Goal: Task Accomplishment & Management: Manage account settings

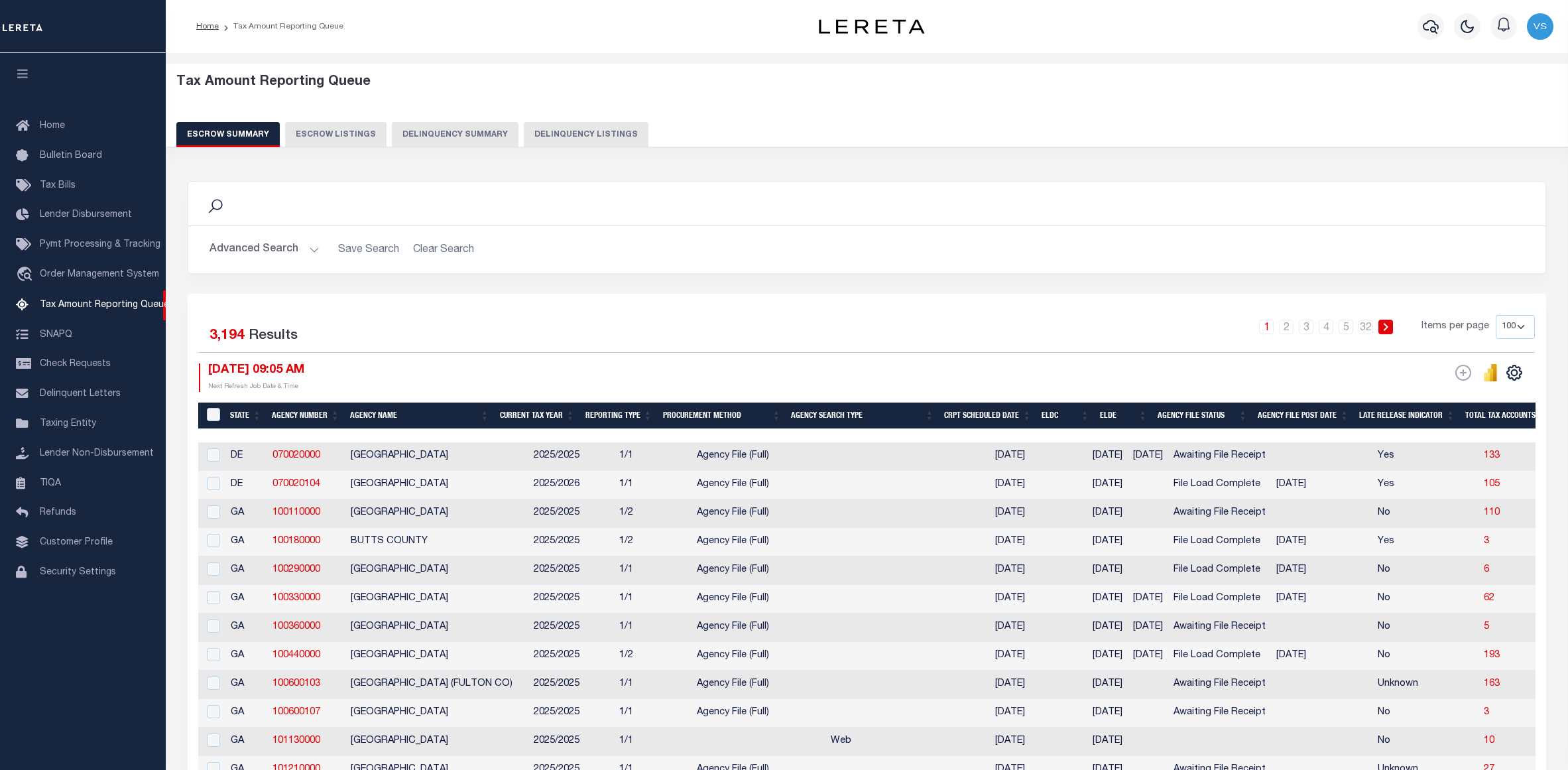
select select "100"
click at [51, 125] on span "Home" at bounding box center [52, 125] width 25 height 9
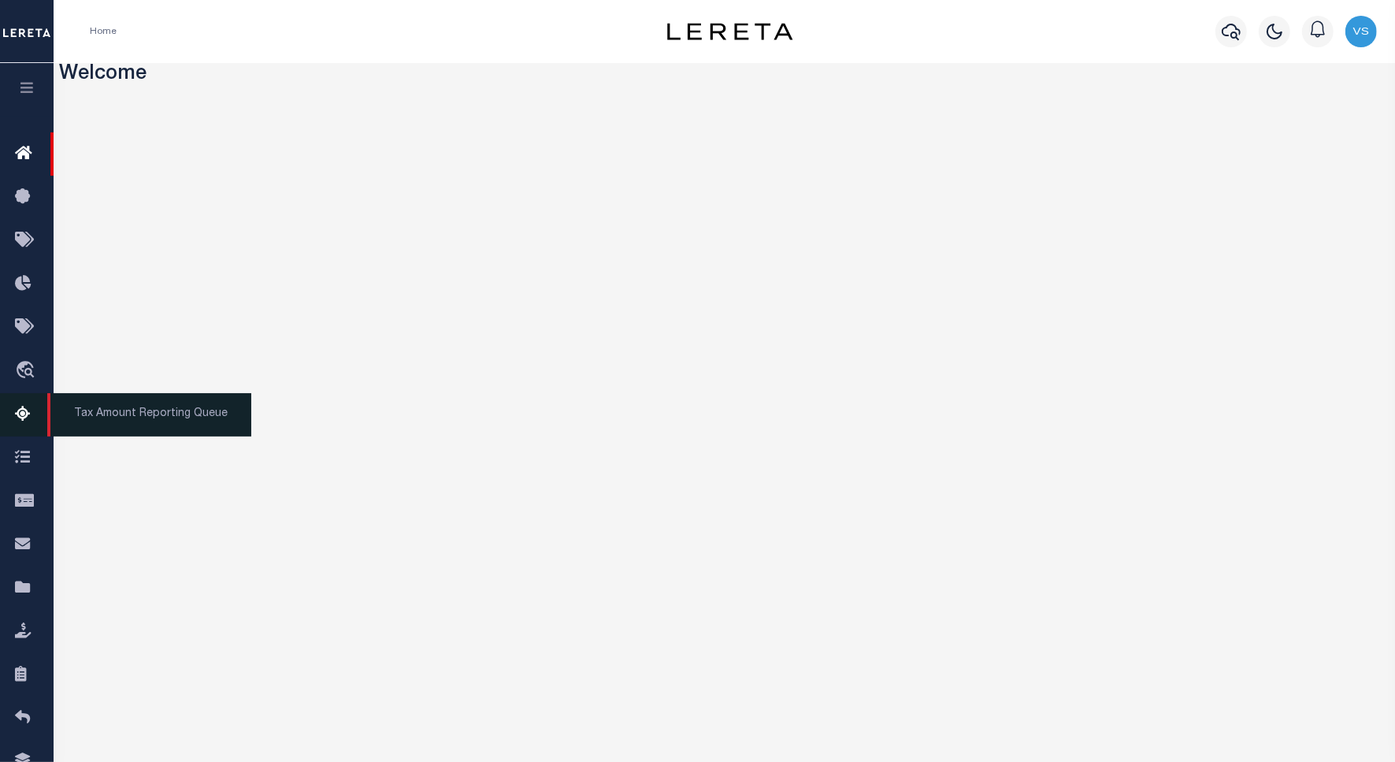
click at [123, 418] on span "Tax Amount Reporting Queue" at bounding box center [149, 414] width 204 height 43
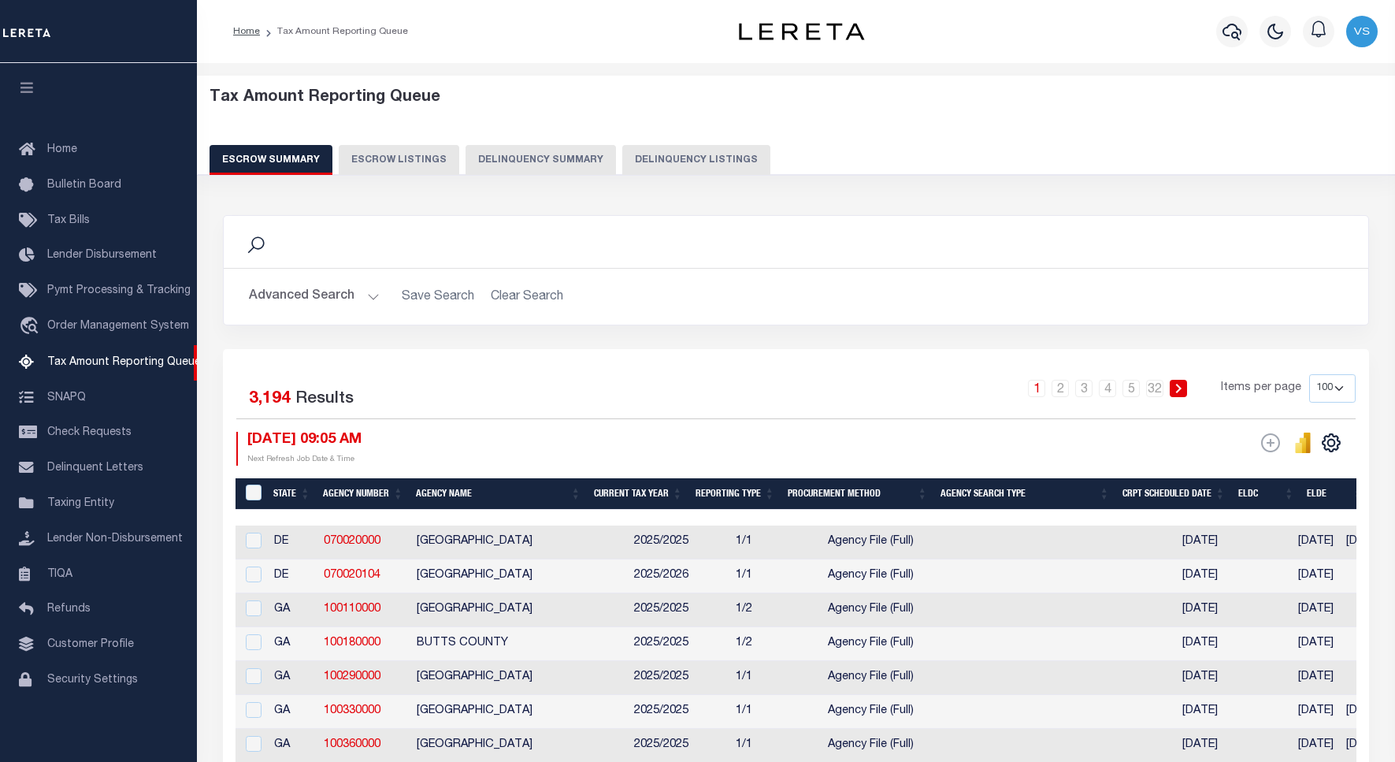
select select "100"
click at [696, 154] on button "Delinquency Listings" at bounding box center [696, 160] width 148 height 30
select select "100"
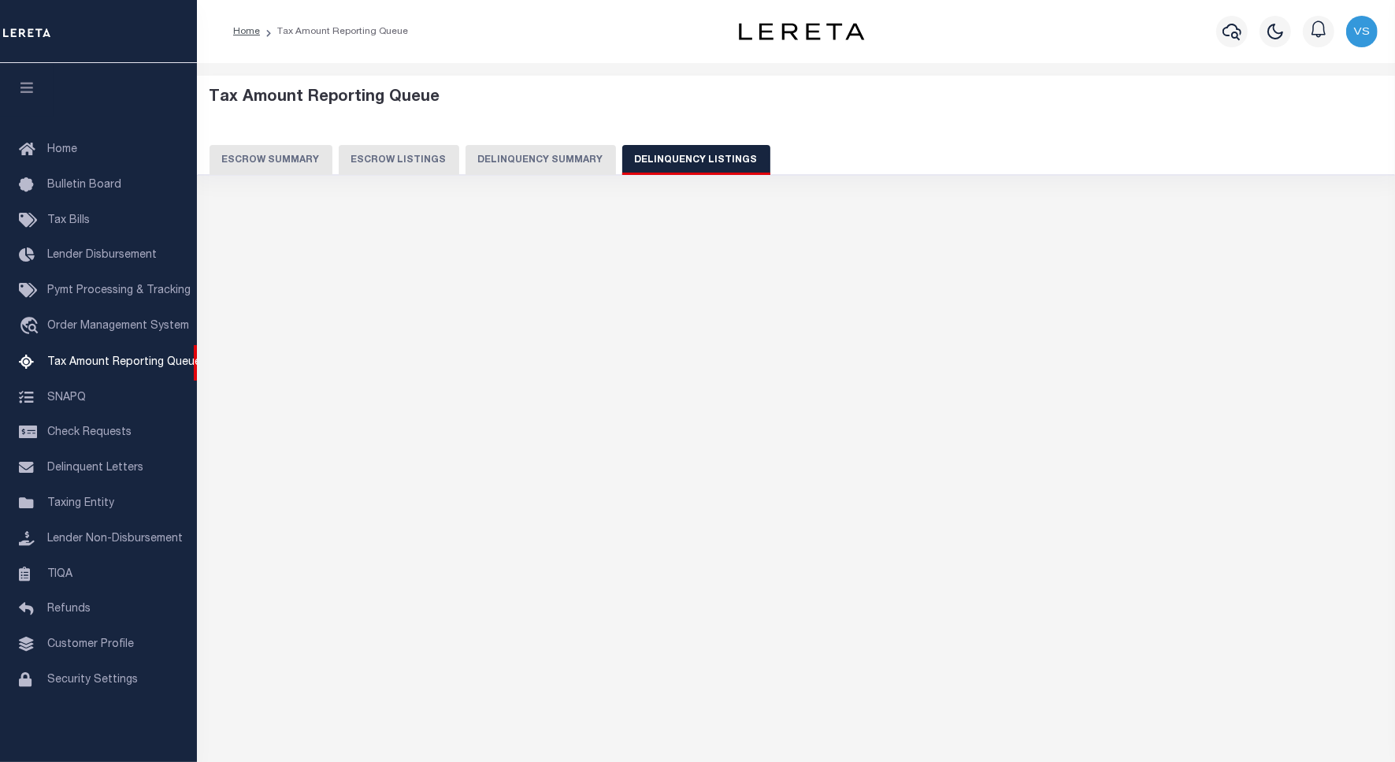
select select "100"
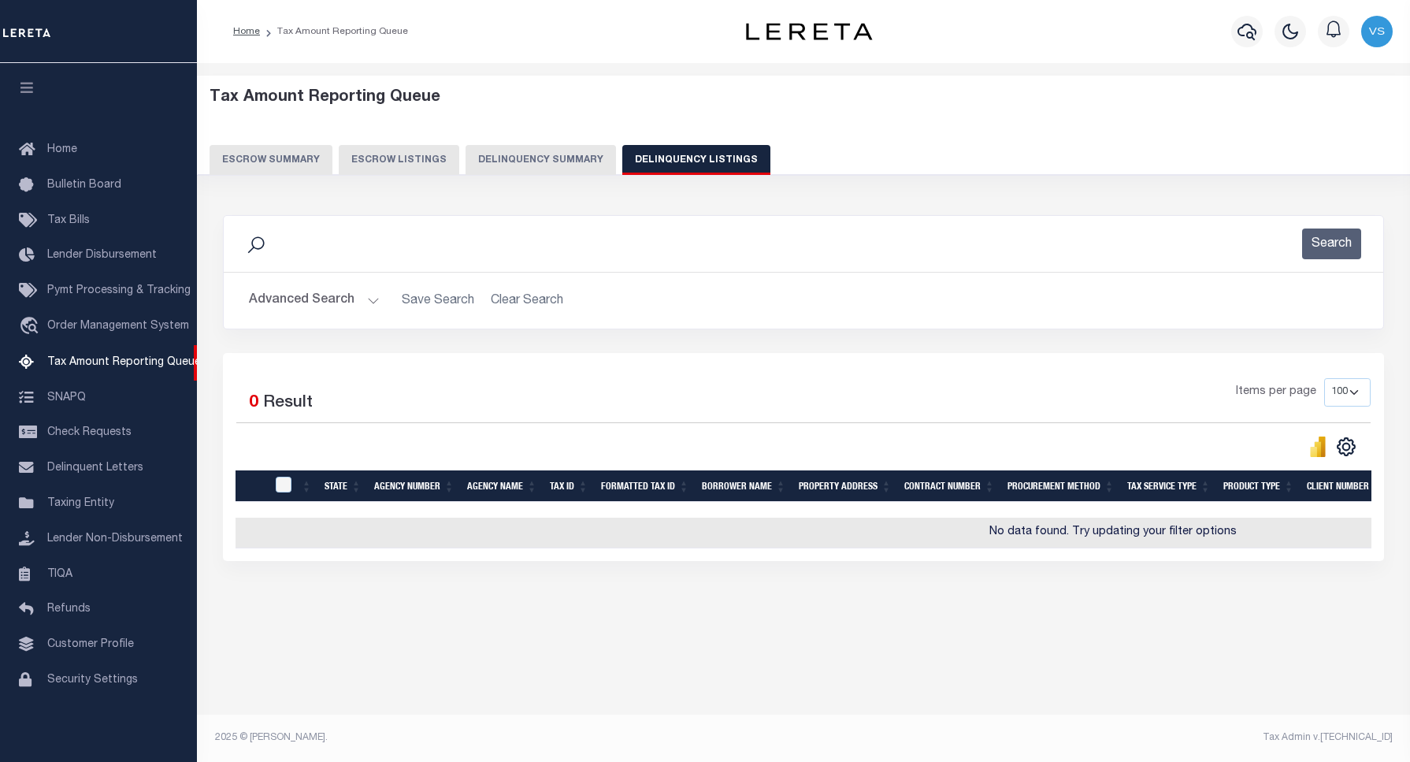
click at [274, 298] on button "Advanced Search" at bounding box center [314, 300] width 131 height 31
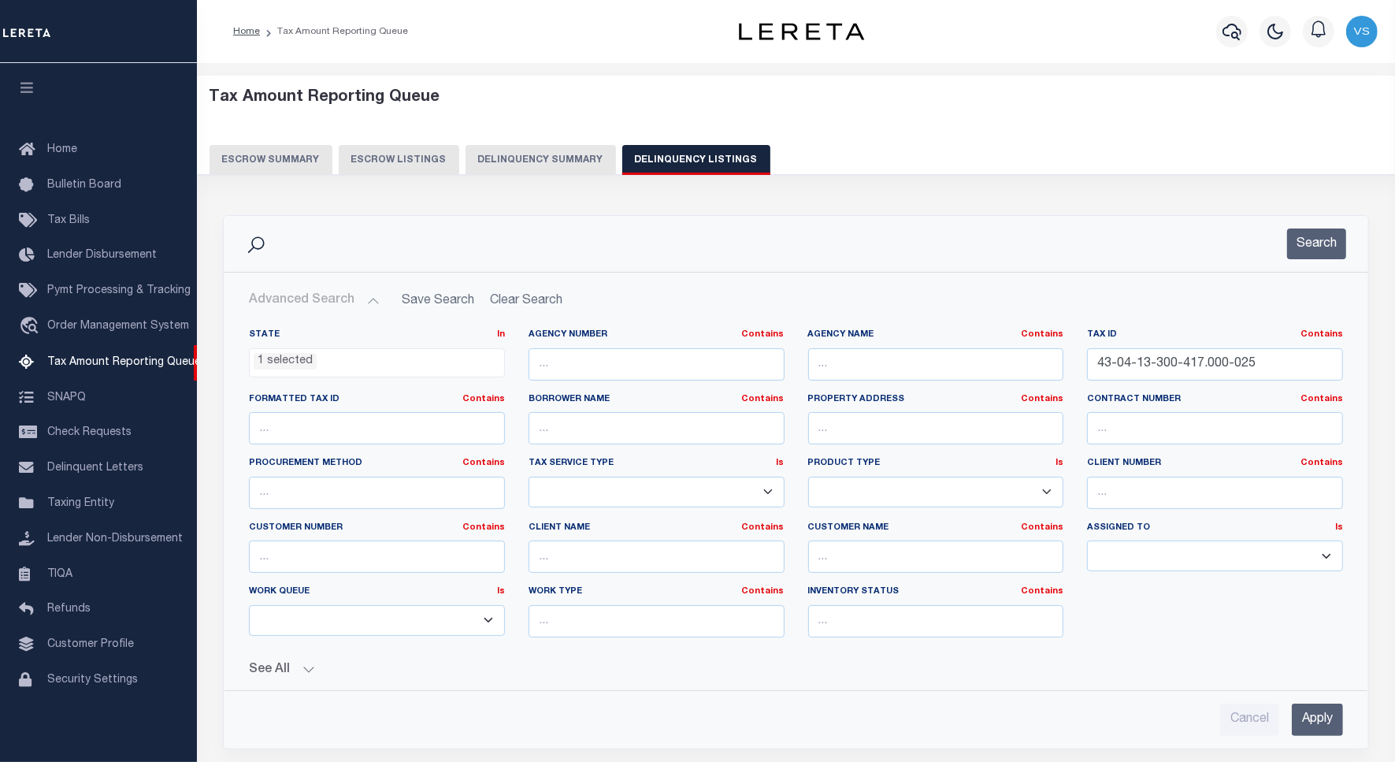
click at [316, 361] on ul "1 selected" at bounding box center [377, 359] width 255 height 21
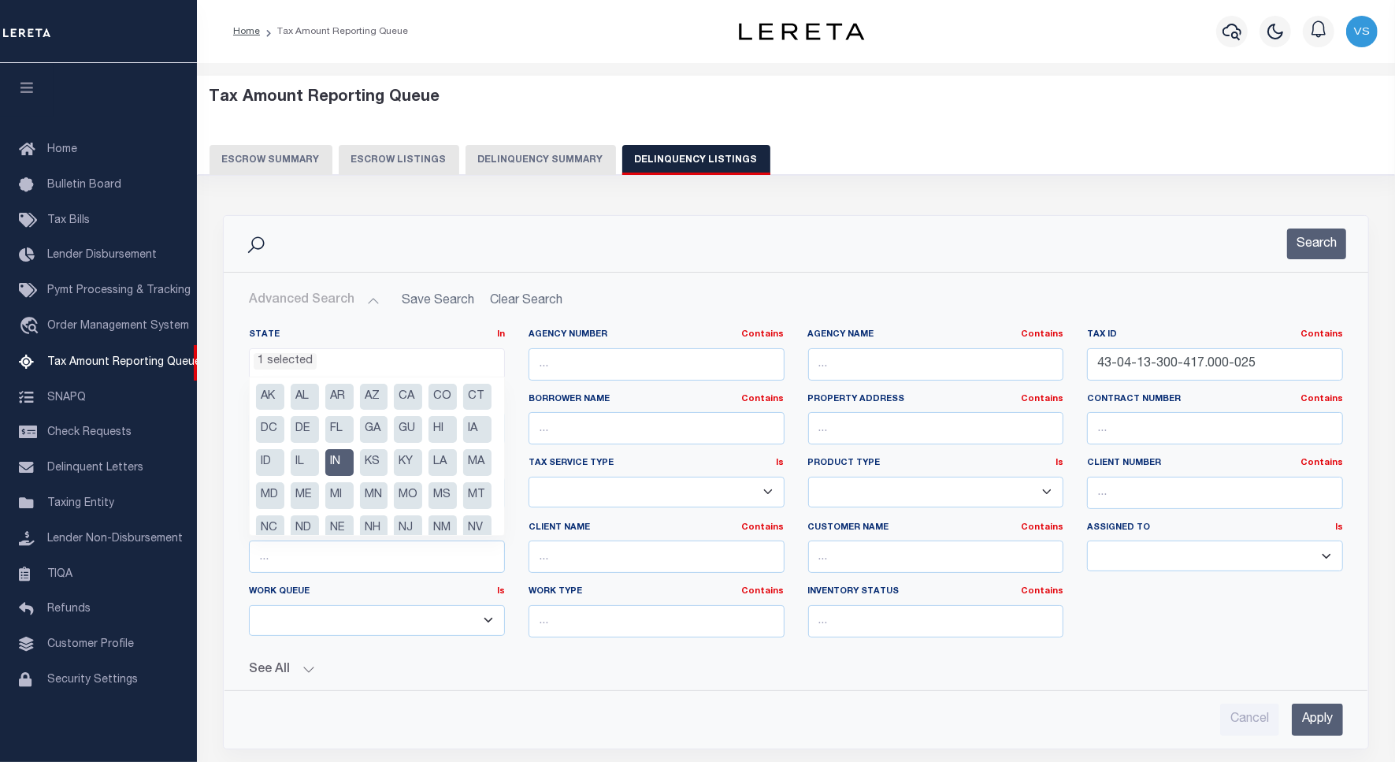
click at [463, 476] on li "MA" at bounding box center [477, 462] width 28 height 27
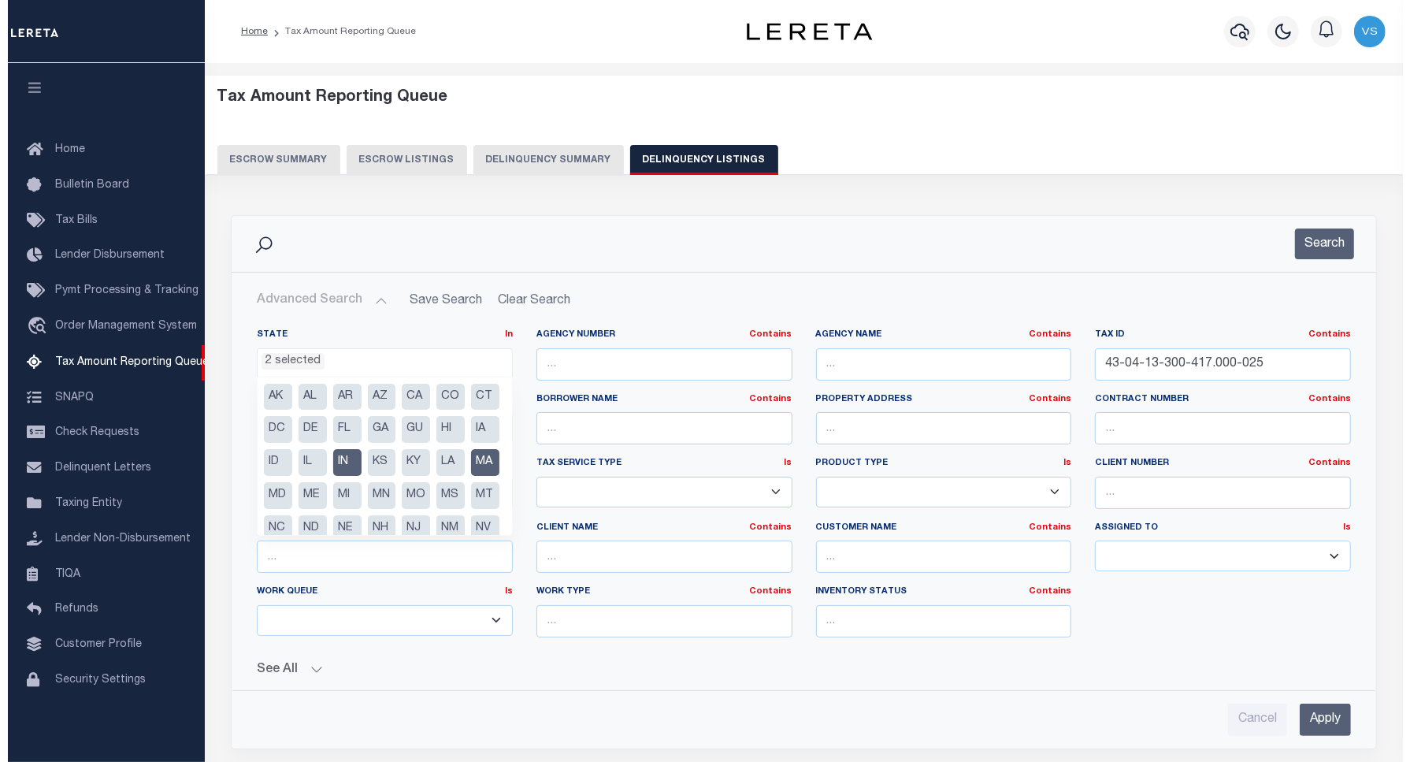
scroll to position [221, 0]
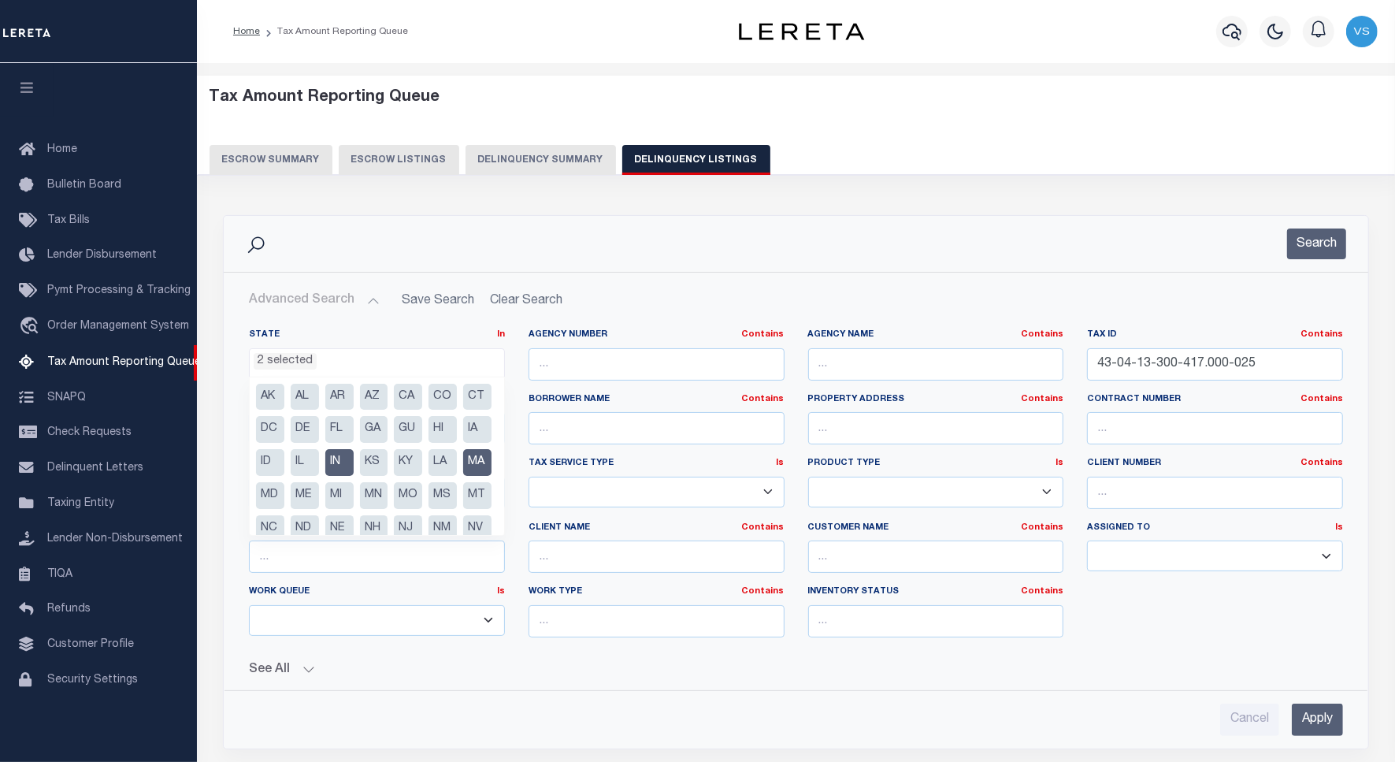
click at [354, 461] on li "IN" at bounding box center [339, 462] width 28 height 27
select select "MA"
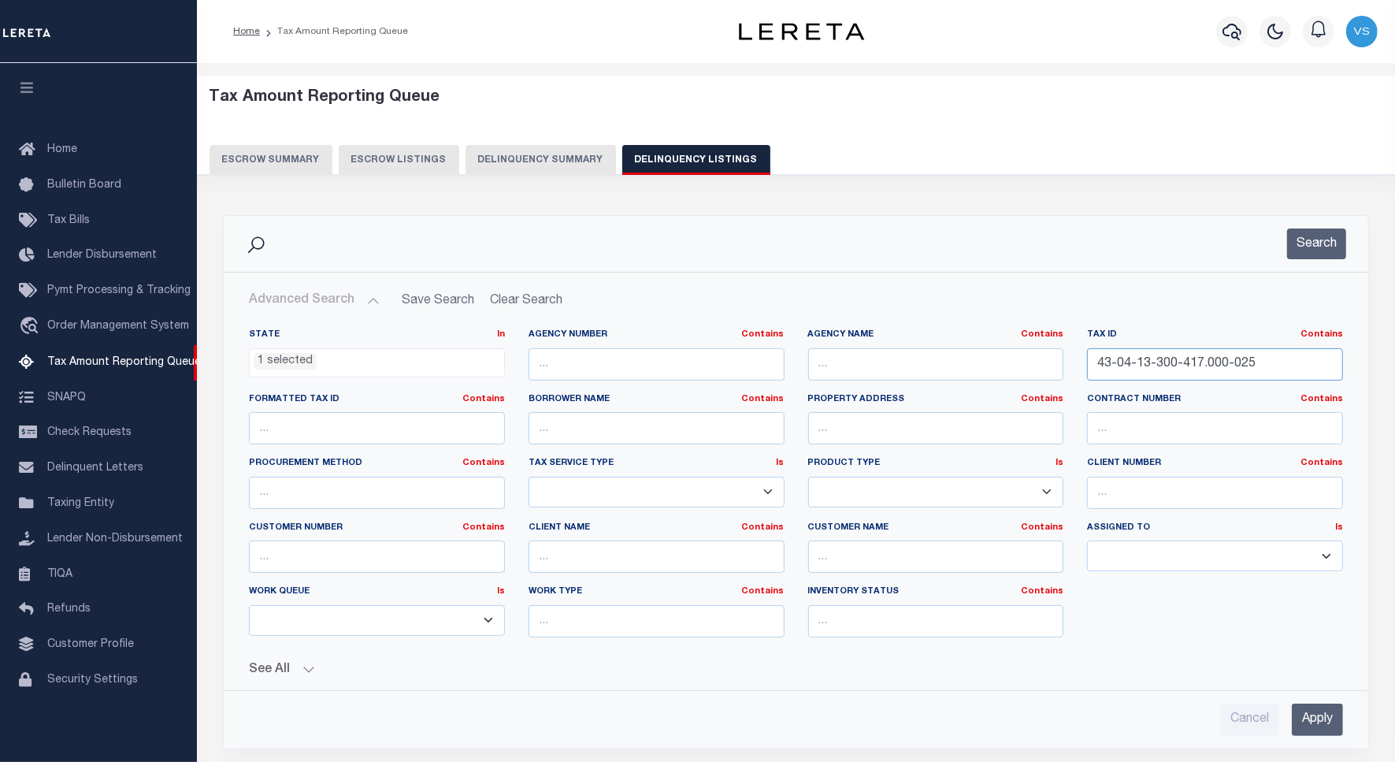
click at [1183, 366] on input "43-04-13-300-417.000-025" at bounding box center [1215, 364] width 256 height 32
paste input "086998"
type input "086998"
click at [1309, 719] on input "Apply" at bounding box center [1317, 720] width 51 height 32
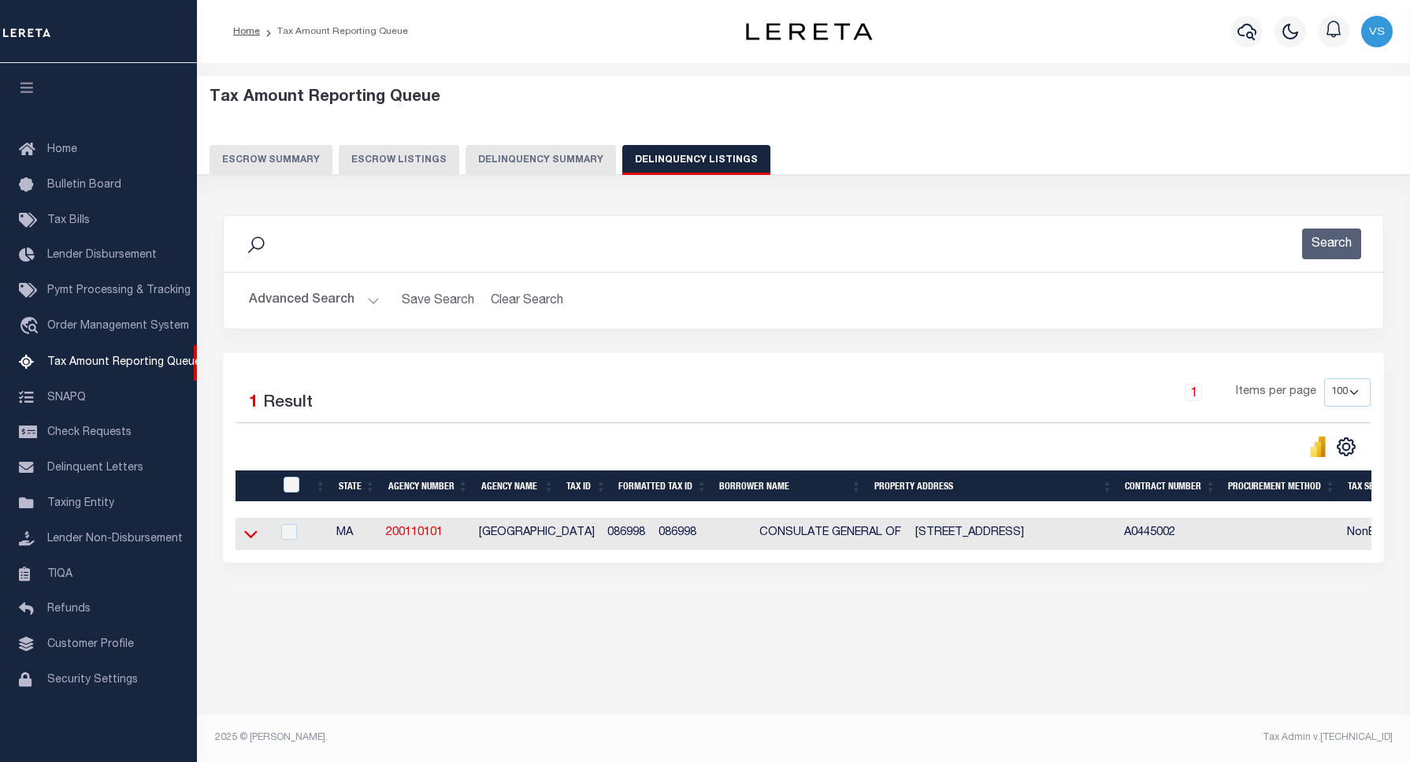
click at [248, 542] on icon at bounding box center [250, 534] width 13 height 17
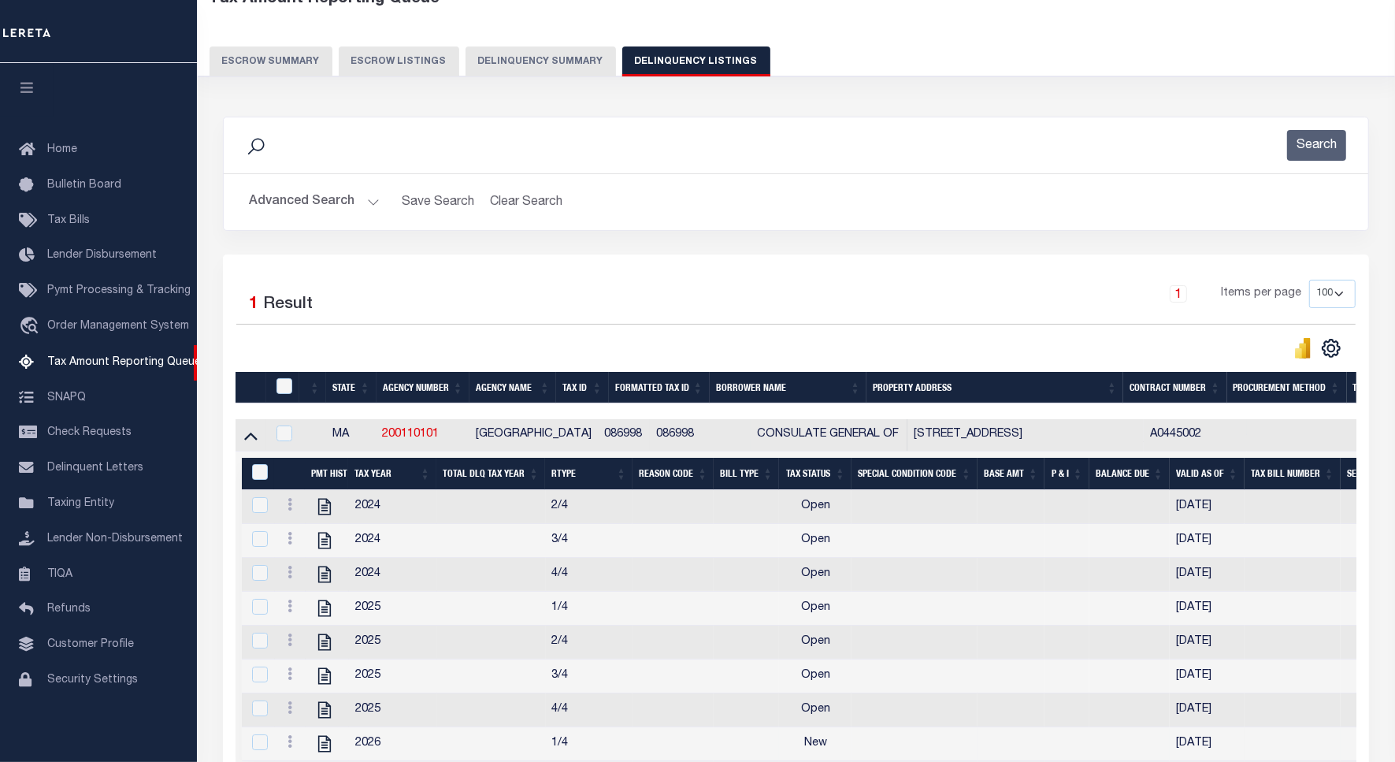
scroll to position [284, 0]
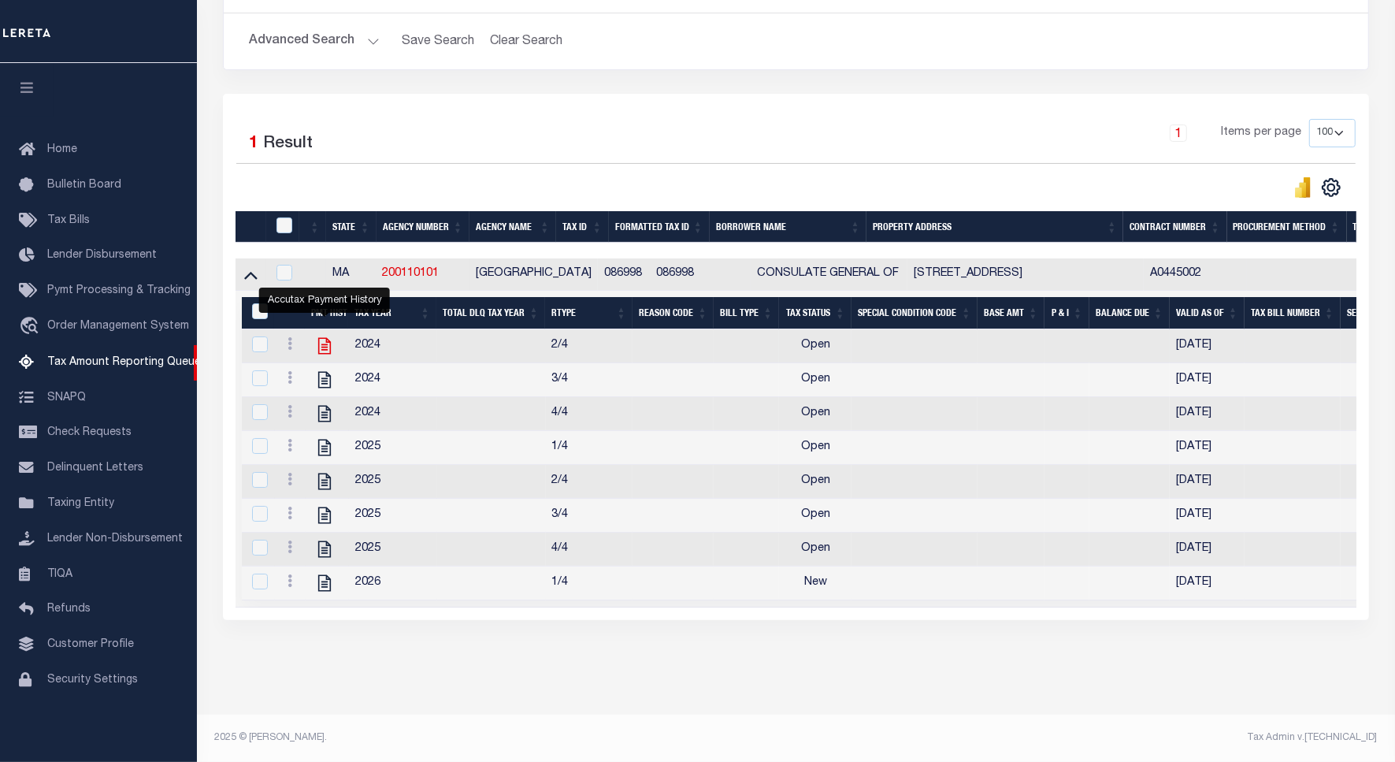
click at [324, 338] on icon "" at bounding box center [324, 346] width 13 height 17
checkbox input "true"
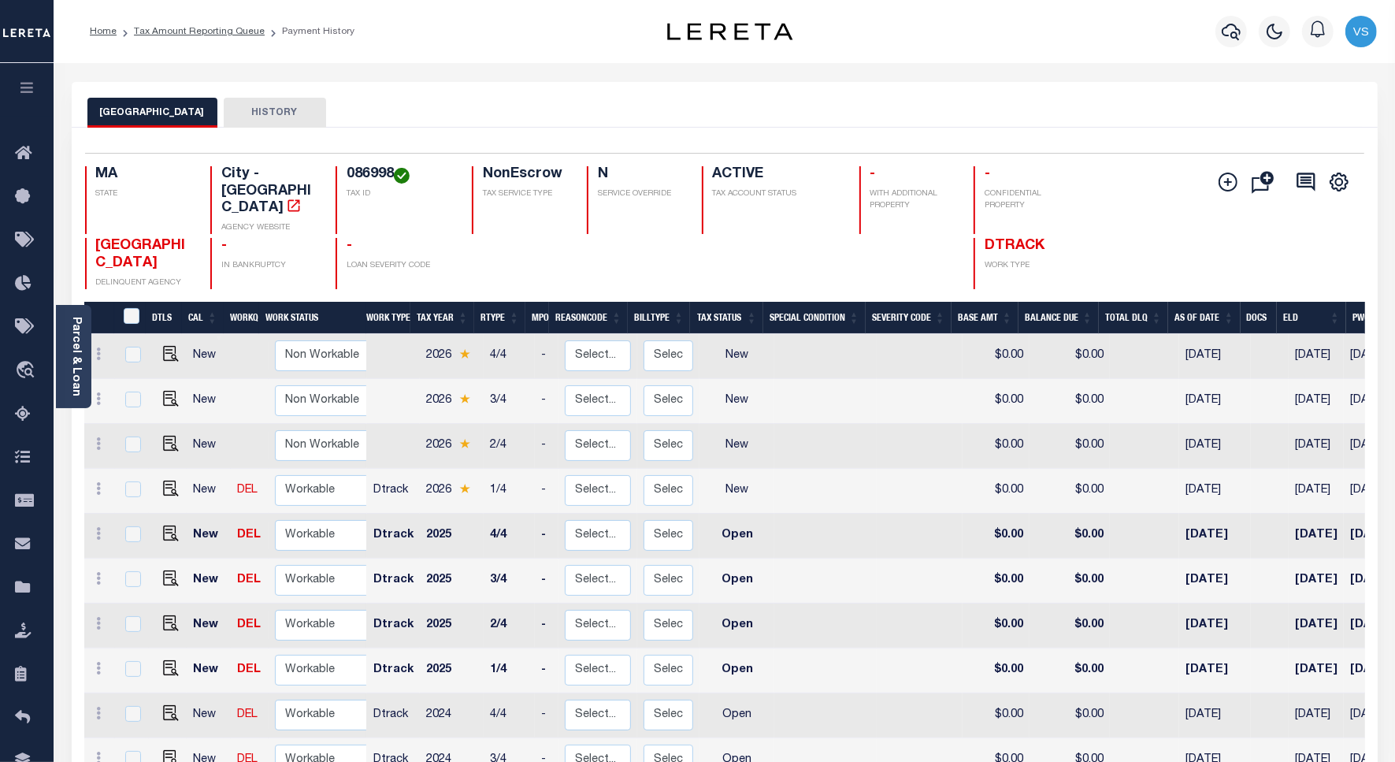
scroll to position [197, 0]
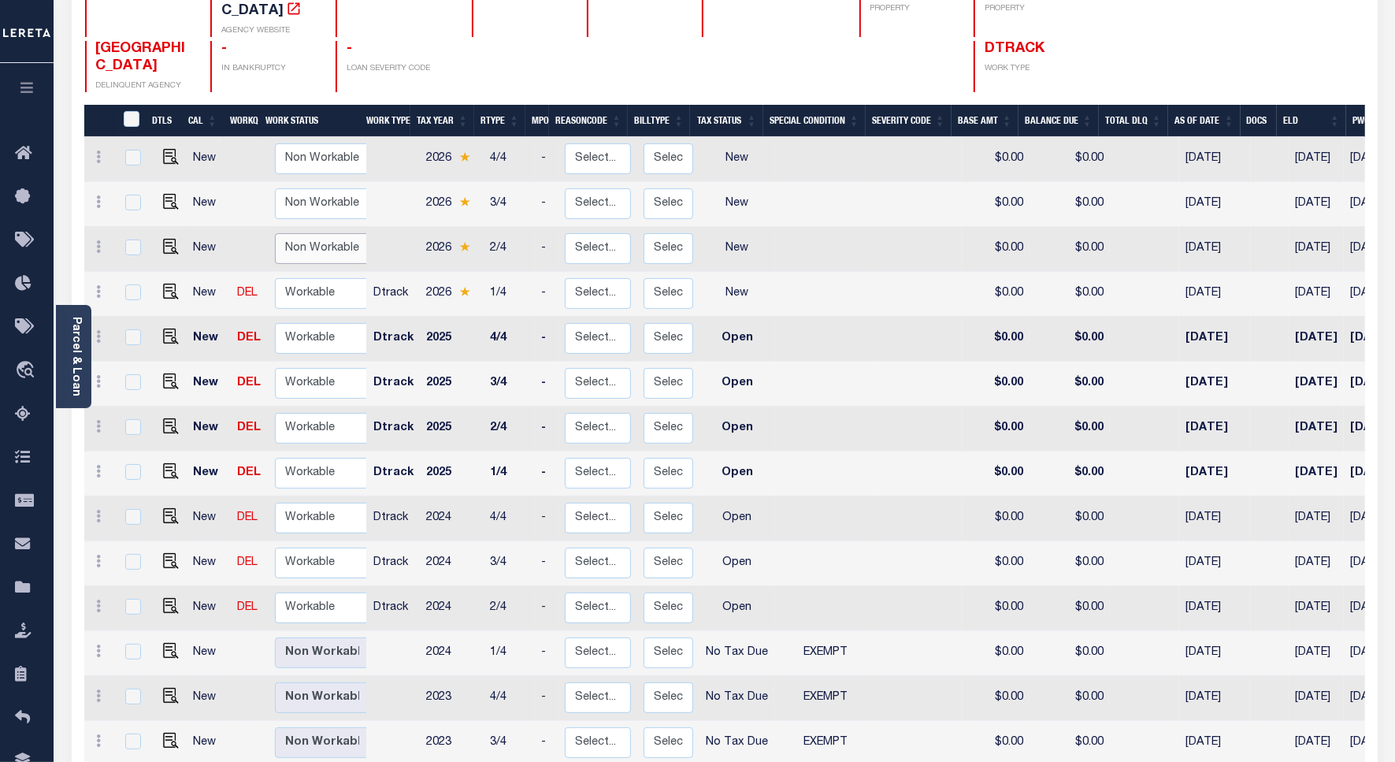
click at [332, 233] on select "Non Workable Workable" at bounding box center [322, 248] width 95 height 31
checkbox input "true"
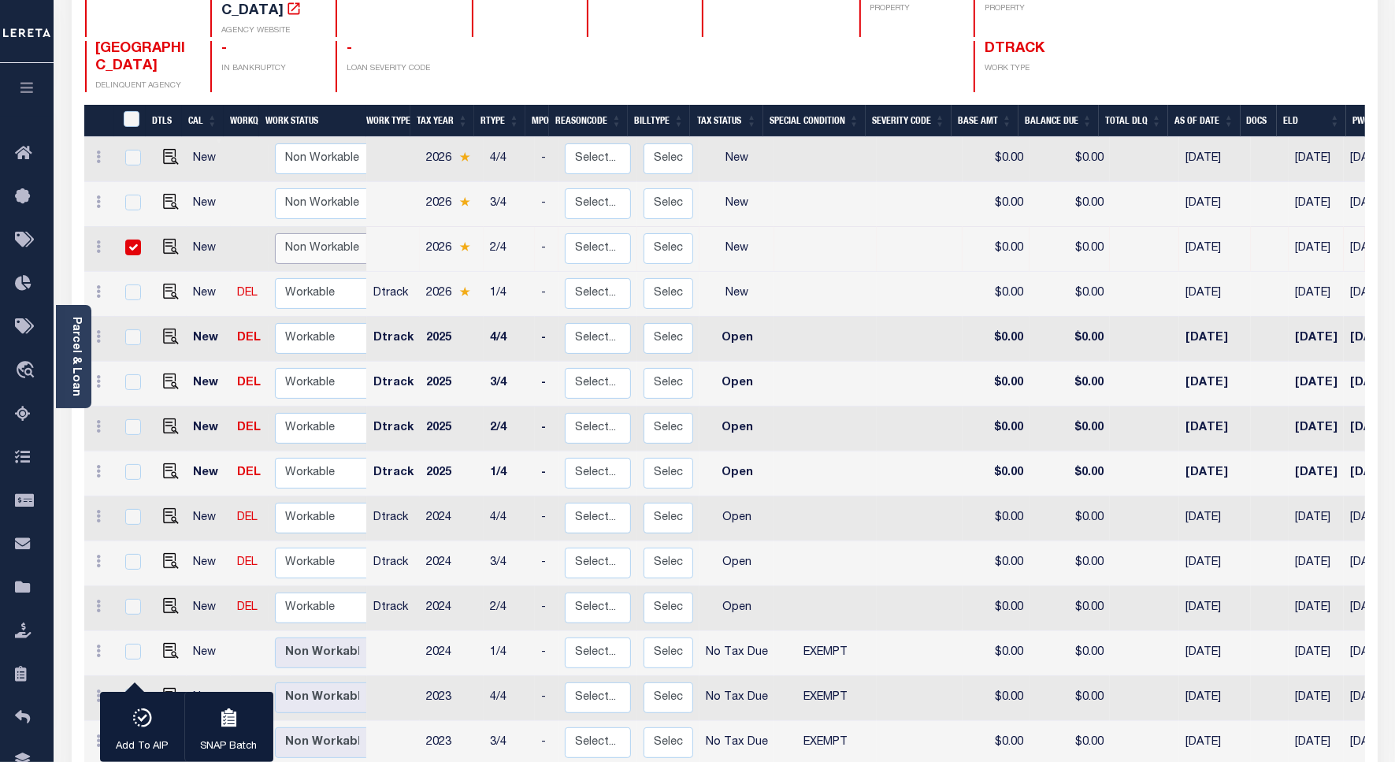
select select "false"
click at [275, 233] on select "Non Workable Workable" at bounding box center [322, 248] width 95 height 31
checkbox input "false"
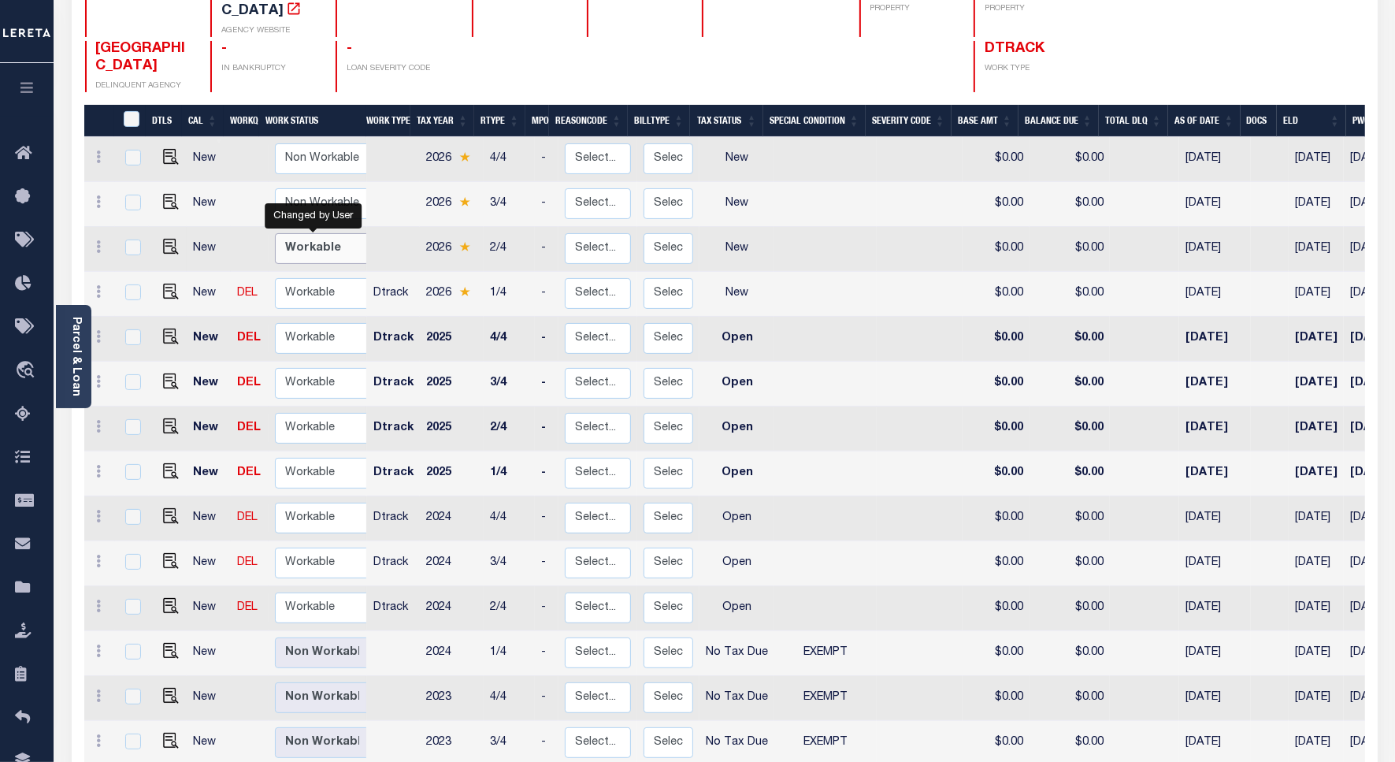
click at [315, 233] on select "Non Workable Workable" at bounding box center [322, 248] width 95 height 31
checkbox input "true"
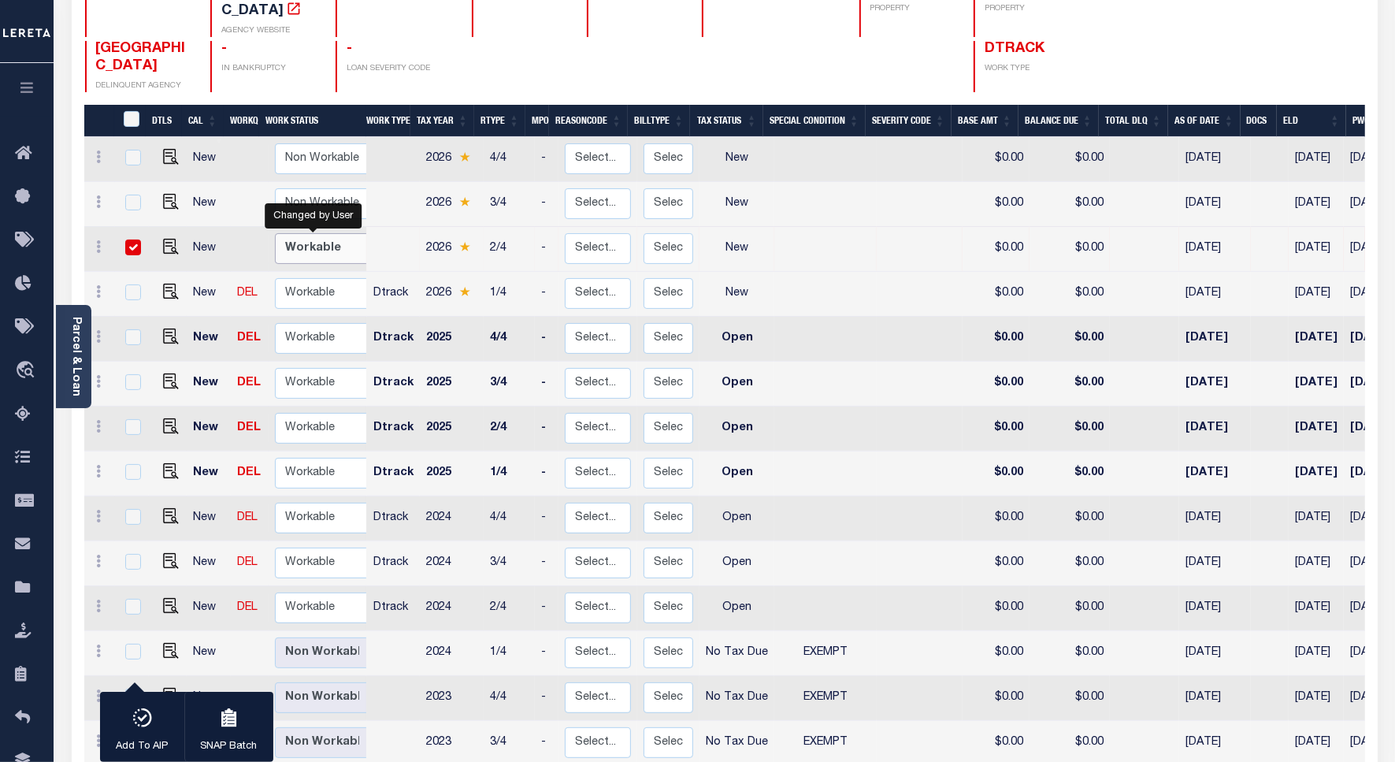
select select "true"
click at [275, 233] on select "Non Workable Workable" at bounding box center [322, 248] width 95 height 31
checkbox input "false"
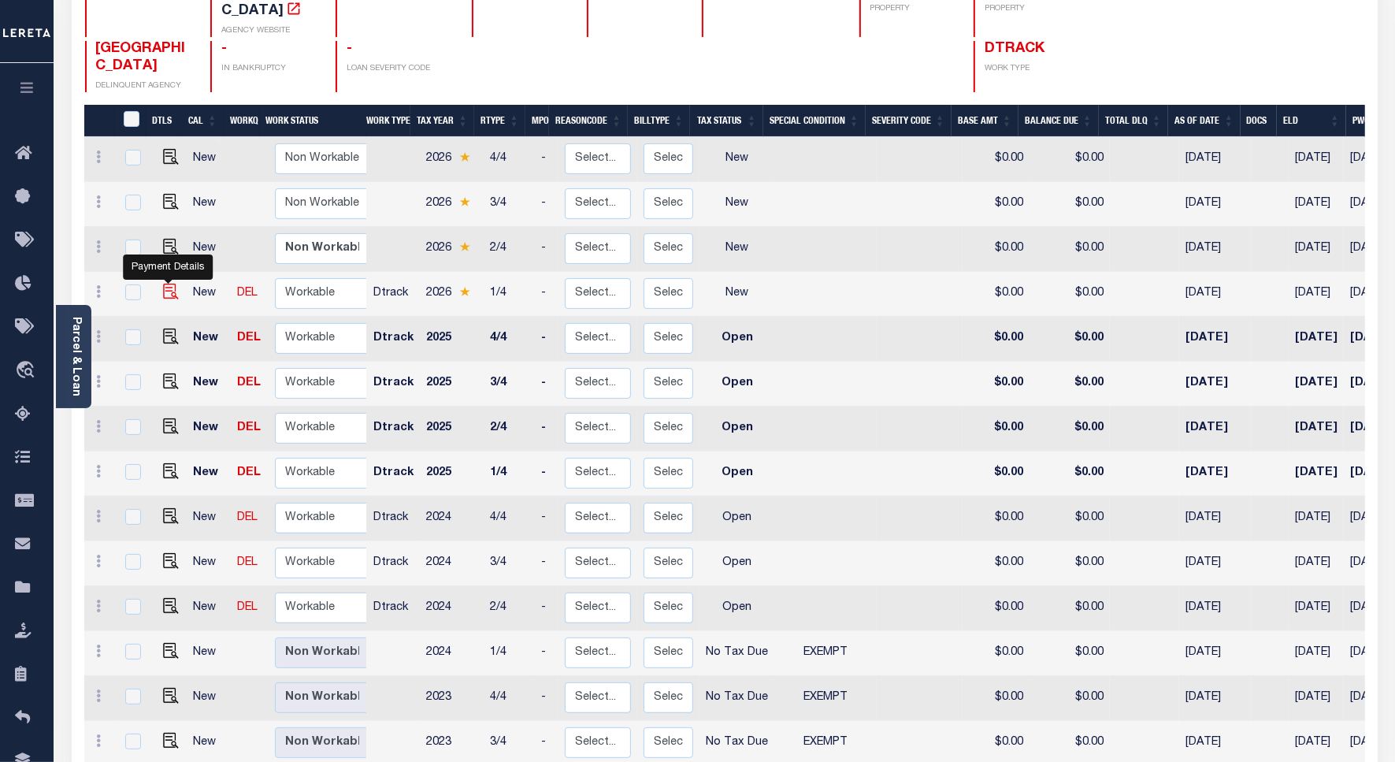
click at [167, 284] on img "" at bounding box center [171, 292] width 16 height 16
checkbox input "true"
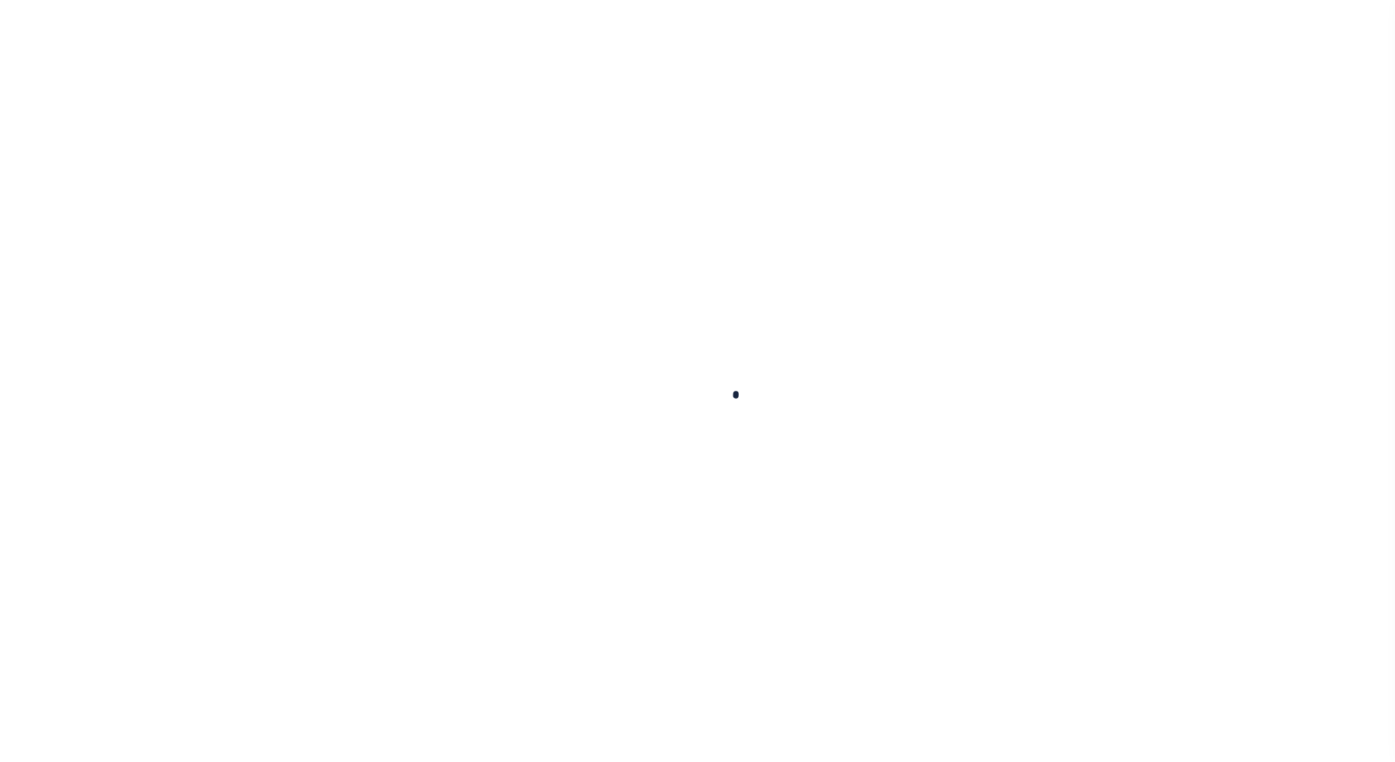
checkbox input "false"
type input "[DATE]"
select select "NW2"
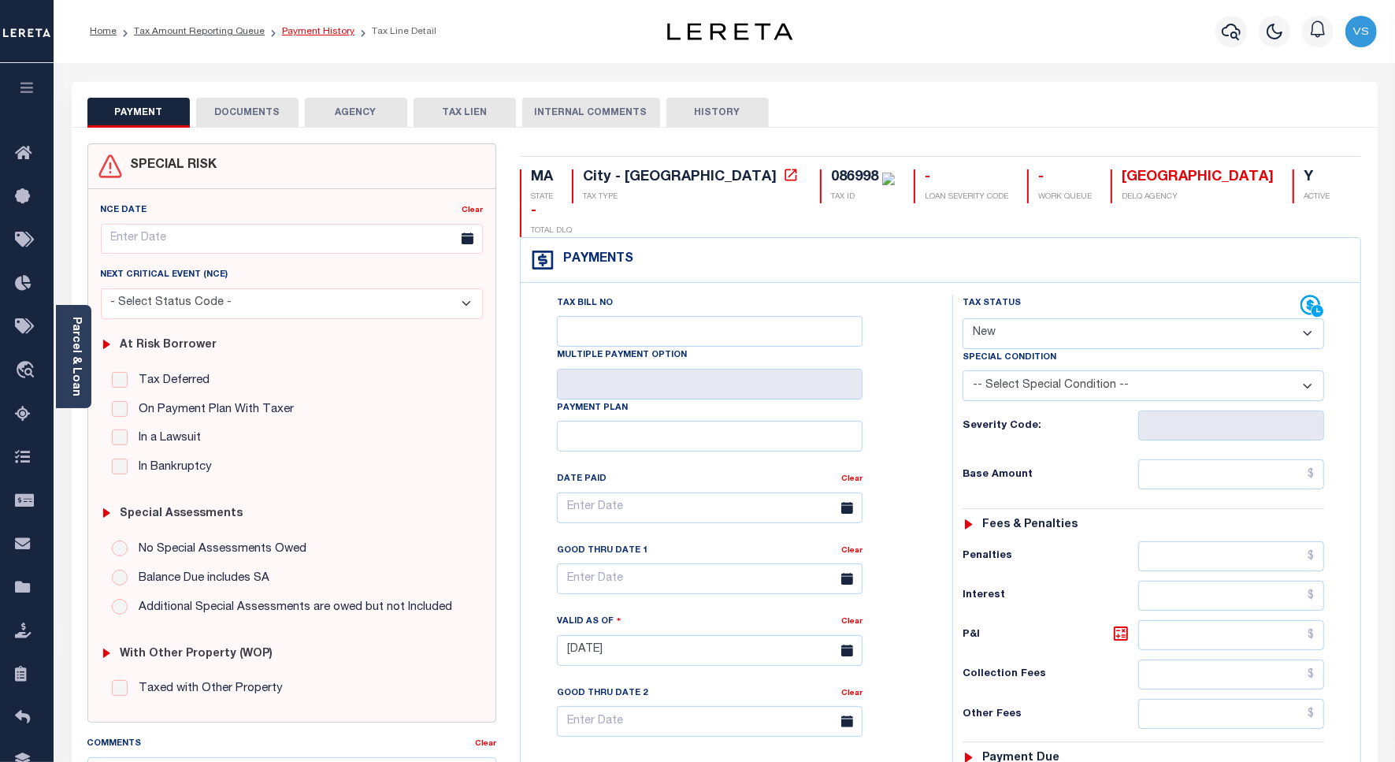
click at [311, 34] on link "Payment History" at bounding box center [318, 31] width 72 height 9
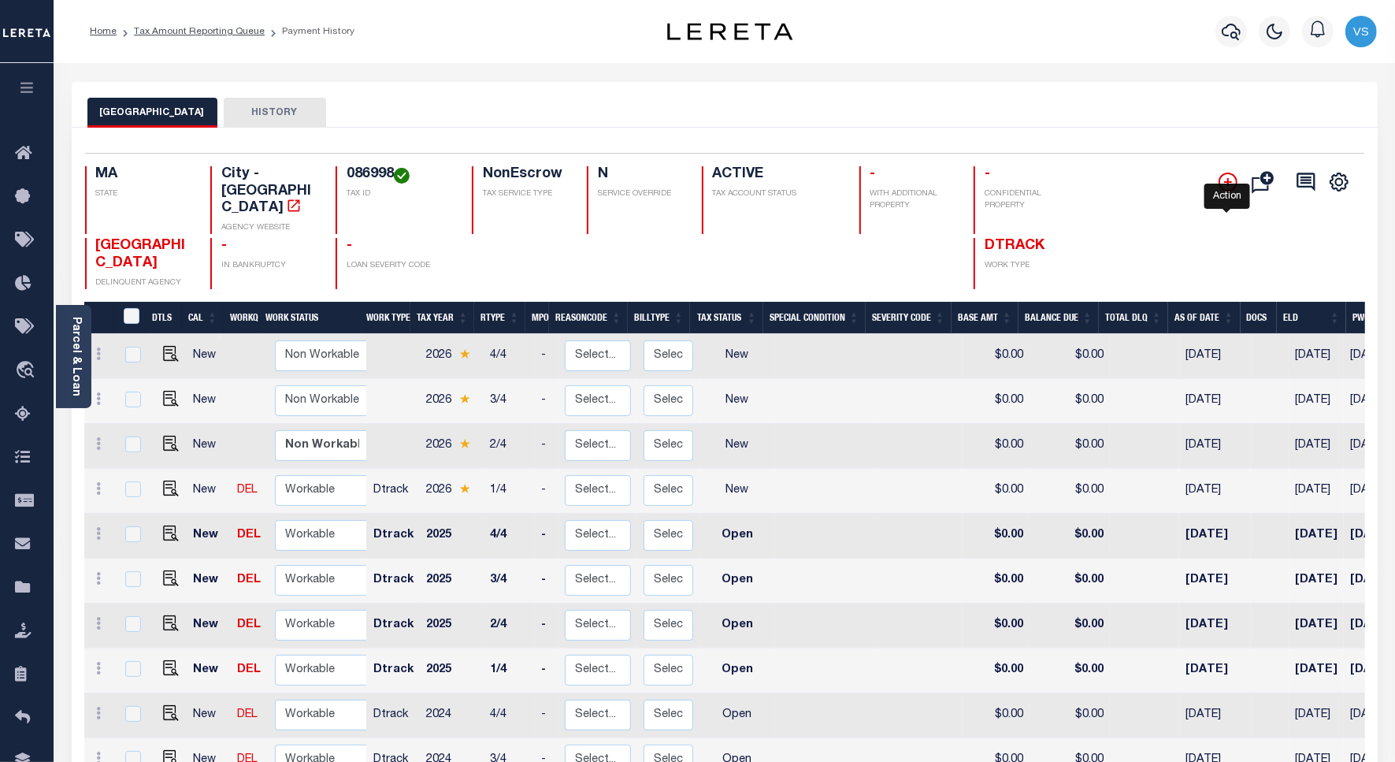
click at [1222, 182] on icon "" at bounding box center [1228, 182] width 19 height 19
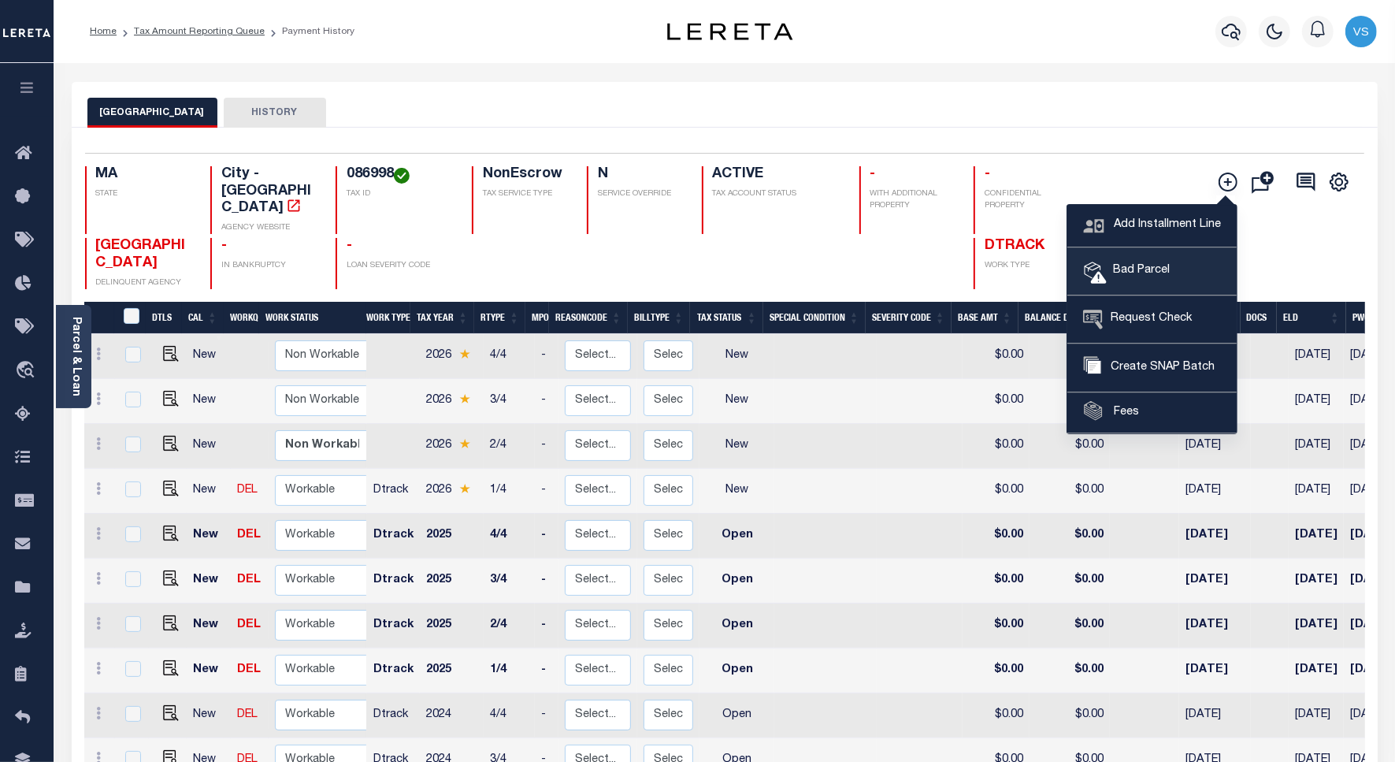
click at [1144, 269] on span "Bad Parcel" at bounding box center [1138, 270] width 63 height 17
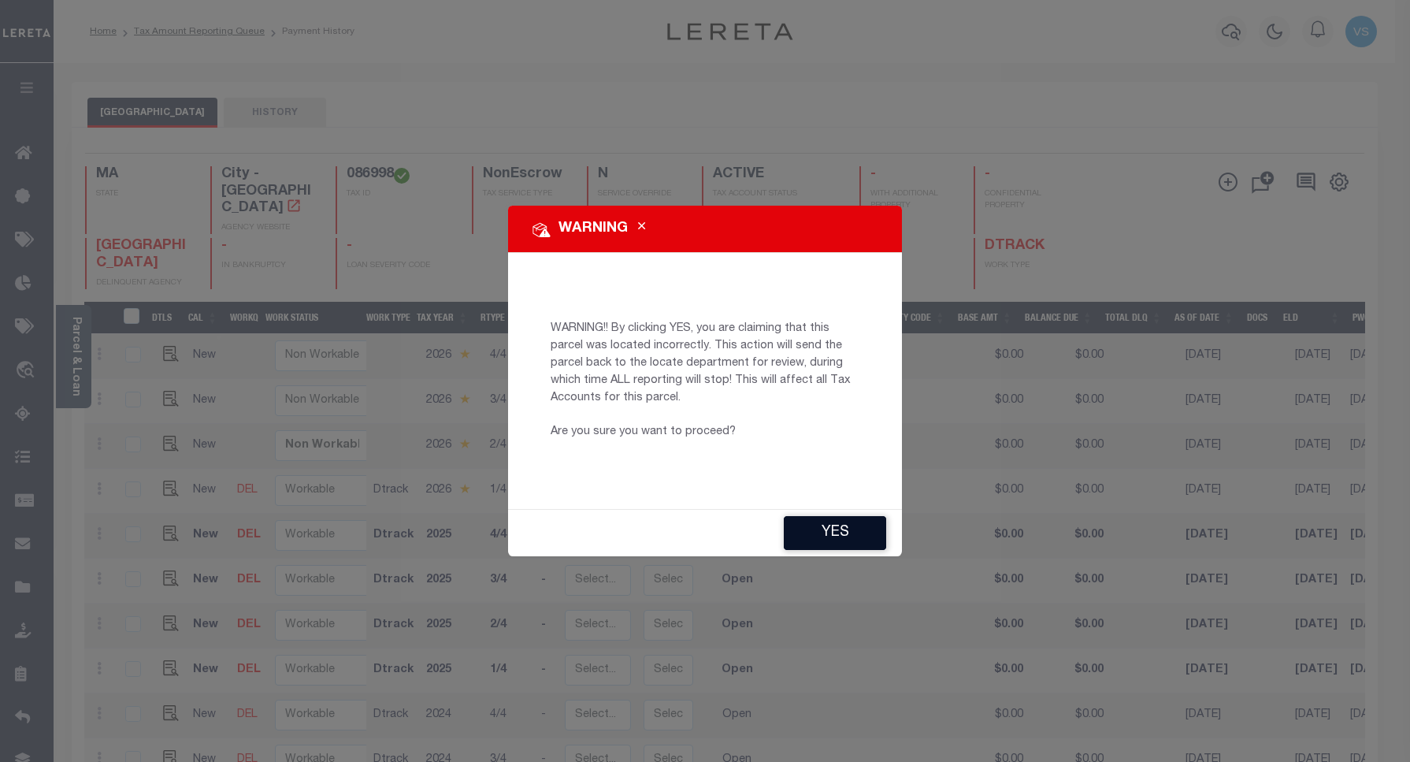
click at [822, 526] on button "YES" at bounding box center [835, 533] width 102 height 34
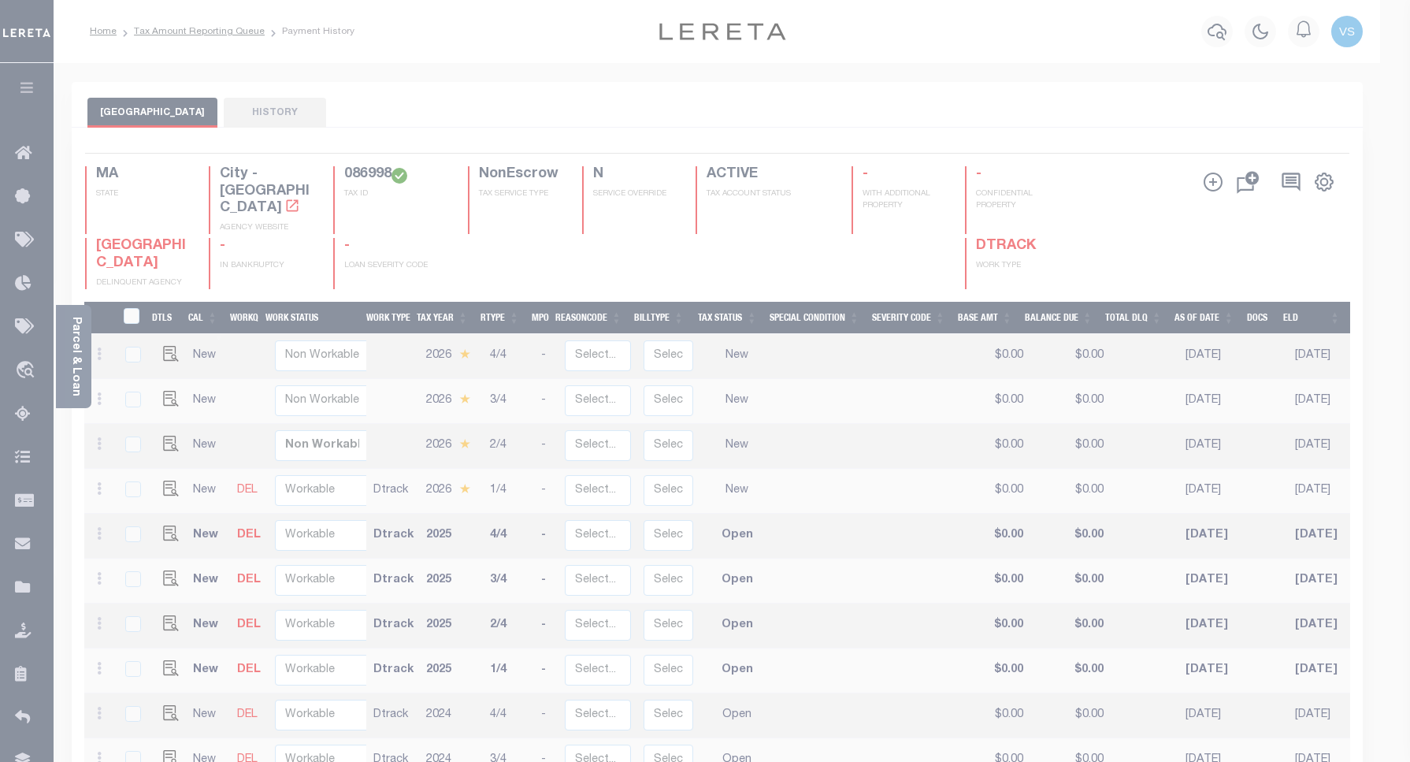
type input "VSelvam-c@lereta.net"
type input "09/15/2025"
type input "CP"
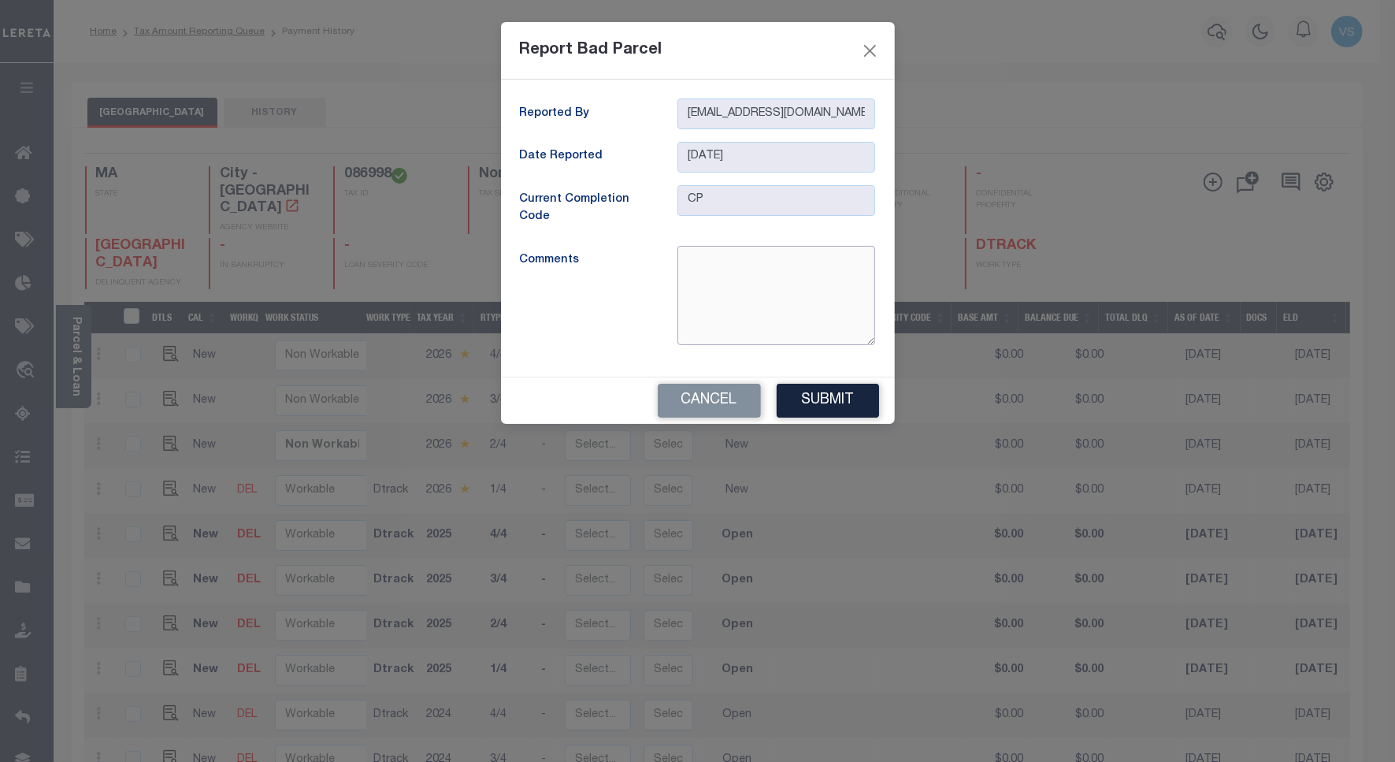
click at [763, 288] on textarea at bounding box center [777, 295] width 198 height 99
click at [756, 292] on textarea at bounding box center [777, 295] width 198 height 99
click at [752, 288] on textarea at bounding box center [777, 295] width 198 height 99
click at [757, 281] on textarea "As per assessor Website the Situs matches" at bounding box center [777, 295] width 198 height 99
type textarea "A"
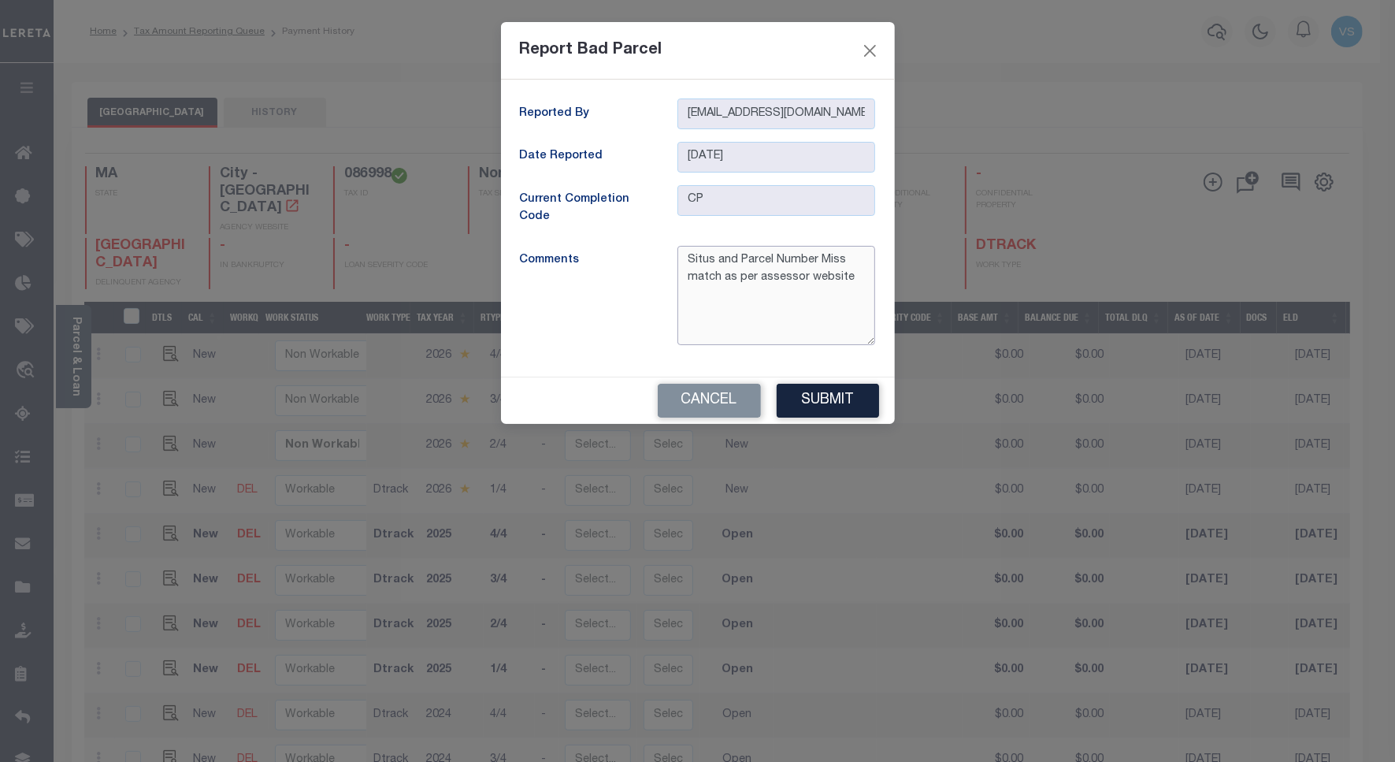
click at [864, 281] on textarea "Situs and Parcel Number Miss match as per assessor website" at bounding box center [777, 295] width 198 height 99
type textarea "Situs and Parcel Number Miss match as per assessor website Hence reporting it t…"
click at [801, 402] on button "Submit" at bounding box center [828, 401] width 102 height 34
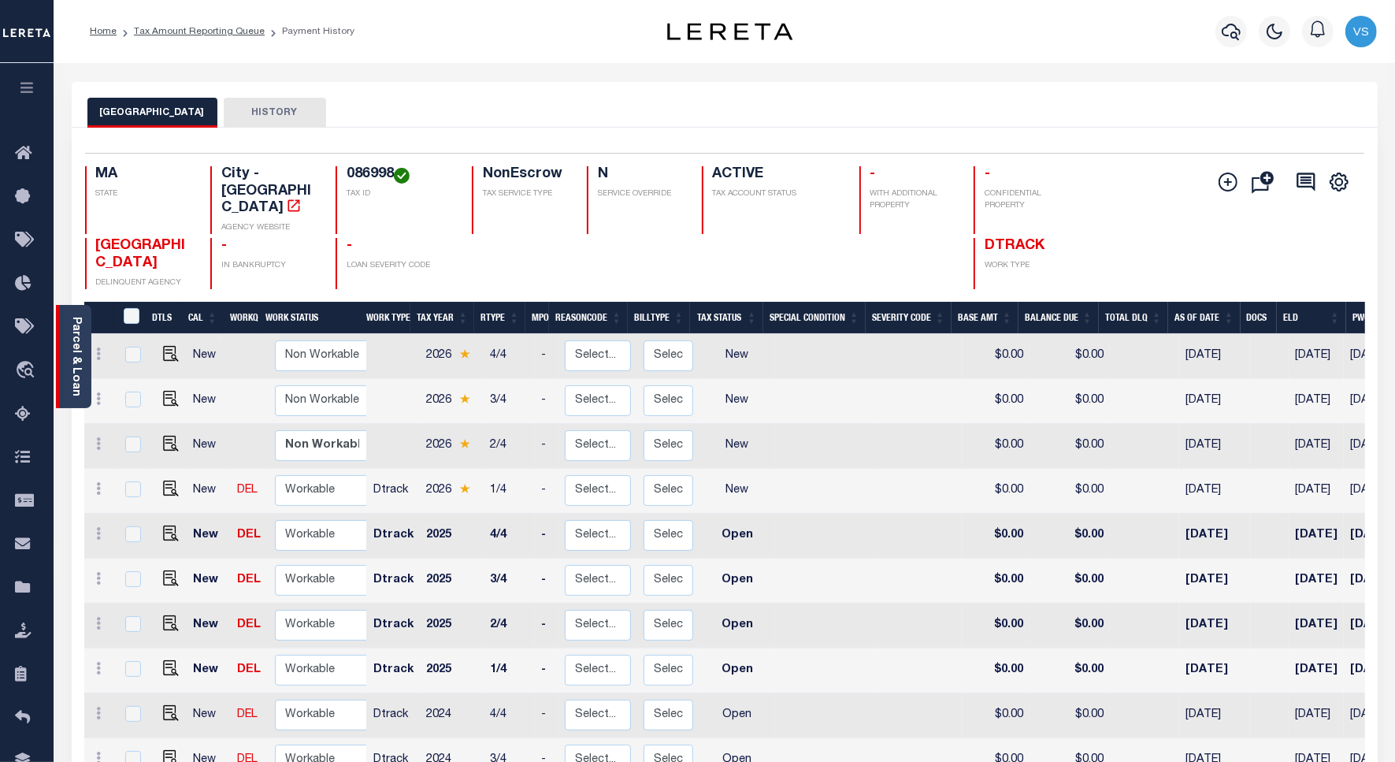
click at [75, 371] on link "Parcel & Loan" at bounding box center [75, 357] width 11 height 80
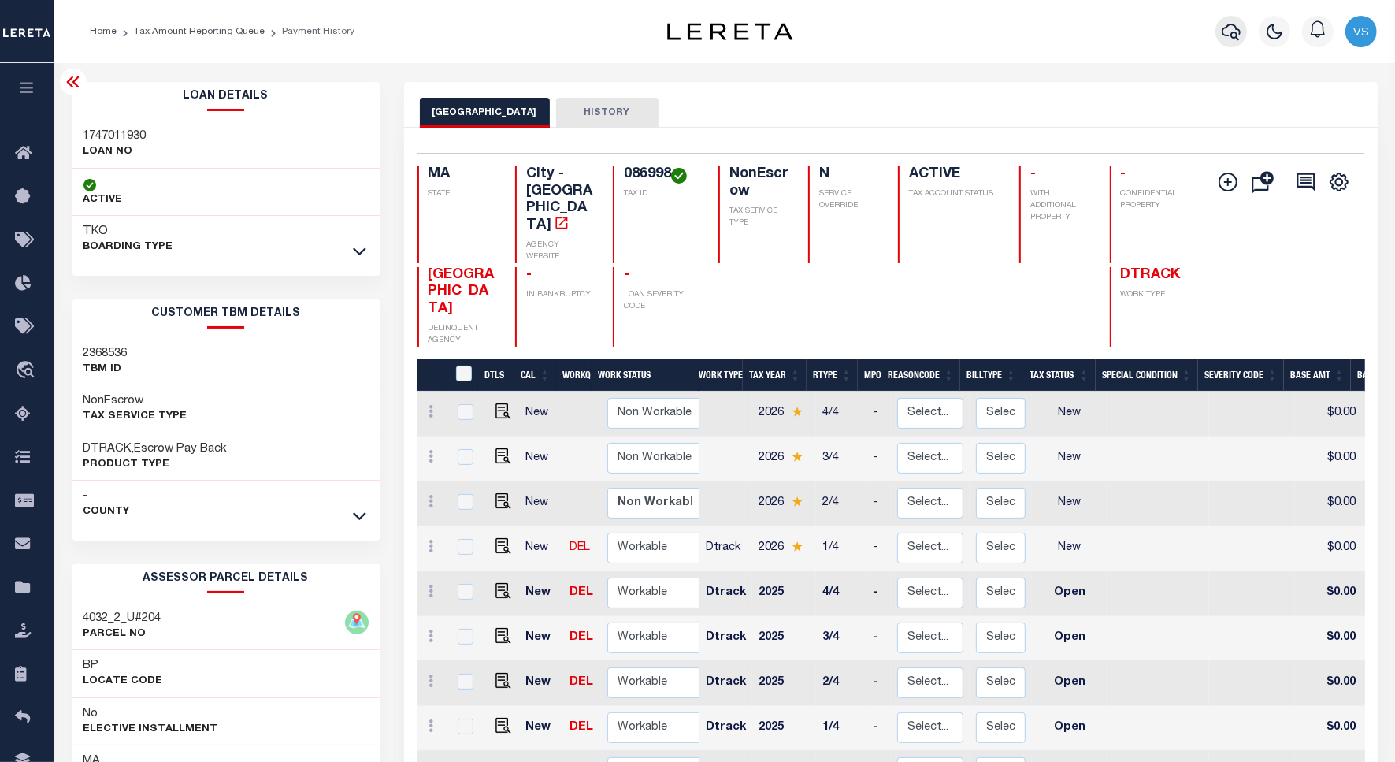
click at [1235, 28] on icon "button" at bounding box center [1231, 31] width 19 height 19
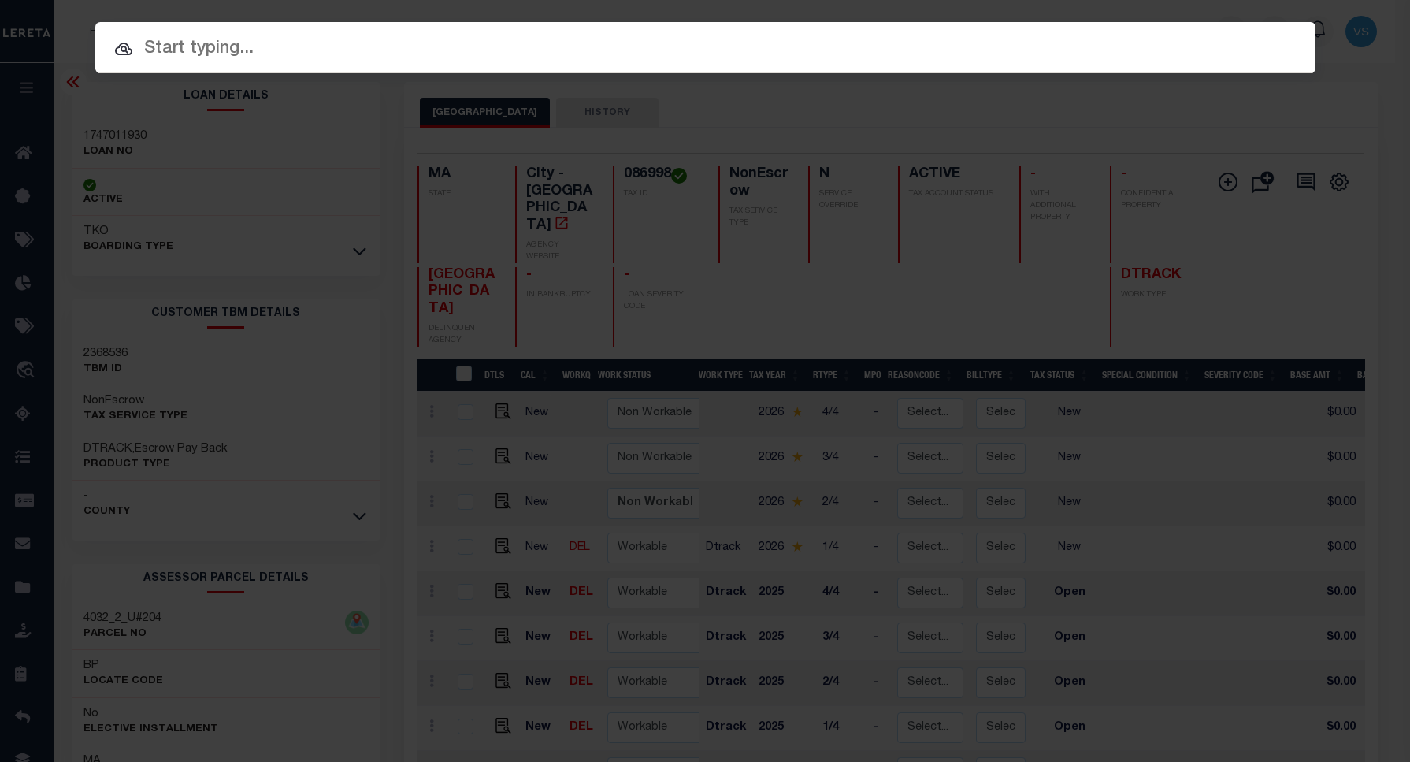
paste input "1680114140"
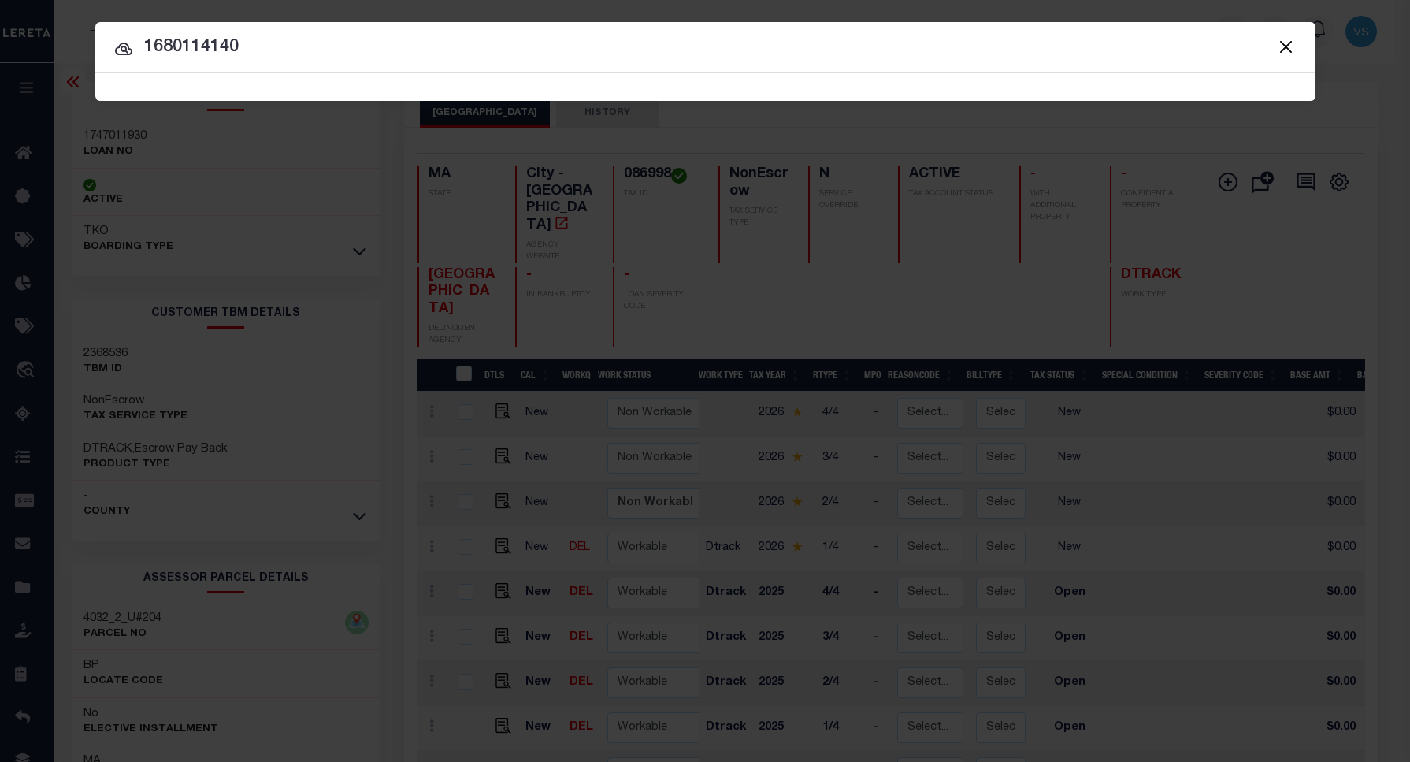
type input "1680114140"
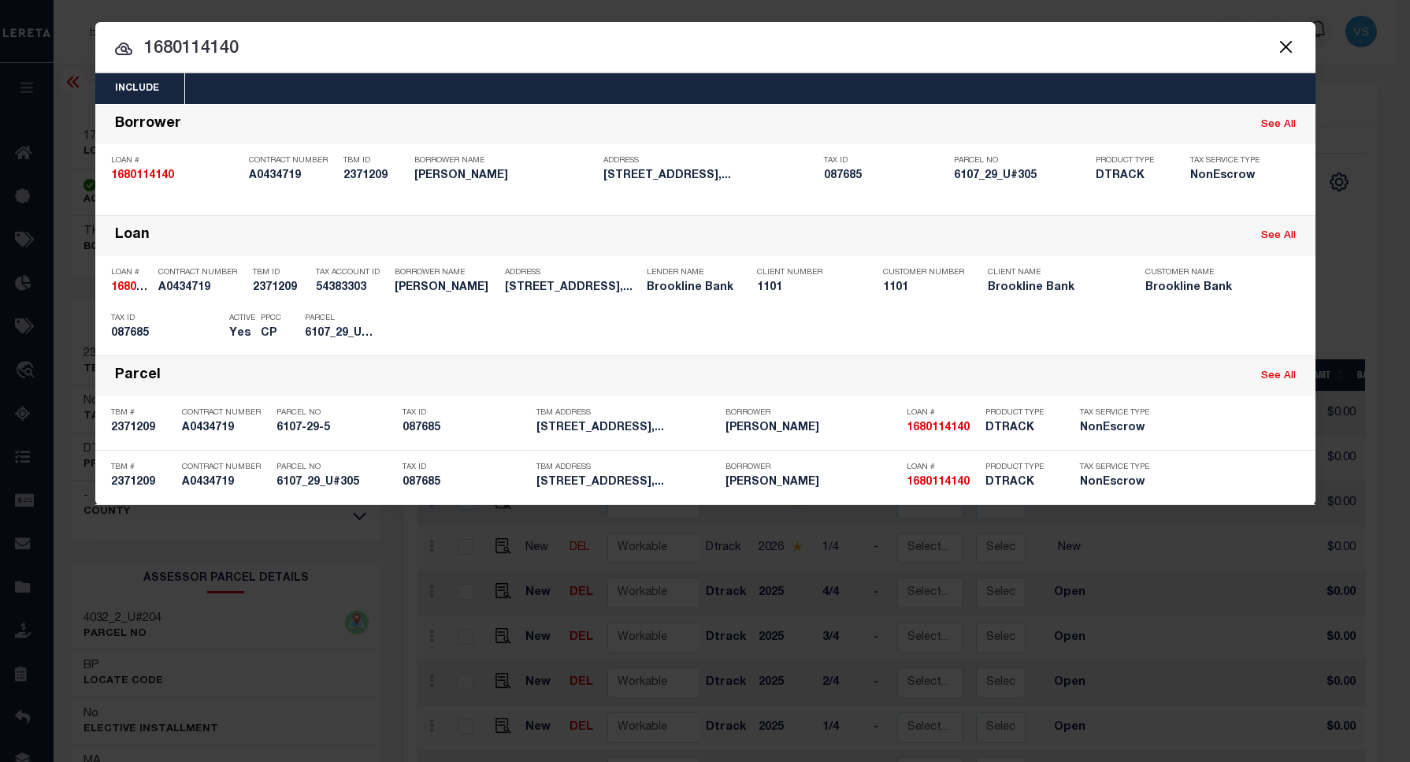
click at [306, 49] on input "1680114140" at bounding box center [705, 49] width 1221 height 28
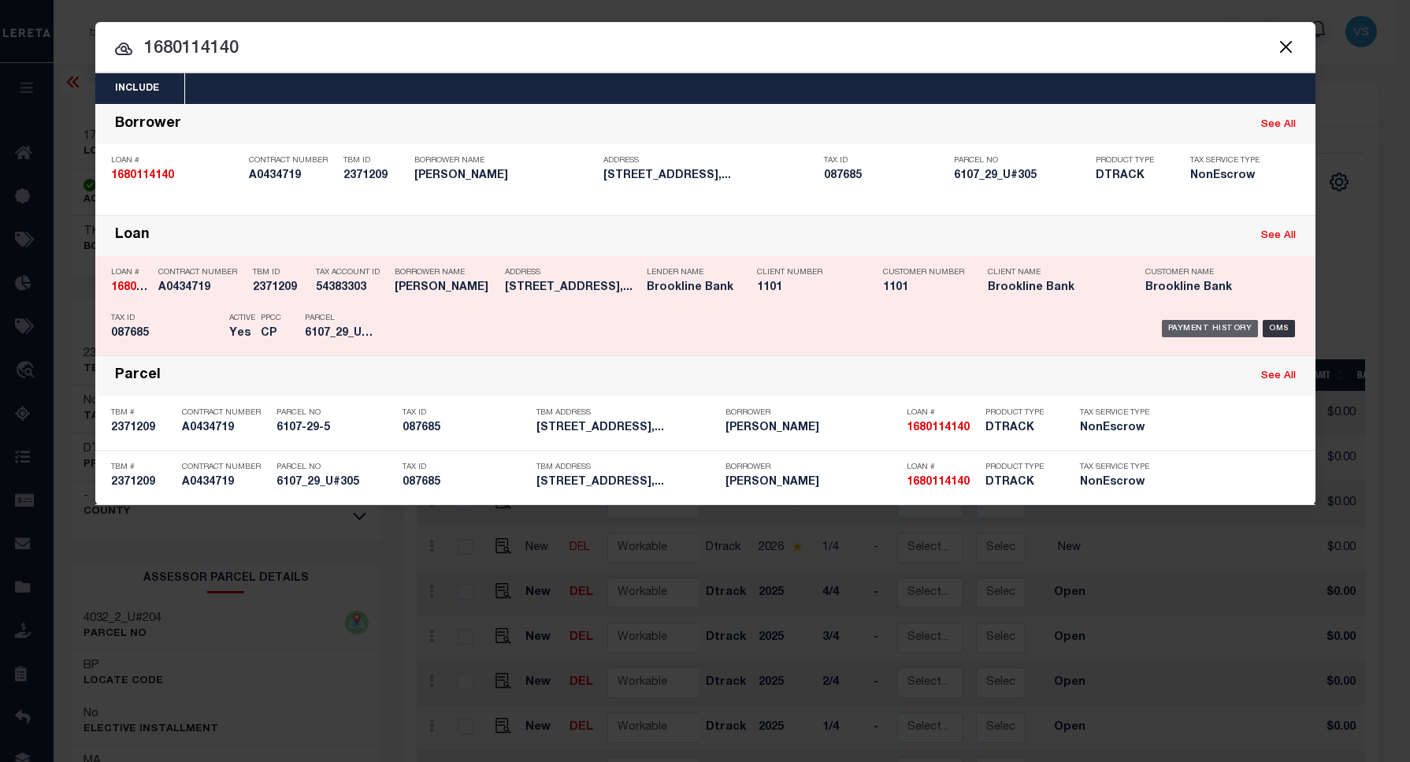
click at [1190, 321] on div "Payment History" at bounding box center [1210, 328] width 97 height 17
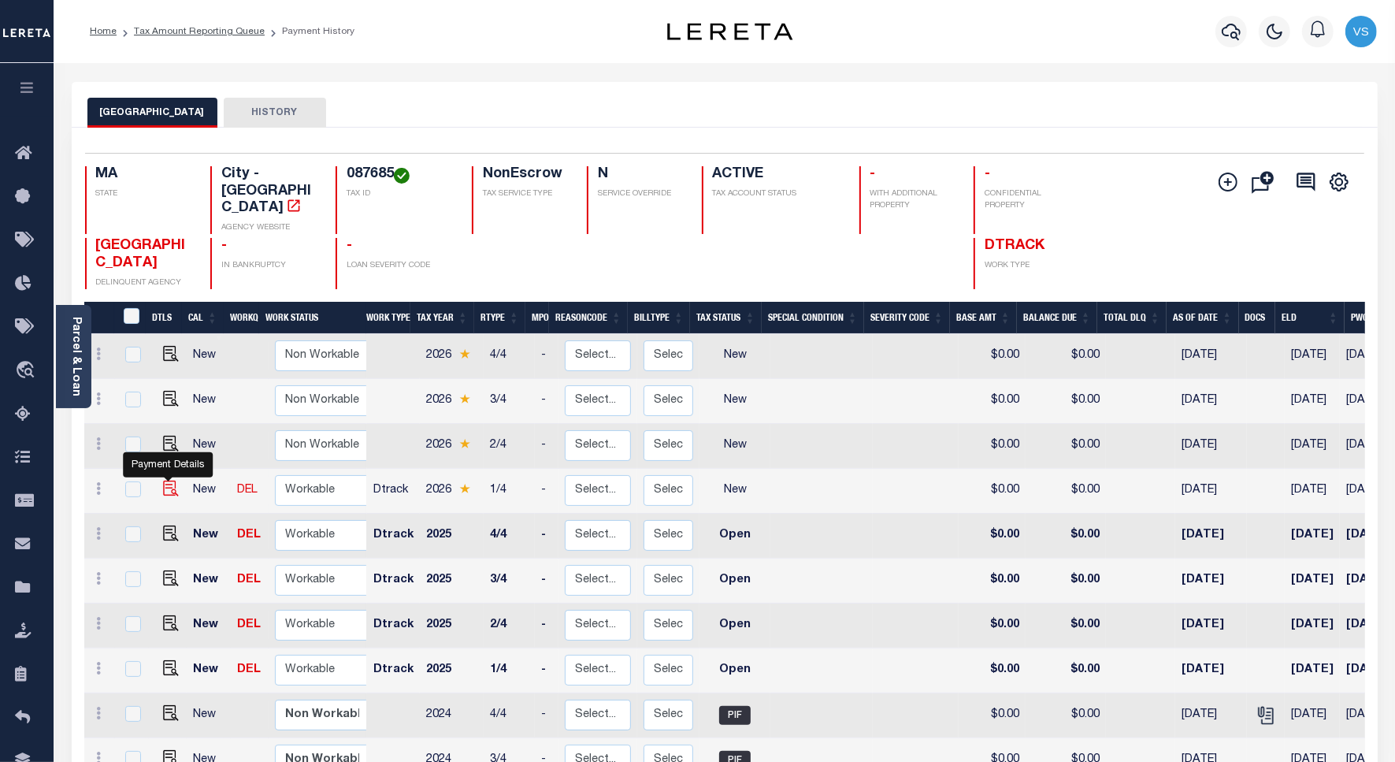
click at [167, 481] on img "" at bounding box center [171, 489] width 16 height 16
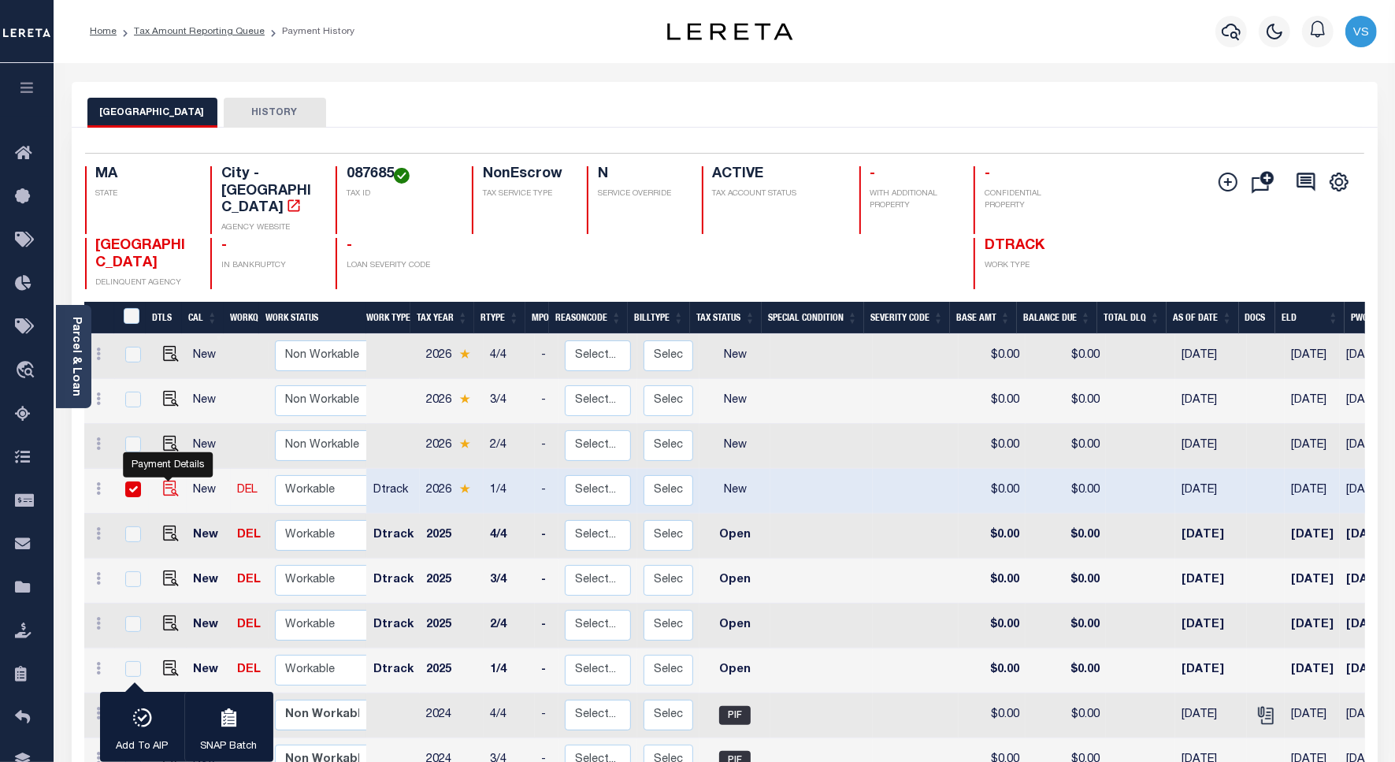
checkbox input "true"
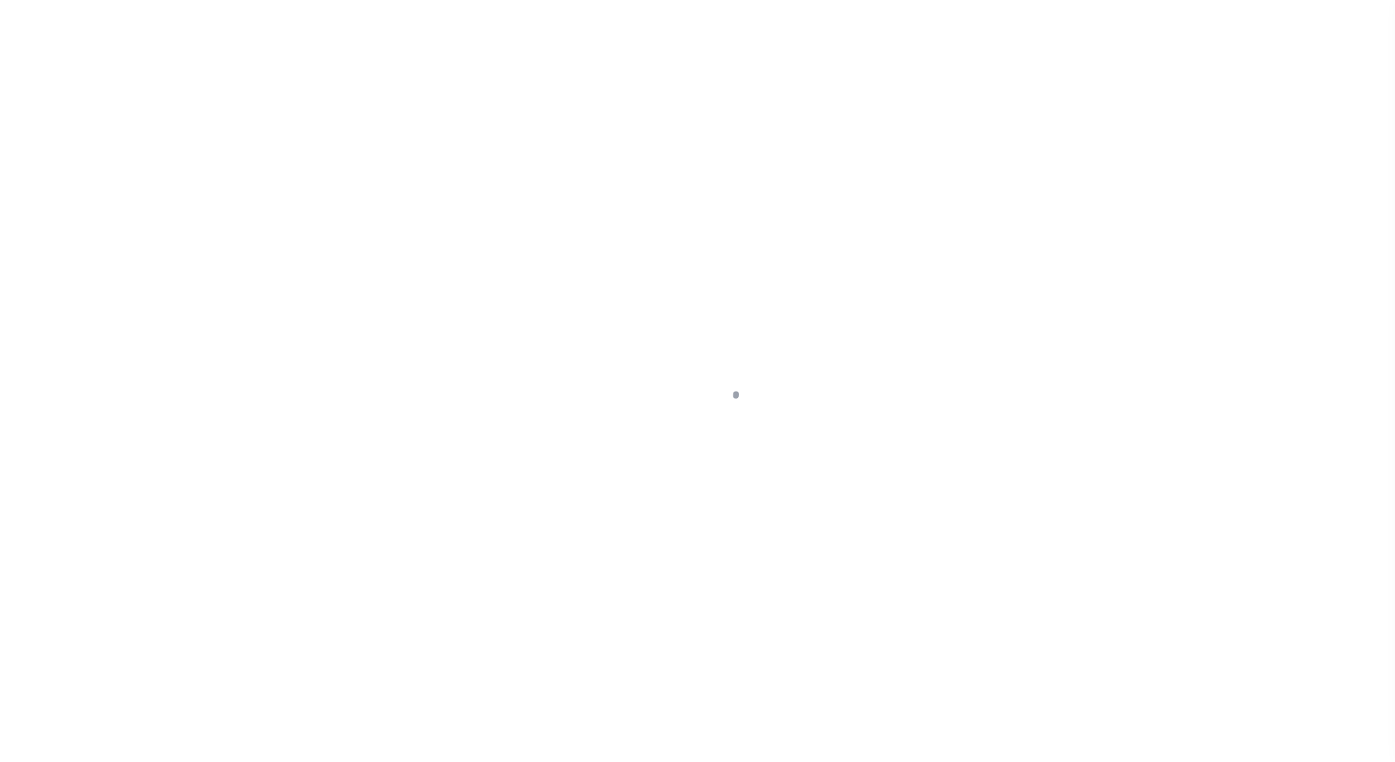
select select "NW2"
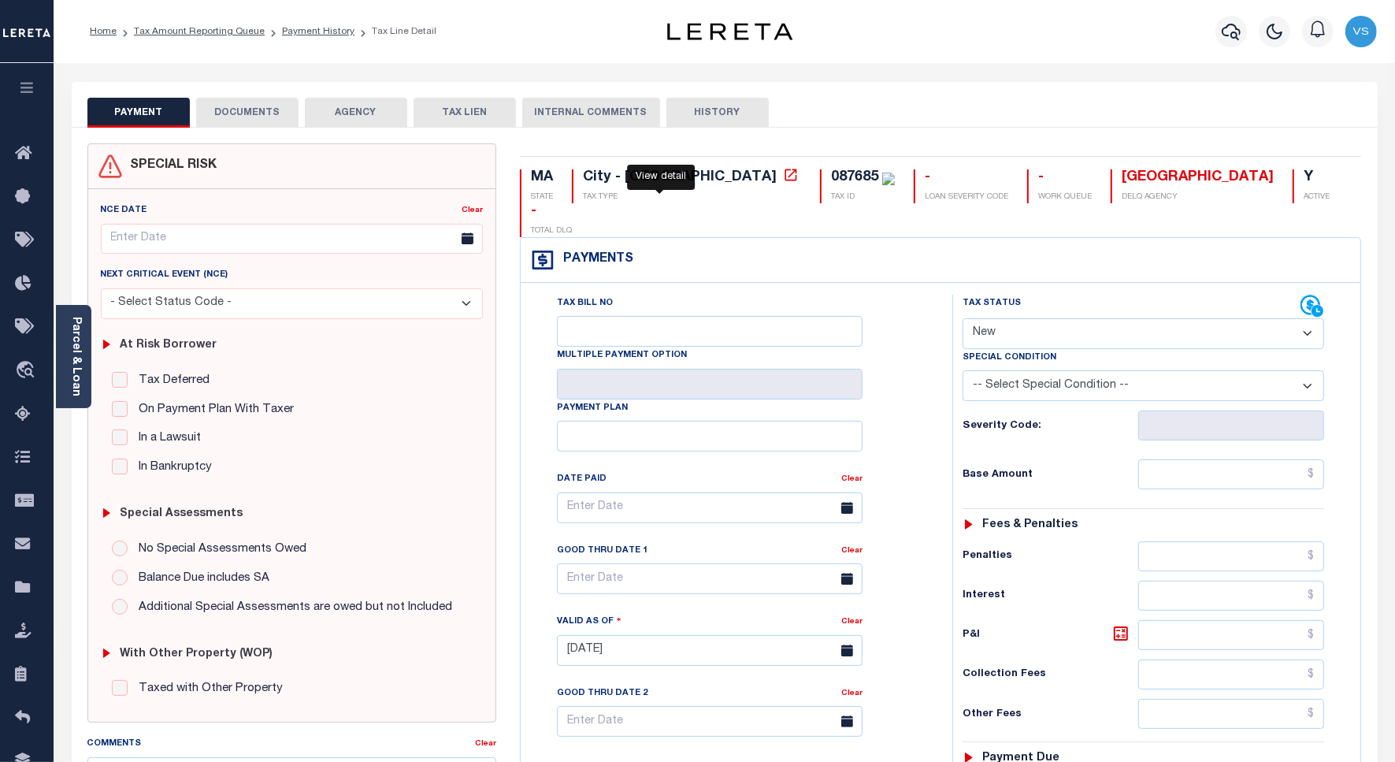
click at [783, 176] on icon at bounding box center [791, 175] width 16 height 16
click at [73, 349] on link "Parcel & Loan" at bounding box center [75, 357] width 11 height 80
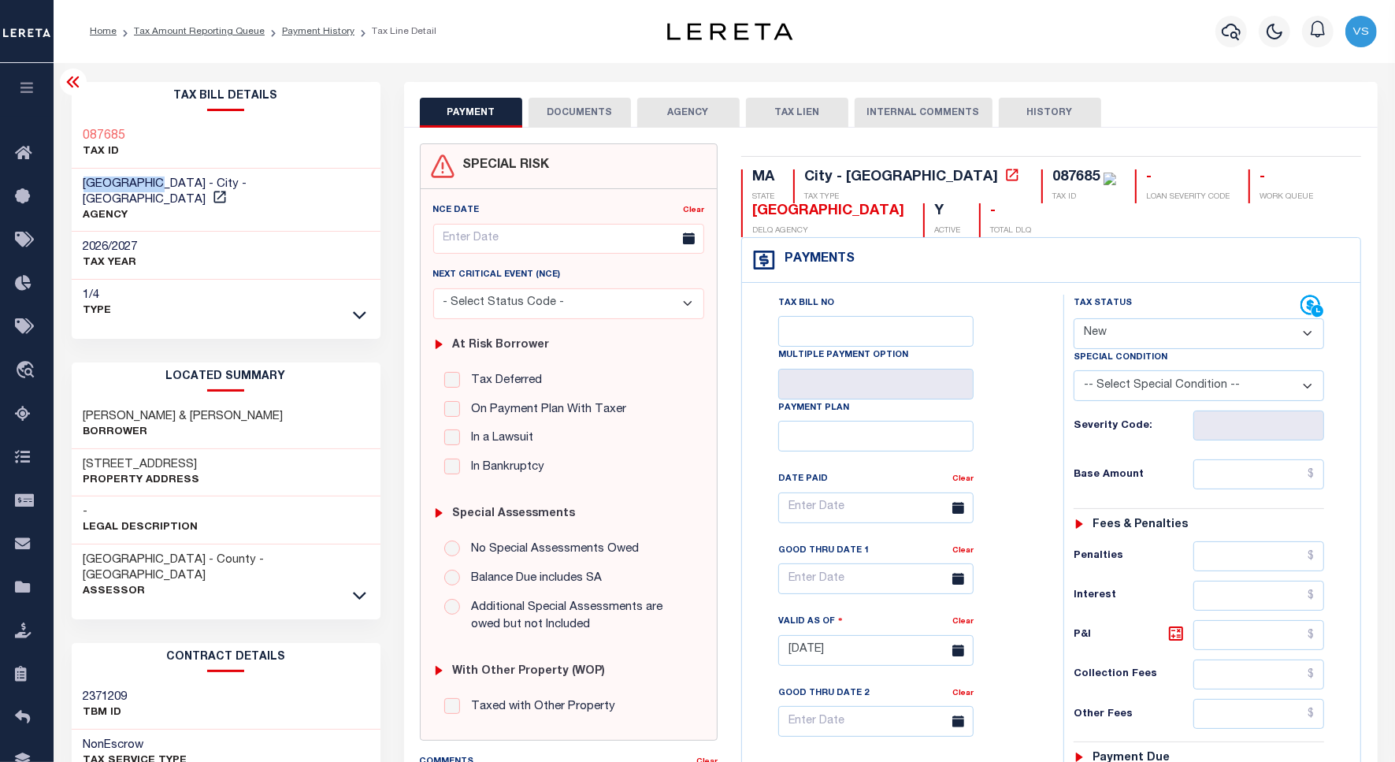
drag, startPoint x: 158, startPoint y: 187, endPoint x: 77, endPoint y: 183, distance: 80.5
click at [77, 183] on div "[GEOGRAPHIC_DATA] - City - [GEOGRAPHIC_DATA] AGENCY" at bounding box center [226, 201] width 309 height 64
copy span "[GEOGRAPHIC_DATA]"
click at [566, 107] on button "DOCUMENTS" at bounding box center [580, 113] width 102 height 30
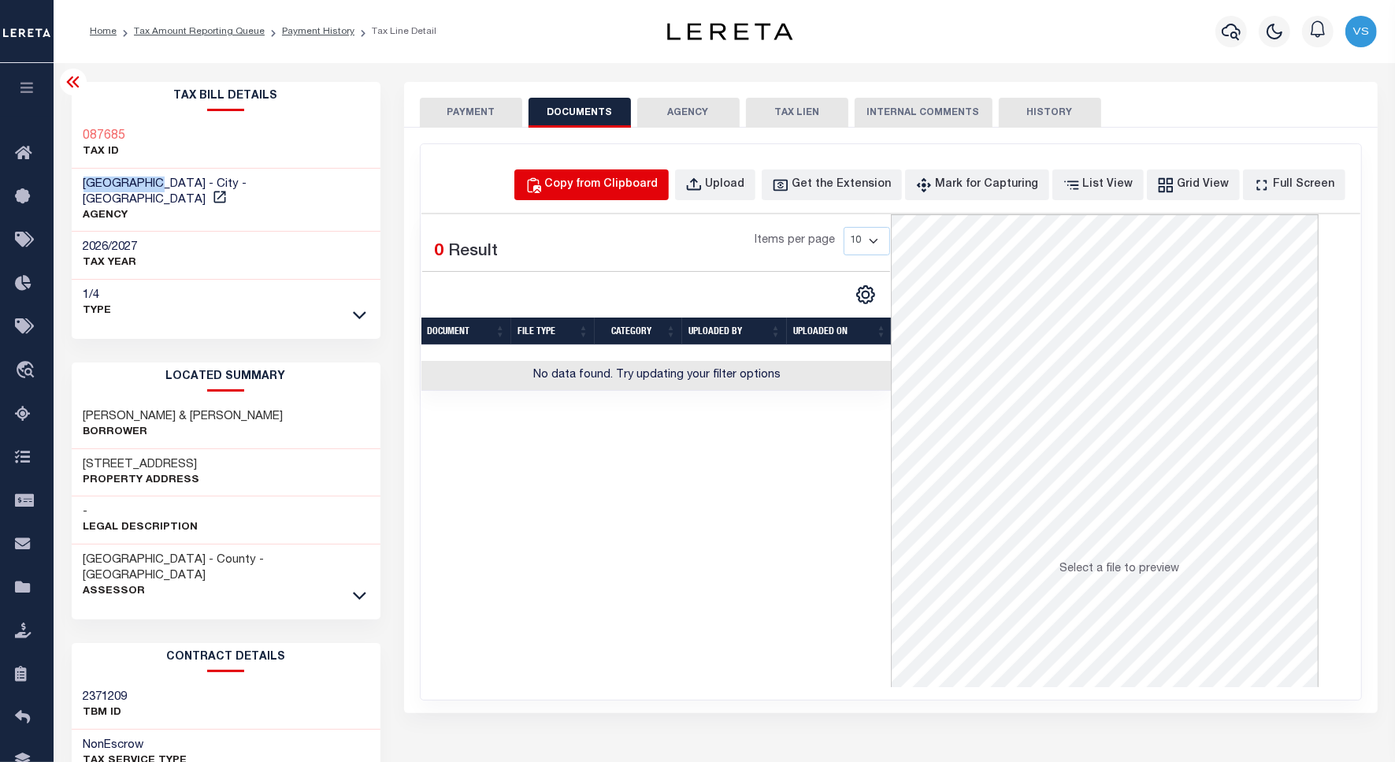
click at [589, 186] on div "Copy from Clipboard" at bounding box center [601, 184] width 113 height 17
select select "POP"
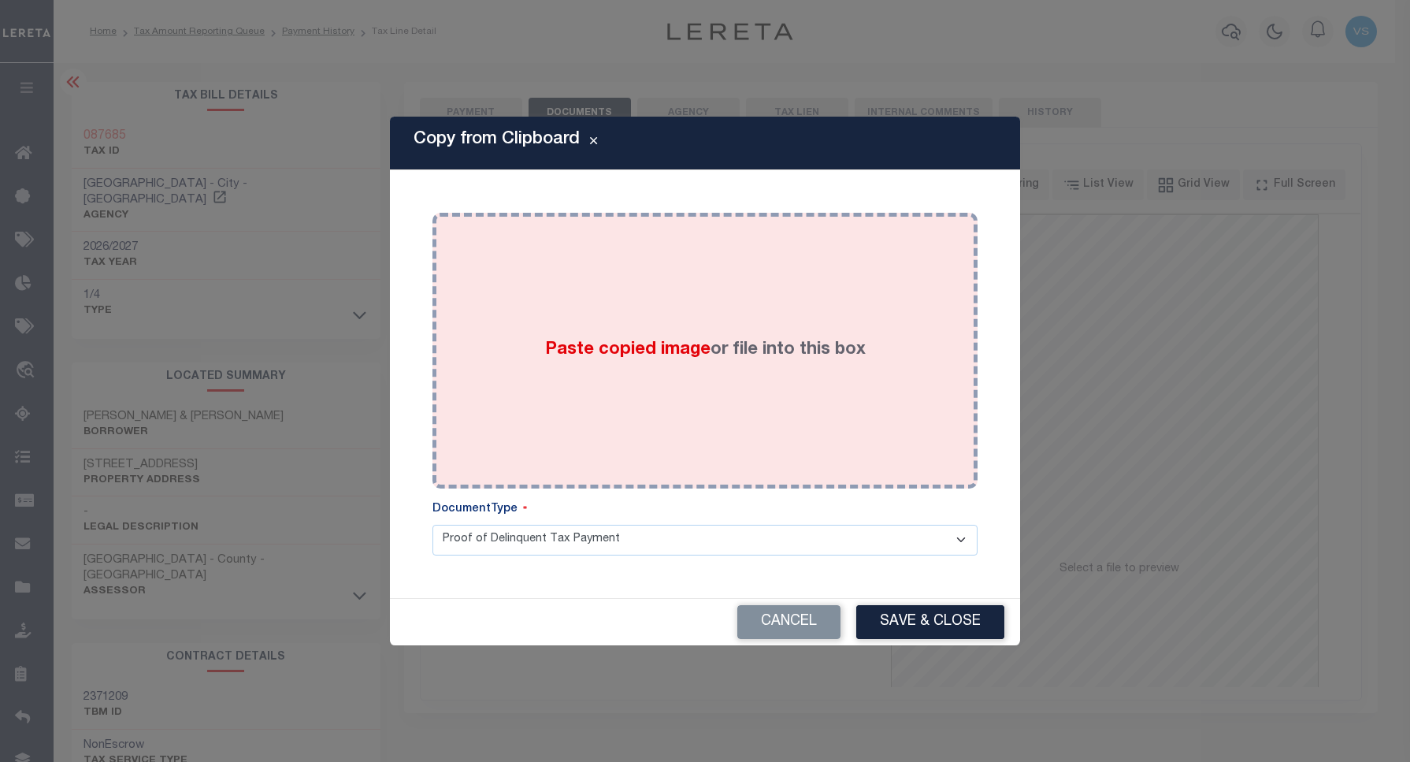
click at [664, 292] on div "Paste copied image or file into this box" at bounding box center [705, 351] width 522 height 252
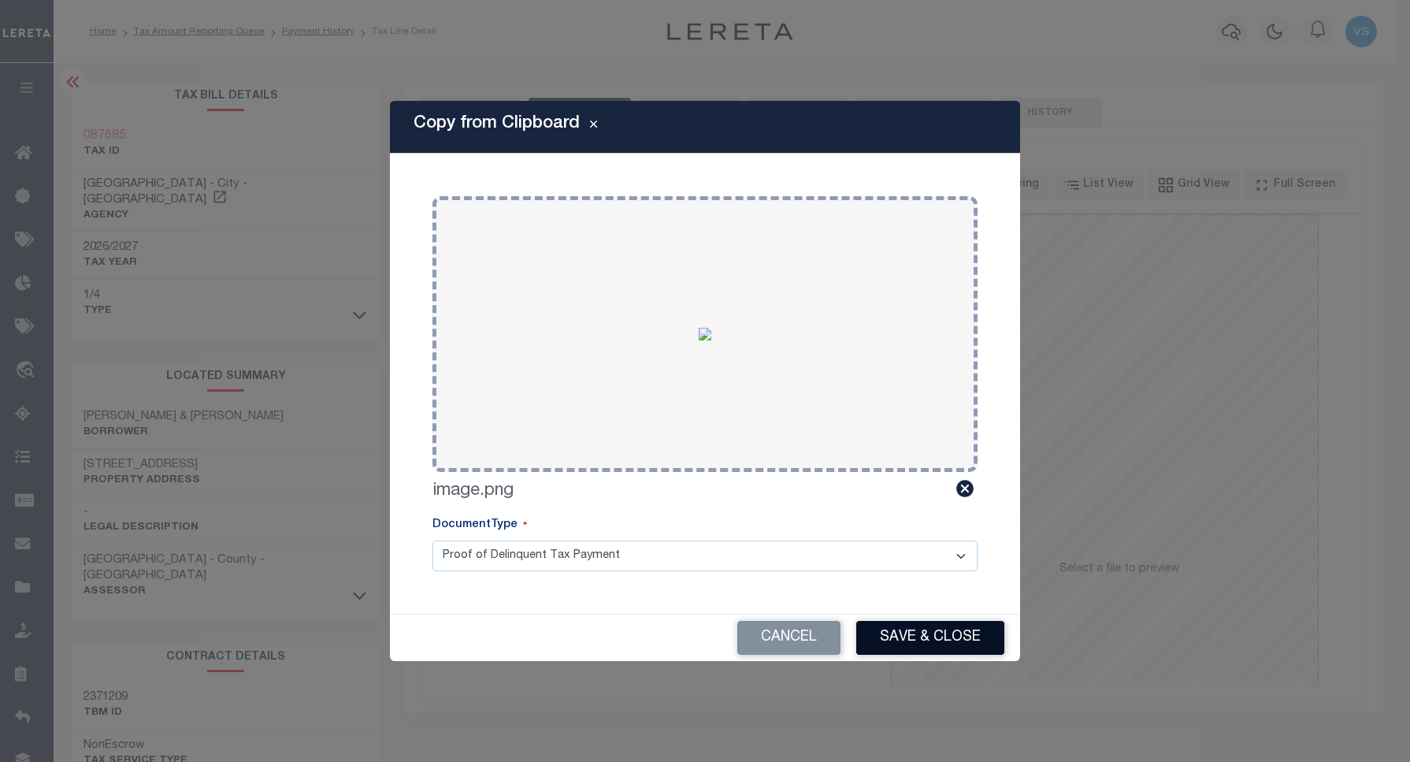
click at [908, 640] on button "Save & Close" at bounding box center [930, 638] width 148 height 34
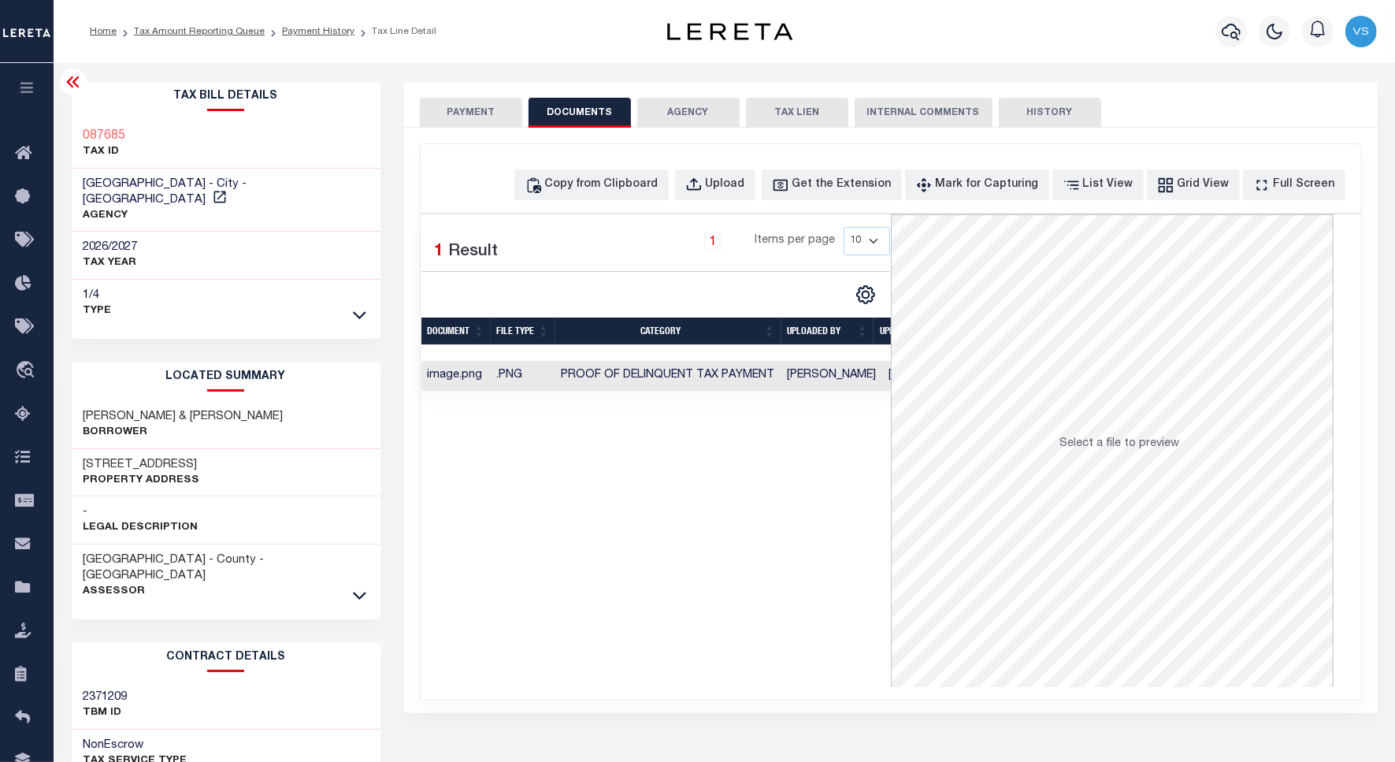
click at [466, 113] on button "PAYMENT" at bounding box center [471, 113] width 102 height 30
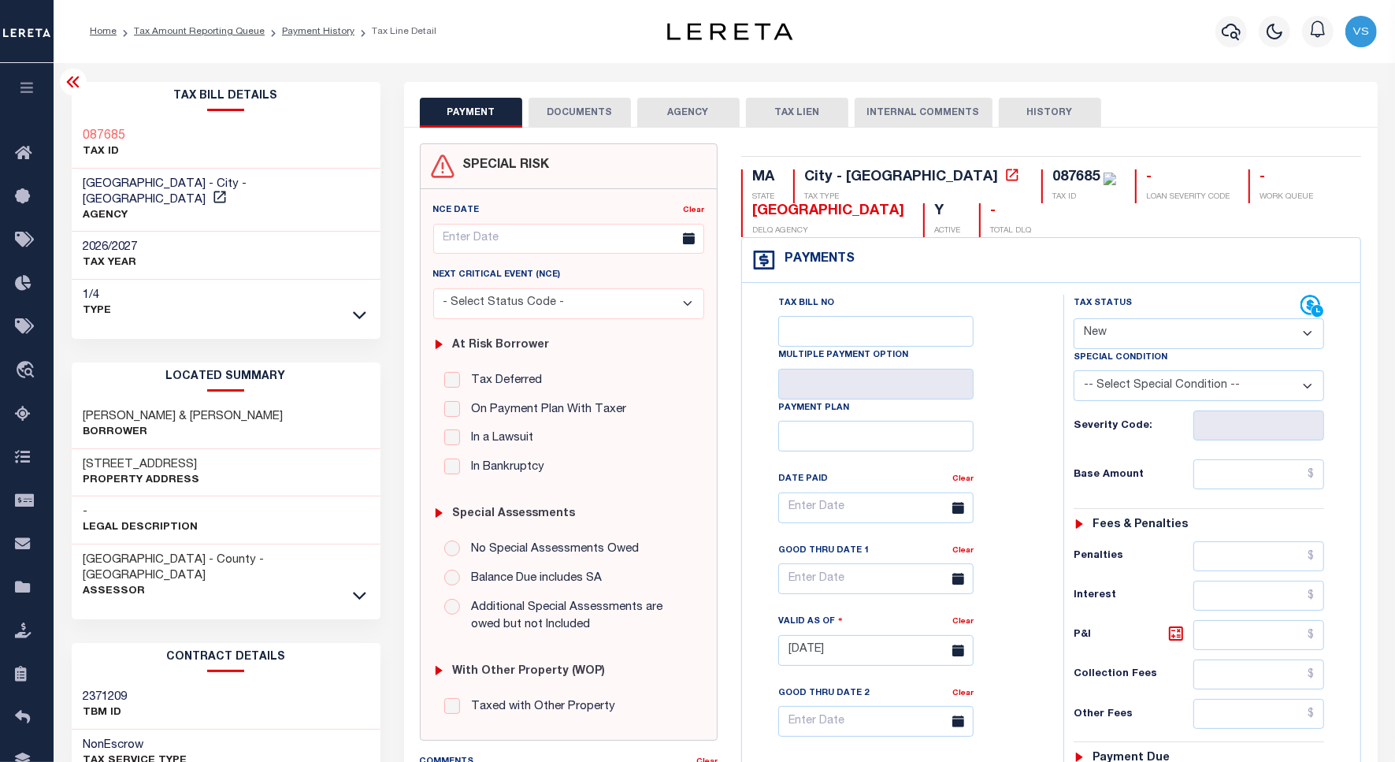
click at [1123, 329] on select "- Select Status Code - Open Due/Unpaid Paid Incomplete No Tax Due Internal Refu…" at bounding box center [1199, 333] width 251 height 31
select select "PYD"
click at [1074, 320] on select "- Select Status Code - Open Due/Unpaid Paid Incomplete No Tax Due Internal Refu…" at bounding box center [1199, 333] width 251 height 31
type input "[DATE]"
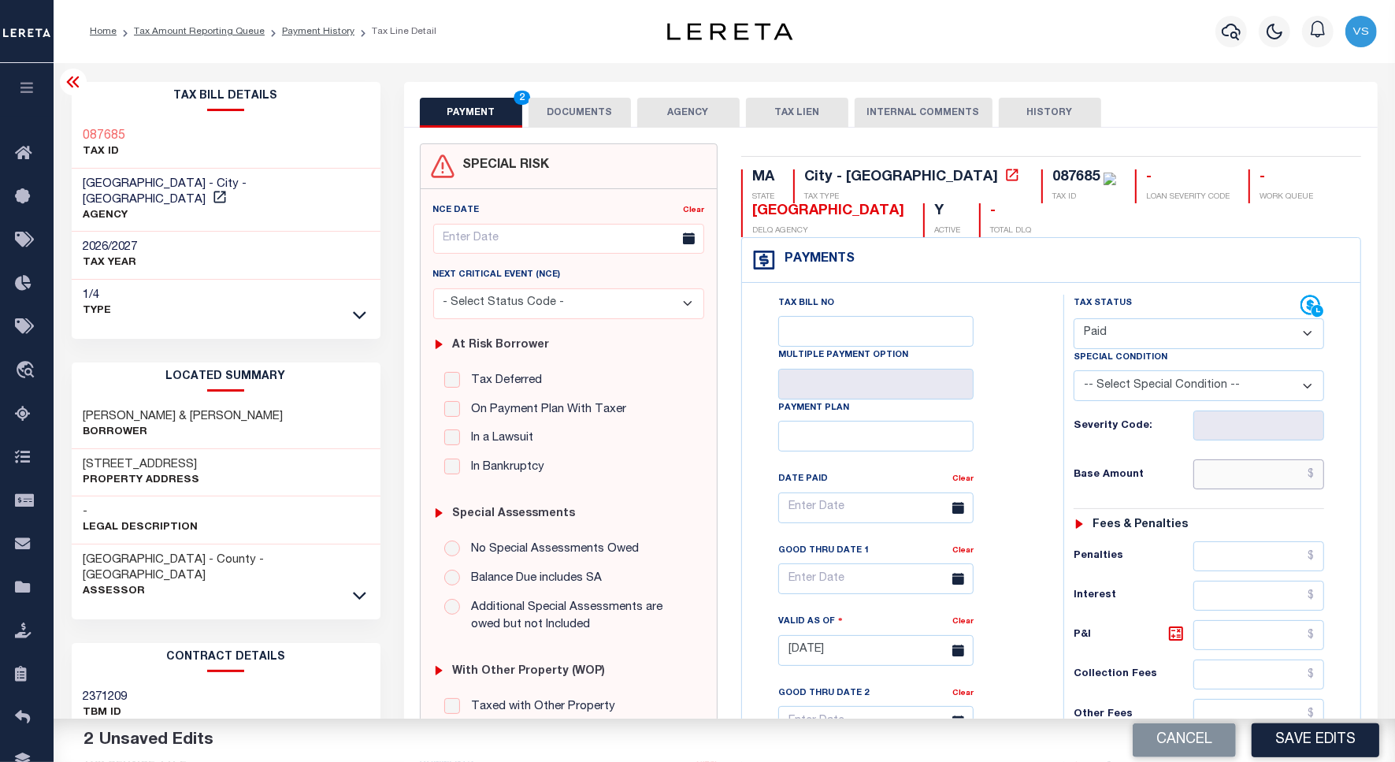
drag, startPoint x: 1261, startPoint y: 470, endPoint x: 1365, endPoint y: 506, distance: 109.9
click at [1261, 470] on input "text" at bounding box center [1259, 474] width 131 height 30
paste input "1811.75"
type input "$1,811.75"
click at [1280, 741] on button "Save Edits" at bounding box center [1316, 740] width 128 height 34
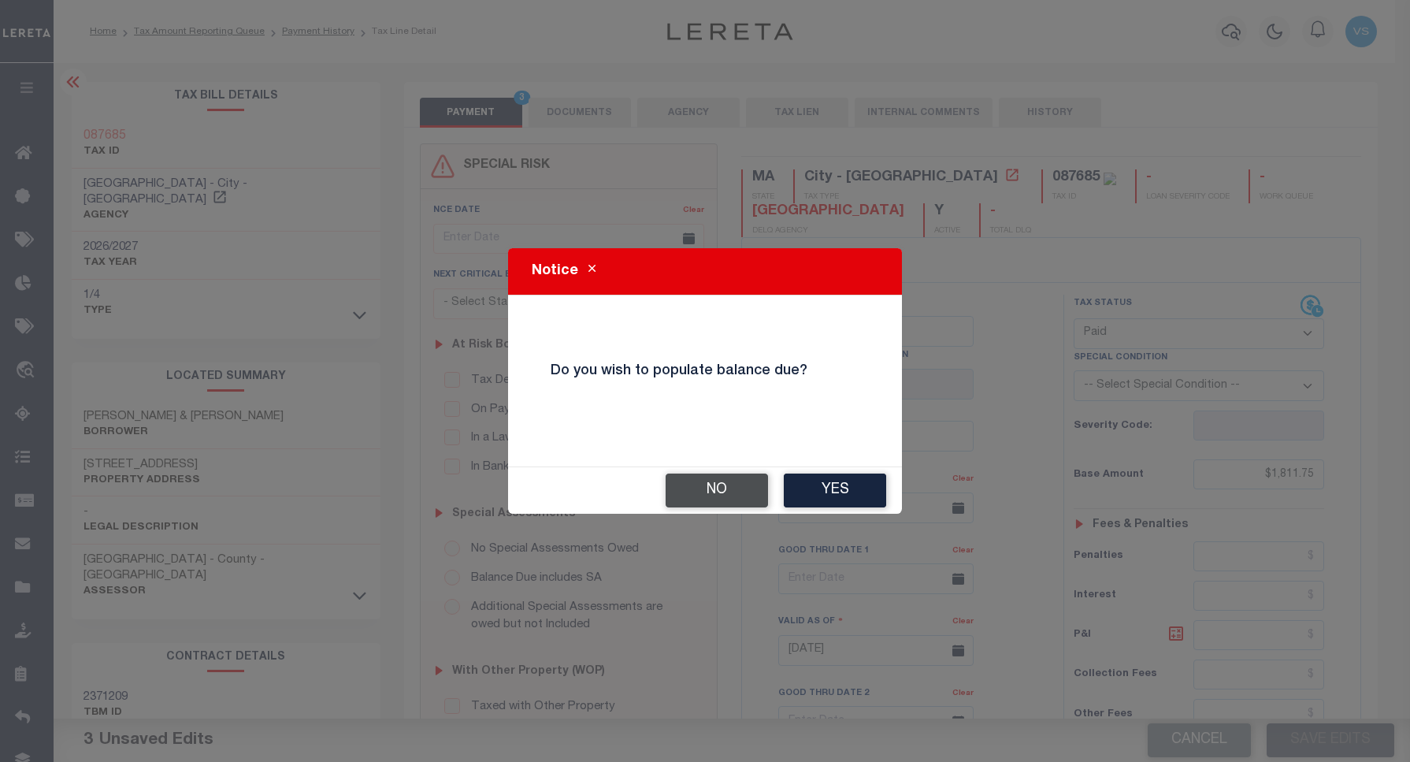
click at [708, 489] on button "No" at bounding box center [717, 491] width 102 height 34
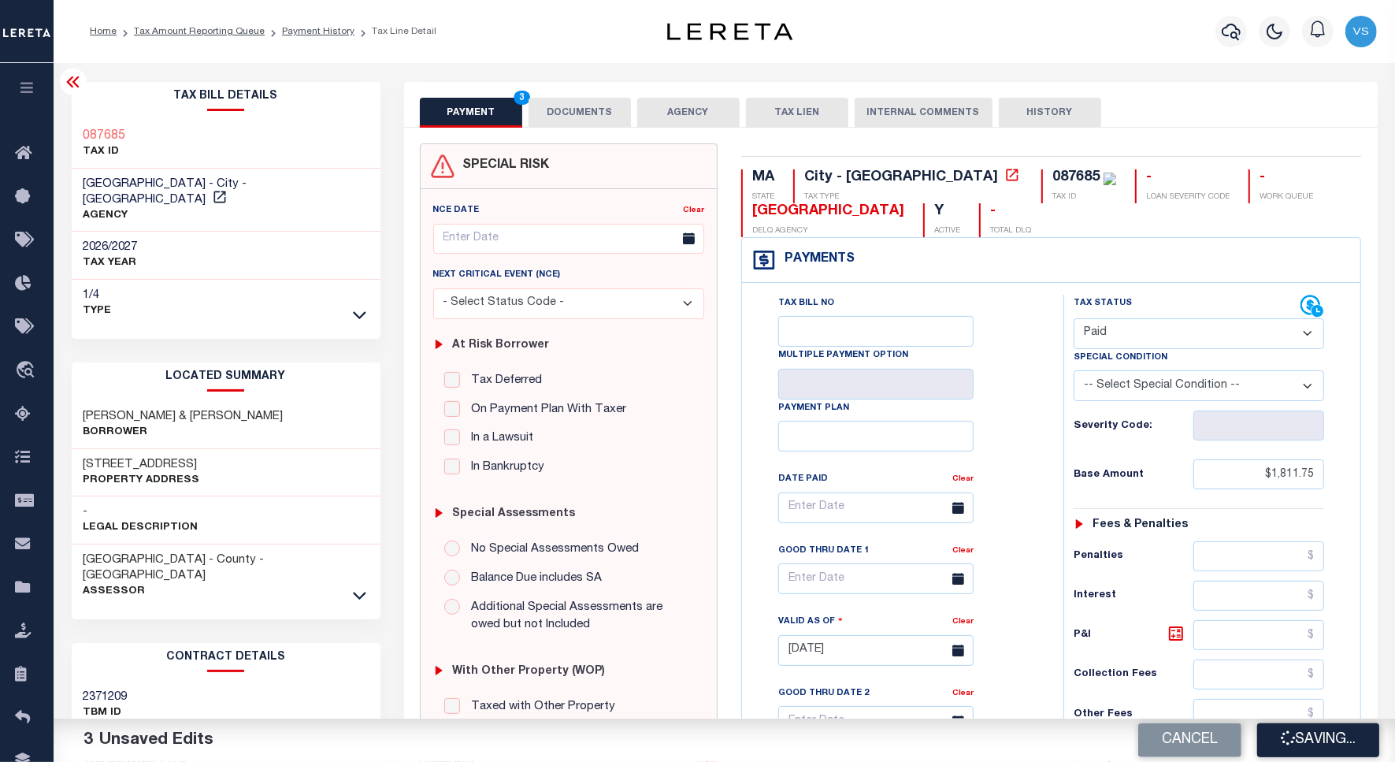
checkbox input "false"
type input "$1,811.75"
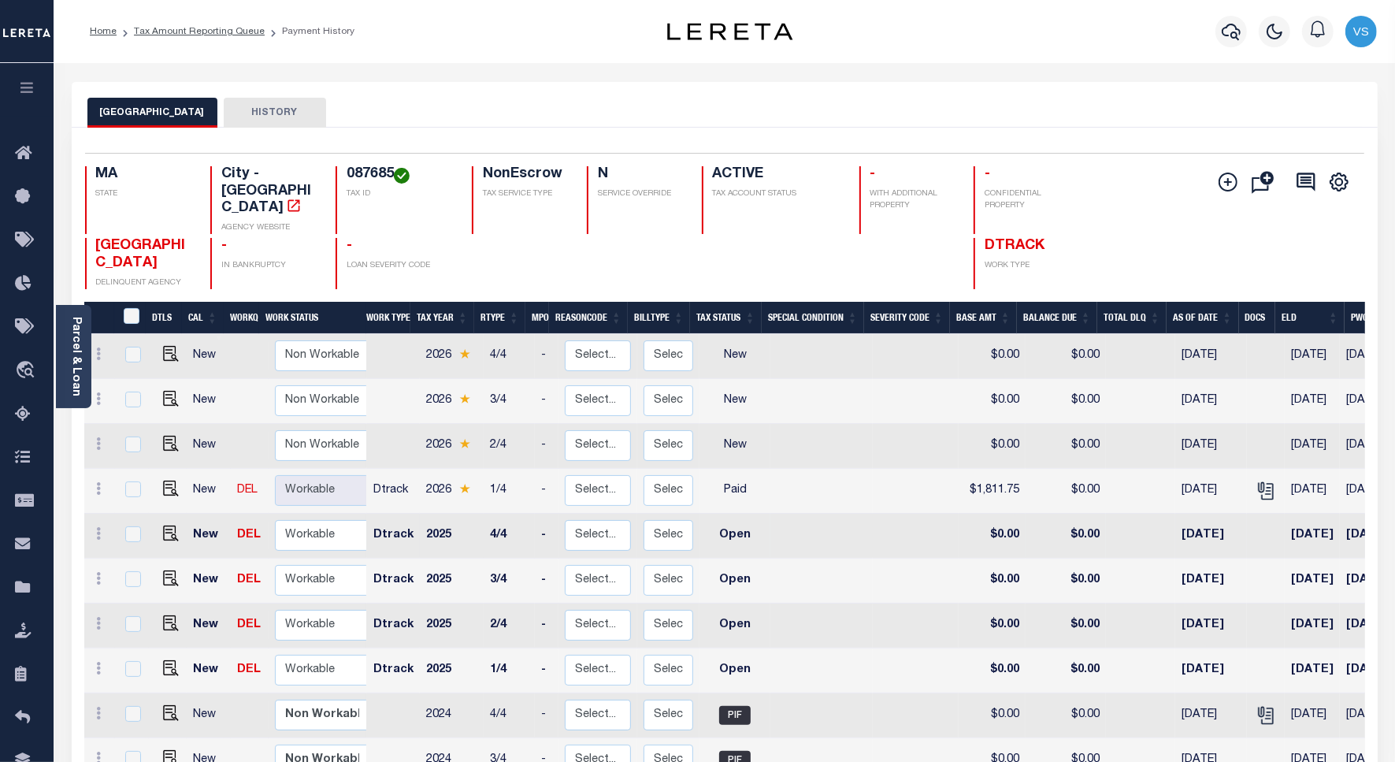
scroll to position [98, 0]
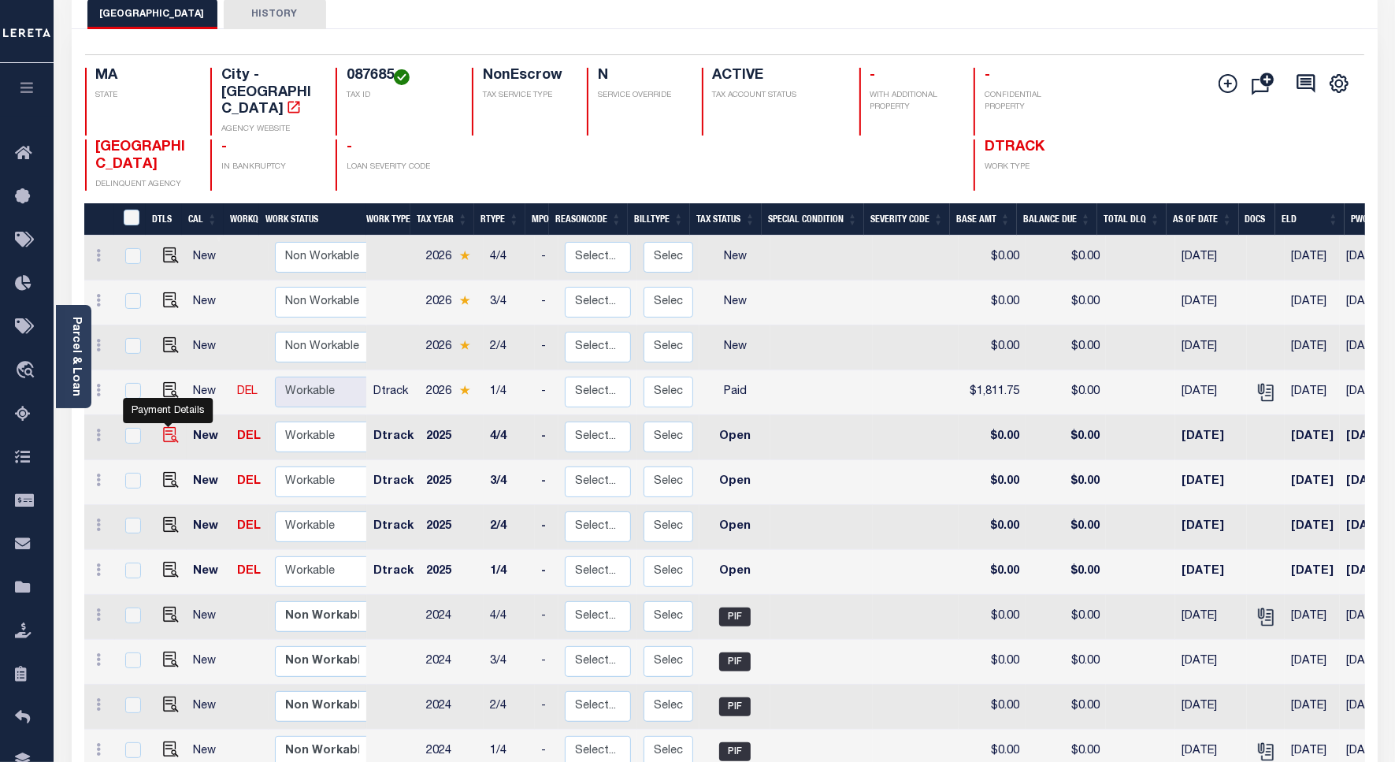
click at [172, 427] on img "" at bounding box center [171, 435] width 16 height 16
checkbox input "true"
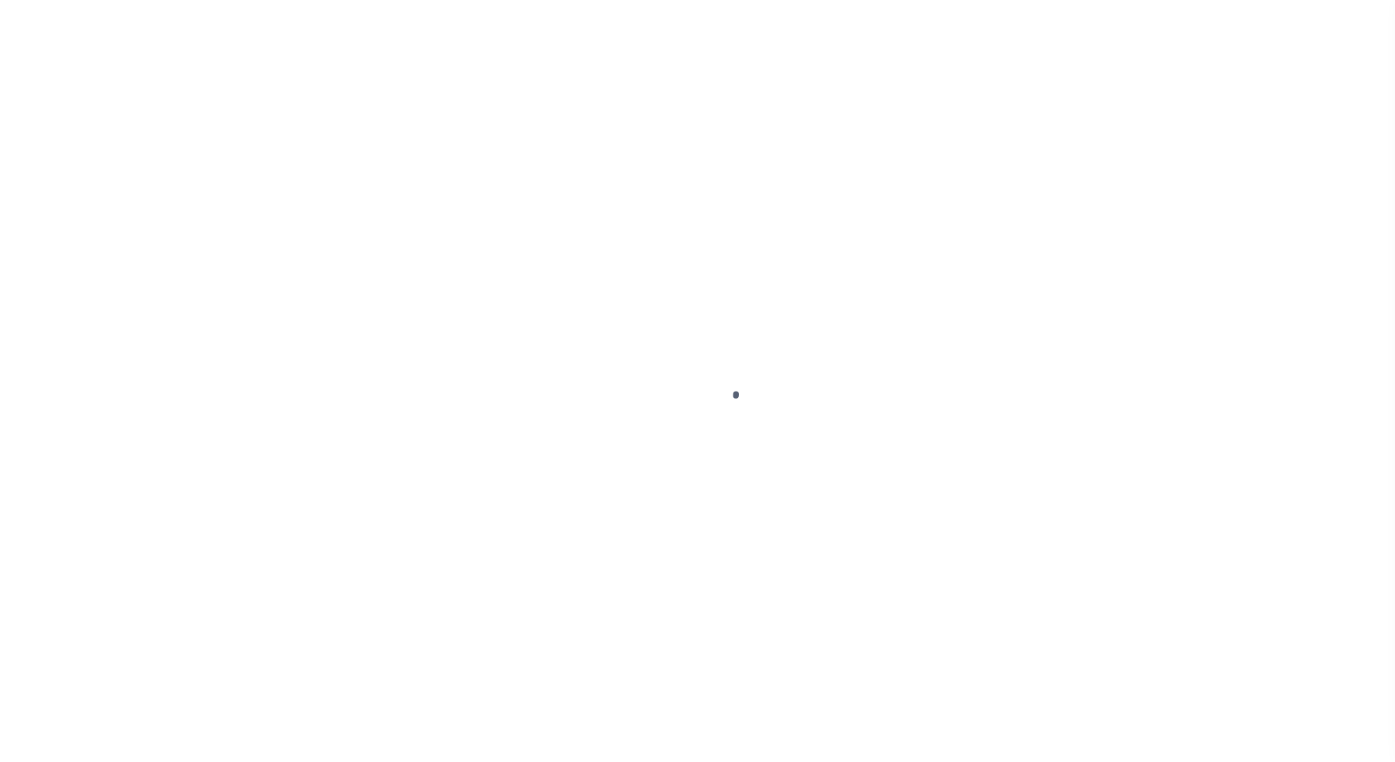
select select "OP2"
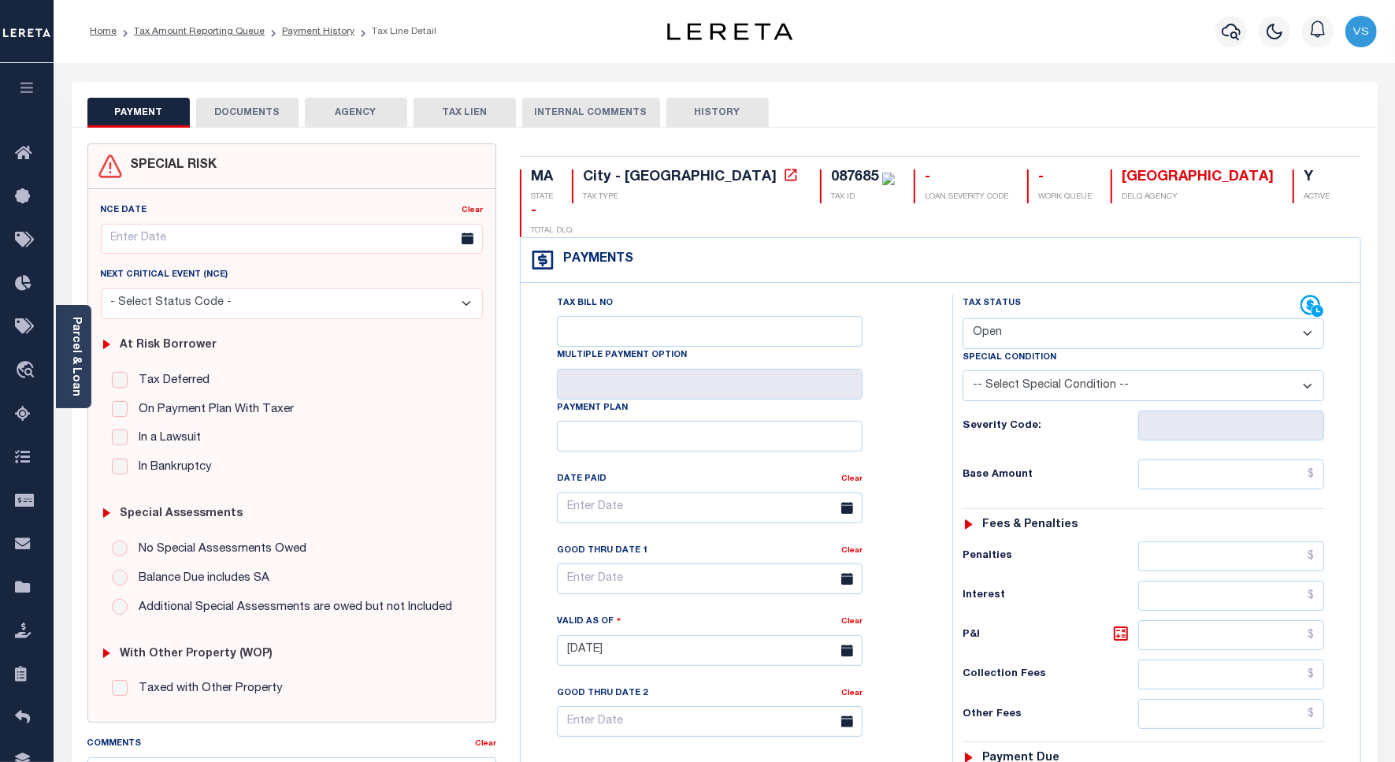
click at [253, 113] on button "DOCUMENTS" at bounding box center [247, 113] width 102 height 30
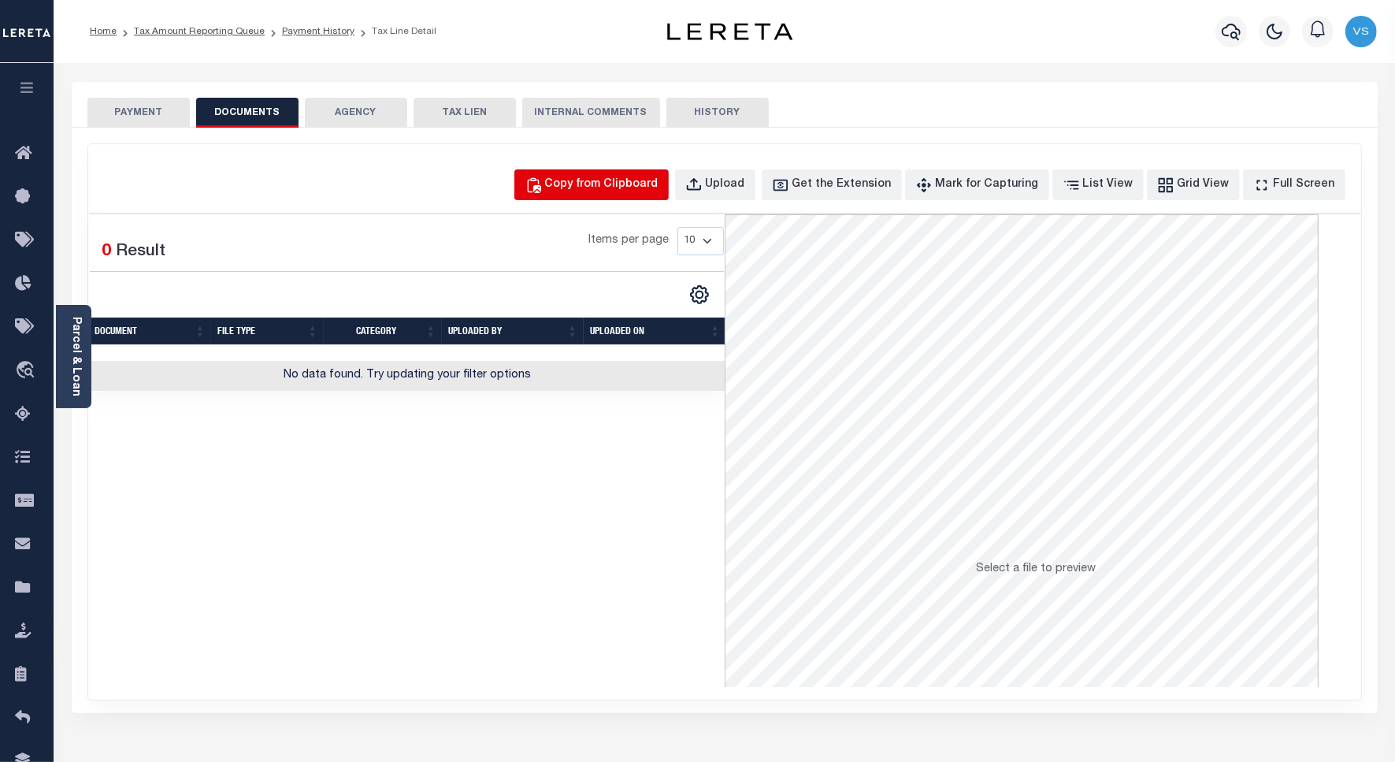
click at [596, 183] on div "Copy from Clipboard" at bounding box center [601, 184] width 113 height 17
select select "POP"
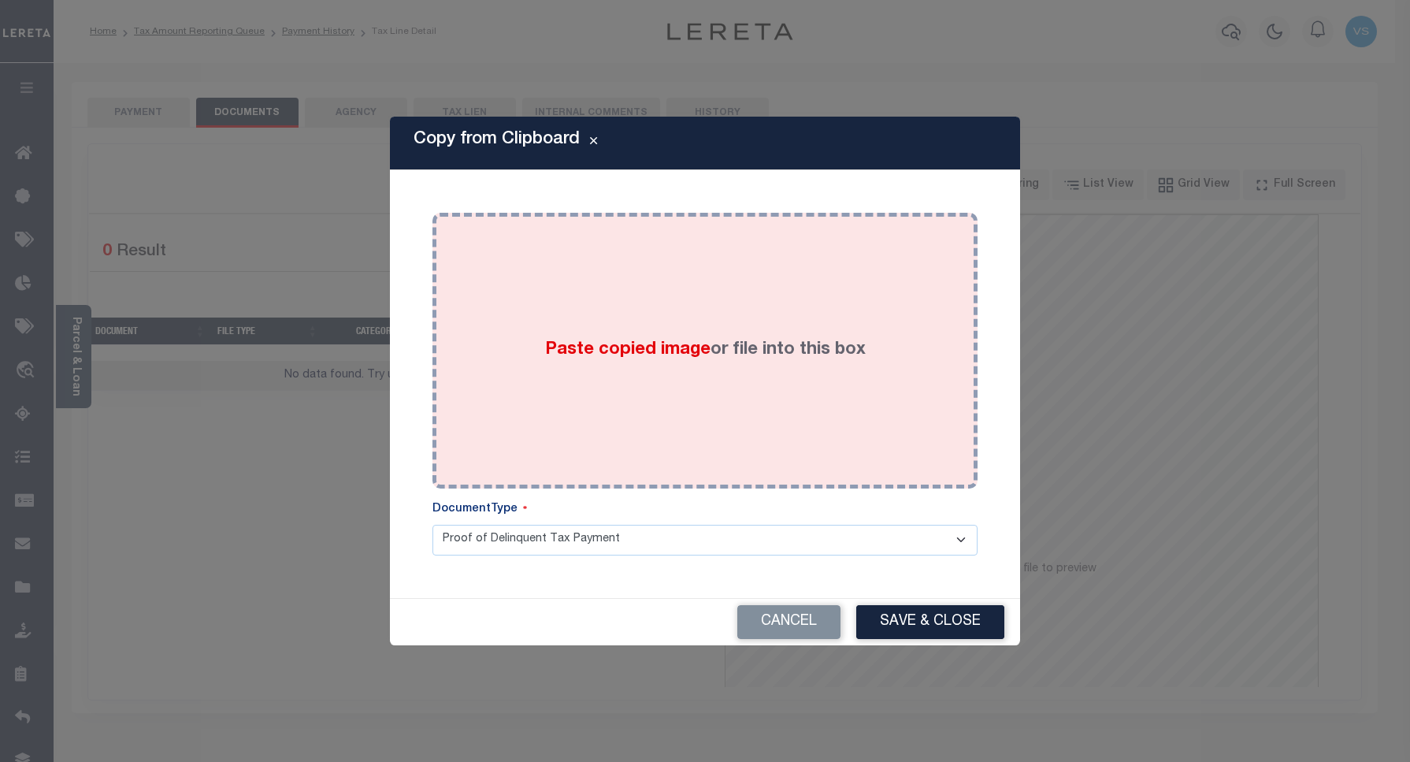
click at [637, 321] on div "Paste copied image or file into this box" at bounding box center [705, 351] width 522 height 252
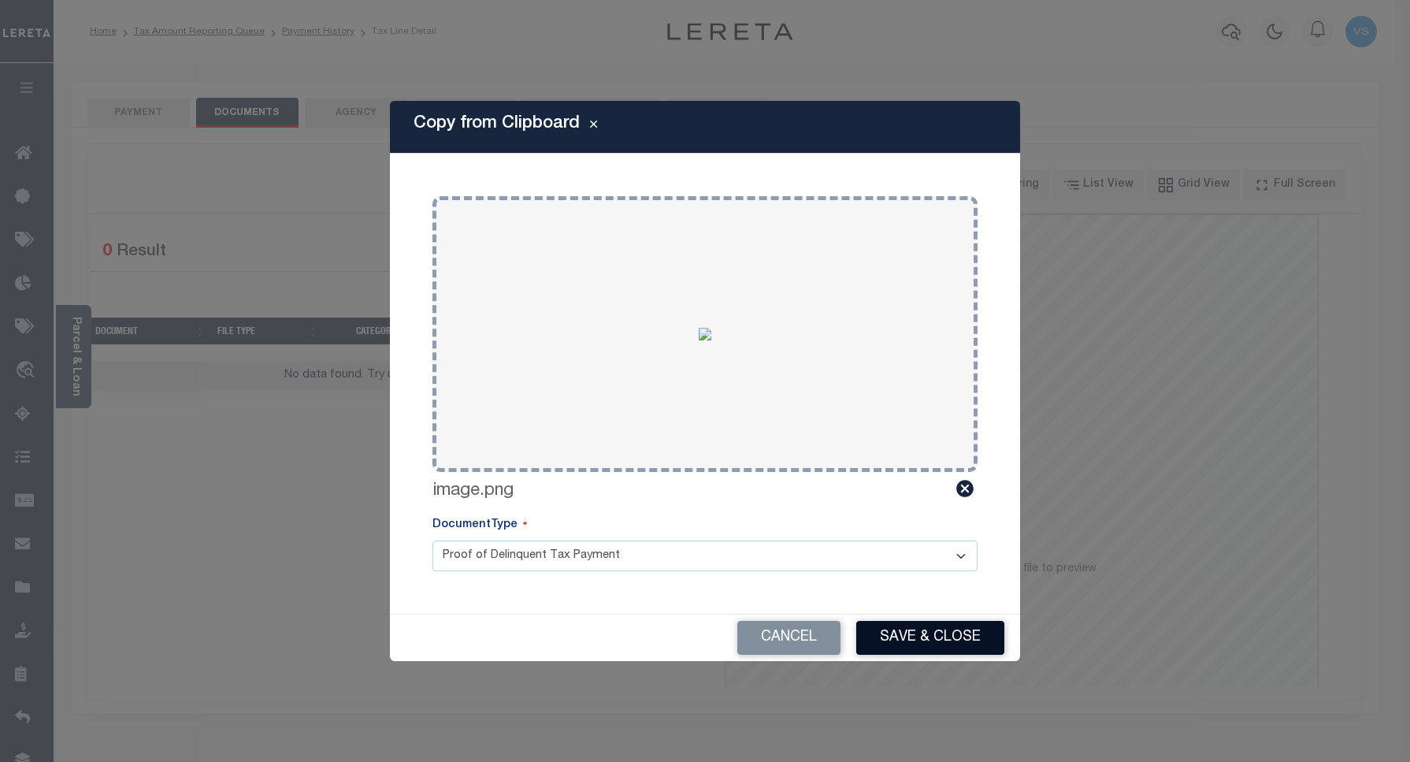
click at [895, 636] on button "Save & Close" at bounding box center [930, 638] width 148 height 34
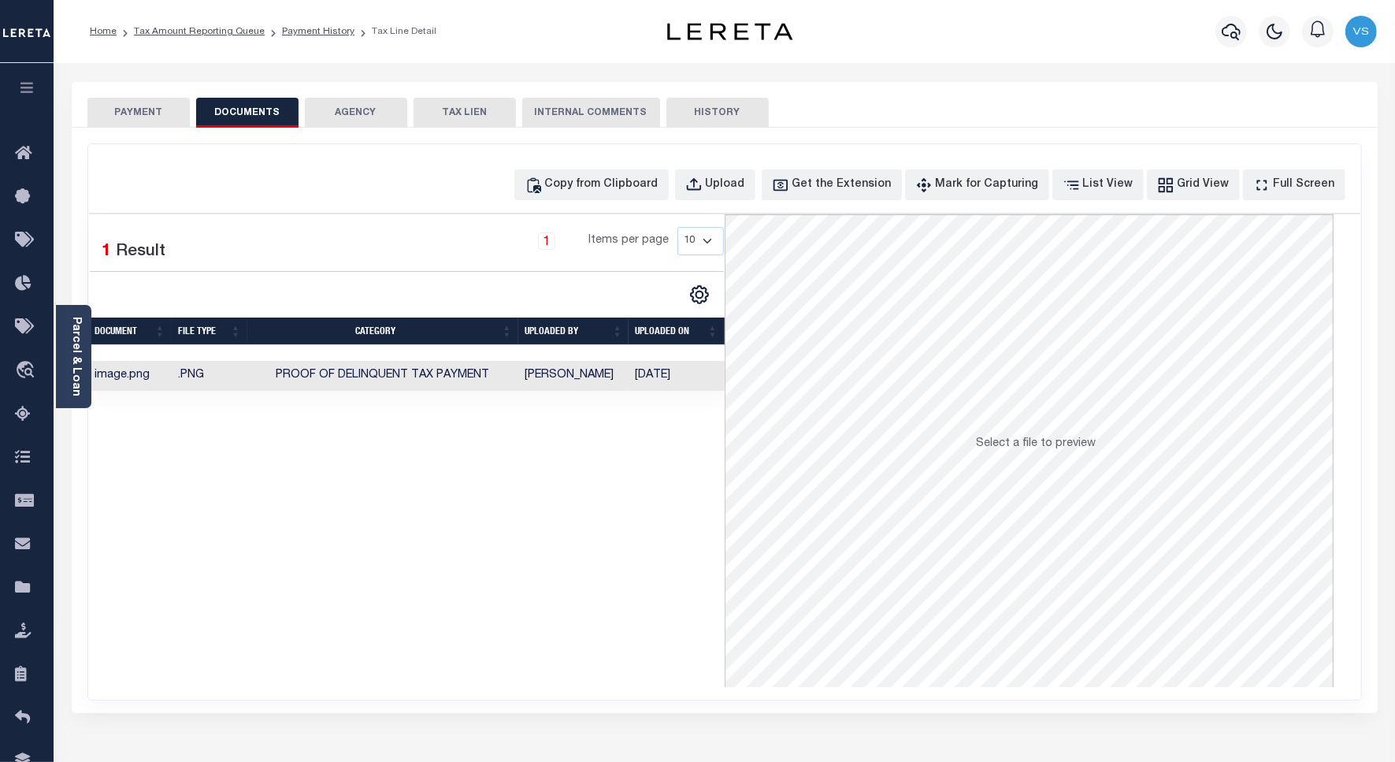
click at [150, 105] on button "PAYMENT" at bounding box center [138, 113] width 102 height 30
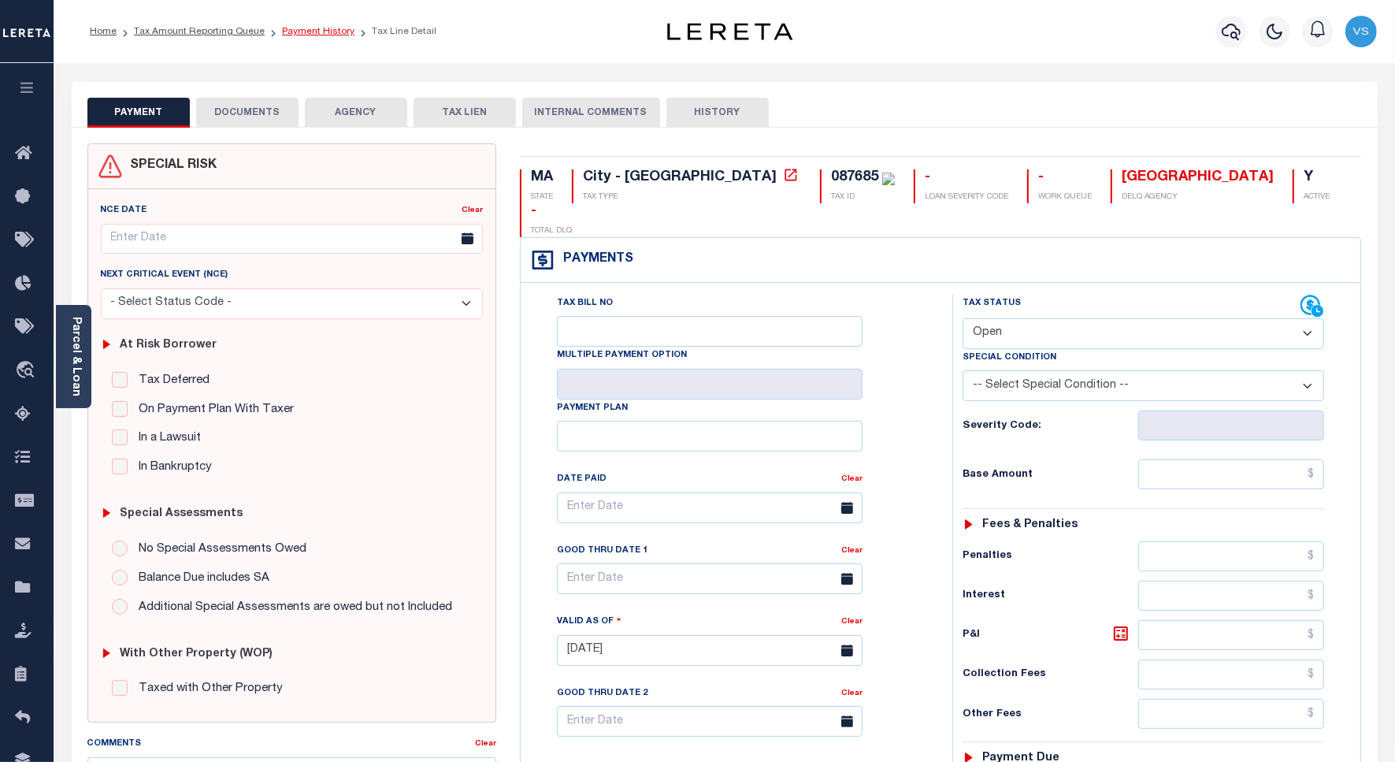
click at [309, 30] on link "Payment History" at bounding box center [318, 31] width 72 height 9
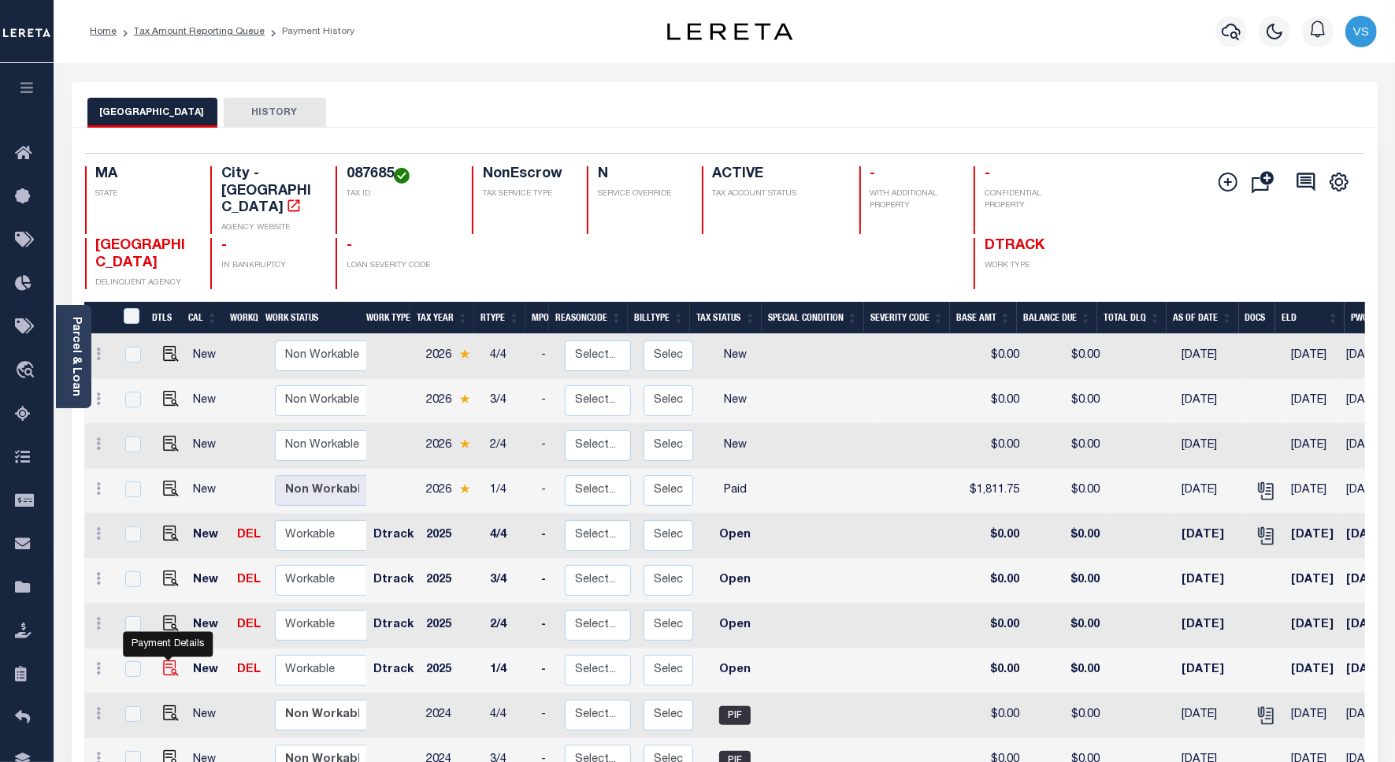
click at [170, 660] on img "" at bounding box center [171, 668] width 16 height 16
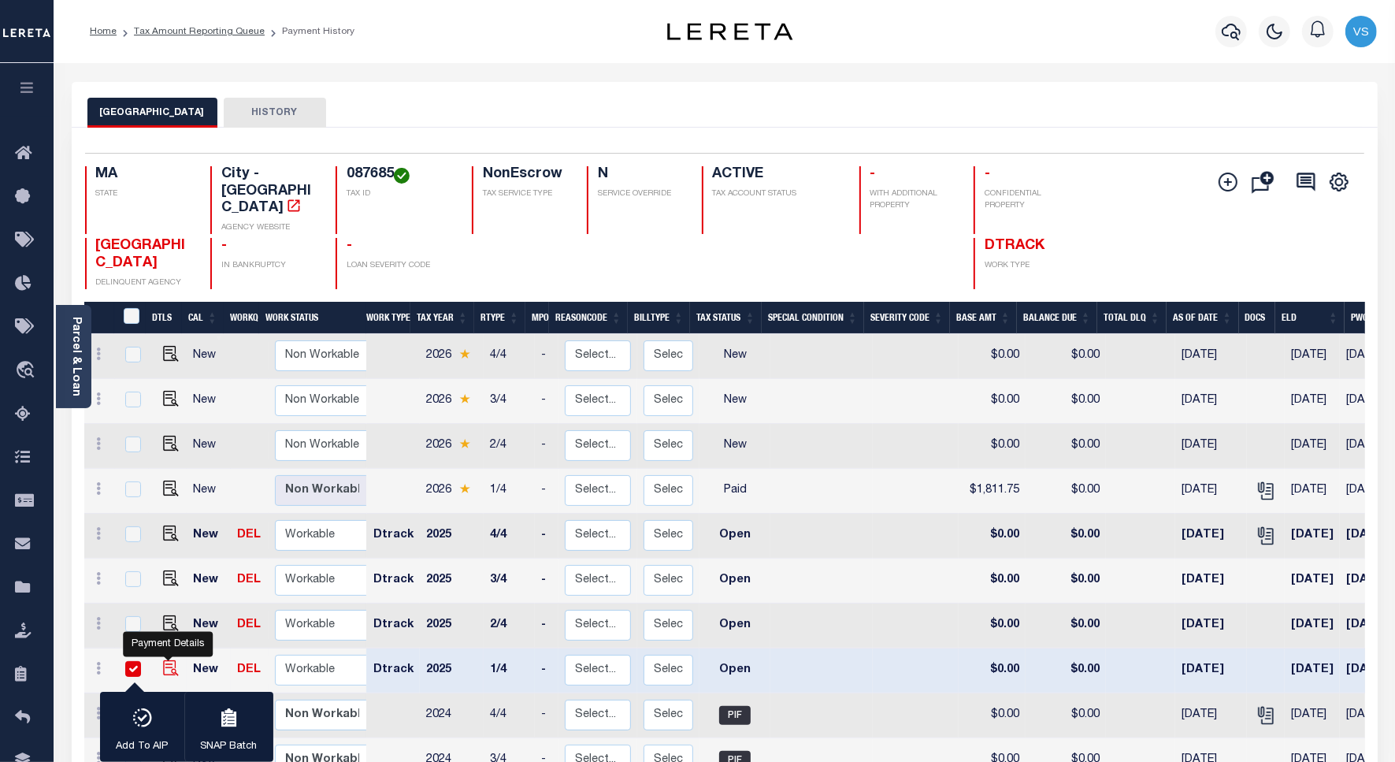
checkbox input "true"
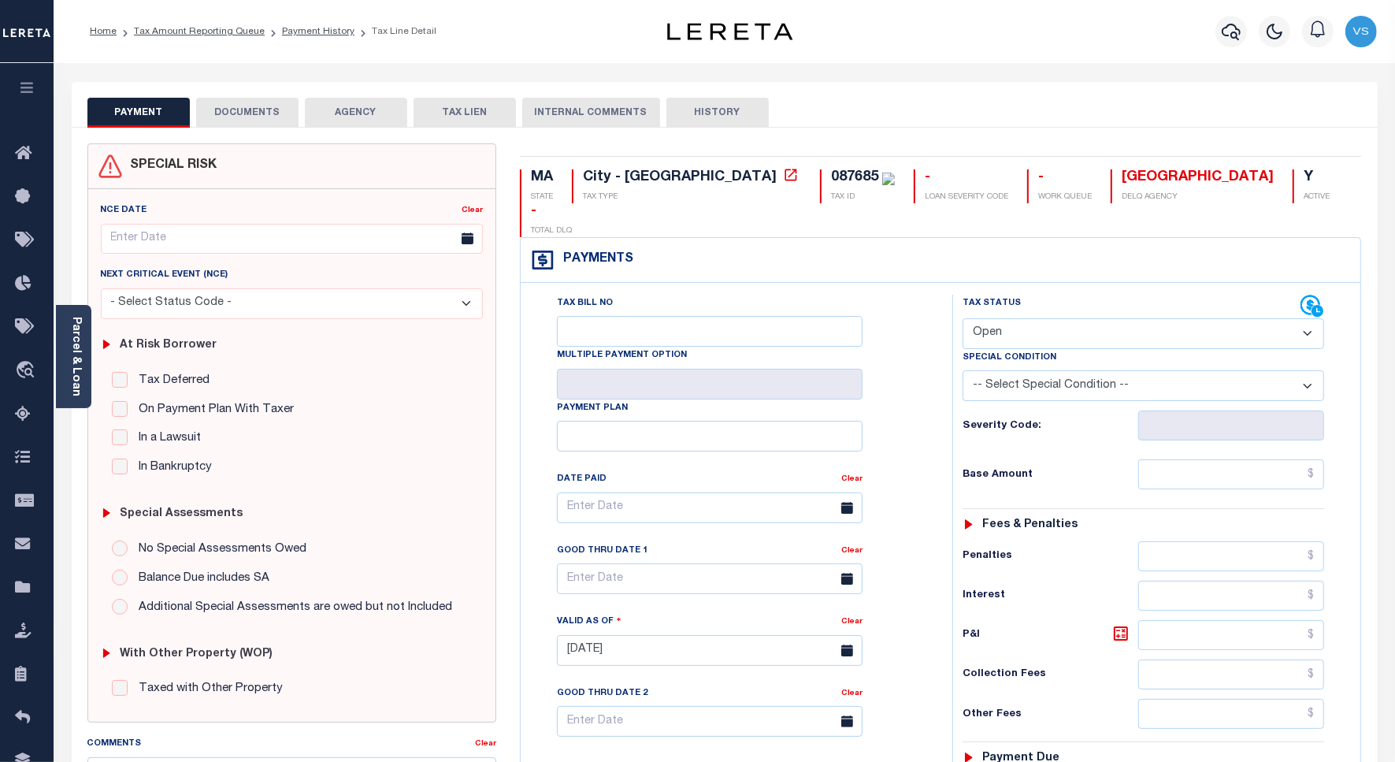
click at [1005, 318] on select "- Select Status Code - Open Due/Unpaid Paid Incomplete No Tax Due Internal Refu…" at bounding box center [1144, 333] width 362 height 31
select select "PYD"
click at [963, 318] on select "- Select Status Code - Open Due/Unpaid Paid Incomplete No Tax Due Internal Refu…" at bounding box center [1144, 333] width 362 height 31
type input "[DATE]"
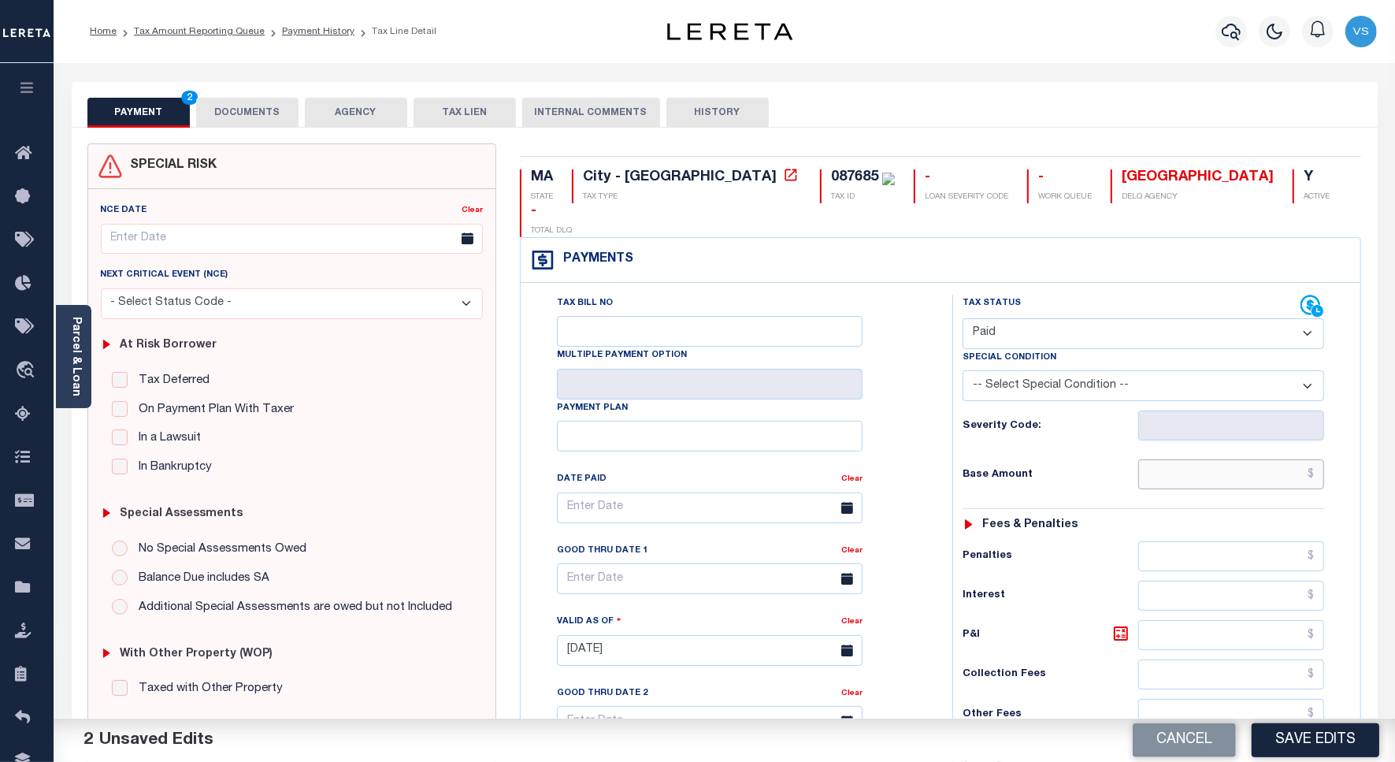
click at [1209, 459] on input "text" at bounding box center [1232, 474] width 186 height 30
paste input "1669.31"
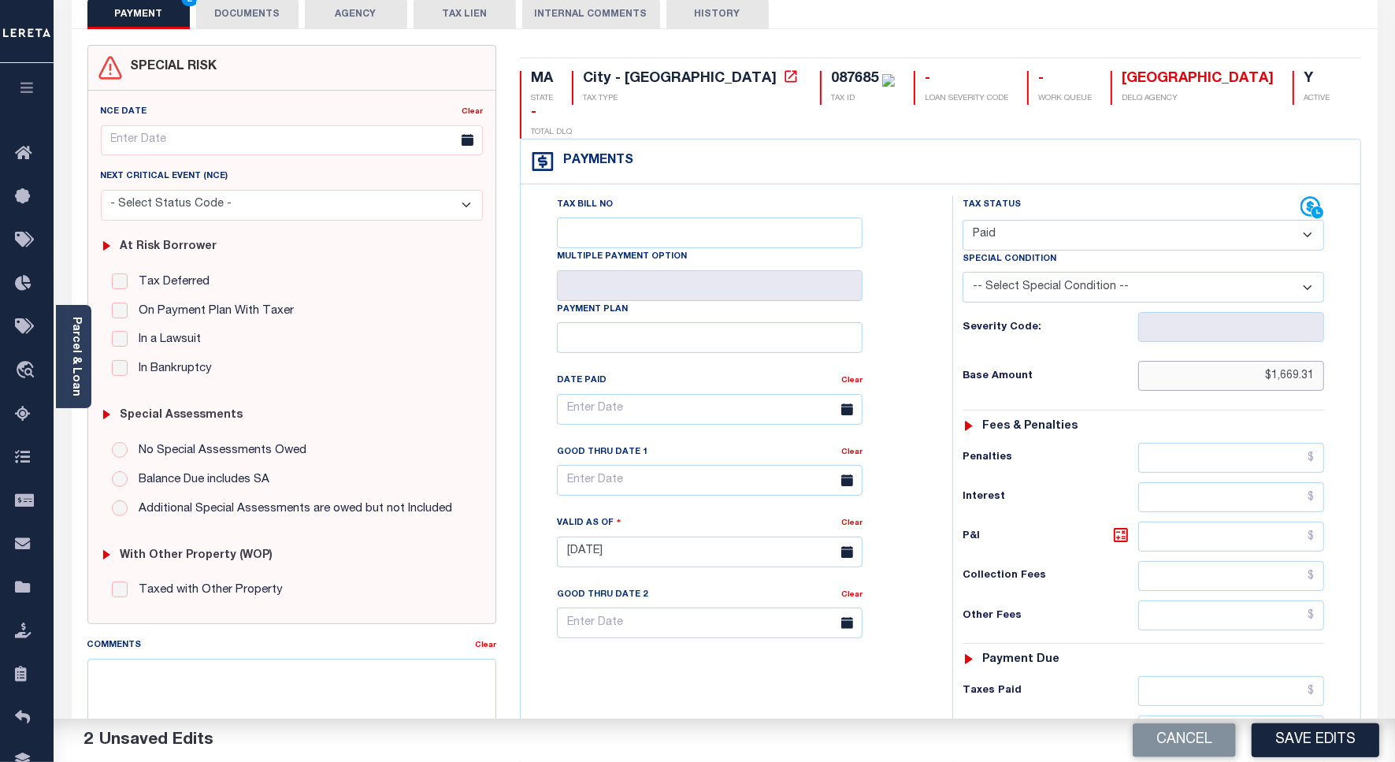
scroll to position [197, 0]
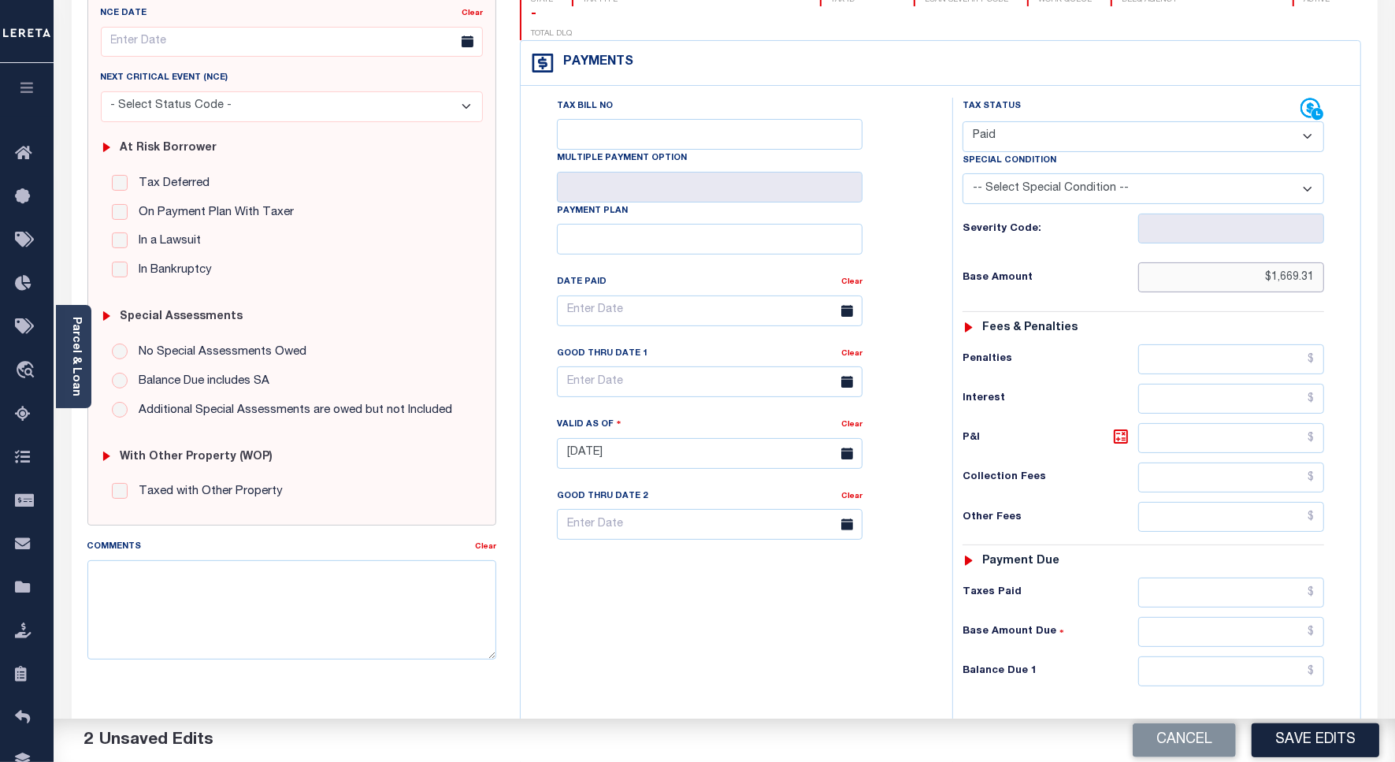
type input "$1,669.31"
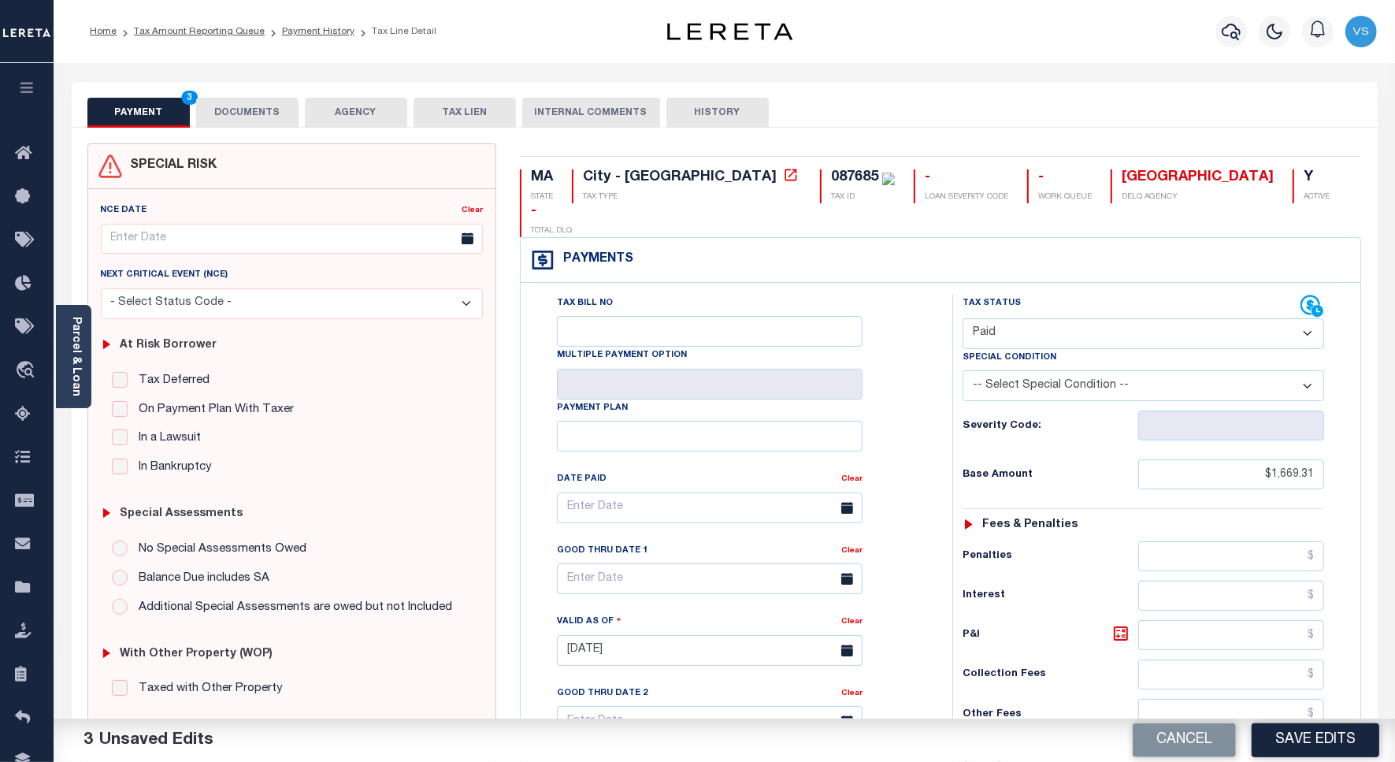
click at [245, 111] on button "DOCUMENTS" at bounding box center [247, 113] width 102 height 30
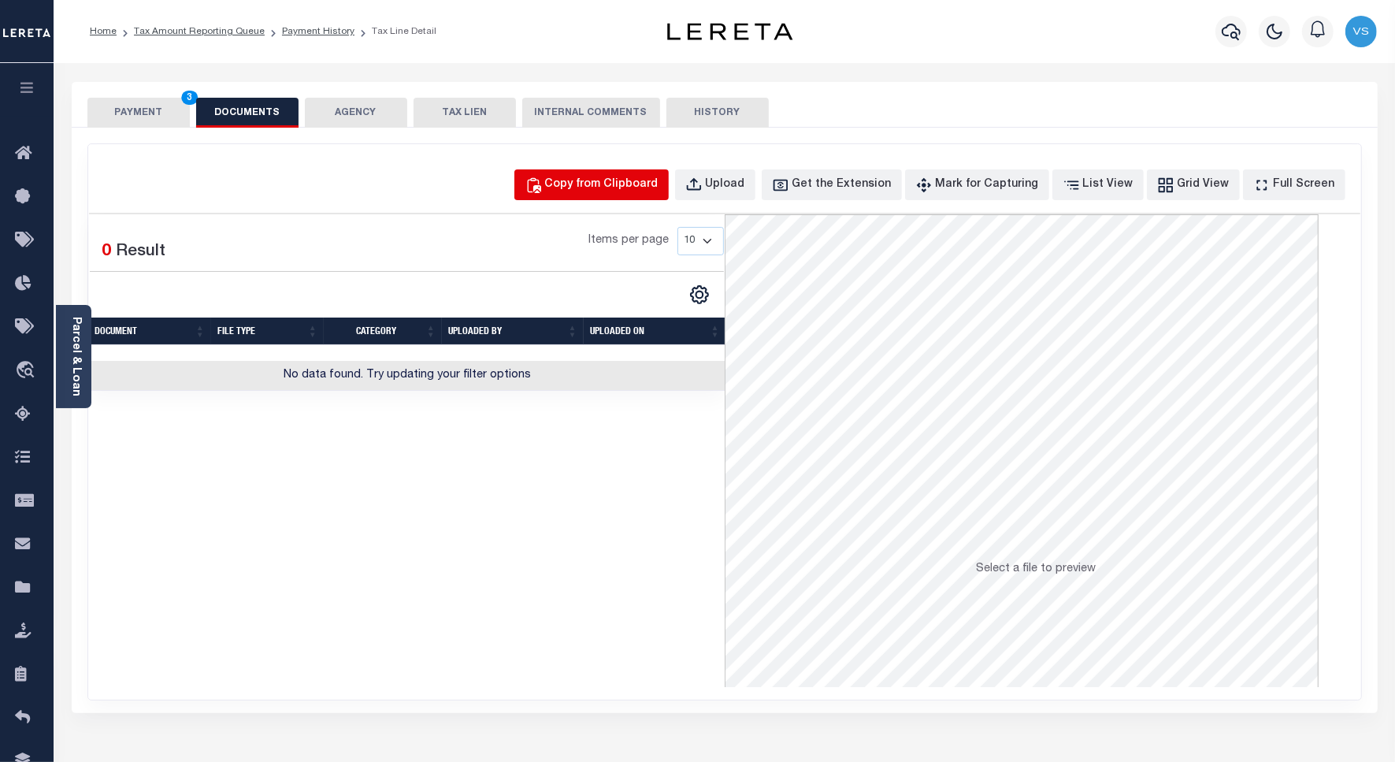
click at [584, 189] on div "Copy from Clipboard" at bounding box center [601, 184] width 113 height 17
select select "POP"
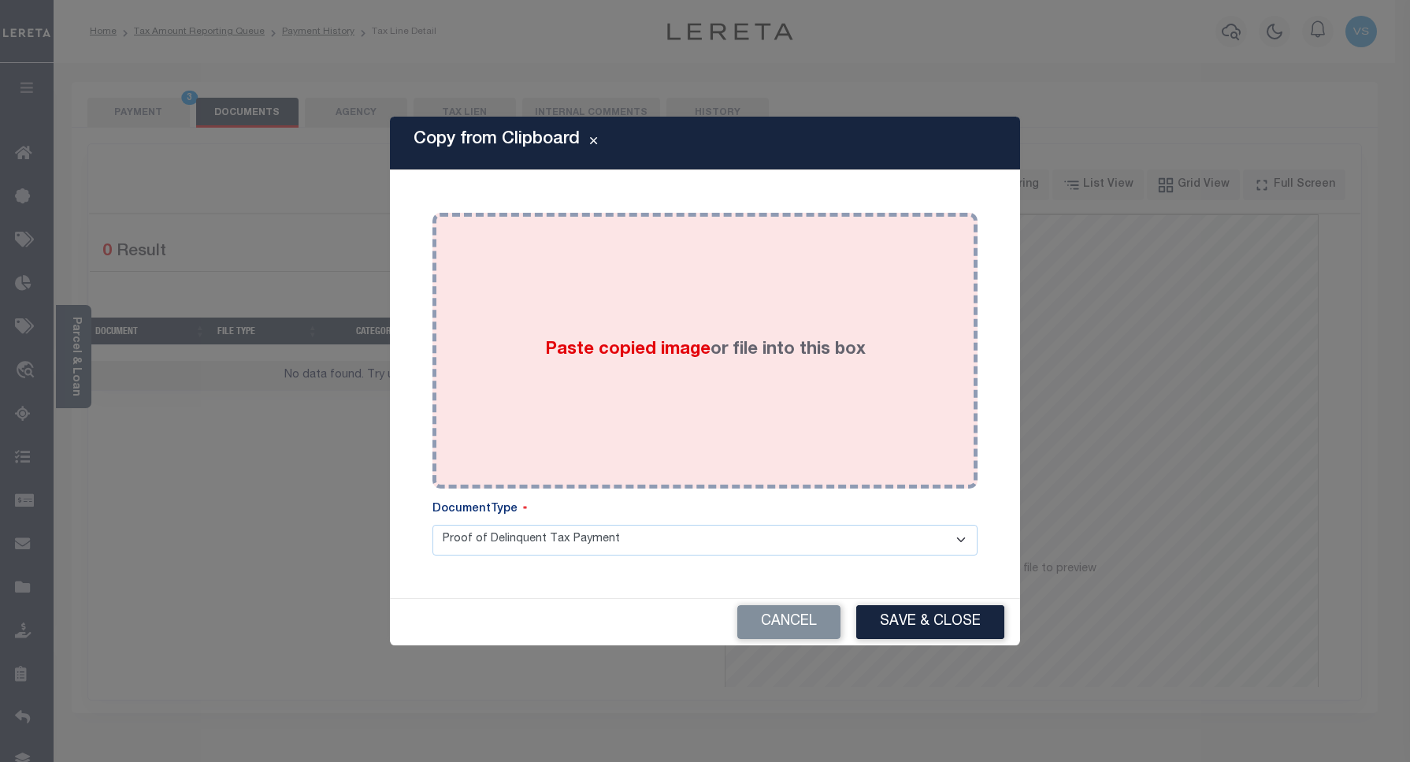
click at [642, 304] on div "Paste copied image or file into this box" at bounding box center [705, 351] width 522 height 252
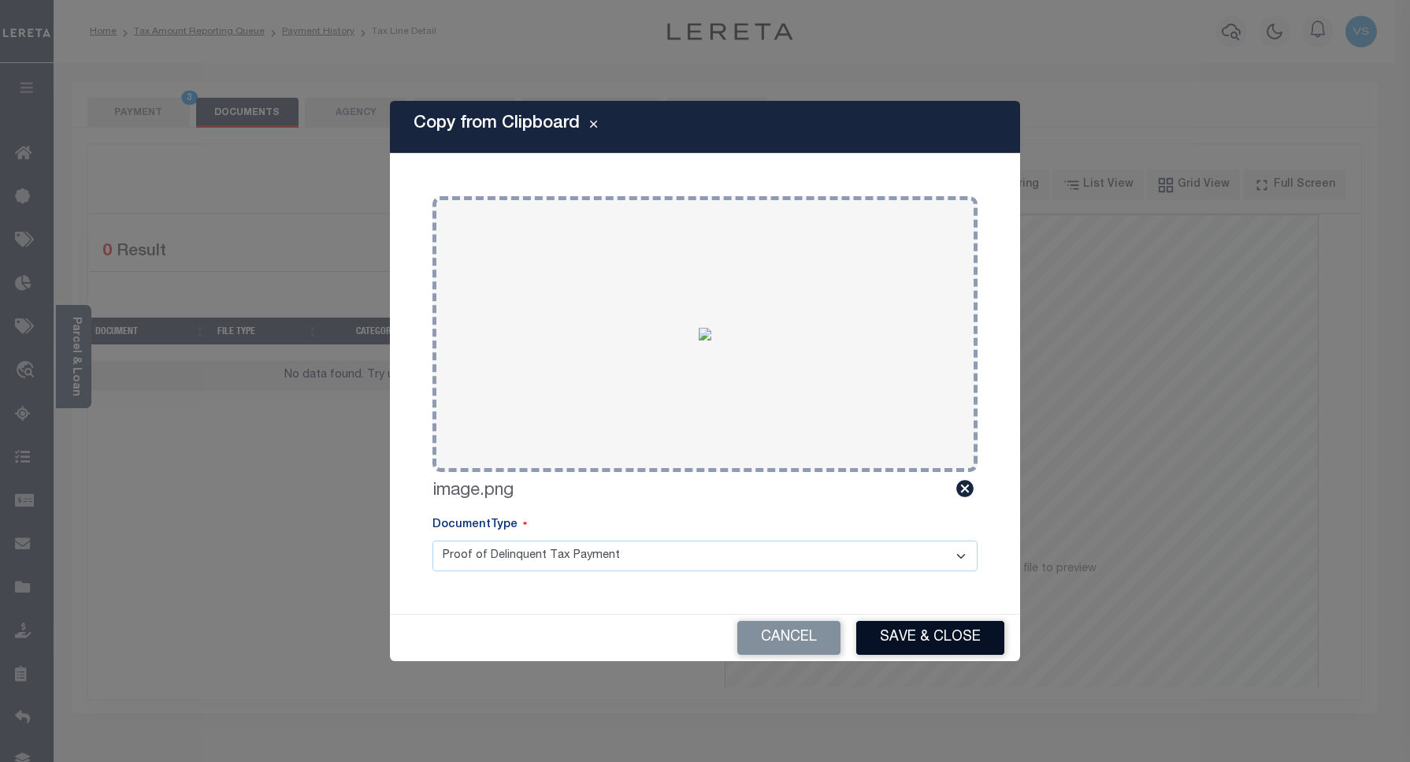
click at [898, 627] on button "Save & Close" at bounding box center [930, 638] width 148 height 34
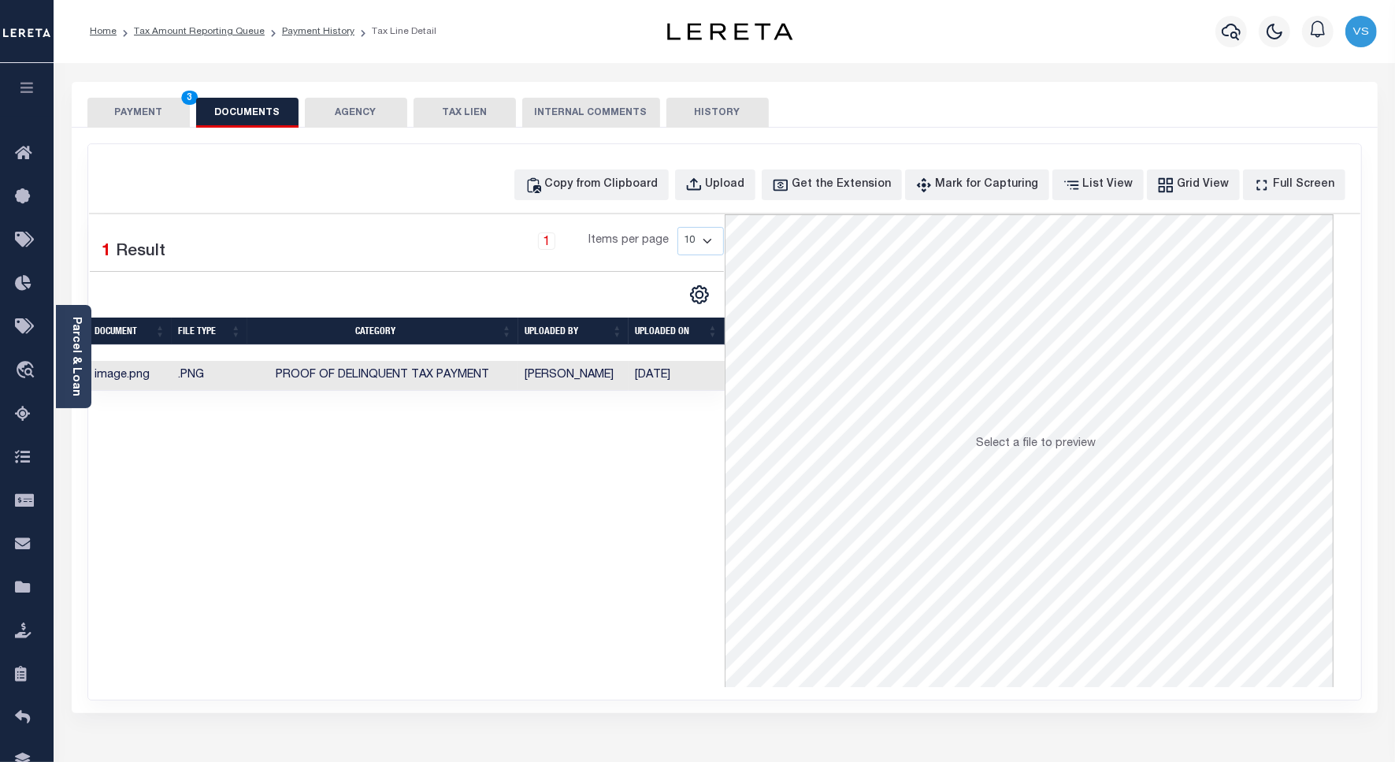
click at [130, 107] on button "PAYMENT 3" at bounding box center [138, 113] width 102 height 30
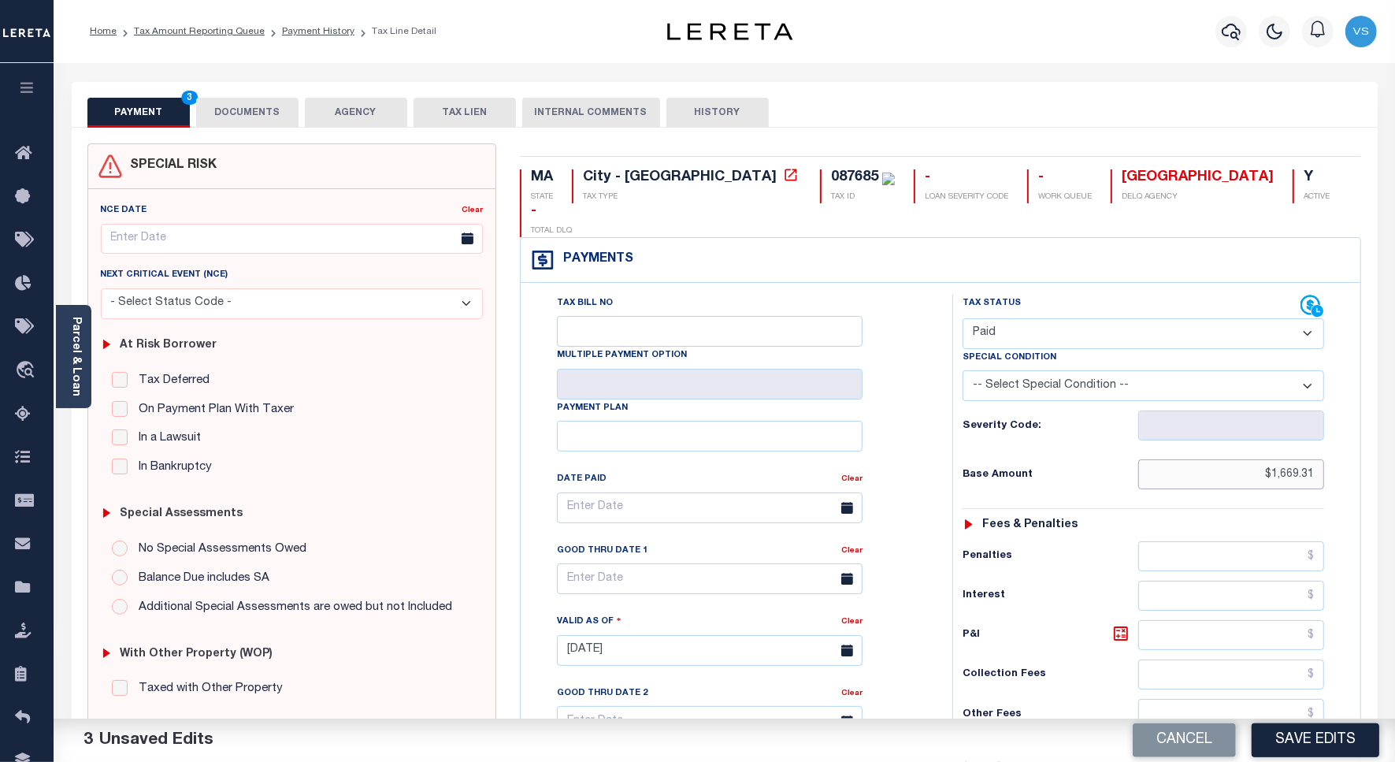
click at [1287, 459] on input "$1,669.31" at bounding box center [1232, 474] width 186 height 30
click at [1313, 738] on button "Save Edits" at bounding box center [1316, 740] width 128 height 34
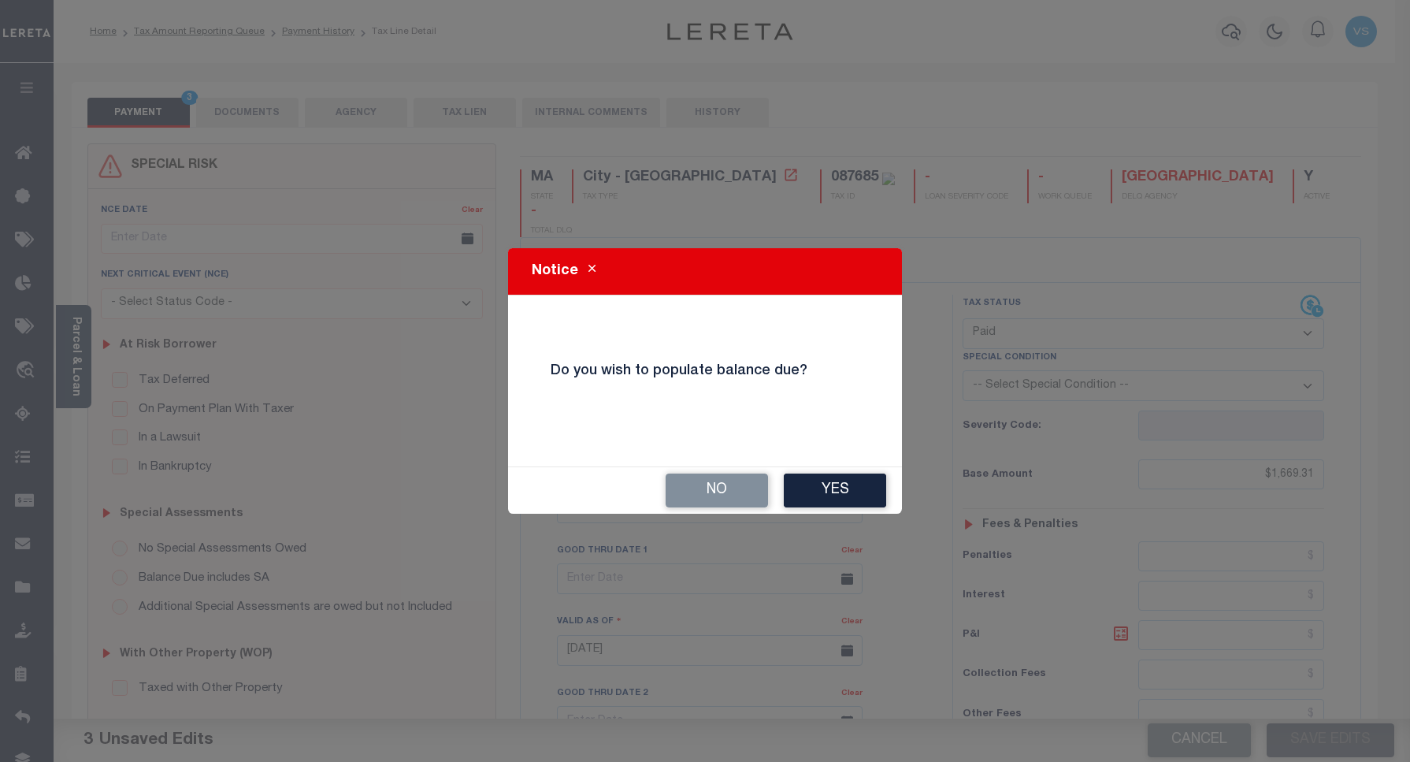
click at [721, 490] on button "No" at bounding box center [717, 491] width 102 height 34
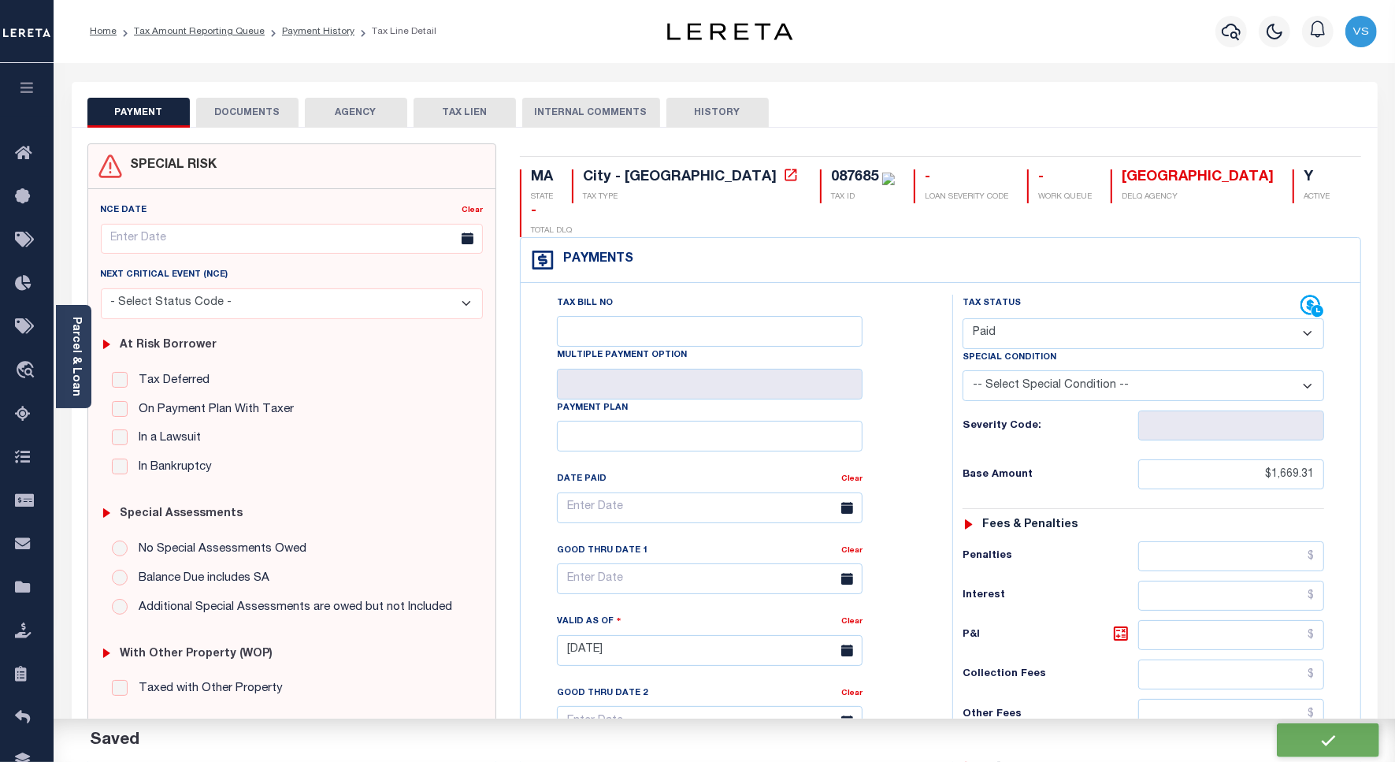
checkbox input "false"
type input "$1,669.31"
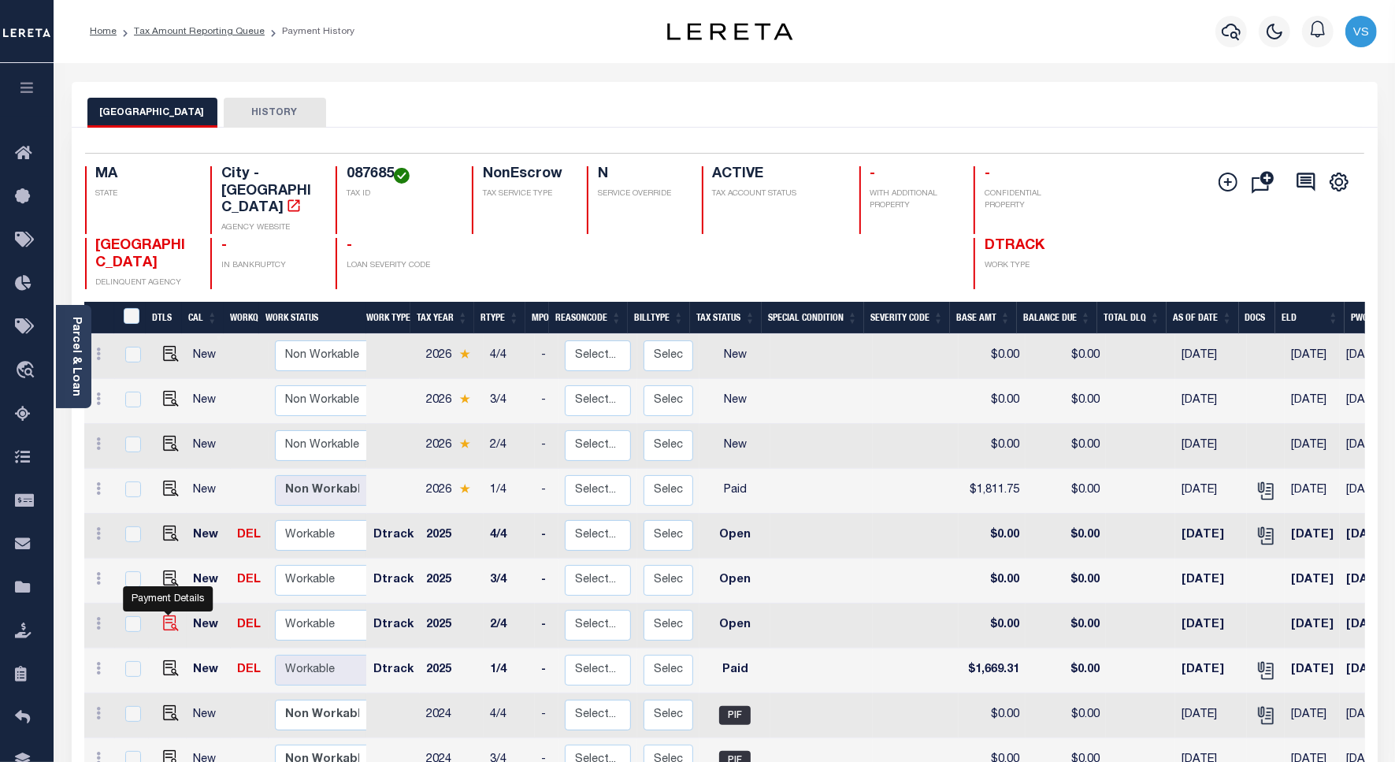
click at [169, 615] on img "" at bounding box center [171, 623] width 16 height 16
checkbox input "true"
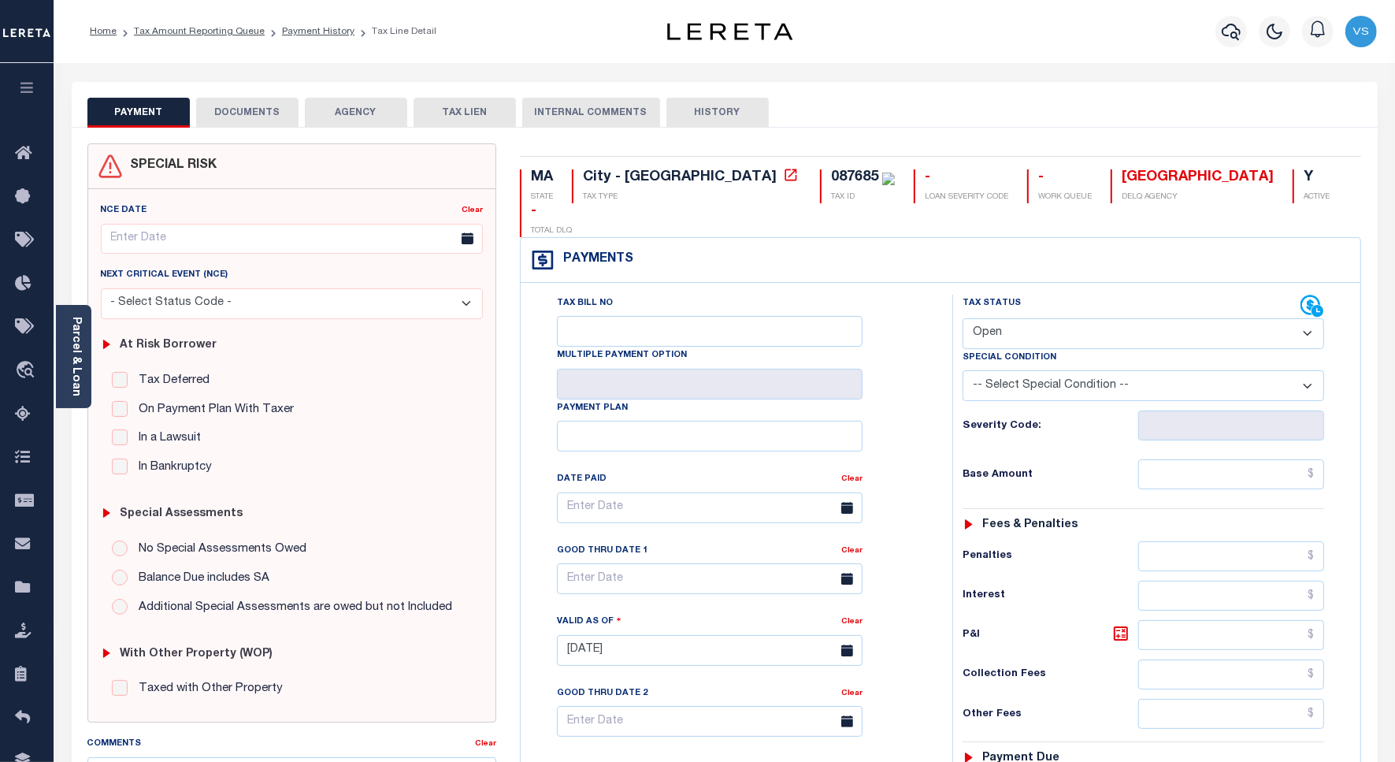
click at [1005, 318] on select "- Select Status Code - Open Due/Unpaid Paid Incomplete No Tax Due Internal Refu…" at bounding box center [1144, 333] width 362 height 31
select select "PYD"
click at [963, 318] on select "- Select Status Code - Open Due/Unpaid Paid Incomplete No Tax Due Internal Refu…" at bounding box center [1144, 333] width 362 height 31
type input "[DATE]"
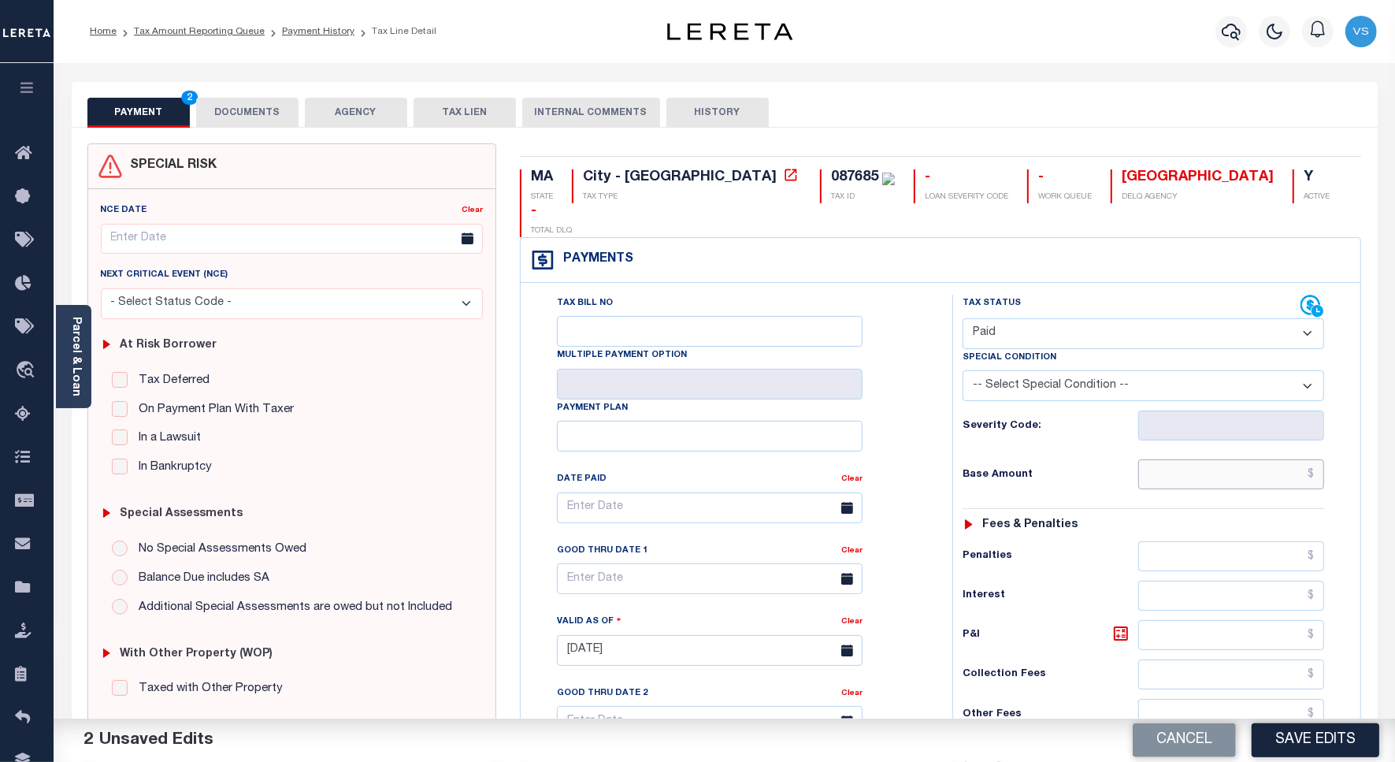
click at [1227, 459] on input "text" at bounding box center [1232, 474] width 186 height 30
paste input "1,669.31"
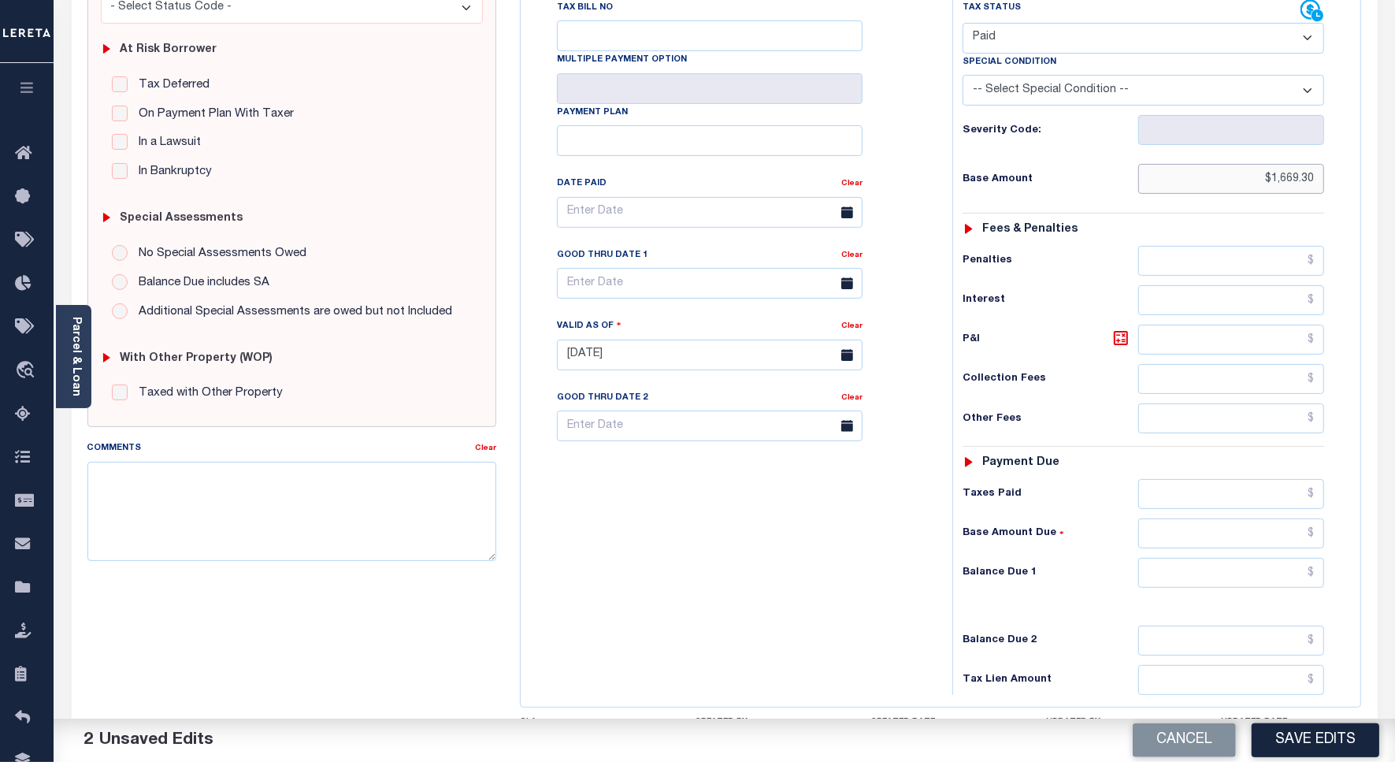
type input "$1,669.30"
click at [359, 508] on textarea "Comments" at bounding box center [291, 511] width 409 height 99
type textarea "("
type textarea "[DATE] - Please see the attached 2025 1/4 - VS"
click at [1282, 735] on button "Save Edits" at bounding box center [1316, 740] width 128 height 34
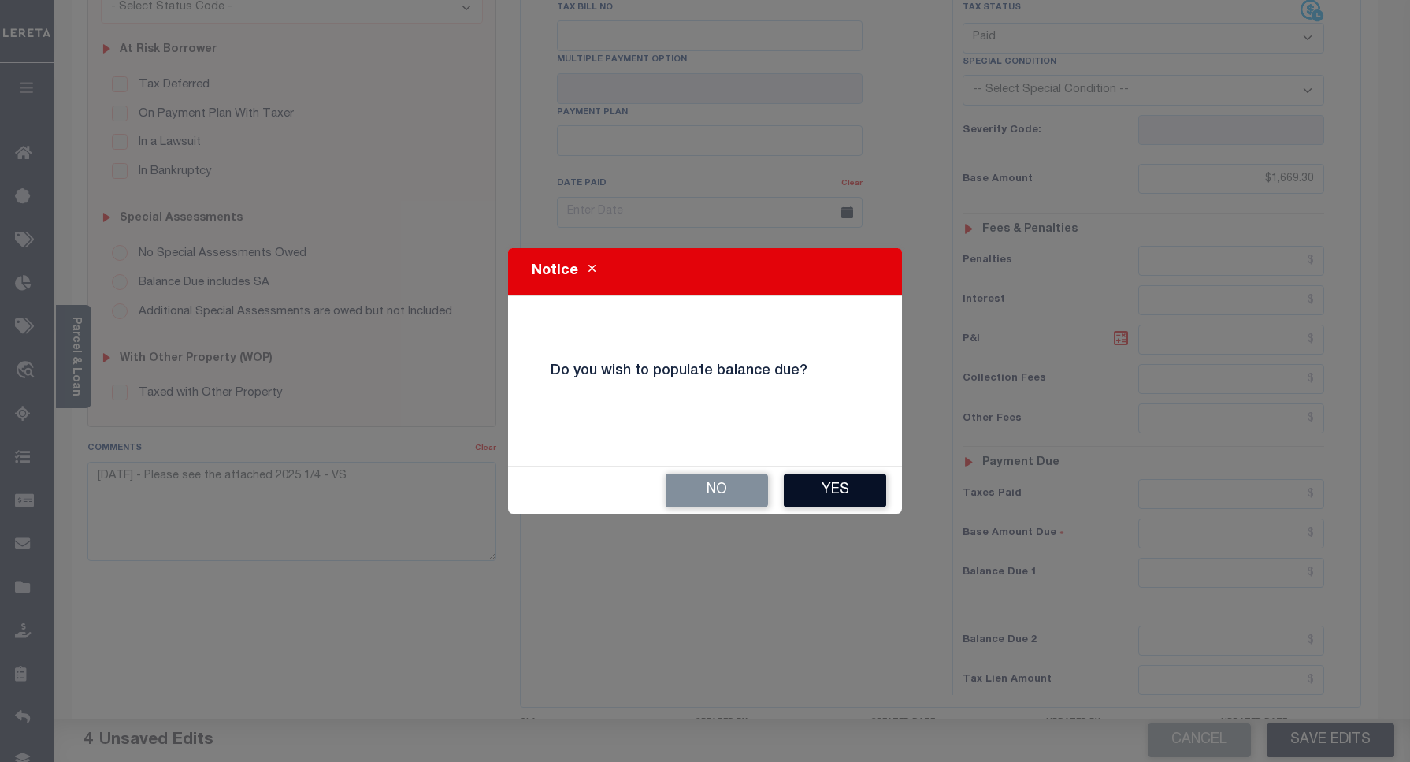
click at [816, 490] on button "Yes" at bounding box center [835, 491] width 102 height 34
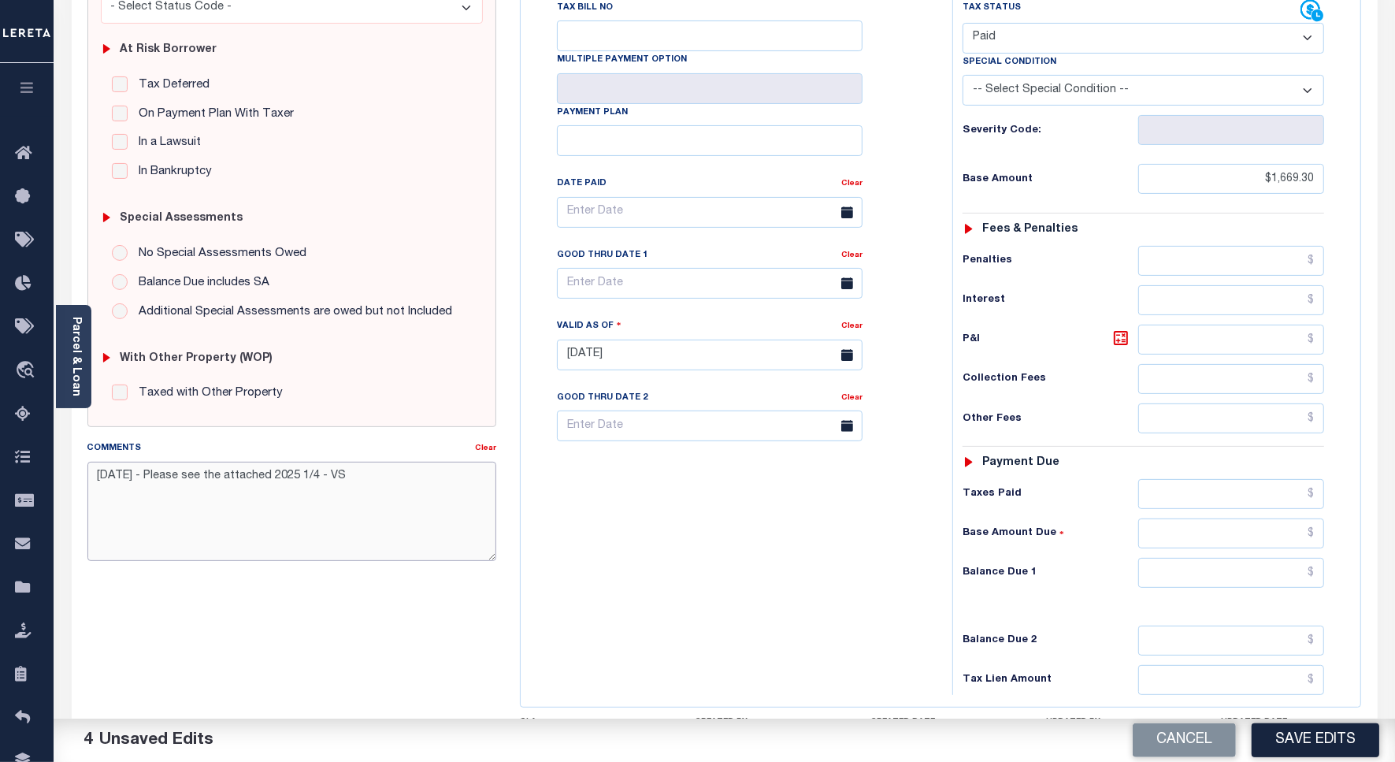
drag, startPoint x: 392, startPoint y: 481, endPoint x: 84, endPoint y: 471, distance: 308.3
click at [84, 471] on div "Comments Clear [DATE] - Please see the attached 2025 1/4 - VS" at bounding box center [292, 507] width 433 height 134
click at [1286, 741] on button "Save Edits" at bounding box center [1316, 740] width 128 height 34
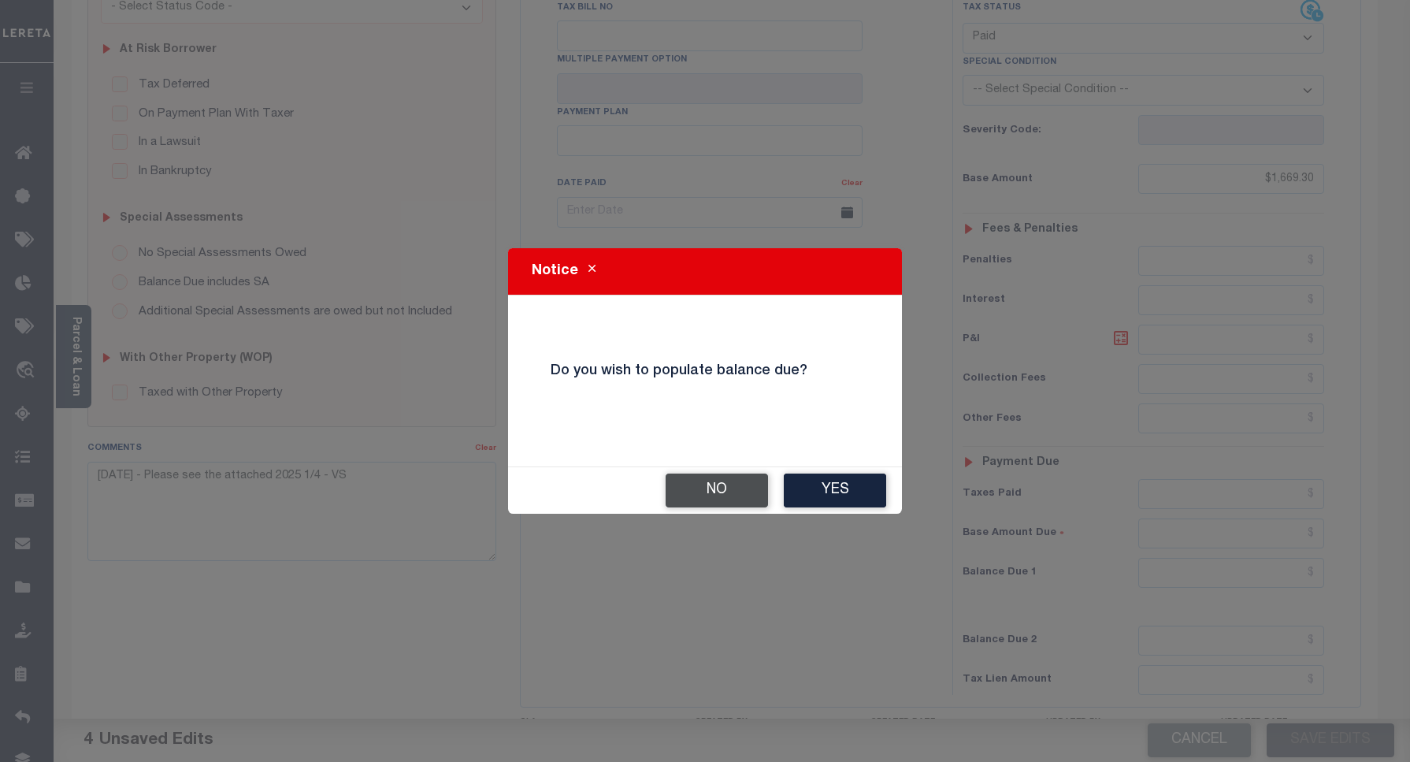
click at [717, 498] on button "No" at bounding box center [717, 491] width 102 height 34
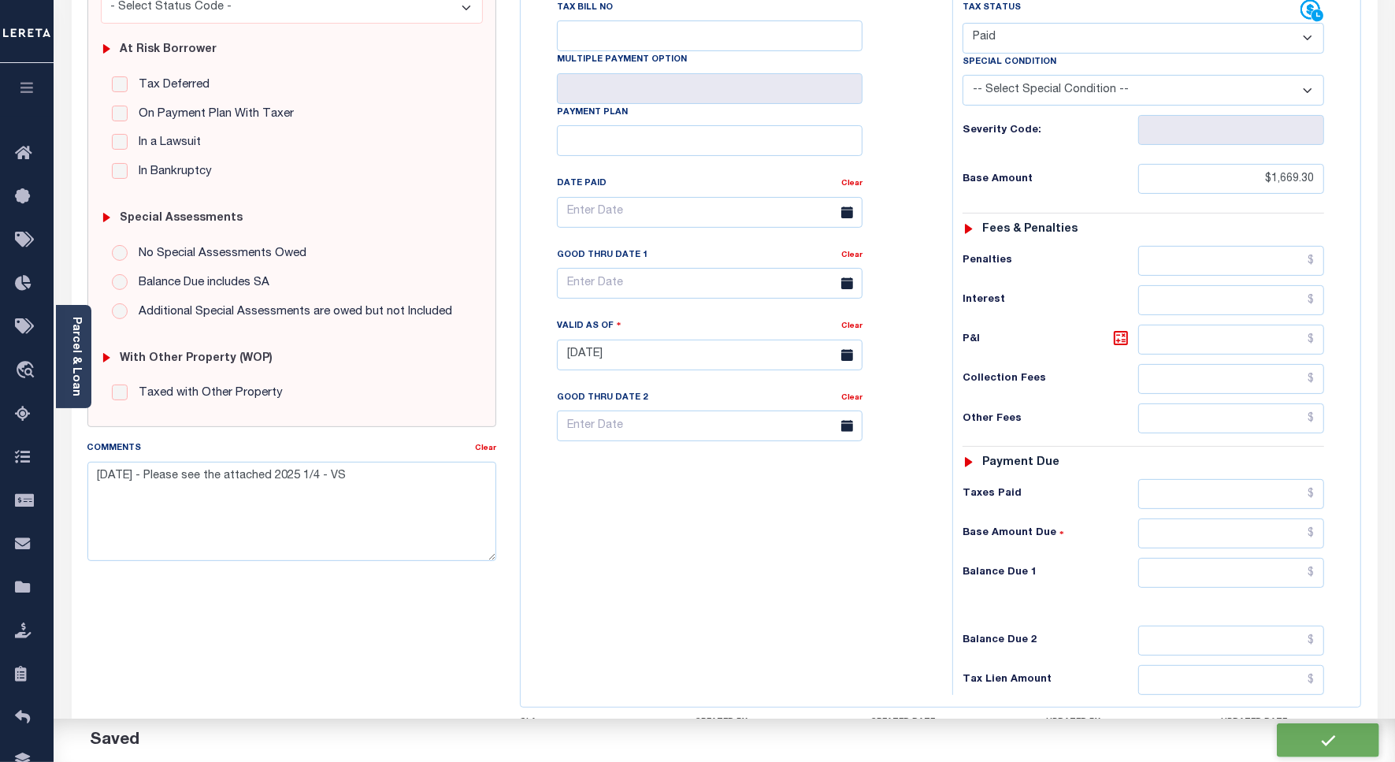
checkbox input "false"
type input "$1,669.3"
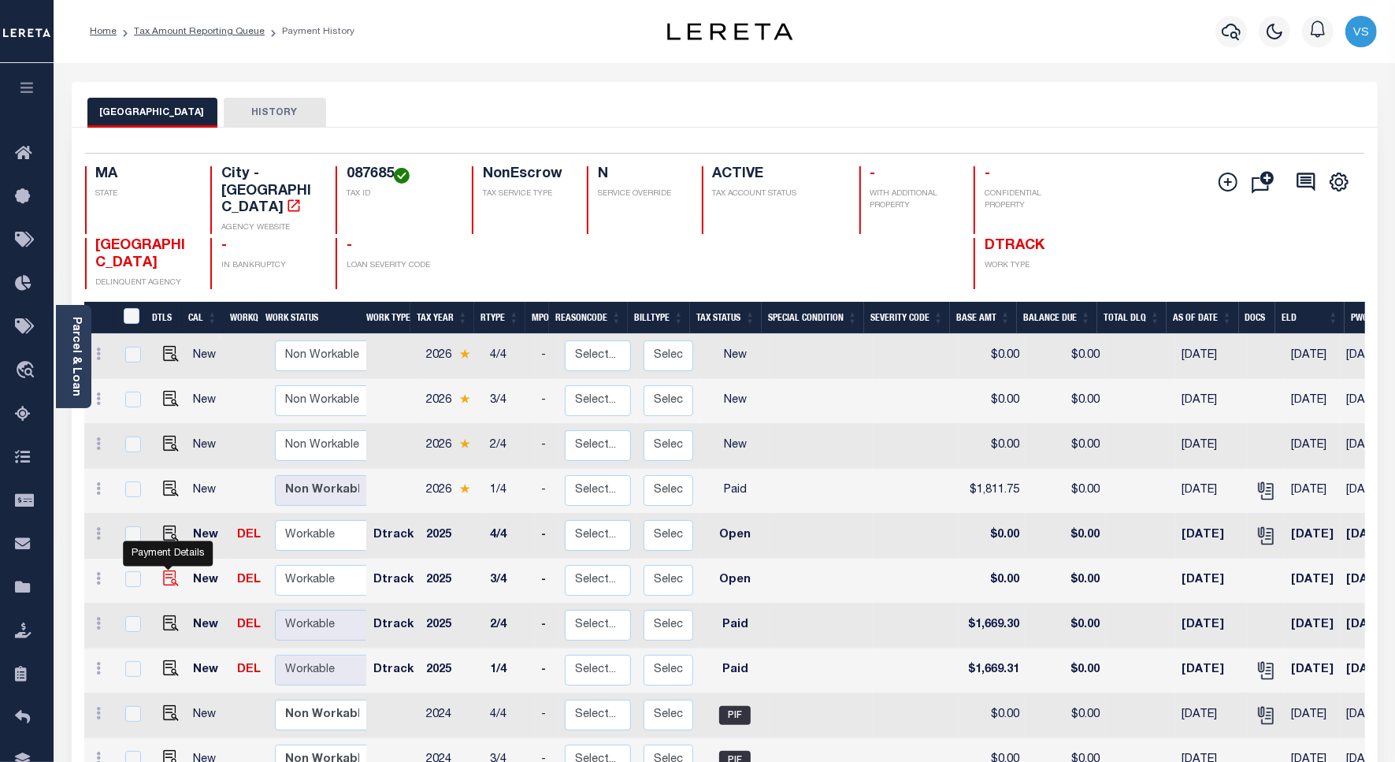
click at [164, 570] on img "" at bounding box center [171, 578] width 16 height 16
checkbox input "true"
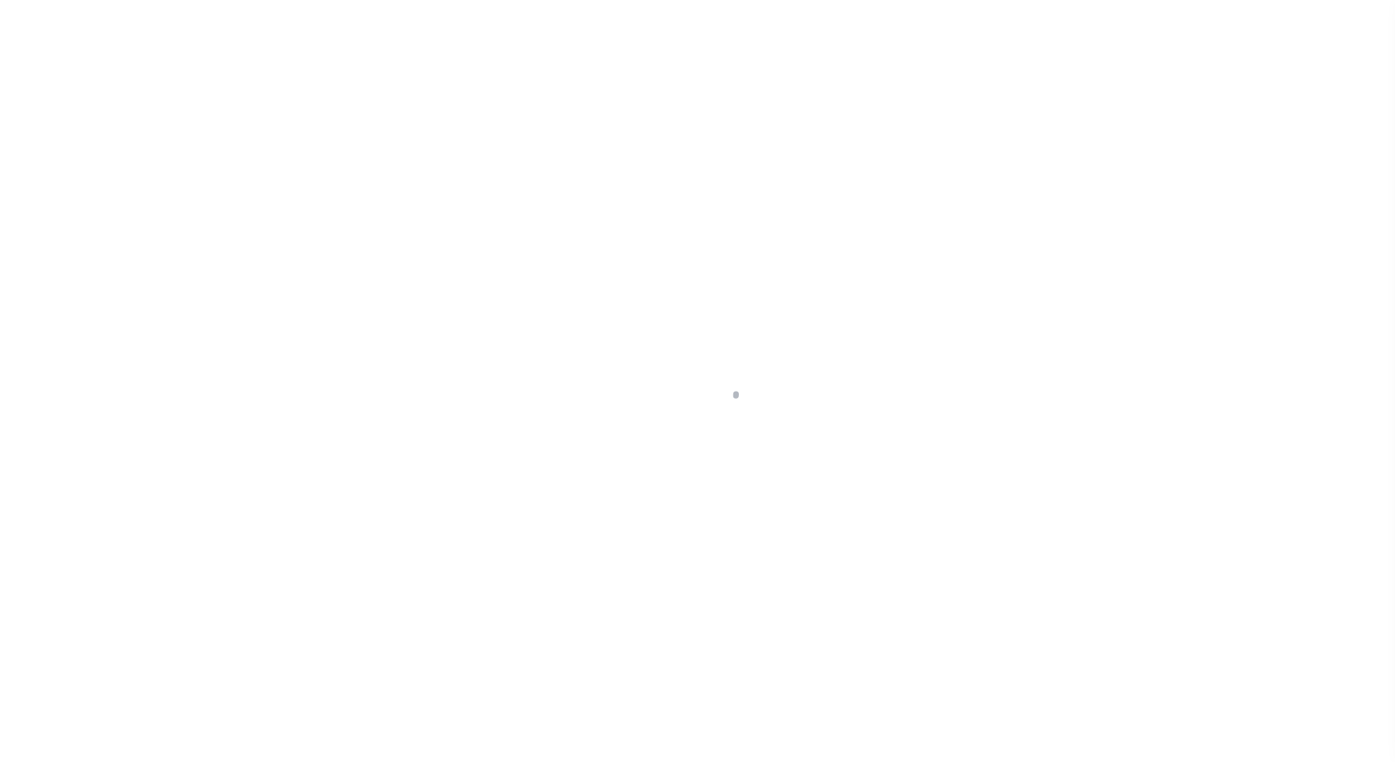
select select "OP2"
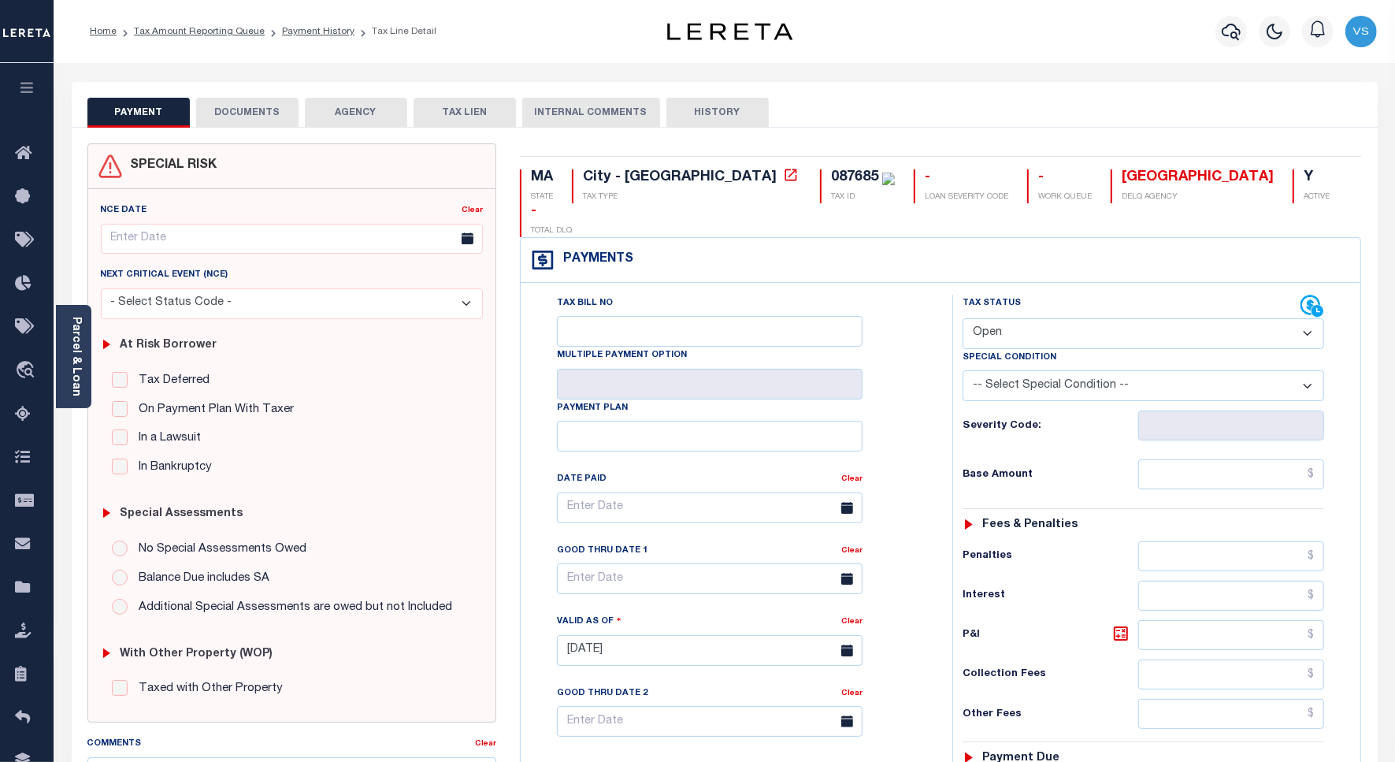
scroll to position [197, 0]
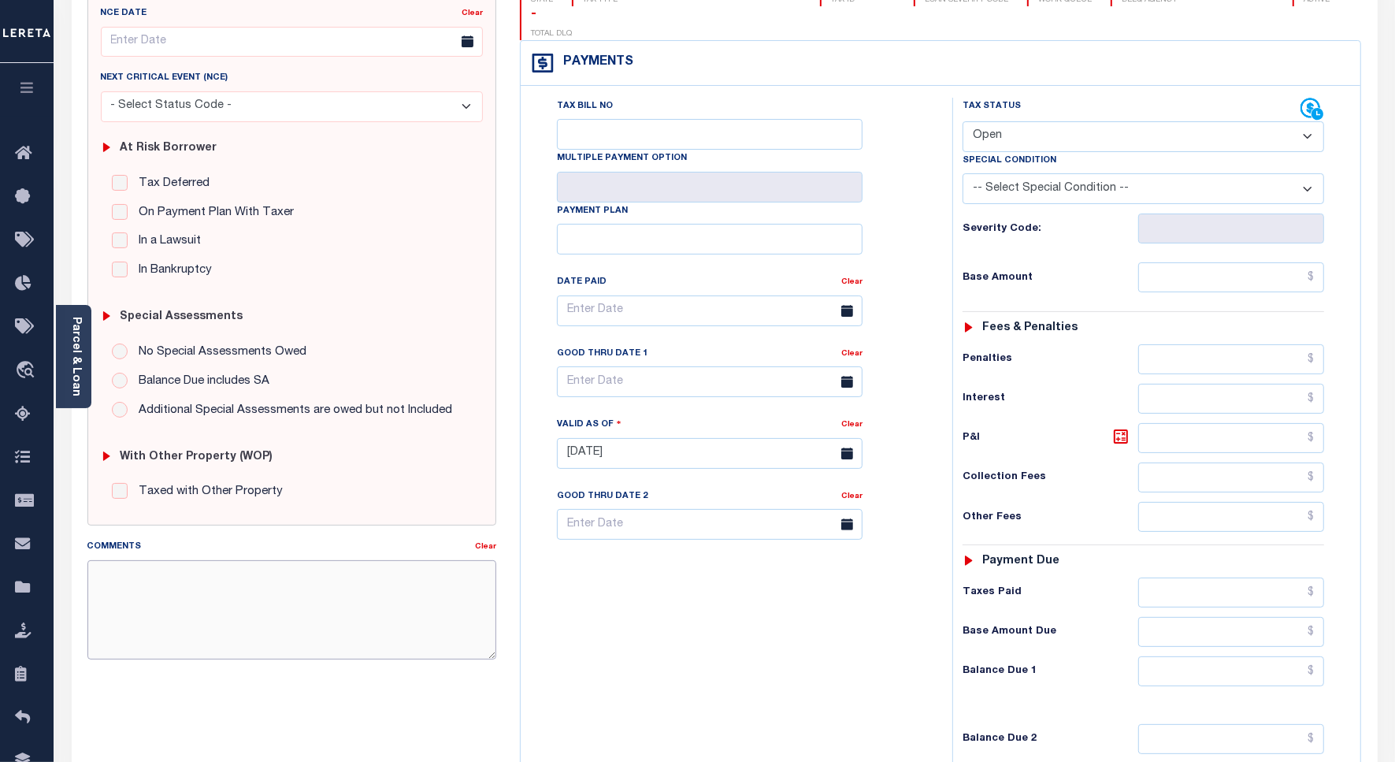
click at [324, 585] on textarea "Comments" at bounding box center [291, 609] width 409 height 99
paste textarea "9/15/25 - Please see the attached 2025 1/4 - VS"
type textarea "9/15/25 - Please see the attached 2025 1/4 - VS"
type input "[DATE]"
click at [994, 121] on select "- Select Status Code - Open Due/Unpaid Paid Incomplete No Tax Due Internal Refu…" at bounding box center [1144, 136] width 362 height 31
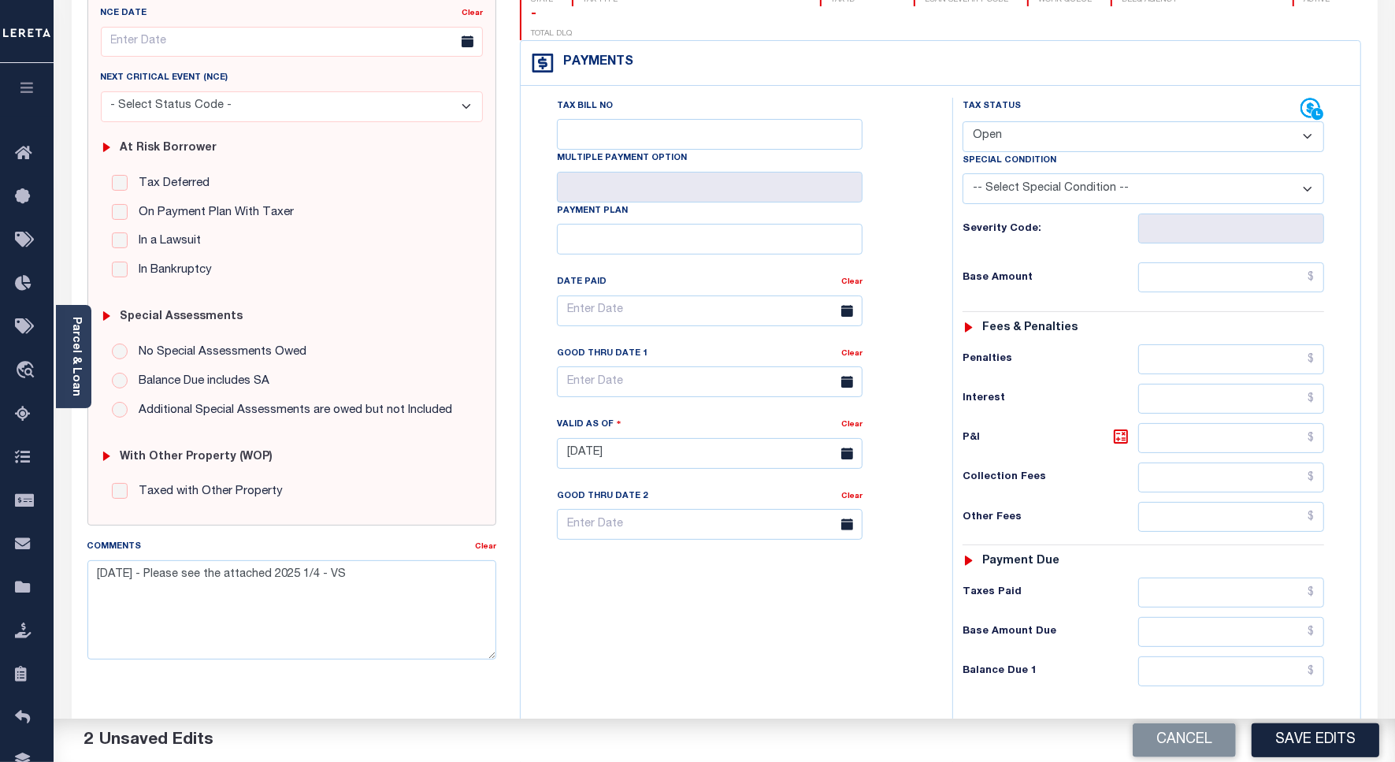
select select "PYD"
click at [963, 121] on select "- Select Status Code - Open Due/Unpaid Paid Incomplete No Tax Due Internal Refu…" at bounding box center [1144, 136] width 362 height 31
click at [1269, 745] on button "Save Edits" at bounding box center [1316, 740] width 128 height 34
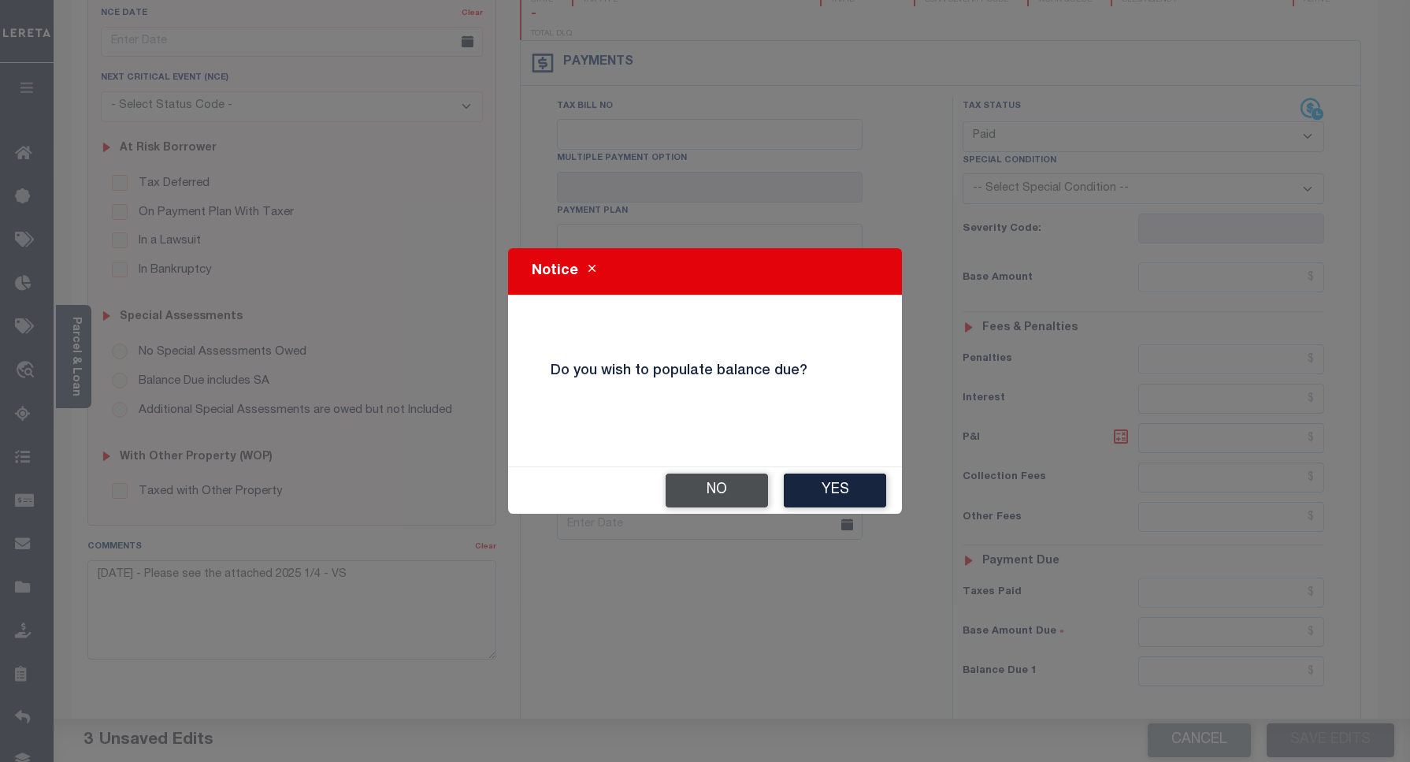
click at [694, 489] on button "No" at bounding box center [717, 491] width 102 height 34
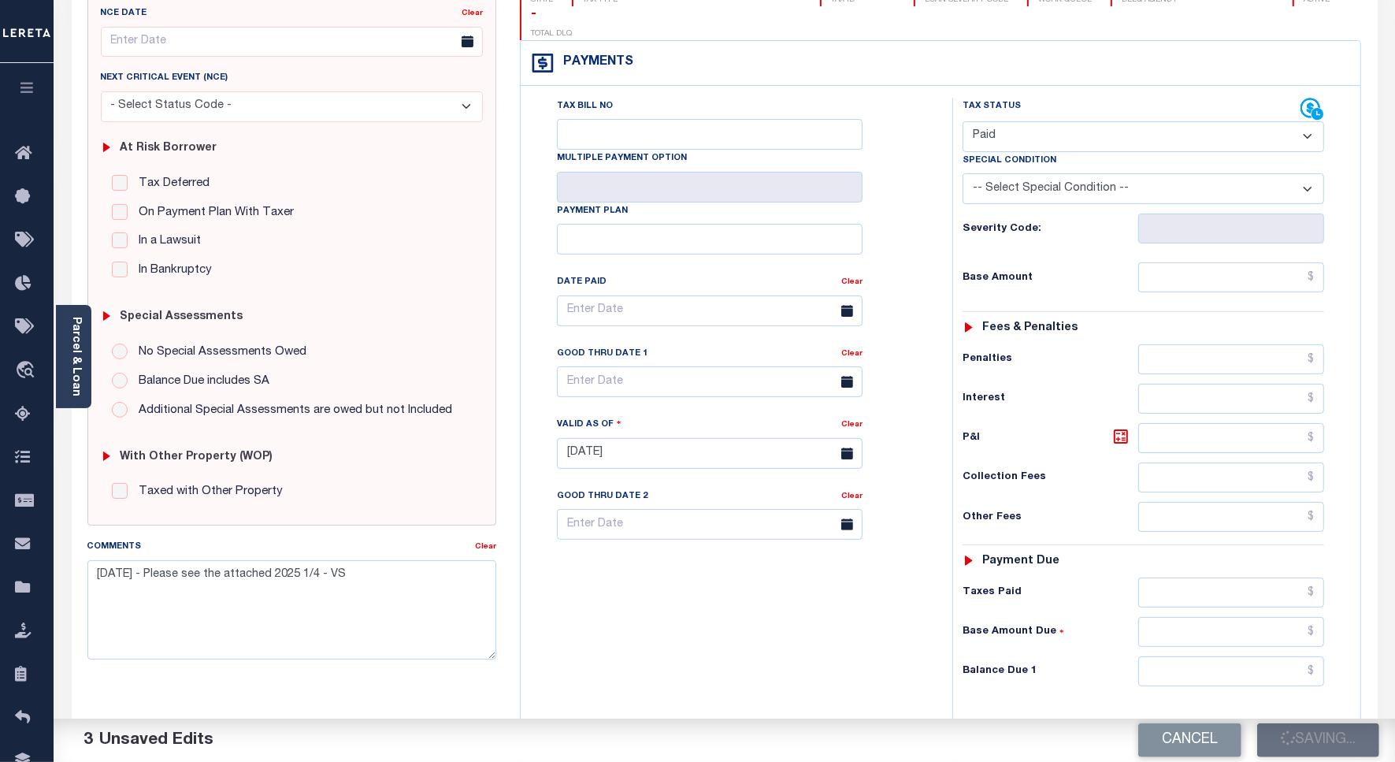
checkbox input "false"
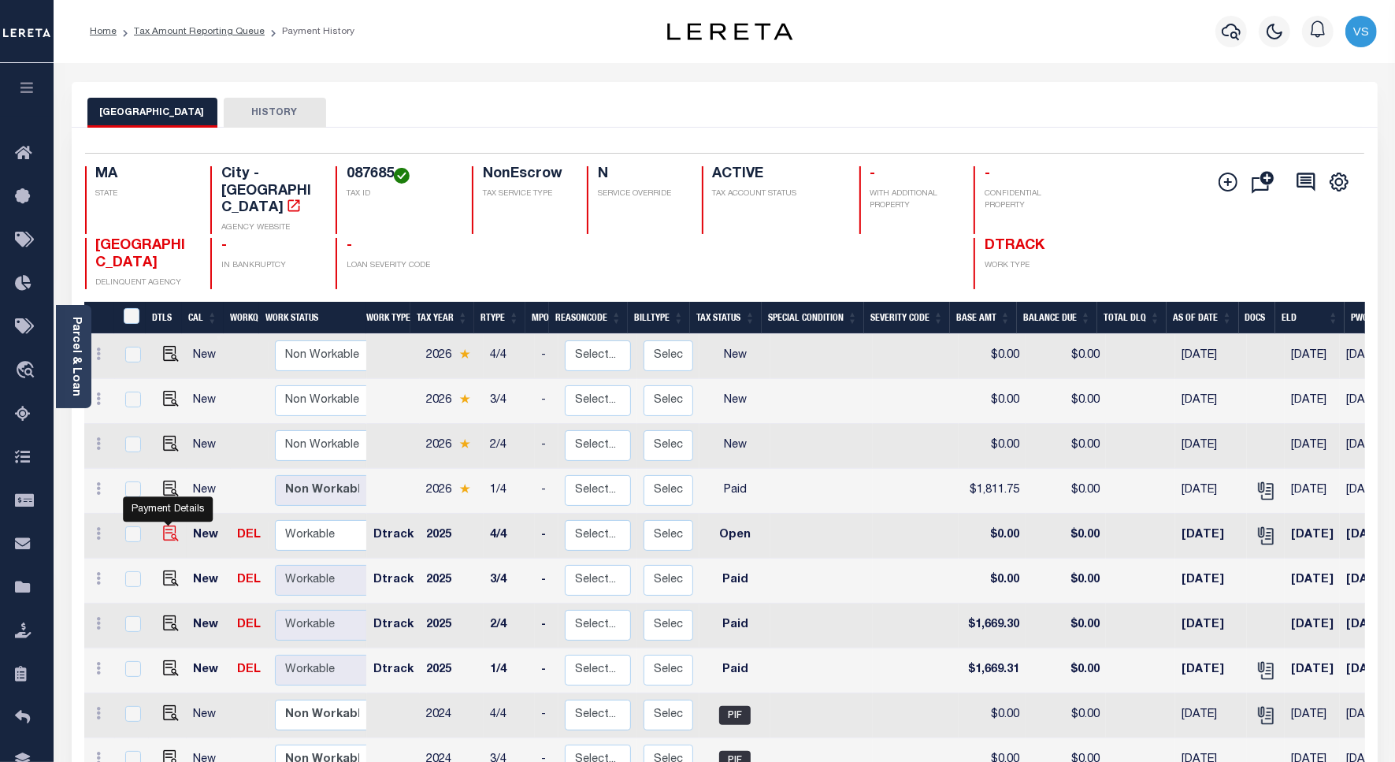
click at [164, 526] on img "" at bounding box center [171, 534] width 16 height 16
checkbox input "true"
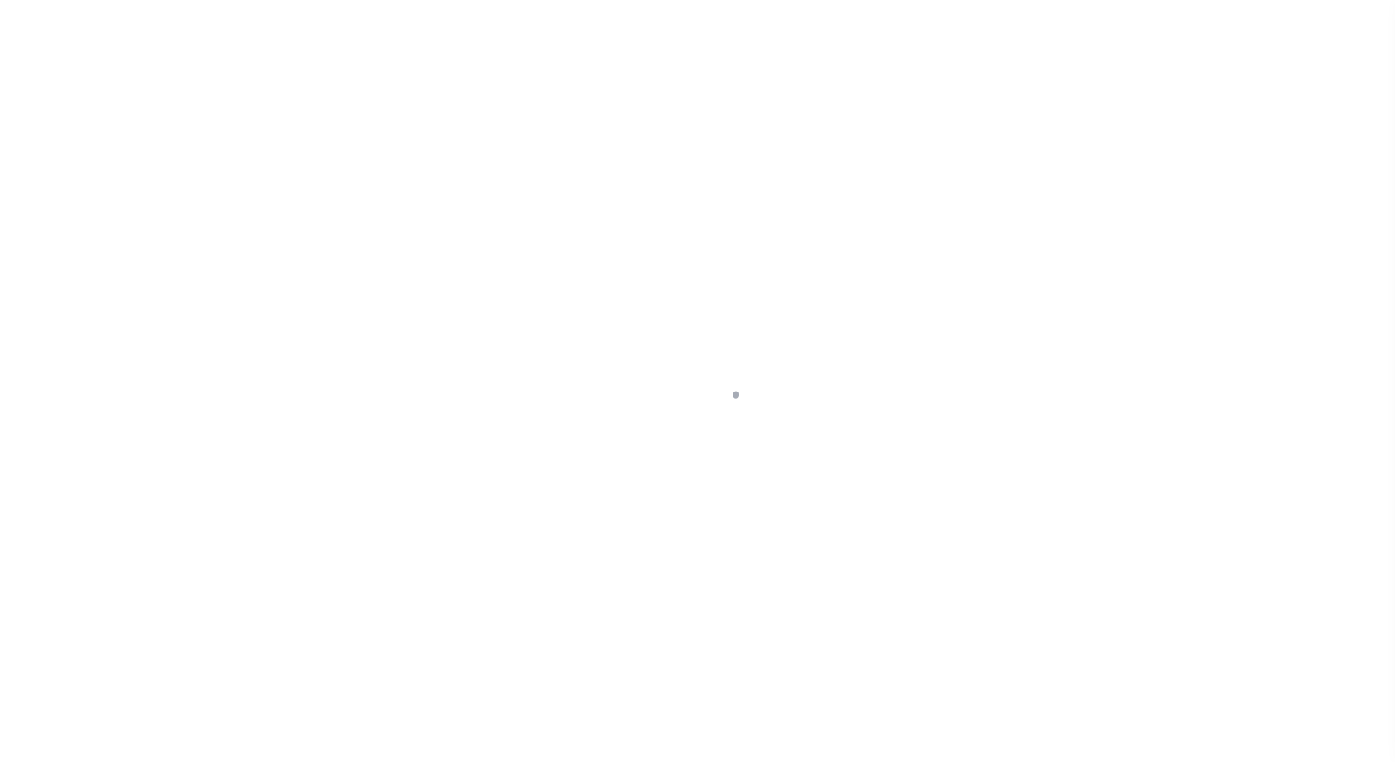
select select "OP2"
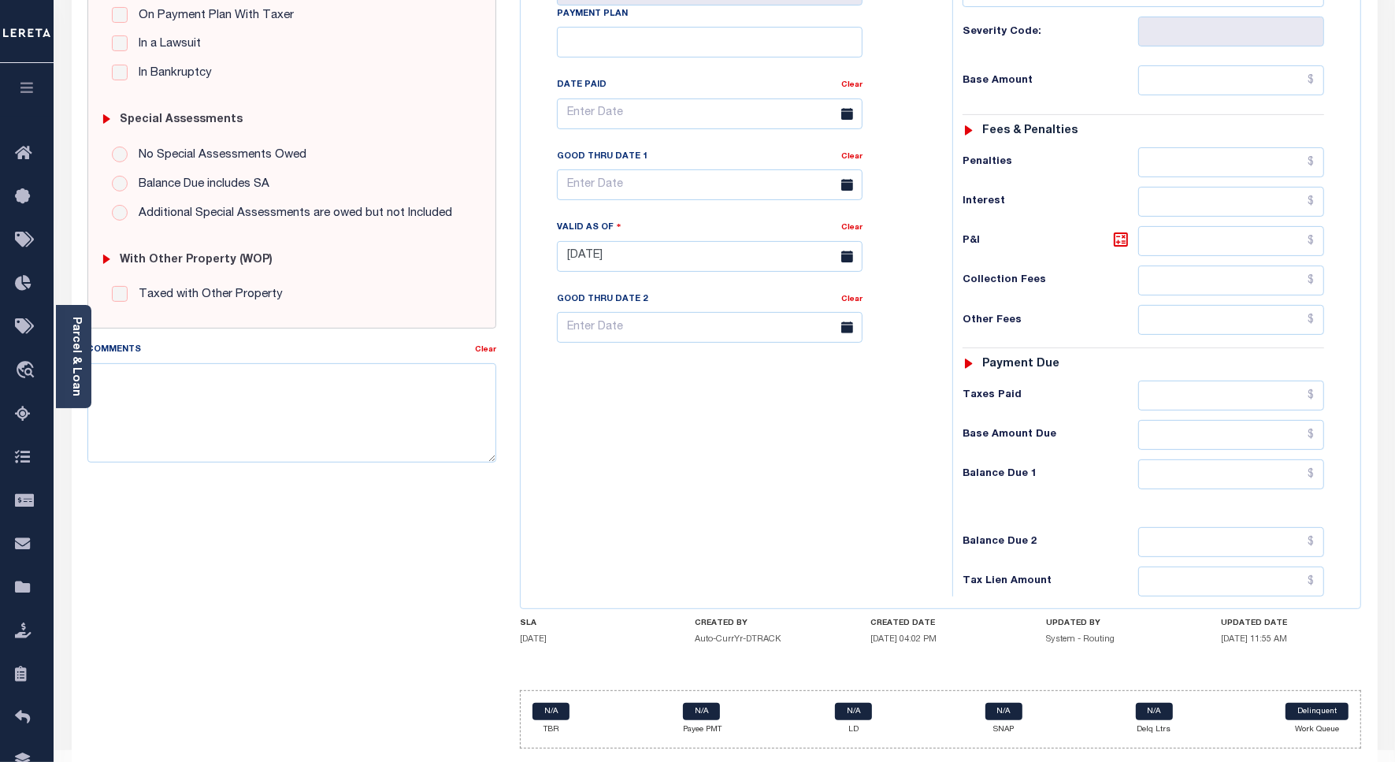
scroll to position [406, 0]
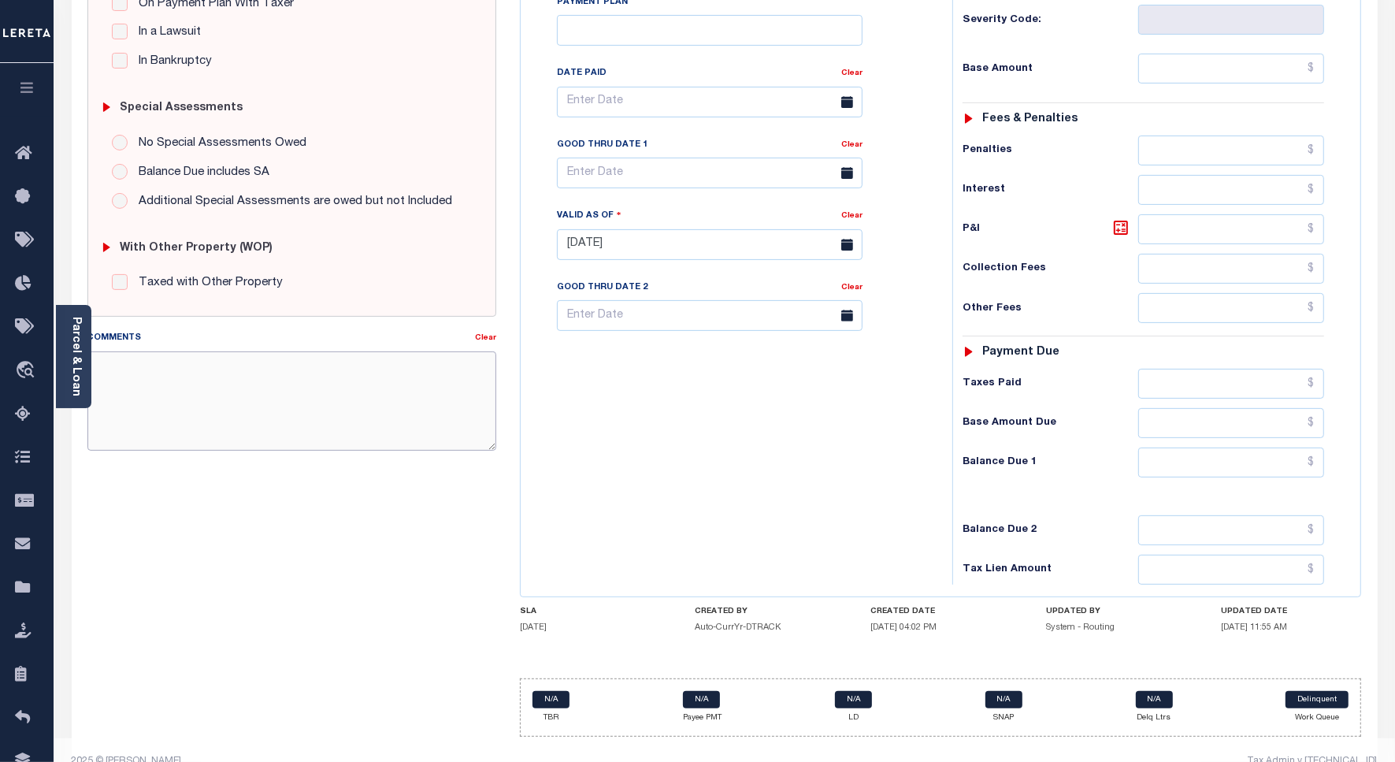
click at [340, 399] on textarea "Comments" at bounding box center [291, 400] width 409 height 99
paste textarea "[DATE] - Please see the attached 2025 1/4 - VS"
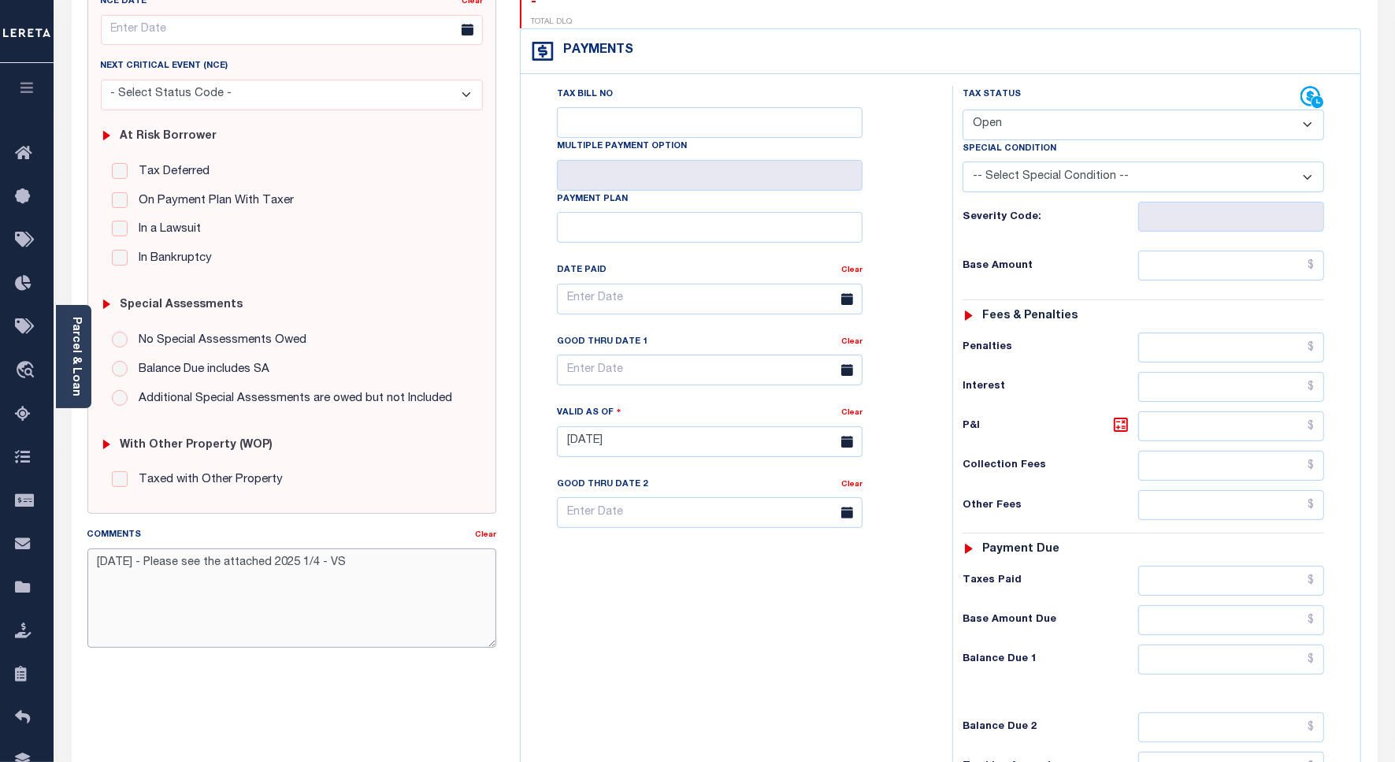
type textarea "[DATE] - Please see the attached 2025 1/4 - VS"
type input "[DATE]"
click at [977, 110] on select "- Select Status Code - Open Due/Unpaid Paid Incomplete No Tax Due Internal Refu…" at bounding box center [1144, 125] width 362 height 31
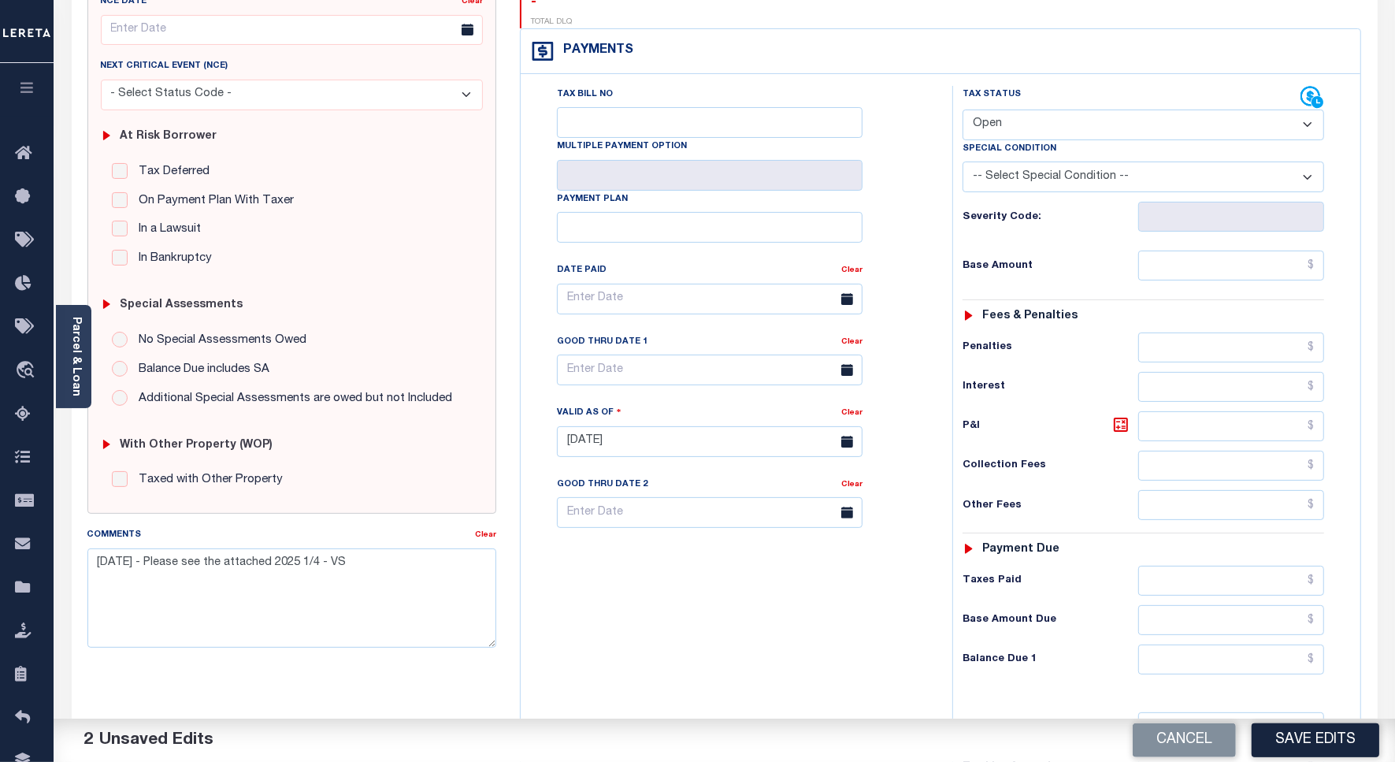
select select "PYD"
click at [963, 110] on select "- Select Status Code - Open Due/Unpaid Paid Incomplete No Tax Due Internal Refu…" at bounding box center [1144, 125] width 362 height 31
click at [1284, 738] on button "Save Edits" at bounding box center [1316, 740] width 128 height 34
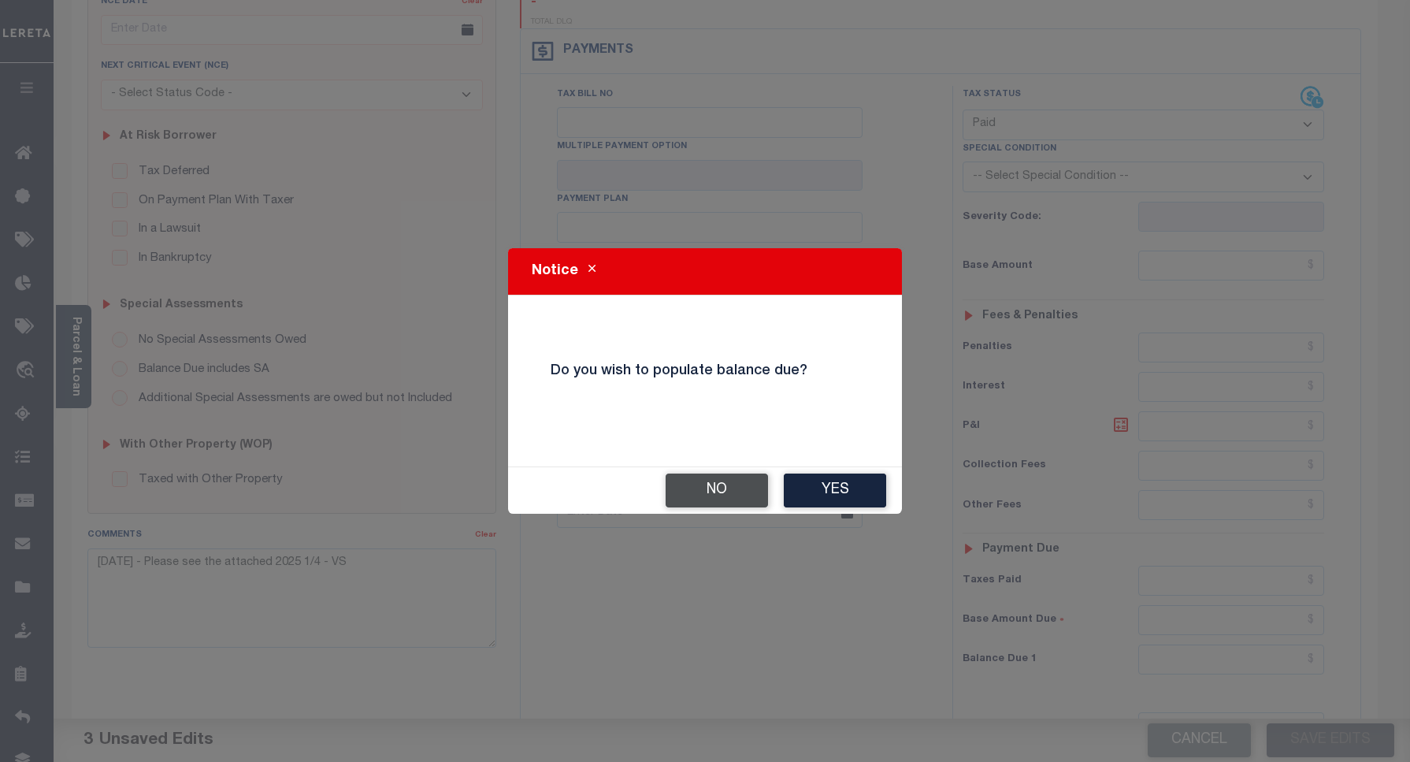
click at [697, 486] on button "No" at bounding box center [717, 491] width 102 height 34
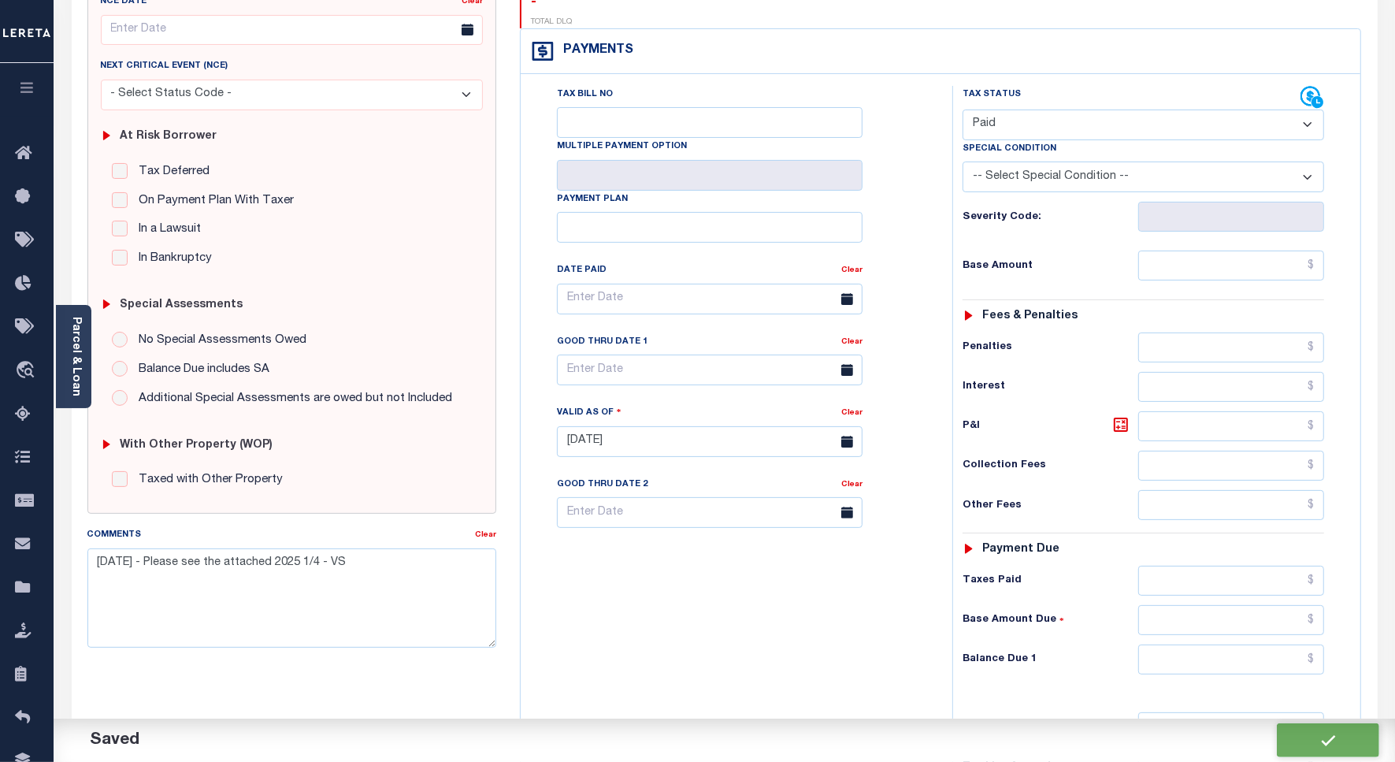
checkbox input "false"
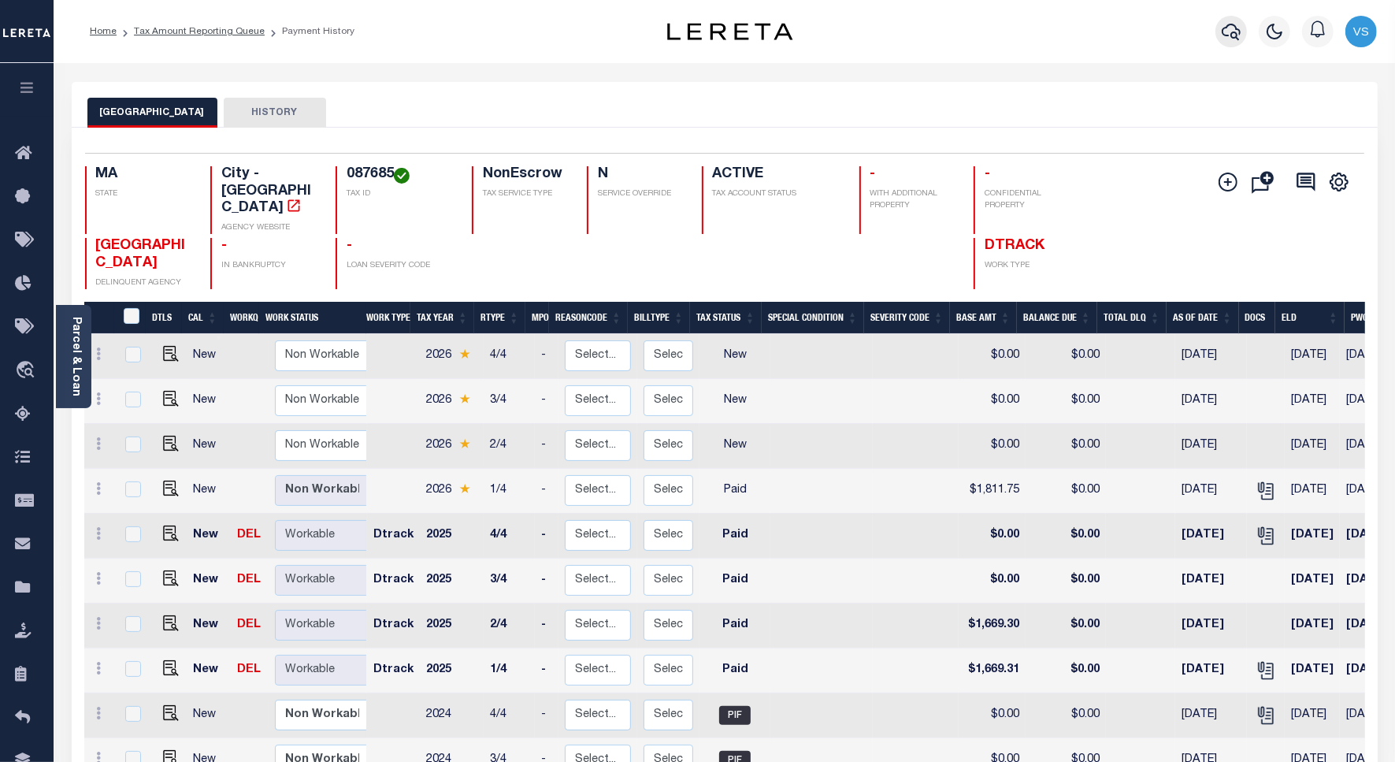
click at [1235, 32] on icon "button" at bounding box center [1231, 31] width 19 height 19
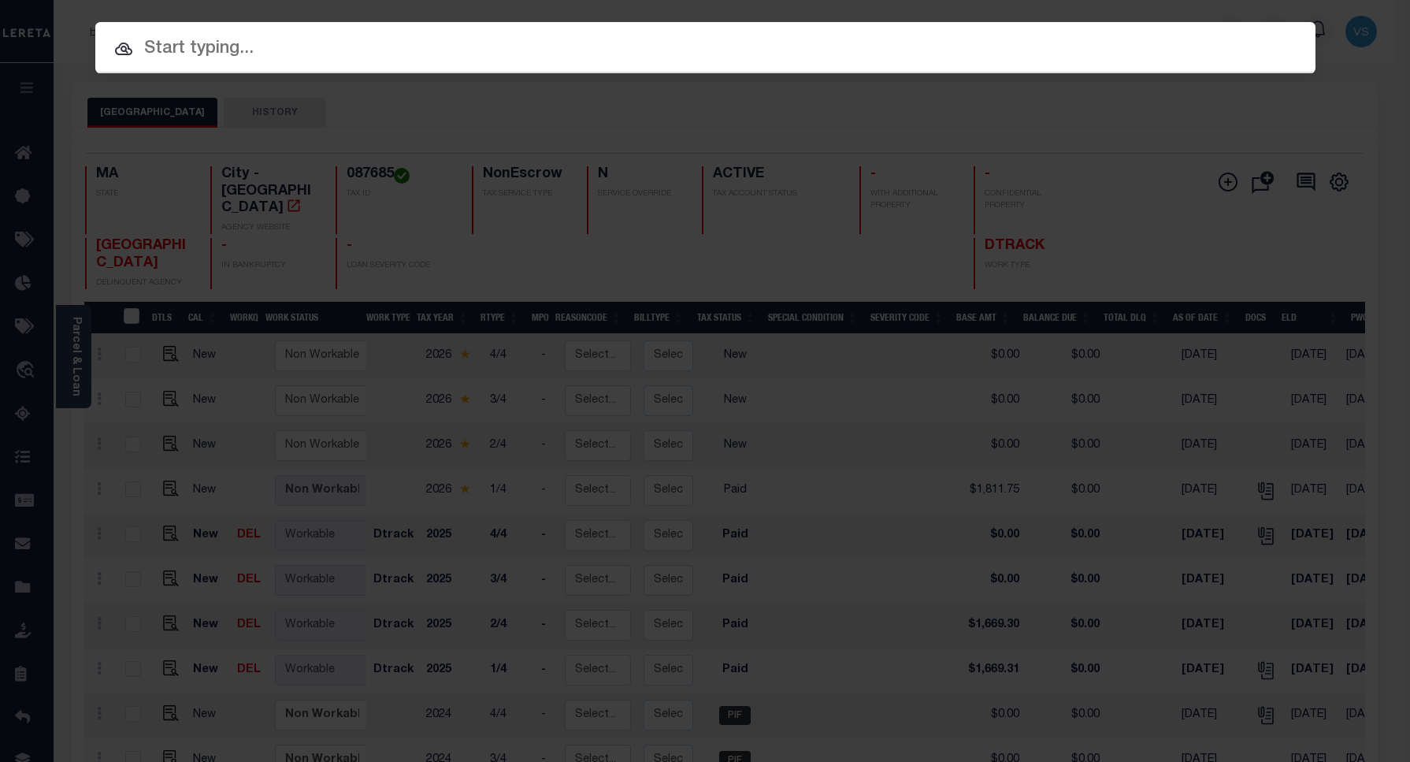
paste input "1747033280"
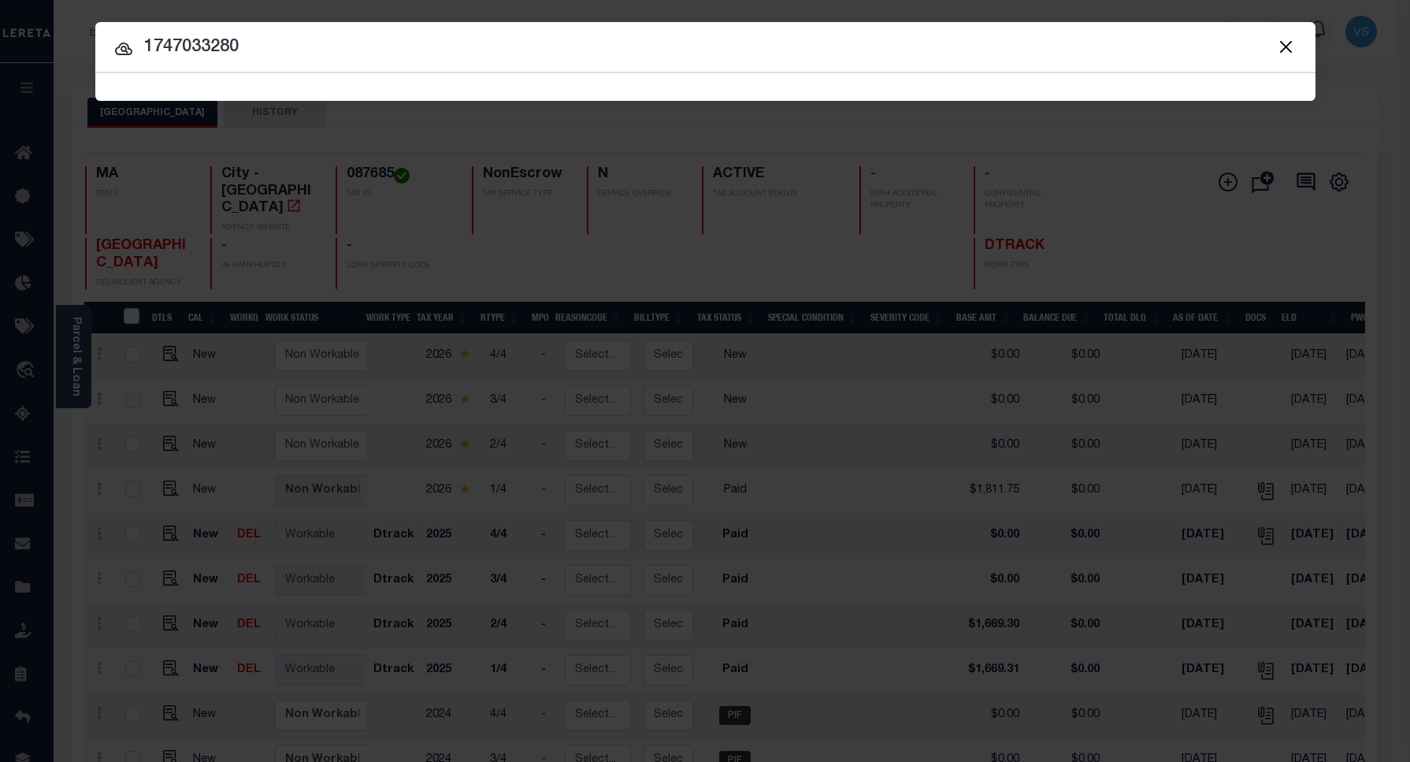
type input "1747033280"
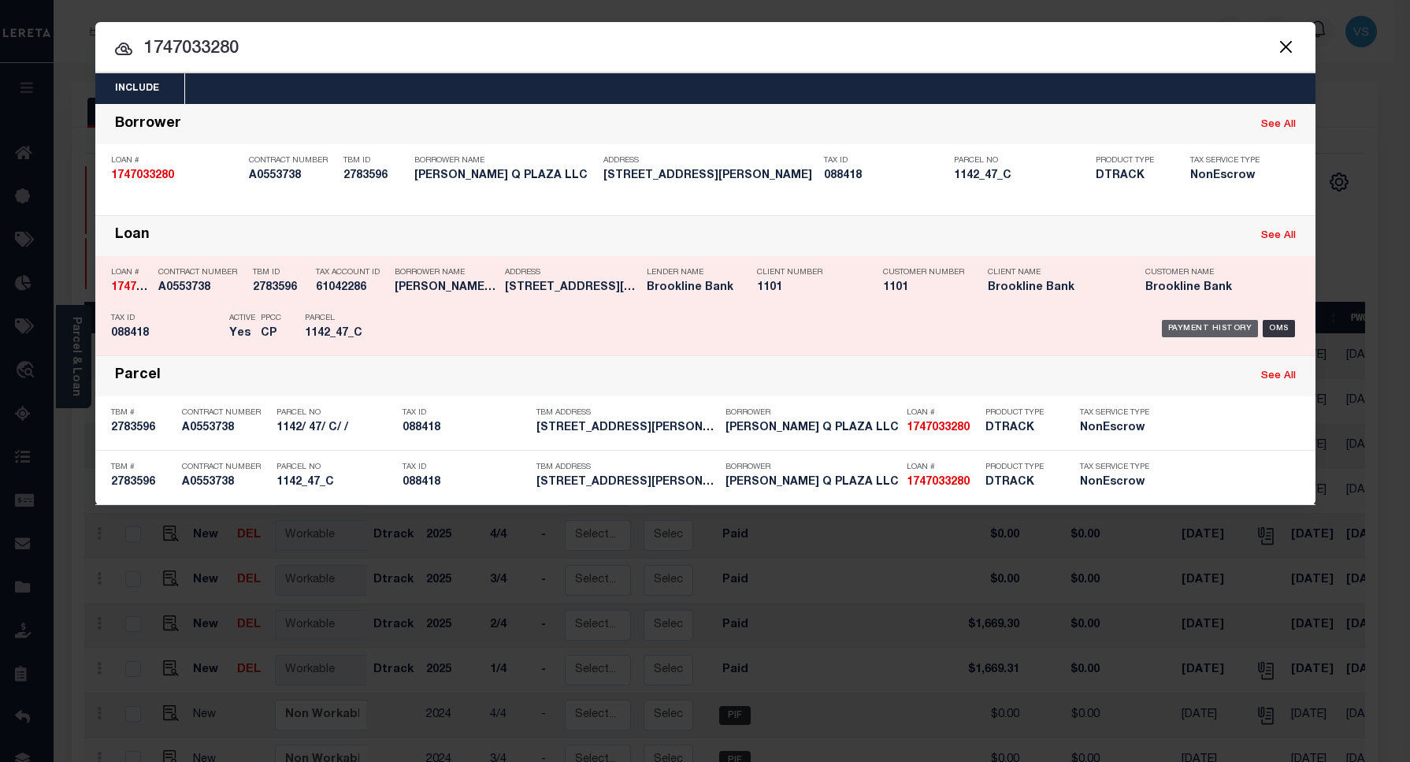
click at [1188, 328] on div "Payment History" at bounding box center [1210, 328] width 97 height 17
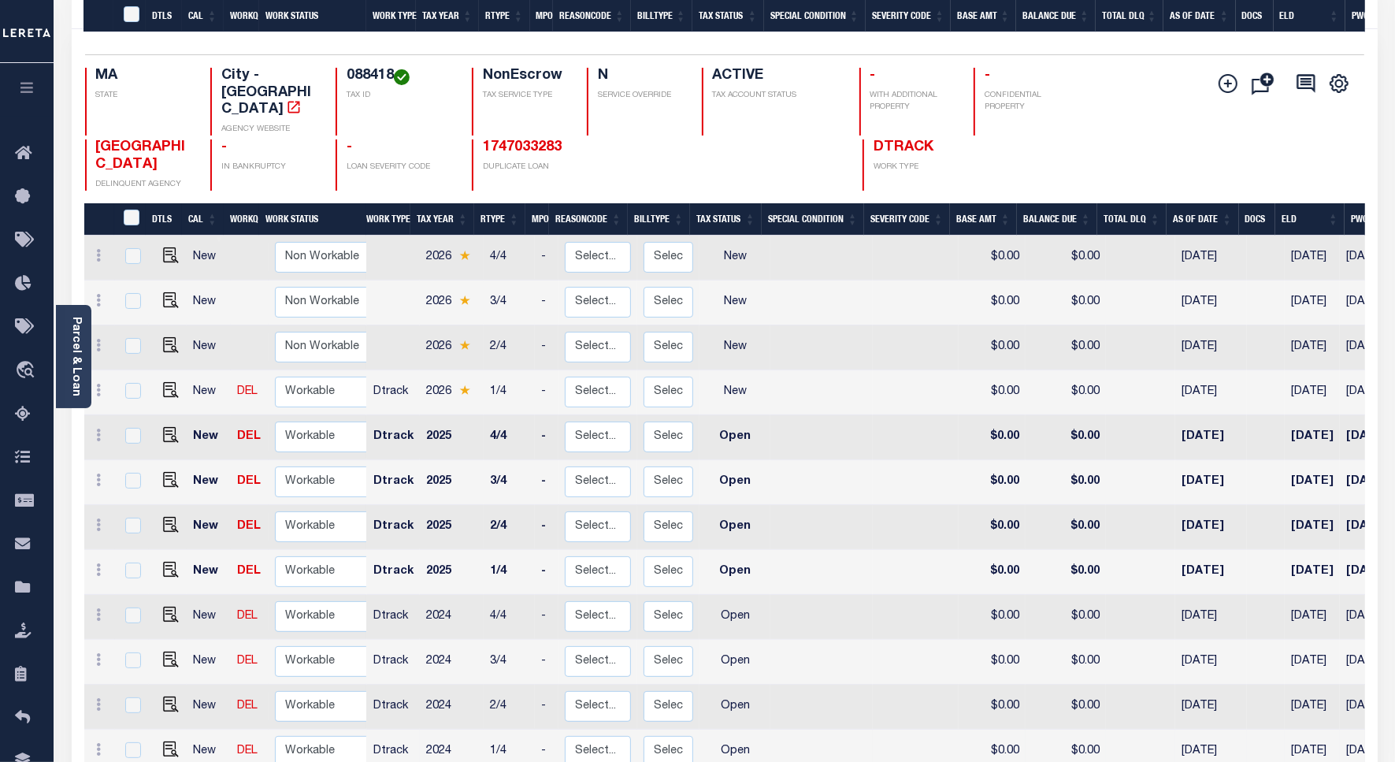
scroll to position [295, 0]
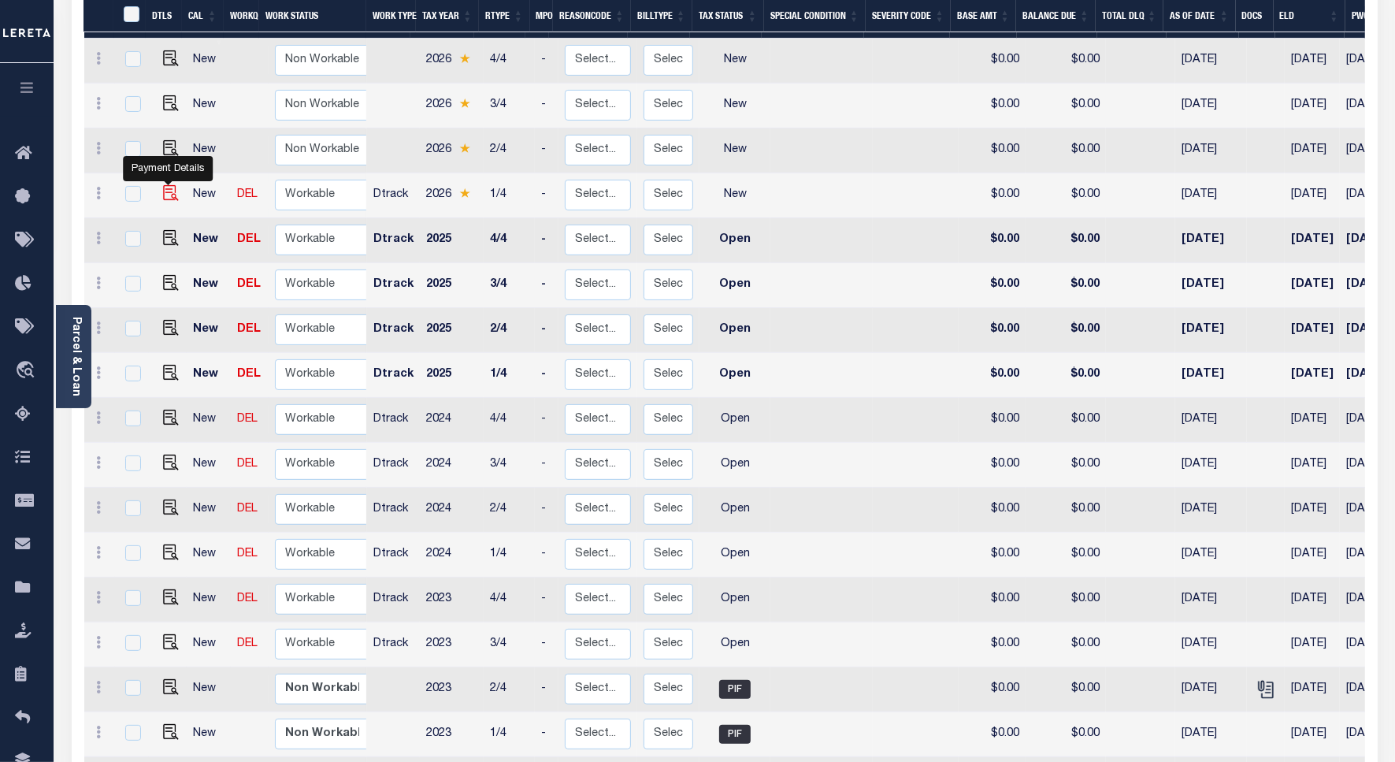
click at [166, 185] on img "" at bounding box center [171, 193] width 16 height 16
checkbox input "true"
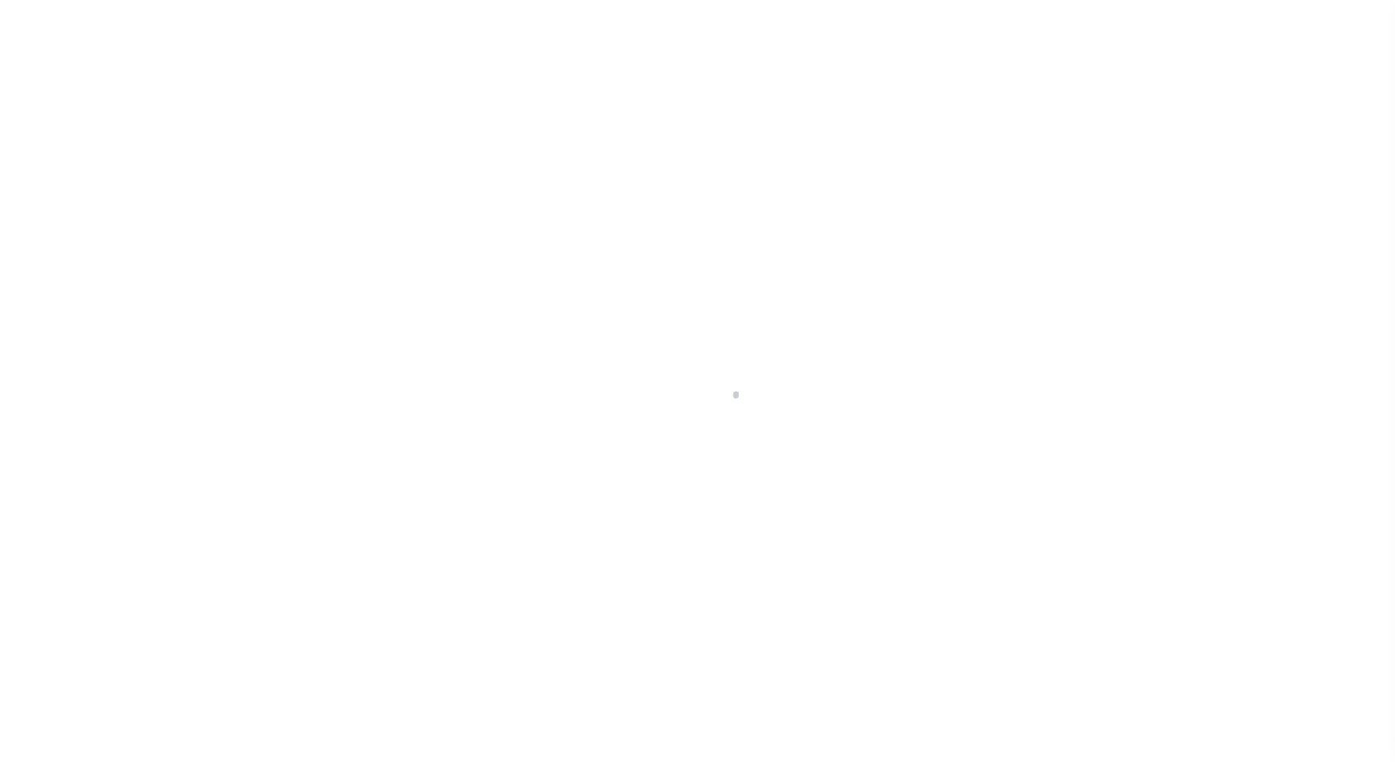
select select "NW2"
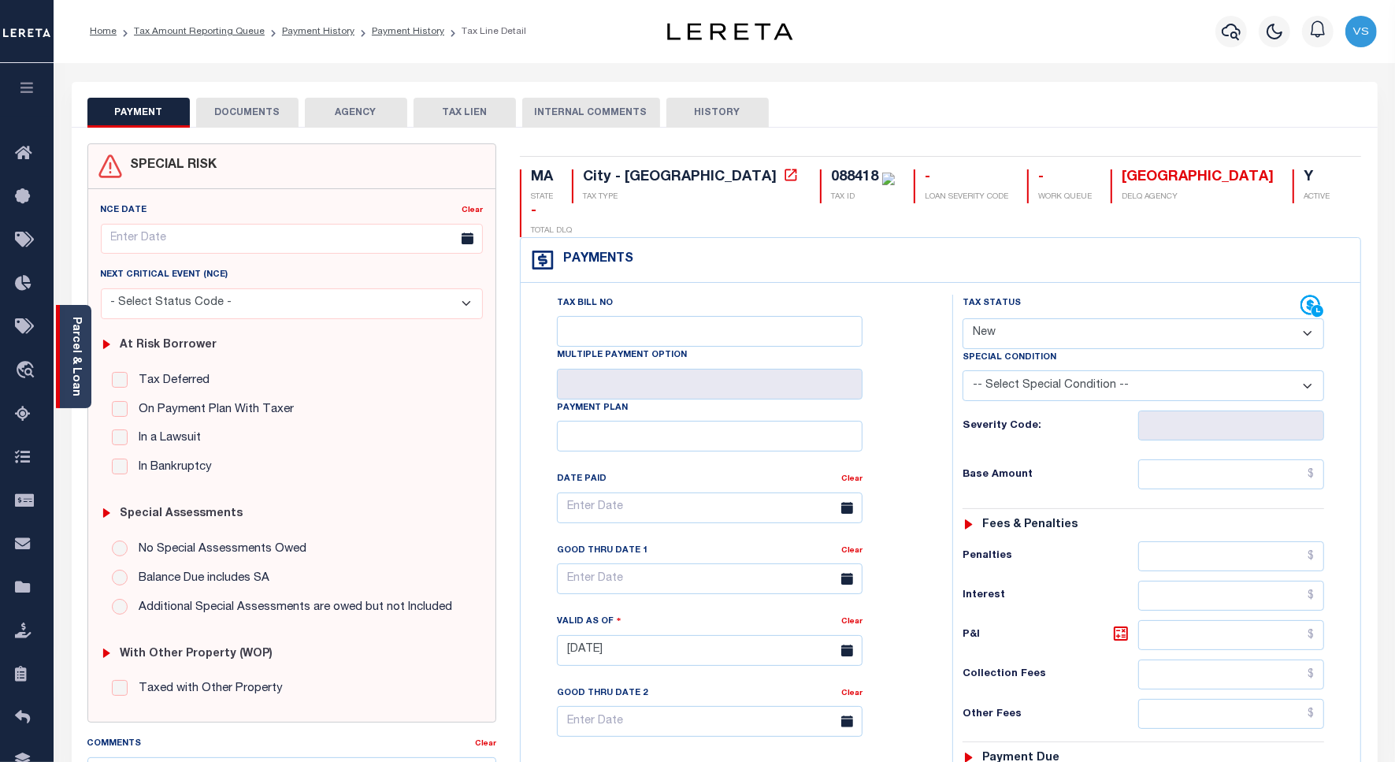
click at [80, 357] on link "Parcel & Loan" at bounding box center [75, 357] width 11 height 80
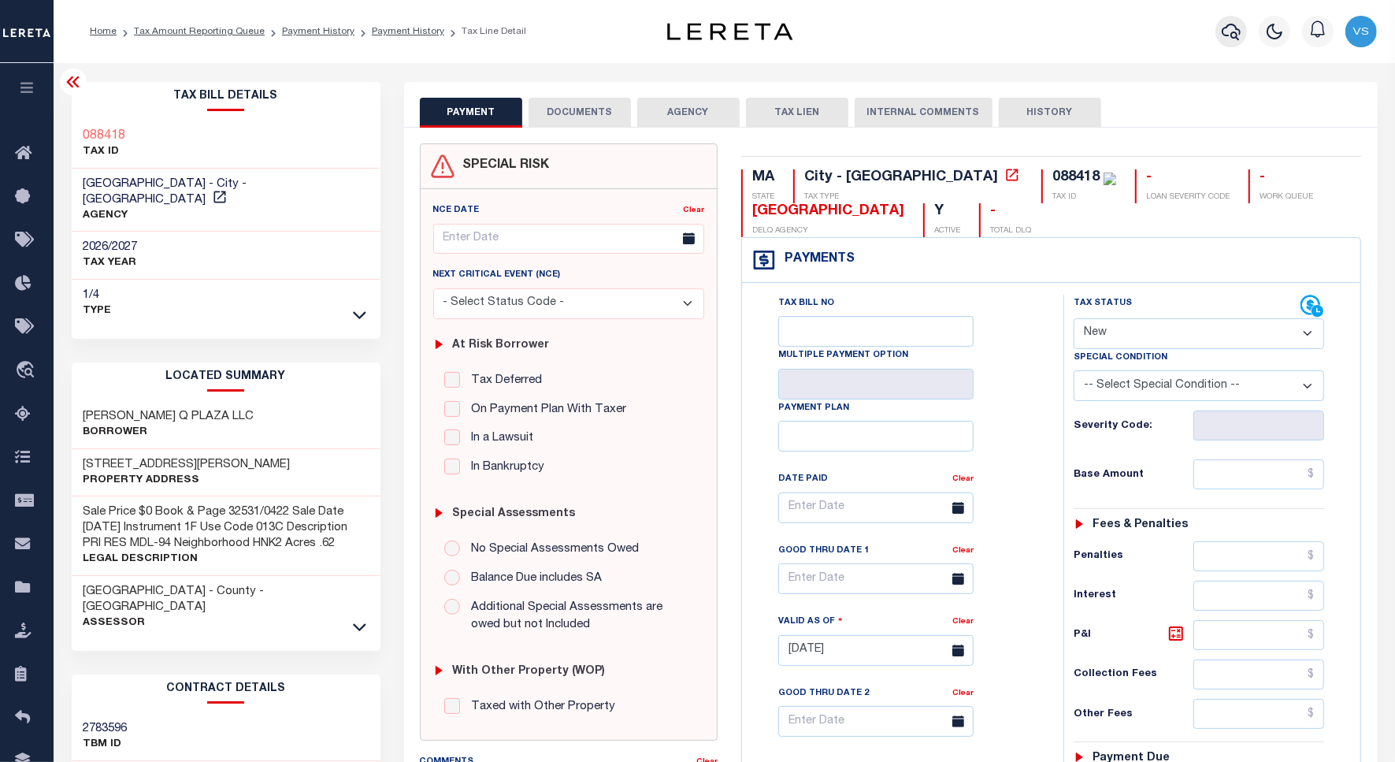
click at [1235, 37] on icon "button" at bounding box center [1231, 31] width 19 height 19
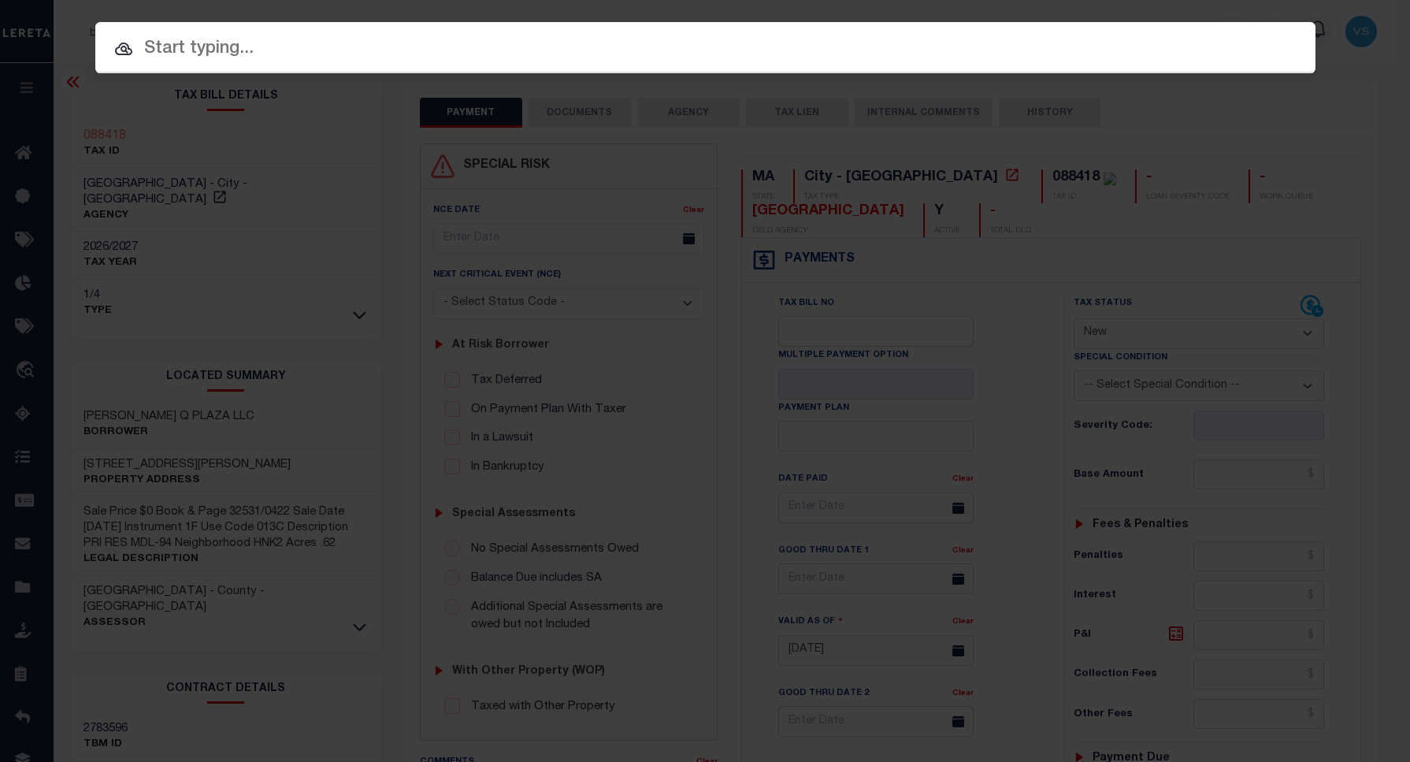
paste input "1747011930"
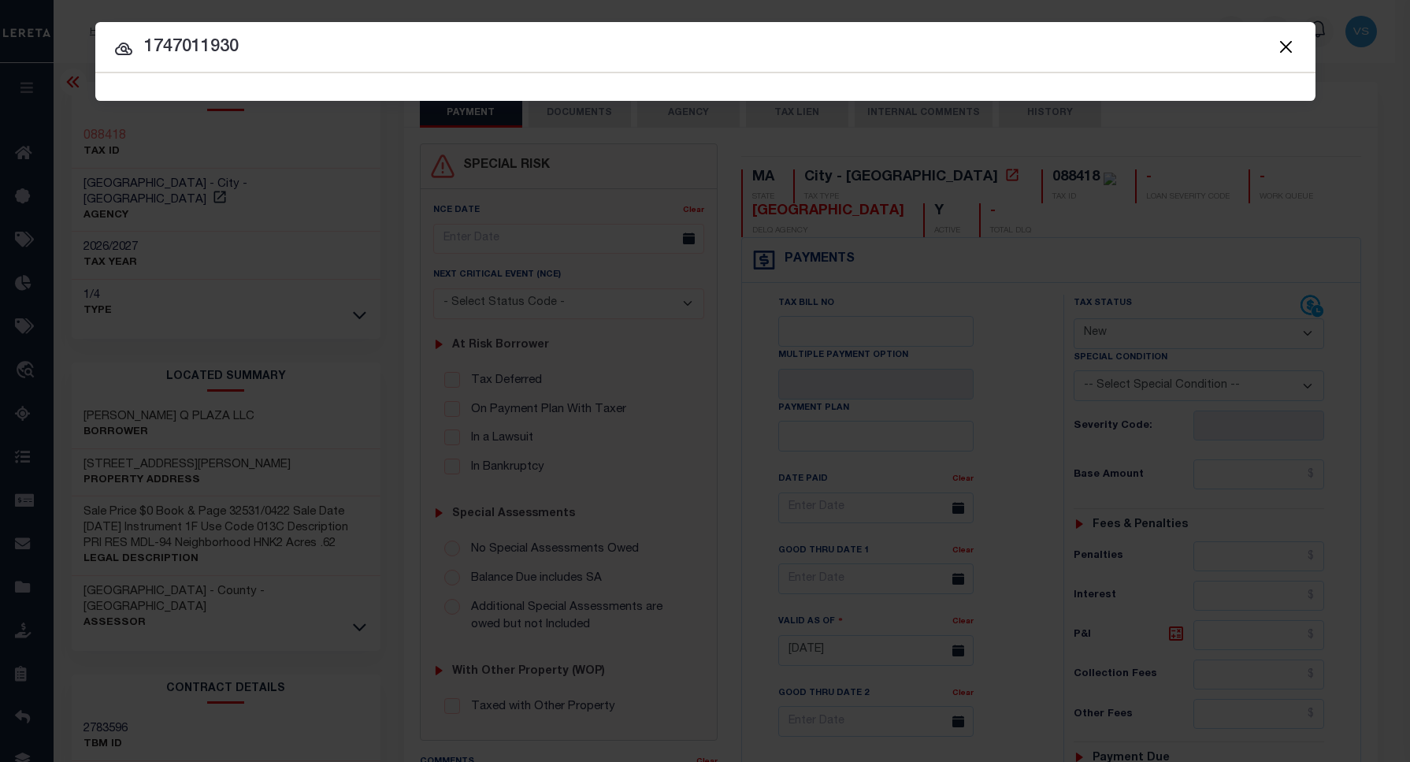
type input "1747011930"
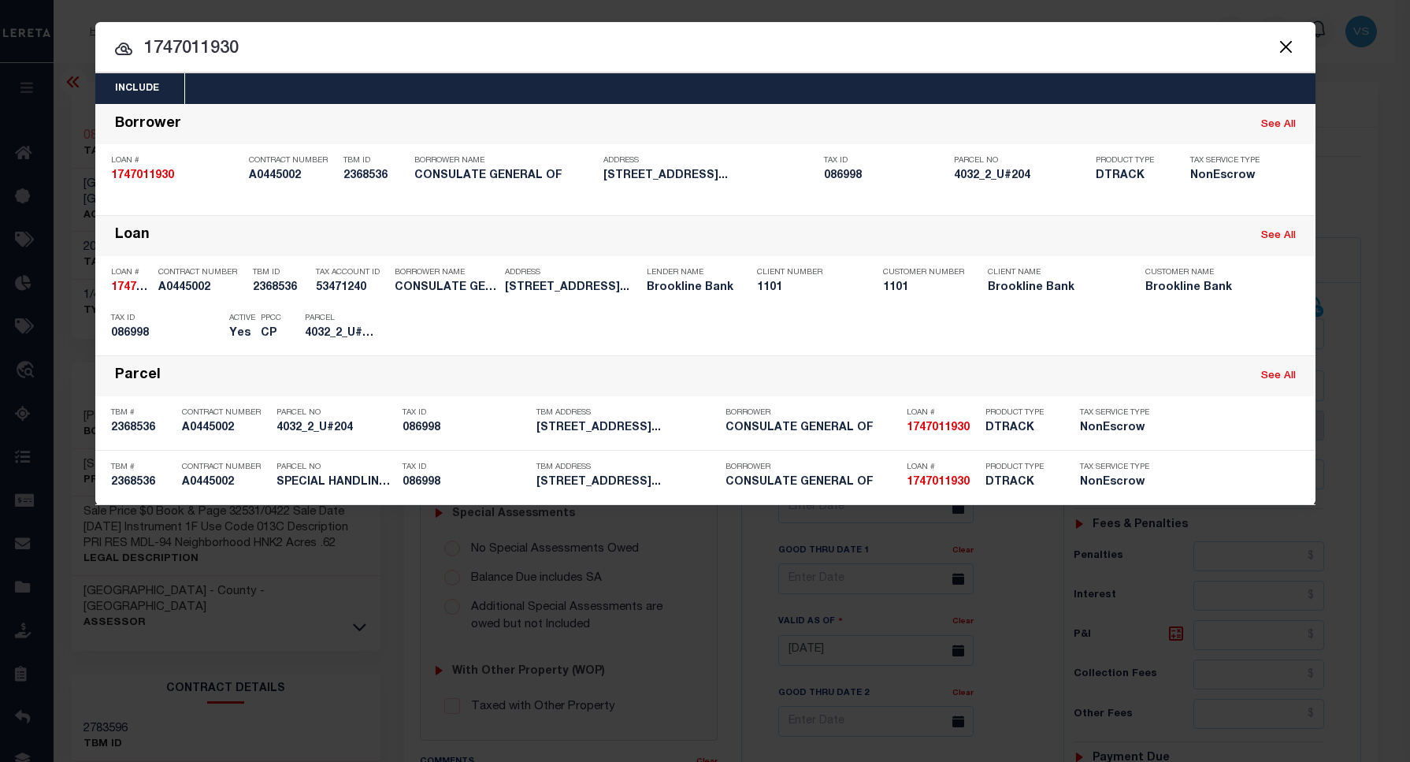
click at [266, 48] on input "1747011930" at bounding box center [705, 49] width 1221 height 28
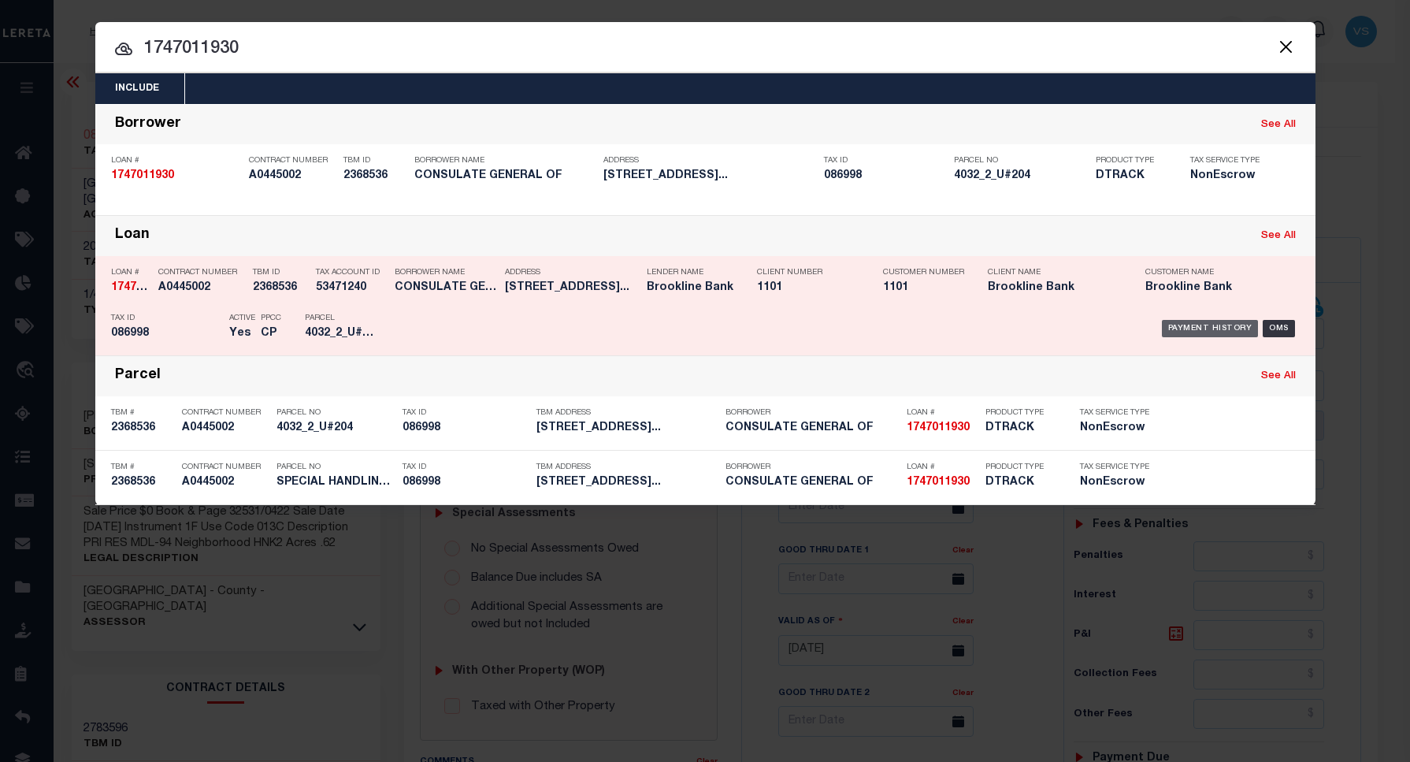
click at [1195, 329] on div "Payment History" at bounding box center [1210, 328] width 97 height 17
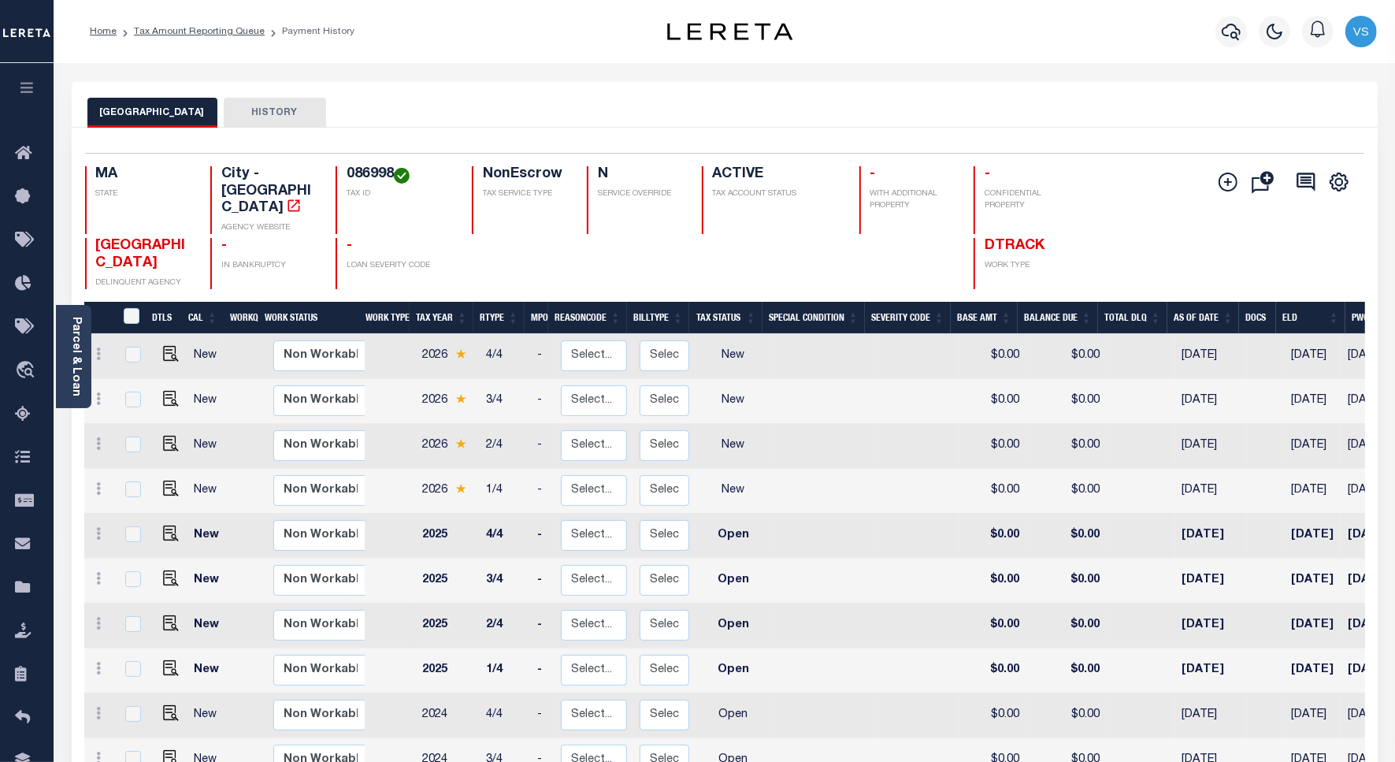
scroll to position [98, 0]
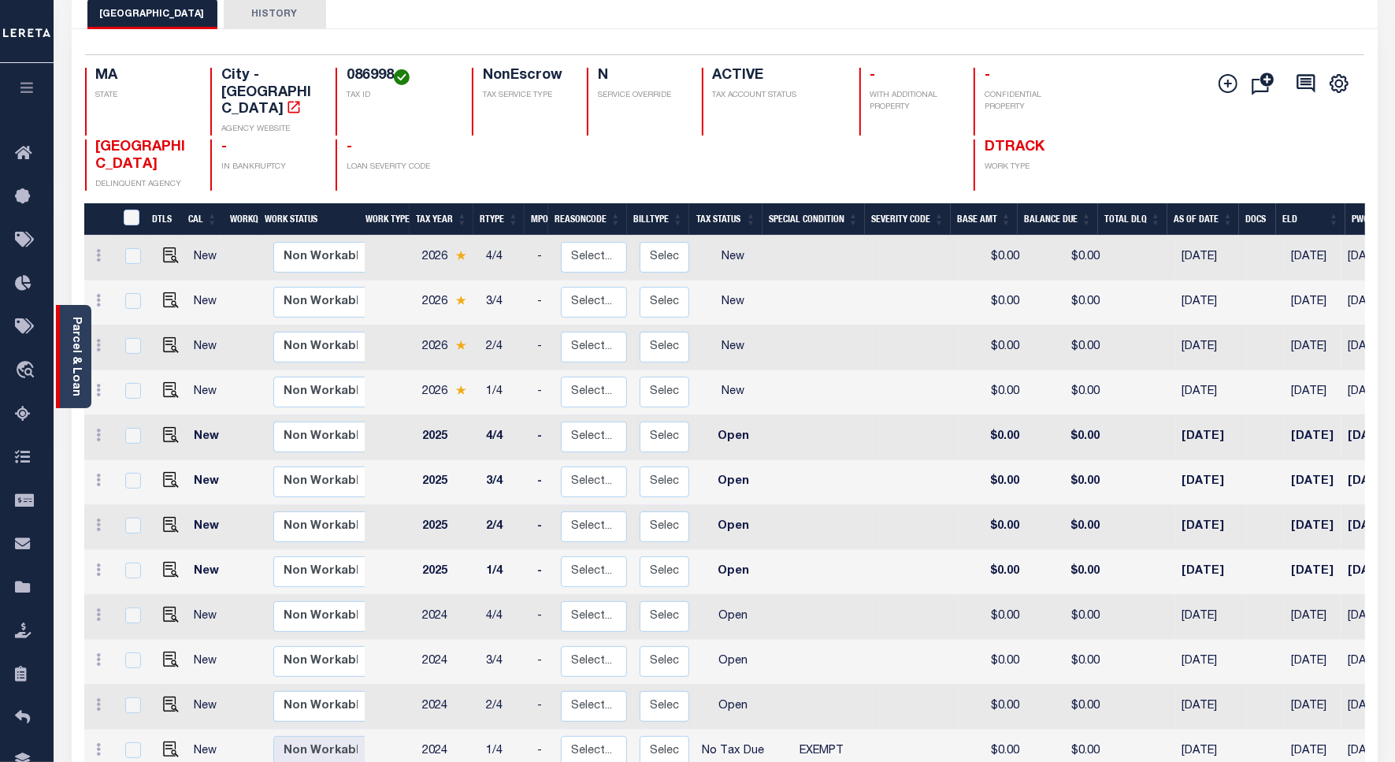
click at [77, 364] on link "Parcel & Loan" at bounding box center [75, 357] width 11 height 80
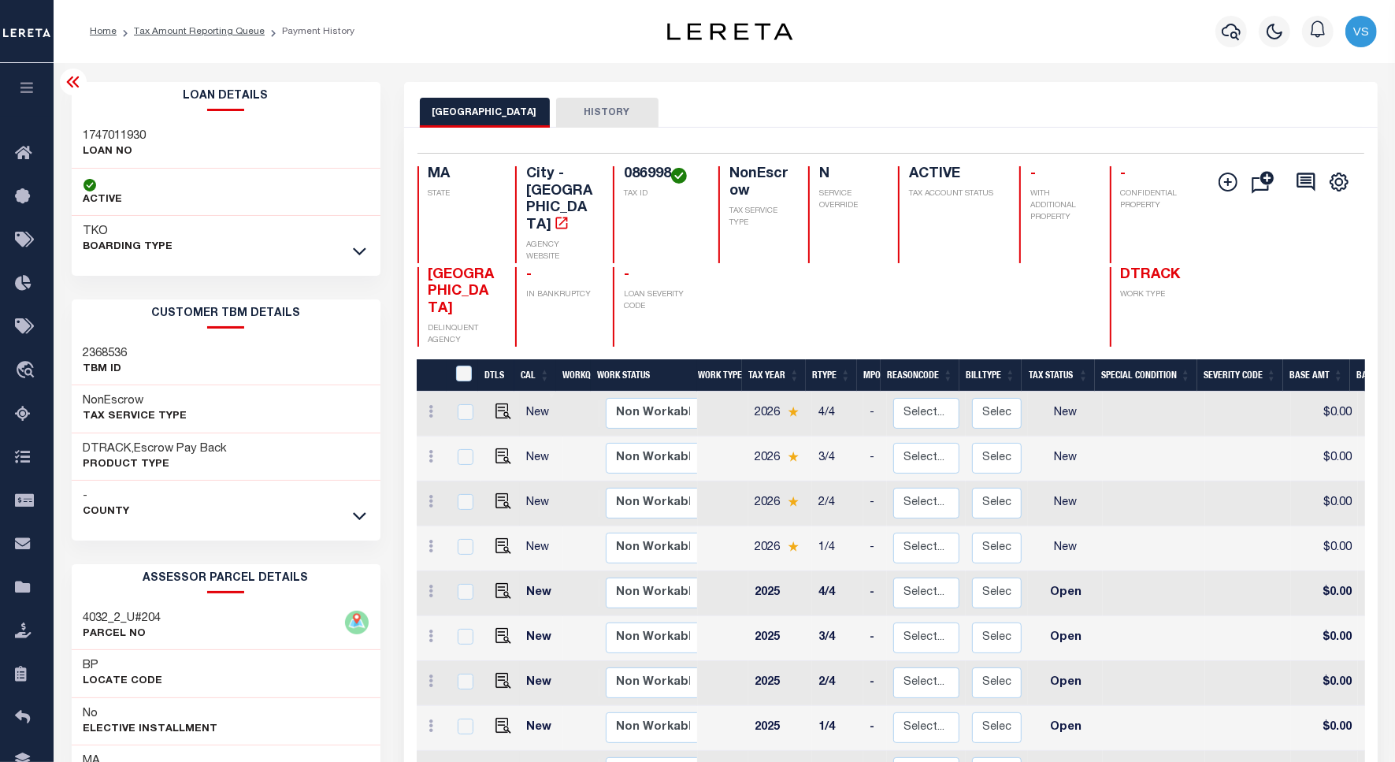
click at [91, 670] on h3 "BP" at bounding box center [92, 666] width 16 height 16
click at [98, 670] on h3 "BP" at bounding box center [92, 666] width 16 height 16
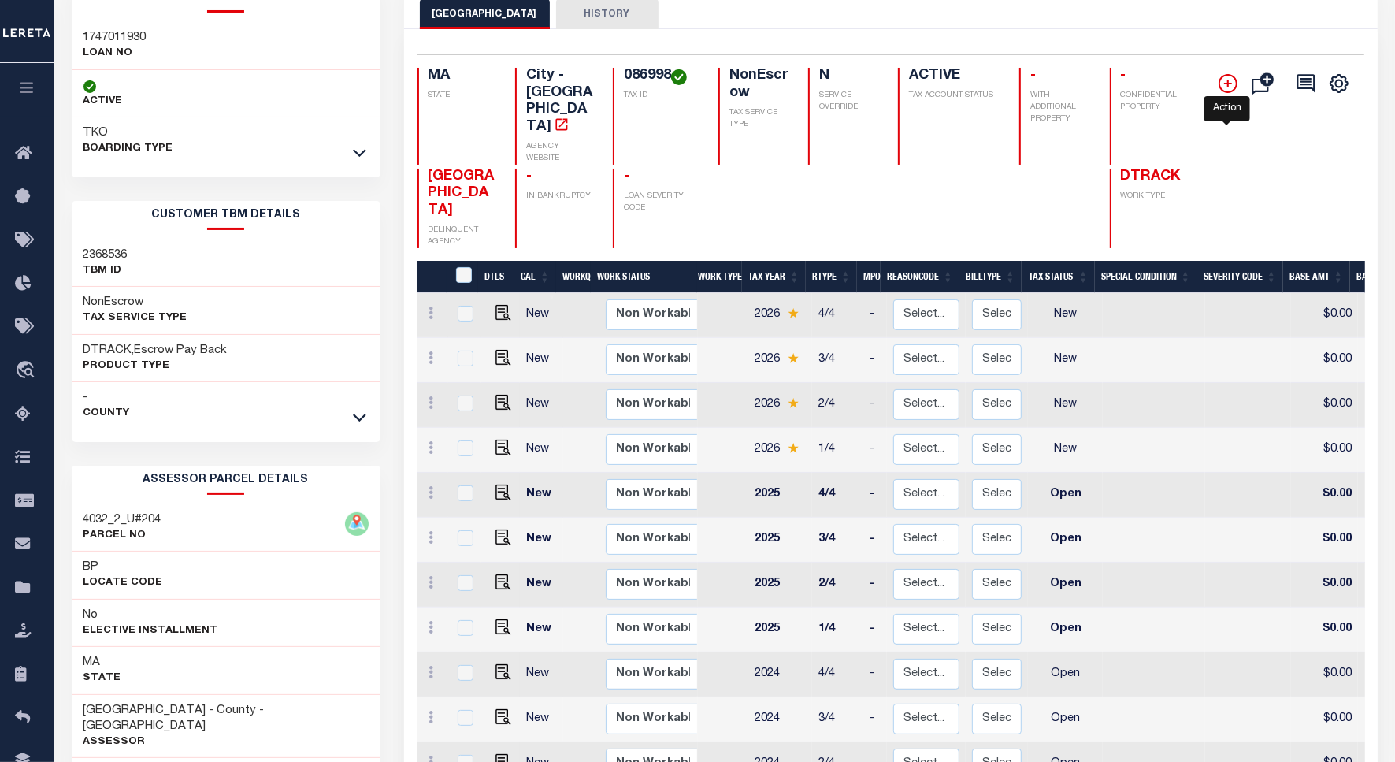
click at [1225, 84] on icon "" at bounding box center [1228, 84] width 8 height 8
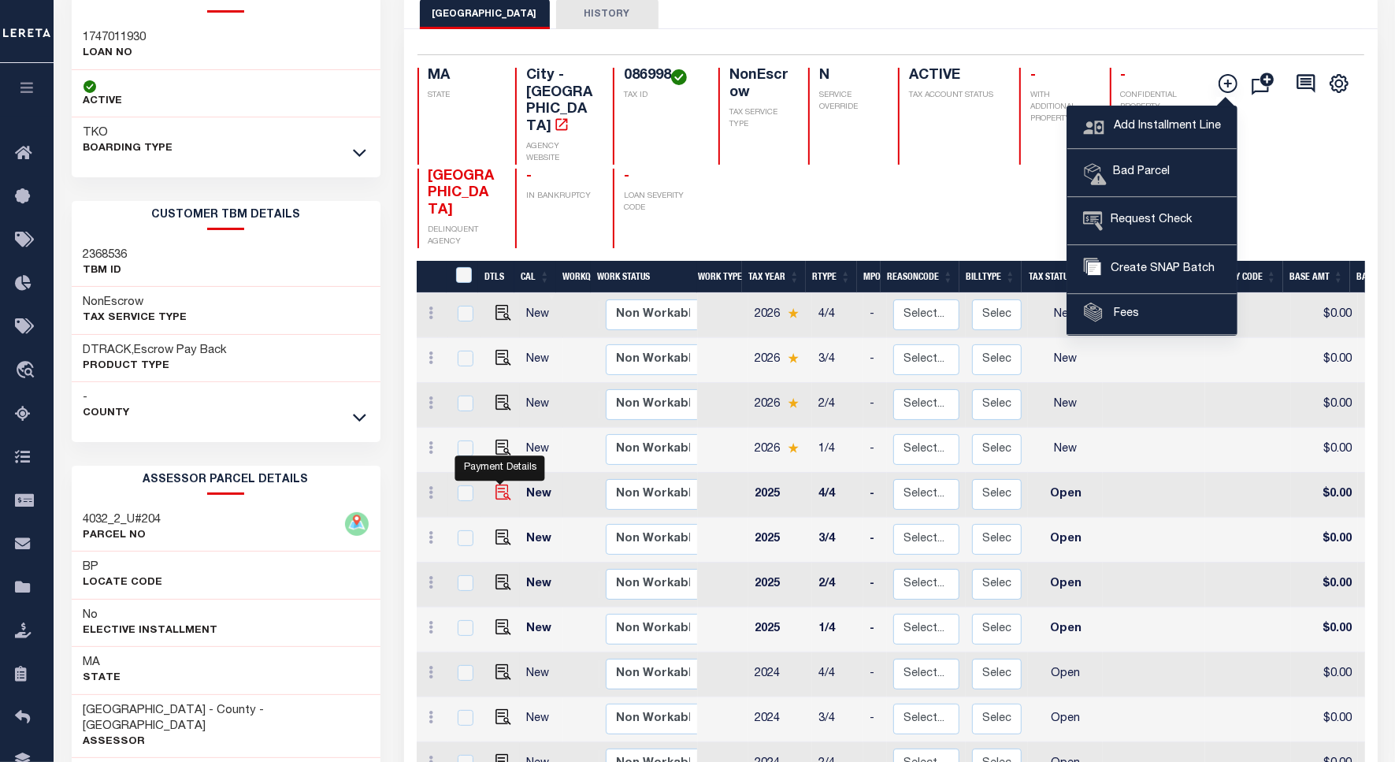
click at [497, 485] on img "" at bounding box center [504, 493] width 16 height 16
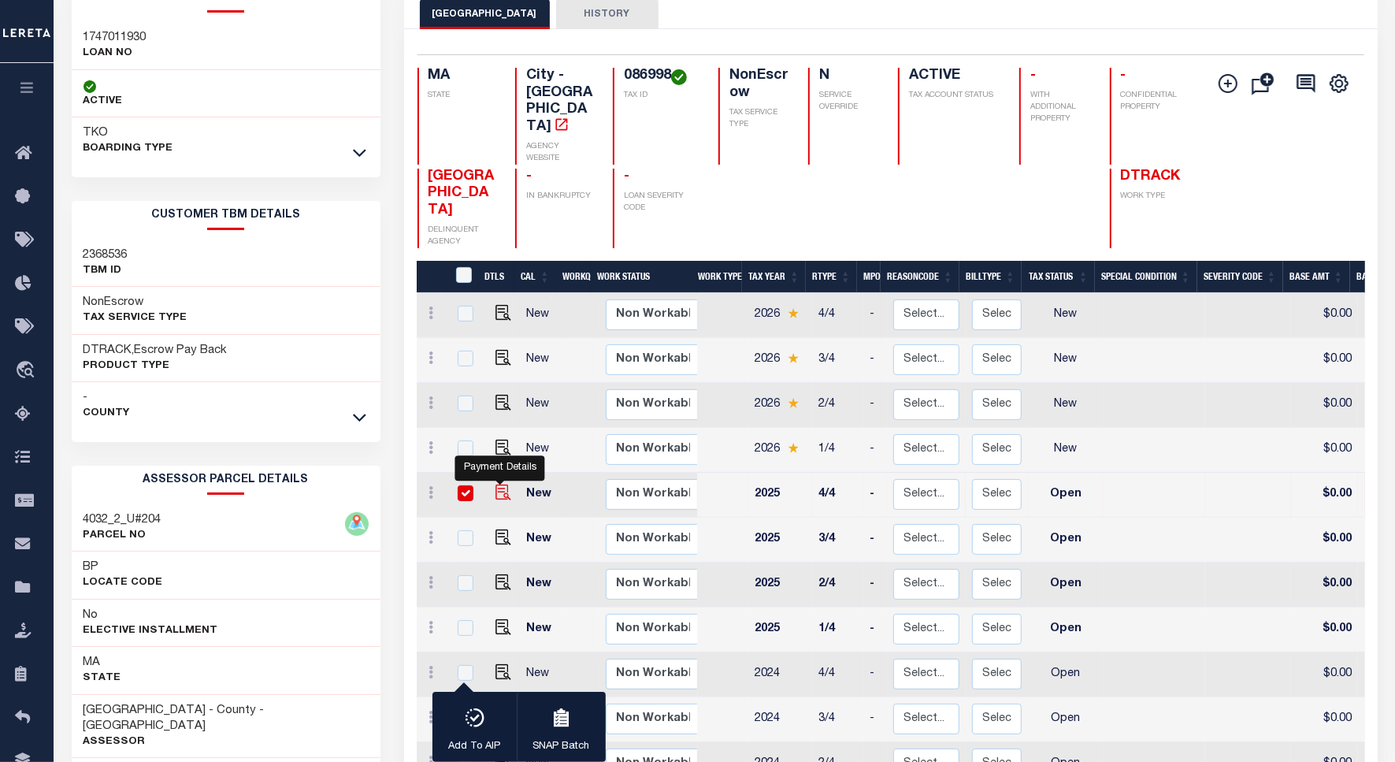
checkbox input "true"
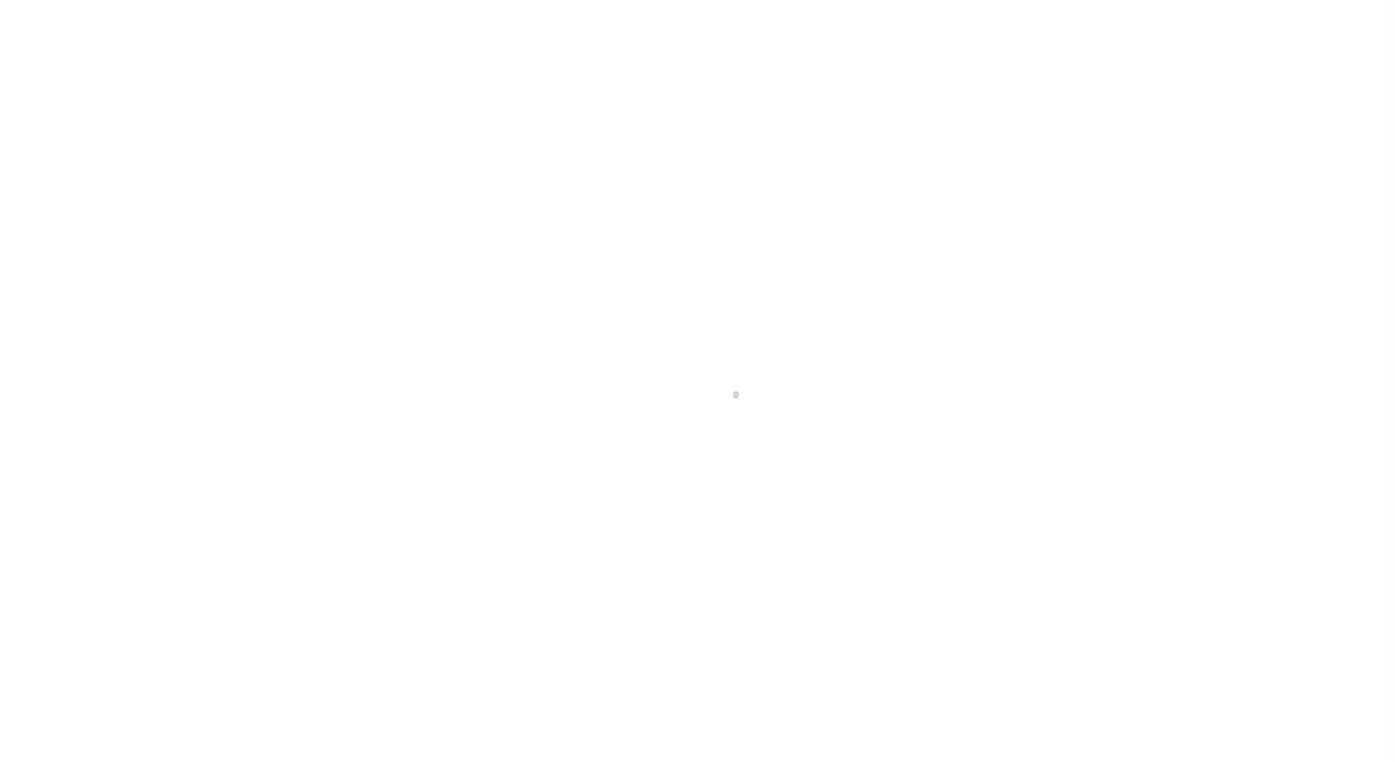
select select "OP2"
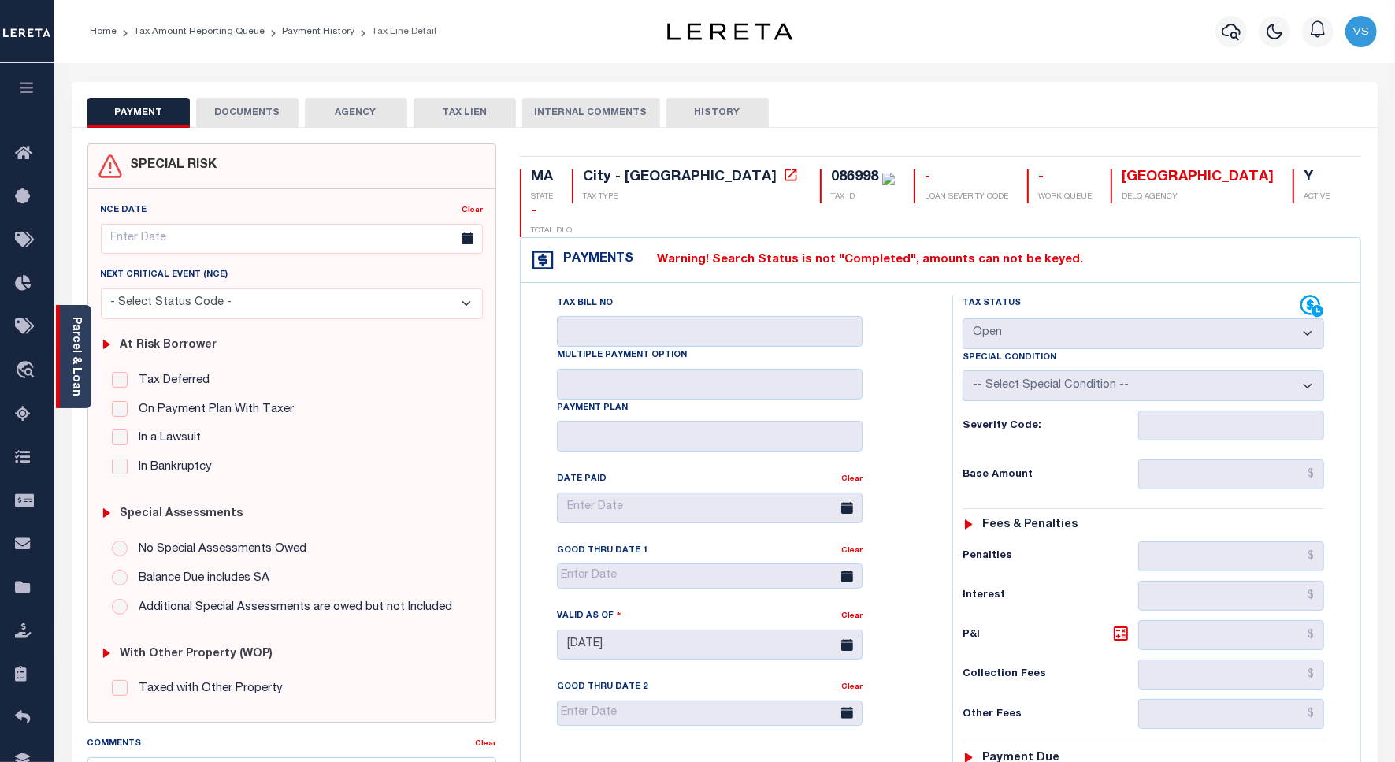
click at [72, 371] on link "Parcel & Loan" at bounding box center [75, 357] width 11 height 80
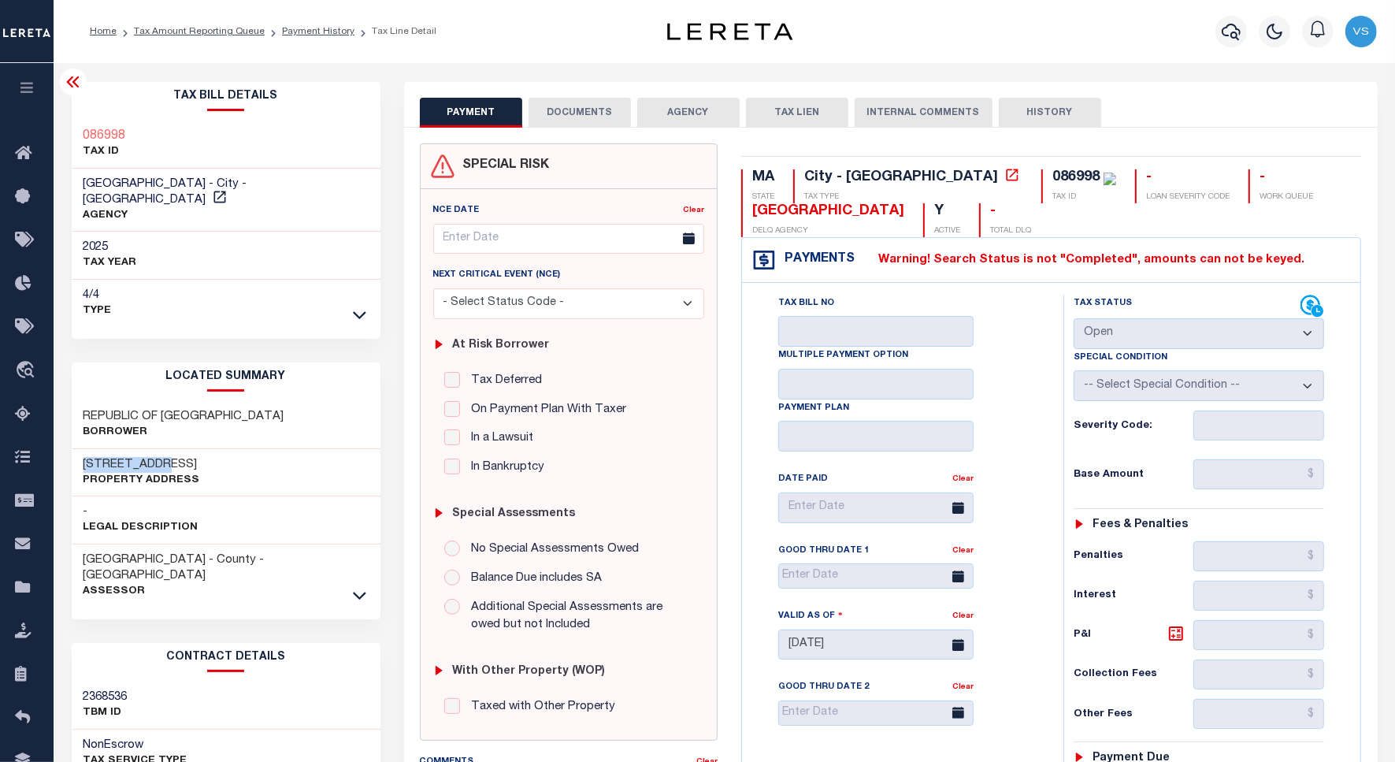
drag, startPoint x: 172, startPoint y: 446, endPoint x: 67, endPoint y: 451, distance: 104.9
click at [67, 451] on div "Tax Bill Details 086998 TAX ID AGENCY -" at bounding box center [226, 636] width 333 height 1109
click at [213, 29] on link "Tax Amount Reporting Queue" at bounding box center [199, 31] width 131 height 9
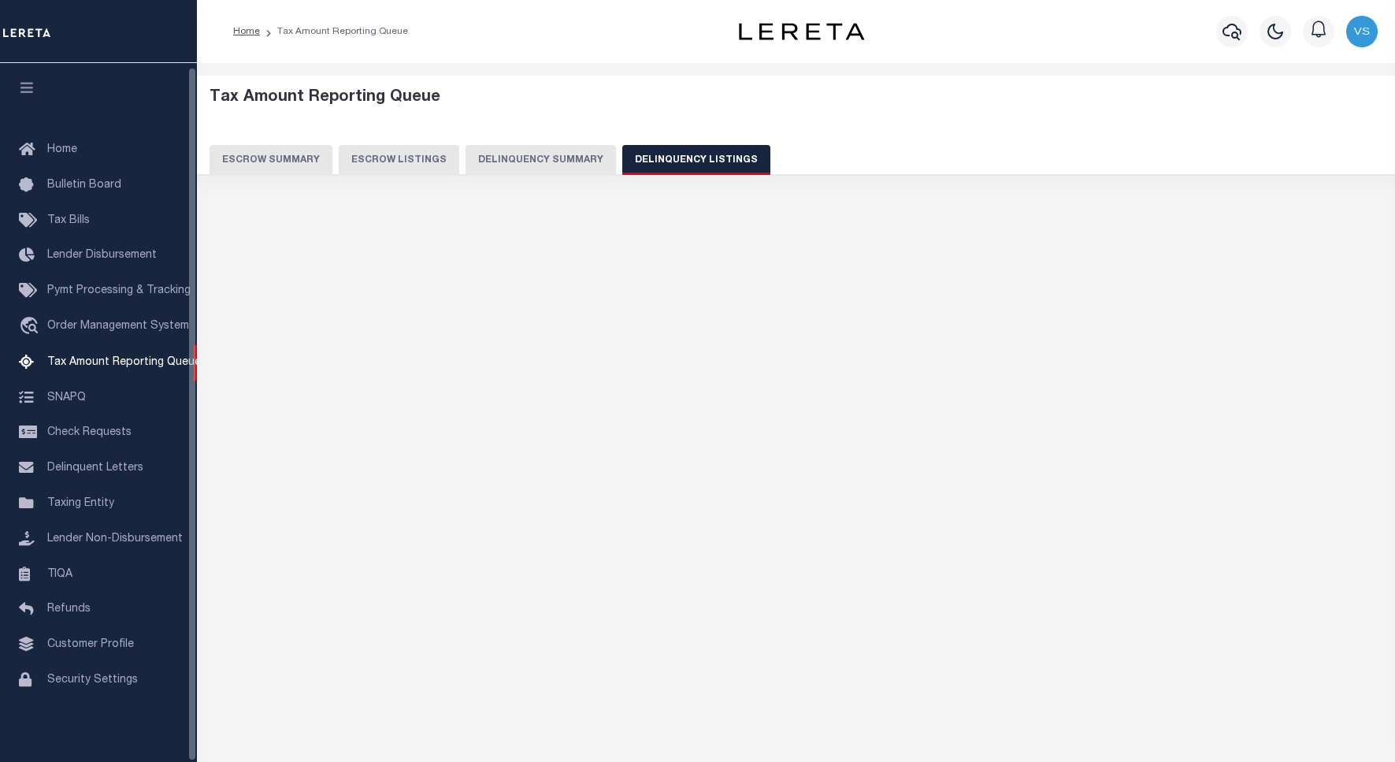
select select "100"
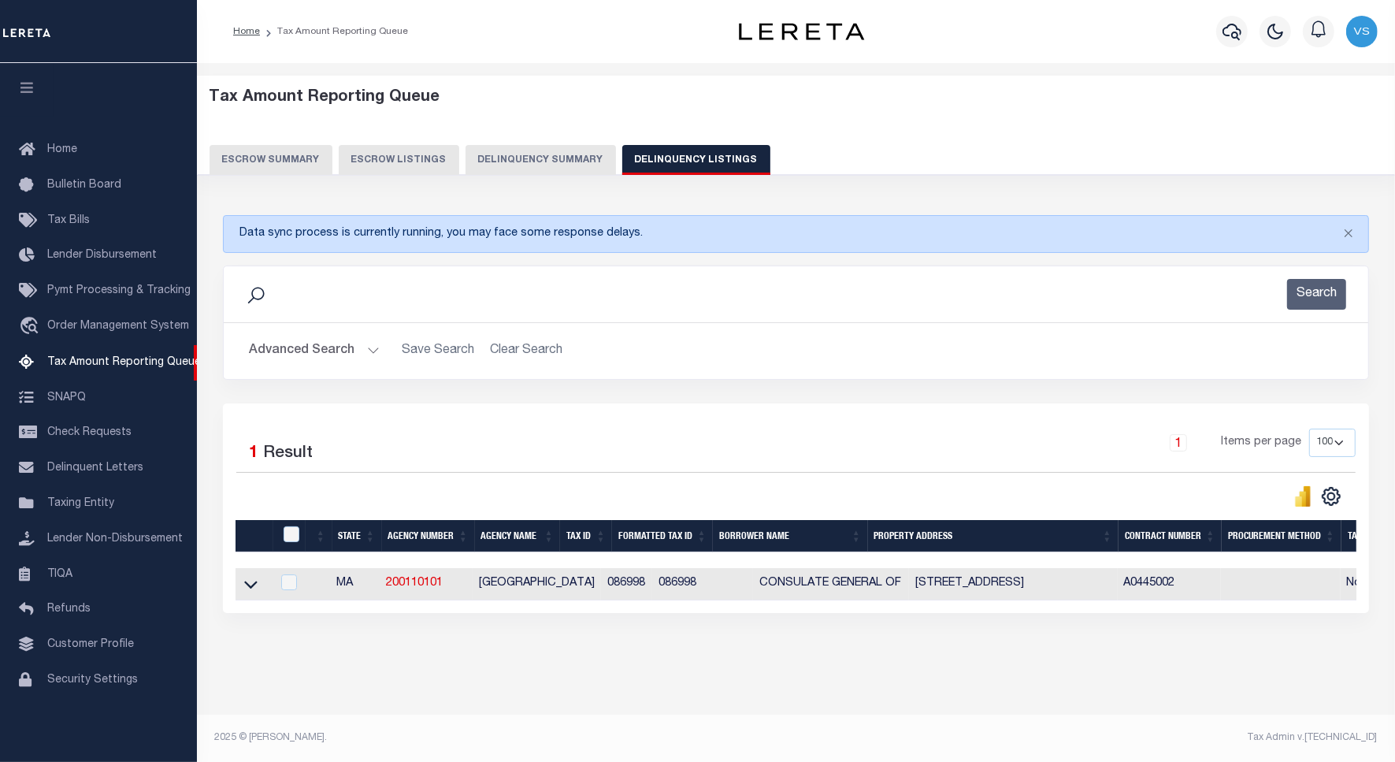
scroll to position [5, 0]
click at [254, 592] on icon at bounding box center [250, 584] width 13 height 17
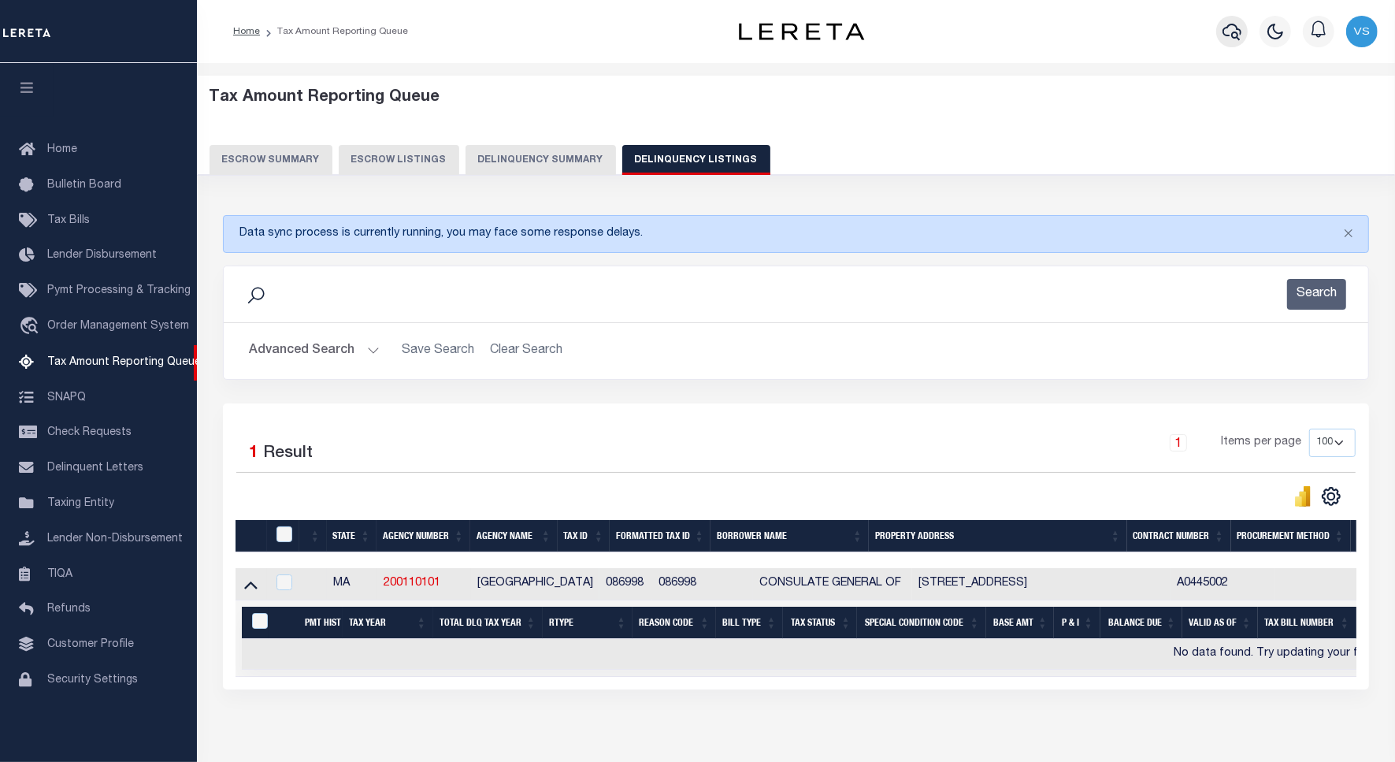
click at [1228, 32] on icon "button" at bounding box center [1232, 31] width 19 height 19
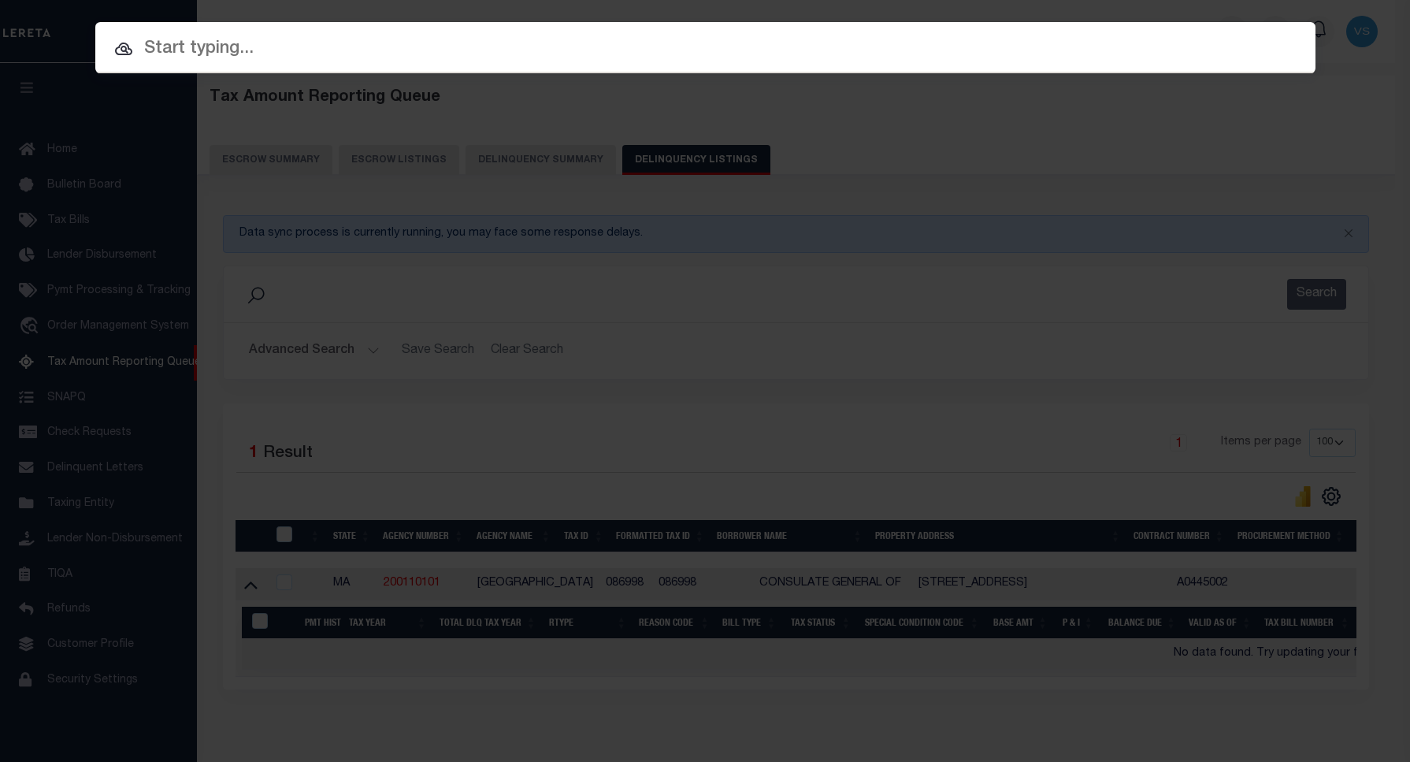
paste input "1747011930"
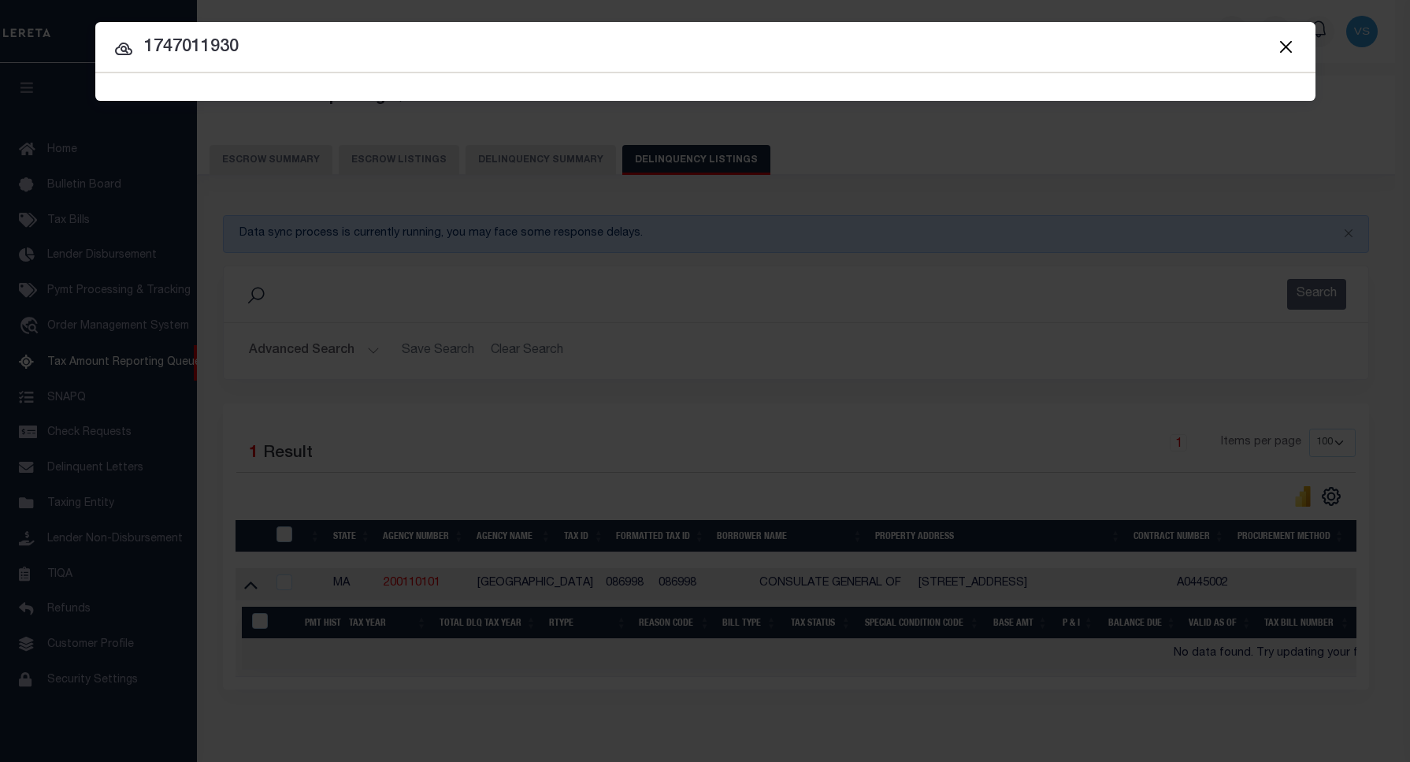
type input "1747011930"
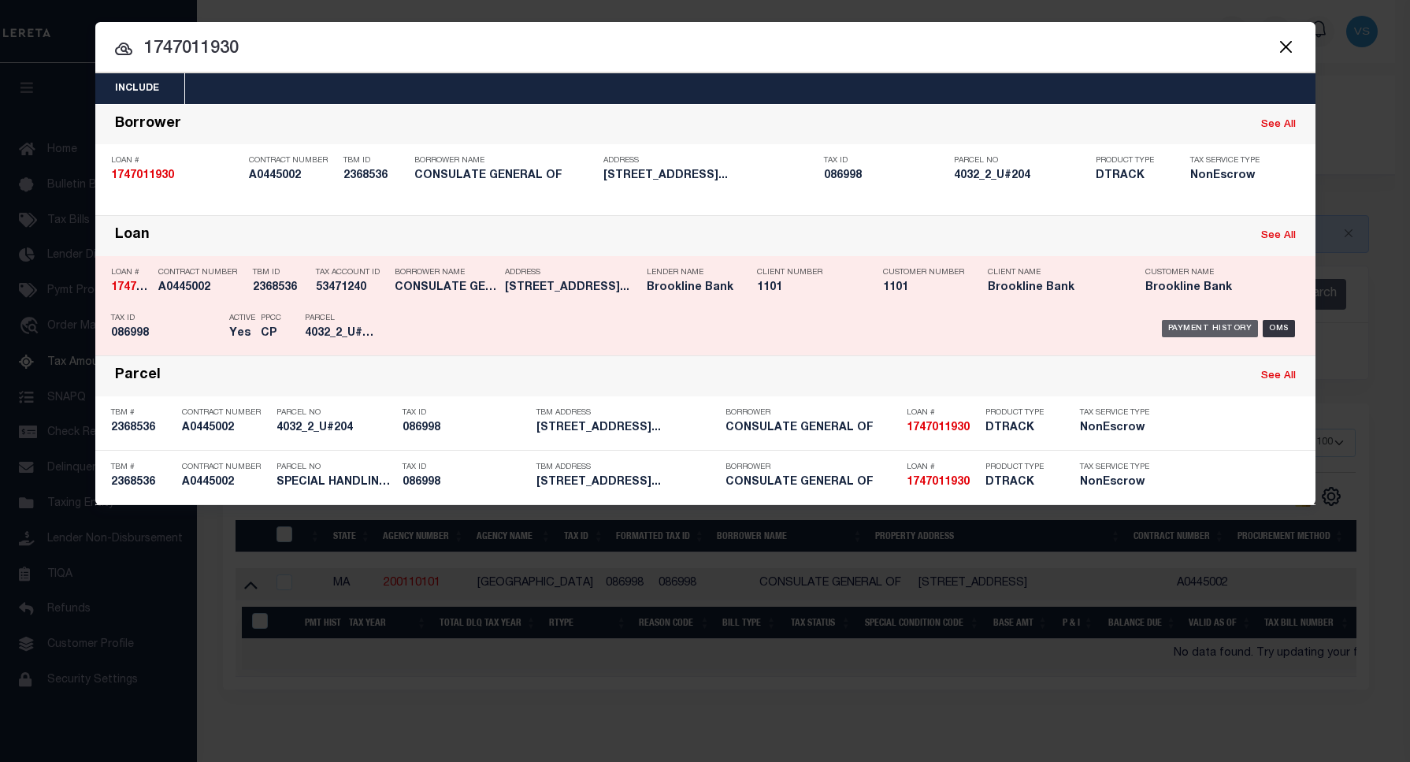
click div "Payment History"
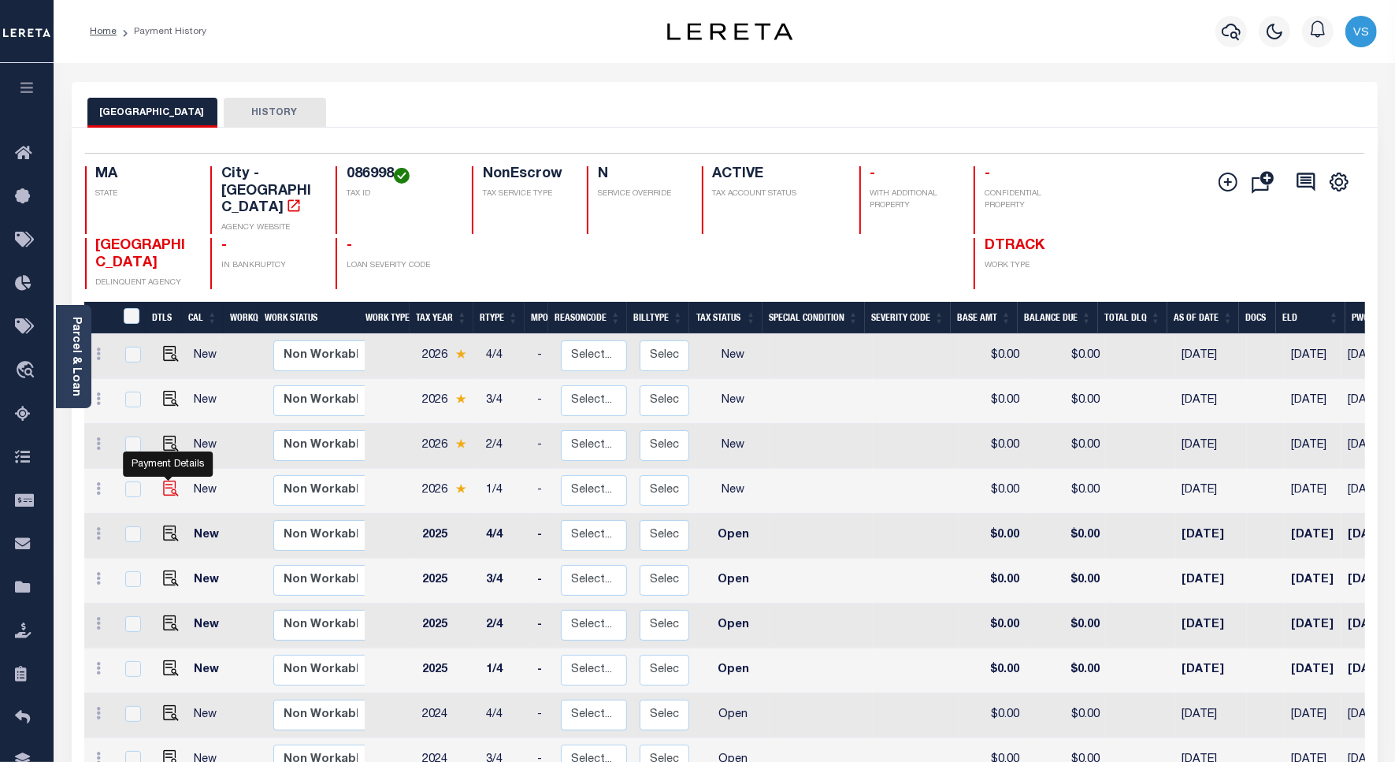
click at [163, 481] on img "" at bounding box center [171, 489] width 16 height 16
checkbox input "true"
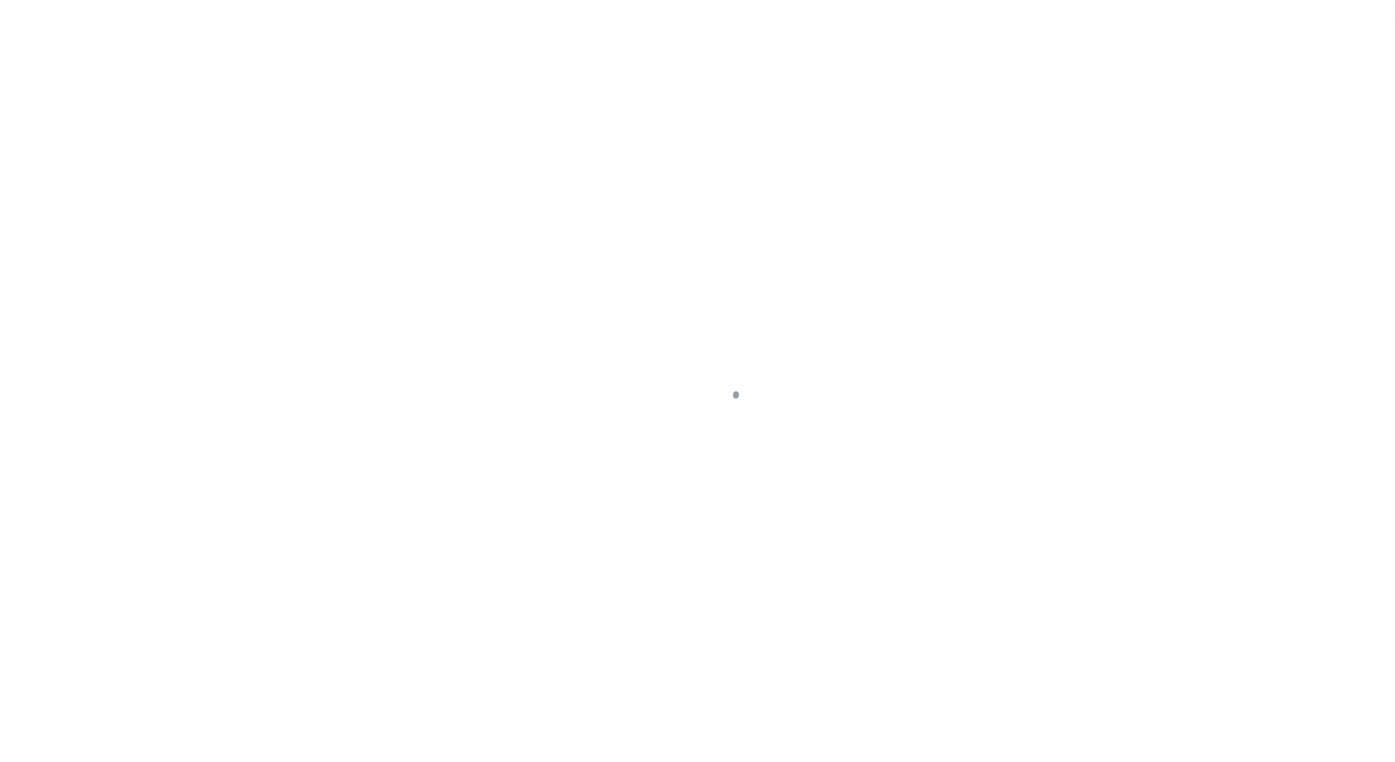
select select "NW2"
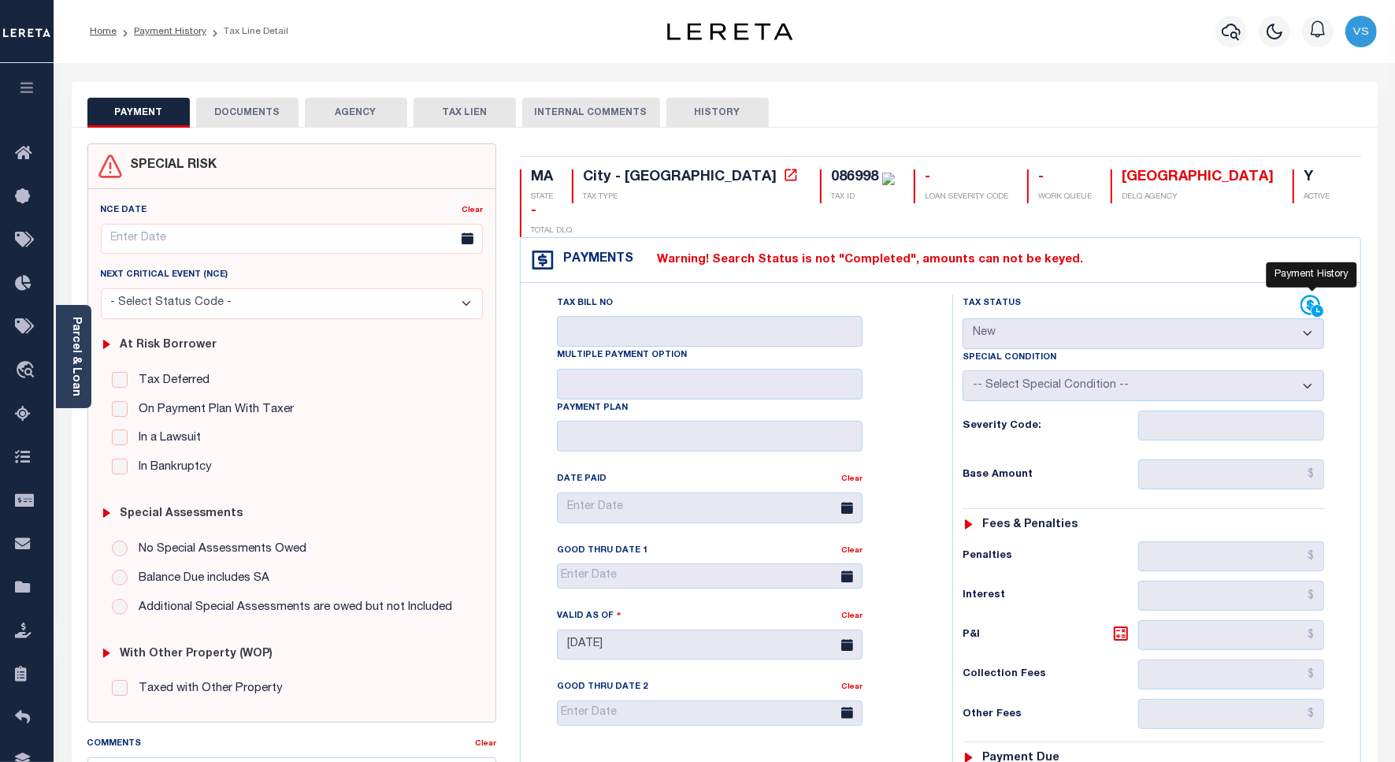
click at [1310, 295] on icon at bounding box center [1312, 305] width 20 height 20
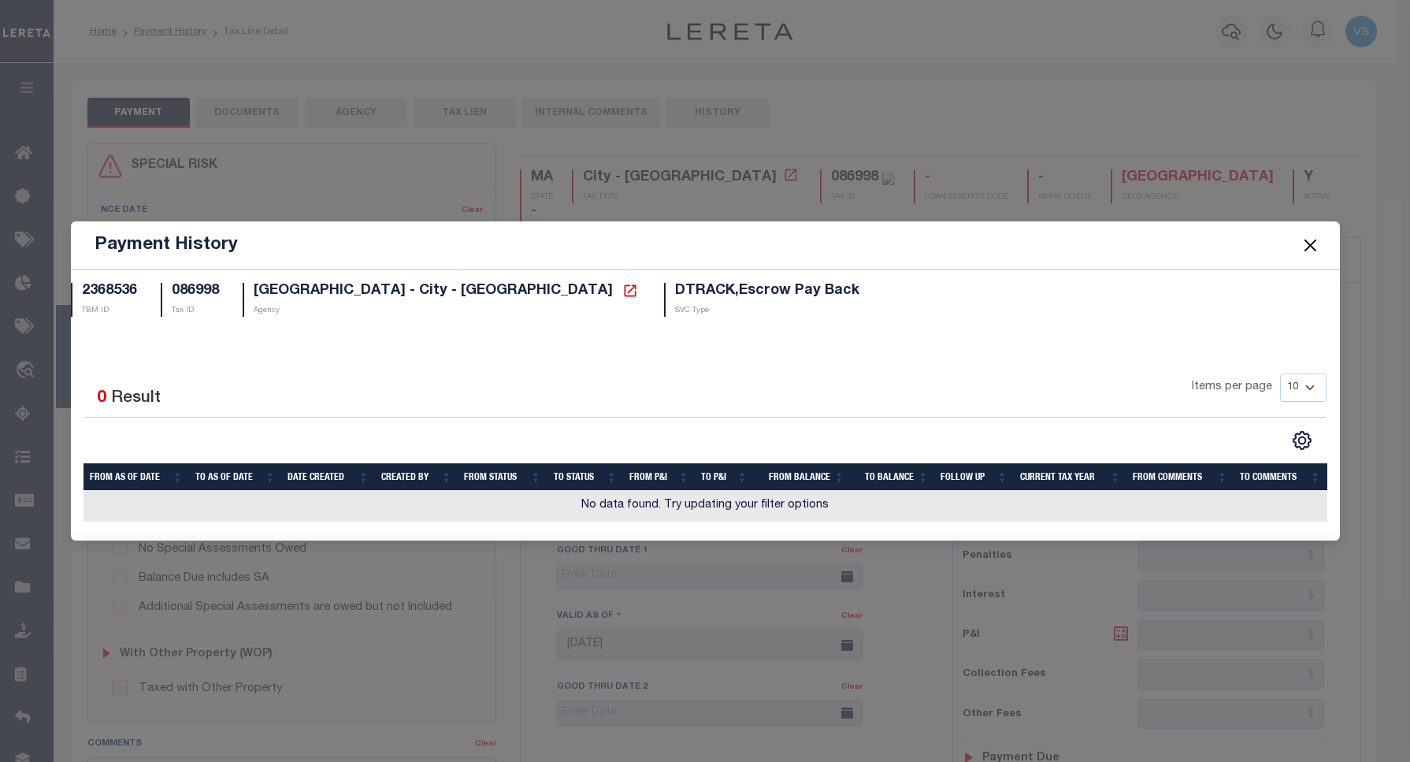
click at [1312, 241] on button "Close" at bounding box center [1310, 245] width 20 height 20
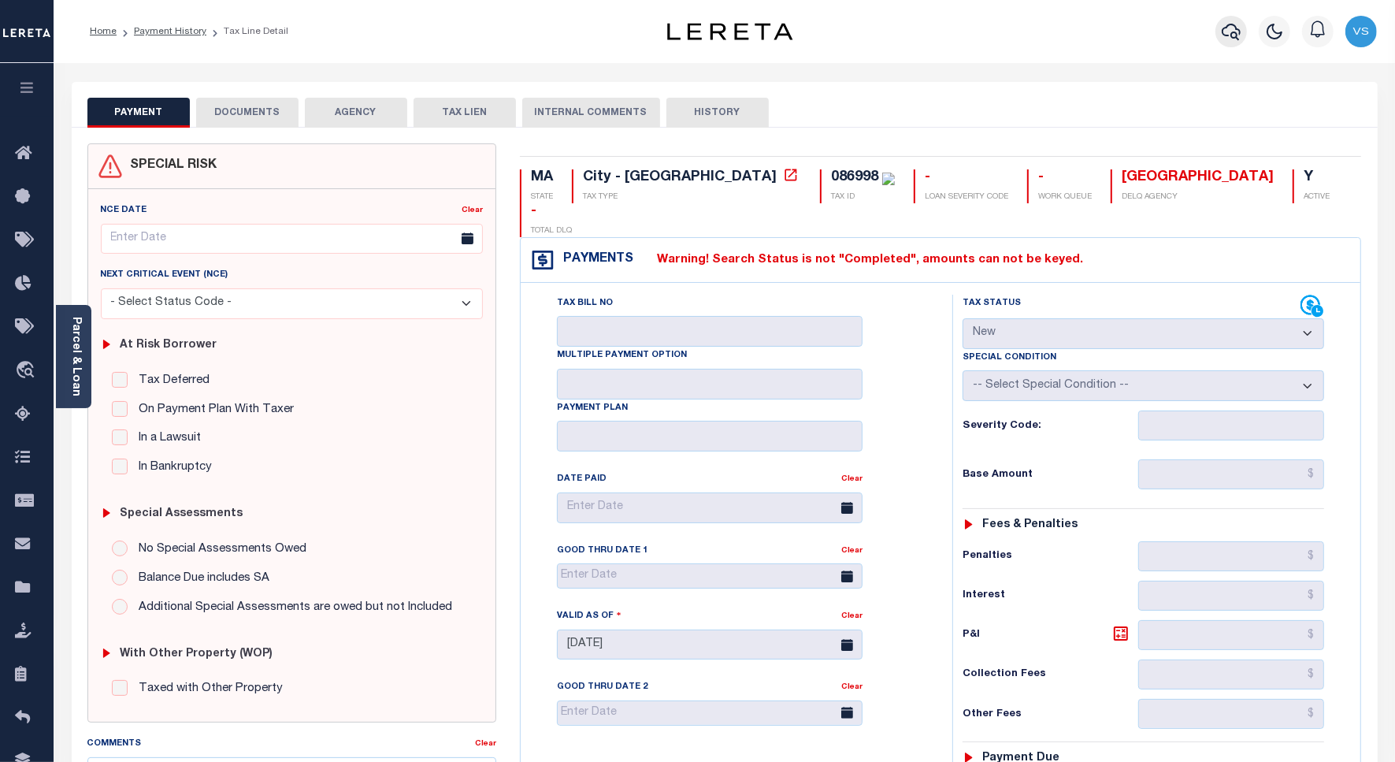
click at [1231, 29] on icon "button" at bounding box center [1231, 31] width 19 height 19
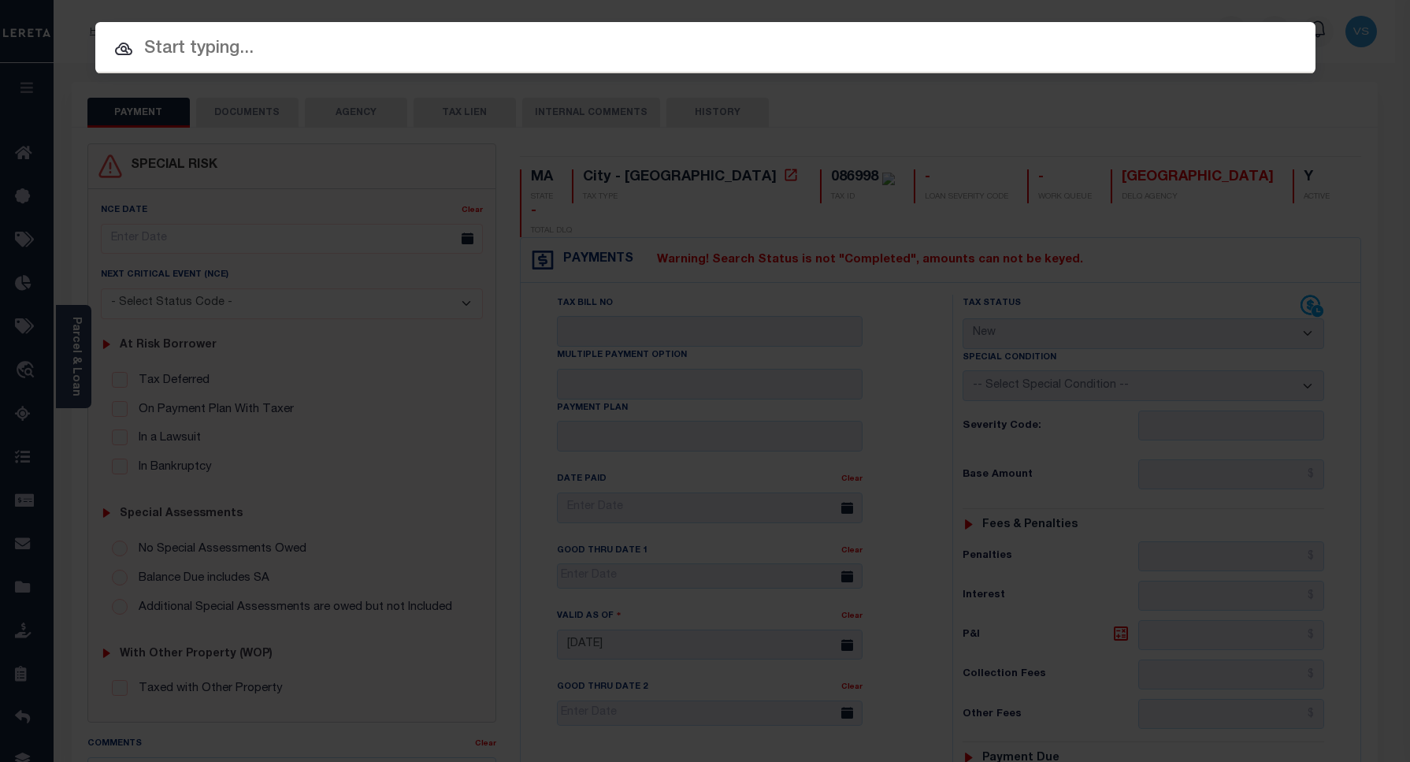
paste input "1747033280"
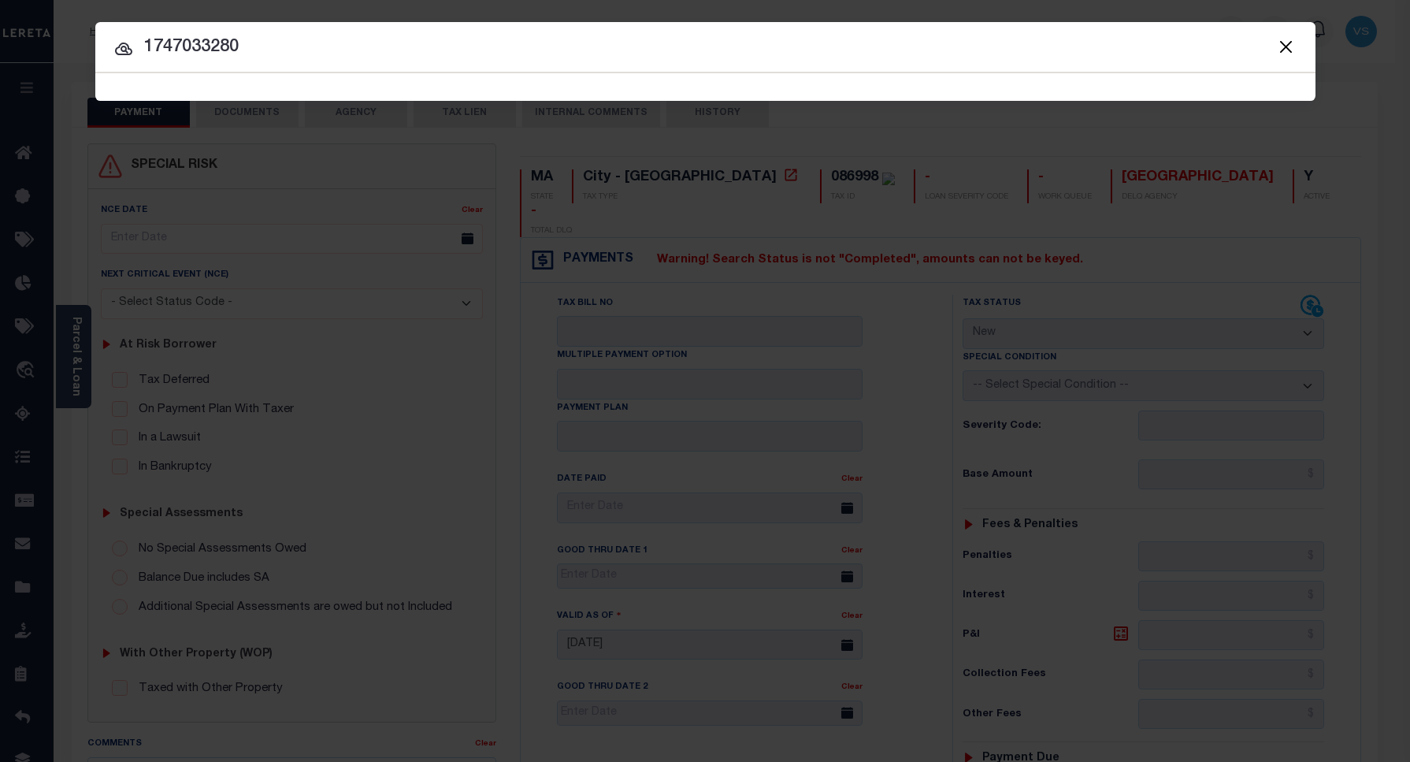
type input "1747033280"
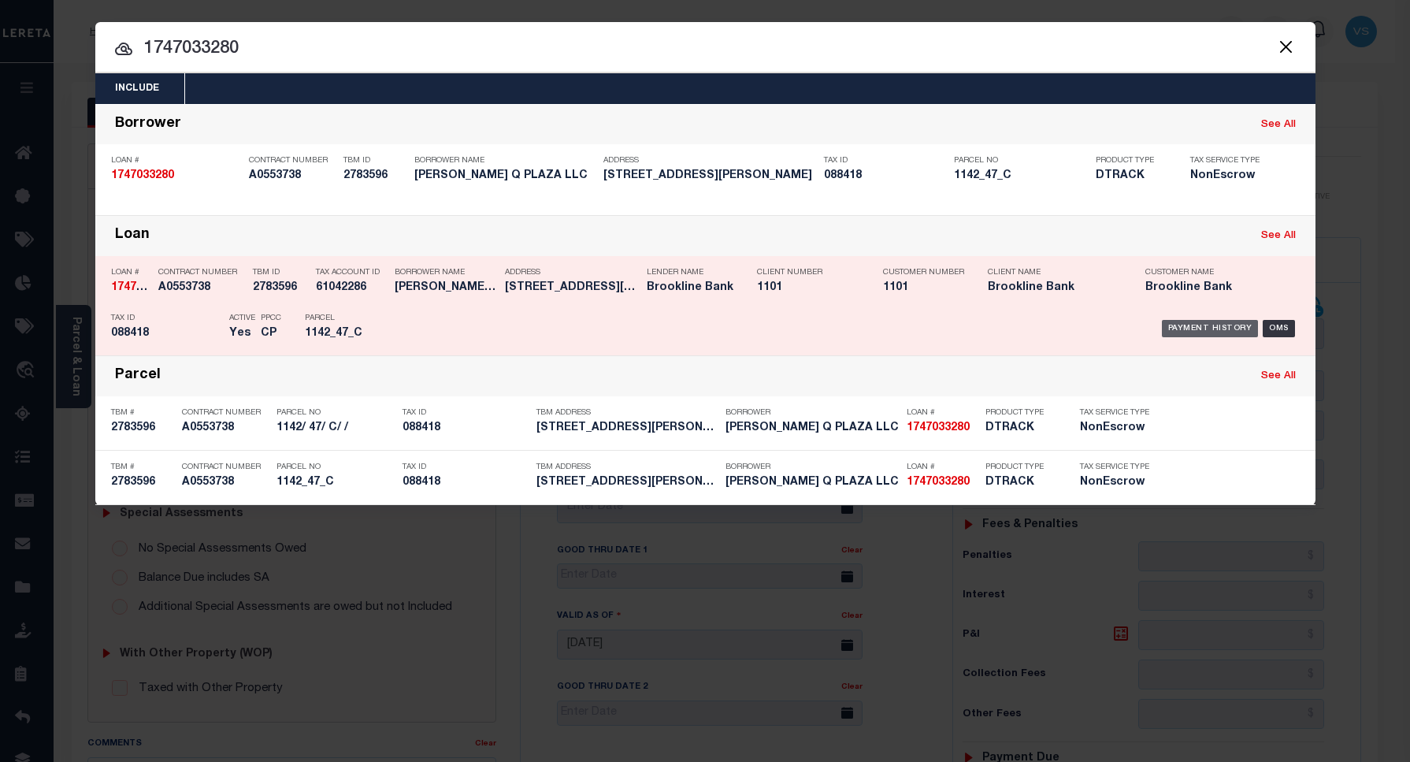
click at [1207, 328] on div "Payment History" at bounding box center [1210, 328] width 97 height 17
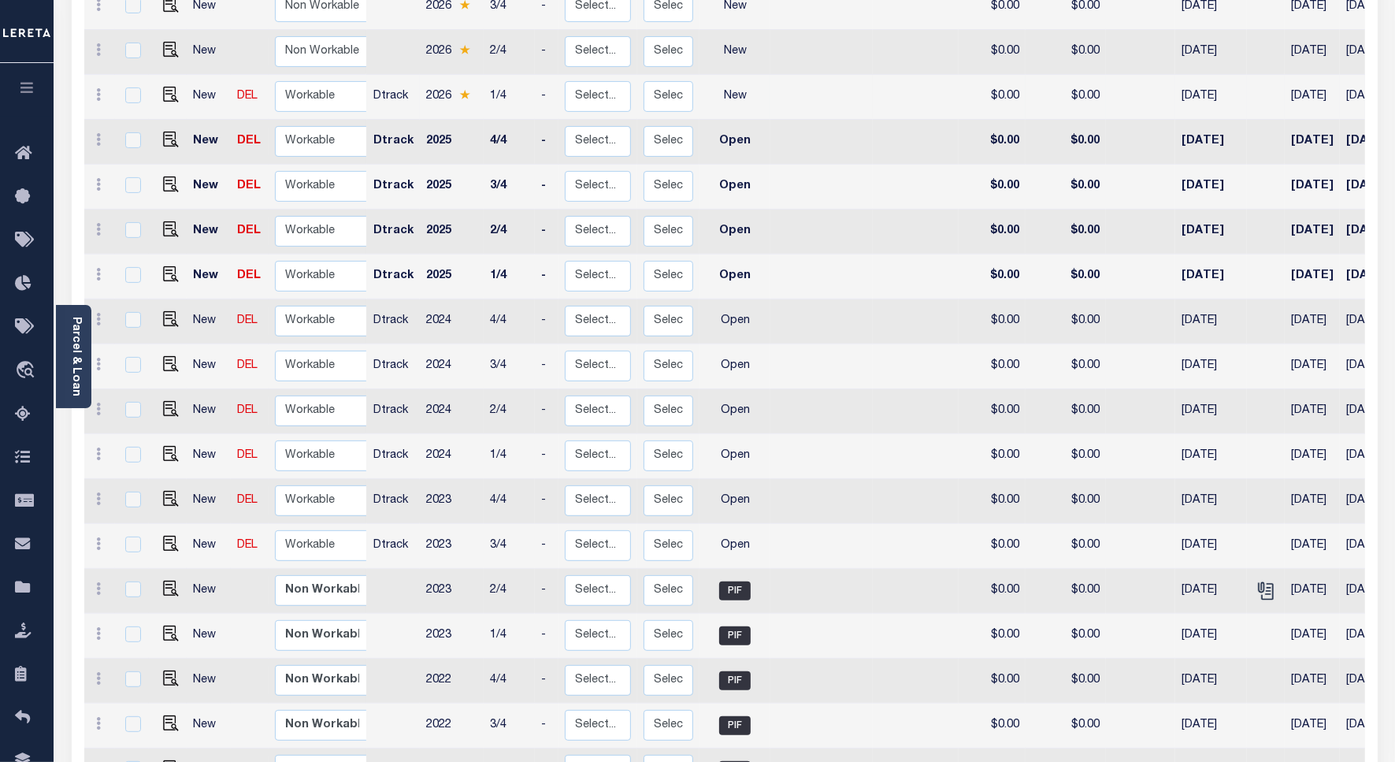
scroll to position [98, 0]
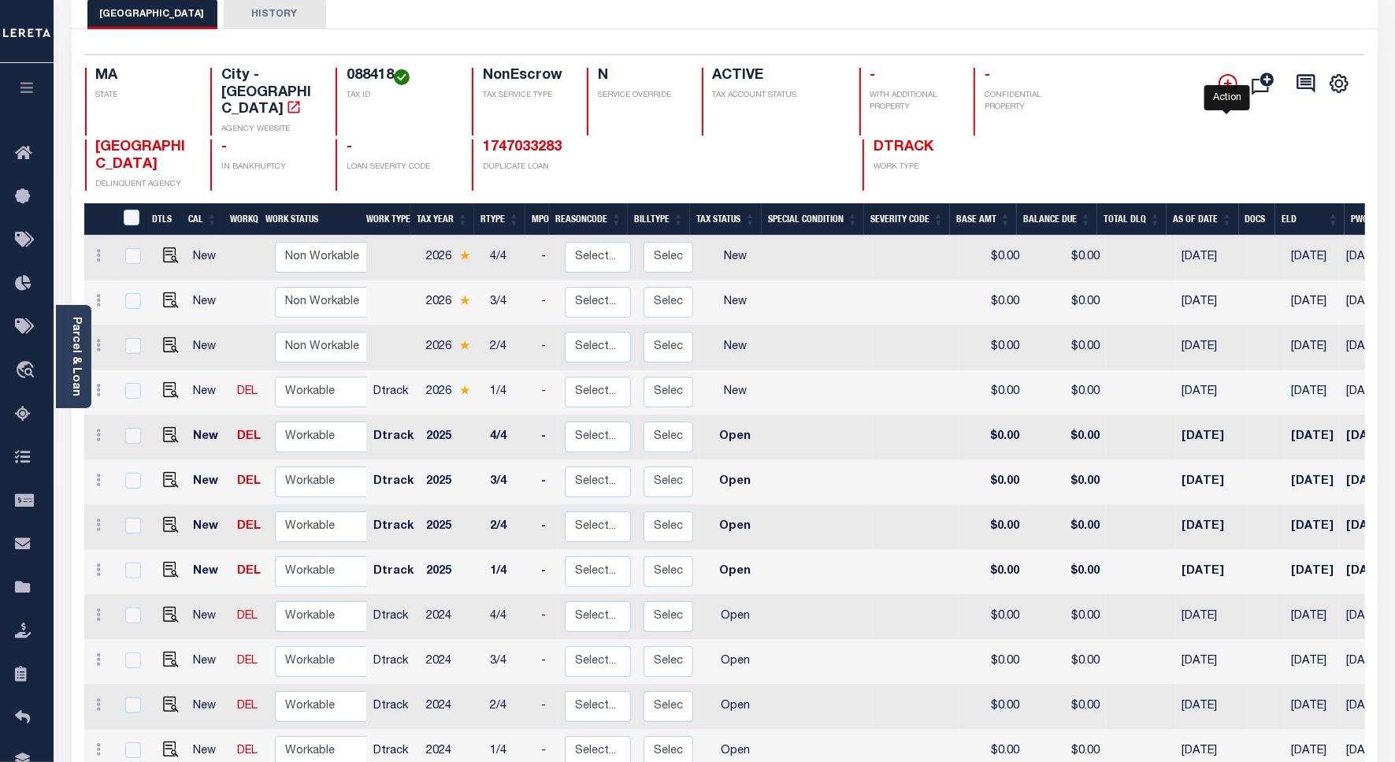
click at [1228, 77] on icon "" at bounding box center [1228, 83] width 19 height 19
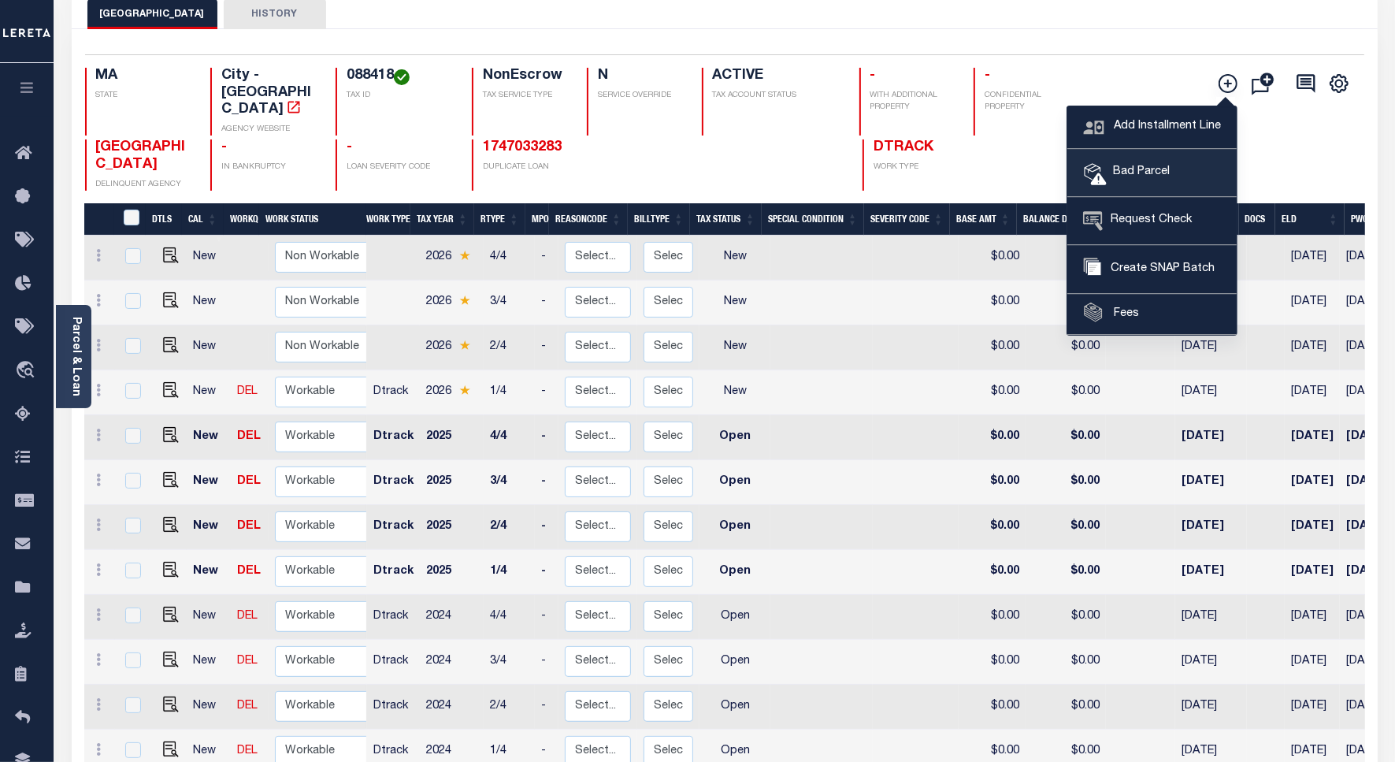
click at [1139, 178] on span "Bad Parcel" at bounding box center [1138, 172] width 63 height 17
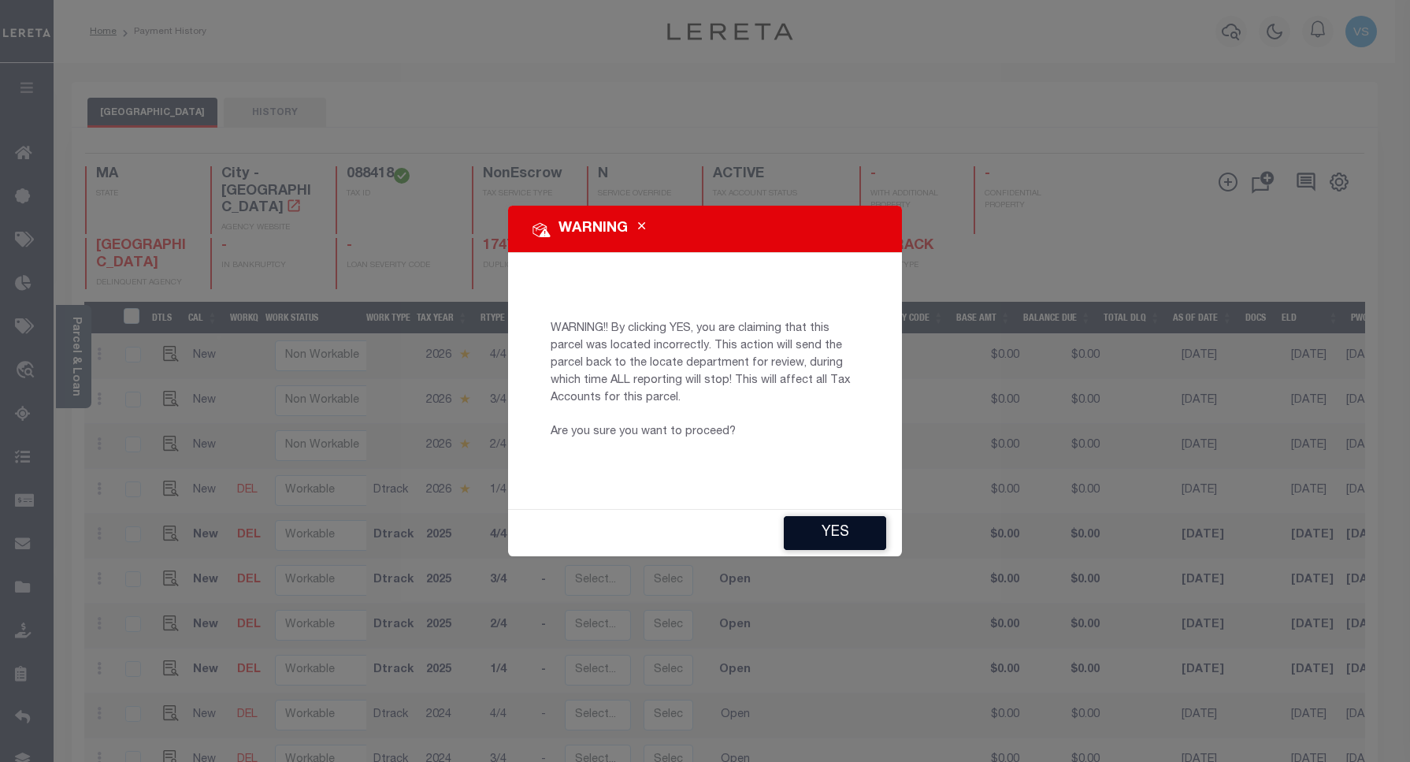
click at [812, 537] on button "YES" at bounding box center [835, 533] width 102 height 34
type input "VSelvam-c@lereta.net"
type input "09/15/2025"
type input "CP"
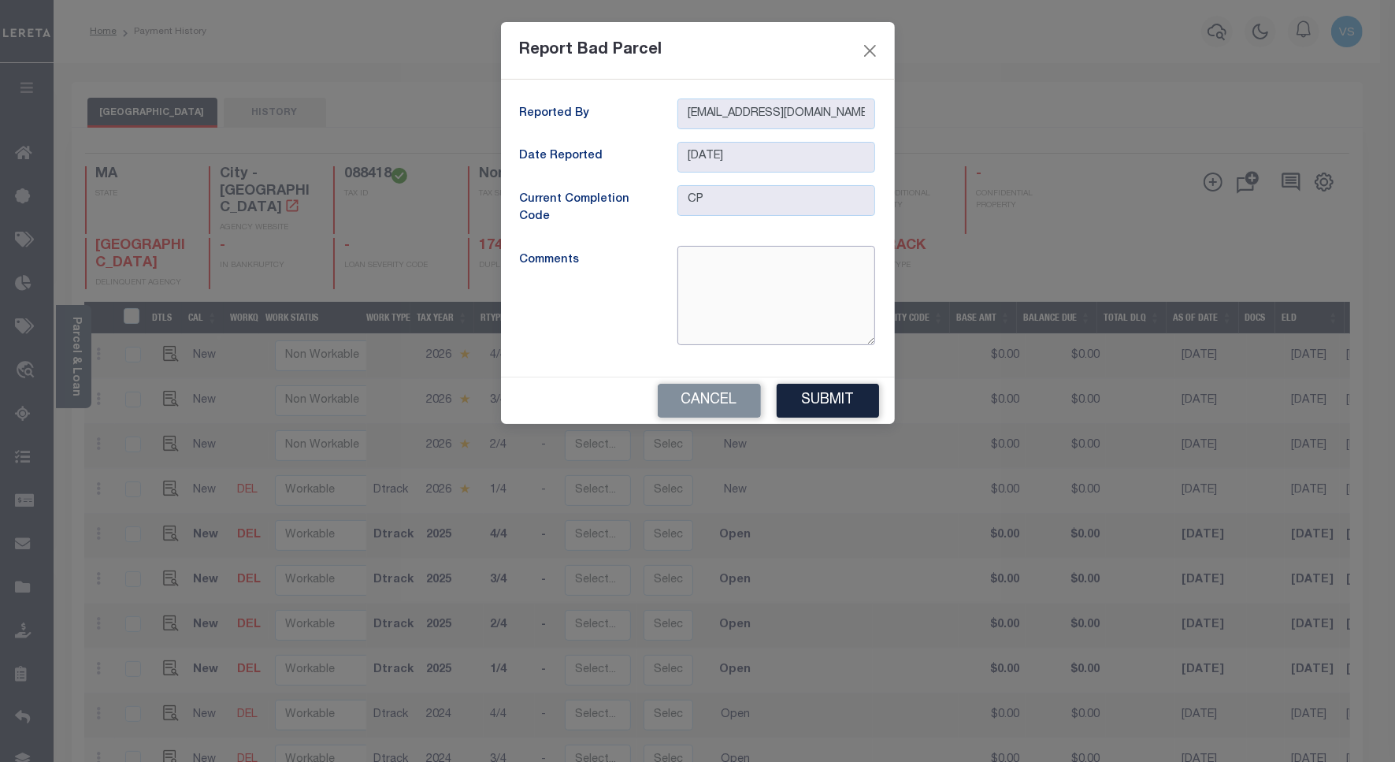
click at [768, 315] on textarea at bounding box center [777, 295] width 198 height 99
type textarea "Situs and Parcel Number Mis Match as per assessor records."
click at [798, 402] on button "Submit" at bounding box center [828, 401] width 102 height 34
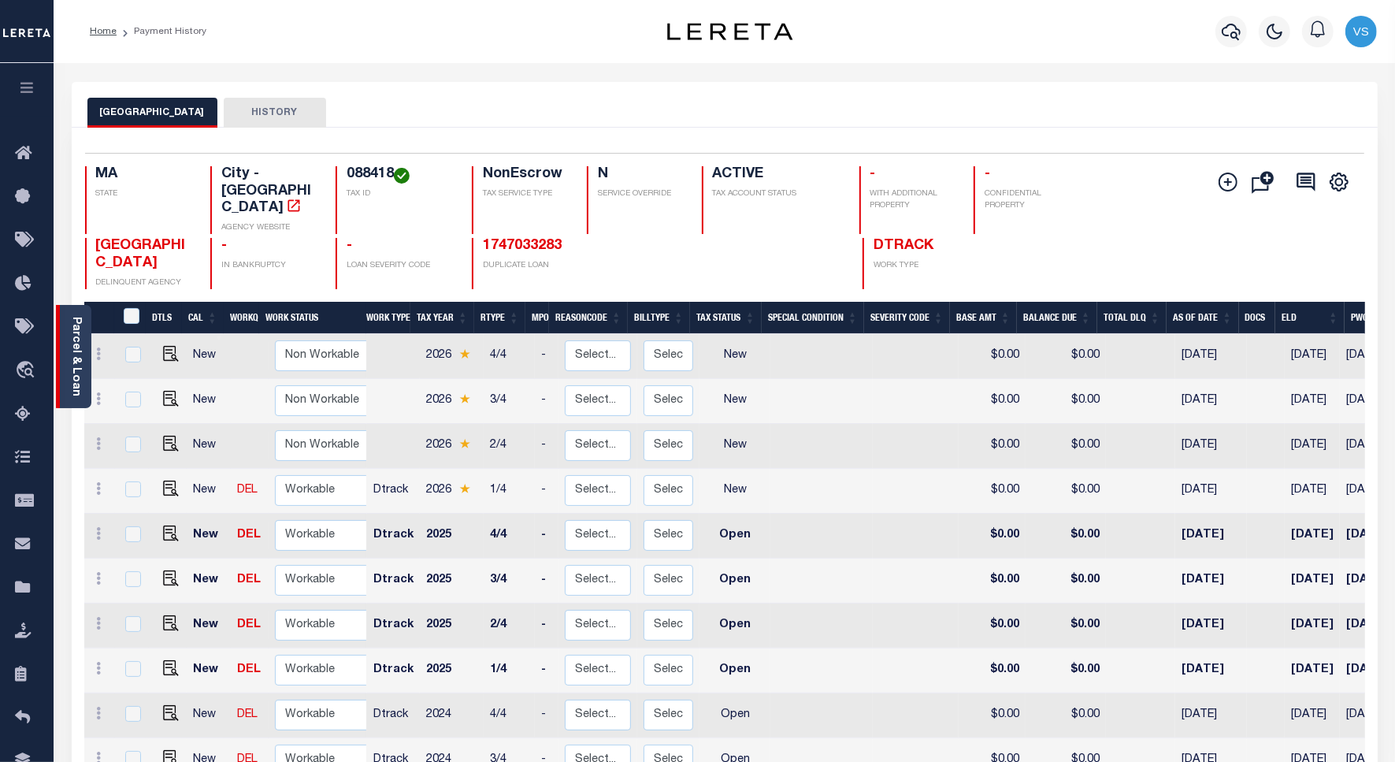
click at [73, 357] on link "Parcel & Loan" at bounding box center [75, 357] width 11 height 80
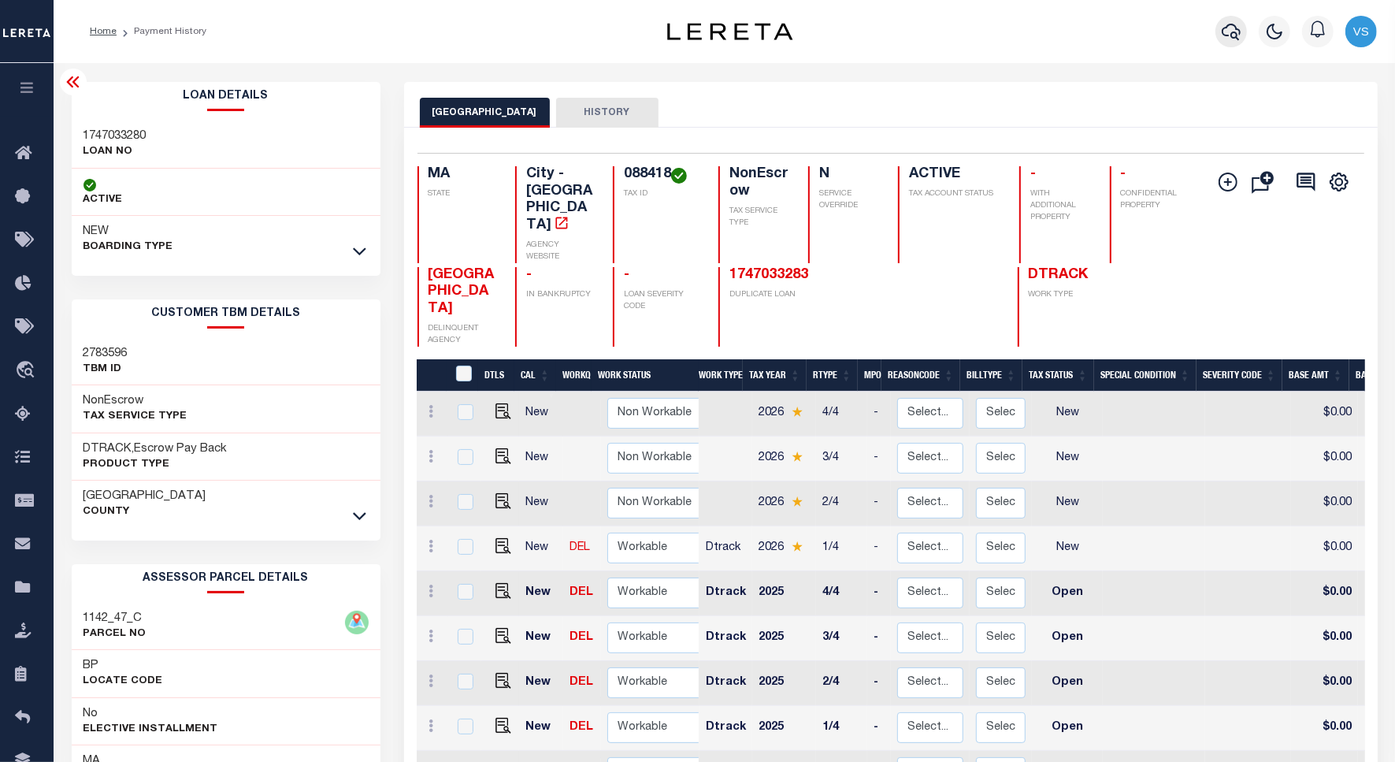
click at [1228, 28] on icon "button" at bounding box center [1231, 32] width 19 height 17
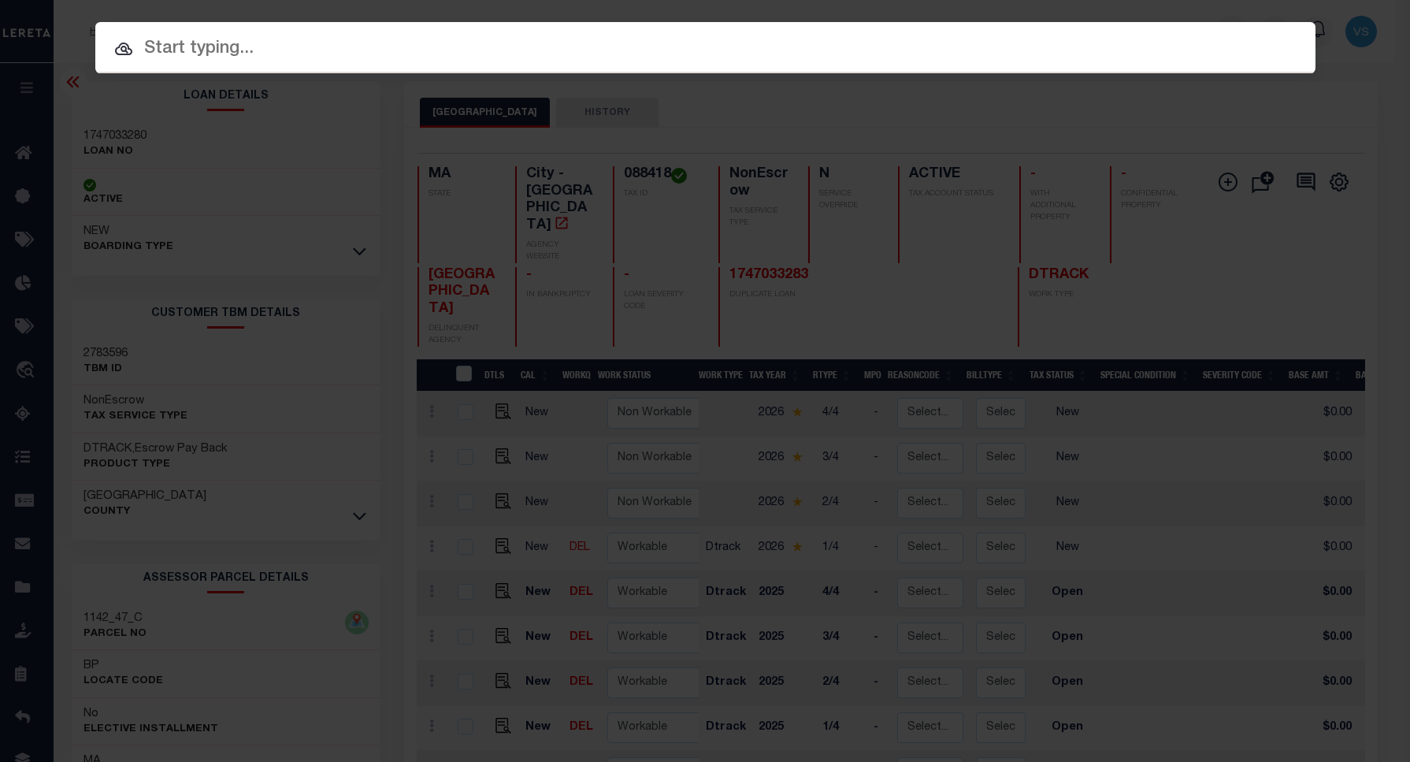
paste input "510030381"
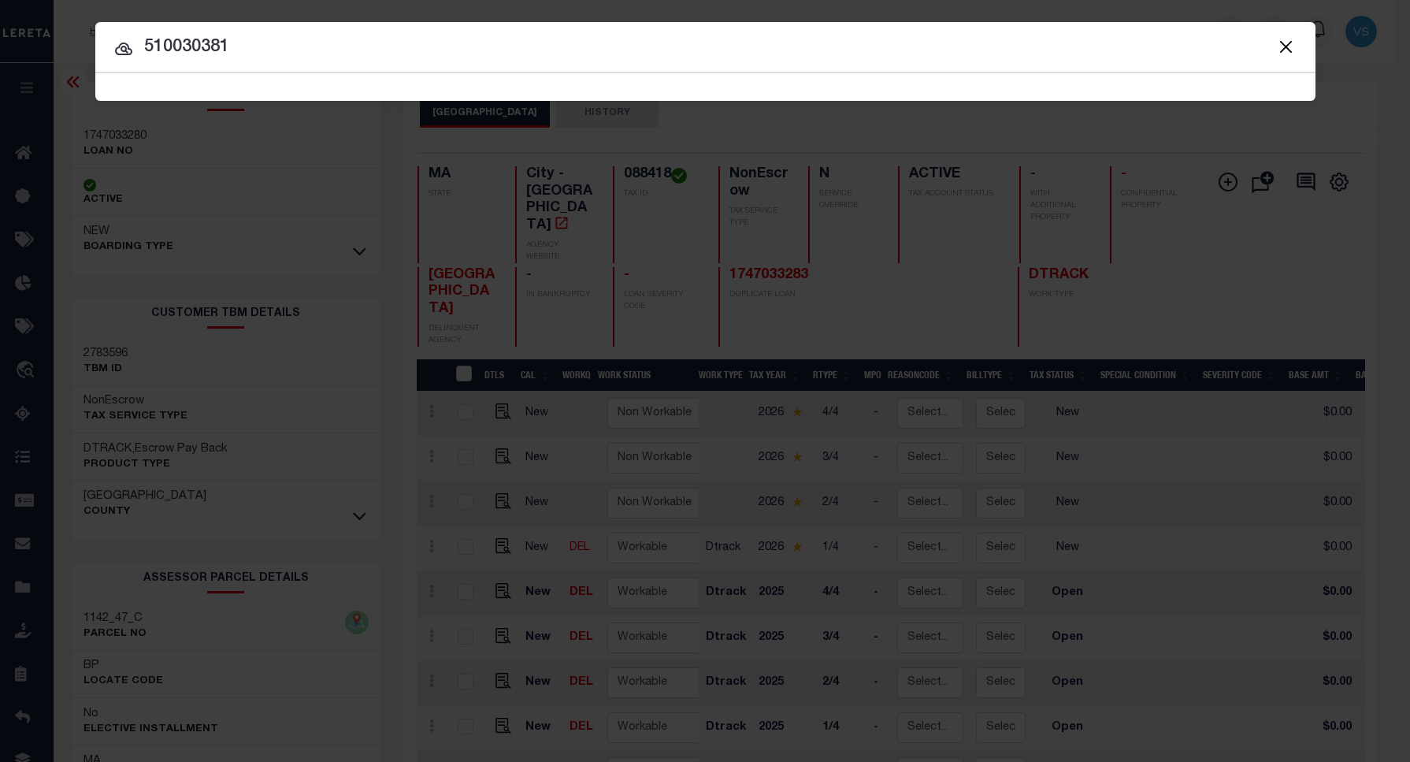
type input "510030381"
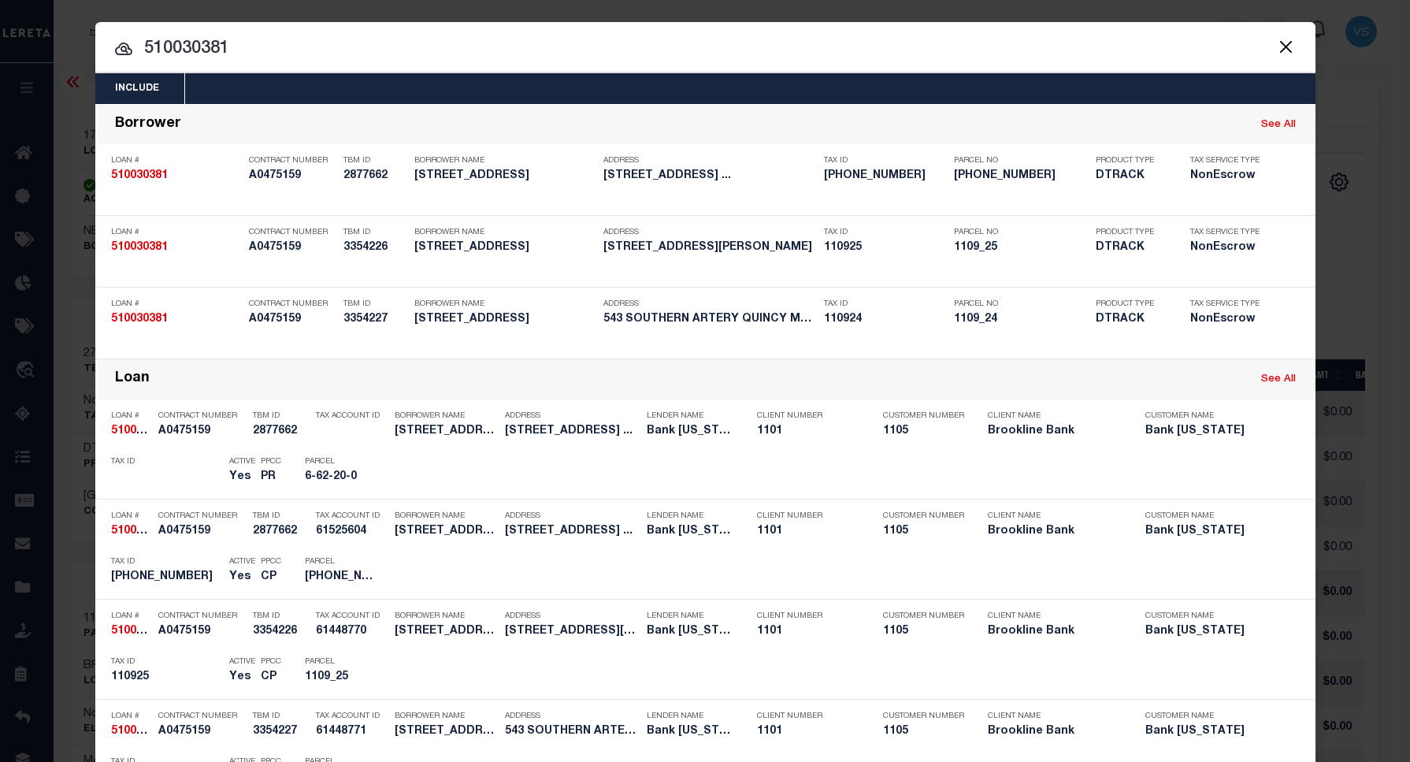
click at [416, 42] on input "510030381" at bounding box center [705, 49] width 1221 height 28
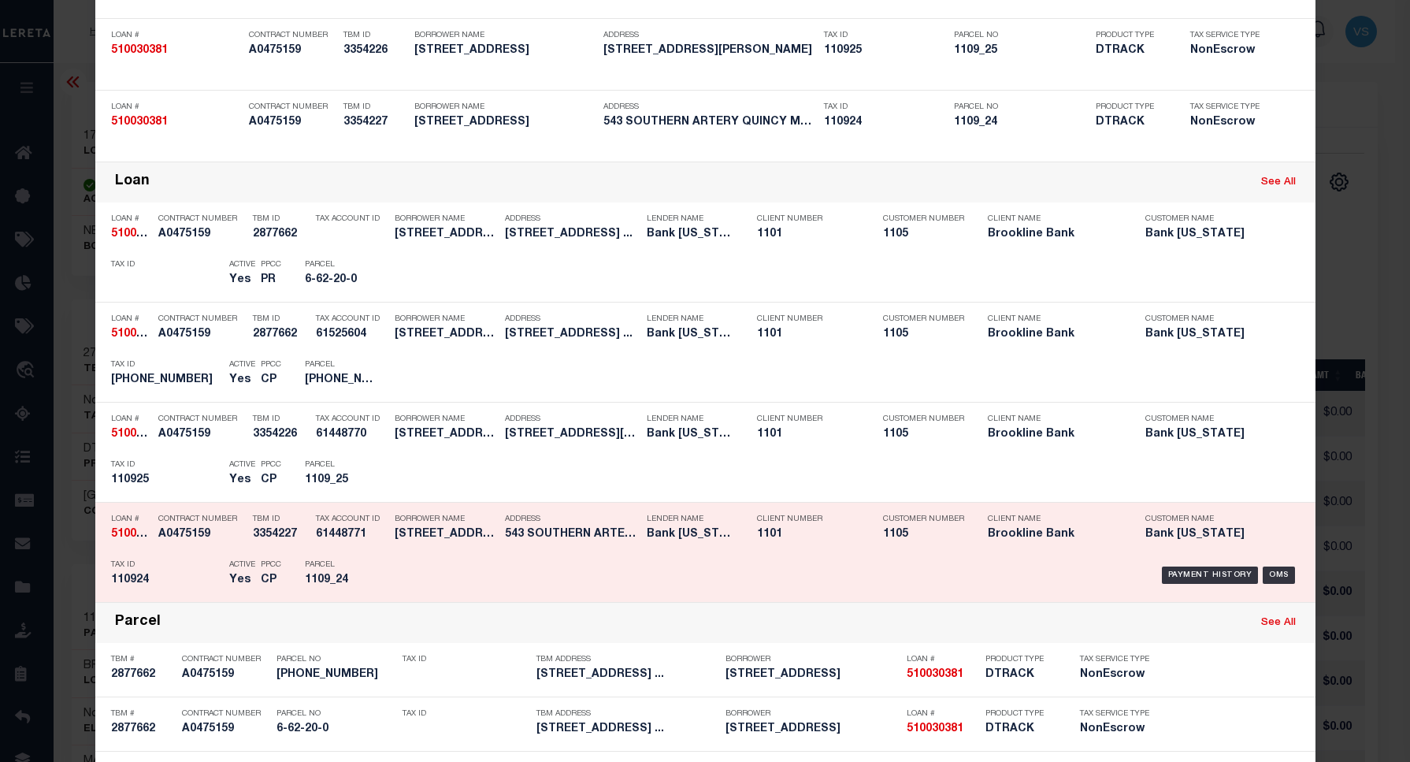
scroll to position [295, 0]
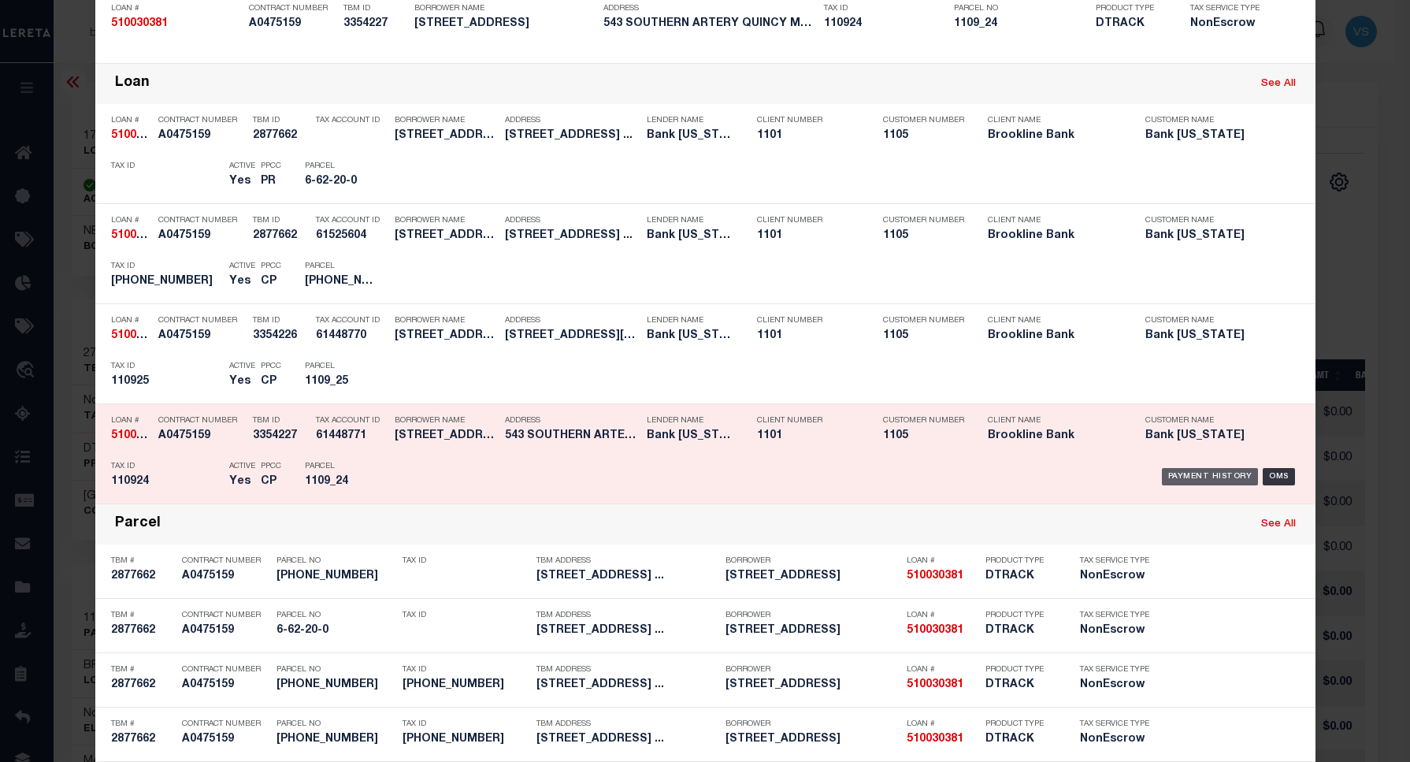
click at [1176, 473] on div "Payment History" at bounding box center [1210, 476] width 97 height 17
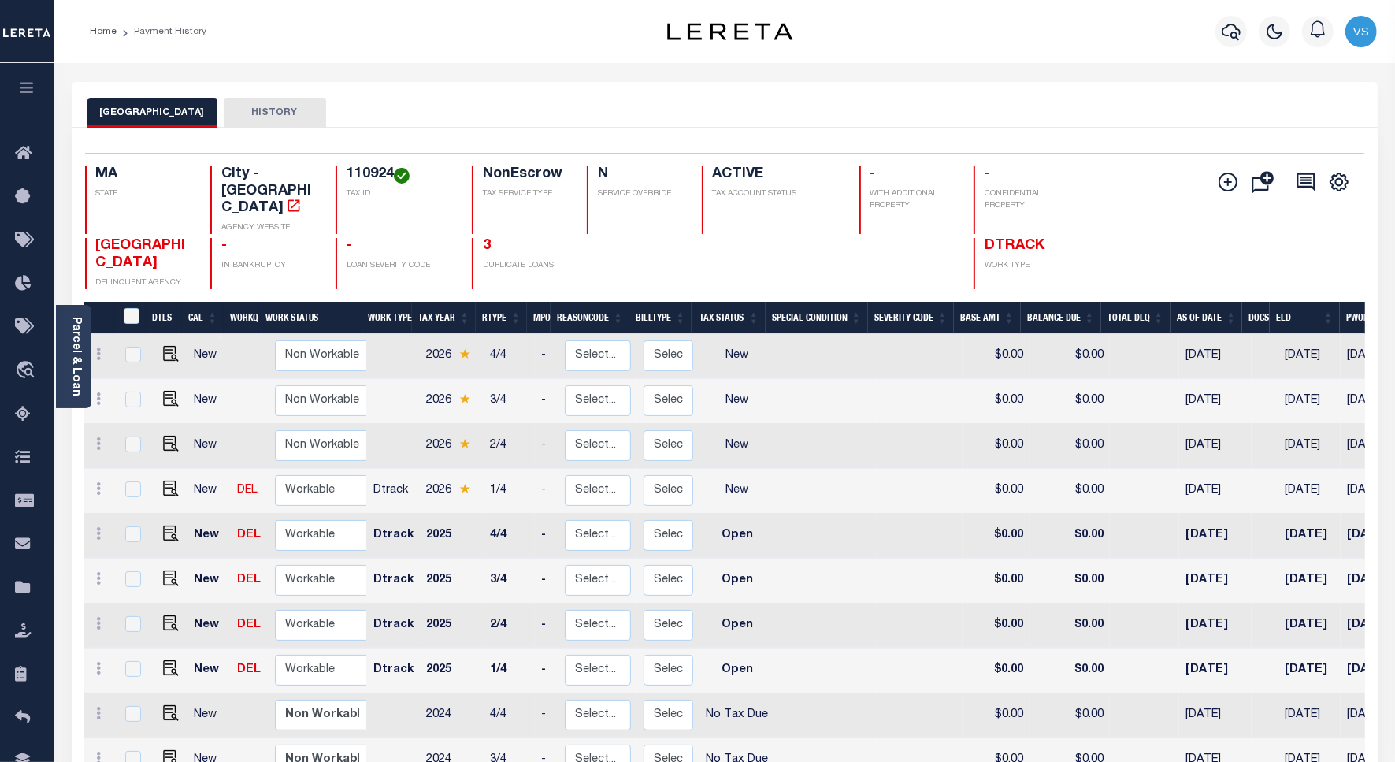
scroll to position [5, 0]
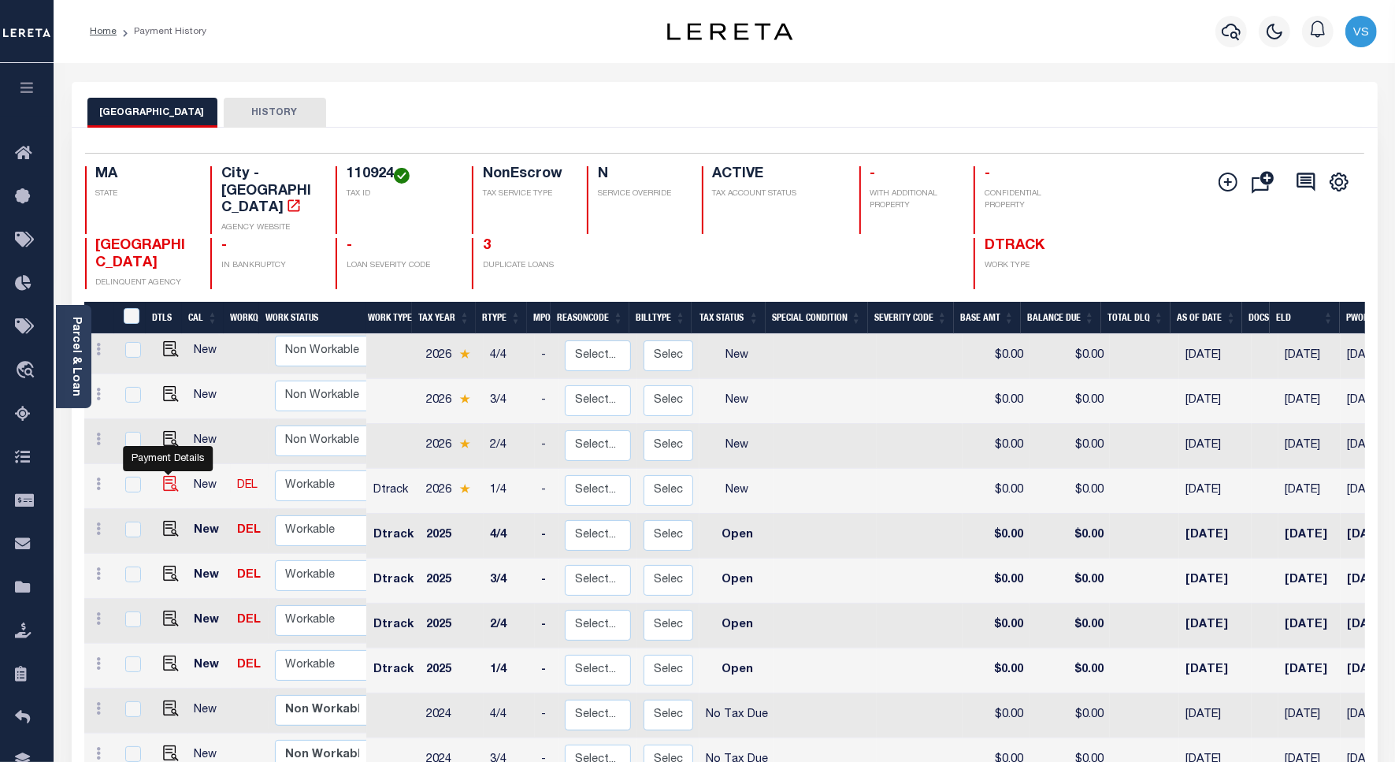
click at [163, 476] on img "" at bounding box center [171, 484] width 16 height 16
checkbox input "true"
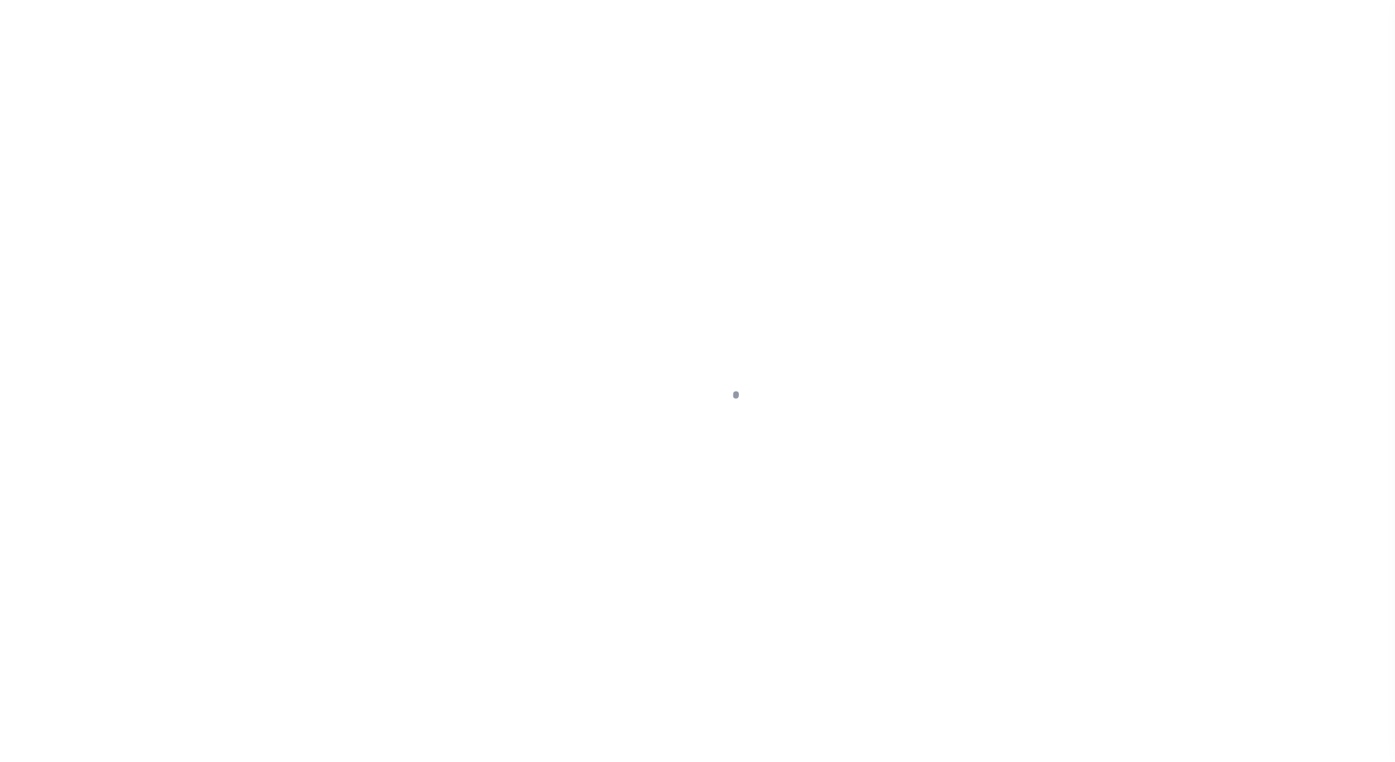
select select "NW2"
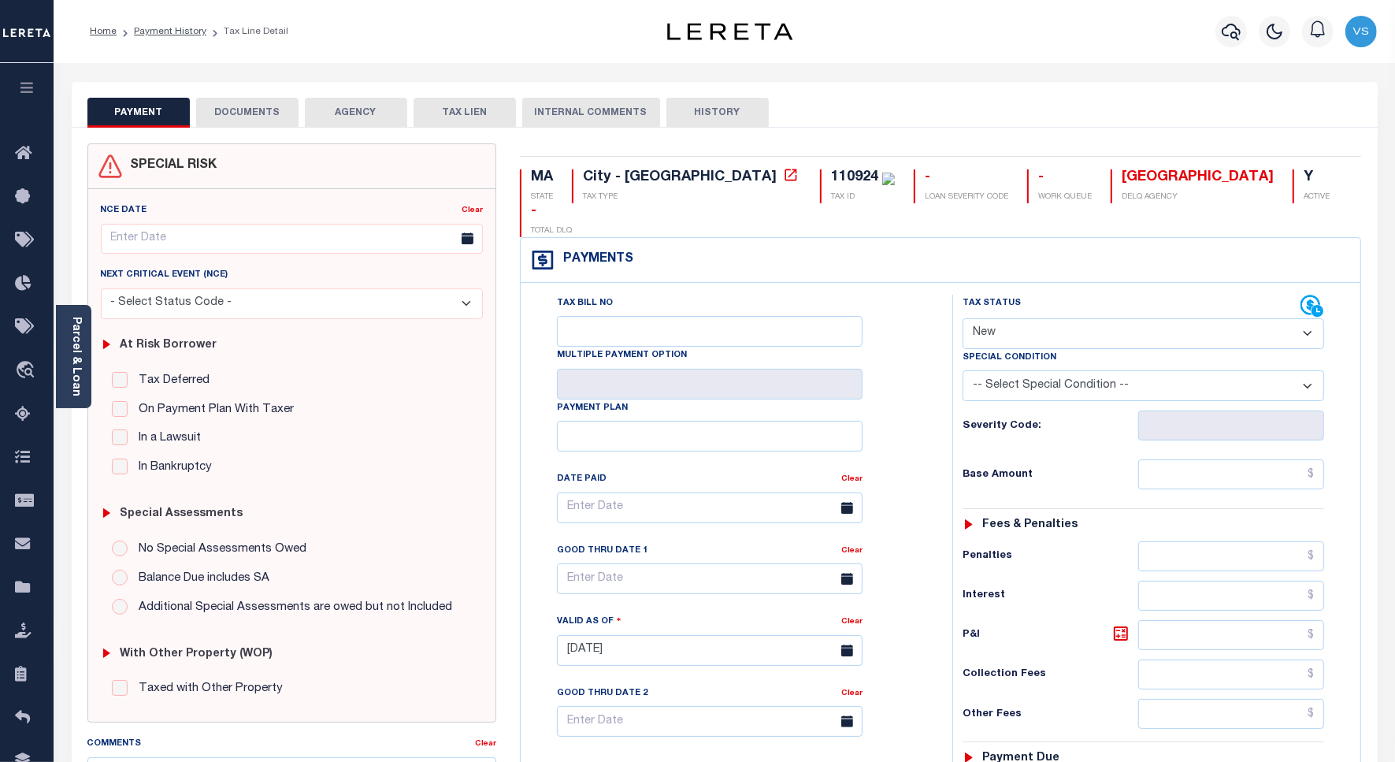
click at [831, 173] on div "110924" at bounding box center [854, 177] width 47 height 14
copy div "110924"
click at [80, 364] on link "Parcel & Loan" at bounding box center [75, 357] width 11 height 80
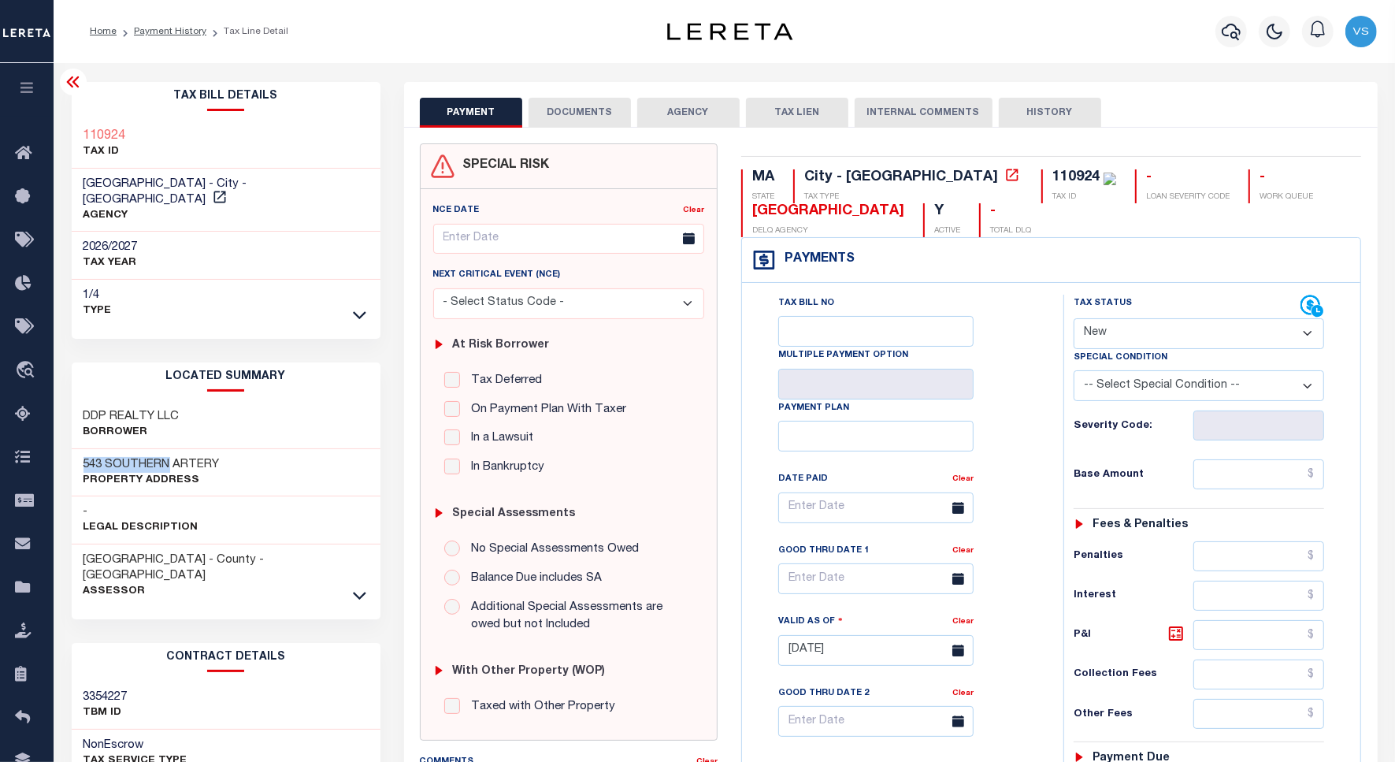
drag, startPoint x: 171, startPoint y: 450, endPoint x: 81, endPoint y: 451, distance: 89.8
click at [81, 451] on div "543 SOUTHERN ARTERY Property Address" at bounding box center [226, 473] width 309 height 48
copy h3 "543 SOUTHERN"
click at [225, 453] on div "543 SOUTHERN ARTERY Property Address" at bounding box center [226, 473] width 309 height 48
drag, startPoint x: 226, startPoint y: 446, endPoint x: 65, endPoint y: 443, distance: 161.6
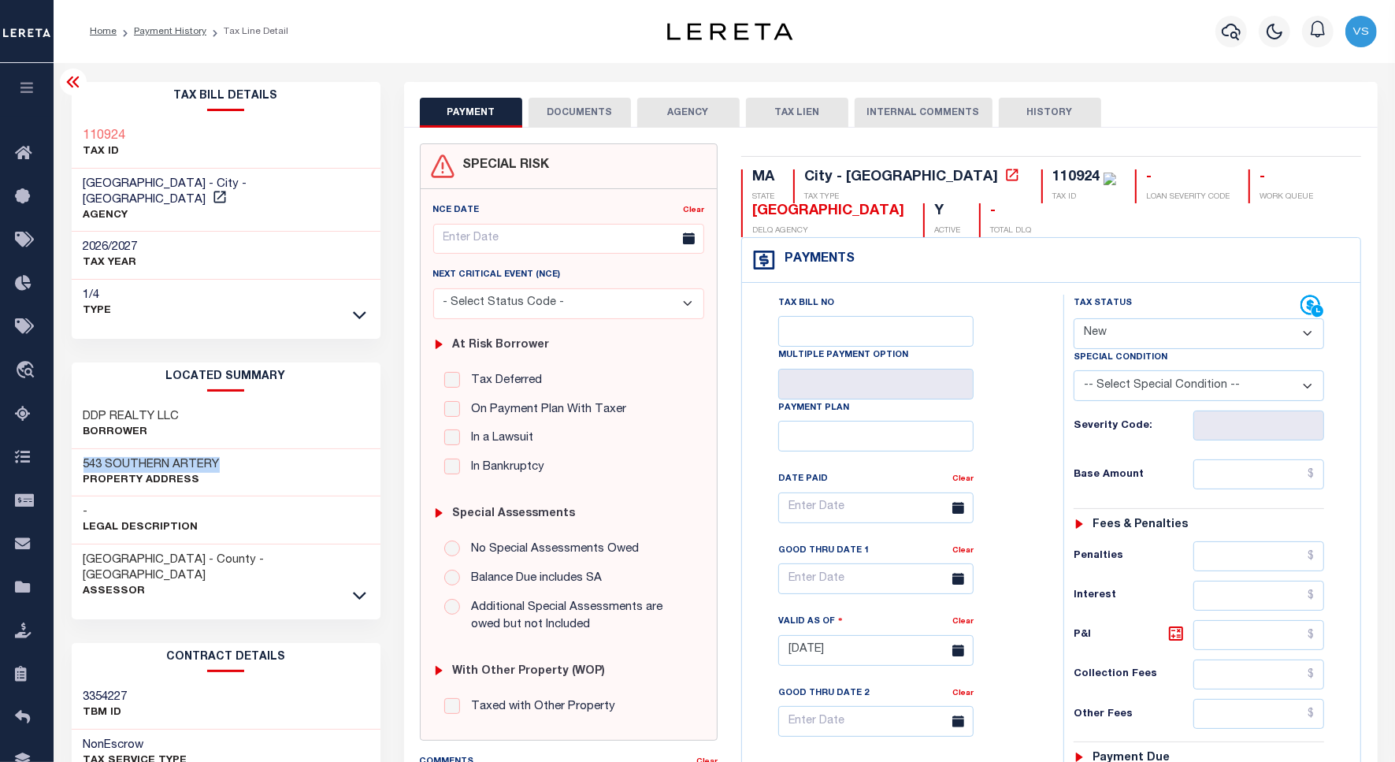
click at [65, 443] on div "Tax Bill Details 110924 TAX ID AGENCY -" at bounding box center [226, 642] width 333 height 1120
copy h3 "543 SOUTHERN ARTERY"
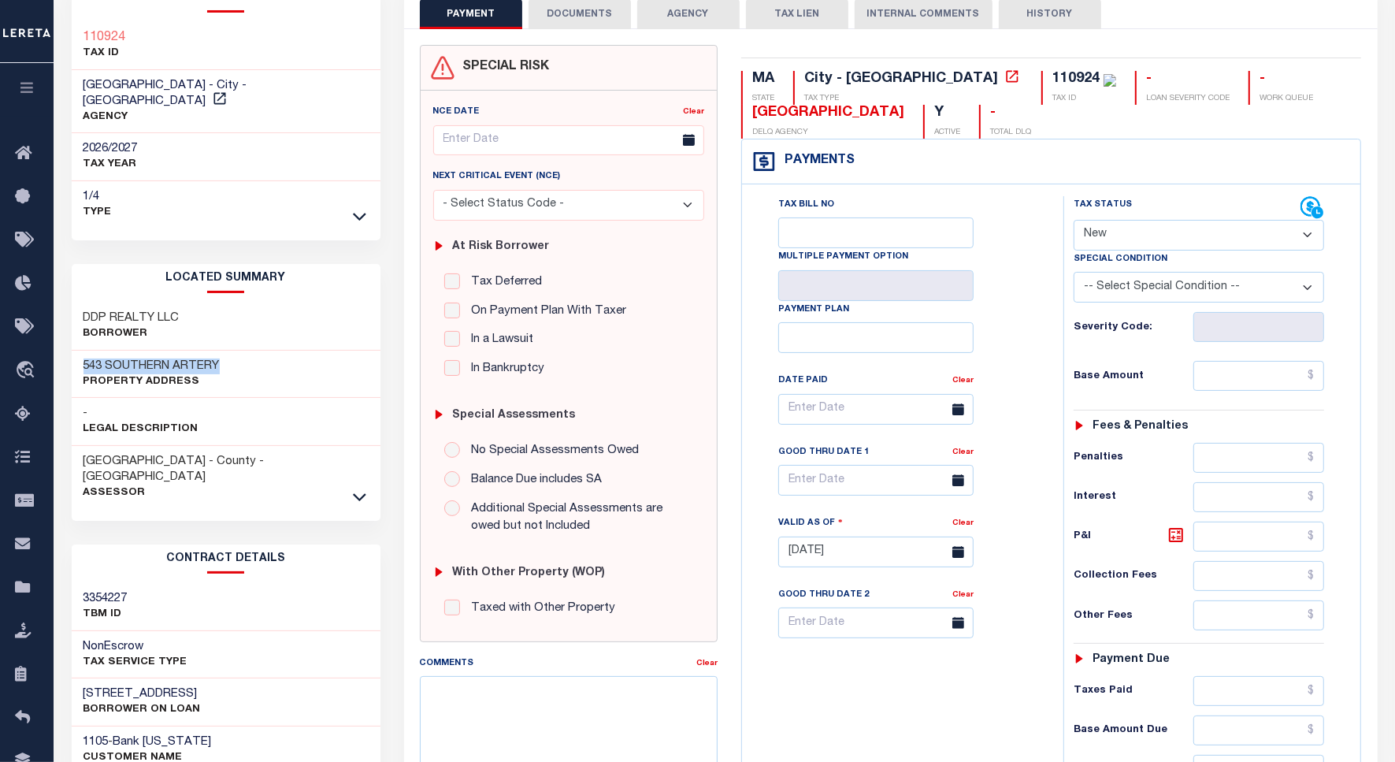
scroll to position [295, 0]
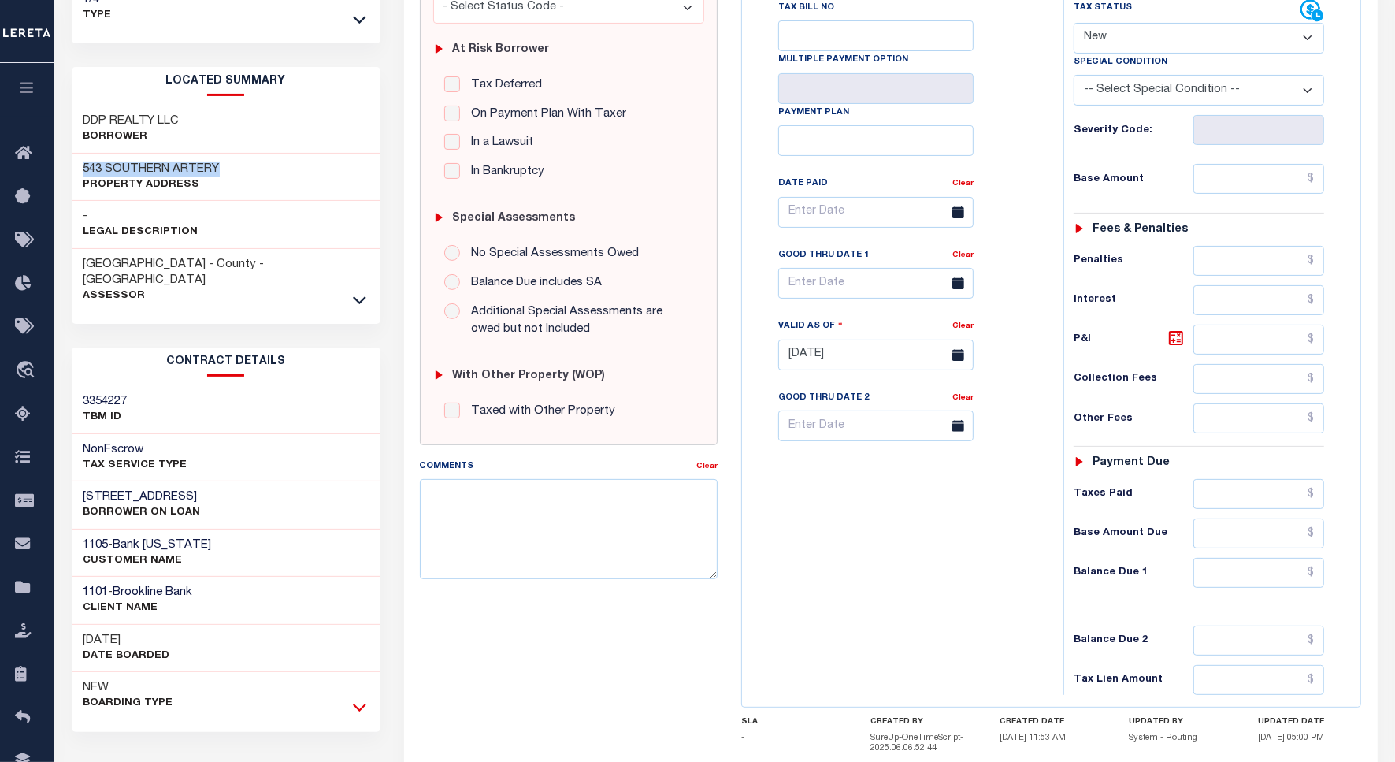
click at [362, 699] on icon at bounding box center [359, 707] width 13 height 17
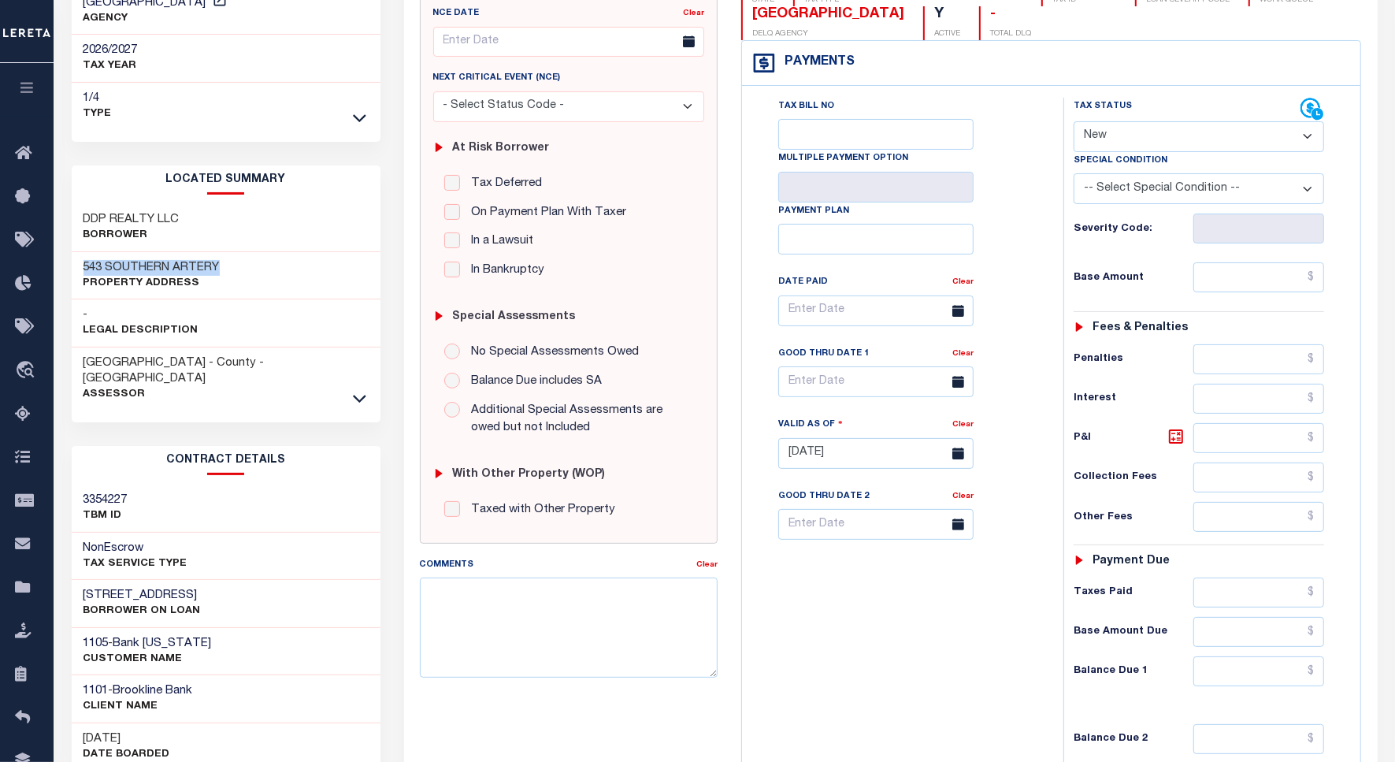
scroll to position [0, 0]
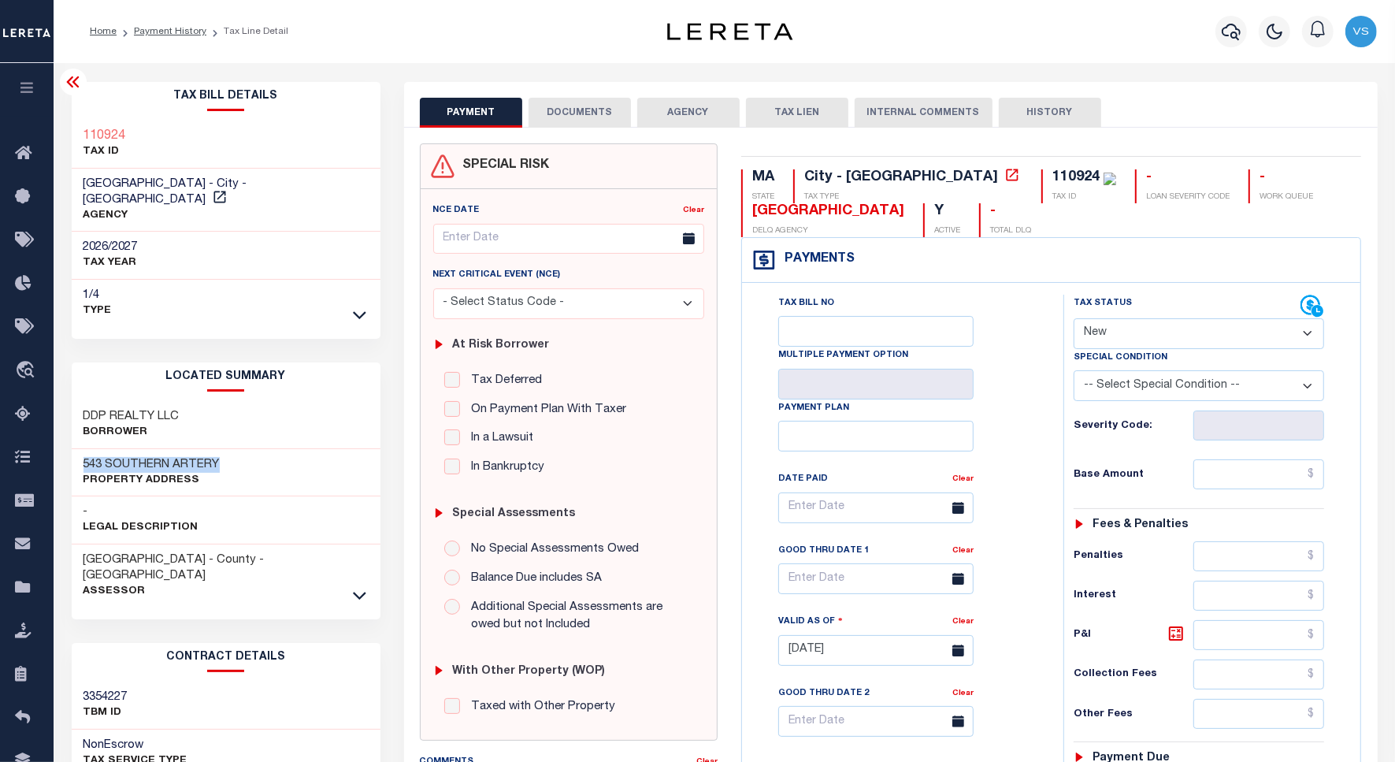
drag, startPoint x: 581, startPoint y: 111, endPoint x: 593, endPoint y: 191, distance: 81.1
click at [581, 111] on button "DOCUMENTS" at bounding box center [580, 113] width 102 height 30
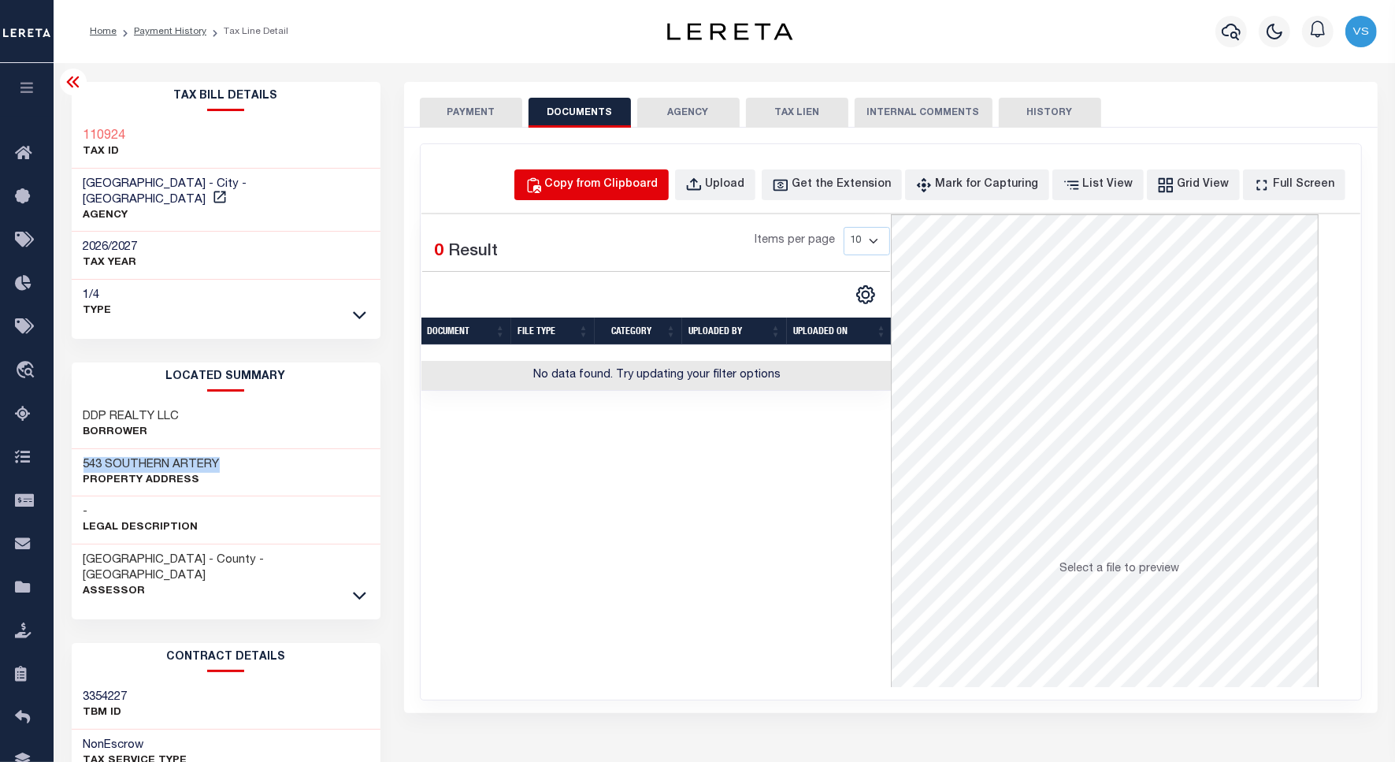
click at [617, 193] on div "Copy from Clipboard" at bounding box center [601, 184] width 113 height 17
select select "POP"
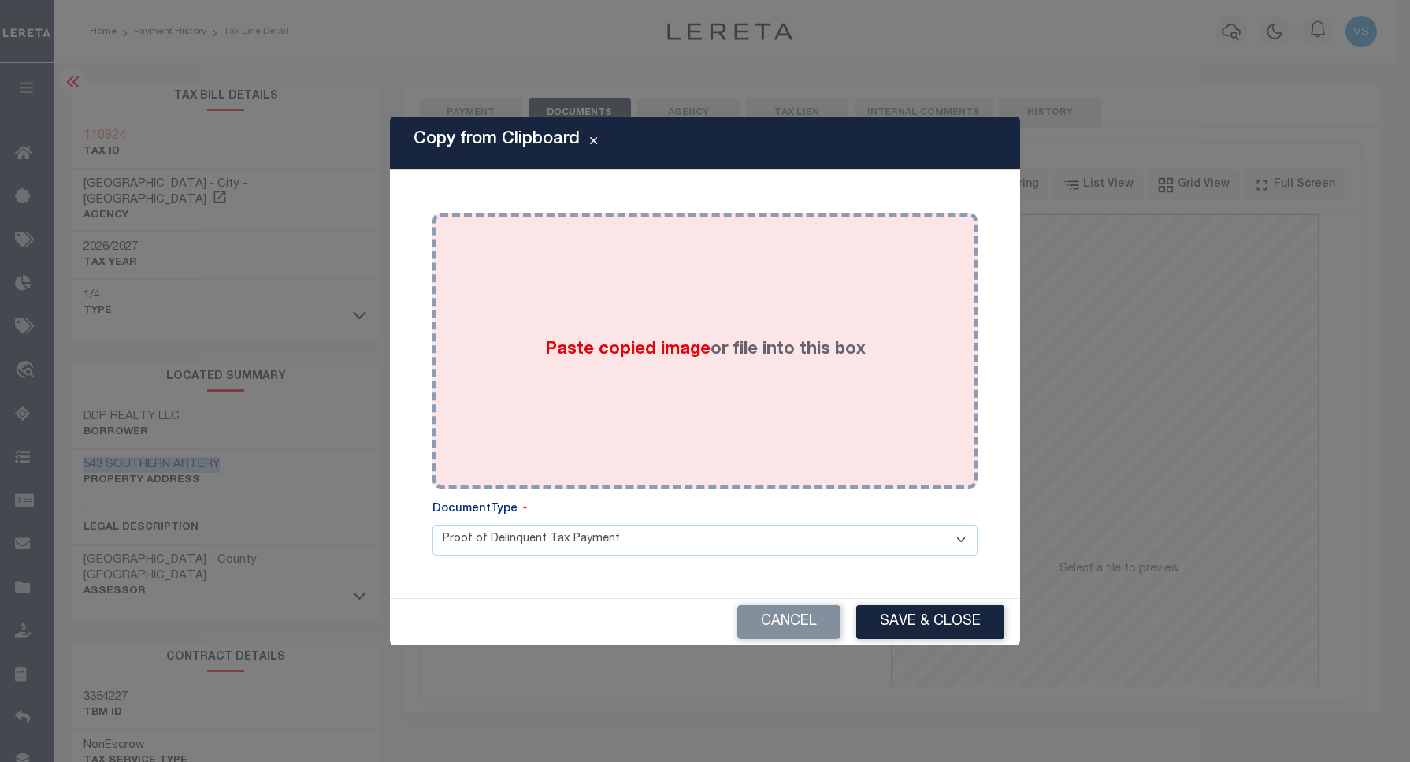
click at [697, 310] on div "Paste copied image or file into this box" at bounding box center [705, 351] width 522 height 252
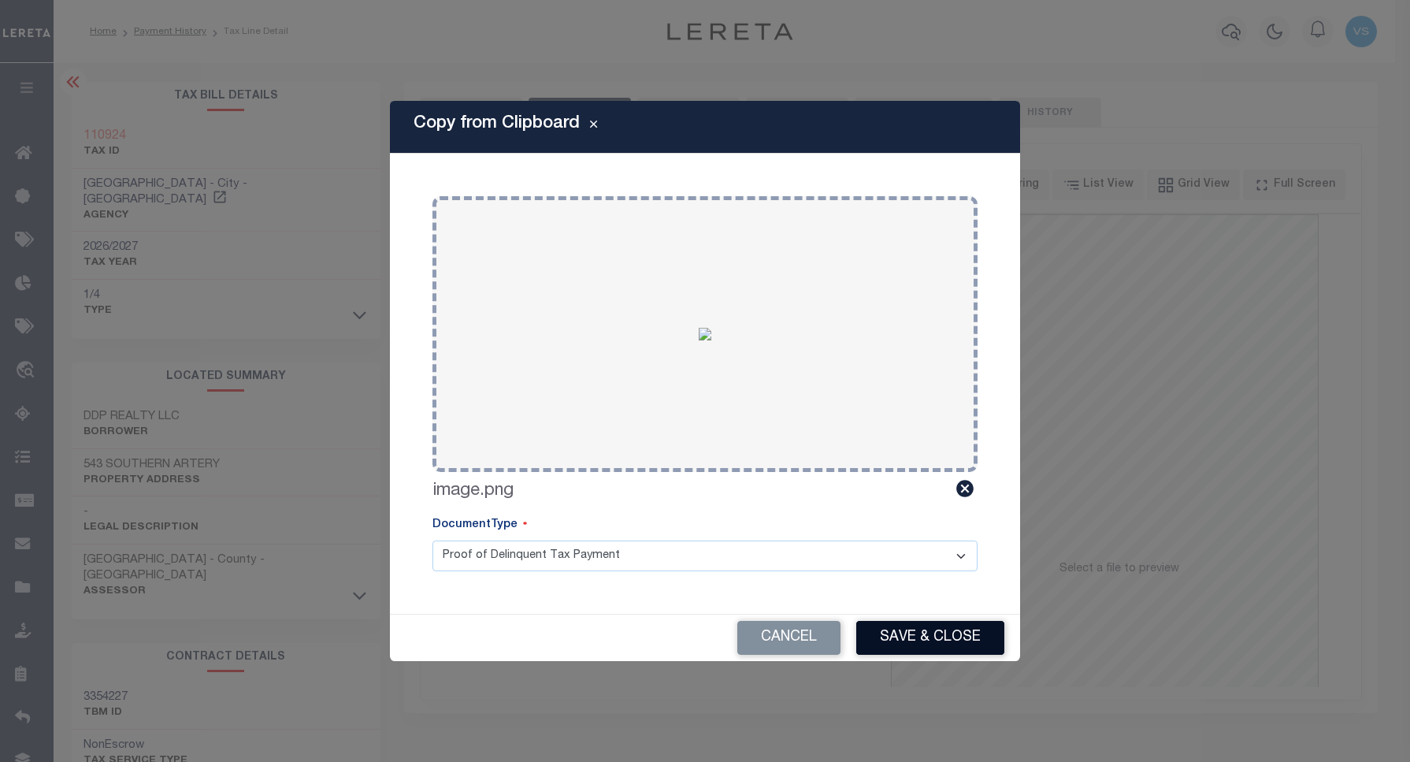
click at [927, 631] on button "Save & Close" at bounding box center [930, 638] width 148 height 34
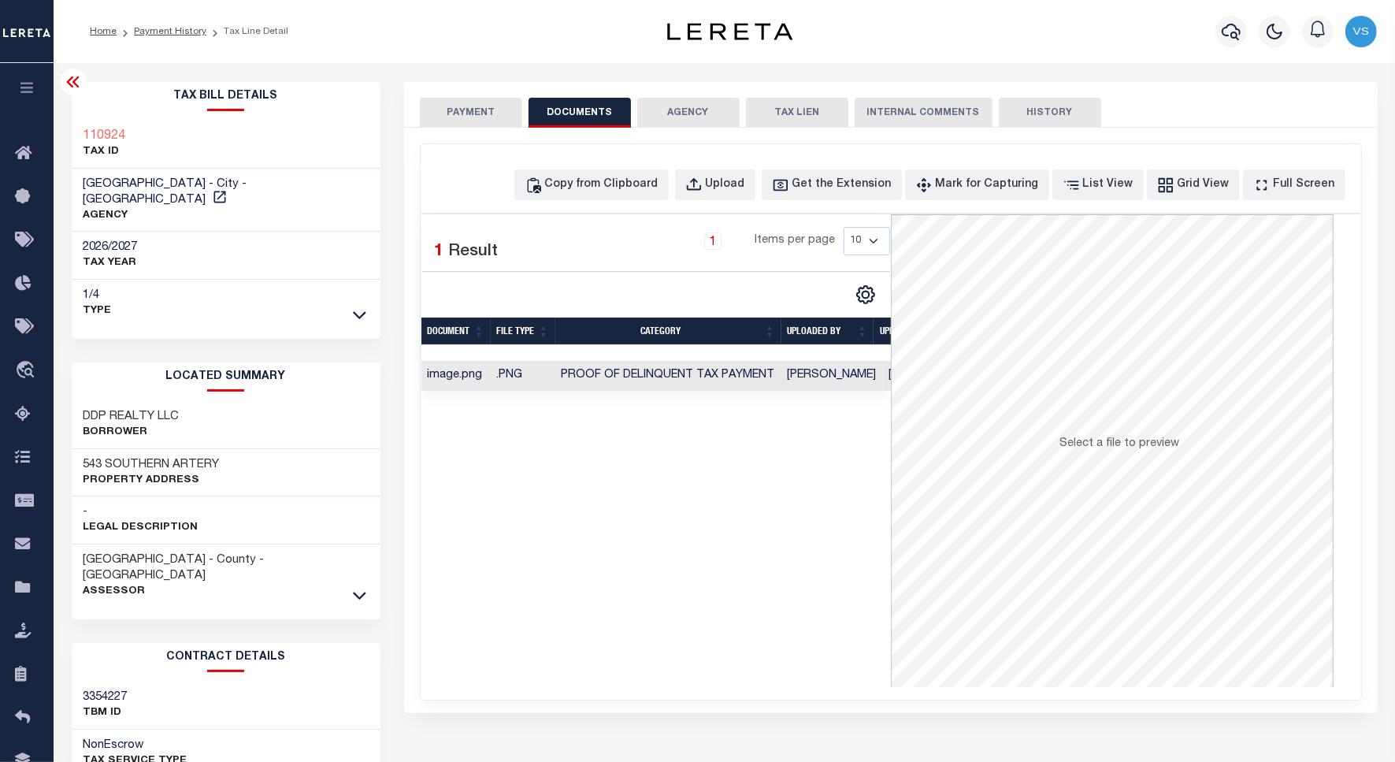
click at [455, 112] on button "PAYMENT" at bounding box center [471, 113] width 102 height 30
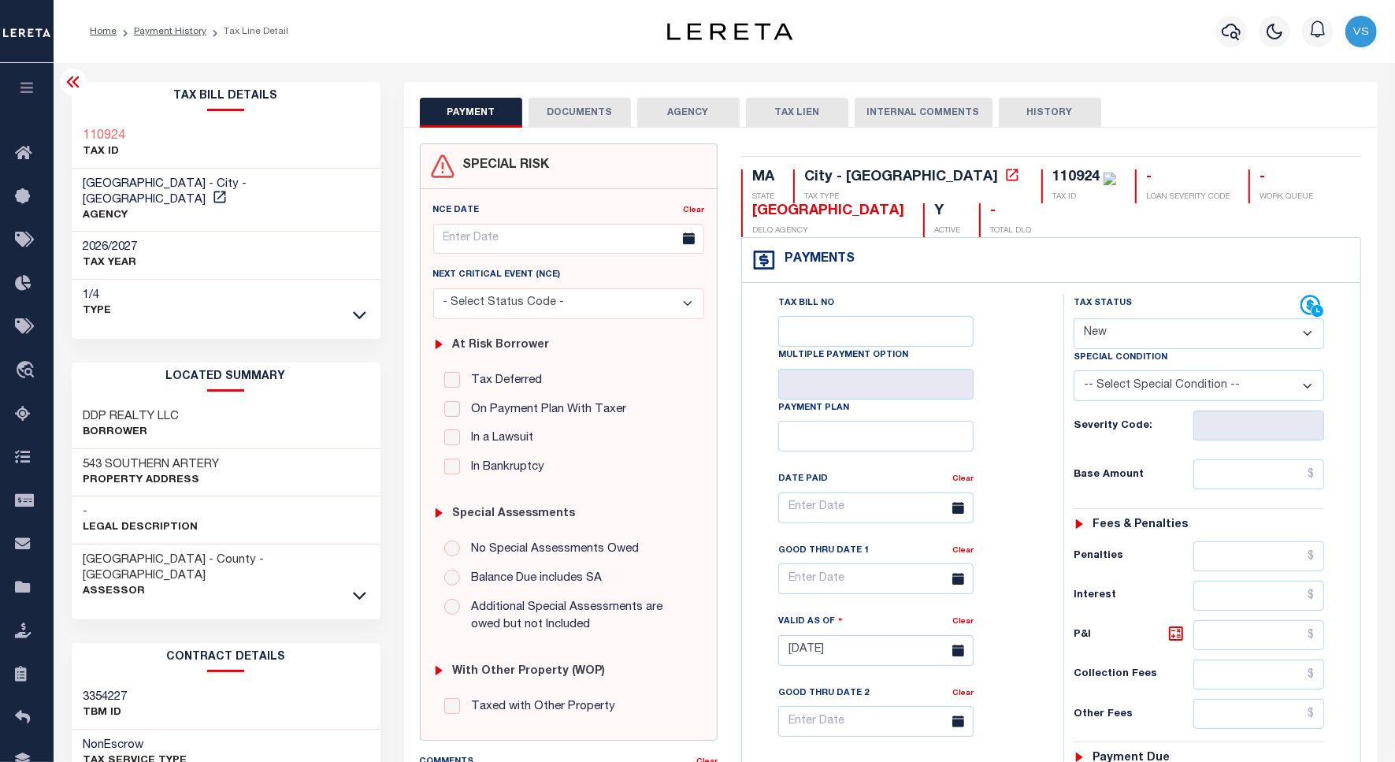
click at [1096, 340] on select "- Select Status Code - Open Due/Unpaid Paid Incomplete No Tax Due Internal Refu…" at bounding box center [1199, 333] width 251 height 31
select select "PYD"
click at [1074, 320] on select "- Select Status Code - Open Due/Unpaid Paid Incomplete No Tax Due Internal Refu…" at bounding box center [1199, 333] width 251 height 31
type input "[DATE]"
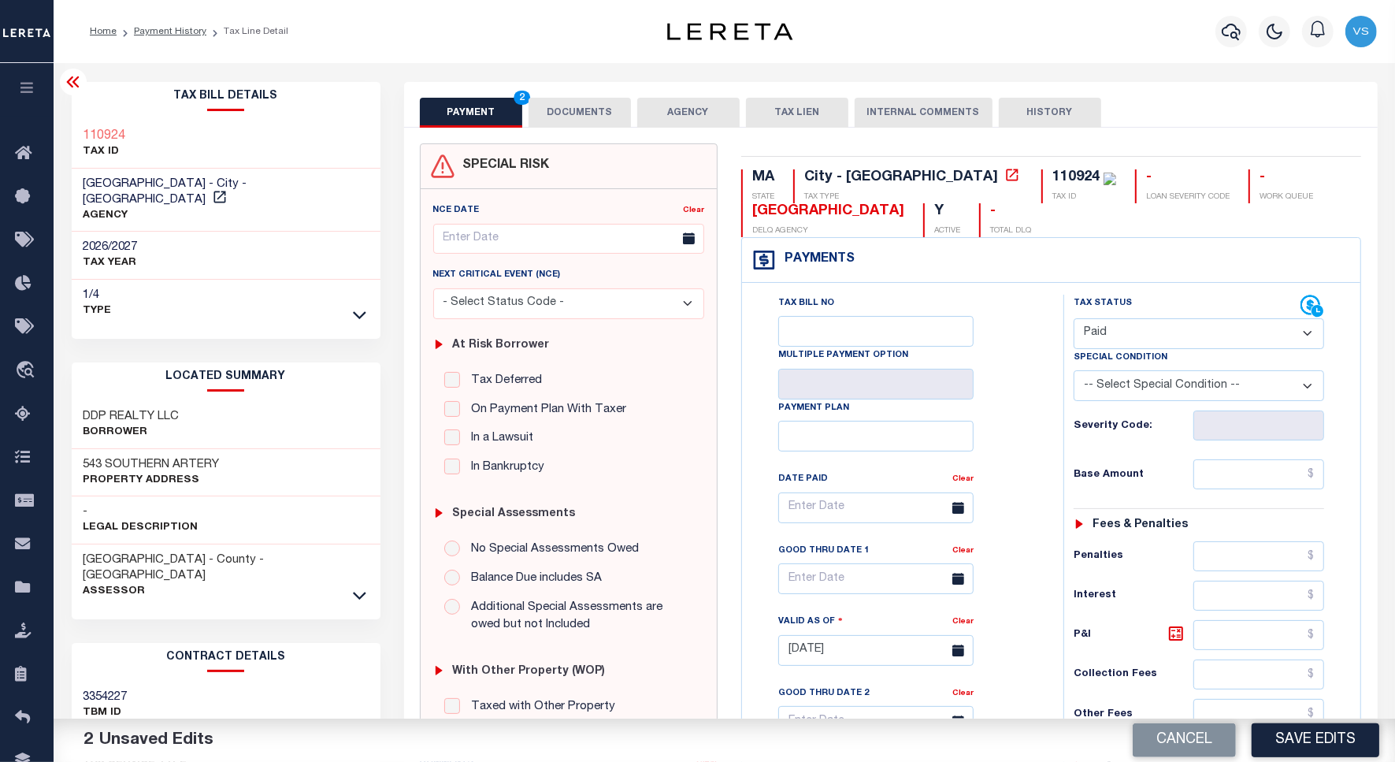
click at [567, 110] on button "DOCUMENTS" at bounding box center [580, 113] width 102 height 30
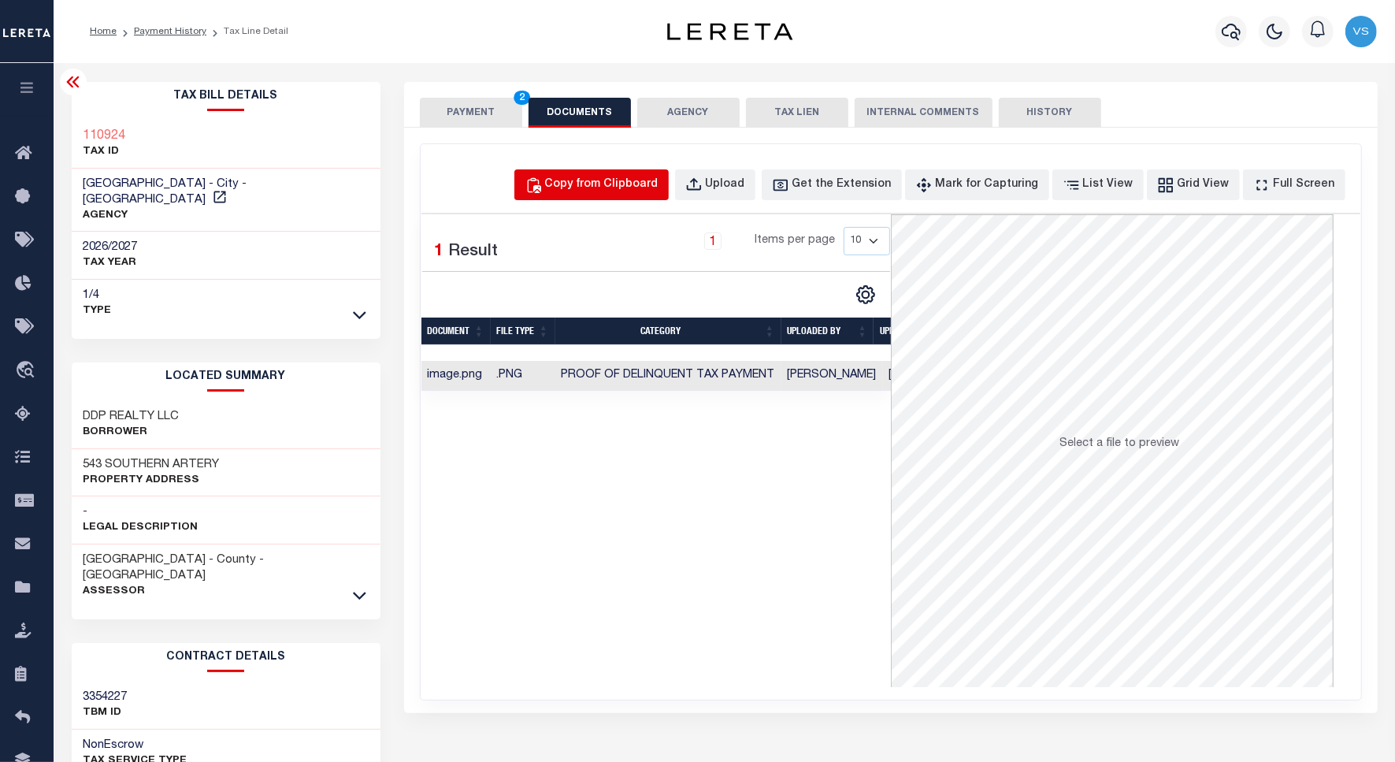
click at [622, 193] on div "Copy from Clipboard" at bounding box center [601, 184] width 113 height 17
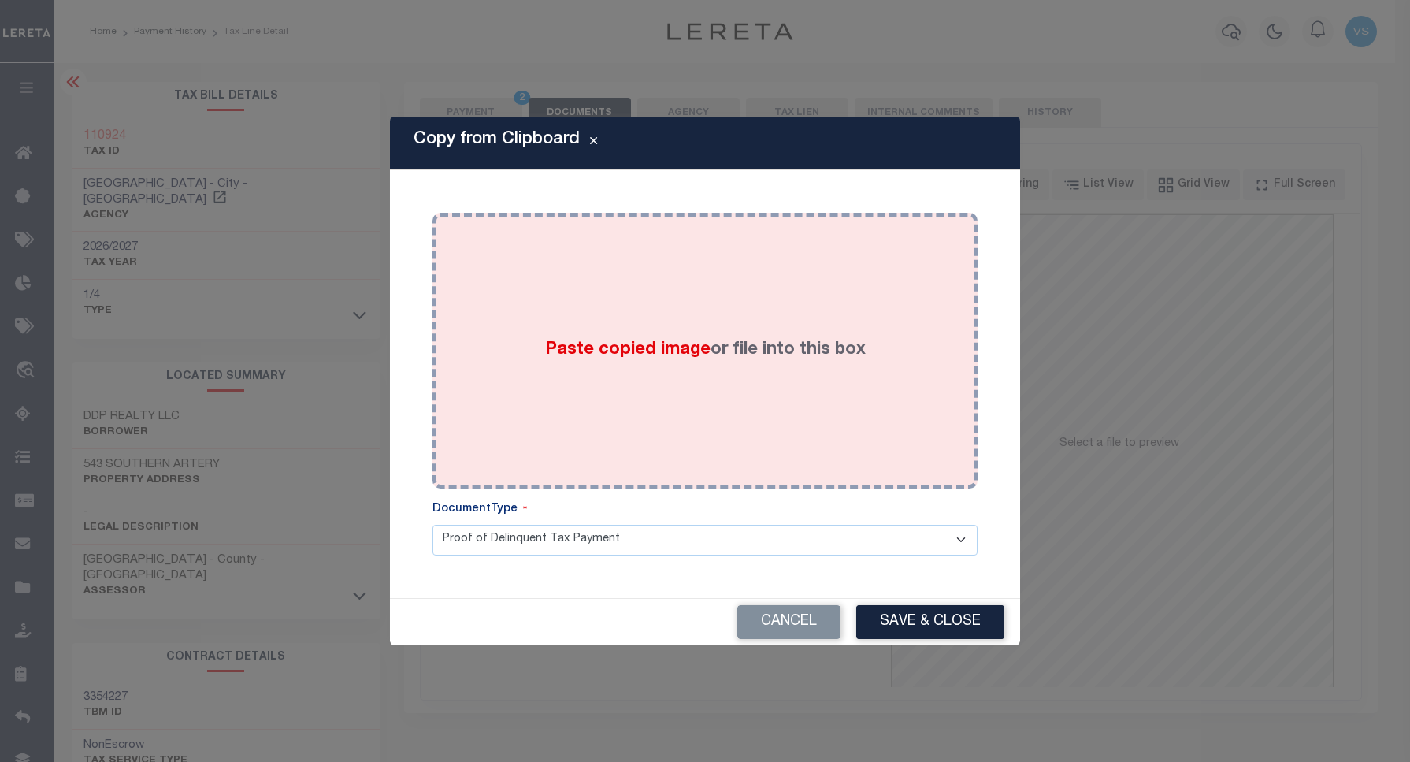
click at [635, 293] on div "Paste copied image or file into this box" at bounding box center [705, 351] width 522 height 252
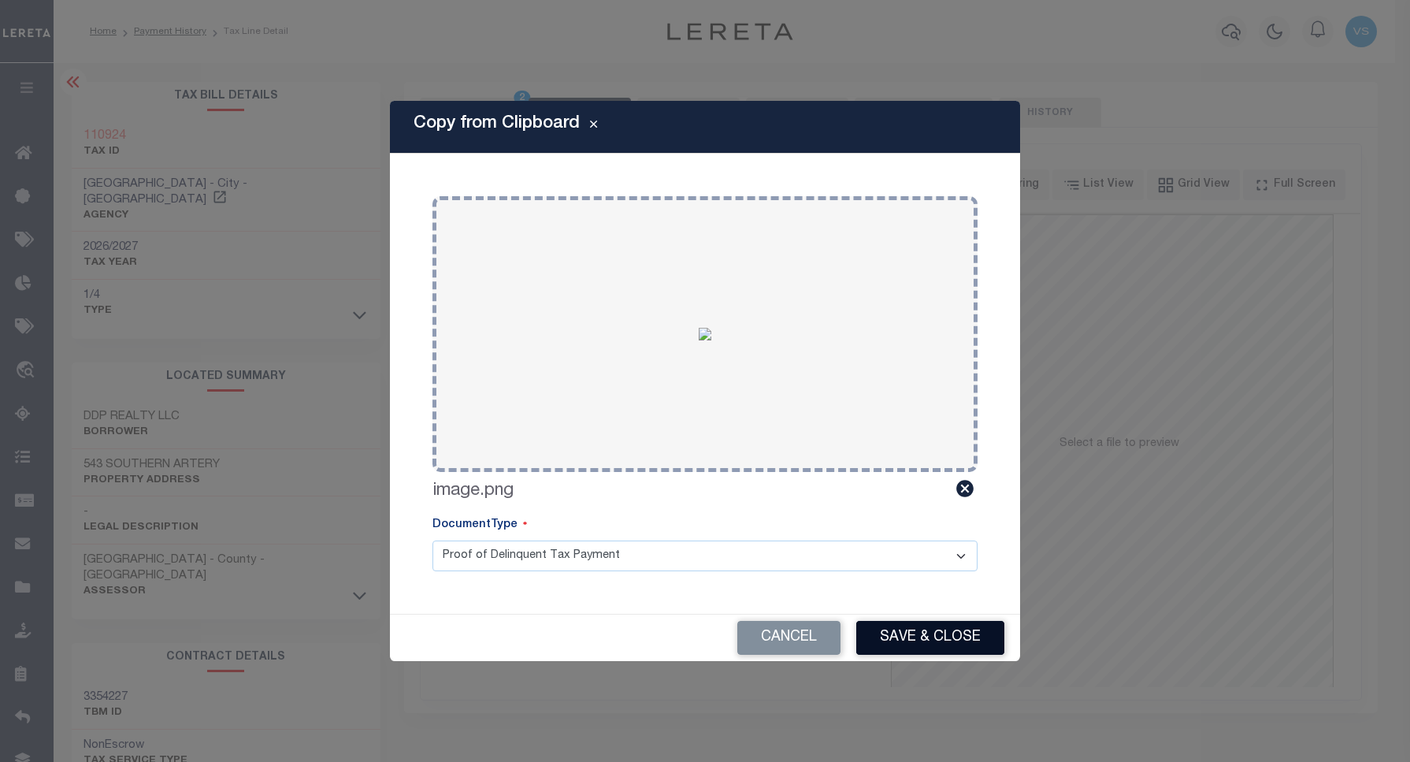
click at [879, 634] on button "Save & Close" at bounding box center [930, 638] width 148 height 34
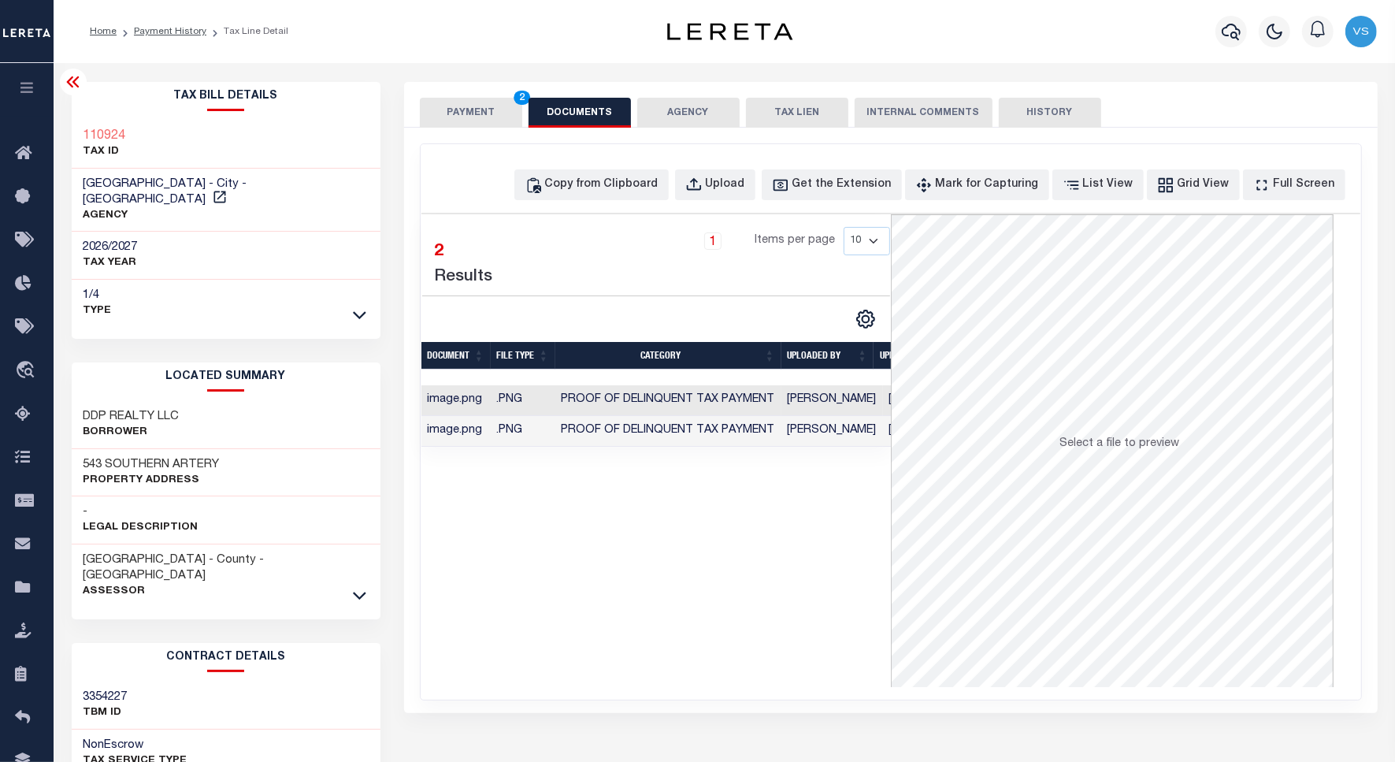
click at [463, 111] on button "PAYMENT 2" at bounding box center [471, 113] width 102 height 30
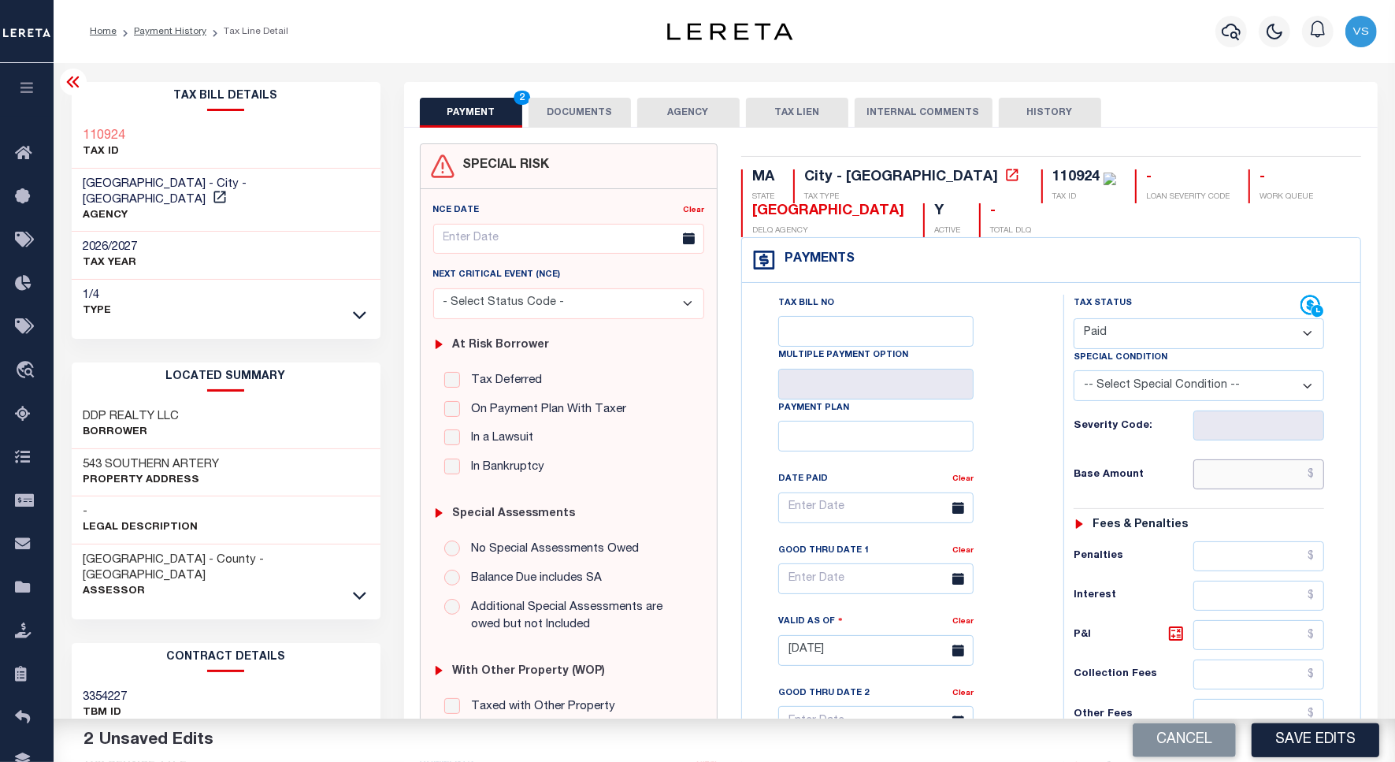
drag, startPoint x: 1226, startPoint y: 479, endPoint x: 1290, endPoint y: 459, distance: 66.8
click at [1226, 479] on input "text" at bounding box center [1259, 474] width 131 height 30
click at [1267, 470] on input "text" at bounding box center [1259, 474] width 131 height 30
paste input "4774.68"
type input "$4,774.68"
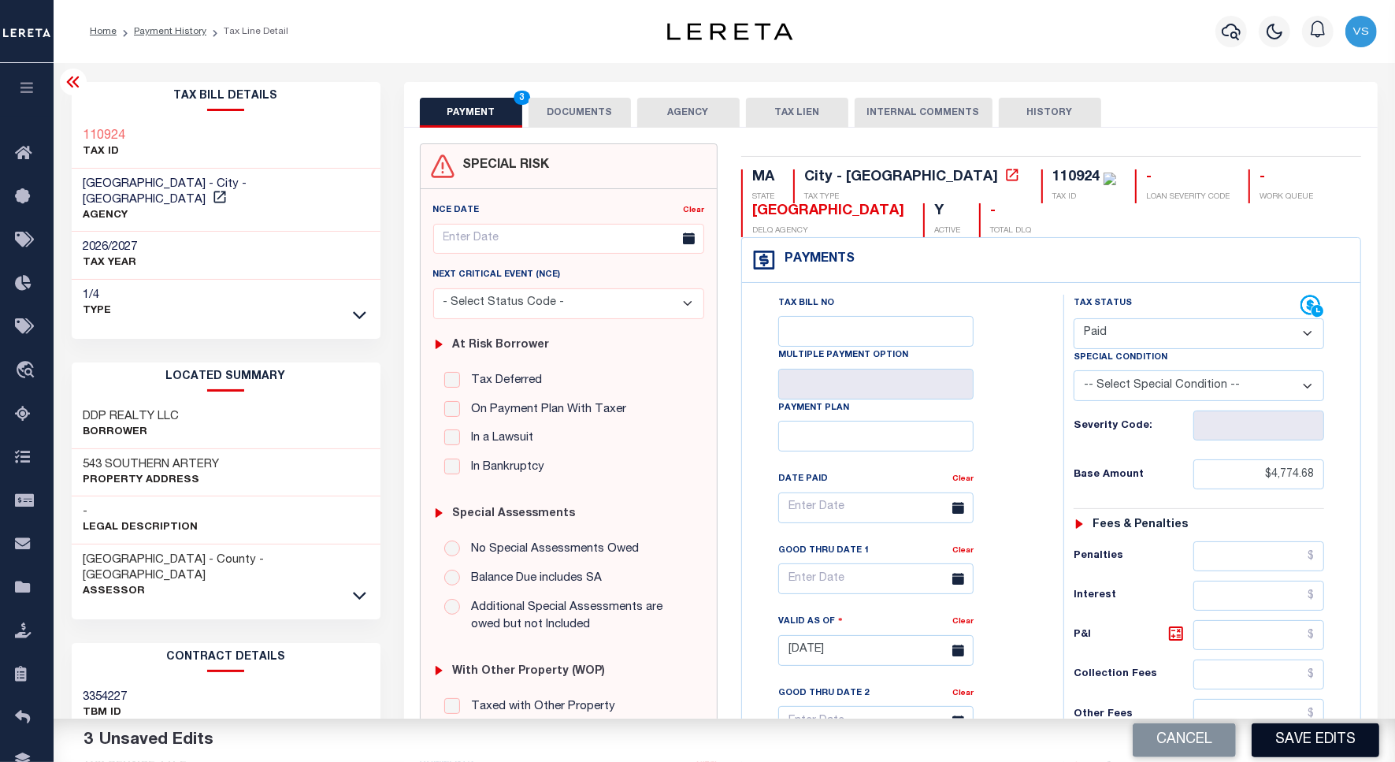
click at [1310, 737] on button "Save Edits" at bounding box center [1316, 740] width 128 height 34
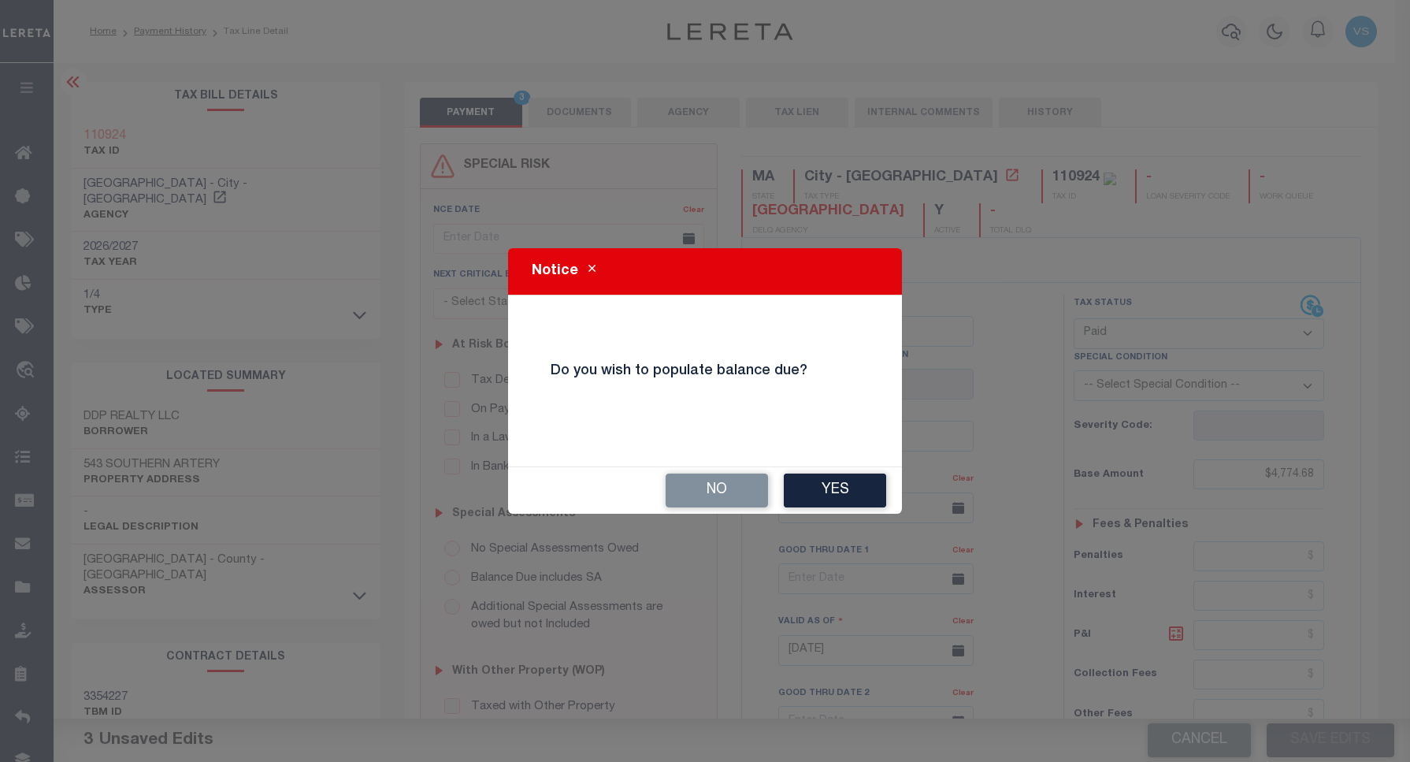
click at [710, 487] on button "No" at bounding box center [717, 491] width 102 height 34
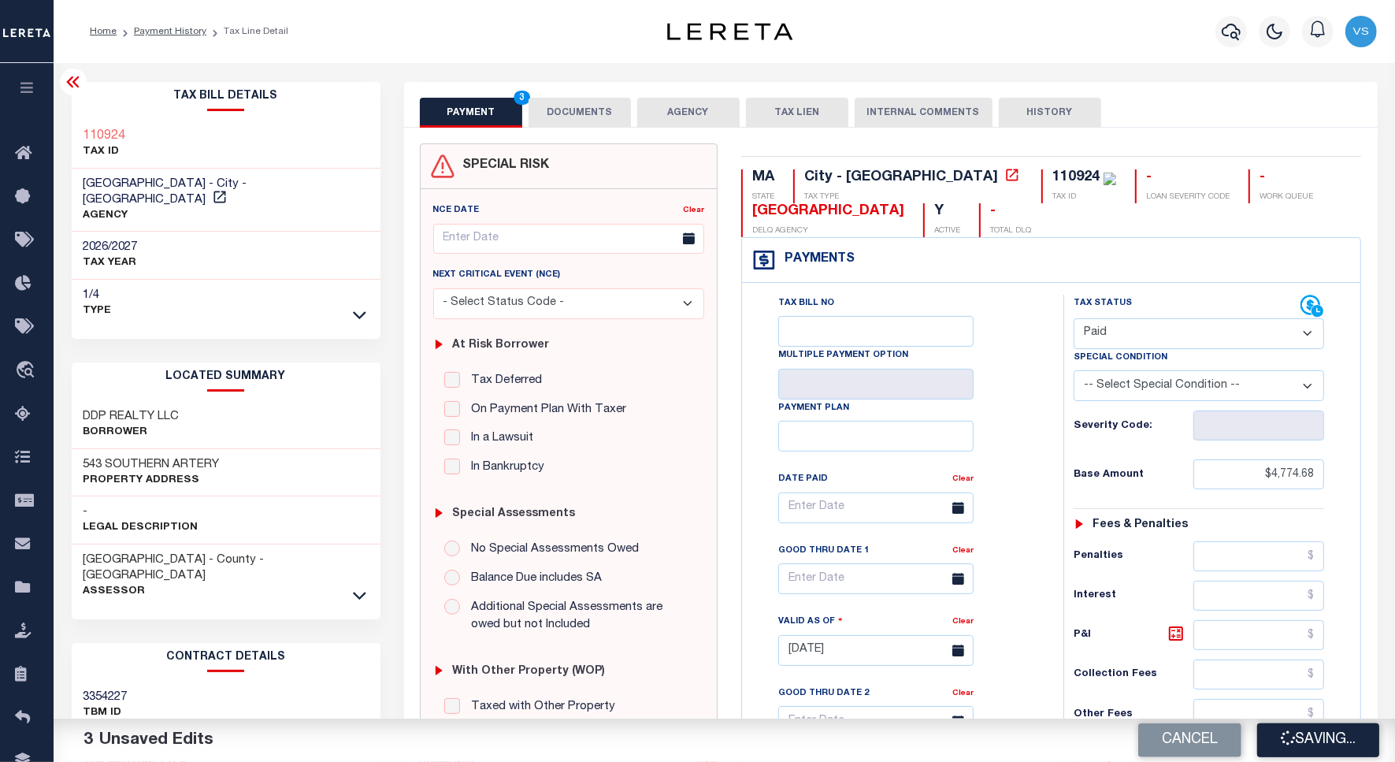
checkbox input "false"
type input "$4,774.68"
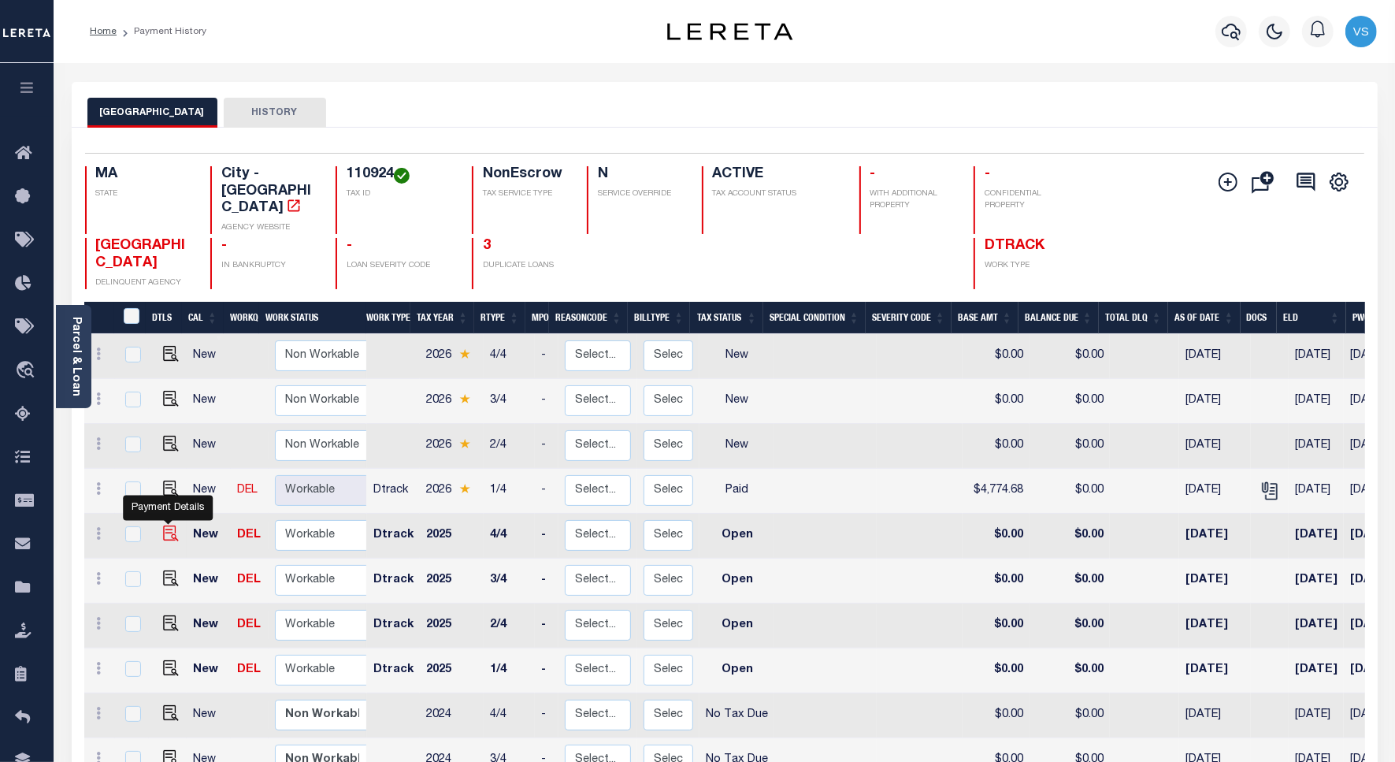
click at [163, 526] on img "" at bounding box center [171, 534] width 16 height 16
checkbox input "true"
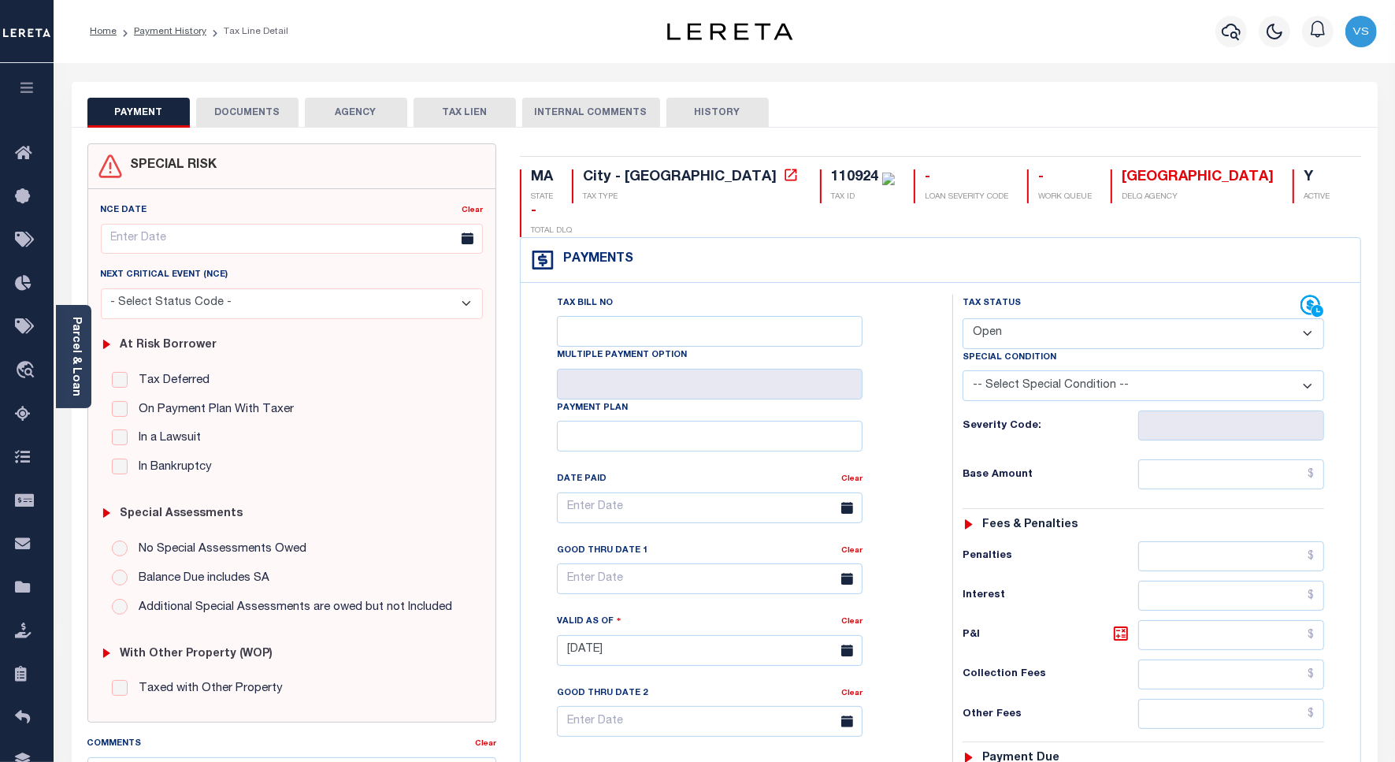
click at [1017, 318] on select "- Select Status Code - Open Due/Unpaid Paid Incomplete No Tax Due Internal Refu…" at bounding box center [1144, 333] width 362 height 31
select select "PYD"
click at [963, 318] on select "- Select Status Code - Open Due/Unpaid Paid Incomplete No Tax Due Internal Refu…" at bounding box center [1144, 333] width 362 height 31
type input "[DATE]"
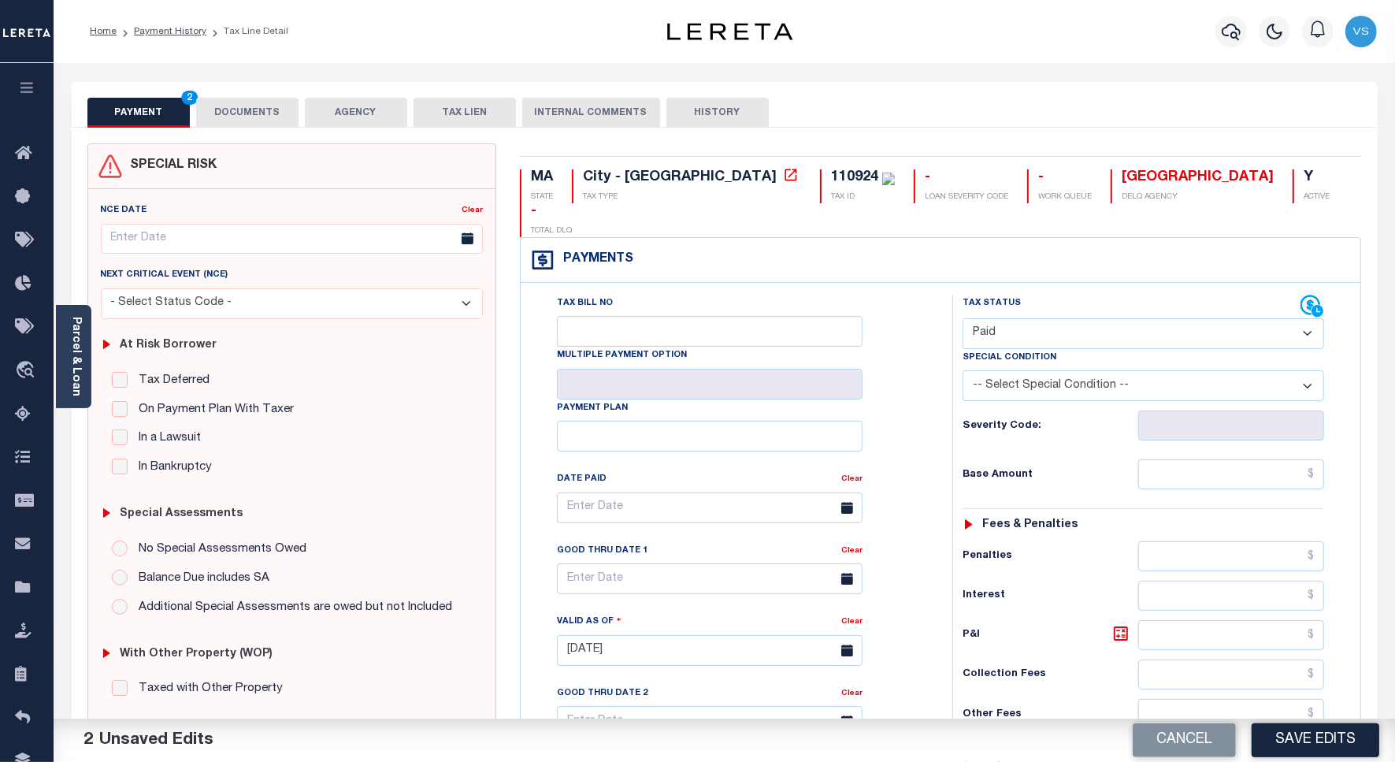
scroll to position [295, 0]
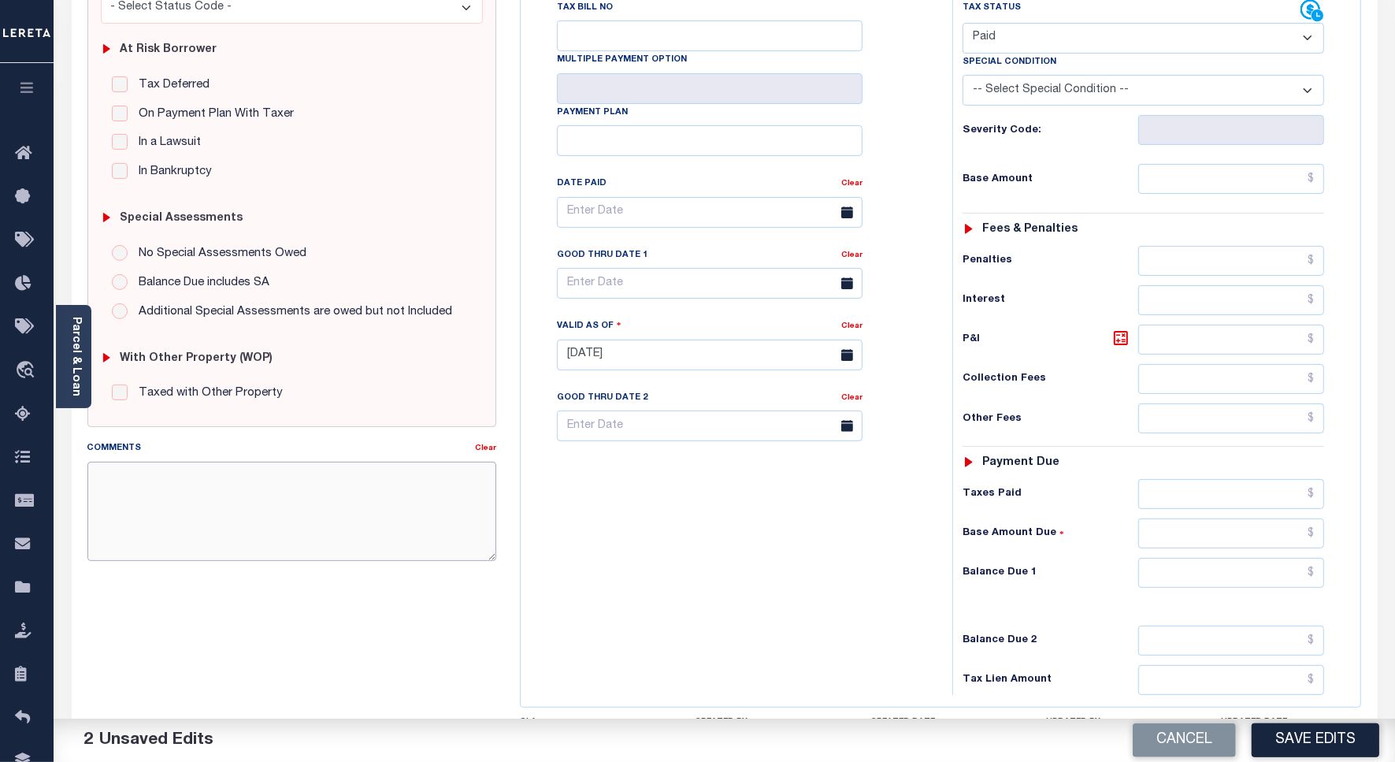
click at [307, 487] on textarea "Comments" at bounding box center [291, 511] width 409 height 99
click at [278, 482] on textarea "Comments" at bounding box center [291, 511] width 409 height 99
type textarea "[DATE] - Please see the attached 2024 1/2 - [GEOGRAPHIC_DATA]"
type input "$4,604.56"
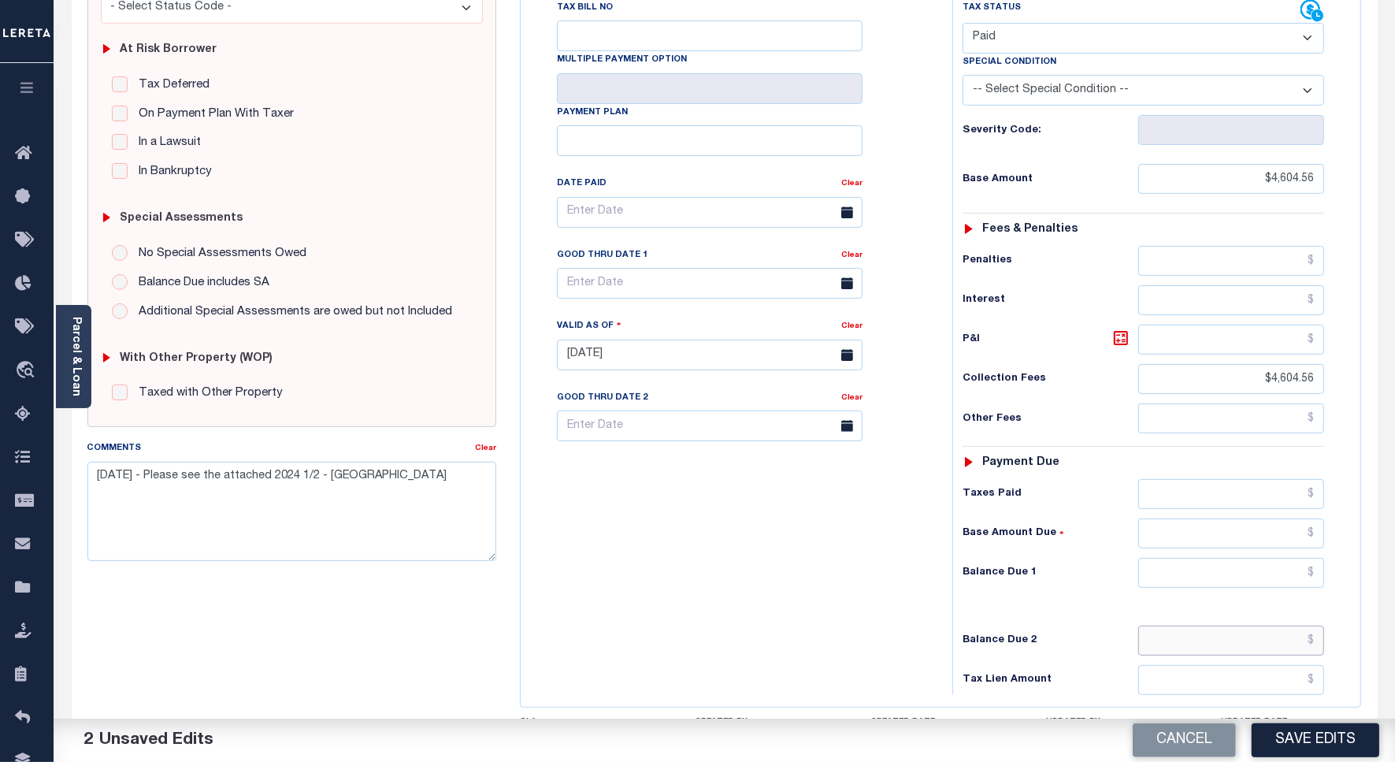
type input "$4,604.56"
click at [119, 473] on textarea "[DATE] - Please see the attached 2024 1/2 - [GEOGRAPHIC_DATA]" at bounding box center [291, 511] width 409 height 99
click at [231, 498] on textarea "[DATE] - Please see the attached 2024 1/2 - [GEOGRAPHIC_DATA]" at bounding box center [291, 511] width 409 height 99
click at [298, 478] on textarea "[DATE] - Please see the attached 2024 1/2 - [GEOGRAPHIC_DATA]" at bounding box center [291, 511] width 409 height 99
click at [317, 477] on textarea "[DATE] - Please see the attached 2026 1/2 - VS" at bounding box center [291, 511] width 409 height 99
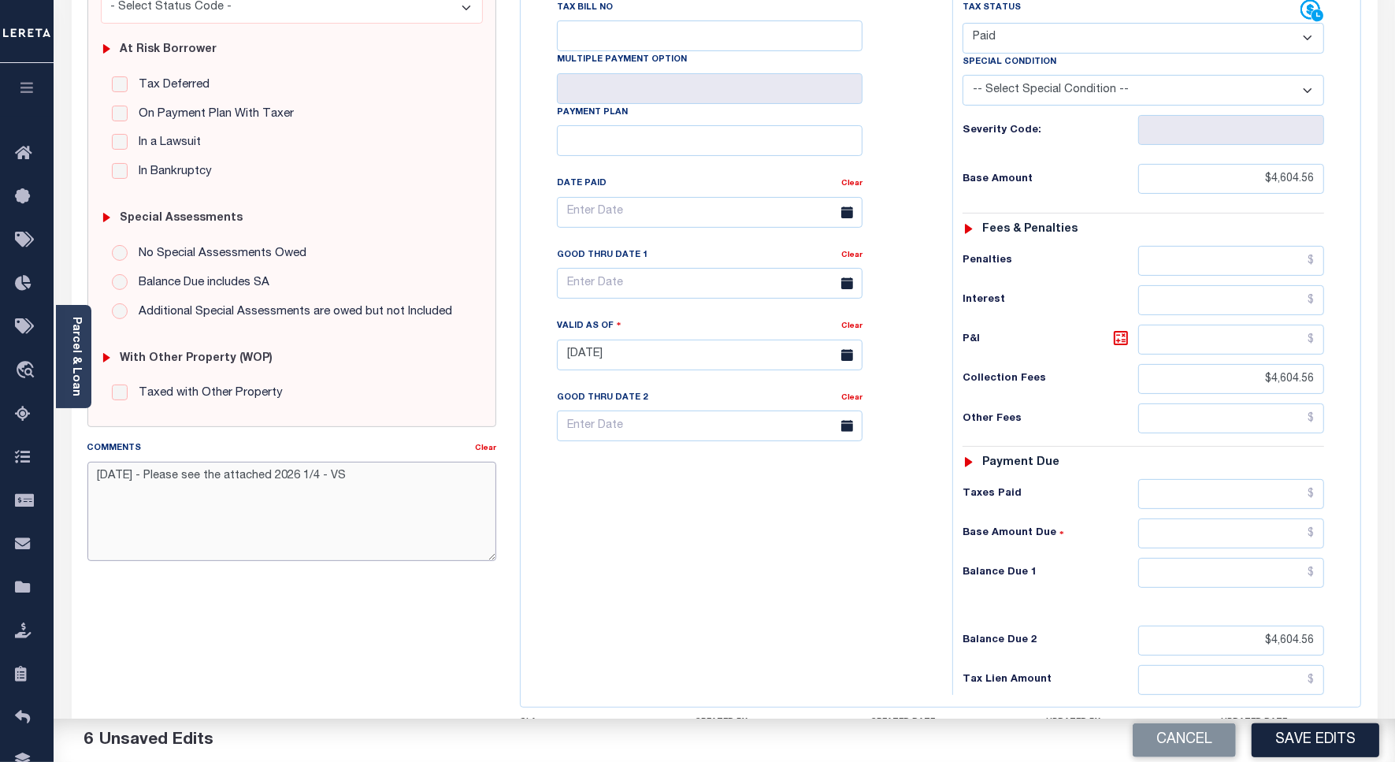
click at [384, 474] on textarea "[DATE] - Please see the attached 2026 1/4 - VS" at bounding box center [291, 511] width 409 height 99
drag, startPoint x: 384, startPoint y: 474, endPoint x: 80, endPoint y: 479, distance: 303.4
click at [80, 479] on div "Comments Clear [DATE] - Please see the attached 2026 1/4 - VS" at bounding box center [292, 507] width 433 height 134
type textarea "[DATE] - Please see the attached 2026 1/4 - VS"
drag, startPoint x: 1322, startPoint y: 616, endPoint x: 1235, endPoint y: 617, distance: 86.7
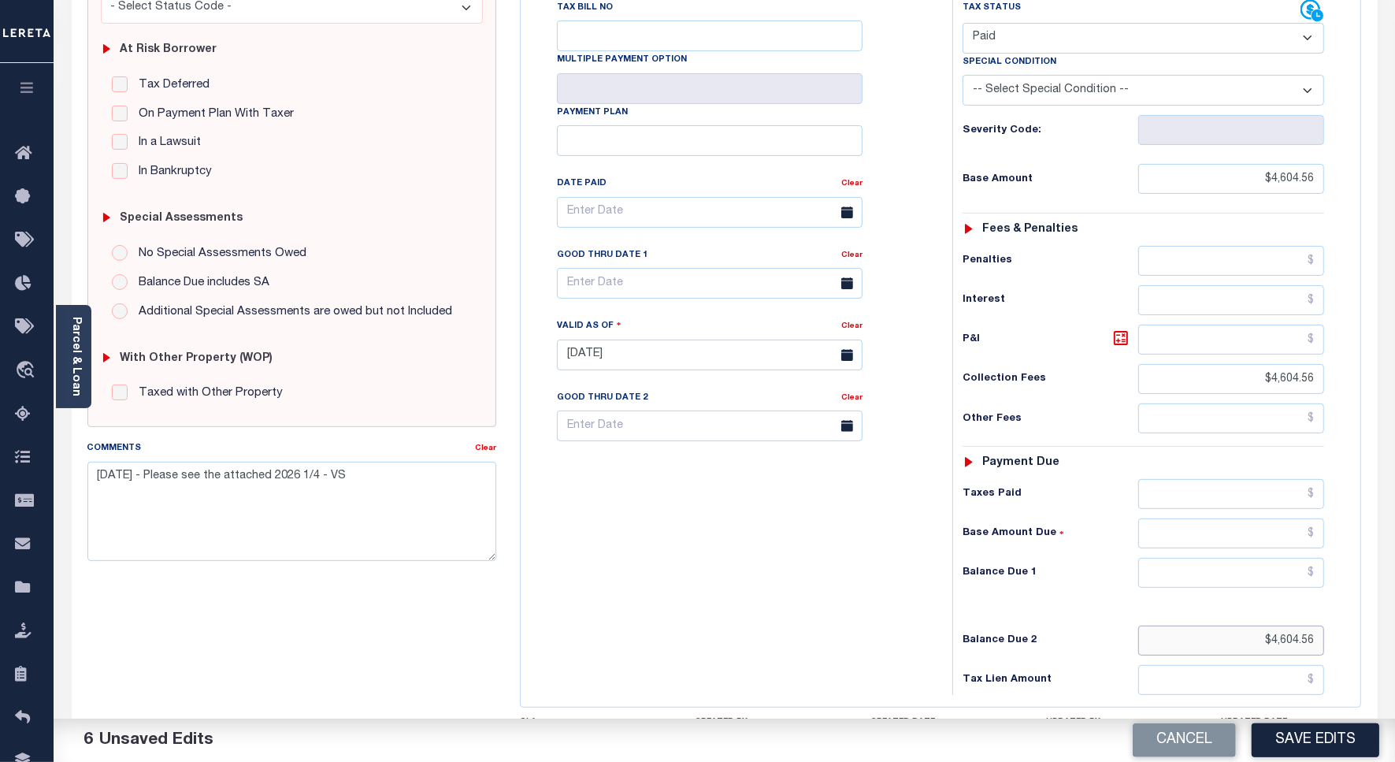
click at [1235, 626] on input "$4,604.56" at bounding box center [1232, 641] width 186 height 30
drag, startPoint x: 1229, startPoint y: 348, endPoint x: 1215, endPoint y: 351, distance: 14.4
click at [1215, 364] on input "$4,604.56" at bounding box center [1232, 379] width 186 height 30
type input "$.00"
drag, startPoint x: 1318, startPoint y: 146, endPoint x: 1243, endPoint y: 142, distance: 75.7
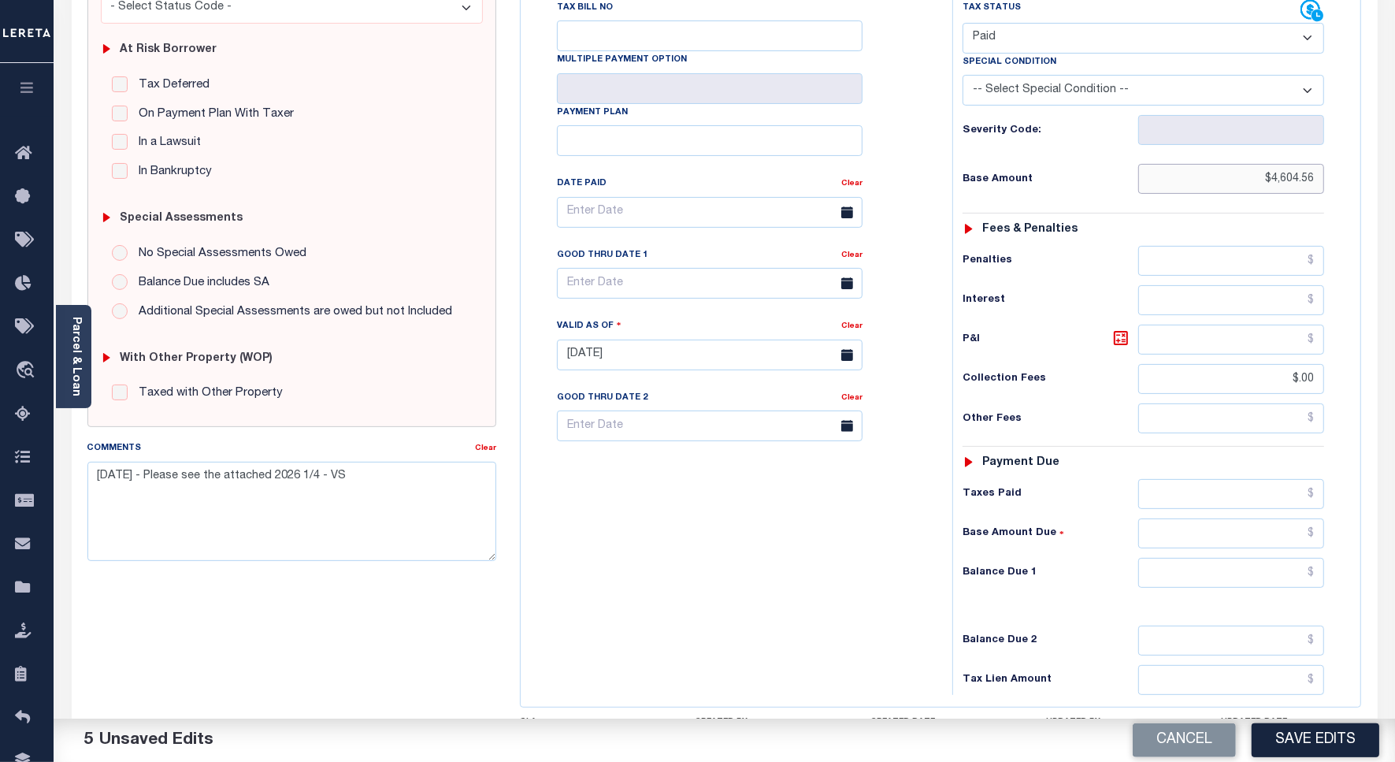
click at [1243, 164] on input "$4,604.56" at bounding box center [1232, 179] width 186 height 30
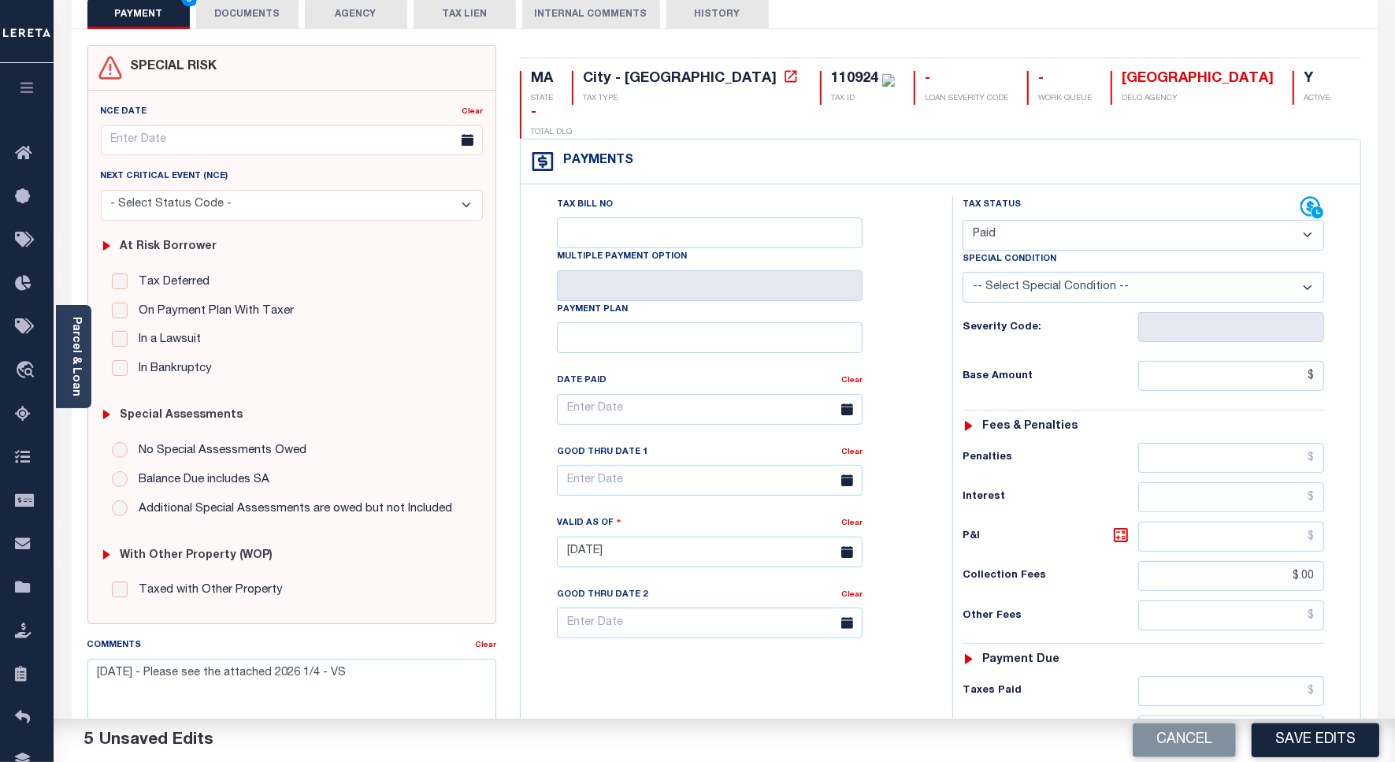
type input "$.00"
click at [1295, 750] on button "Save Edits" at bounding box center [1316, 740] width 128 height 34
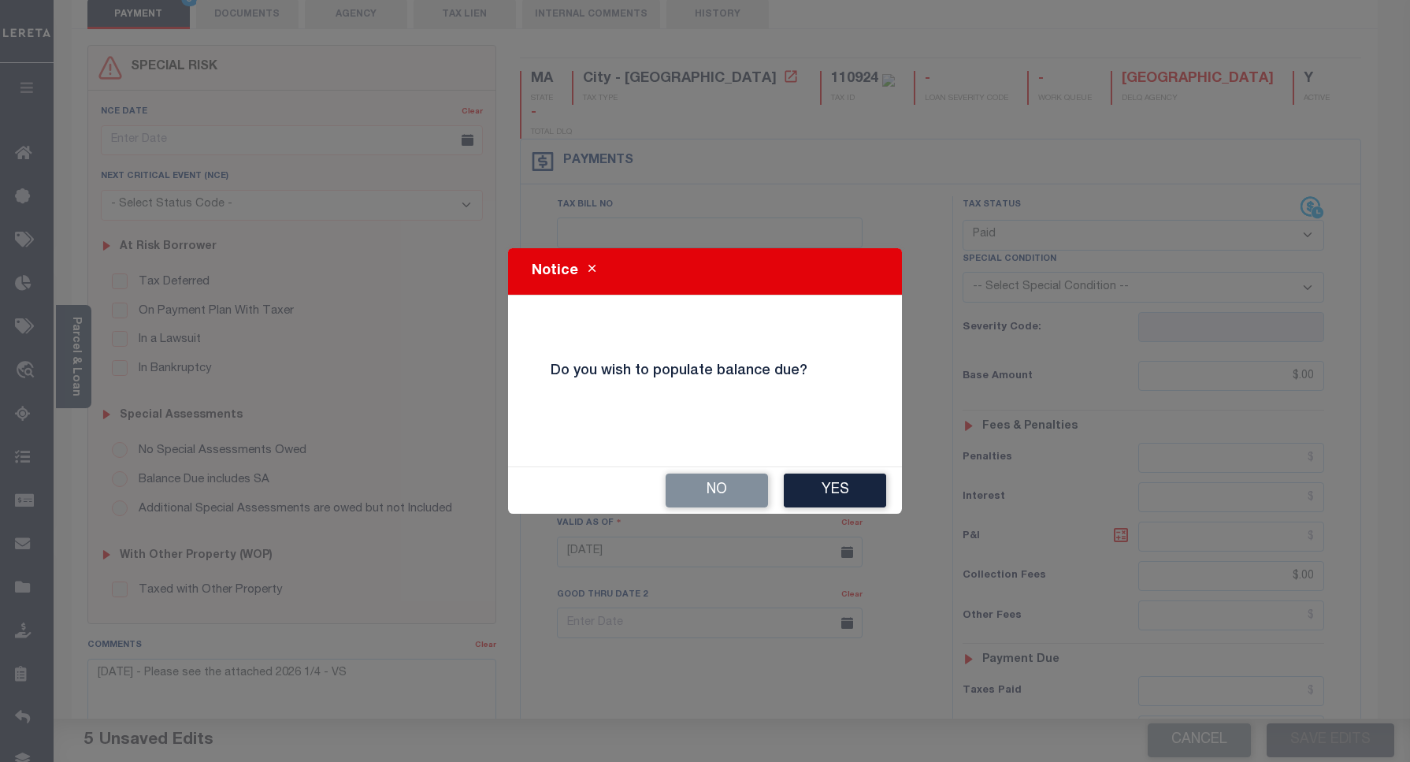
click at [704, 470] on div "No Yes" at bounding box center [705, 490] width 394 height 46
click at [697, 481] on button "No" at bounding box center [717, 491] width 102 height 34
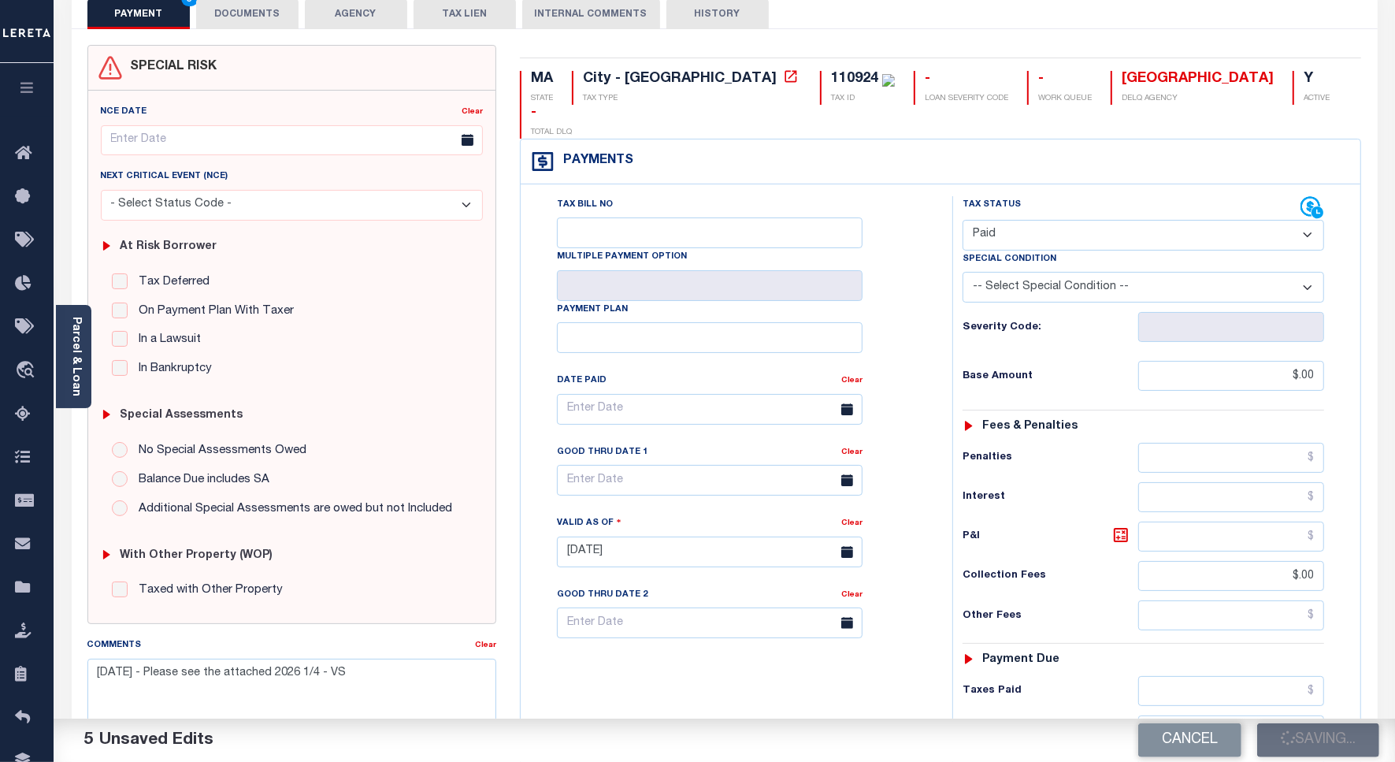
checkbox input "false"
type input "$0"
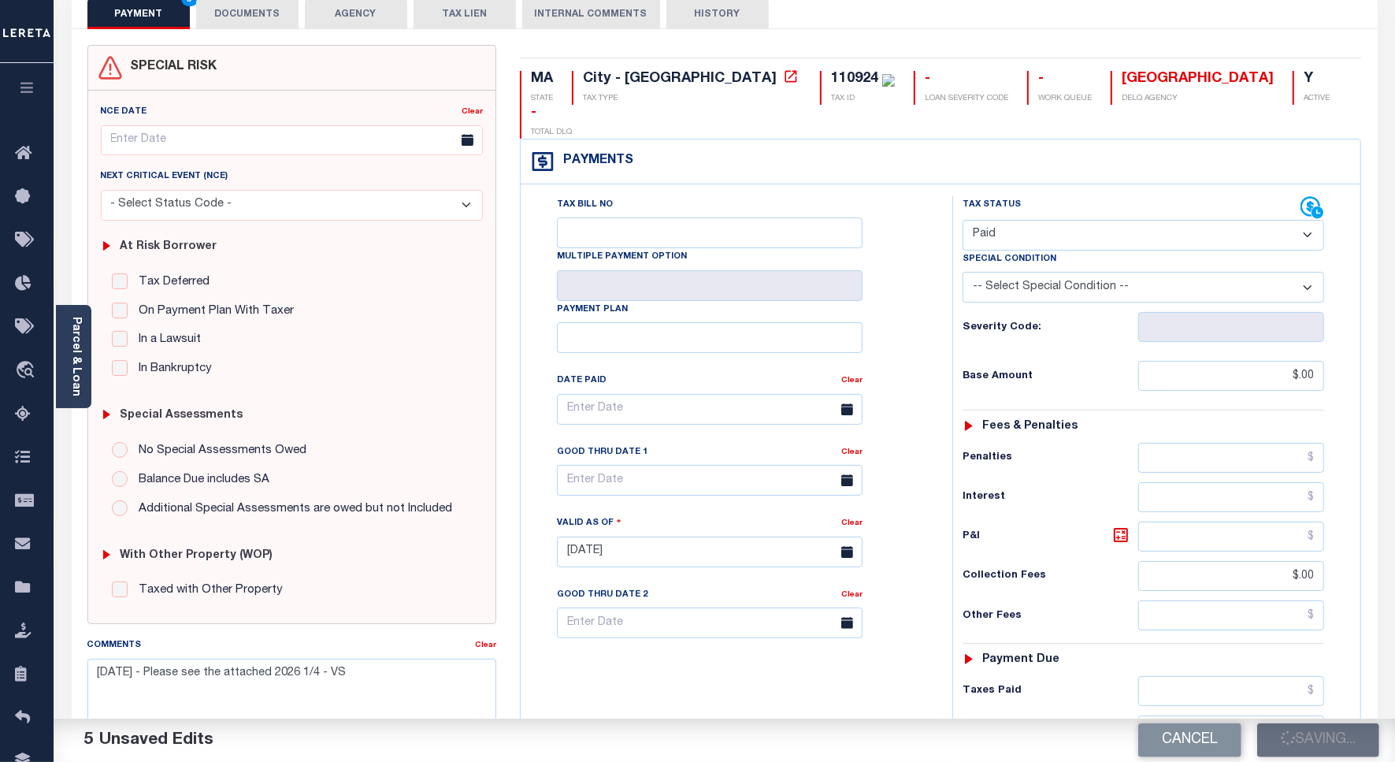
type input "$0"
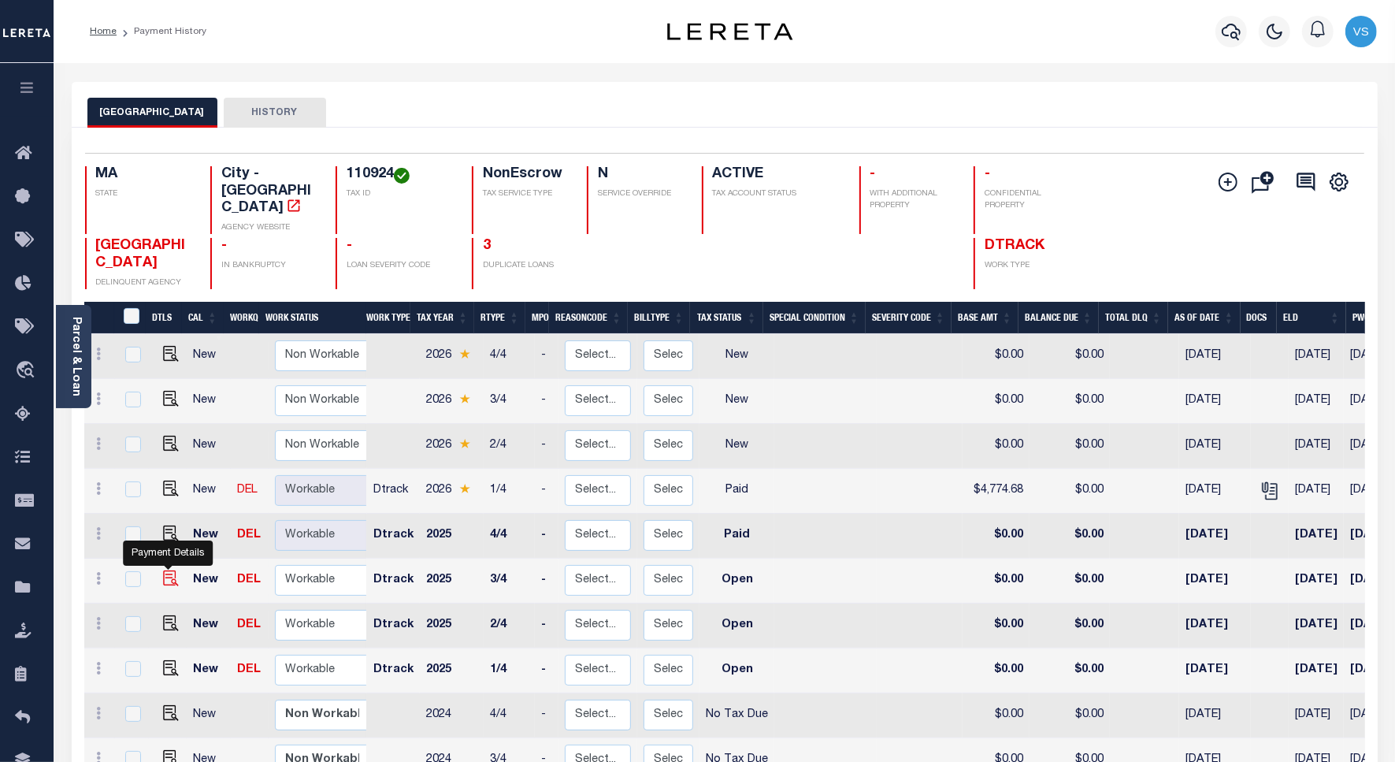
click at [168, 570] on img "" at bounding box center [171, 578] width 16 height 16
checkbox input "true"
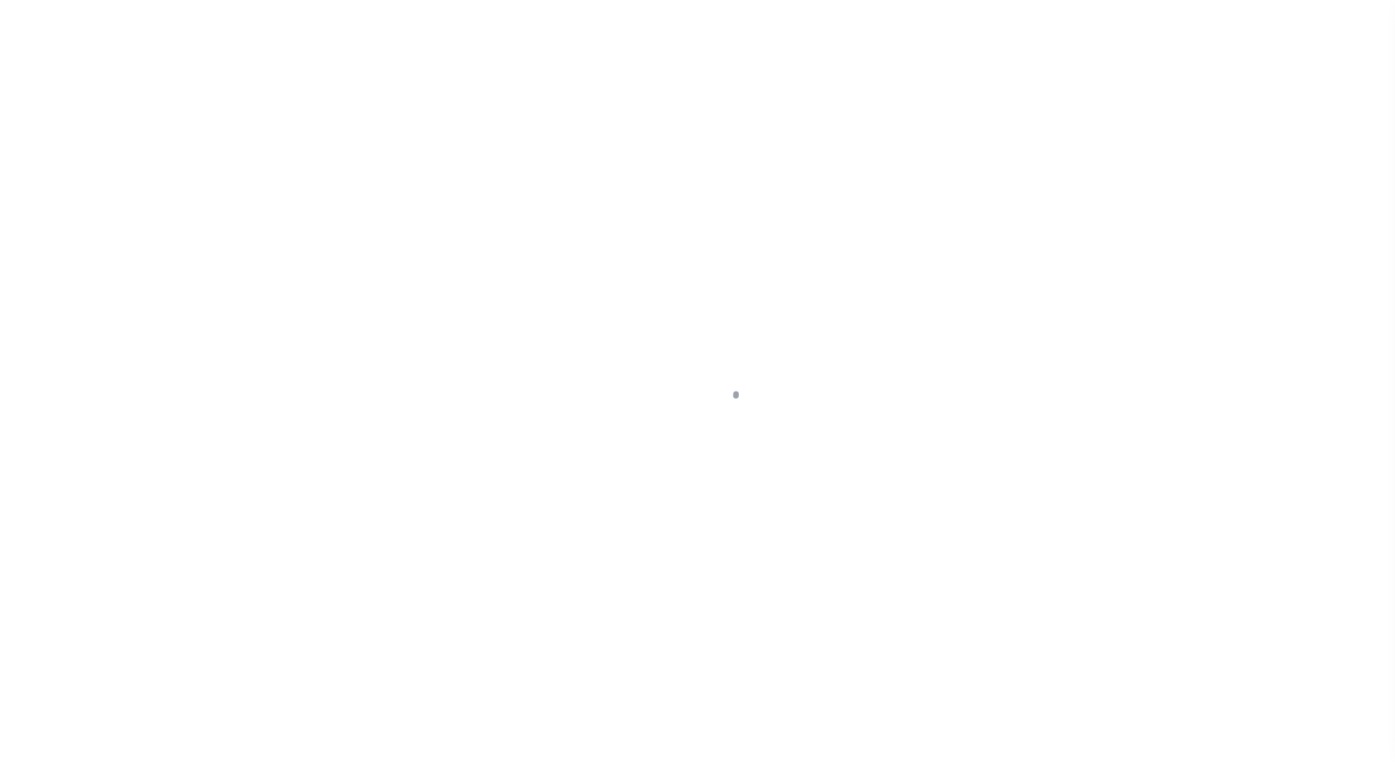
select select "OP2"
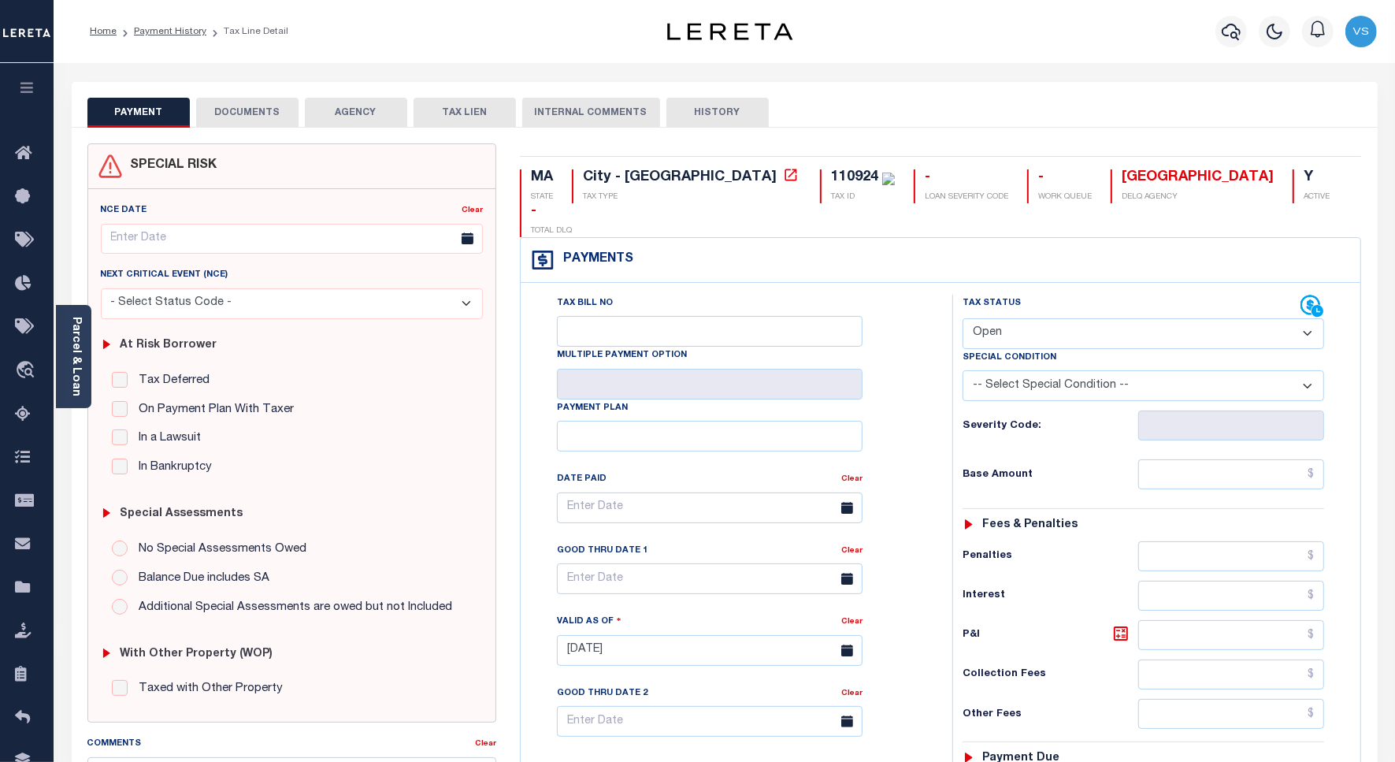
scroll to position [394, 0]
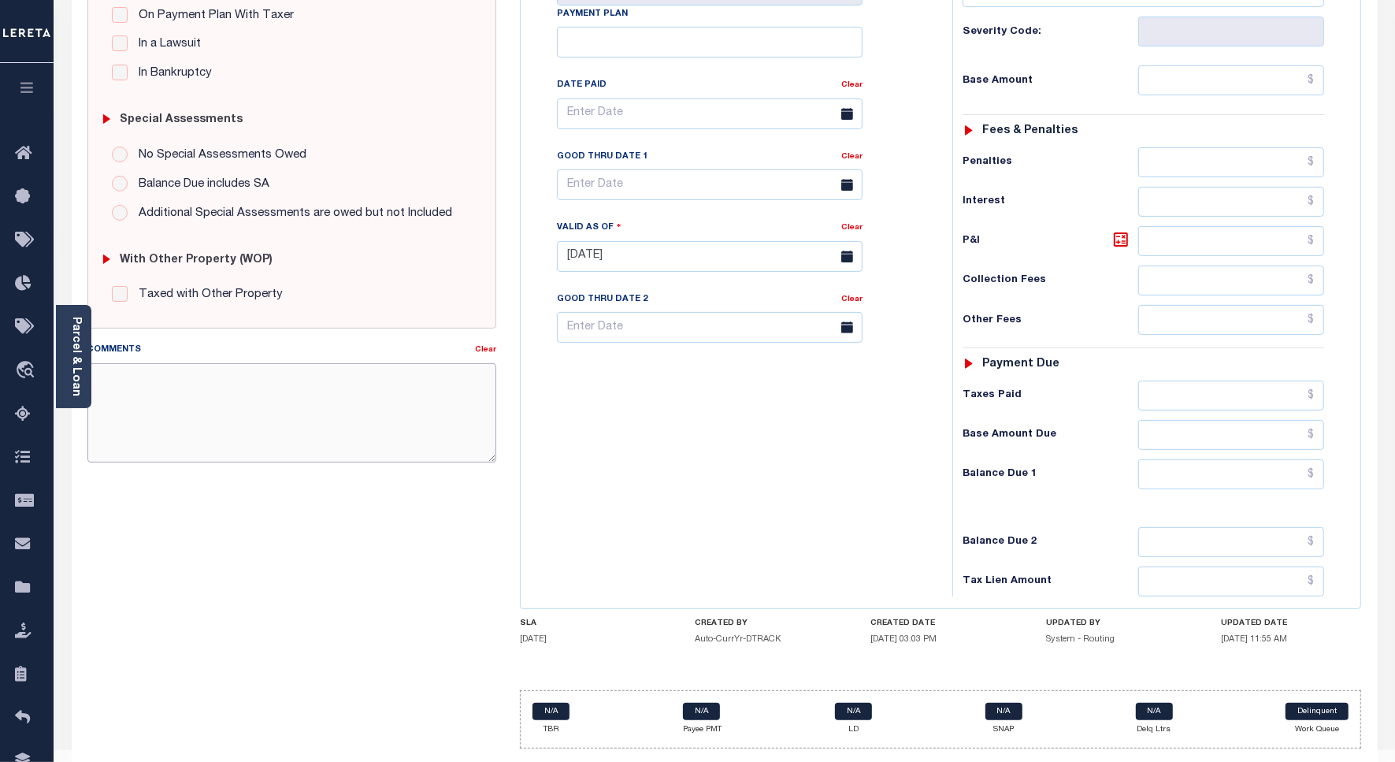
click at [276, 411] on textarea "Comments" at bounding box center [291, 412] width 409 height 99
paste textarea "9/15/25 - Please see the attached 2026 1/4 - VS"
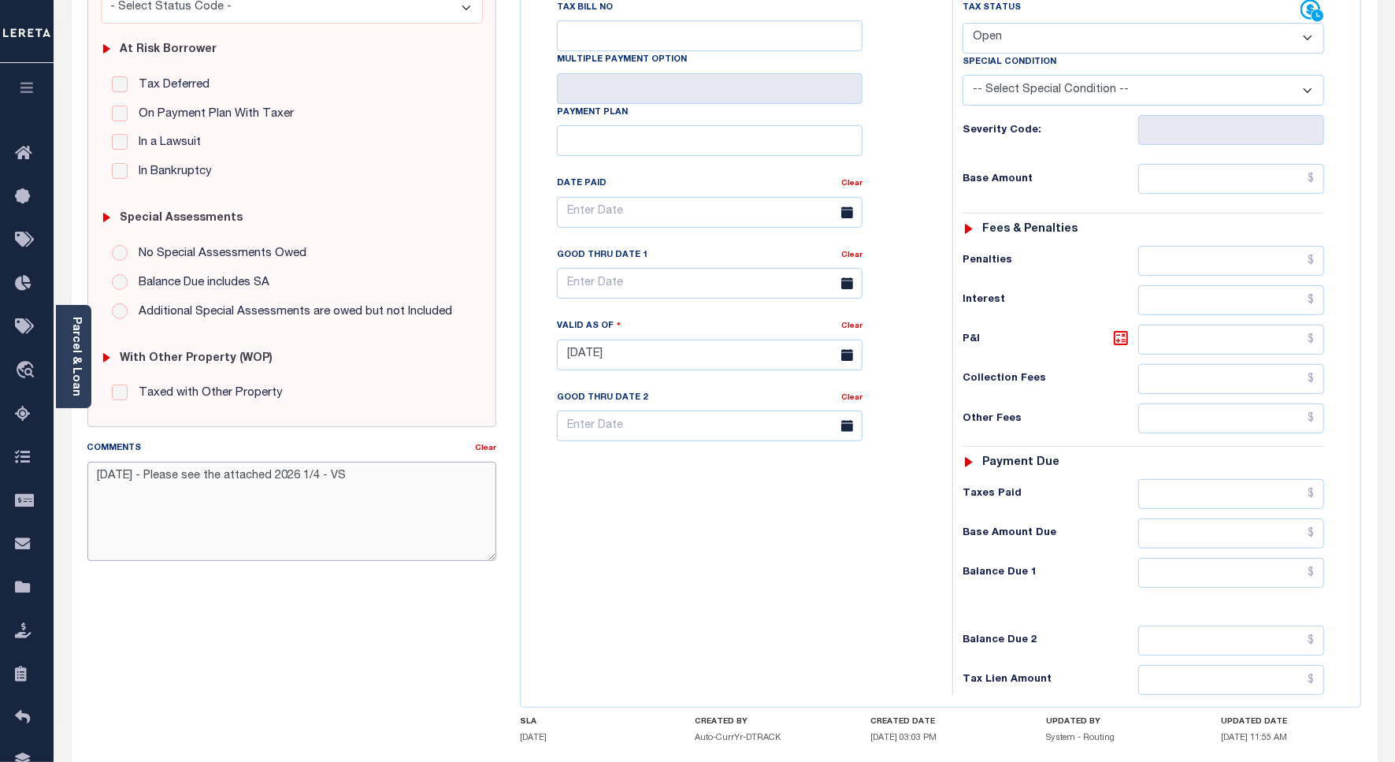
scroll to position [197, 0]
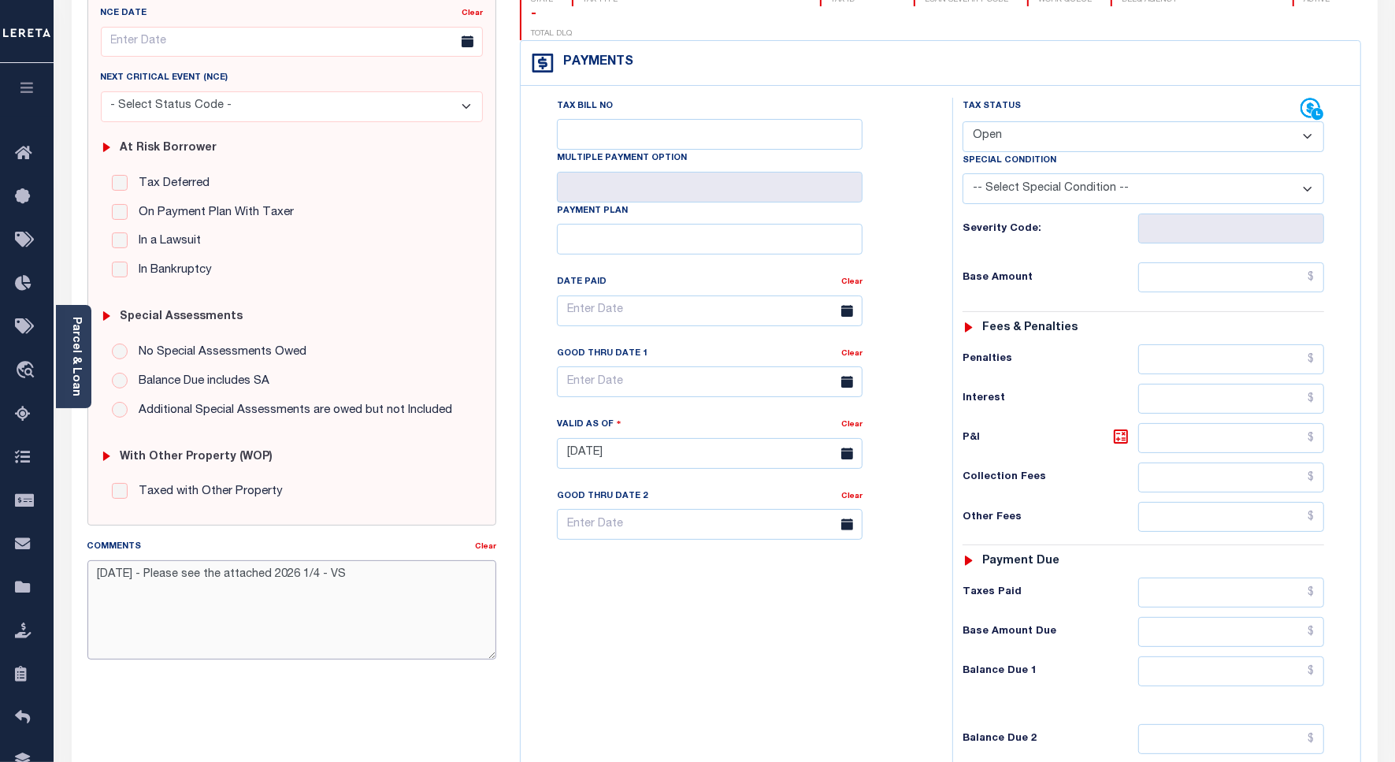
type textarea "9/15/25 - Please see the attached 2026 1/4 - VS"
type input "[DATE]"
drag, startPoint x: 1013, startPoint y: 107, endPoint x: 1013, endPoint y: 120, distance: 12.6
click at [1013, 121] on select "- Select Status Code - Open Due/Unpaid Paid Incomplete No Tax Due Internal Refu…" at bounding box center [1144, 136] width 362 height 31
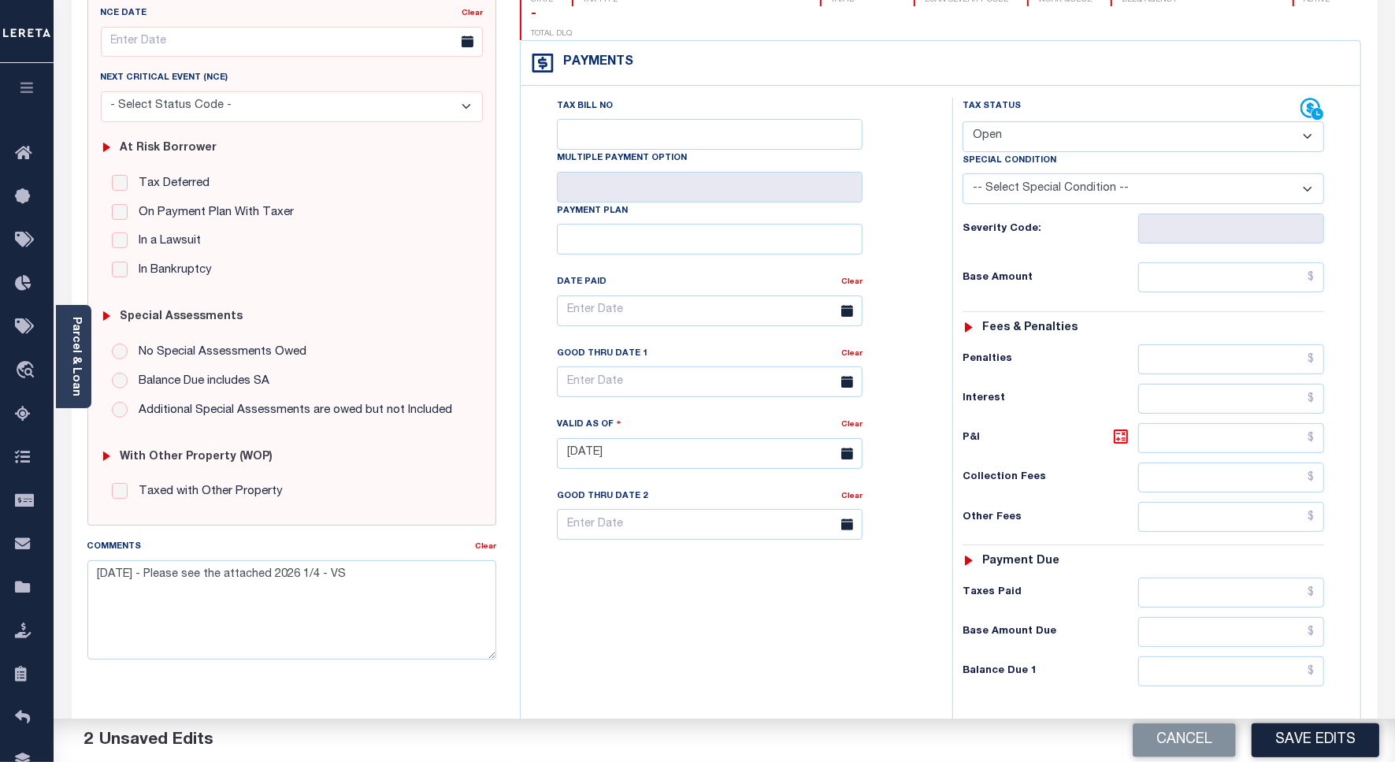
select select "PYD"
click at [963, 121] on select "- Select Status Code - Open Due/Unpaid Paid Incomplete No Tax Due Internal Refu…" at bounding box center [1144, 136] width 362 height 31
click at [1276, 741] on button "Save Edits" at bounding box center [1316, 740] width 128 height 34
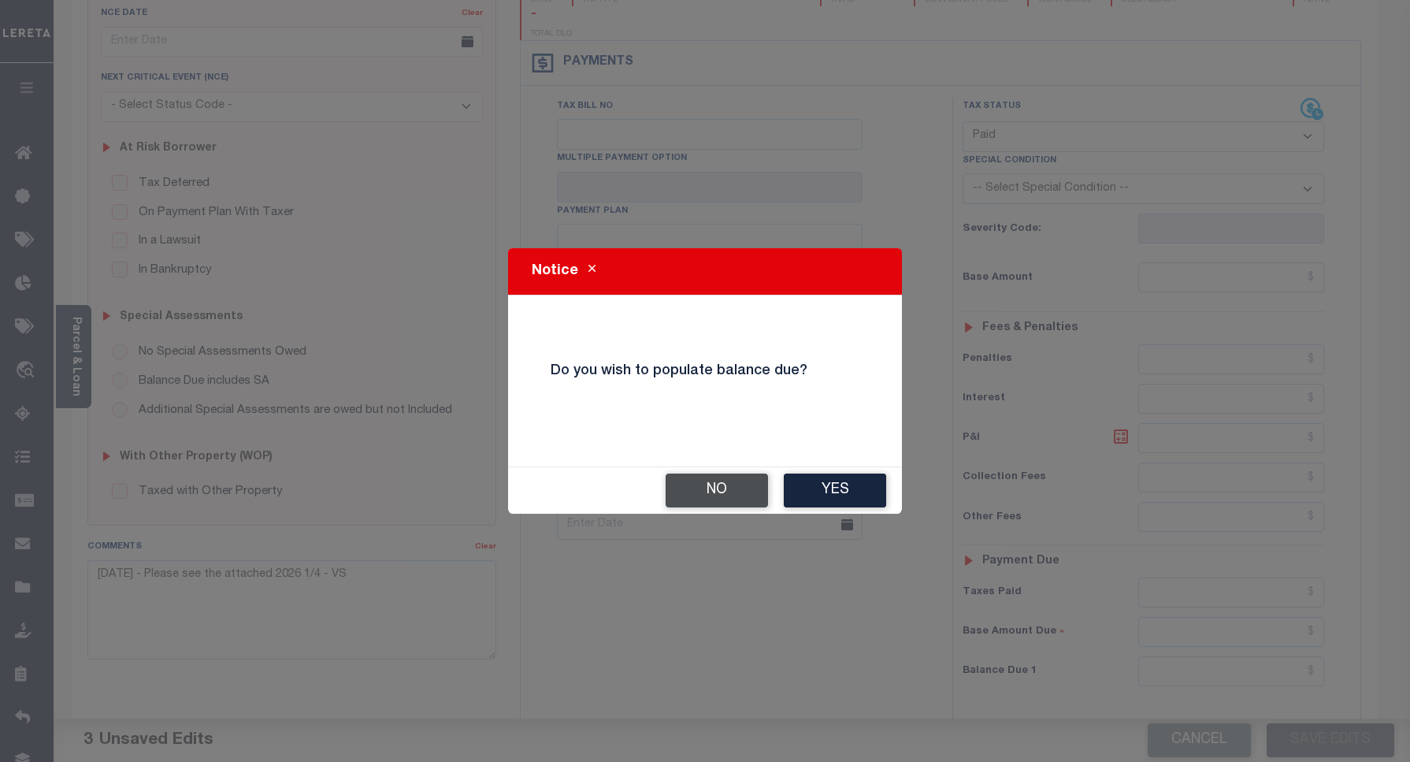
click at [682, 483] on button "No" at bounding box center [717, 491] width 102 height 34
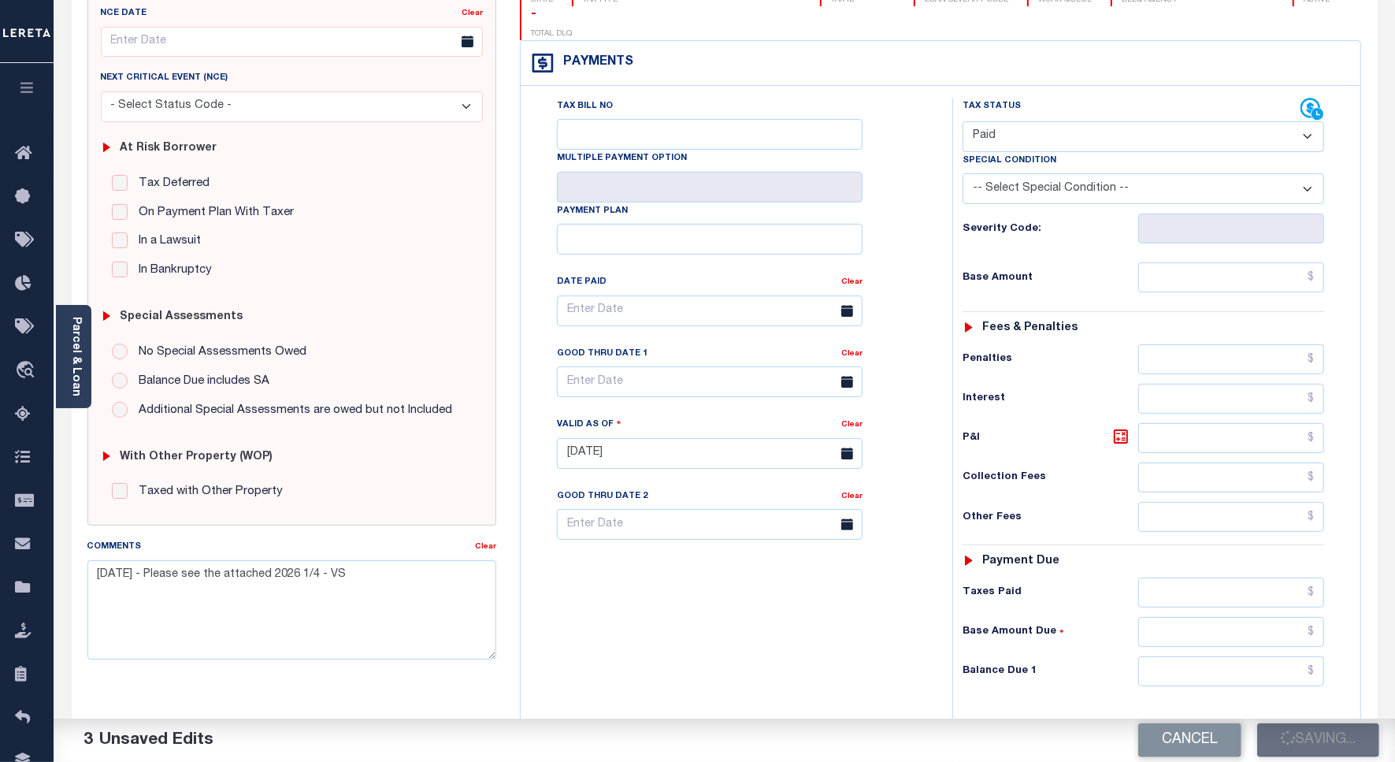
checkbox input "false"
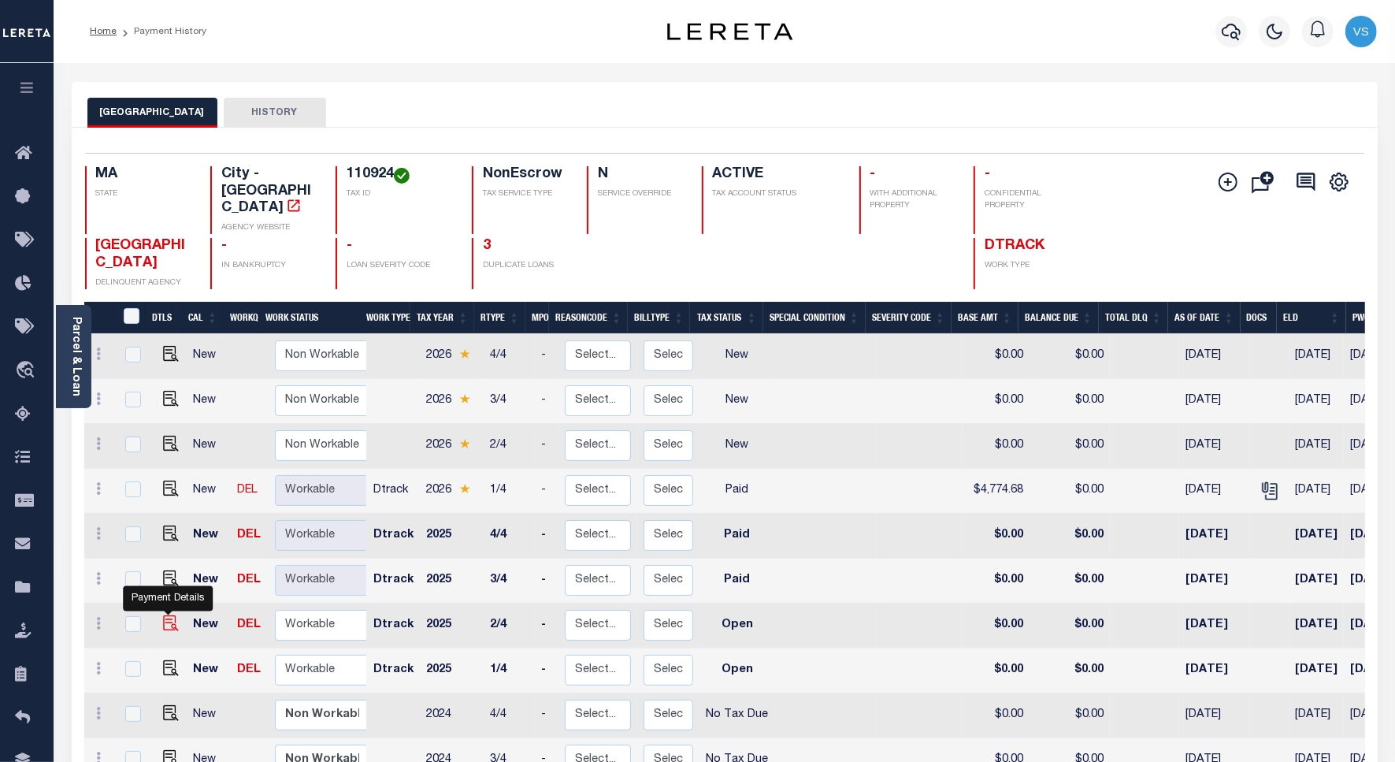
click at [168, 615] on img "" at bounding box center [171, 623] width 16 height 16
checkbox input "true"
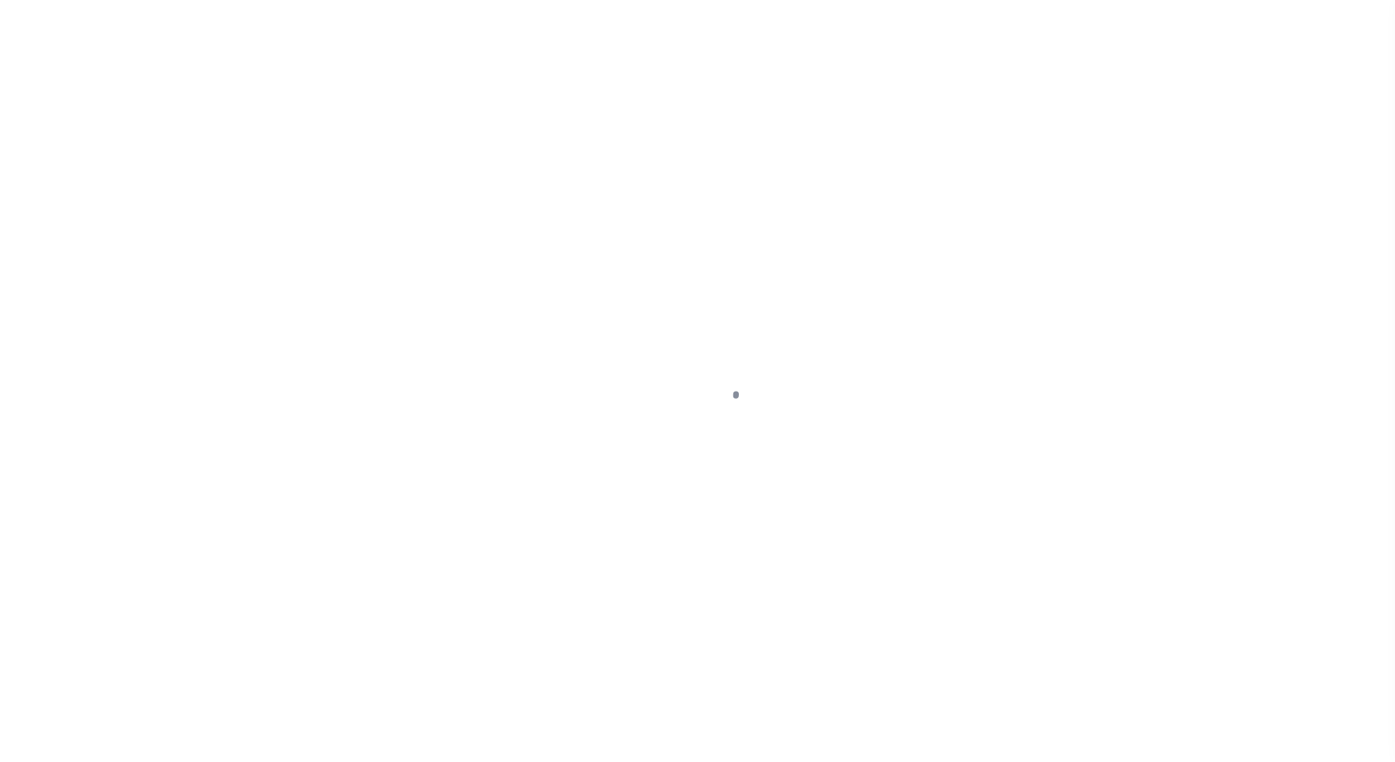
select select "OP2"
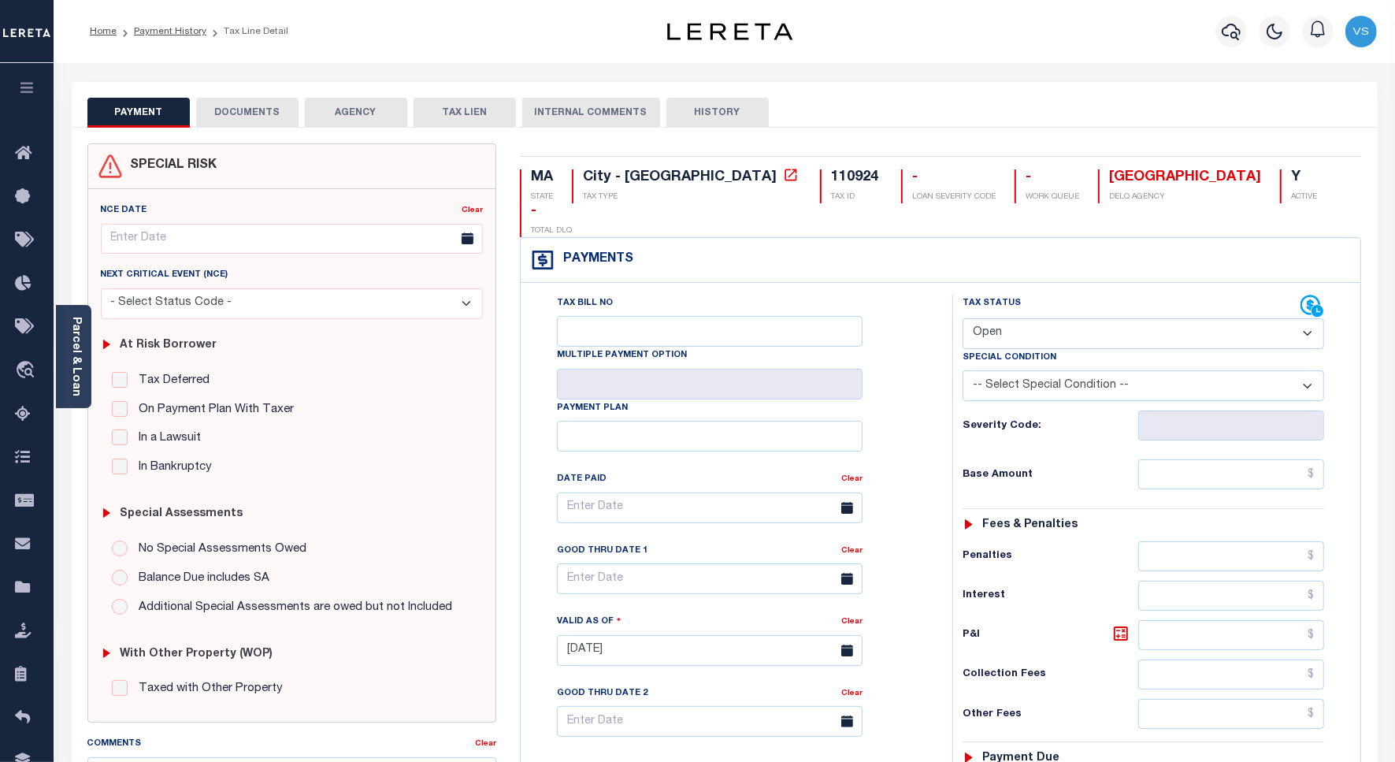
scroll to position [197, 0]
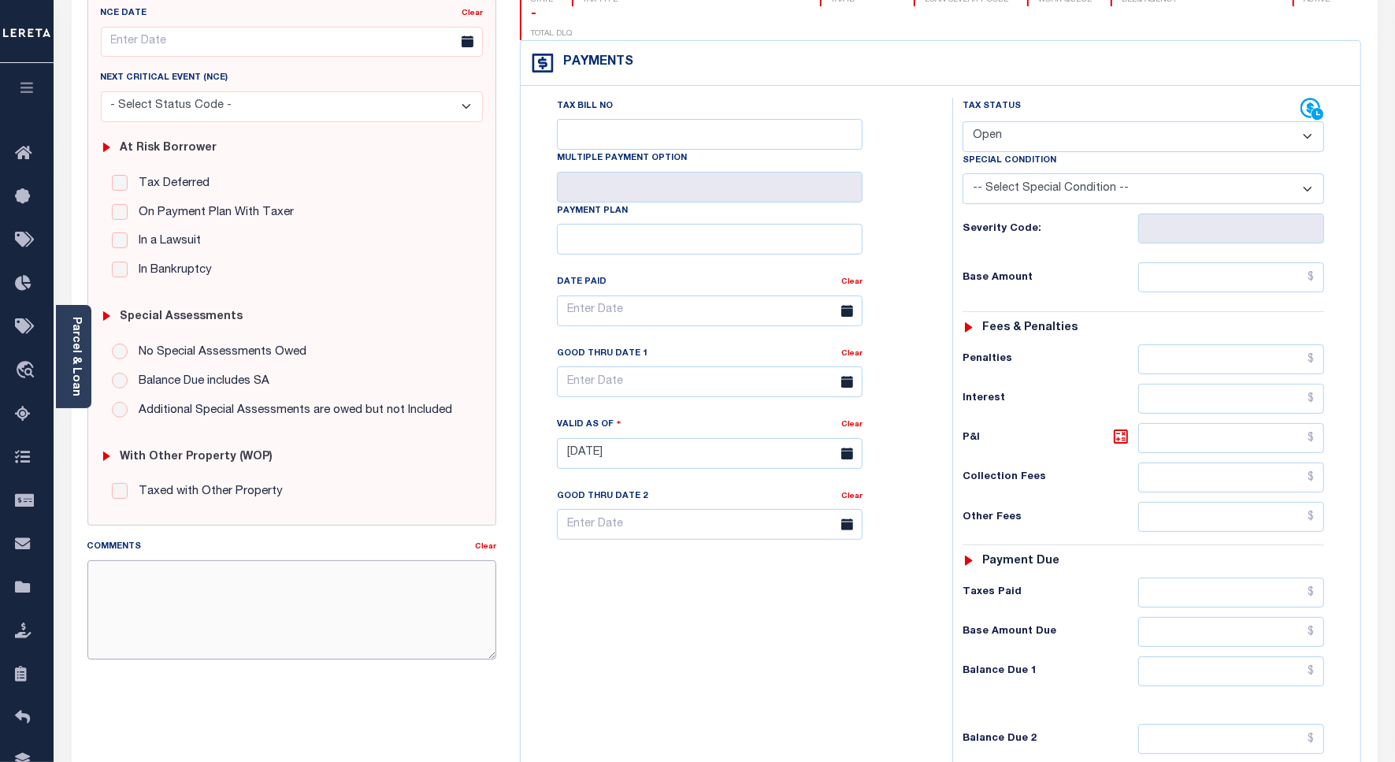
click at [327, 623] on textarea "Comments" at bounding box center [291, 609] width 409 height 99
paste textarea "[DATE] - Please see the attached 2026 1/4 - VS"
type textarea "[DATE] - Please see the attached 2026 1/4 - VS"
type input "[DATE]"
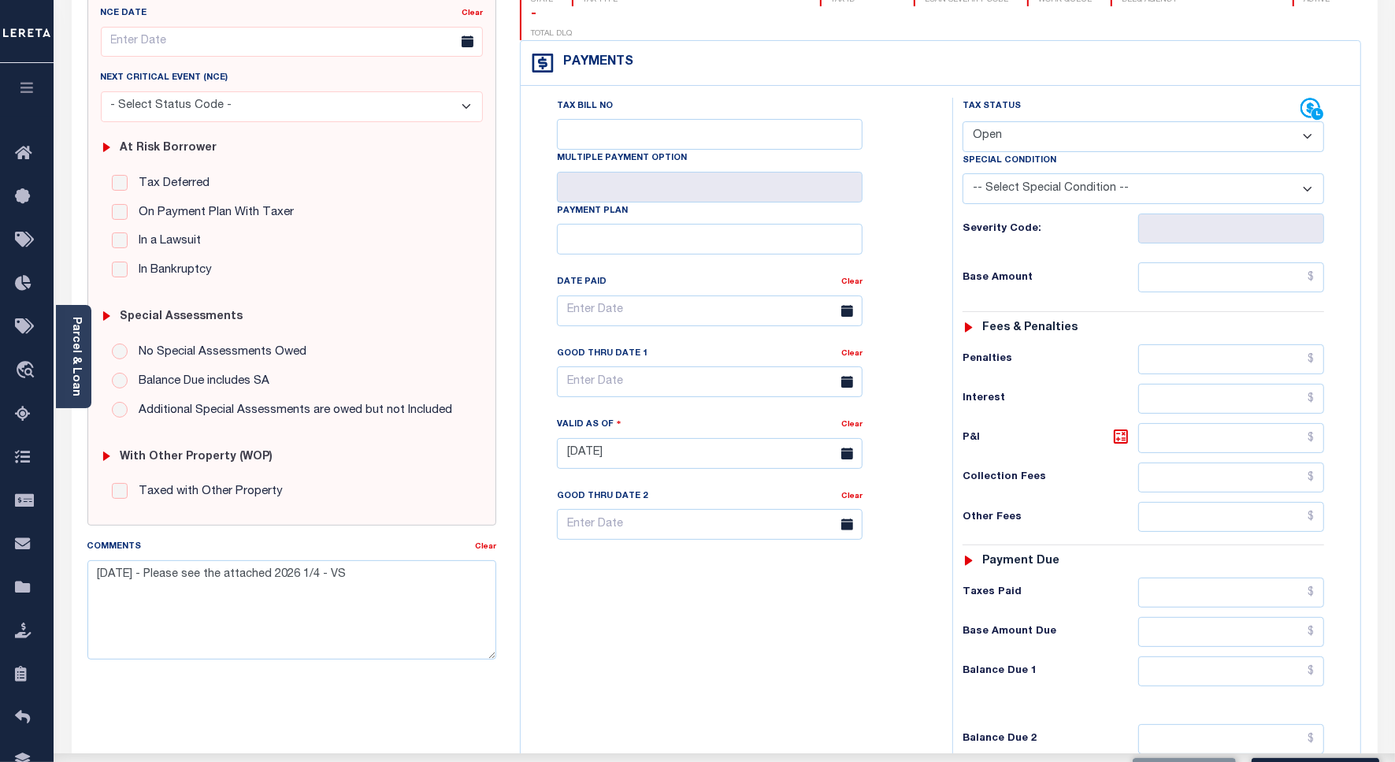
click at [1022, 121] on select "- Select Status Code - Open Due/Unpaid Paid Incomplete No Tax Due Internal Refu…" at bounding box center [1144, 136] width 362 height 31
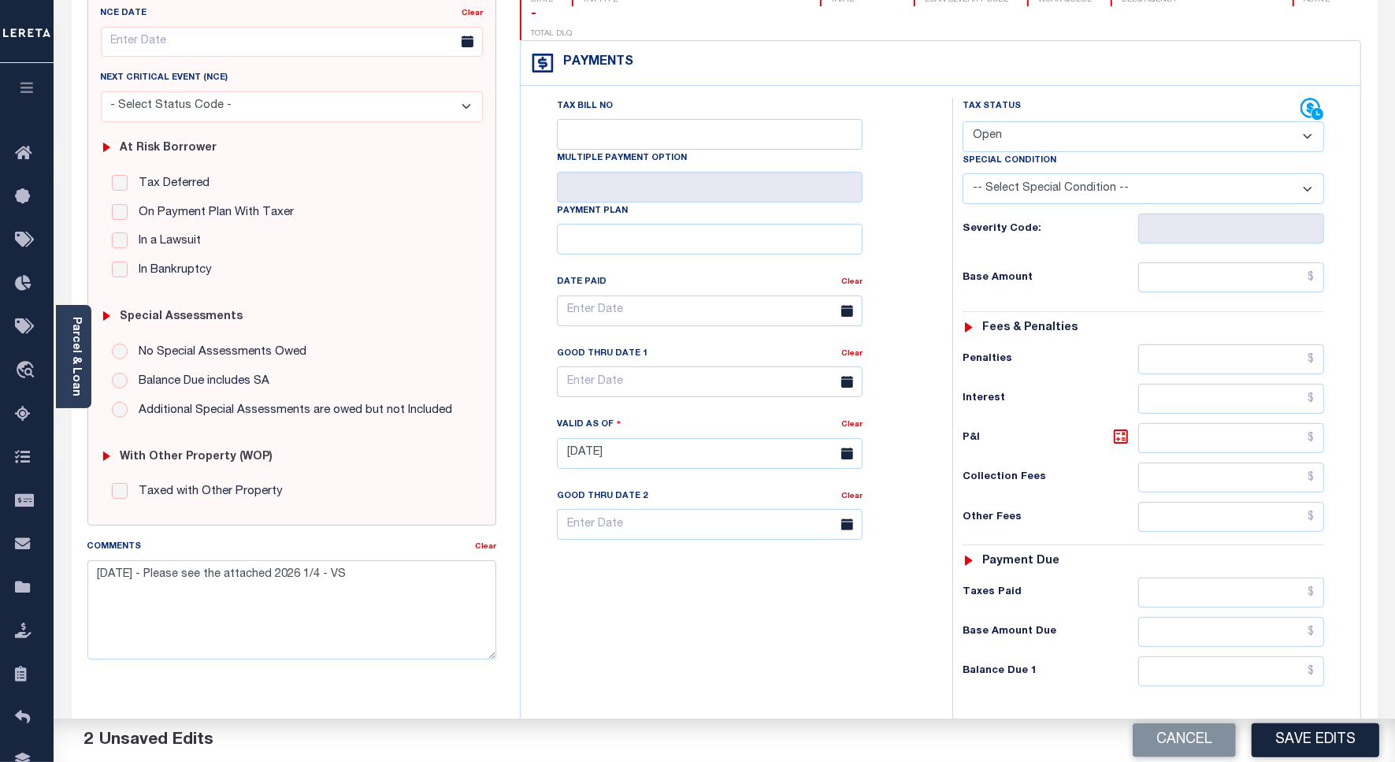
select select "PYD"
click at [963, 121] on select "- Select Status Code - Open Due/Unpaid Paid Incomplete No Tax Due Internal Refu…" at bounding box center [1144, 136] width 362 height 31
click at [1288, 733] on button "Save Edits" at bounding box center [1316, 740] width 128 height 34
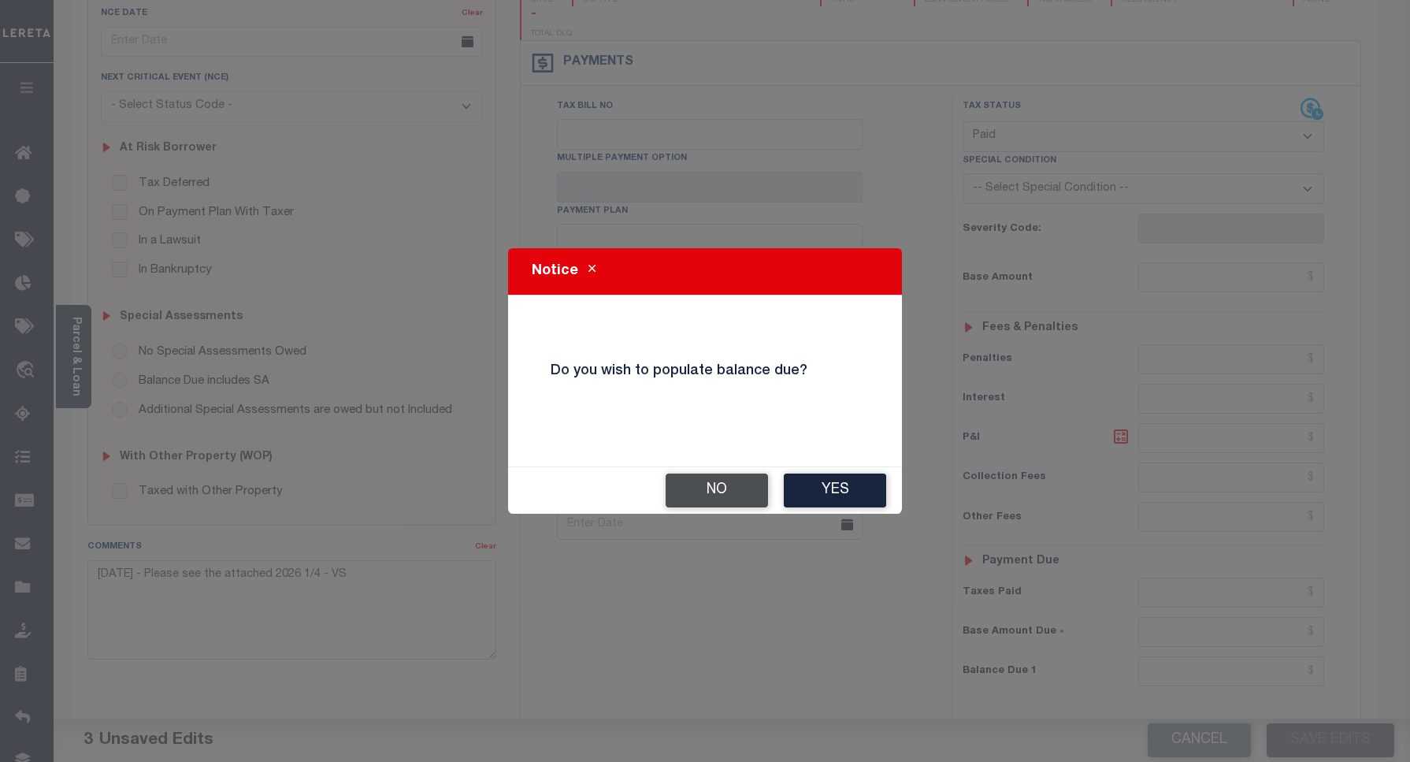
click at [680, 489] on button "No" at bounding box center [717, 491] width 102 height 34
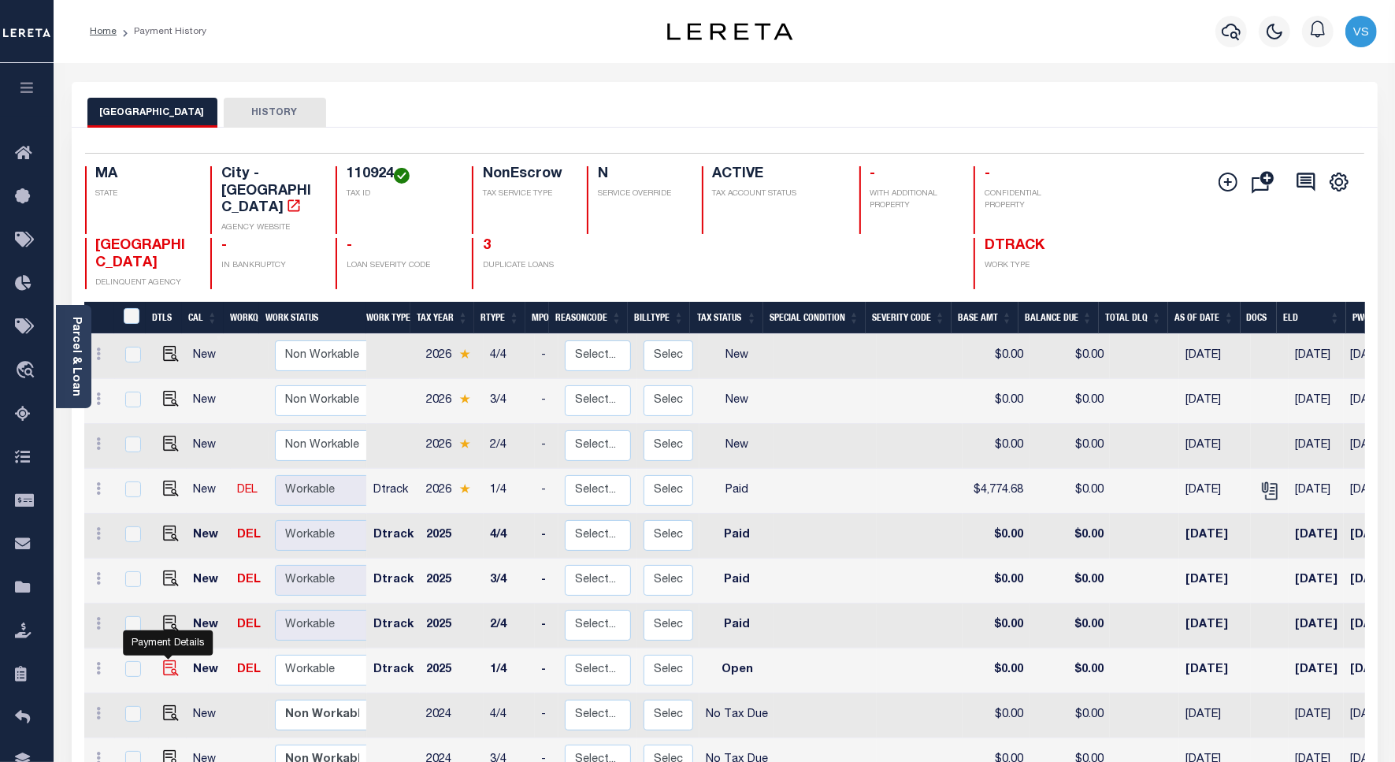
click at [164, 660] on img "" at bounding box center [171, 668] width 16 height 16
checkbox input "true"
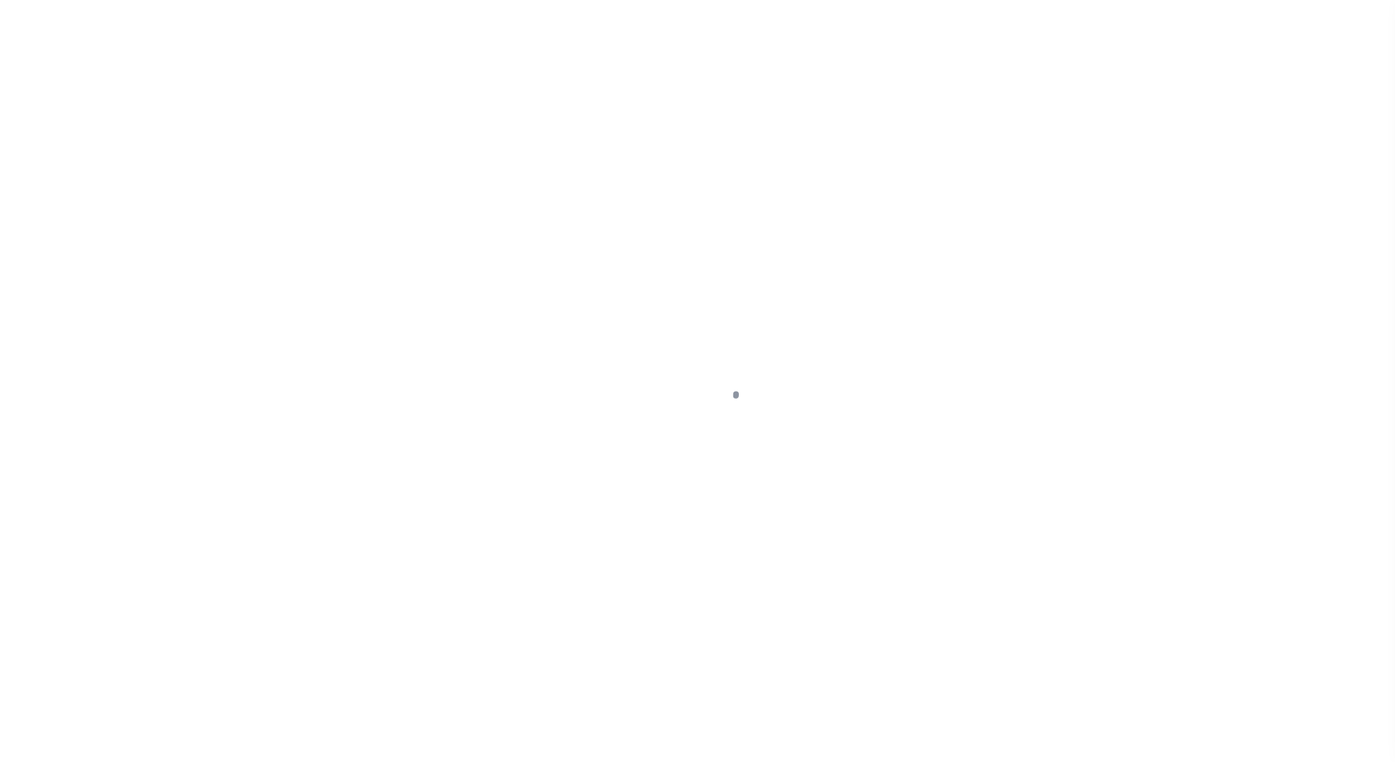
select select "OP2"
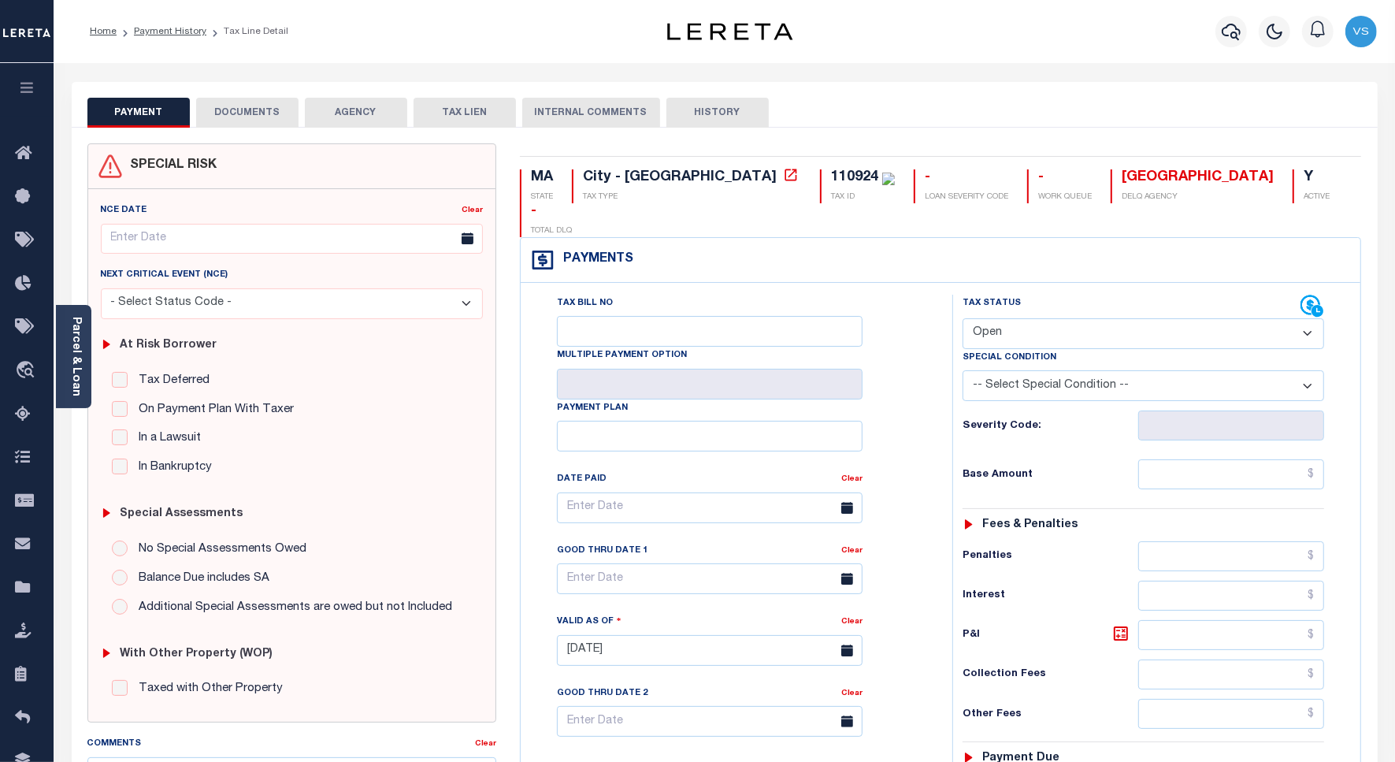
scroll to position [295, 0]
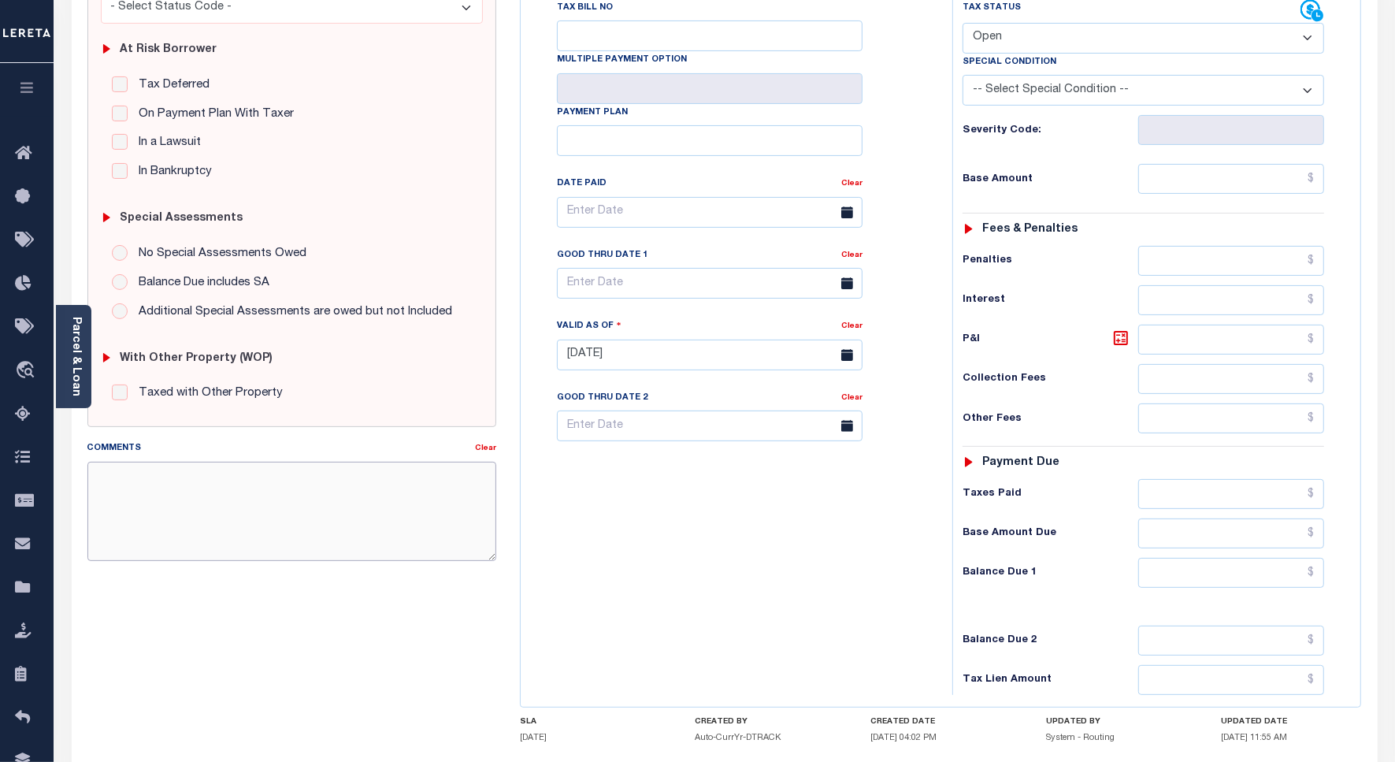
click at [284, 517] on textarea "Comments" at bounding box center [291, 511] width 409 height 99
paste textarea "9/15/25 - Please see the attached 2026 1/4 - VS"
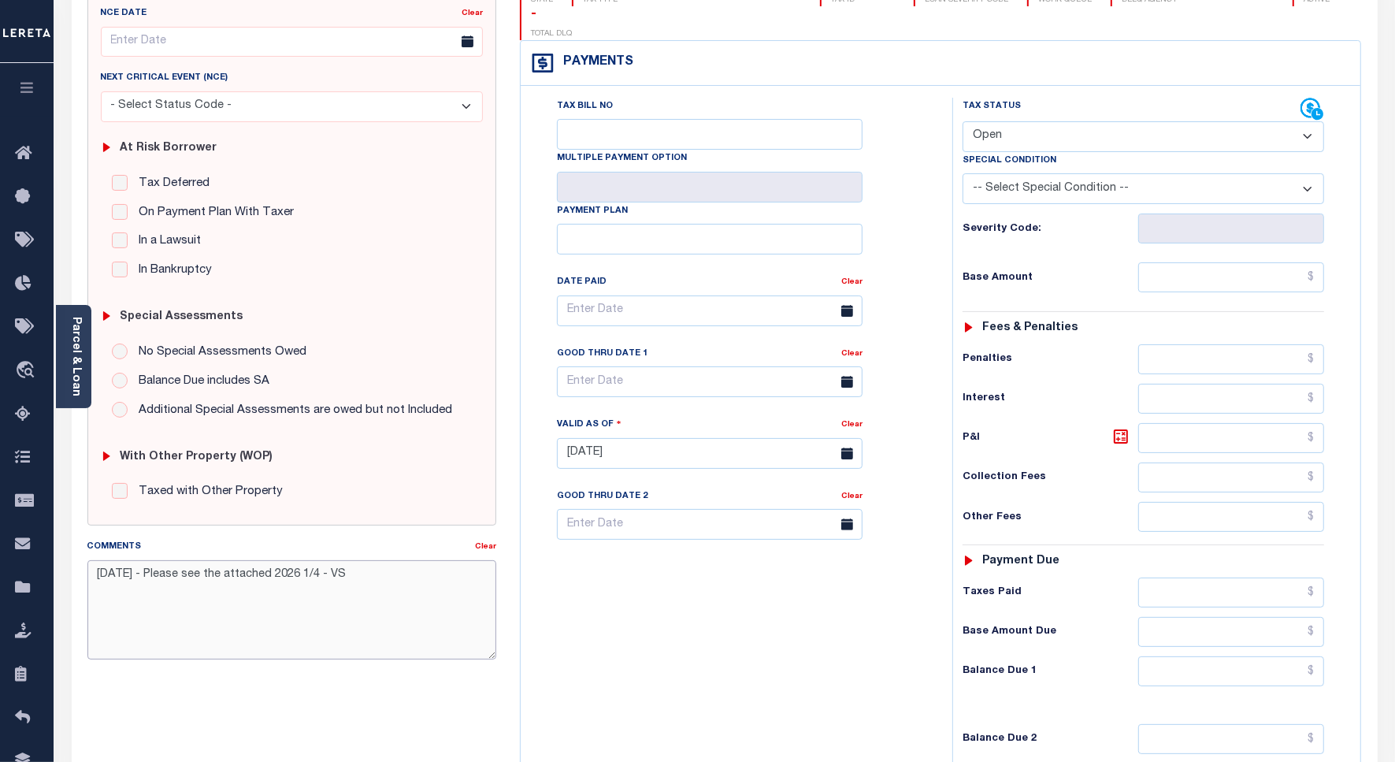
scroll to position [98, 0]
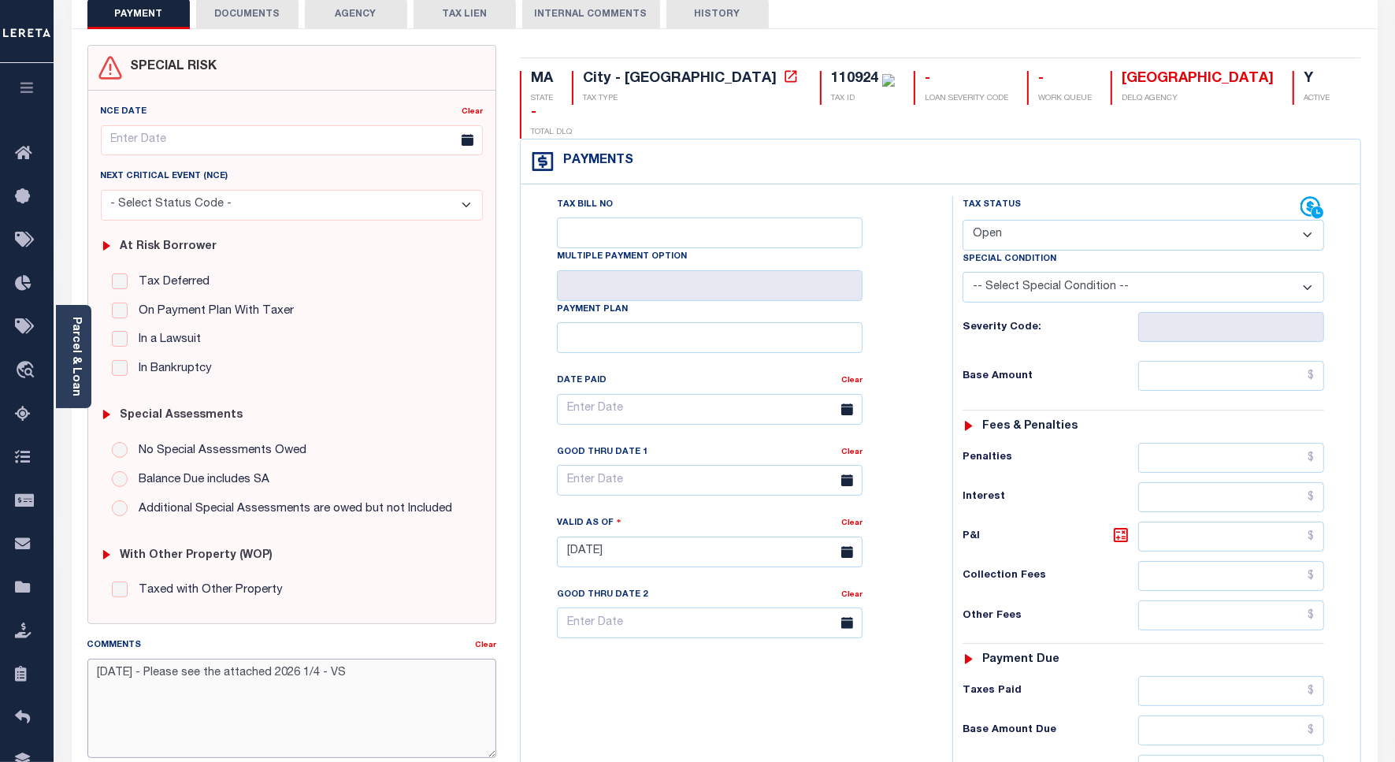
type textarea "9/15/25 - Please see the attached 2026 1/4 - VS"
type input "[DATE]"
click at [1005, 220] on select "- Select Status Code - Open Due/Unpaid Paid Incomplete No Tax Due Internal Refu…" at bounding box center [1144, 235] width 362 height 31
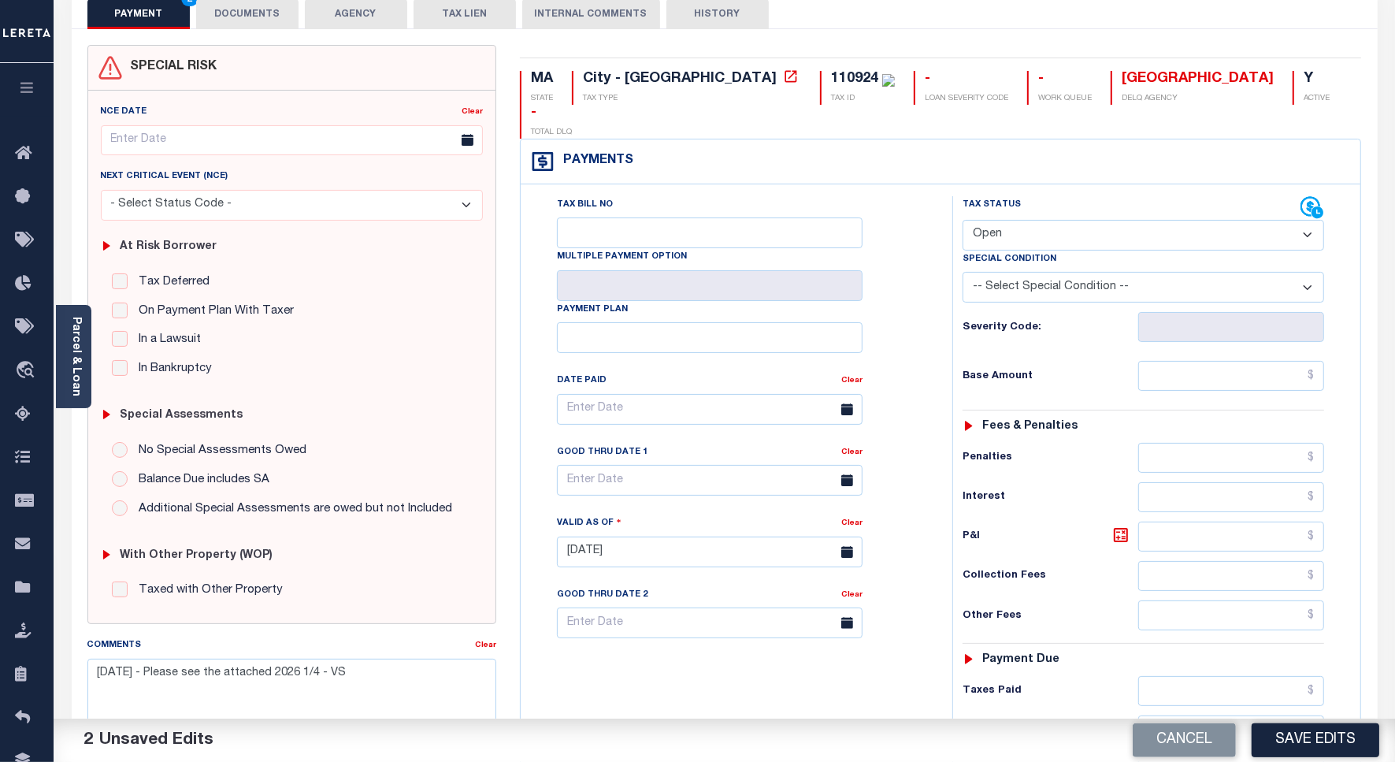
select select "PYD"
click at [963, 220] on select "- Select Status Code - Open Due/Unpaid Paid Incomplete No Tax Due Internal Refu…" at bounding box center [1144, 235] width 362 height 31
click at [1306, 738] on button "Save Edits" at bounding box center [1316, 740] width 128 height 34
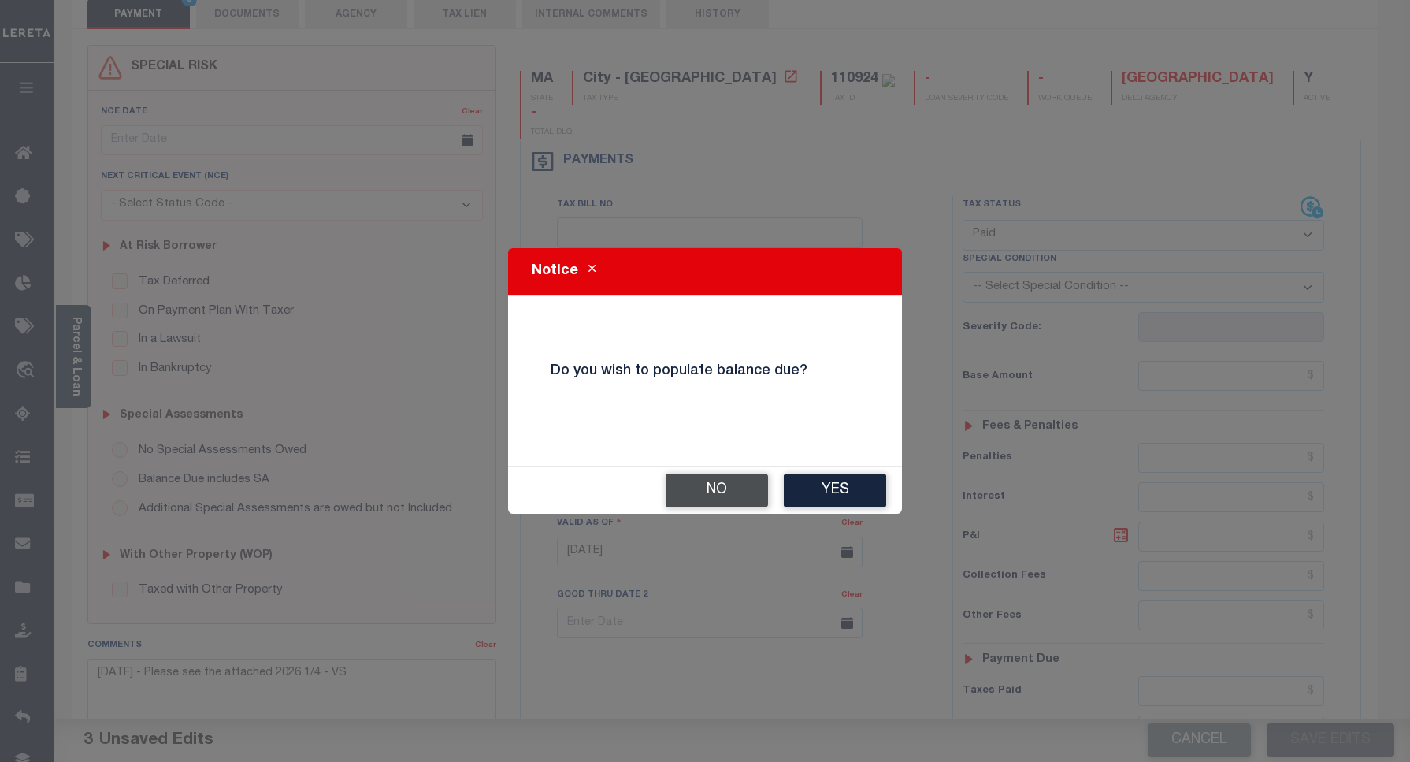
click at [715, 482] on button "No" at bounding box center [717, 491] width 102 height 34
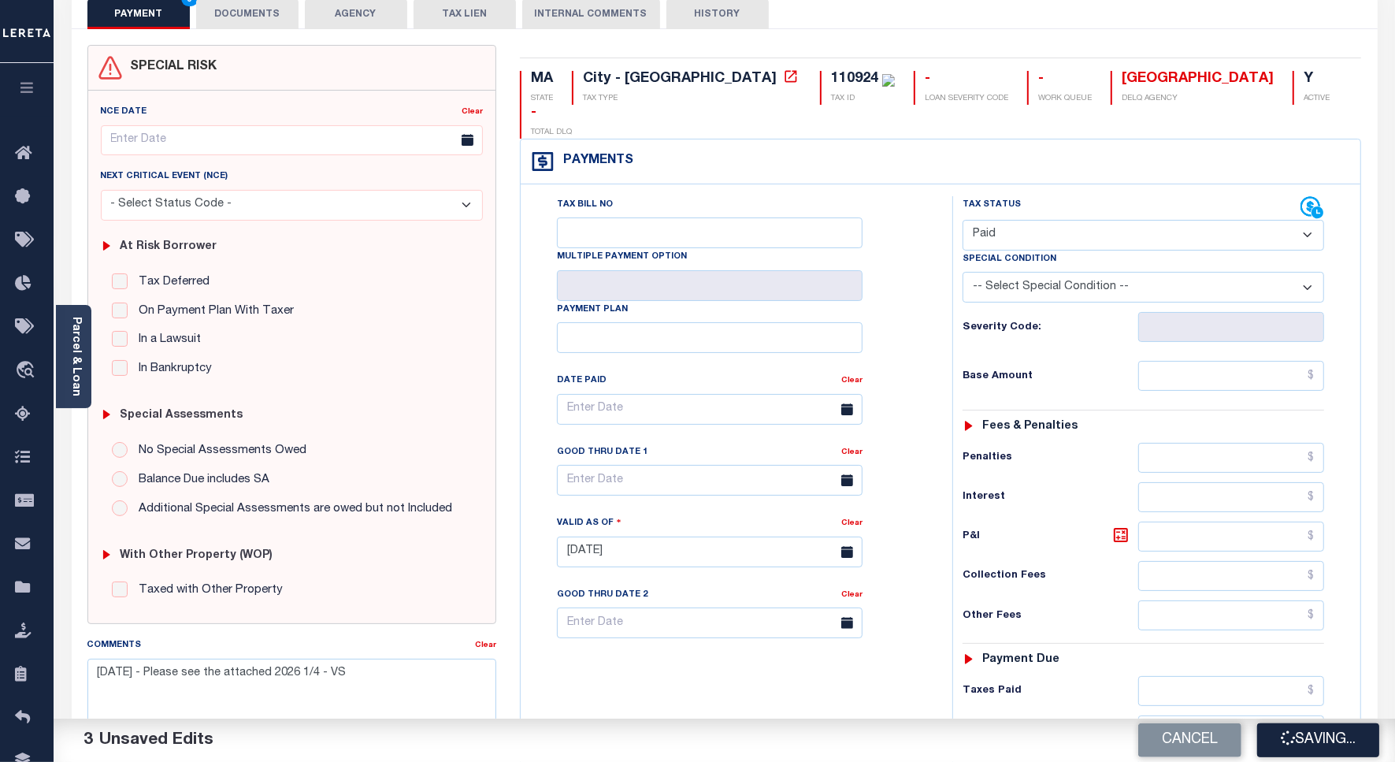
checkbox input "false"
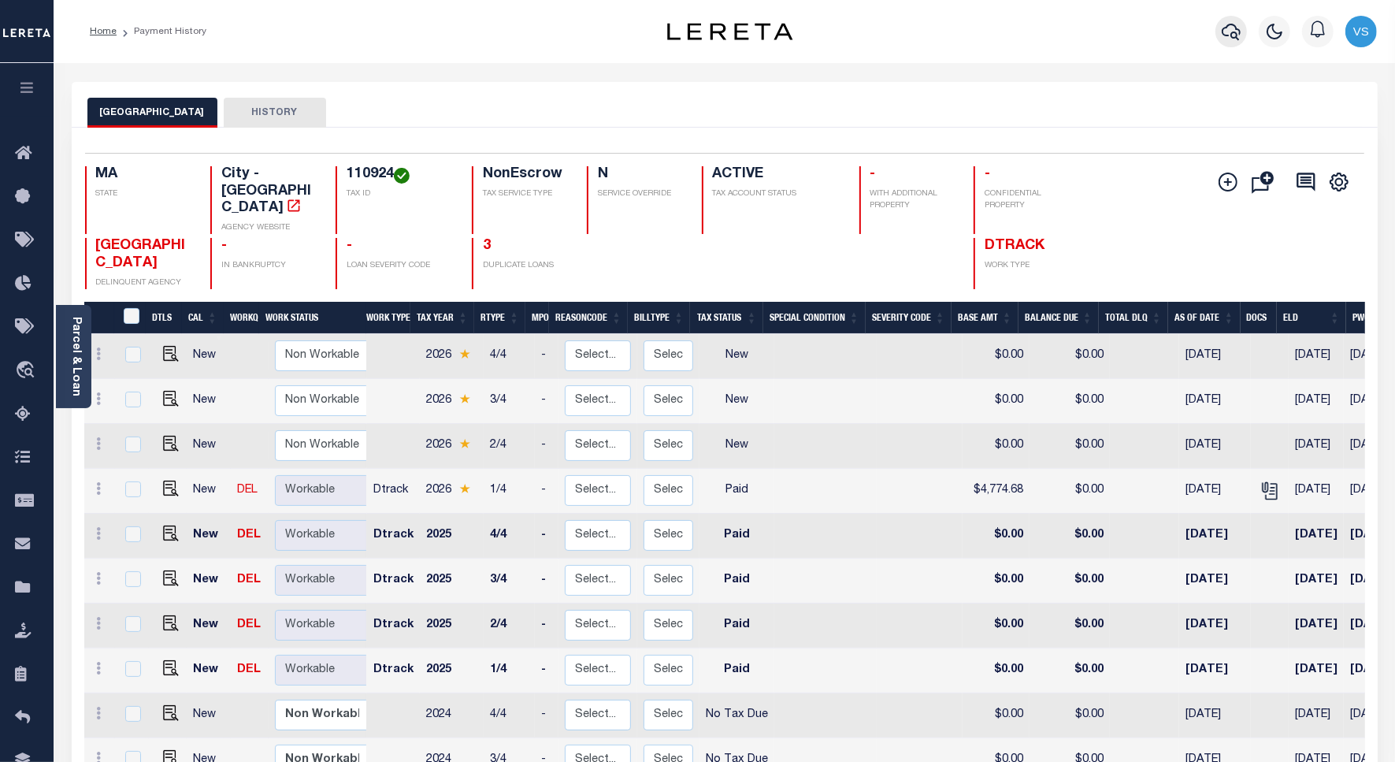
click at [1229, 34] on icon "button" at bounding box center [1231, 31] width 19 height 19
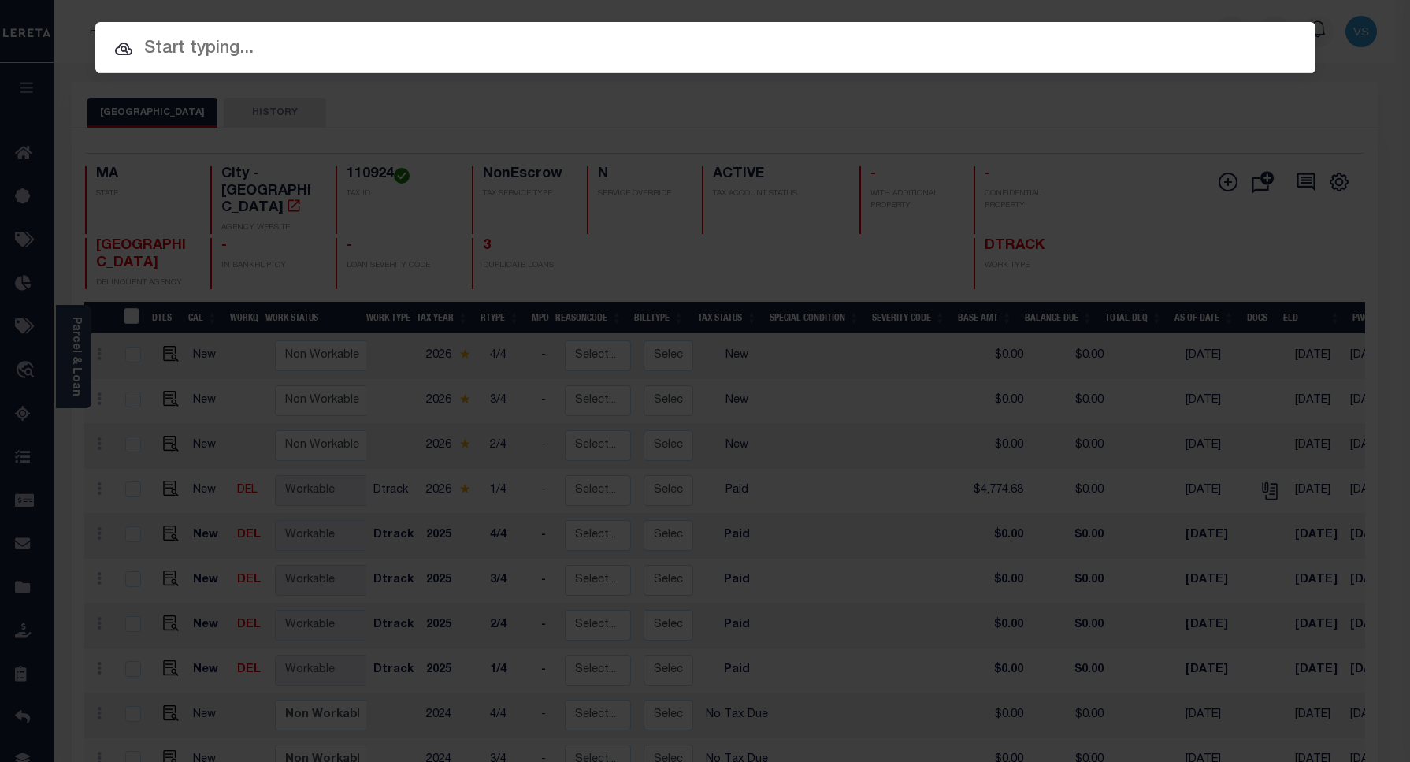
paste input "510030381"
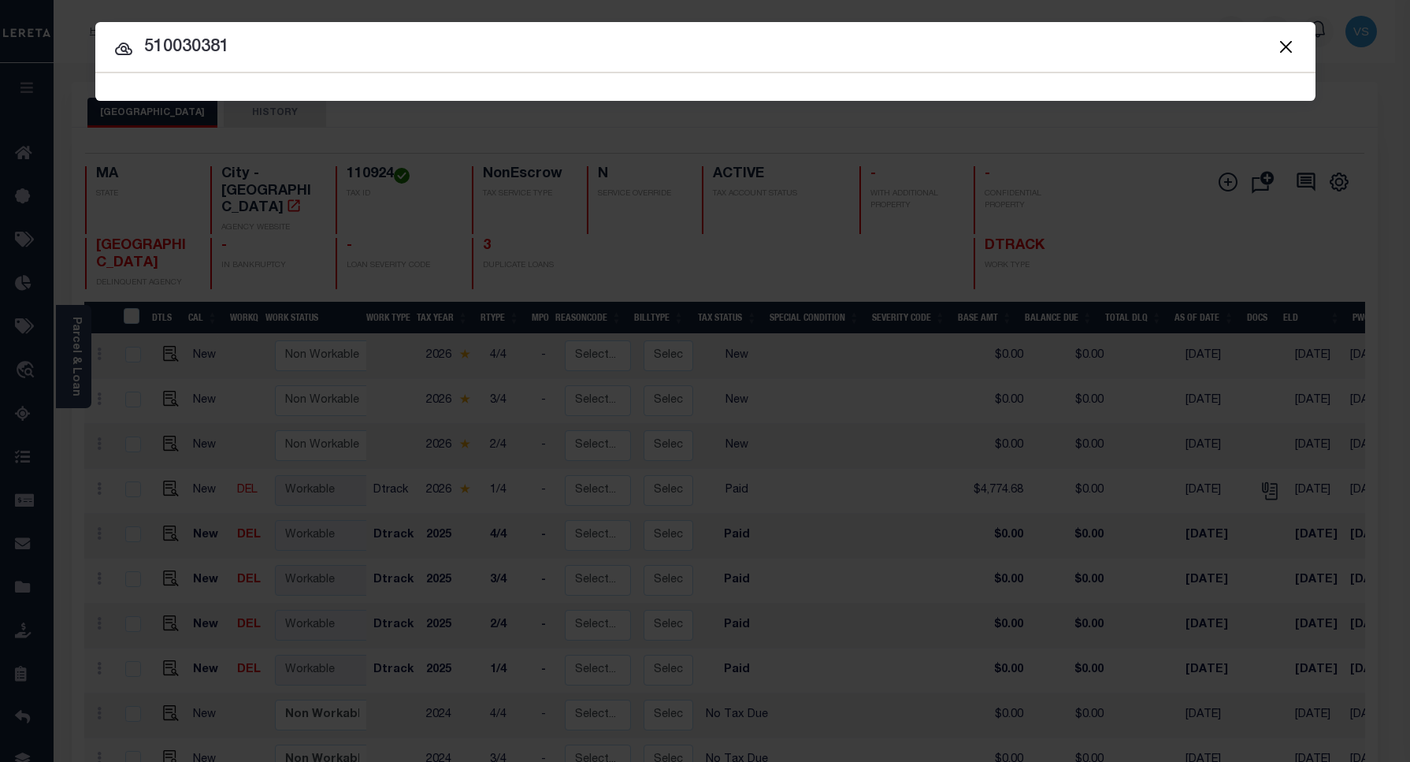
type input "510030381"
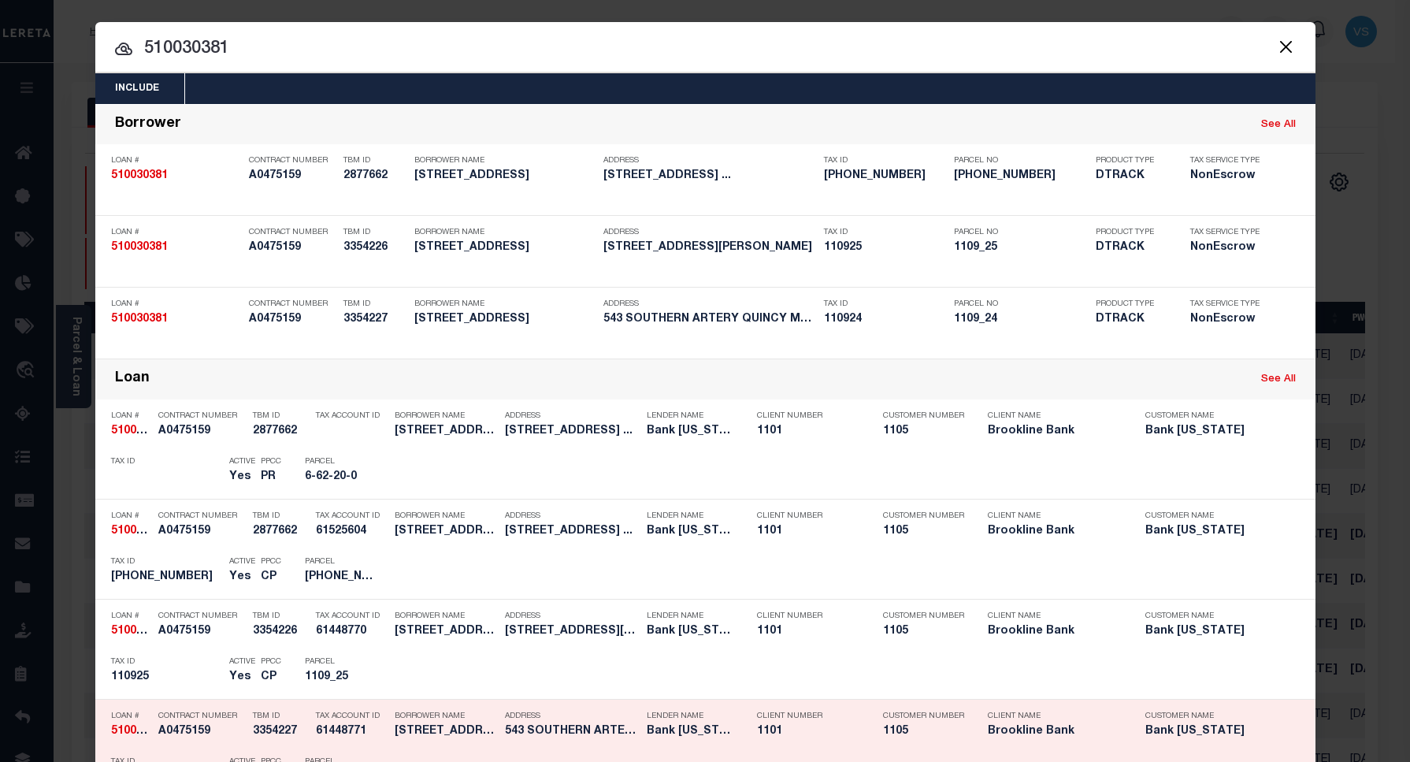
click at [1219, 671] on div "Payment History" at bounding box center [1210, 671] width 97 height 17
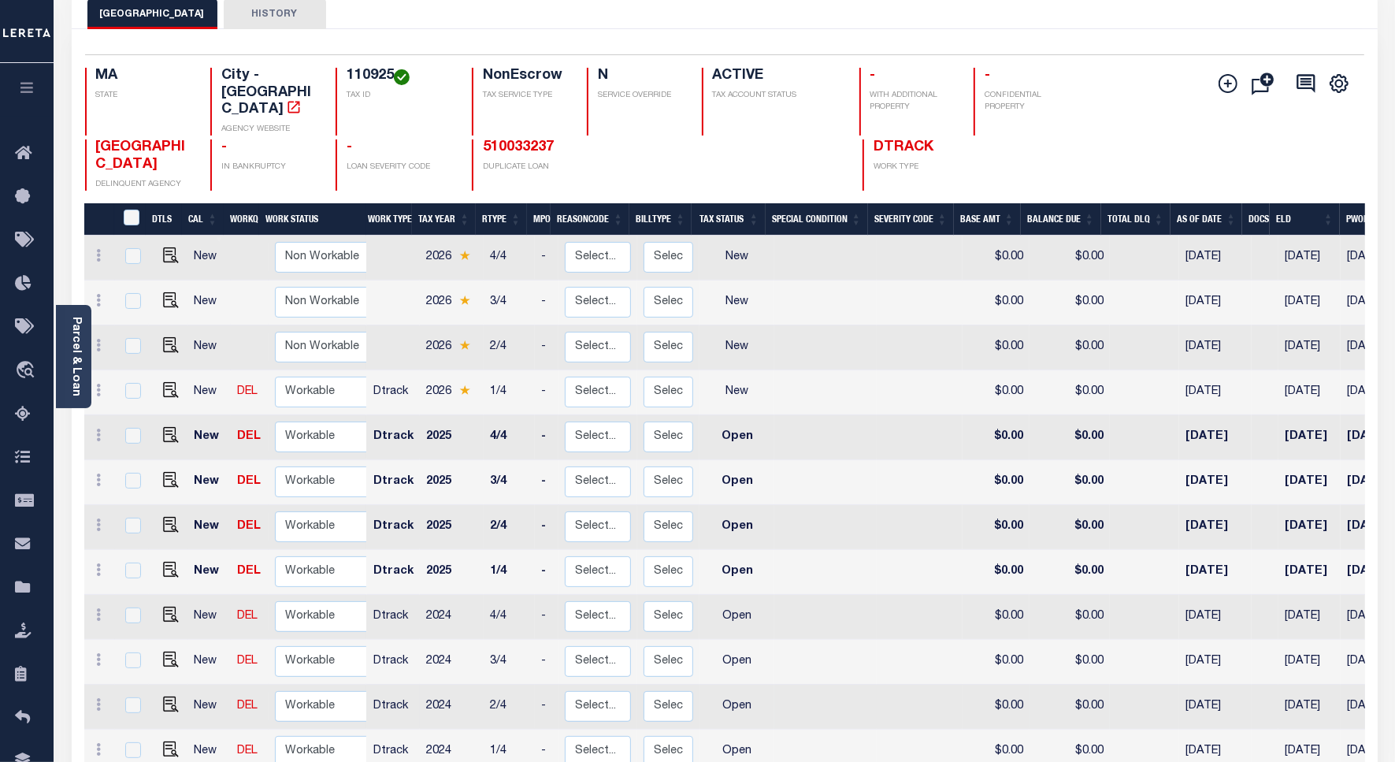
scroll to position [197, 0]
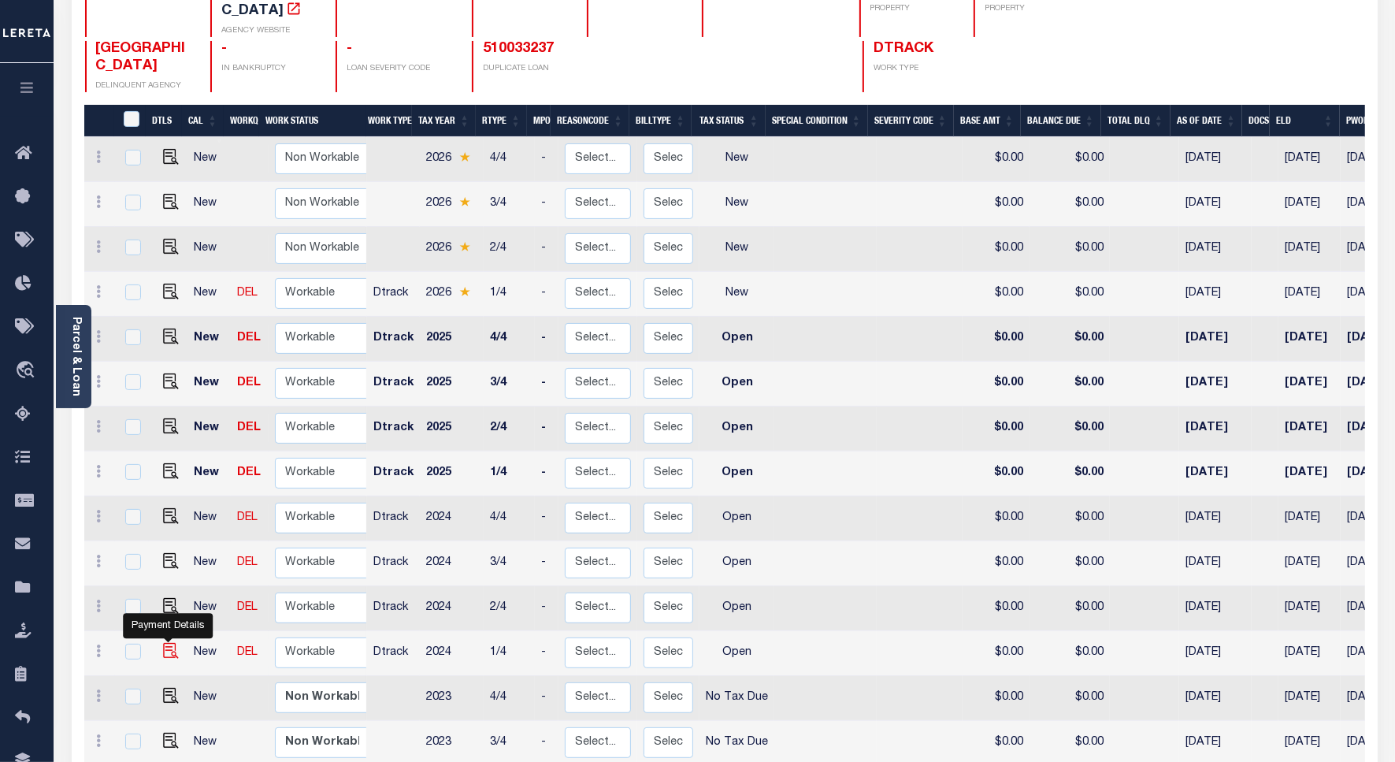
click at [168, 643] on img "" at bounding box center [171, 651] width 16 height 16
checkbox input "true"
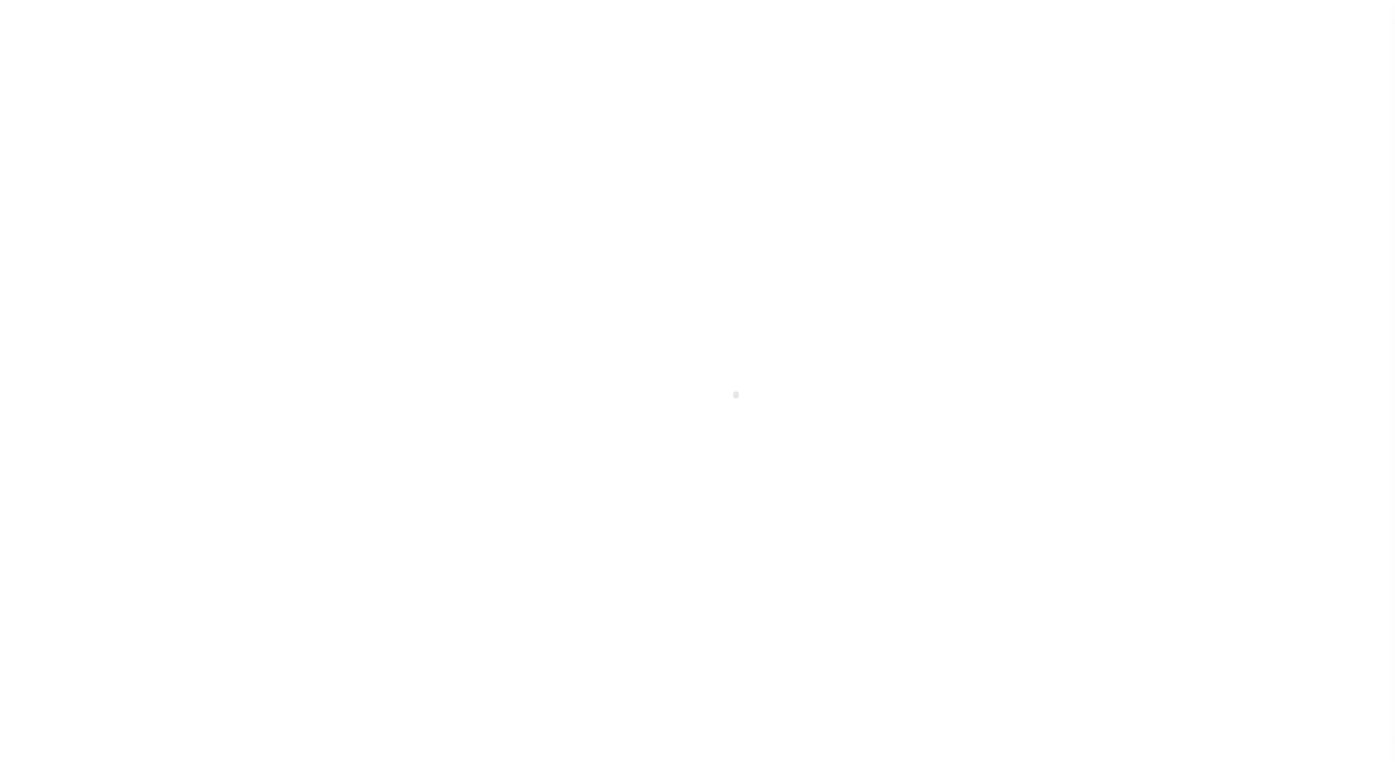
select select "OP2"
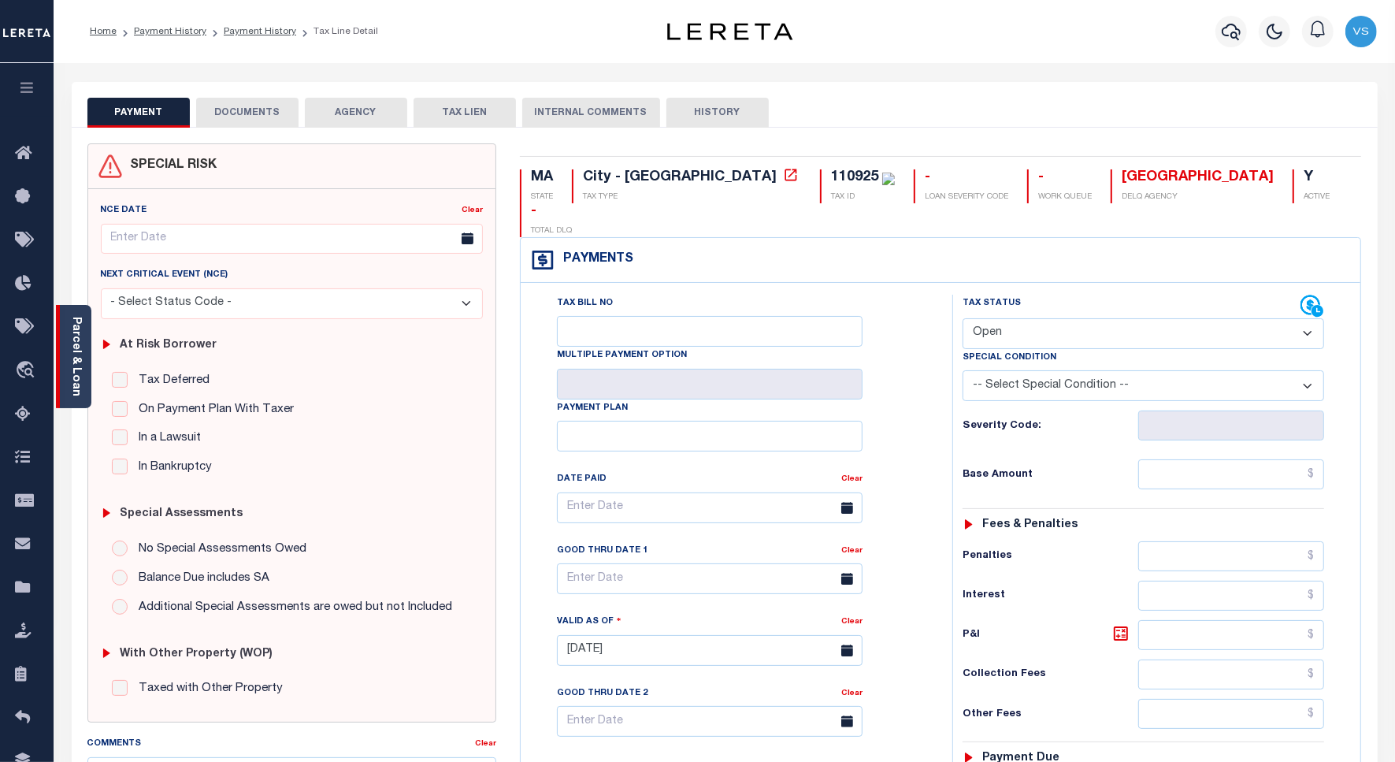
click at [76, 379] on link "Parcel & Loan" at bounding box center [75, 357] width 11 height 80
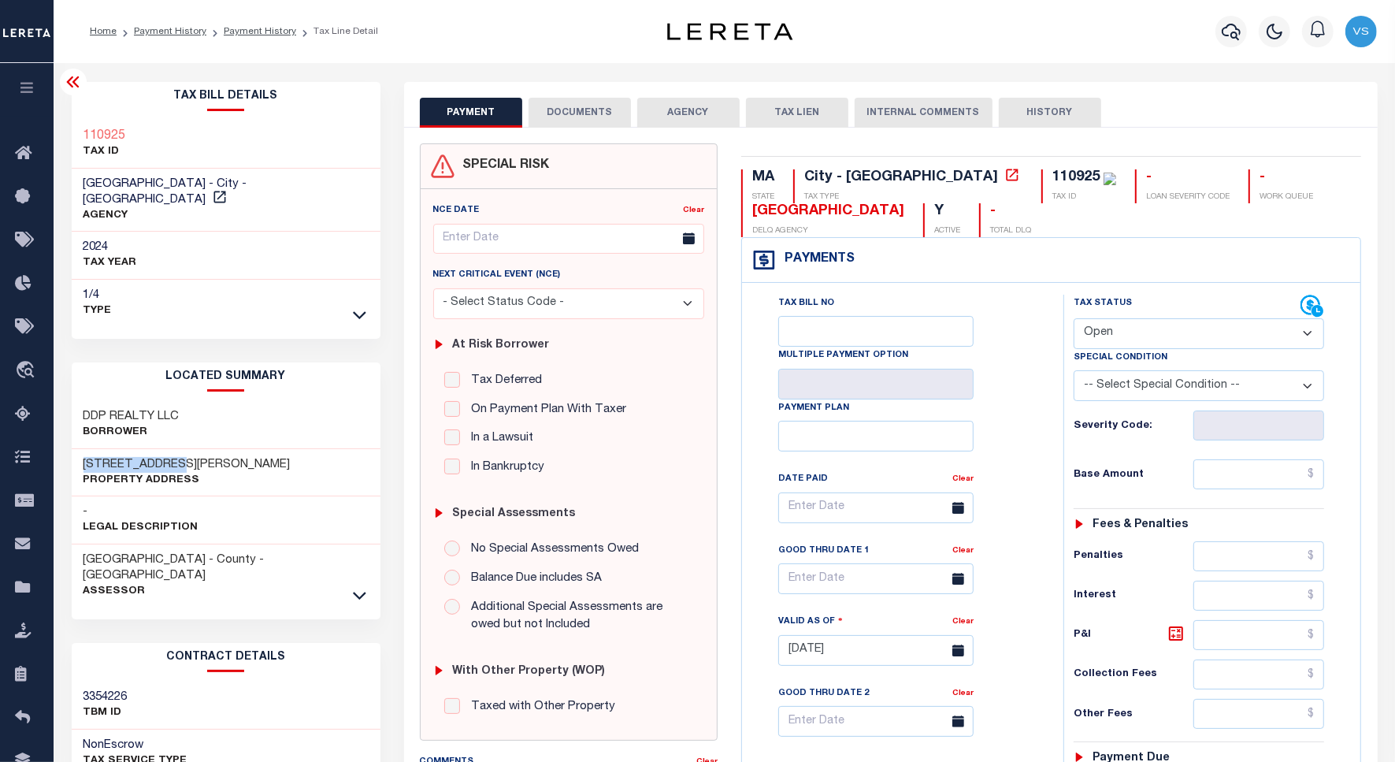
drag, startPoint x: 187, startPoint y: 442, endPoint x: 79, endPoint y: 451, distance: 108.3
click at [79, 451] on div "[STREET_ADDRESS][PERSON_NAME] Property Address" at bounding box center [226, 473] width 309 height 48
copy h3 "[STREET_ADDRESS][PERSON_NAME]"
click at [552, 109] on button "DOCUMENTS" at bounding box center [580, 113] width 102 height 30
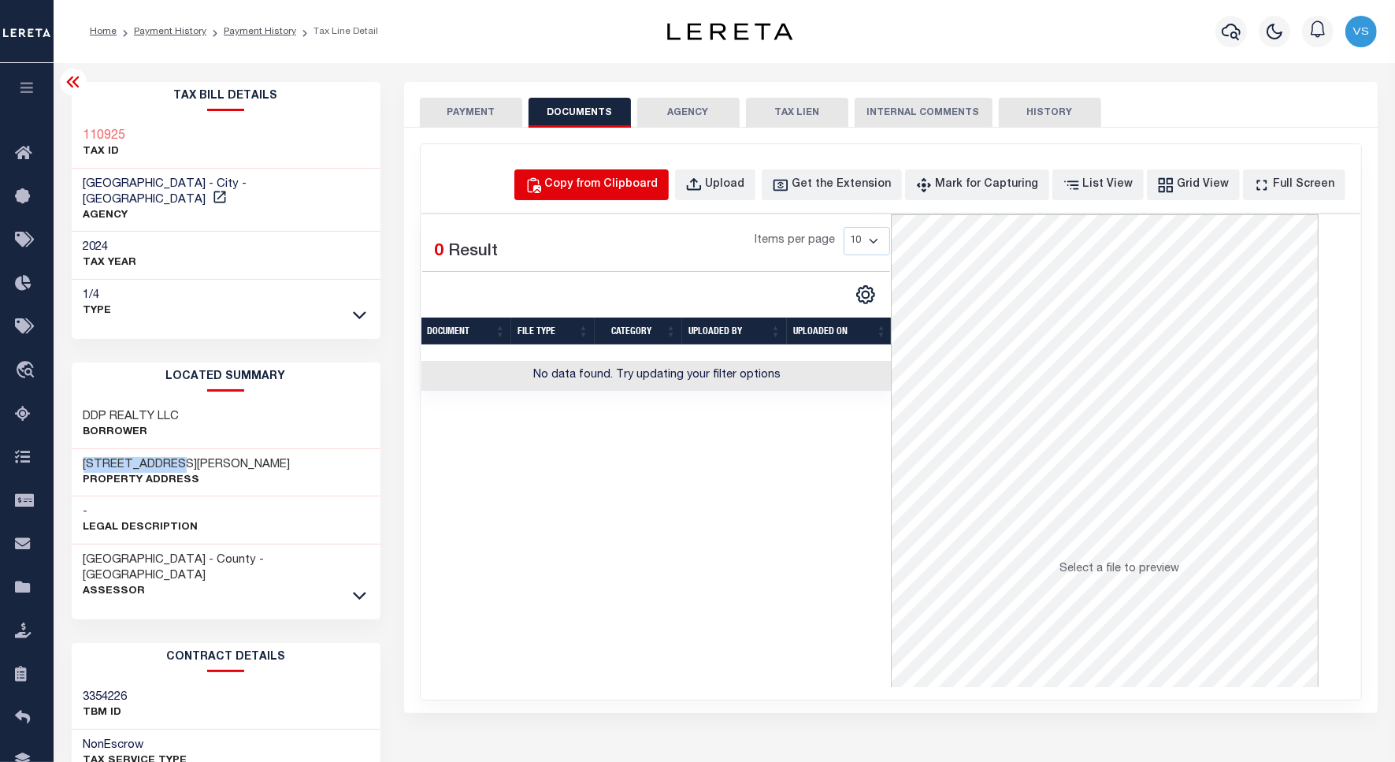
click at [591, 190] on div "Copy from Clipboard" at bounding box center [601, 184] width 113 height 17
select select "POP"
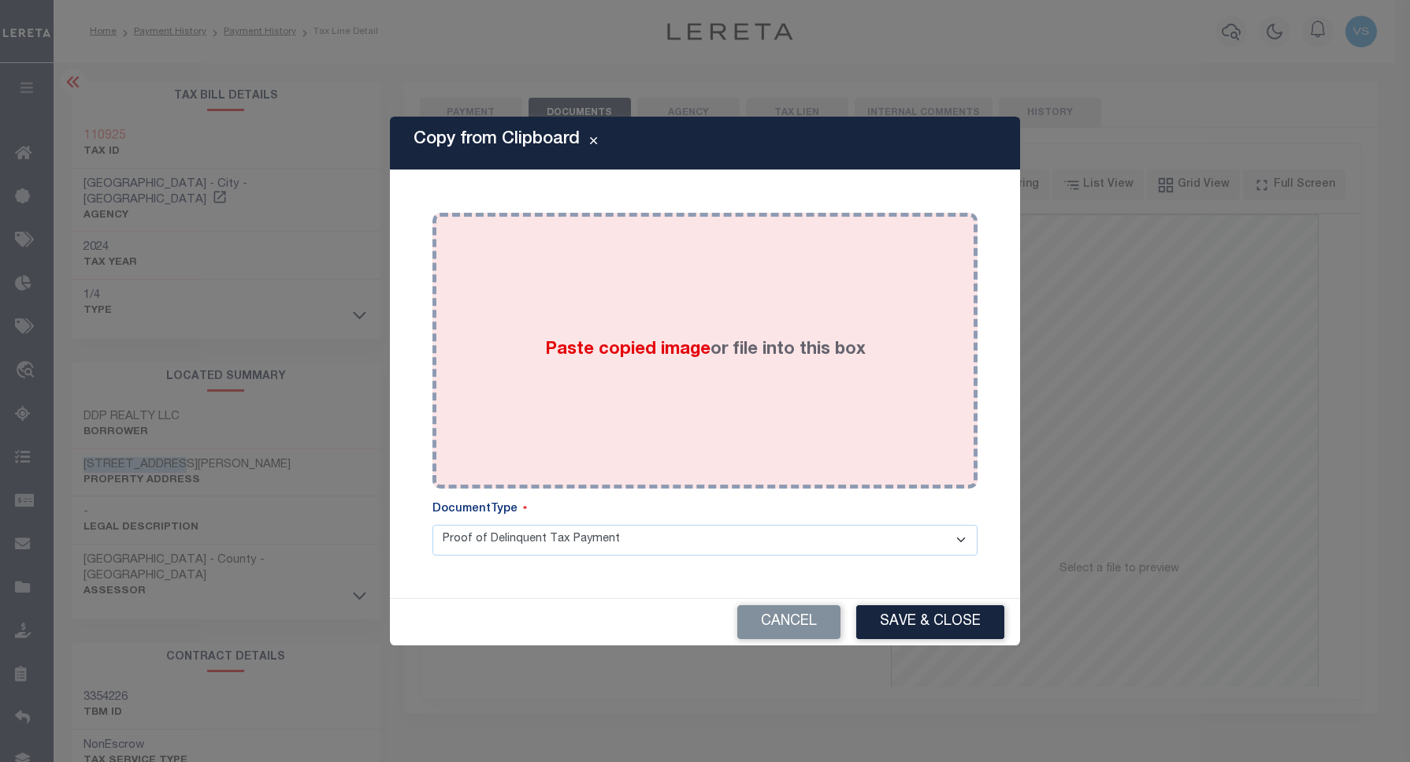
click at [607, 286] on div "Paste copied image or file into this box" at bounding box center [705, 351] width 522 height 252
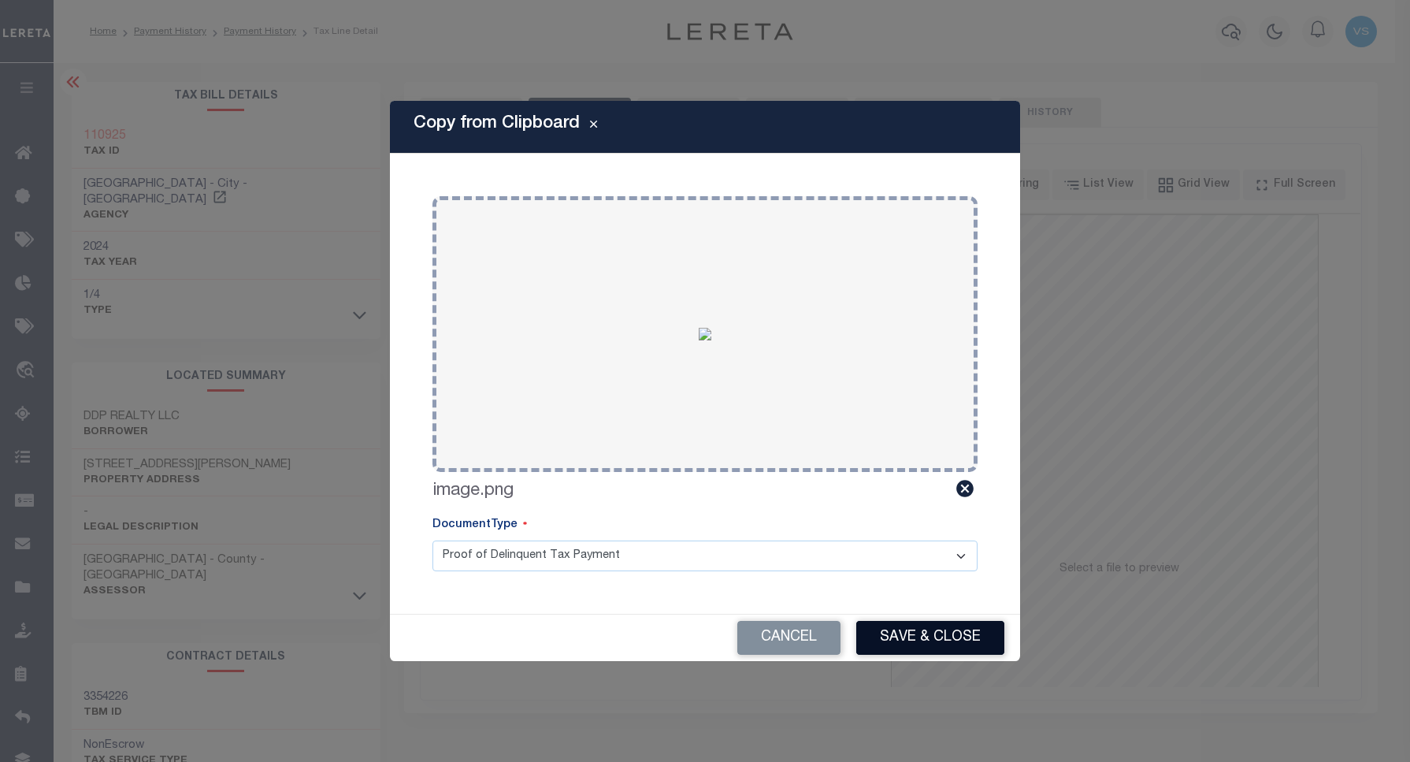
click at [882, 634] on button "Save & Close" at bounding box center [930, 638] width 148 height 34
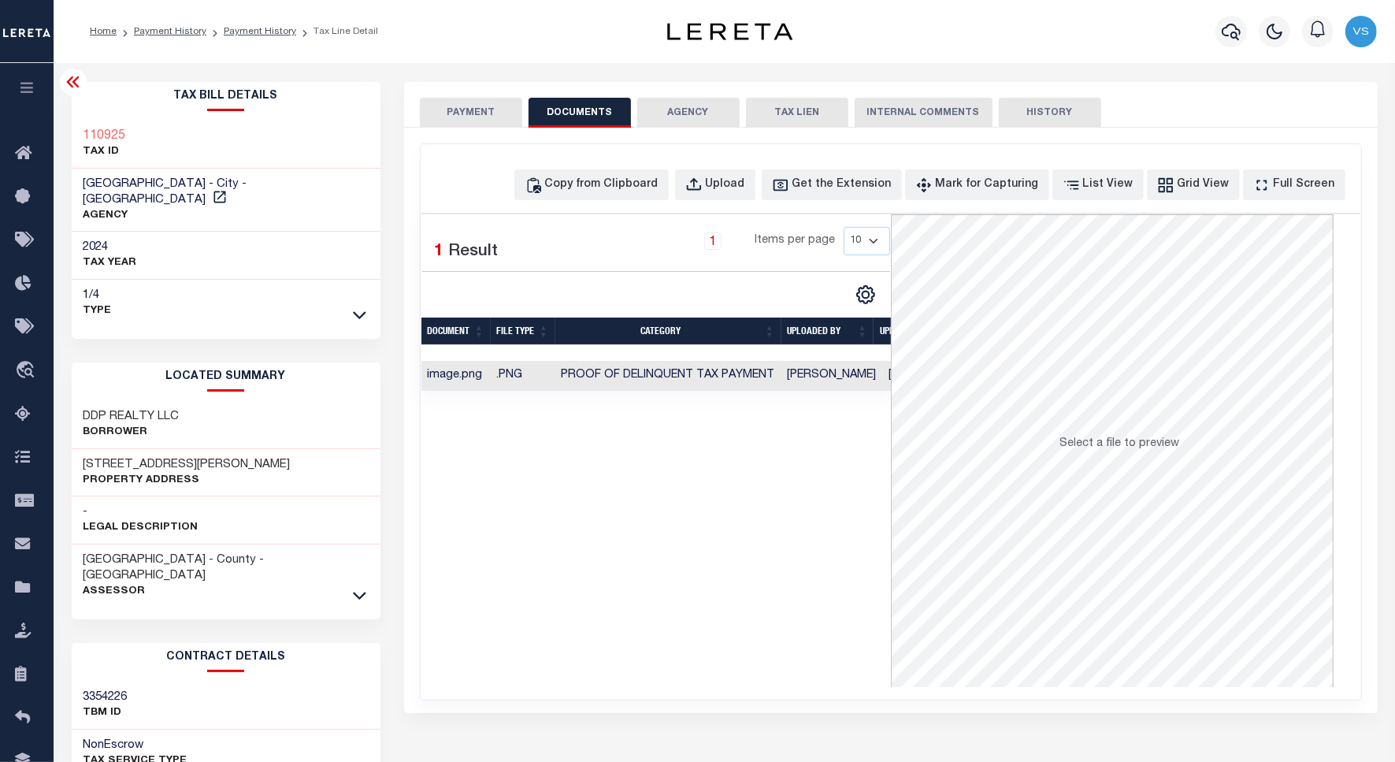
click at [448, 112] on button "PAYMENT" at bounding box center [471, 113] width 102 height 30
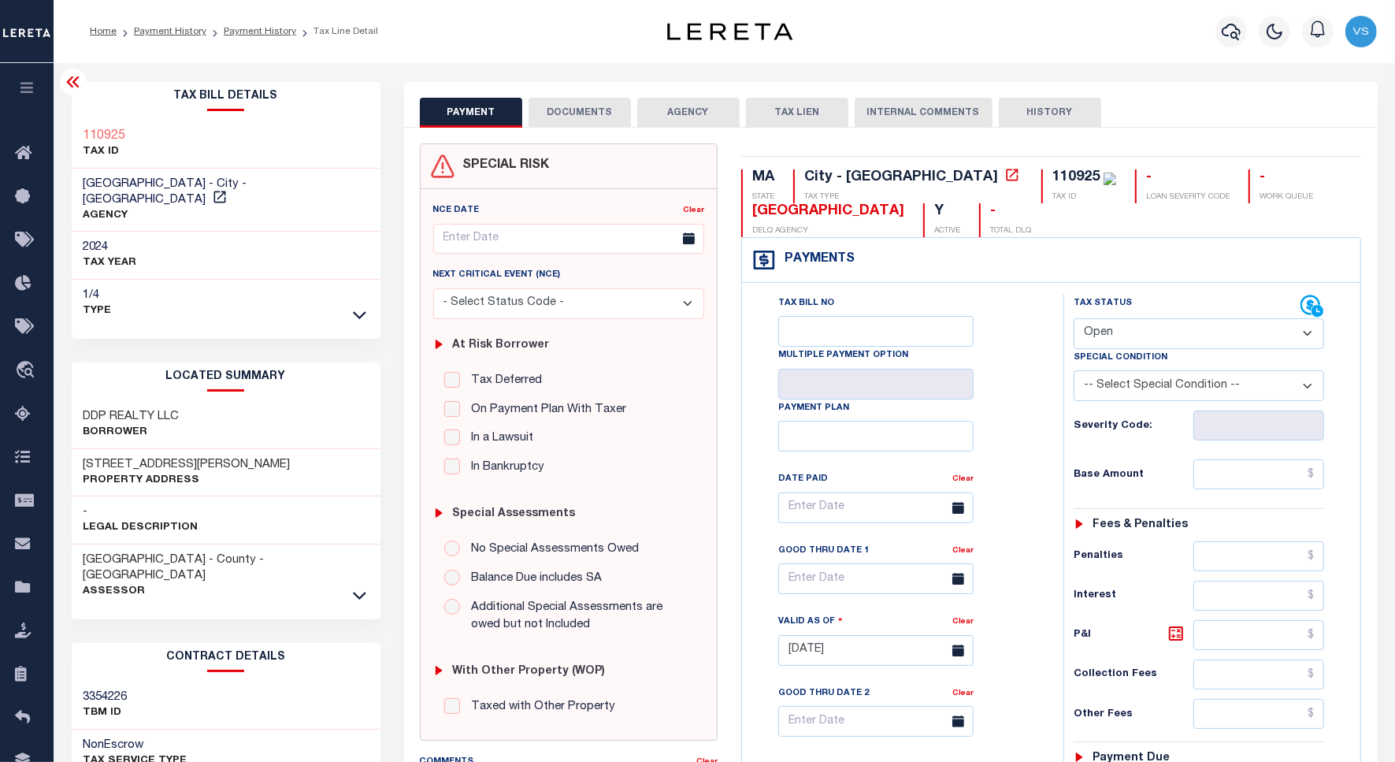
click at [1161, 336] on select "- Select Status Code - Open Due/Unpaid Paid Incomplete No Tax Due Internal Refu…" at bounding box center [1199, 333] width 251 height 31
select select "PYD"
click at [1074, 320] on select "- Select Status Code - Open Due/Unpaid Paid Incomplete No Tax Due Internal Refu…" at bounding box center [1199, 333] width 251 height 31
type input "[DATE]"
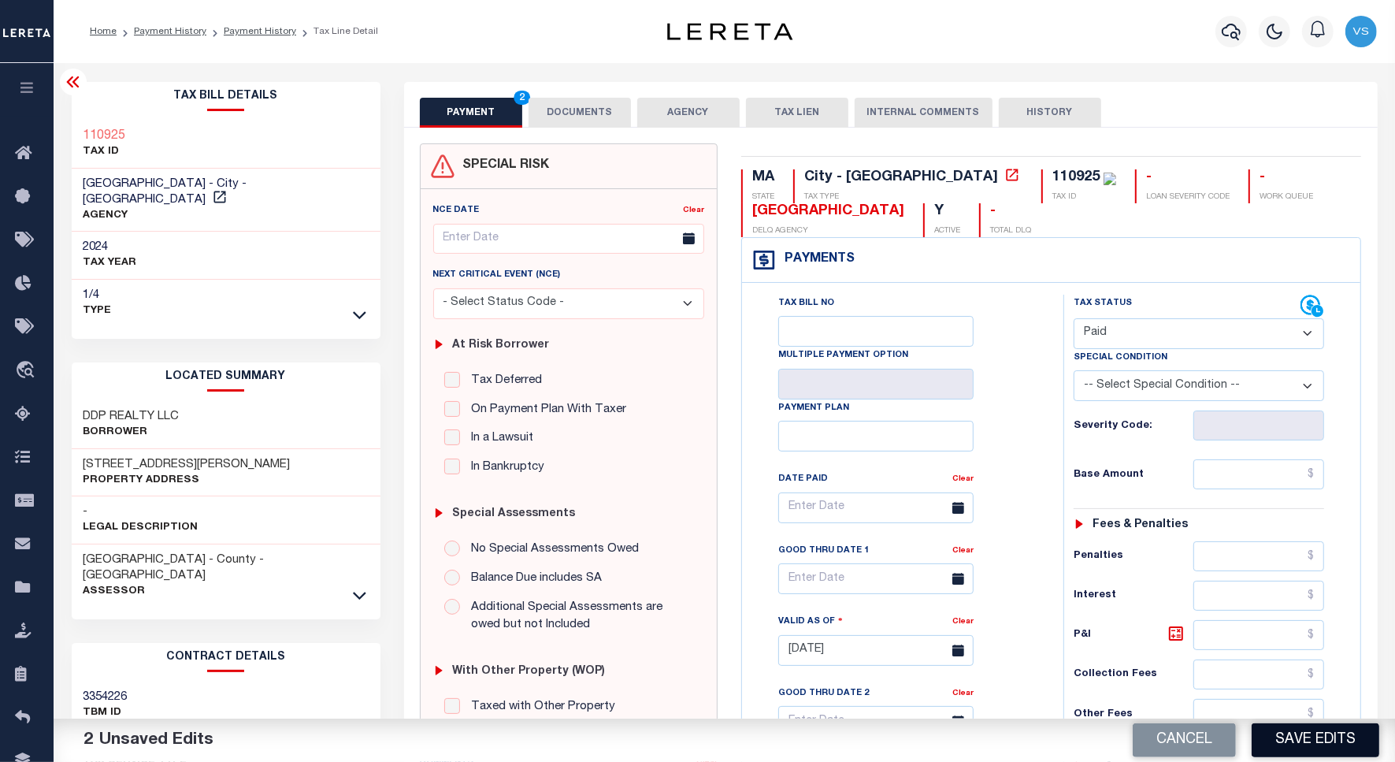
click at [1302, 751] on button "Save Edits" at bounding box center [1316, 740] width 128 height 34
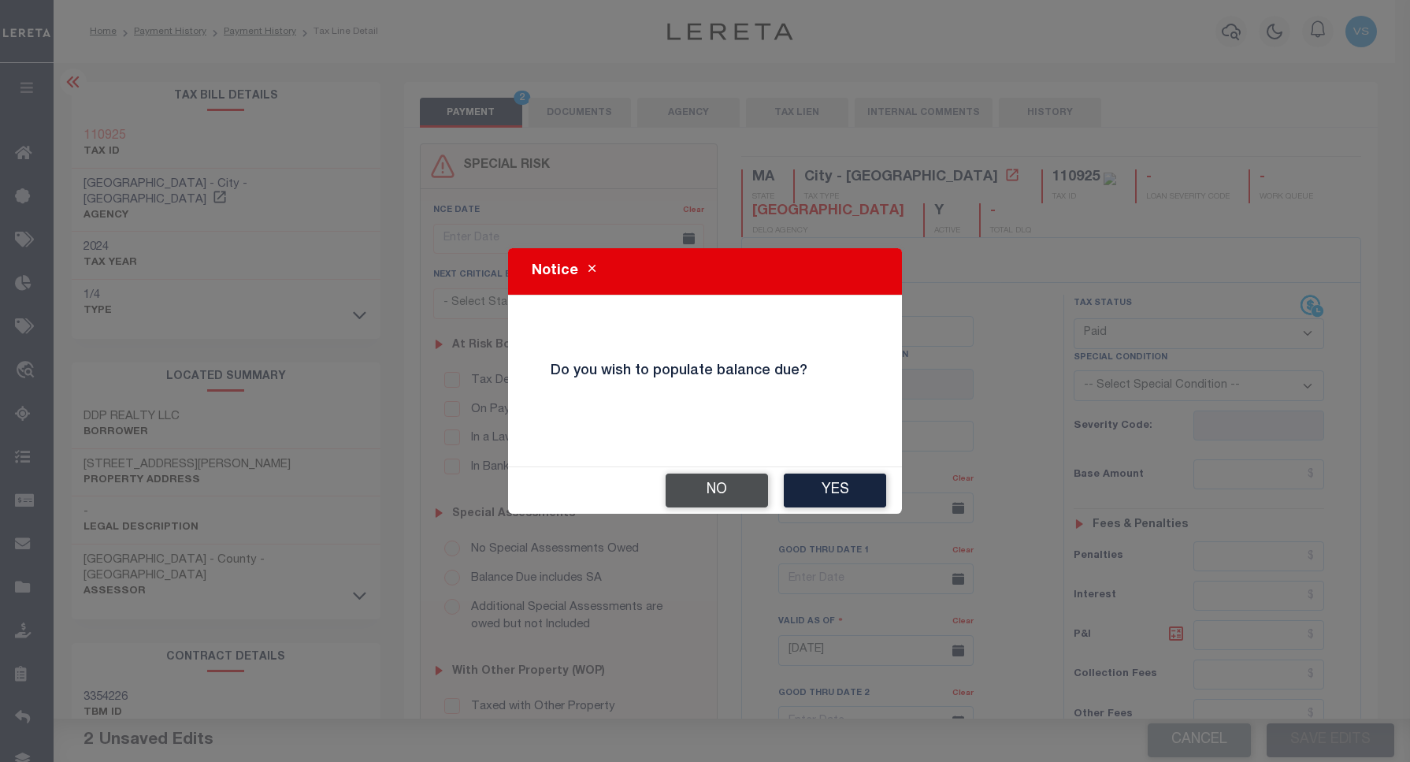
click at [729, 489] on button "No" at bounding box center [717, 491] width 102 height 34
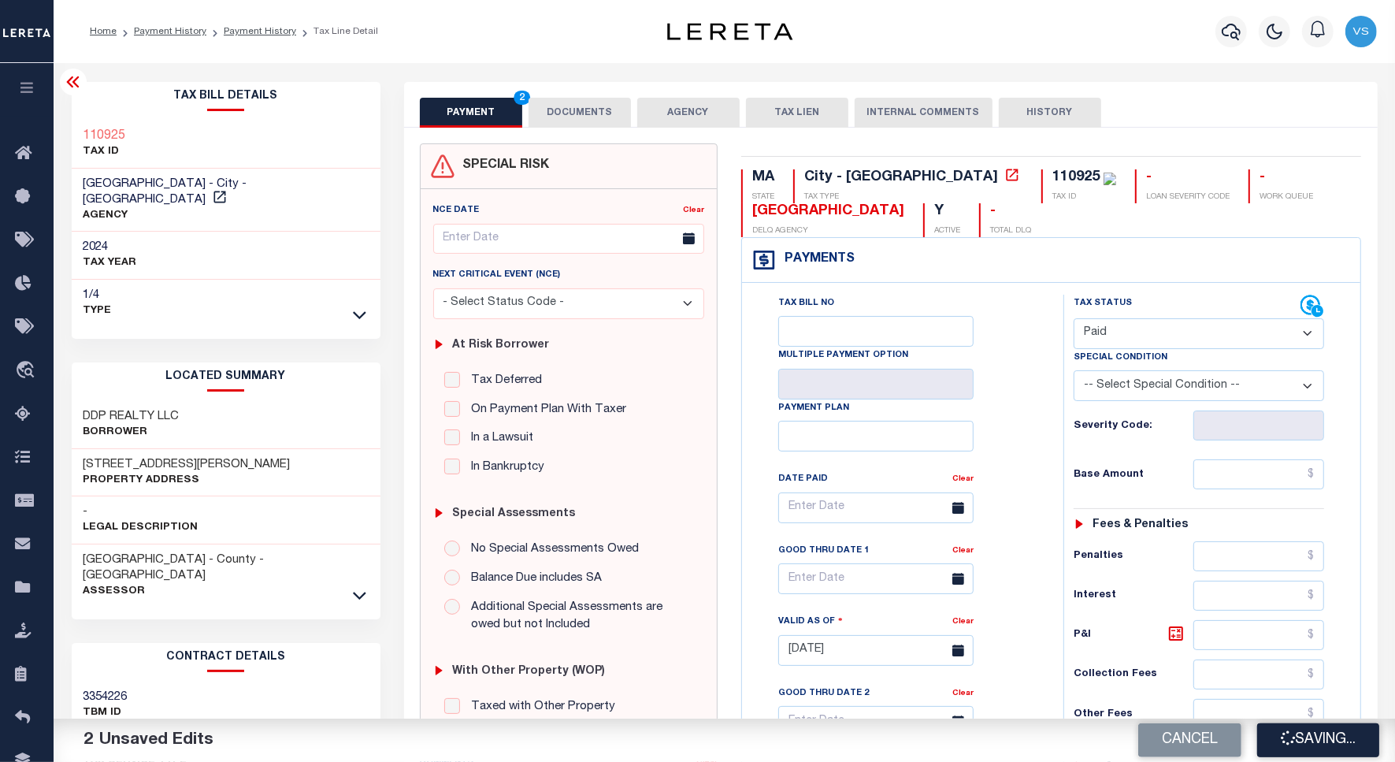
checkbox input "false"
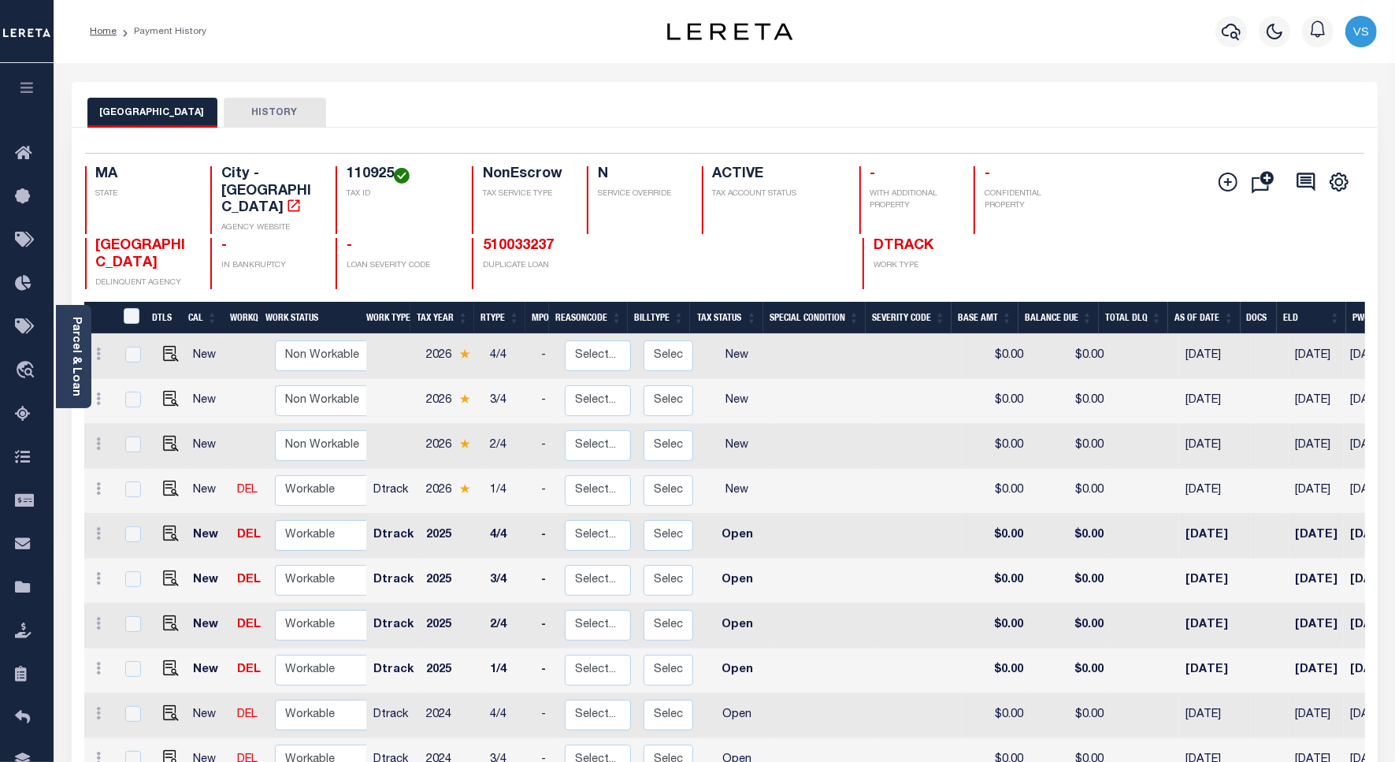
scroll to position [197, 0]
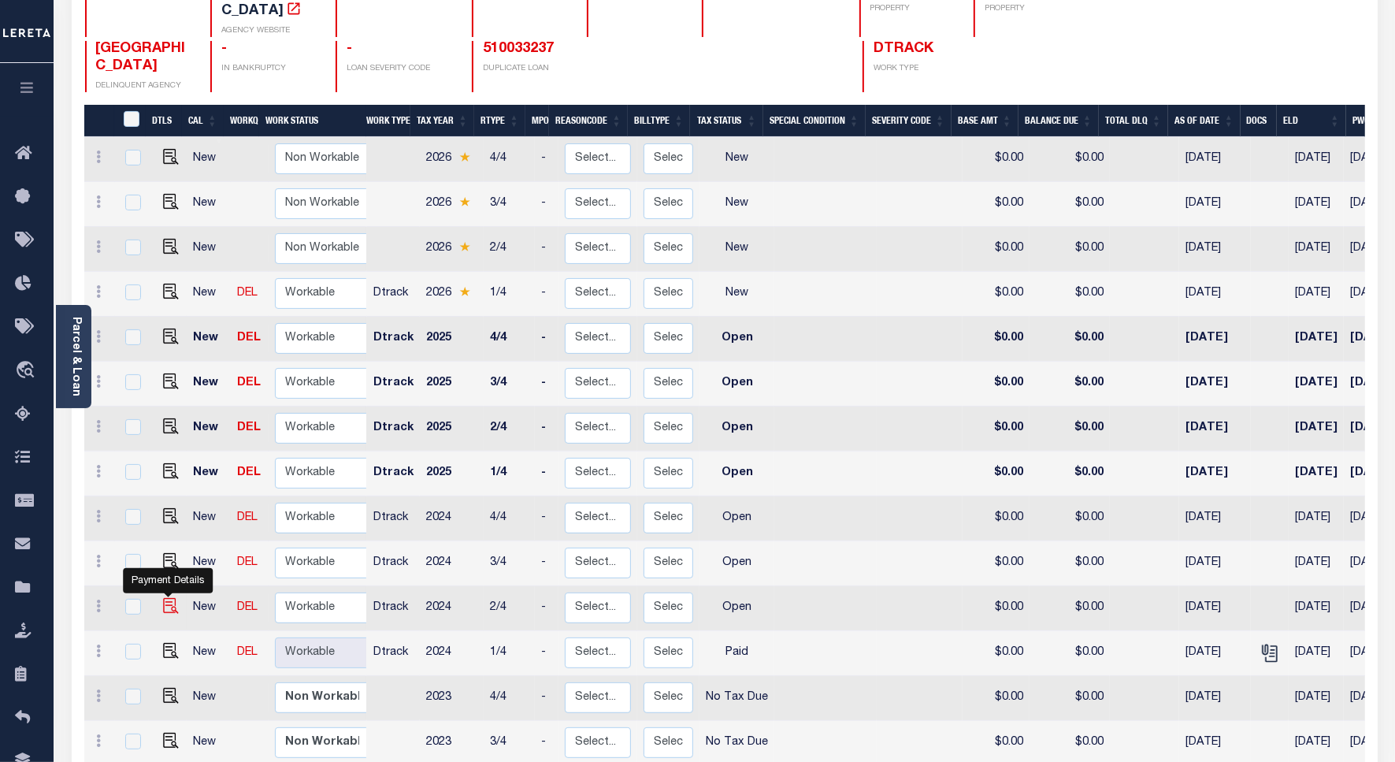
click at [163, 598] on img "" at bounding box center [171, 606] width 16 height 16
checkbox input "true"
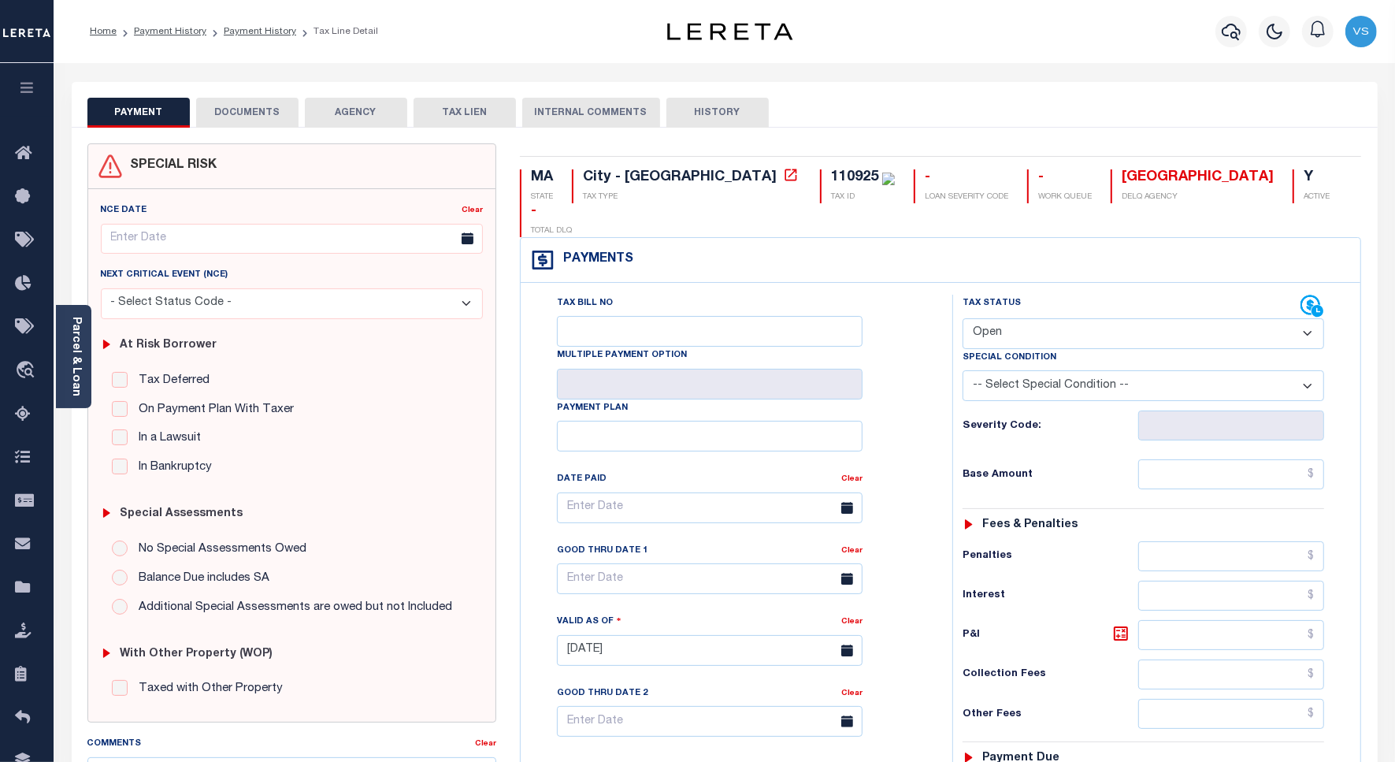
click at [1009, 318] on select "- Select Status Code - Open Due/Unpaid Paid Incomplete No Tax Due Internal Refu…" at bounding box center [1144, 333] width 362 height 31
select select "PYD"
click at [963, 318] on select "- Select Status Code - Open Due/Unpaid Paid Incomplete No Tax Due Internal Refu…" at bounding box center [1144, 333] width 362 height 31
type input "[DATE]"
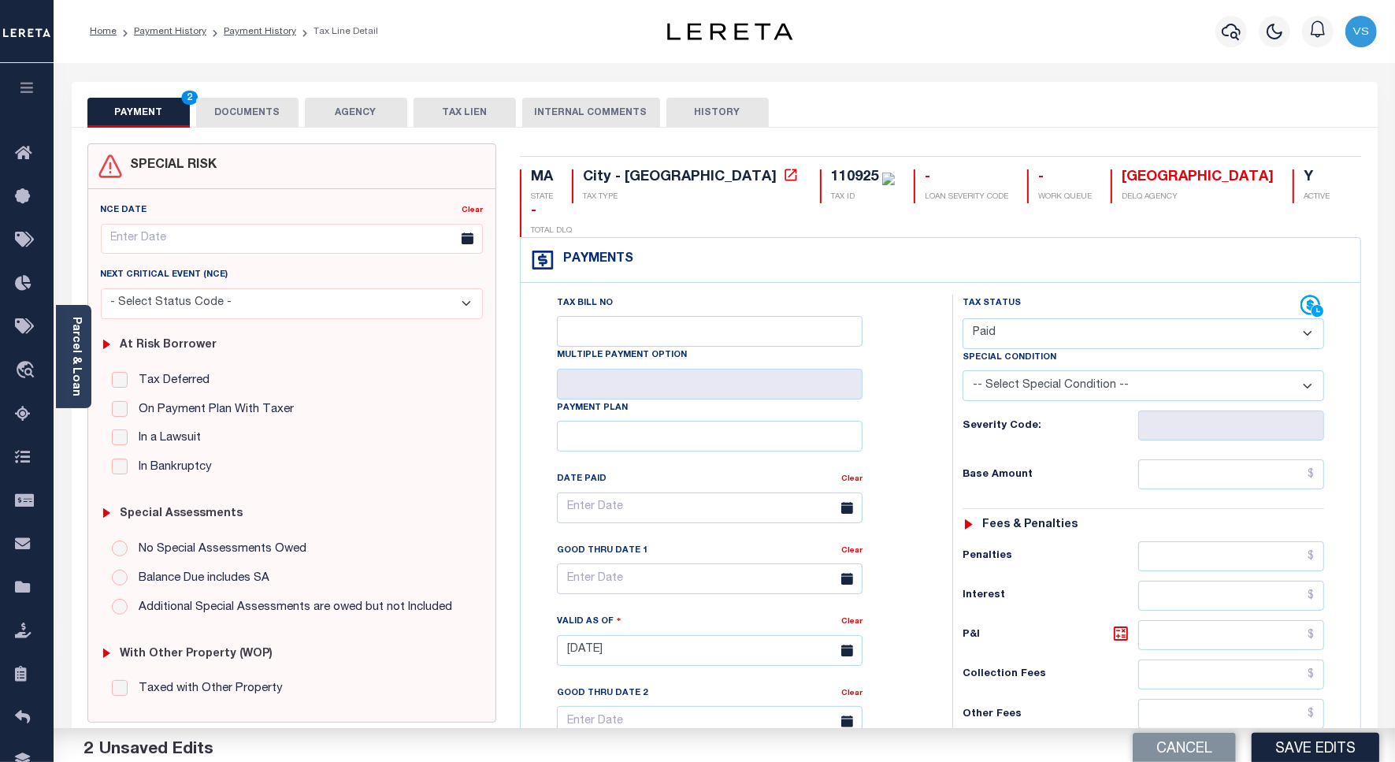
scroll to position [295, 0]
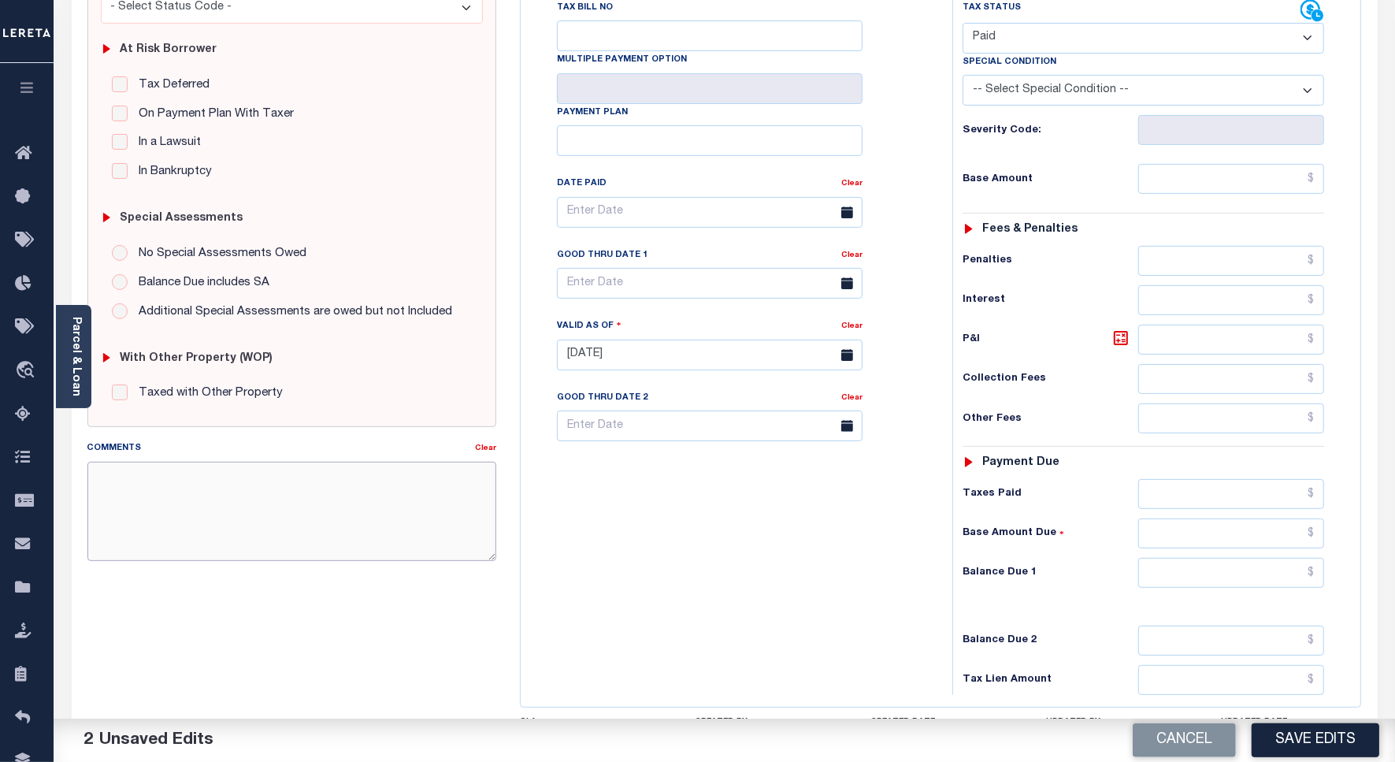
click at [278, 505] on textarea "Comments" at bounding box center [291, 511] width 409 height 99
click at [227, 507] on textarea "Comments" at bounding box center [291, 511] width 409 height 99
drag, startPoint x: 392, startPoint y: 481, endPoint x: 91, endPoint y: 477, distance: 300.2
click at [91, 477] on textarea "[DATE] - Please see the attached 2024 1/4 - VS" at bounding box center [291, 511] width 409 height 99
type textarea "9/15/25 - Please see the attached 2024 1/4 - VS"
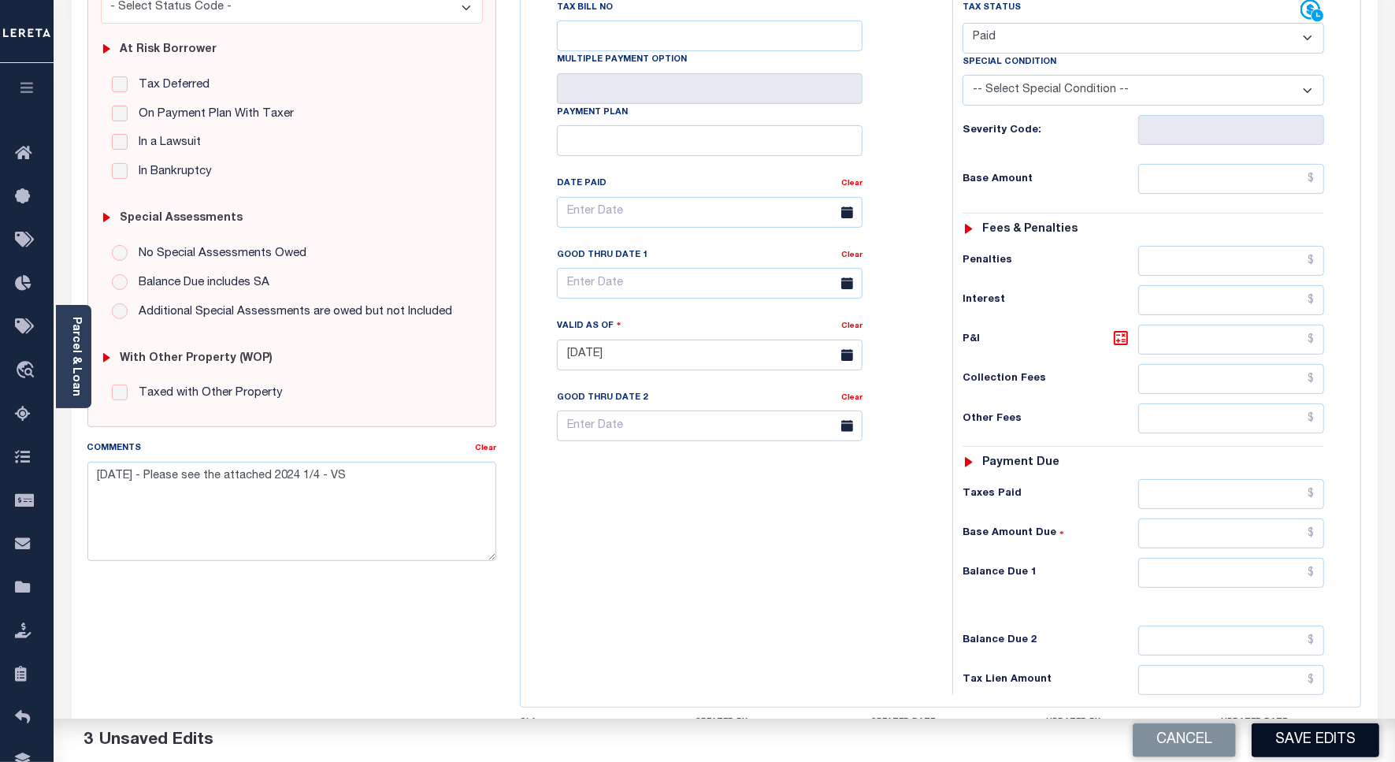
click at [1313, 739] on button "Save Edits" at bounding box center [1316, 740] width 128 height 34
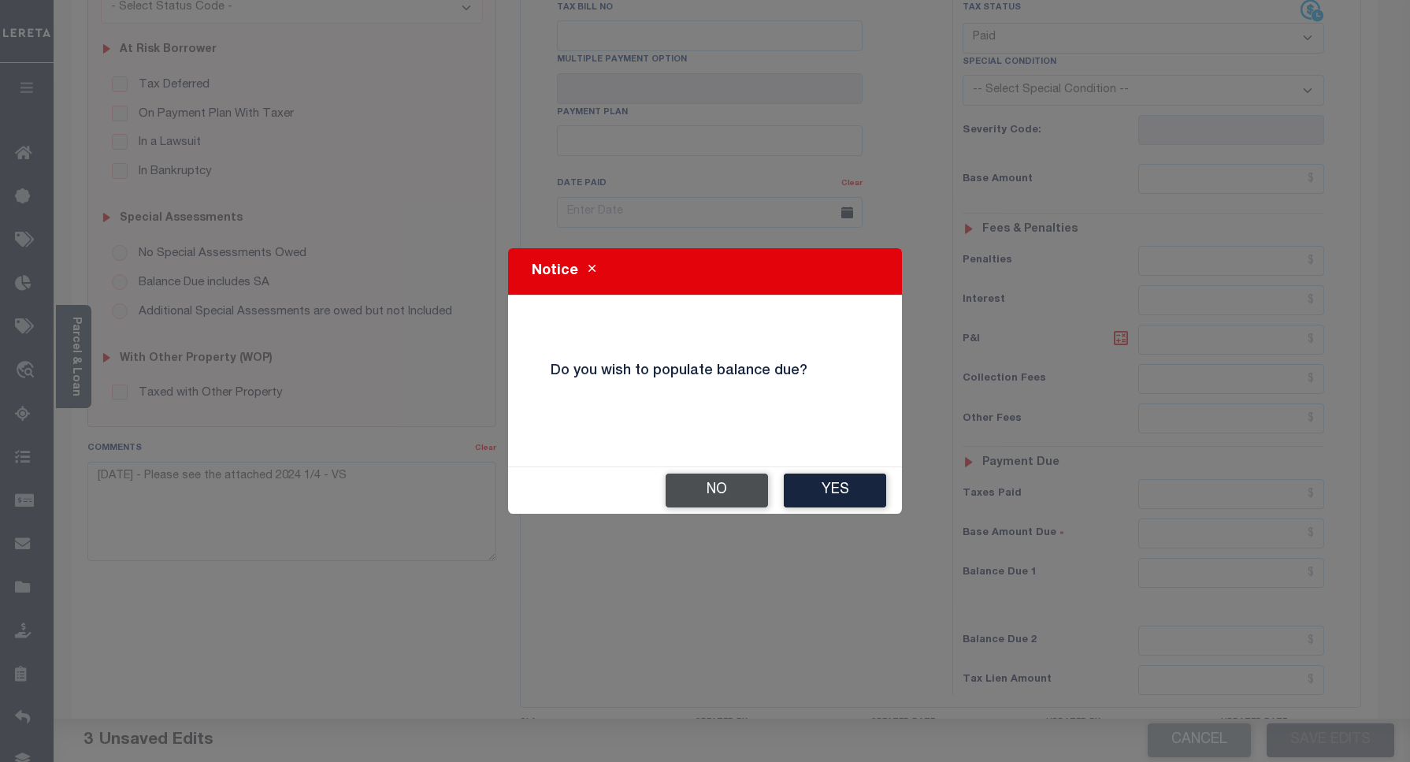
click at [726, 489] on button "No" at bounding box center [717, 491] width 102 height 34
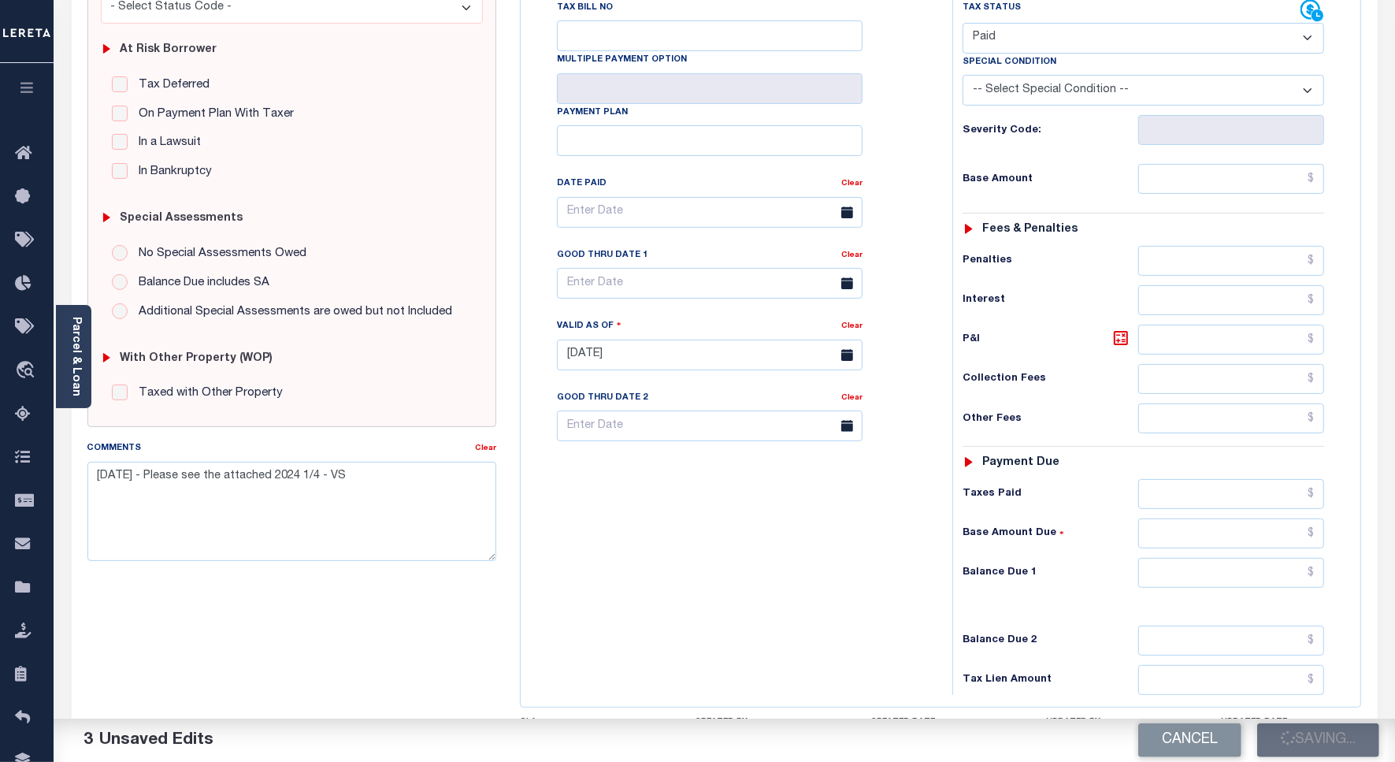
checkbox input "false"
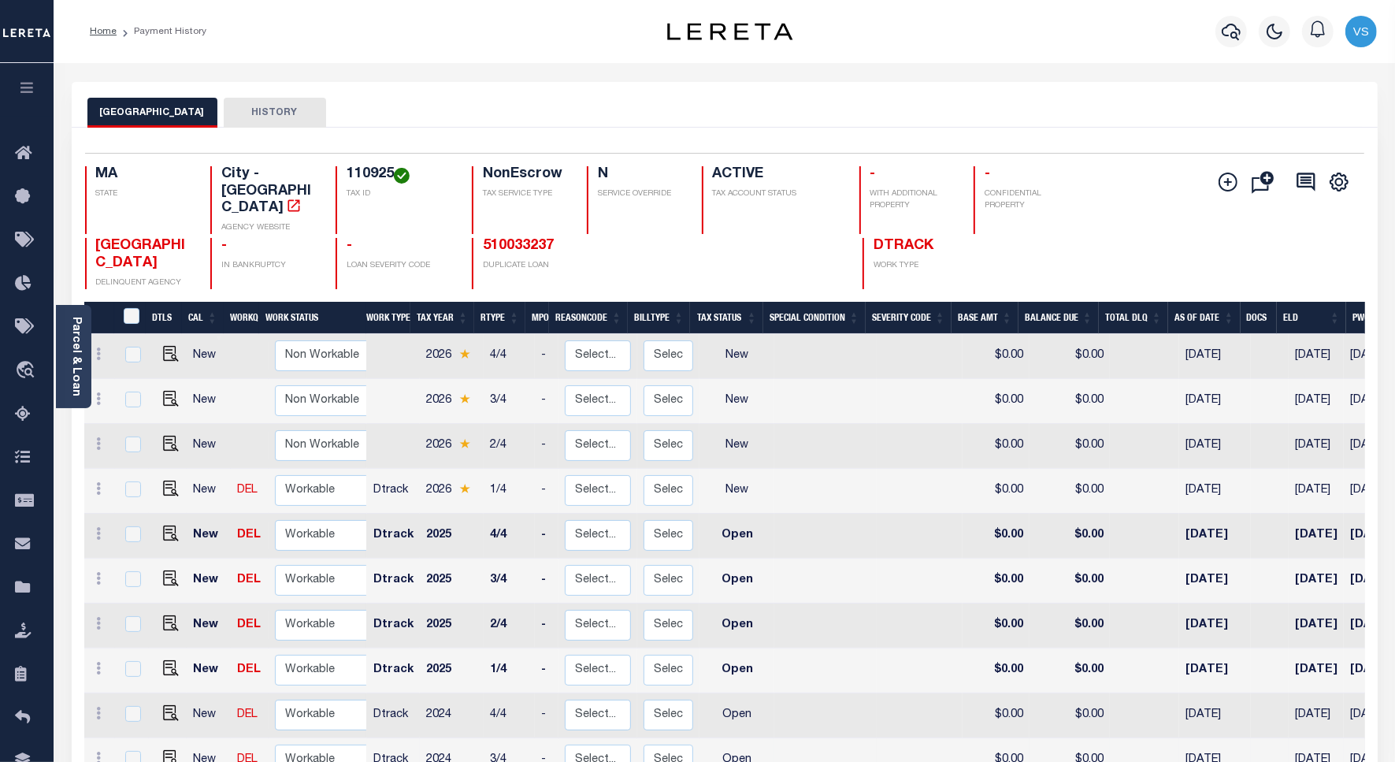
scroll to position [197, 0]
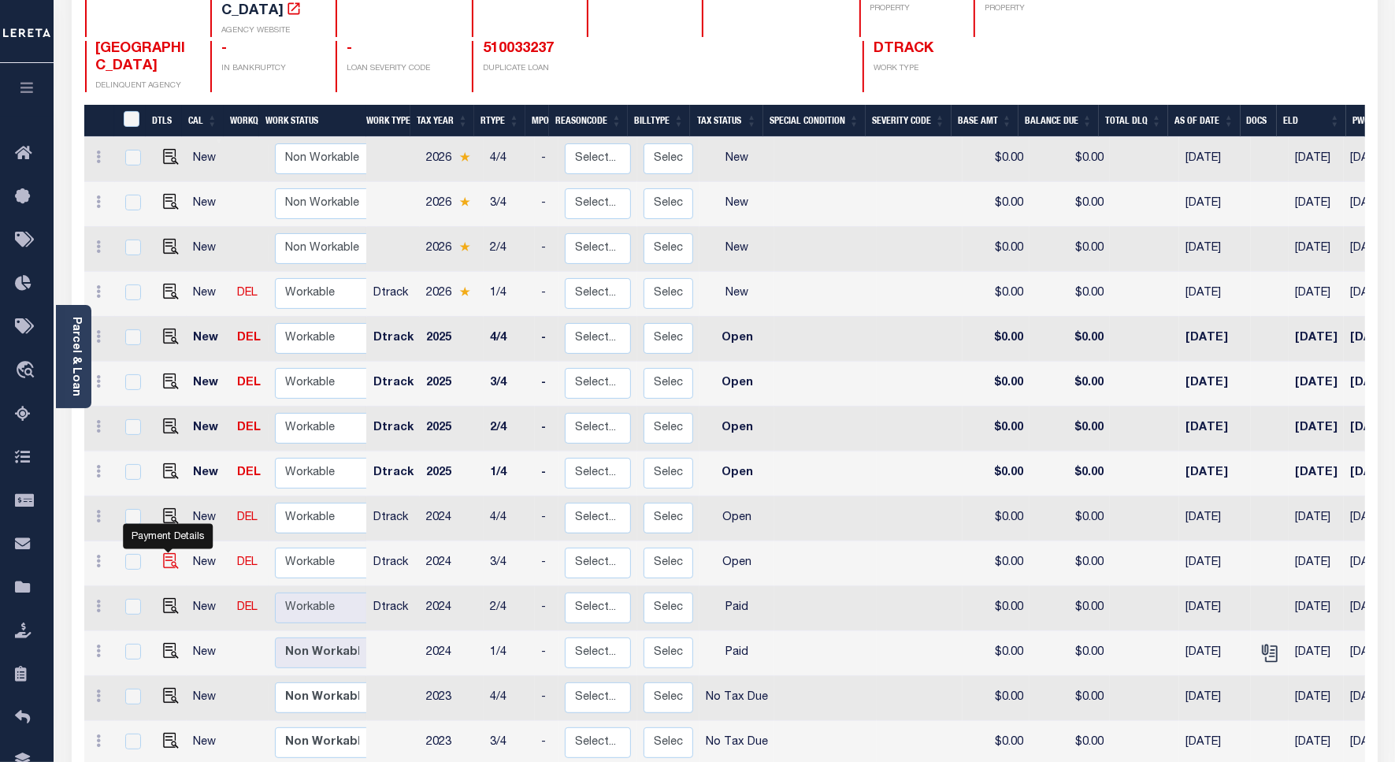
click at [167, 553] on img "" at bounding box center [171, 561] width 16 height 16
checkbox input "true"
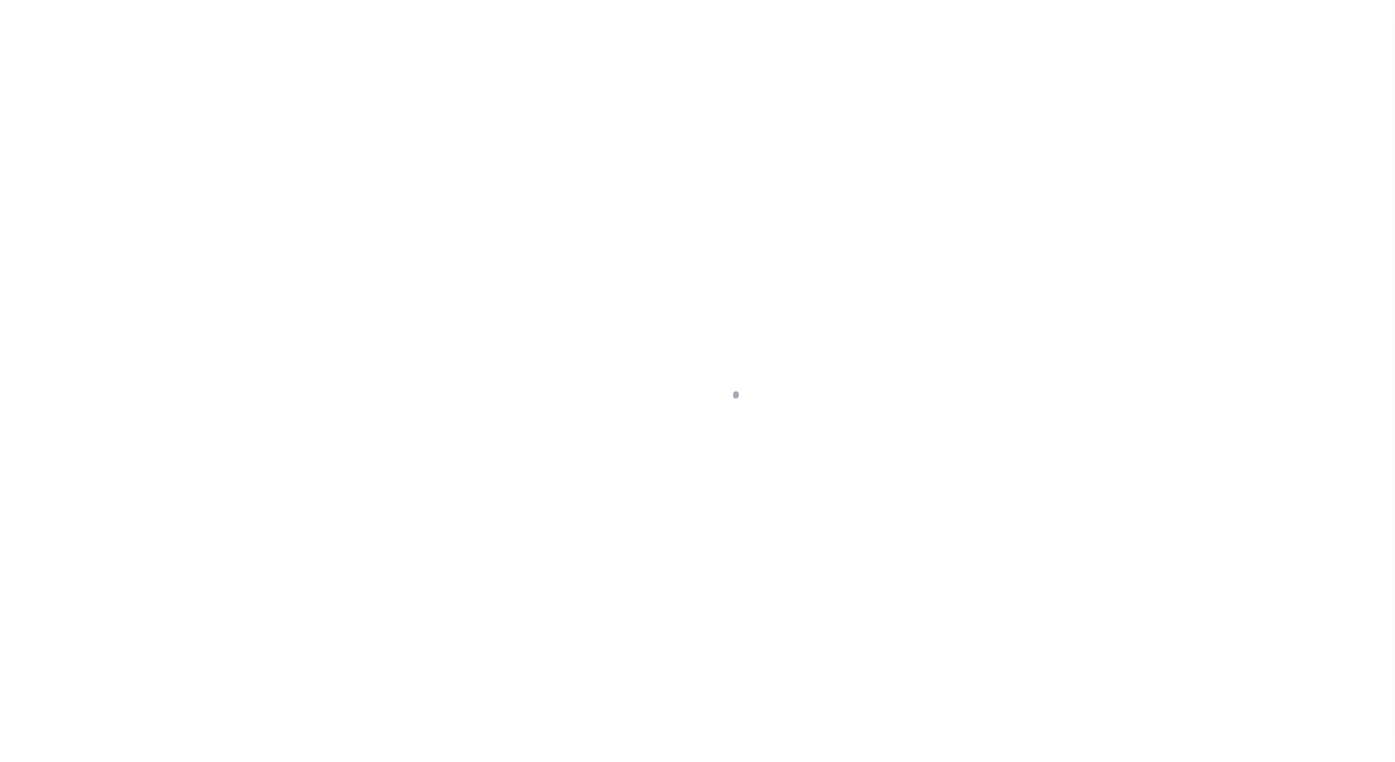
select select "OP2"
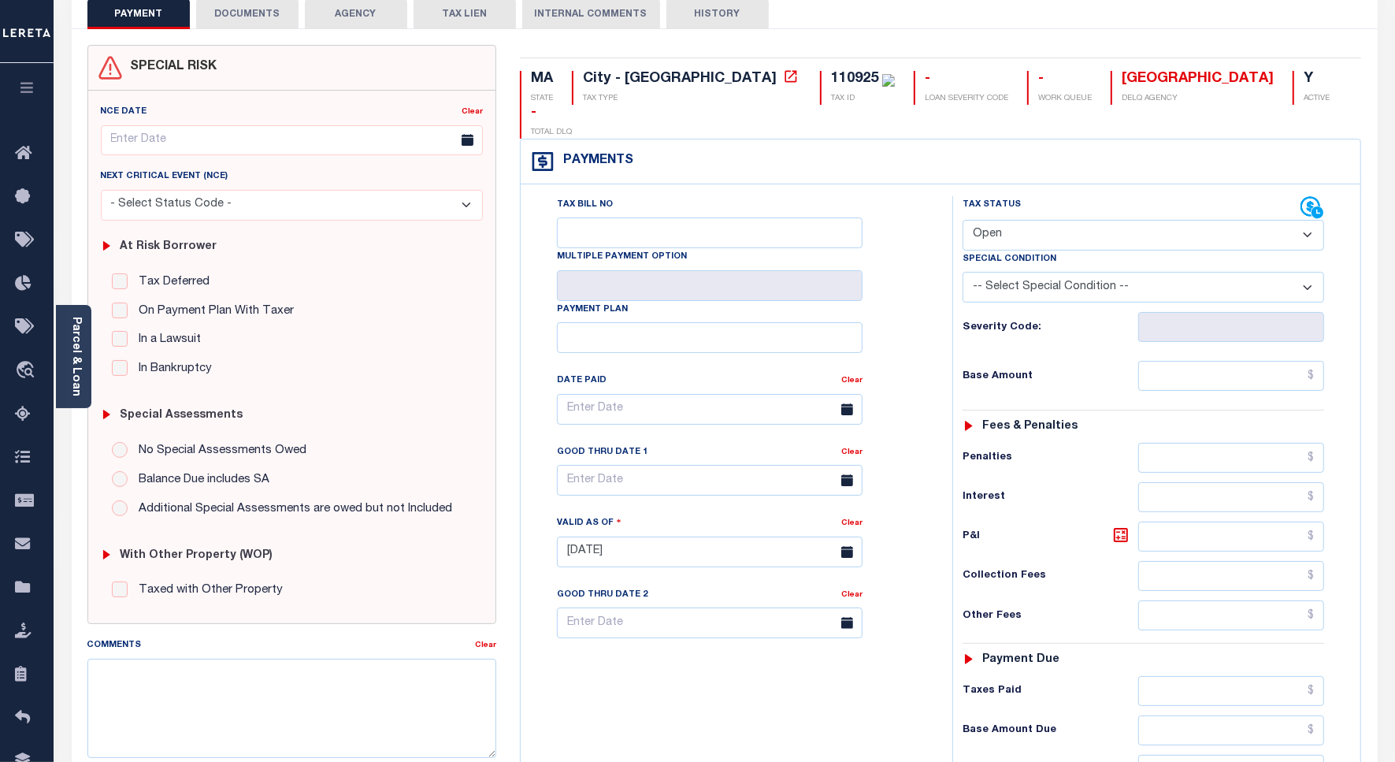
scroll to position [295, 0]
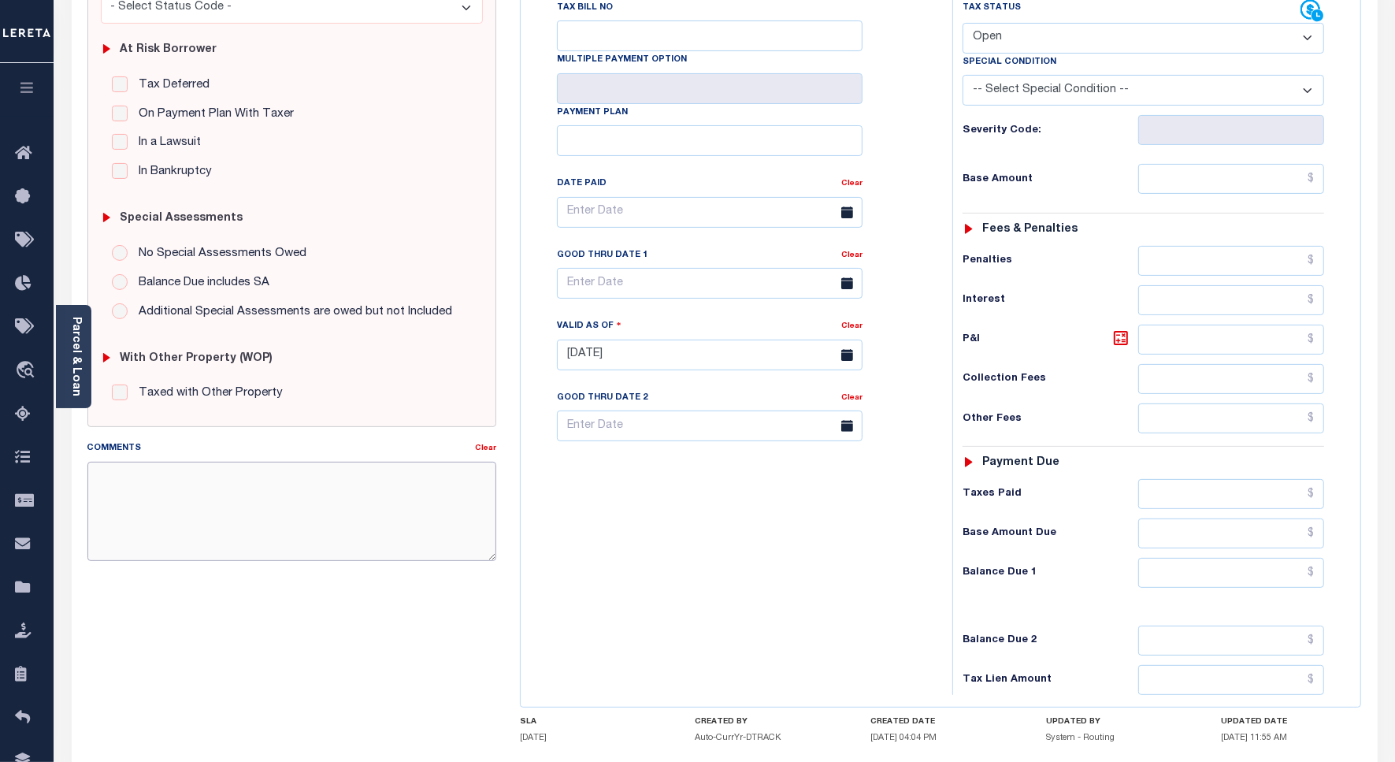
click at [341, 524] on textarea "Comments" at bounding box center [291, 511] width 409 height 99
paste textarea "[DATE] - Please see the attached 2024 1/4 - VS"
type textarea "[DATE] - Please see the attached 2024 1/4 - VS"
type input "[DATE]"
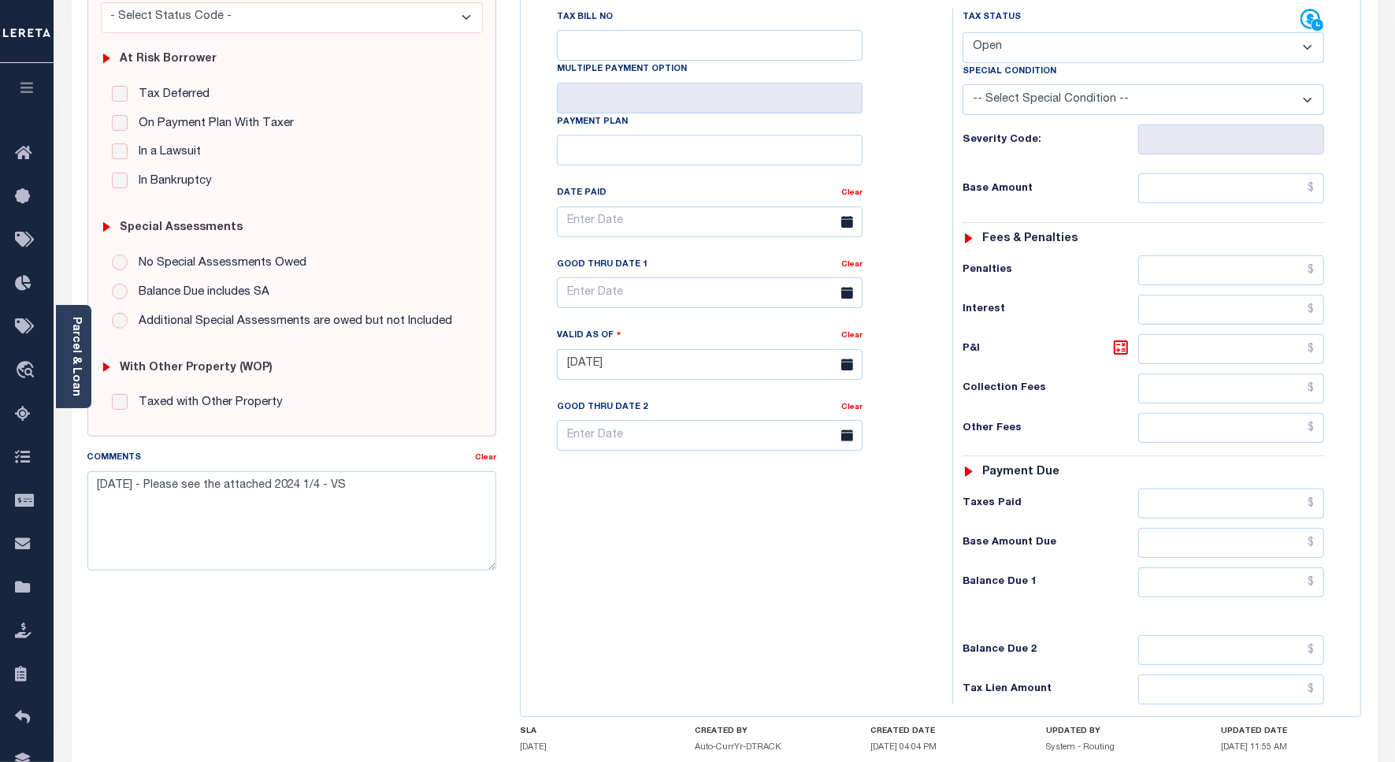
click at [1023, 32] on select "- Select Status Code - Open Due/Unpaid Paid Incomplete No Tax Due Internal Refu…" at bounding box center [1144, 47] width 362 height 31
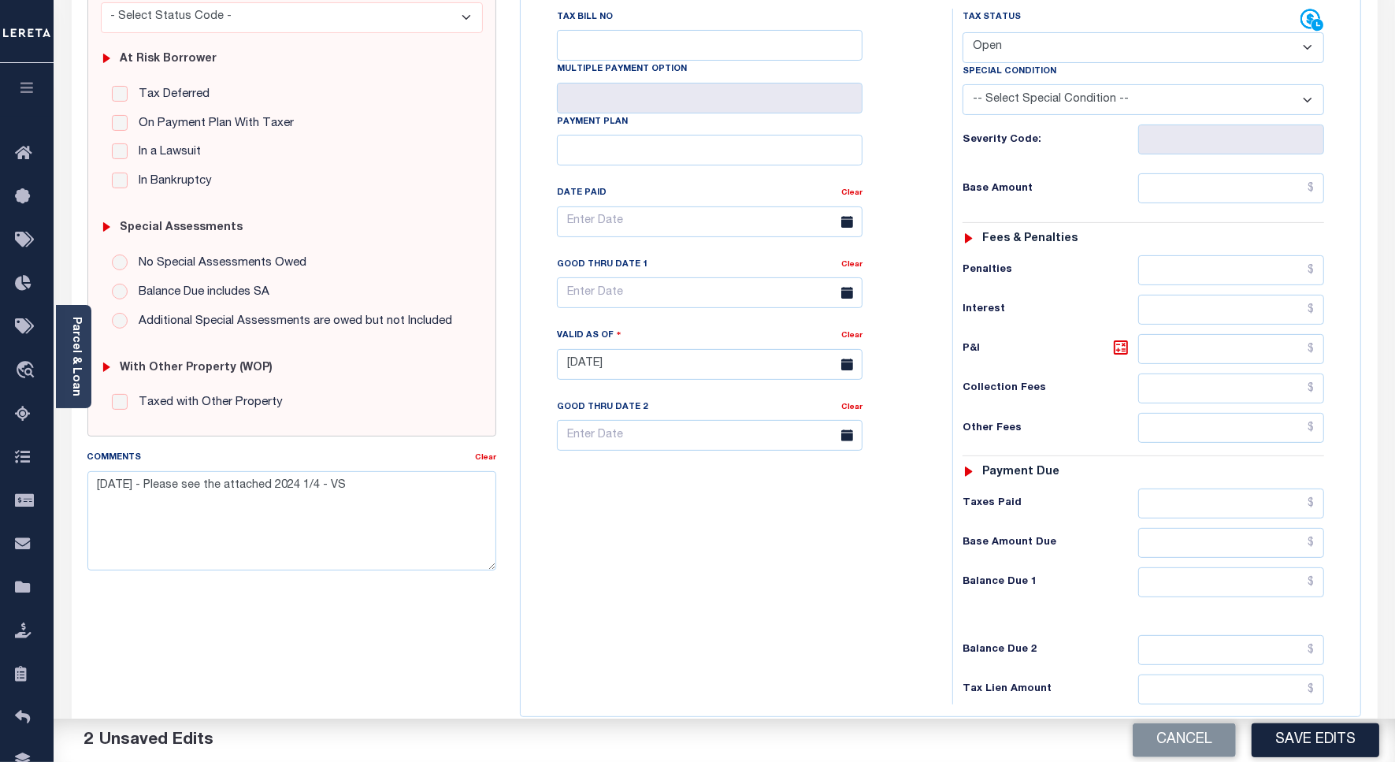
select select "PYD"
click at [963, 32] on select "- Select Status Code - Open Due/Unpaid Paid Incomplete No Tax Due Internal Refu…" at bounding box center [1144, 47] width 362 height 31
drag, startPoint x: 1287, startPoint y: 737, endPoint x: 1257, endPoint y: 656, distance: 85.8
click at [1288, 738] on button "Save Edits" at bounding box center [1316, 740] width 128 height 34
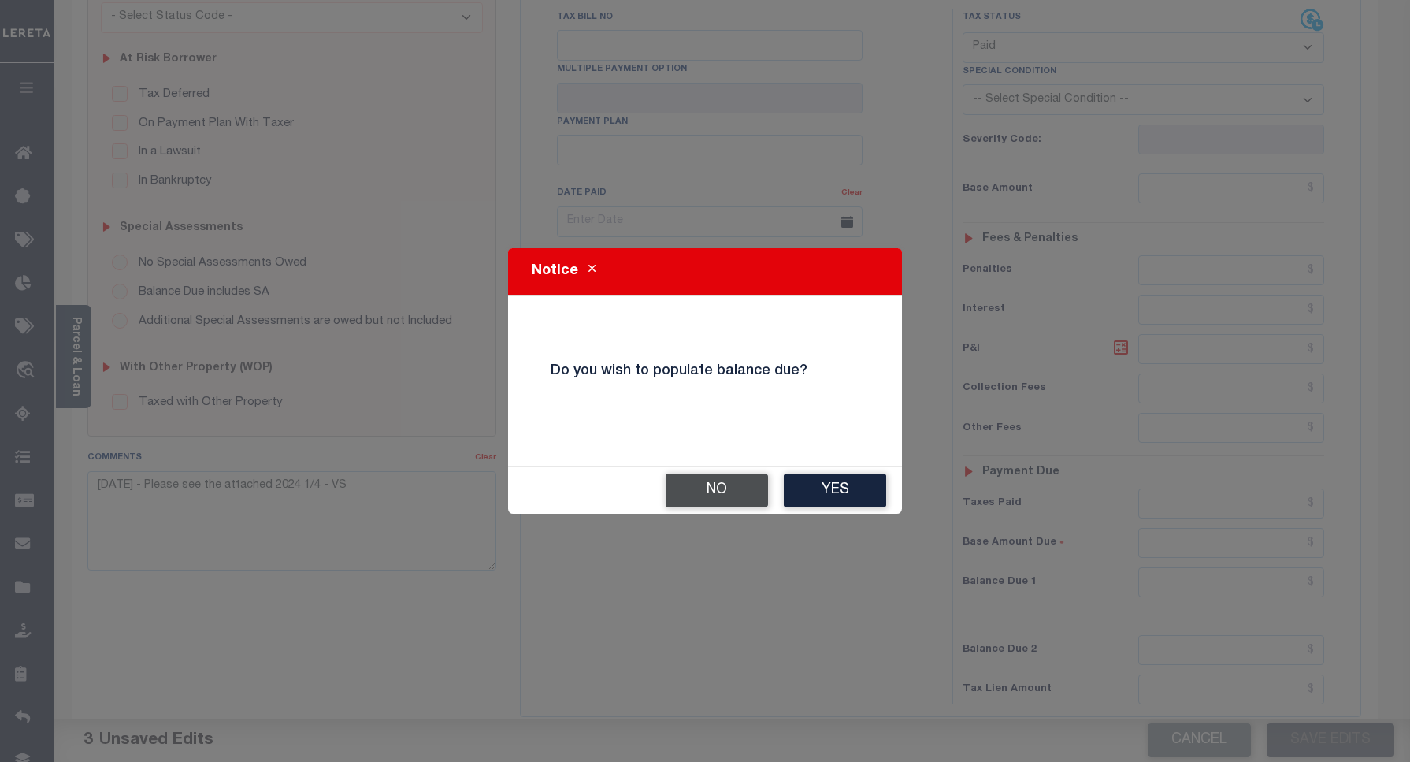
click at [682, 497] on button "No" at bounding box center [717, 491] width 102 height 34
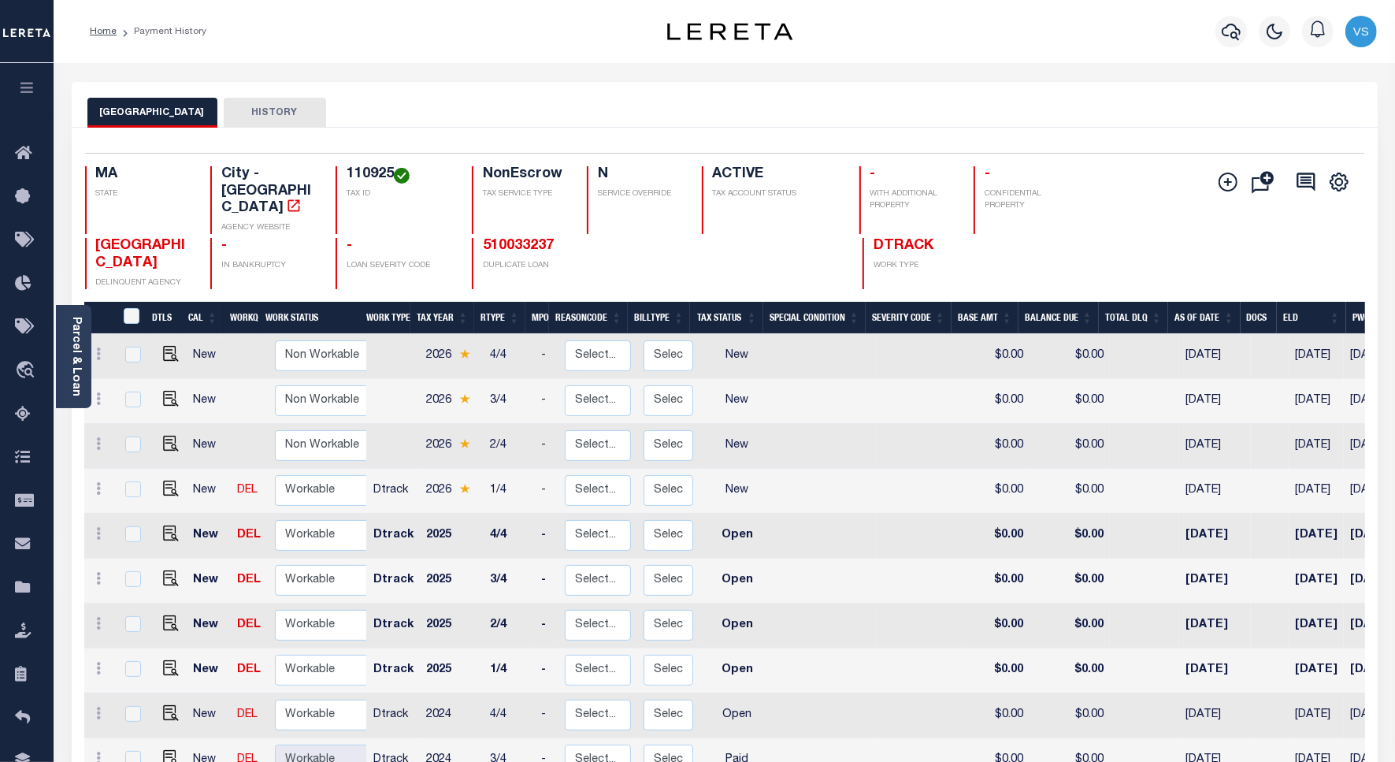
scroll to position [197, 0]
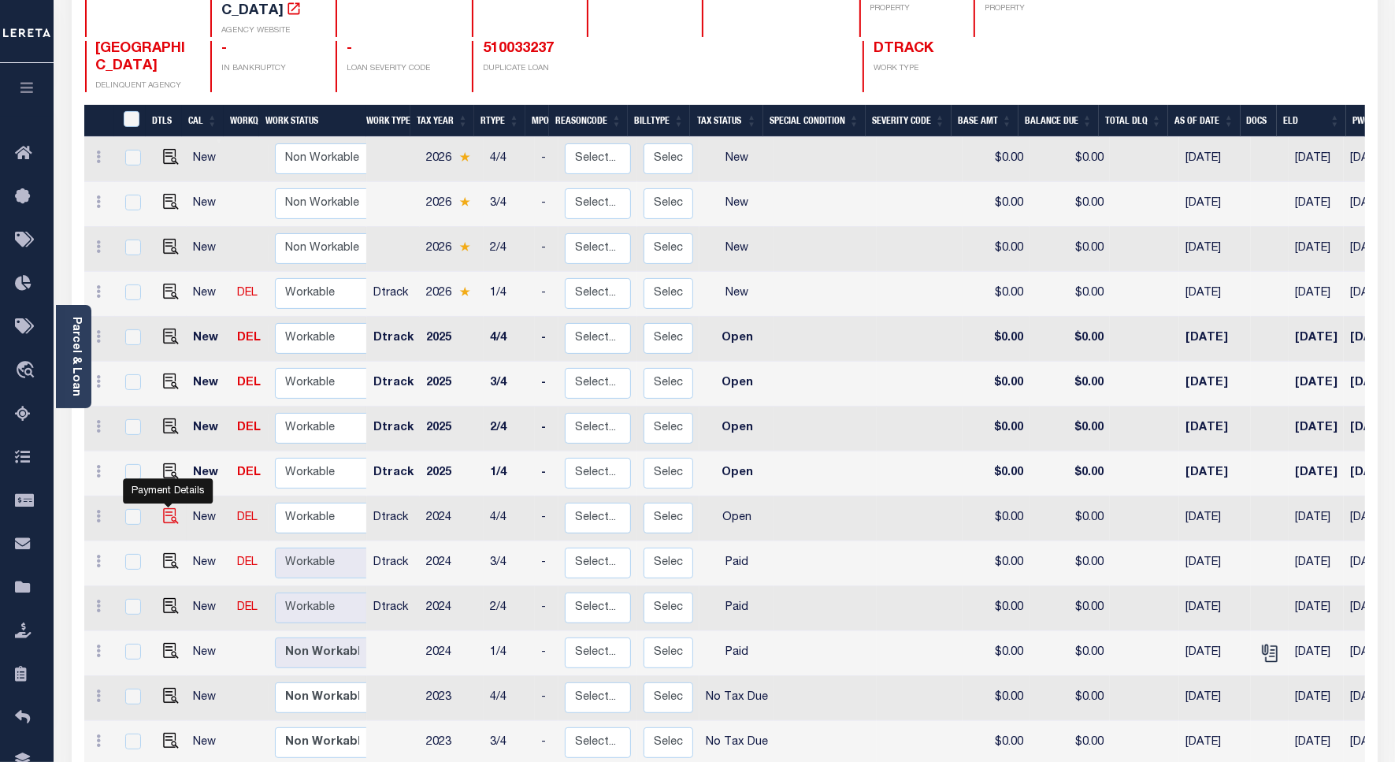
click at [164, 508] on img "" at bounding box center [171, 516] width 16 height 16
checkbox input "true"
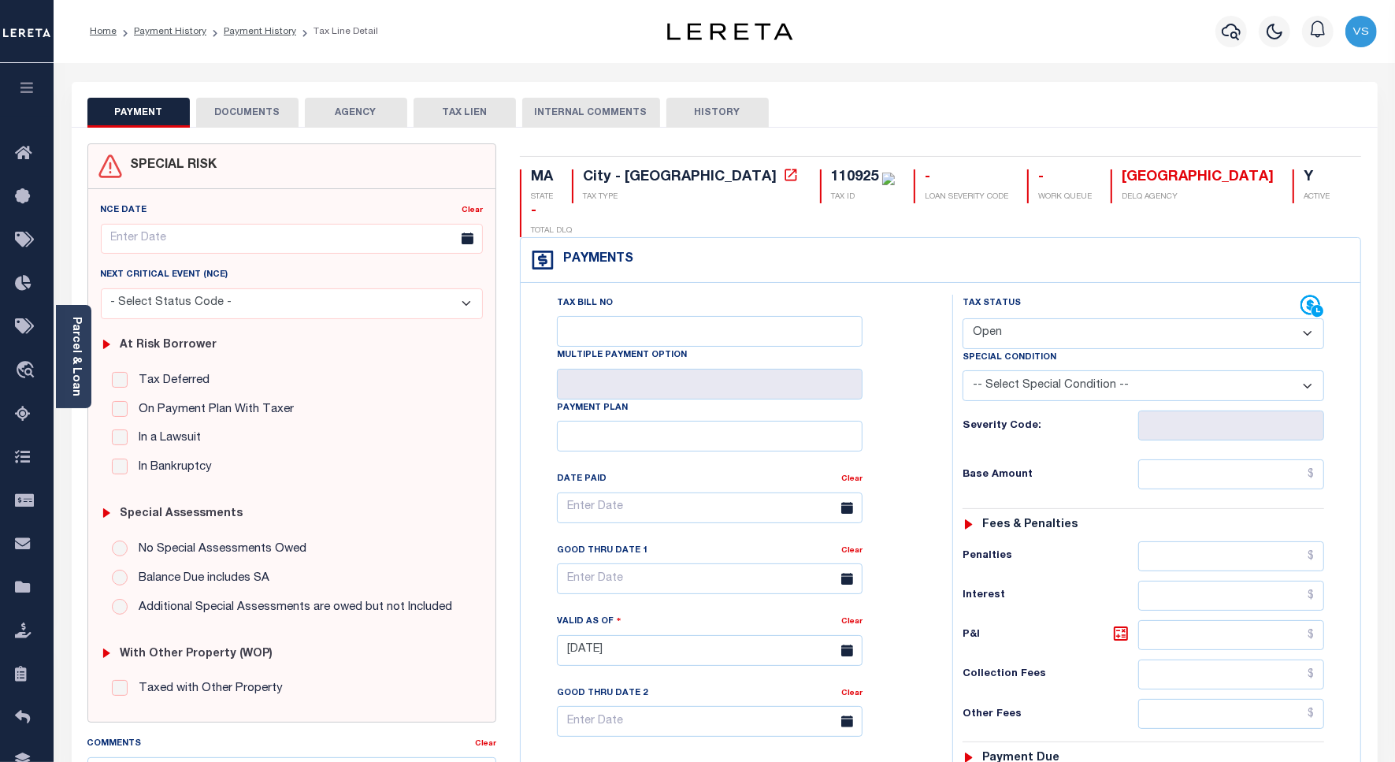
click at [1006, 318] on select "- Select Status Code - Open Due/Unpaid Paid Incomplete No Tax Due Internal Refu…" at bounding box center [1144, 333] width 362 height 31
select select "PYD"
click at [963, 318] on select "- Select Status Code - Open Due/Unpaid Paid Incomplete No Tax Due Internal Refu…" at bounding box center [1144, 333] width 362 height 31
type input "[DATE]"
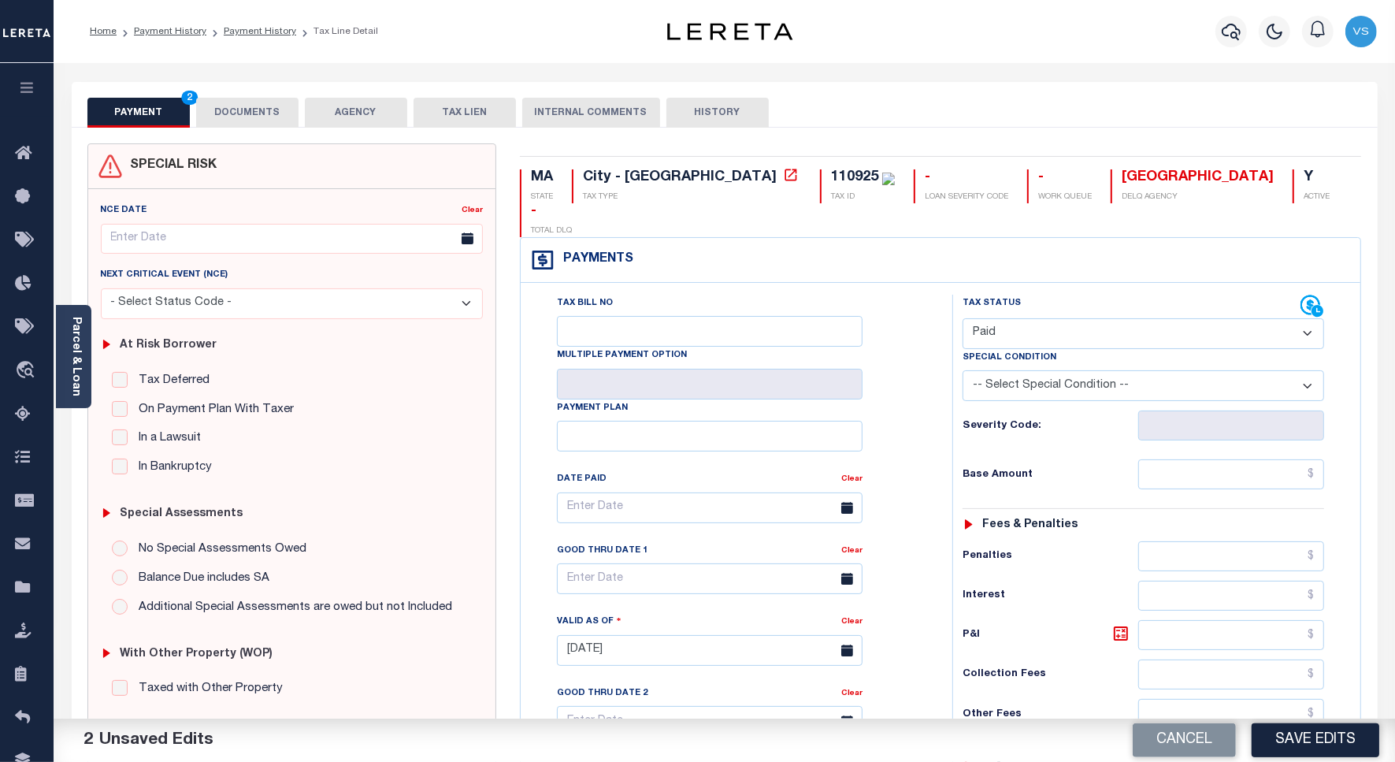
scroll to position [295, 0]
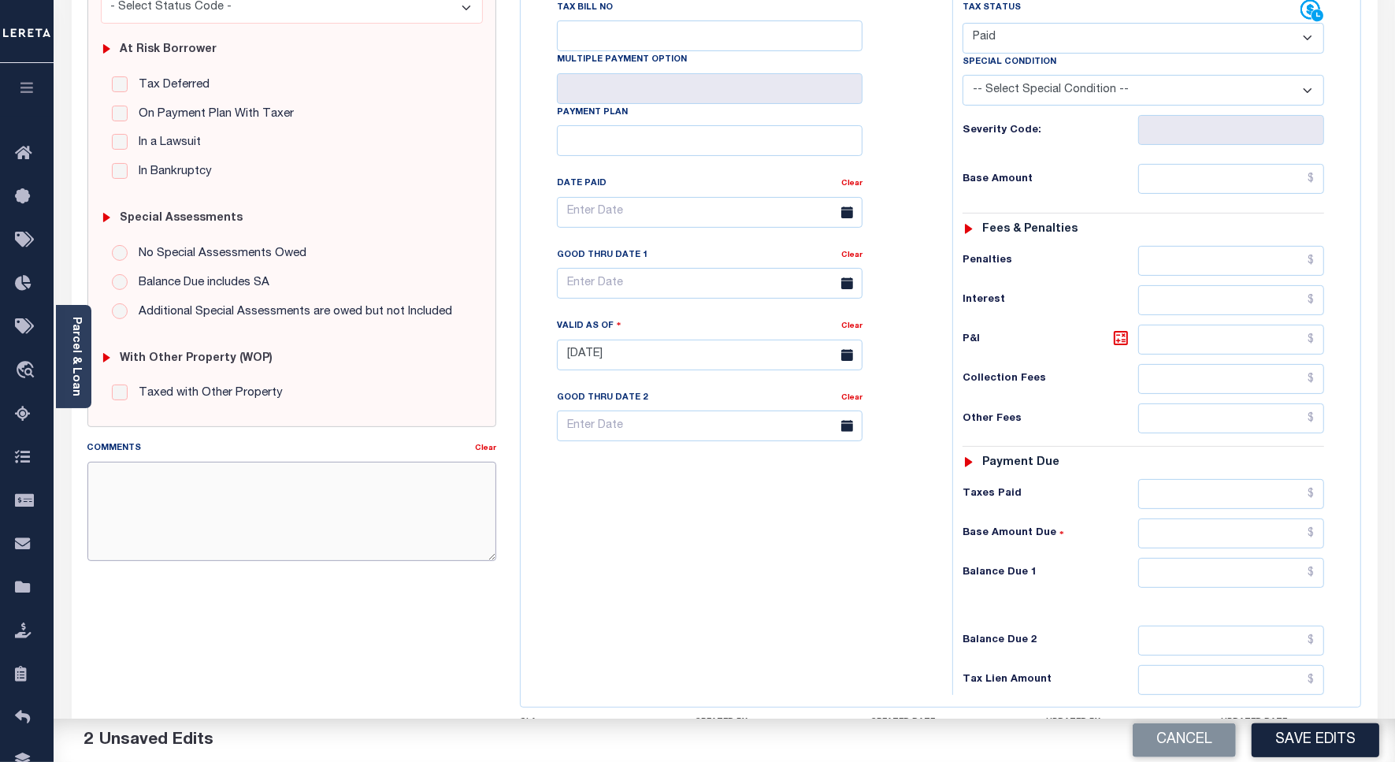
click at [398, 477] on textarea "Comments" at bounding box center [291, 511] width 409 height 99
paste textarea "[DATE] - Please see the attached 2024 1/4 - VS"
type textarea "[DATE] - Please see the attached 2024 1/4 - VS"
drag, startPoint x: 1312, startPoint y: 758, endPoint x: 1321, endPoint y: 664, distance: 94.2
click at [1312, 758] on div "Cancel Save Edits" at bounding box center [1060, 741] width 671 height 44
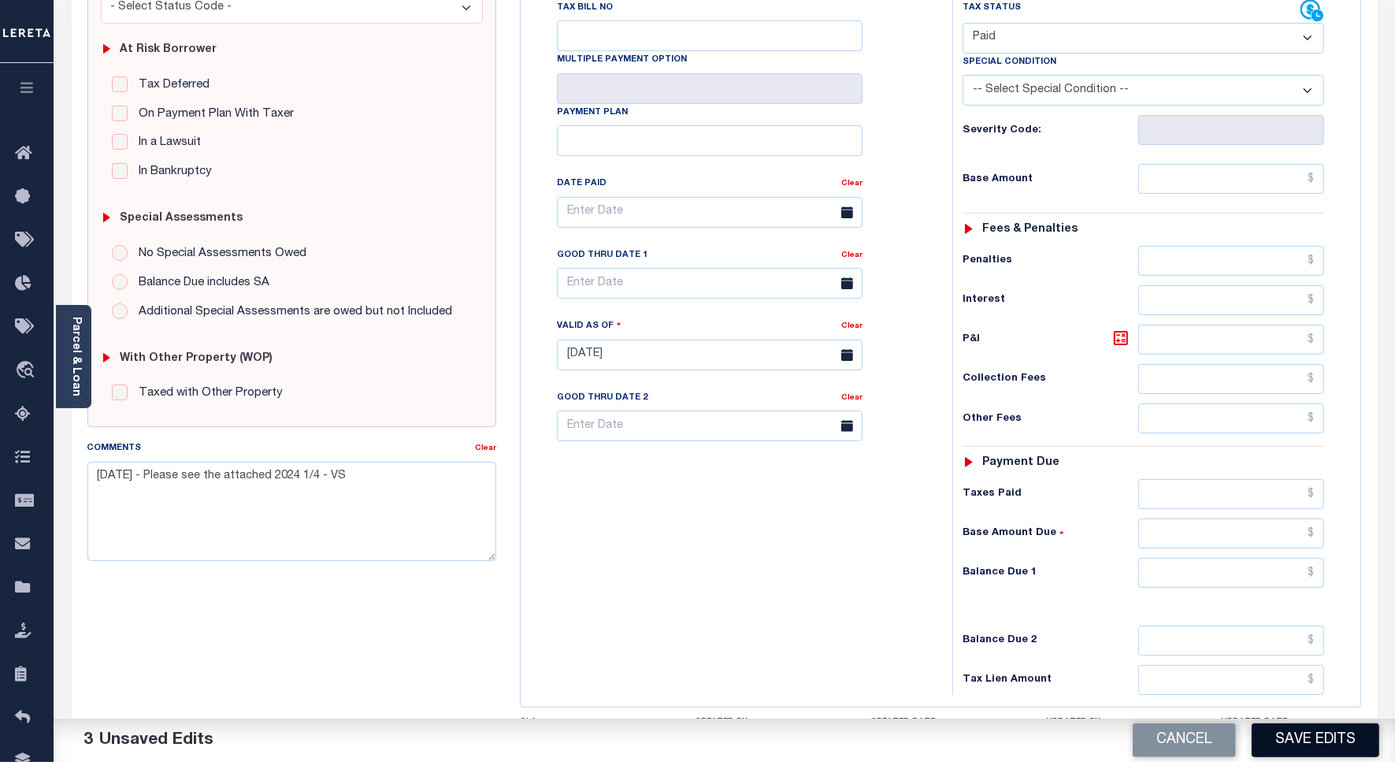
click at [1289, 746] on button "Save Edits" at bounding box center [1316, 740] width 128 height 34
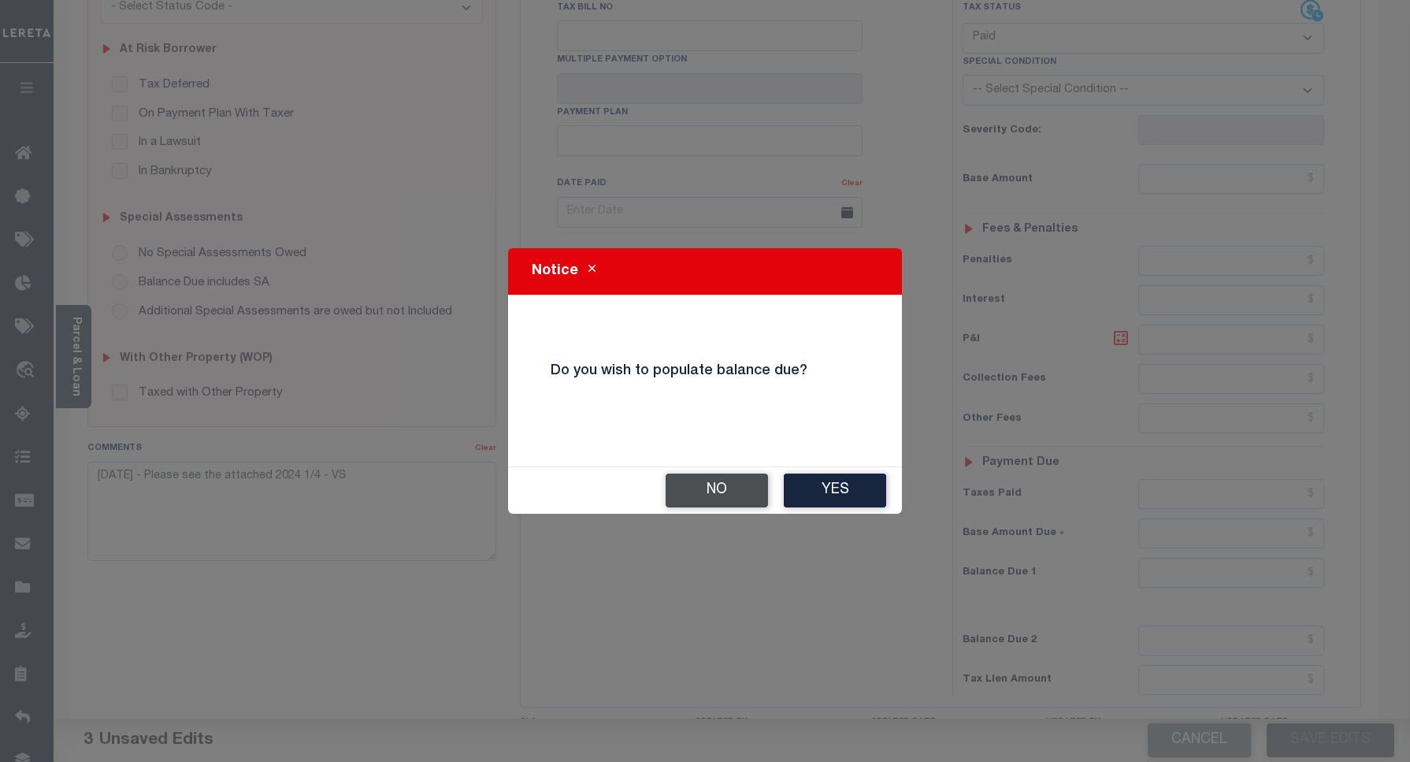
click at [733, 490] on button "No" at bounding box center [717, 491] width 102 height 34
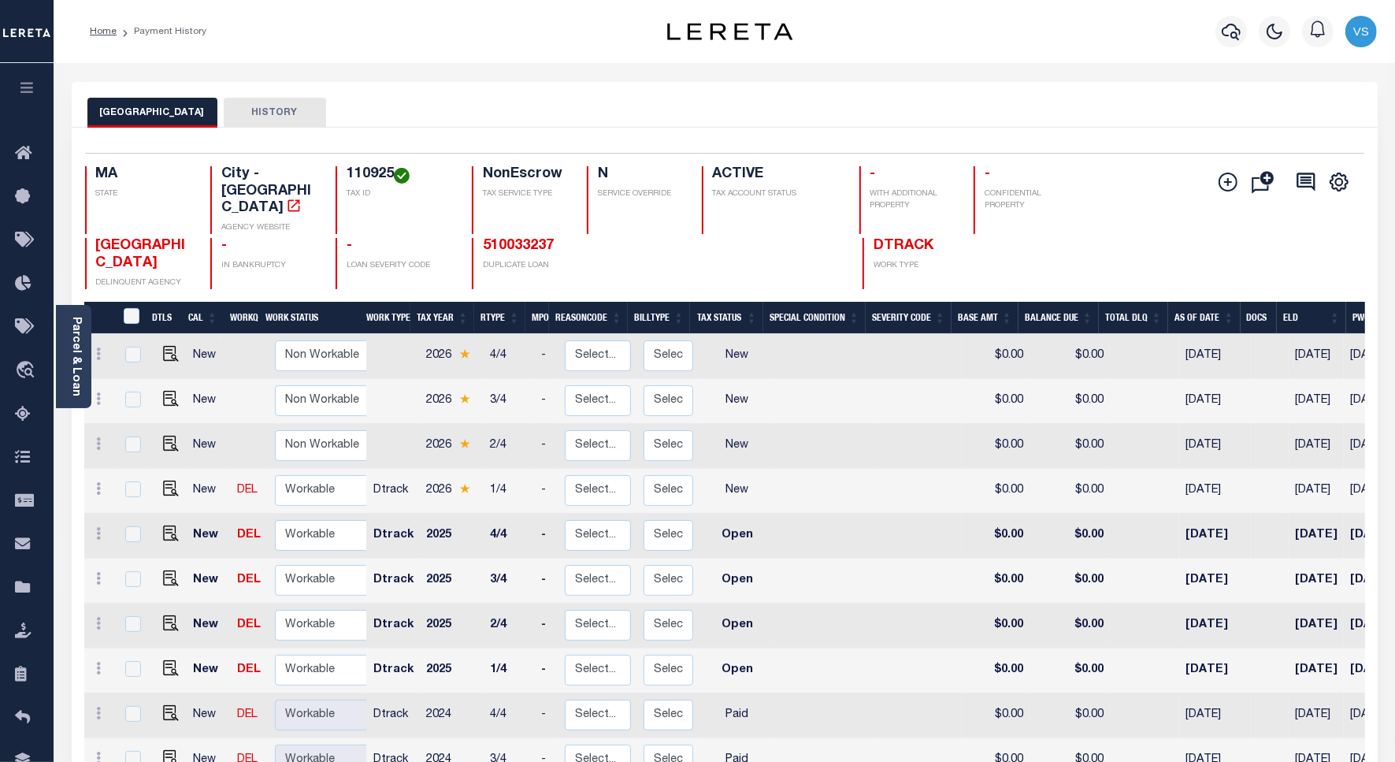
scroll to position [197, 0]
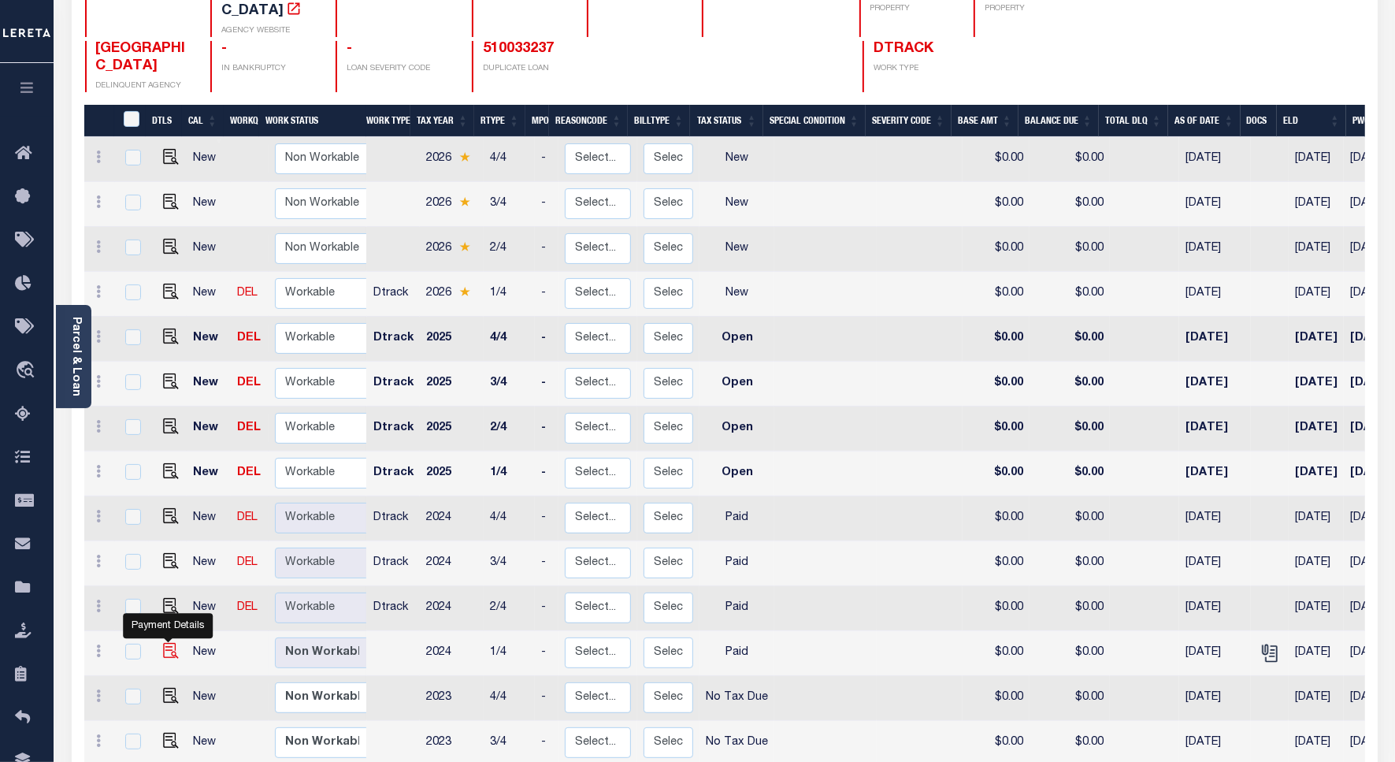
click at [169, 643] on img "" at bounding box center [171, 651] width 16 height 16
checkbox input "true"
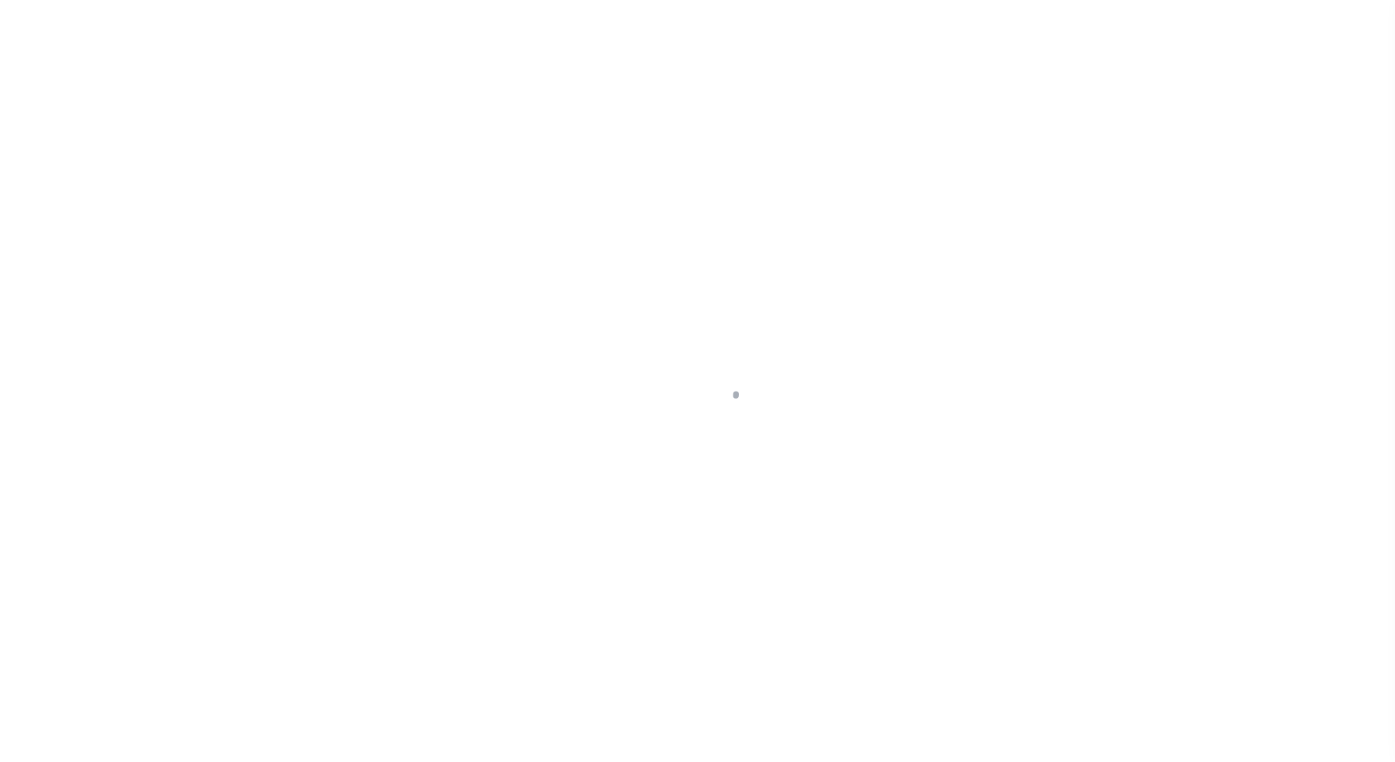
select select "PYD"
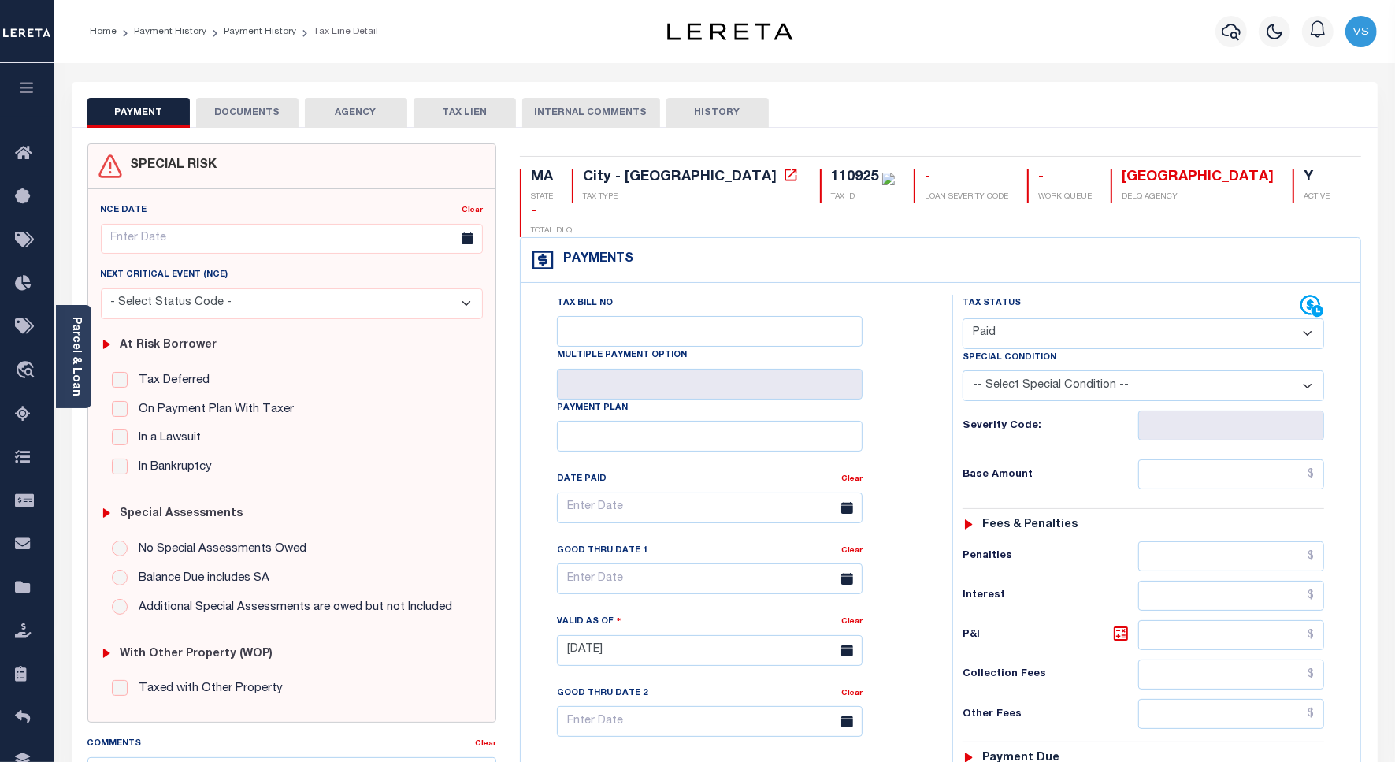
click at [234, 114] on button "DOCUMENTS" at bounding box center [247, 113] width 102 height 30
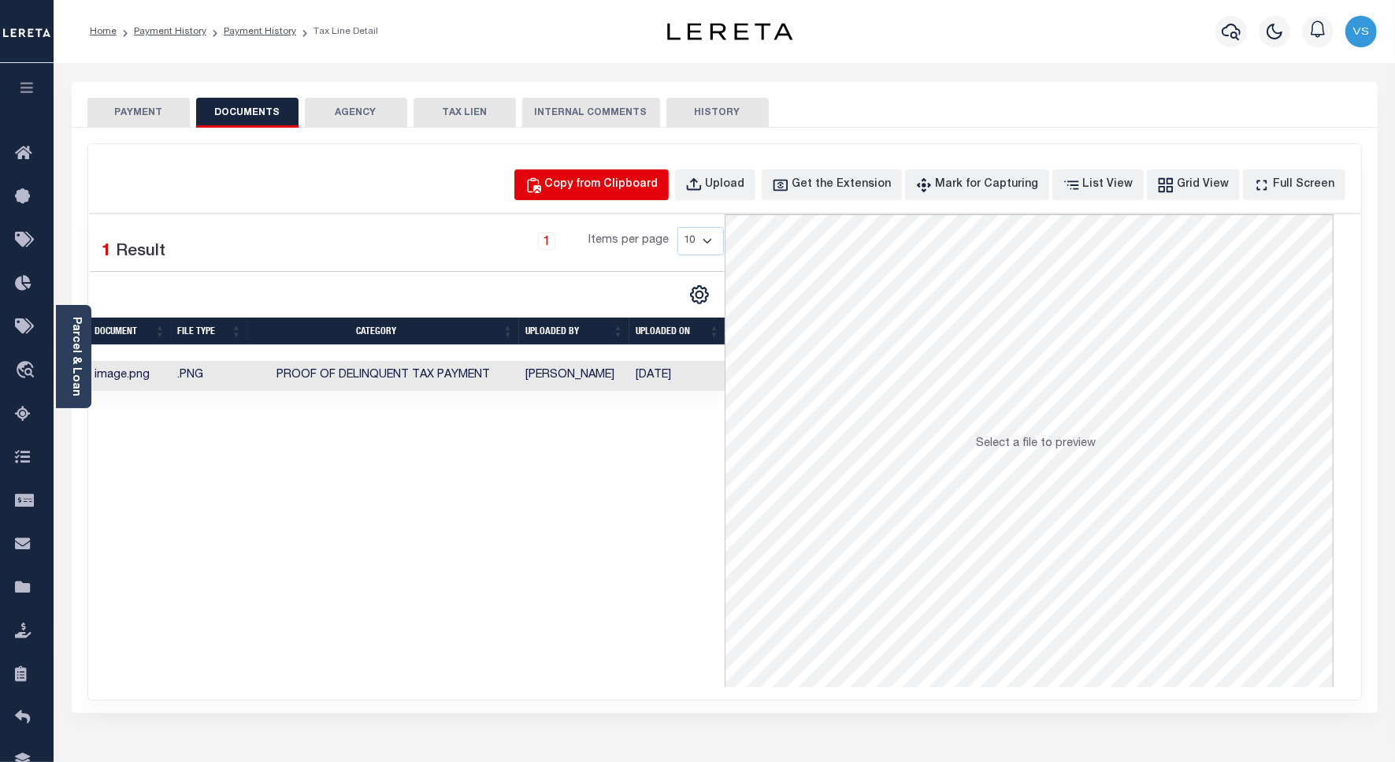
click at [622, 189] on div "Copy from Clipboard" at bounding box center [601, 184] width 113 height 17
select select "POP"
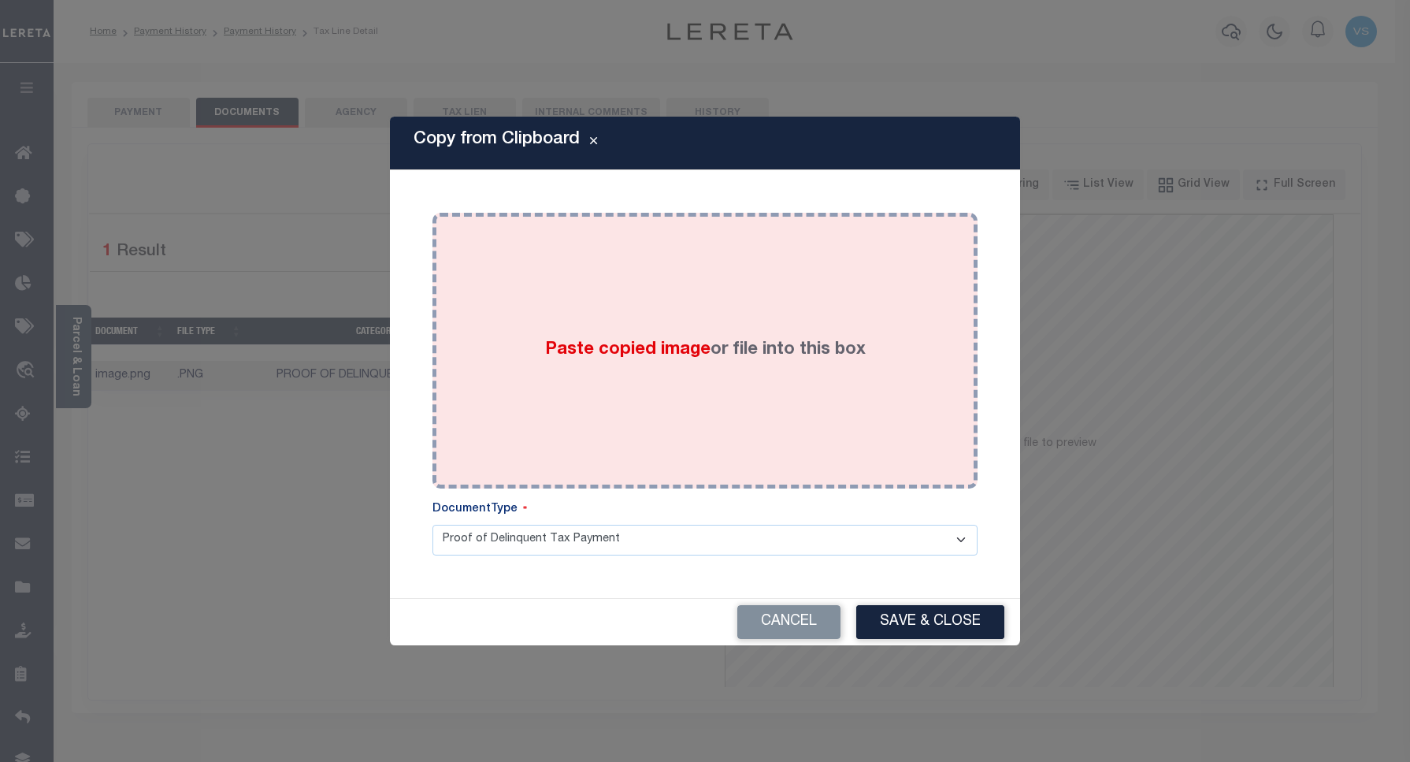
click at [580, 292] on div "Paste copied image or file into this box" at bounding box center [705, 351] width 522 height 252
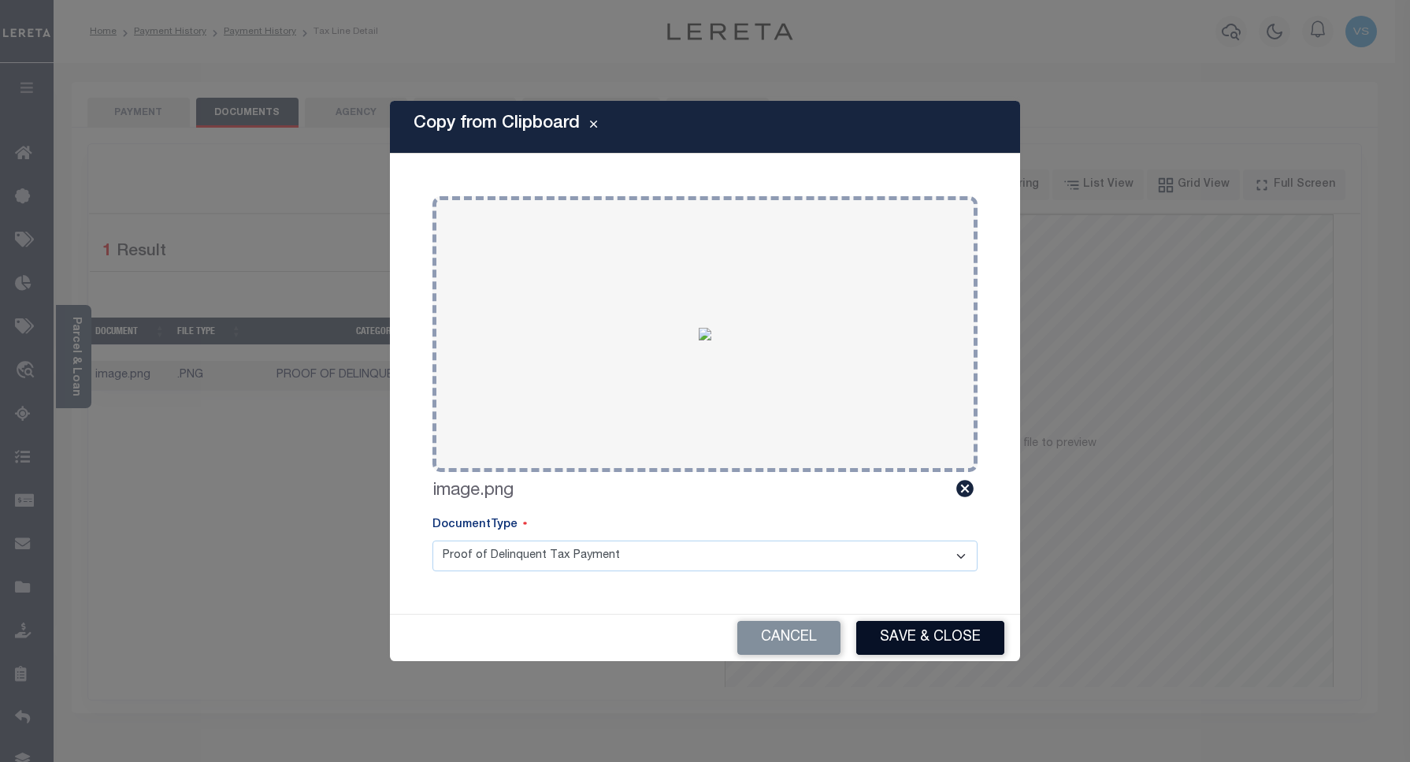
click at [887, 636] on button "Save & Close" at bounding box center [930, 638] width 148 height 34
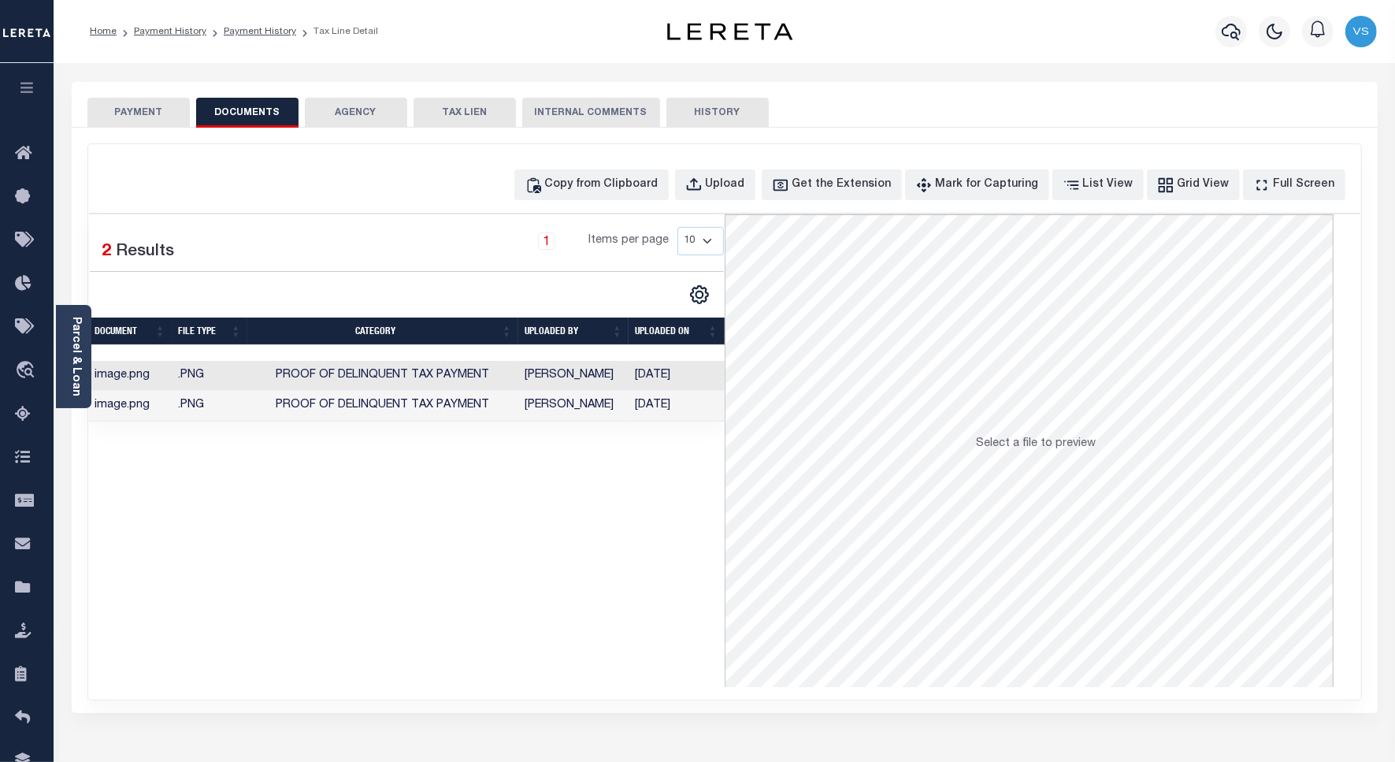
click at [139, 117] on button "PAYMENT" at bounding box center [138, 113] width 102 height 30
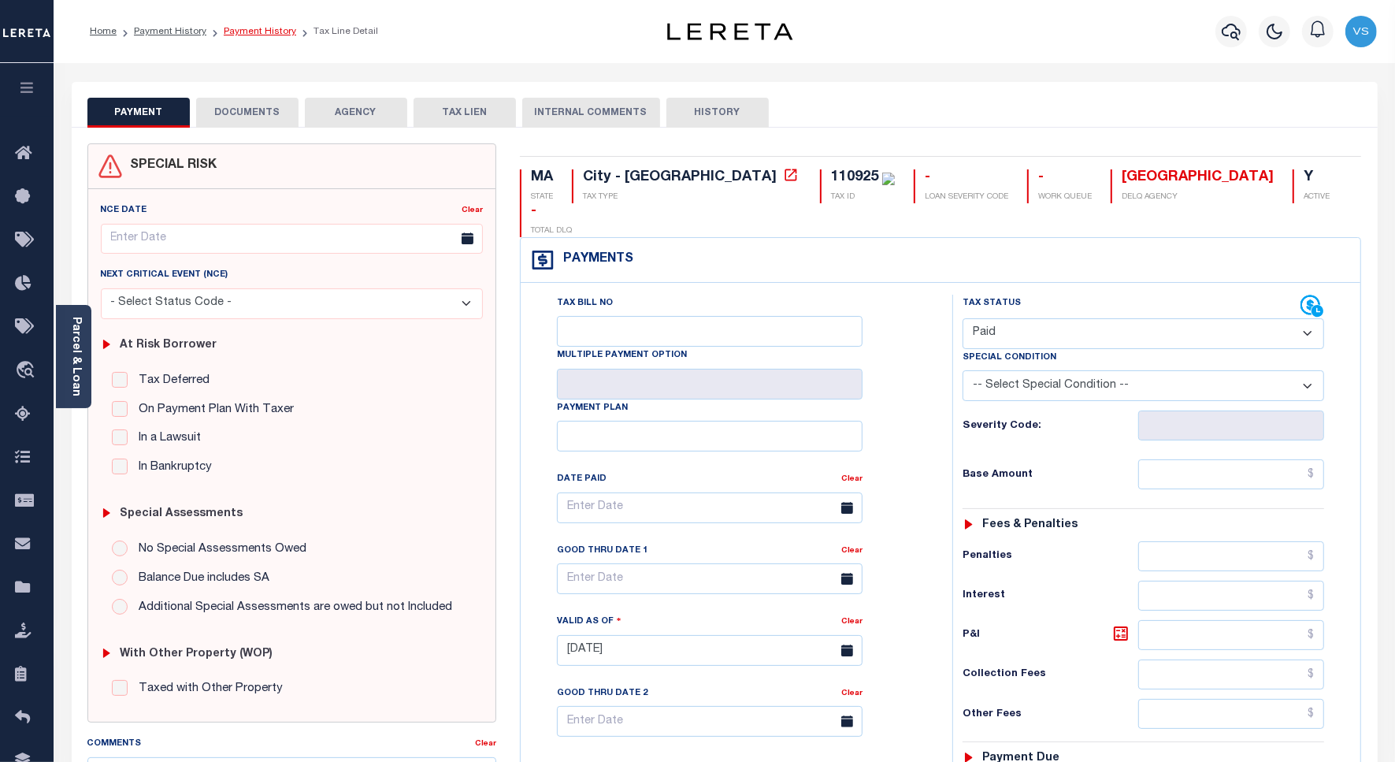
click at [236, 32] on link "Payment History" at bounding box center [260, 31] width 72 height 9
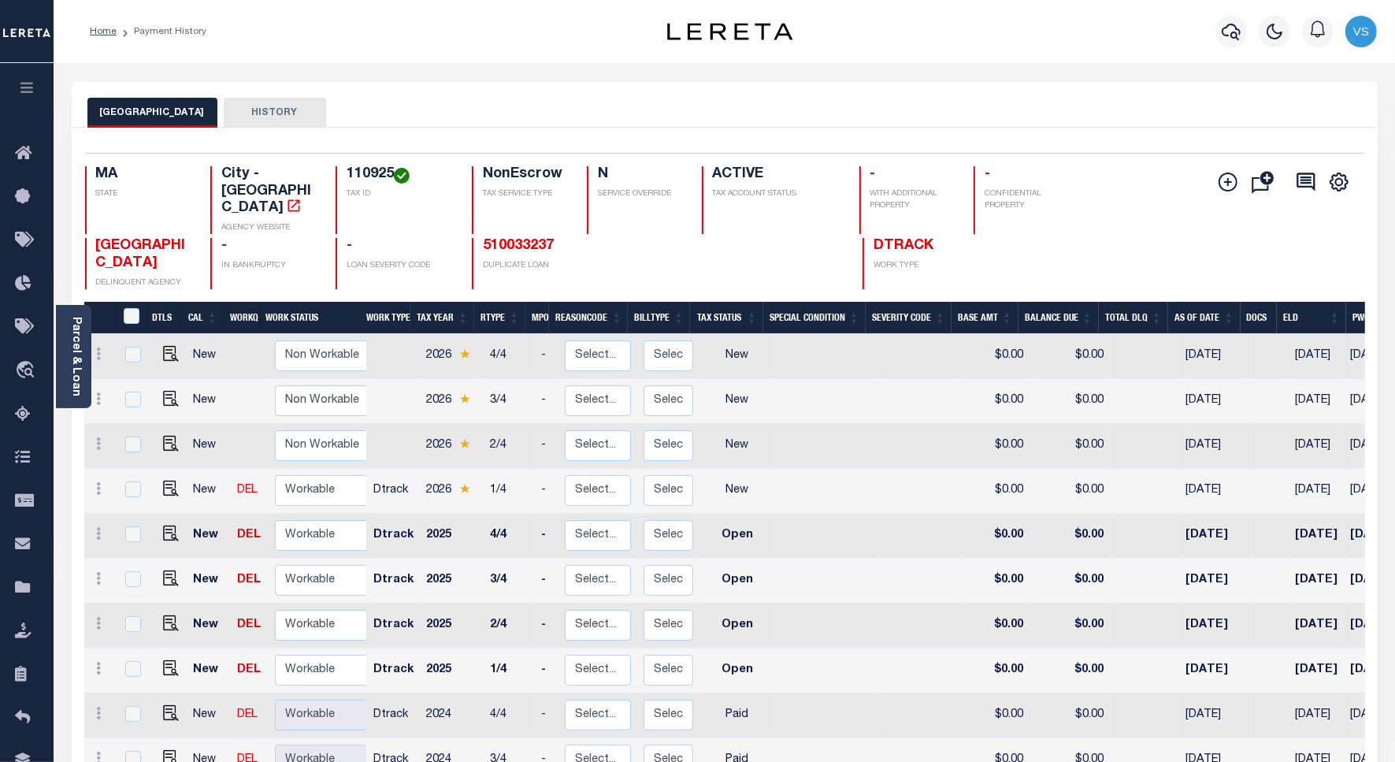
scroll to position [197, 0]
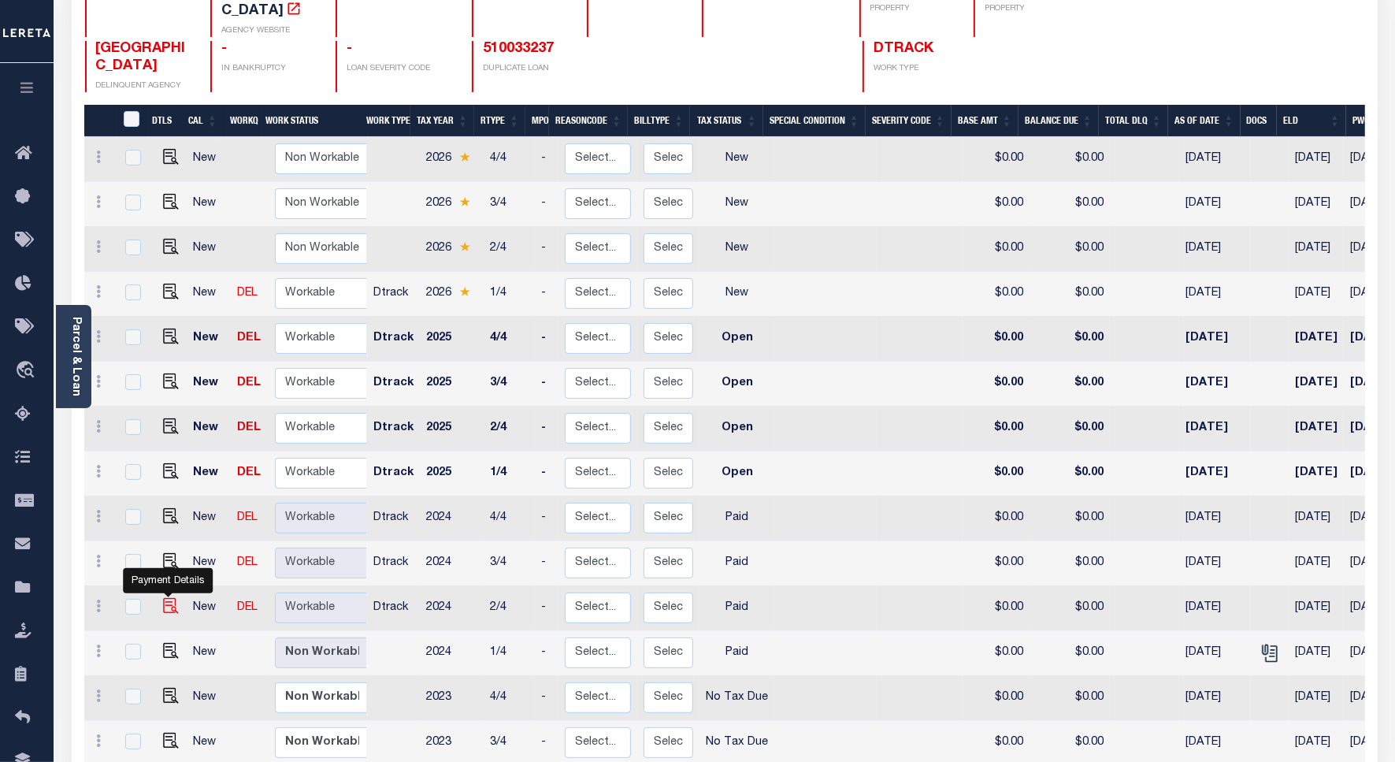
click at [172, 598] on img "" at bounding box center [171, 606] width 16 height 16
checkbox input "true"
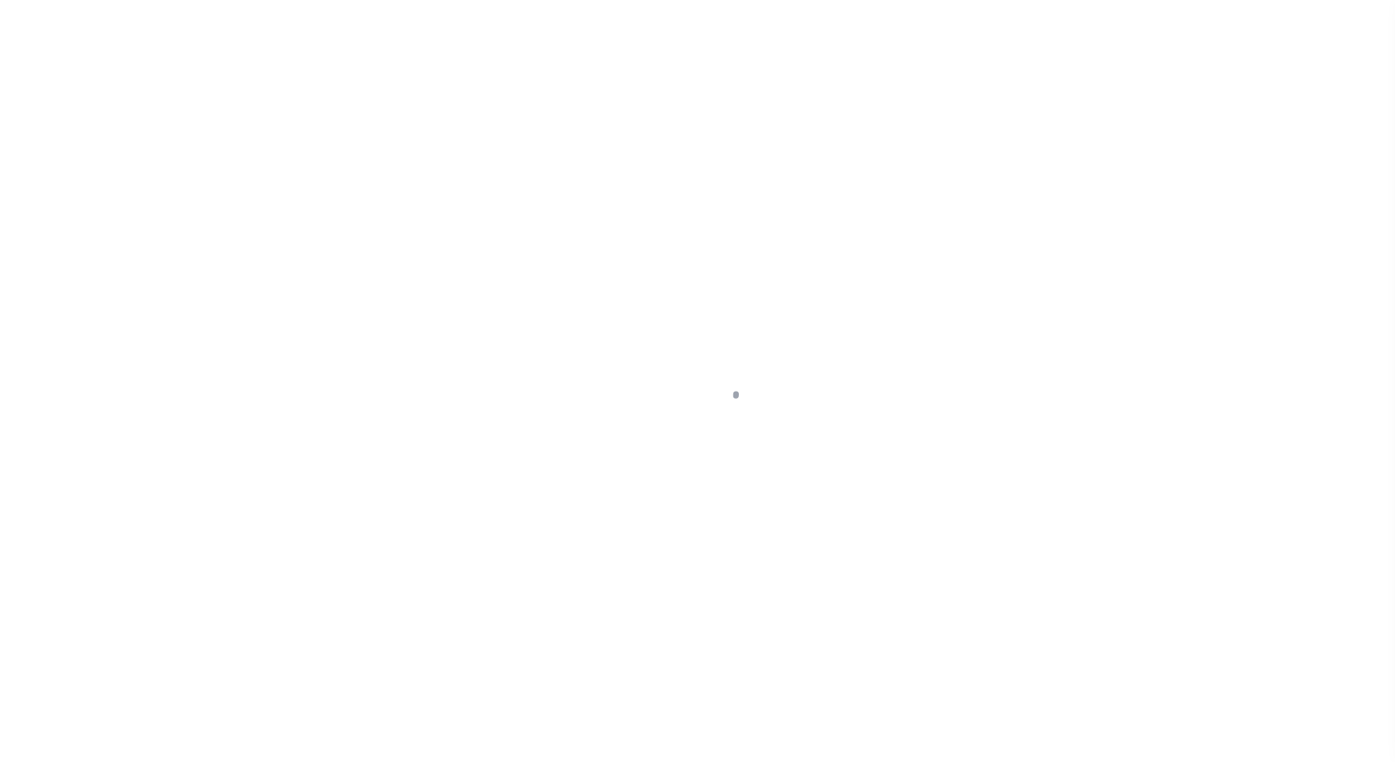
select select "PYD"
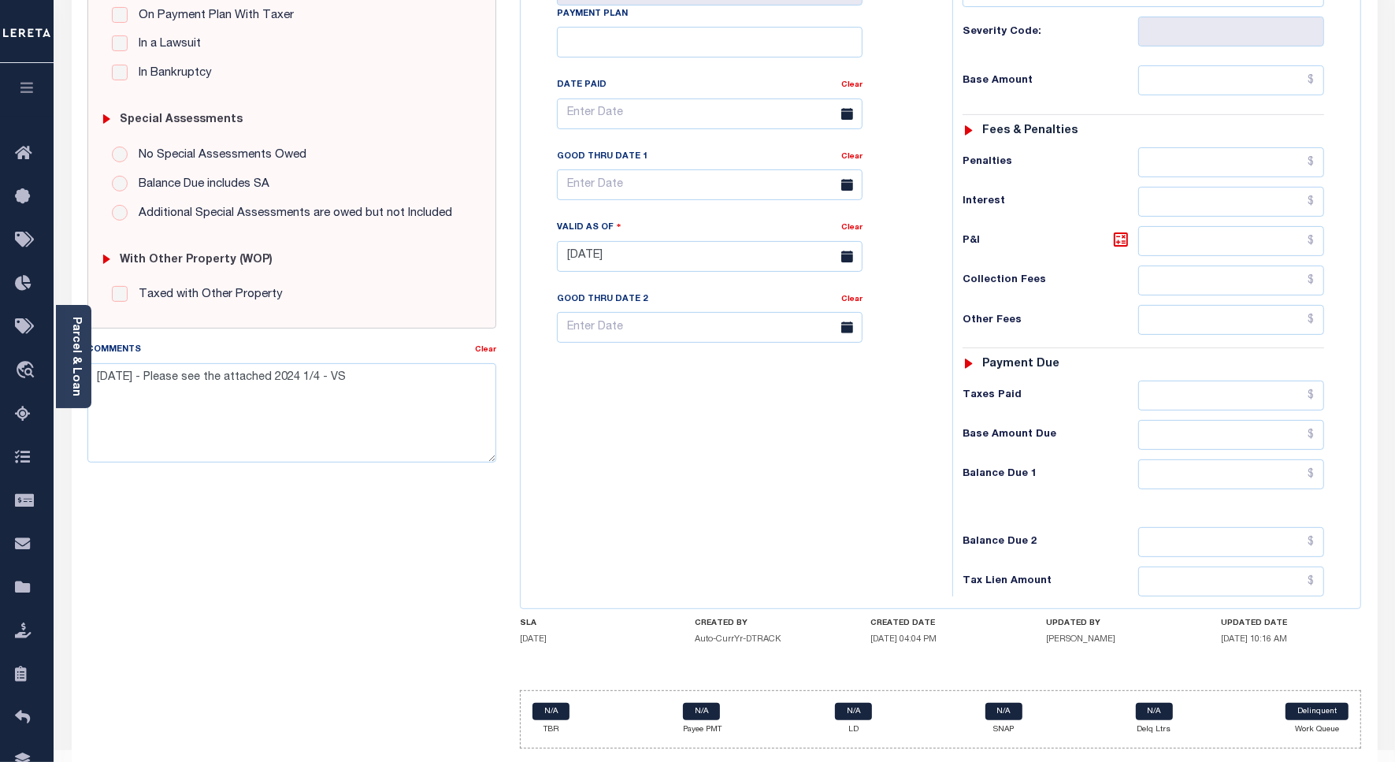
scroll to position [406, 0]
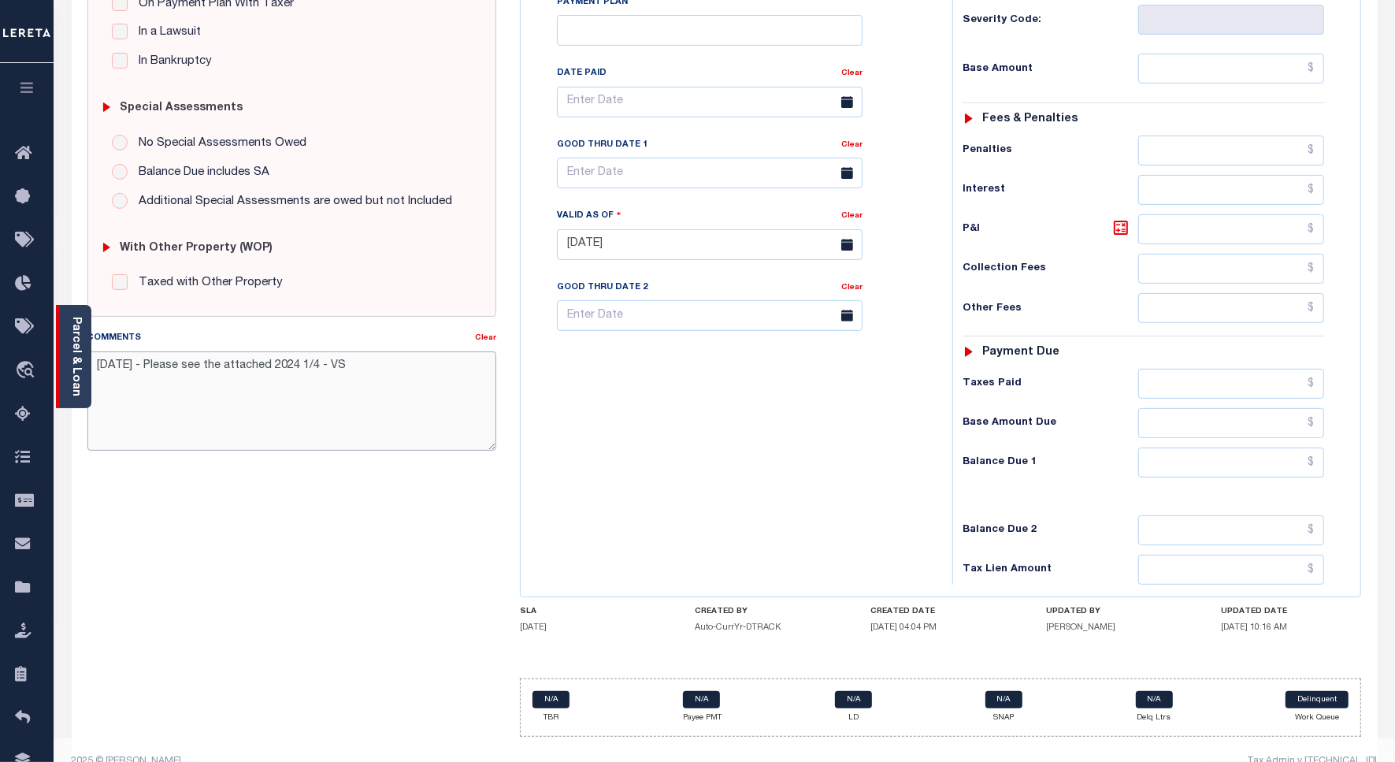
drag, startPoint x: 367, startPoint y: 370, endPoint x: 63, endPoint y: 370, distance: 304.1
click at [63, 370] on div "Parcel & Loan Tax Bill Details 110925 TAX ID AGENCY 2024 TAX YEAR [DATE] 2/4 -" at bounding box center [725, 221] width 1330 height 1128
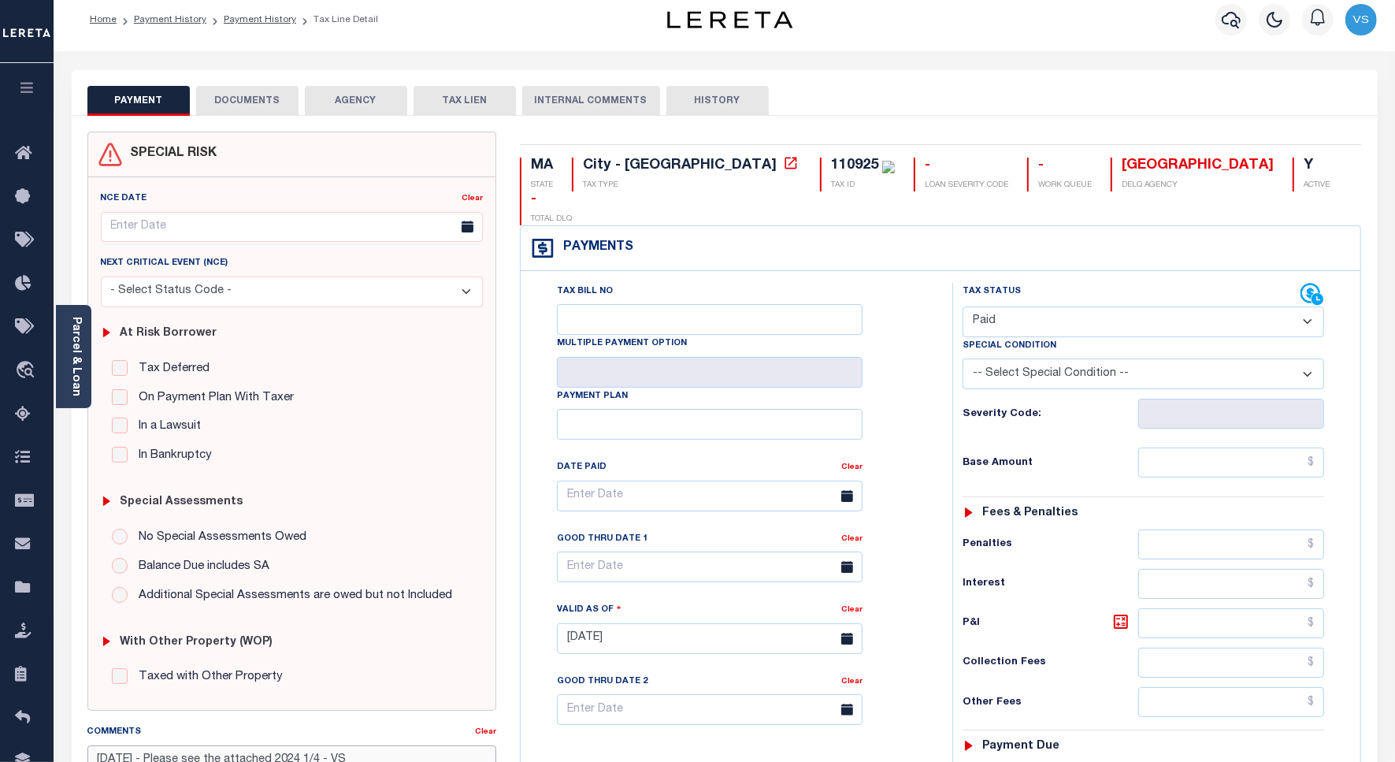
scroll to position [0, 0]
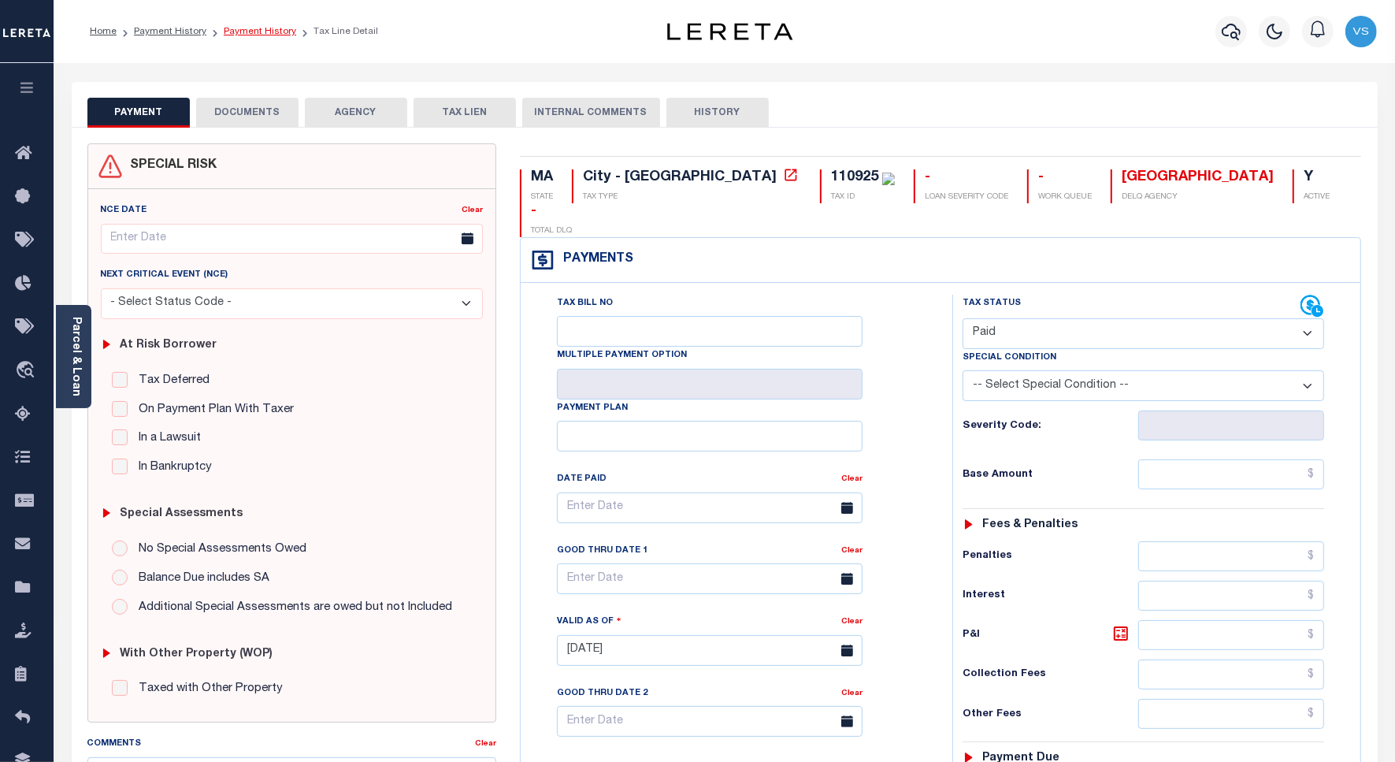
click at [249, 28] on link "Payment History" at bounding box center [260, 31] width 72 height 9
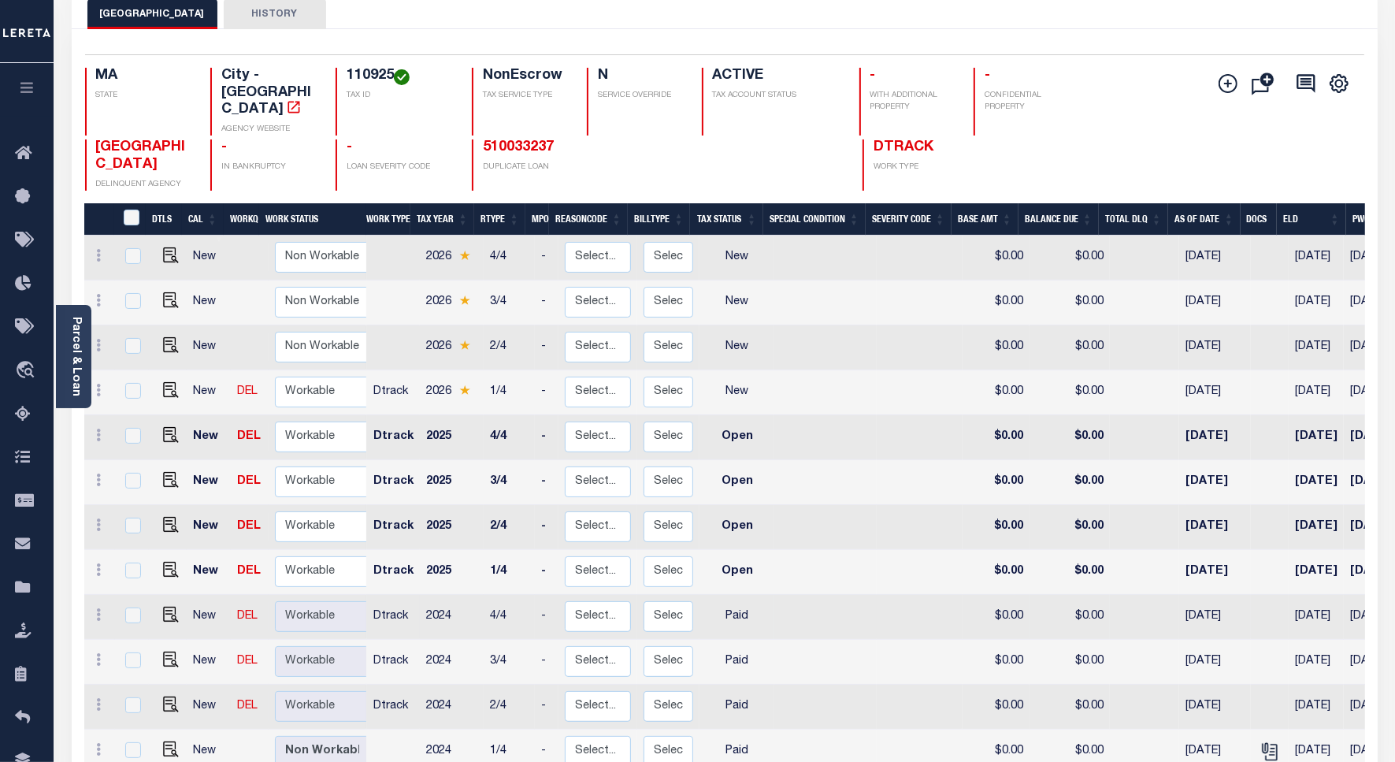
scroll to position [197, 0]
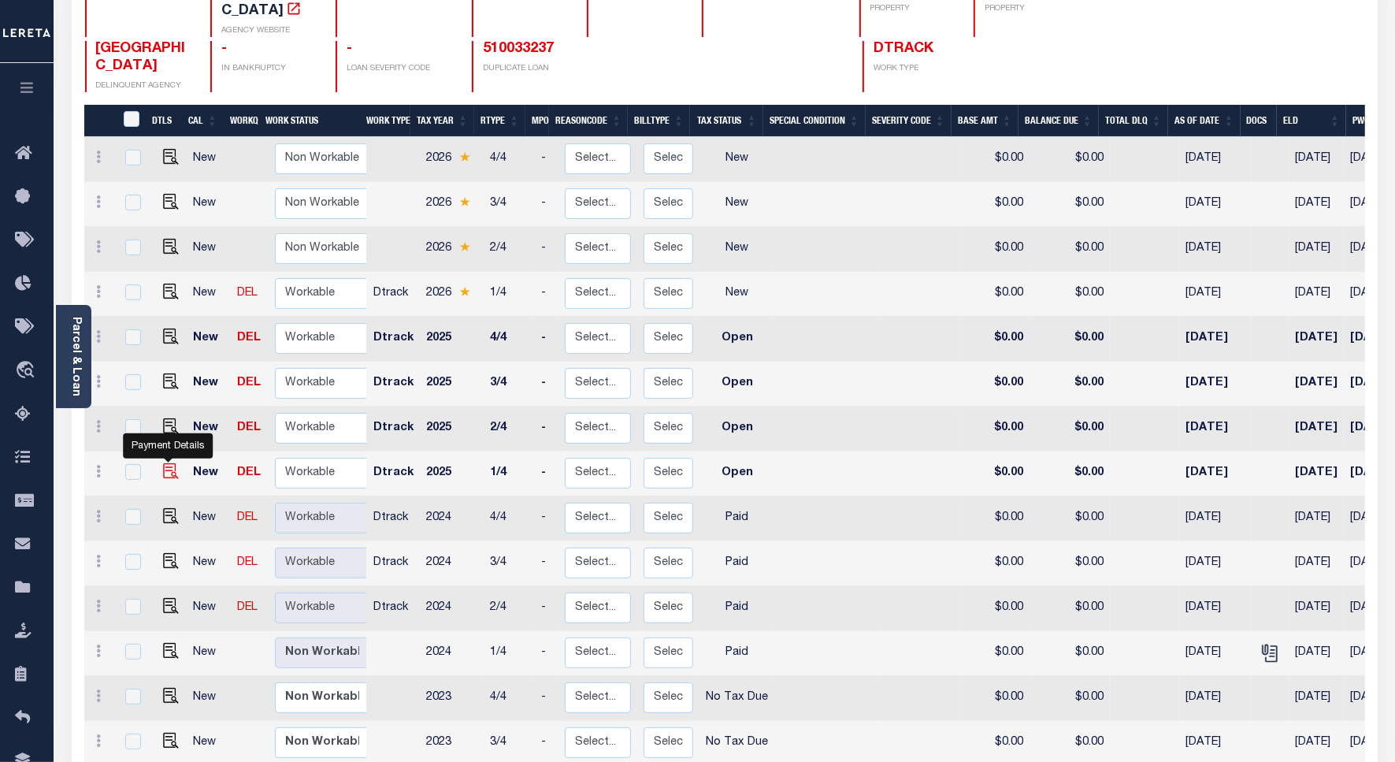
click at [166, 463] on img "" at bounding box center [171, 471] width 16 height 16
checkbox input "true"
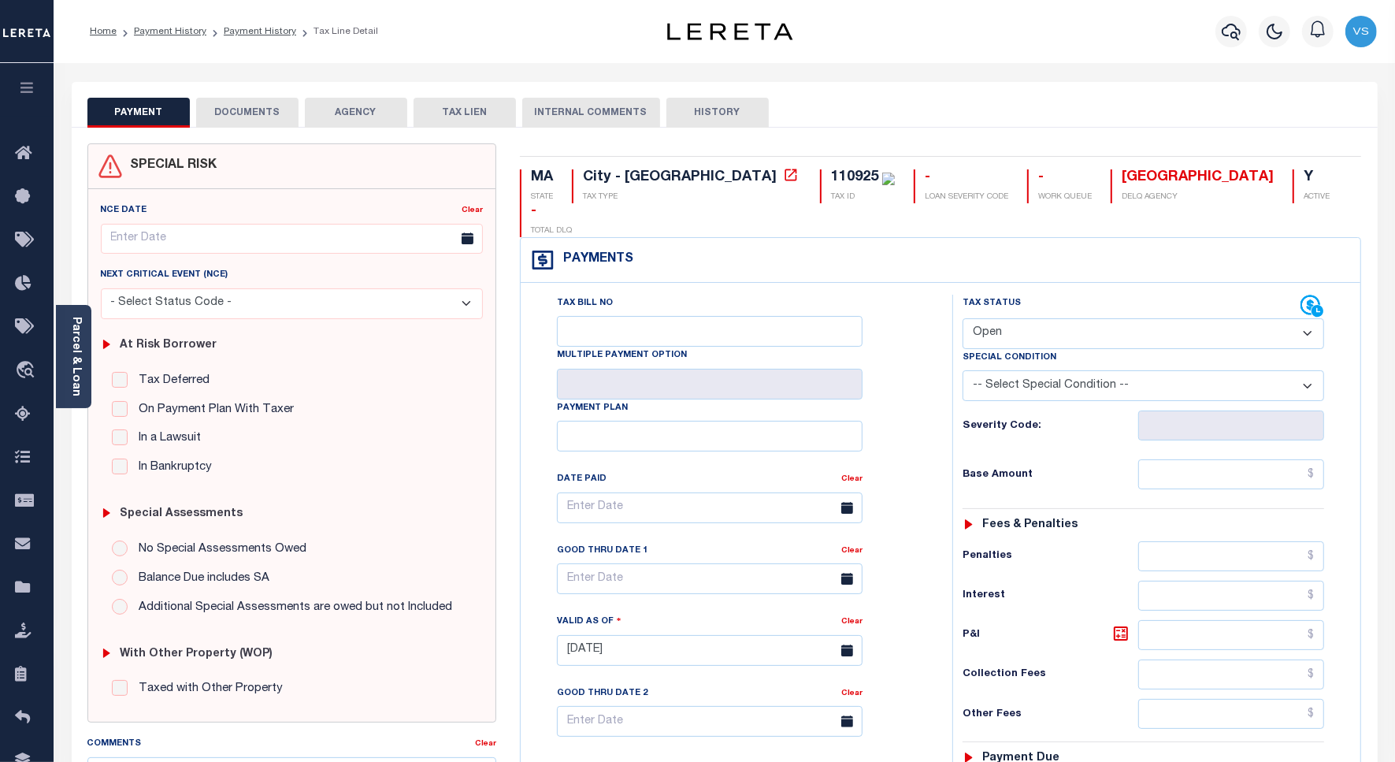
click at [1012, 318] on select "- Select Status Code - Open Due/Unpaid Paid Incomplete No Tax Due Internal Refu…" at bounding box center [1144, 333] width 362 height 31
select select "PYD"
click at [963, 318] on select "- Select Status Code - Open Due/Unpaid Paid Incomplete No Tax Due Internal Refu…" at bounding box center [1144, 333] width 362 height 31
type input "[DATE]"
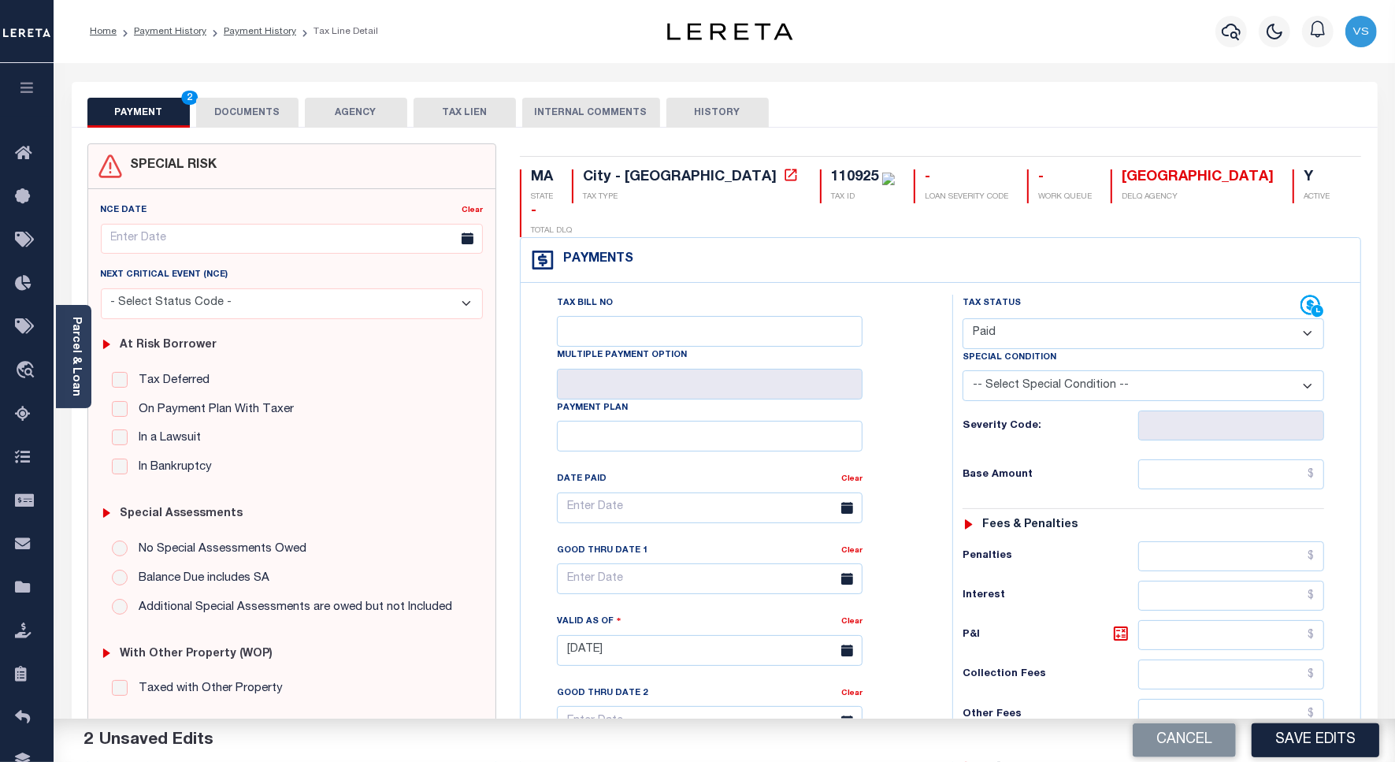
scroll to position [197, 0]
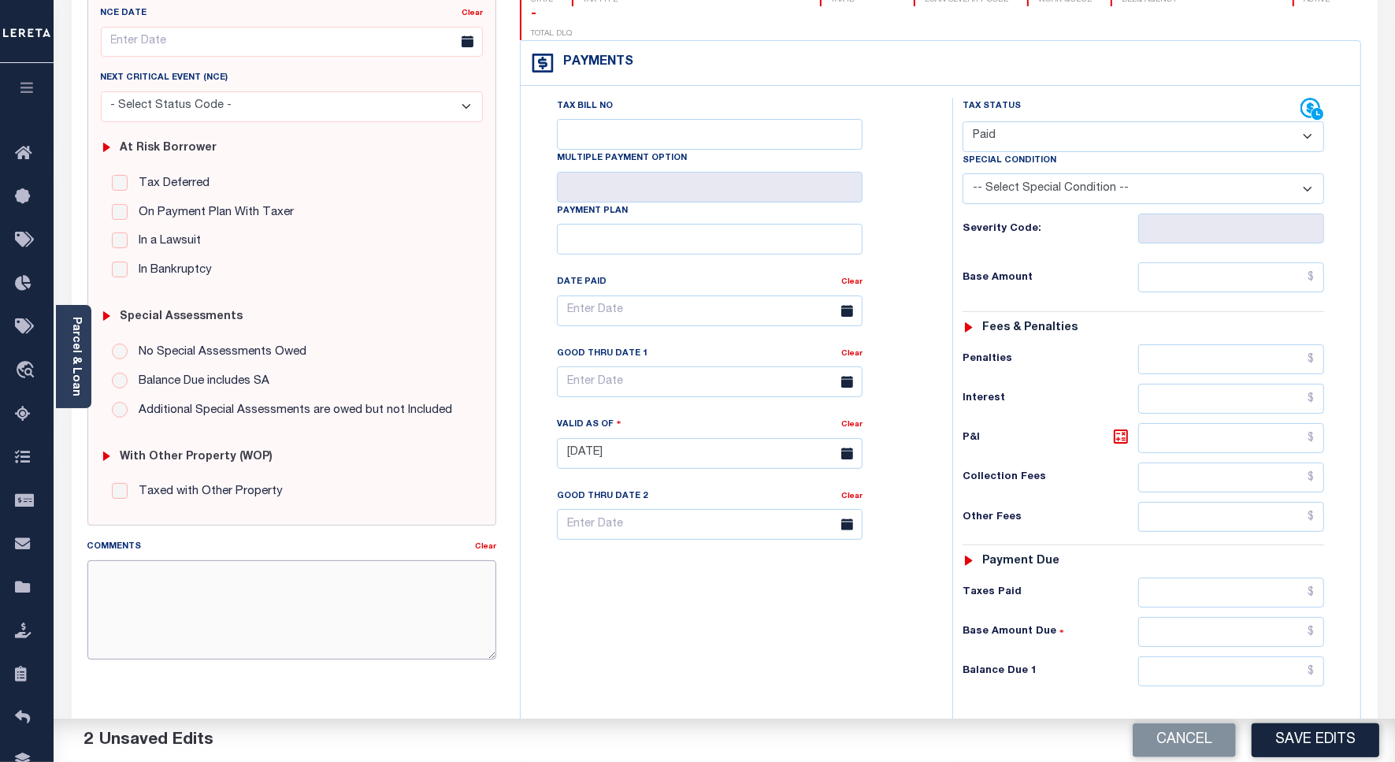
click at [247, 585] on textarea "Comments" at bounding box center [291, 609] width 409 height 99
paste textarea "9/15/25 - Please see the attached 2024 1/4 - VS"
type textarea "9/15/25 - Please see the attached 2024 1/4 - VS"
drag, startPoint x: 1288, startPoint y: 745, endPoint x: 1317, endPoint y: 672, distance: 78.6
click at [1288, 745] on button "Save Edits" at bounding box center [1316, 740] width 128 height 34
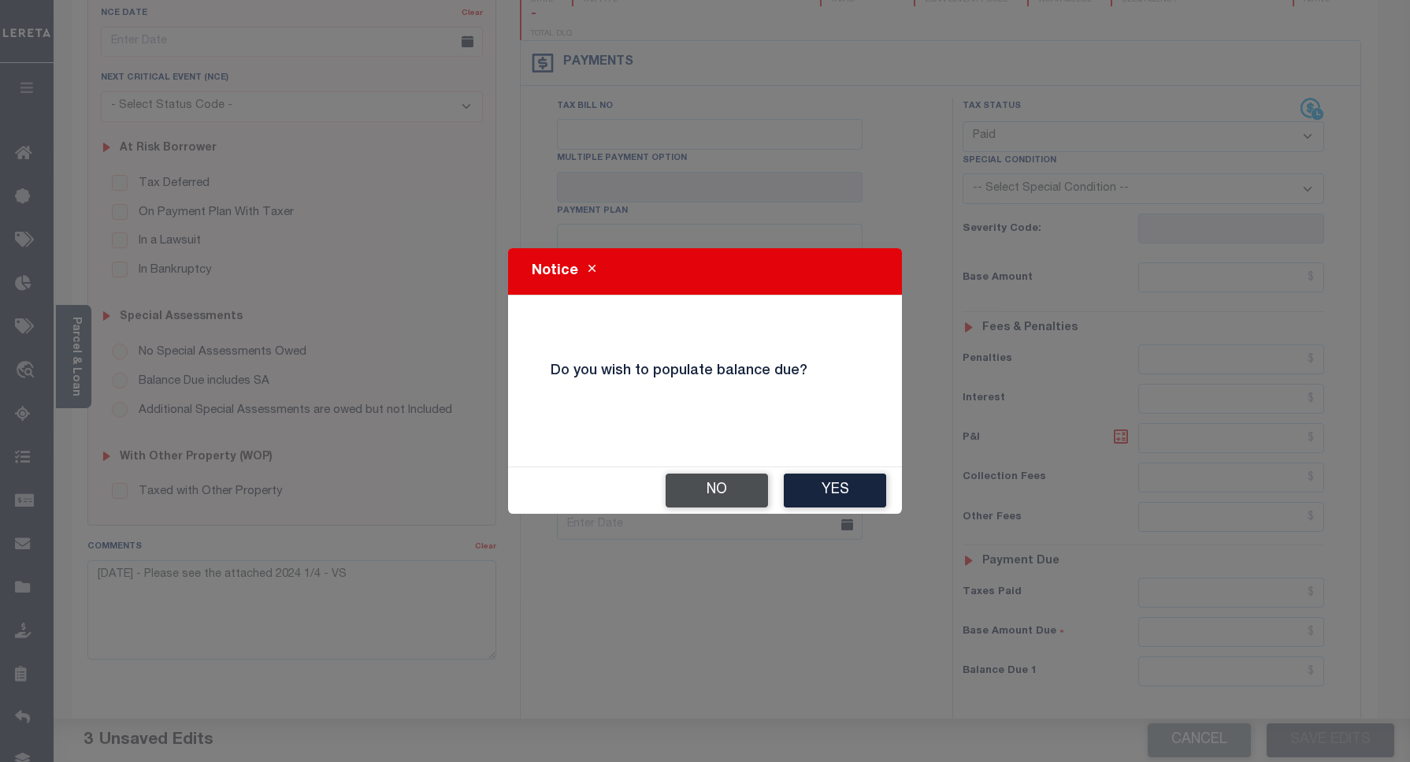
click at [698, 485] on button "No" at bounding box center [717, 491] width 102 height 34
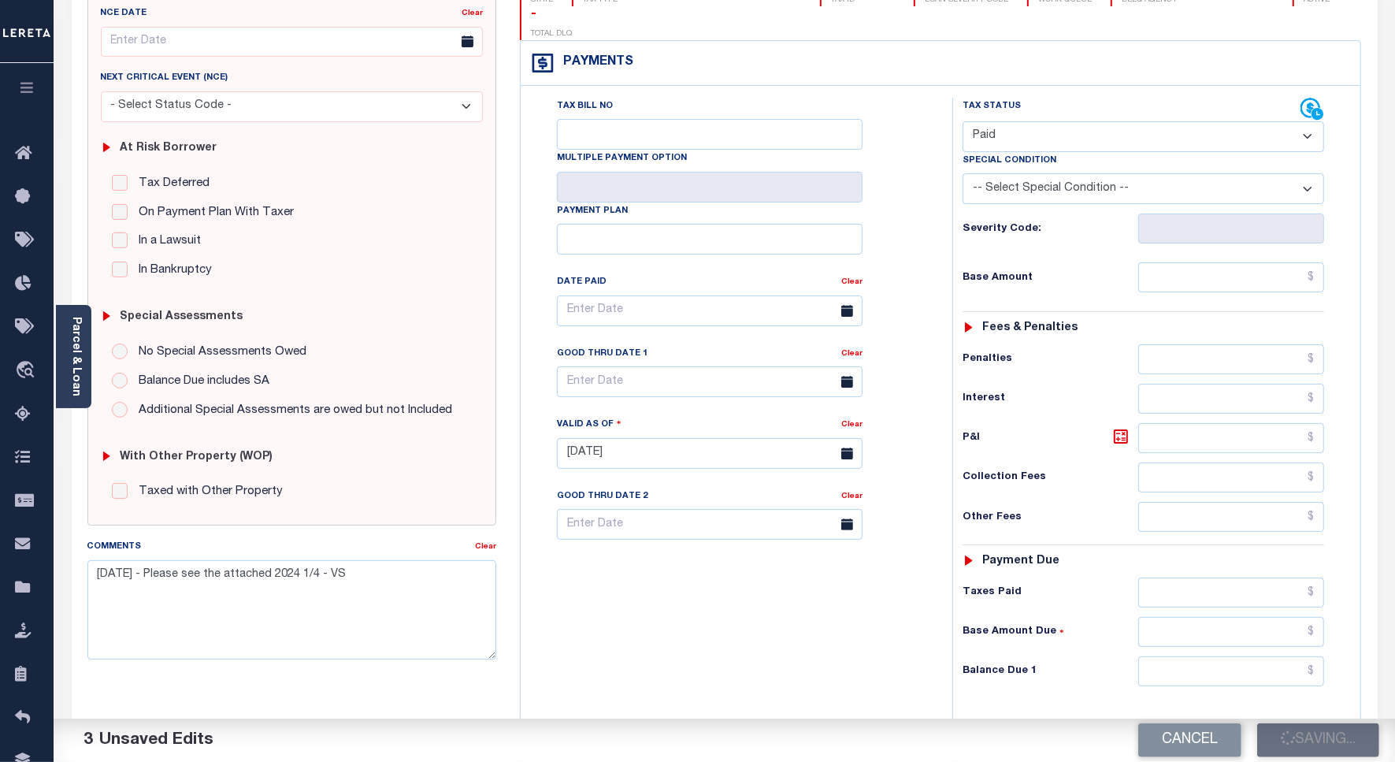
checkbox input "false"
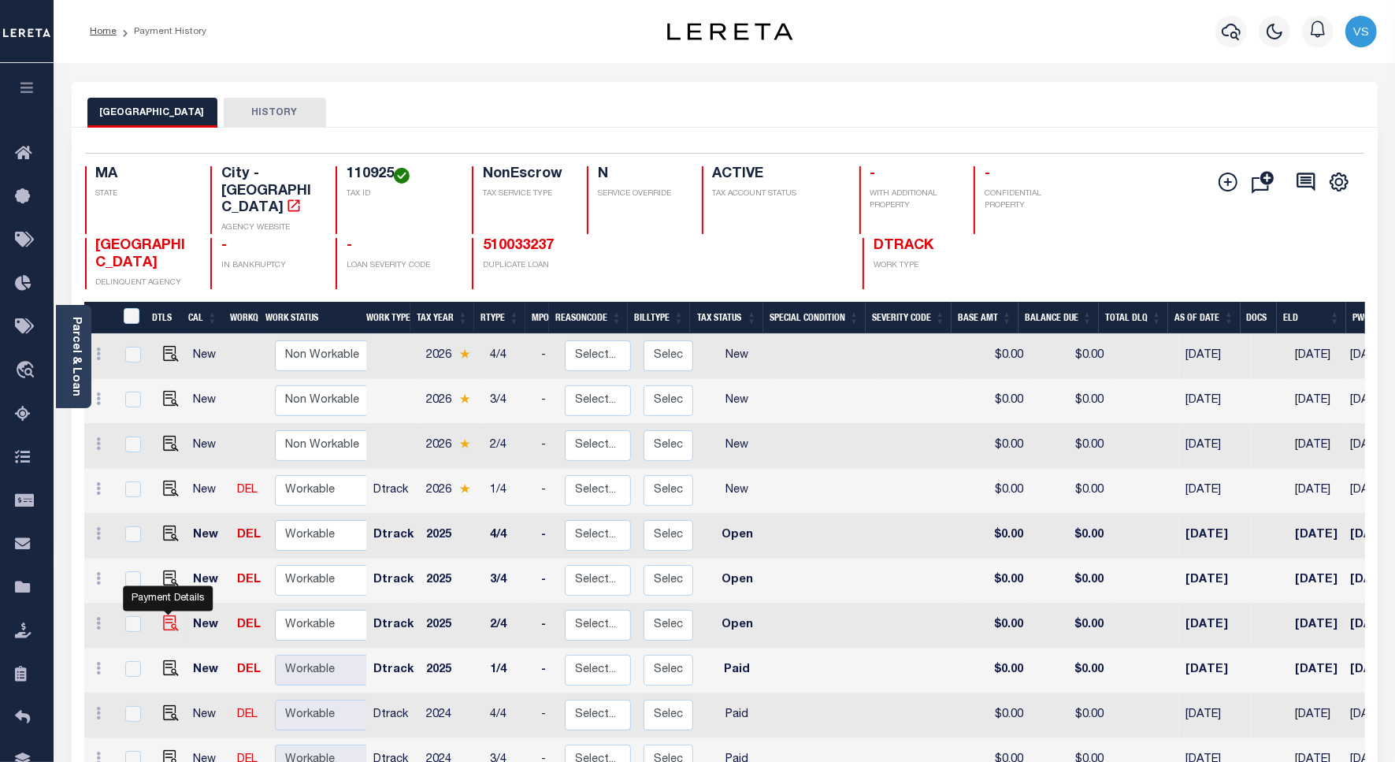
click at [170, 615] on img "" at bounding box center [171, 623] width 16 height 16
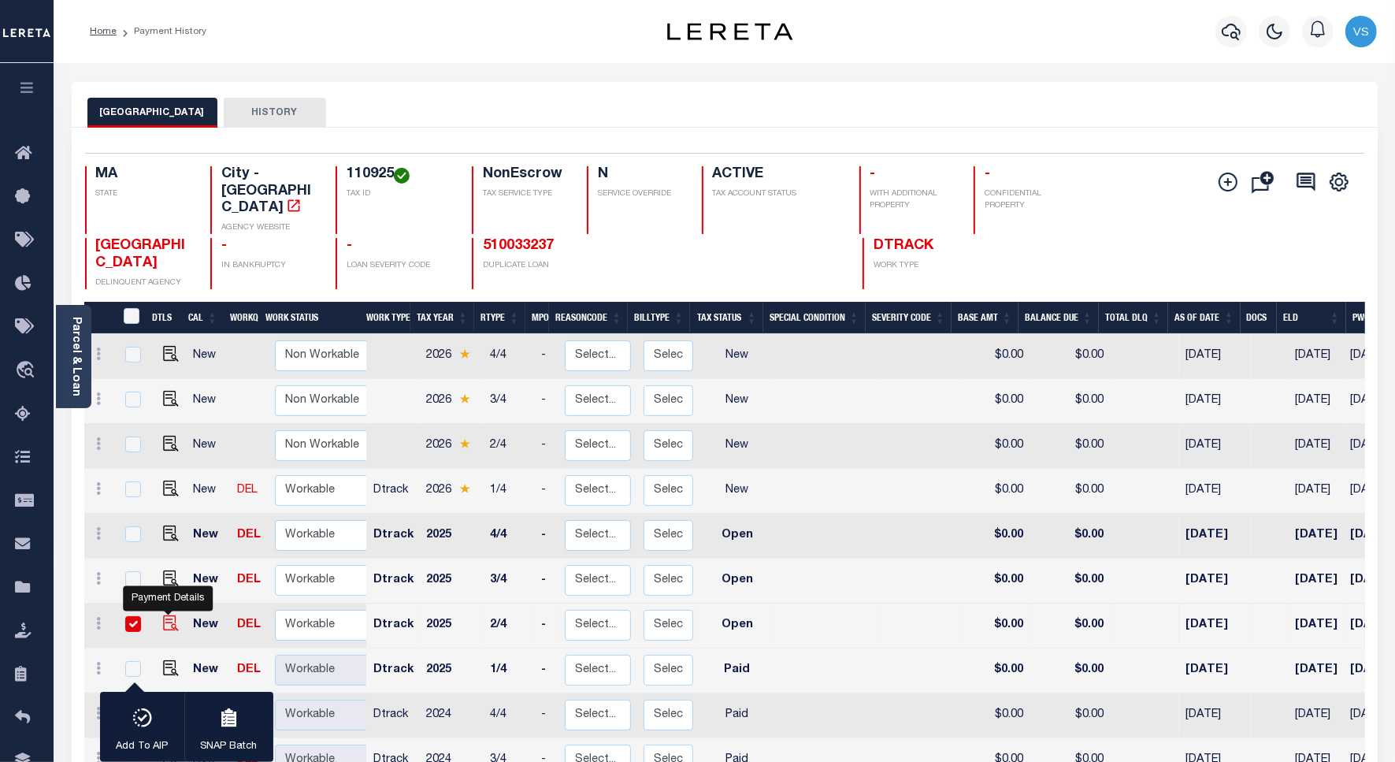
checkbox input "true"
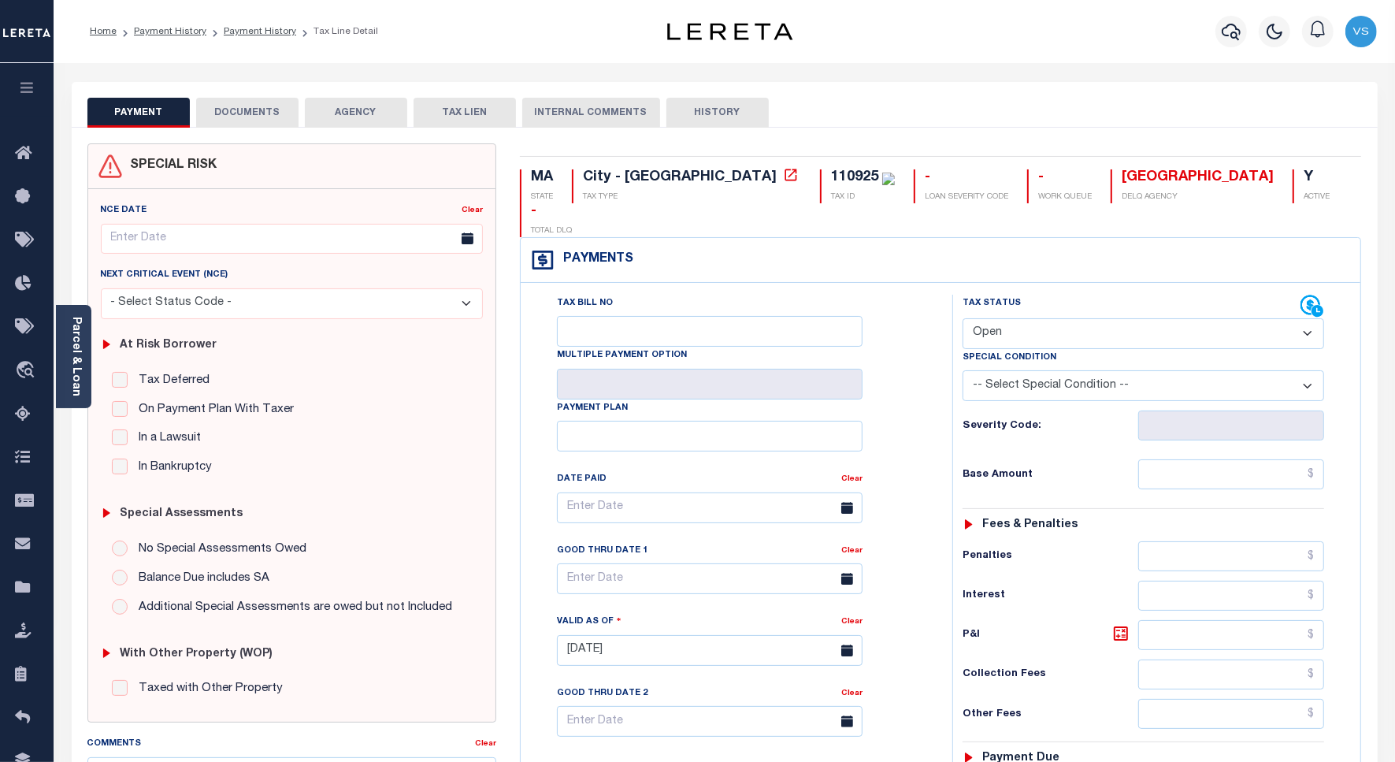
click at [1007, 318] on select "- Select Status Code - Open Due/Unpaid Paid Incomplete No Tax Due Internal Refu…" at bounding box center [1144, 333] width 362 height 31
select select "PYD"
click at [963, 318] on select "- Select Status Code - Open Due/Unpaid Paid Incomplete No Tax Due Internal Refu…" at bounding box center [1144, 333] width 362 height 31
type input "[DATE]"
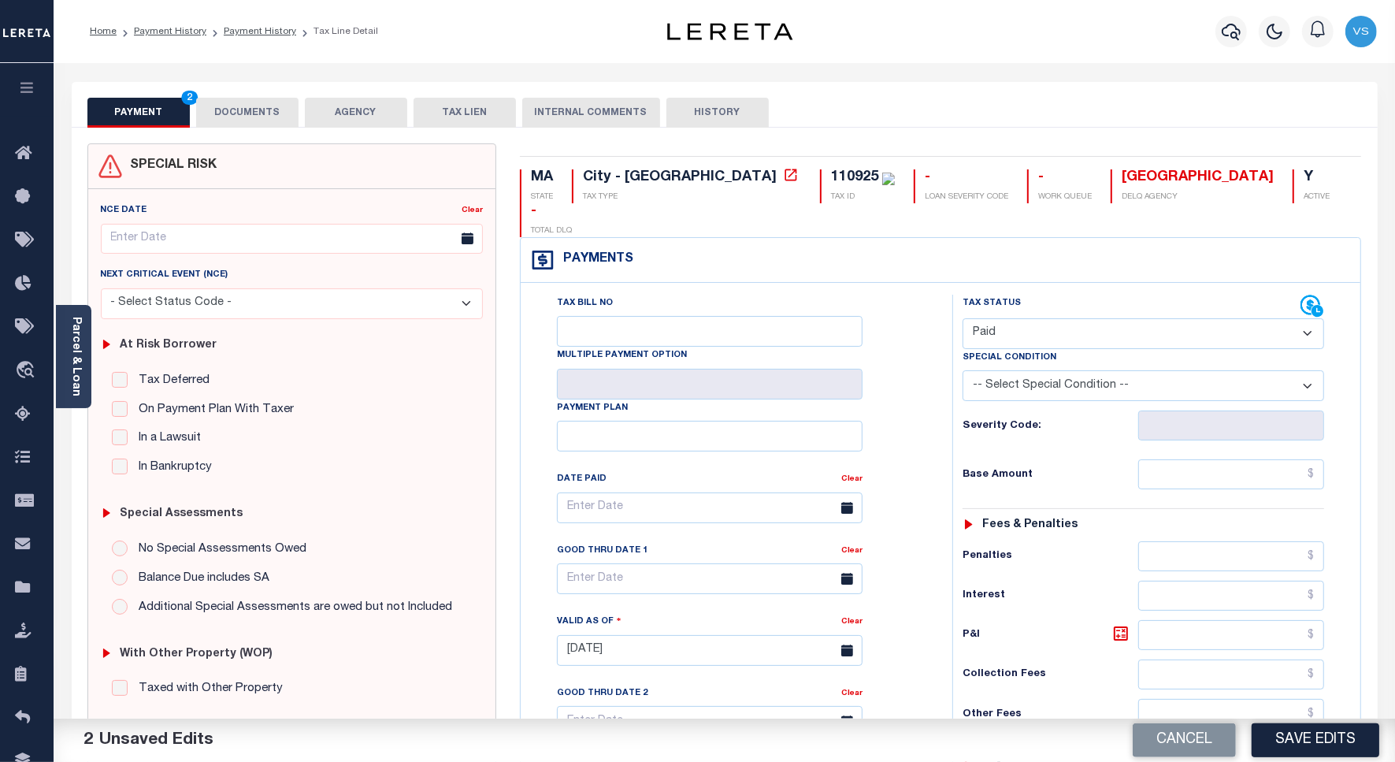
scroll to position [197, 0]
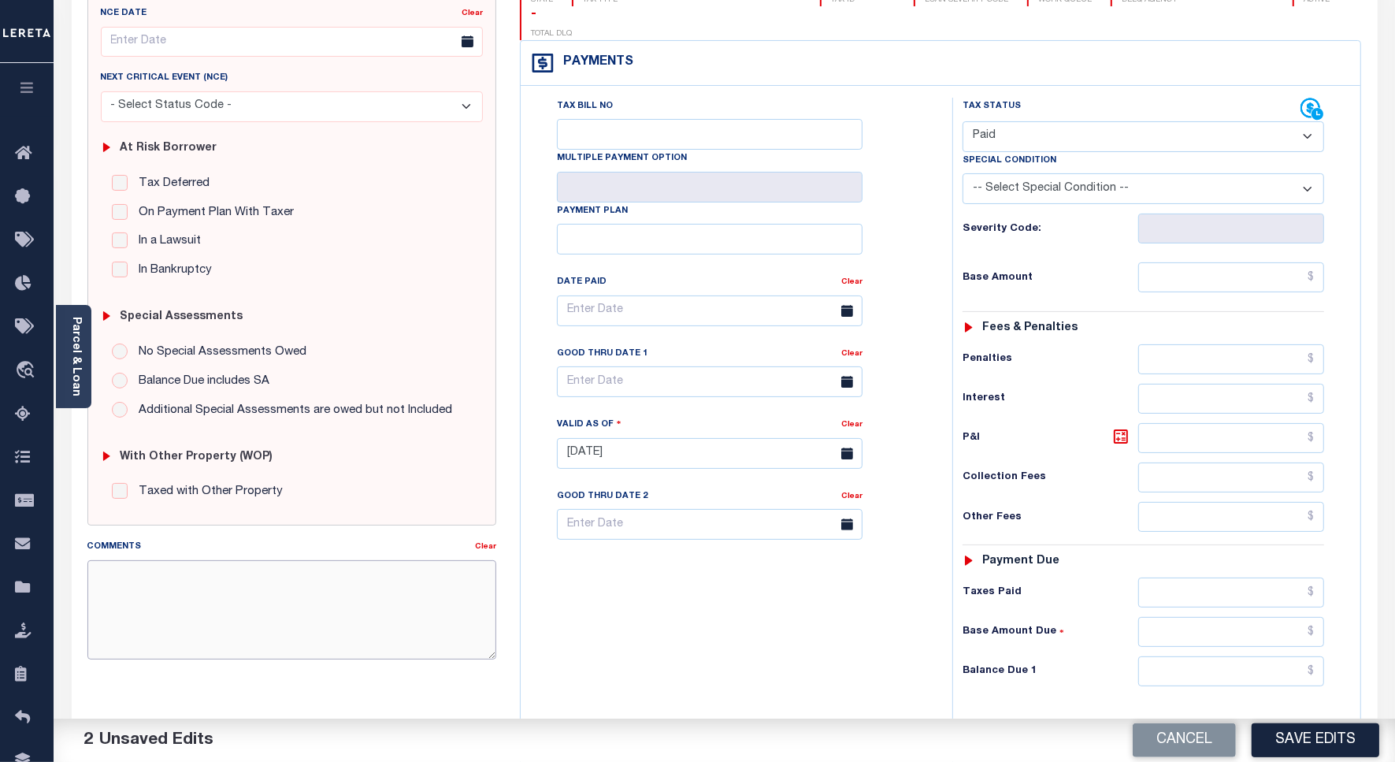
click at [305, 567] on textarea "Comments" at bounding box center [291, 609] width 409 height 99
paste textarea "[DATE] - Please see the attached 2024 1/4 - VS"
type textarea "[DATE] - Please see the attached 2024 1/4 - VS"
drag, startPoint x: 1282, startPoint y: 729, endPoint x: 1285, endPoint y: 697, distance: 31.7
click at [1282, 729] on button "Save Edits" at bounding box center [1316, 740] width 128 height 34
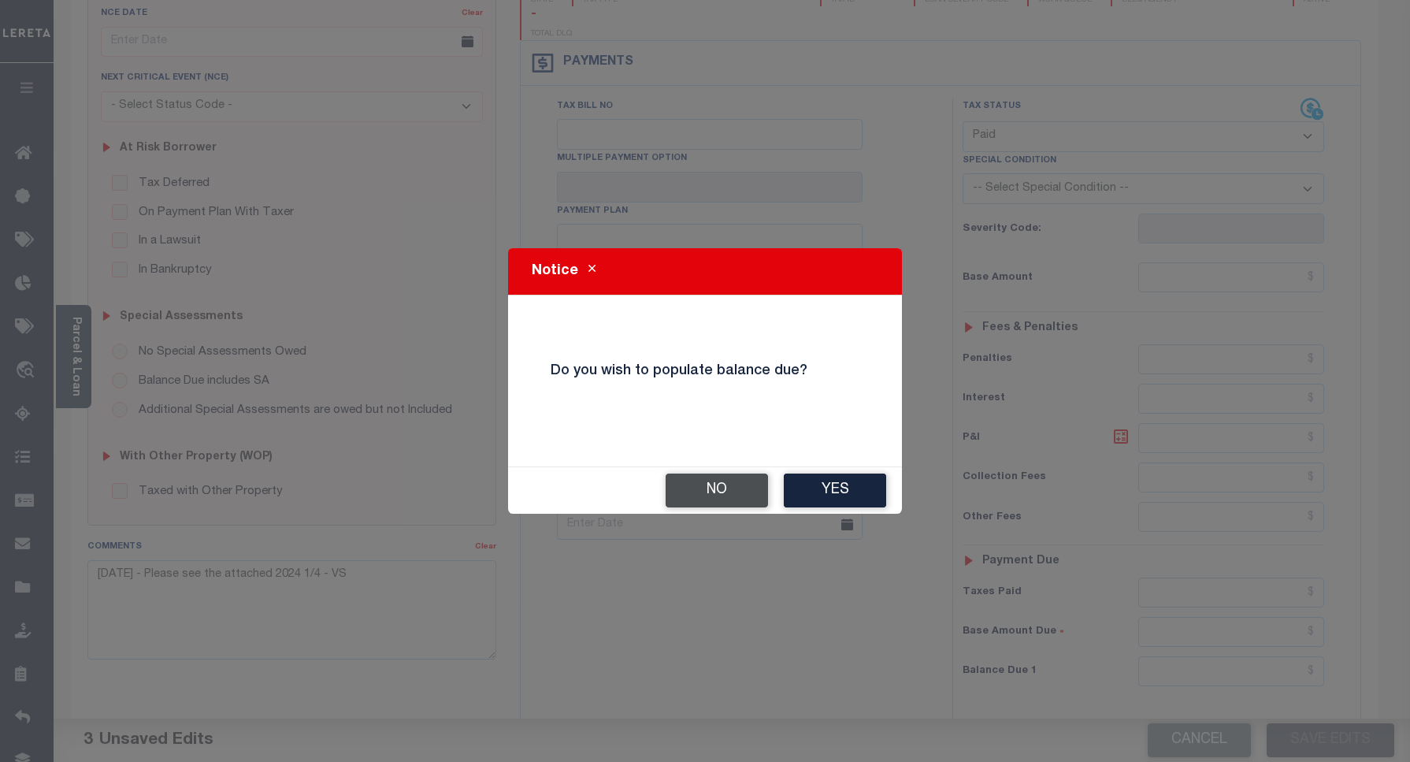
click at [704, 495] on button "No" at bounding box center [717, 491] width 102 height 34
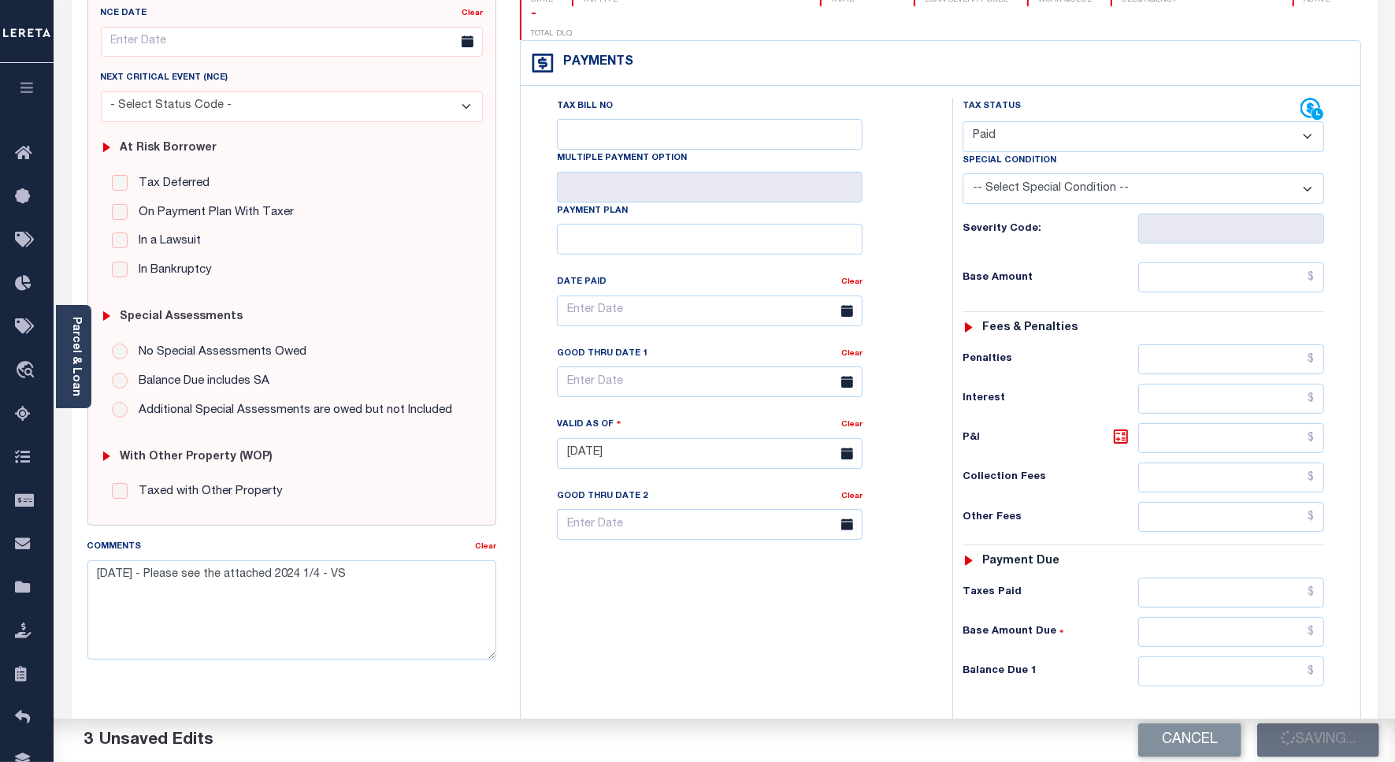
checkbox input "false"
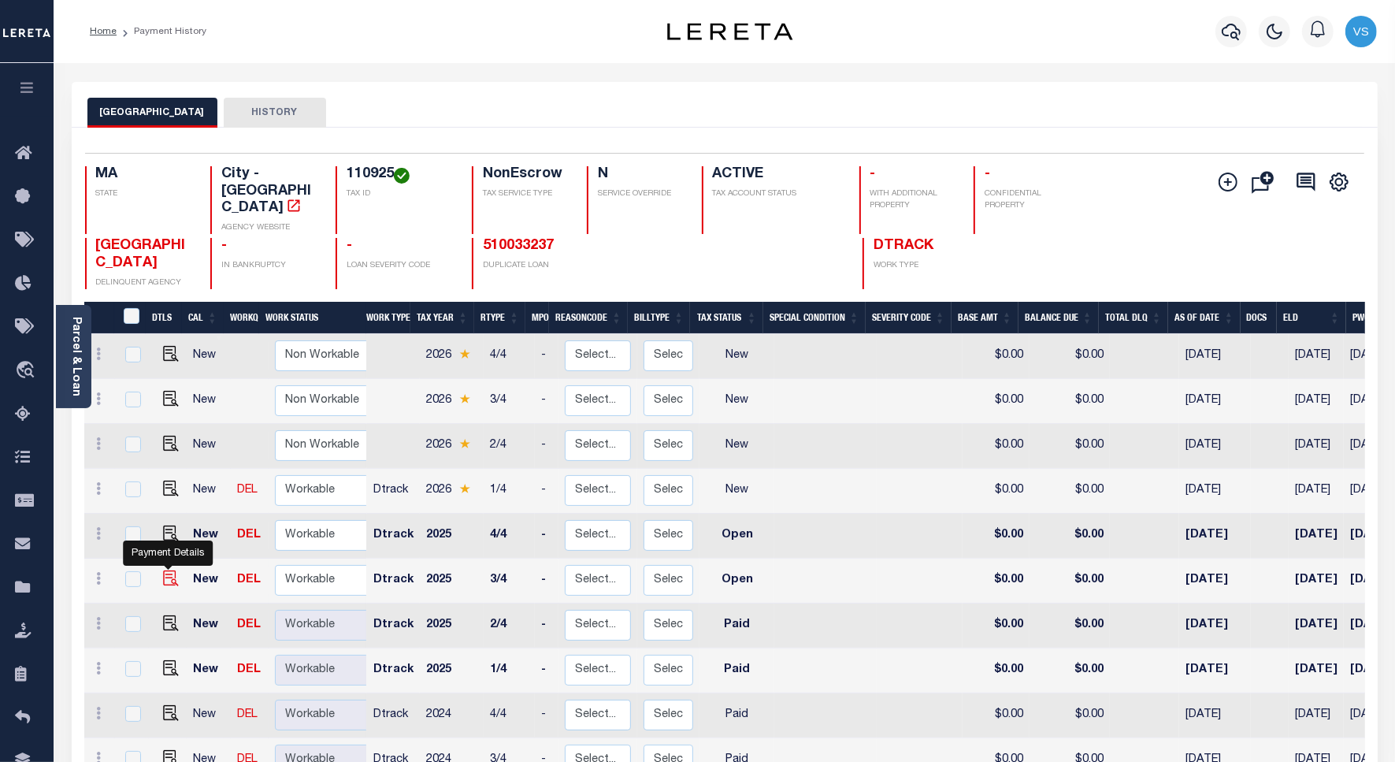
click at [166, 570] on img "" at bounding box center [171, 578] width 16 height 16
checkbox input "true"
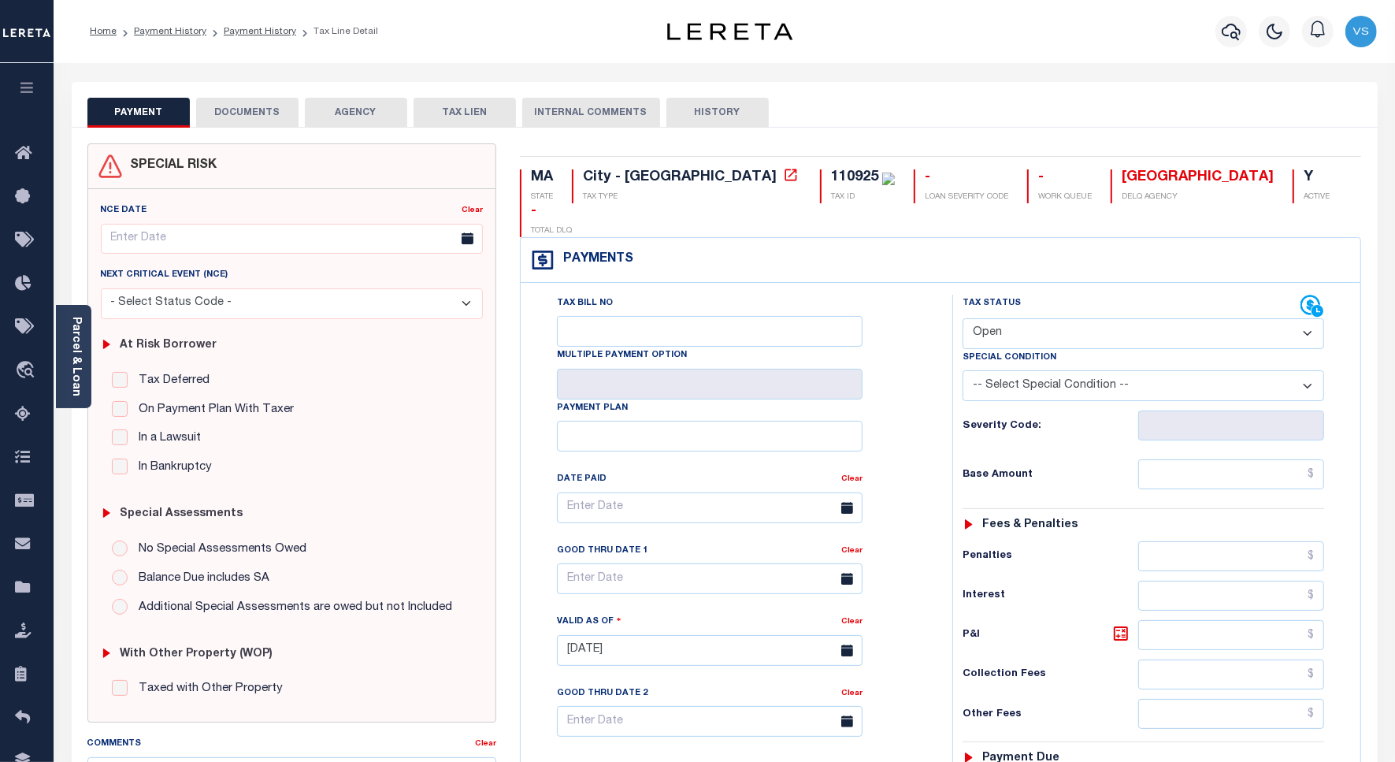
click at [987, 318] on select "- Select Status Code - Open Due/Unpaid Paid Incomplete No Tax Due Internal Refu…" at bounding box center [1144, 333] width 362 height 31
select select "PYD"
click at [963, 318] on select "- Select Status Code - Open Due/Unpaid Paid Incomplete No Tax Due Internal Refu…" at bounding box center [1144, 333] width 362 height 31
type input "[DATE]"
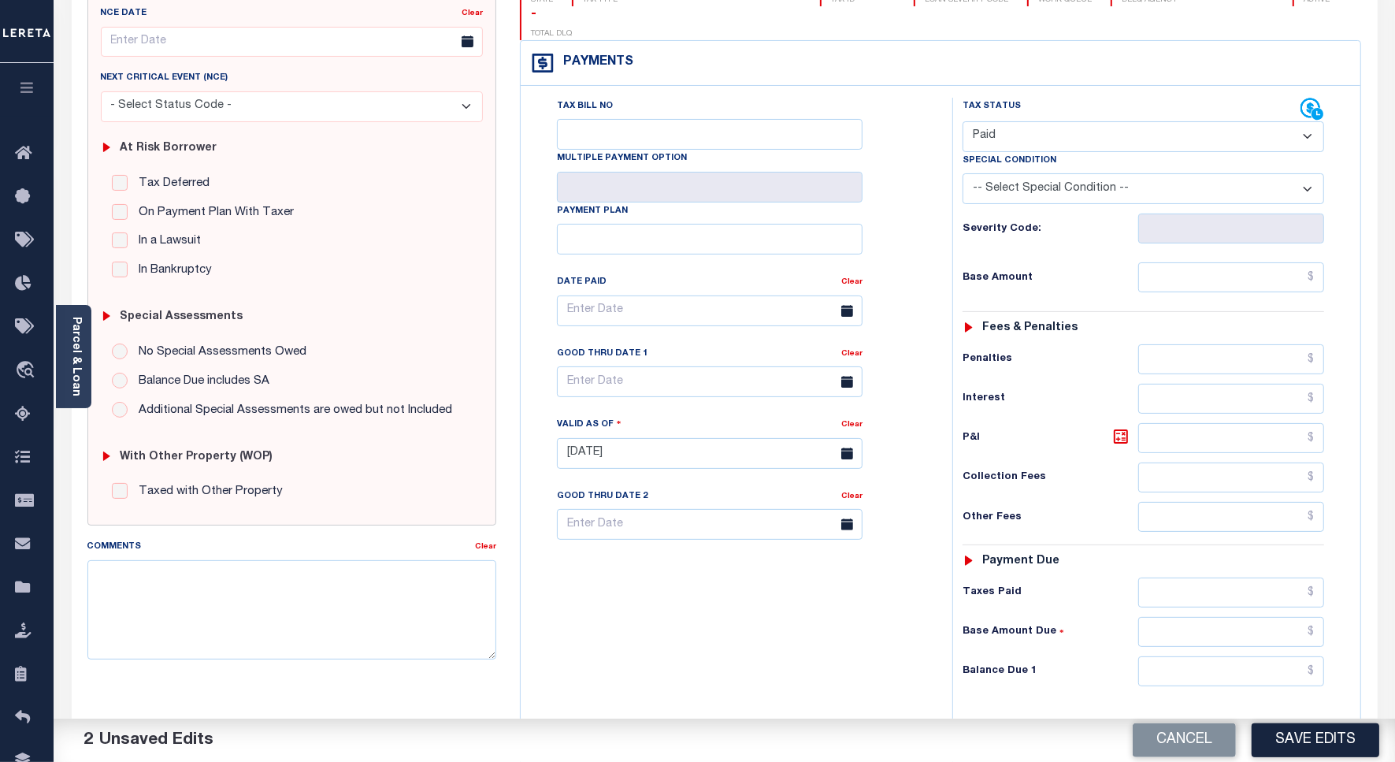
scroll to position [295, 0]
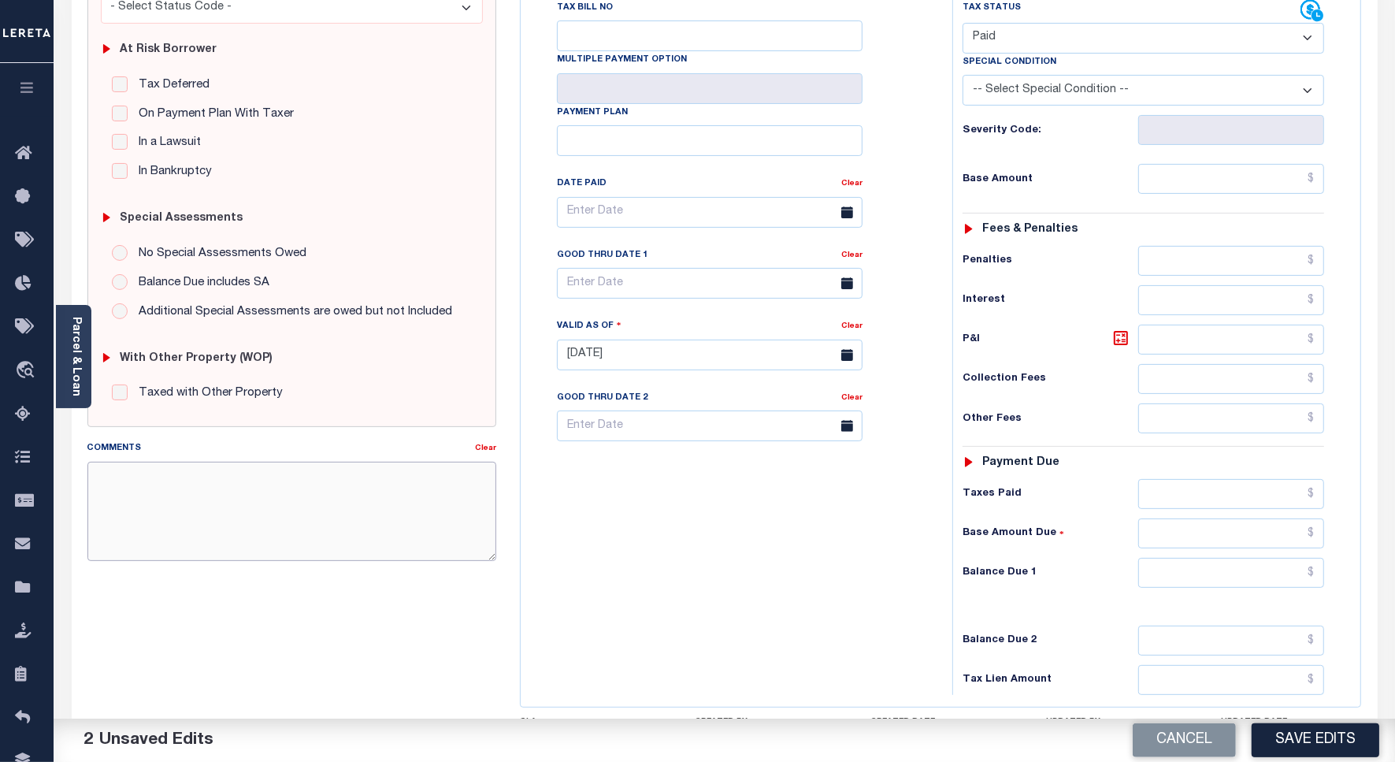
click at [348, 489] on textarea "Comments" at bounding box center [291, 511] width 409 height 99
paste textarea "9/15/25 - Please see the attached 2024 1/4 - VS"
type textarea "9/15/25 - Please see the attached 2024 1/4 - VS"
drag, startPoint x: 1314, startPoint y: 738, endPoint x: 1310, endPoint y: 692, distance: 45.9
click at [1314, 738] on button "Save Edits" at bounding box center [1316, 740] width 128 height 34
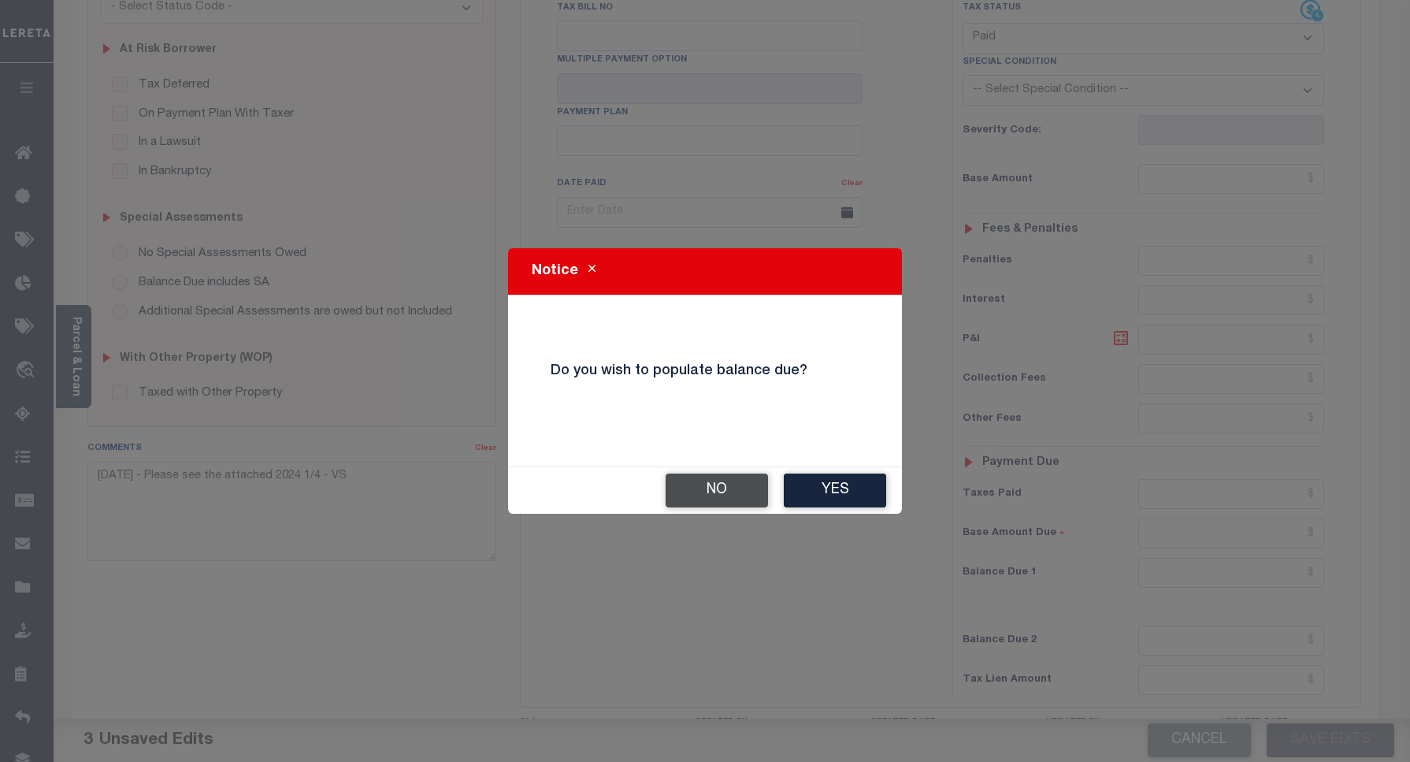
click at [693, 485] on button "No" at bounding box center [717, 491] width 102 height 34
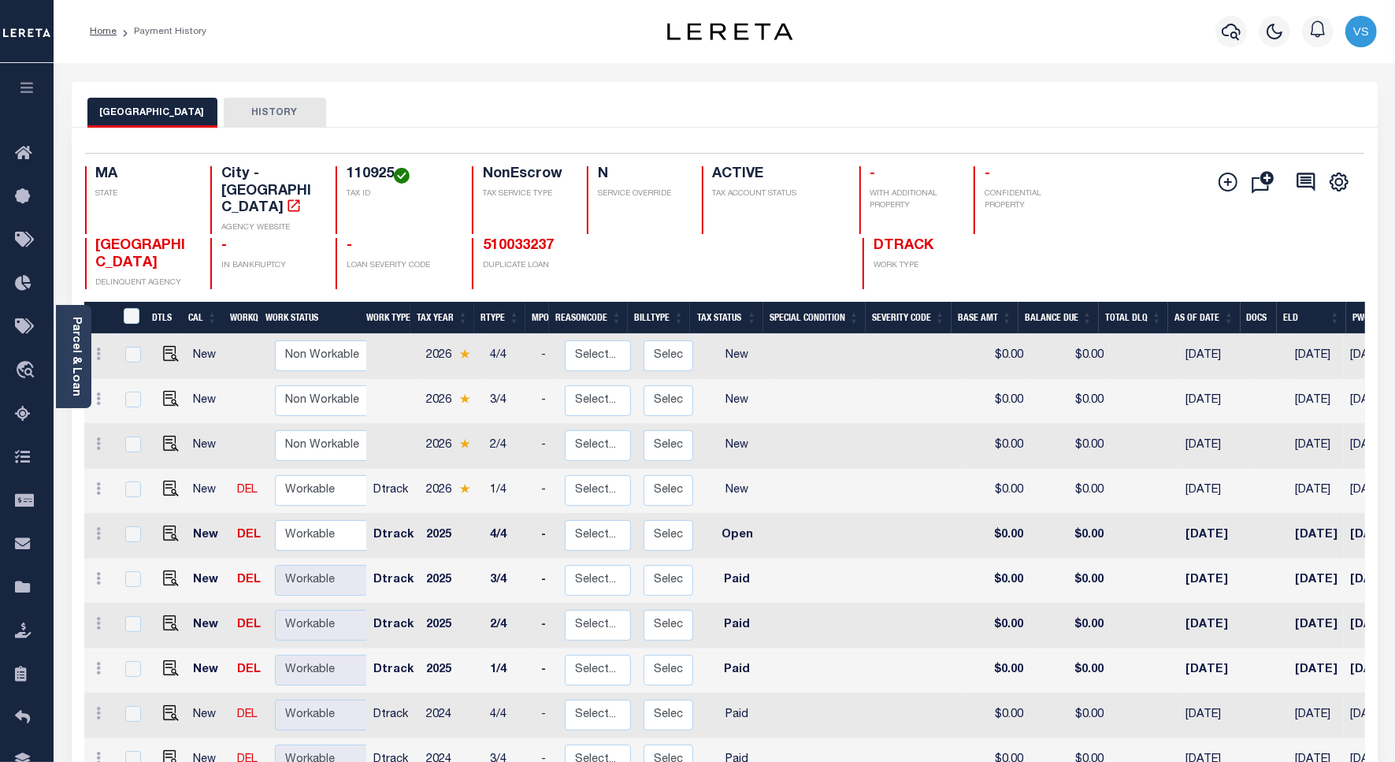
scroll to position [197, 0]
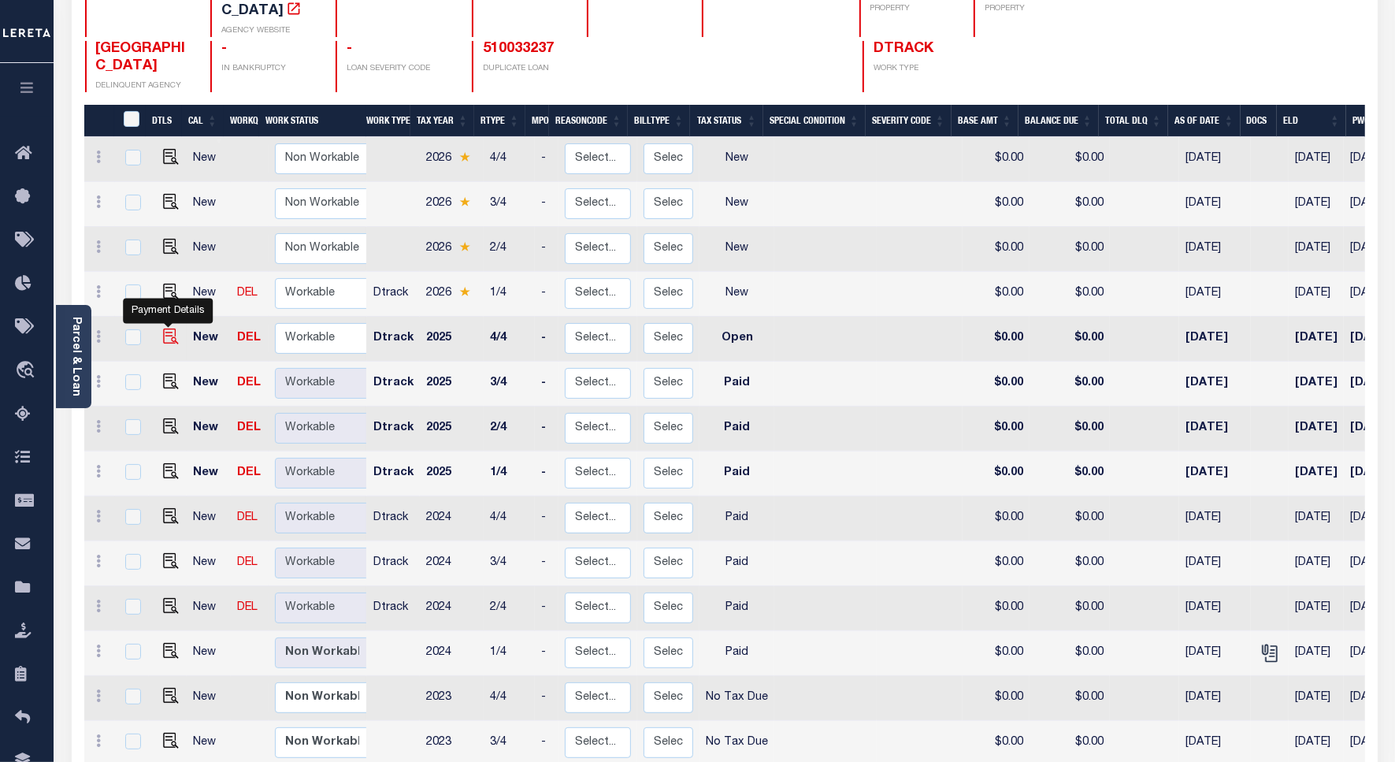
click at [168, 329] on img "" at bounding box center [171, 337] width 16 height 16
checkbox input "true"
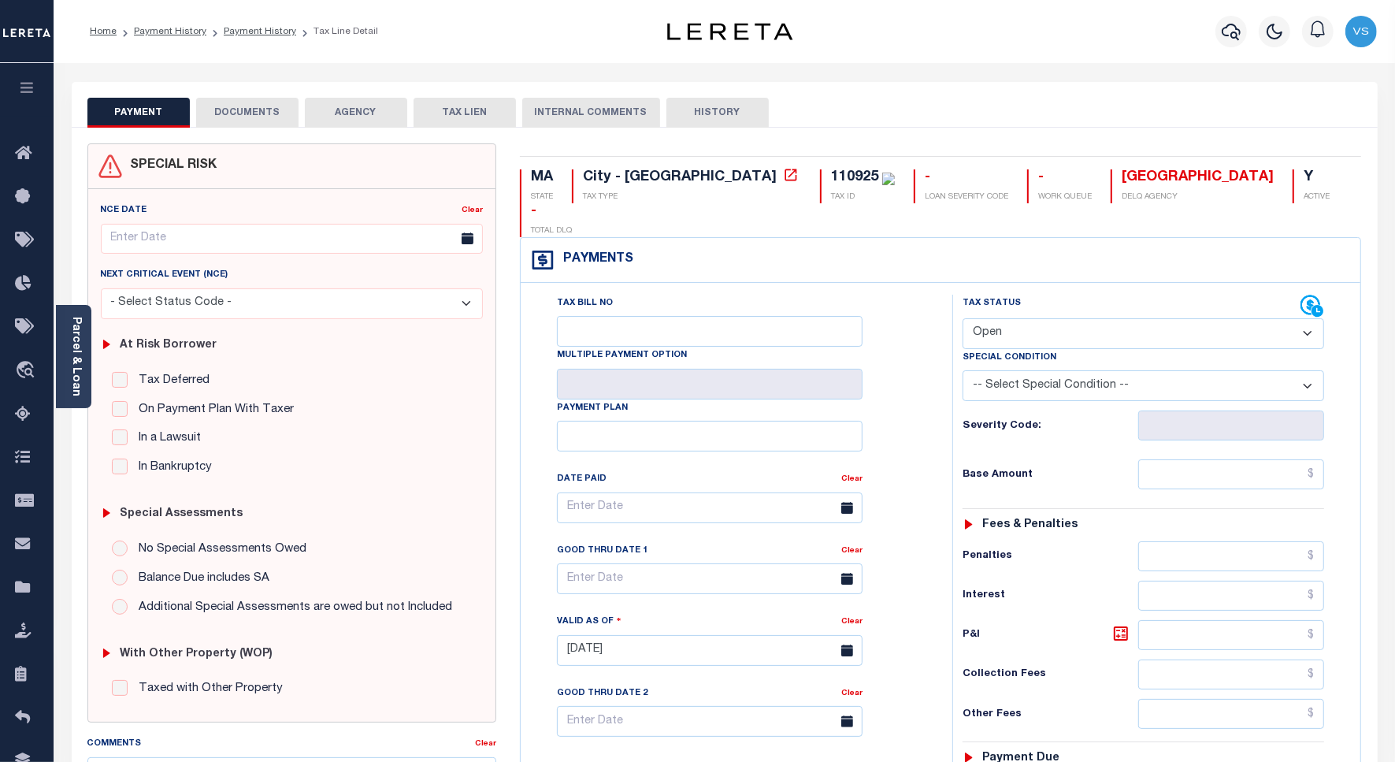
click at [1016, 318] on select "- Select Status Code - Open Due/Unpaid Paid Incomplete No Tax Due Internal Refu…" at bounding box center [1144, 333] width 362 height 31
select select "PYD"
click at [963, 318] on select "- Select Status Code - Open Due/Unpaid Paid Incomplete No Tax Due Internal Refu…" at bounding box center [1144, 333] width 362 height 31
type input "[DATE]"
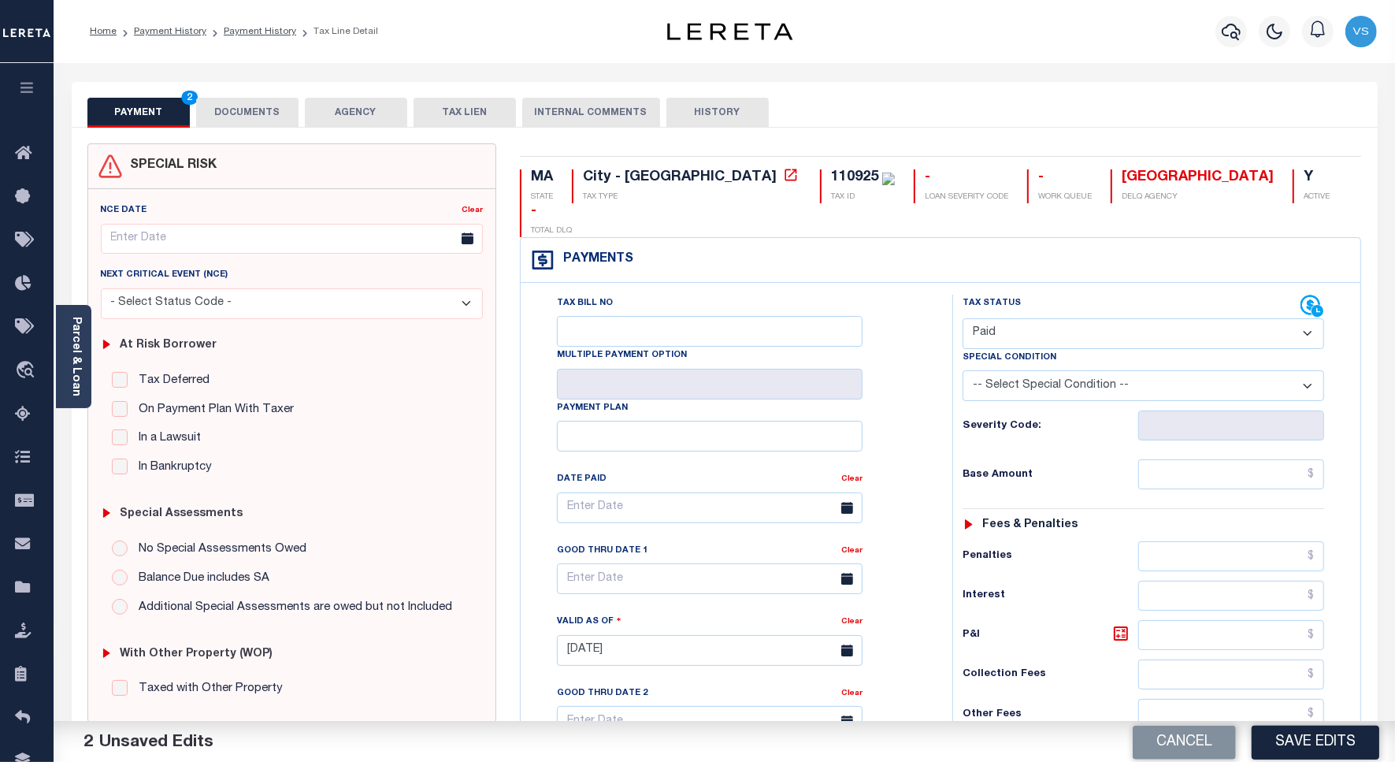
scroll to position [197, 0]
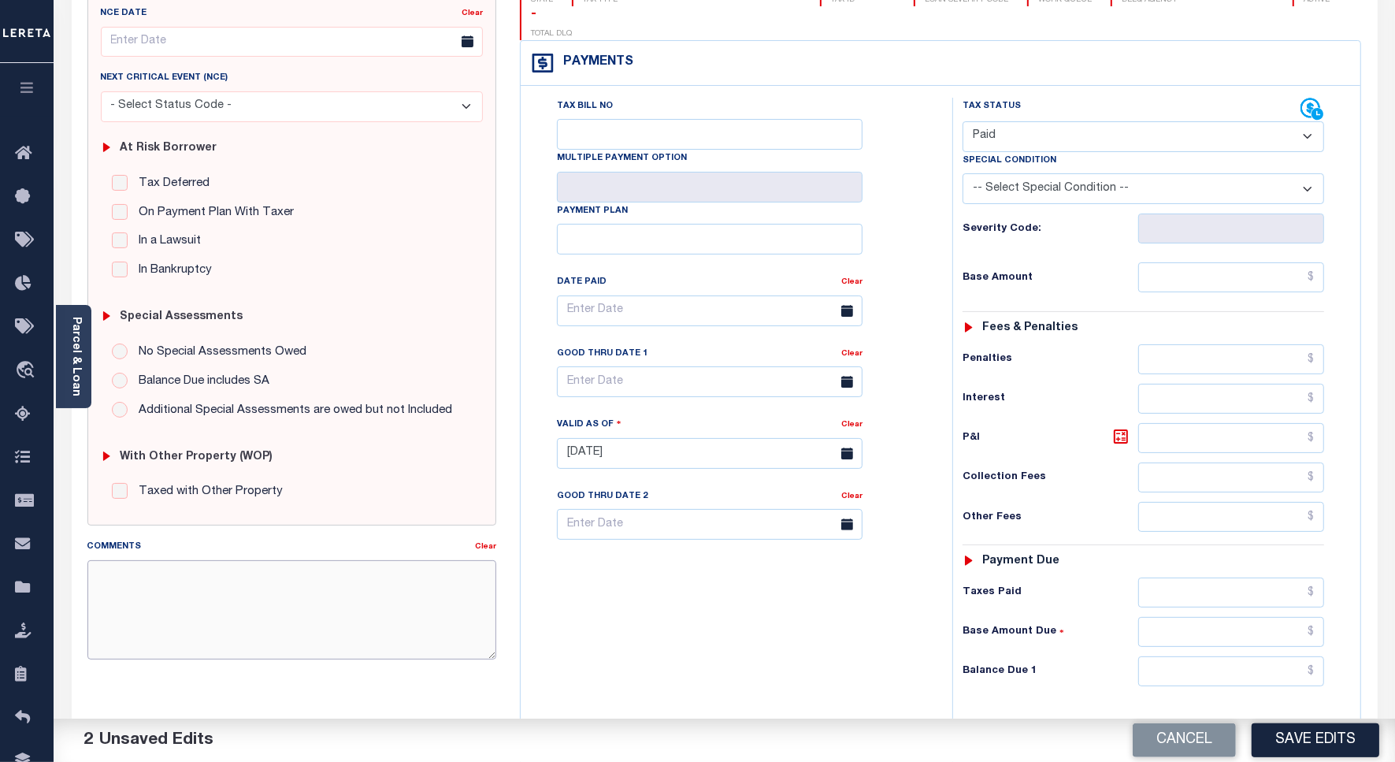
click at [268, 593] on textarea "Comments" at bounding box center [291, 609] width 409 height 99
paste textarea "[DATE] - Please see the attached 2024 1/4 - VS"
type textarea "9/15/25 - Please see the attached 2024 1/4 - VS"
click at [1291, 738] on button "Save Edits" at bounding box center [1316, 740] width 128 height 34
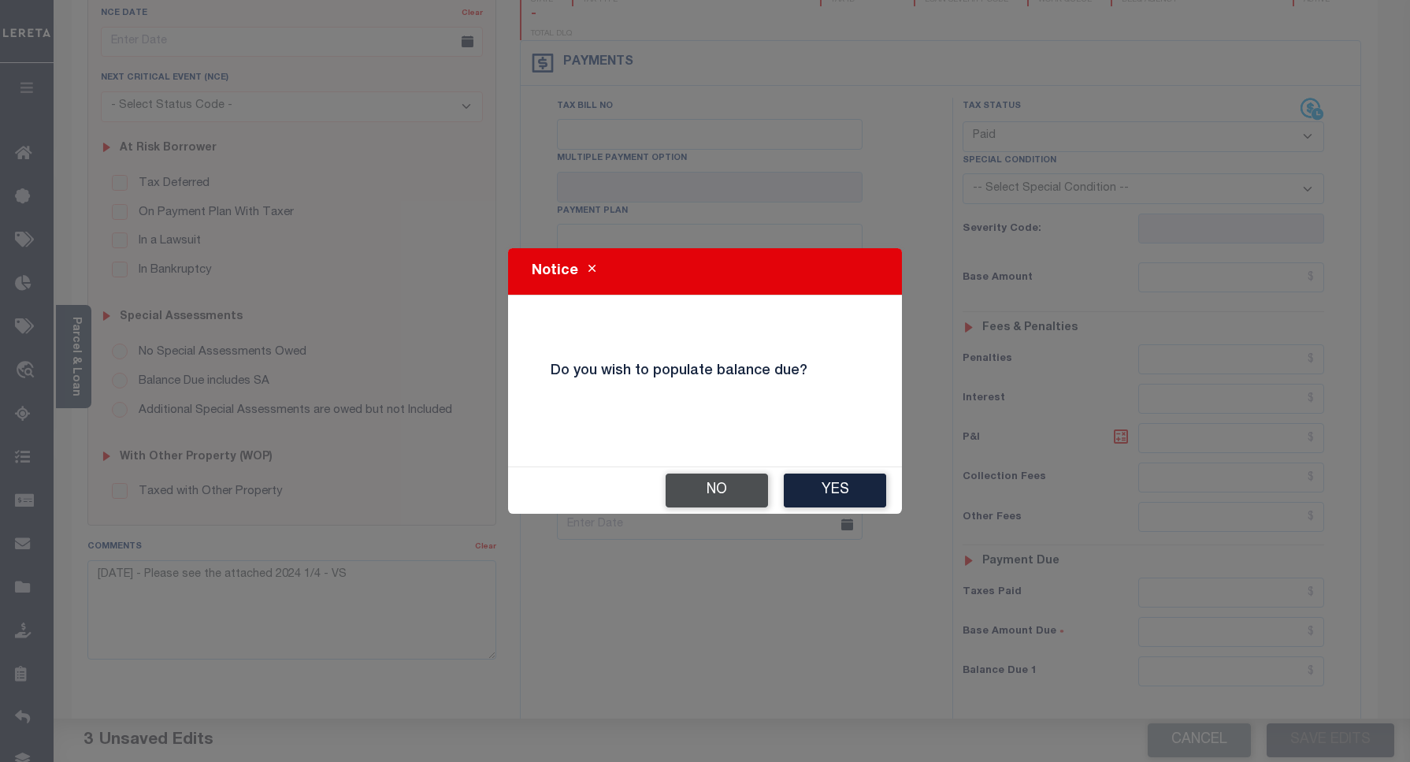
click at [727, 503] on button "No" at bounding box center [717, 491] width 102 height 34
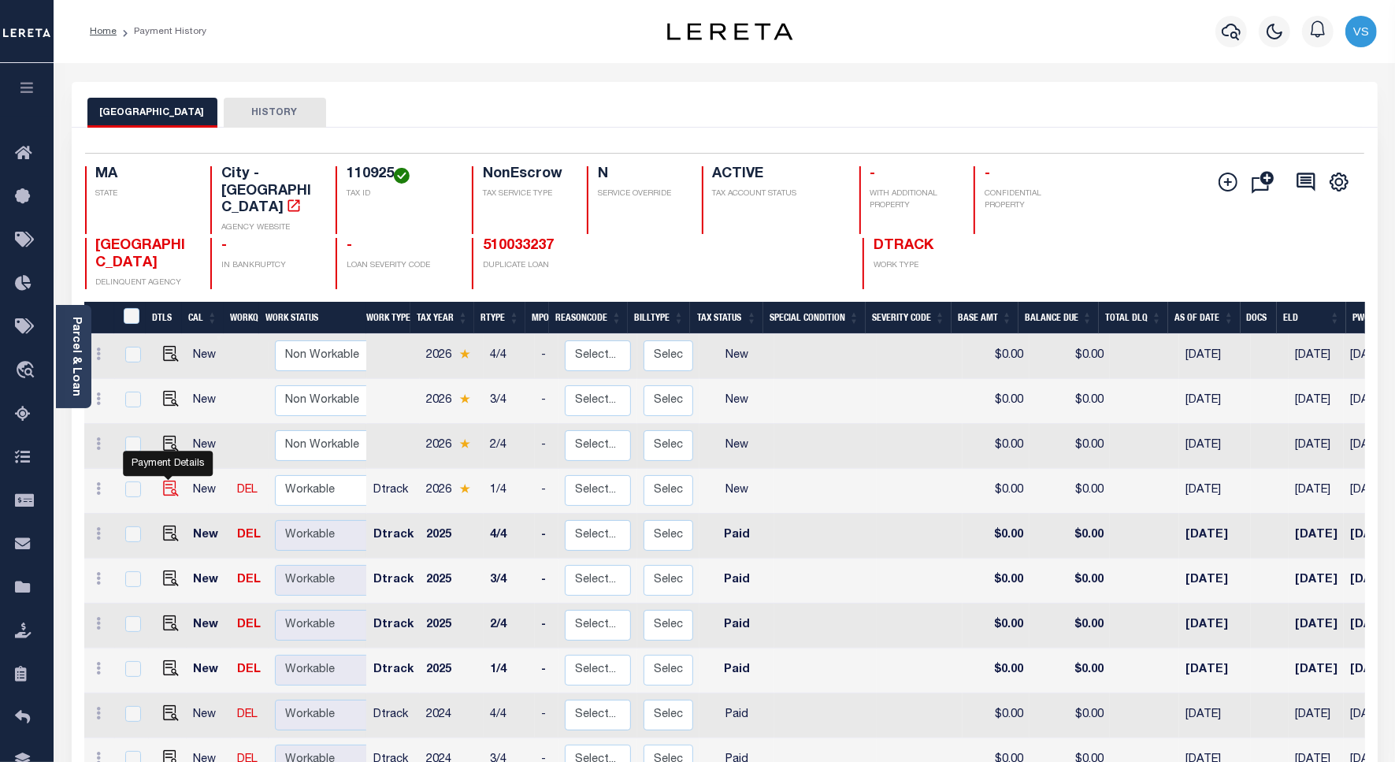
click at [166, 481] on img "" at bounding box center [171, 489] width 16 height 16
checkbox input "true"
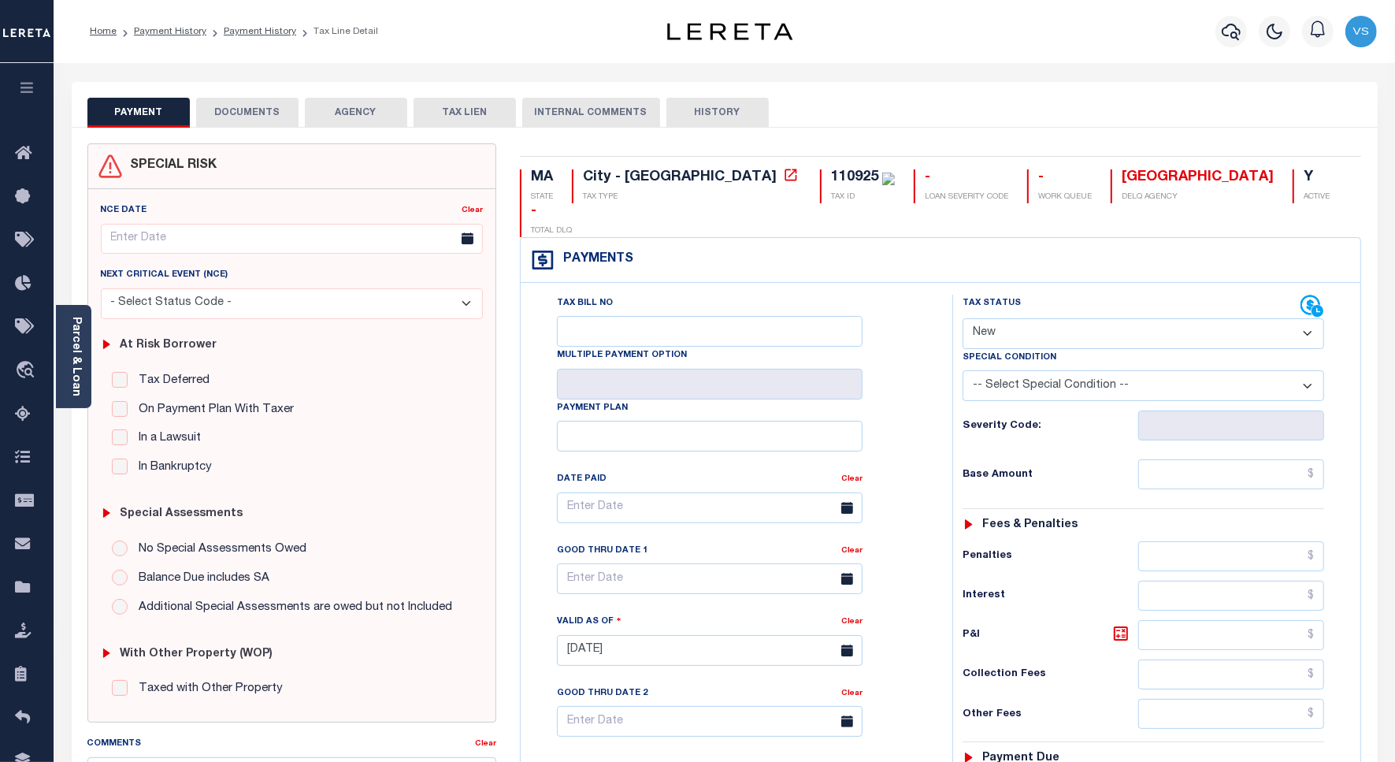
click at [254, 112] on button "DOCUMENTS" at bounding box center [247, 113] width 102 height 30
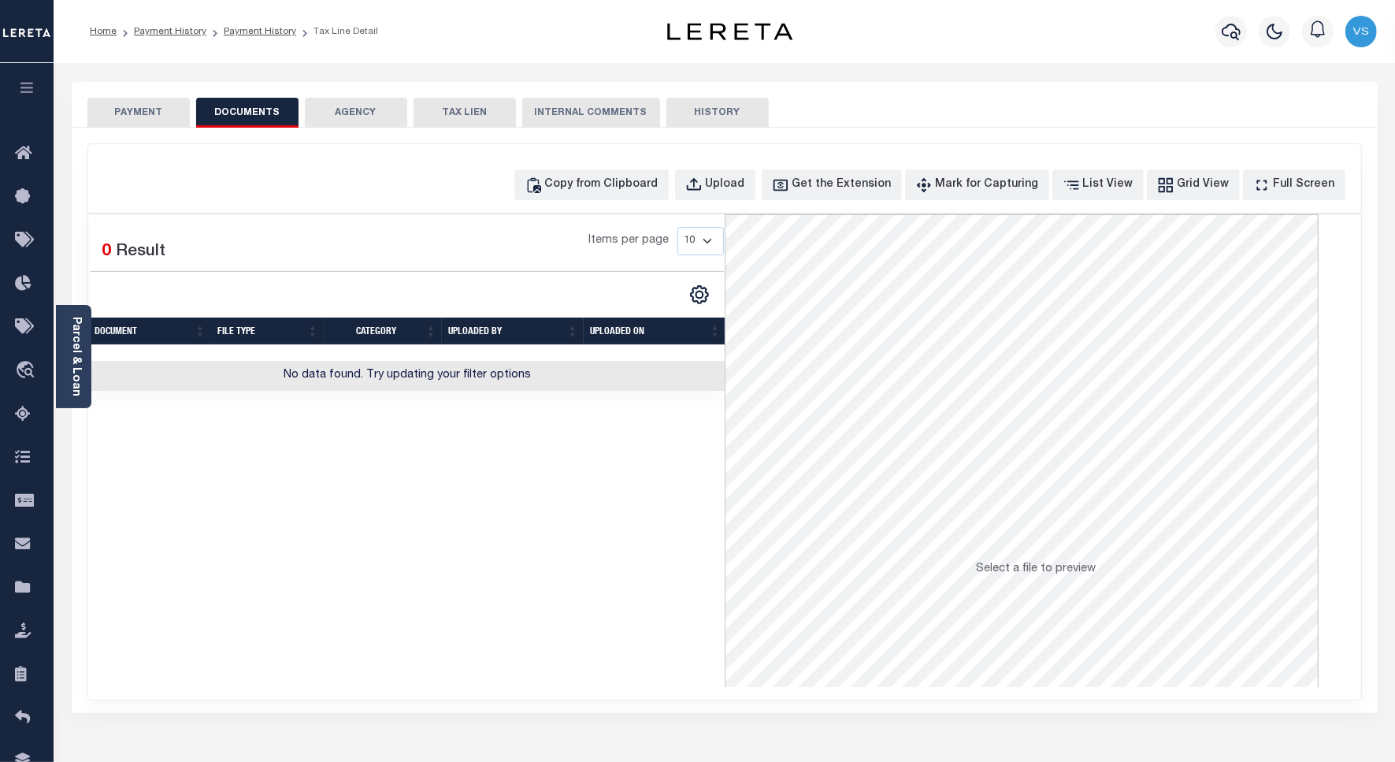
click at [143, 106] on button "PAYMENT" at bounding box center [138, 113] width 102 height 30
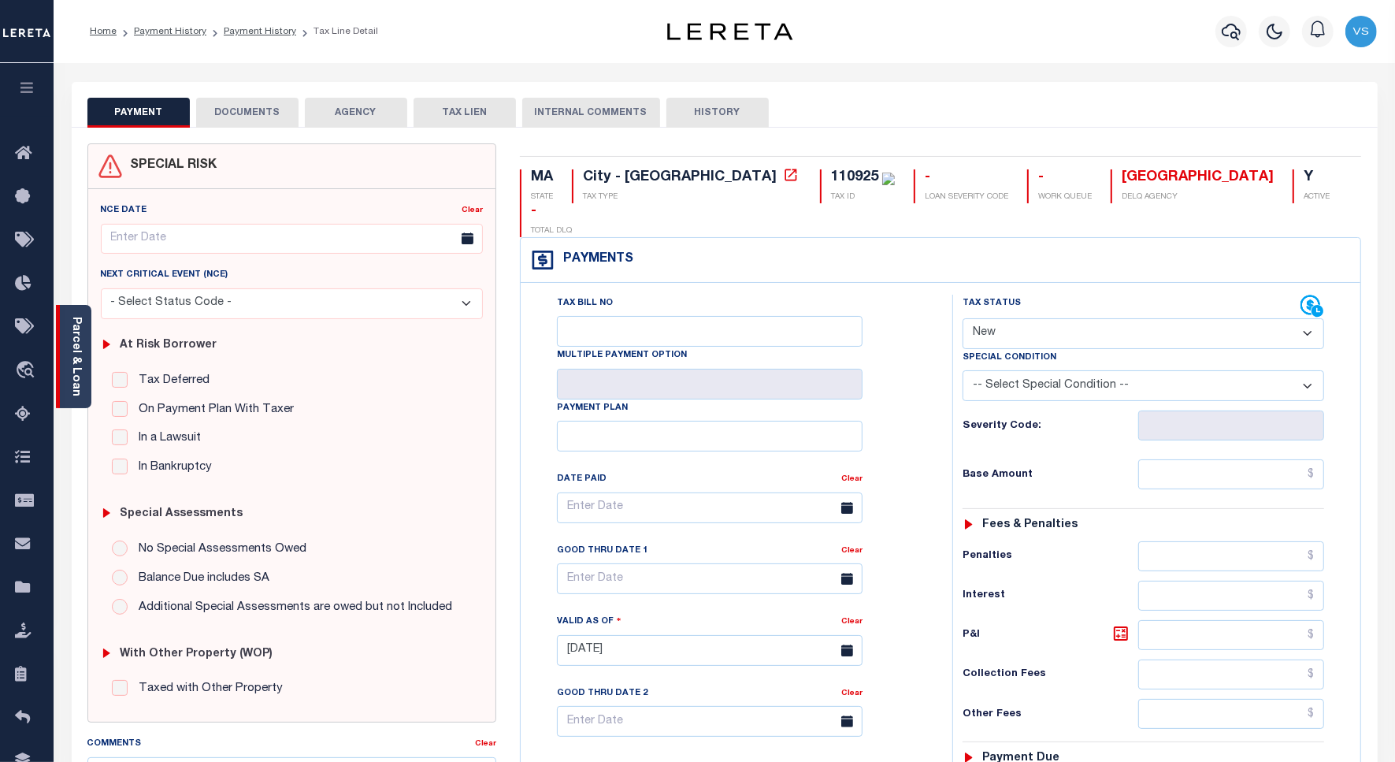
click at [77, 349] on link "Parcel & Loan" at bounding box center [75, 357] width 11 height 80
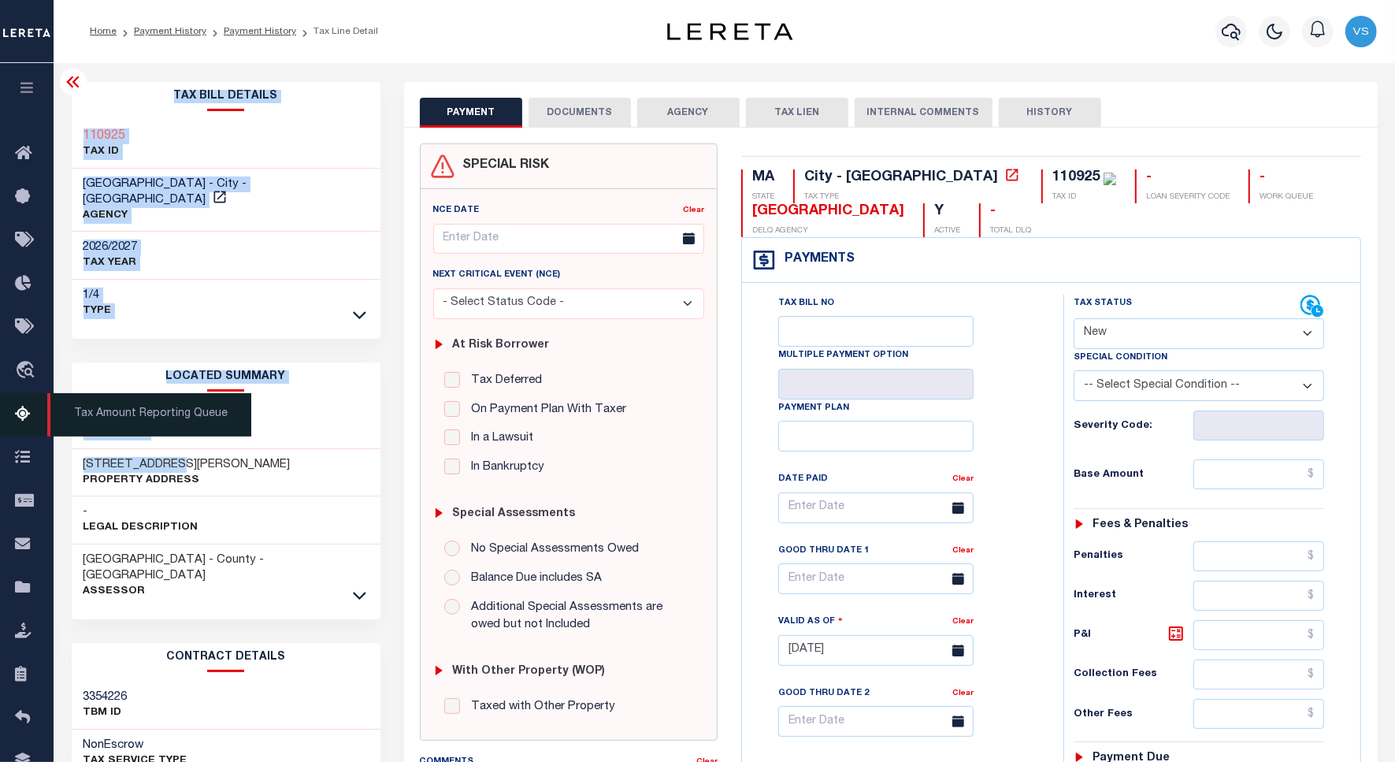
drag, startPoint x: 194, startPoint y: 447, endPoint x: 44, endPoint y: 432, distance: 150.5
click at [44, 432] on div "Home Payment History Payment History Tax Line Detail Profile" at bounding box center [697, 599] width 1395 height 1198
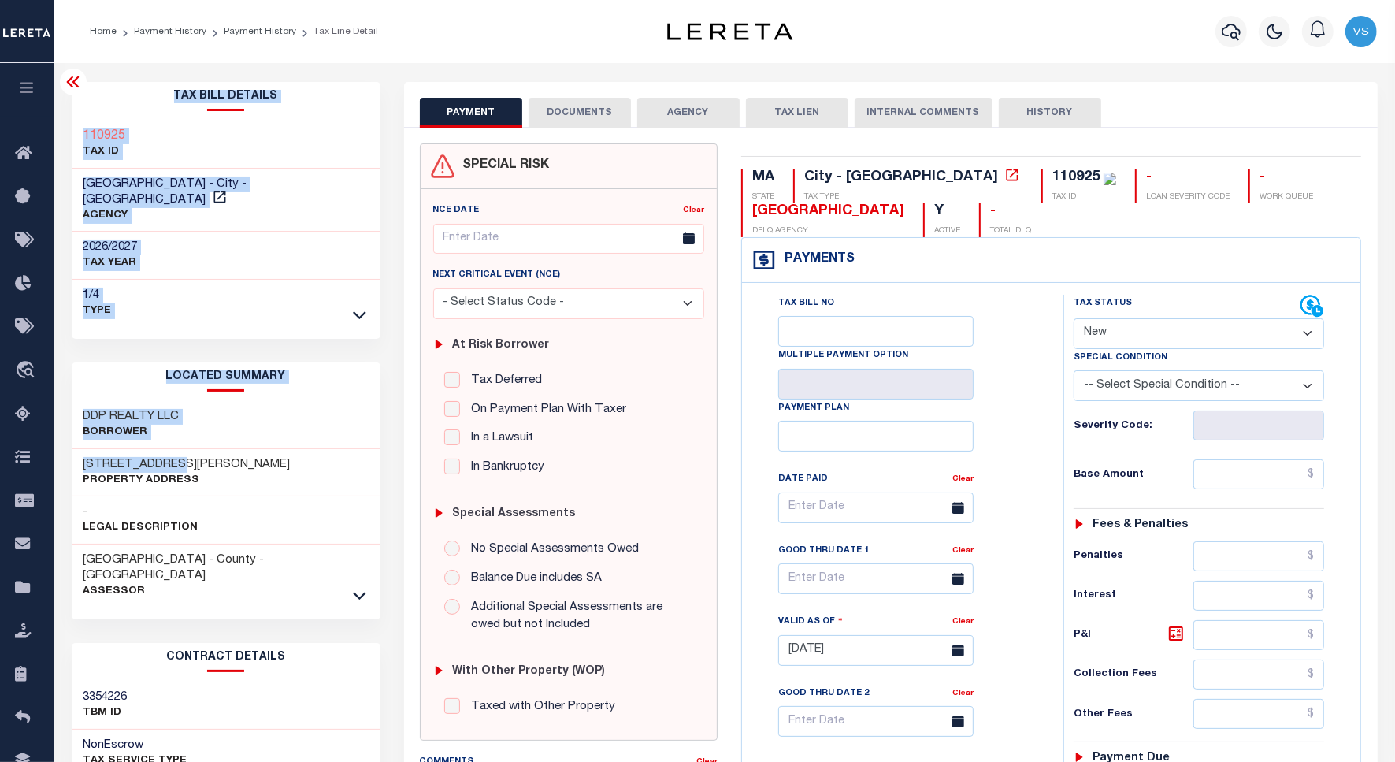
click at [238, 453] on div "94 BRACKETT ST Property Address" at bounding box center [226, 473] width 309 height 48
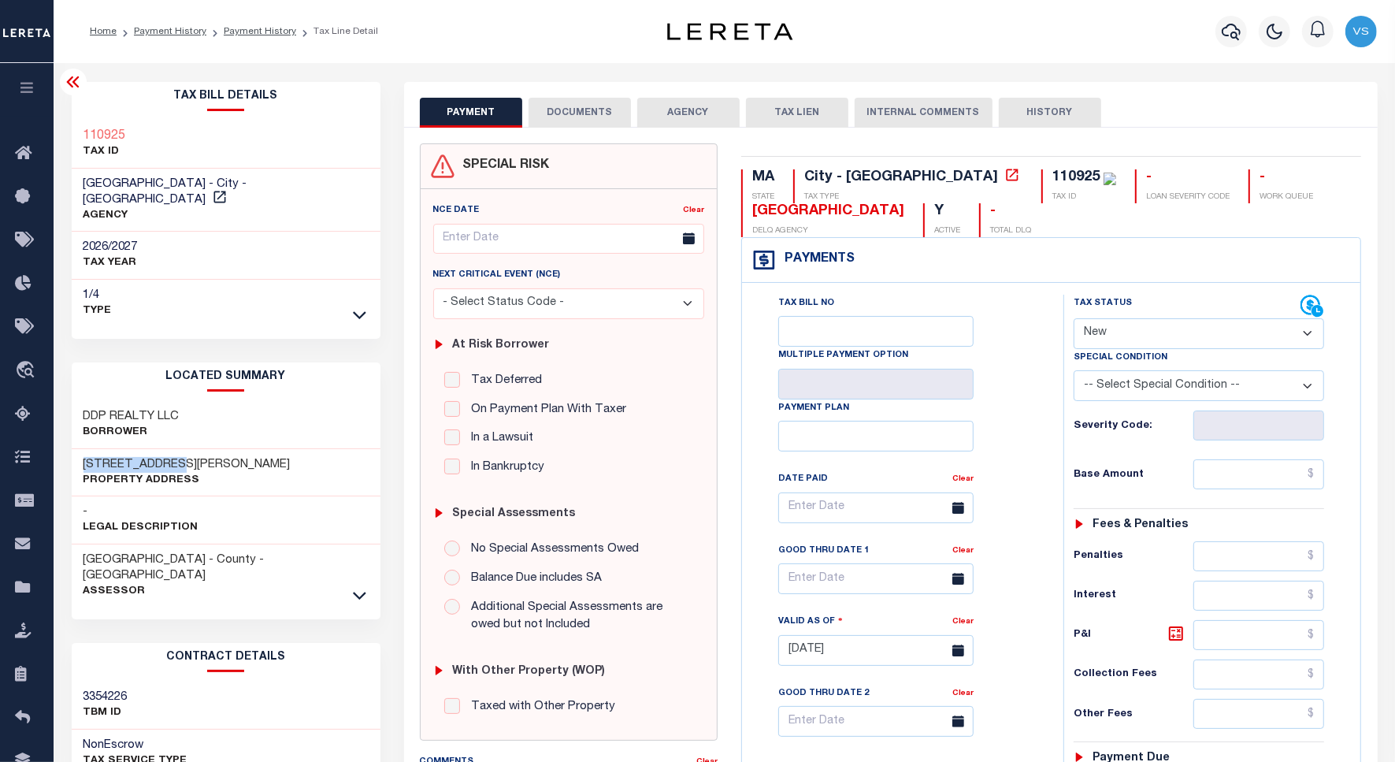
drag, startPoint x: 202, startPoint y: 450, endPoint x: 77, endPoint y: 441, distance: 124.8
click at [77, 449] on div "94 BRACKETT ST Property Address" at bounding box center [226, 473] width 309 height 48
copy h3 "94 BRACKETT ST"
click at [1103, 336] on select "- Select Status Code - Open Due/Unpaid Paid Incomplete No Tax Due Internal Refu…" at bounding box center [1199, 333] width 251 height 31
select select "PYD"
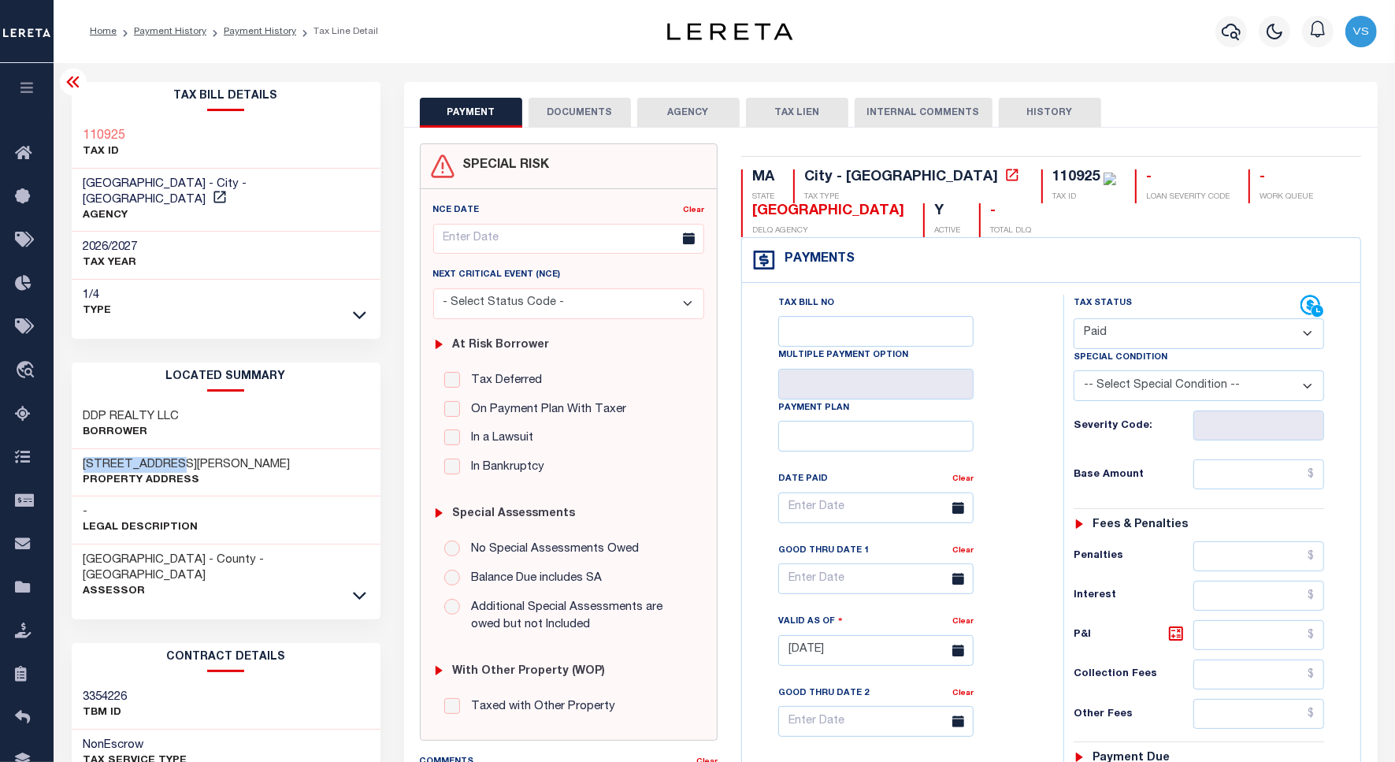
click at [1074, 320] on select "- Select Status Code - Open Due/Unpaid Paid Incomplete No Tax Due Internal Refu…" at bounding box center [1199, 333] width 251 height 31
type input "[DATE]"
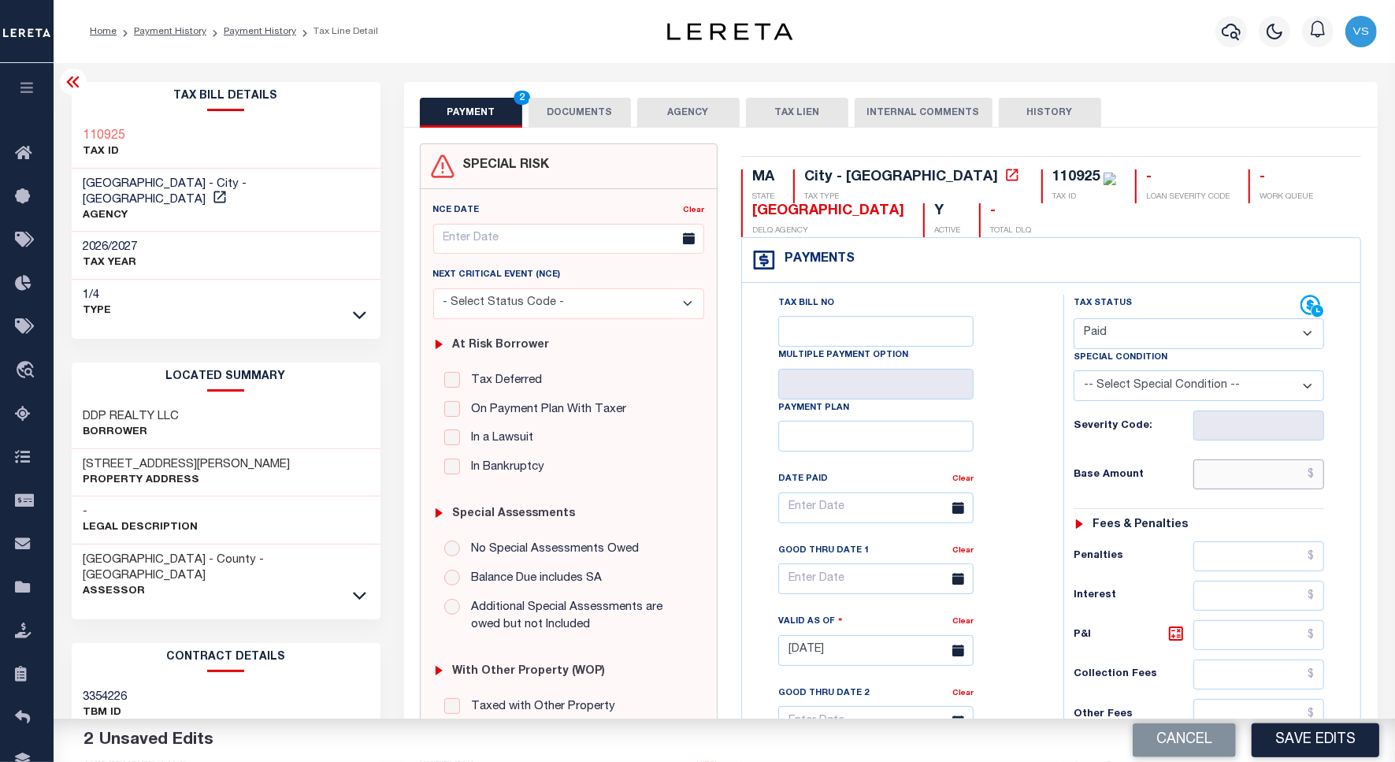
click at [1224, 485] on input "text" at bounding box center [1259, 474] width 131 height 30
type input "$1,943.93"
click at [593, 112] on button "DOCUMENTS" at bounding box center [580, 113] width 102 height 30
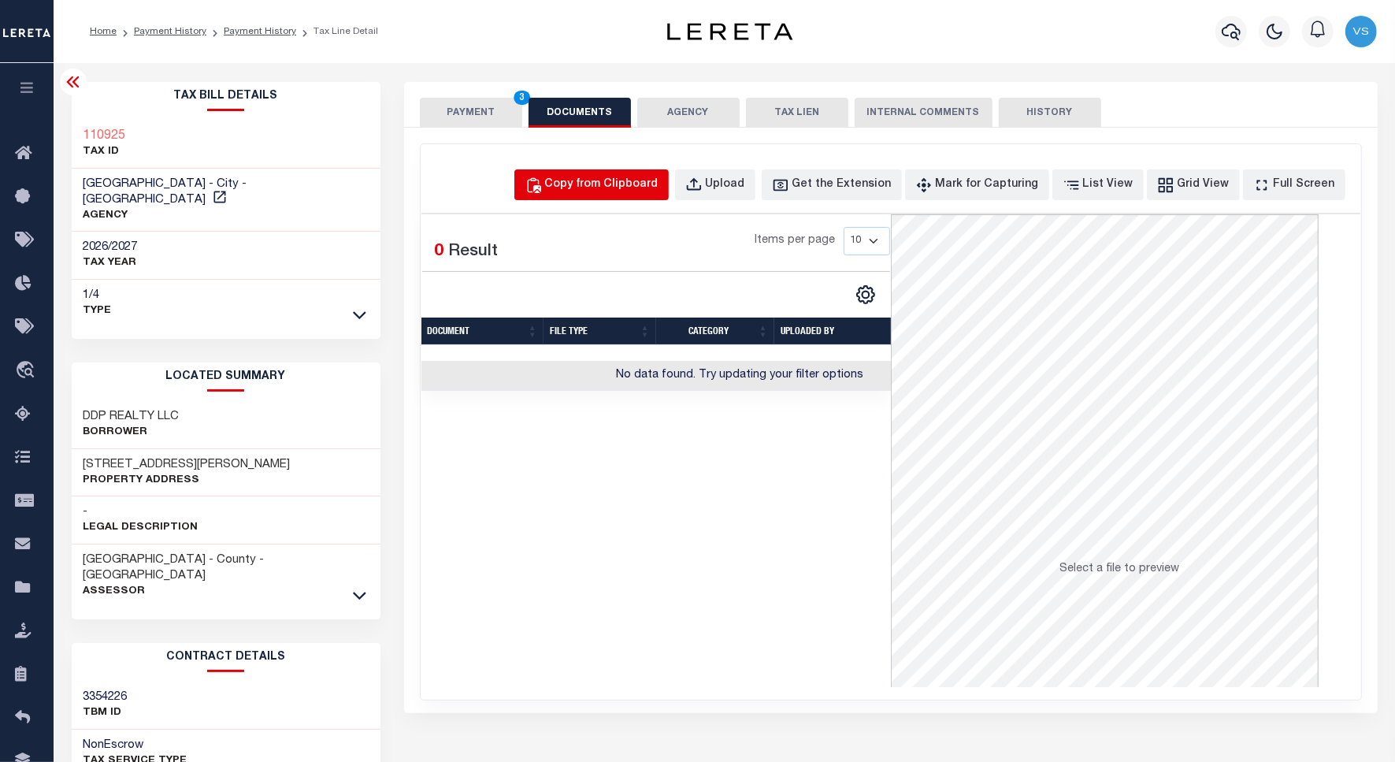
click at [600, 178] on div "Copy from Clipboard" at bounding box center [601, 184] width 113 height 17
select select "POP"
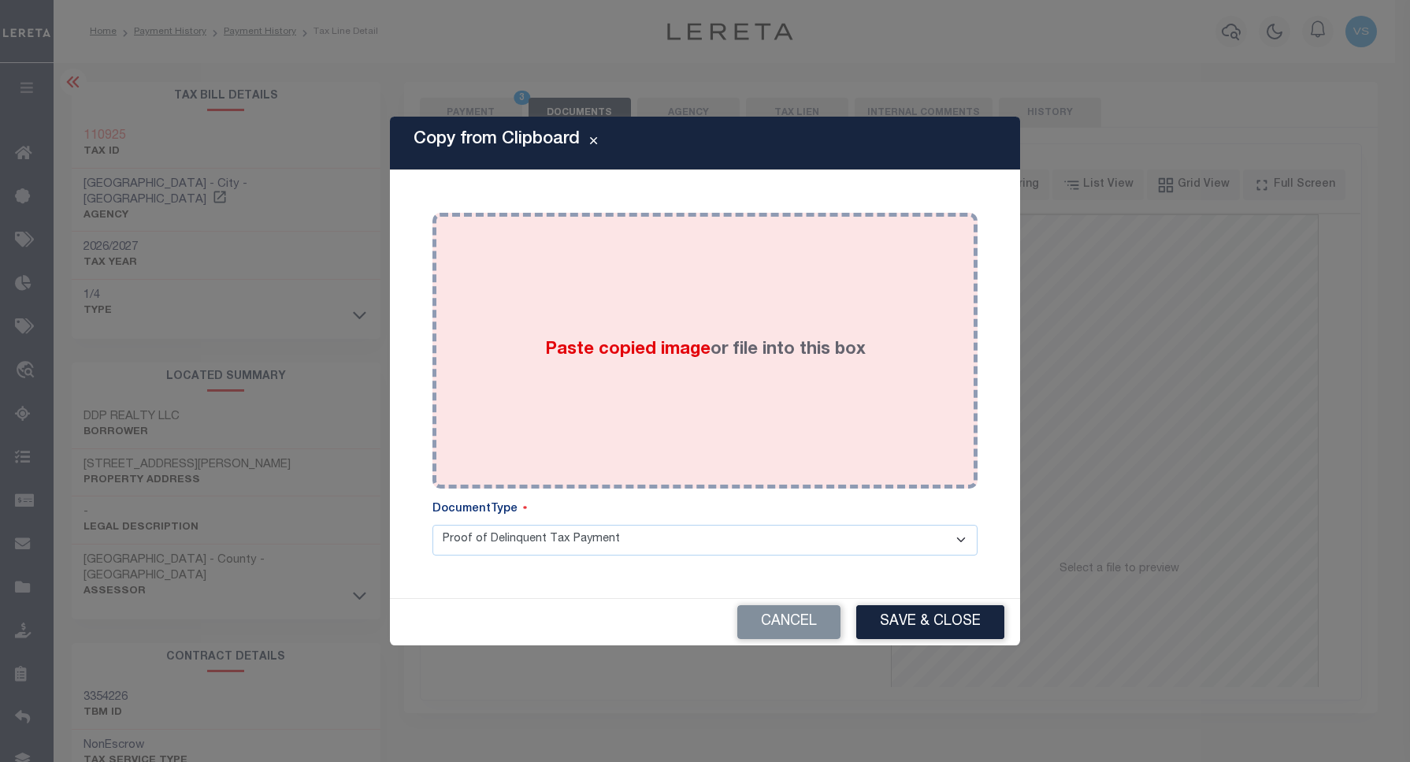
click at [648, 312] on div "Paste copied image or file into this box" at bounding box center [705, 351] width 522 height 252
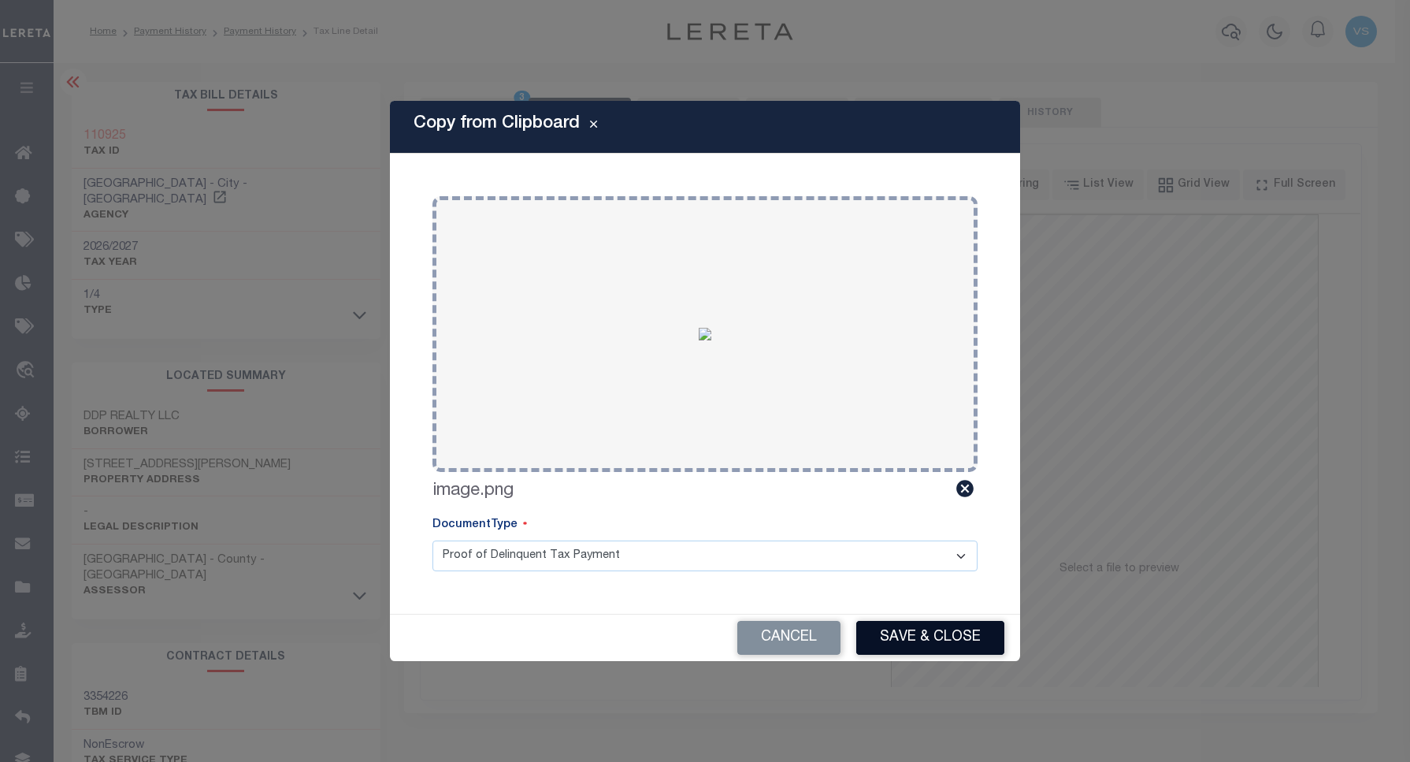
click at [904, 636] on button "Save & Close" at bounding box center [930, 638] width 148 height 34
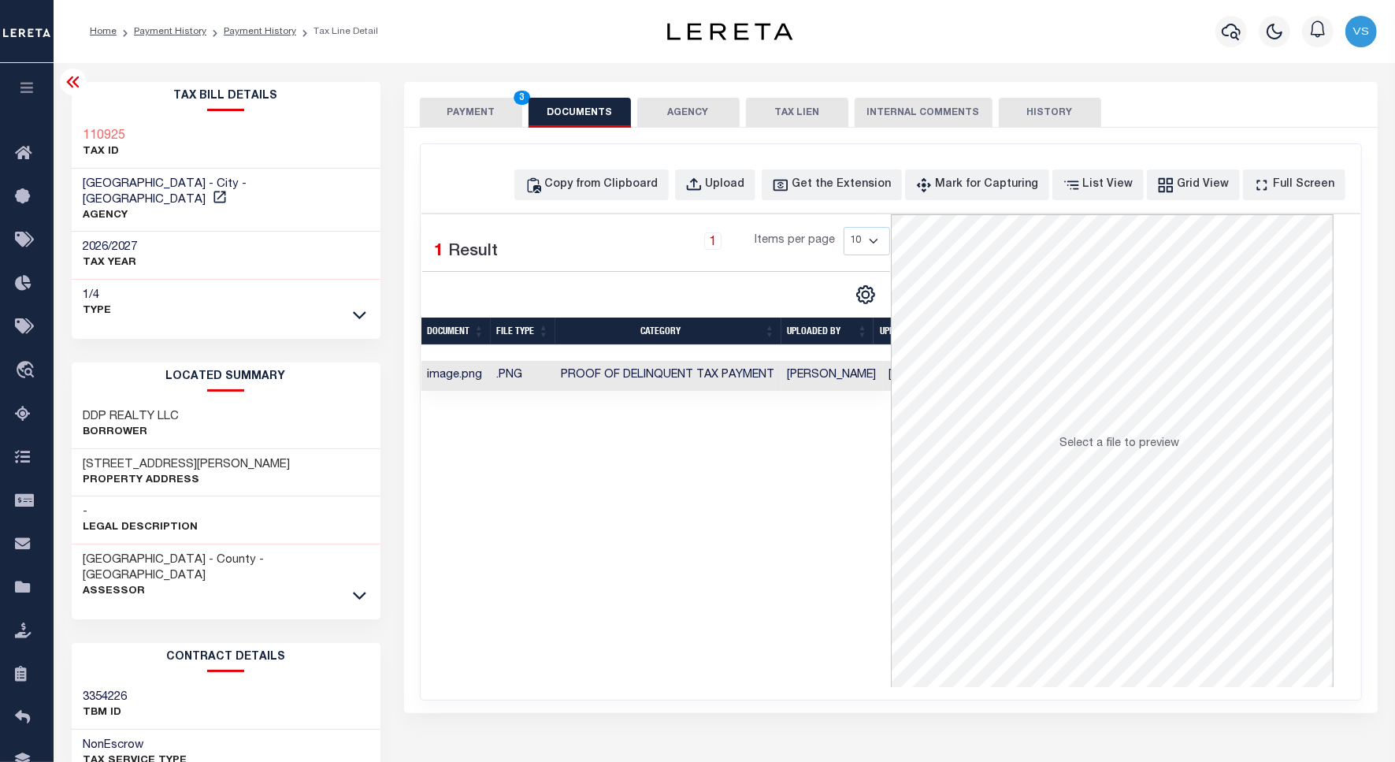
drag, startPoint x: 450, startPoint y: 111, endPoint x: 482, endPoint y: 126, distance: 35.6
click at [450, 110] on button "PAYMENT 3" at bounding box center [471, 113] width 102 height 30
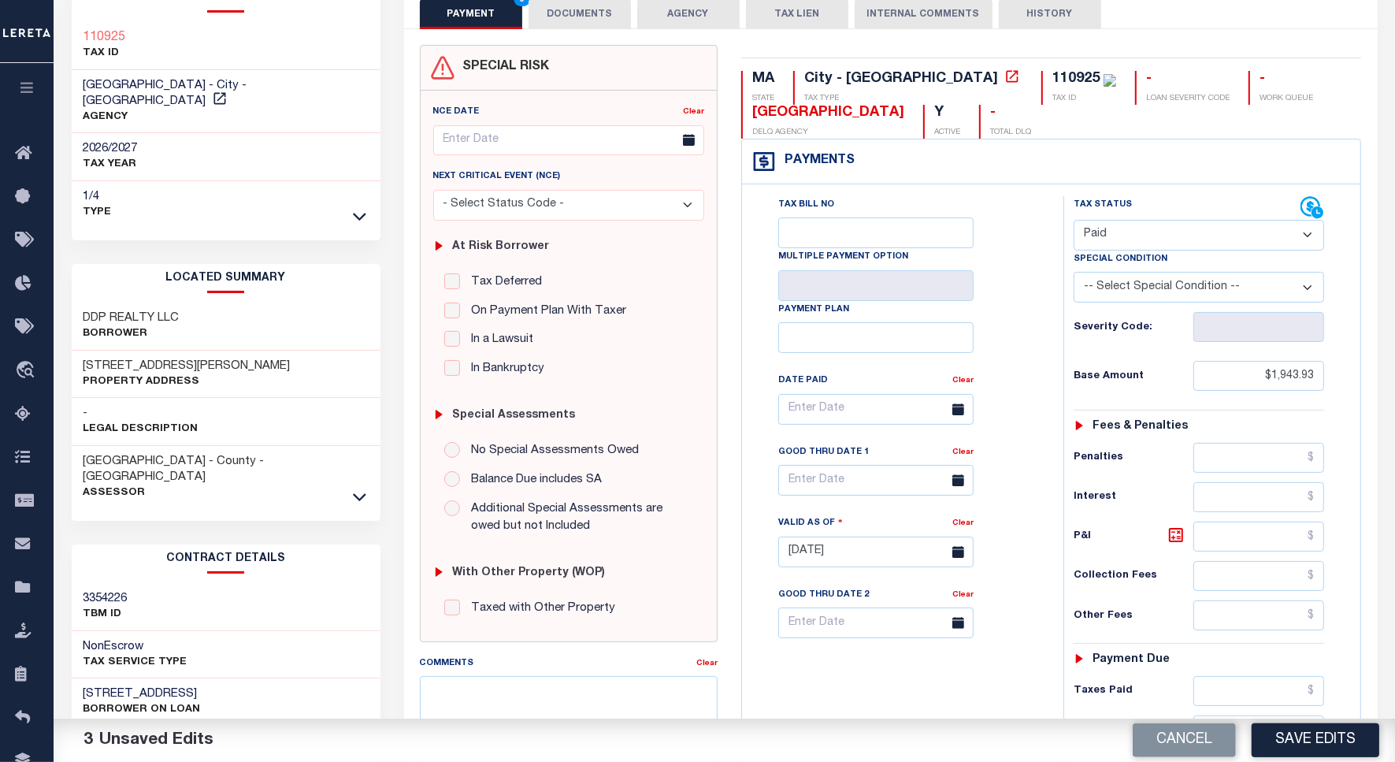
scroll to position [197, 0]
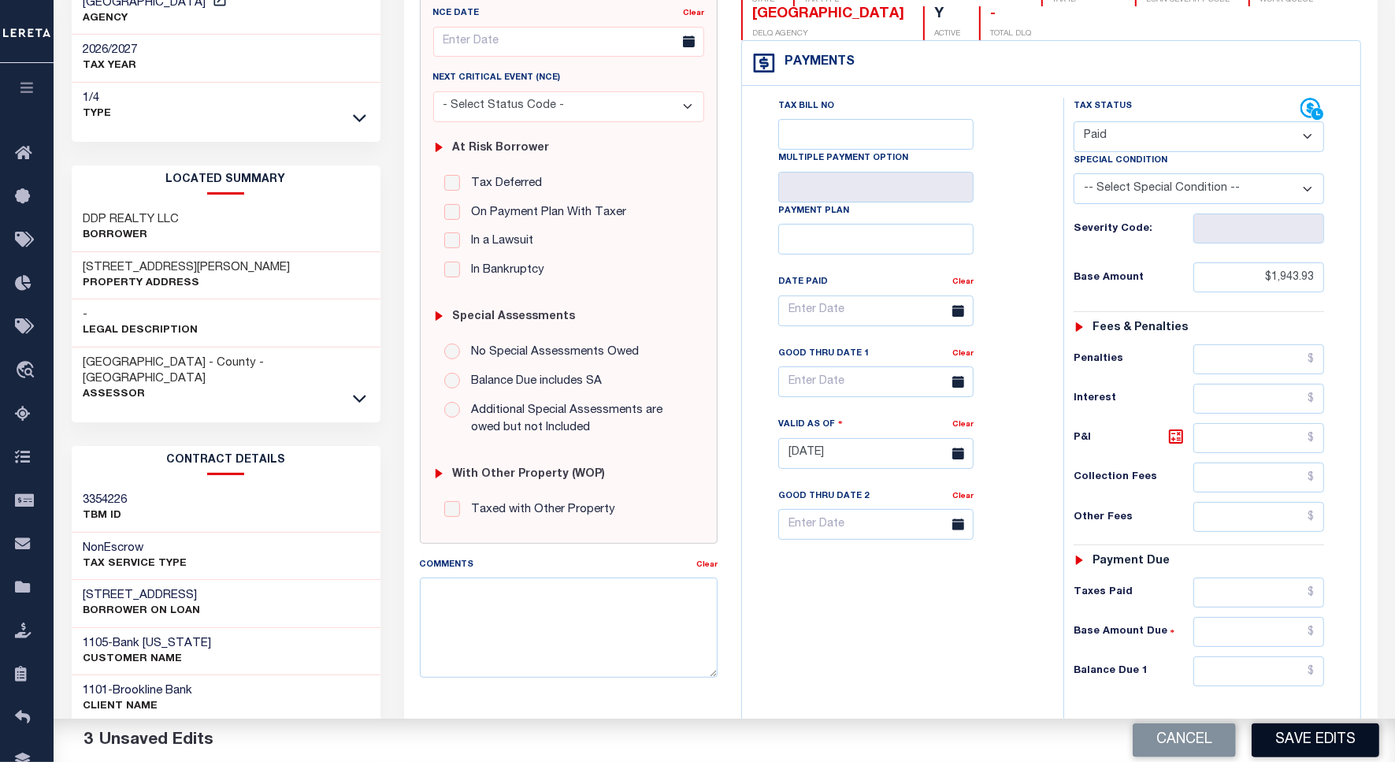
click at [1306, 738] on button "Save Edits" at bounding box center [1316, 740] width 128 height 34
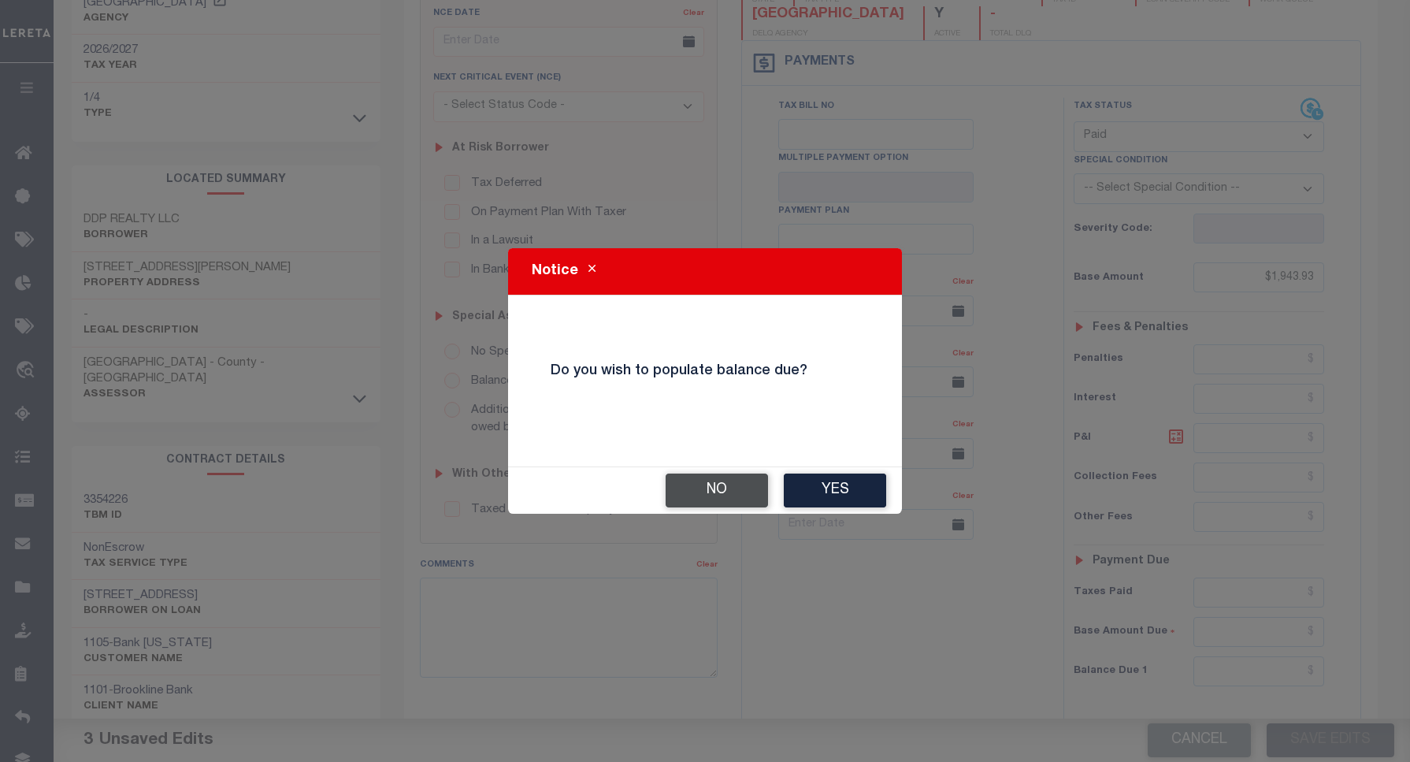
click at [707, 482] on button "No" at bounding box center [717, 491] width 102 height 34
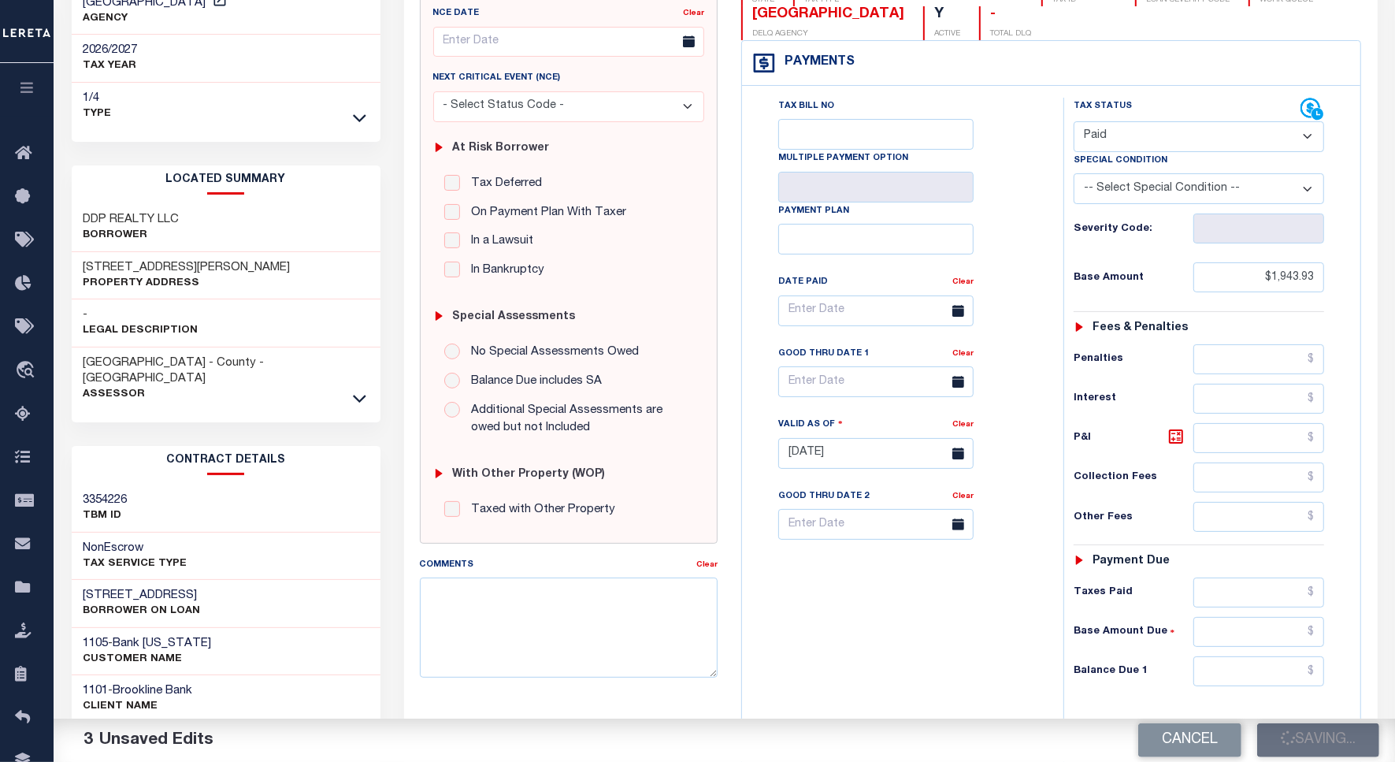
checkbox input "false"
type input "$1,943.93"
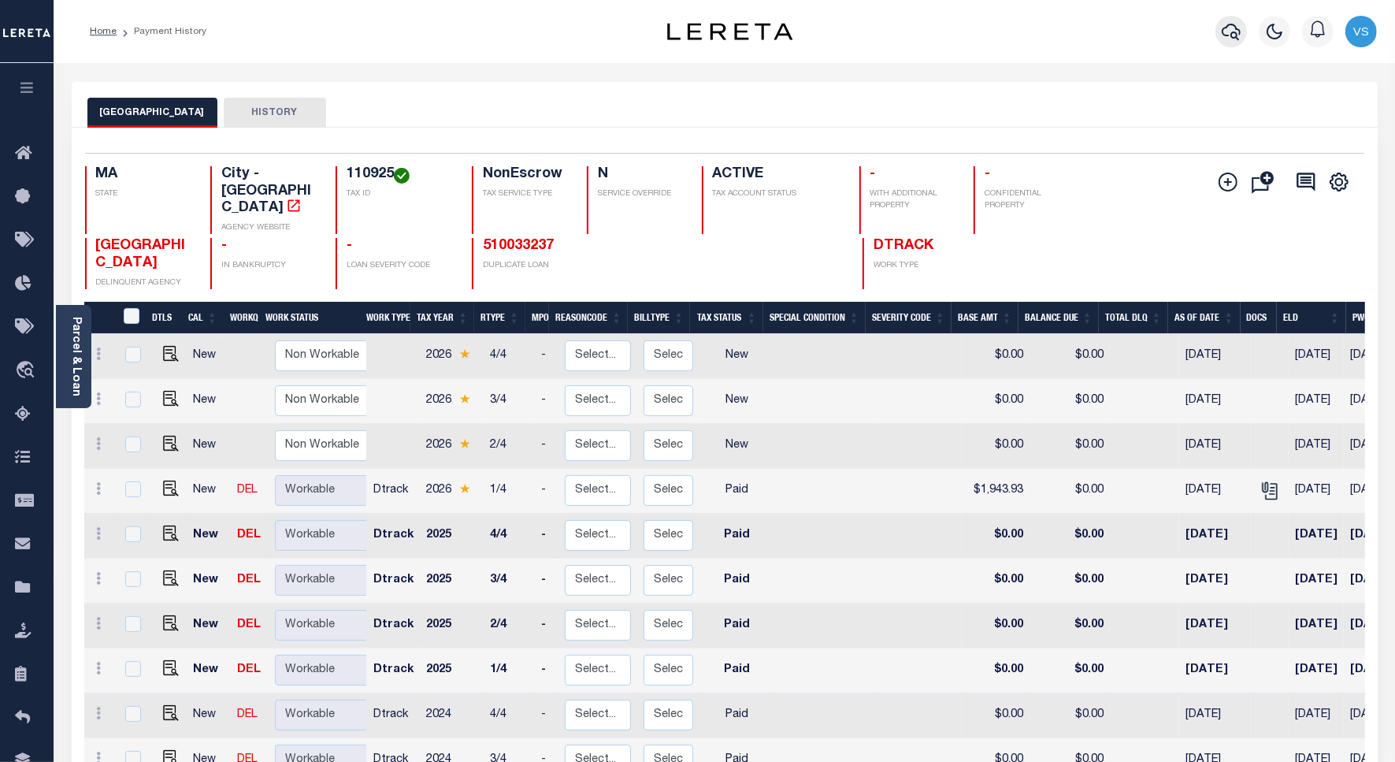
click at [1231, 30] on icon "button" at bounding box center [1231, 31] width 19 height 19
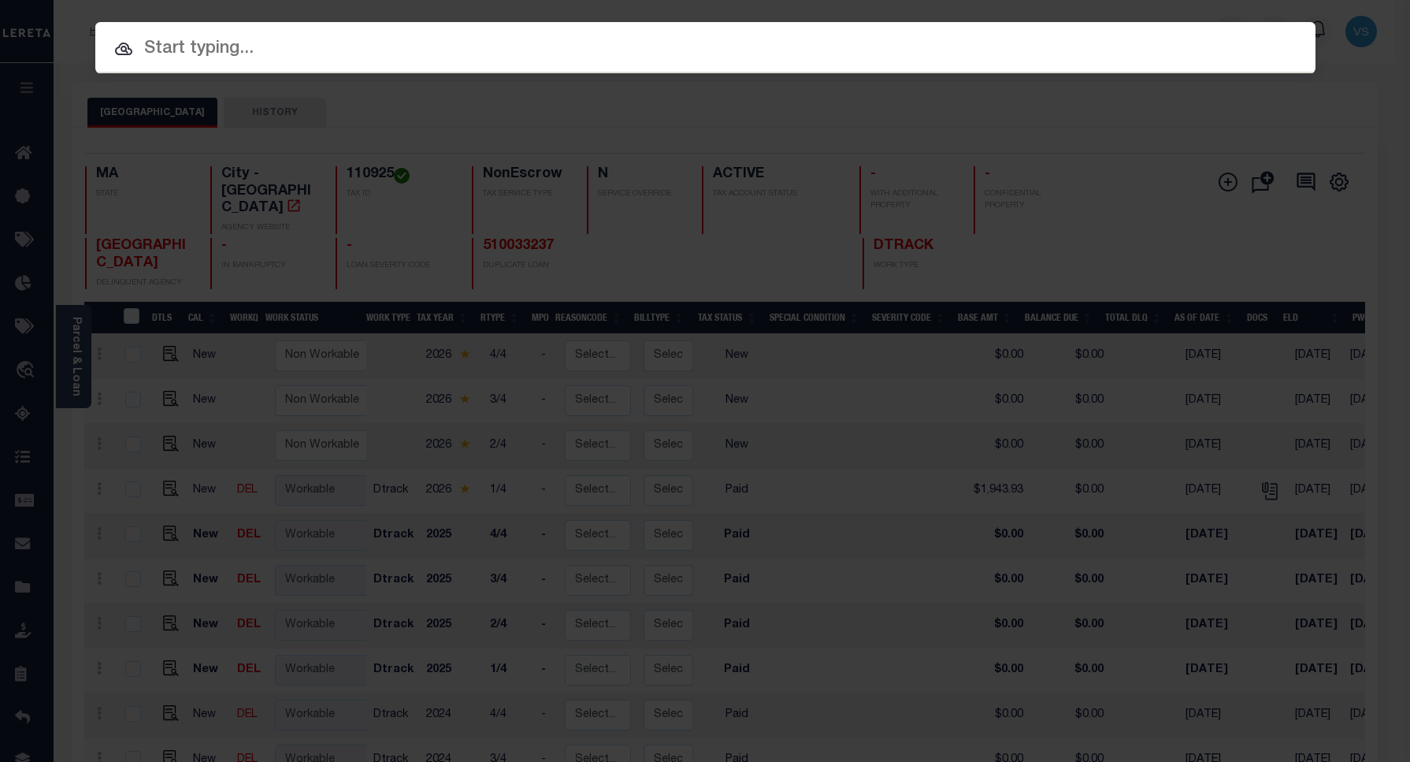
paste input "1747035780"
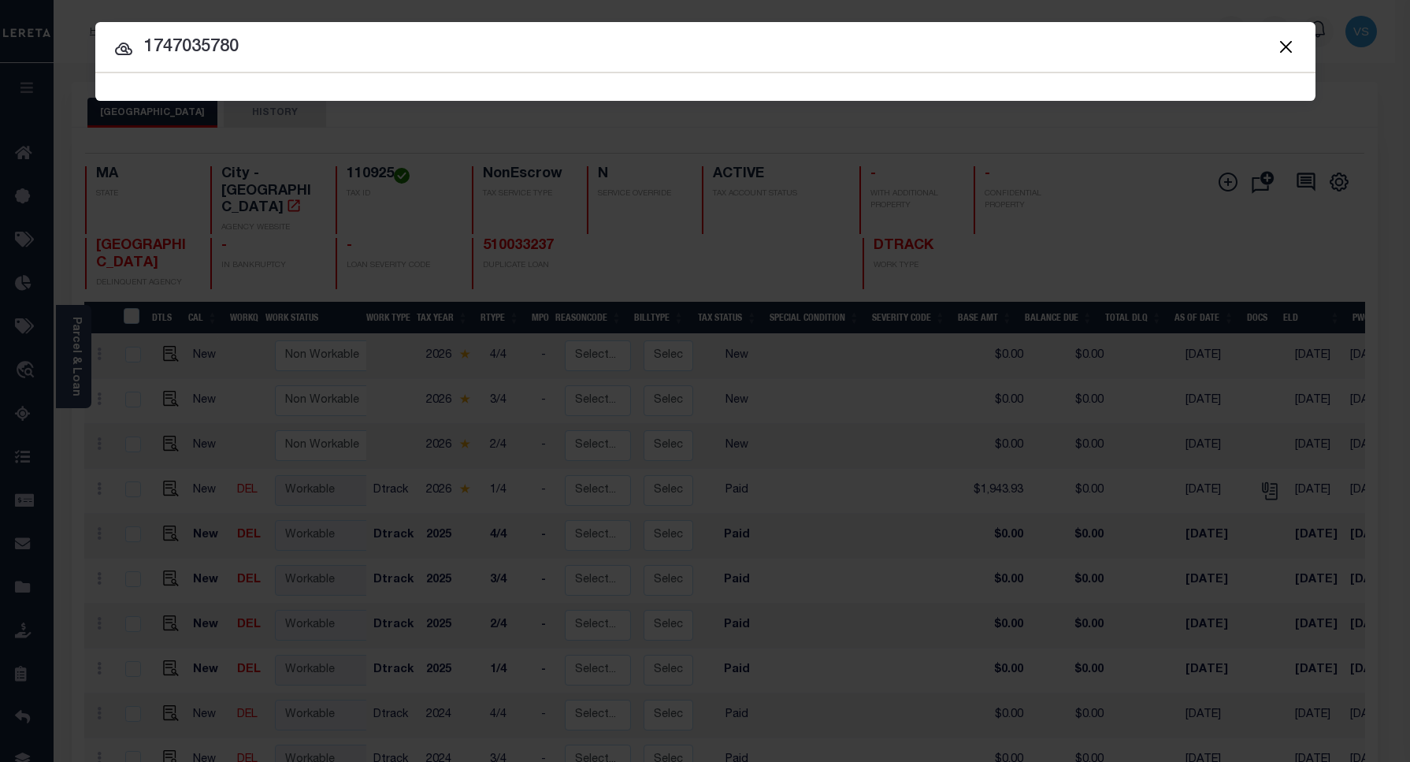
type input "1747035780"
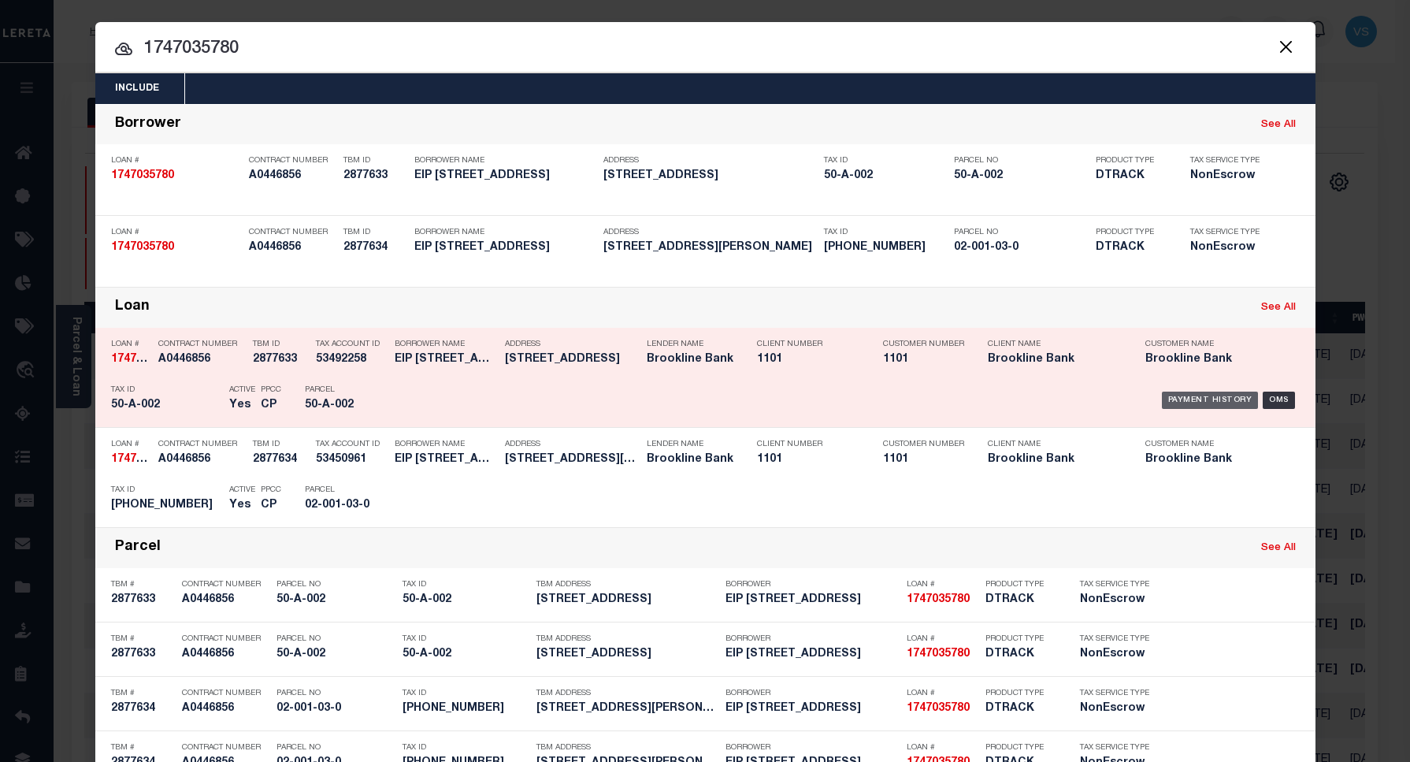
click at [1179, 399] on div "Payment History" at bounding box center [1210, 400] width 97 height 17
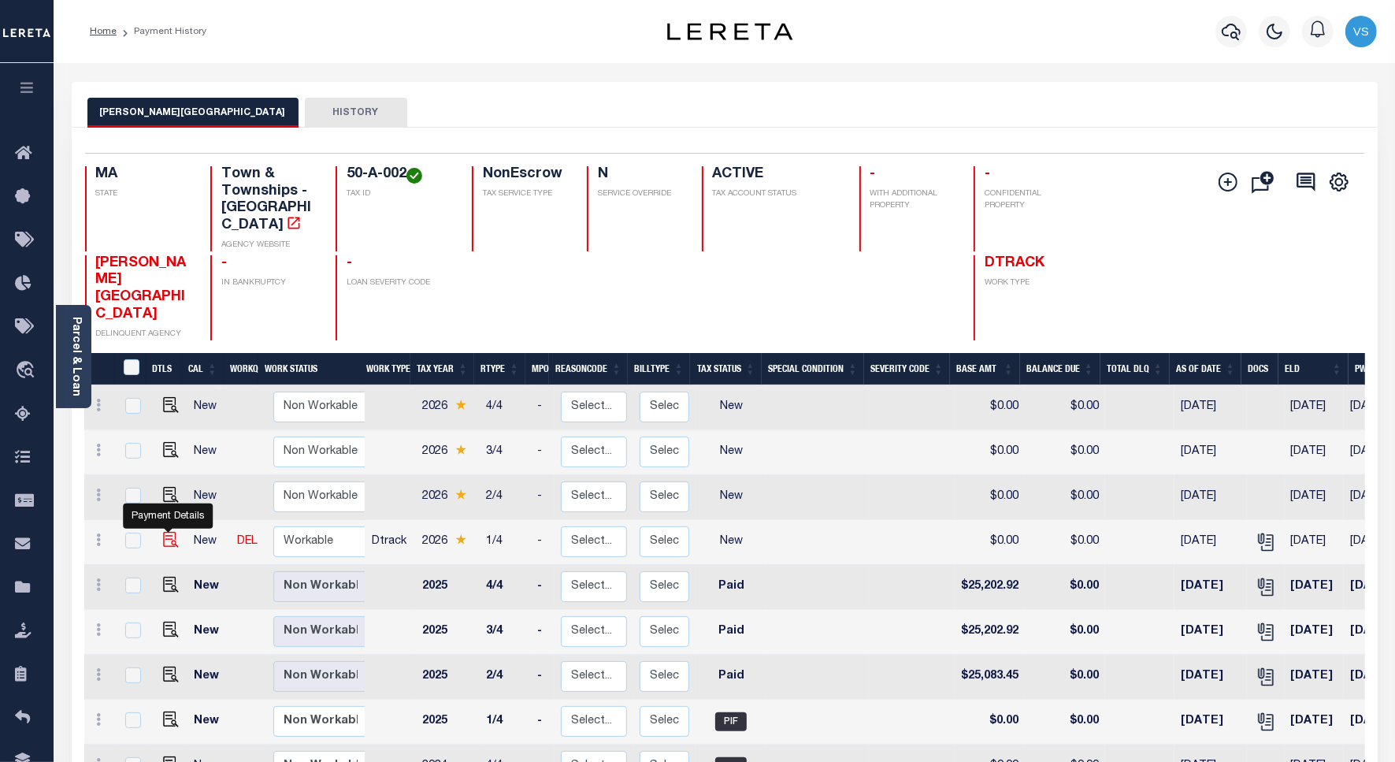
click at [170, 532] on img "" at bounding box center [171, 540] width 16 height 16
checkbox input "true"
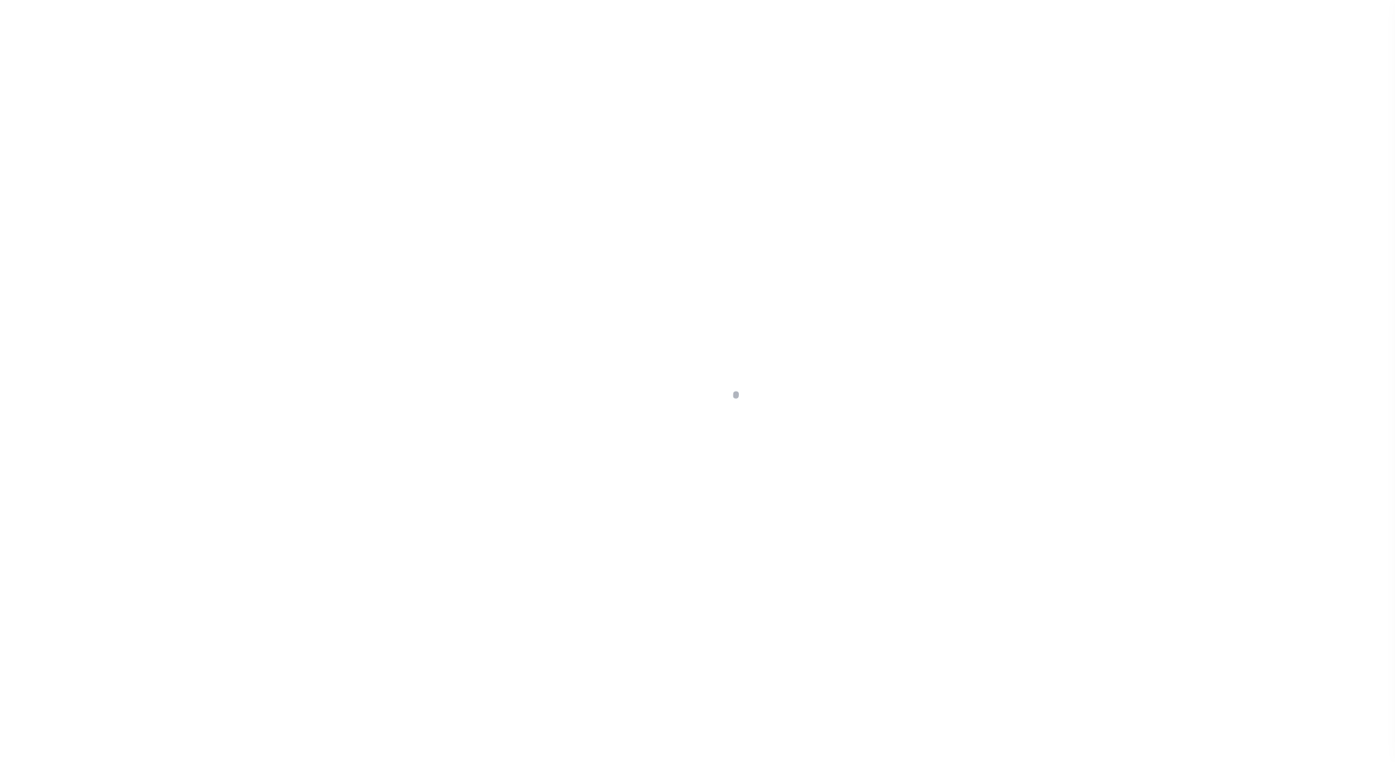
select select "NW2"
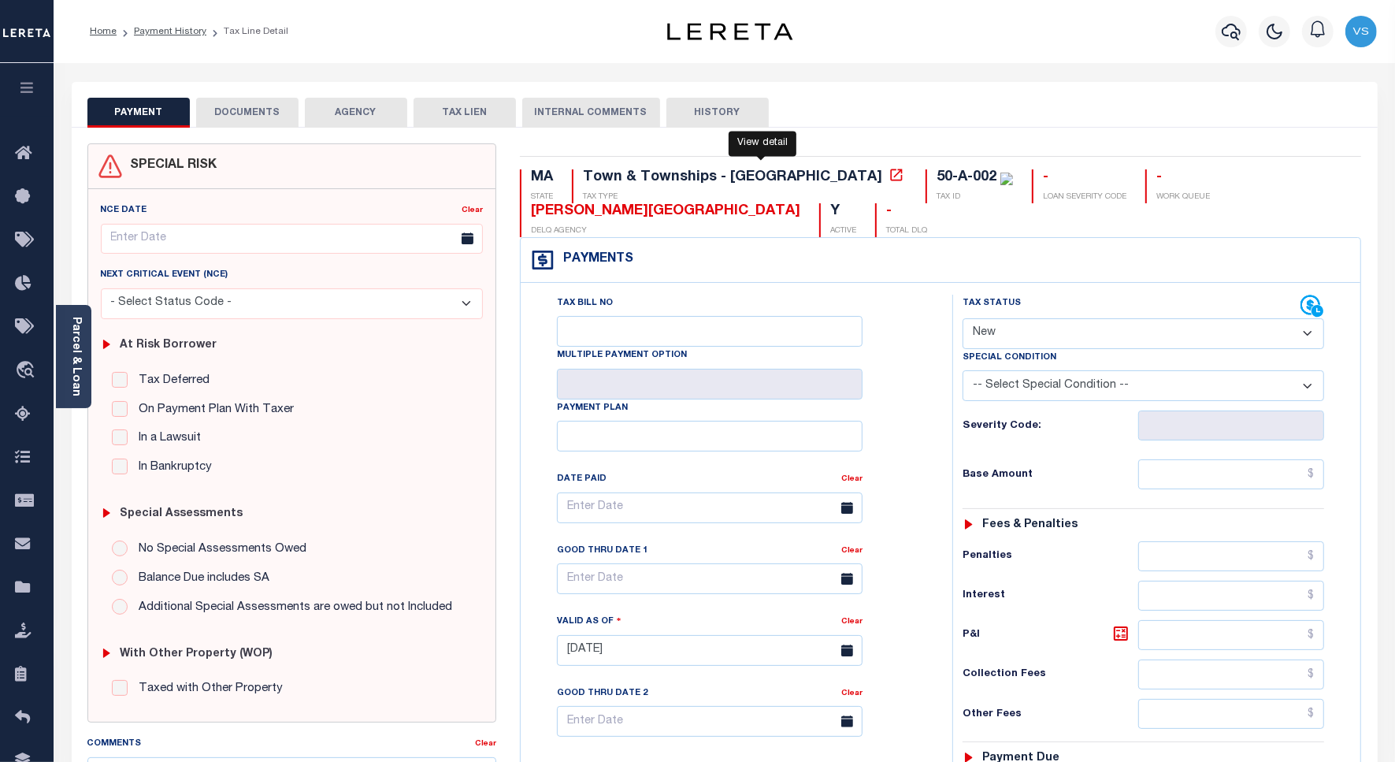
click at [890, 180] on icon at bounding box center [896, 175] width 12 height 12
click at [80, 367] on link "Parcel & Loan" at bounding box center [75, 357] width 11 height 80
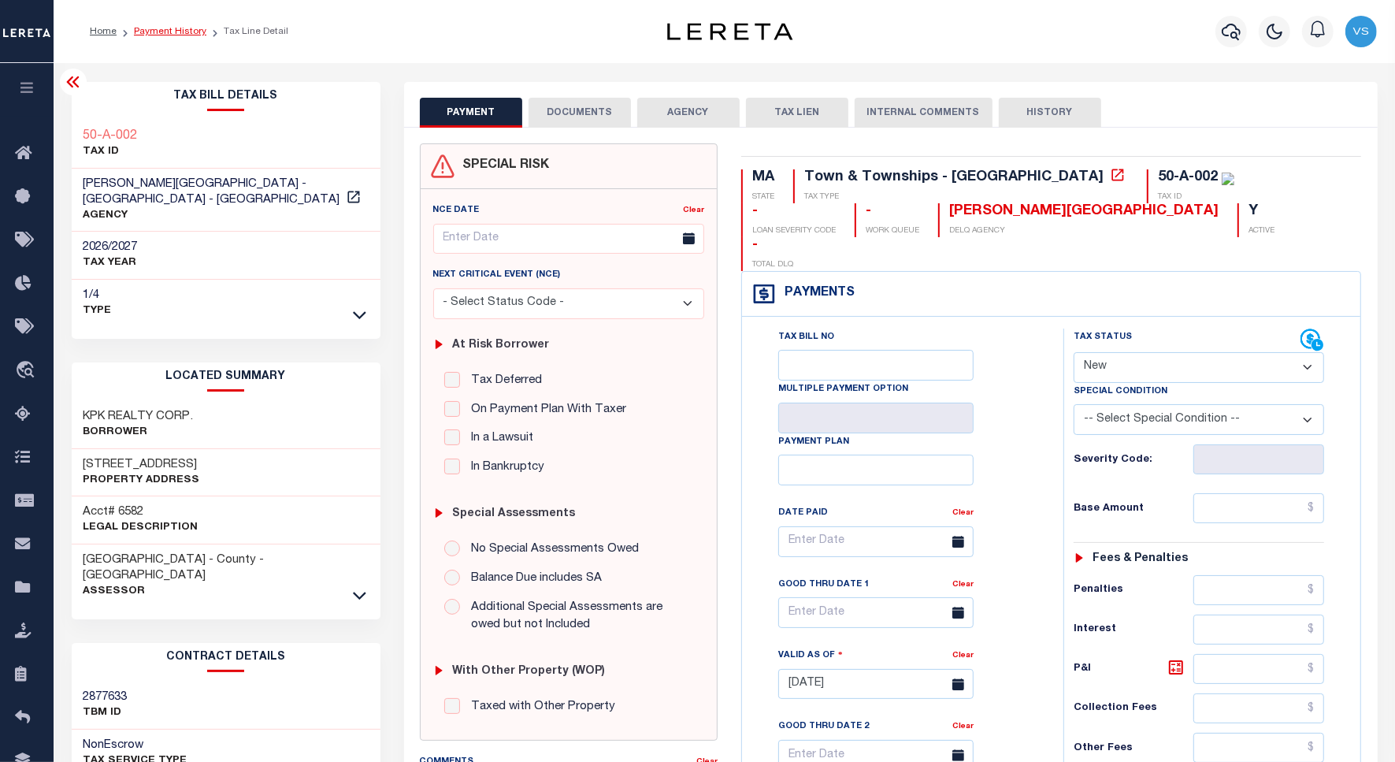
click at [162, 30] on link "Payment History" at bounding box center [170, 31] width 72 height 9
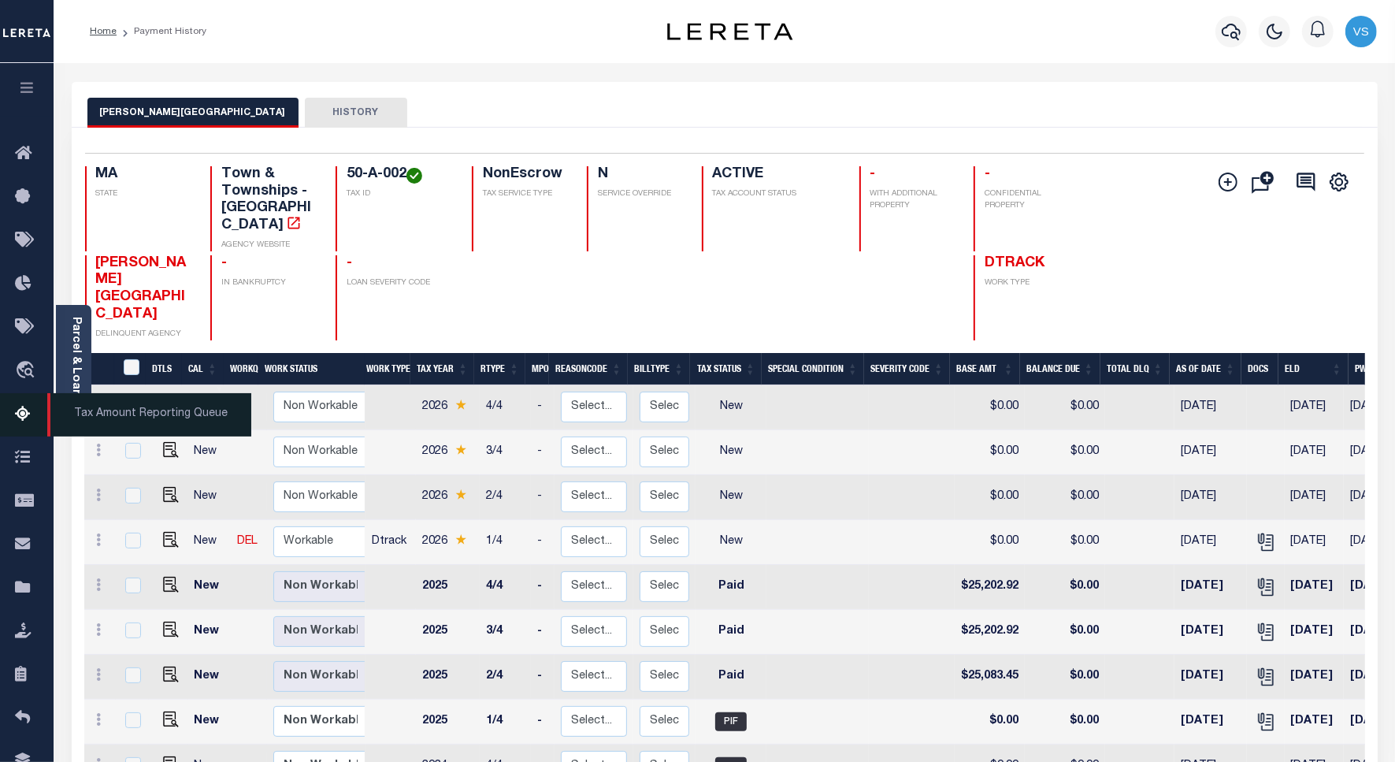
click at [117, 425] on span "Tax Amount Reporting Queue" at bounding box center [149, 414] width 204 height 43
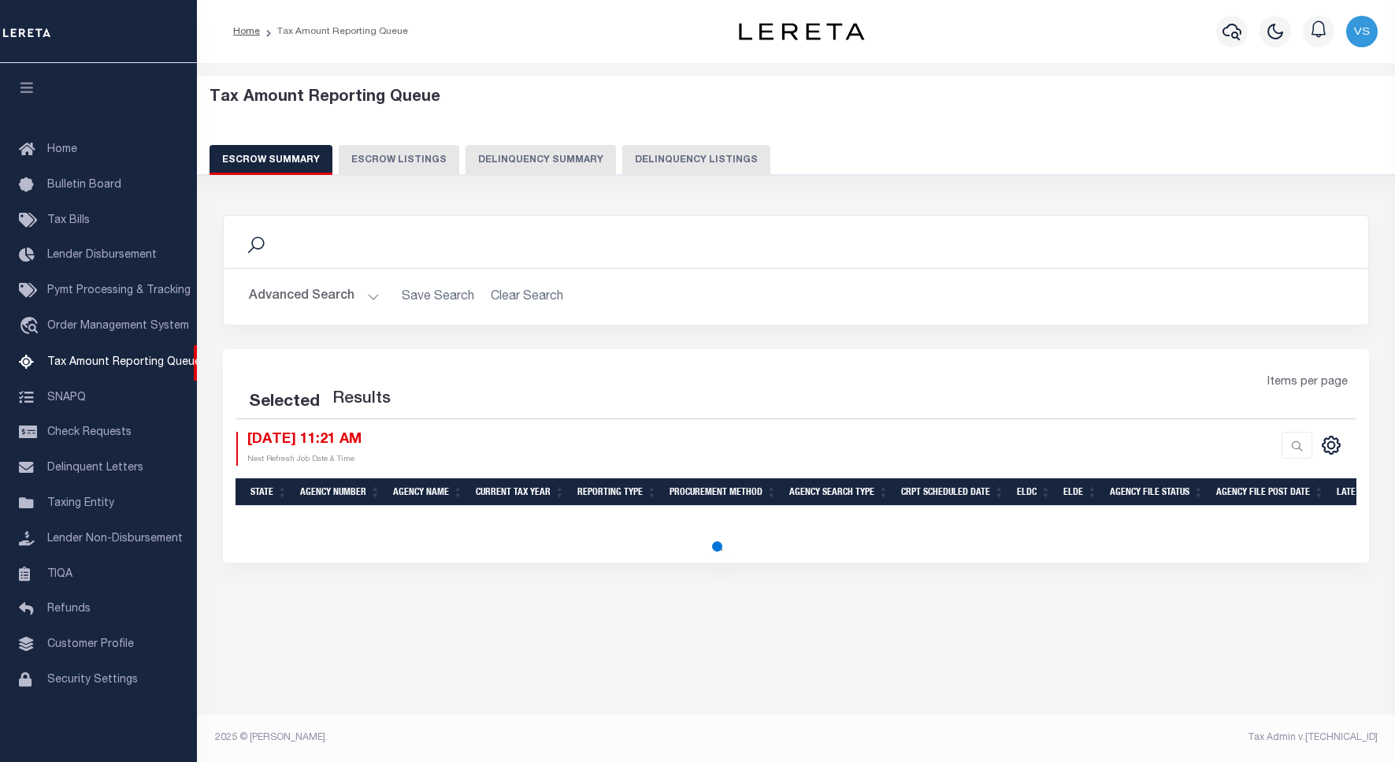
select select "100"
click at [1254, 32] on div at bounding box center [1275, 31] width 43 height 55
select select "100"
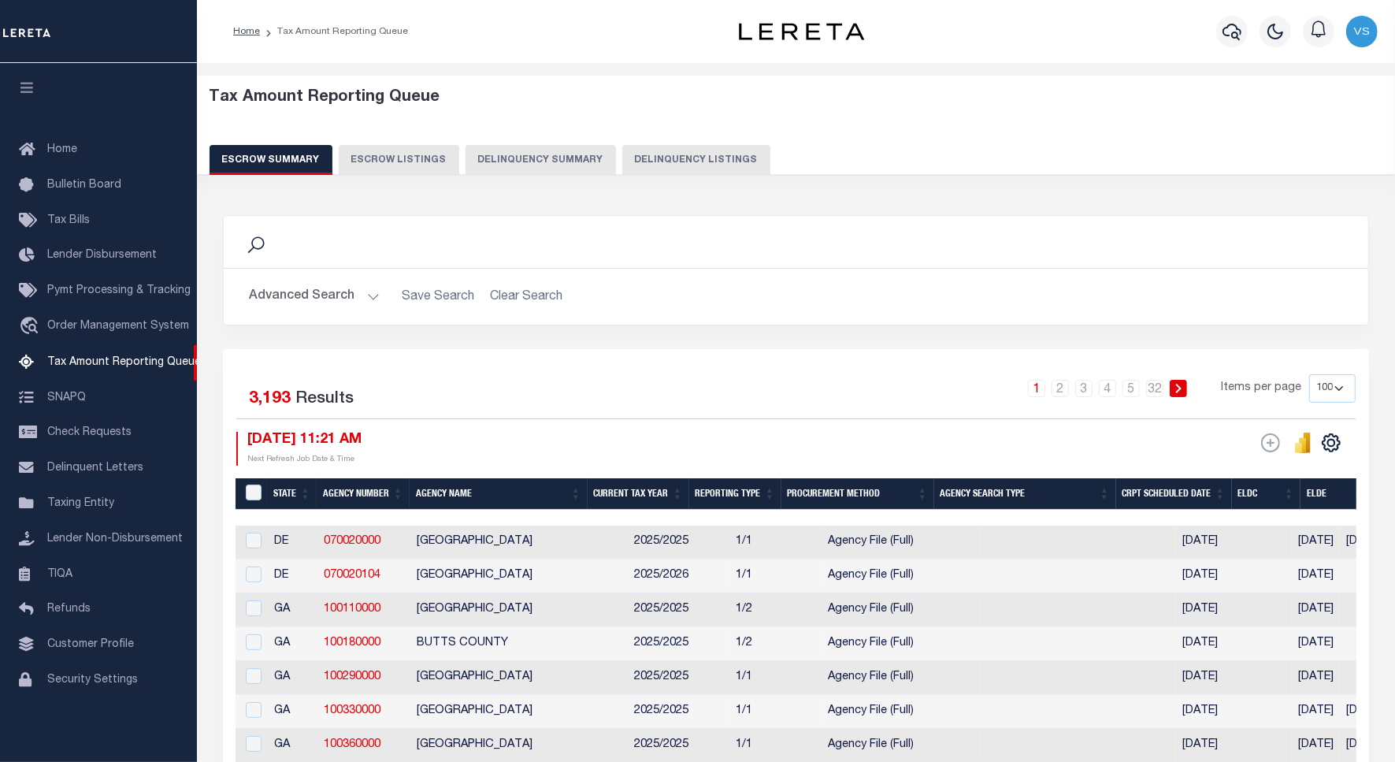
click at [674, 158] on button "Delinquency Listings" at bounding box center [696, 160] width 148 height 30
select select "MA"
select select "100"
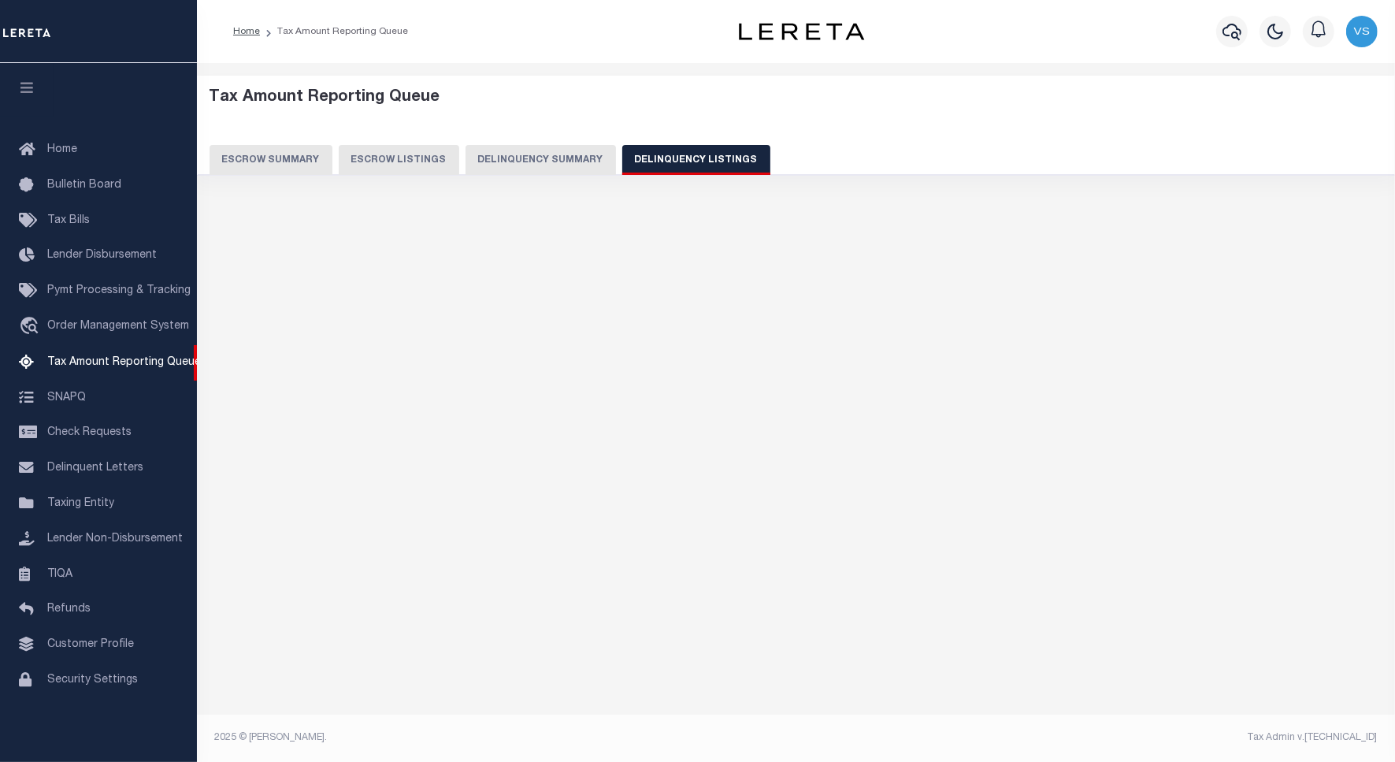
select select "100"
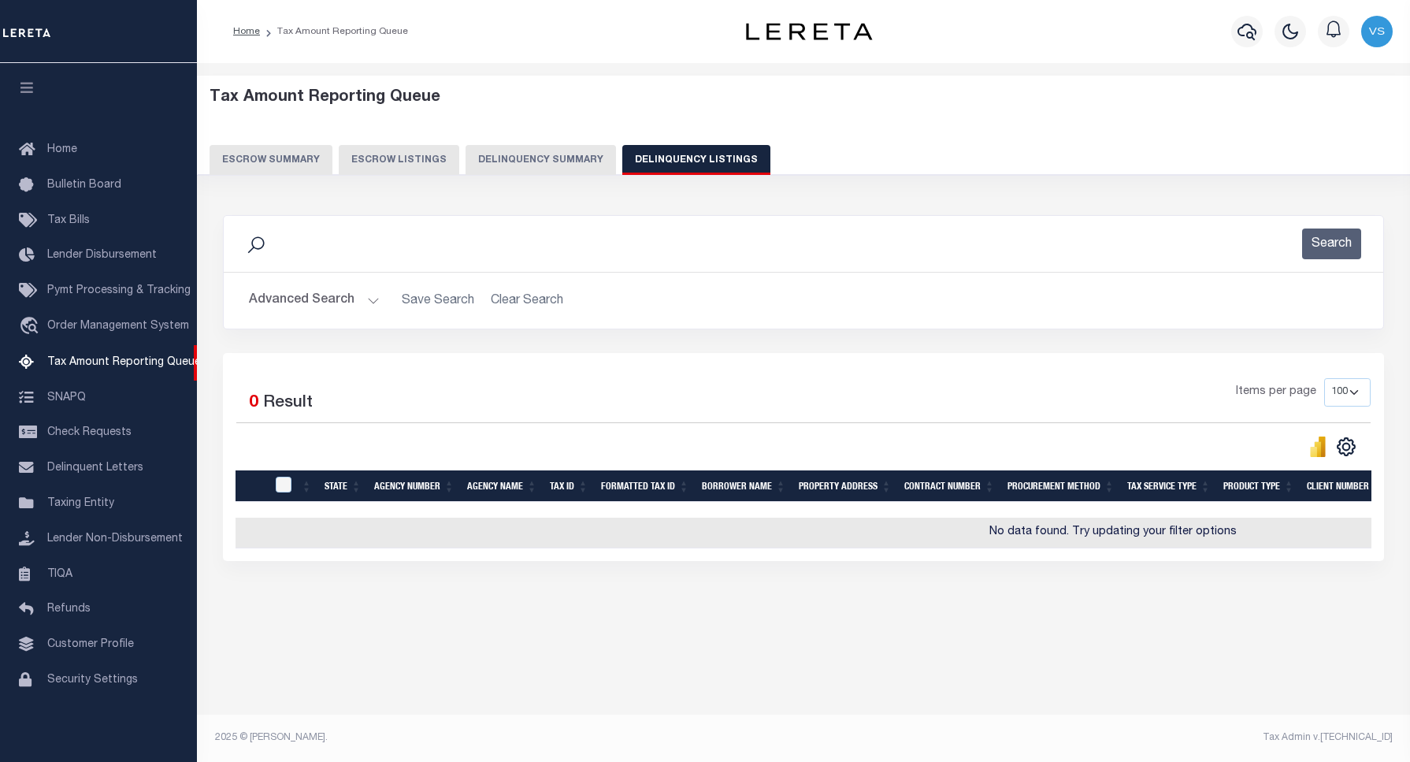
click at [297, 307] on button "Advanced Search" at bounding box center [314, 300] width 131 height 31
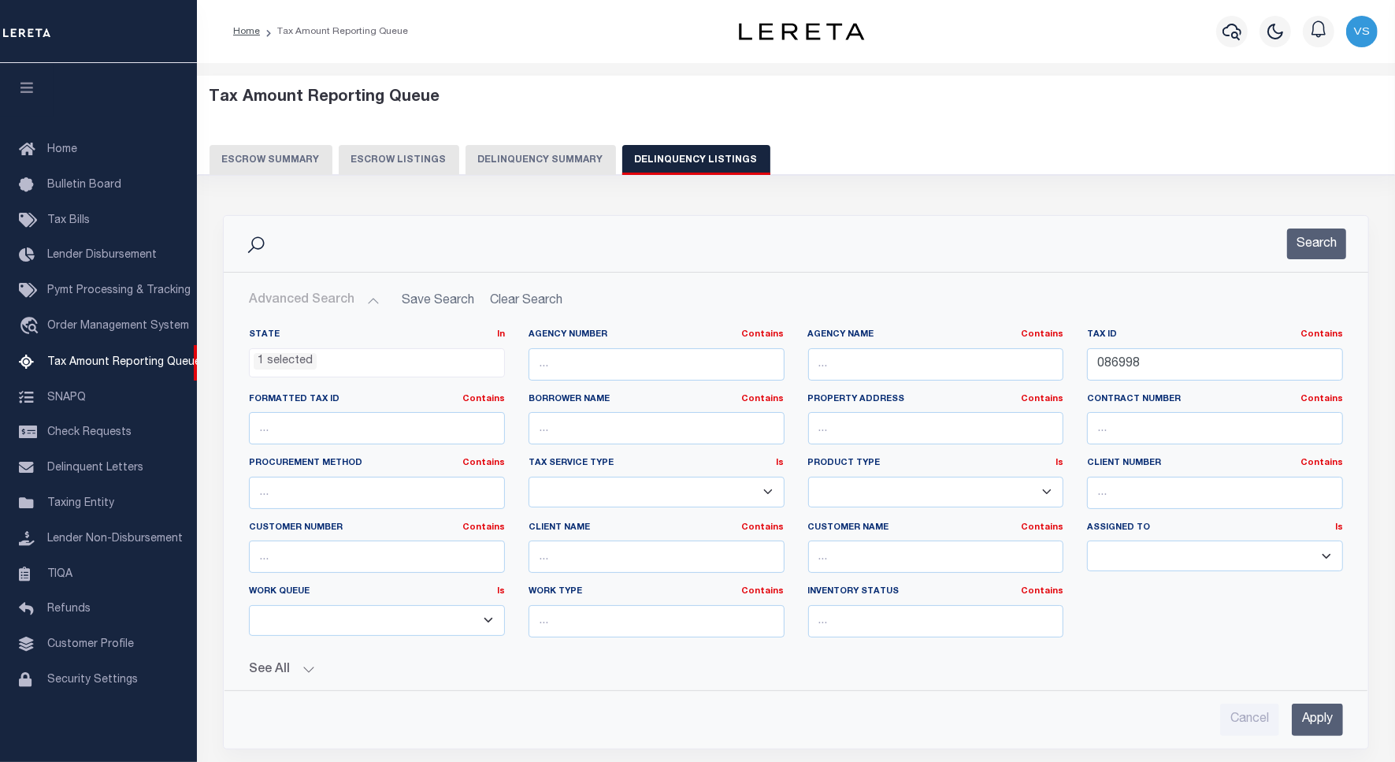
click at [305, 355] on li "1 selected" at bounding box center [285, 361] width 63 height 17
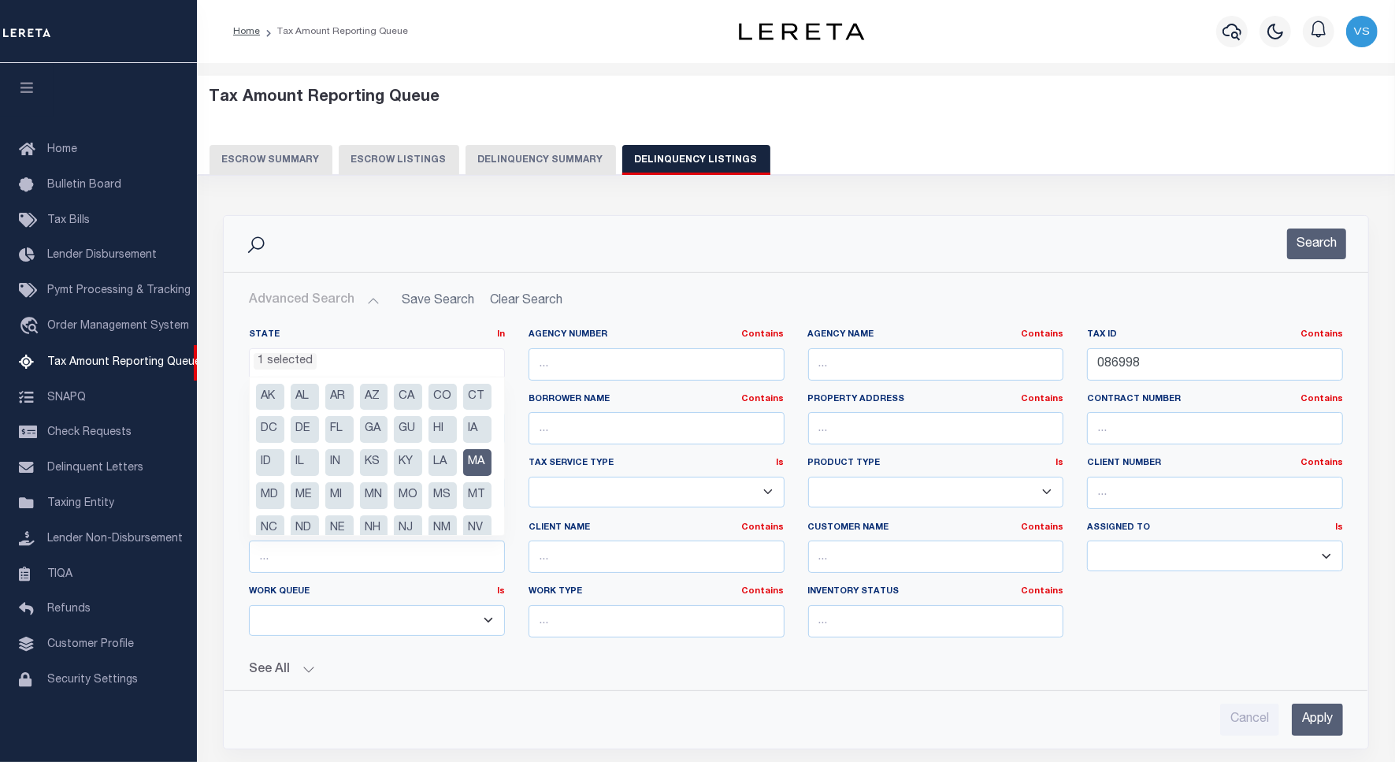
click at [463, 476] on li "MA" at bounding box center [477, 462] width 28 height 27
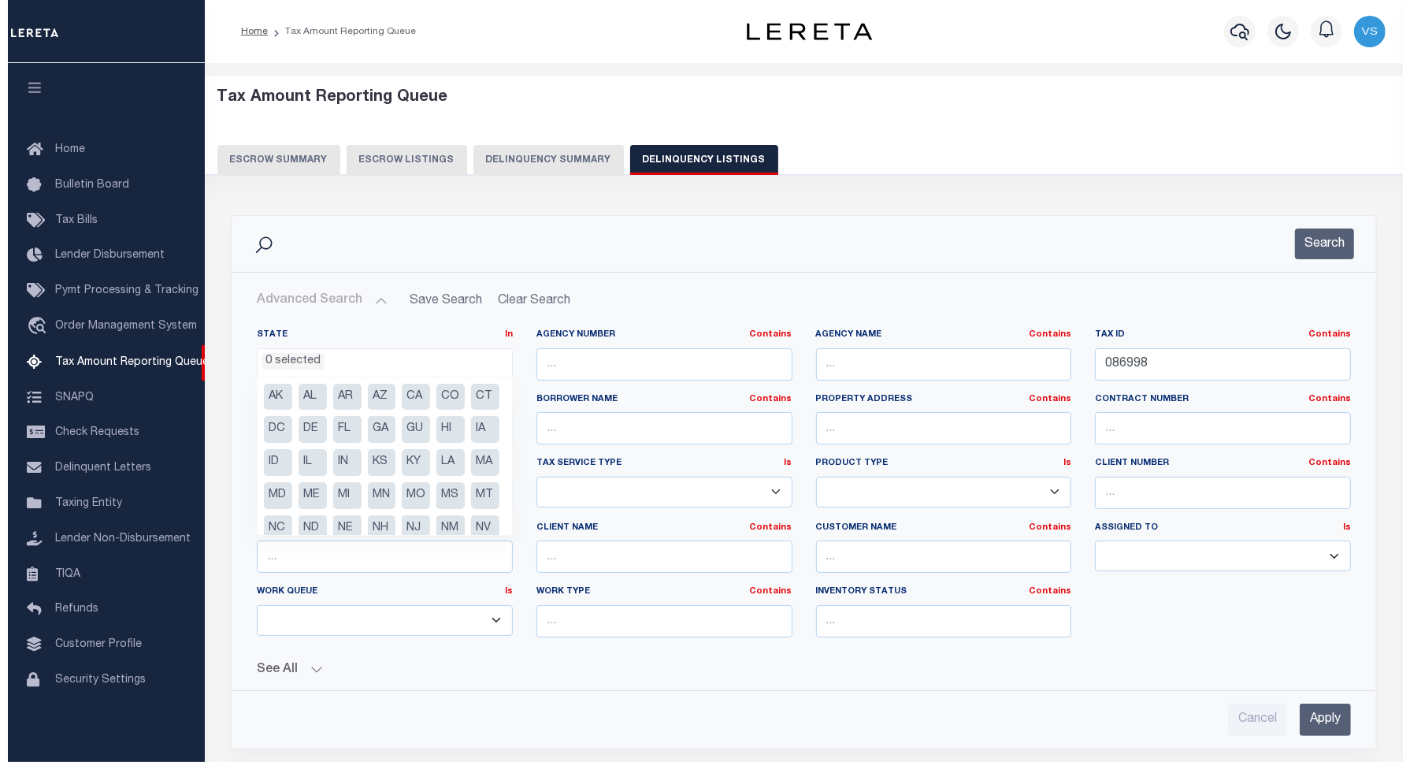
scroll to position [276, 0]
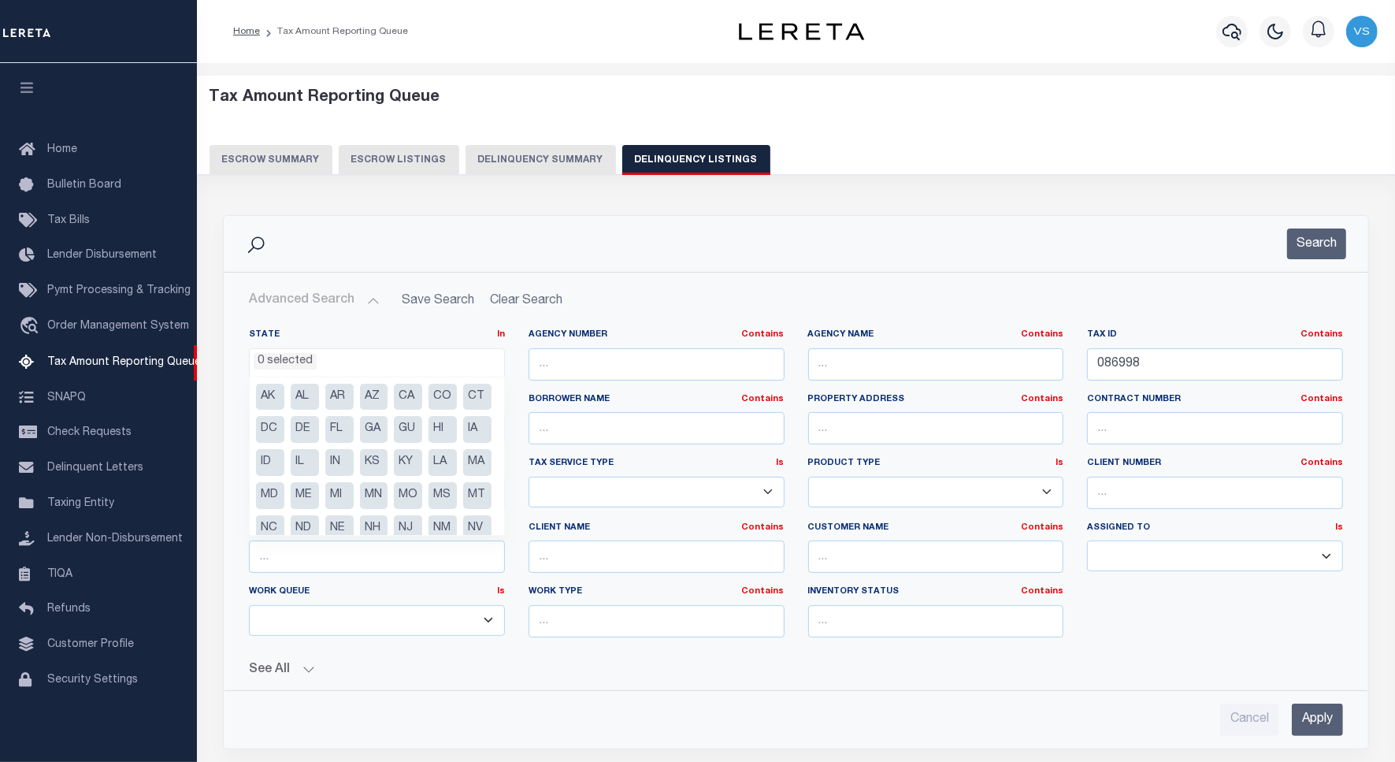
click at [332, 399] on li "AR" at bounding box center [339, 397] width 28 height 27
select select "AR"
click at [1140, 367] on input "086998" at bounding box center [1215, 364] width 256 height 32
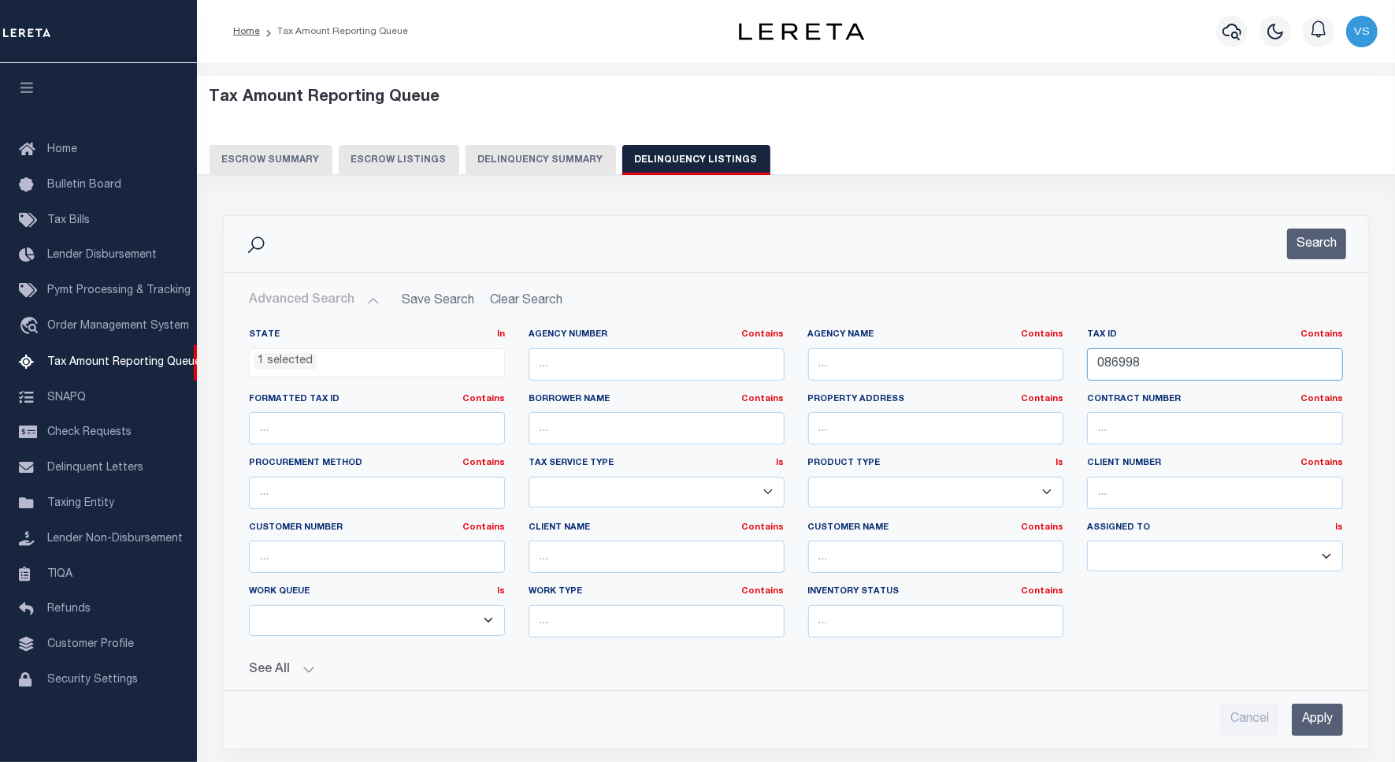
click at [1140, 367] on input "086998" at bounding box center [1215, 364] width 256 height 32
paste input "64612-0116-00000-00"
type input "64612-0116-00000-00"
click at [1321, 722] on input "Apply" at bounding box center [1317, 720] width 51 height 32
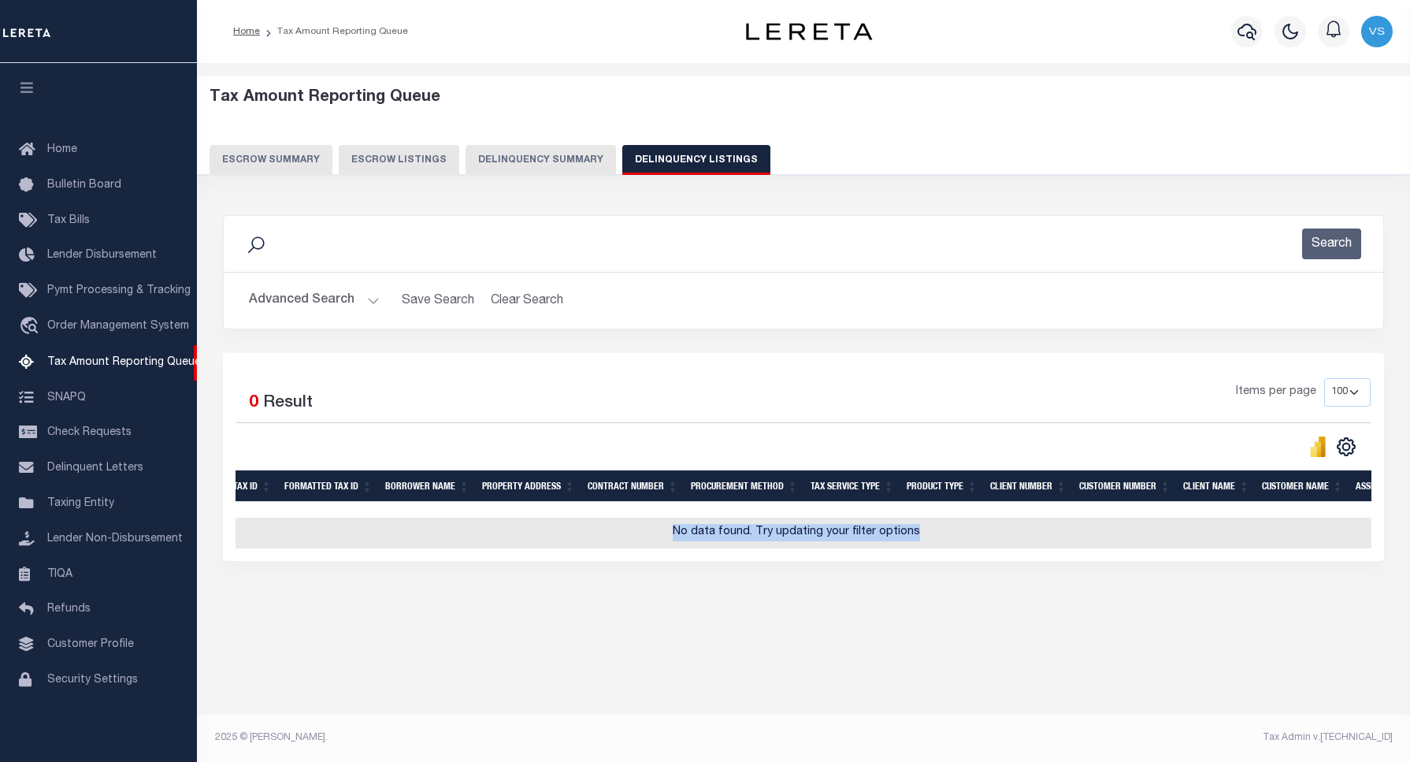
scroll to position [0, 607]
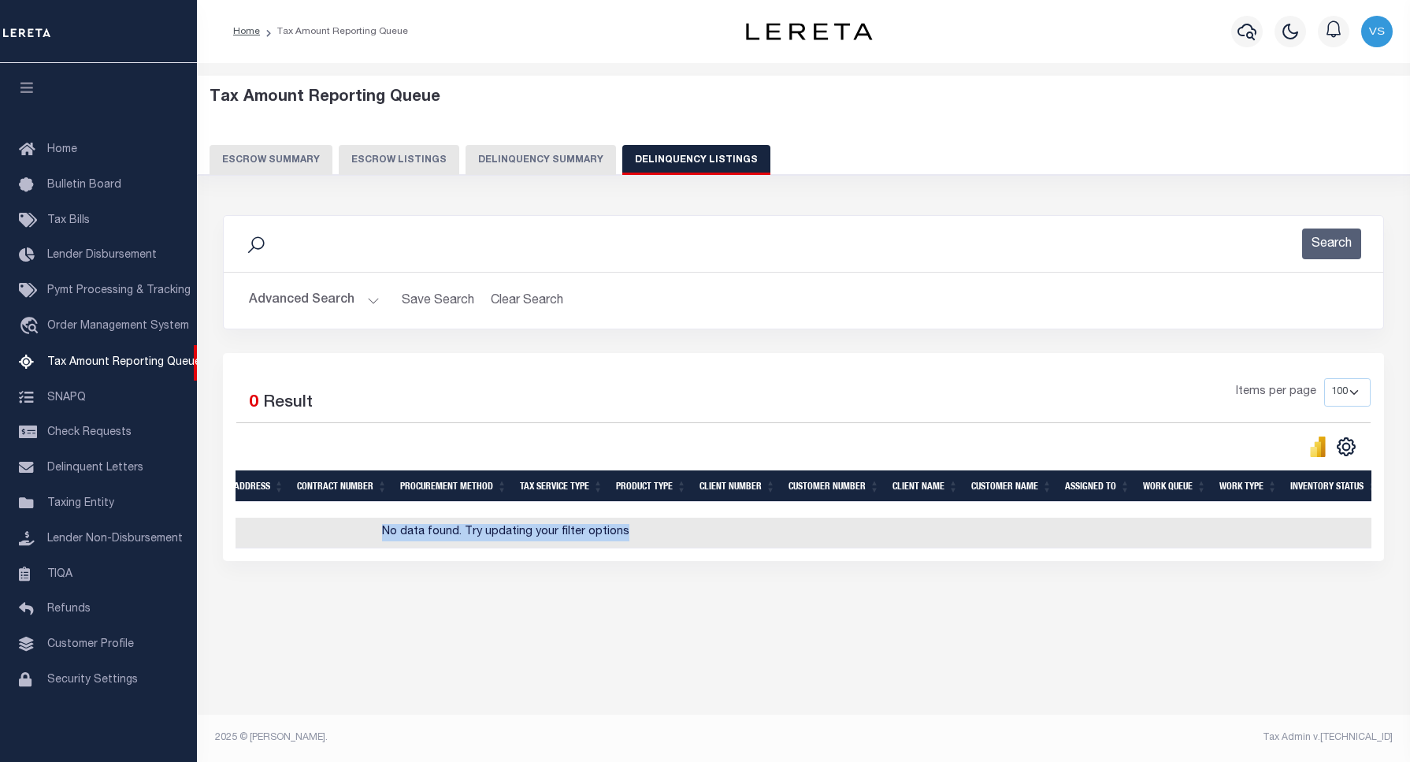
drag, startPoint x: 957, startPoint y: 562, endPoint x: 1413, endPoint y: 548, distance: 455.6
click at [1395, 548] on html "Home Tax Amount Reporting Queue Profile" at bounding box center [705, 381] width 1410 height 762
click at [1239, 37] on icon "button" at bounding box center [1247, 31] width 19 height 19
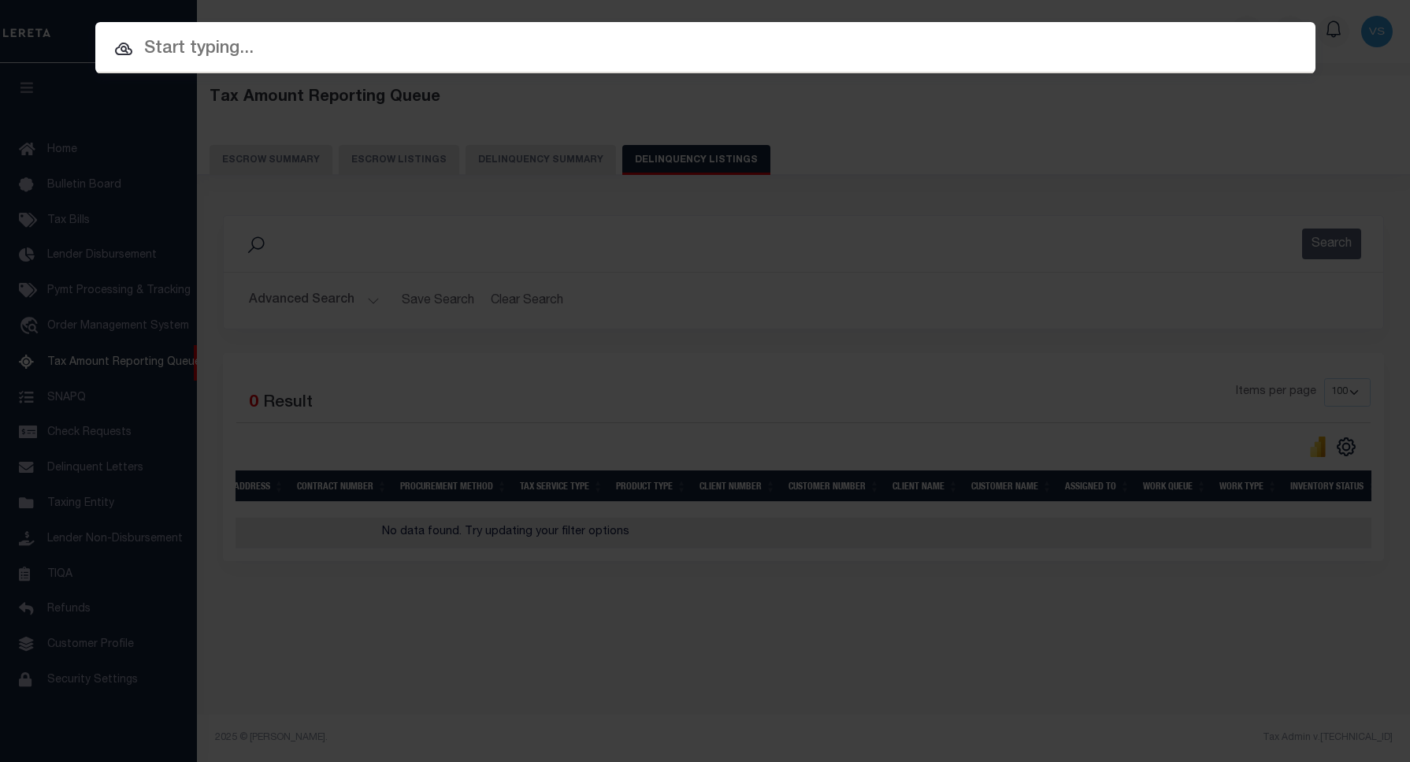
paste input "64612-0116-00000-00"
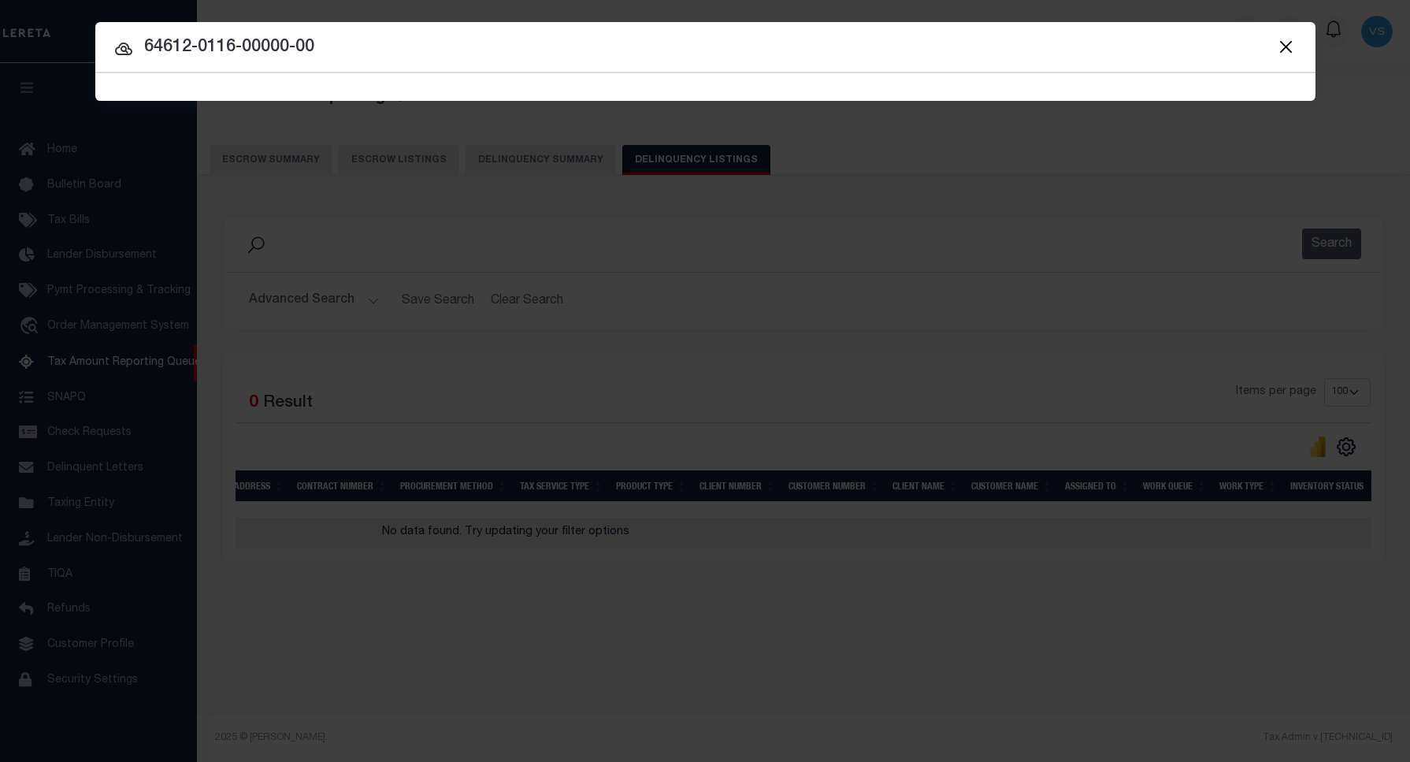
type input "64612-0116-00000-00"
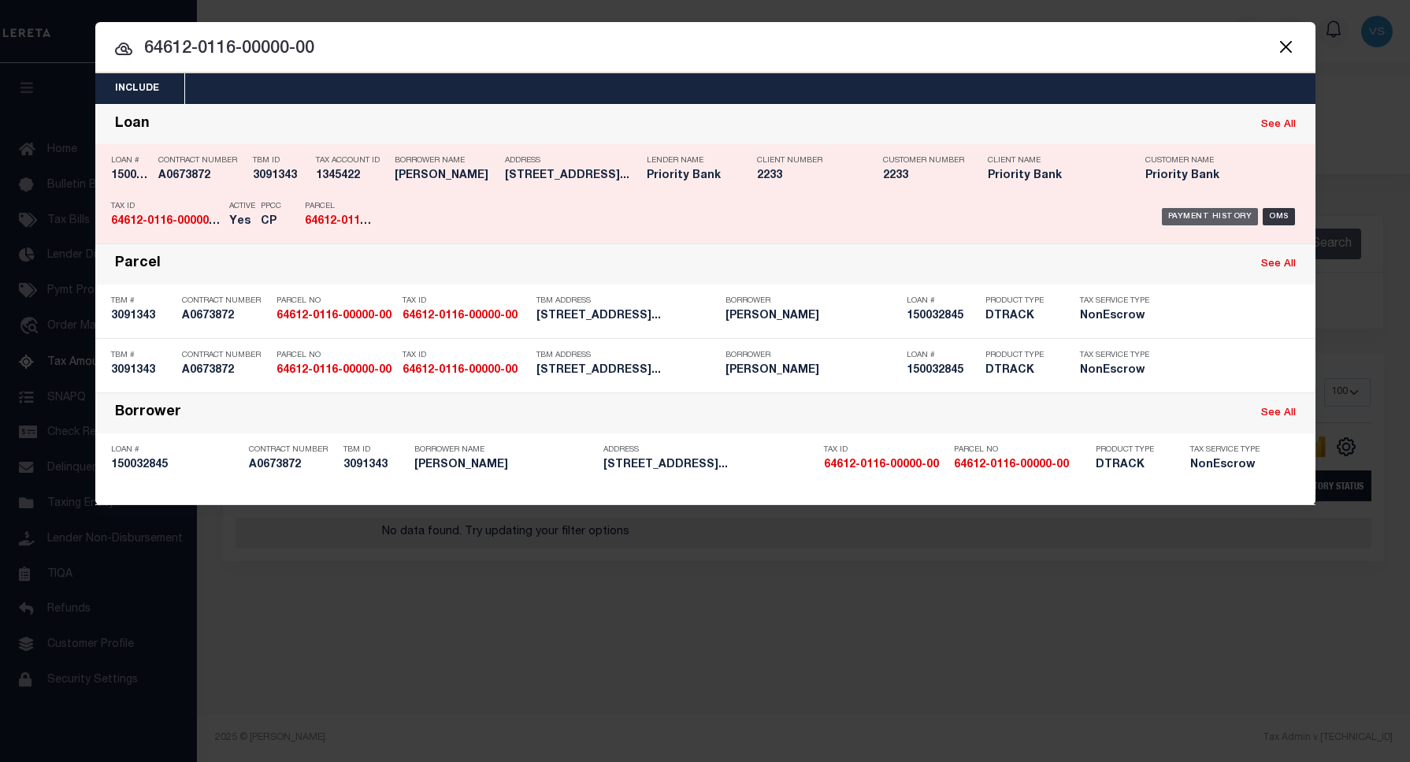
click at [1190, 219] on div "Payment History" at bounding box center [1210, 216] width 97 height 17
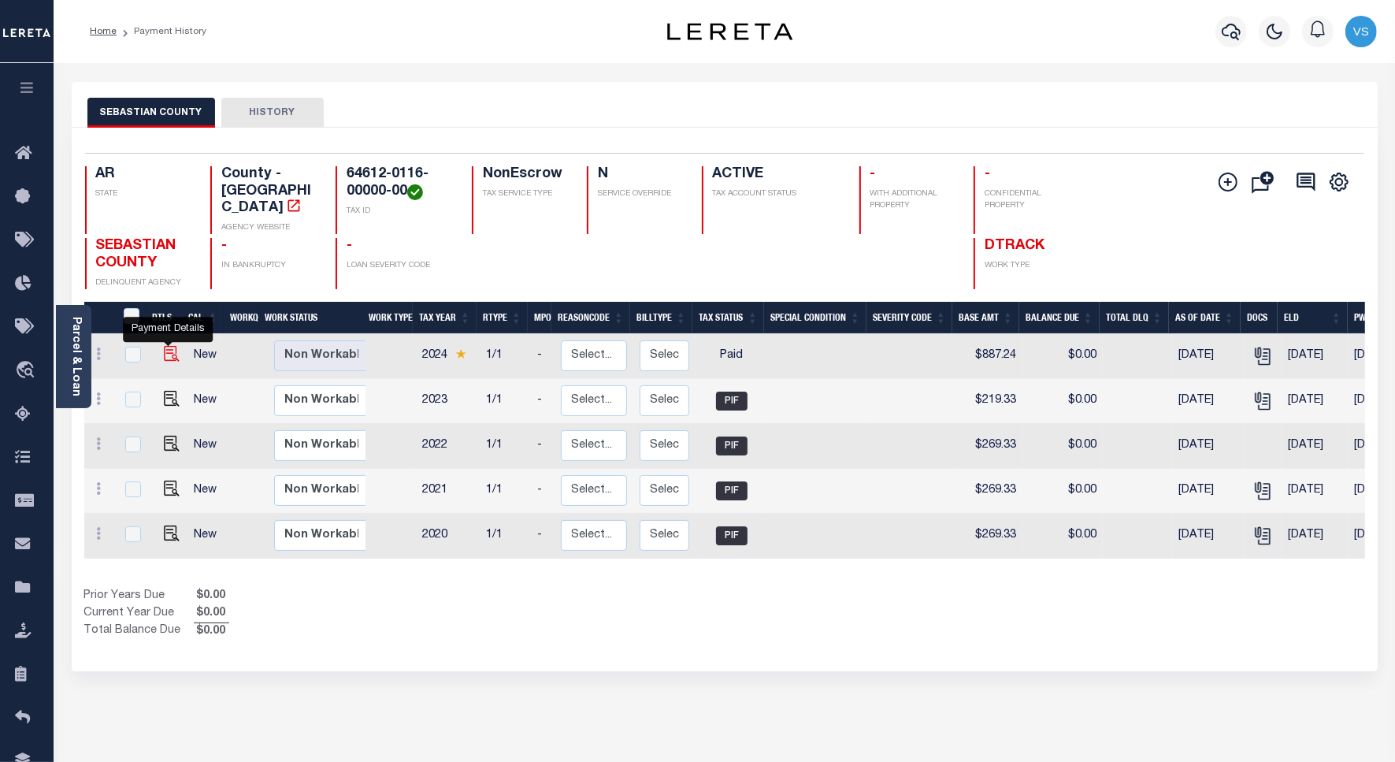
click at [165, 348] on img "" at bounding box center [172, 354] width 16 height 16
checkbox input "true"
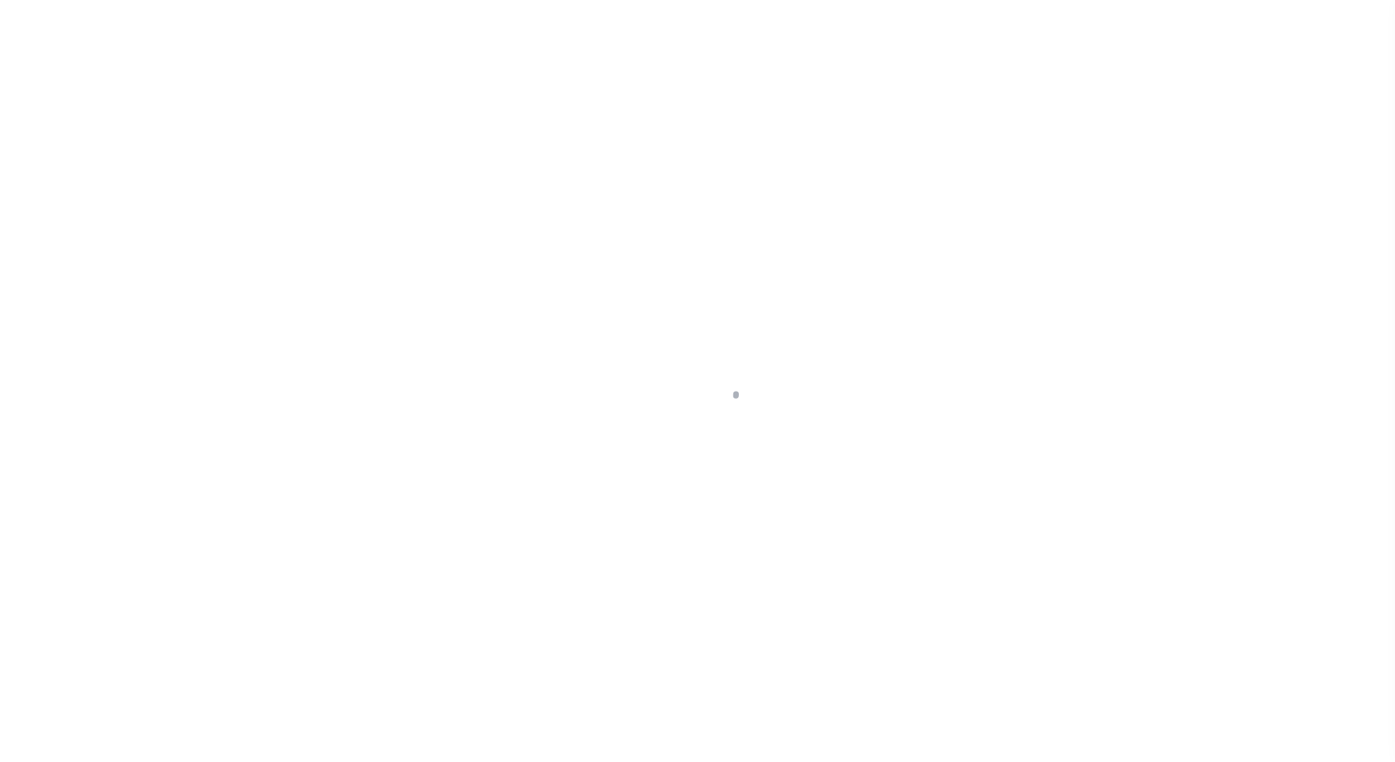
select select "PYD"
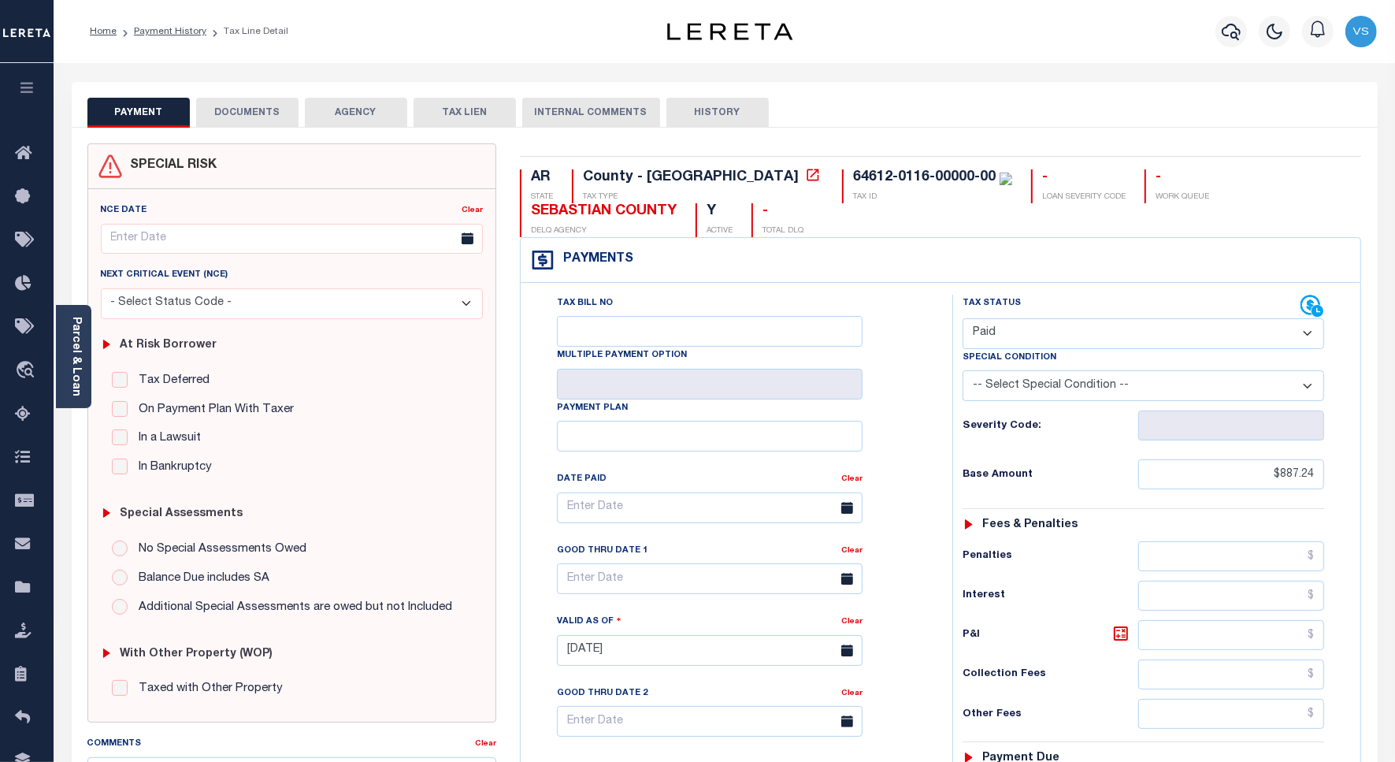
click at [223, 114] on button "DOCUMENTS" at bounding box center [247, 113] width 102 height 30
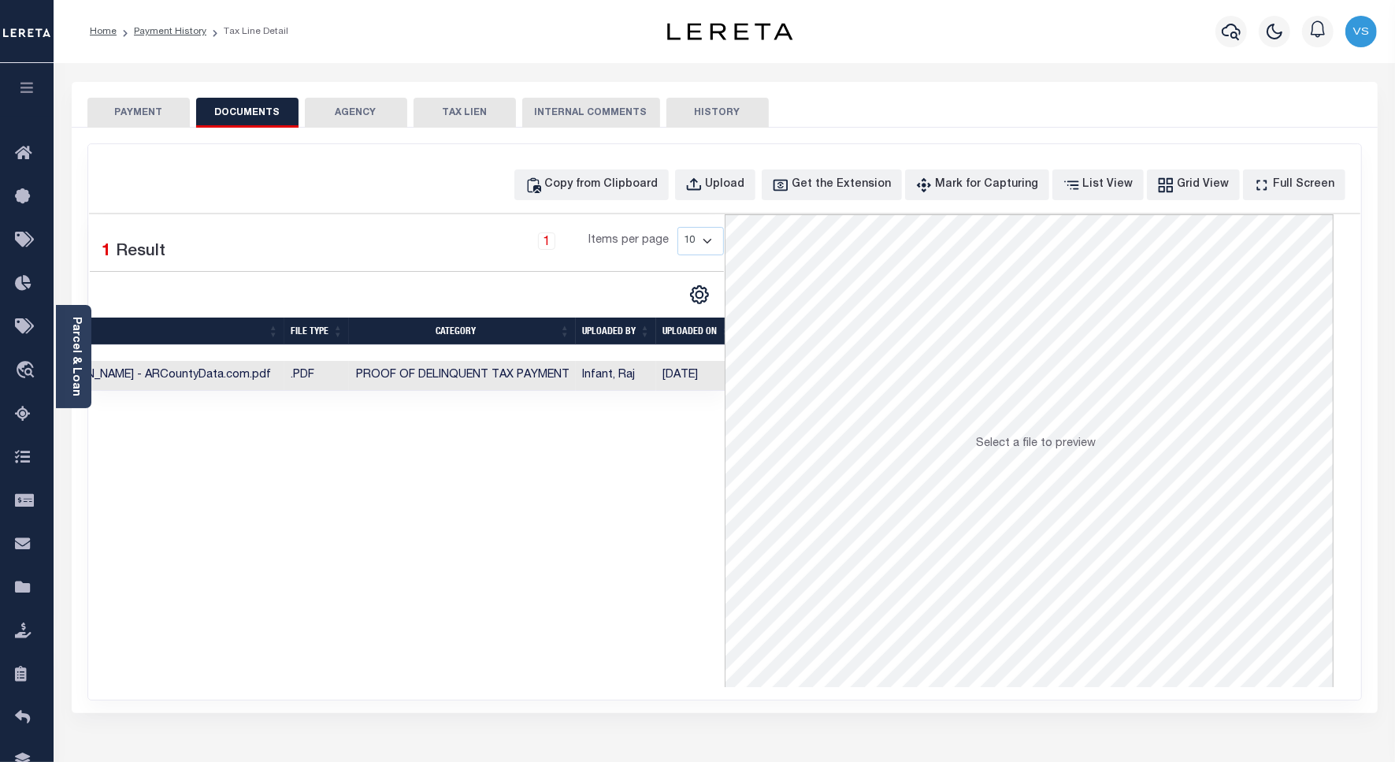
scroll to position [0, 207]
click at [599, 373] on td "Infant, Raj" at bounding box center [603, 376] width 80 height 31
click at [124, 116] on button "PAYMENT" at bounding box center [138, 113] width 102 height 30
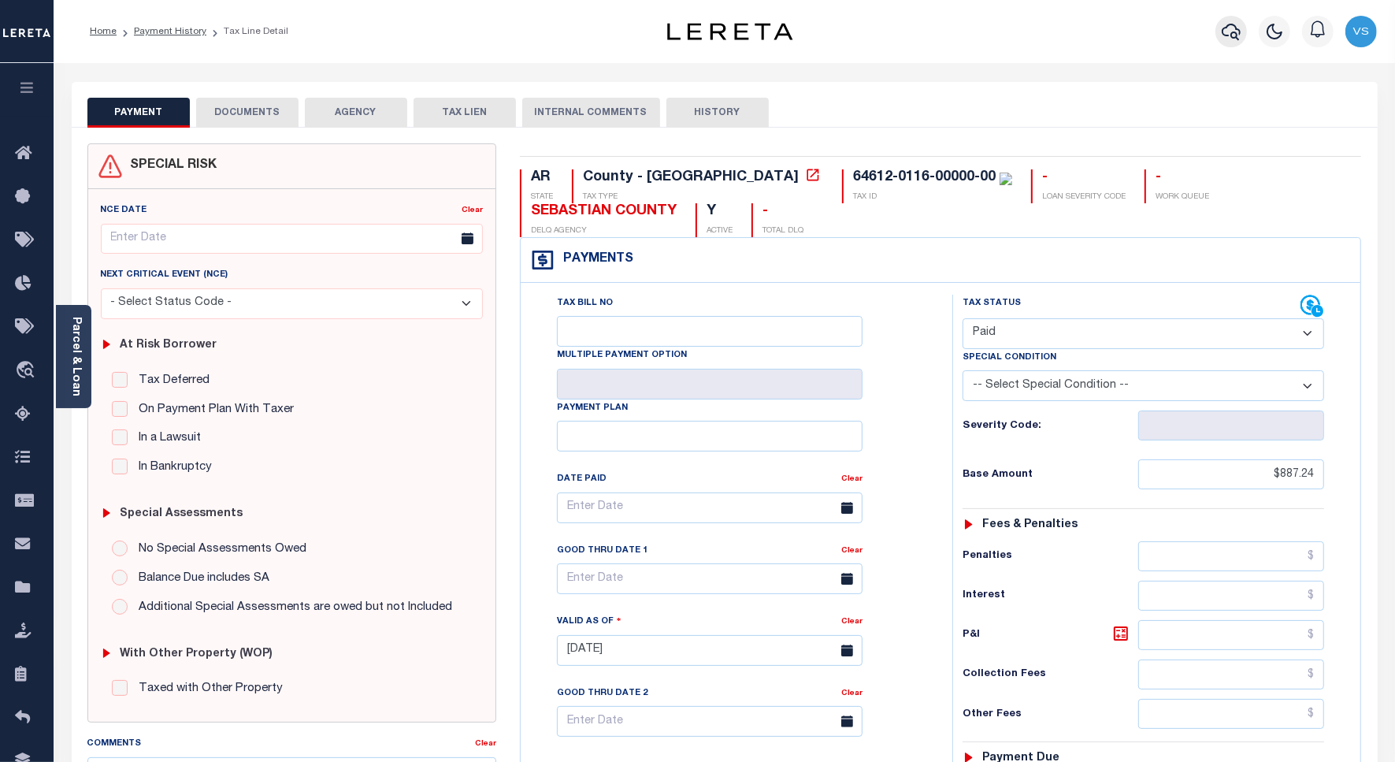
click at [1234, 30] on icon "button" at bounding box center [1231, 31] width 19 height 19
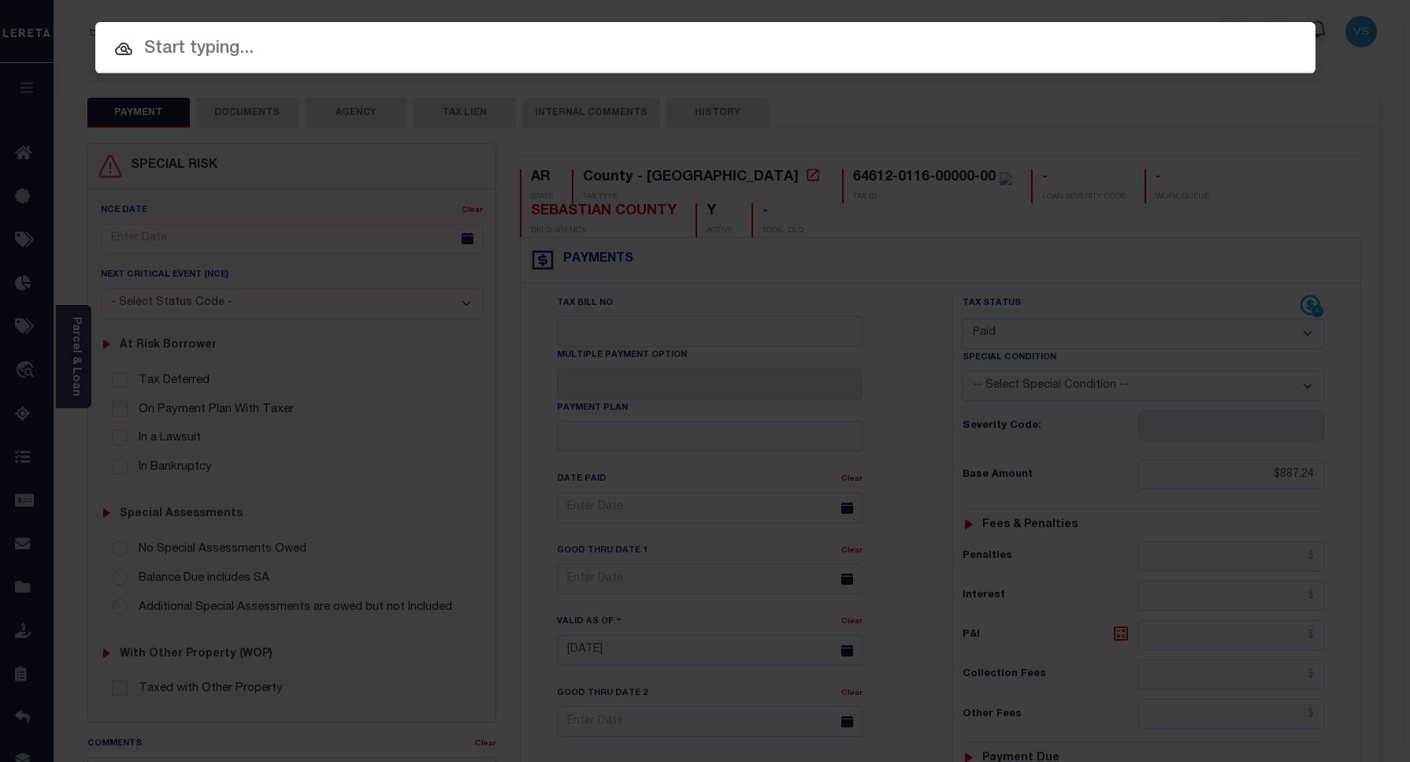
paste input "1747035780"
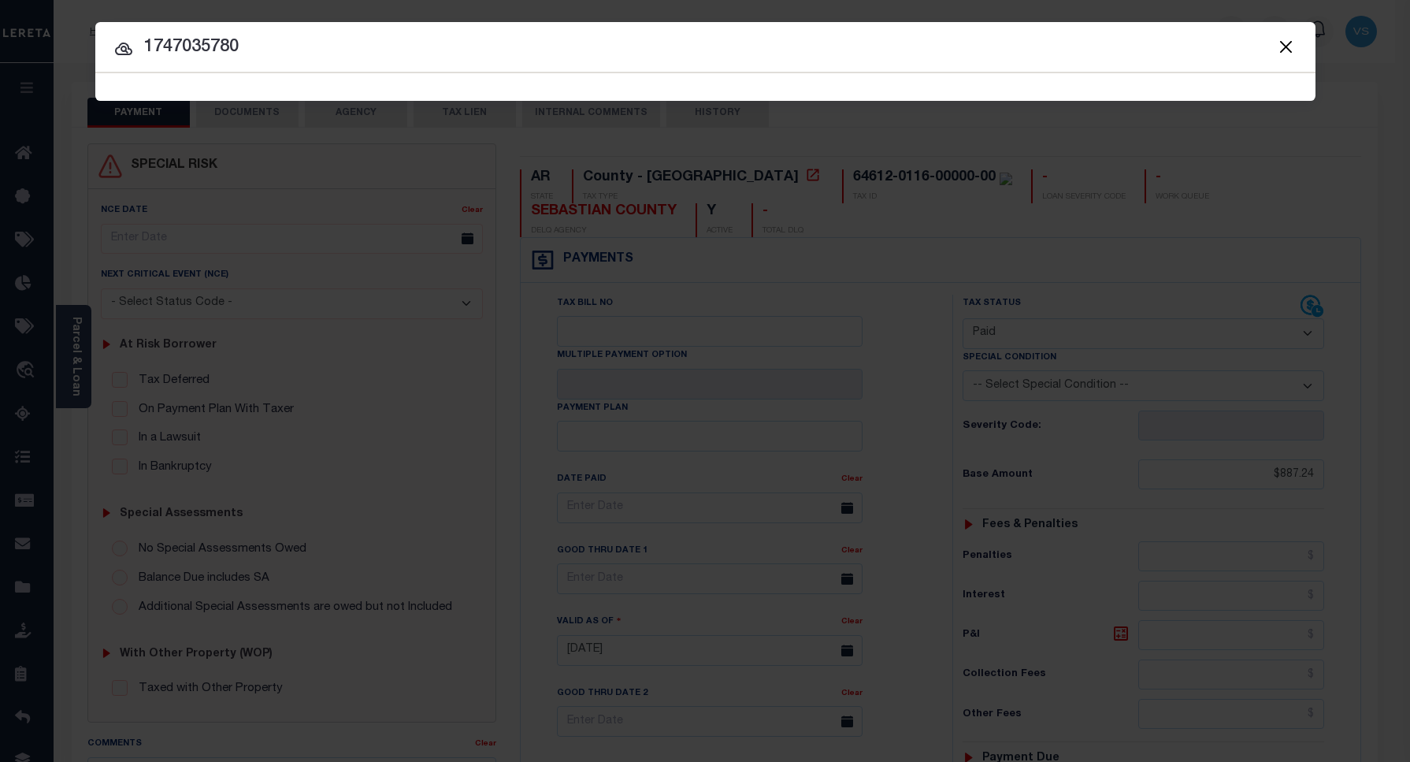
type input "1747035780"
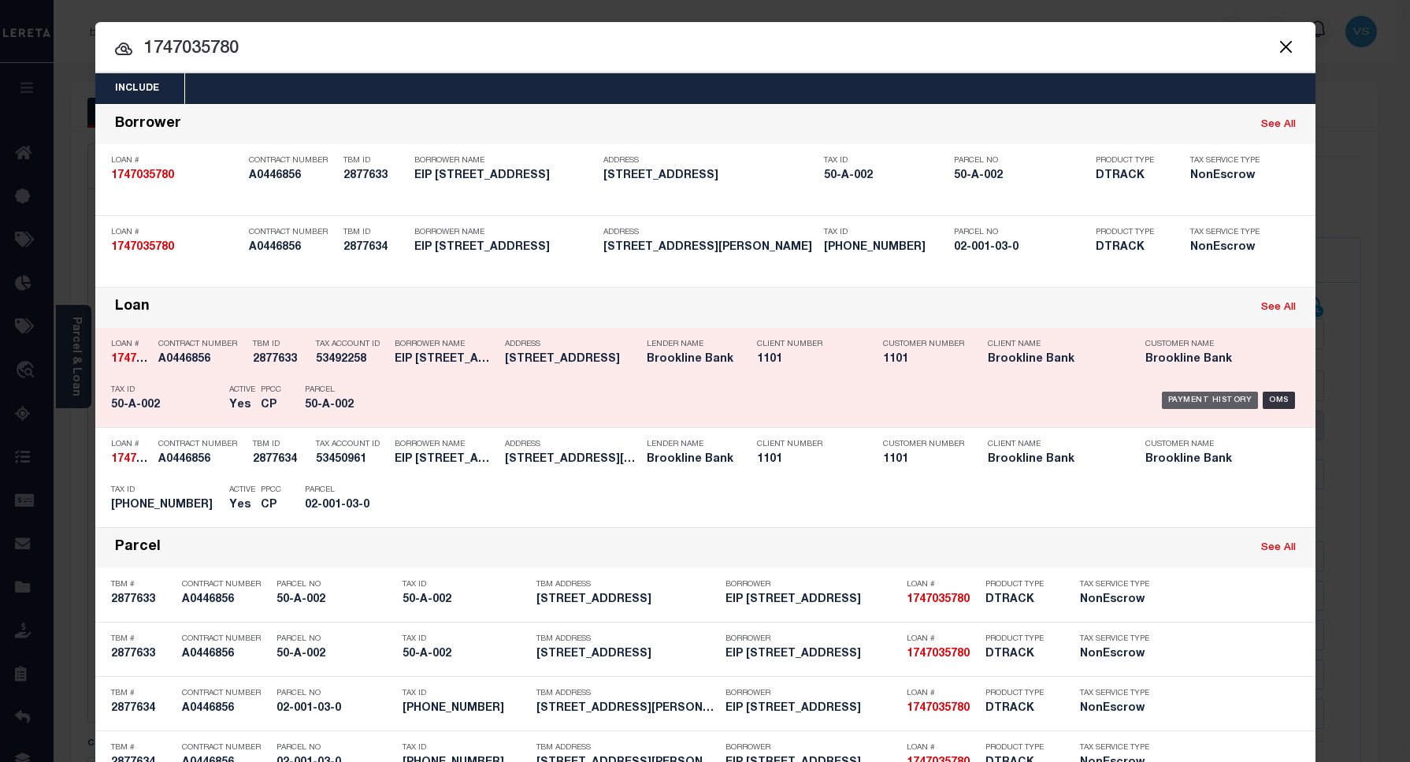
click at [1191, 396] on div "Payment History" at bounding box center [1210, 400] width 97 height 17
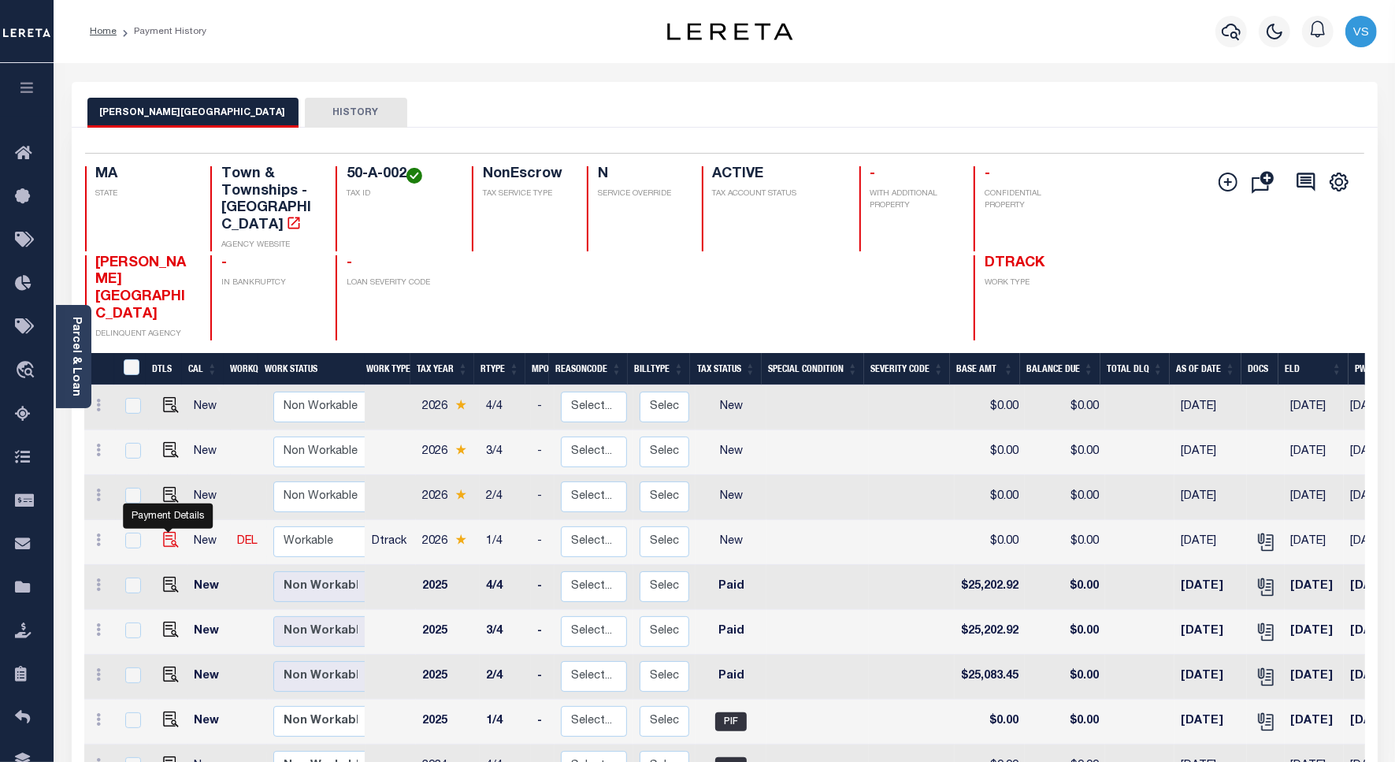
click at [165, 532] on img "" at bounding box center [171, 540] width 16 height 16
checkbox input "true"
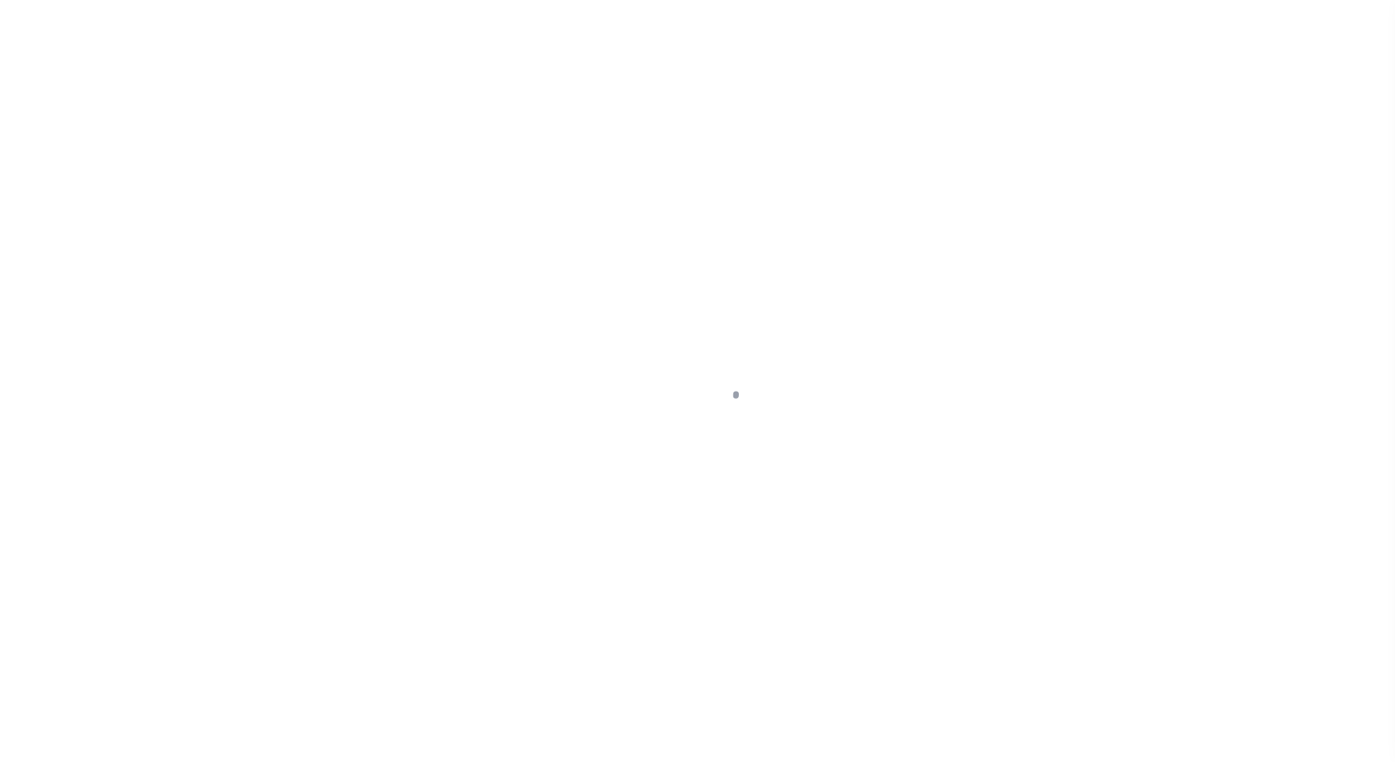
select select "NW2"
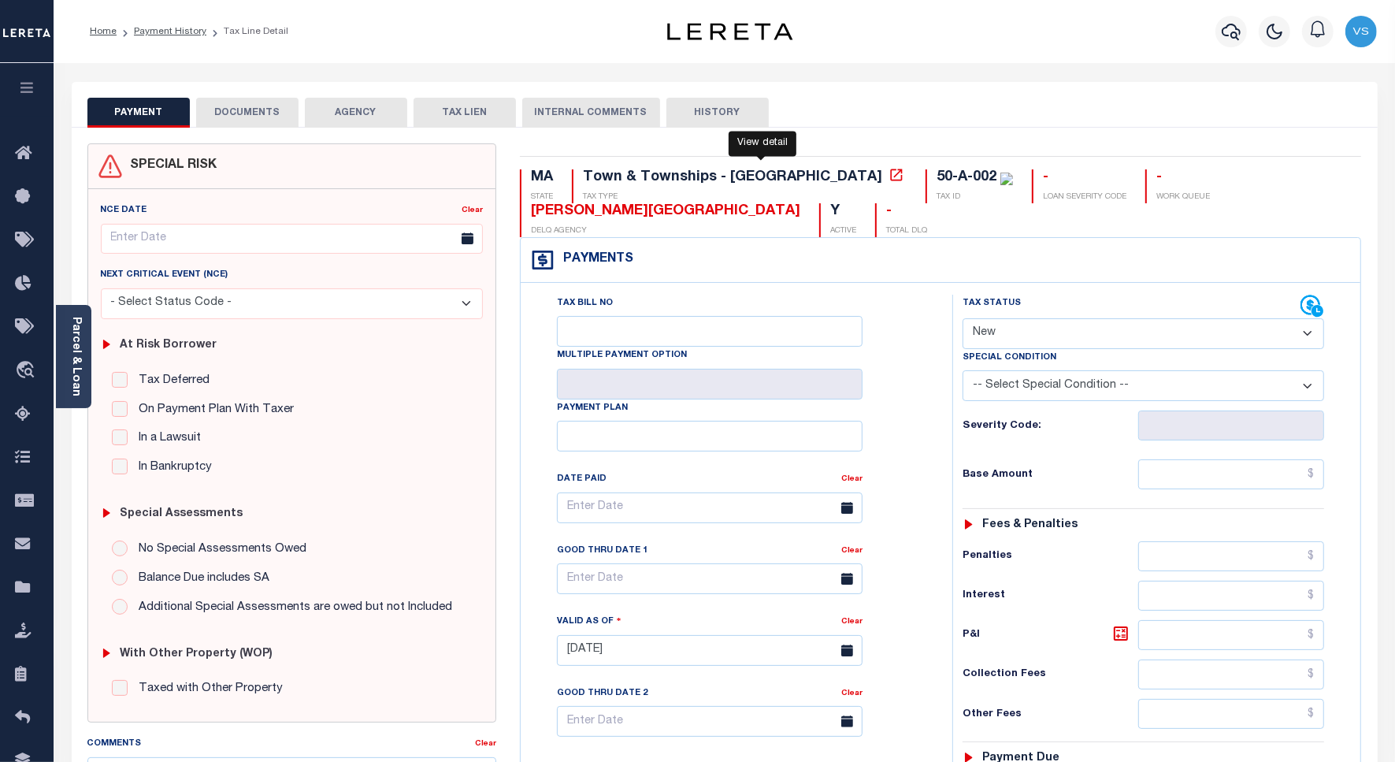
click at [889, 179] on icon at bounding box center [897, 175] width 16 height 16
click at [71, 355] on link "Parcel & Loan" at bounding box center [75, 357] width 11 height 80
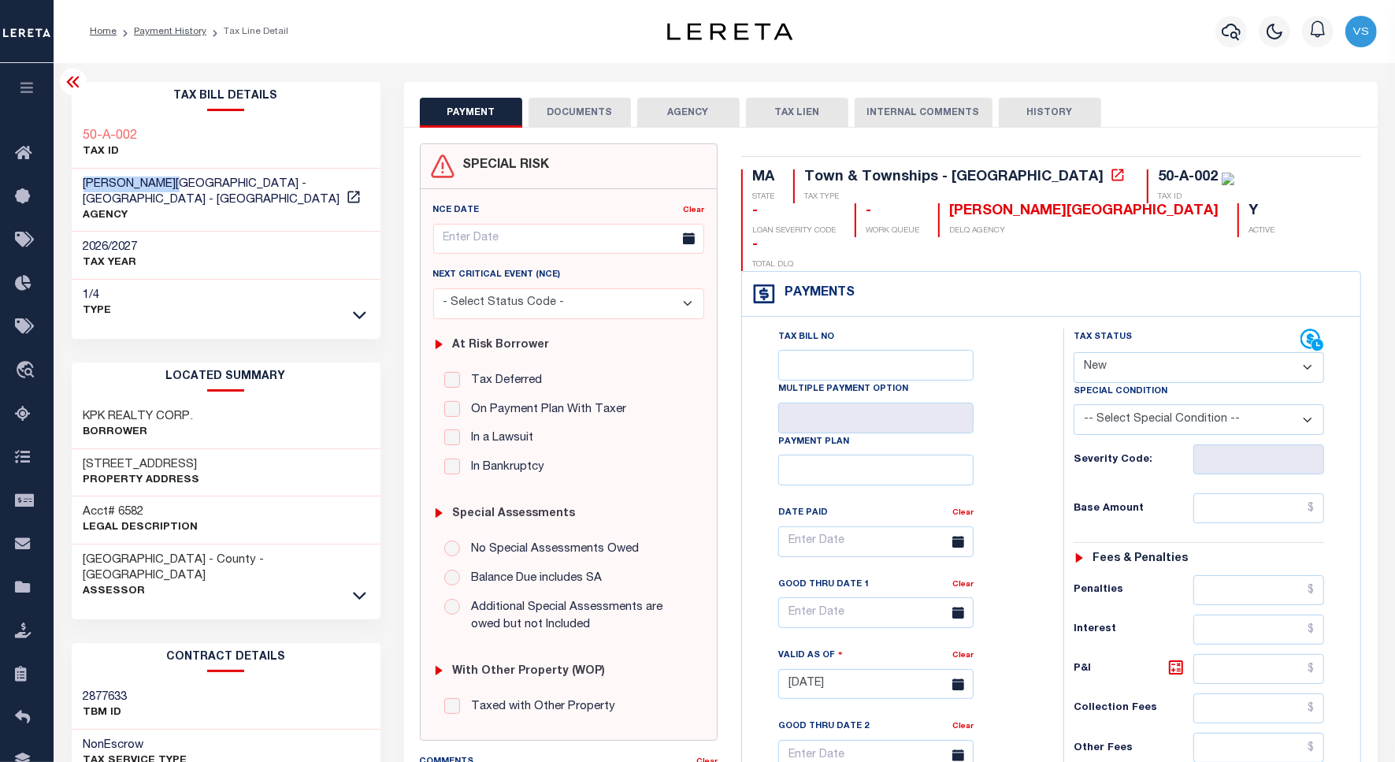
drag, startPoint x: 188, startPoint y: 180, endPoint x: 81, endPoint y: 184, distance: 106.4
click at [81, 184] on div "[PERSON_NAME][GEOGRAPHIC_DATA] - [GEOGRAPHIC_DATA] - [GEOGRAPHIC_DATA] AGENCY" at bounding box center [226, 201] width 309 height 64
click at [552, 115] on button "DOCUMENTS" at bounding box center [580, 113] width 102 height 30
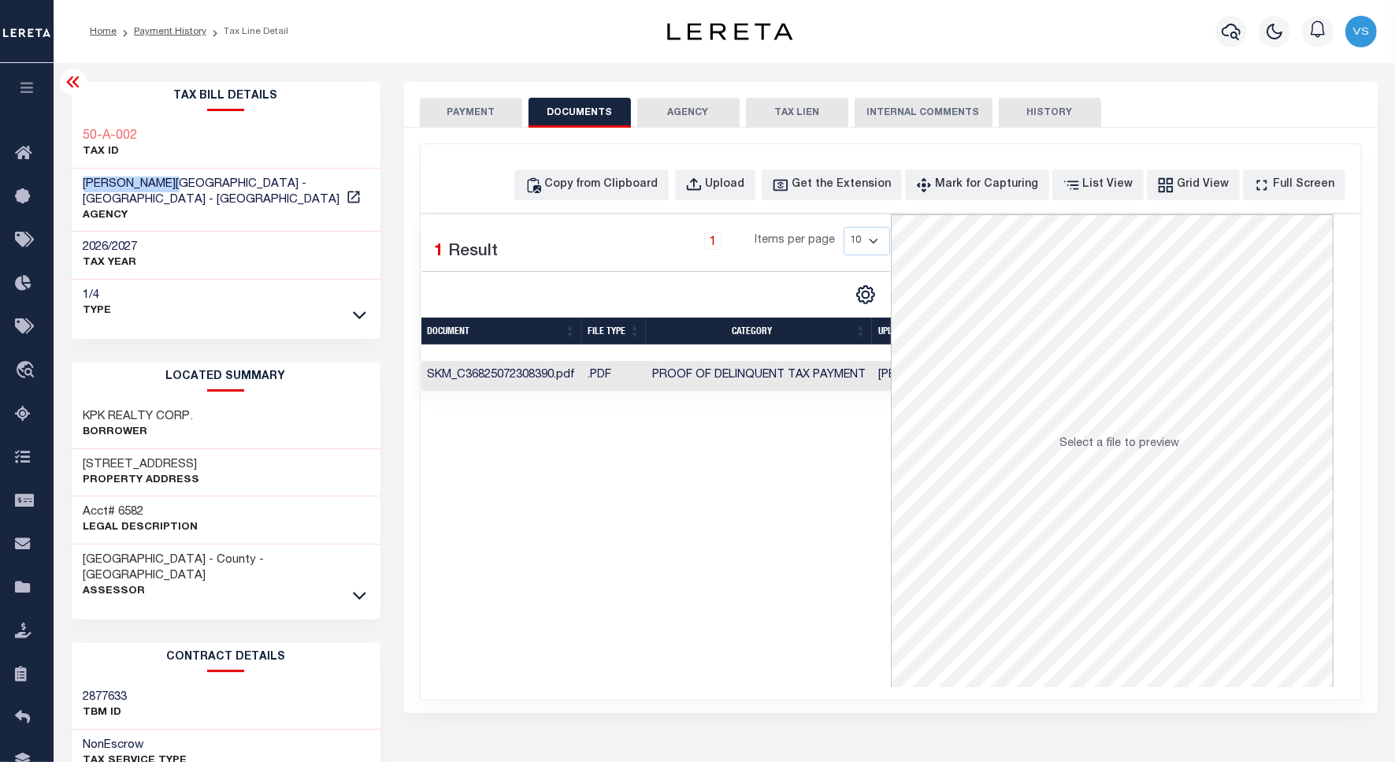
click at [466, 103] on button "PAYMENT" at bounding box center [471, 113] width 102 height 30
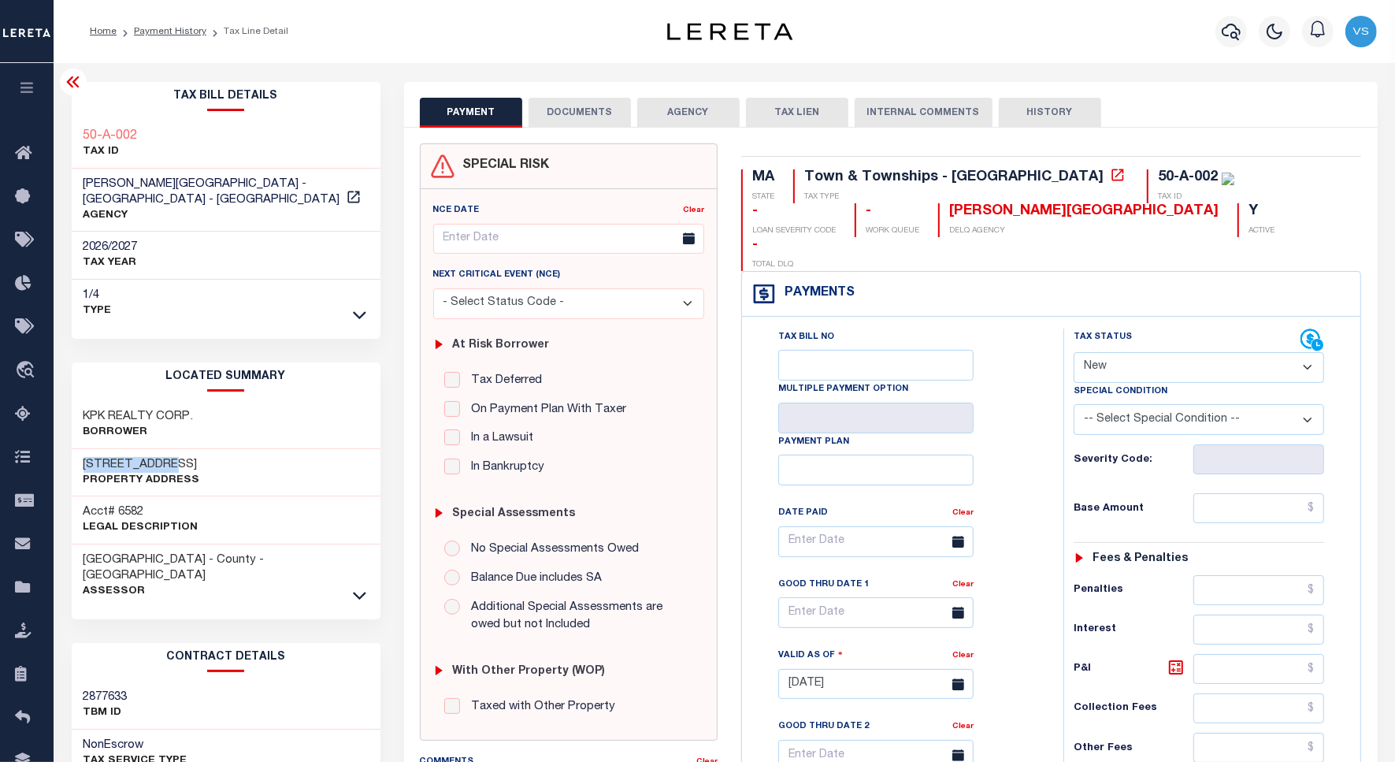
drag, startPoint x: 189, startPoint y: 447, endPoint x: 76, endPoint y: 448, distance: 112.7
click at [76, 449] on div "[STREET_ADDRESS] Property Address" at bounding box center [226, 473] width 309 height 48
copy h3 "[STREET_ADDRESS]"
click at [587, 109] on button "DOCUMENTS" at bounding box center [580, 113] width 102 height 30
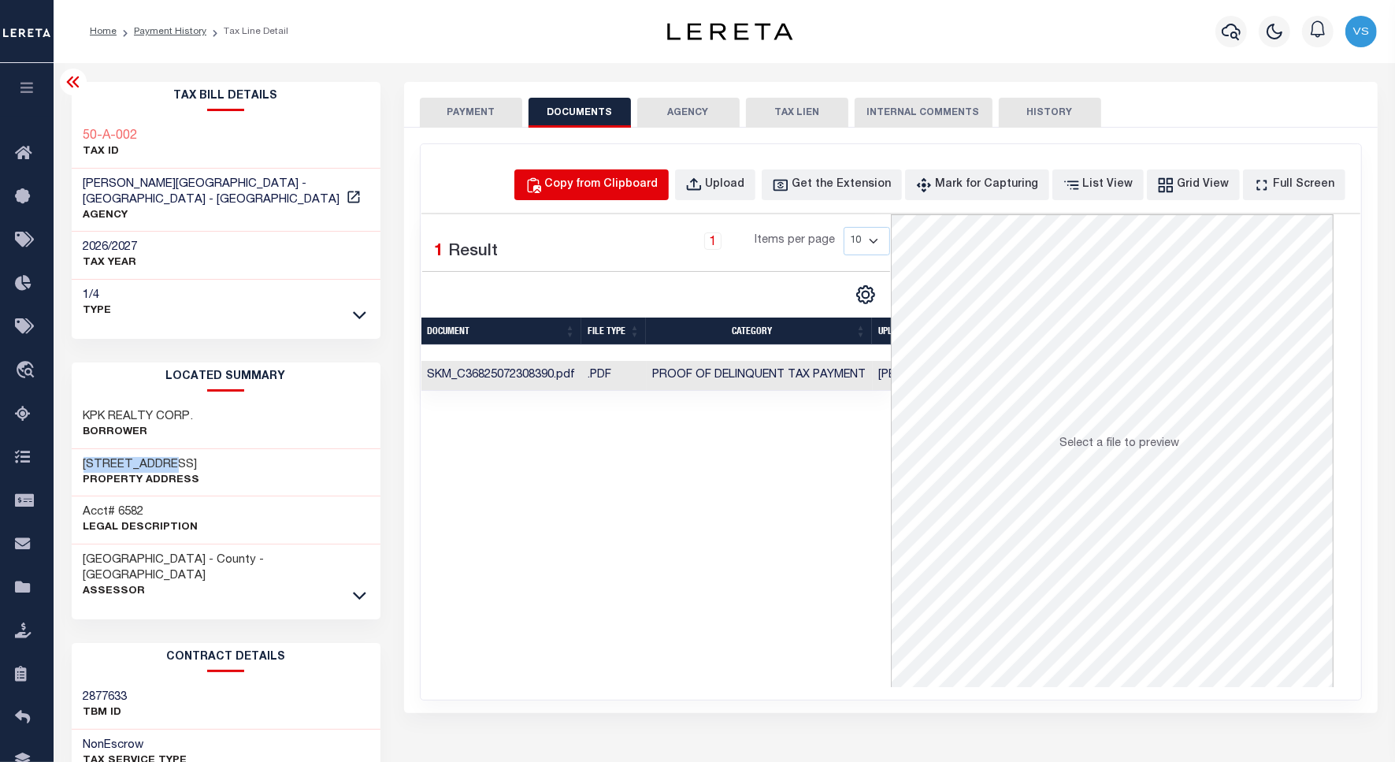
click at [619, 183] on div "Copy from Clipboard" at bounding box center [601, 184] width 113 height 17
select select "POP"
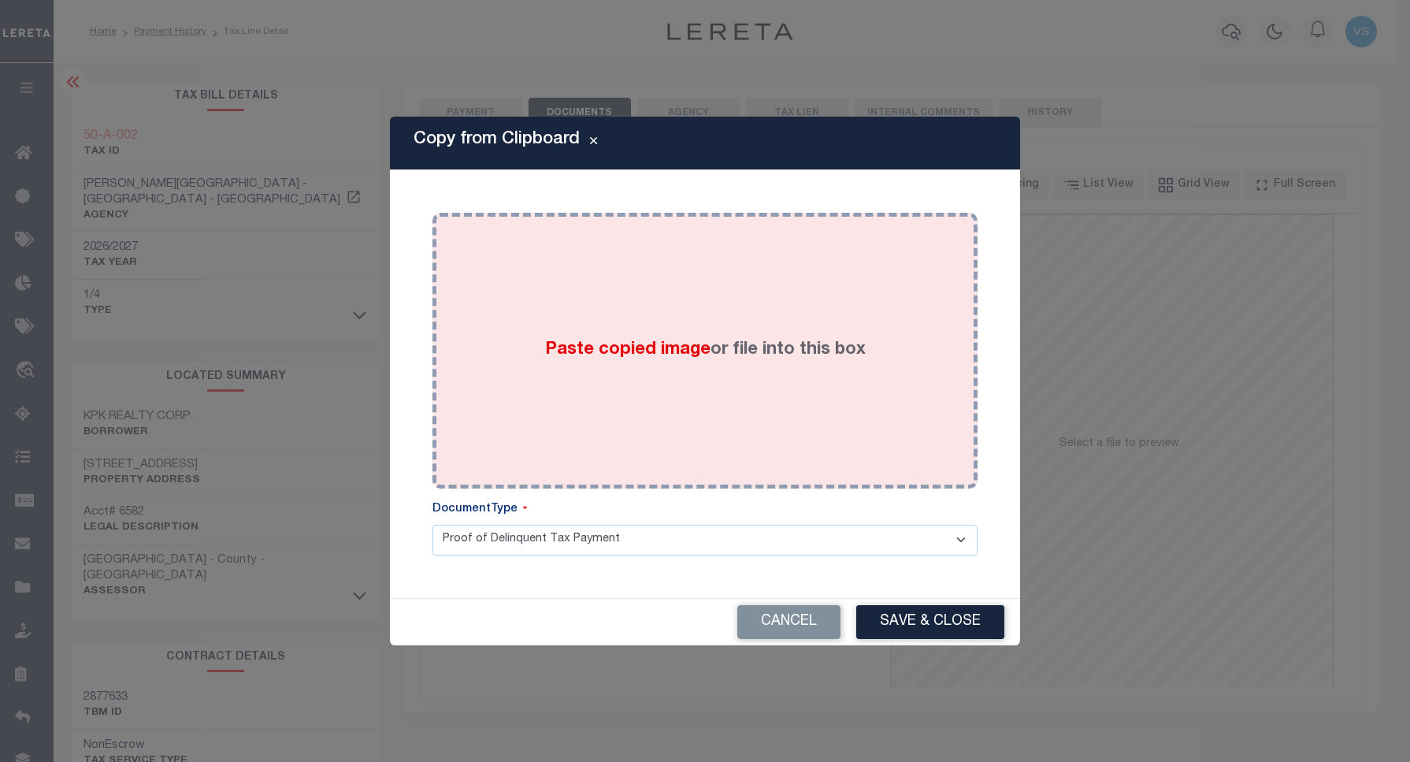
click at [642, 321] on div "Paste copied image or file into this box" at bounding box center [705, 351] width 522 height 252
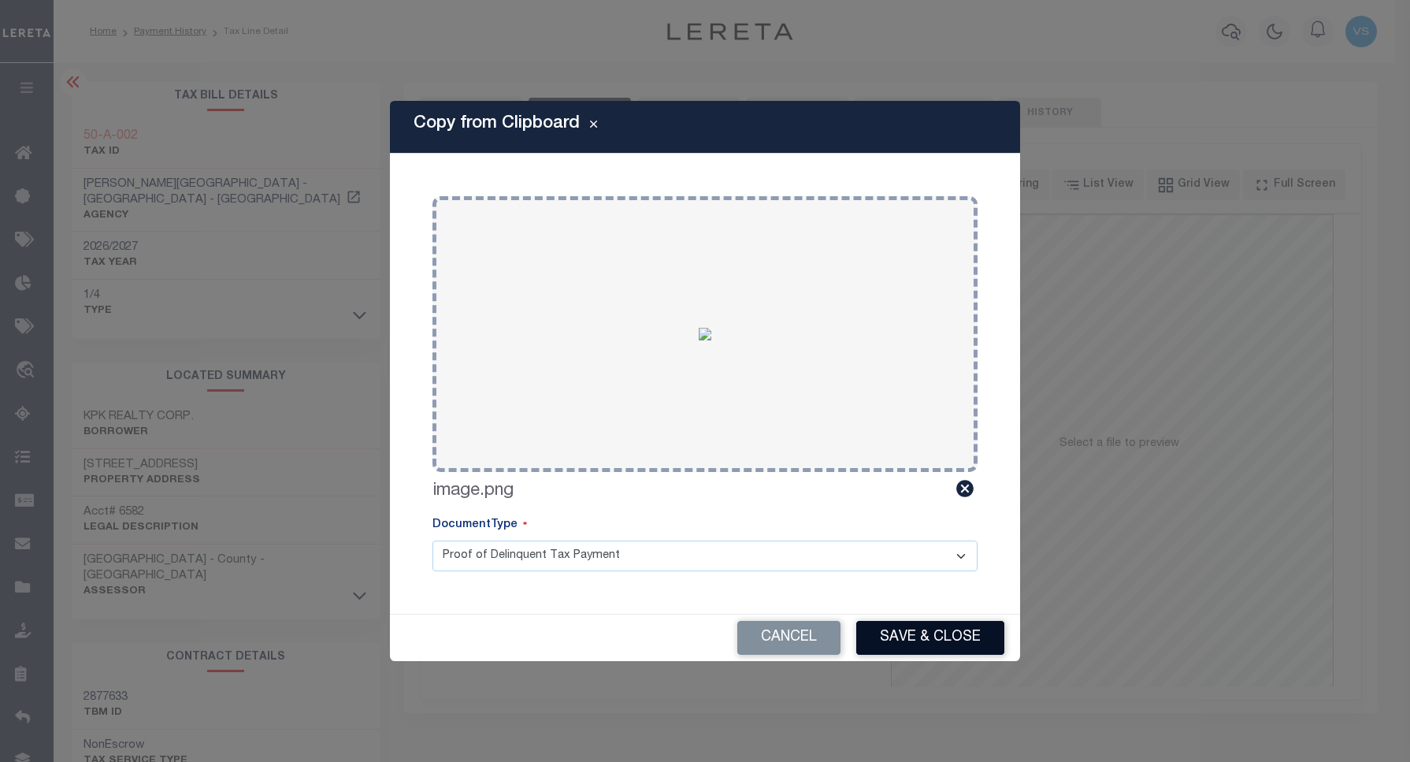
click at [901, 638] on button "Save & Close" at bounding box center [930, 638] width 148 height 34
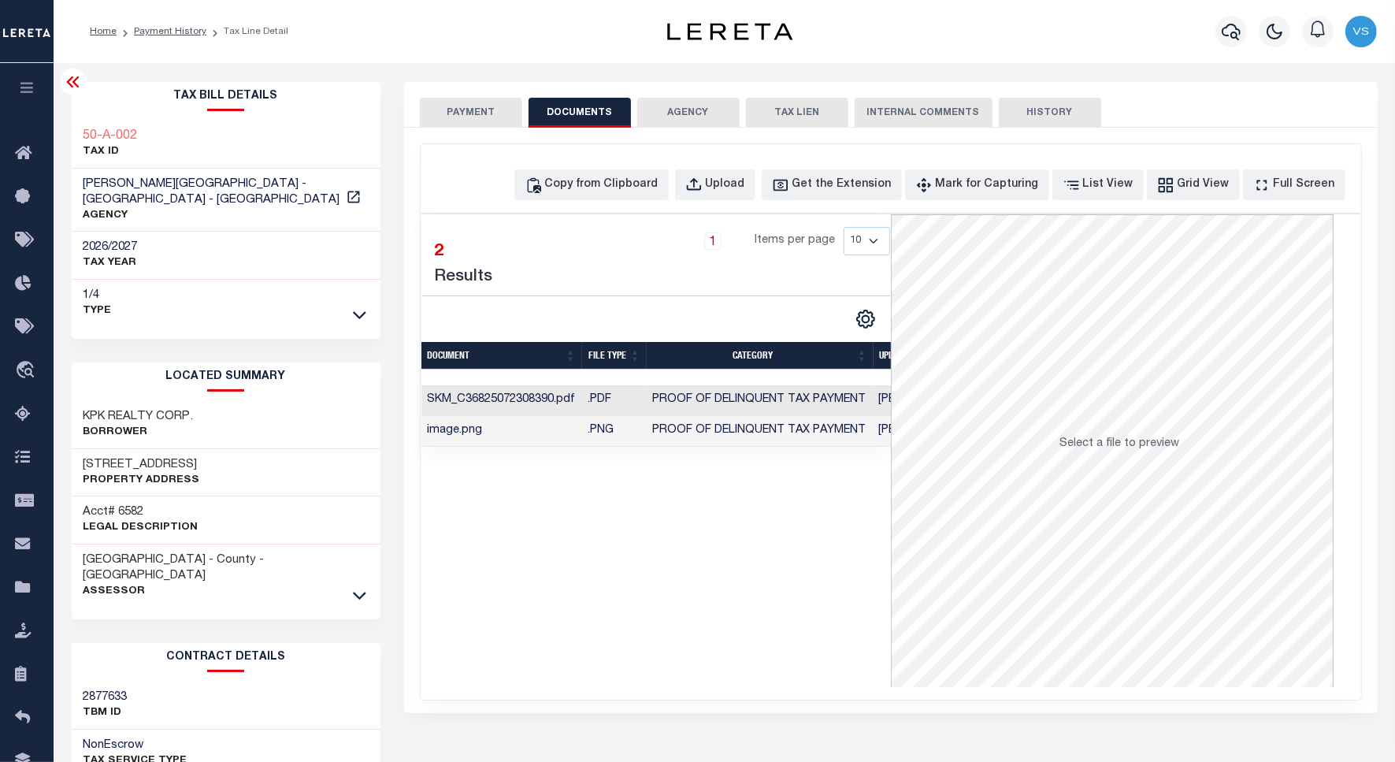
drag, startPoint x: 451, startPoint y: 107, endPoint x: 578, endPoint y: 107, distance: 126.9
click at [451, 107] on button "PAYMENT" at bounding box center [471, 113] width 102 height 30
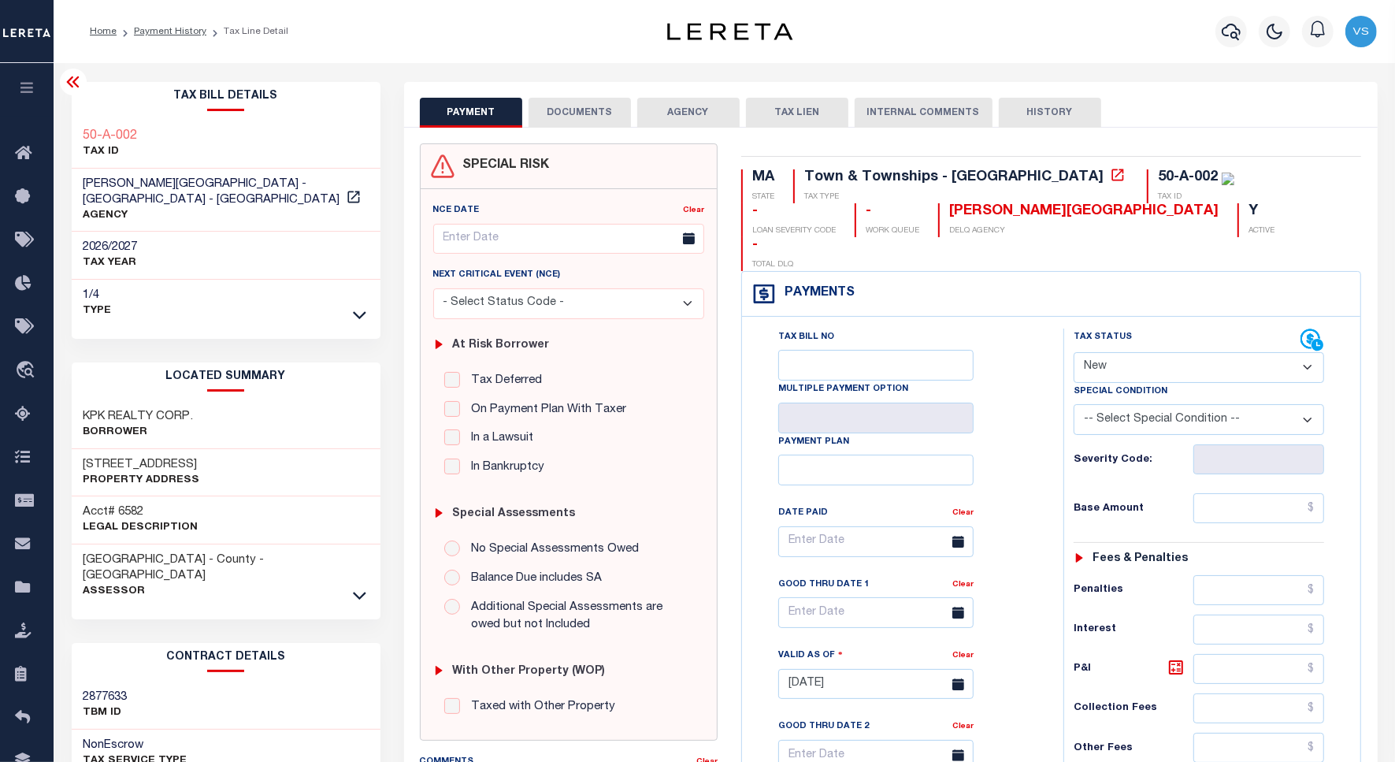
scroll to position [98, 0]
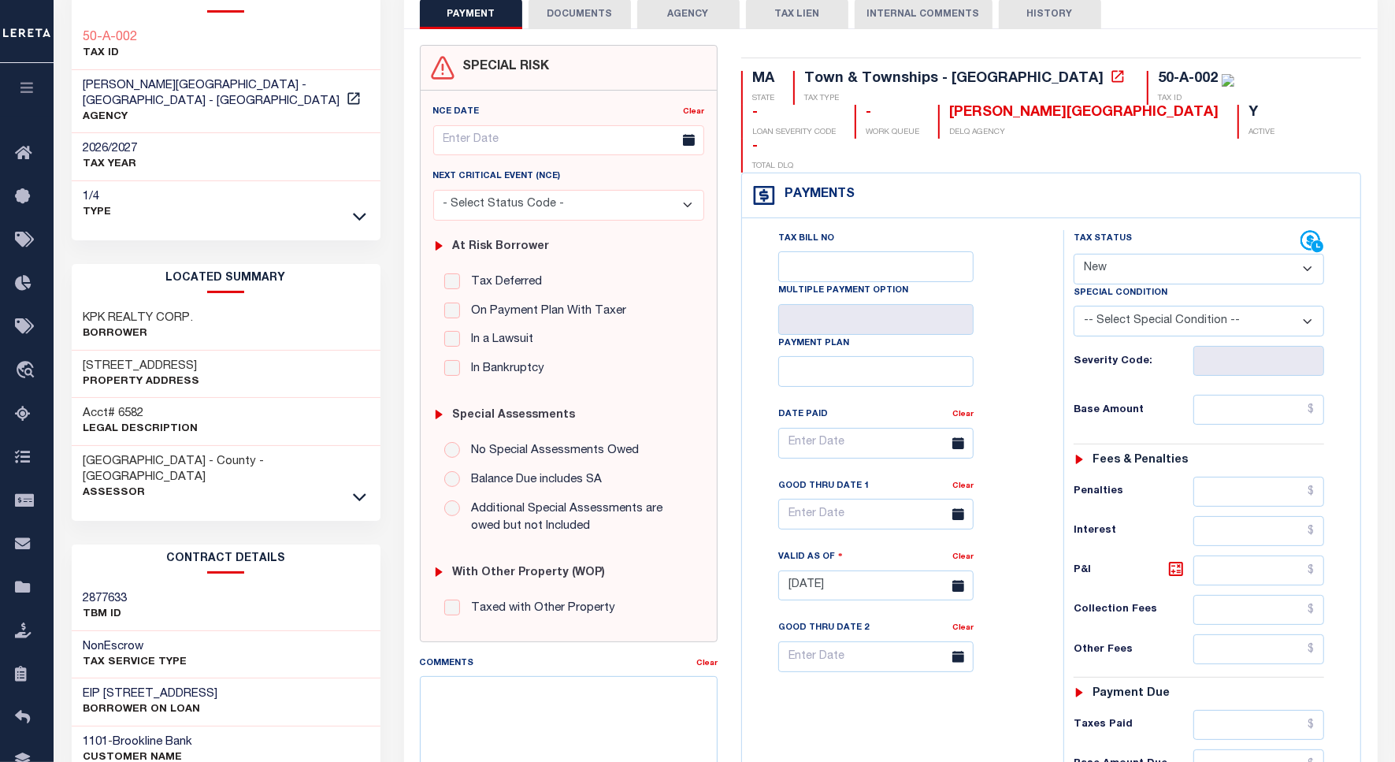
click at [1104, 254] on select "- Select Status Code - Open Due/Unpaid Paid Incomplete No Tax Due Internal Refu…" at bounding box center [1199, 269] width 251 height 31
select select "PYD"
click at [1074, 254] on select "- Select Status Code - Open Due/Unpaid Paid Incomplete No Tax Due Internal Refu…" at bounding box center [1199, 269] width 251 height 31
type input "[DATE]"
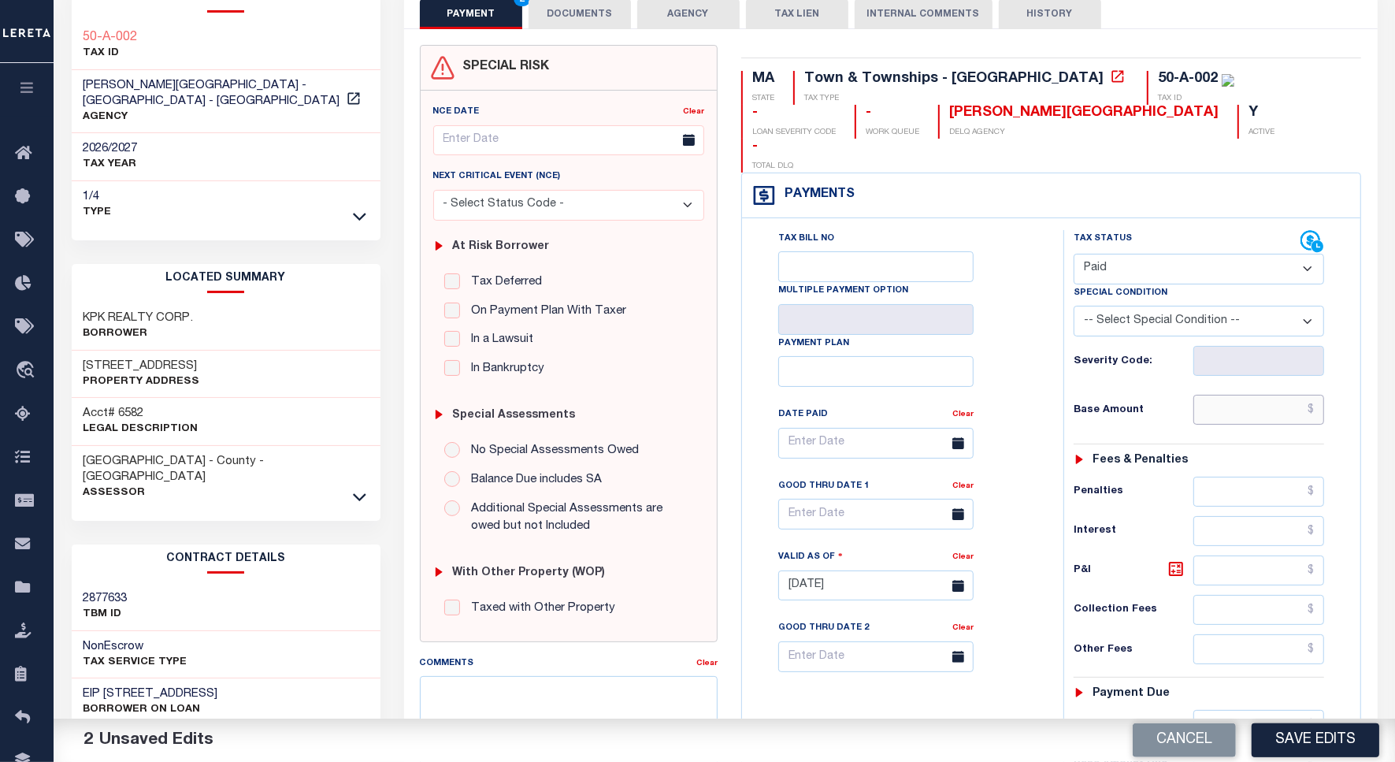
drag, startPoint x: 1222, startPoint y: 377, endPoint x: 1235, endPoint y: 377, distance: 12.6
click at [1222, 395] on input "text" at bounding box center [1259, 410] width 131 height 30
paste input "25,771.77"
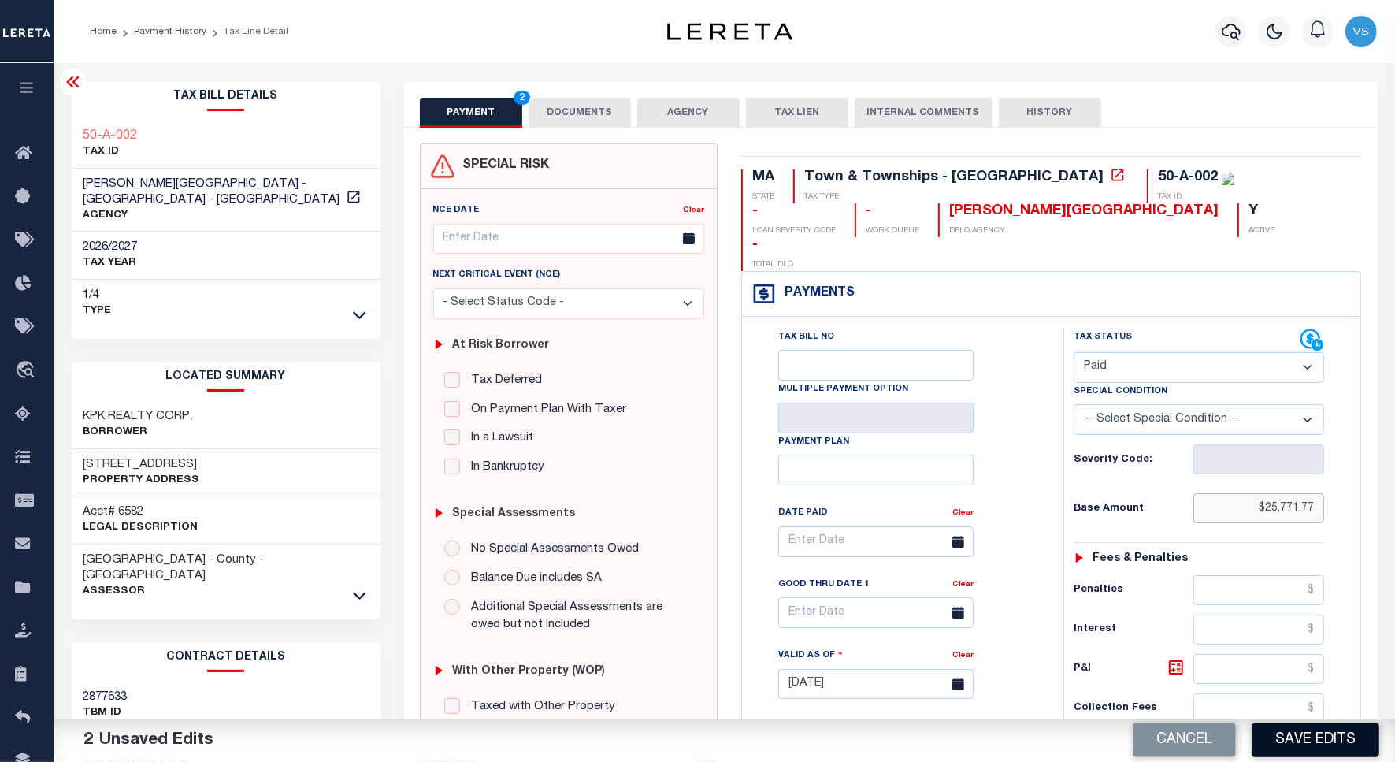
type input "$25,771.77"
click at [1284, 734] on button "Save Edits" at bounding box center [1316, 740] width 128 height 34
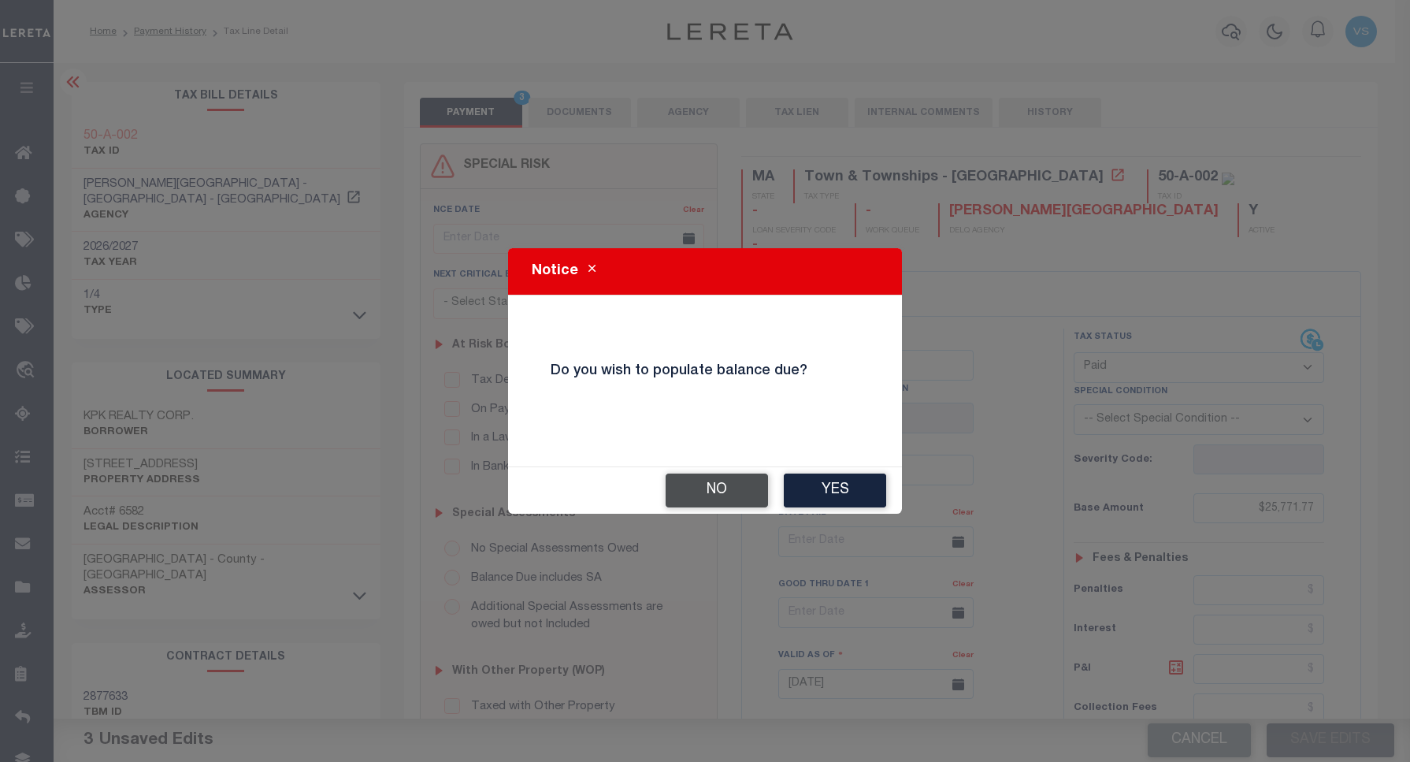
click at [701, 494] on button "No" at bounding box center [717, 491] width 102 height 34
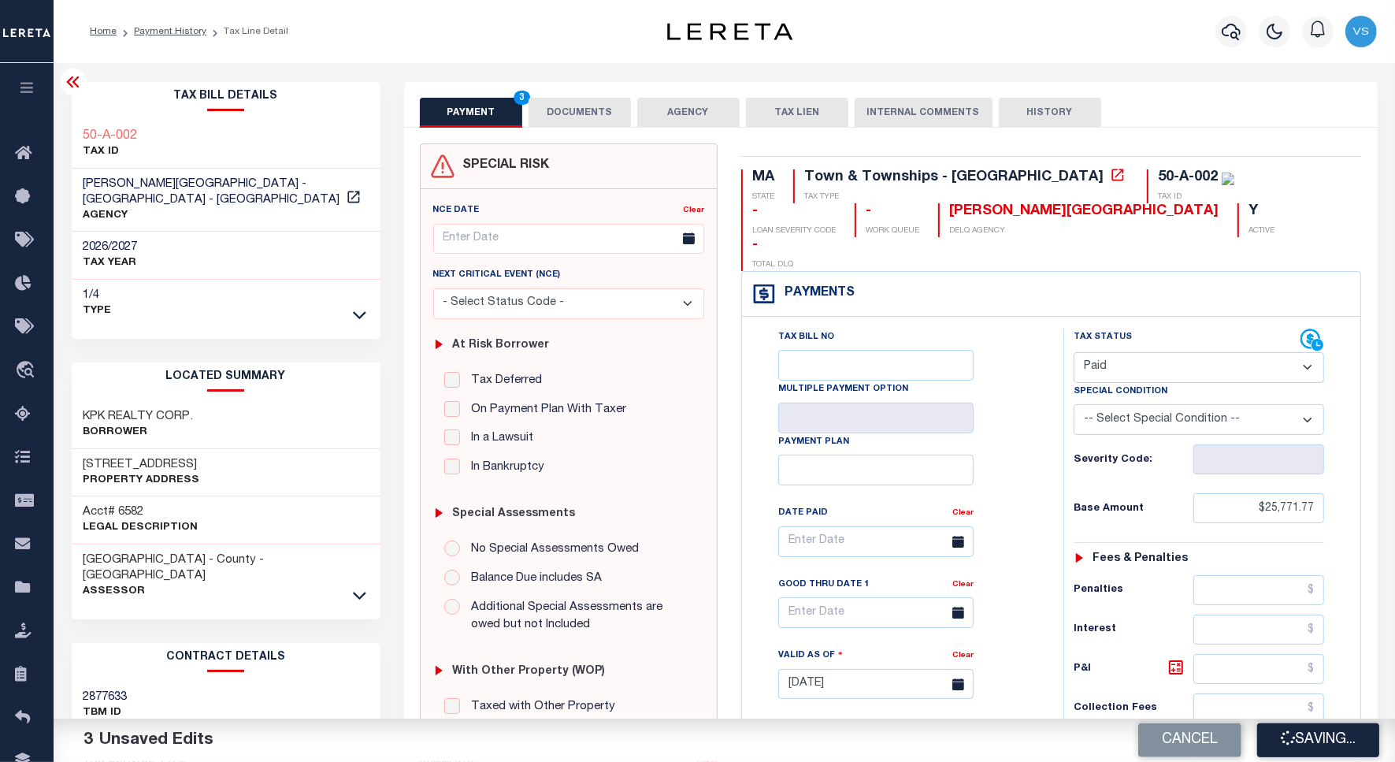
checkbox input "false"
type input "$25,771.77"
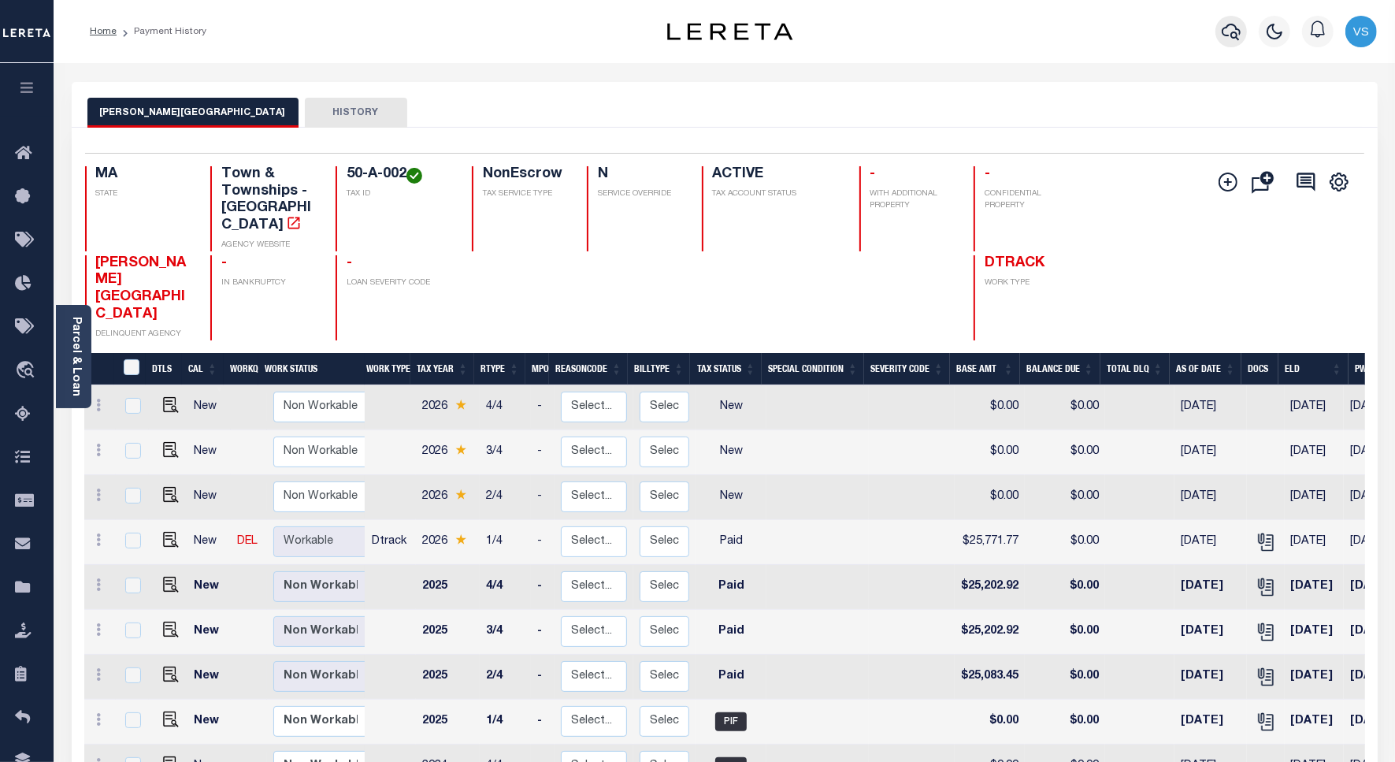
click at [1224, 33] on icon "button" at bounding box center [1231, 32] width 19 height 17
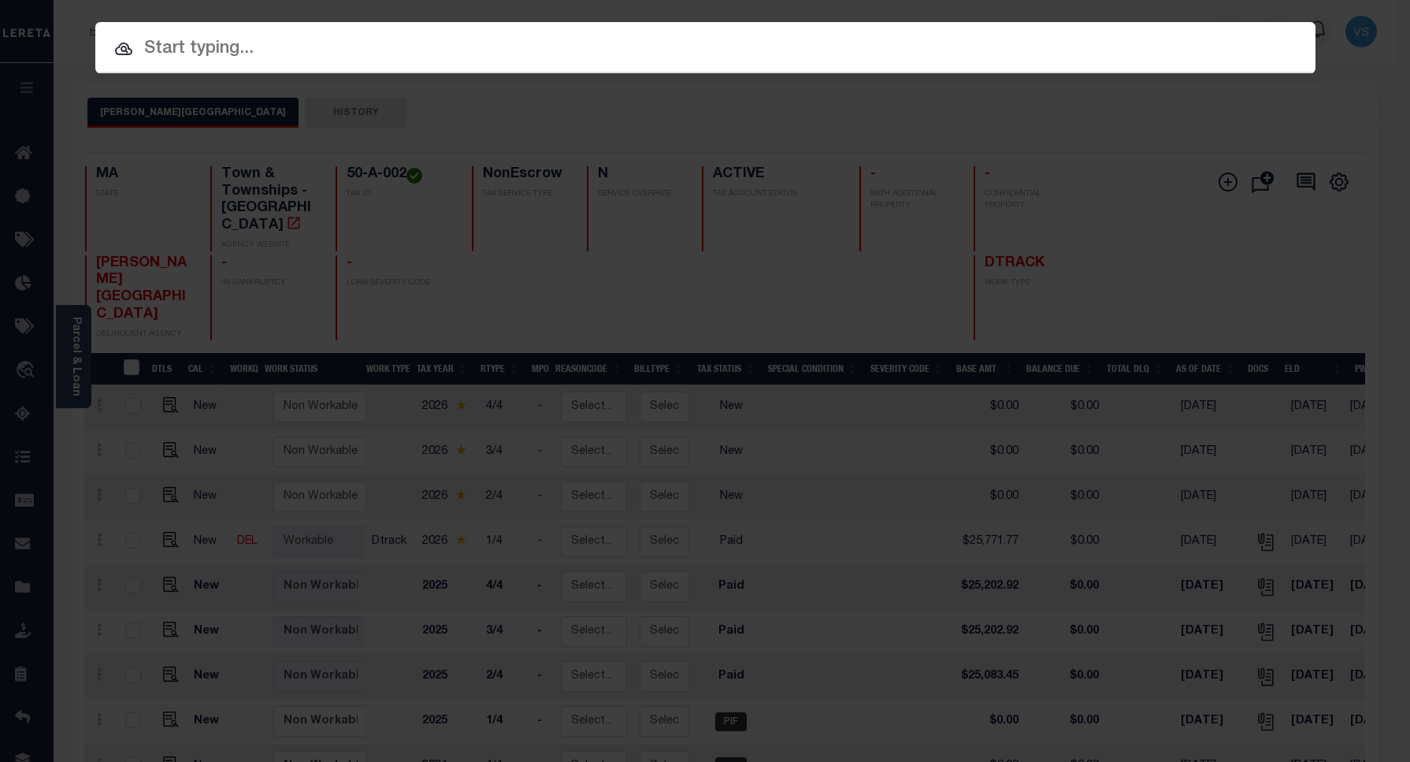
paste input "1680120970"
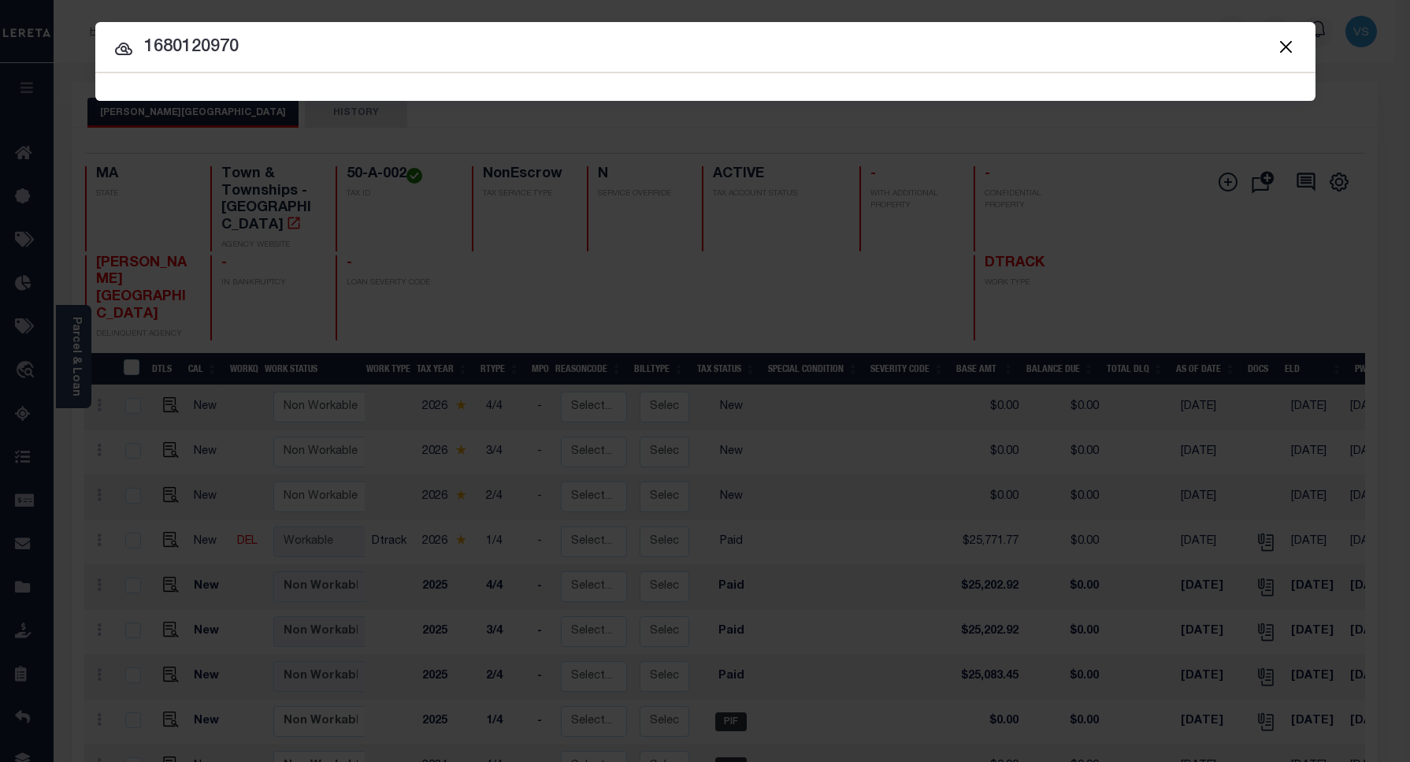
type input "1680120970"
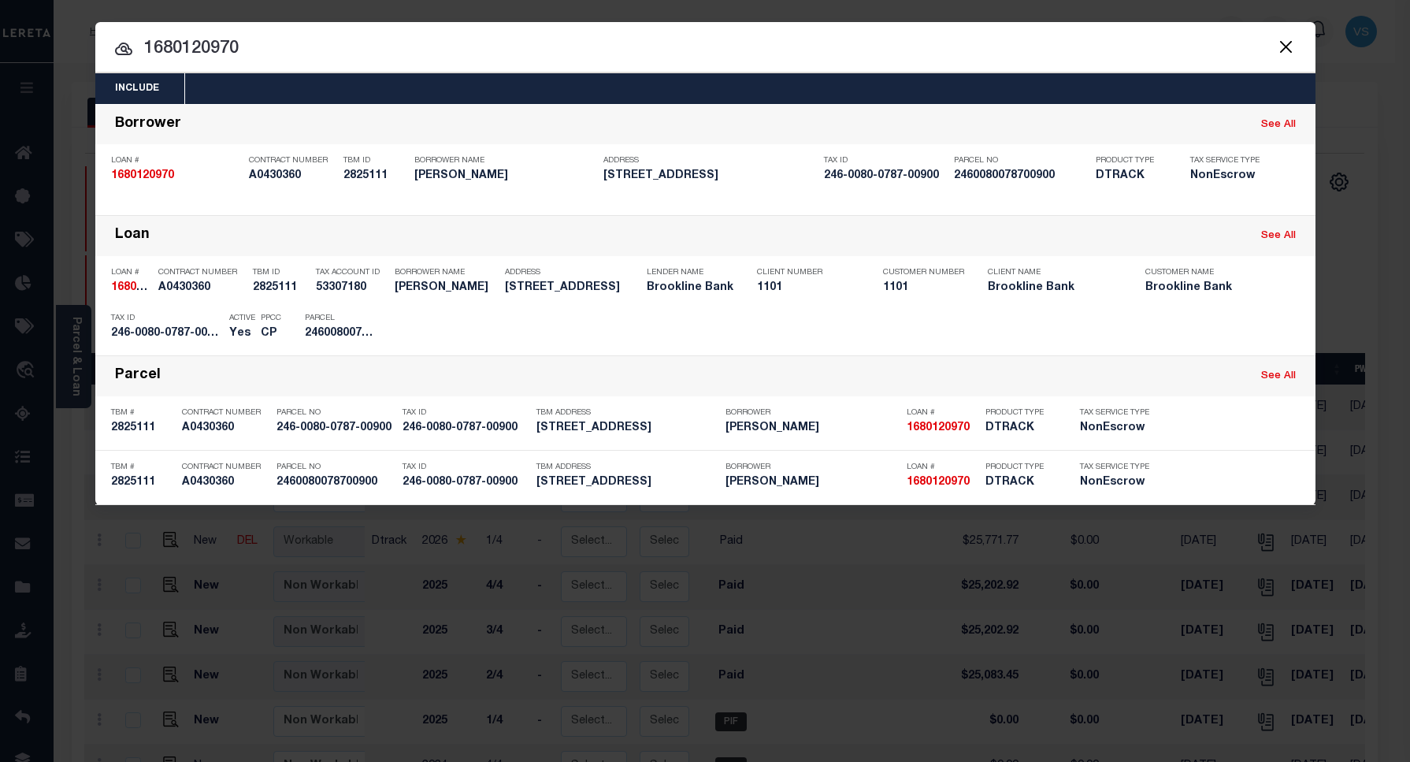
click at [288, 49] on input "1680120970" at bounding box center [705, 49] width 1221 height 28
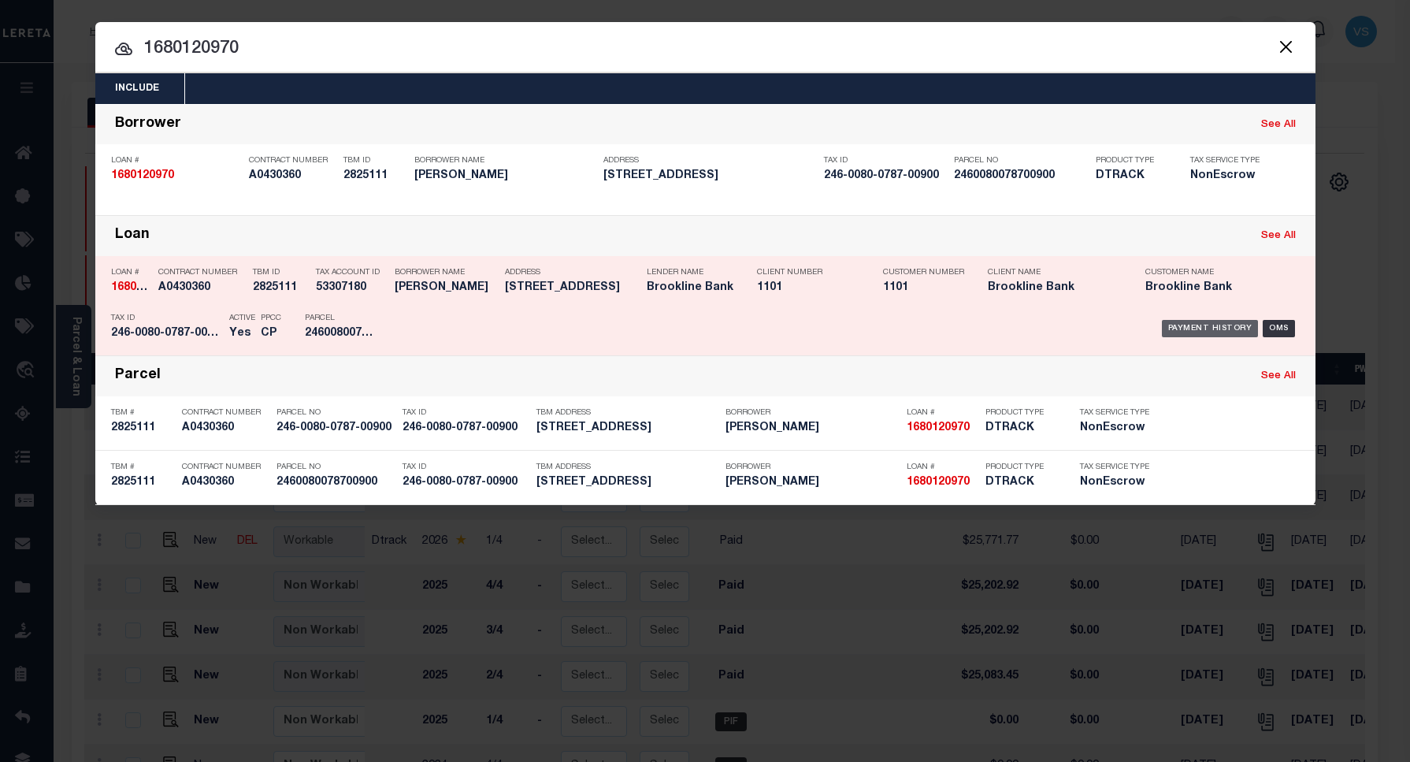
click at [1179, 325] on div "Payment History" at bounding box center [1210, 328] width 97 height 17
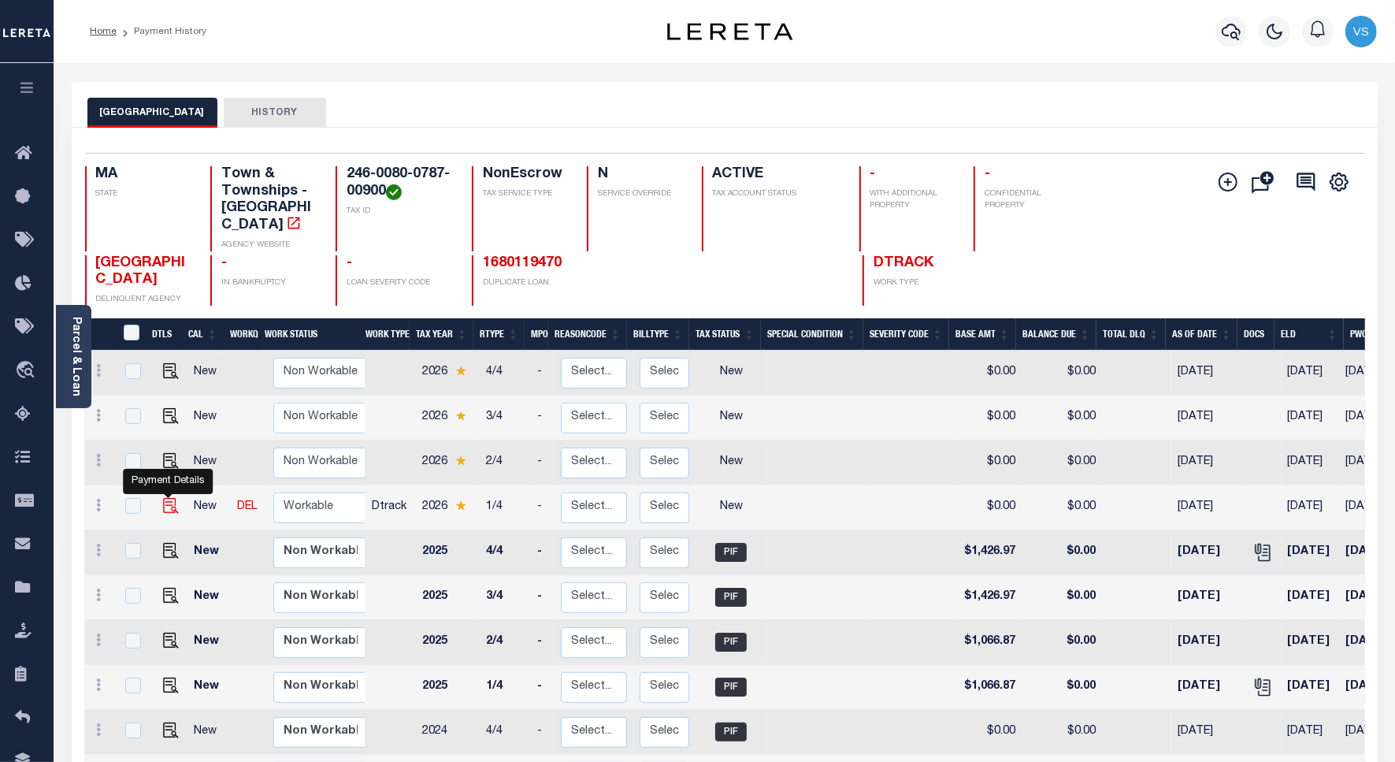
click at [163, 498] on img "" at bounding box center [171, 506] width 16 height 16
checkbox input "true"
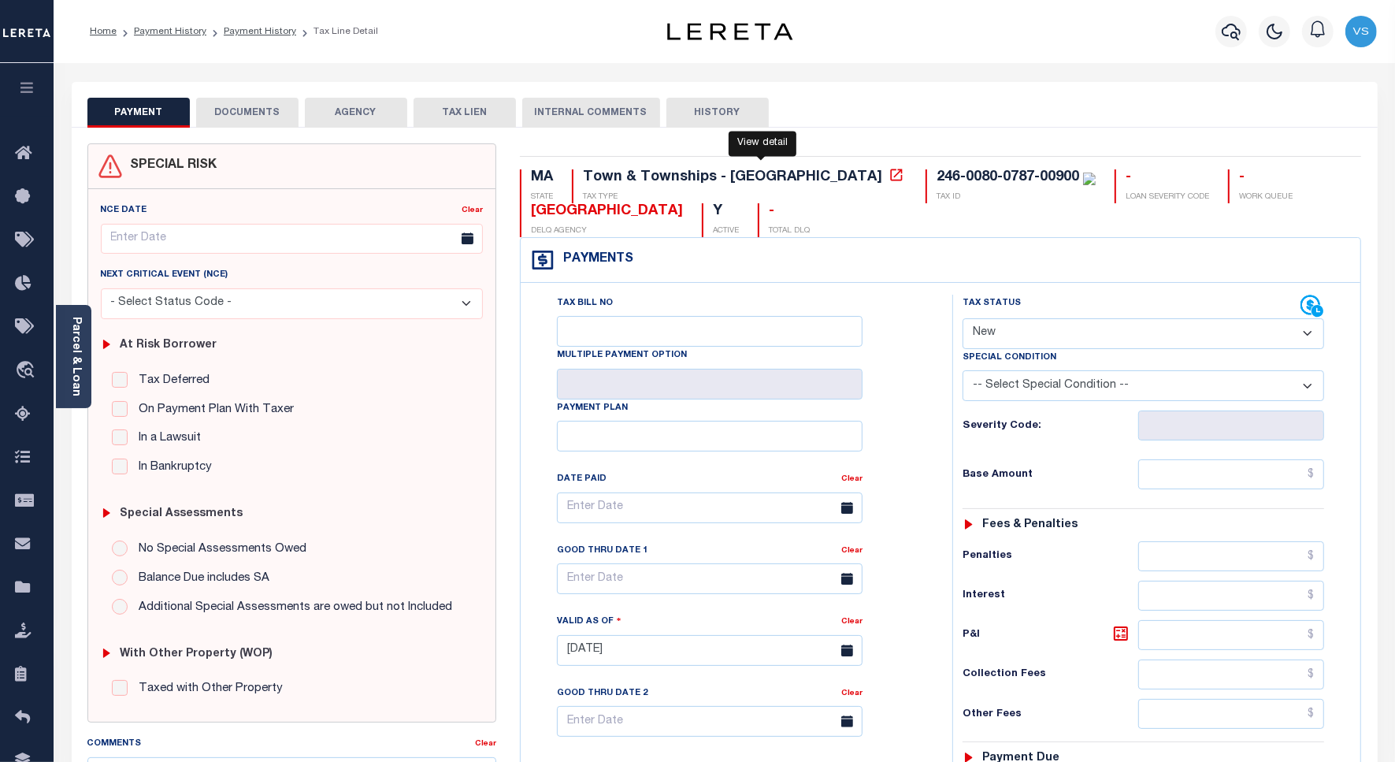
click at [889, 182] on icon at bounding box center [897, 175] width 16 height 16
drag, startPoint x: 940, startPoint y: 180, endPoint x: 801, endPoint y: 179, distance: 139.5
click at [926, 179] on div "246-0080-0787-00900 TAX ID" at bounding box center [1011, 186] width 170 height 34
copy div "246-0080-0787-0090"
drag, startPoint x: 1014, startPoint y: 329, endPoint x: 1019, endPoint y: 355, distance: 25.7
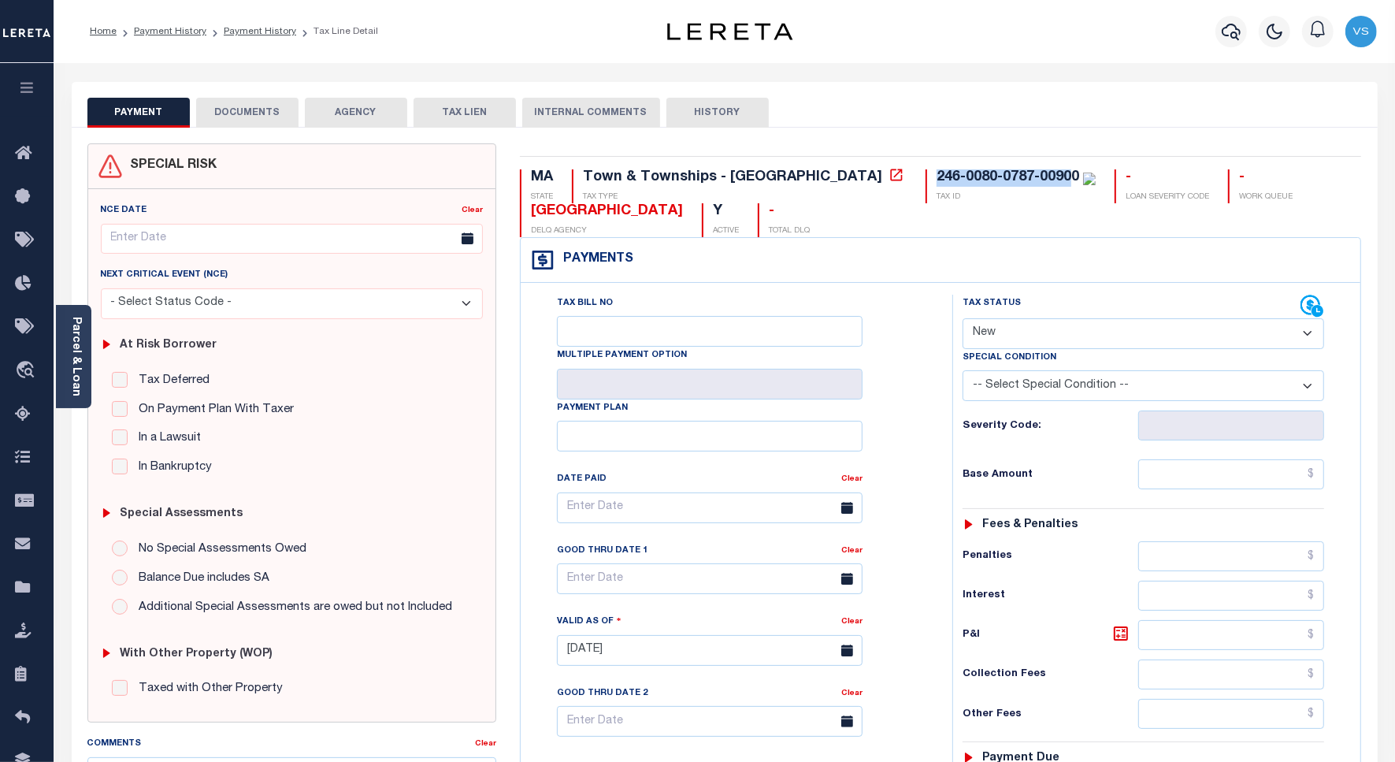
click at [1014, 329] on select "- Select Status Code - Open Due/Unpaid Paid Incomplete No Tax Due Internal Refu…" at bounding box center [1144, 333] width 362 height 31
select select "PYD"
click at [963, 320] on select "- Select Status Code - Open Due/Unpaid Paid Incomplete No Tax Due Internal Refu…" at bounding box center [1144, 333] width 362 height 31
type input "[DATE]"
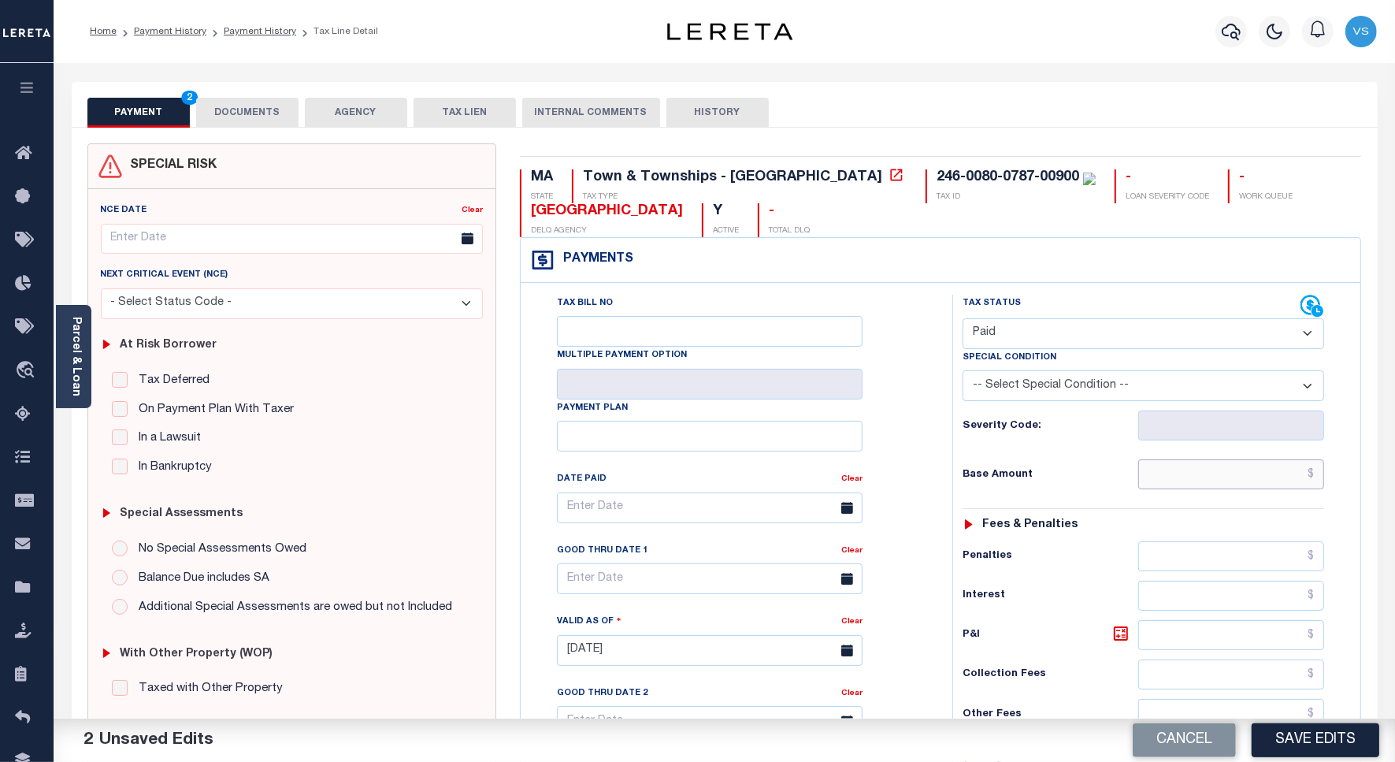
drag, startPoint x: 1176, startPoint y: 477, endPoint x: 1195, endPoint y: 481, distance: 19.3
click at [1176, 477] on input "text" at bounding box center [1232, 474] width 186 height 30
paste input "1,278.10"
type input "$1,278.10"
click at [228, 112] on button "DOCUMENTS" at bounding box center [247, 113] width 102 height 30
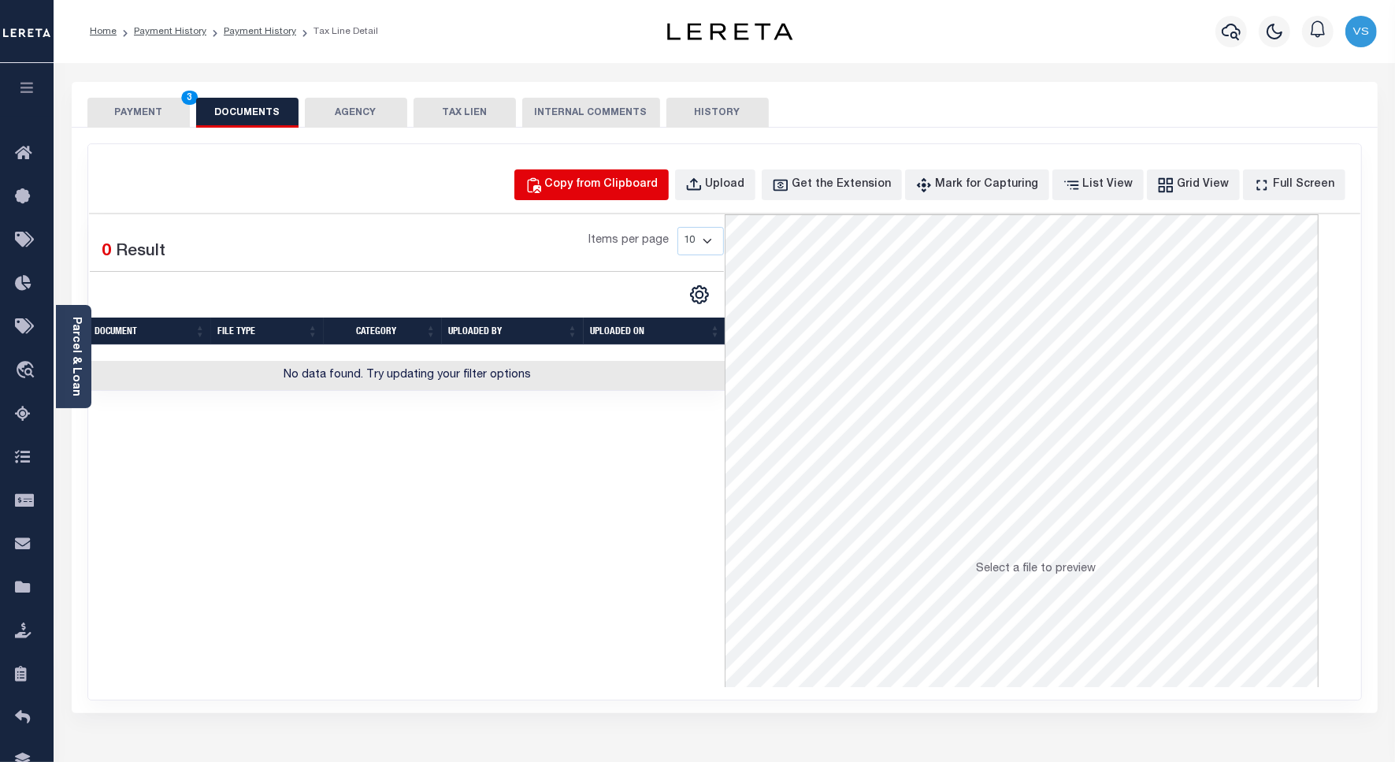
click at [611, 189] on div "Copy from Clipboard" at bounding box center [601, 184] width 113 height 17
select select "POP"
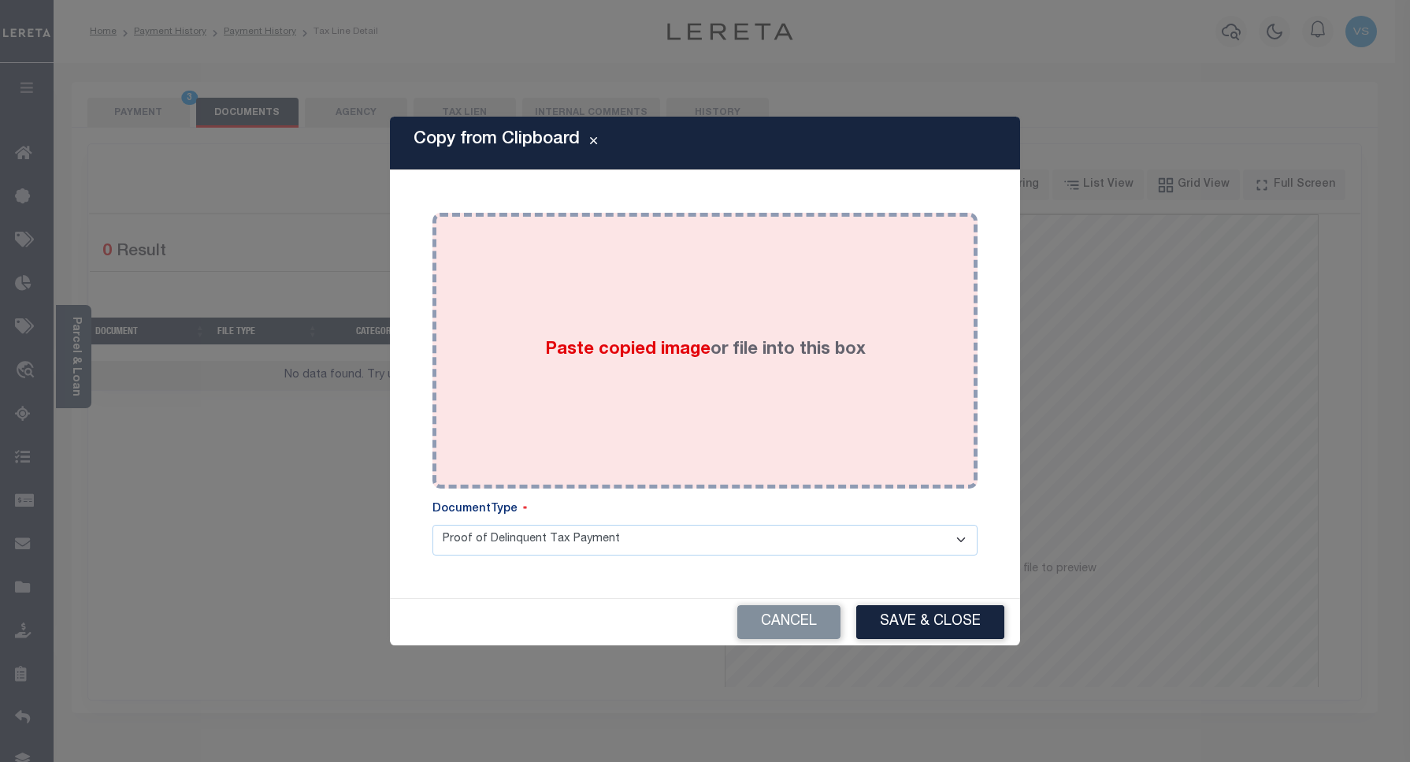
click at [668, 331] on div "Paste copied image or file into this box" at bounding box center [705, 351] width 522 height 252
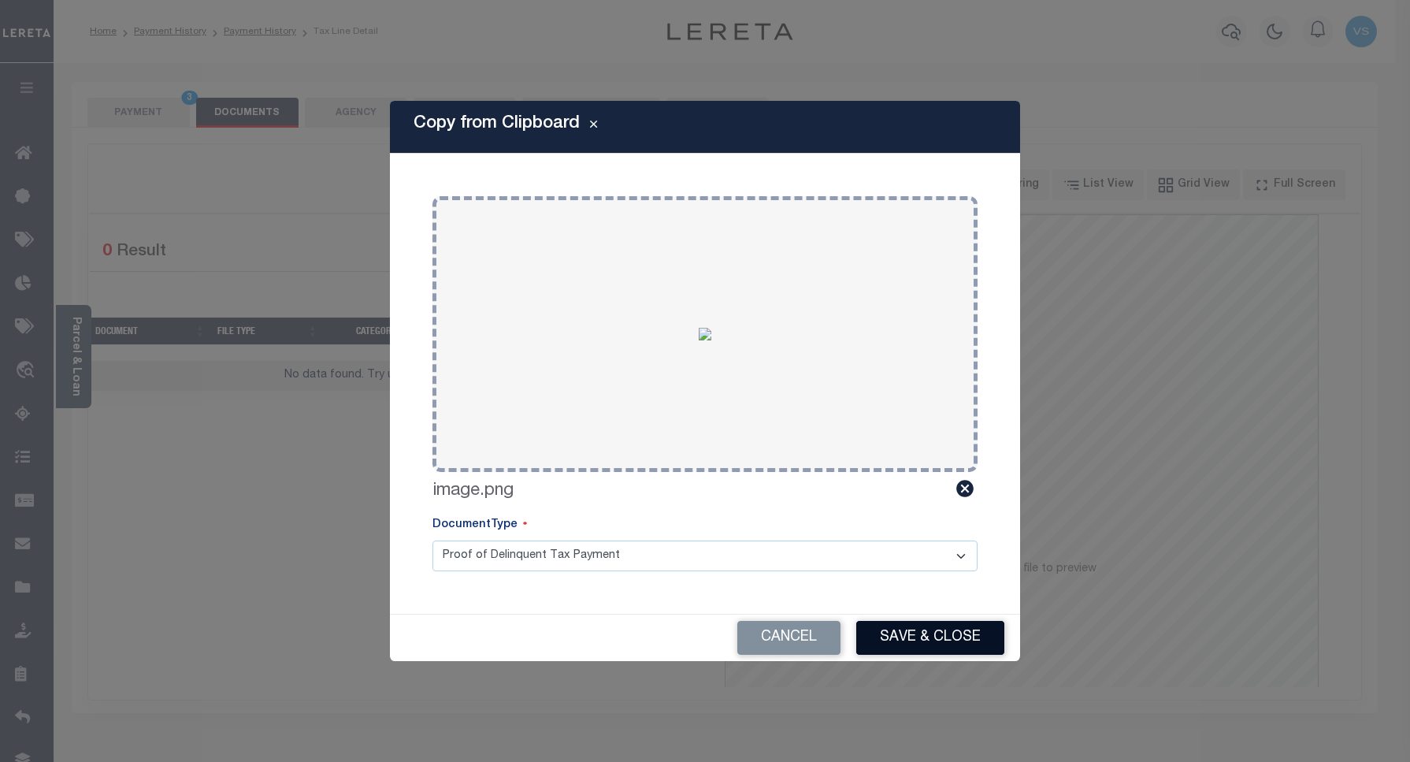
click at [916, 637] on button "Save & Close" at bounding box center [930, 638] width 148 height 34
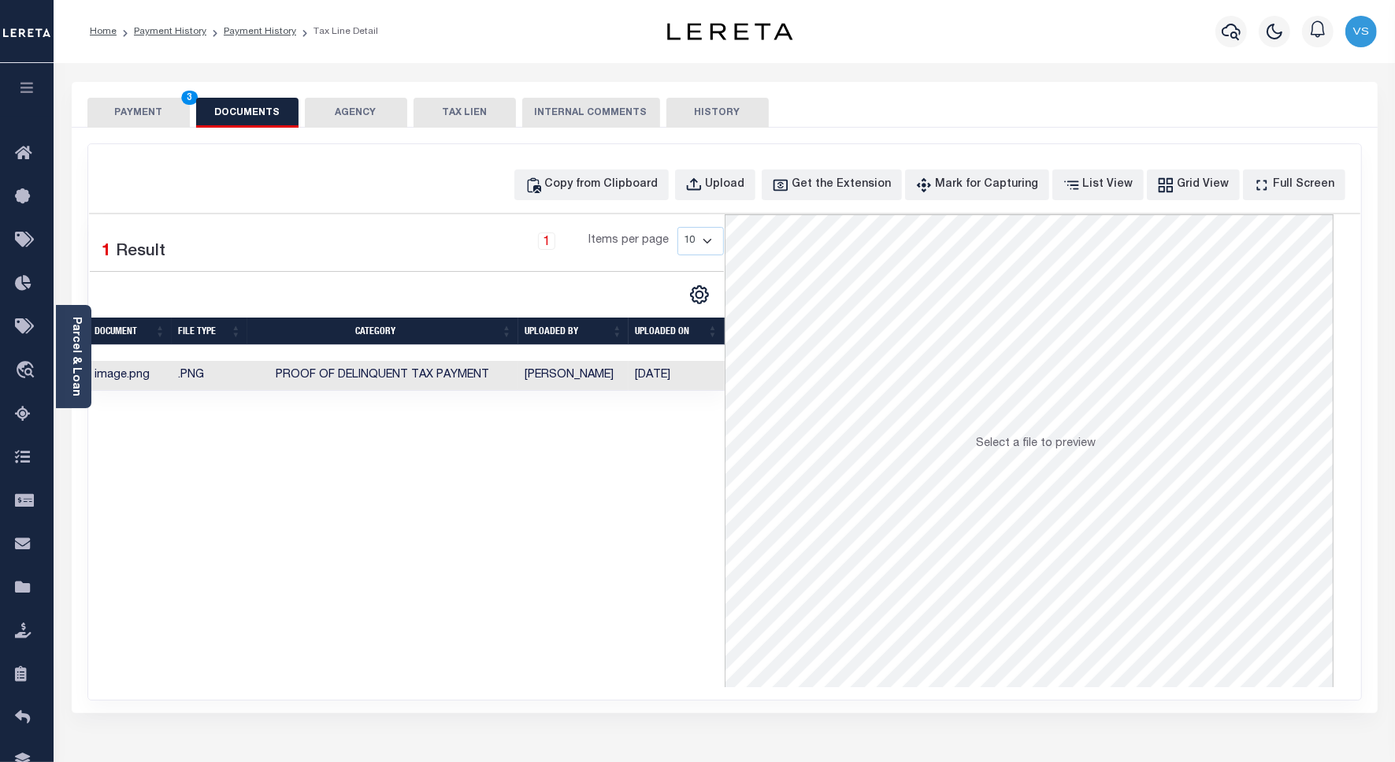
click at [113, 103] on button "PAYMENT 3" at bounding box center [138, 113] width 102 height 30
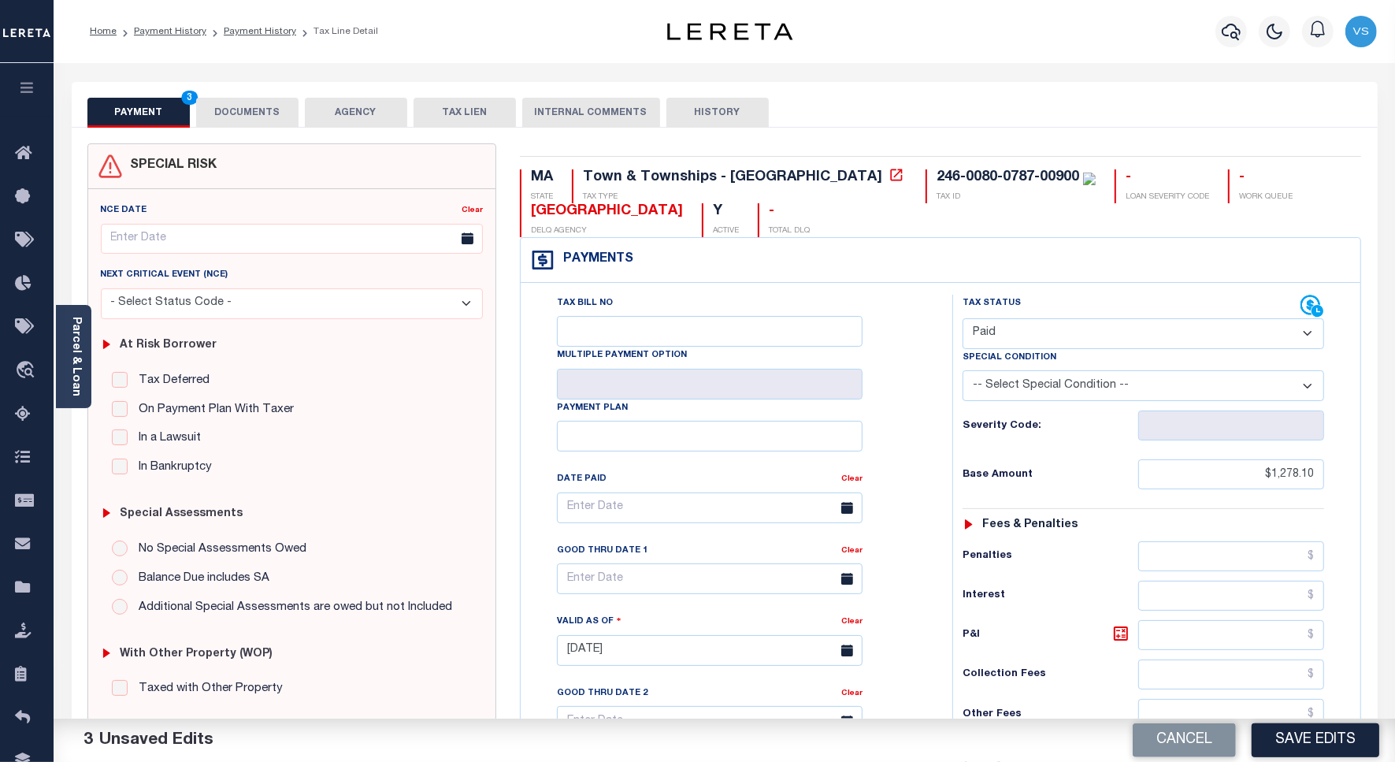
click at [242, 115] on button "DOCUMENTS" at bounding box center [247, 113] width 102 height 30
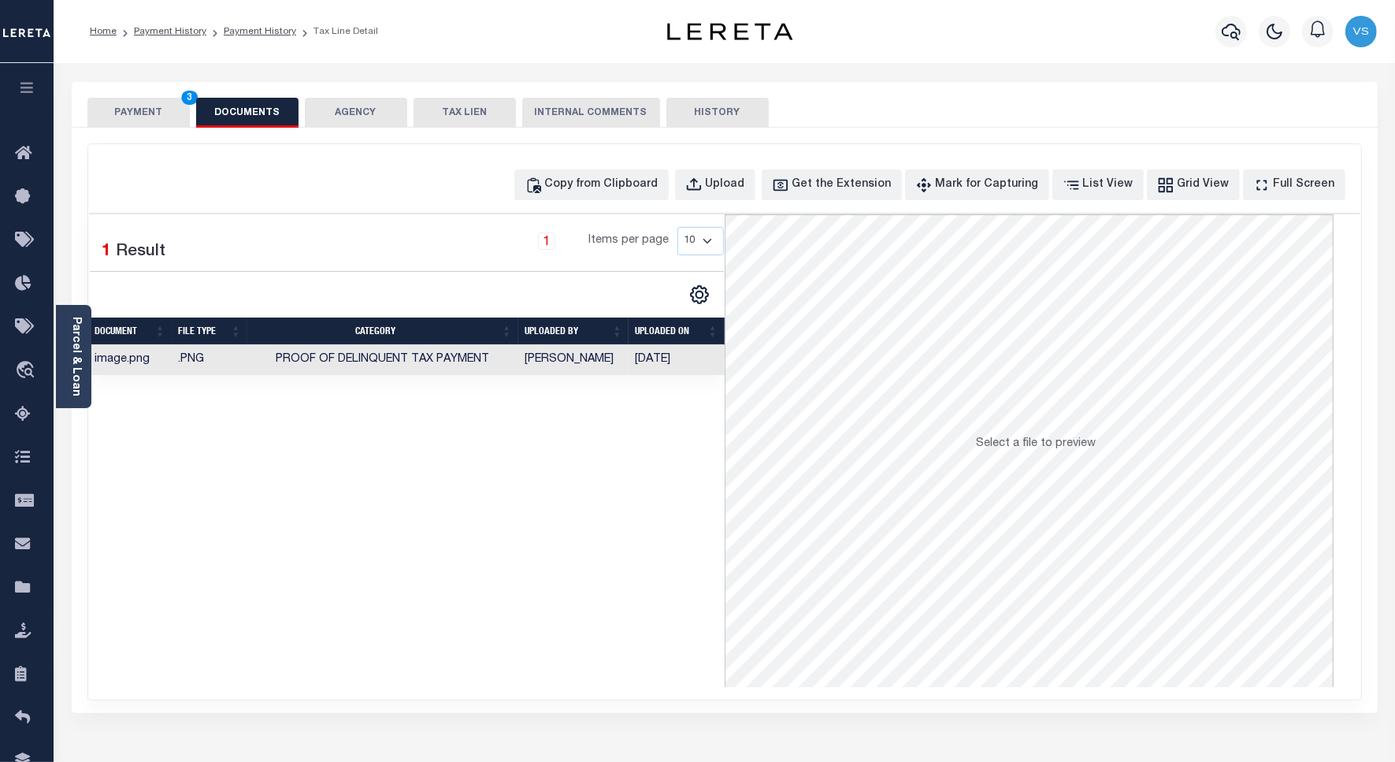
click at [155, 112] on button "PAYMENT 3" at bounding box center [138, 113] width 102 height 30
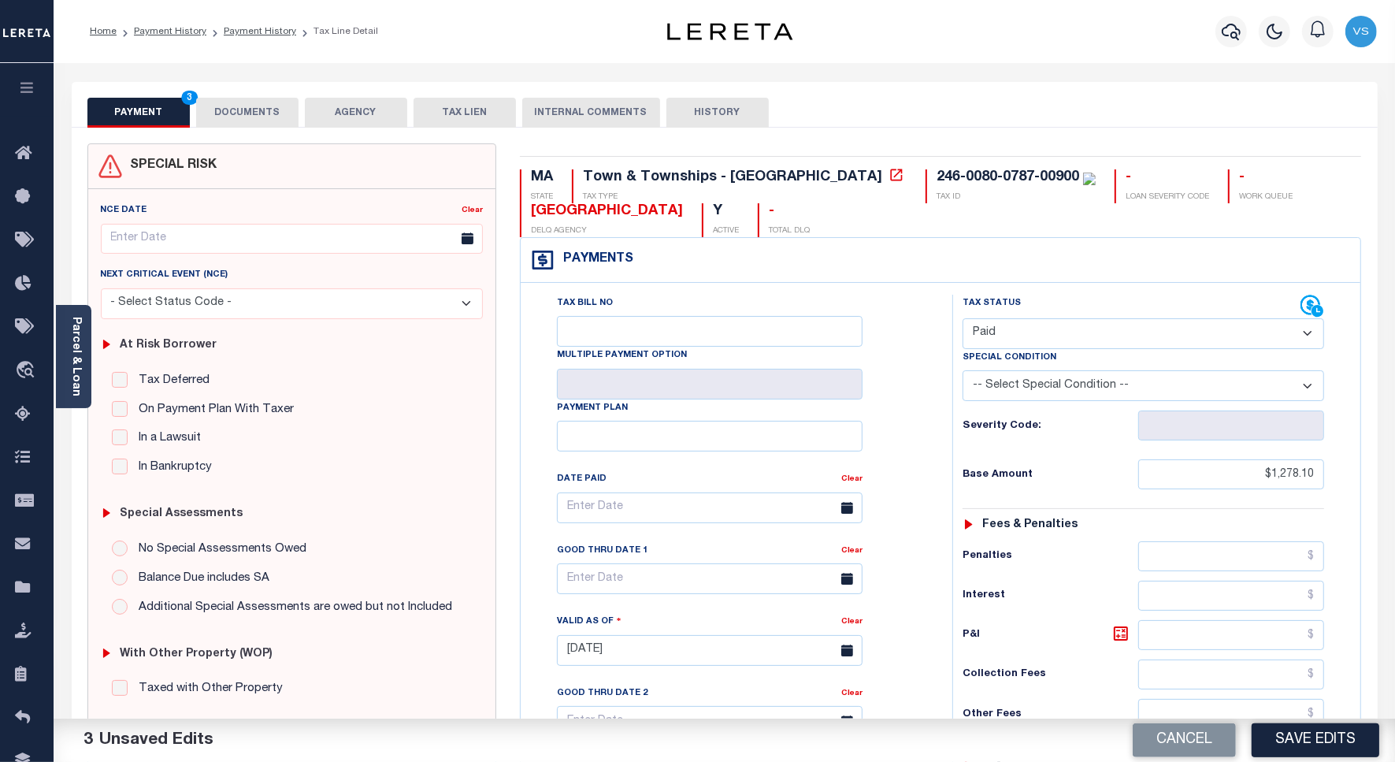
scroll to position [197, 0]
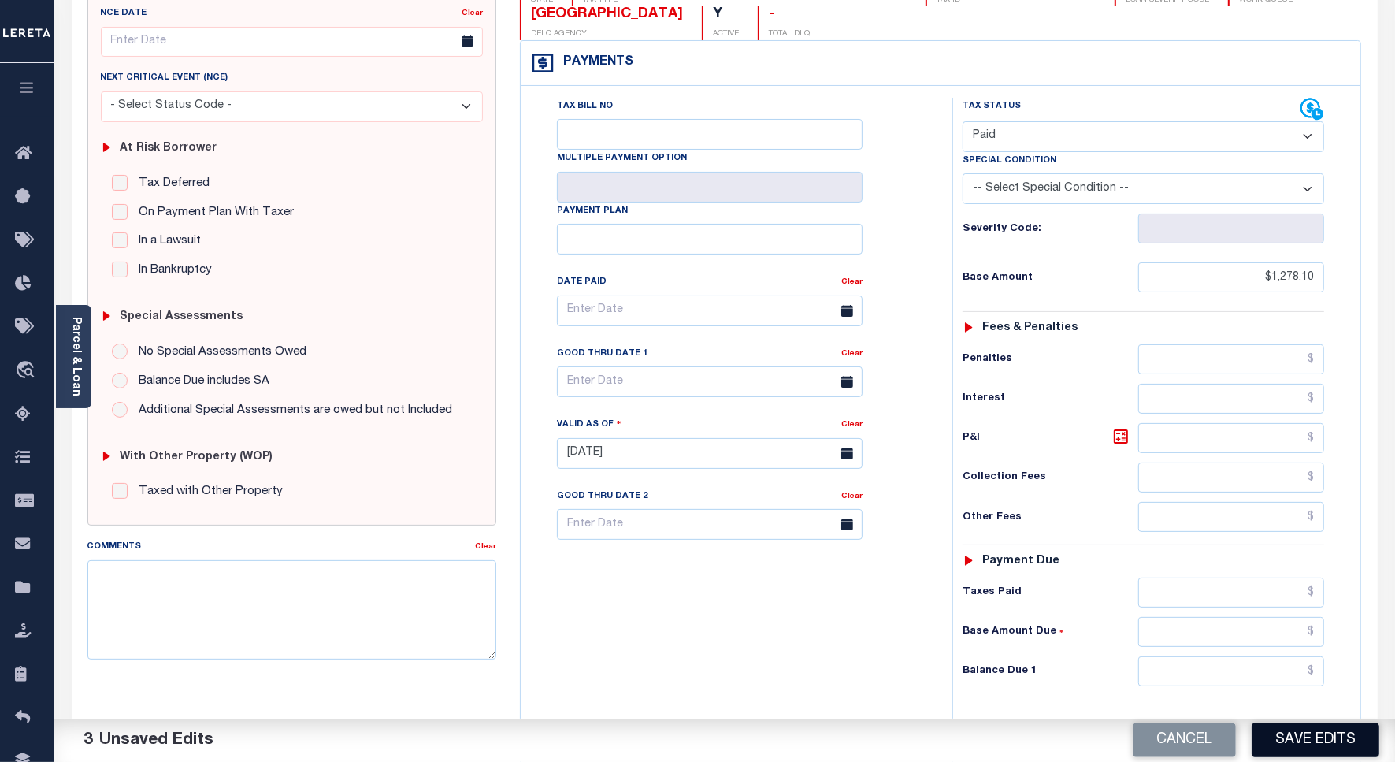
click at [1278, 731] on button "Save Edits" at bounding box center [1316, 740] width 128 height 34
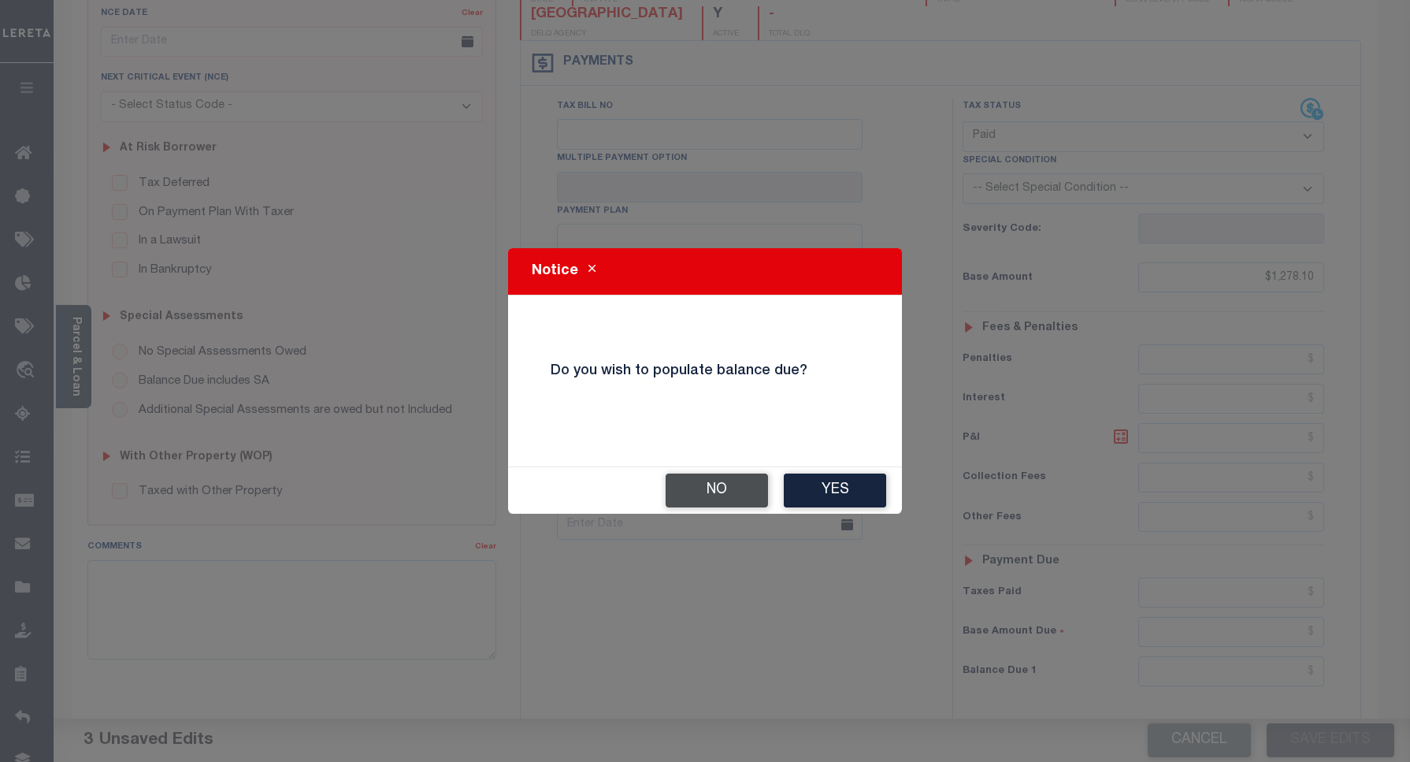
click at [705, 494] on button "No" at bounding box center [717, 491] width 102 height 34
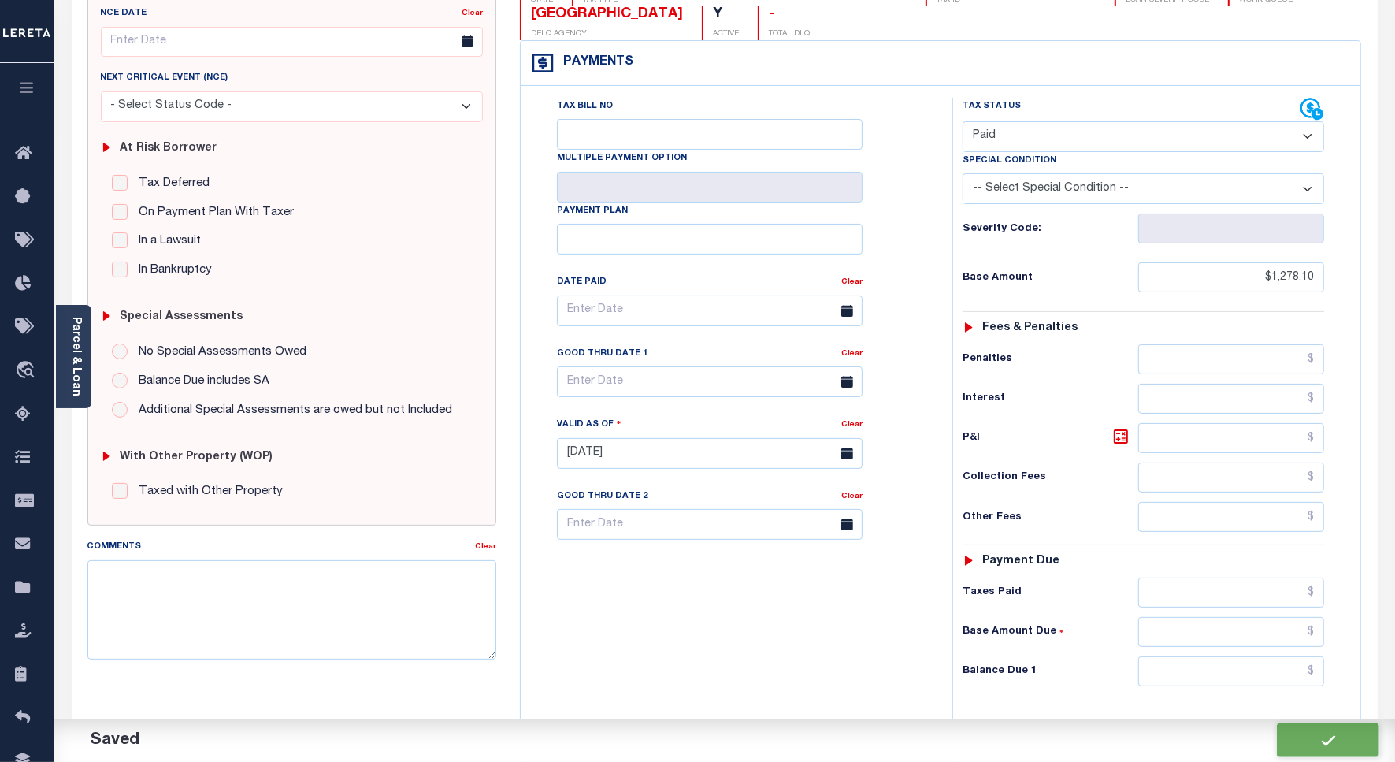
checkbox input "false"
type input "$1,278.1"
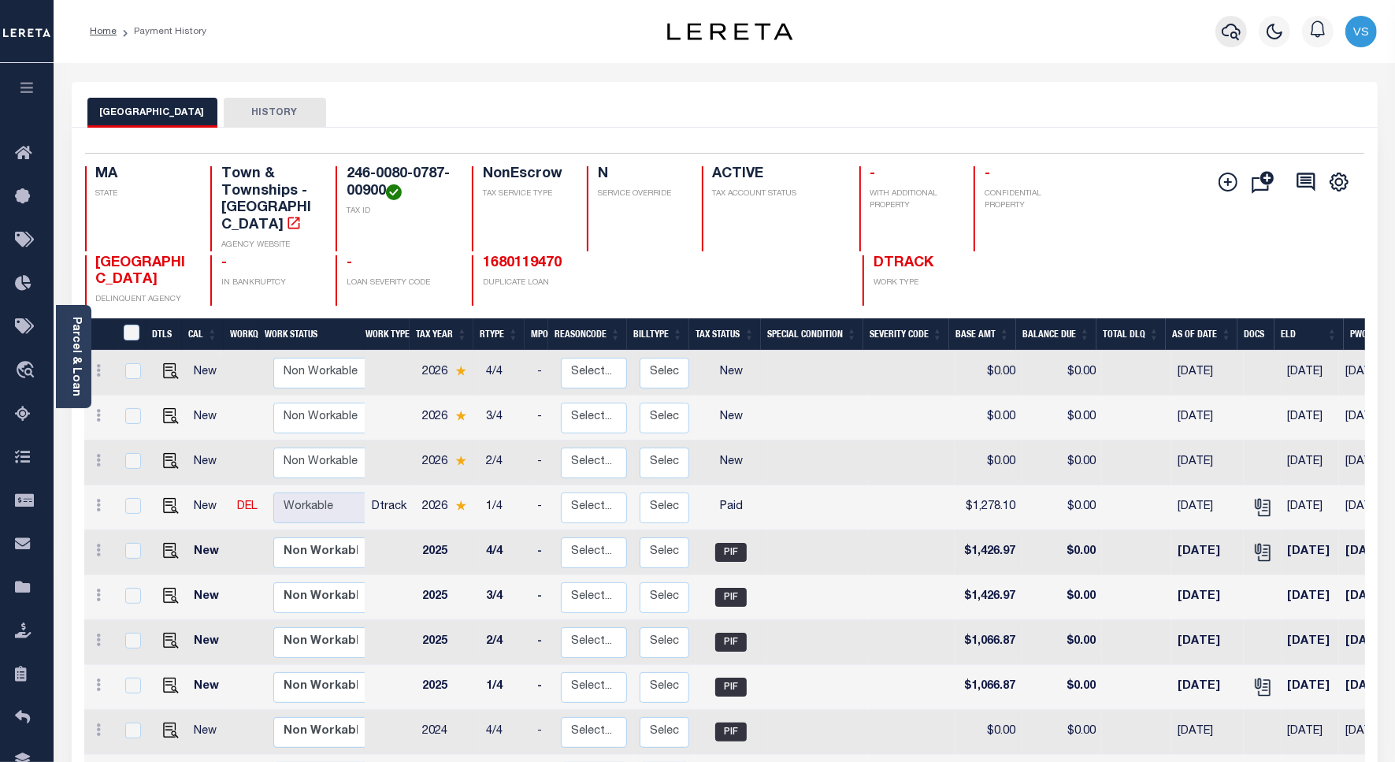
click at [1233, 24] on icon "button" at bounding box center [1231, 31] width 19 height 19
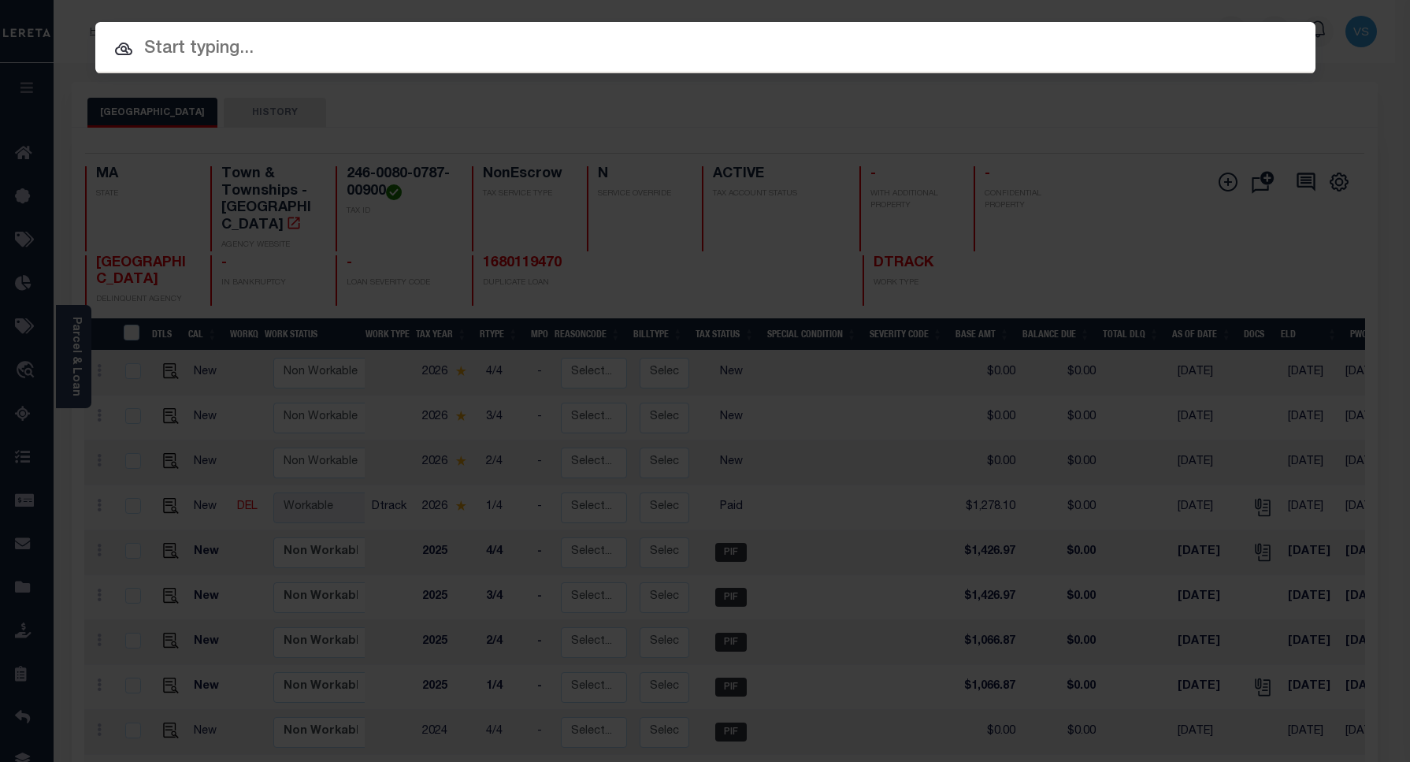
paste input "1680122100"
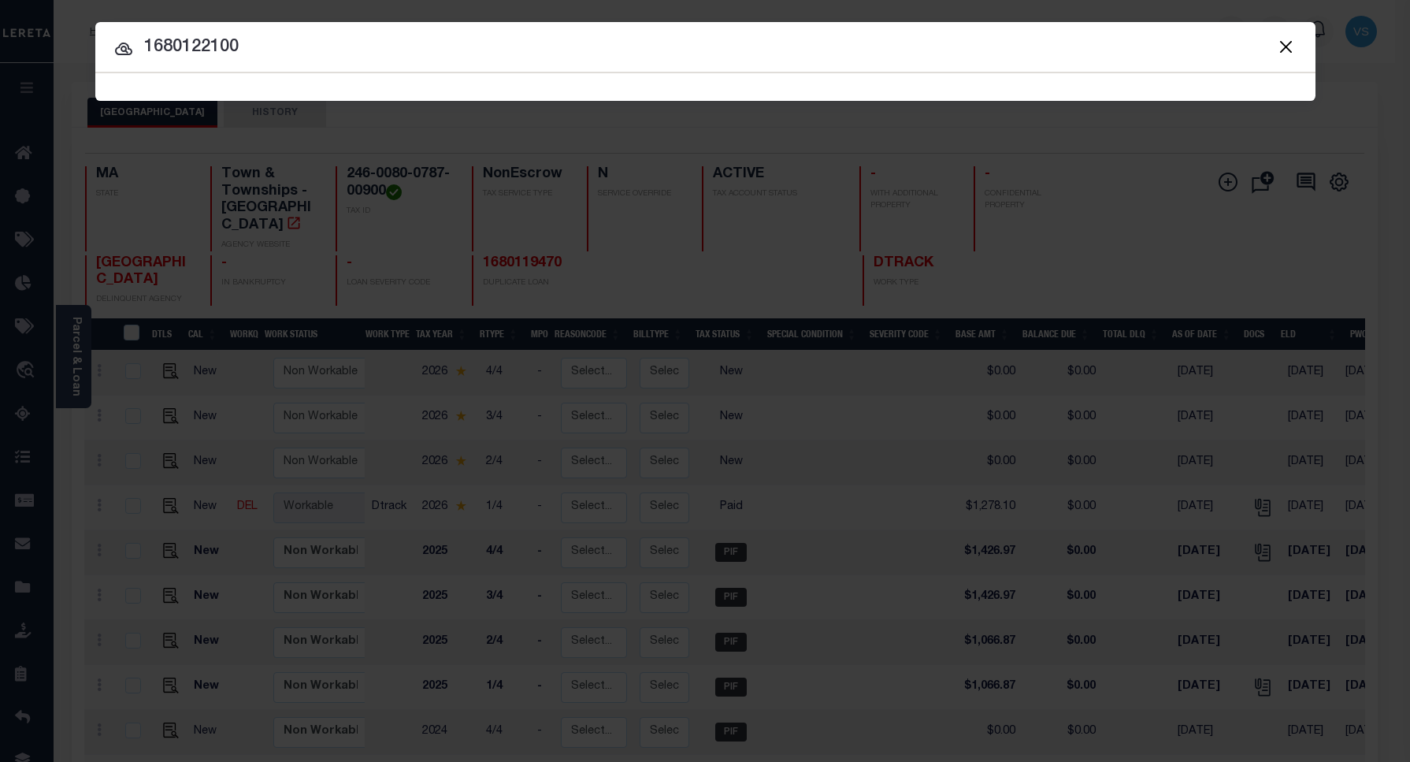
type input "1680122100"
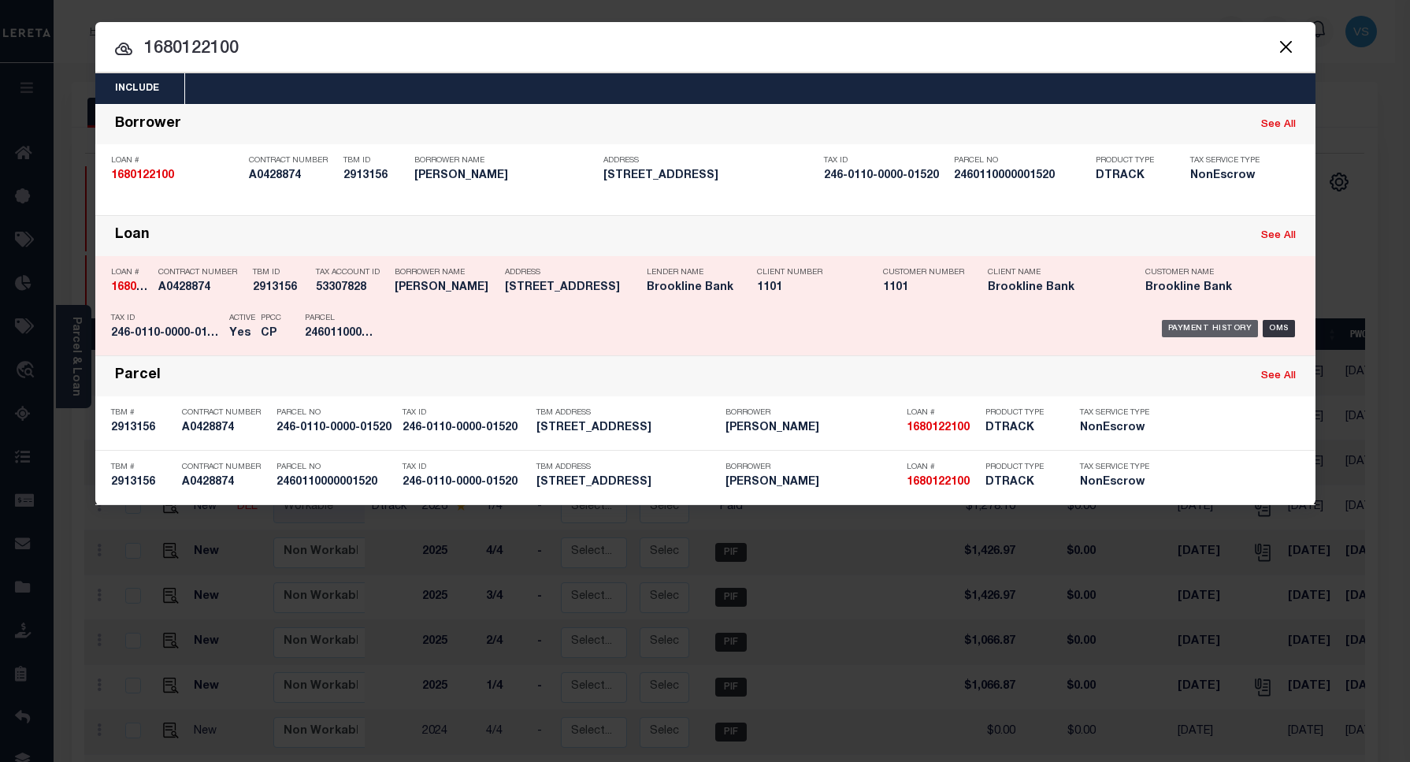
click at [1195, 323] on div "Payment History" at bounding box center [1210, 328] width 97 height 17
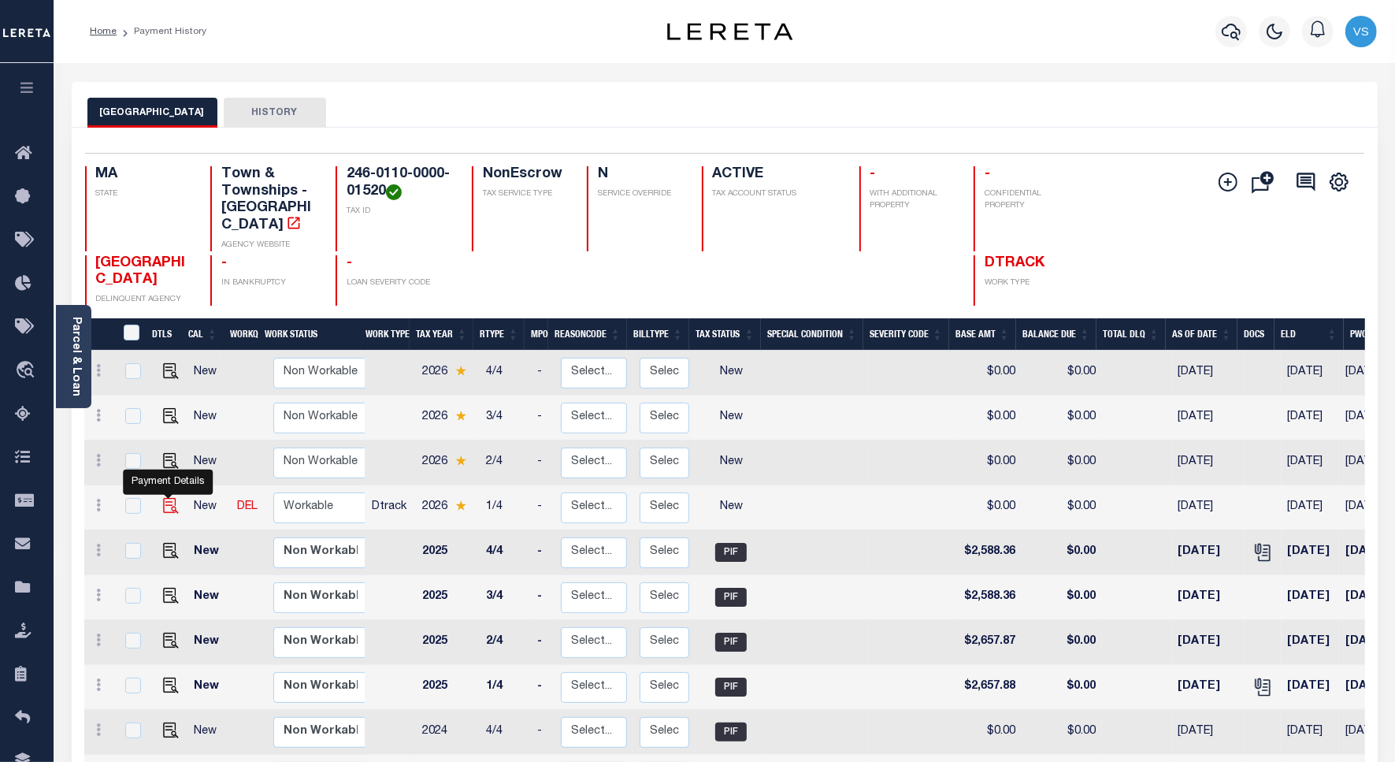
click at [167, 498] on img "" at bounding box center [171, 506] width 16 height 16
checkbox input "true"
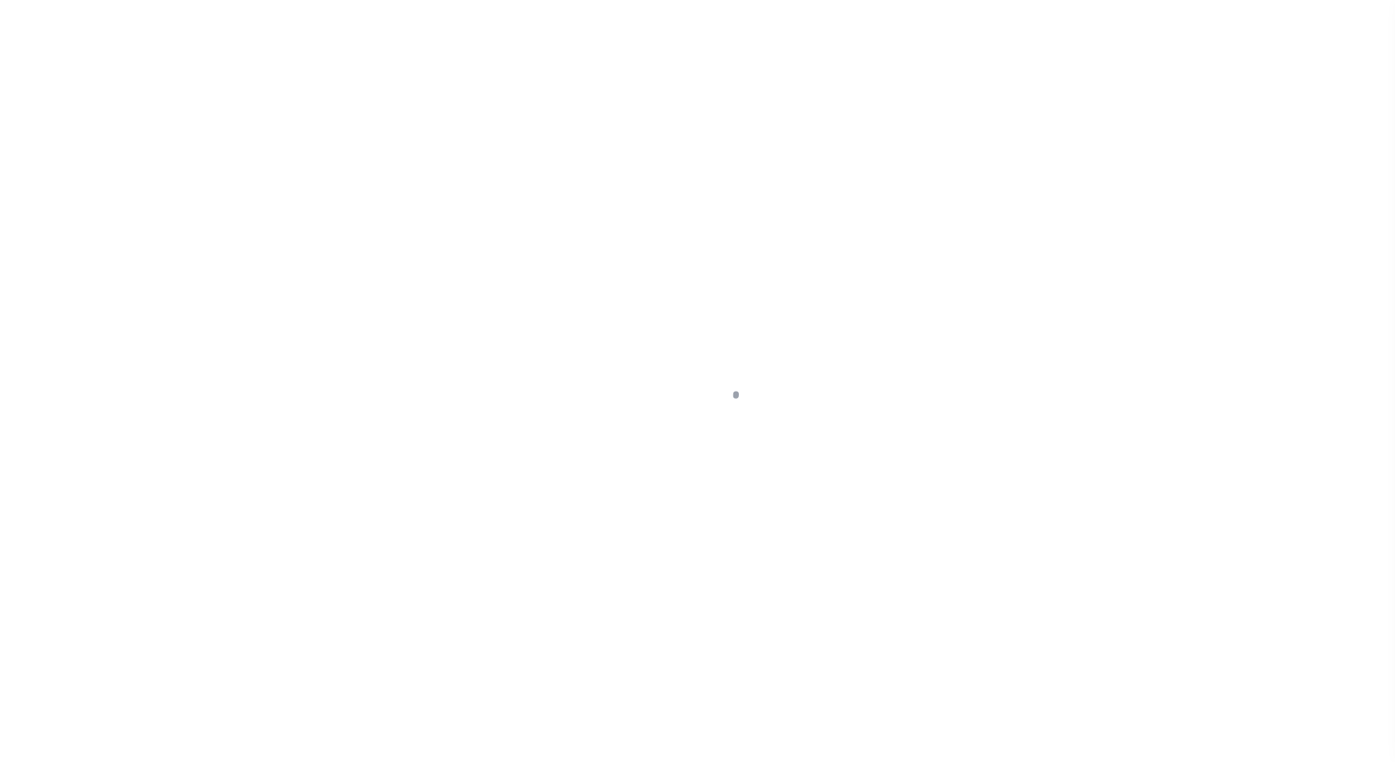
select select "NW2"
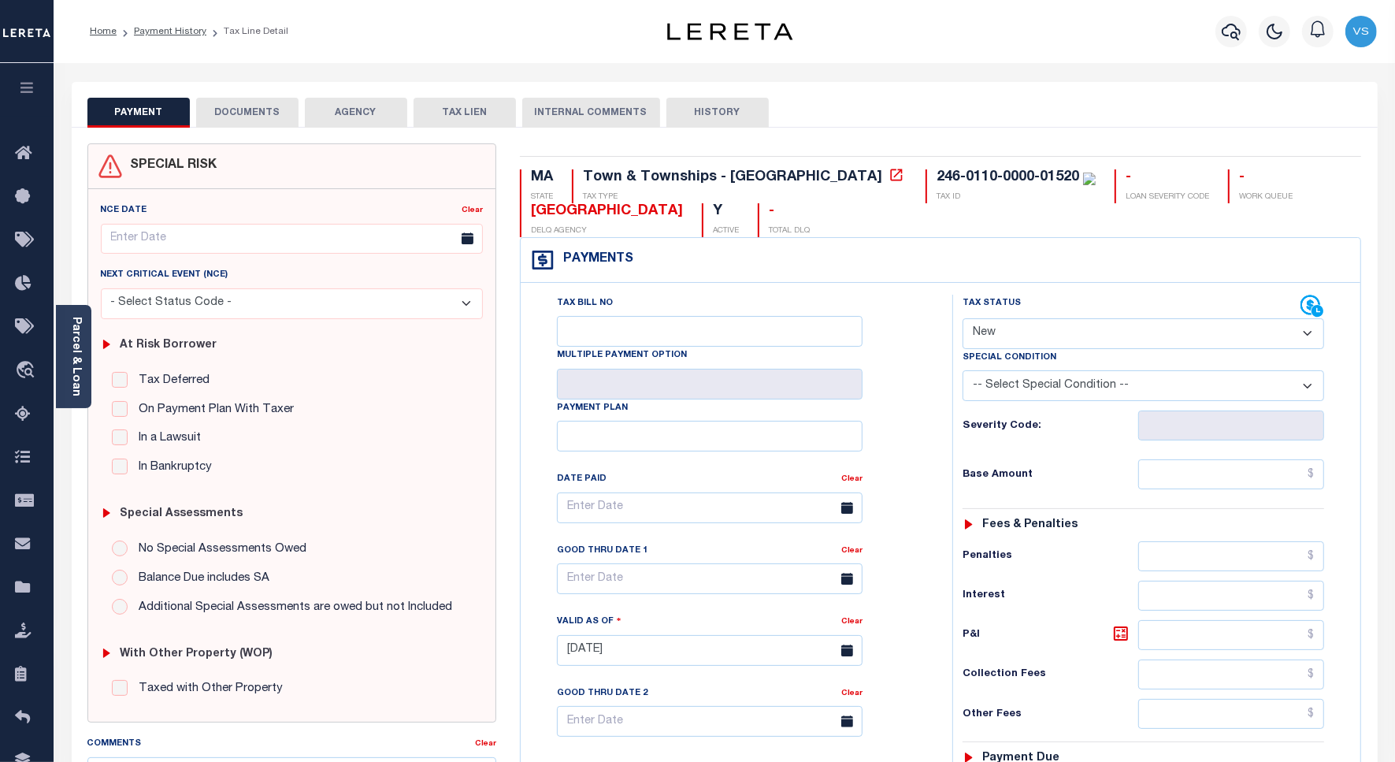
click at [1011, 336] on select "- Select Status Code - Open Due/Unpaid Paid Incomplete No Tax Due Internal Refu…" at bounding box center [1144, 333] width 362 height 31
click at [258, 104] on button "DOCUMENTS" at bounding box center [247, 113] width 102 height 30
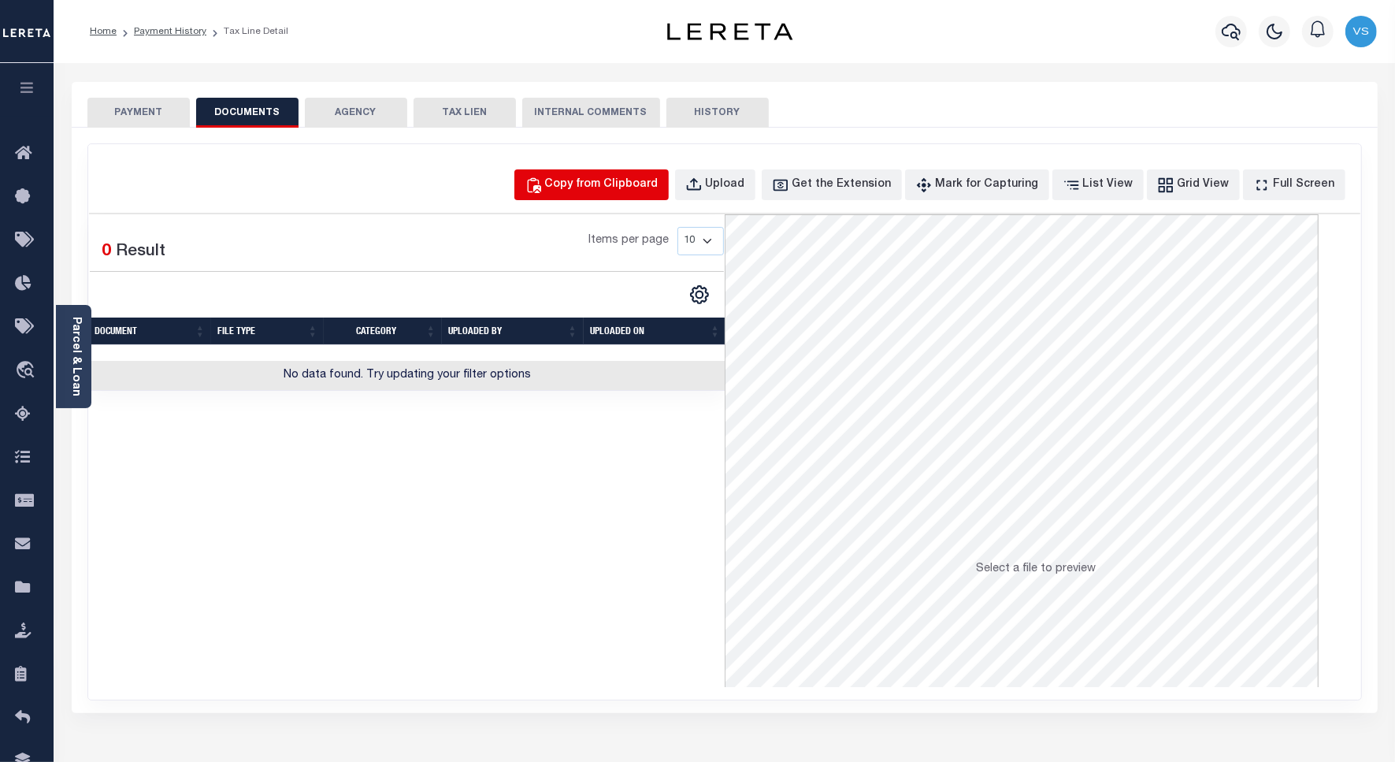
click at [607, 183] on div "Copy from Clipboard" at bounding box center [601, 184] width 113 height 17
select select "POP"
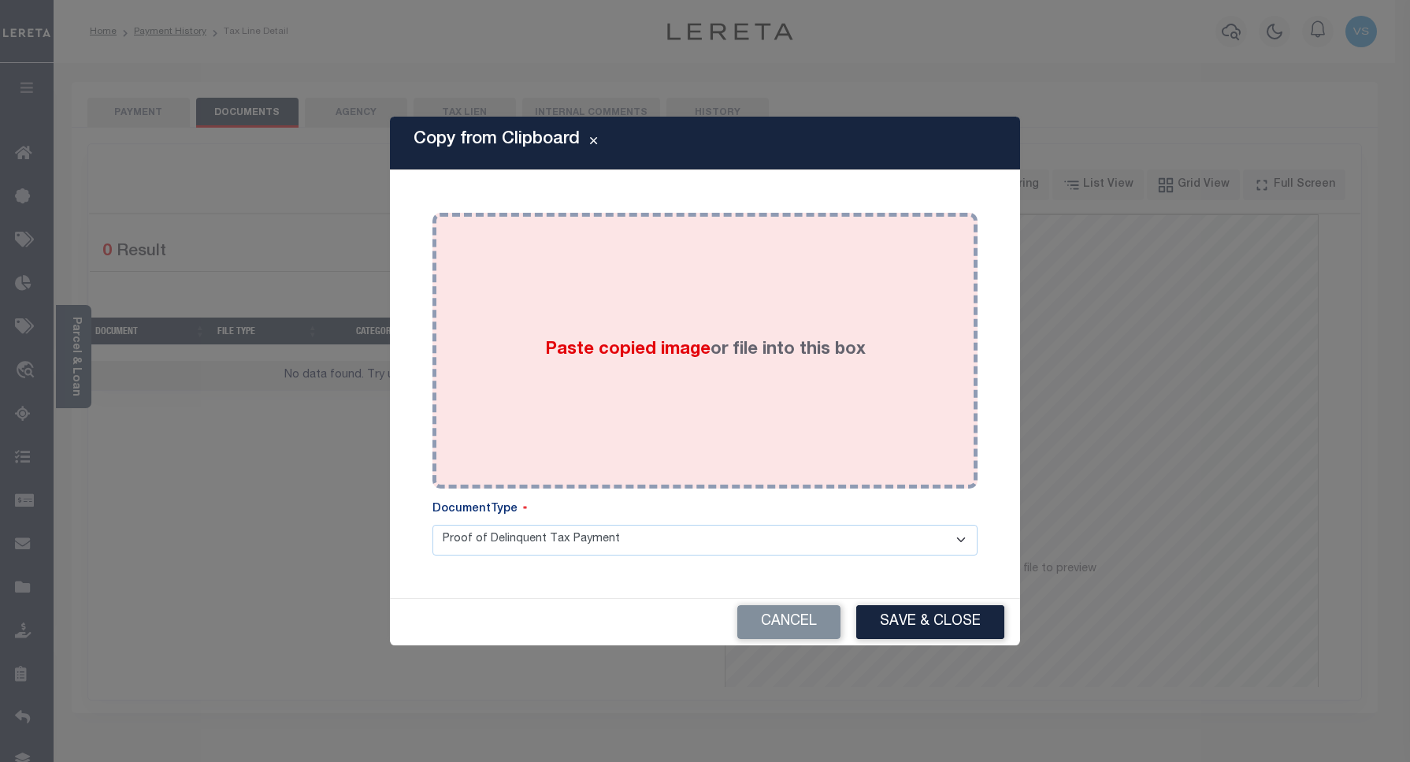
click at [715, 313] on div "Paste copied image or file into this box" at bounding box center [705, 351] width 522 height 252
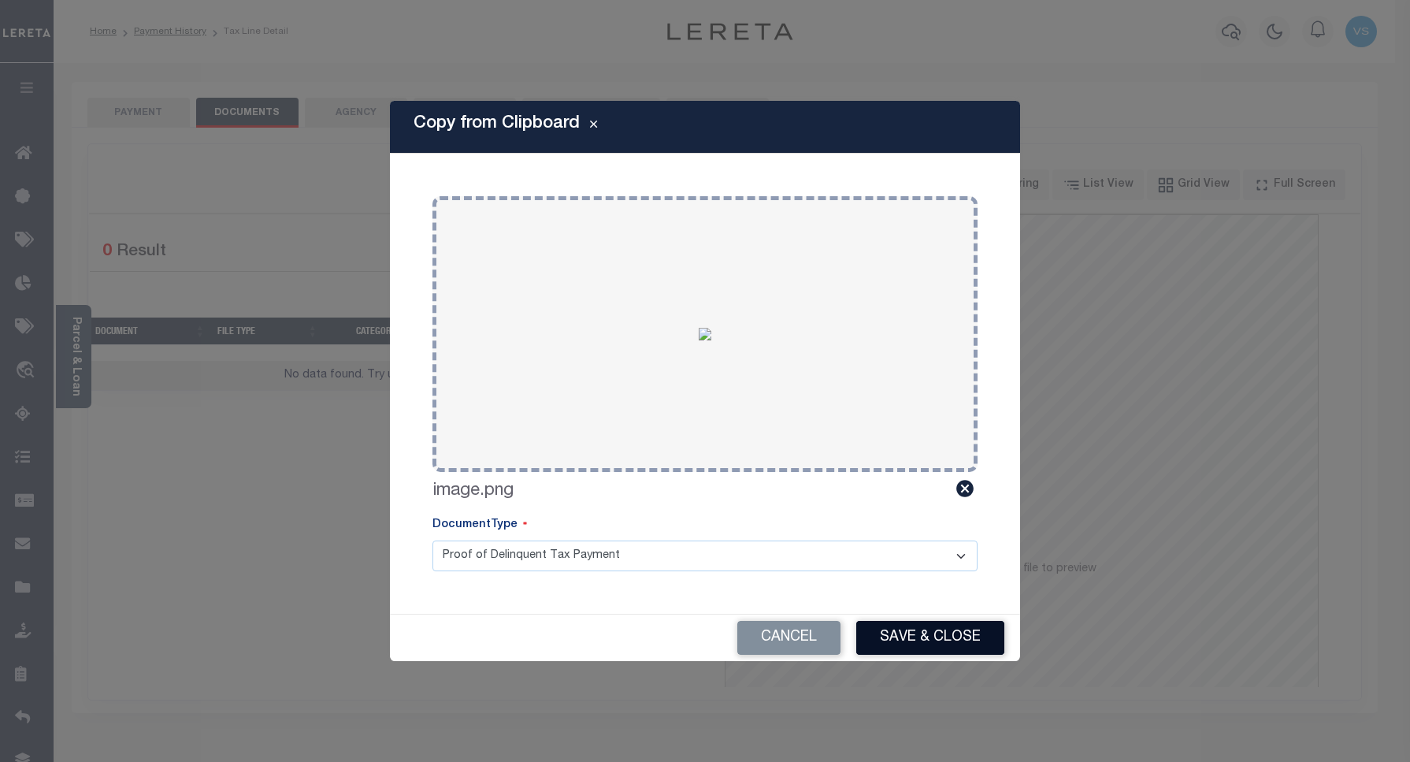
click at [898, 644] on button "Save & Close" at bounding box center [930, 638] width 148 height 34
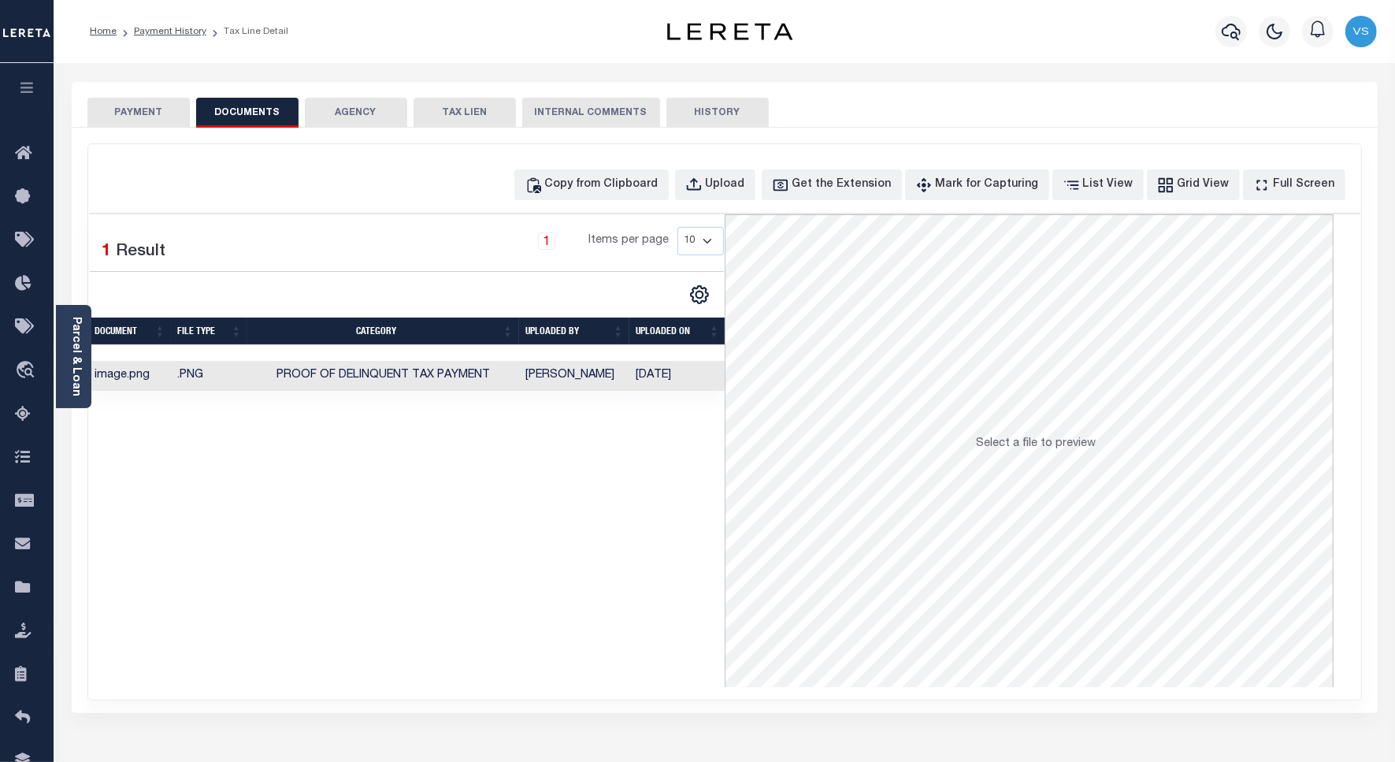
click at [147, 115] on button "PAYMENT" at bounding box center [138, 113] width 102 height 30
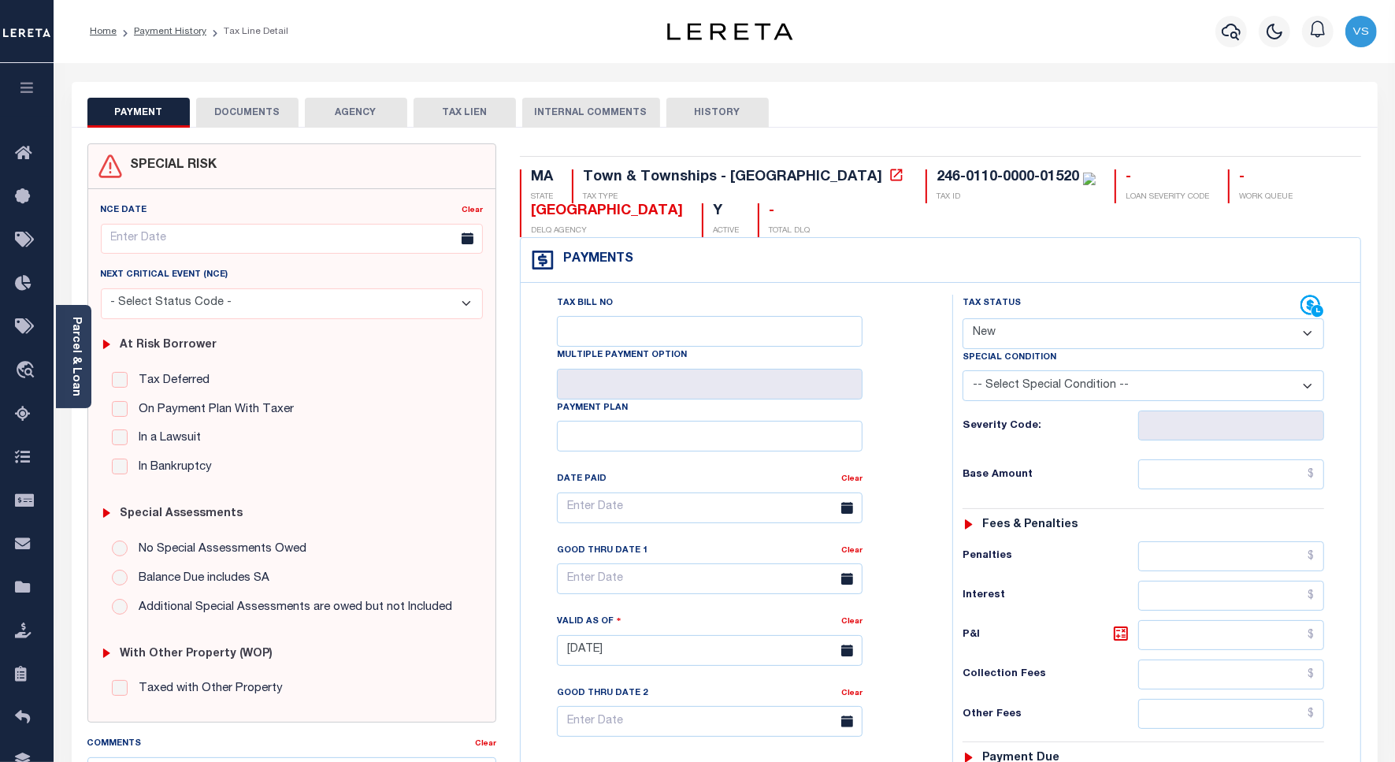
drag, startPoint x: 1033, startPoint y: 333, endPoint x: 1038, endPoint y: 340, distance: 9.0
click at [1033, 333] on select "- Select Status Code - Open Due/Unpaid Paid Incomplete No Tax Due Internal Refu…" at bounding box center [1144, 333] width 362 height 31
select select "PYD"
click at [963, 320] on select "- Select Status Code - Open Due/Unpaid Paid Incomplete No Tax Due Internal Refu…" at bounding box center [1144, 333] width 362 height 31
type input "[DATE]"
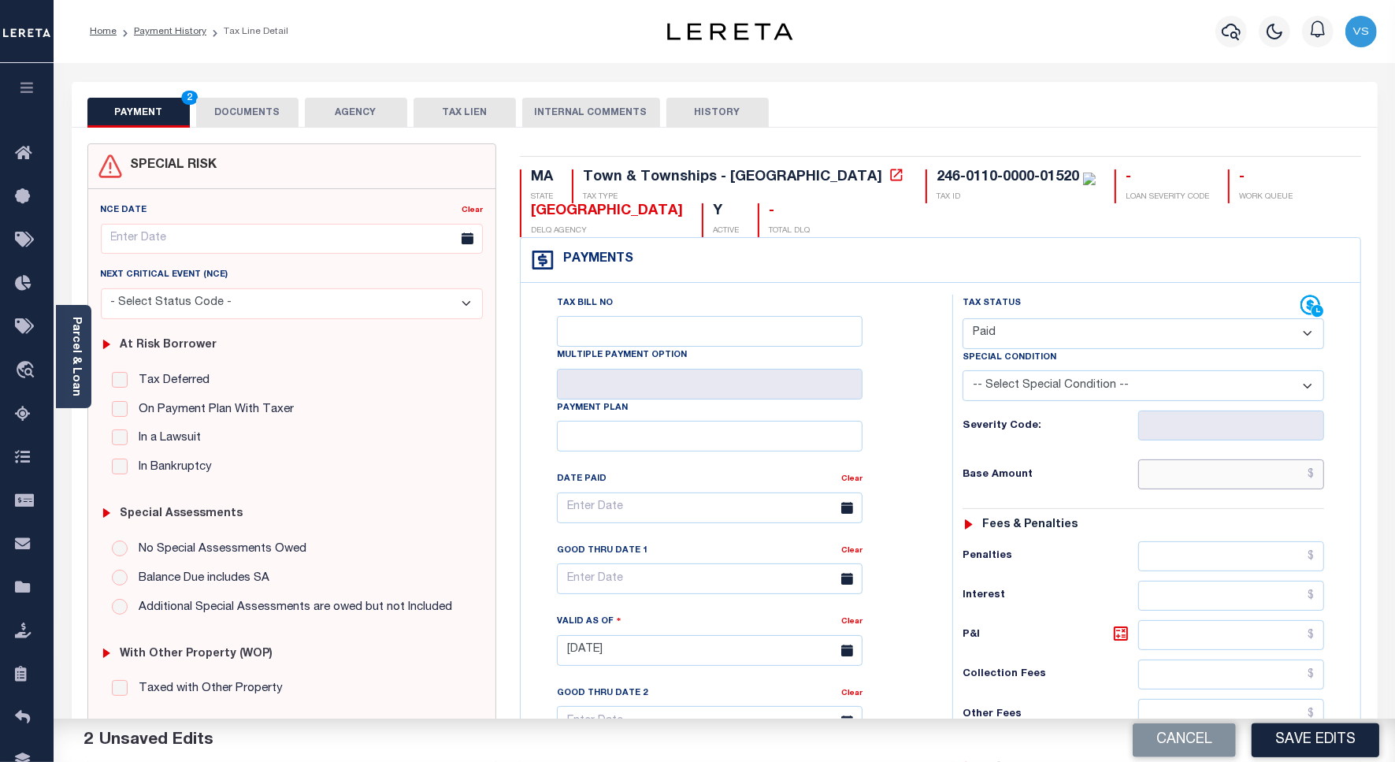
drag, startPoint x: 1221, startPoint y: 473, endPoint x: 1285, endPoint y: 474, distance: 63.8
click at [1221, 473] on input "text" at bounding box center [1232, 474] width 186 height 30
paste input "2,688.70"
type input "$2,688.70"
click at [237, 113] on button "DOCUMENTS" at bounding box center [247, 113] width 102 height 30
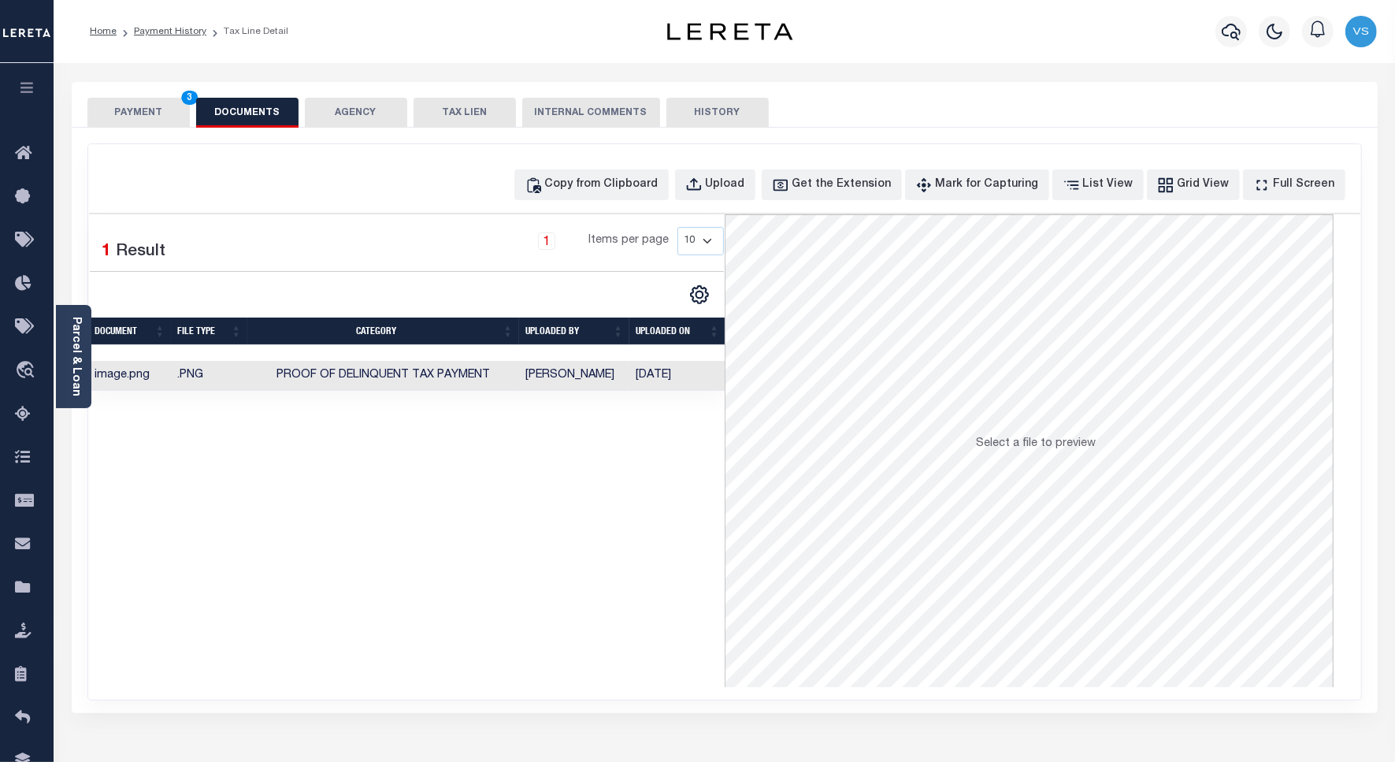
click at [134, 113] on button "PAYMENT 3" at bounding box center [138, 113] width 102 height 30
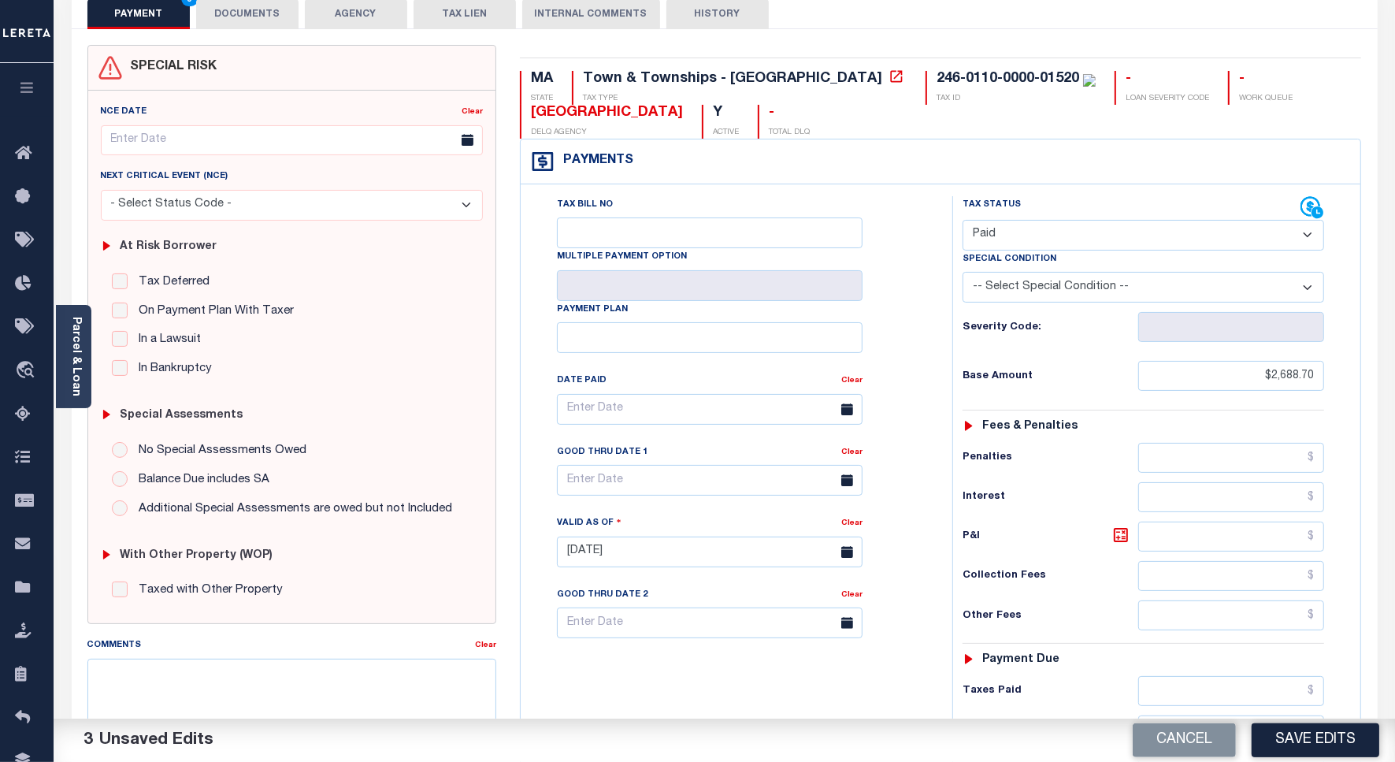
scroll to position [197, 0]
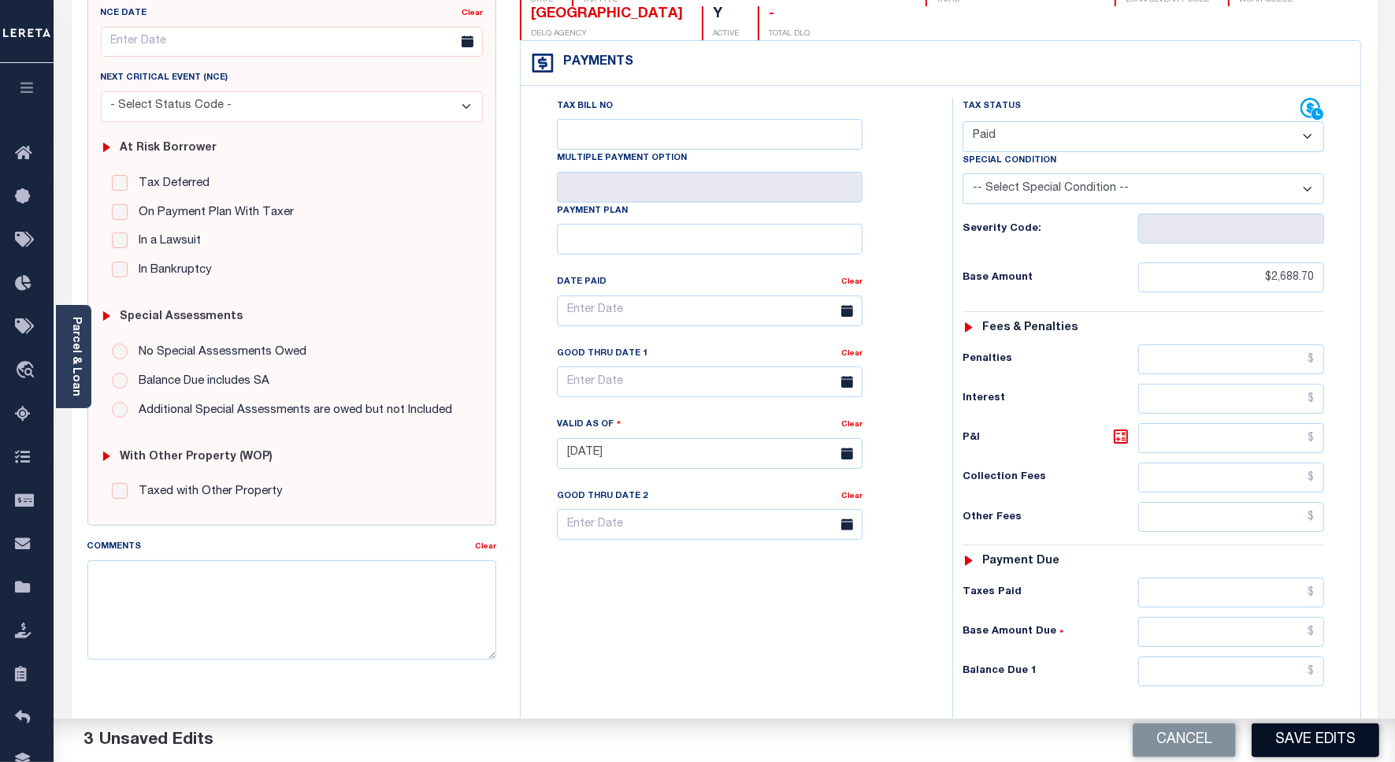
click at [1305, 745] on button "Save Edits" at bounding box center [1316, 740] width 128 height 34
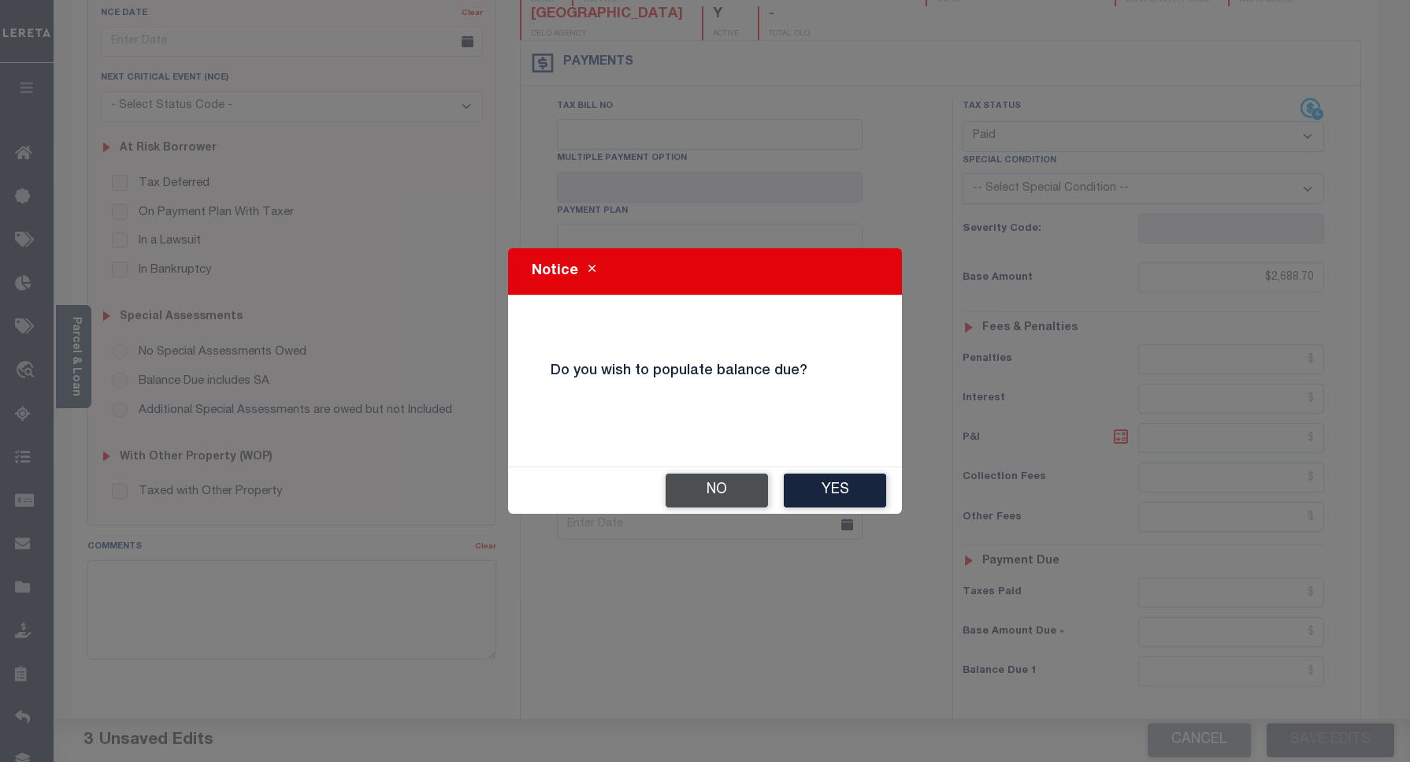
click at [703, 481] on button "No" at bounding box center [717, 491] width 102 height 34
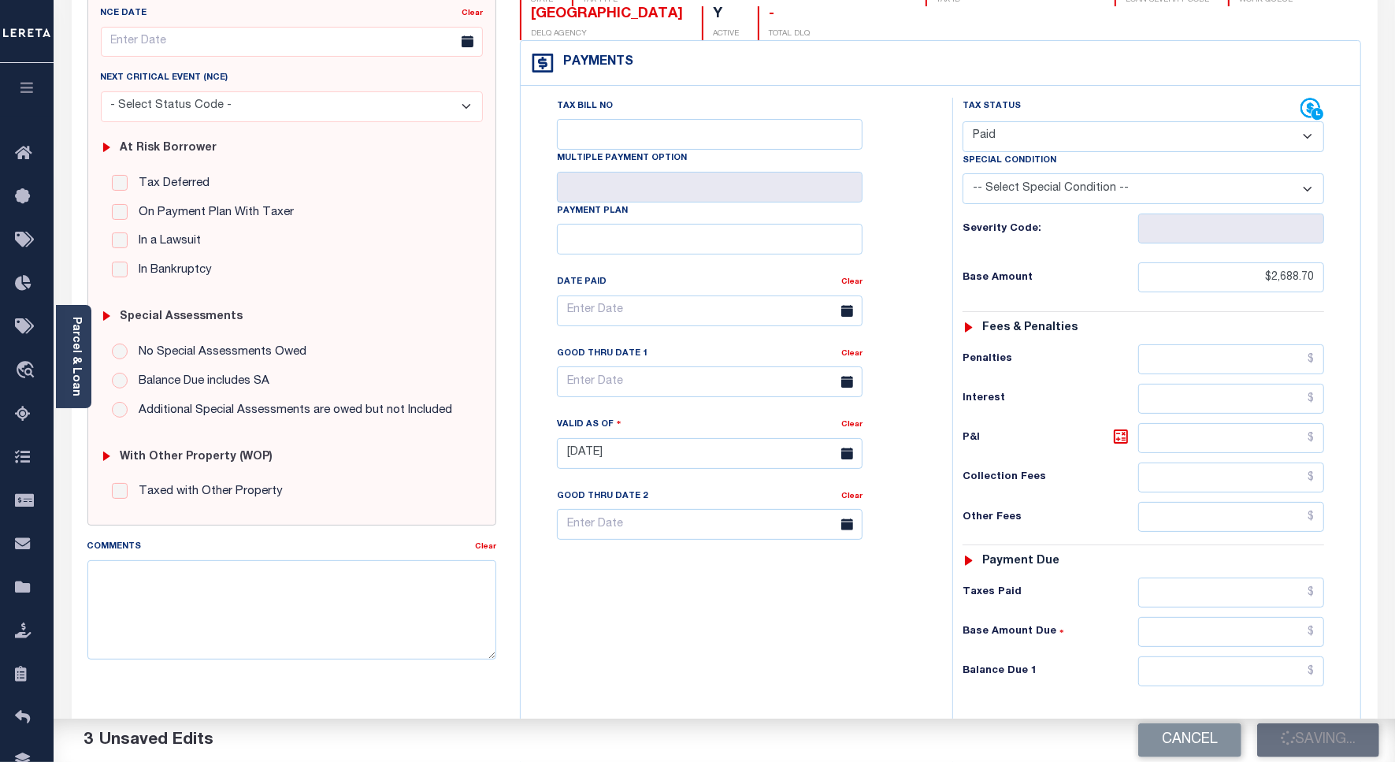
checkbox input "false"
type input "$2,688.7"
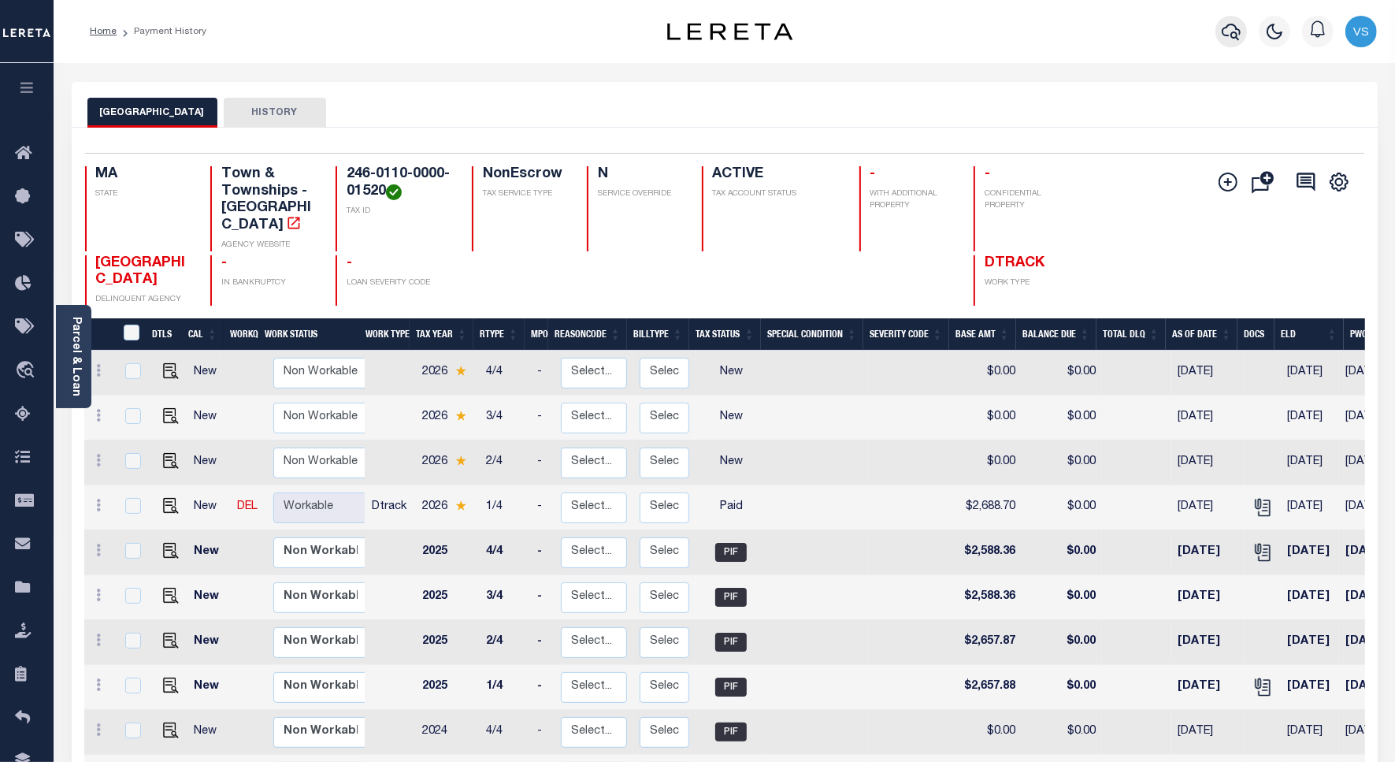
click at [1223, 24] on icon "button" at bounding box center [1231, 31] width 19 height 19
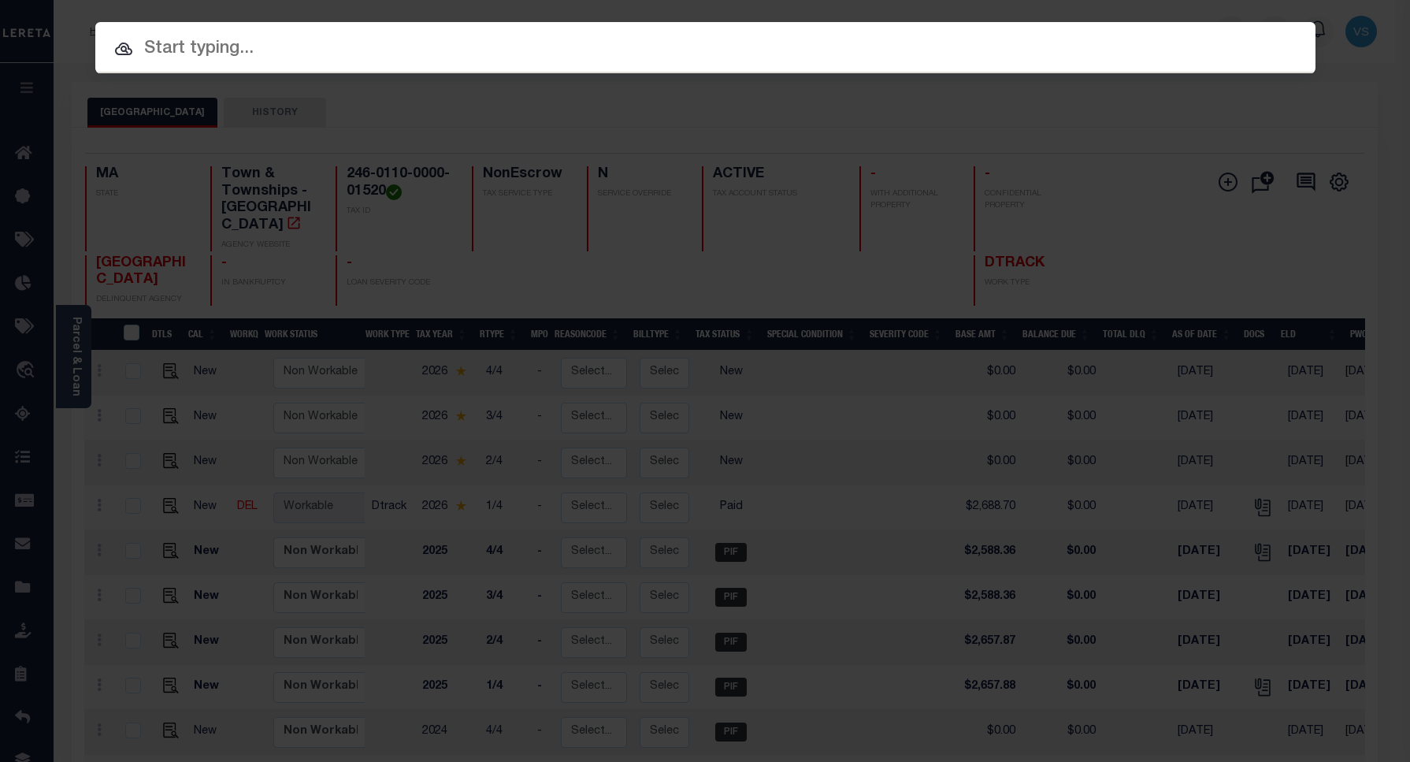
paste input "1747034970"
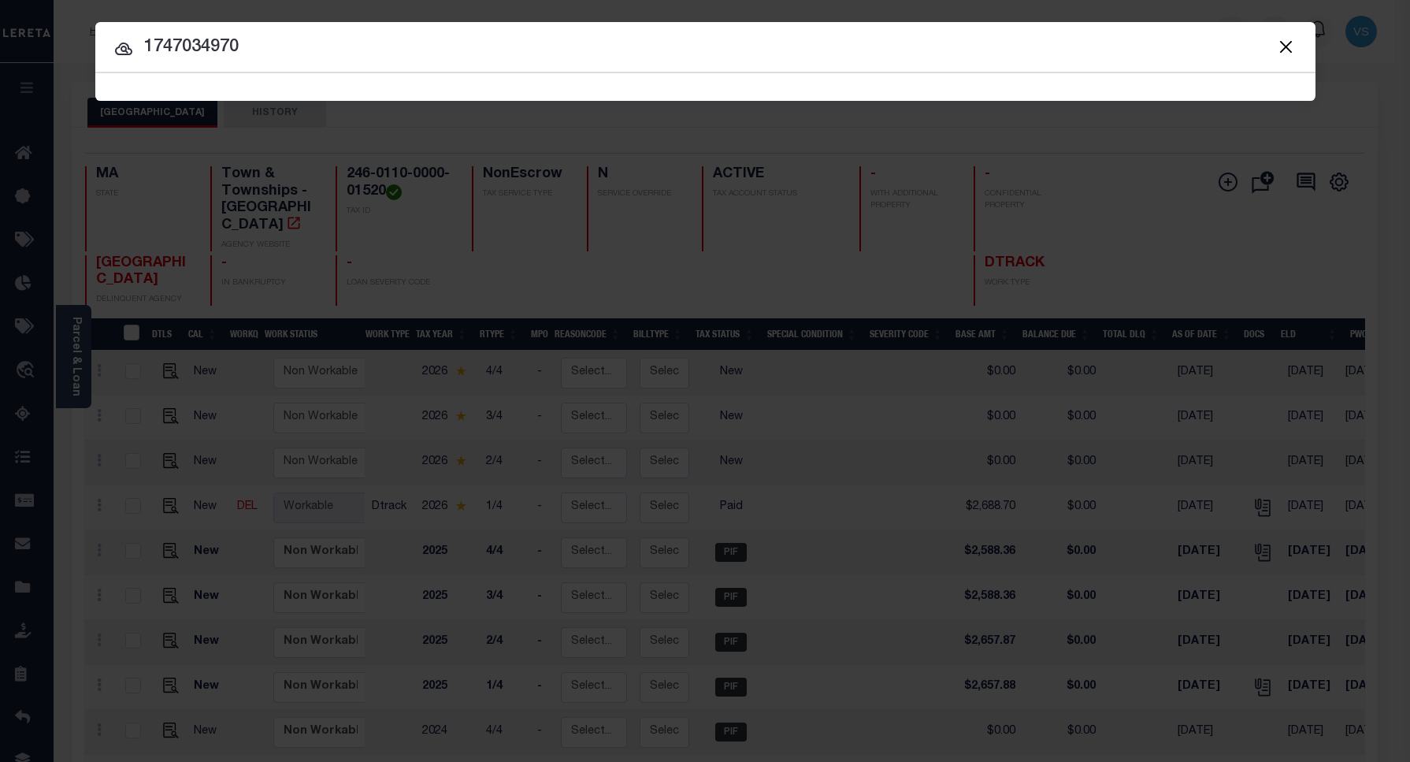
type input "1747034970"
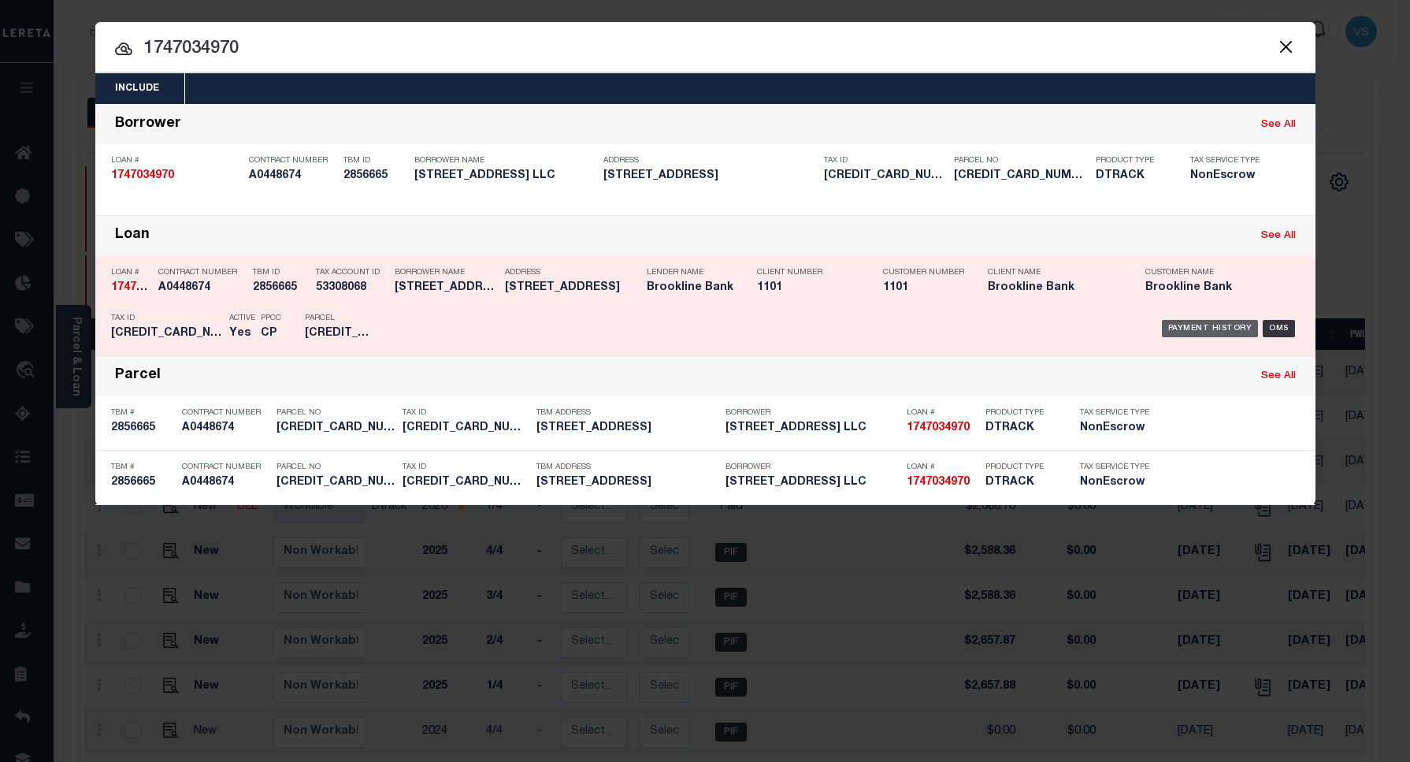
click at [1196, 329] on div "Payment History" at bounding box center [1210, 328] width 97 height 17
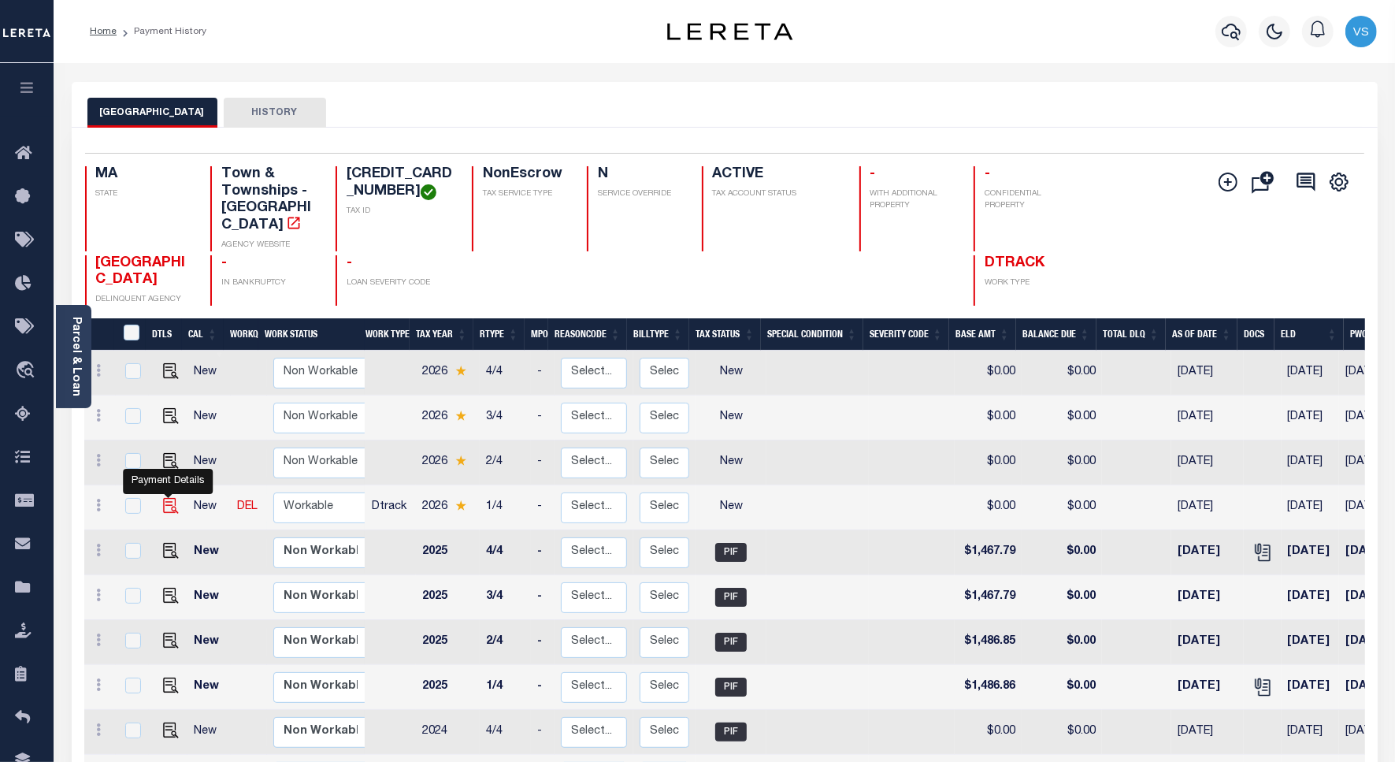
click at [167, 498] on img "" at bounding box center [171, 506] width 16 height 16
checkbox input "true"
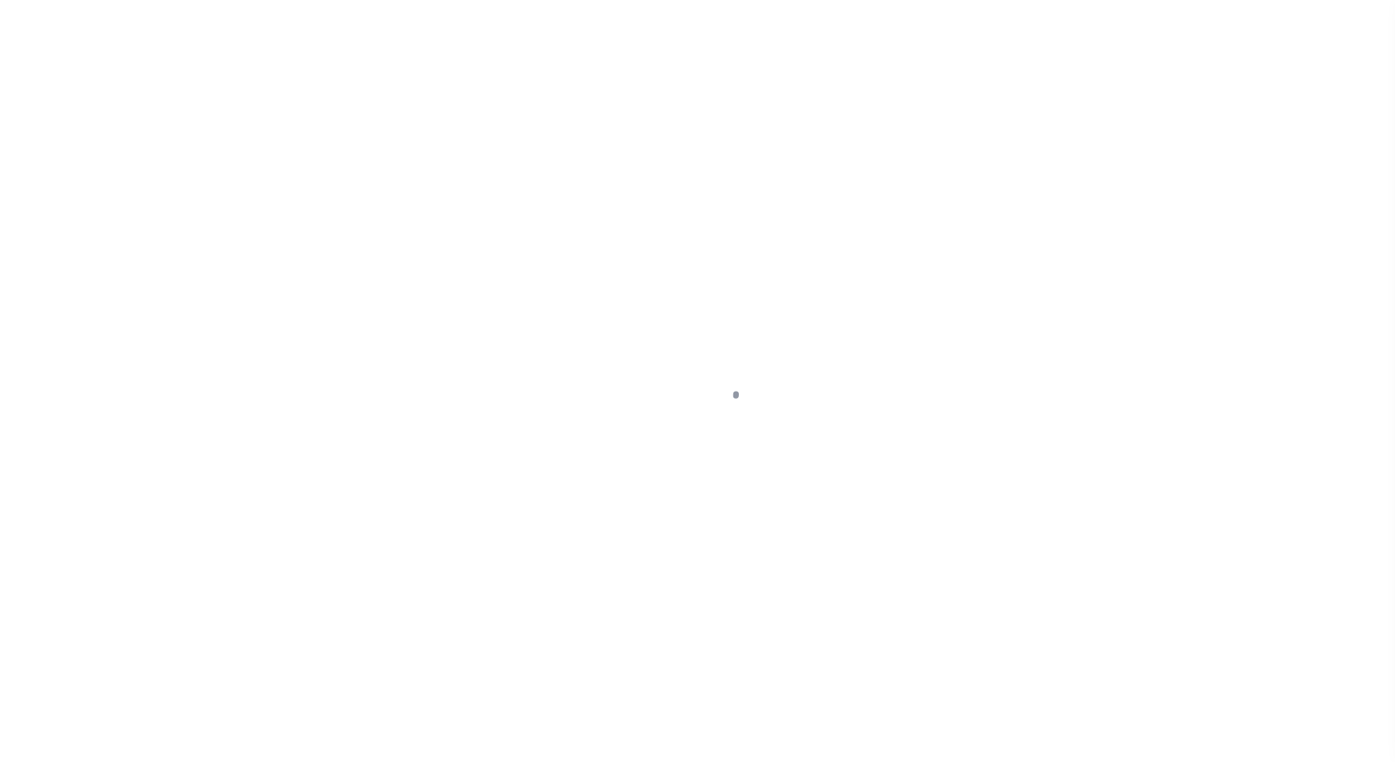
select select "NW2"
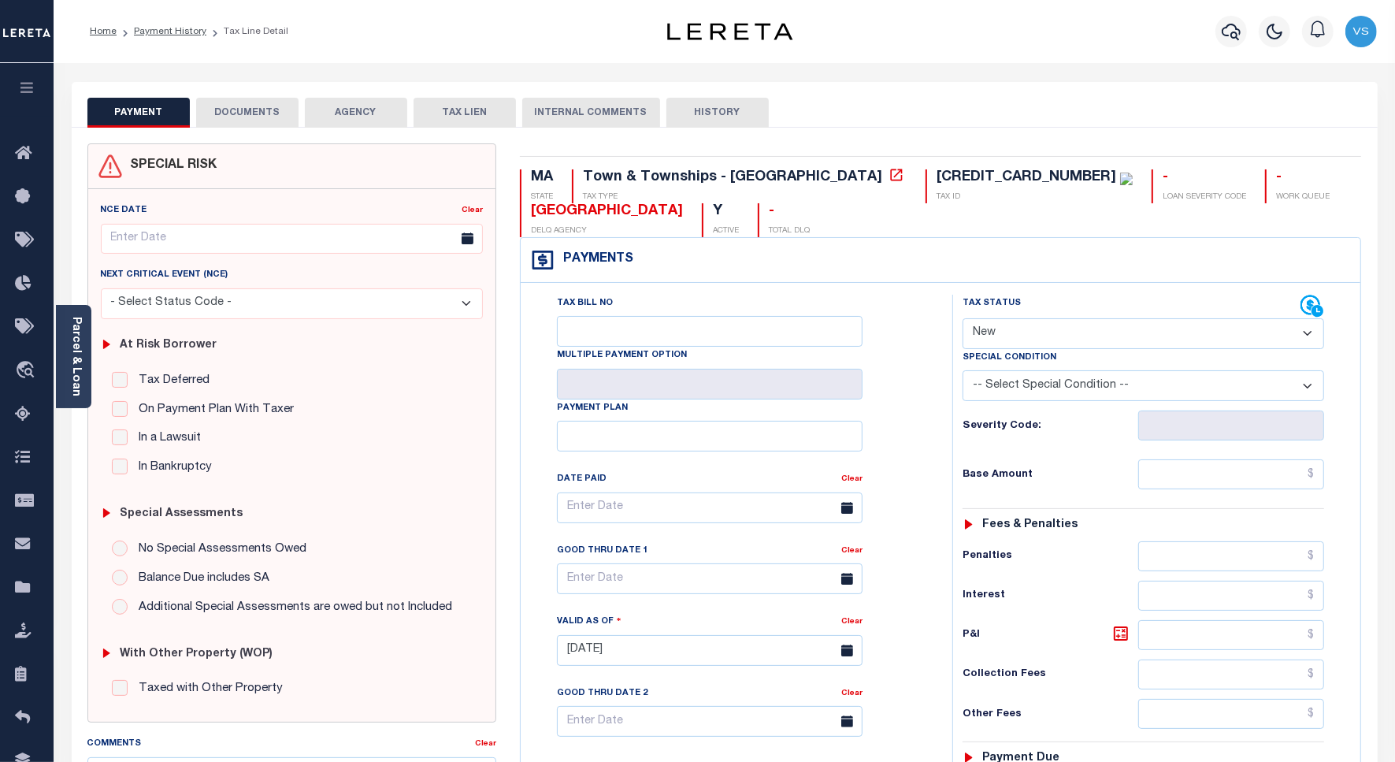
click at [238, 114] on button "DOCUMENTS" at bounding box center [247, 113] width 102 height 30
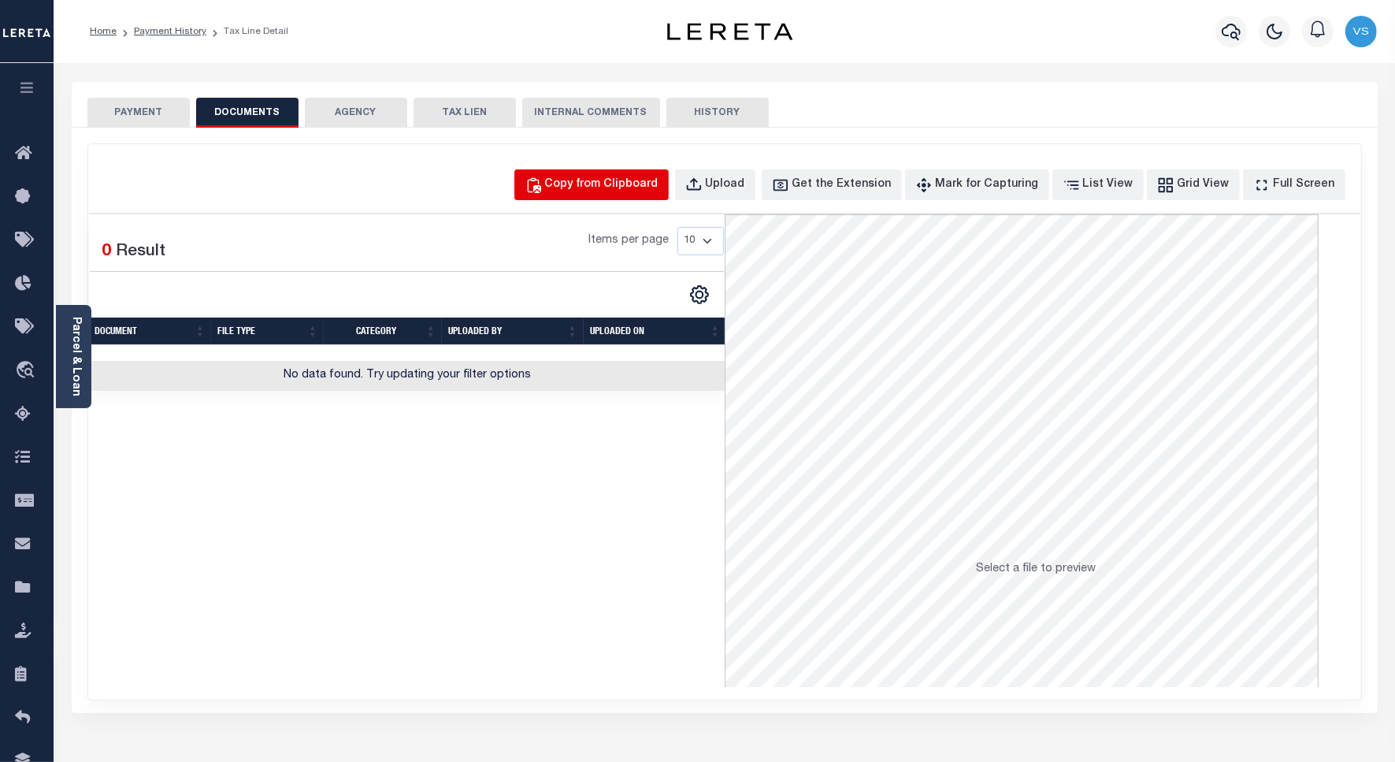
click at [619, 189] on div "Copy from Clipboard" at bounding box center [601, 184] width 113 height 17
select select "POP"
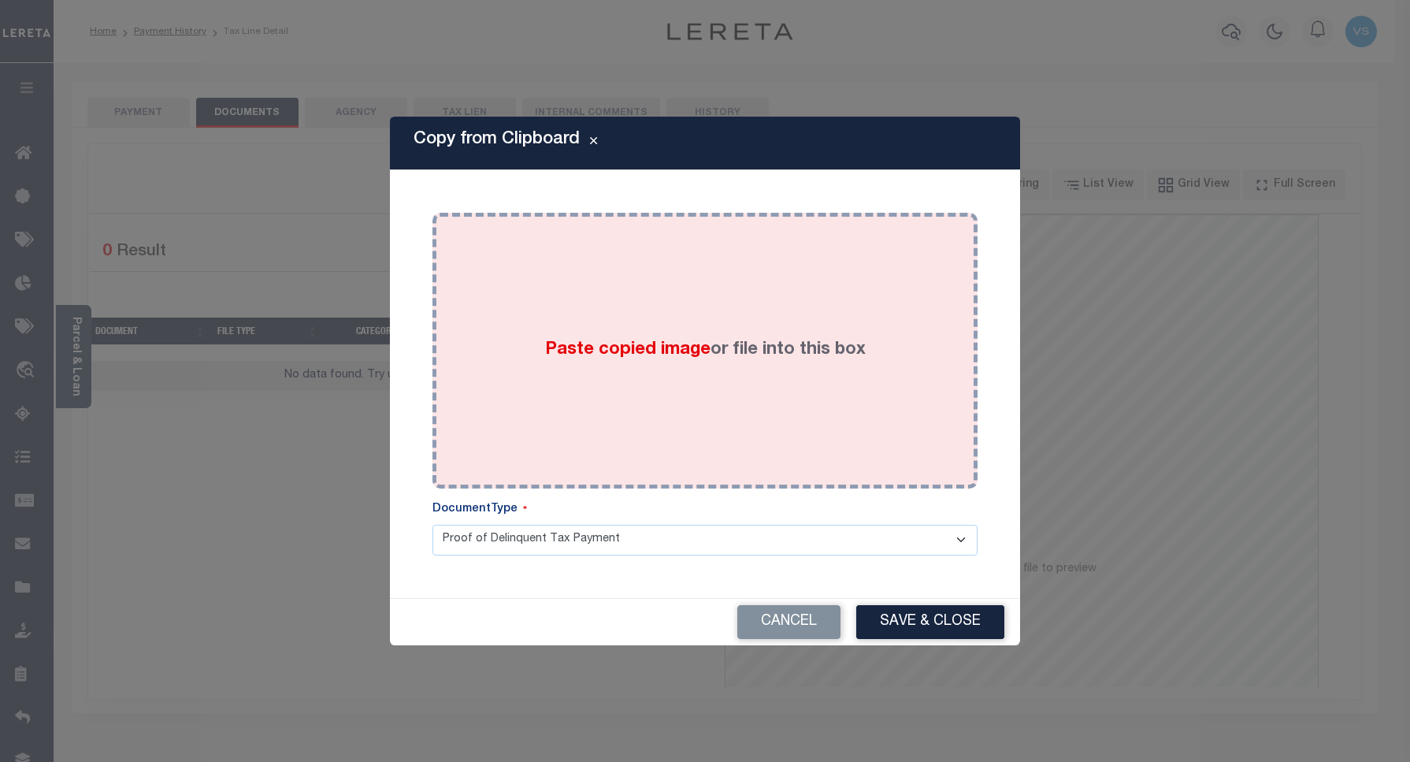
click at [493, 288] on div "Paste copied image or file into this box" at bounding box center [705, 351] width 522 height 252
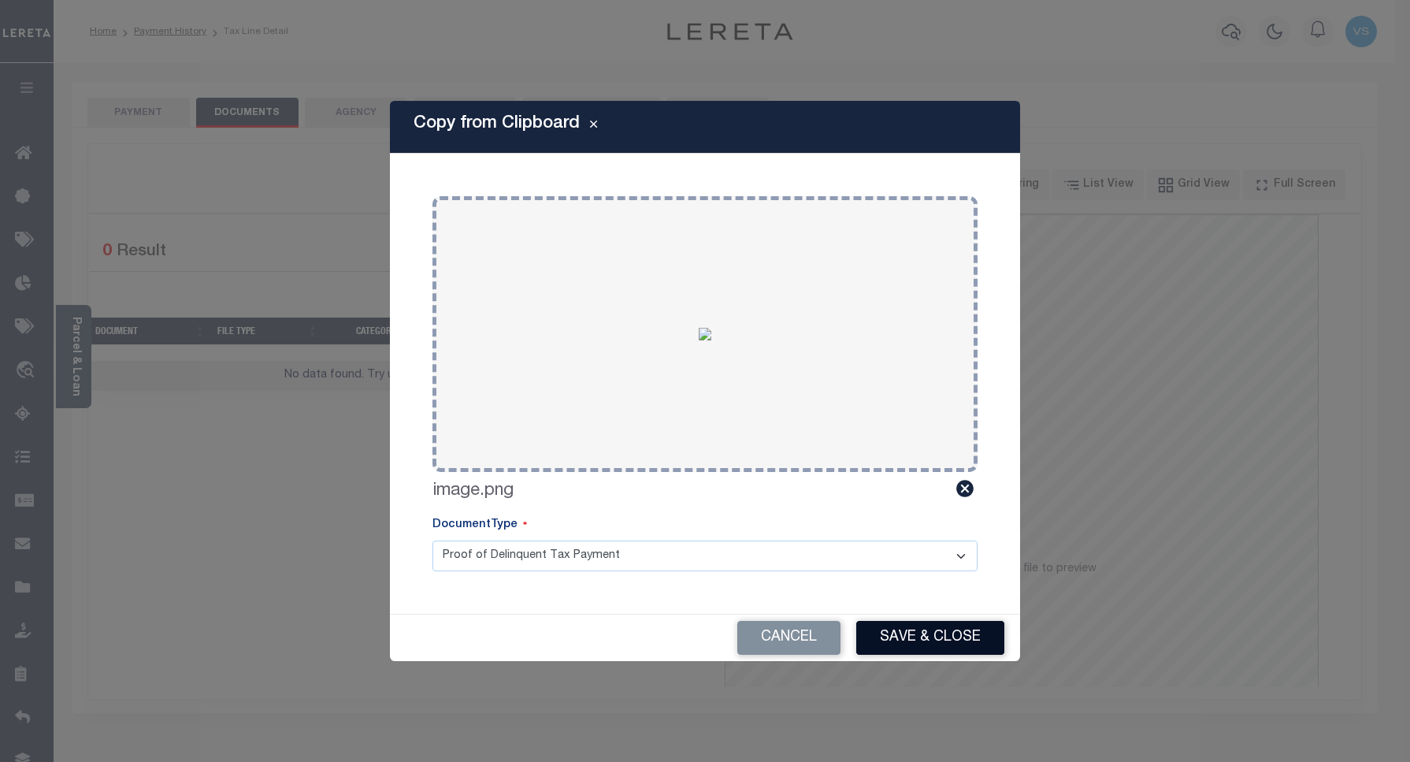
click at [891, 628] on button "Save & Close" at bounding box center [930, 638] width 148 height 34
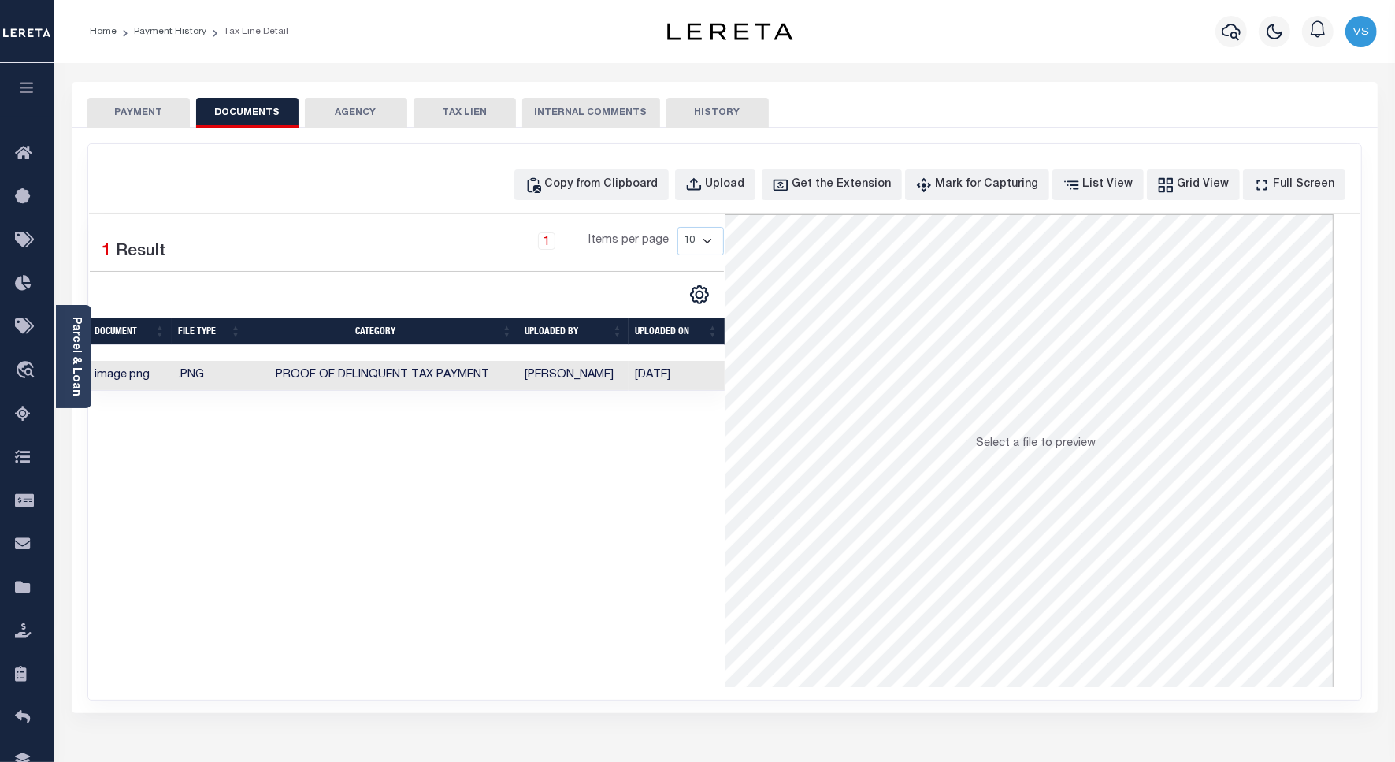
click at [134, 116] on button "PAYMENT" at bounding box center [138, 113] width 102 height 30
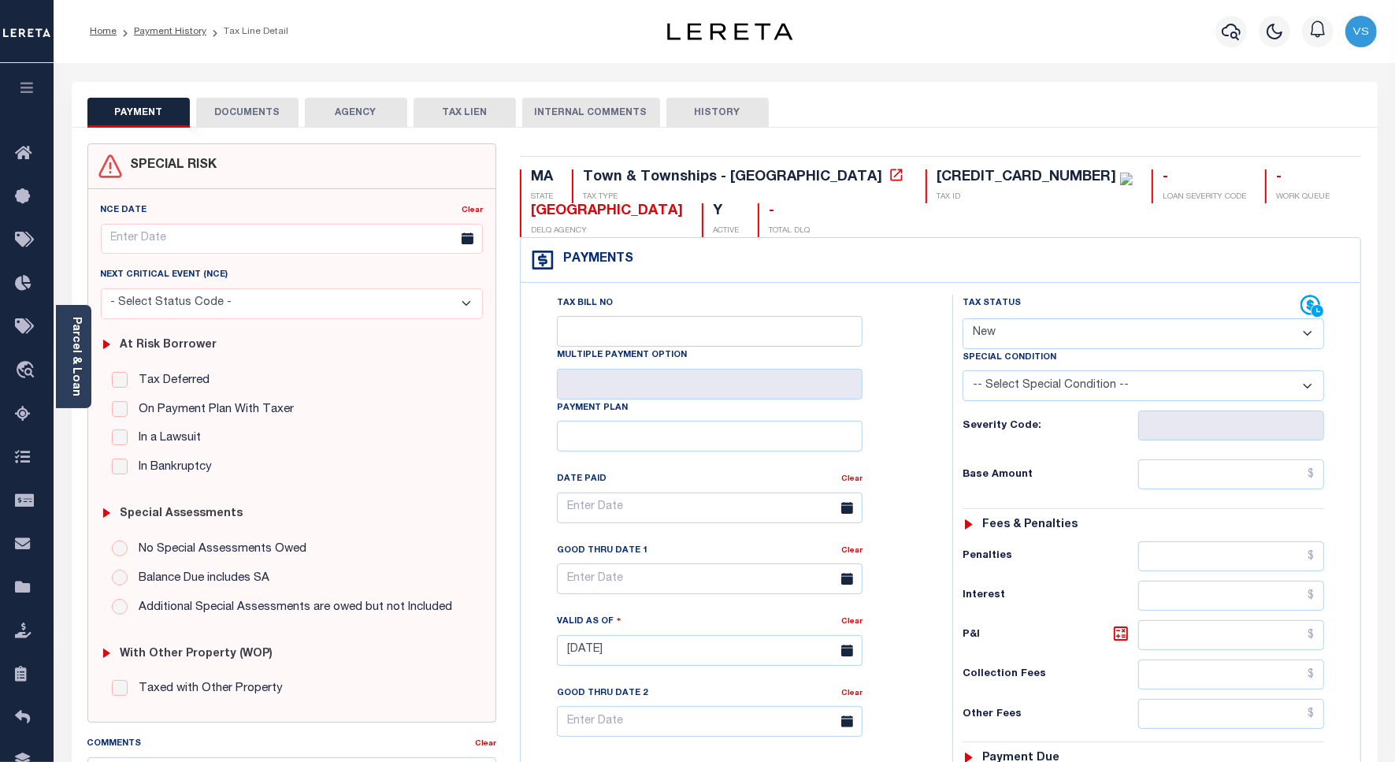
scroll to position [98, 0]
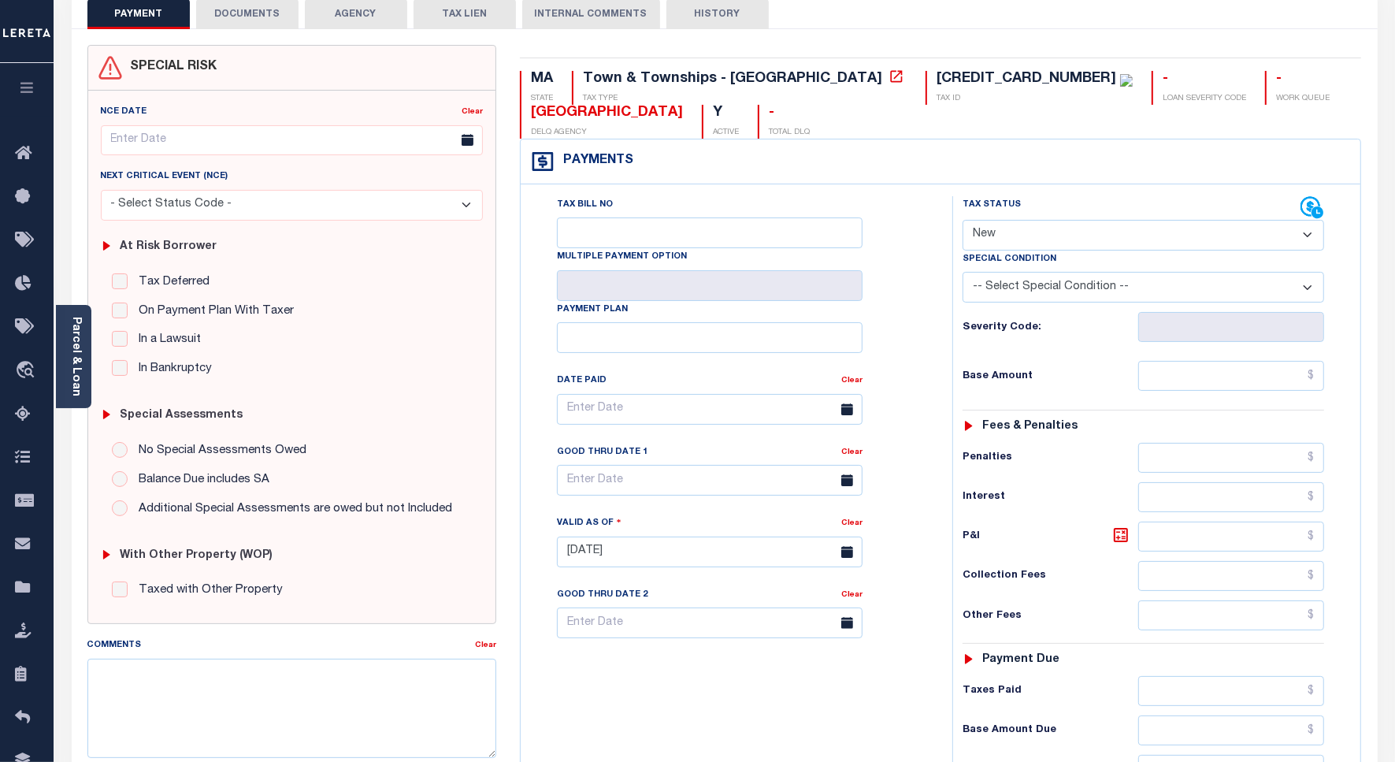
click at [999, 235] on select "- Select Status Code - Open Due/Unpaid Paid Incomplete No Tax Due Internal Refu…" at bounding box center [1144, 235] width 362 height 31
select select "PYD"
click at [963, 221] on select "- Select Status Code - Open Due/Unpaid Paid Incomplete No Tax Due Internal Refu…" at bounding box center [1144, 235] width 362 height 31
type input "09/15/2025"
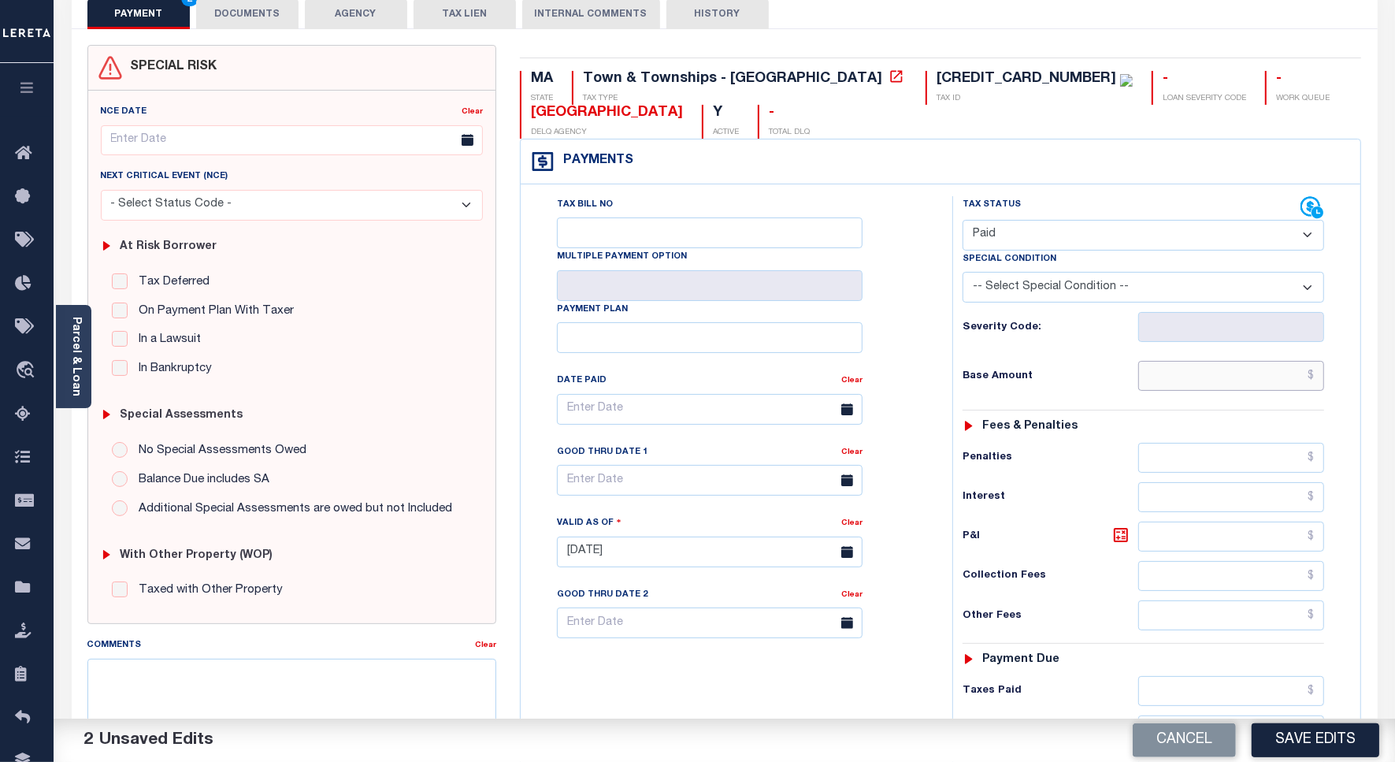
click at [1191, 385] on input "text" at bounding box center [1232, 376] width 186 height 30
paste input "1,514.26"
type input "$1,514.26"
click at [1304, 749] on button "Save Edits" at bounding box center [1316, 740] width 128 height 34
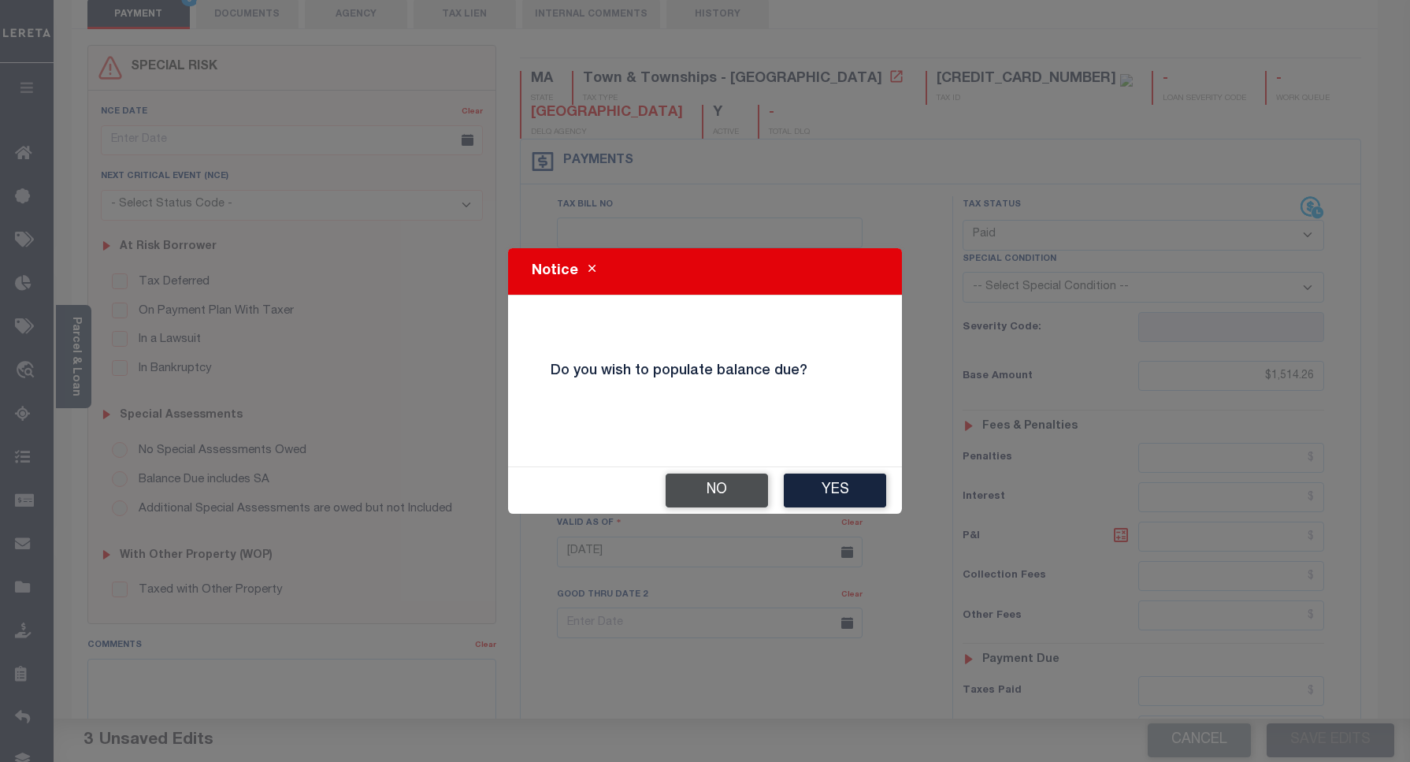
click at [709, 482] on button "No" at bounding box center [717, 491] width 102 height 34
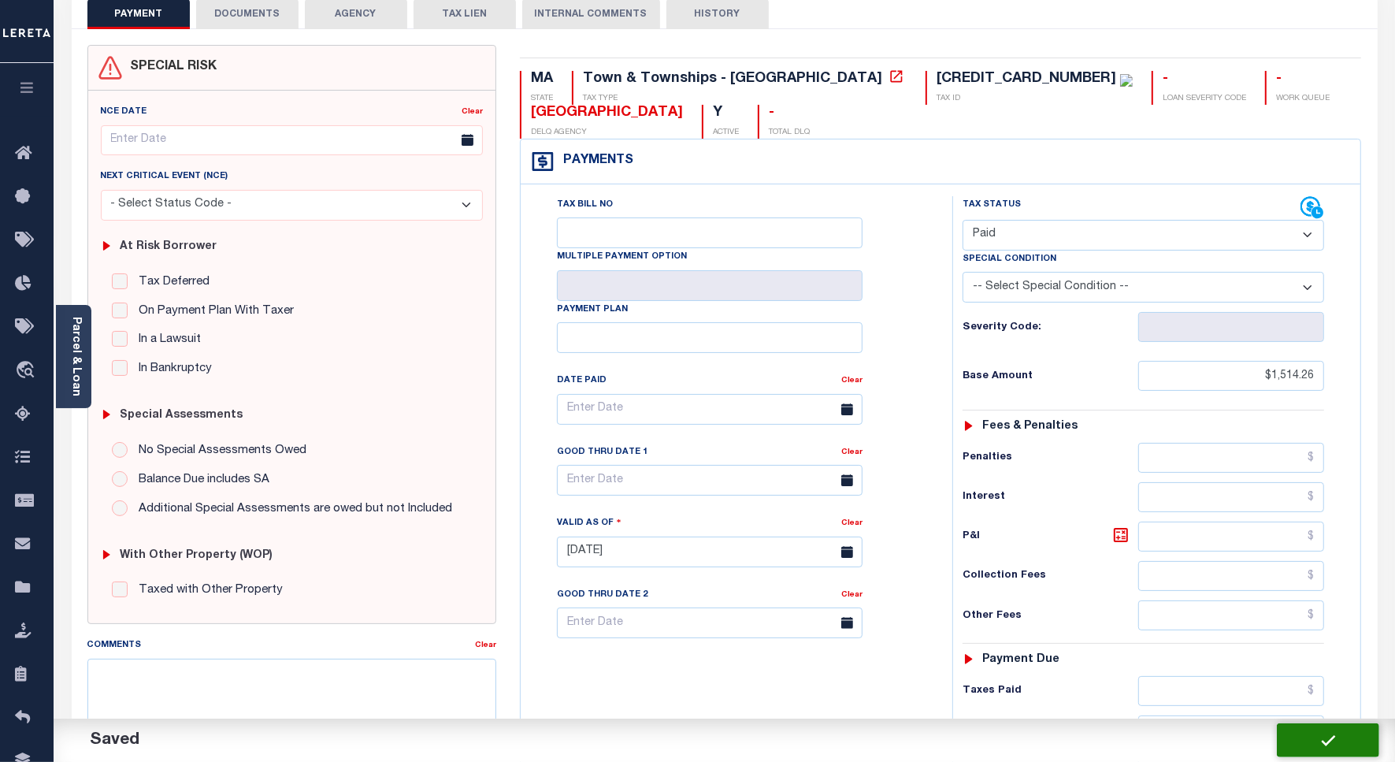
checkbox input "false"
type input "$1,514.26"
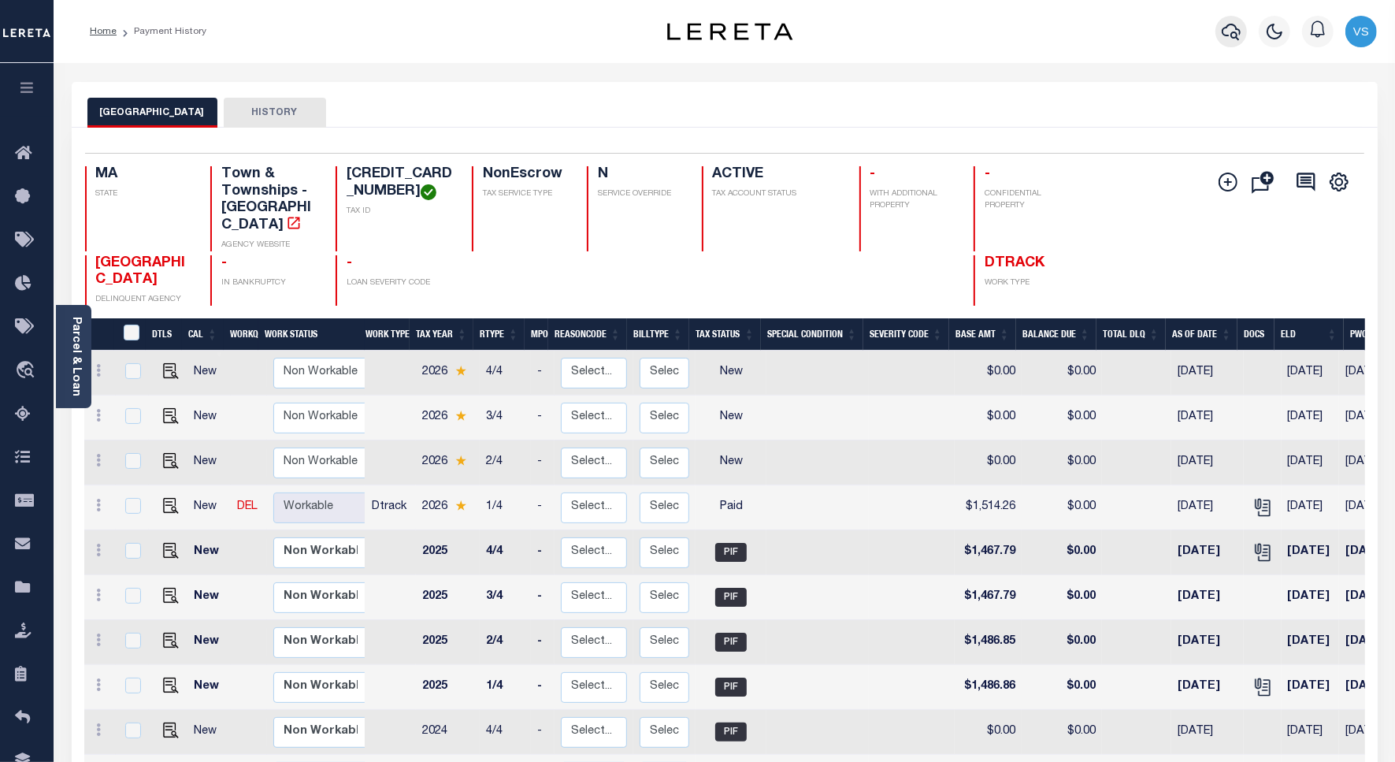
click at [1239, 26] on icon "button" at bounding box center [1231, 31] width 19 height 19
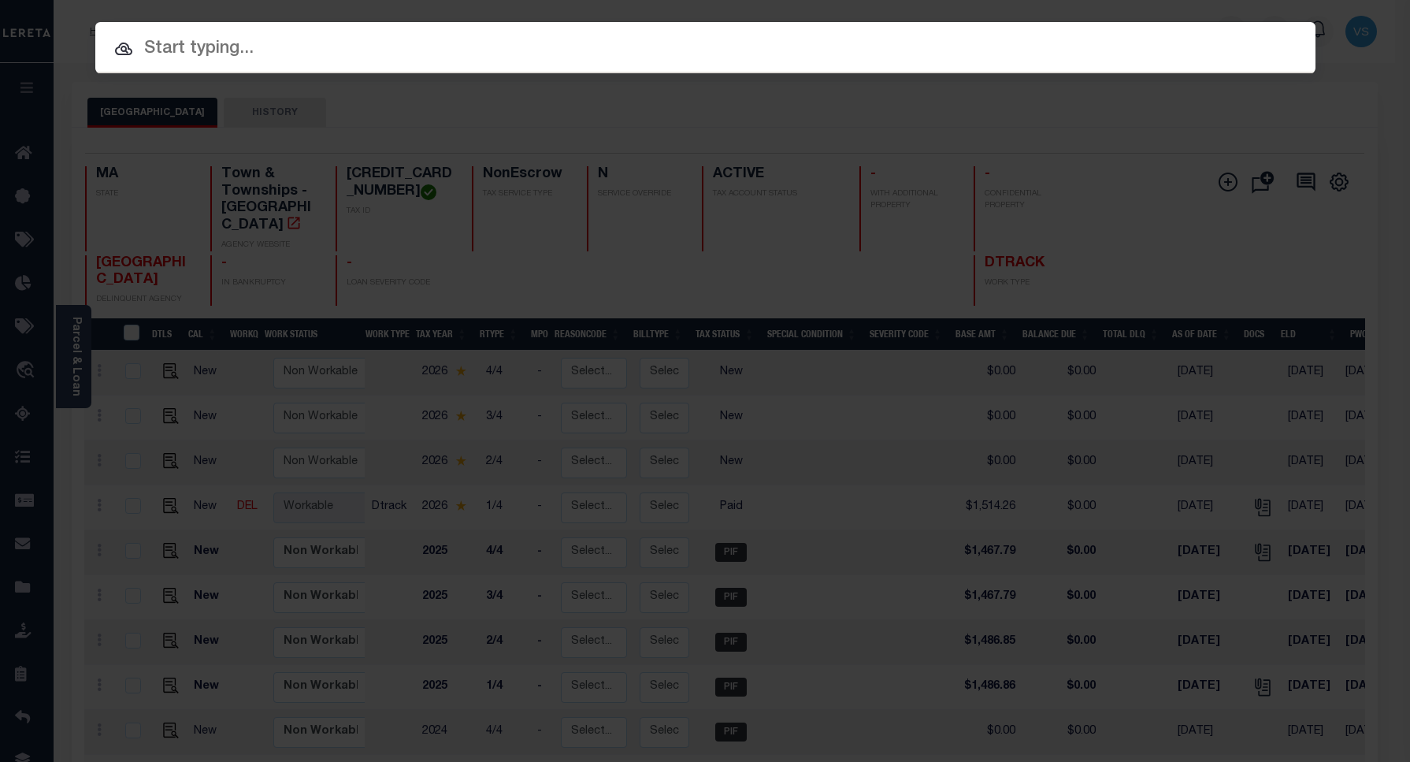
paste input "993251556"
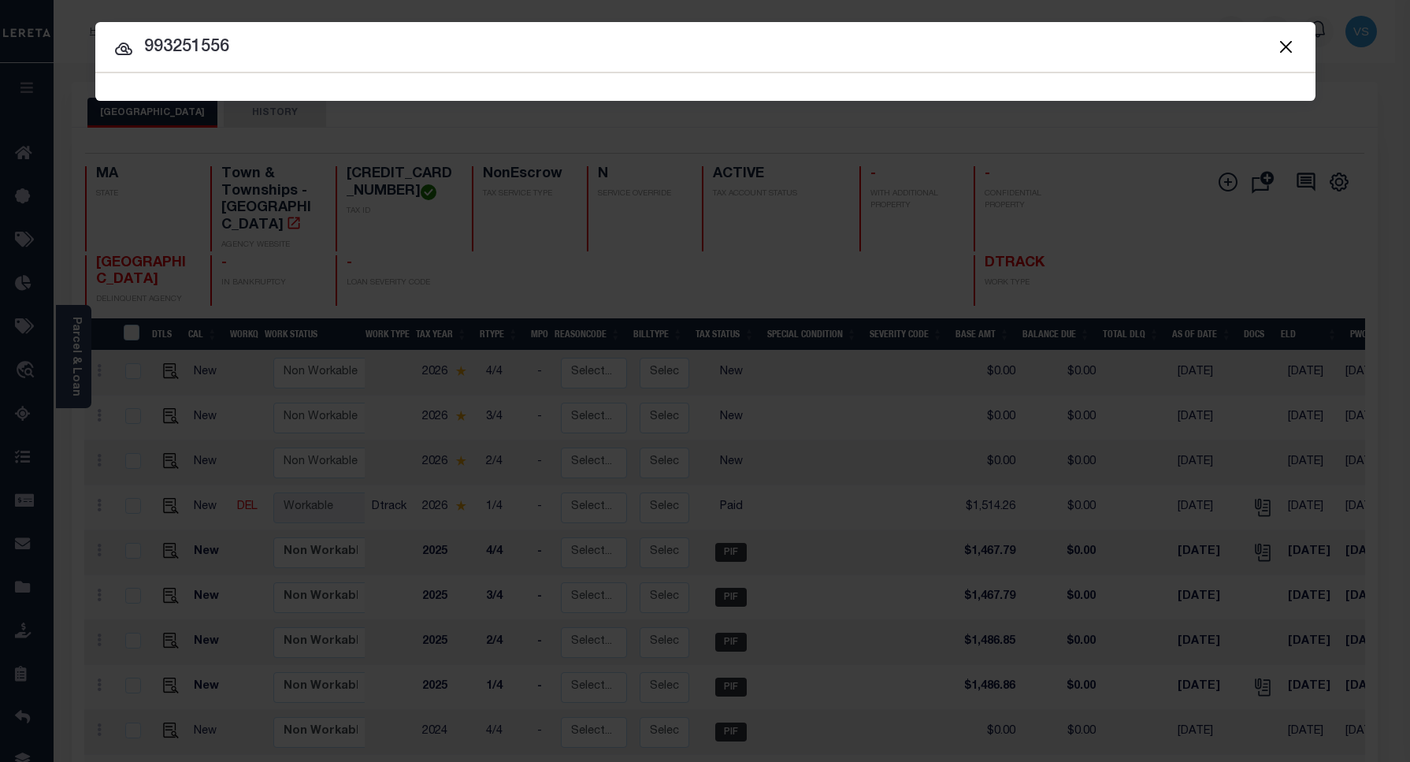
type input "993251556"
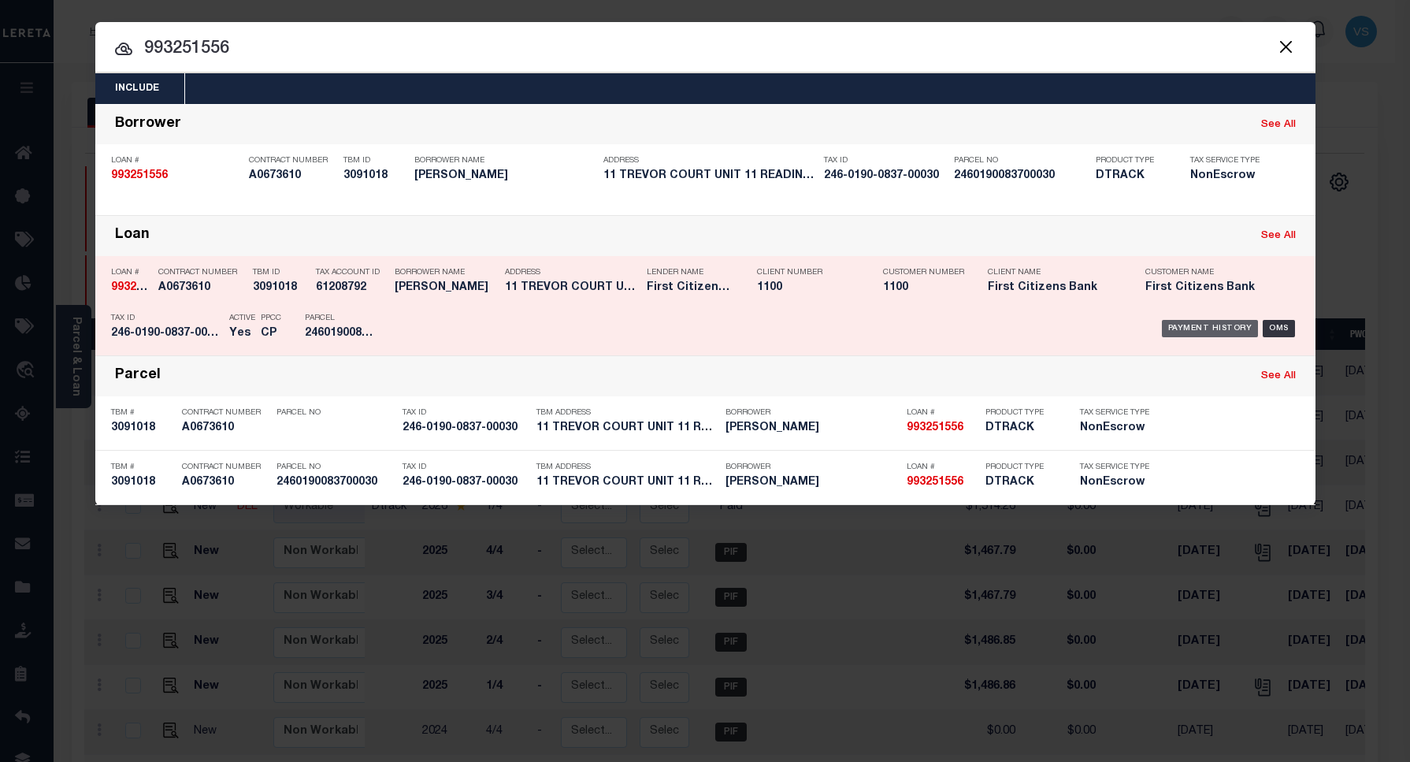
click at [1202, 329] on div "Payment History" at bounding box center [1210, 328] width 97 height 17
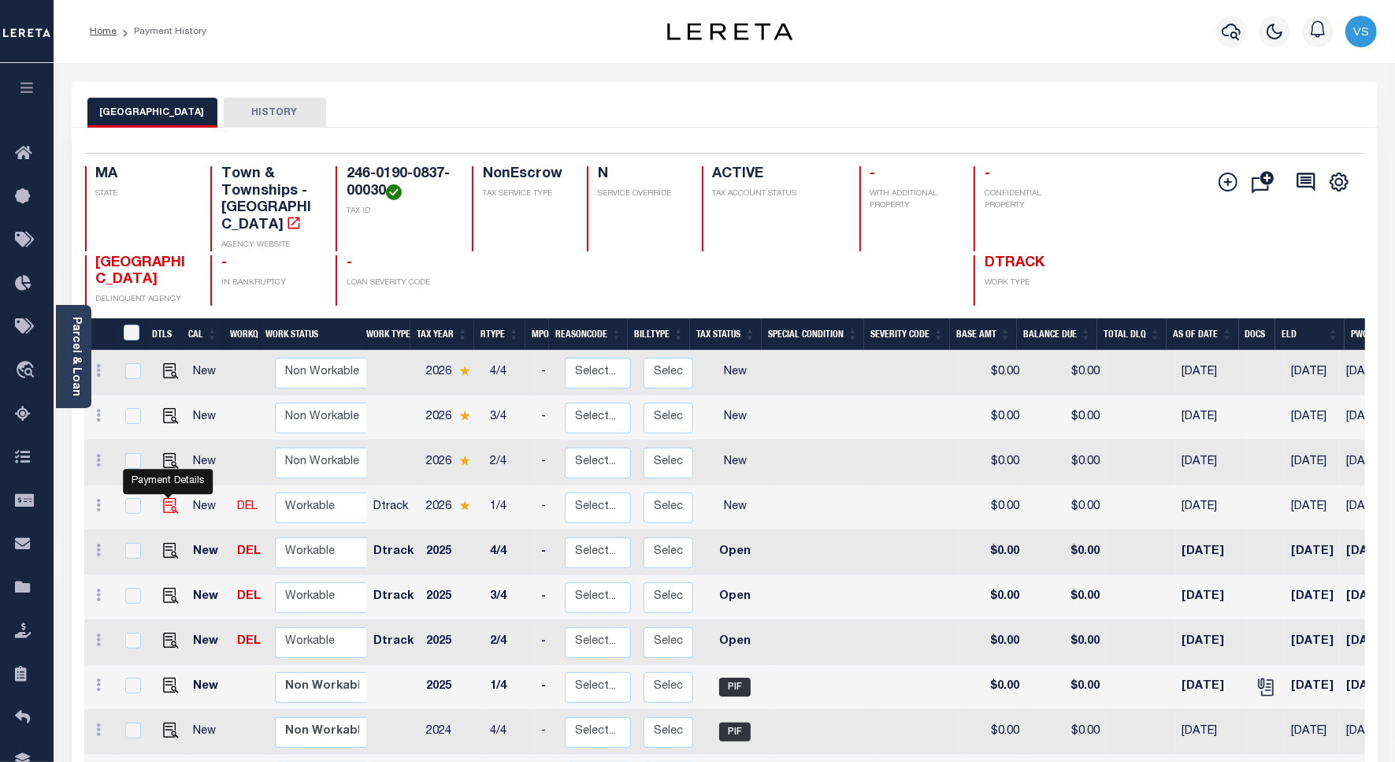
click at [165, 498] on img "" at bounding box center [171, 506] width 16 height 16
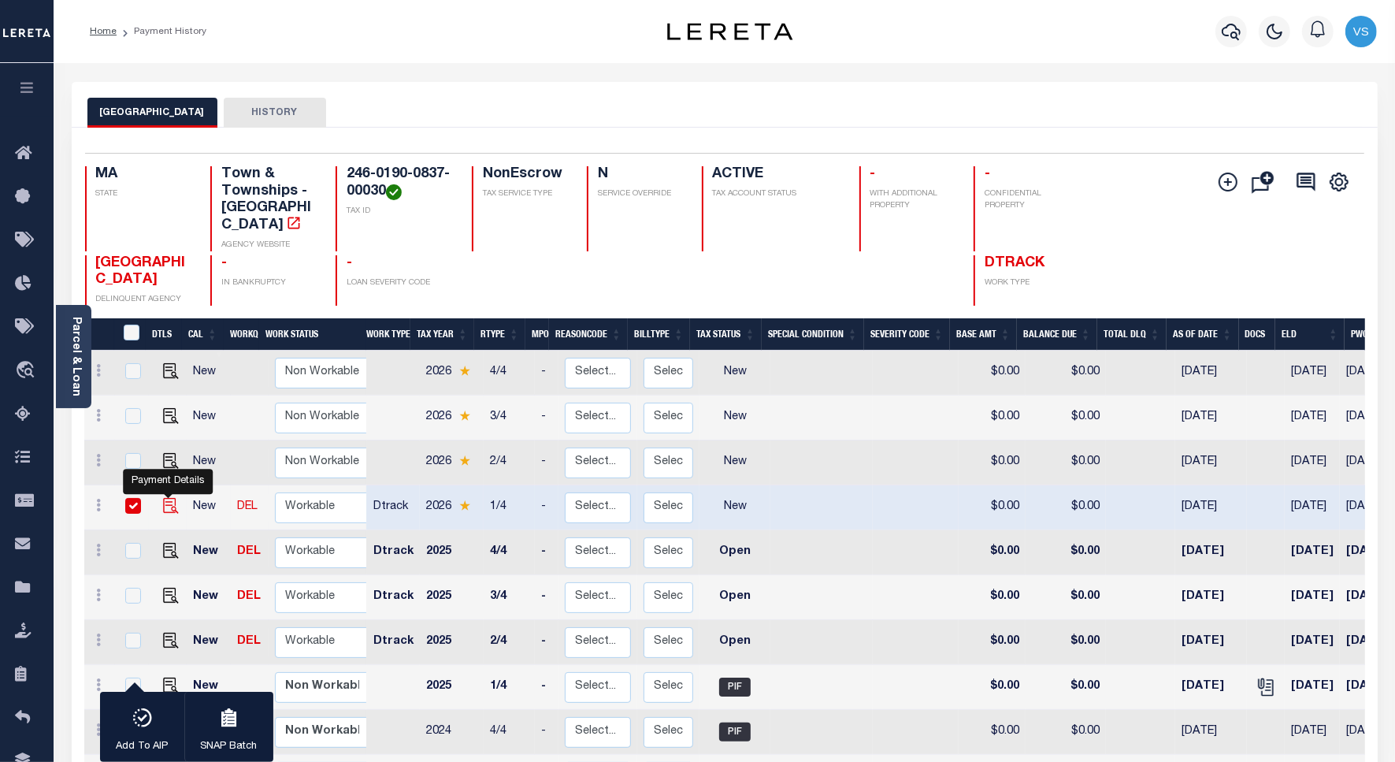
checkbox input "true"
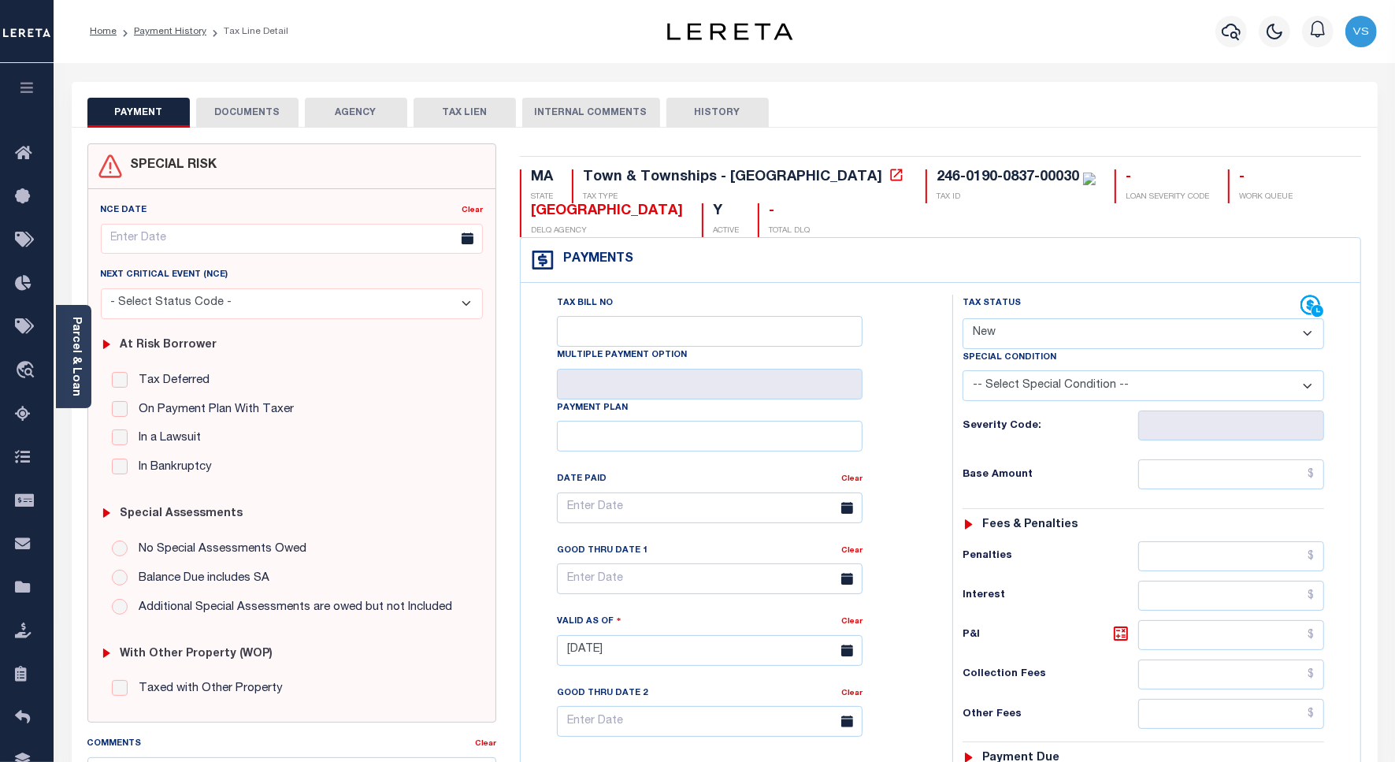
click at [995, 333] on select "- Select Status Code - Open Due/Unpaid Paid Incomplete No Tax Due Internal Refu…" at bounding box center [1144, 333] width 362 height 31
select select "PYD"
click at [963, 320] on select "- Select Status Code - Open Due/Unpaid Paid Incomplete No Tax Due Internal Refu…" at bounding box center [1144, 333] width 362 height 31
type input "[DATE]"
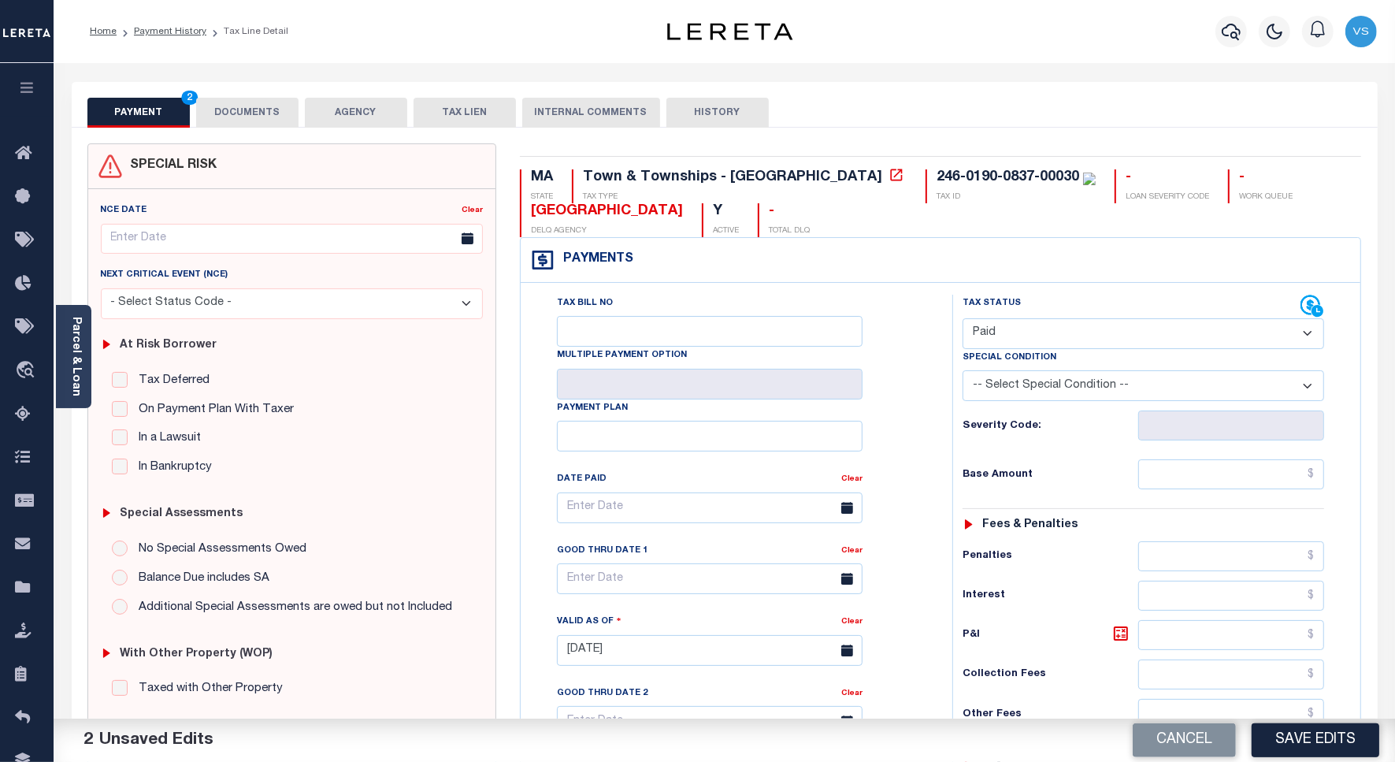
click at [240, 106] on button "DOCUMENTS" at bounding box center [247, 113] width 102 height 30
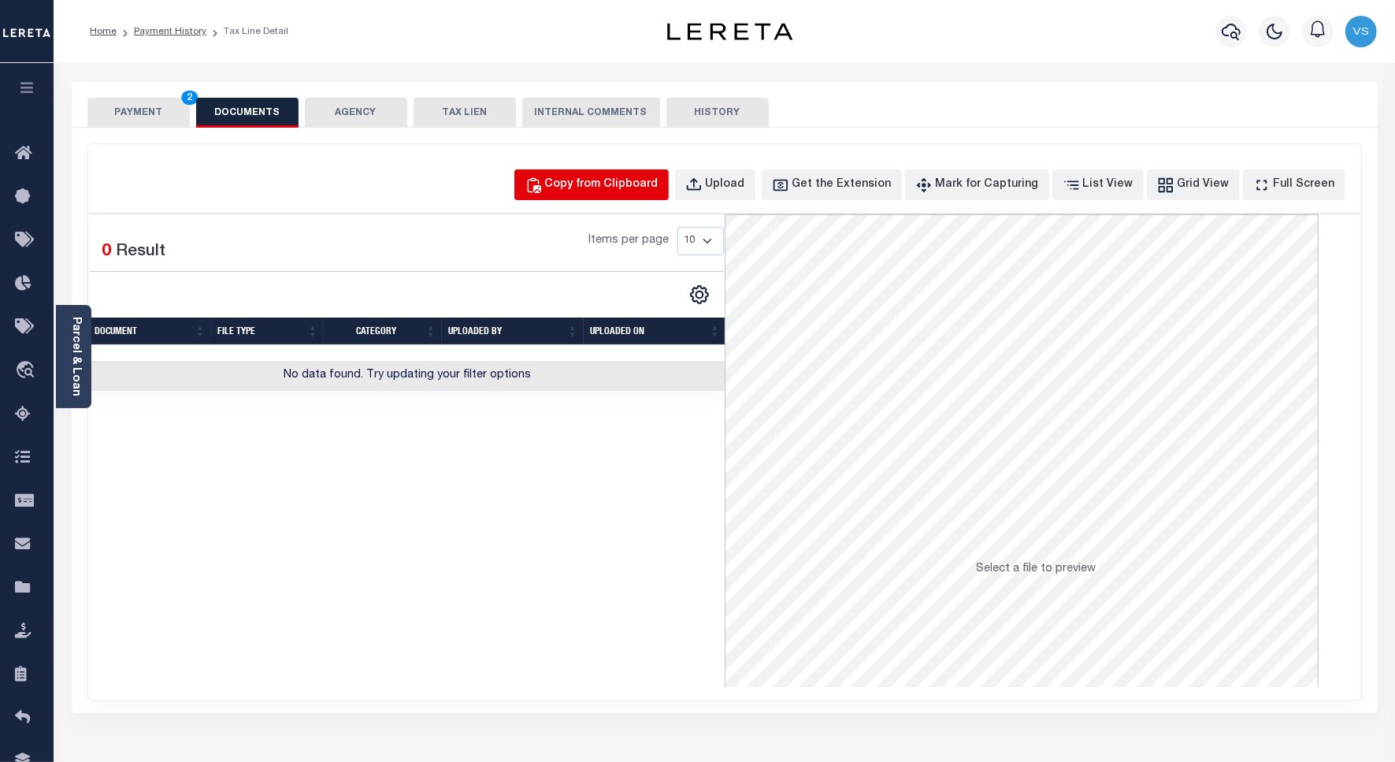
click at [615, 190] on div "Copy from Clipboard" at bounding box center [601, 184] width 113 height 17
select select "POP"
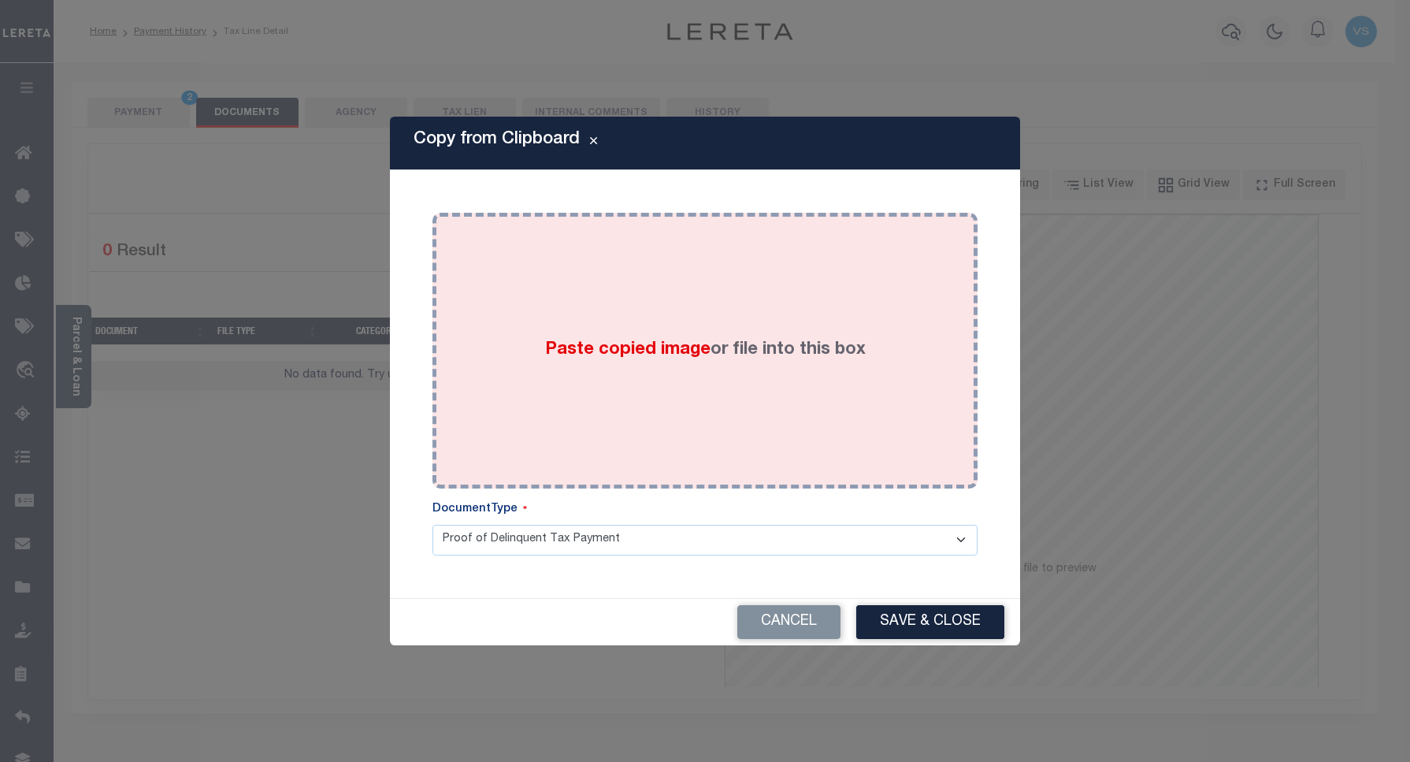
click at [572, 289] on div "Paste copied image or file into this box" at bounding box center [705, 351] width 522 height 252
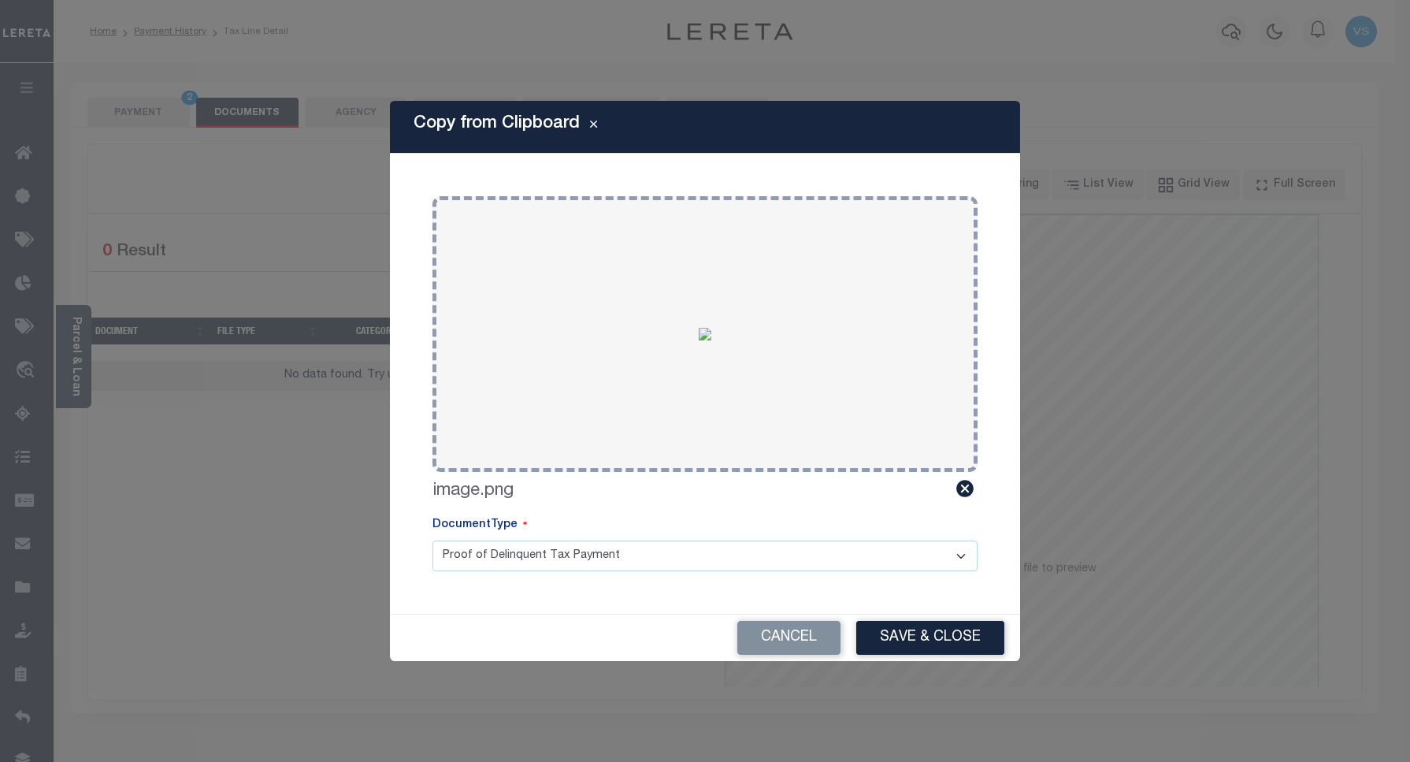
click at [912, 633] on button "Save & Close" at bounding box center [930, 638] width 148 height 34
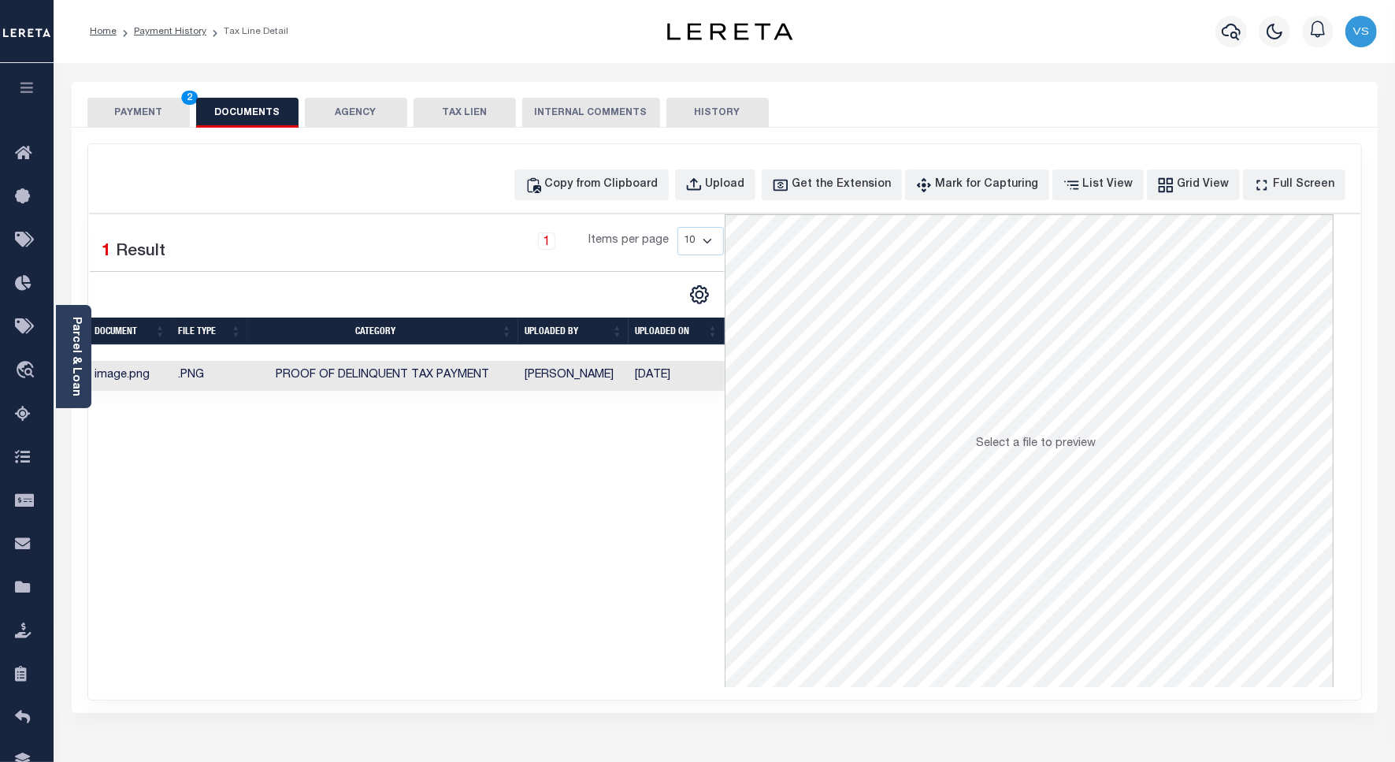
click at [132, 108] on button "PAYMENT 2" at bounding box center [138, 113] width 102 height 30
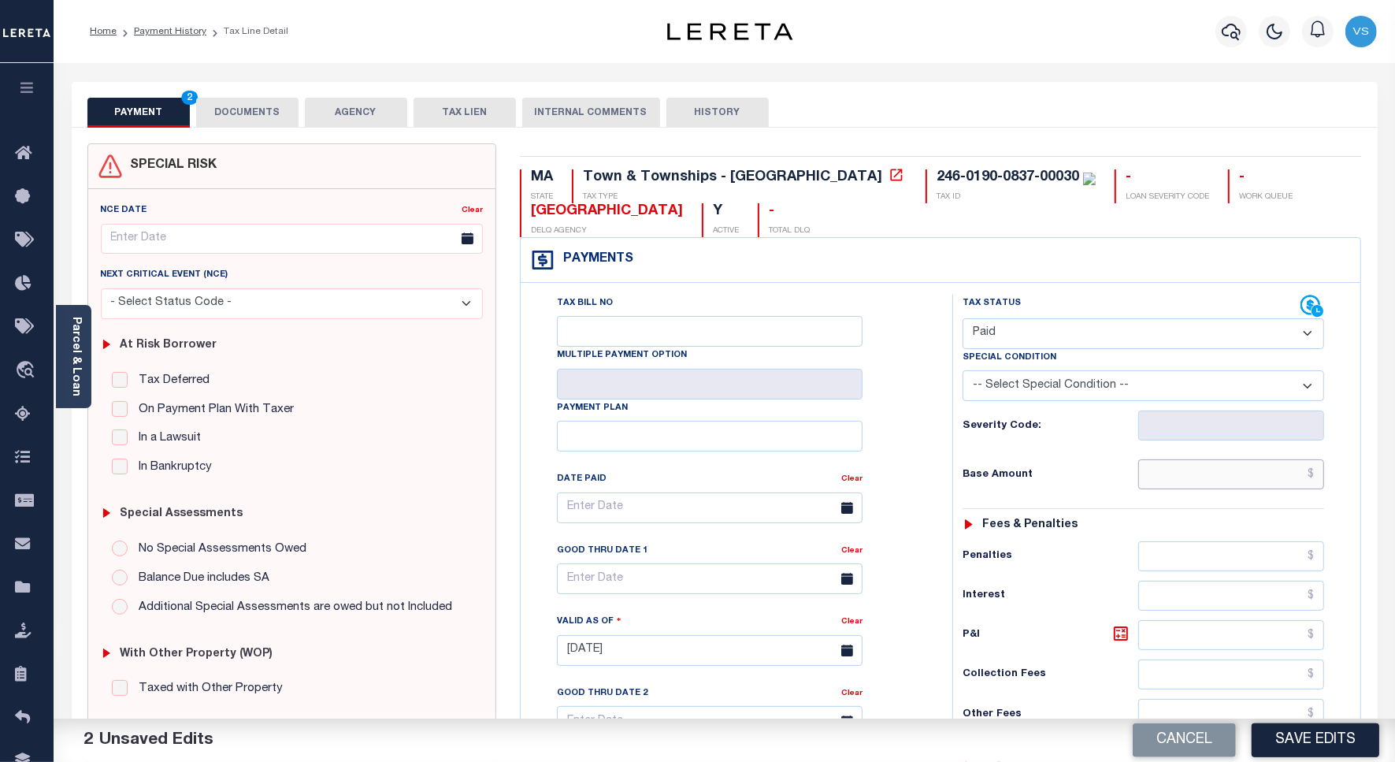
click at [1176, 470] on input "text" at bounding box center [1232, 474] width 186 height 30
paste input "3,291.70"
type input "$3,291.70"
click at [1304, 739] on button "Save Edits" at bounding box center [1316, 740] width 128 height 34
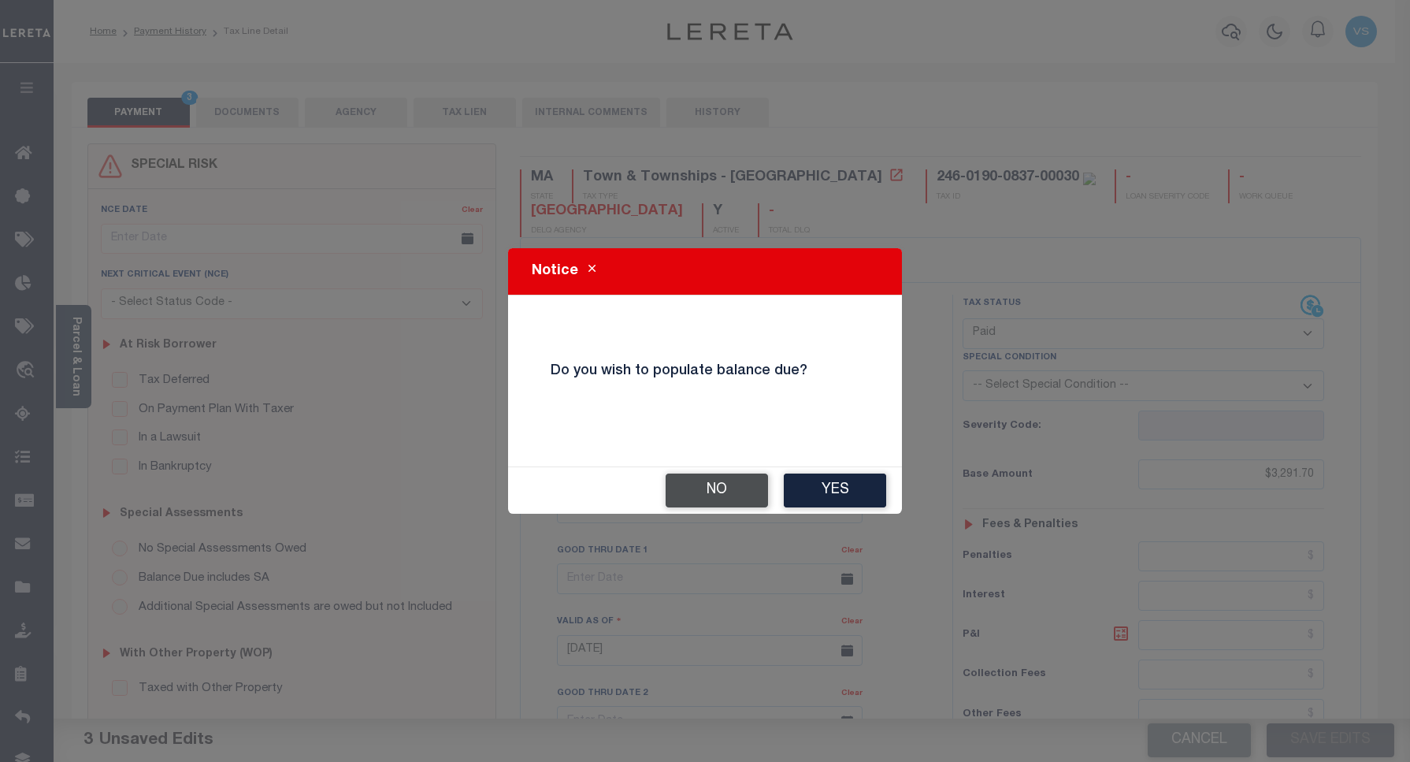
click at [686, 485] on button "No" at bounding box center [717, 491] width 102 height 34
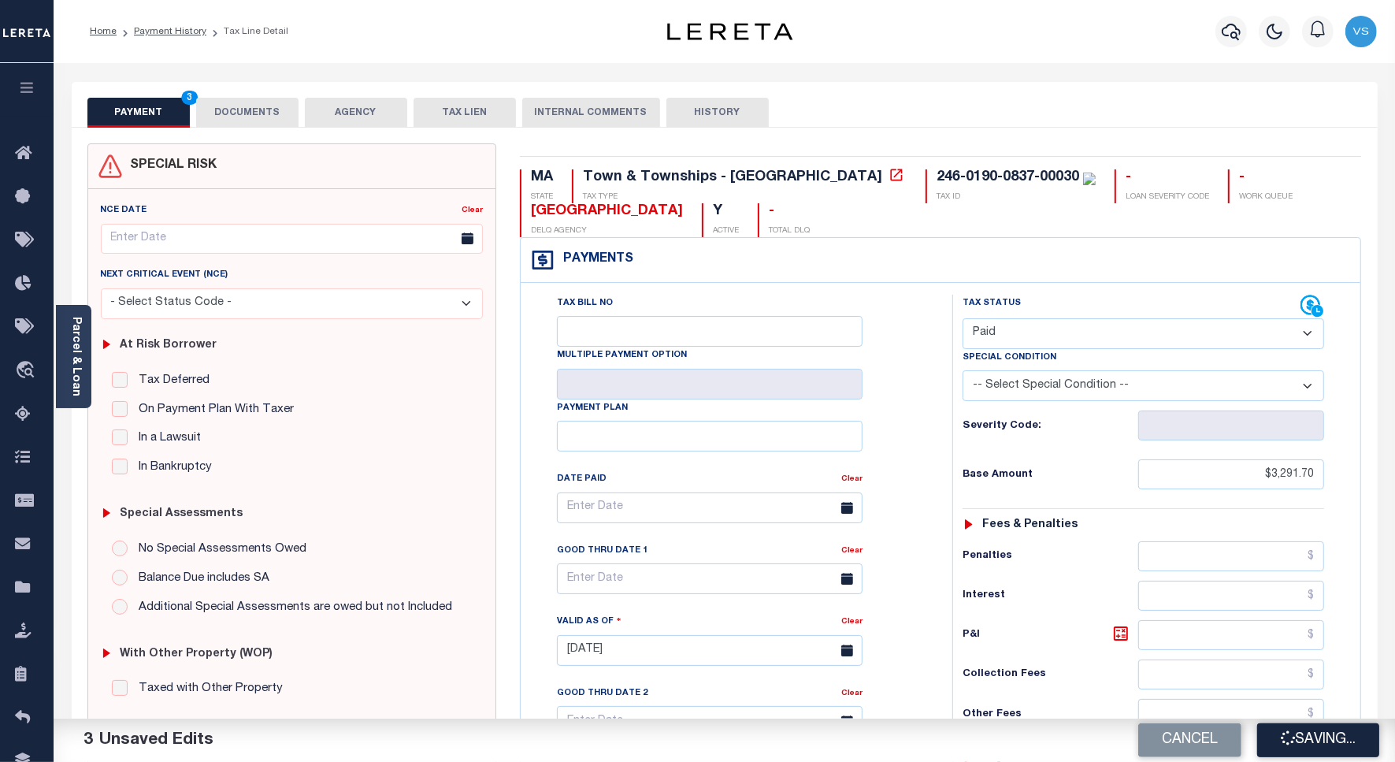
checkbox input "false"
type input "$3,291.7"
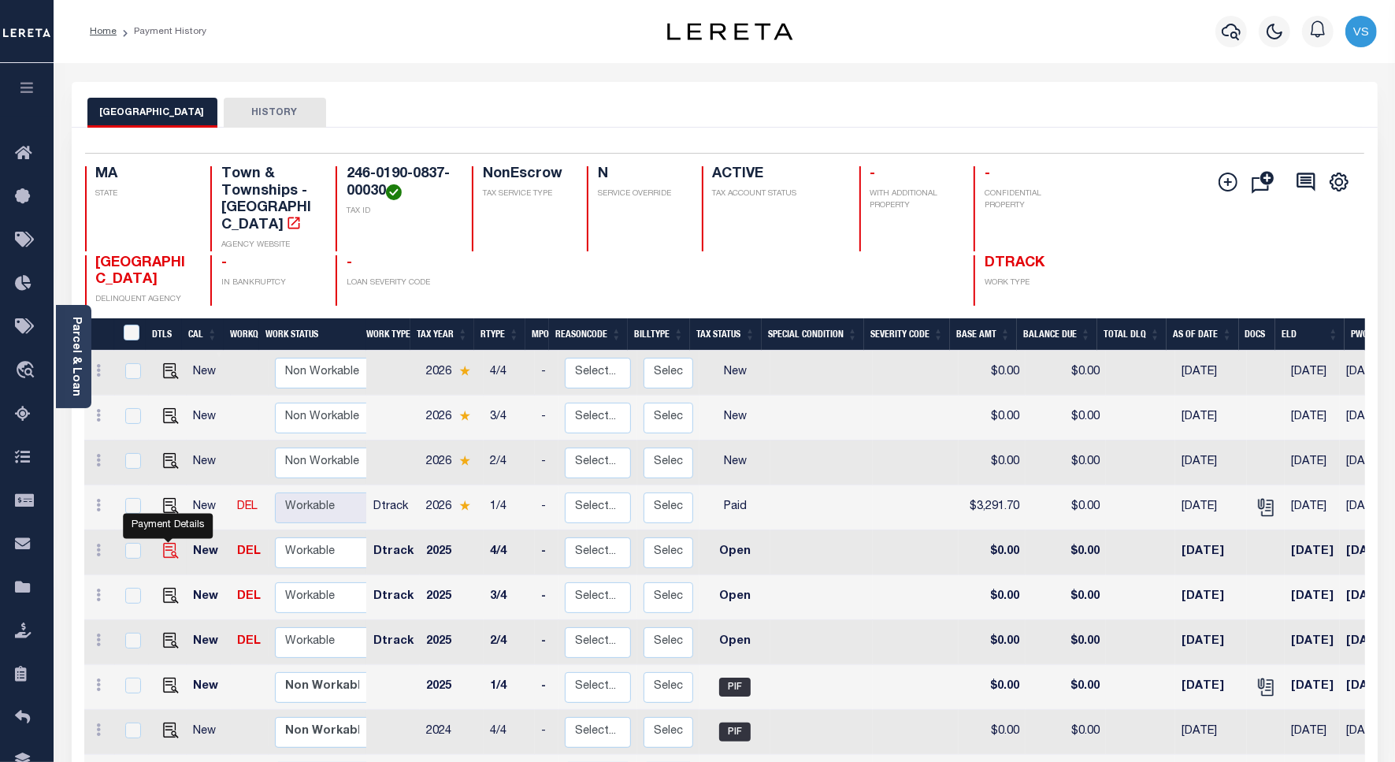
click at [171, 543] on img "" at bounding box center [171, 551] width 16 height 16
checkbox input "true"
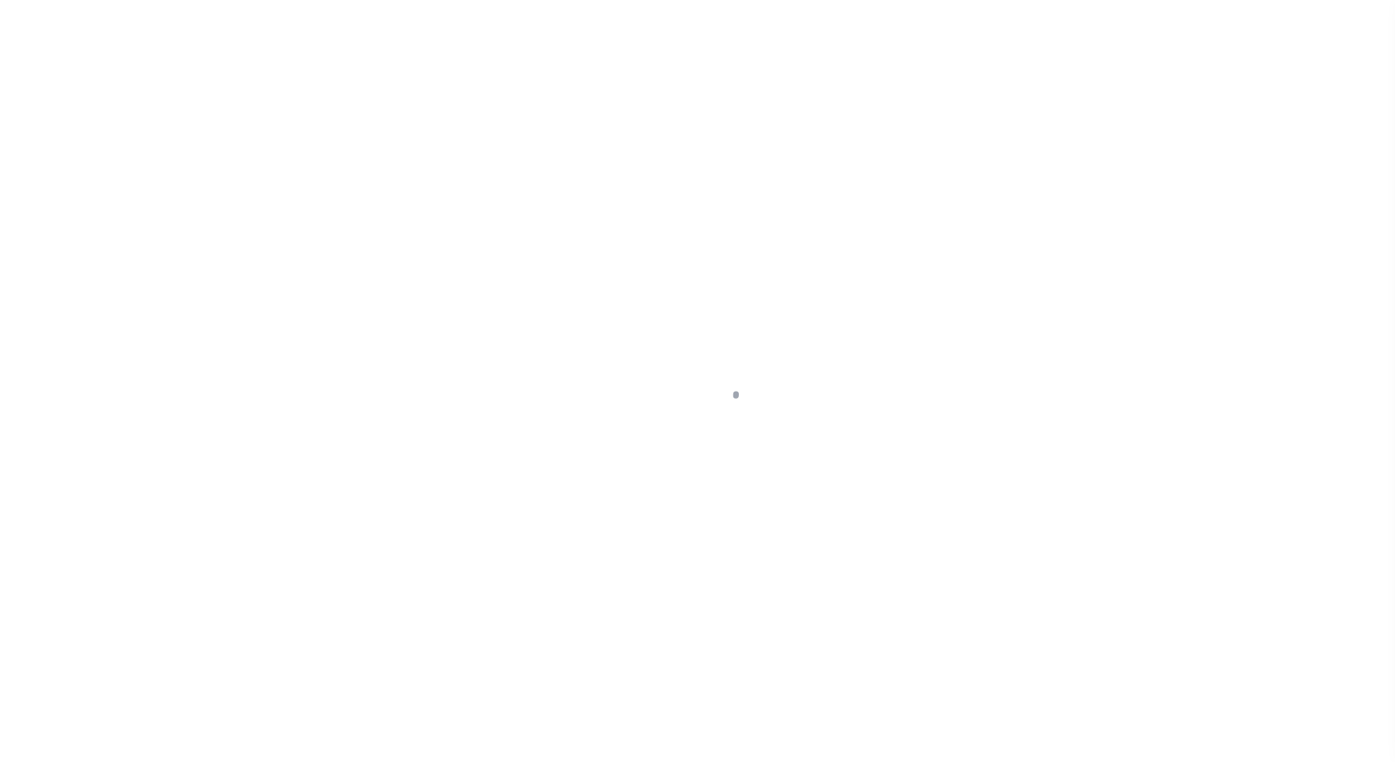
select select "OP2"
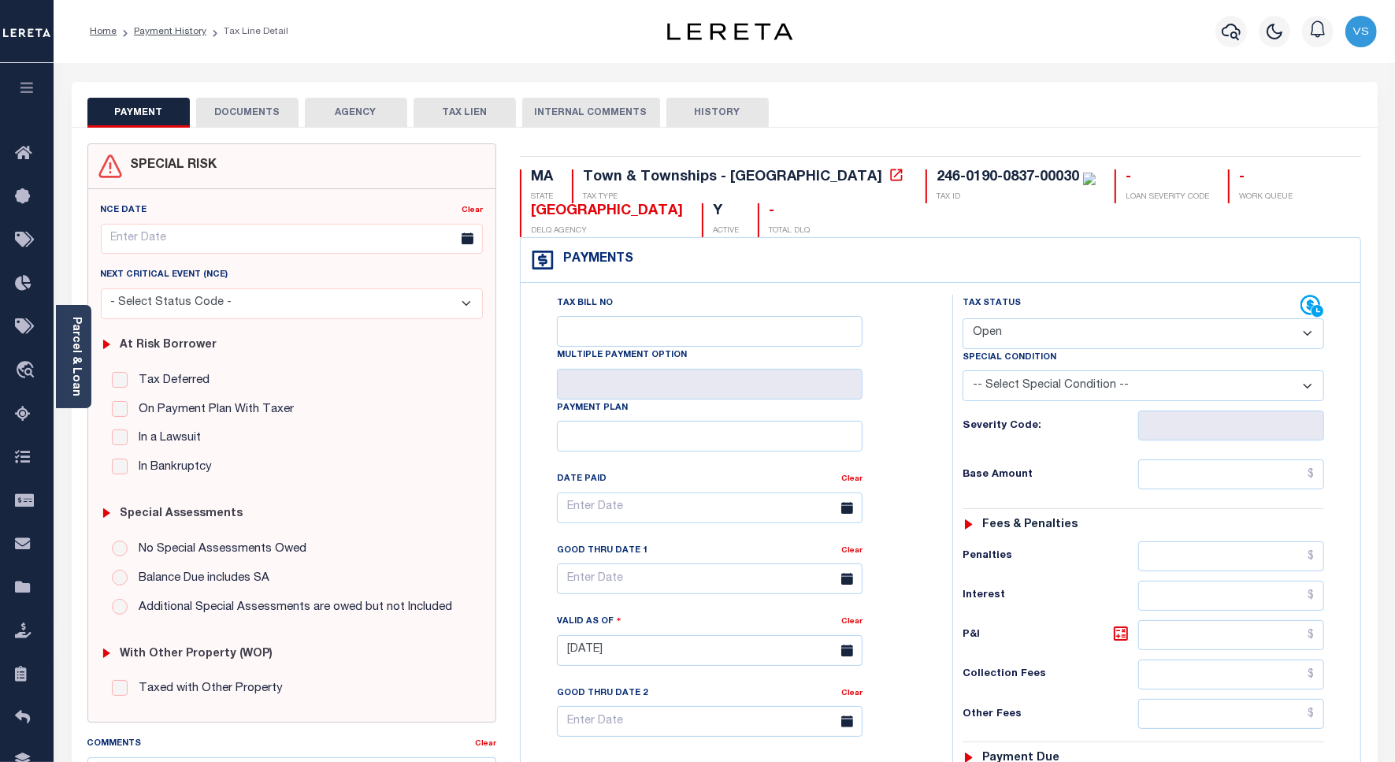
click at [231, 108] on button "DOCUMENTS" at bounding box center [247, 113] width 102 height 30
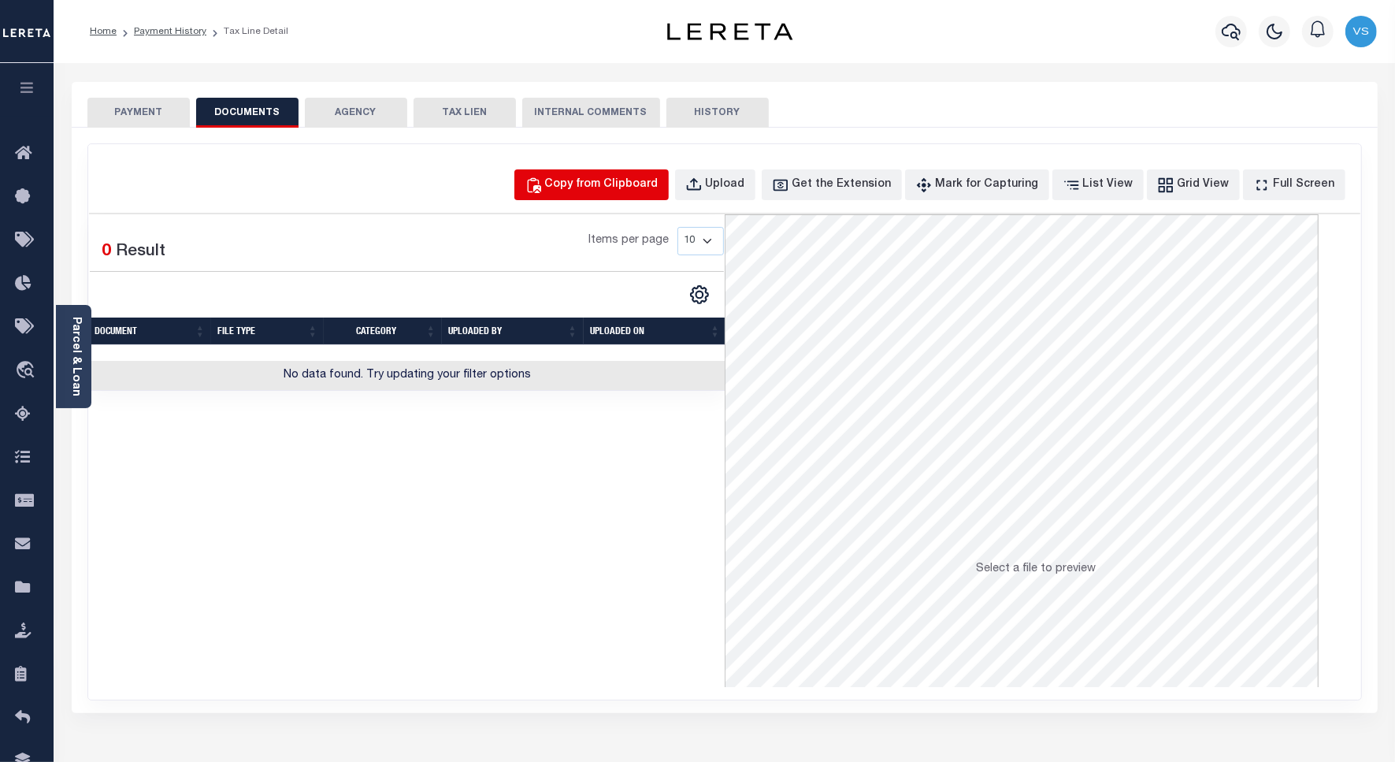
click at [623, 183] on div "Copy from Clipboard" at bounding box center [601, 184] width 113 height 17
select select "POP"
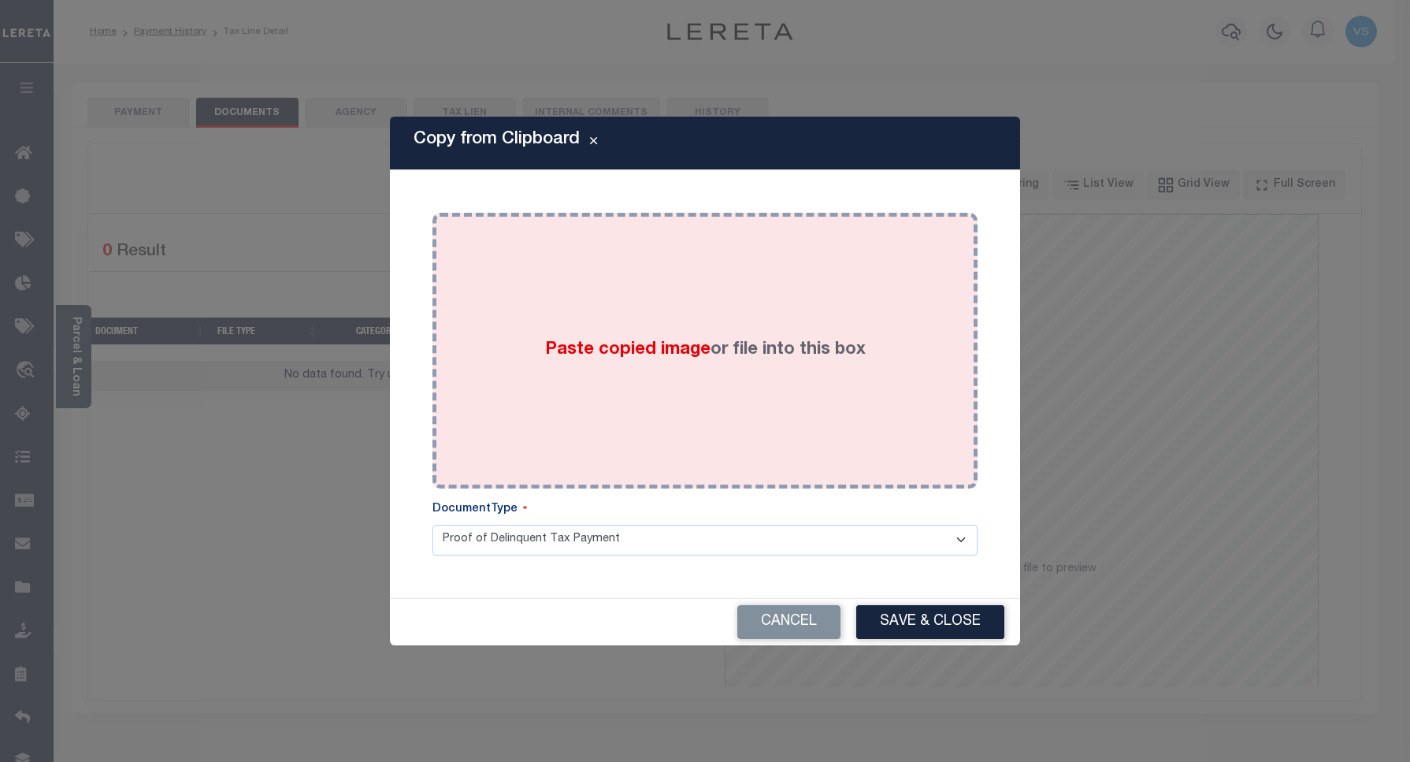
click at [678, 321] on div "Paste copied image or file into this box" at bounding box center [705, 351] width 522 height 252
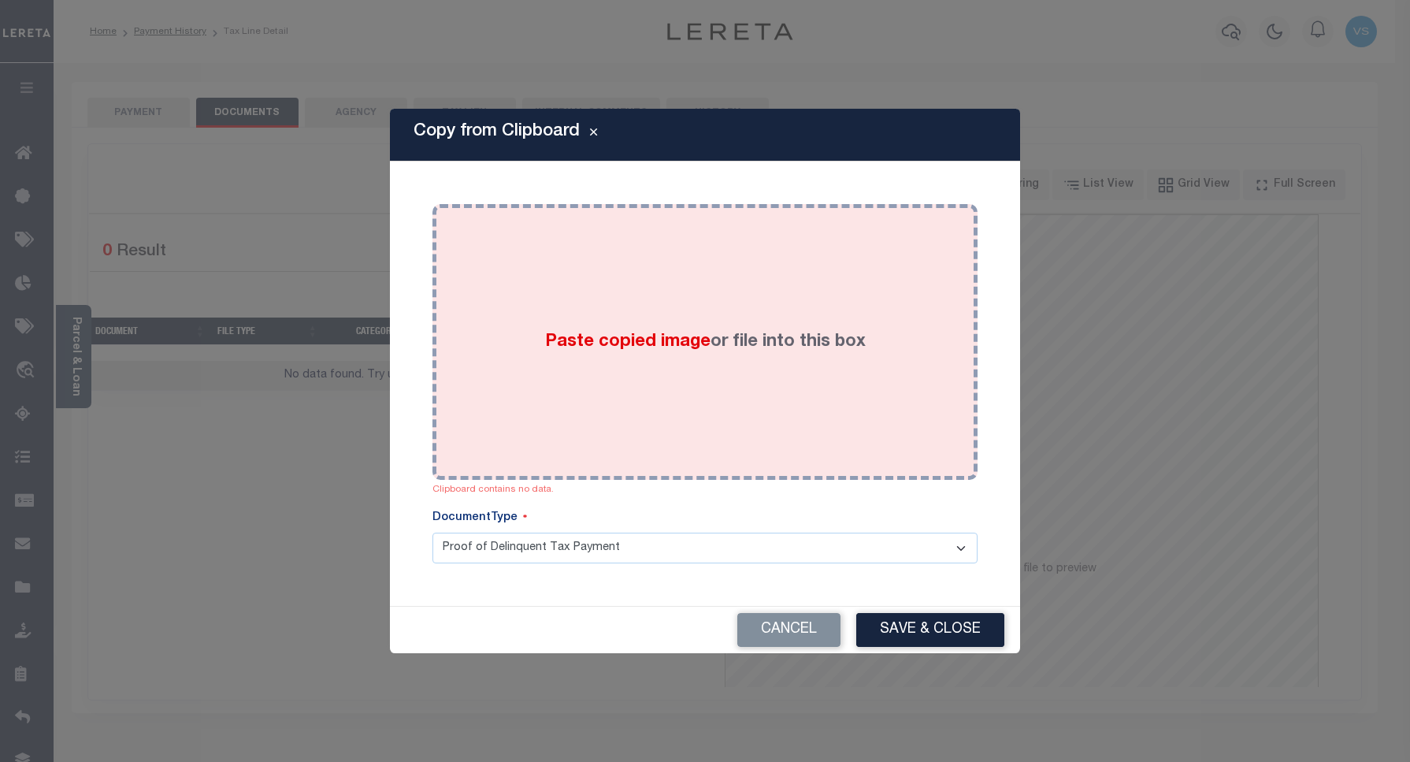
click at [529, 305] on div "Paste copied image or file into this box" at bounding box center [705, 342] width 522 height 252
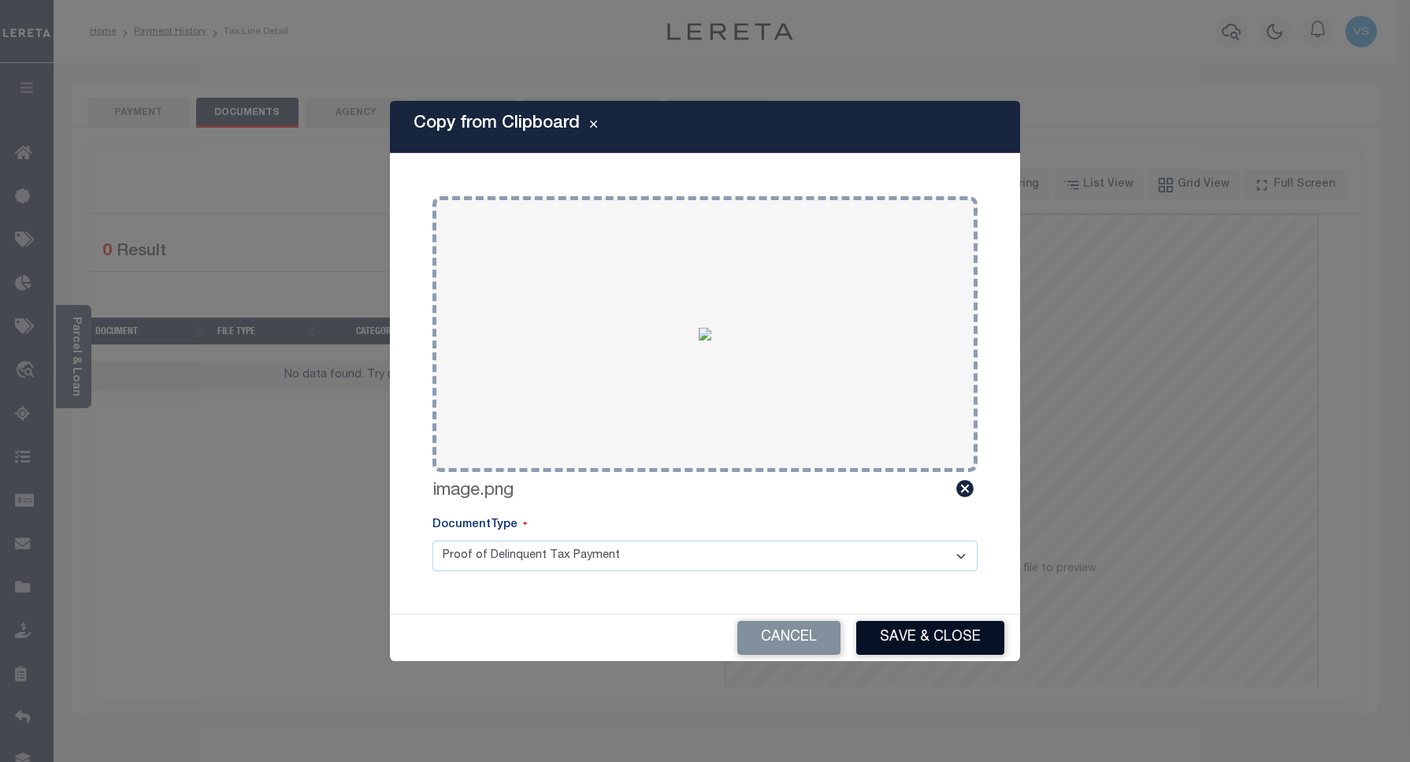
click at [908, 641] on button "Save & Close" at bounding box center [930, 638] width 148 height 34
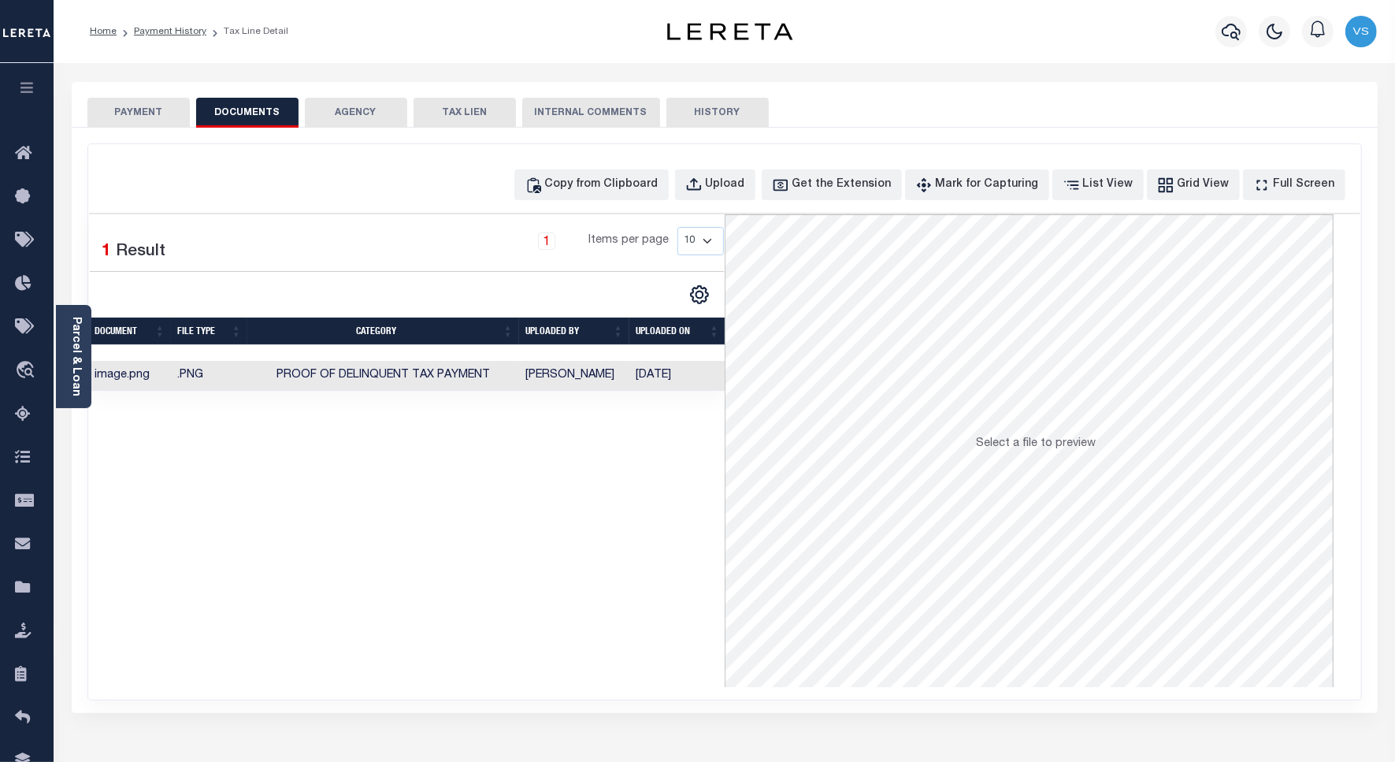
click at [119, 111] on button "PAYMENT" at bounding box center [138, 113] width 102 height 30
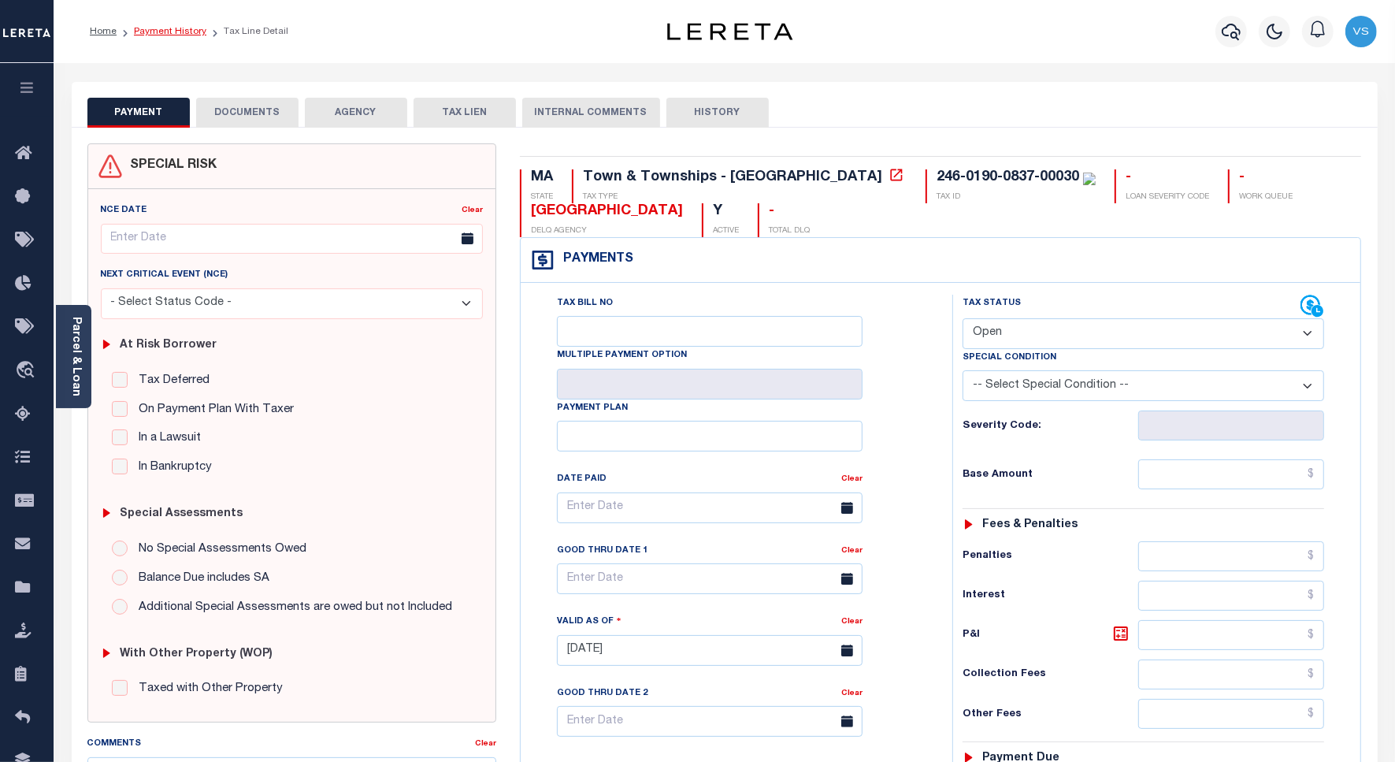
click at [162, 32] on link "Payment History" at bounding box center [170, 31] width 72 height 9
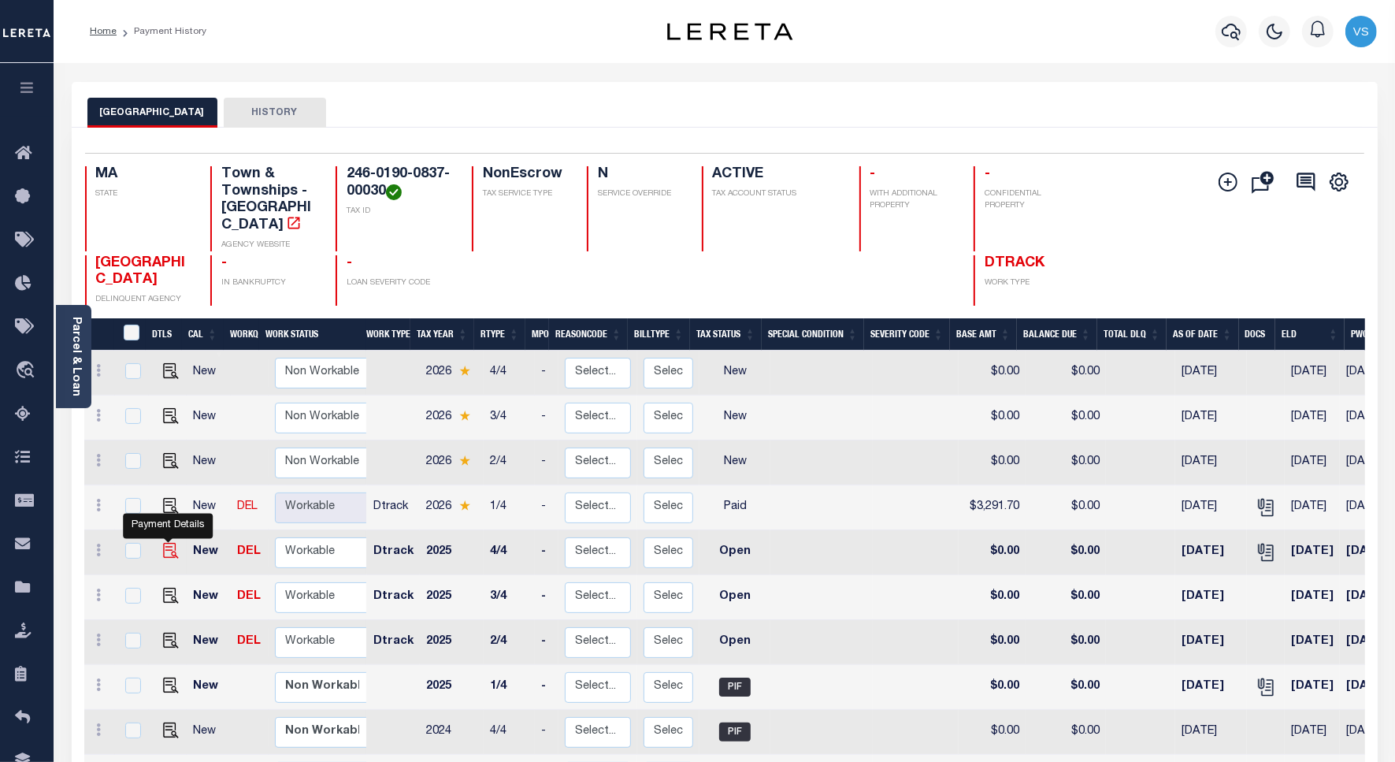
click at [167, 543] on img "" at bounding box center [171, 551] width 16 height 16
checkbox input "true"
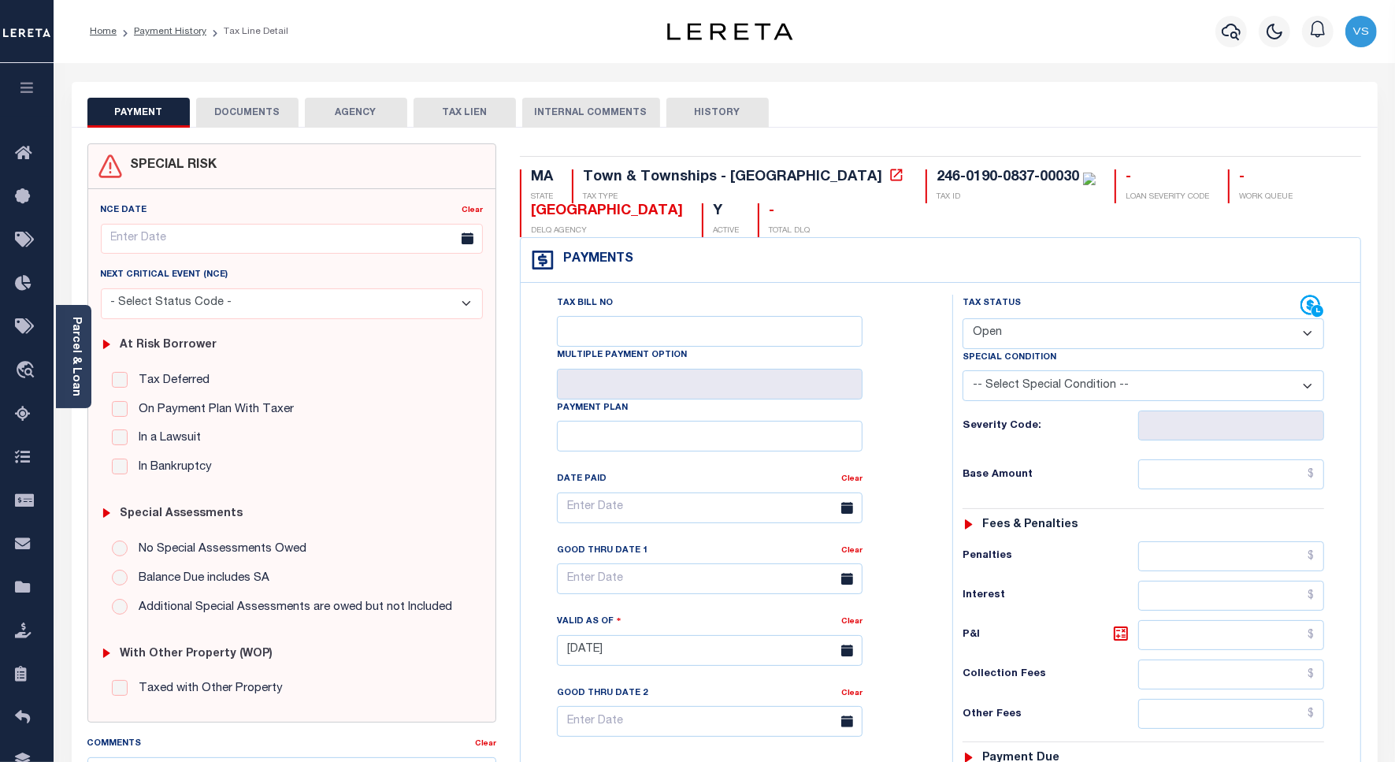
click at [1009, 335] on select "- Select Status Code - Open Due/Unpaid Paid Incomplete No Tax Due Internal Refu…" at bounding box center [1144, 333] width 362 height 31
select select "PYD"
click at [963, 320] on select "- Select Status Code - Open Due/Unpaid Paid Incomplete No Tax Due Internal Refu…" at bounding box center [1144, 333] width 362 height 31
type input "[DATE]"
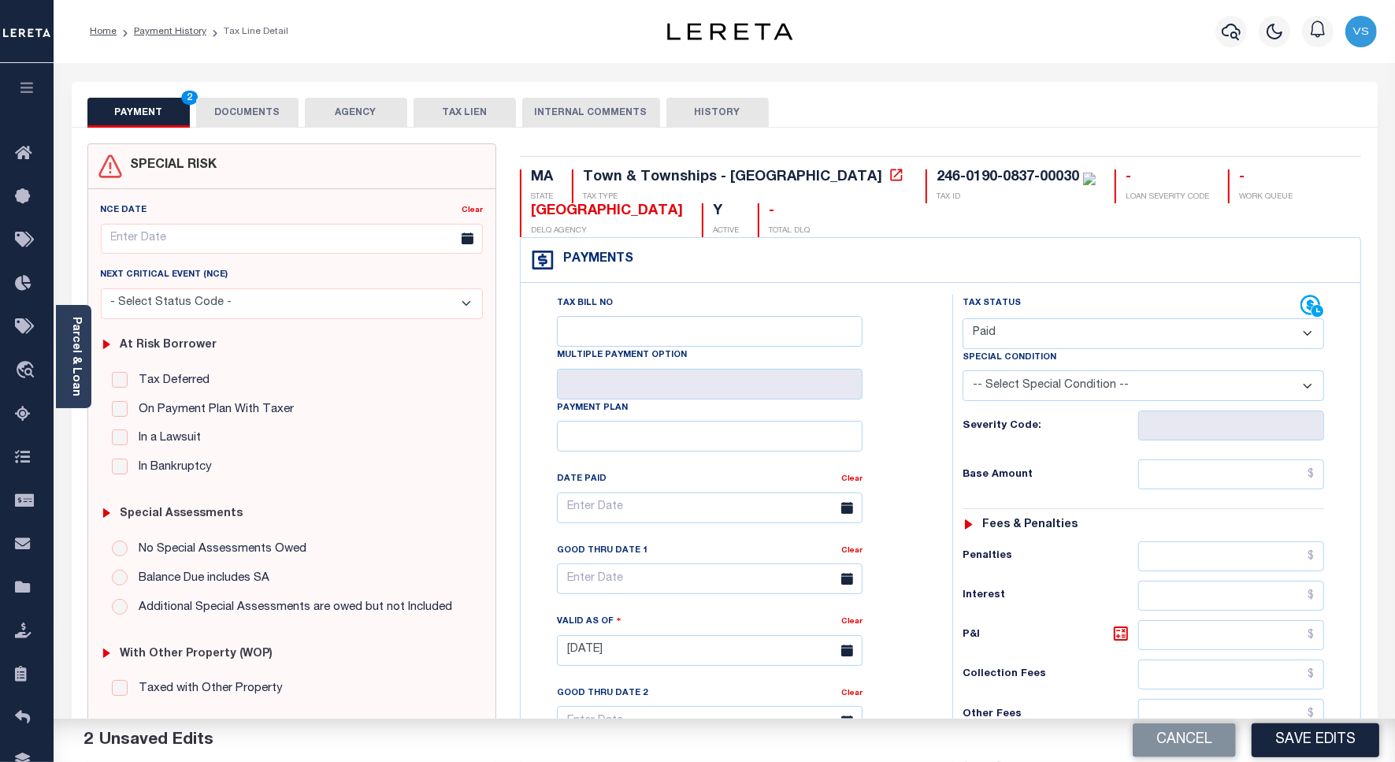
click at [231, 119] on button "DOCUMENTS" at bounding box center [247, 113] width 102 height 30
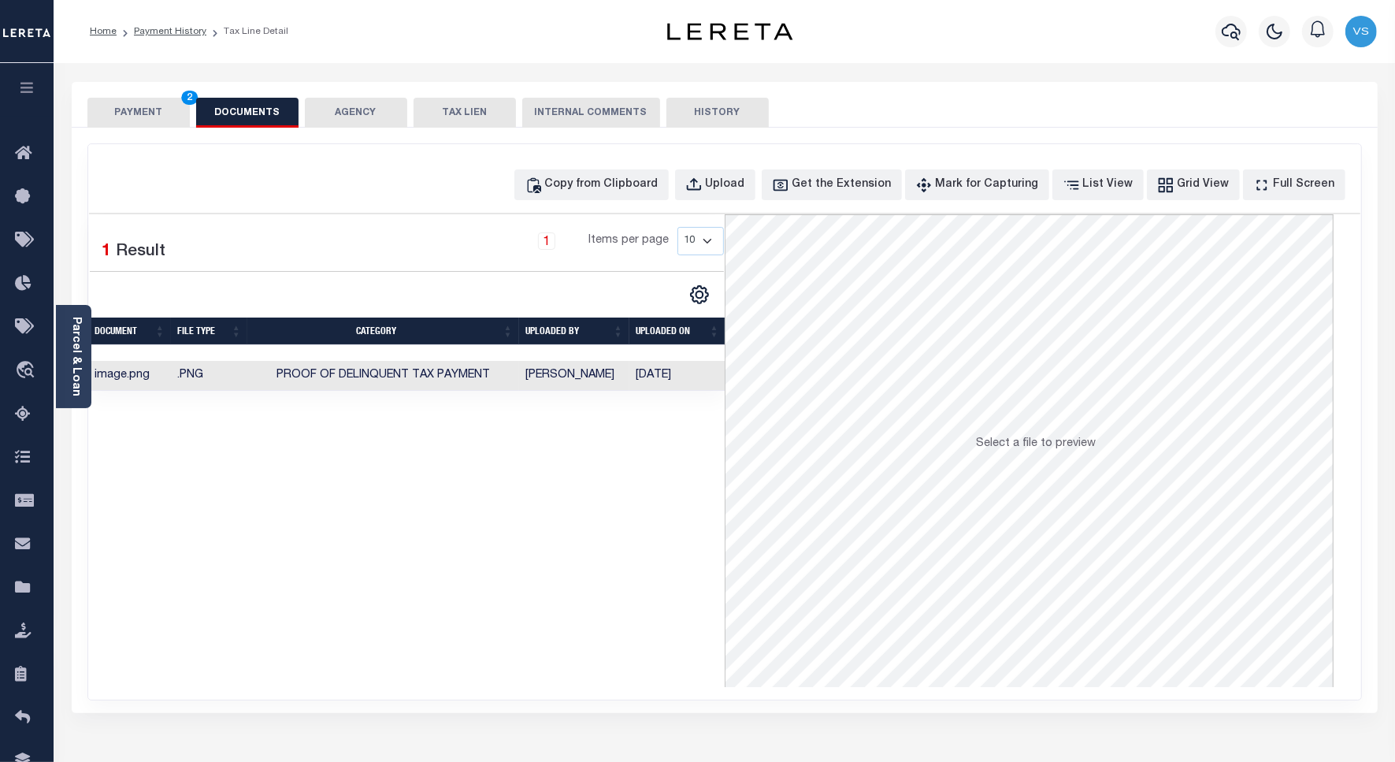
click at [136, 108] on button "PAYMENT 2" at bounding box center [138, 113] width 102 height 30
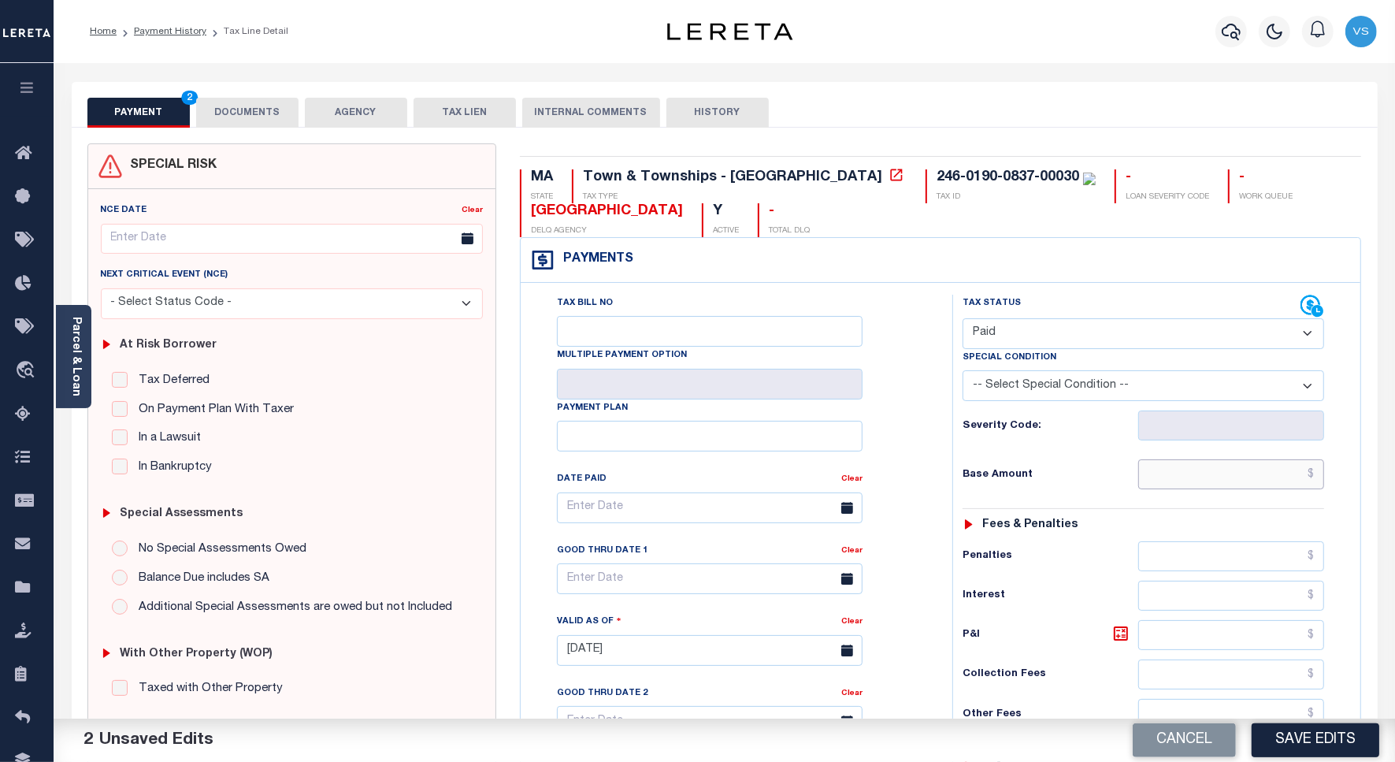
click at [1174, 478] on input "text" at bounding box center [1232, 474] width 186 height 30
paste input "3,198.83"
type input "$3,198.83"
click at [241, 116] on button "DOCUMENTS" at bounding box center [247, 113] width 102 height 30
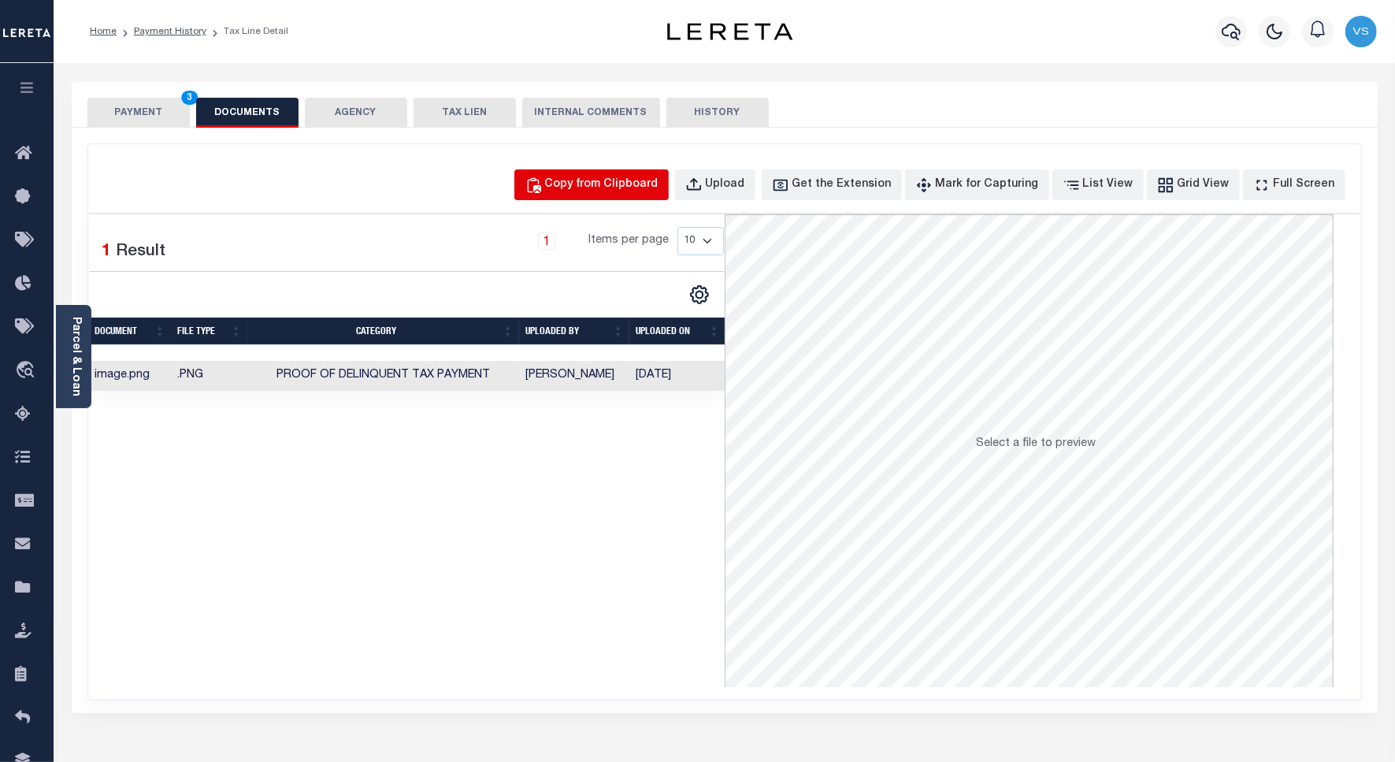
click at [628, 189] on div "Copy from Clipboard" at bounding box center [601, 184] width 113 height 17
select select "POP"
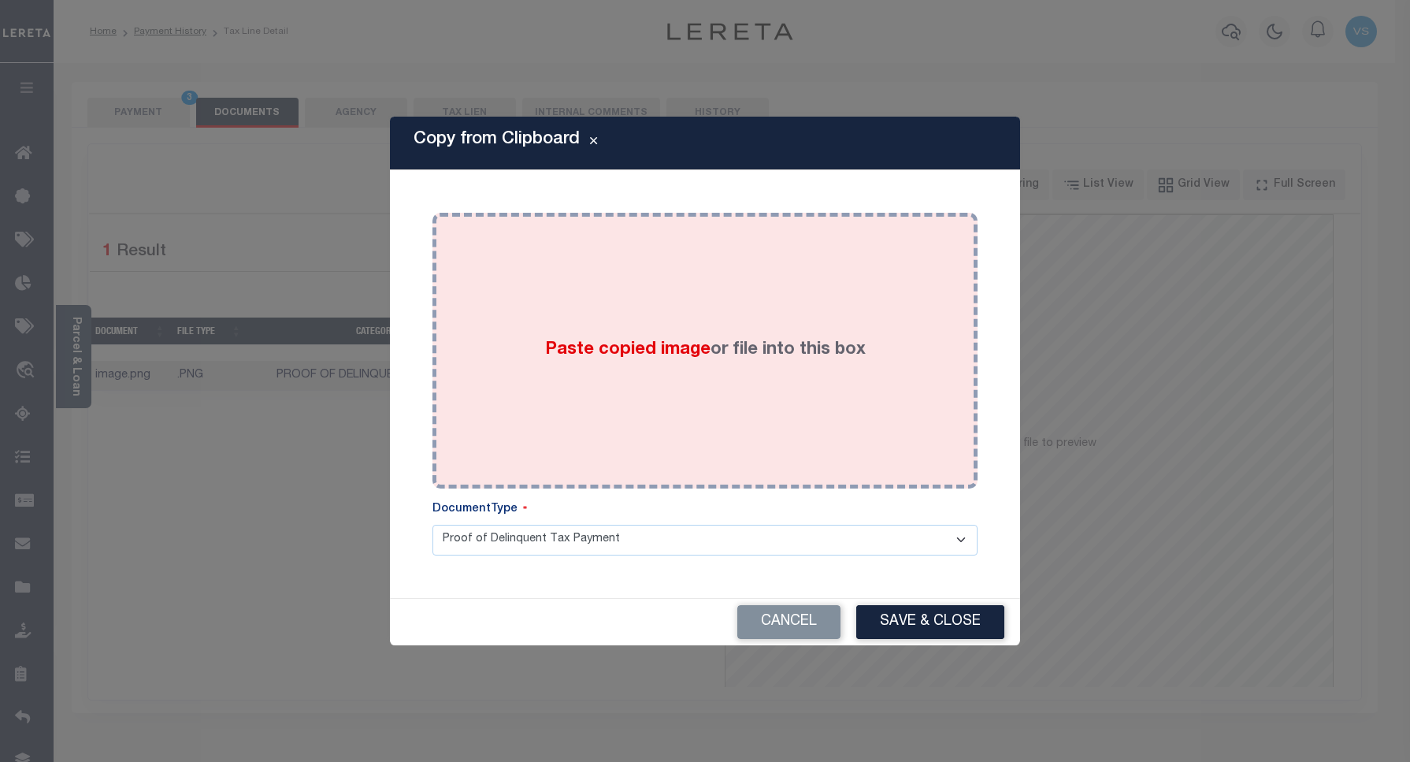
click at [628, 336] on div "Paste copied image or file into this box" at bounding box center [705, 351] width 522 height 252
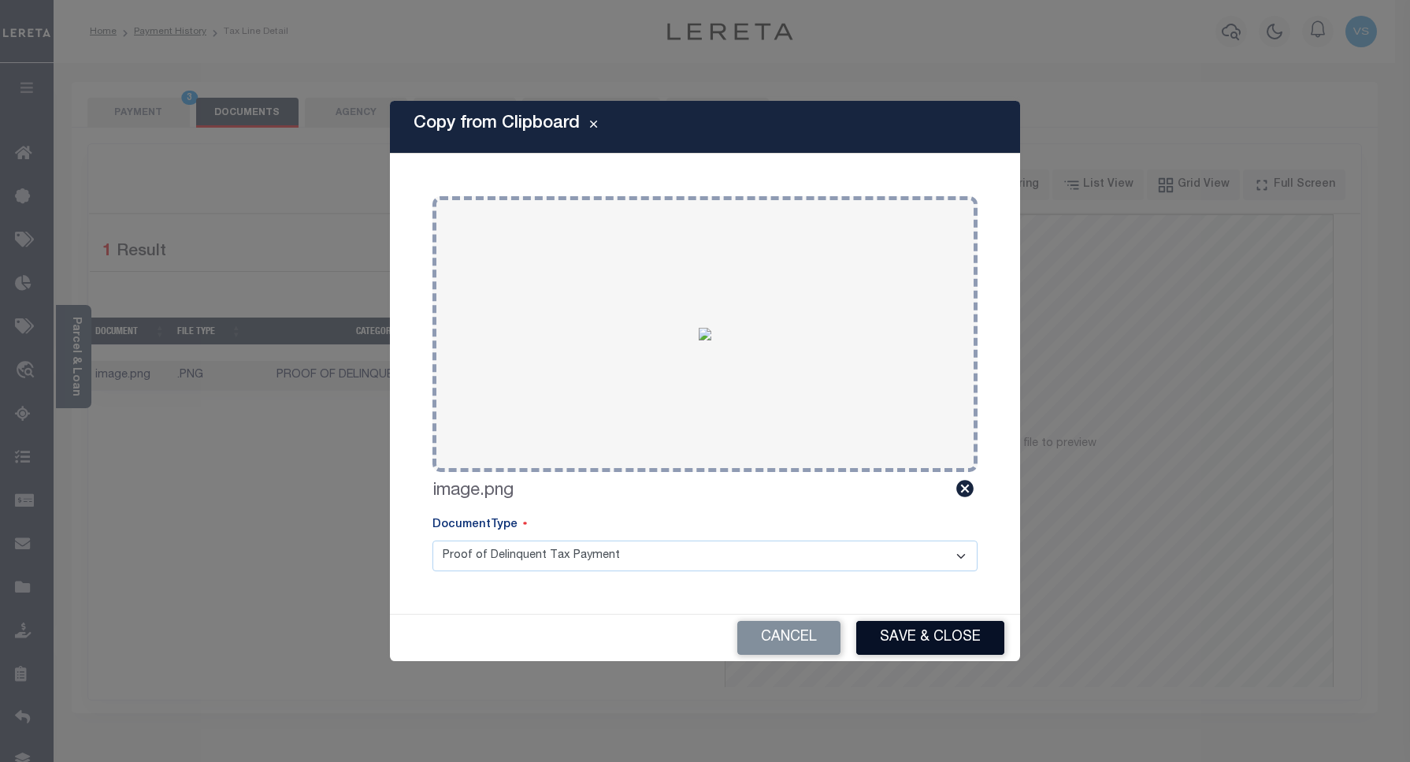
click at [908, 627] on button "Save & Close" at bounding box center [930, 638] width 148 height 34
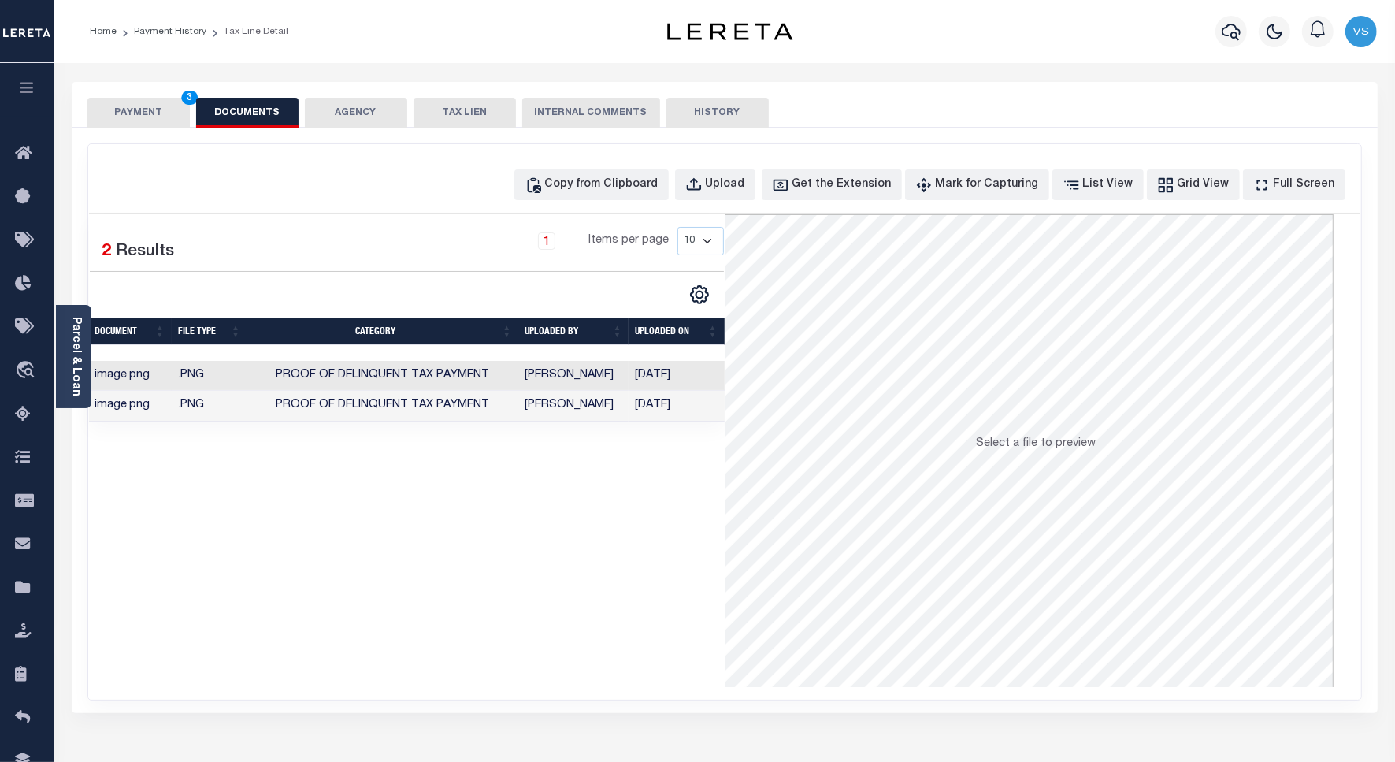
click at [101, 111] on button "PAYMENT 3" at bounding box center [138, 113] width 102 height 30
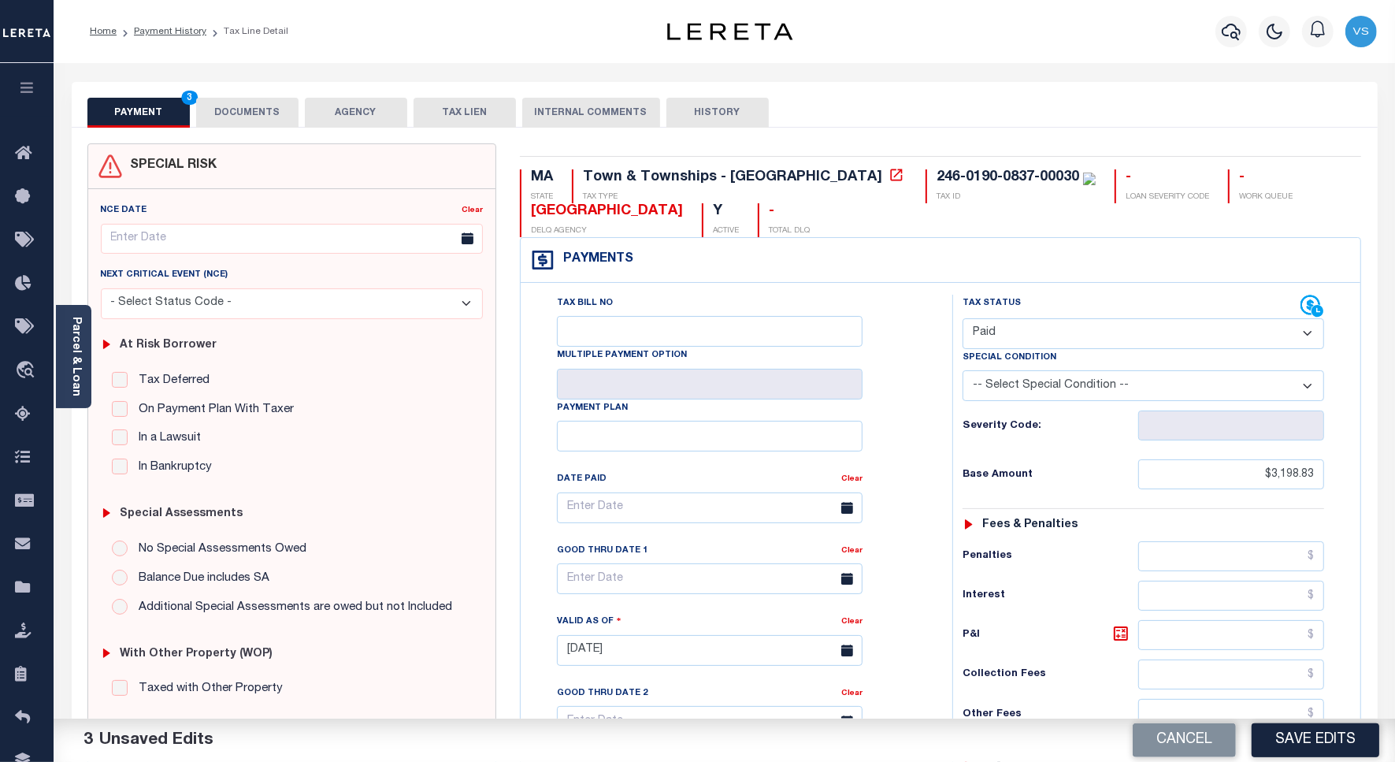
scroll to position [98, 0]
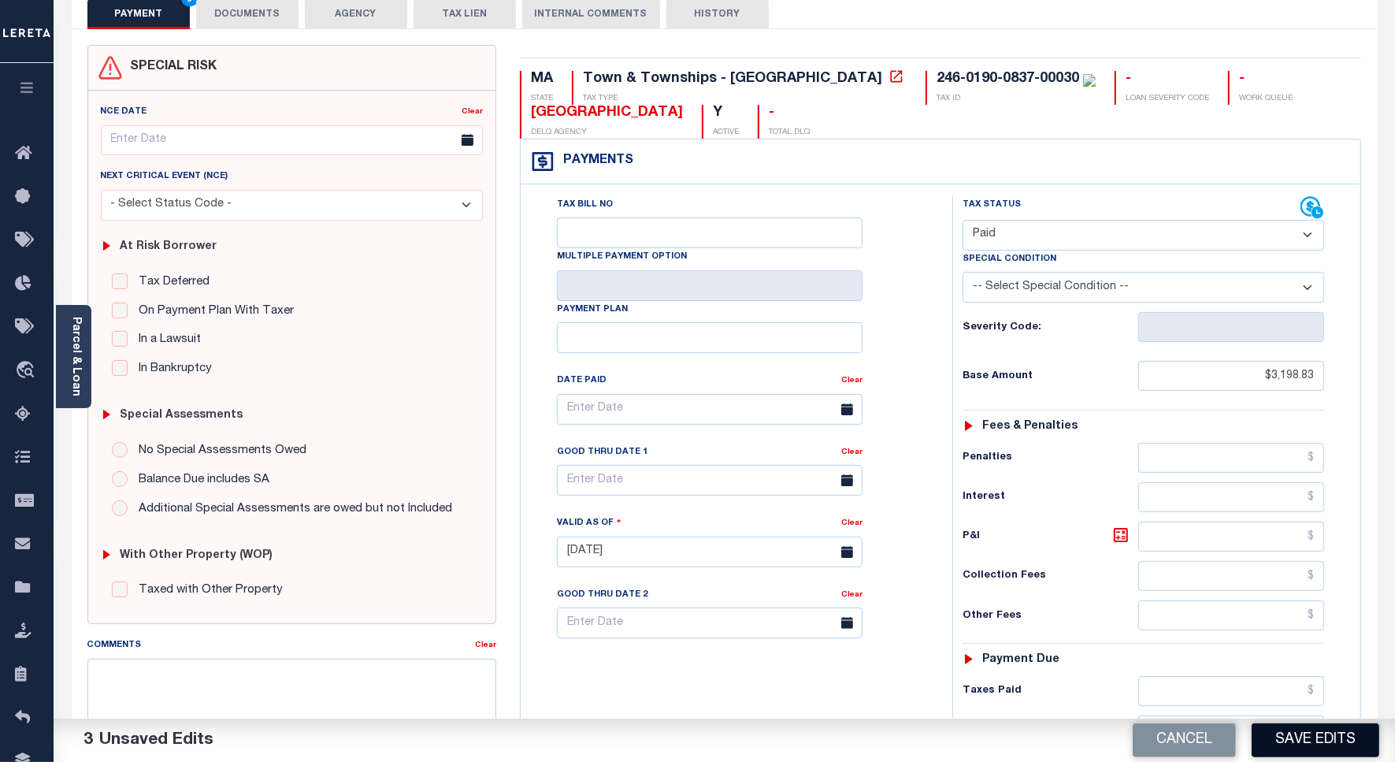
click at [1274, 745] on button "Save Edits" at bounding box center [1316, 740] width 128 height 34
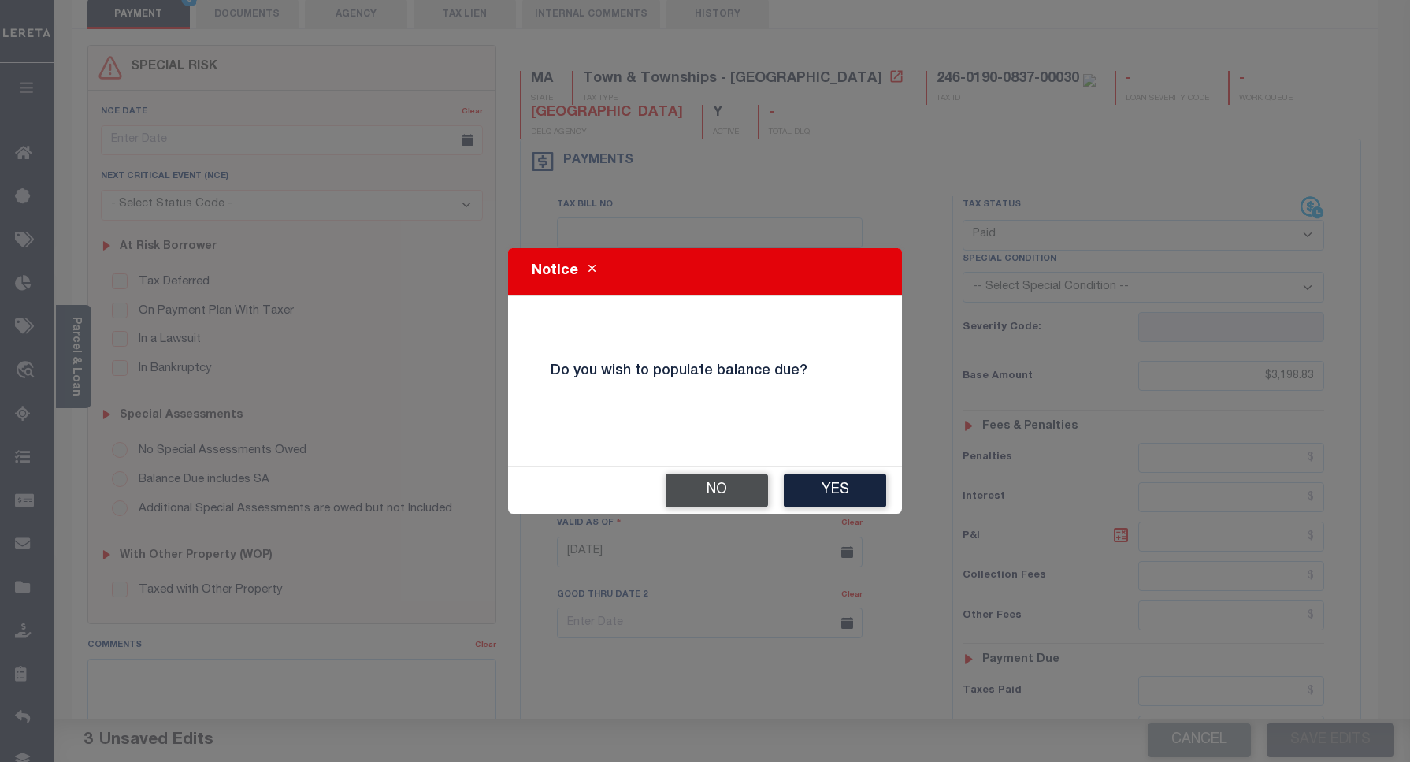
click at [698, 483] on button "No" at bounding box center [717, 491] width 102 height 34
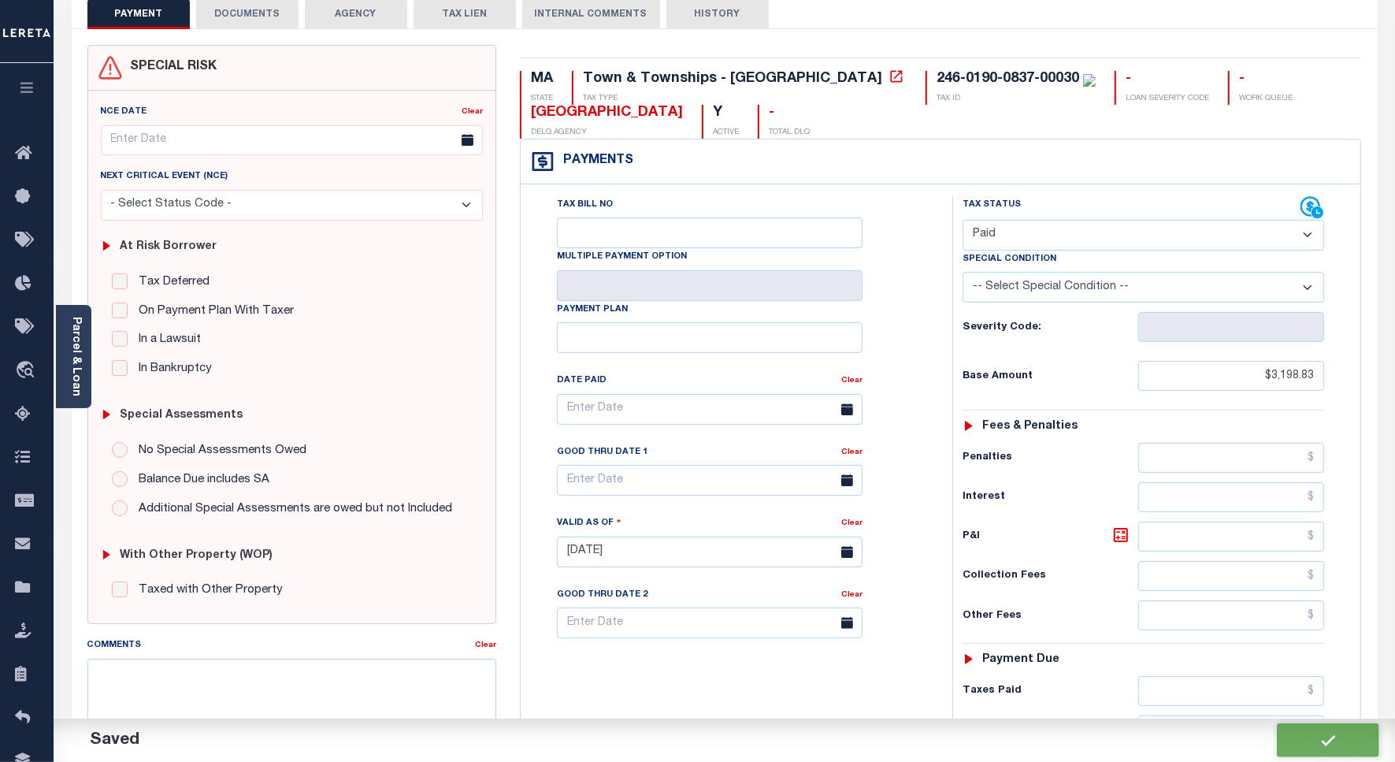
checkbox input "false"
type input "$3,198.83"
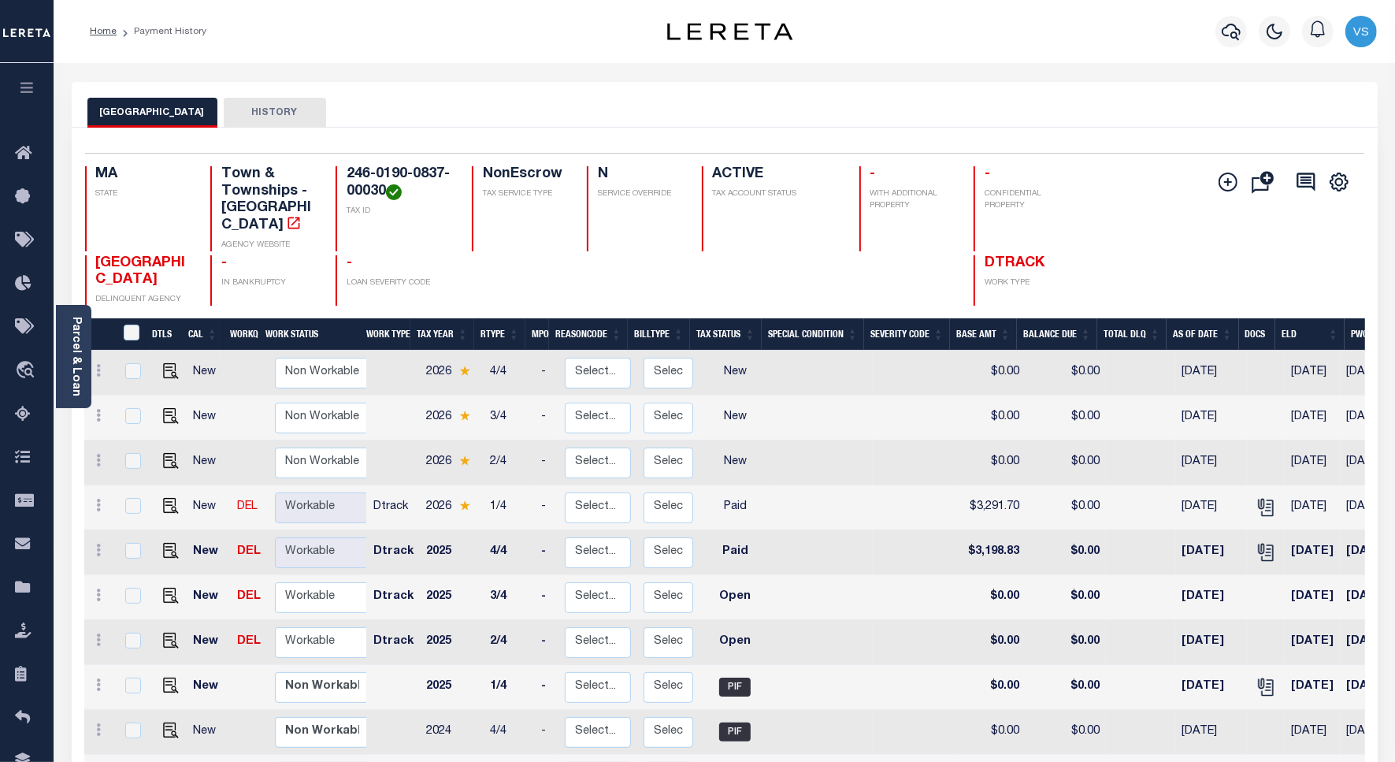
scroll to position [98, 0]
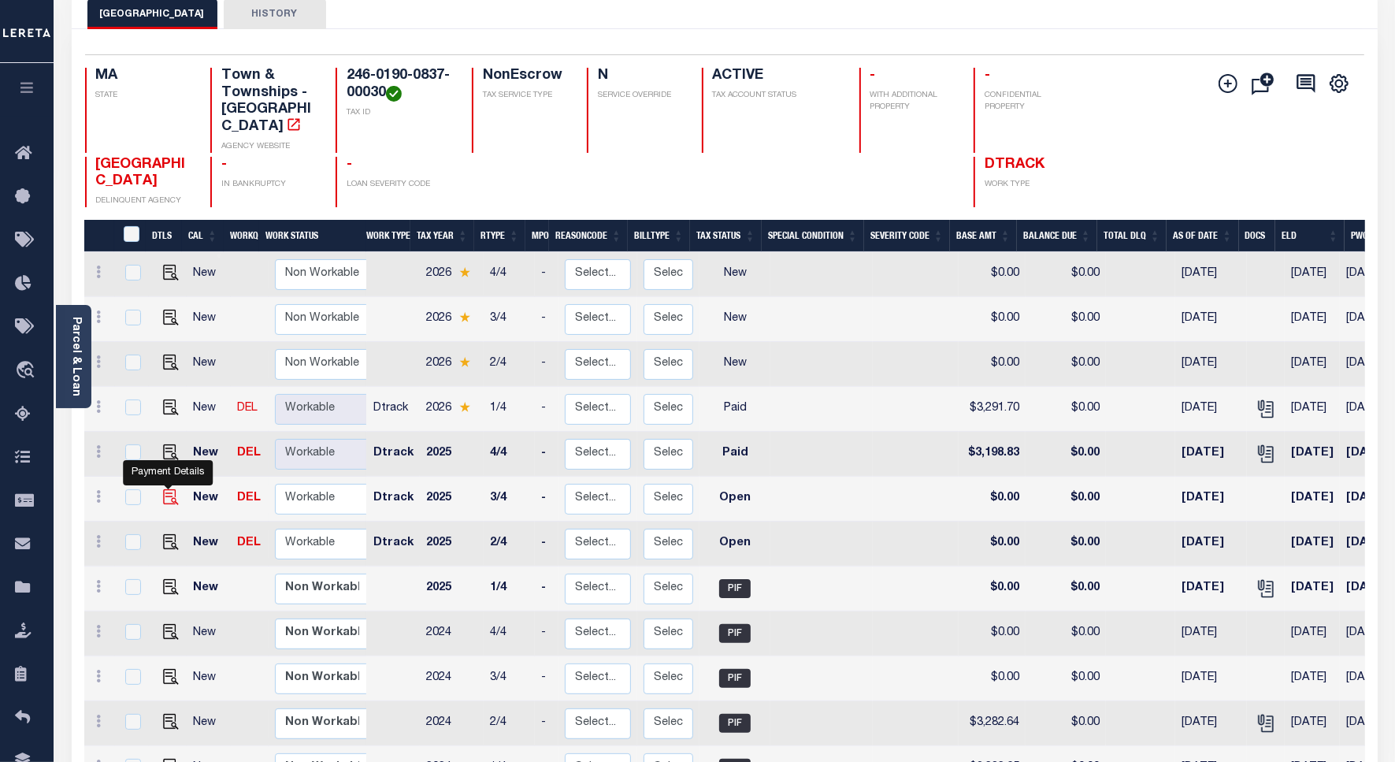
click at [167, 489] on img "" at bounding box center [171, 497] width 16 height 16
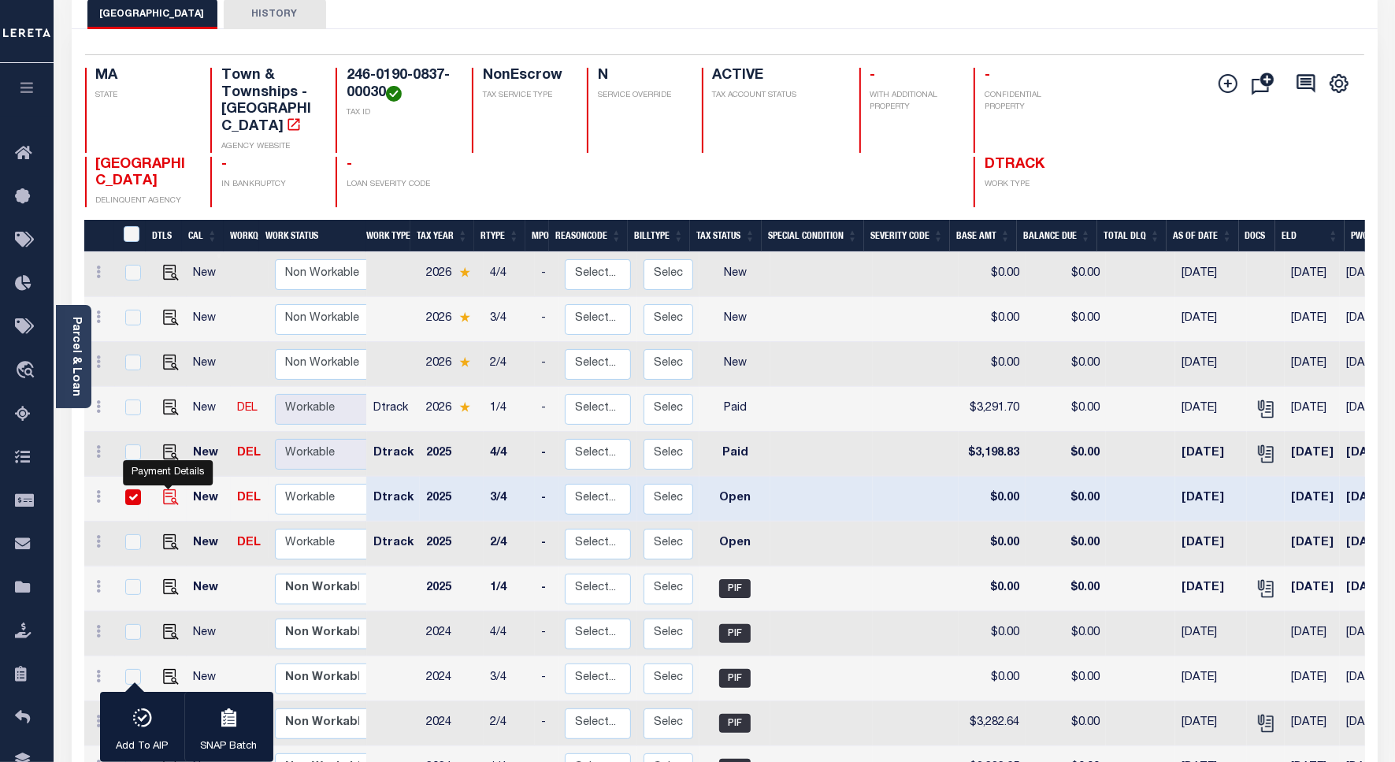
checkbox input "true"
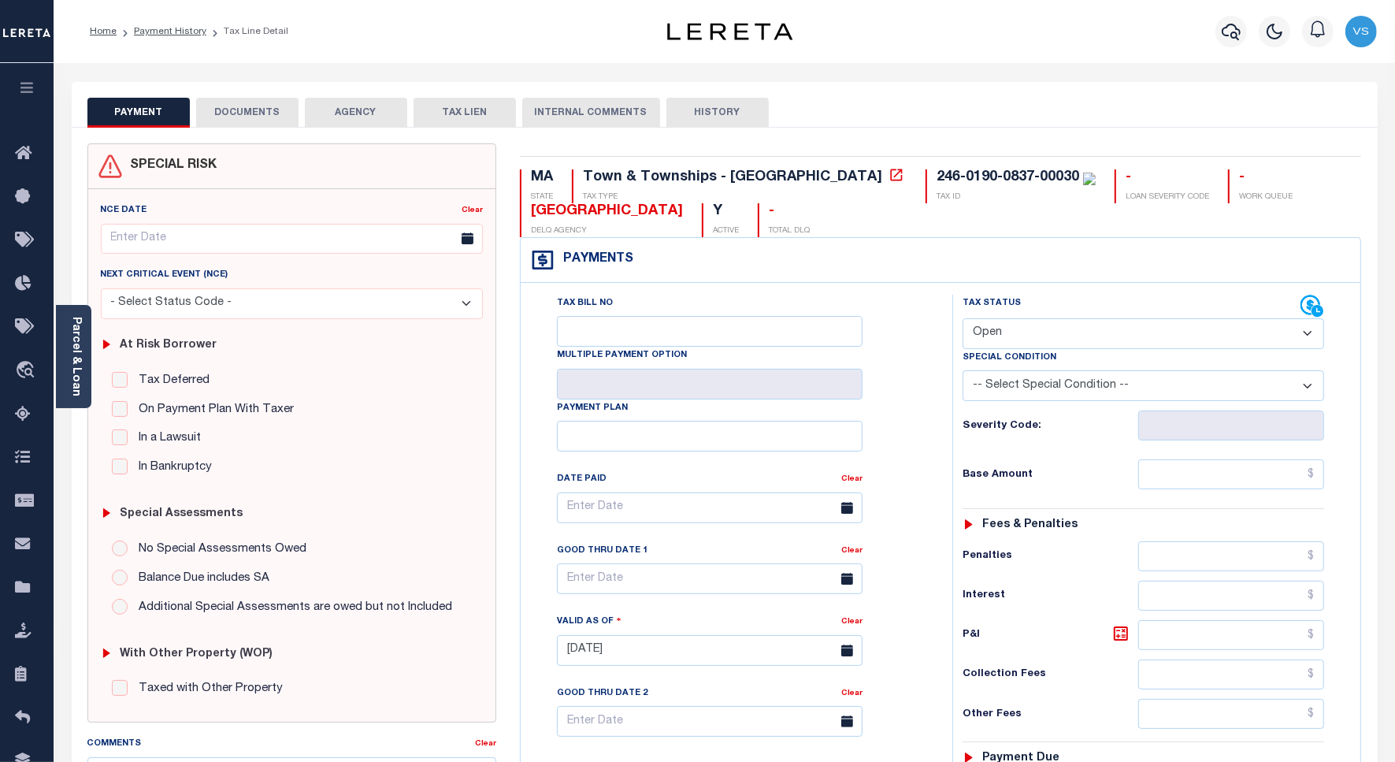
click at [986, 333] on select "- Select Status Code - Open Due/Unpaid Paid Incomplete No Tax Due Internal Refu…" at bounding box center [1144, 333] width 362 height 31
select select "PYD"
click at [963, 320] on select "- Select Status Code - Open Due/Unpaid Paid Incomplete No Tax Due Internal Refu…" at bounding box center [1144, 333] width 362 height 31
type input "[DATE]"
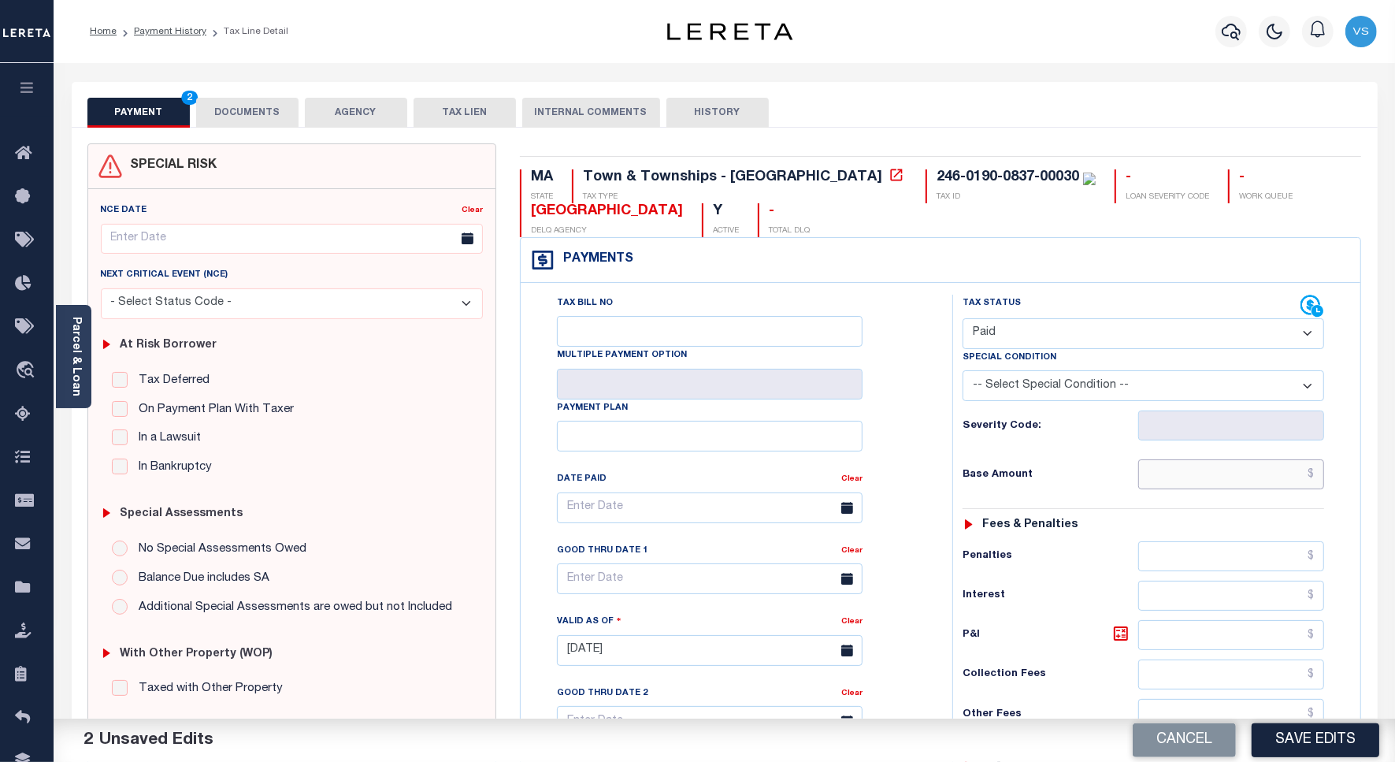
click at [1196, 485] on input "text" at bounding box center [1232, 474] width 186 height 30
paste input "3,198.83"
type input "$3,198.83"
click at [253, 119] on button "DOCUMENTS" at bounding box center [247, 113] width 102 height 30
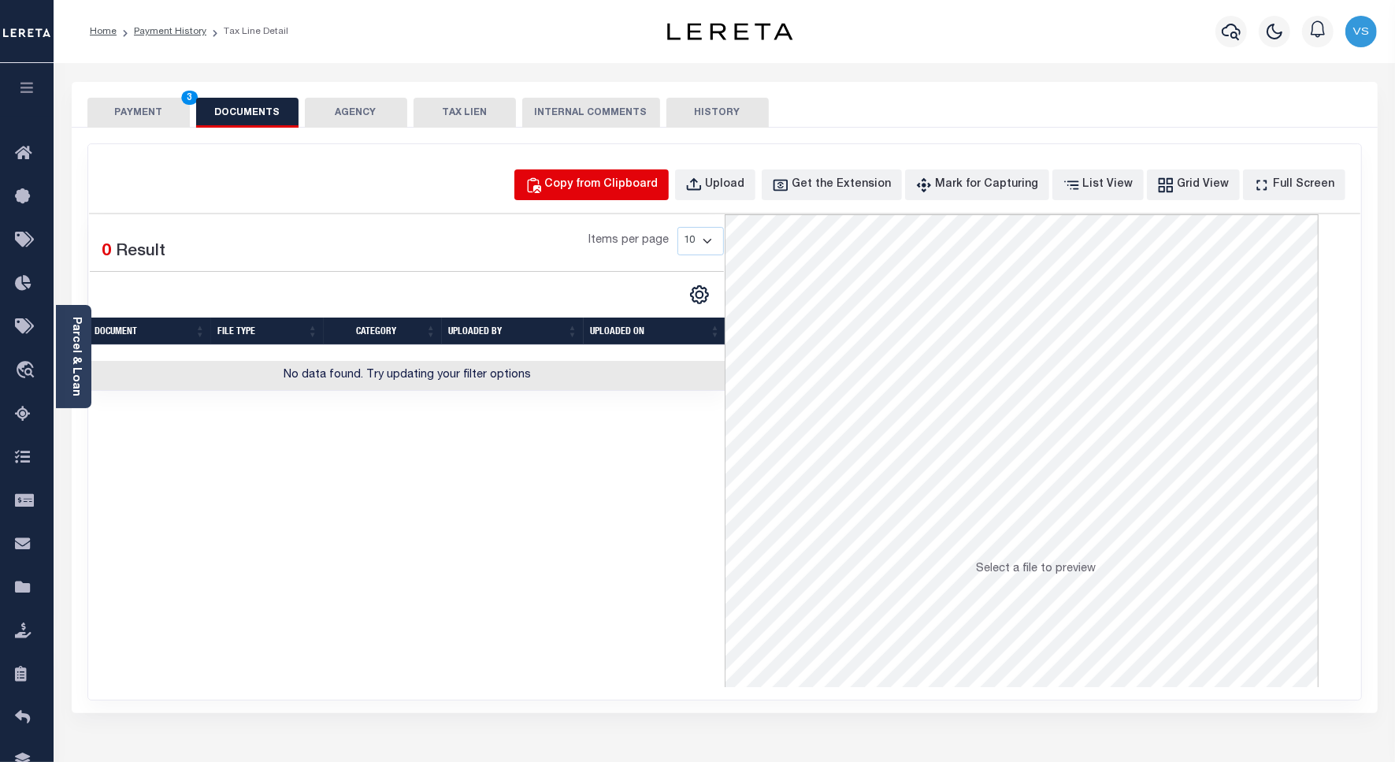
click at [611, 184] on div "Copy from Clipboard" at bounding box center [601, 184] width 113 height 17
select select "POP"
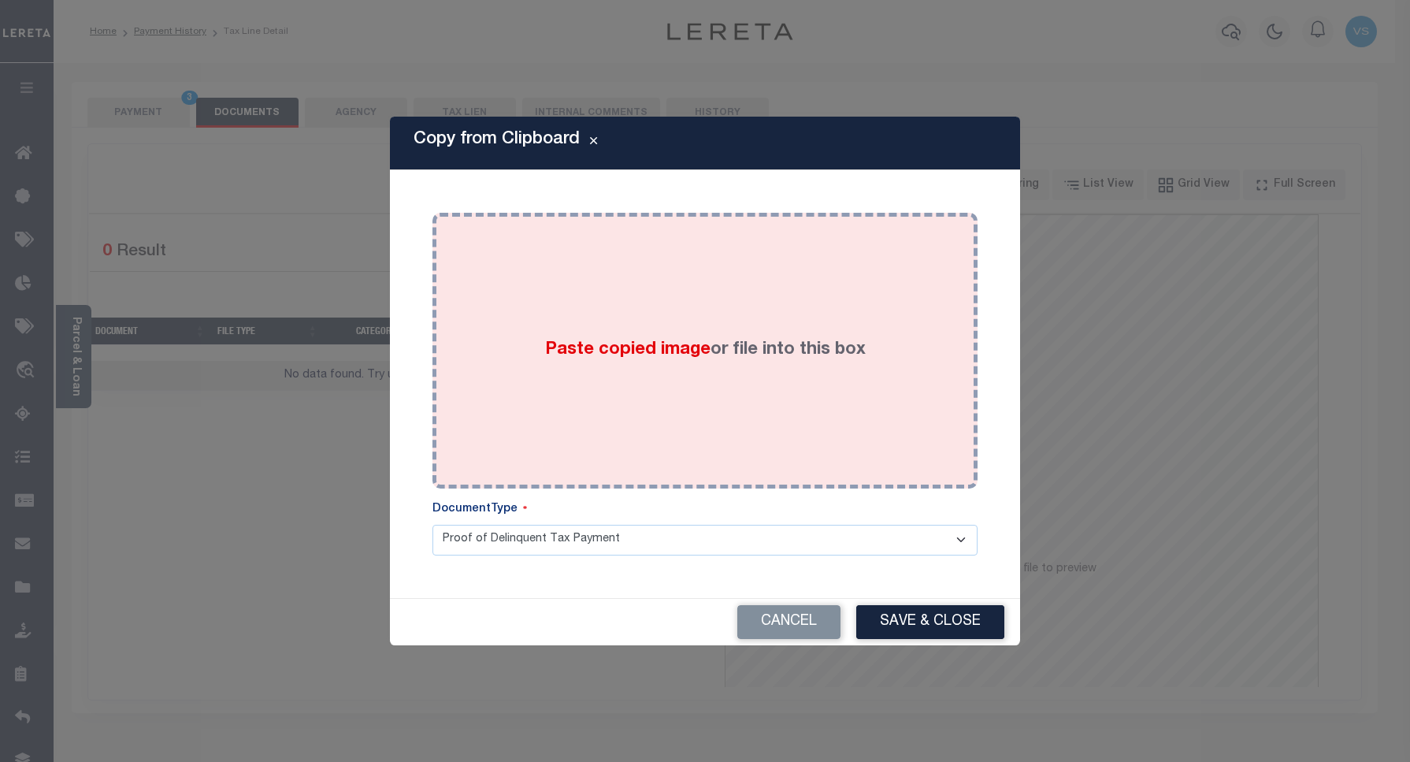
click at [688, 327] on div "Paste copied image or file into this box" at bounding box center [705, 351] width 522 height 252
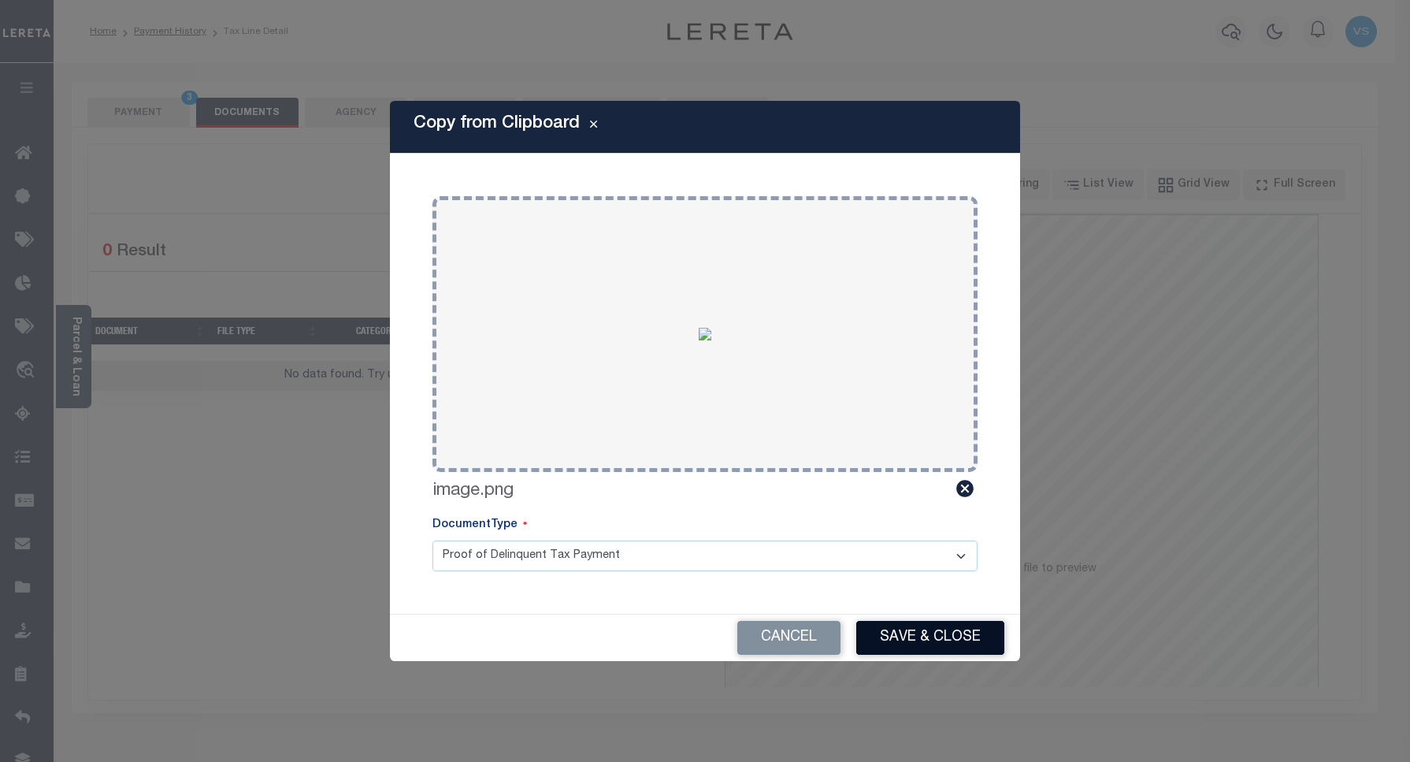
click at [886, 628] on button "Save & Close" at bounding box center [930, 638] width 148 height 34
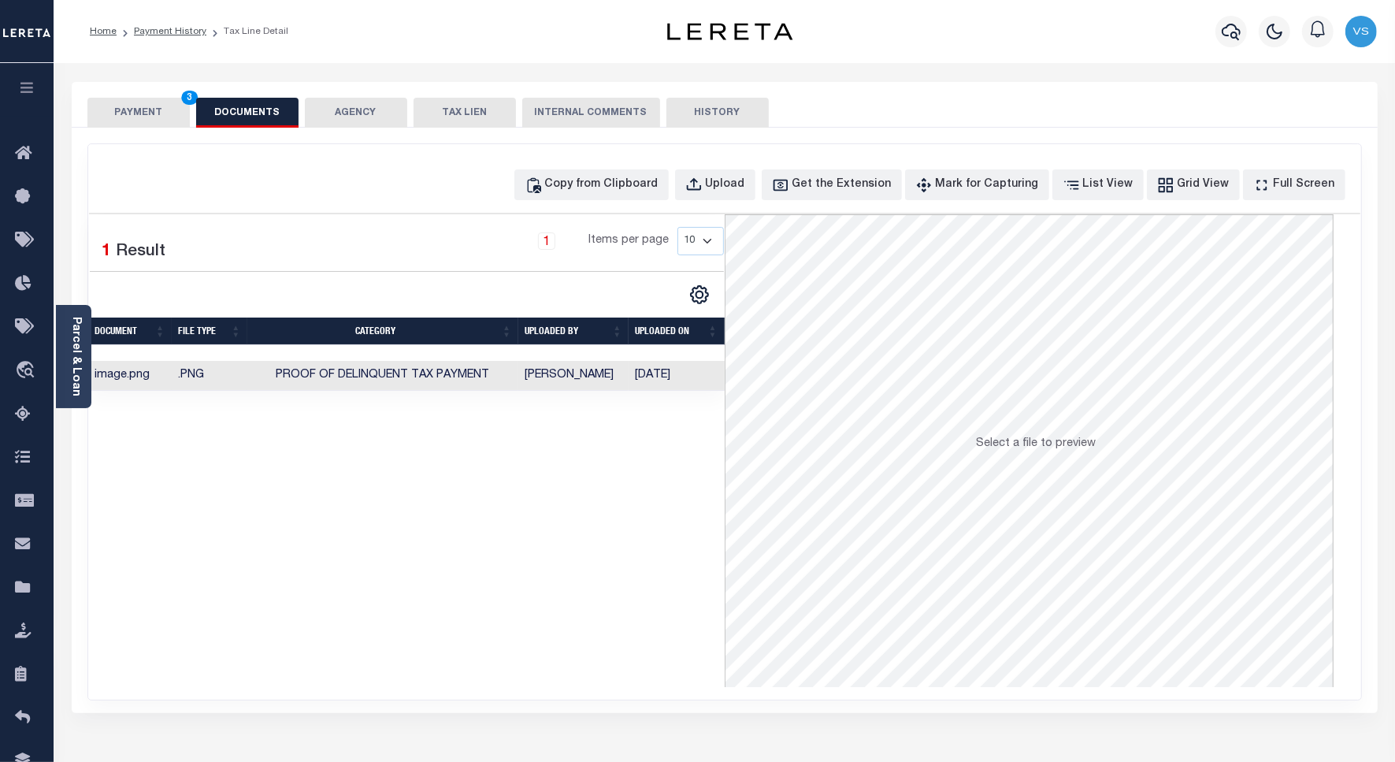
drag, startPoint x: 143, startPoint y: 103, endPoint x: 286, endPoint y: 138, distance: 146.8
click at [143, 104] on button "PAYMENT 3" at bounding box center [138, 113] width 102 height 30
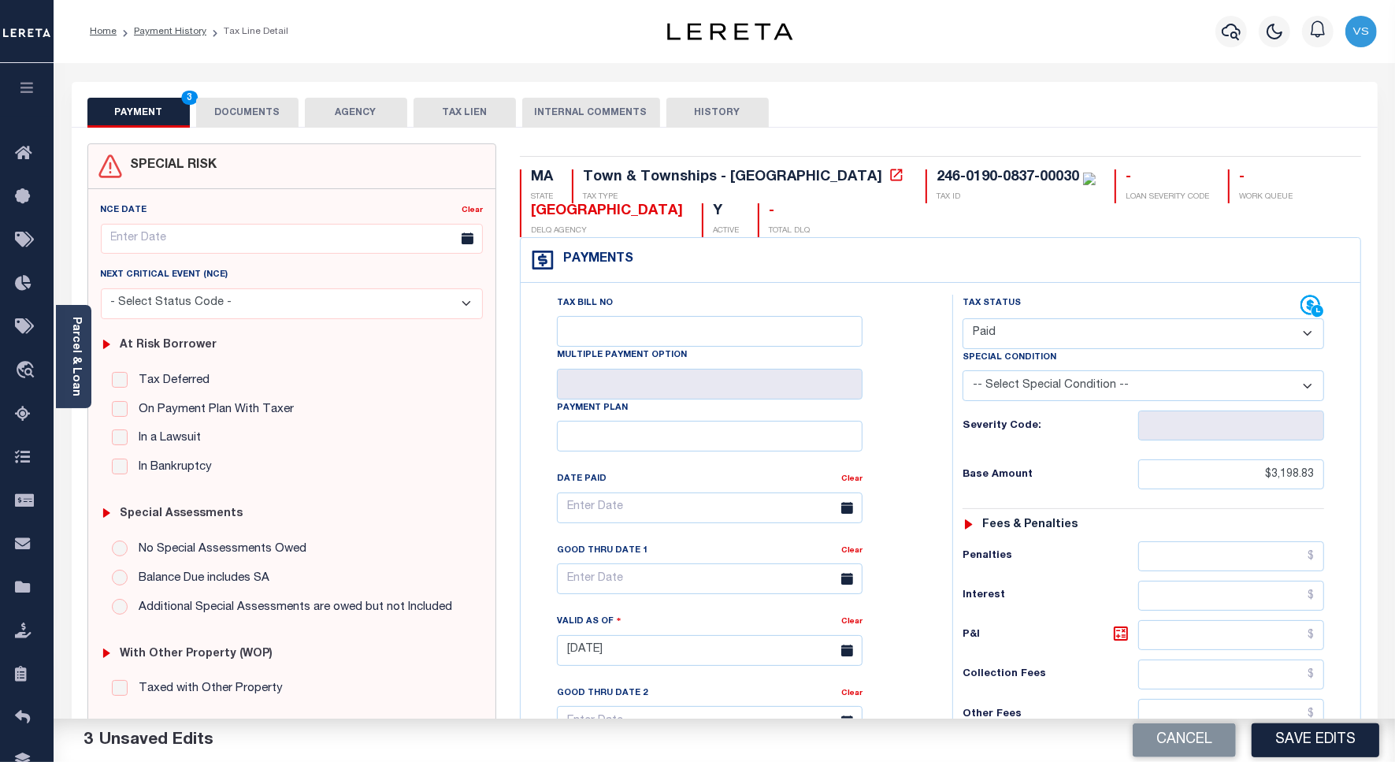
scroll to position [295, 0]
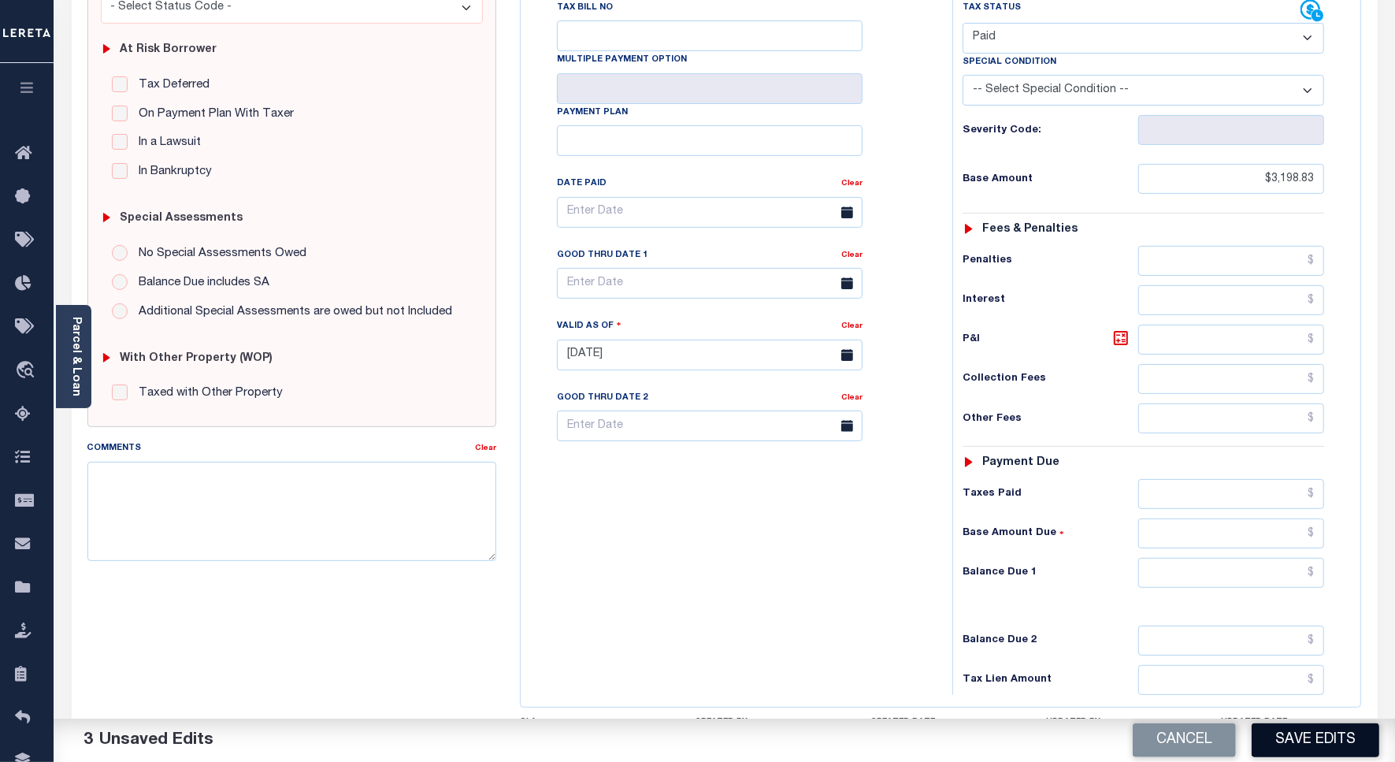
click at [1292, 741] on button "Save Edits" at bounding box center [1316, 740] width 128 height 34
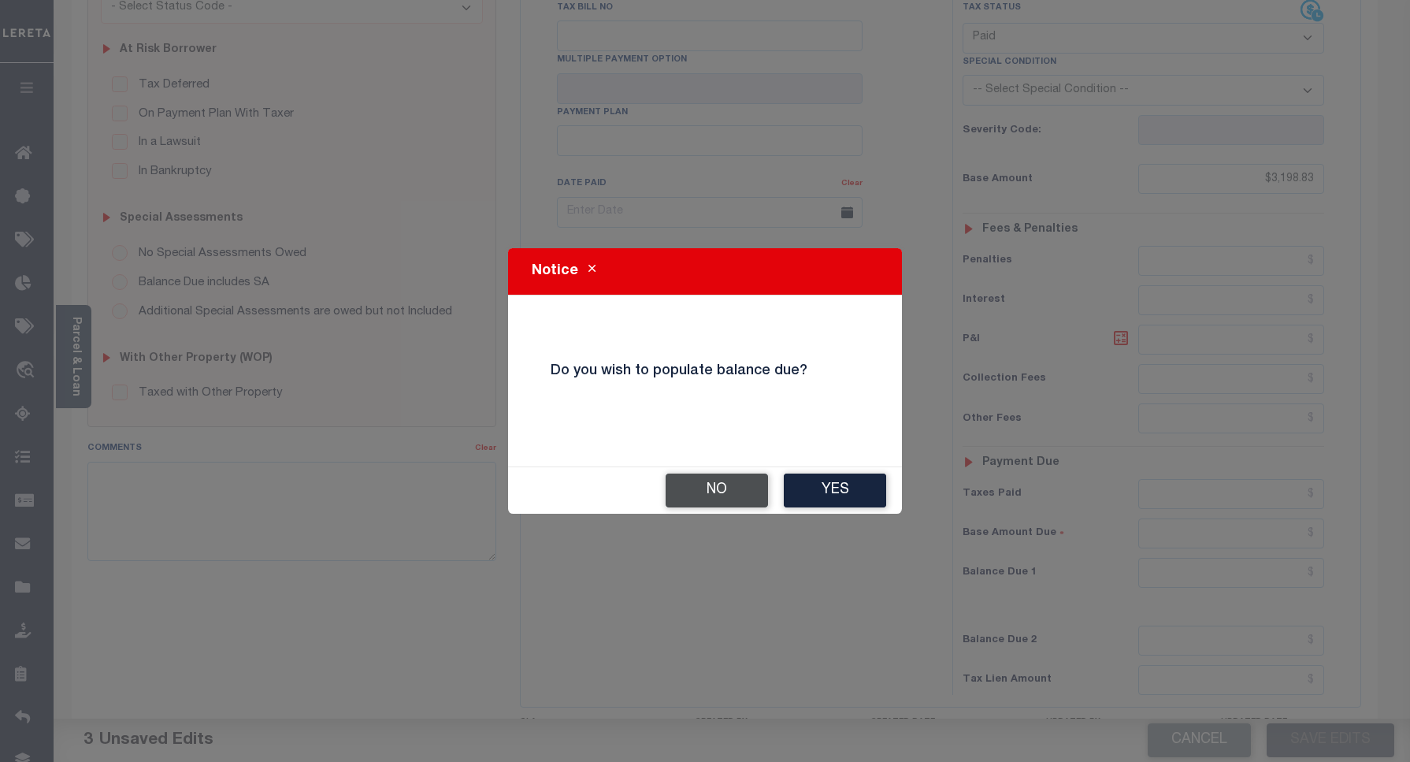
click at [721, 489] on button "No" at bounding box center [717, 491] width 102 height 34
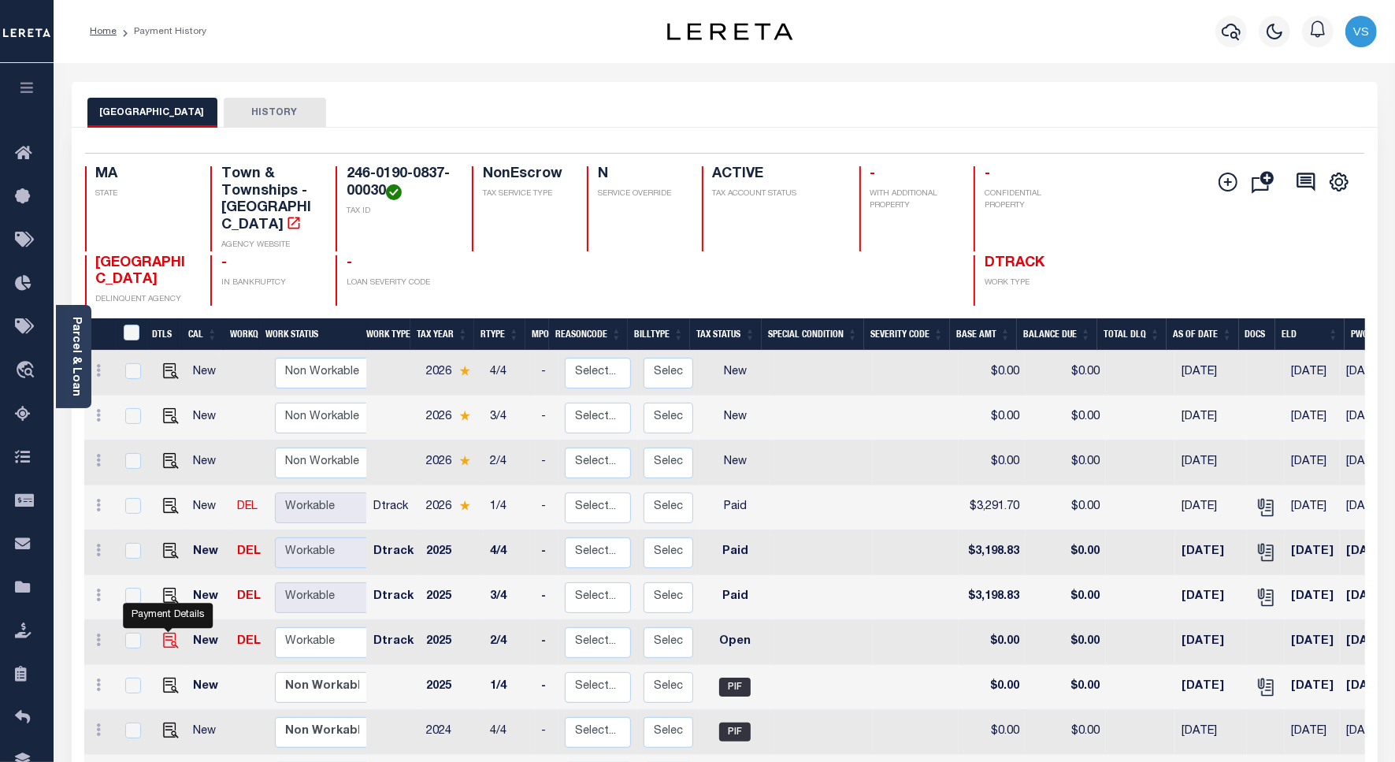
click at [163, 633] on img "" at bounding box center [171, 641] width 16 height 16
checkbox input "true"
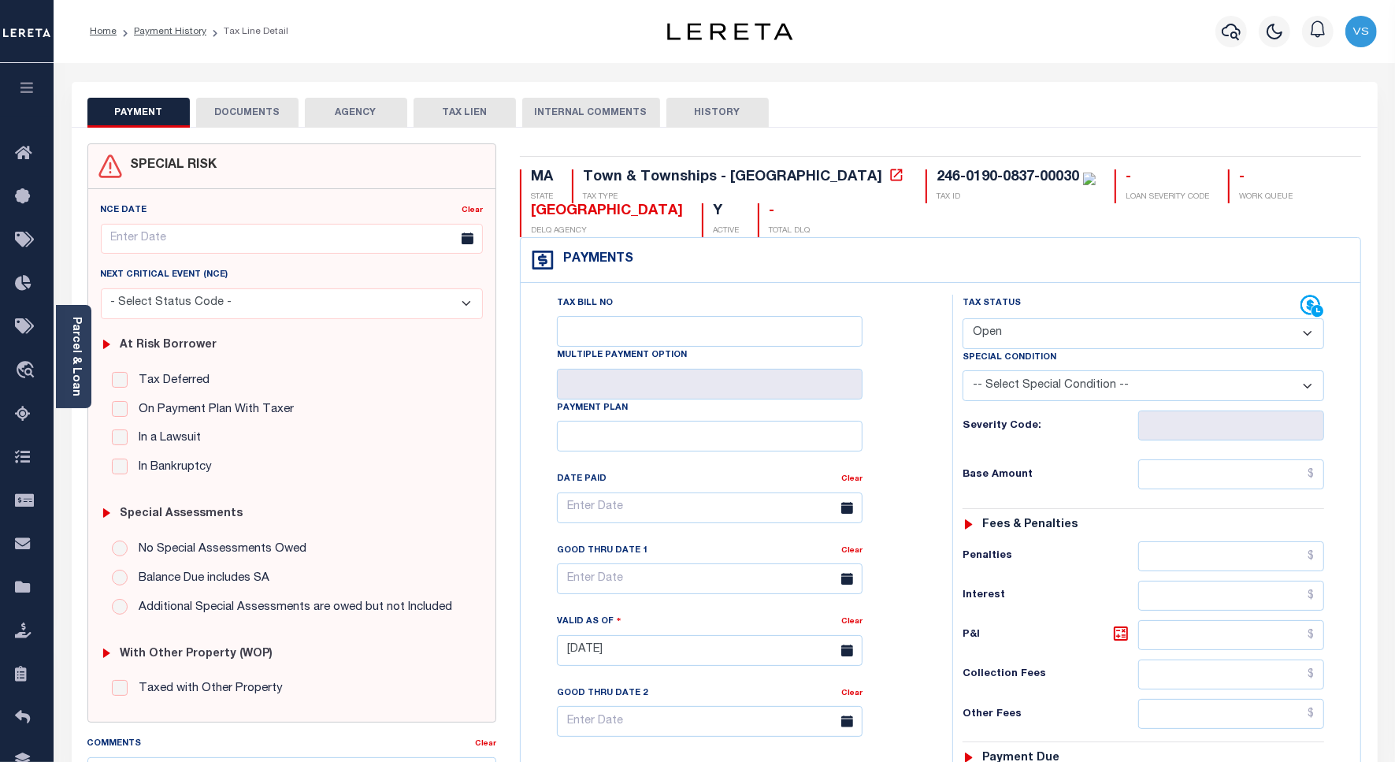
click at [1011, 329] on select "- Select Status Code - Open Due/Unpaid Paid Incomplete No Tax Due Internal Refu…" at bounding box center [1144, 333] width 362 height 31
select select "PYD"
click at [963, 320] on select "- Select Status Code - Open Due/Unpaid Paid Incomplete No Tax Due Internal Refu…" at bounding box center [1144, 333] width 362 height 31
type input "[DATE]"
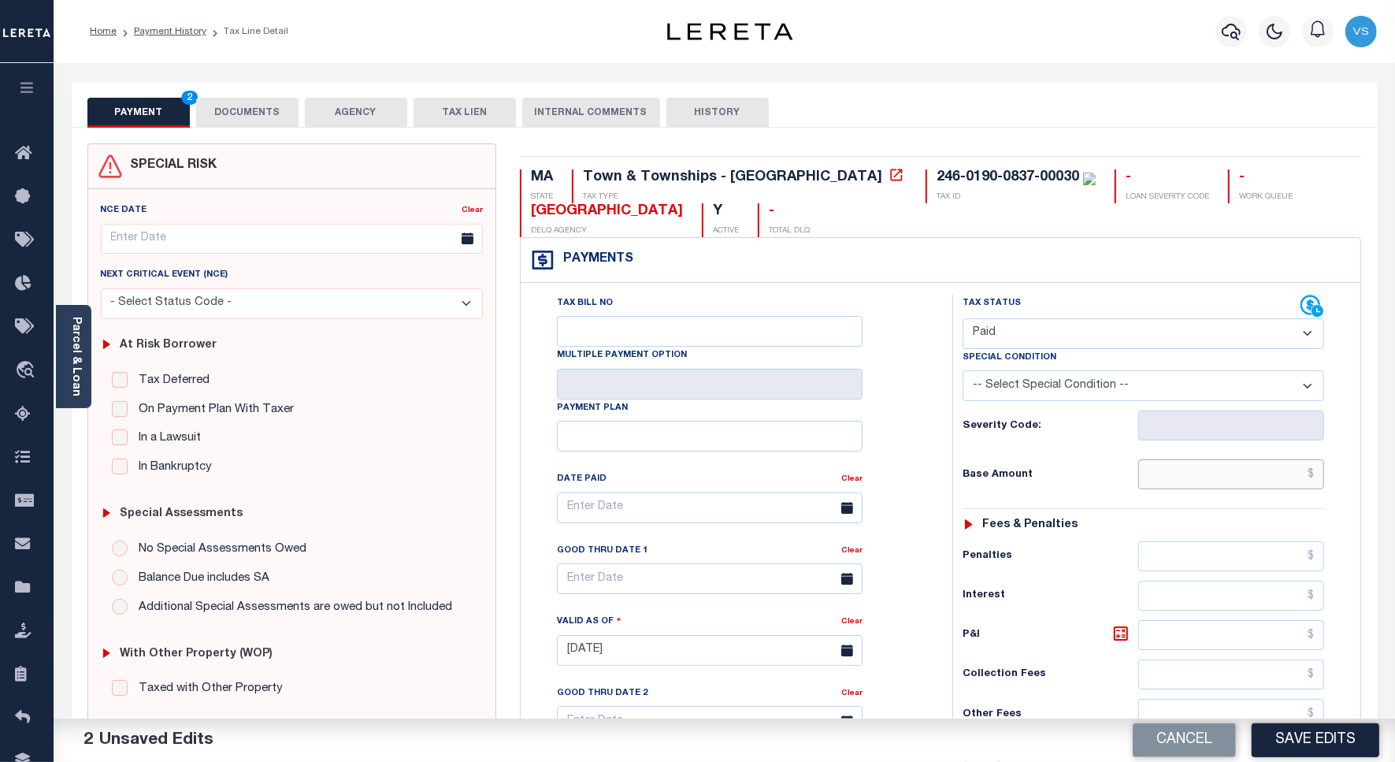
click at [1229, 481] on input "text" at bounding box center [1232, 474] width 186 height 30
paste input "3,223.99"
type input "$3,223.99"
click at [239, 118] on button "DOCUMENTS" at bounding box center [247, 113] width 102 height 30
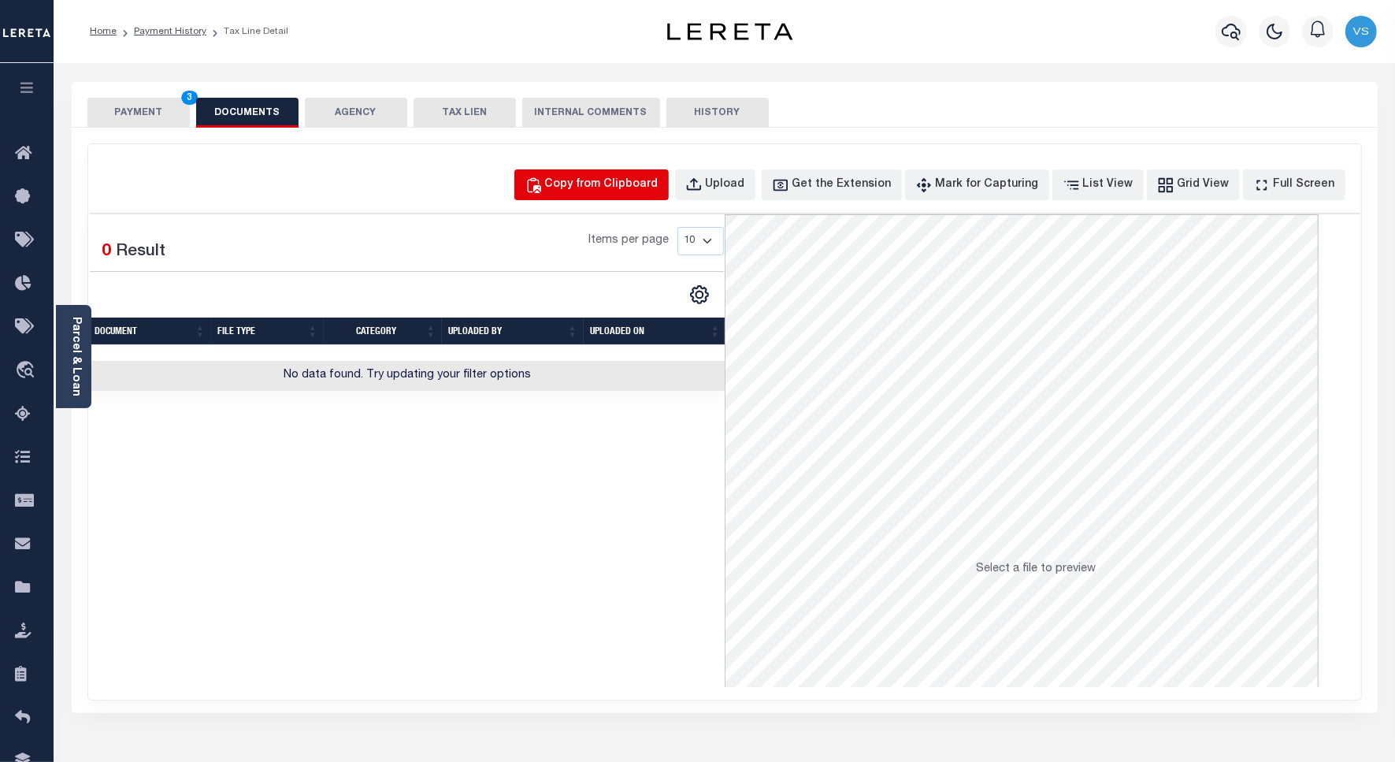
click at [593, 182] on div "Copy from Clipboard" at bounding box center [601, 184] width 113 height 17
select select "POP"
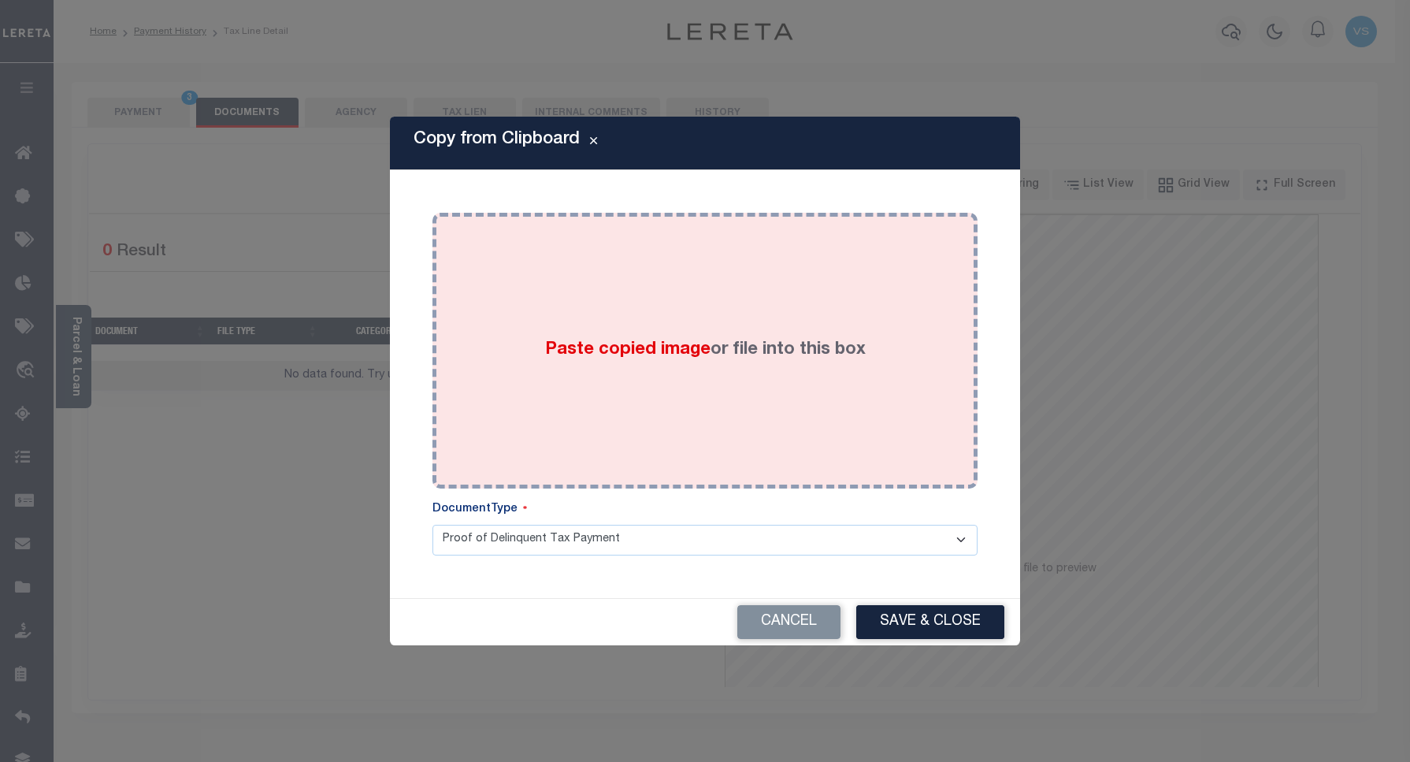
click at [710, 254] on div "Paste copied image or file into this box" at bounding box center [705, 351] width 522 height 252
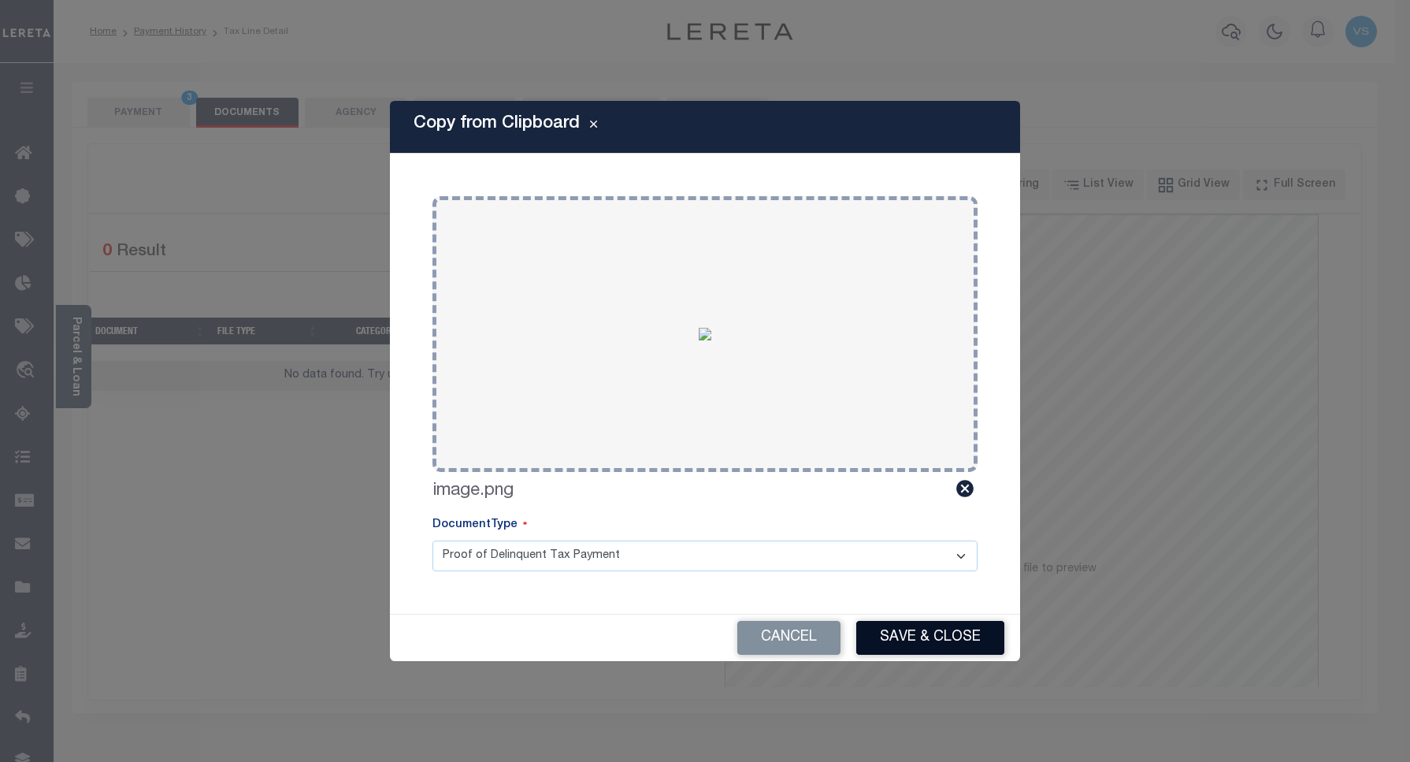
click at [899, 631] on button "Save & Close" at bounding box center [930, 638] width 148 height 34
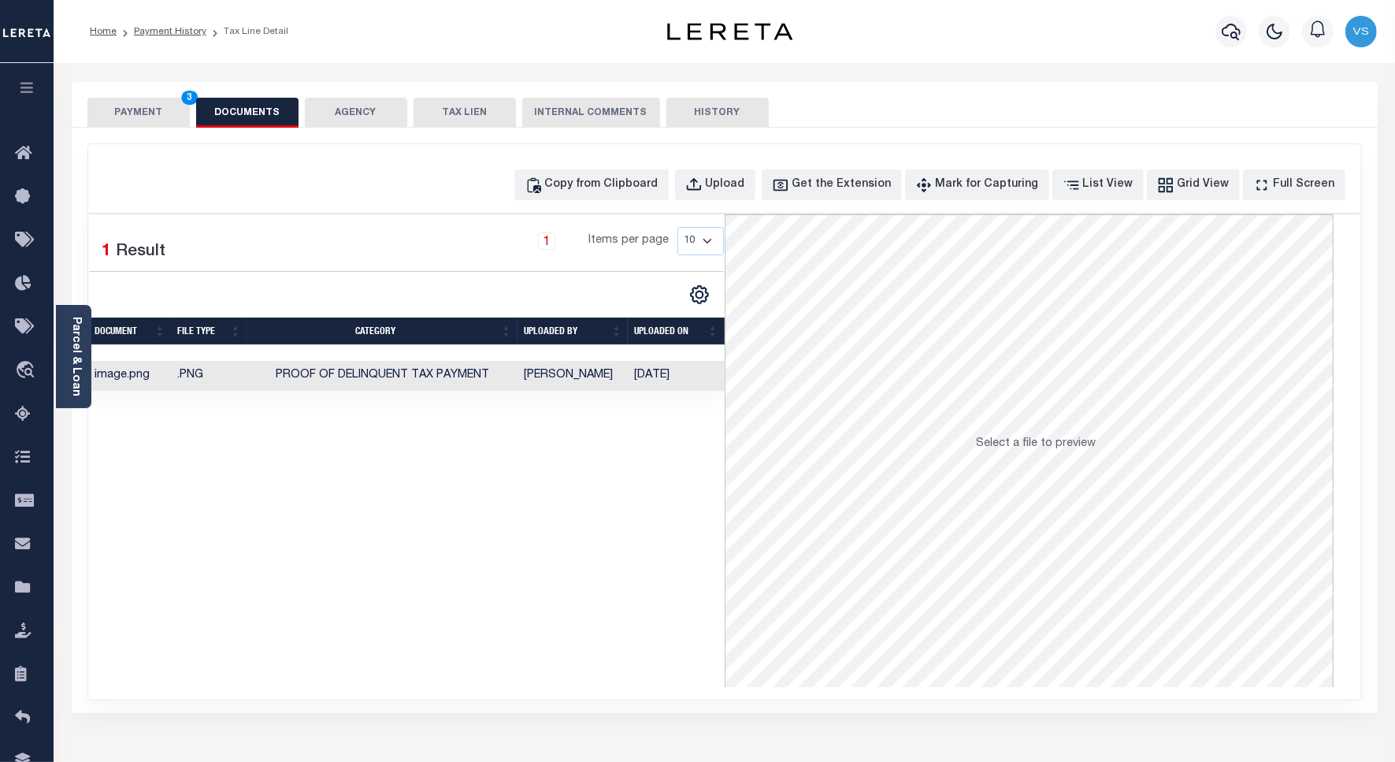
click at [108, 109] on button "PAYMENT 3" at bounding box center [138, 113] width 102 height 30
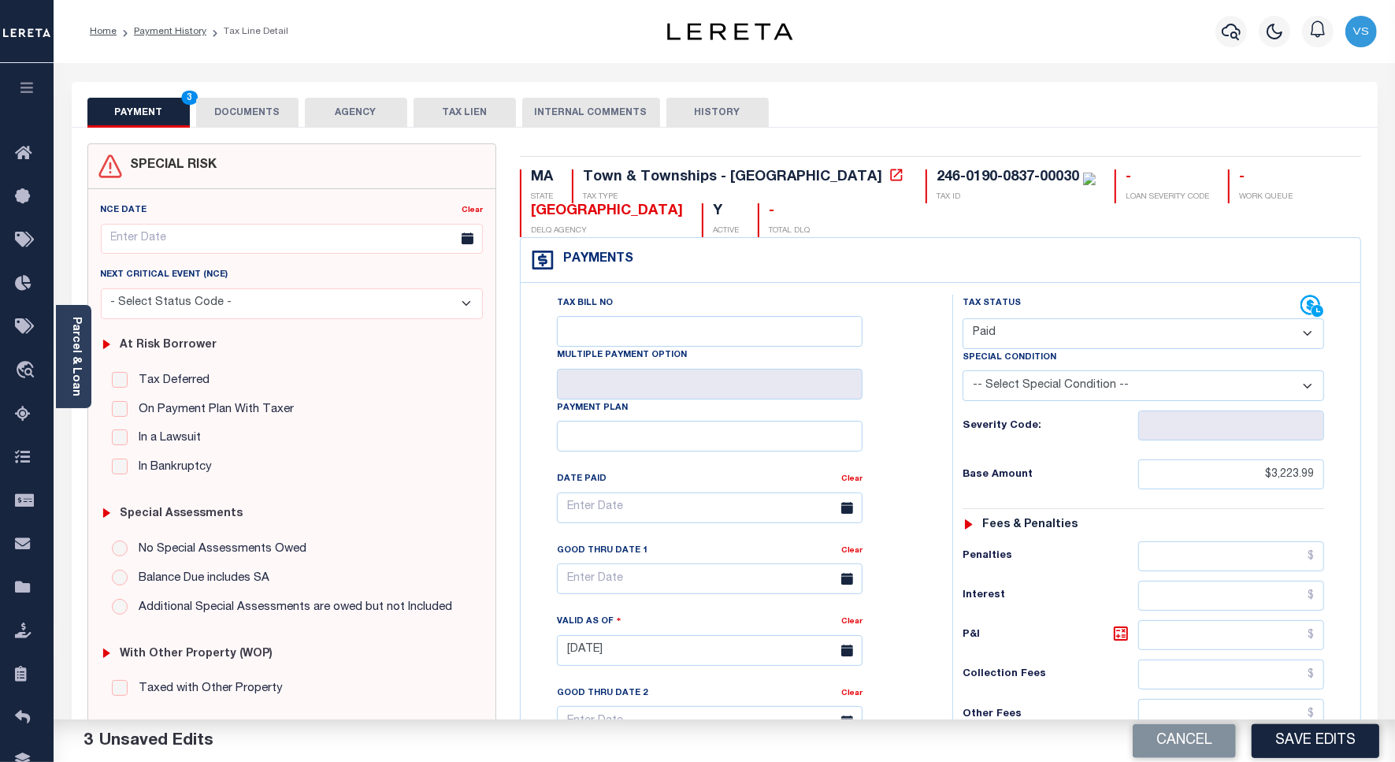
scroll to position [295, 0]
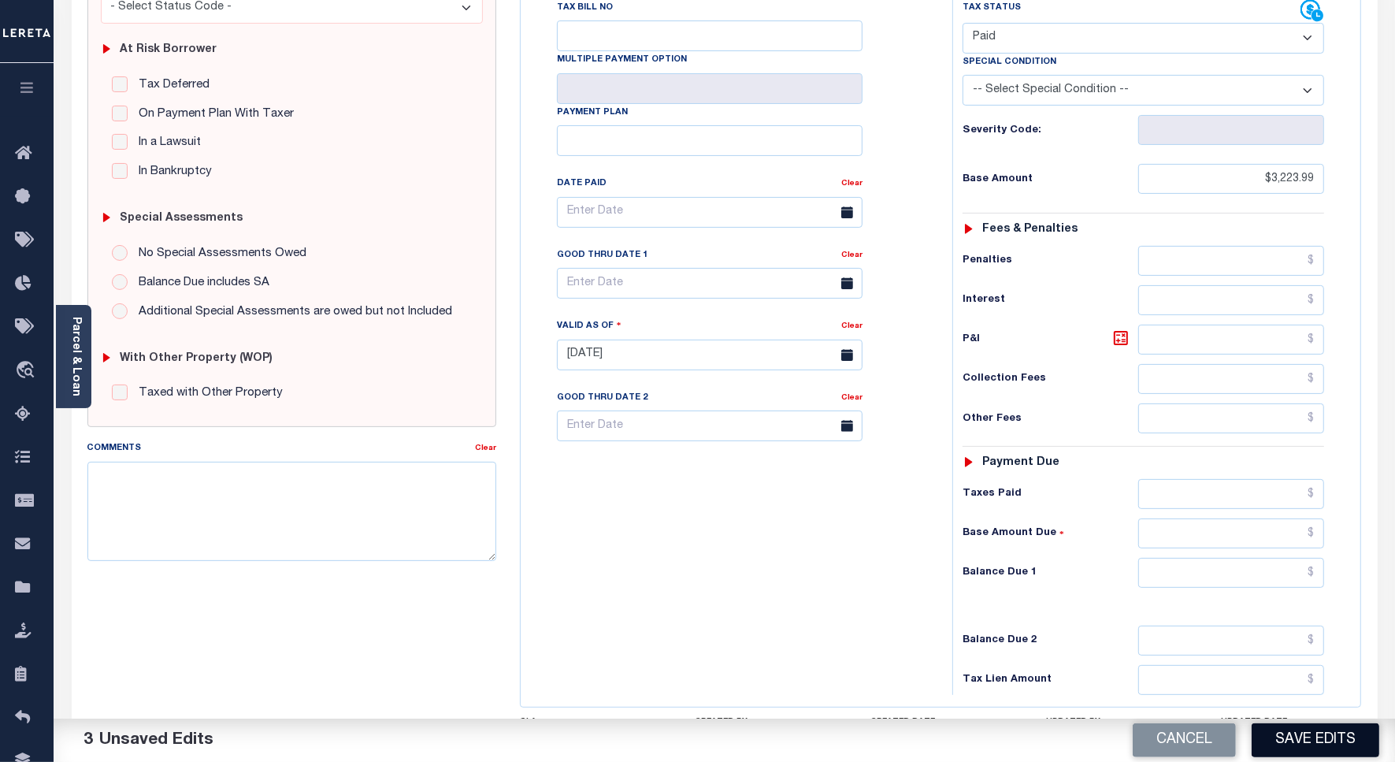
click at [1344, 747] on button "Save Edits" at bounding box center [1316, 740] width 128 height 34
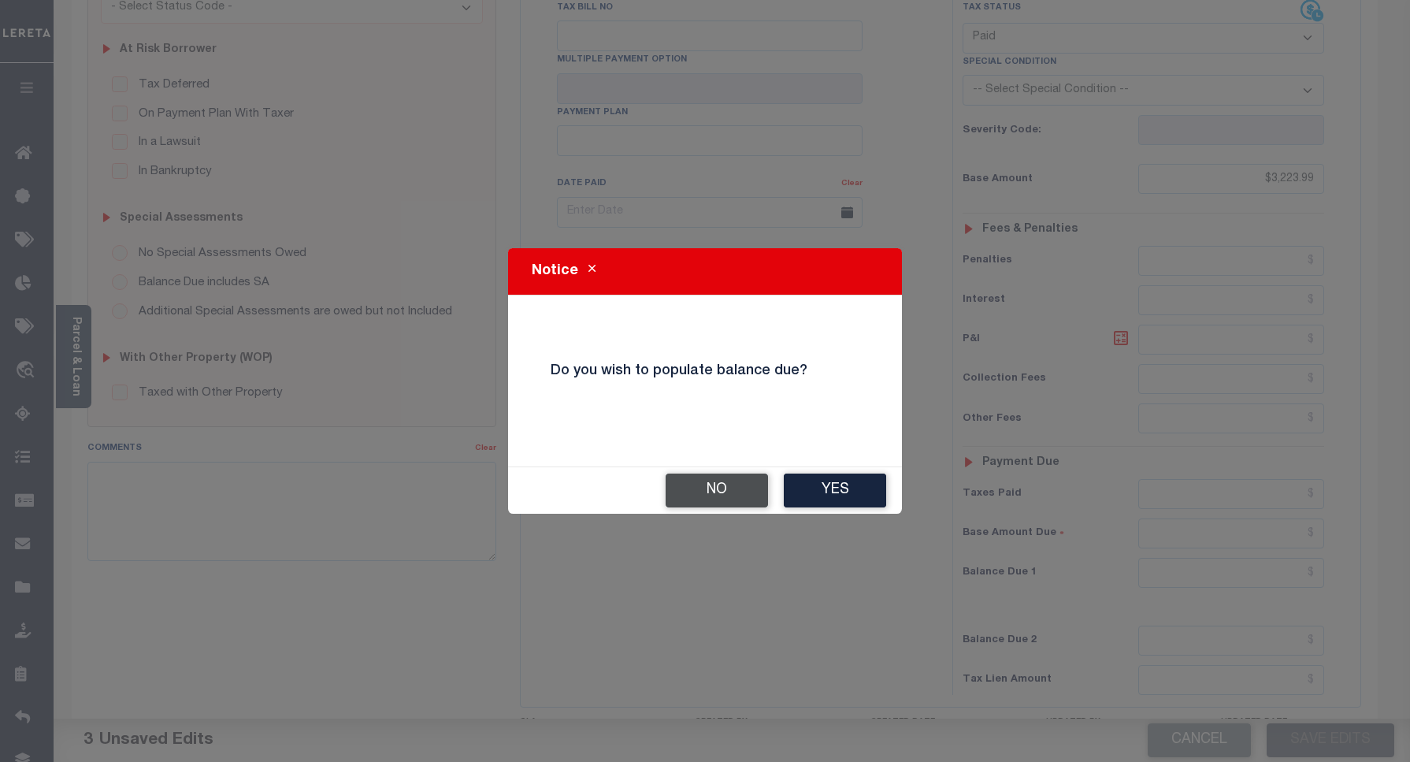
click at [702, 493] on button "No" at bounding box center [717, 491] width 102 height 34
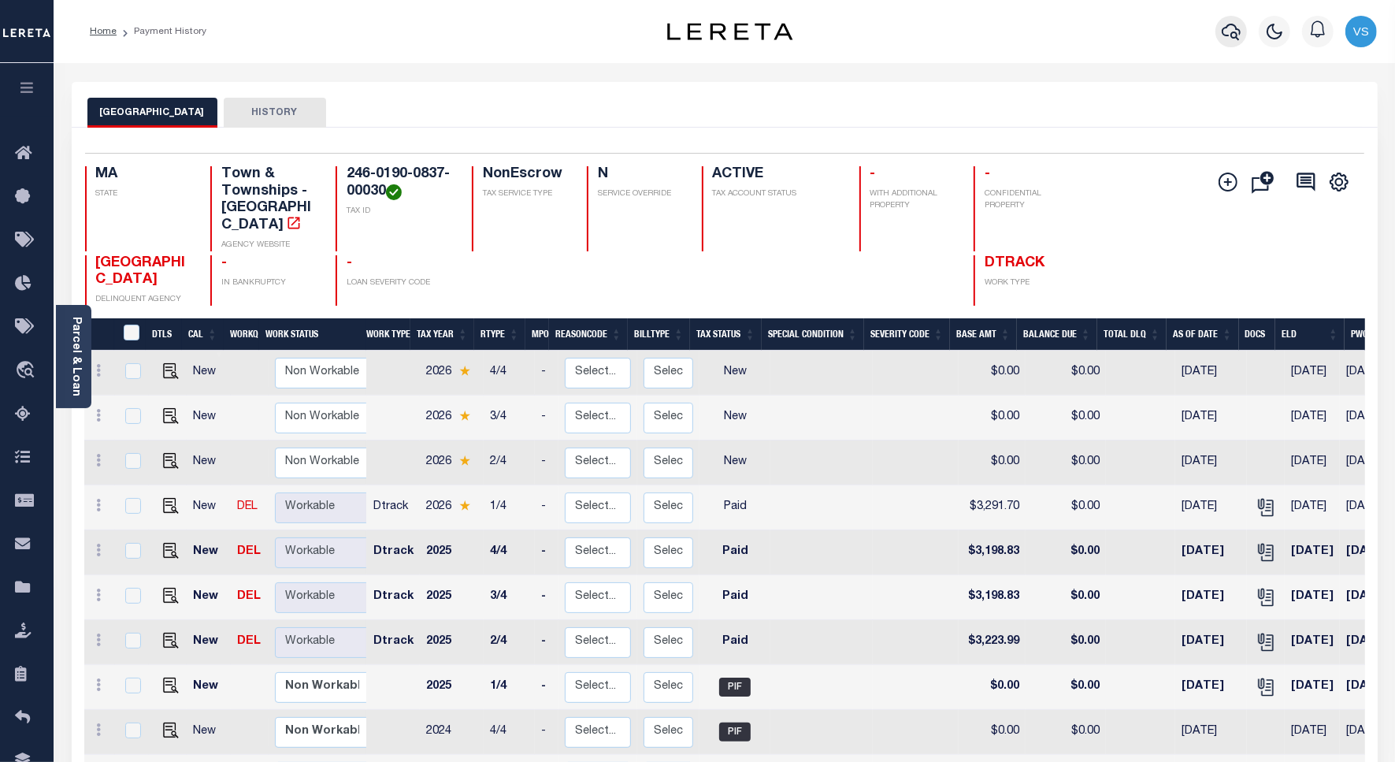
click at [1233, 26] on icon "button" at bounding box center [1231, 31] width 19 height 19
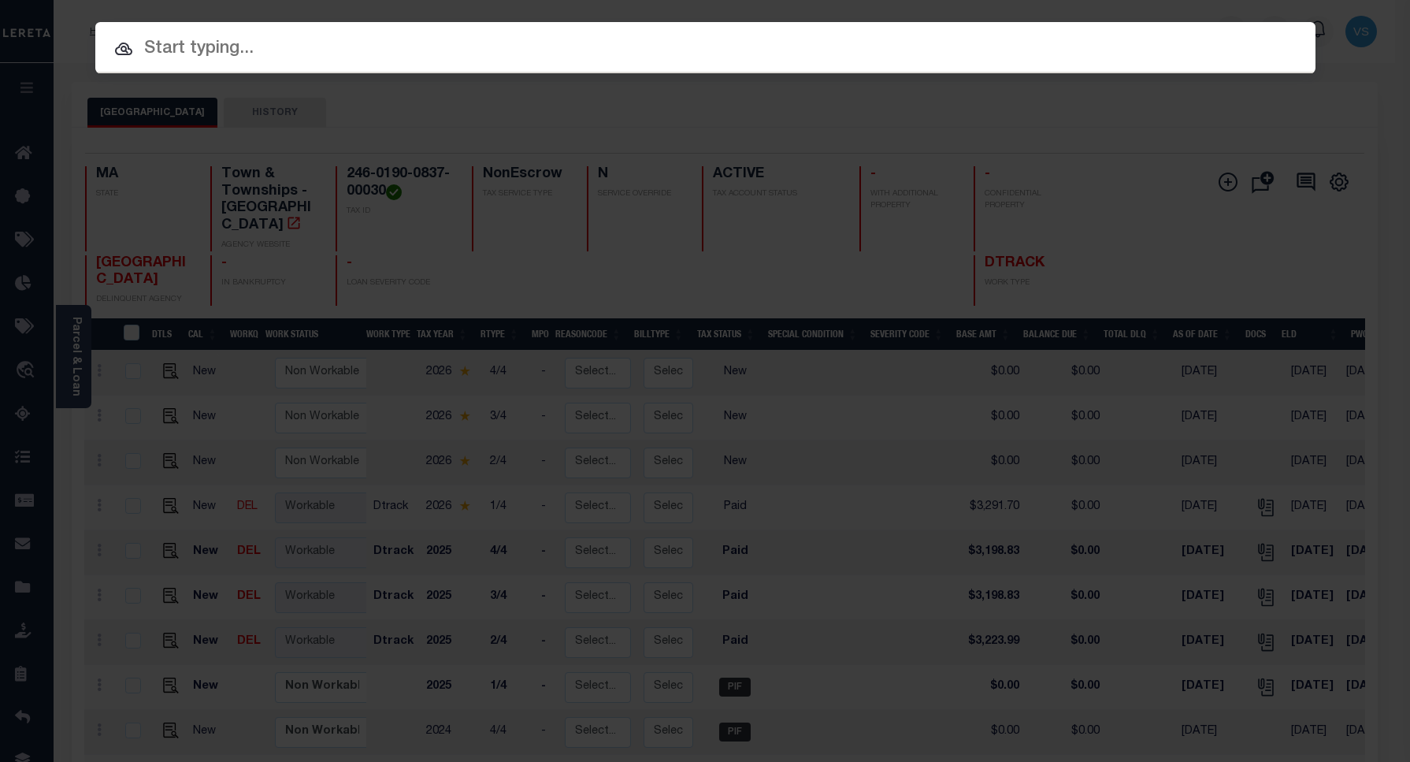
paste input "1747036910"
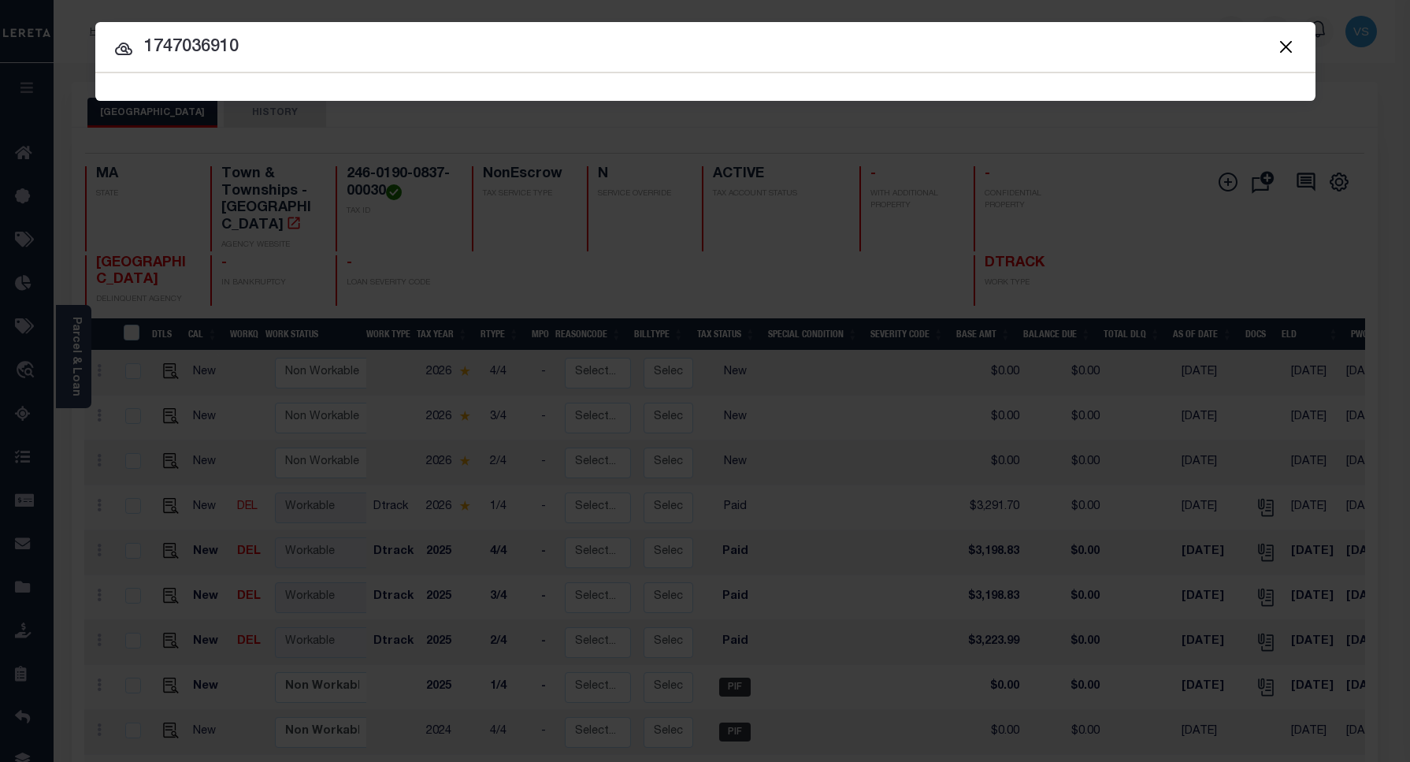
type input "1747036910"
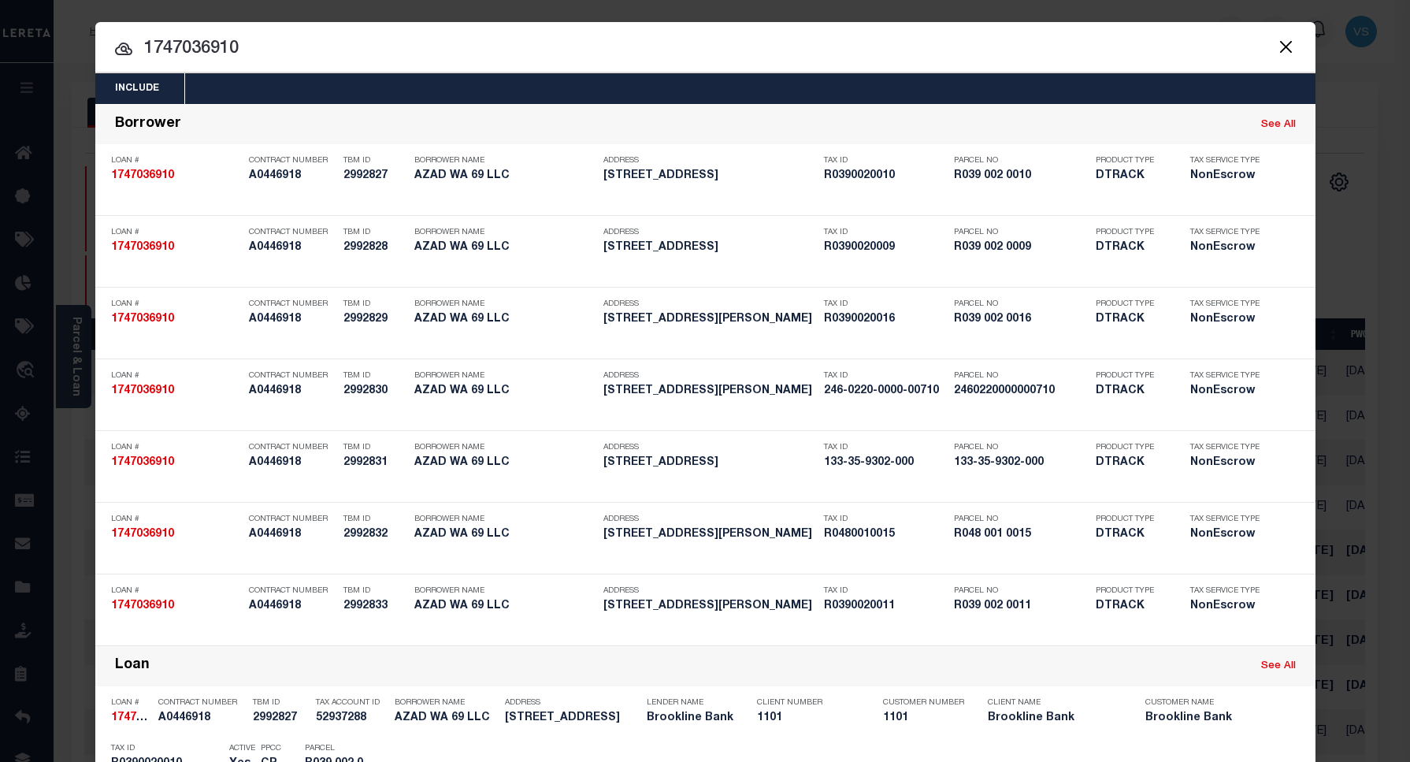
click at [274, 46] on input "1747036910" at bounding box center [705, 49] width 1221 height 28
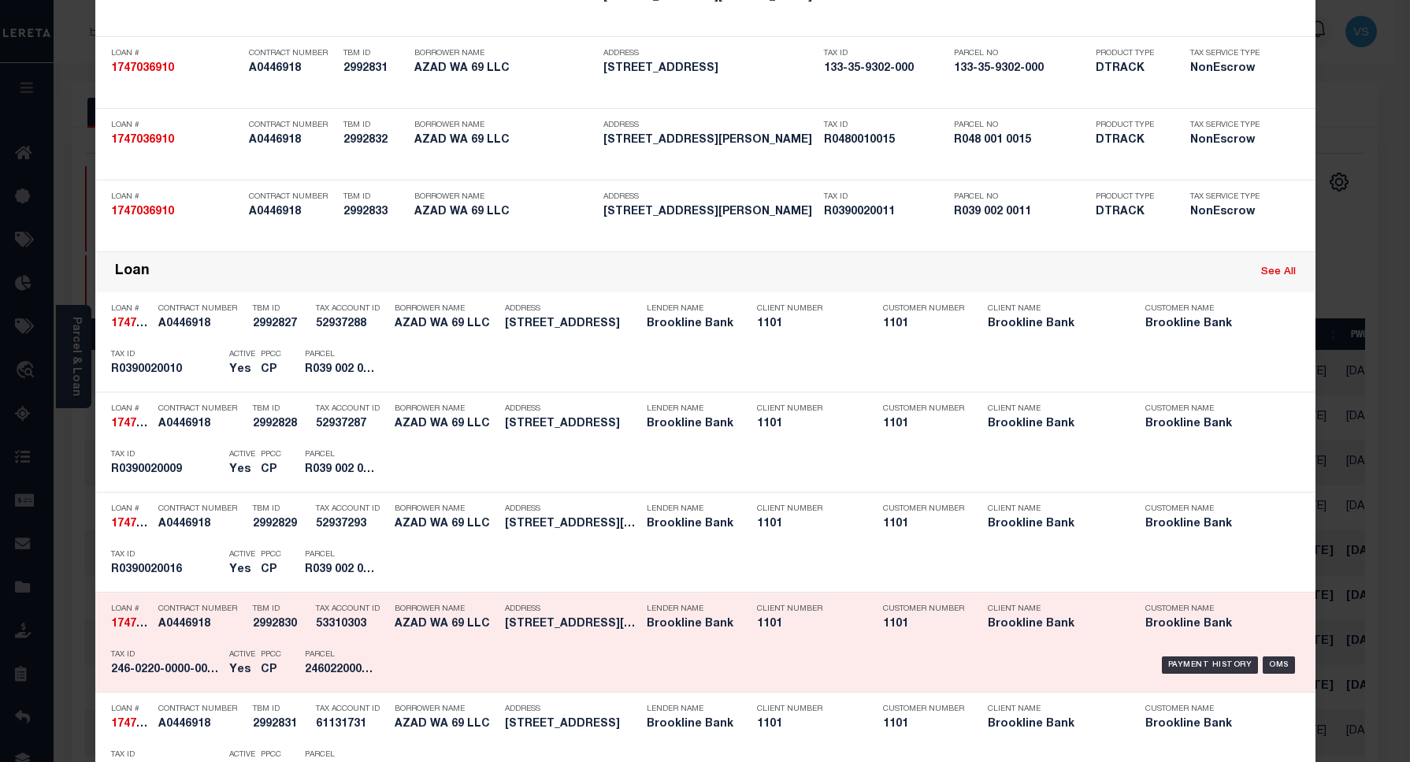
scroll to position [492, 0]
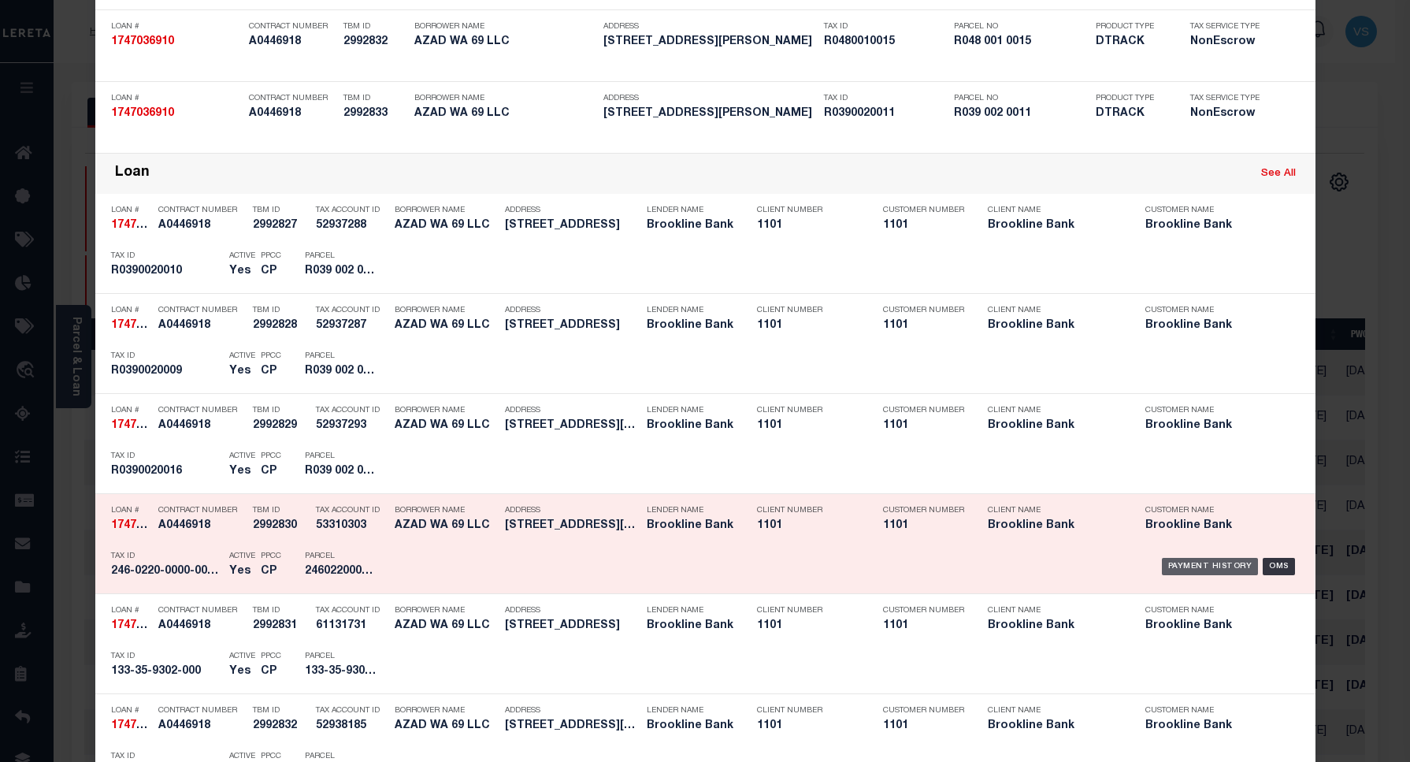
click at [1195, 566] on div "Payment History" at bounding box center [1210, 566] width 97 height 17
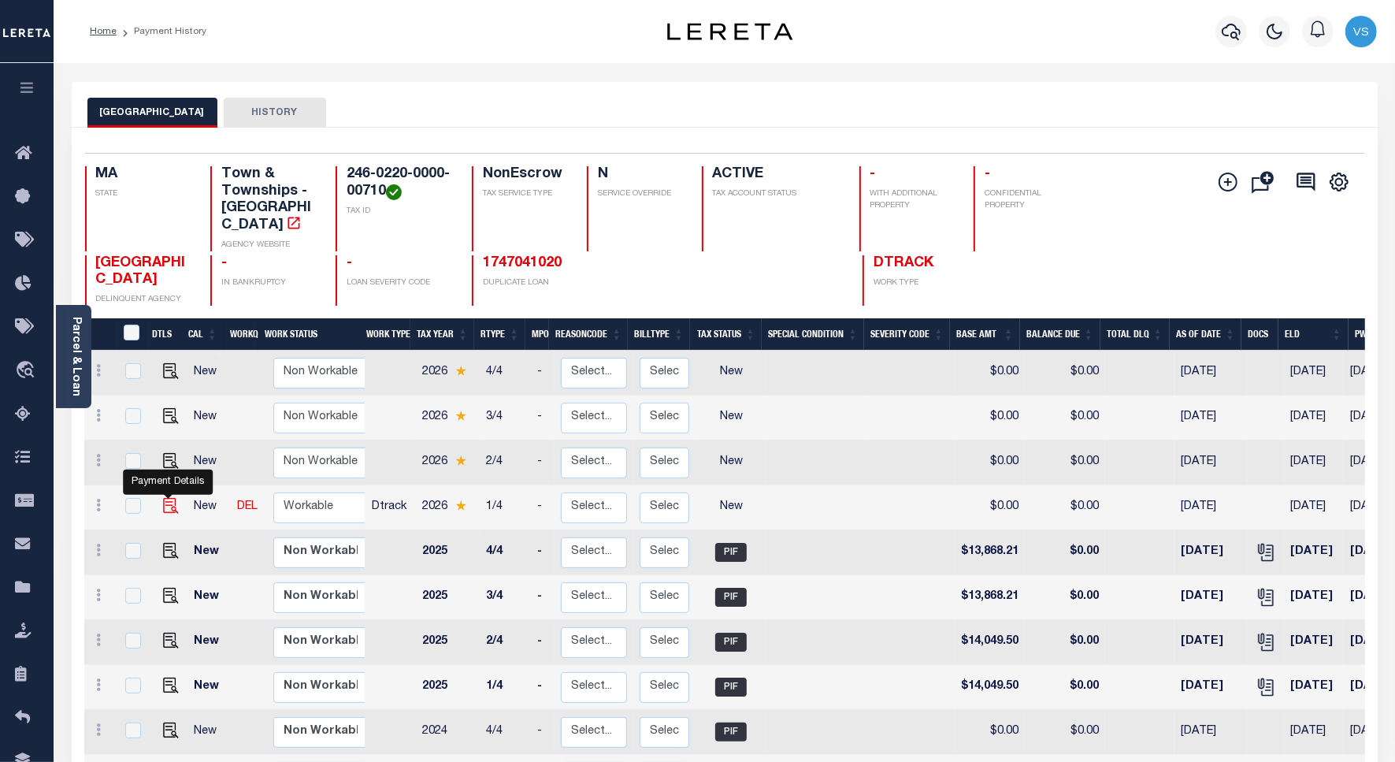
click at [167, 498] on img "" at bounding box center [171, 506] width 16 height 16
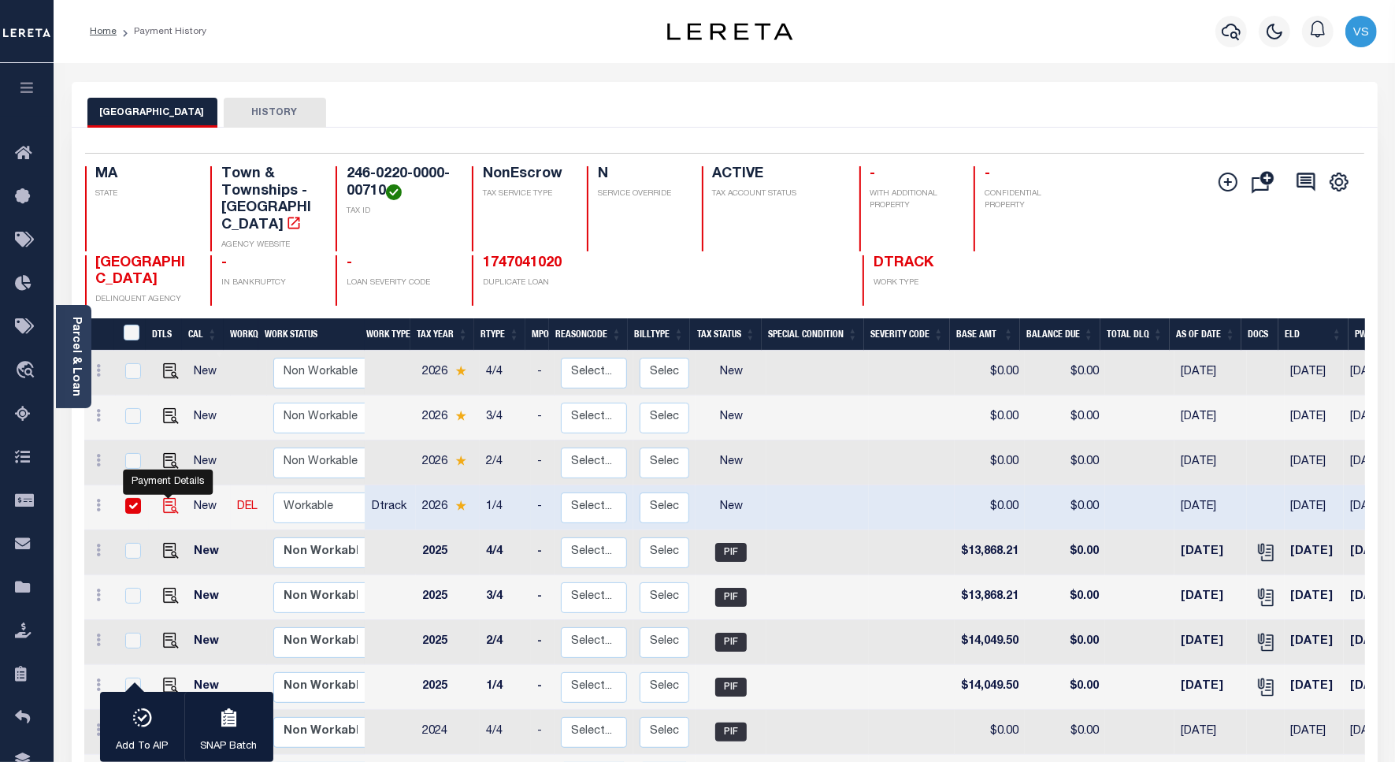
checkbox input "true"
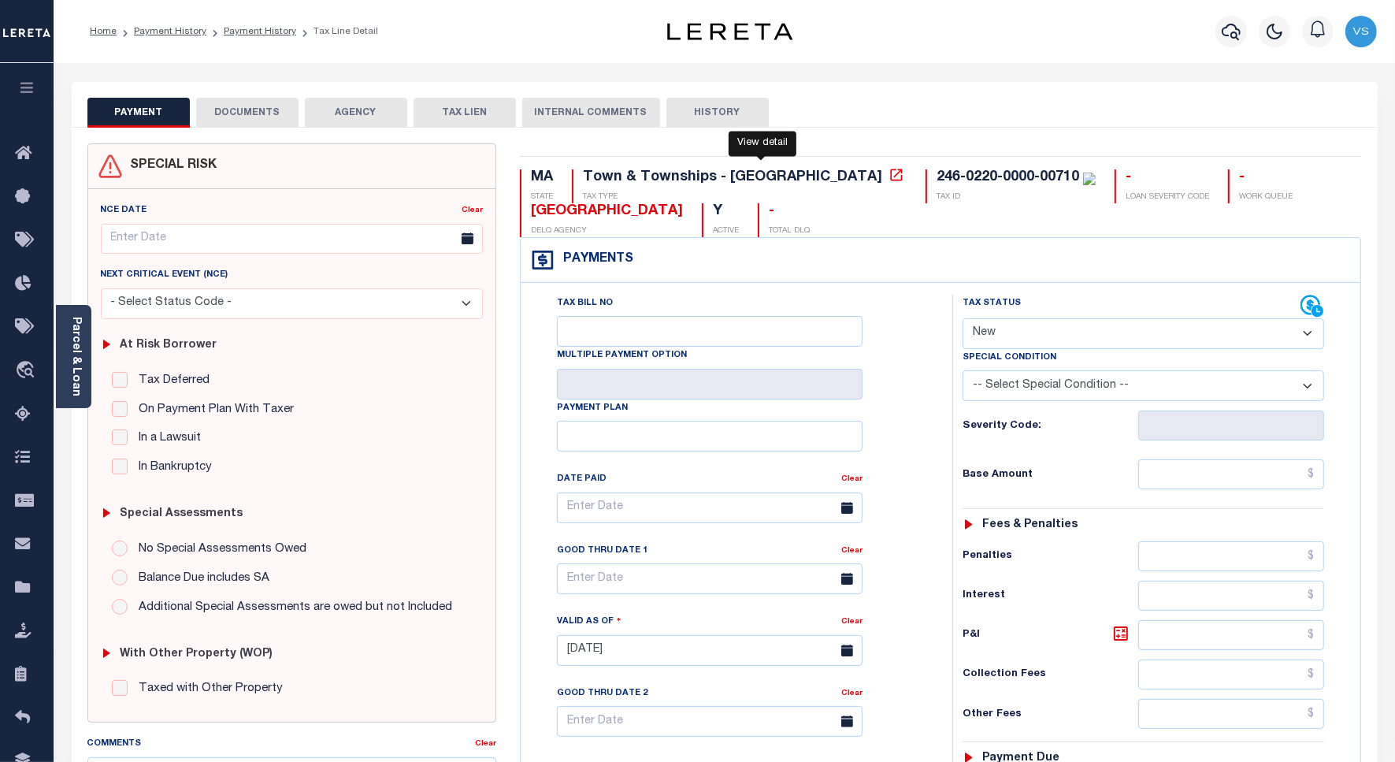
click at [889, 181] on icon at bounding box center [897, 175] width 16 height 16
click at [1026, 331] on select "- Select Status Code - Open Due/Unpaid Paid Incomplete No Tax Due Internal Refu…" at bounding box center [1144, 333] width 362 height 31
select select "PYD"
click at [963, 320] on select "- Select Status Code - Open Due/Unpaid Paid Incomplete No Tax Due Internal Refu…" at bounding box center [1144, 333] width 362 height 31
type input "[DATE]"
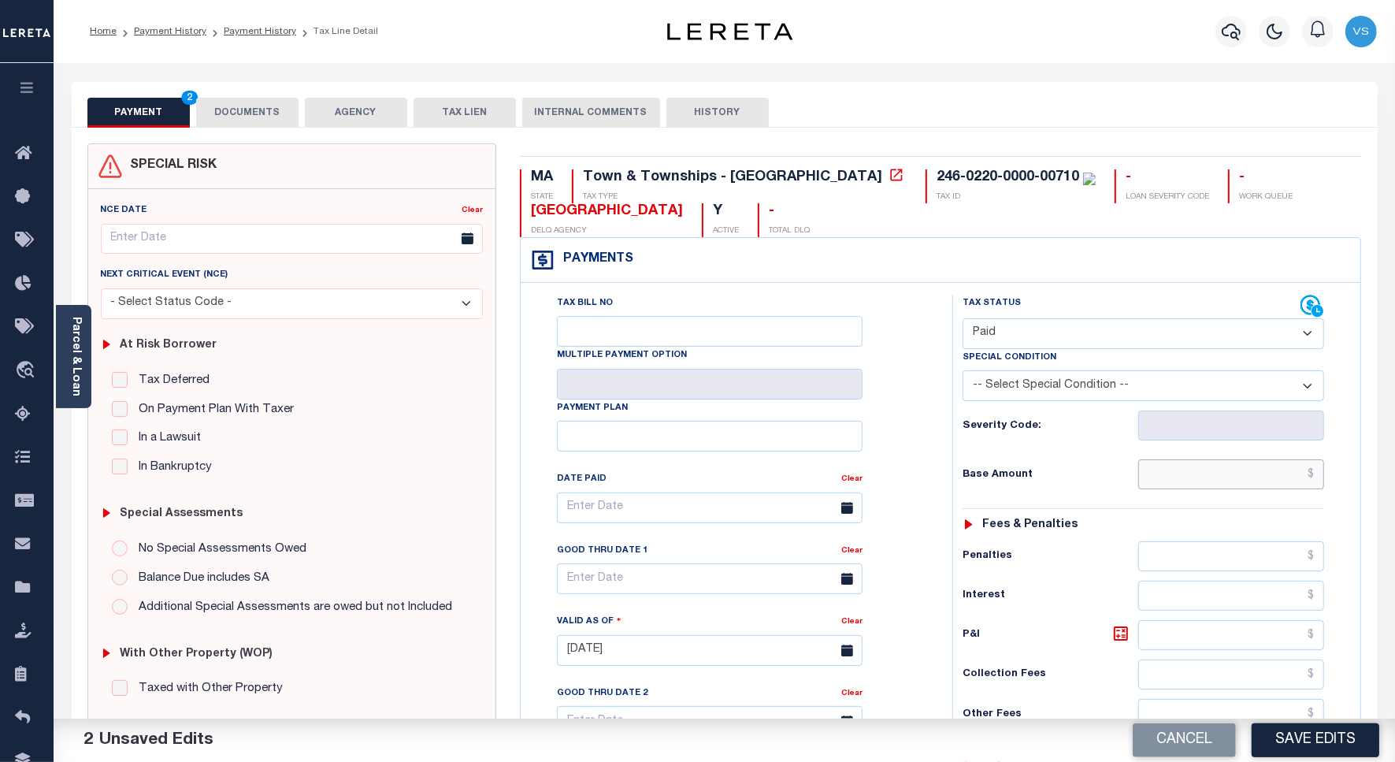
click at [1191, 470] on input "text" at bounding box center [1232, 474] width 186 height 30
paste input "14,307.83"
type input "$14,307.83"
click at [242, 117] on button "DOCUMENTS" at bounding box center [247, 113] width 102 height 30
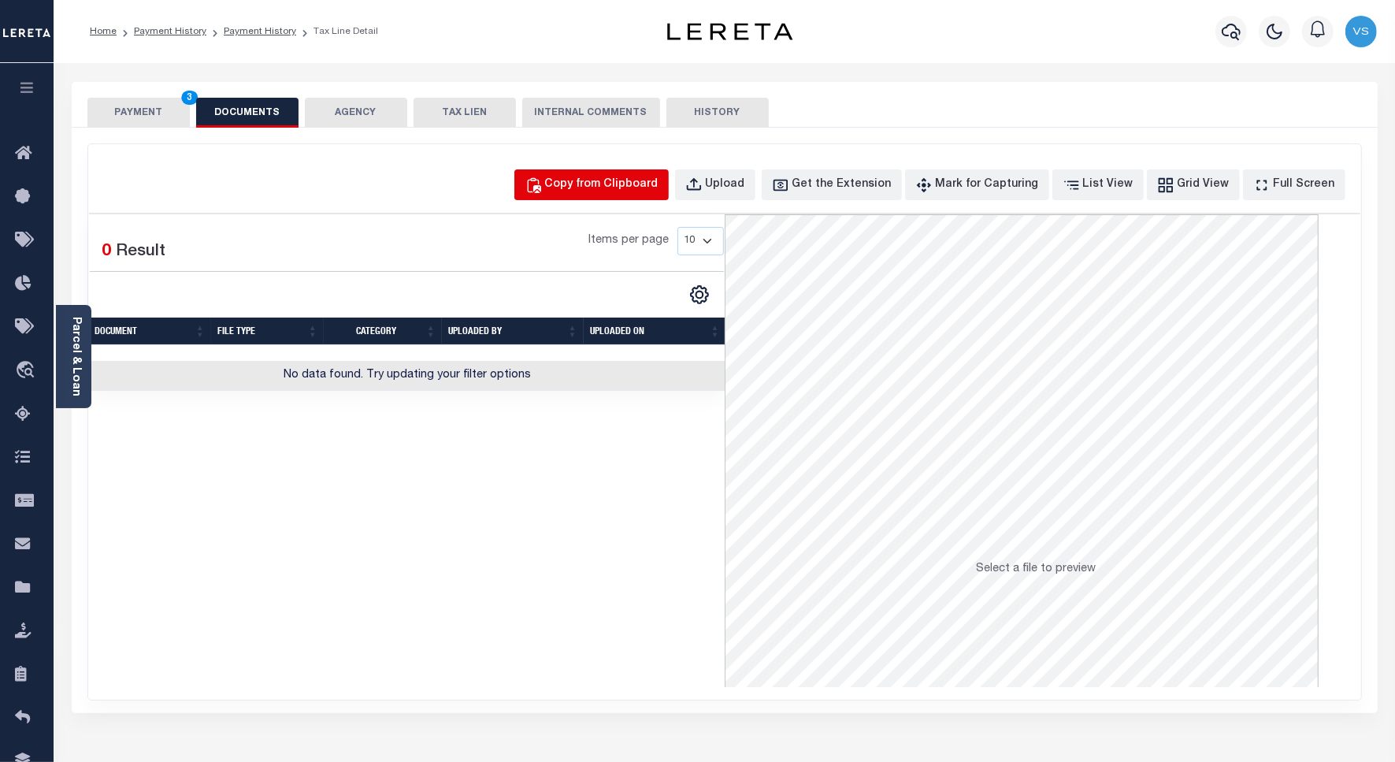
click at [581, 191] on div "Copy from Clipboard" at bounding box center [601, 184] width 113 height 17
select select "POP"
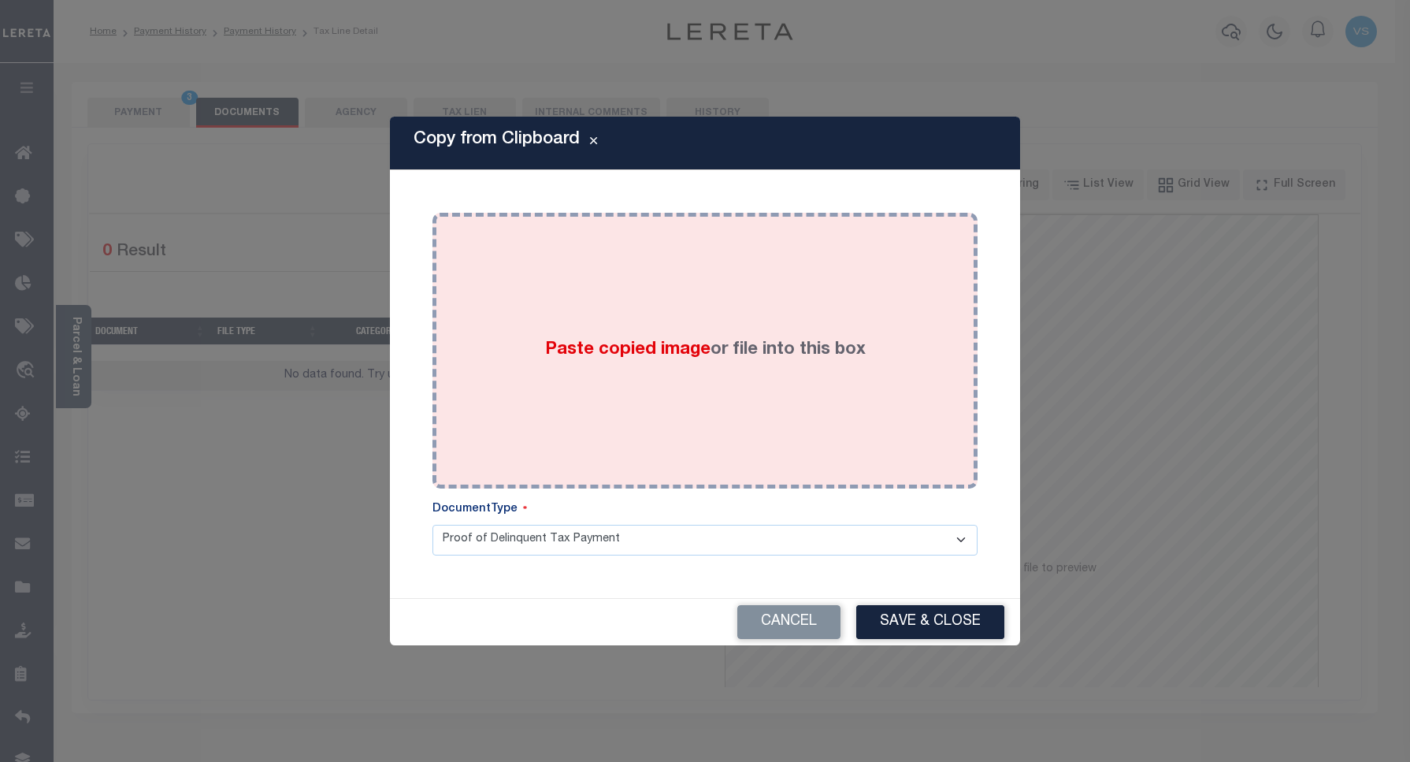
click at [621, 309] on div "Paste copied image or file into this box" at bounding box center [705, 351] width 522 height 252
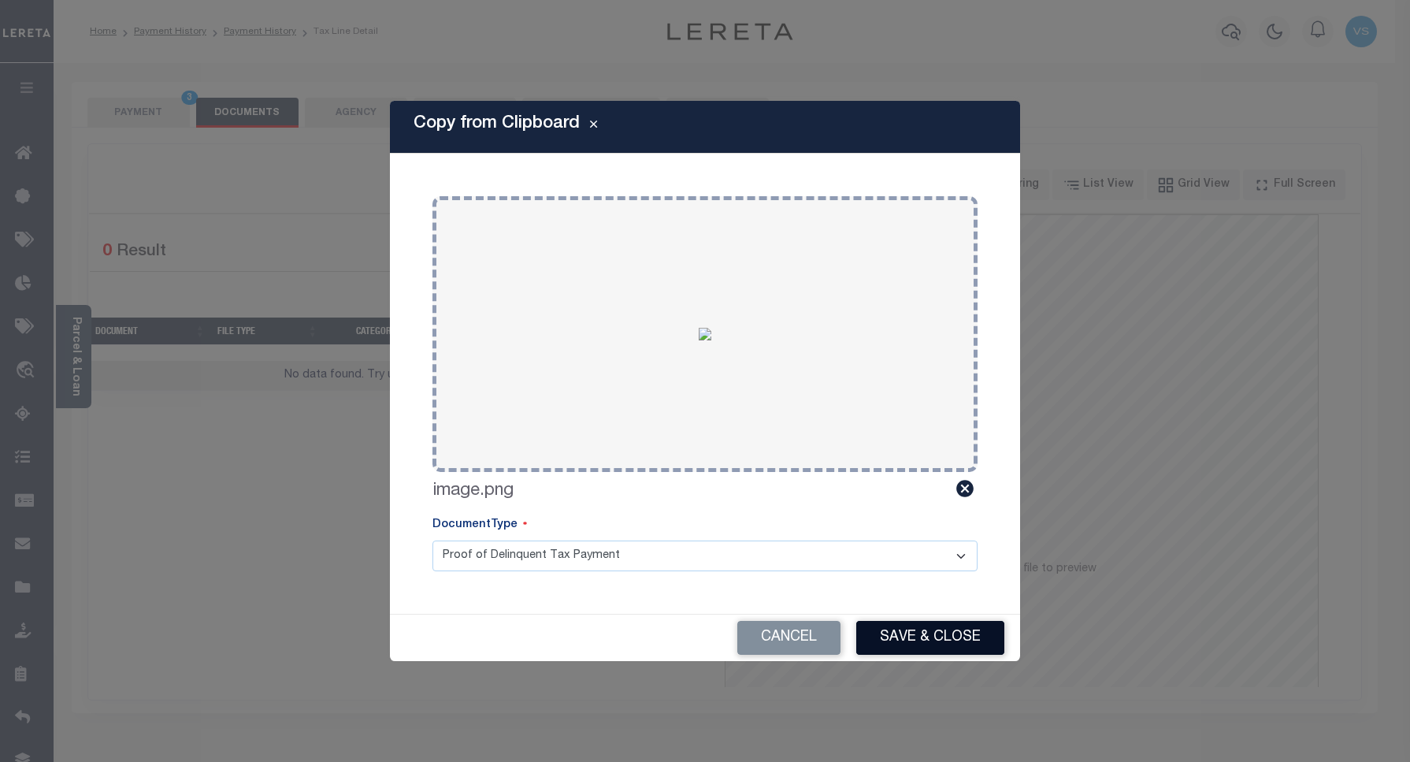
click at [920, 628] on button "Save & Close" at bounding box center [930, 638] width 148 height 34
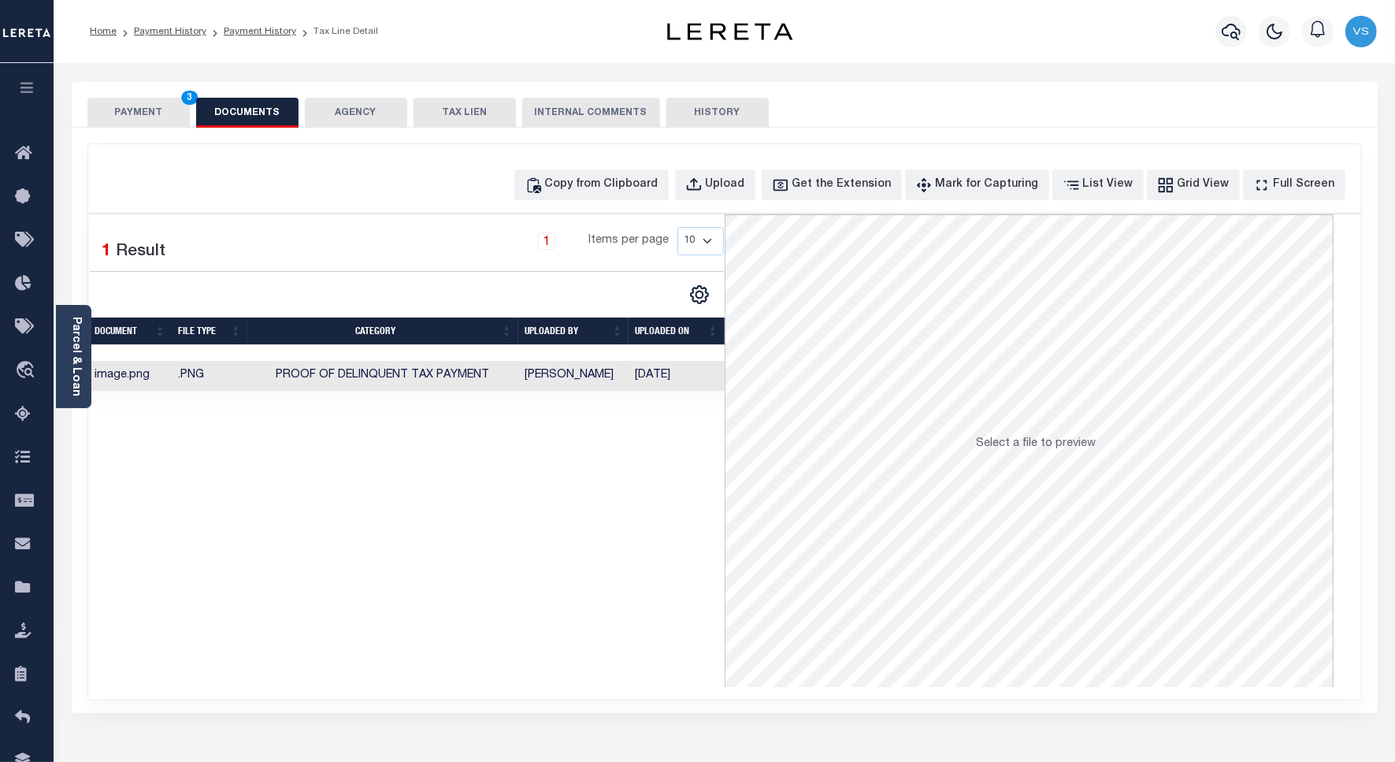
click at [136, 112] on button "PAYMENT 3" at bounding box center [138, 113] width 102 height 30
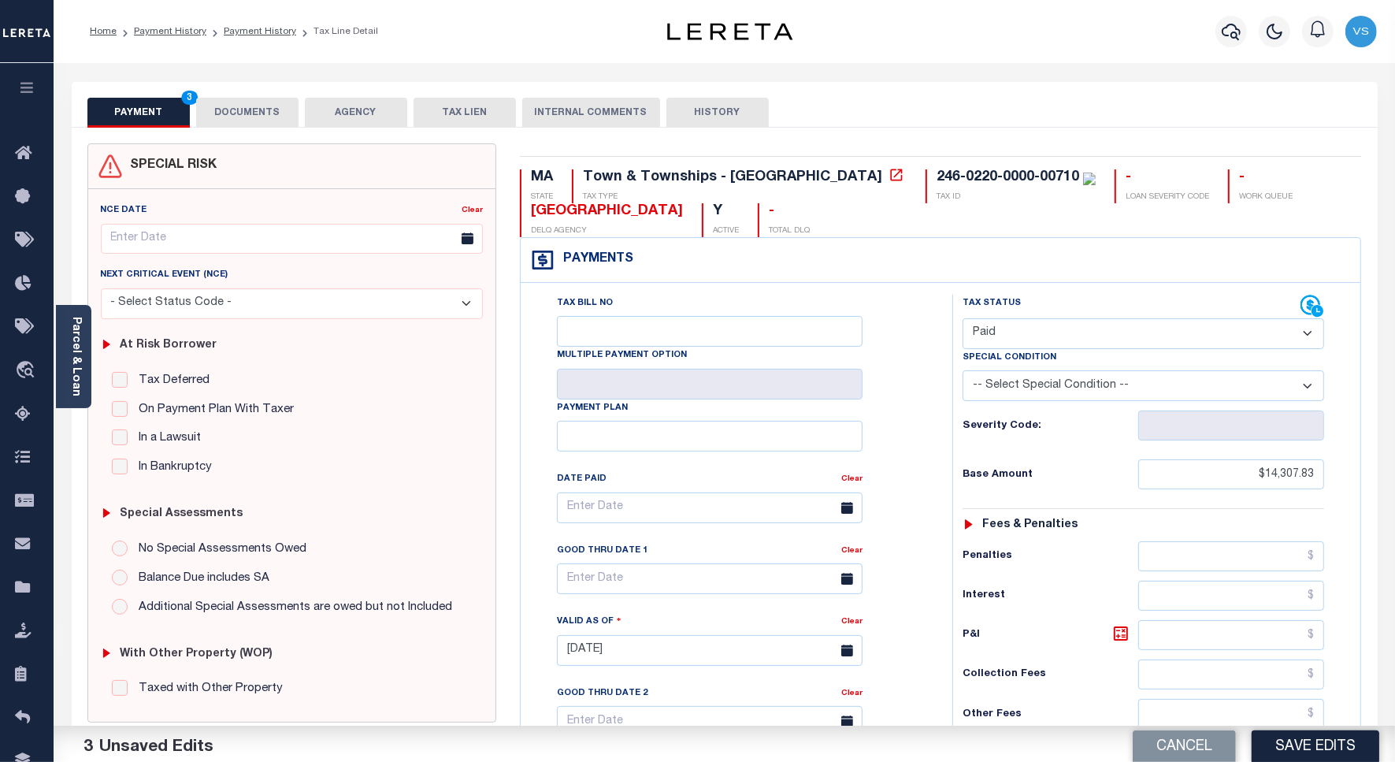
scroll to position [197, 0]
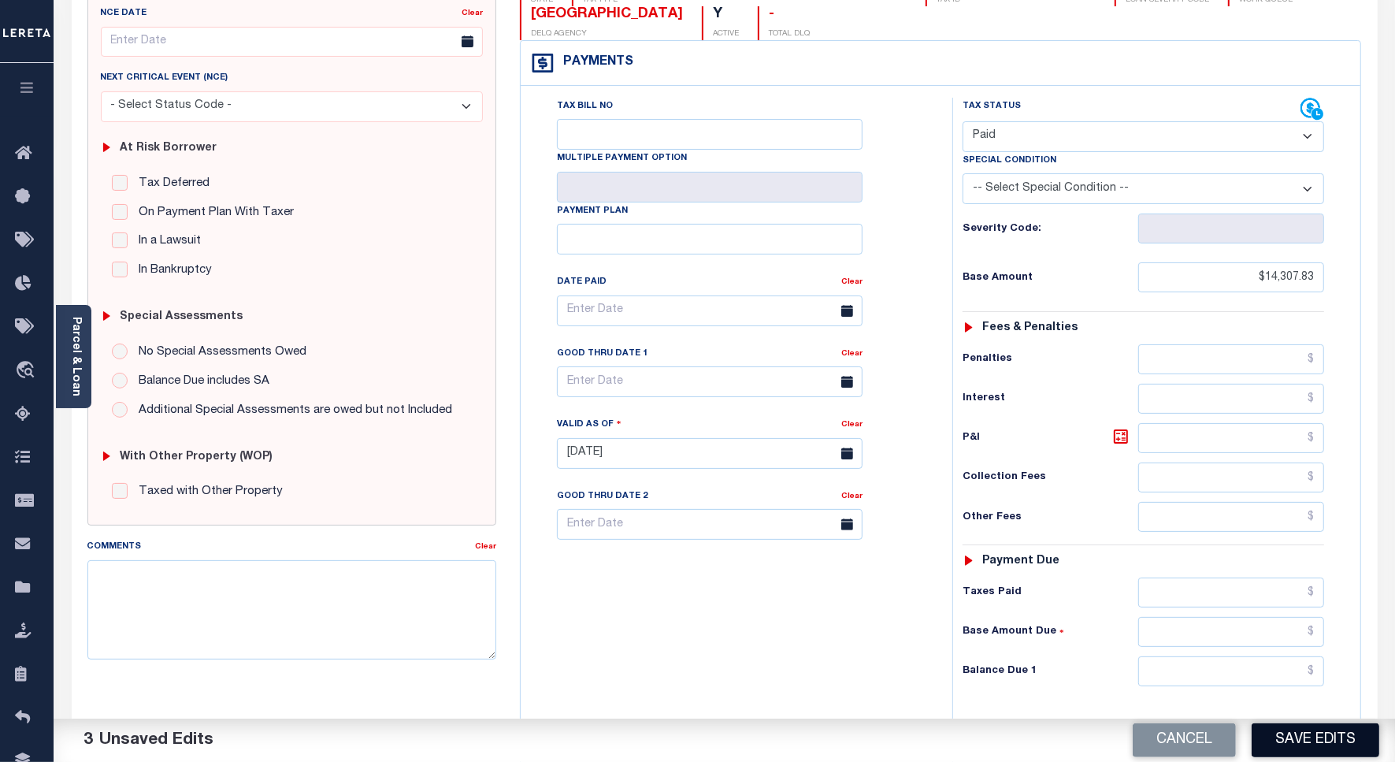
click at [1290, 749] on button "Save Edits" at bounding box center [1316, 740] width 128 height 34
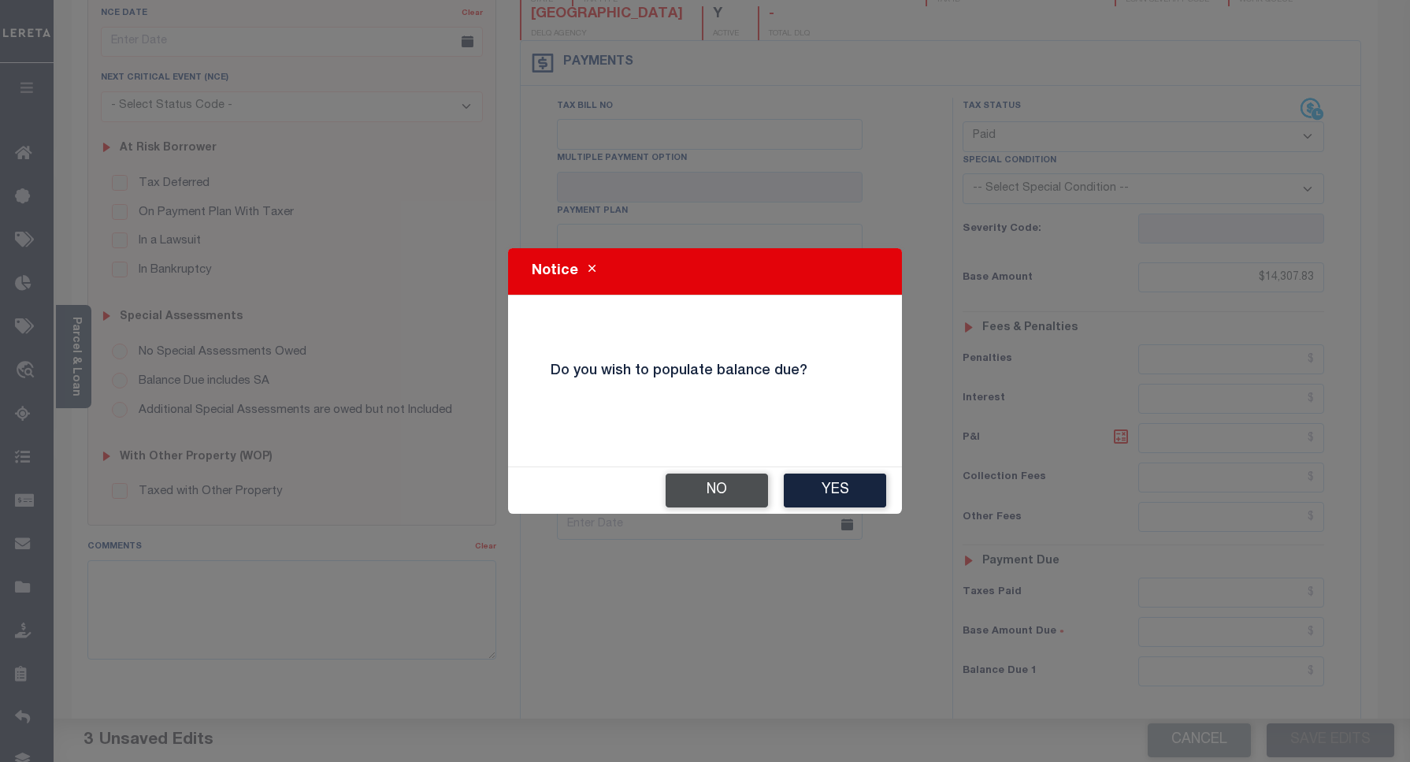
click at [719, 483] on button "No" at bounding box center [717, 491] width 102 height 34
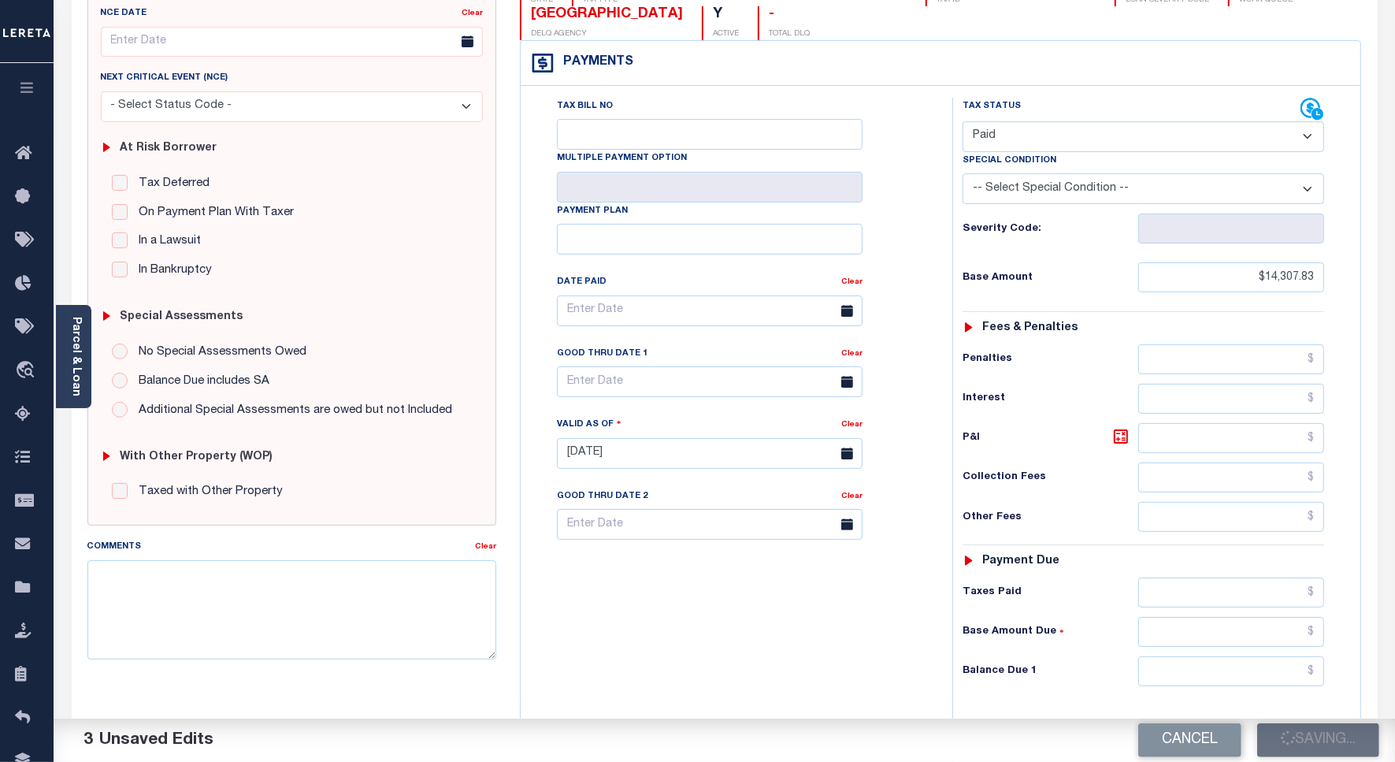
checkbox input "false"
type input "$14,307.83"
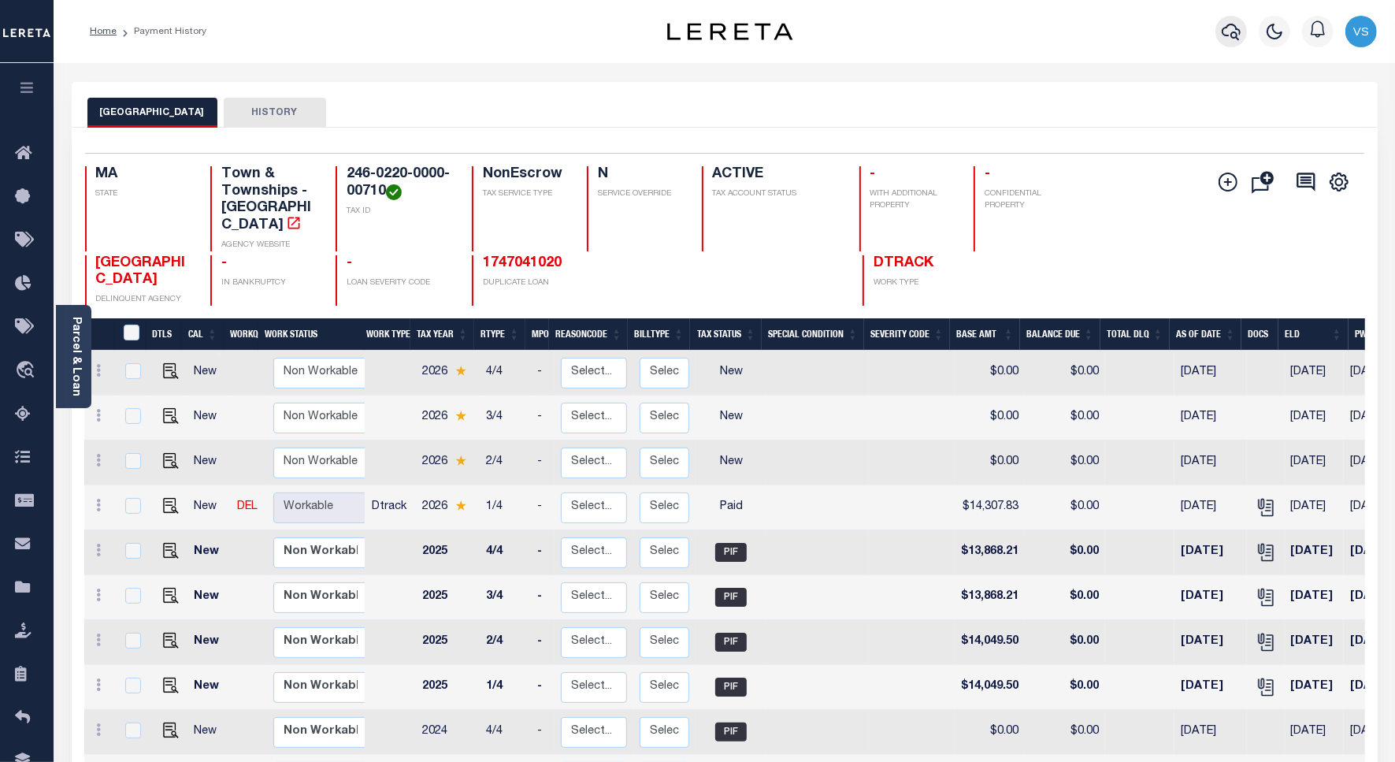
click at [1237, 35] on icon "button" at bounding box center [1231, 32] width 19 height 17
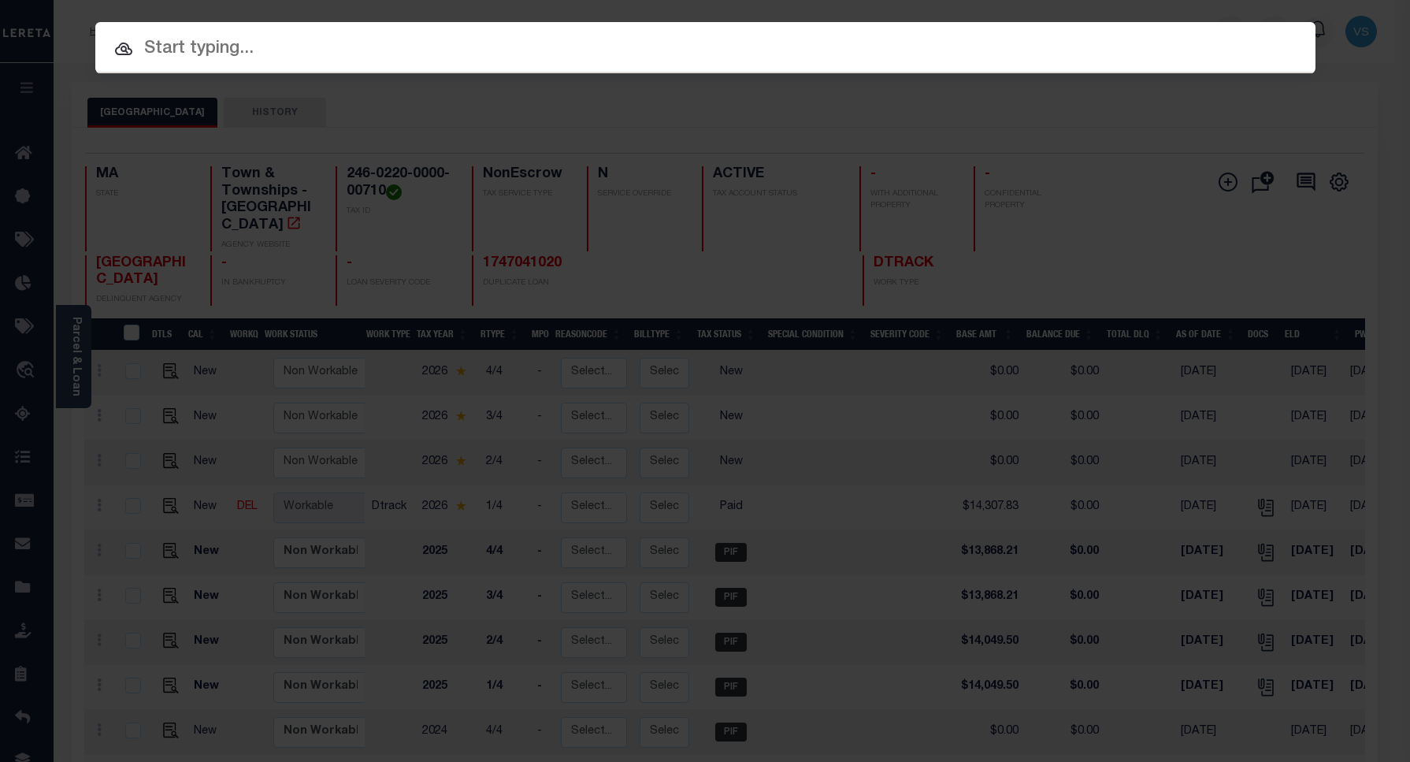
paste input "1747041020"
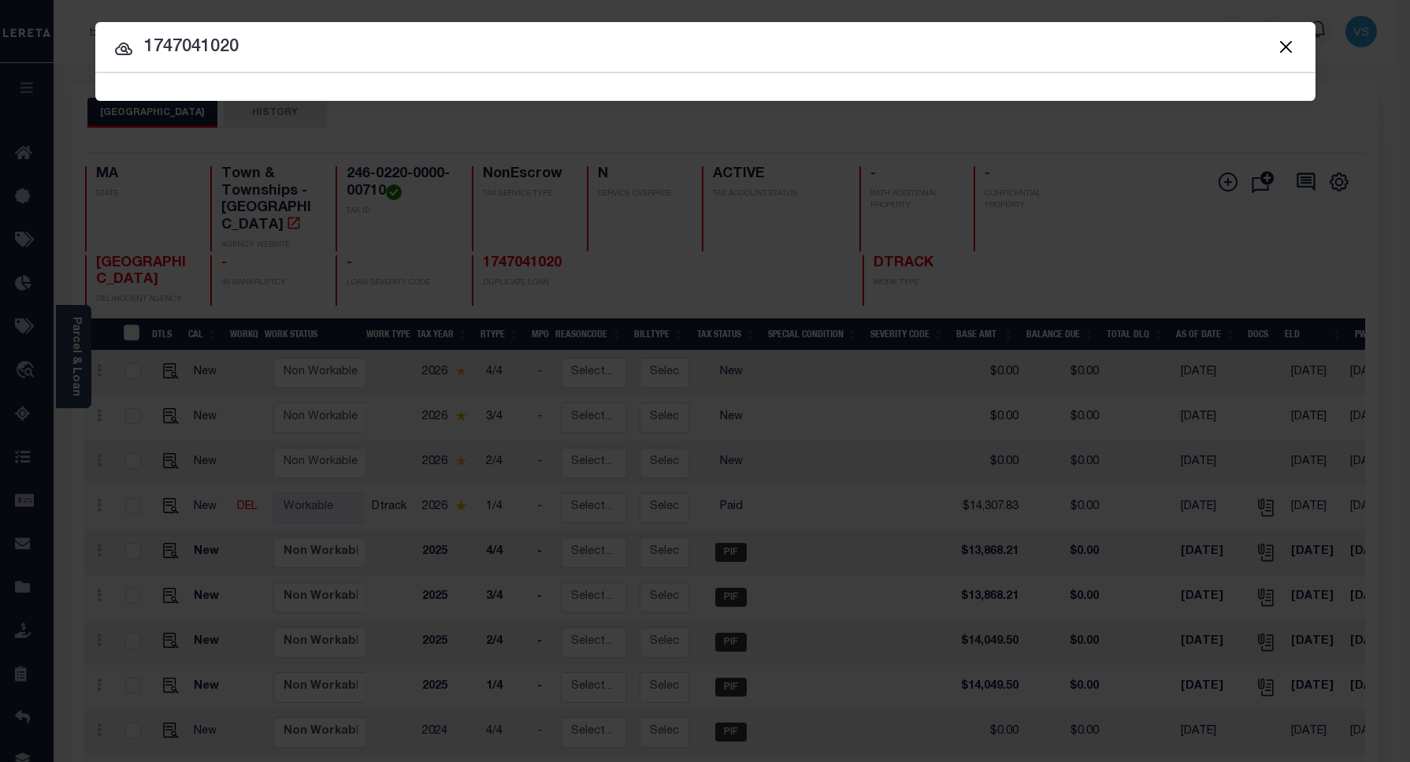
type input "1747041020"
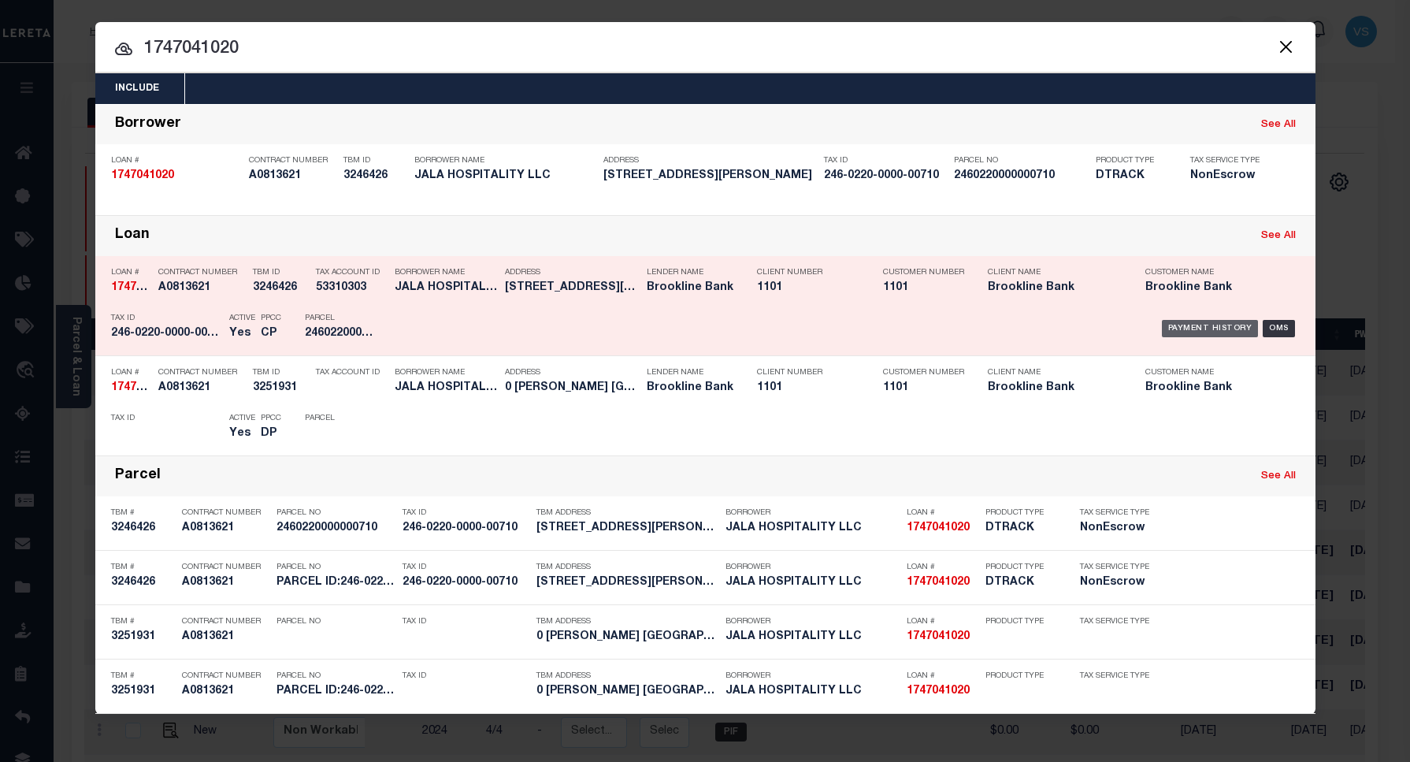
click at [1188, 323] on div "Payment History" at bounding box center [1210, 328] width 97 height 17
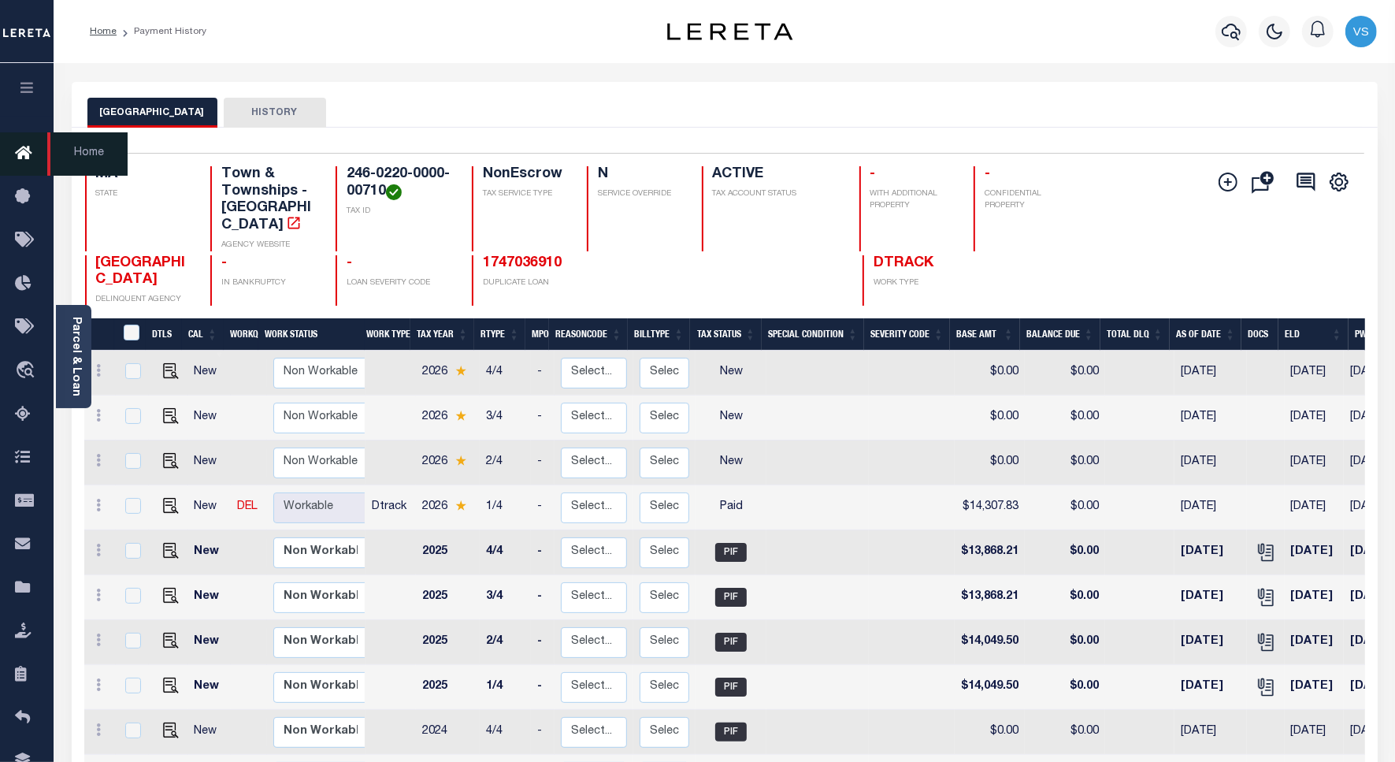
click at [28, 147] on icon at bounding box center [27, 154] width 25 height 20
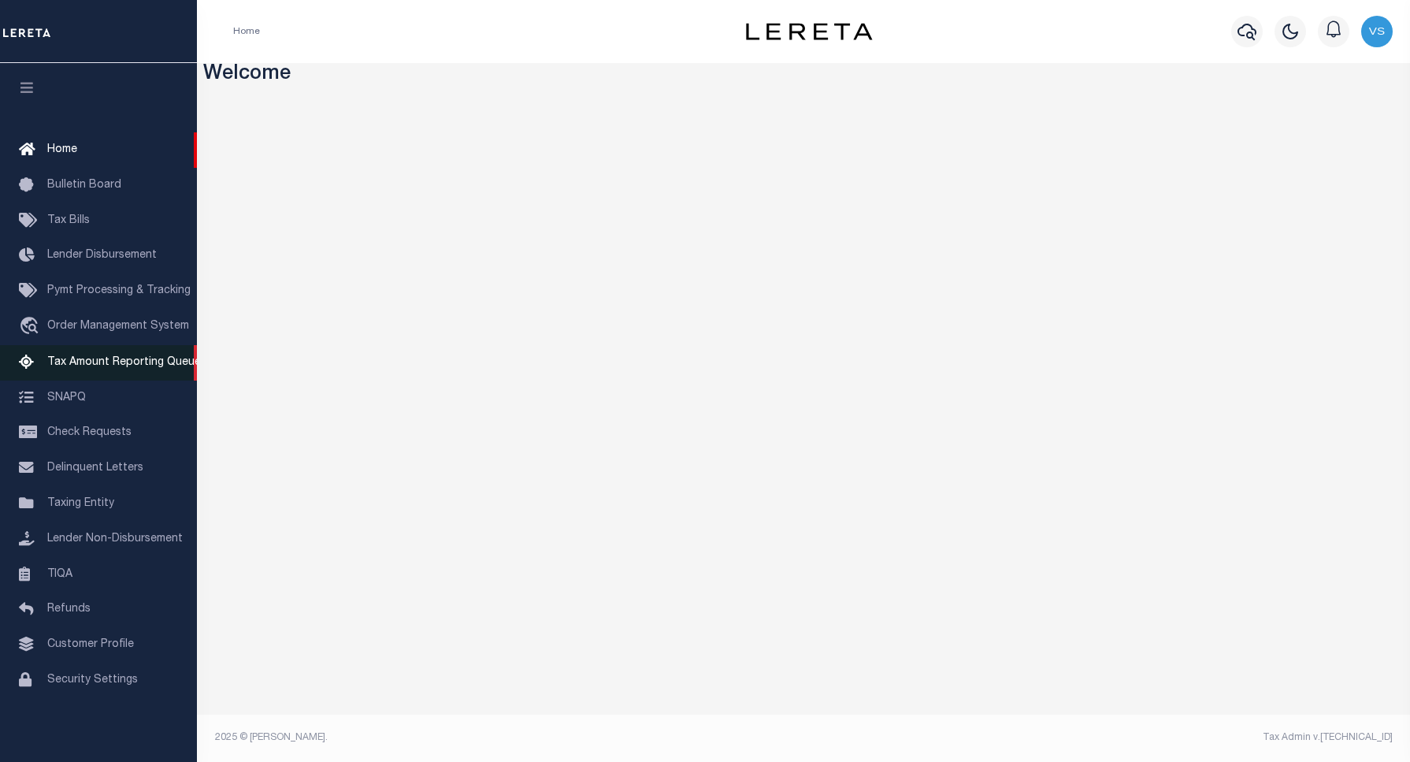
click at [123, 372] on link "Tax Amount Reporting Queue" at bounding box center [98, 362] width 197 height 35
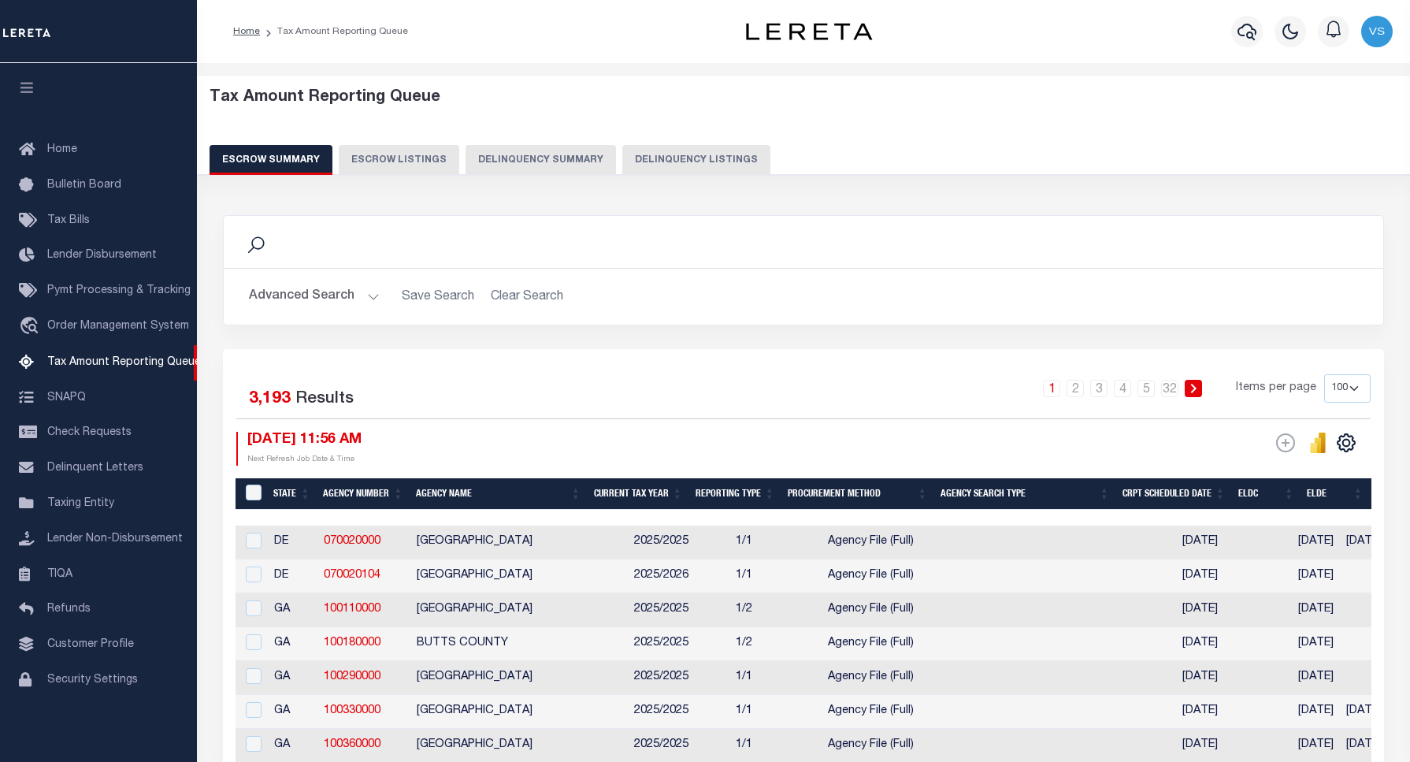
select select "100"
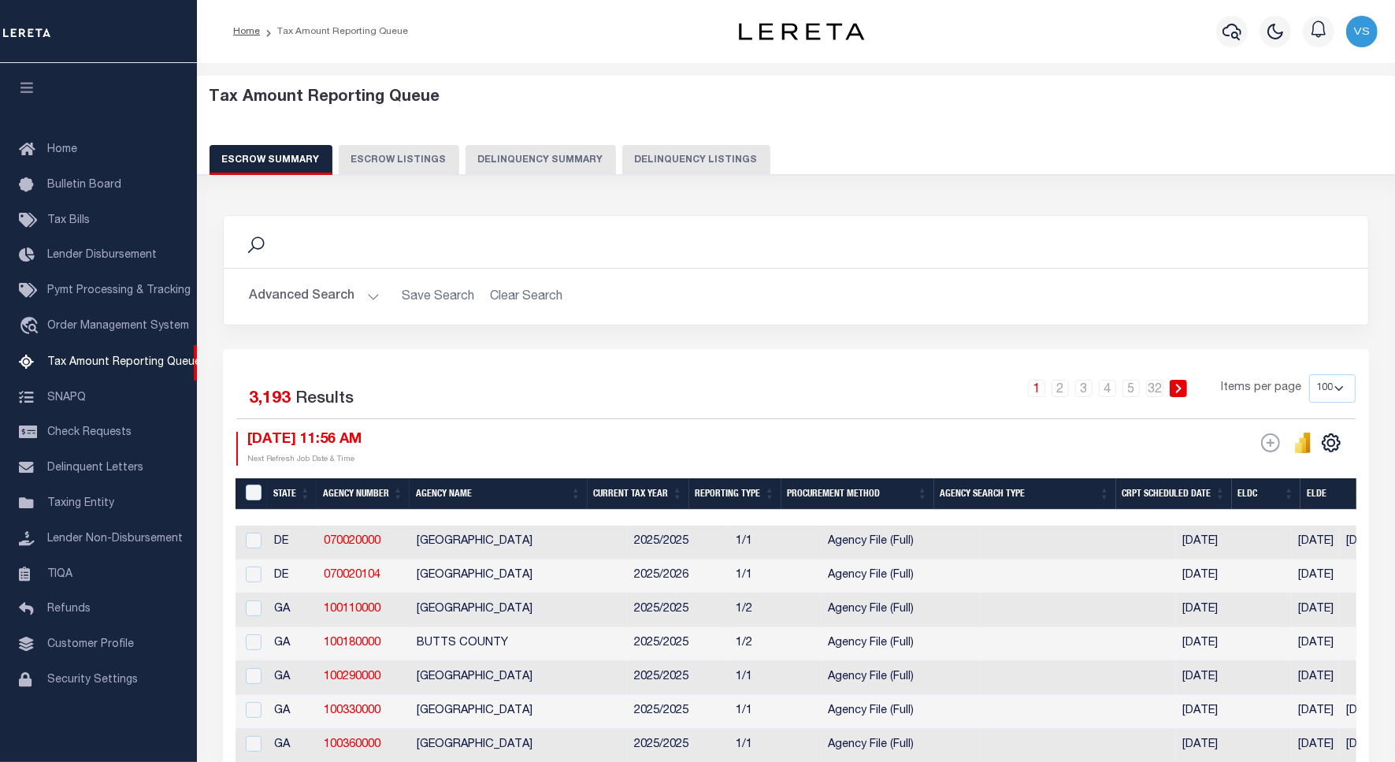
click at [697, 162] on button "Delinquency Listings" at bounding box center [696, 160] width 148 height 30
select select "AR"
select select "100"
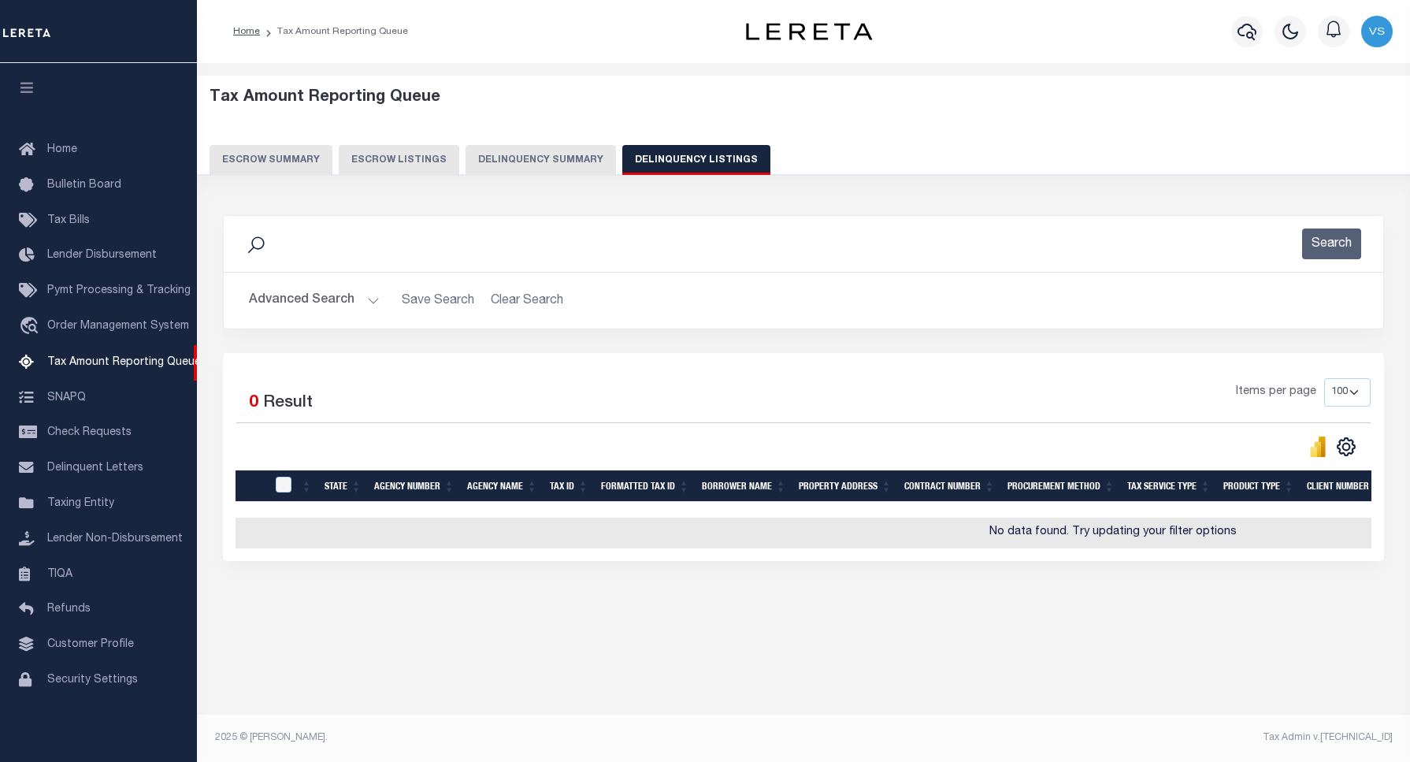
click at [296, 299] on button "Advanced Search" at bounding box center [314, 300] width 131 height 31
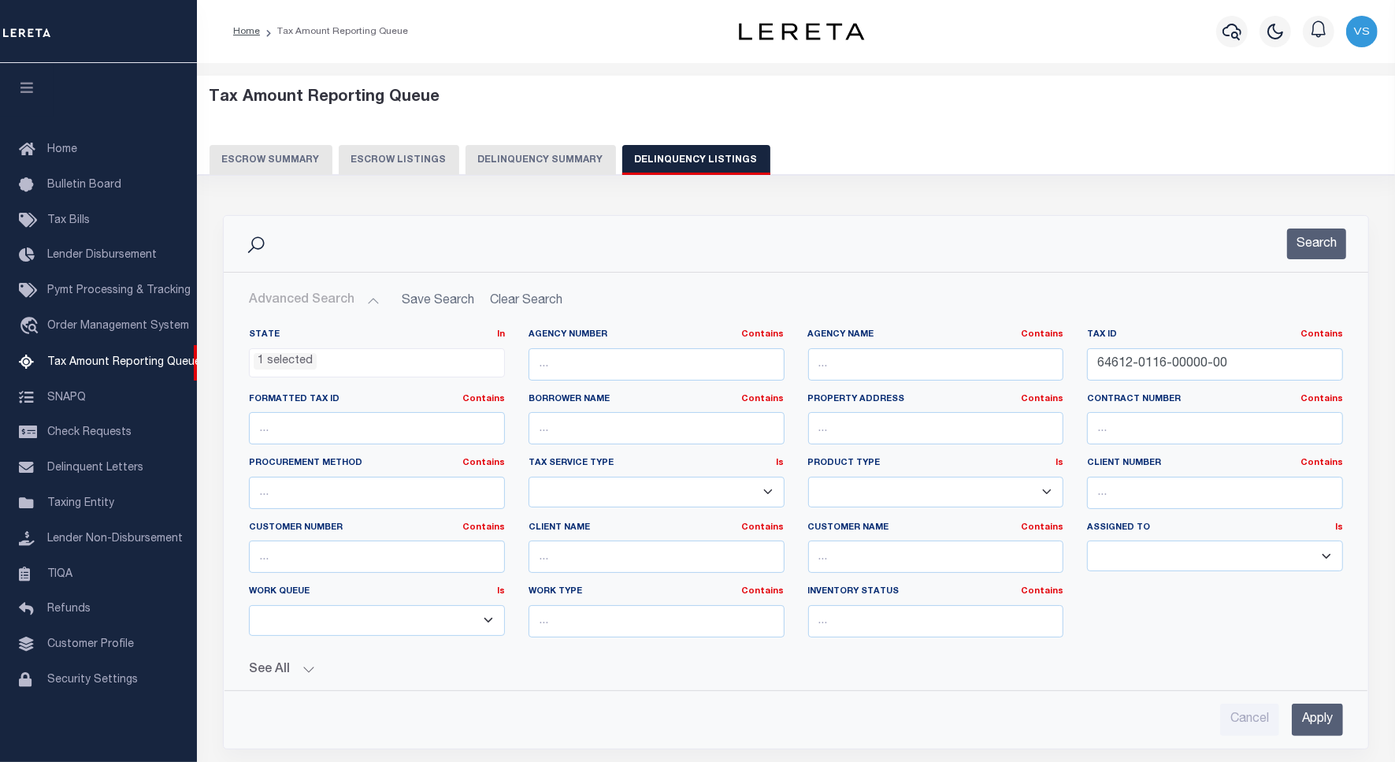
click at [293, 363] on li "1 selected" at bounding box center [285, 361] width 63 height 17
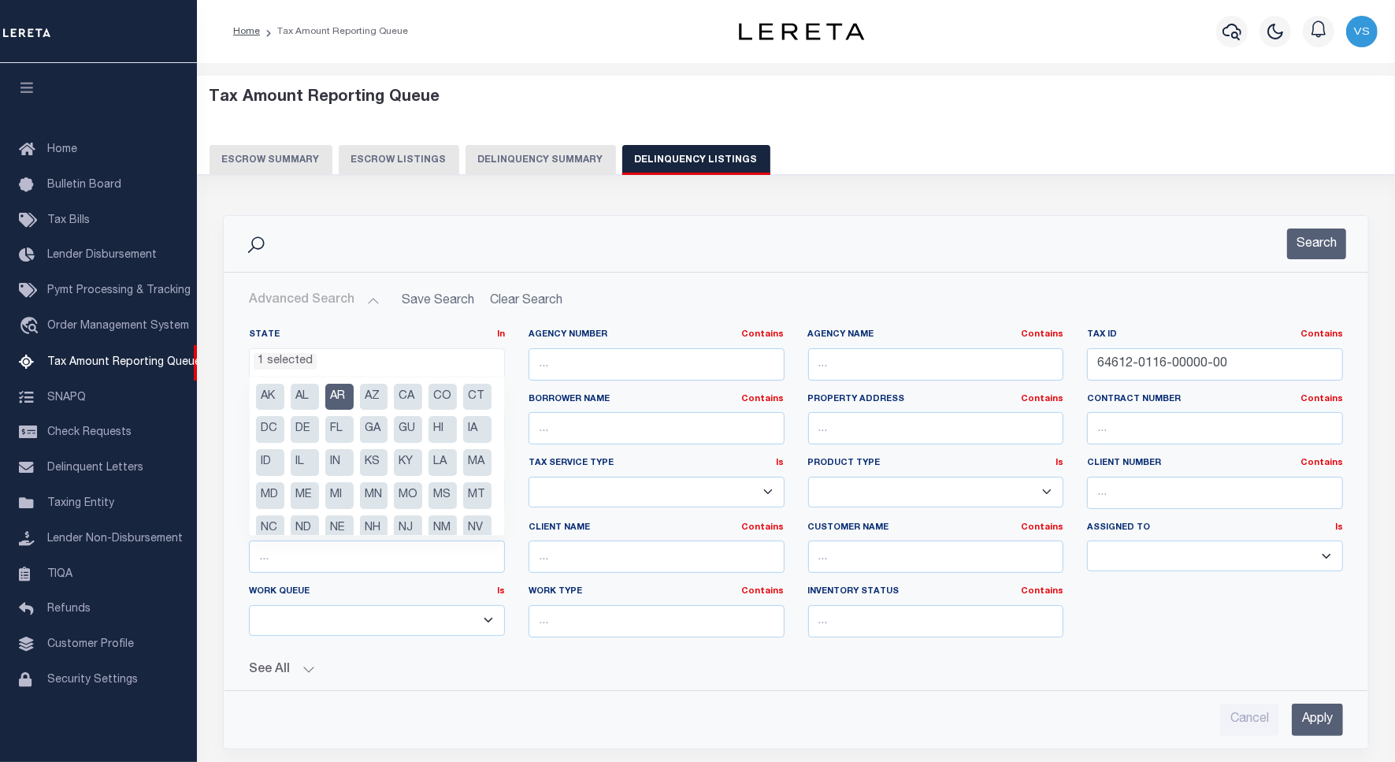
click at [336, 394] on li "AR" at bounding box center [339, 397] width 28 height 27
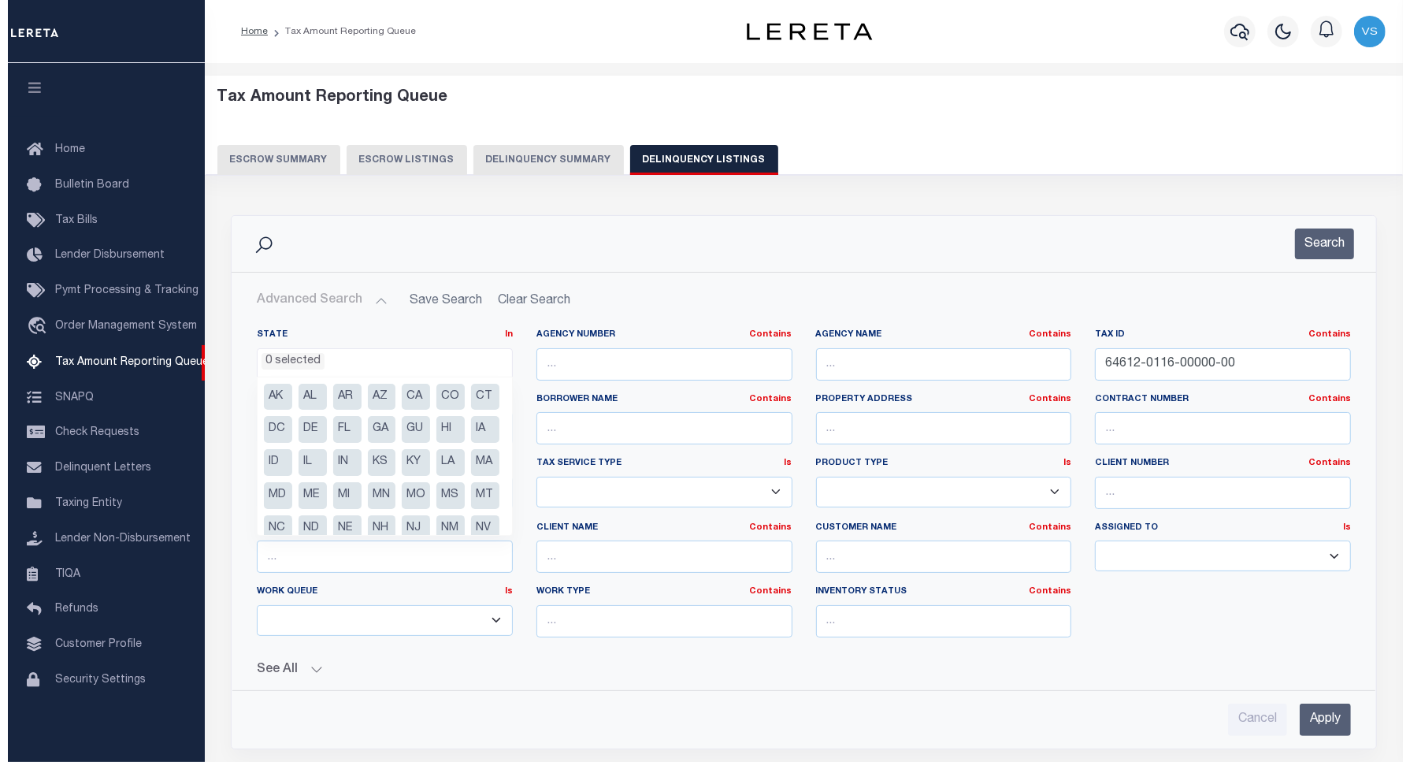
scroll to position [28, 0]
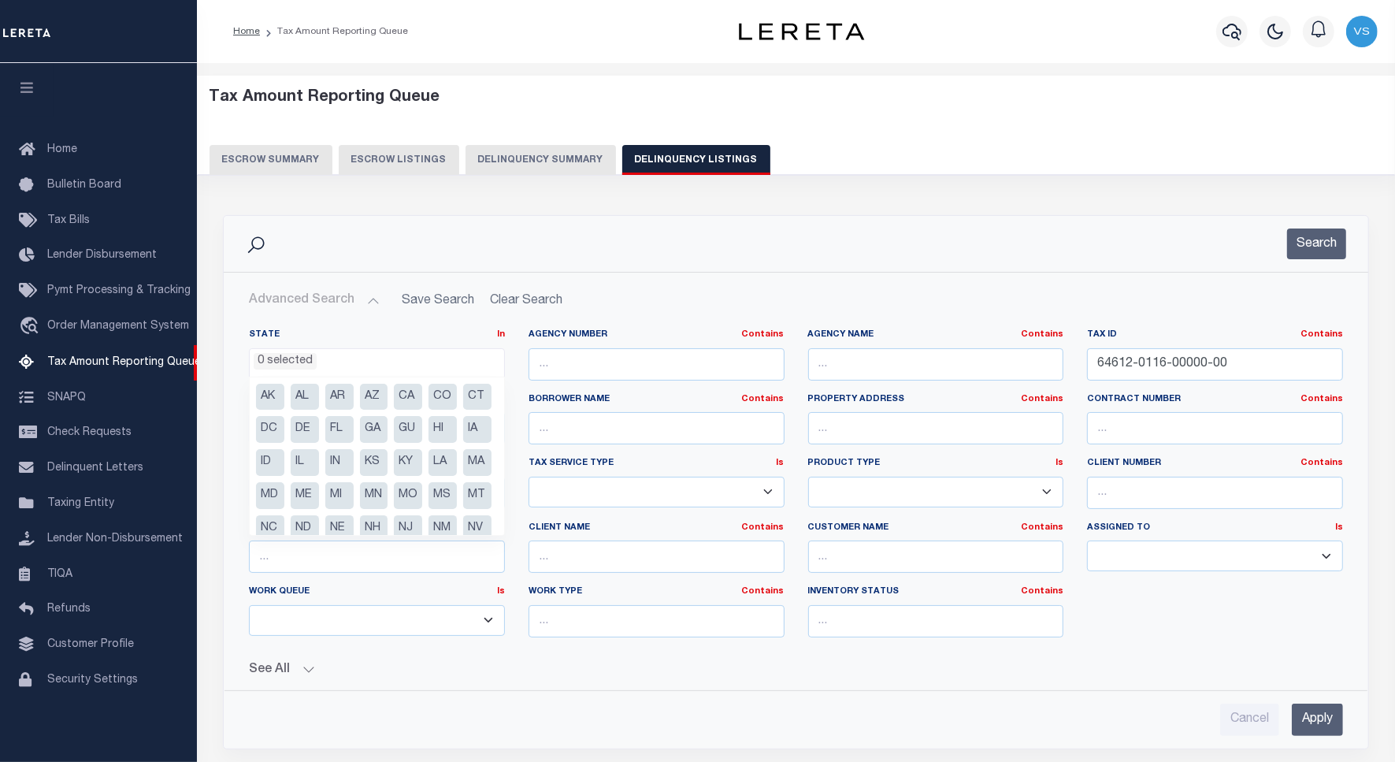
click at [463, 476] on li "MA" at bounding box center [477, 462] width 28 height 27
select select "MA"
click at [1255, 357] on input "64612-0116-00000-00" at bounding box center [1215, 364] width 256 height 32
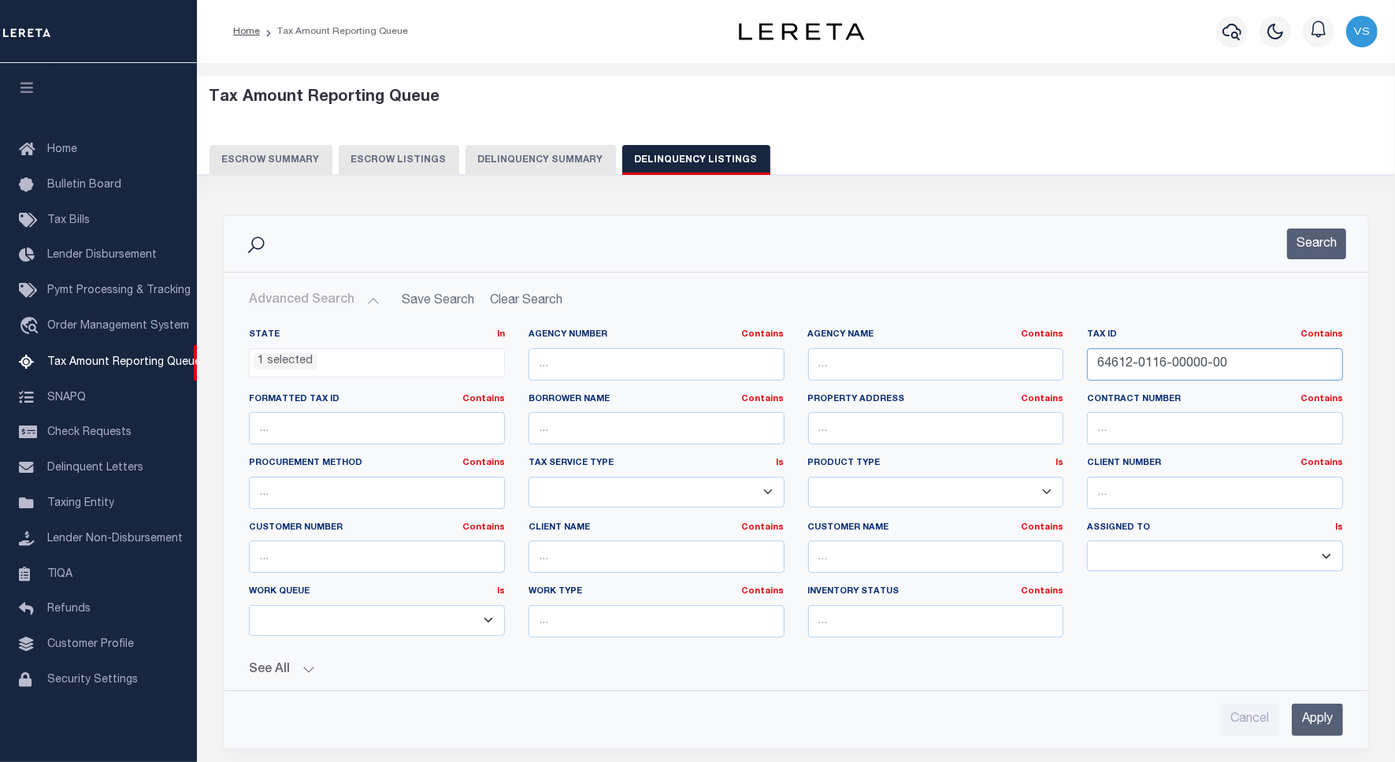
click at [1255, 357] on input "64612-0116-00000-00" at bounding box center [1215, 364] width 256 height 32
click at [1137, 369] on input "text" at bounding box center [1215, 364] width 256 height 32
paste input "246-0220-0000-00710"
type input "246-0220-0000-00710"
click at [1299, 721] on input "Apply" at bounding box center [1317, 720] width 51 height 32
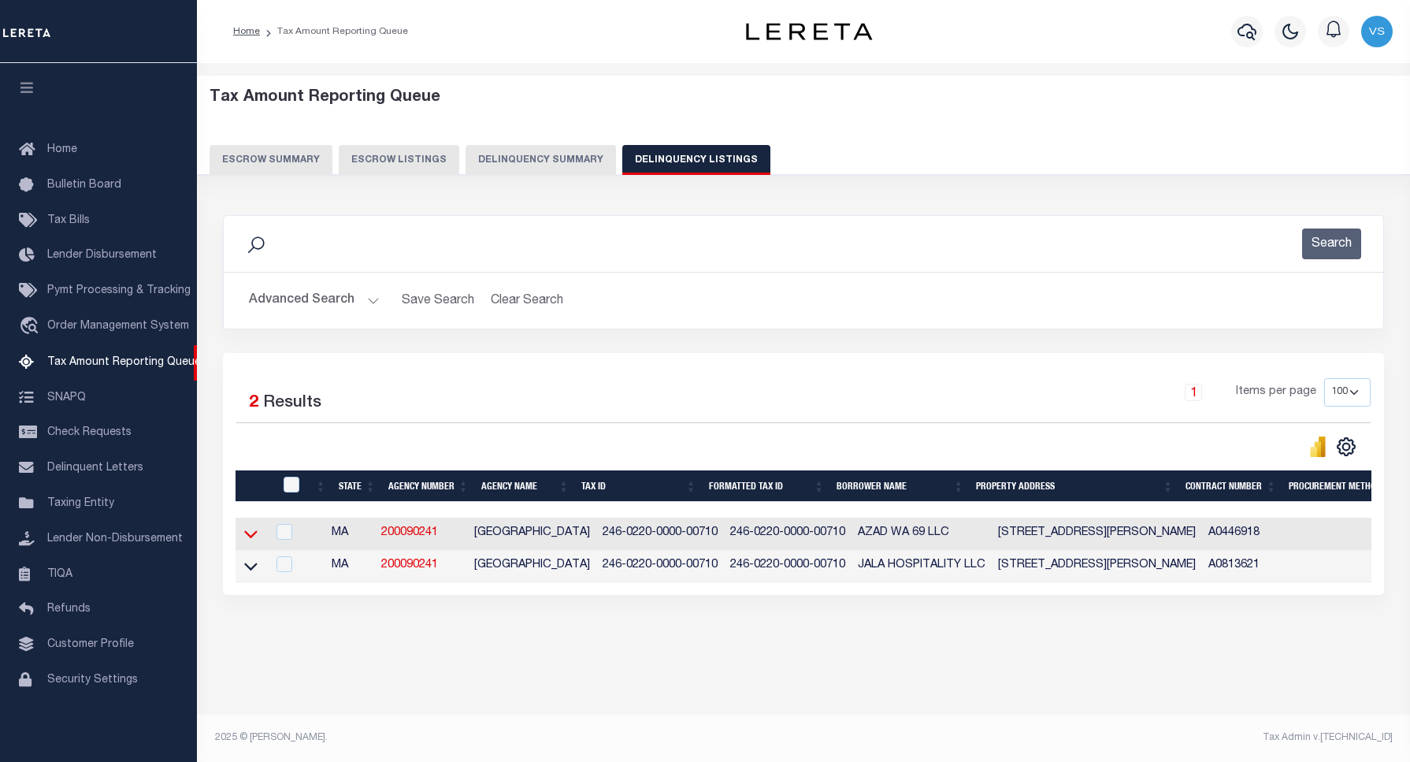
click at [254, 539] on icon at bounding box center [250, 535] width 13 height 8
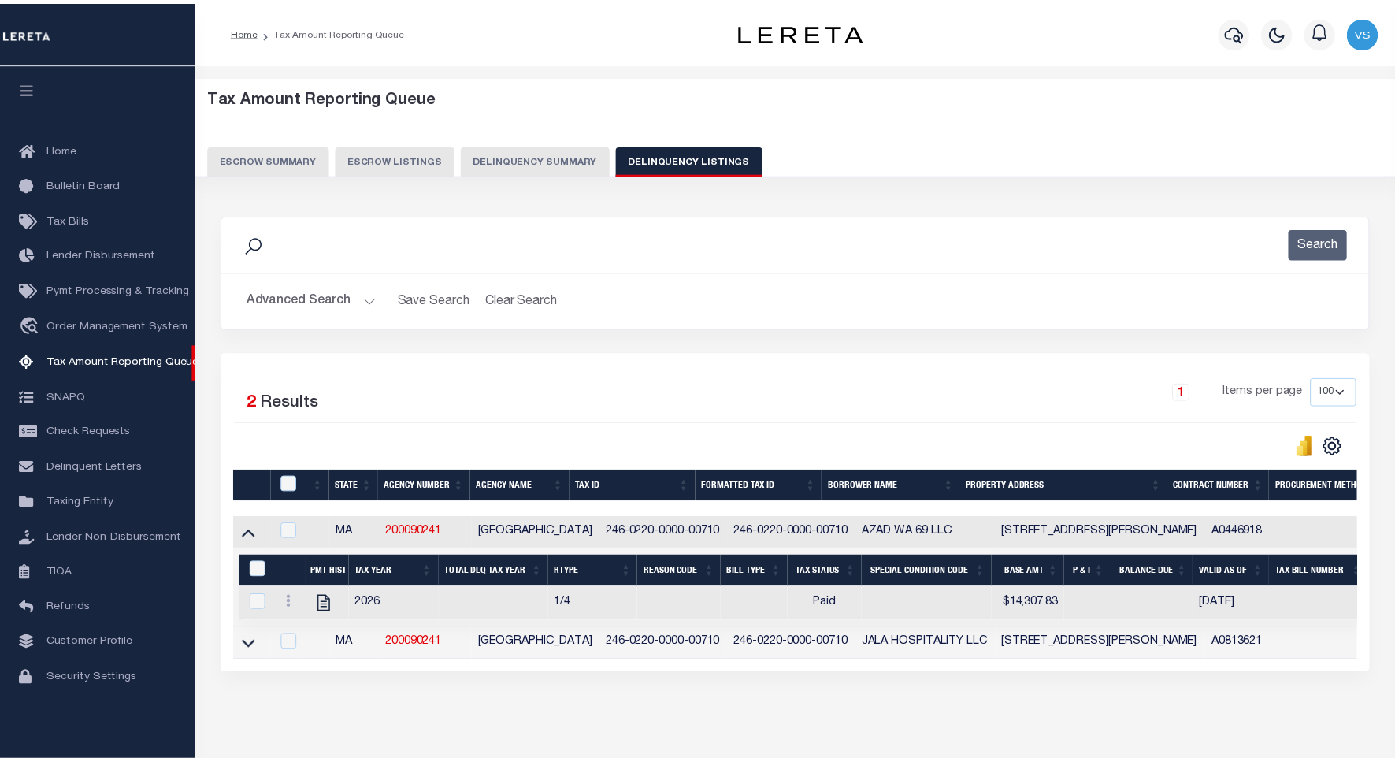
scroll to position [71, 0]
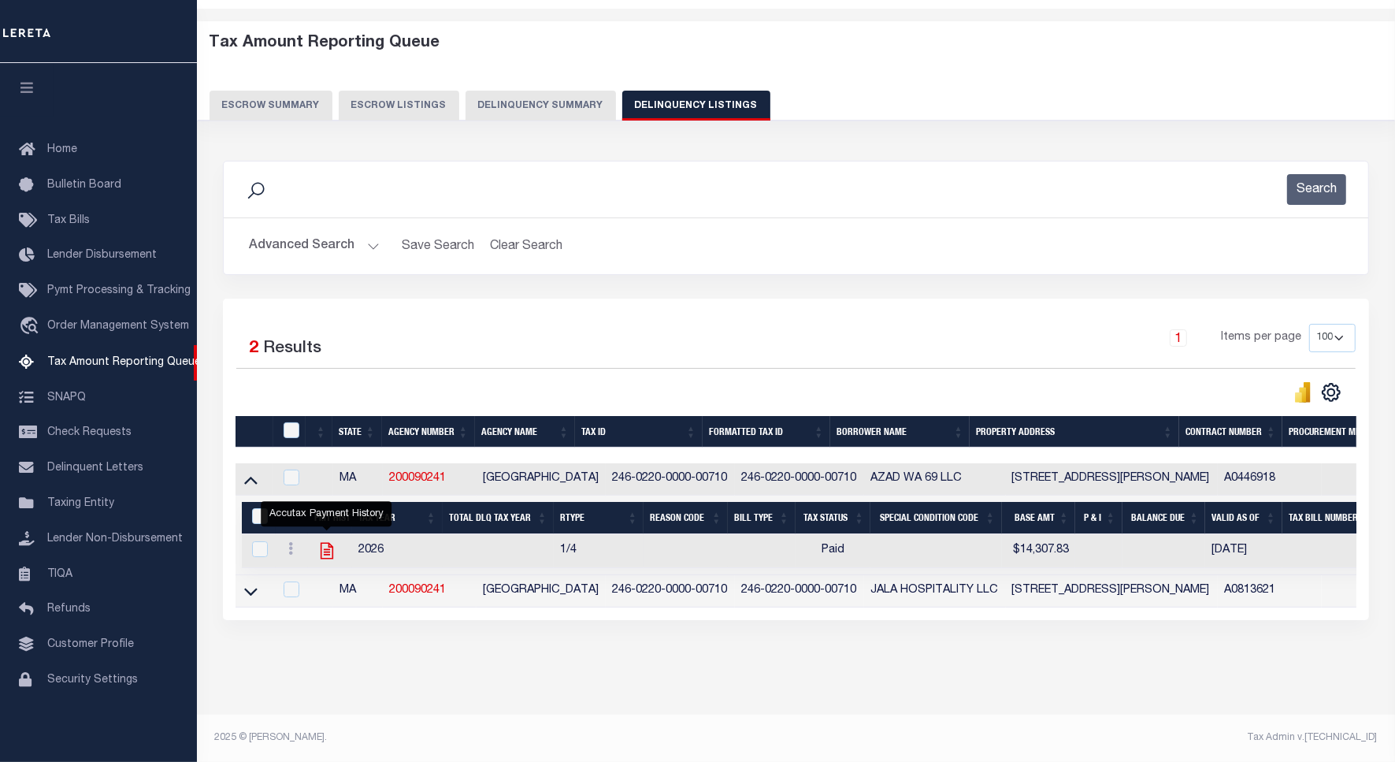
click at [327, 541] on icon "" at bounding box center [327, 551] width 20 height 20
checkbox input "true"
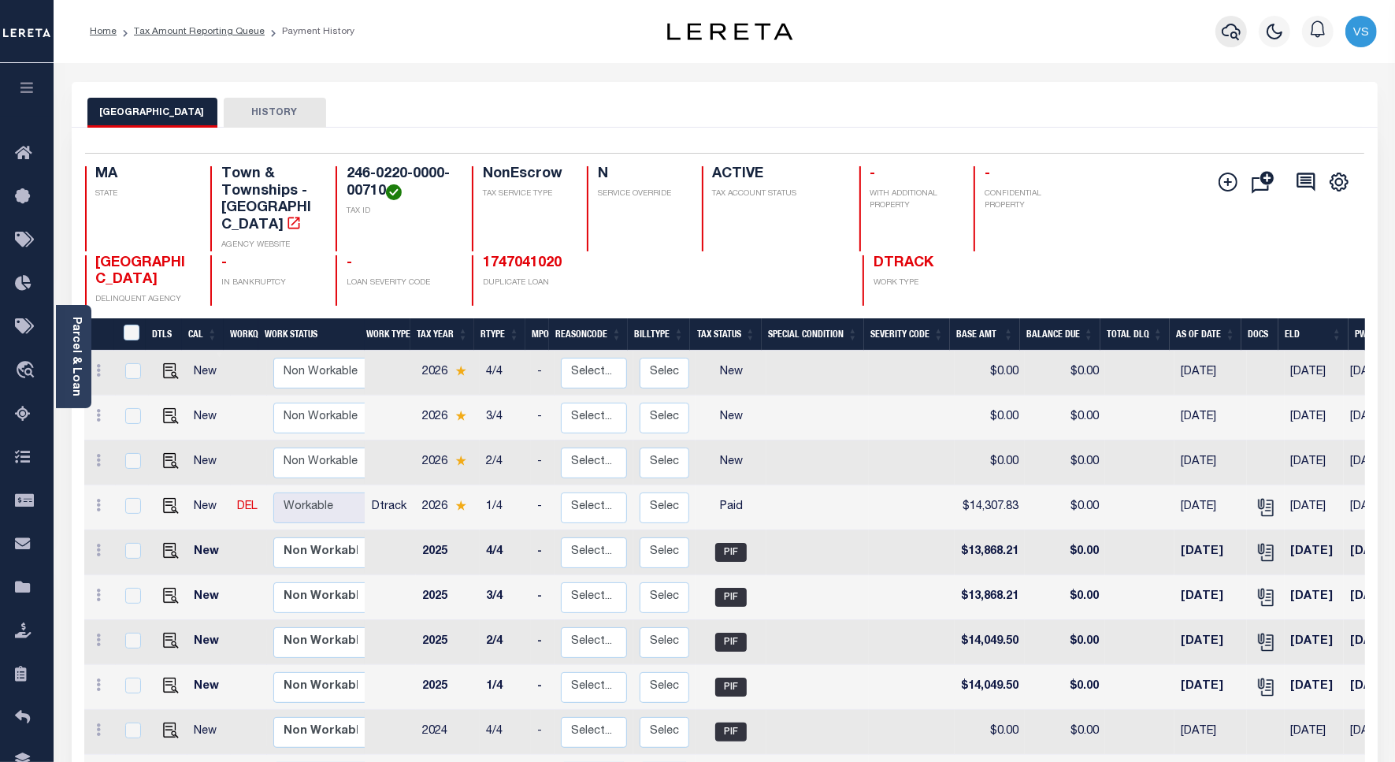
click at [1234, 28] on icon "button" at bounding box center [1231, 31] width 19 height 19
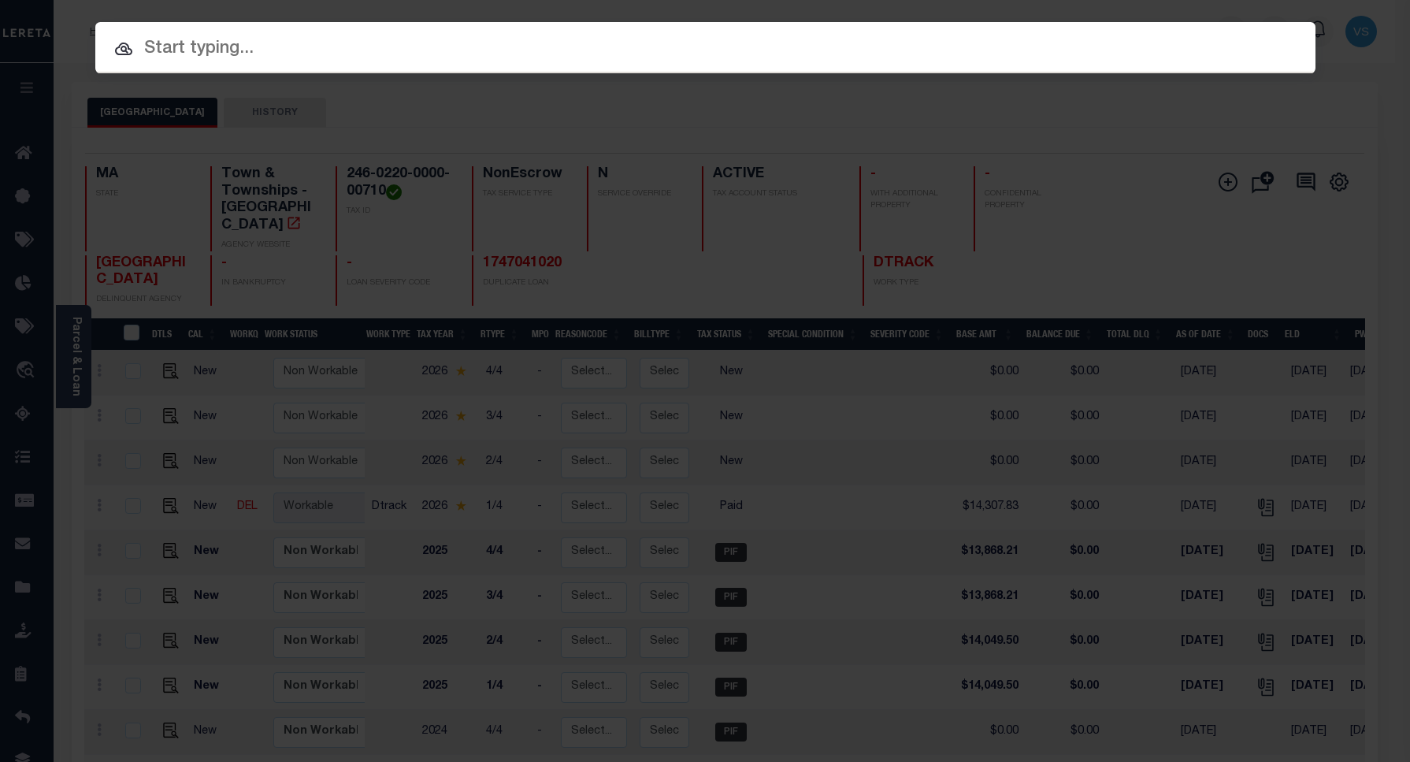
paste input "34825487"
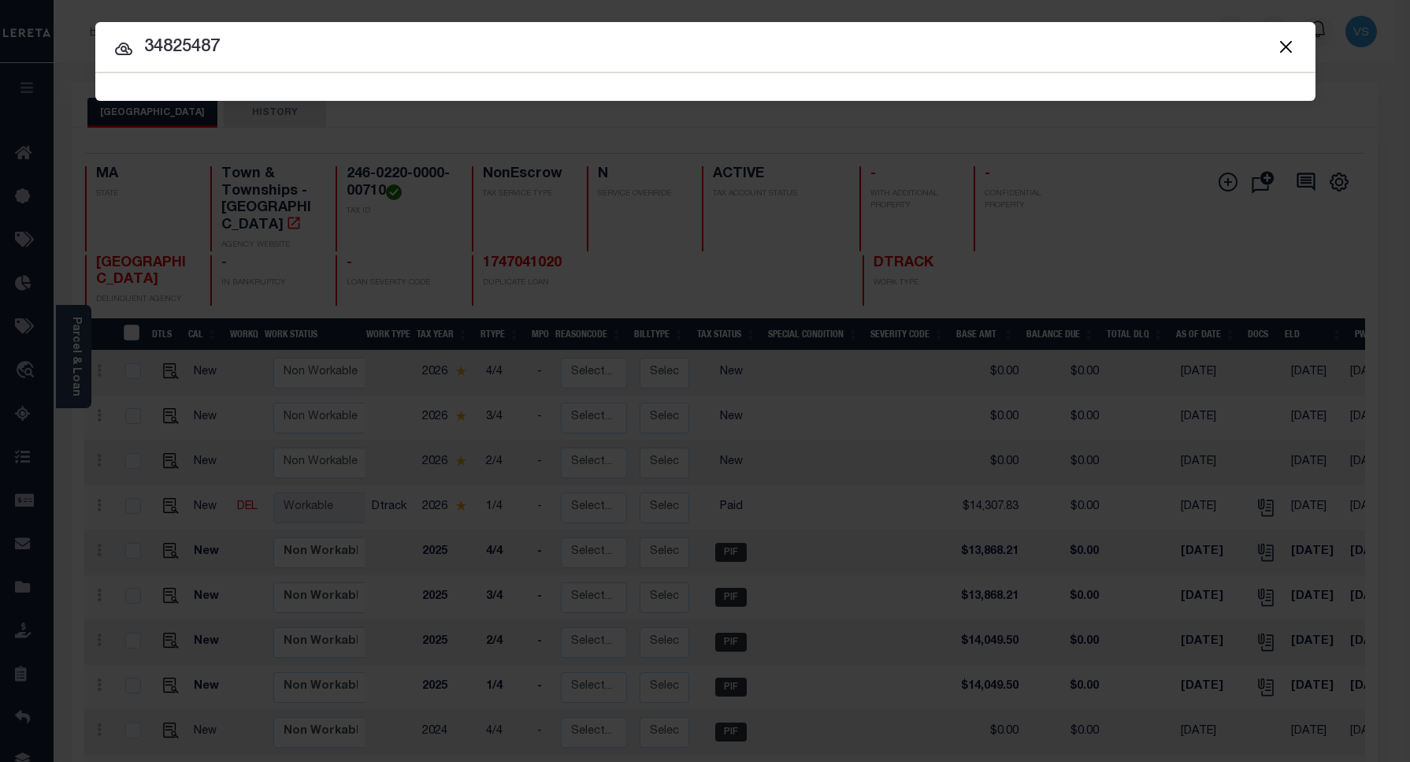
type input "34825487"
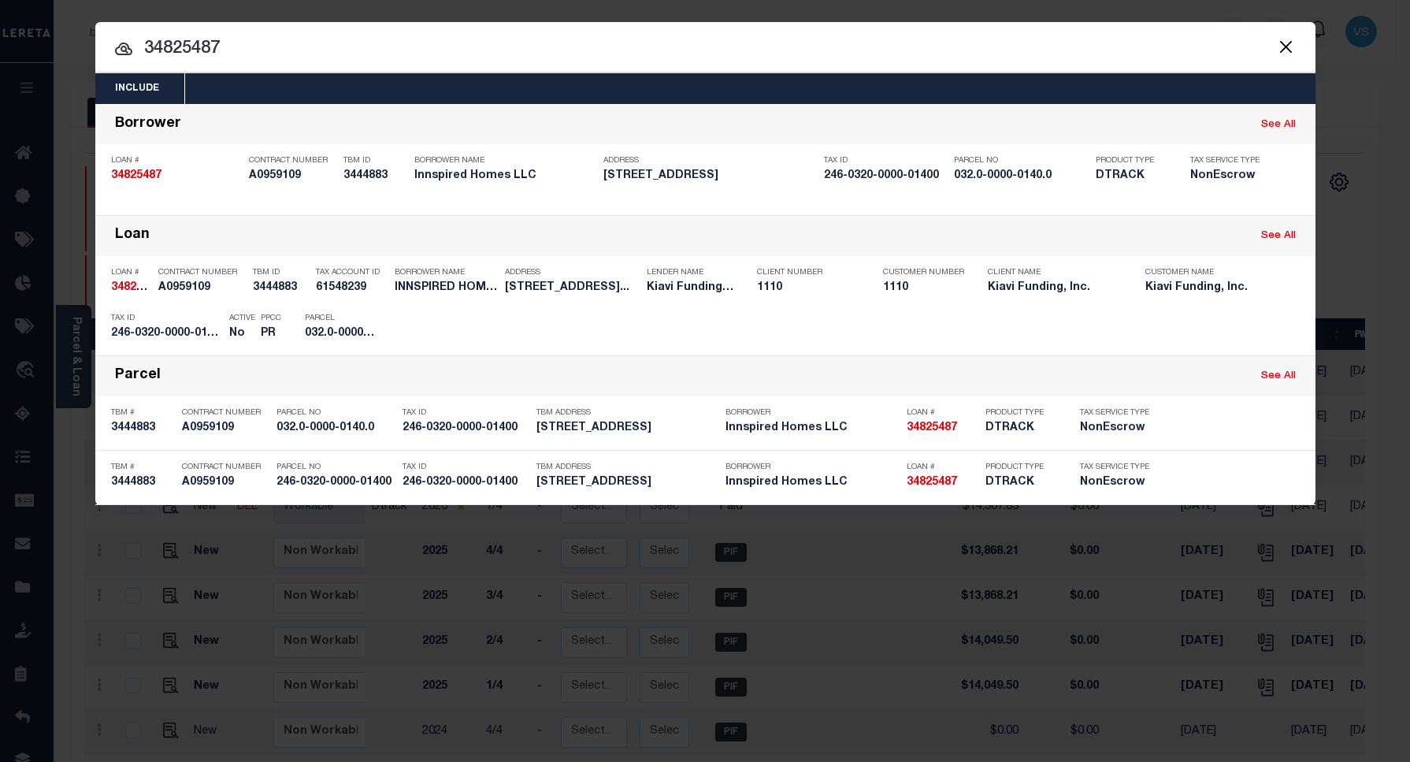
click at [325, 48] on input "34825487" at bounding box center [705, 49] width 1221 height 28
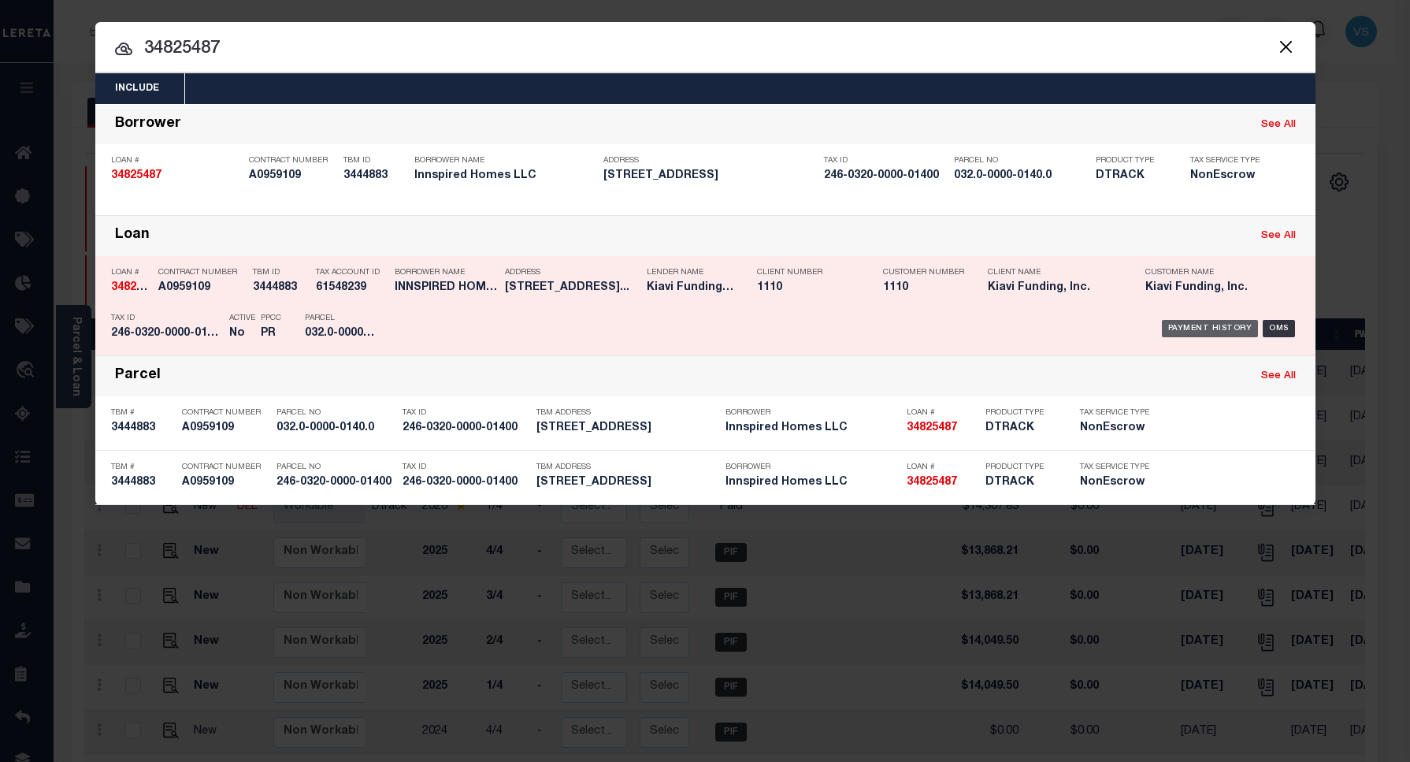
click at [1192, 325] on div "Payment History" at bounding box center [1210, 328] width 97 height 17
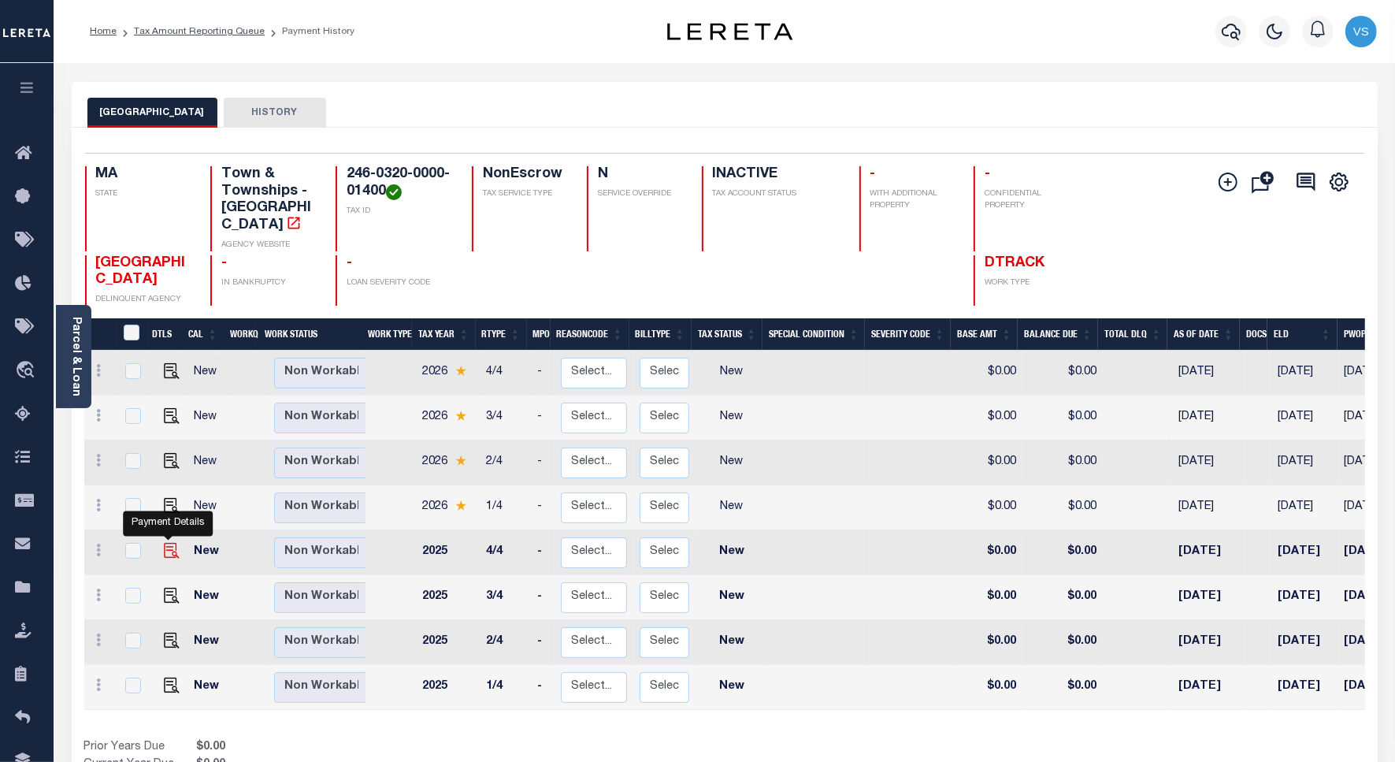
click at [170, 543] on img "" at bounding box center [172, 551] width 16 height 16
checkbox input "true"
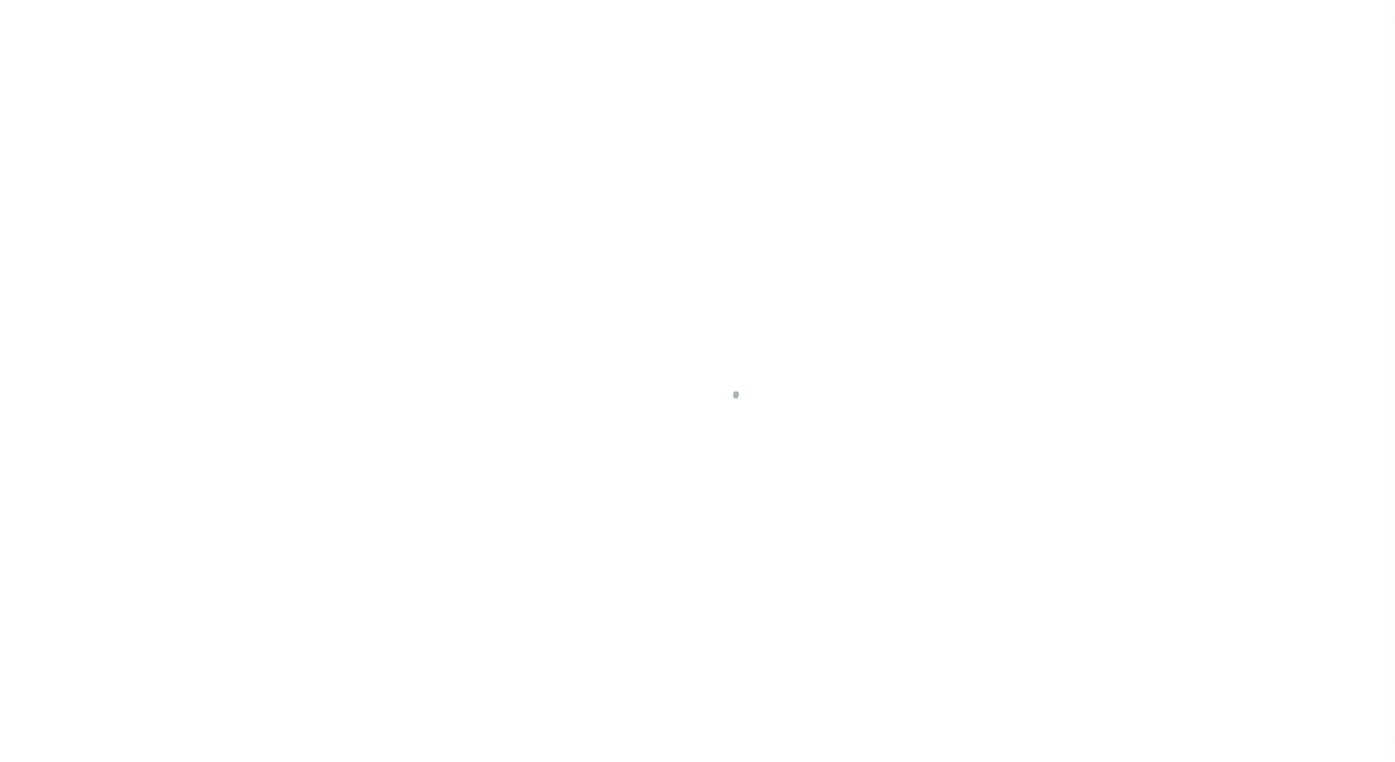
select select "NW2"
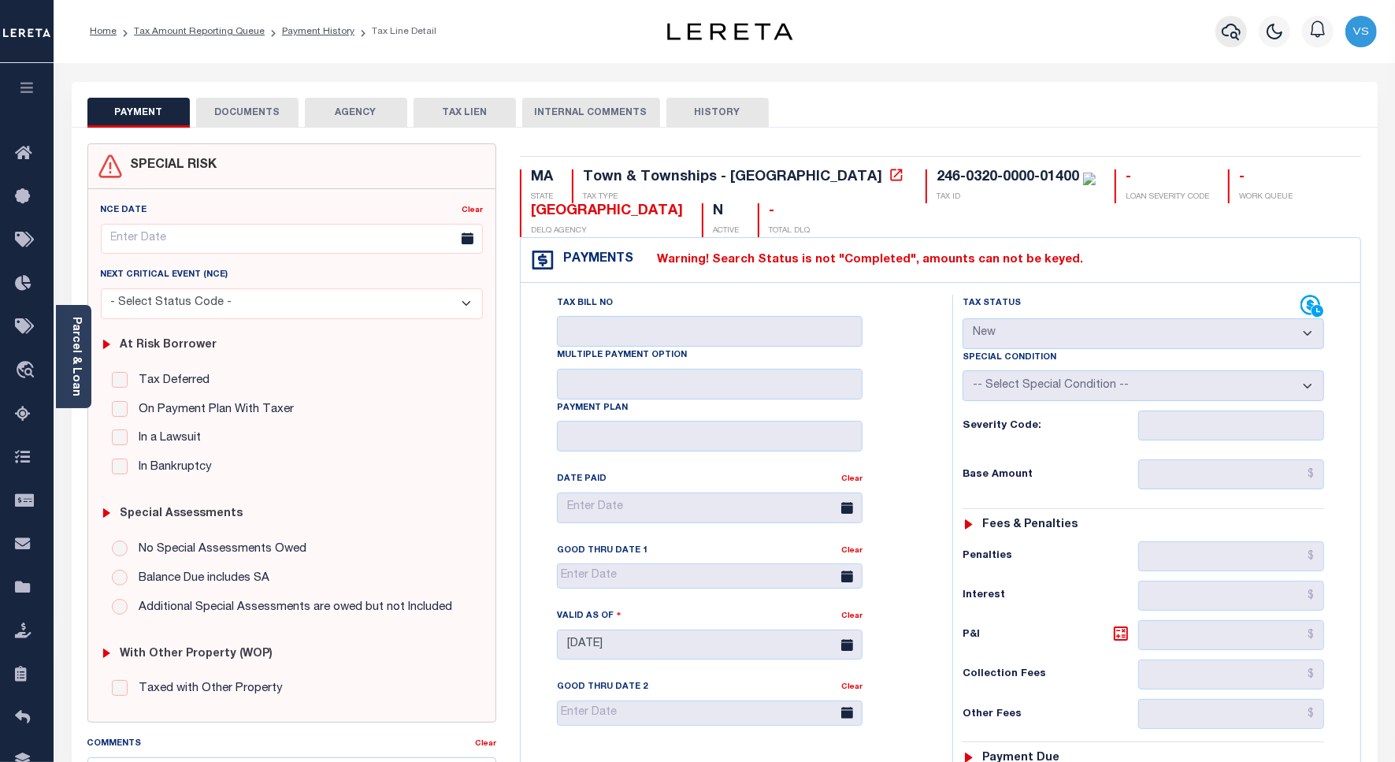
click at [1231, 28] on icon "button" at bounding box center [1231, 31] width 19 height 19
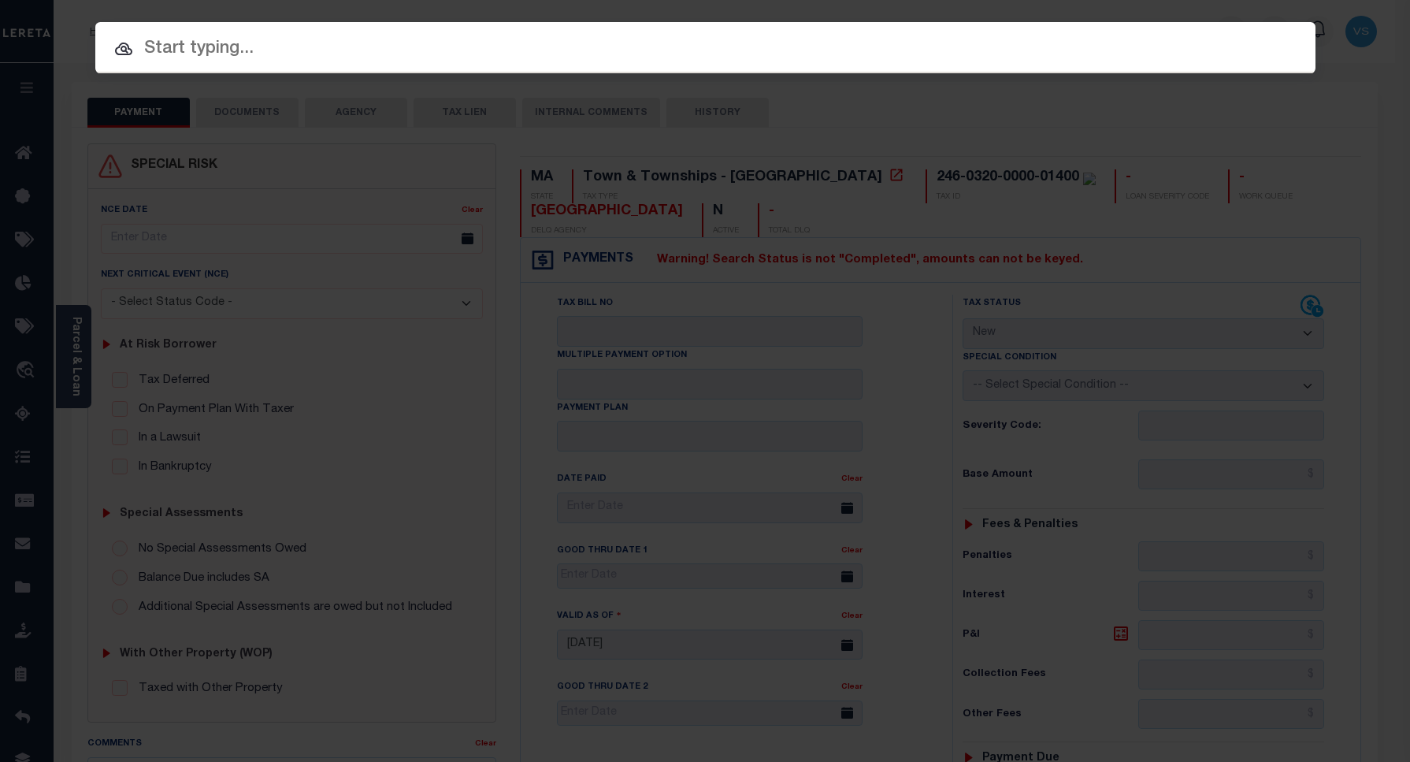
paste input "1680123160"
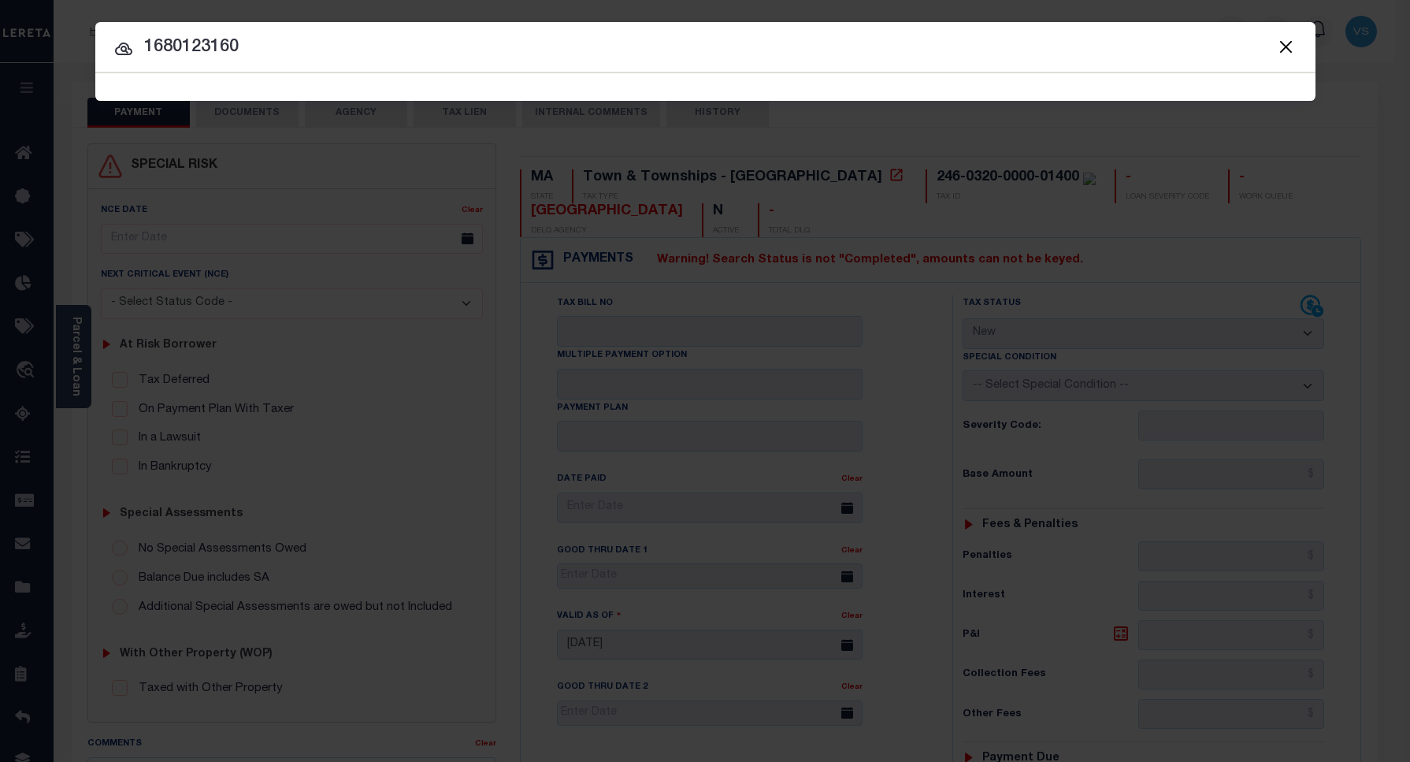
type input "1680123160"
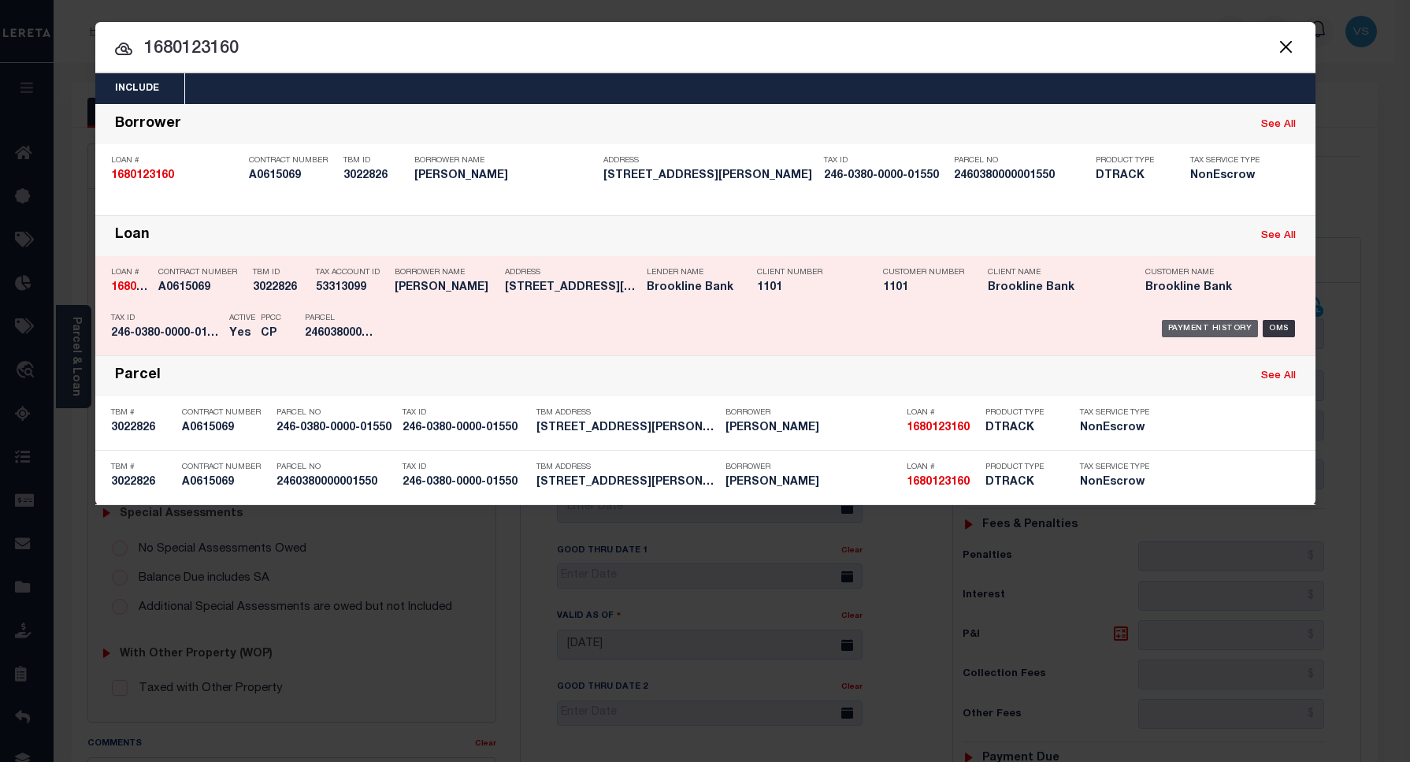
click at [1199, 331] on div "Payment History" at bounding box center [1210, 328] width 97 height 17
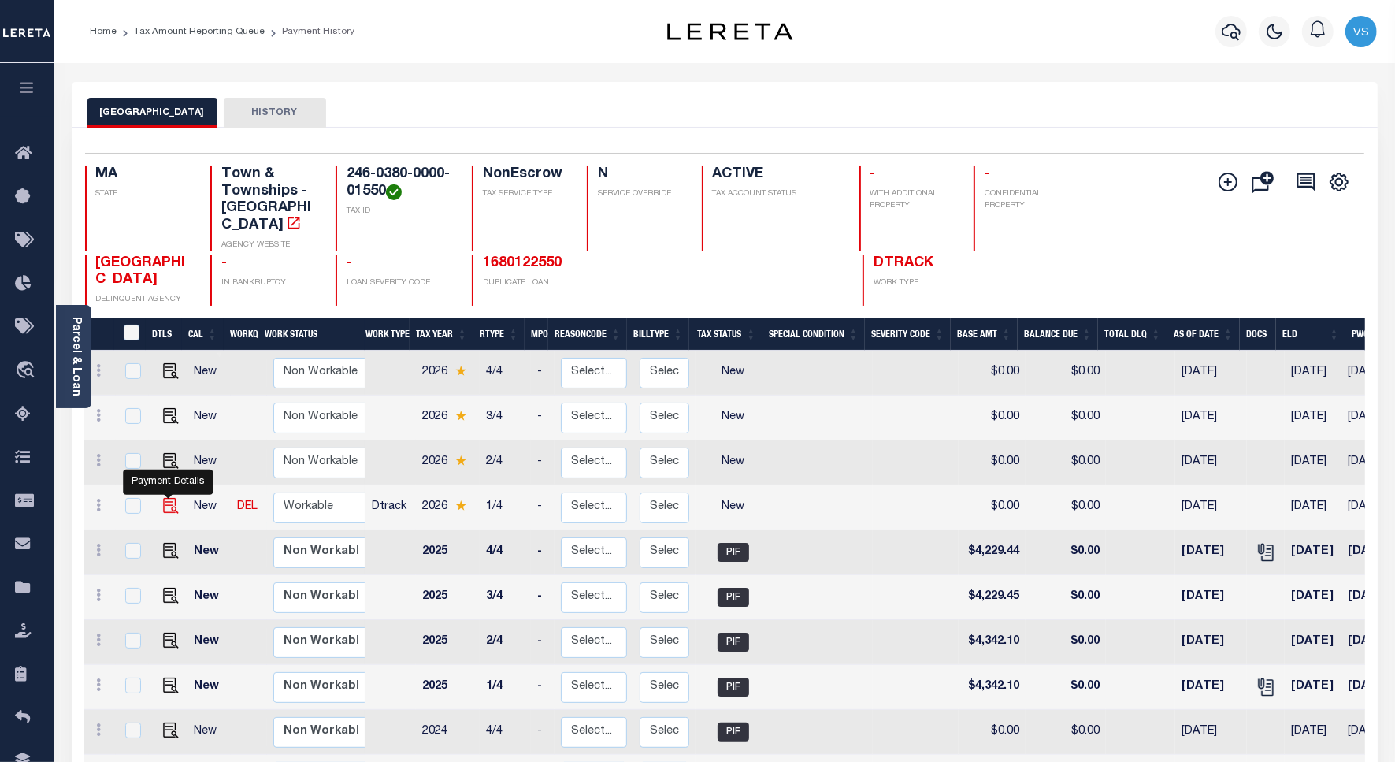
click at [163, 498] on img "" at bounding box center [171, 506] width 16 height 16
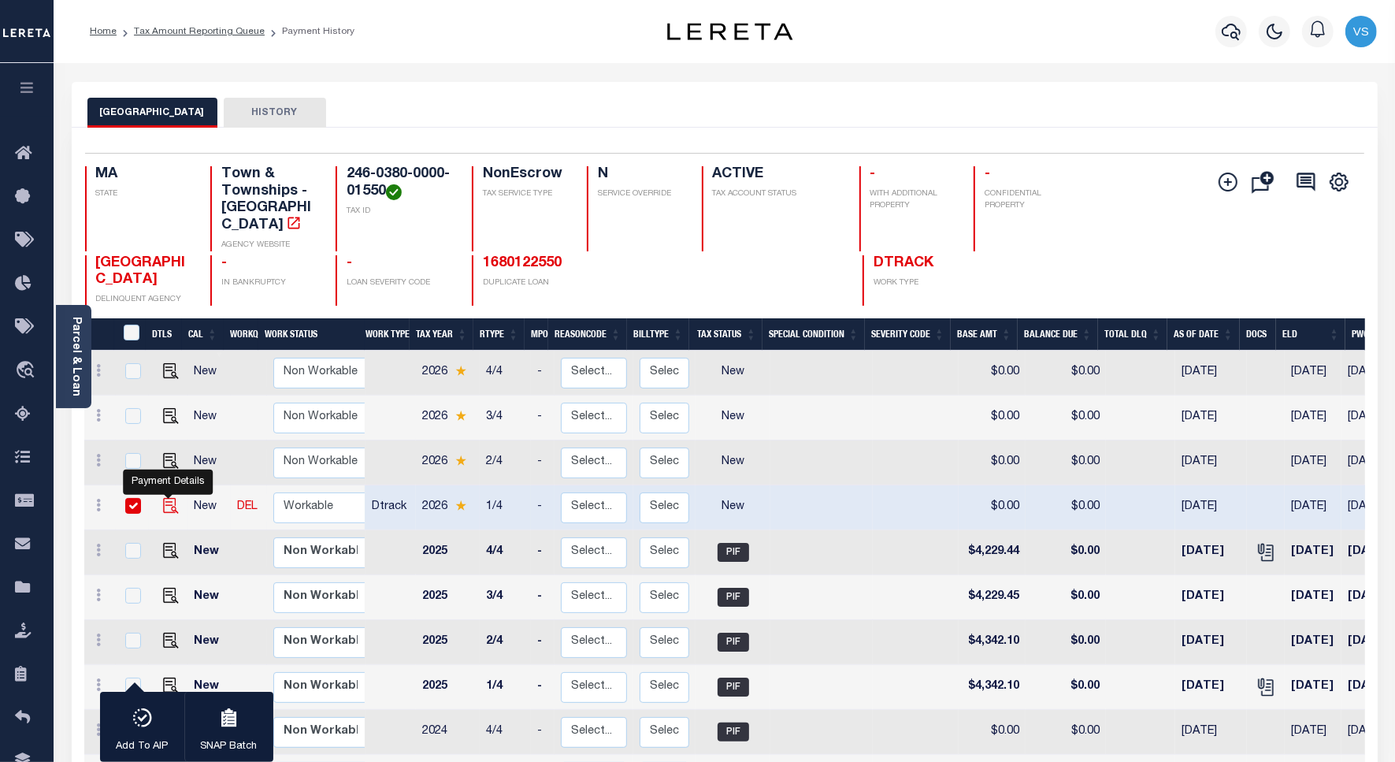
checkbox input "true"
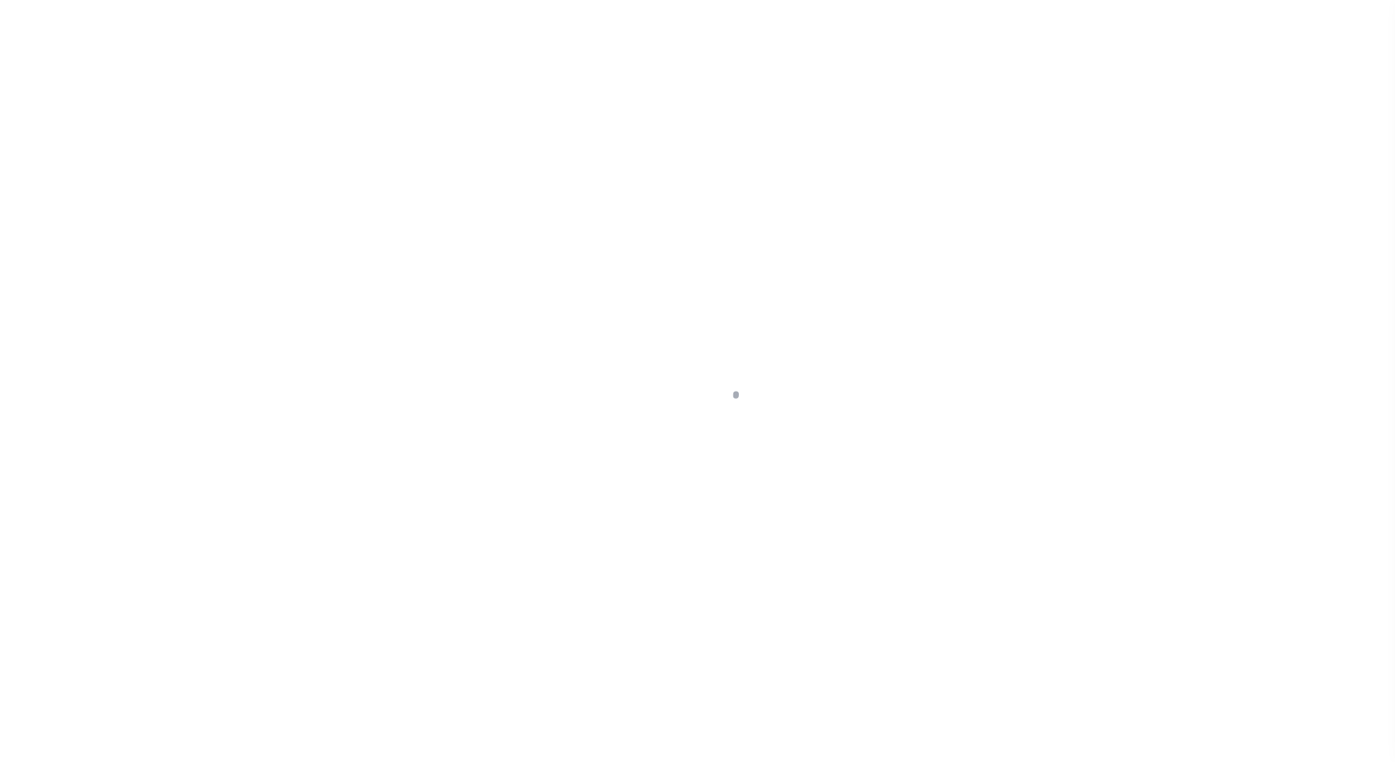
select select "NW2"
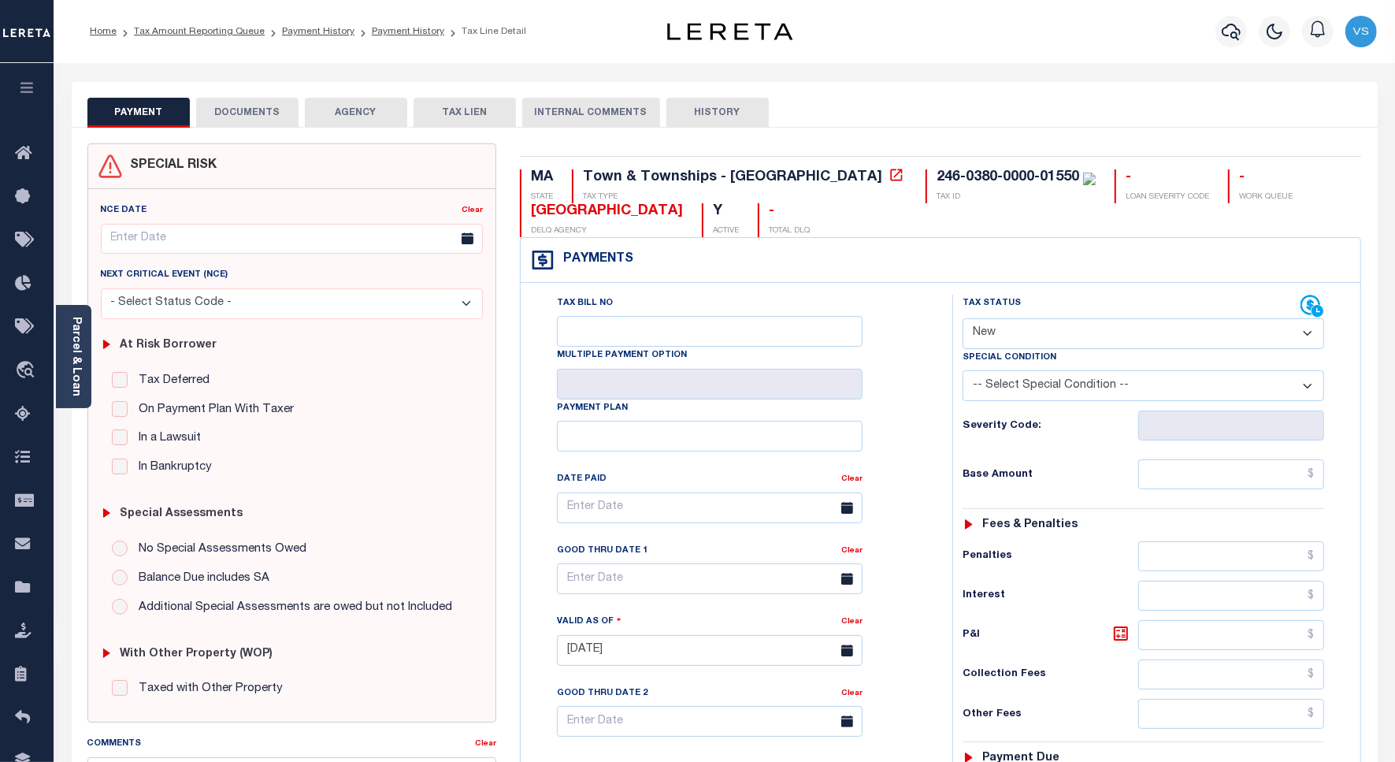
click at [268, 117] on button "DOCUMENTS" at bounding box center [247, 113] width 102 height 30
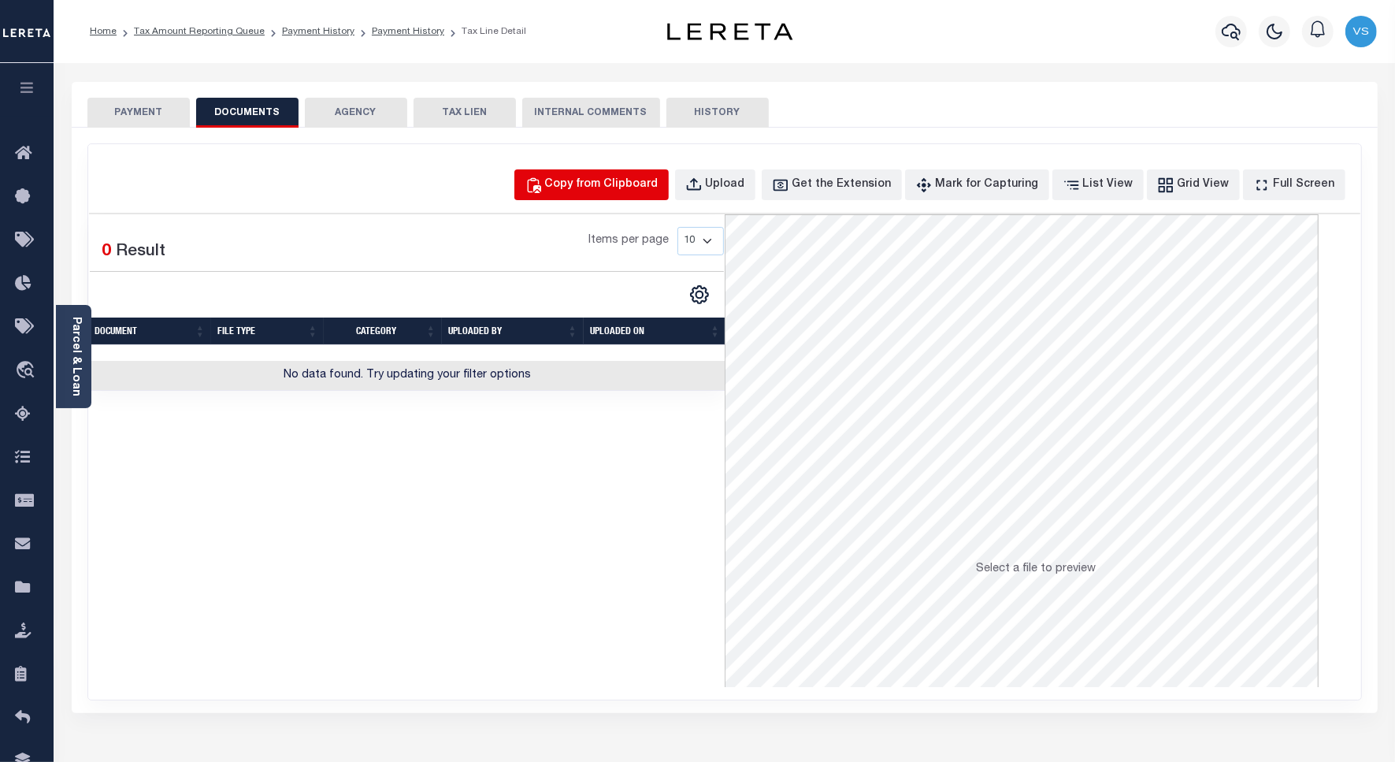
click at [627, 190] on div "Copy from Clipboard" at bounding box center [601, 184] width 113 height 17
select select "POP"
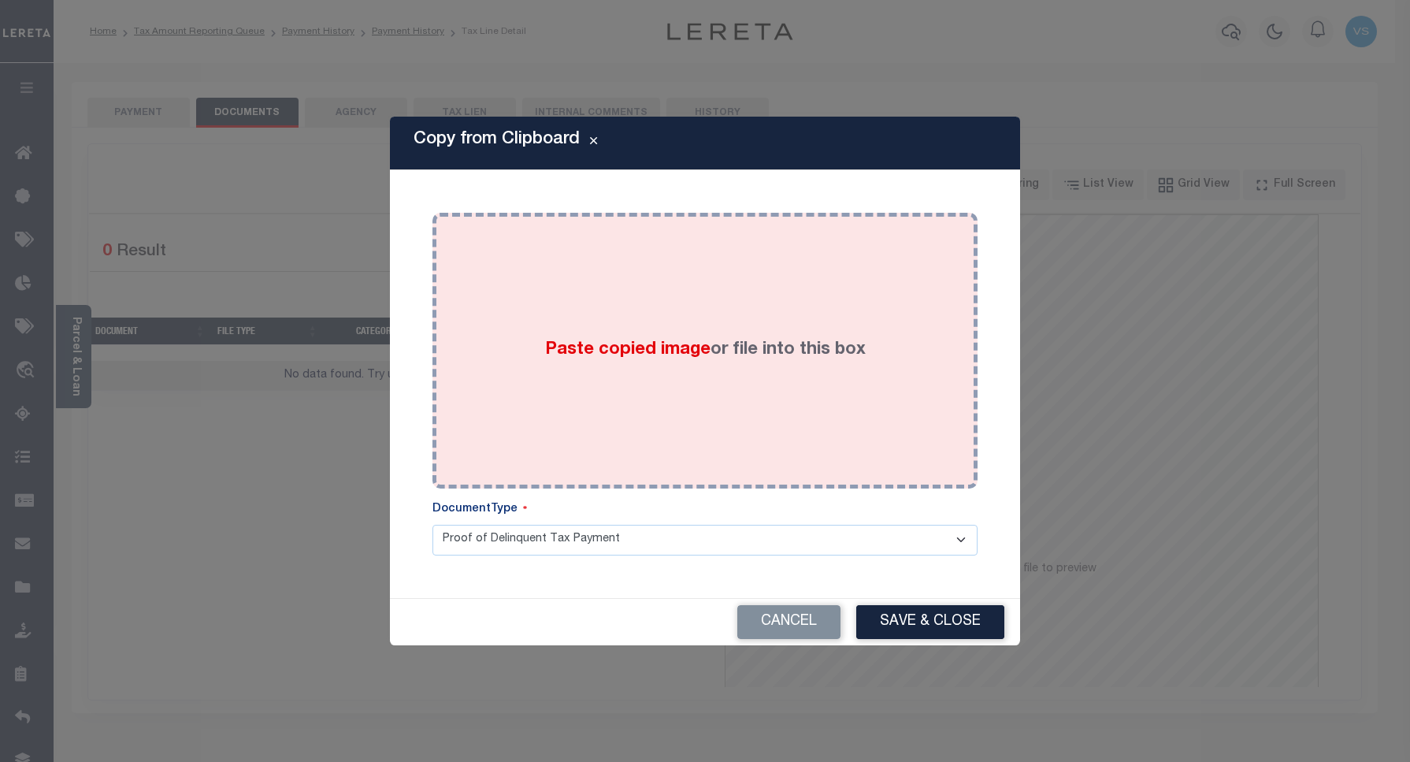
click at [700, 277] on div "Paste copied image or file into this box" at bounding box center [705, 351] width 522 height 252
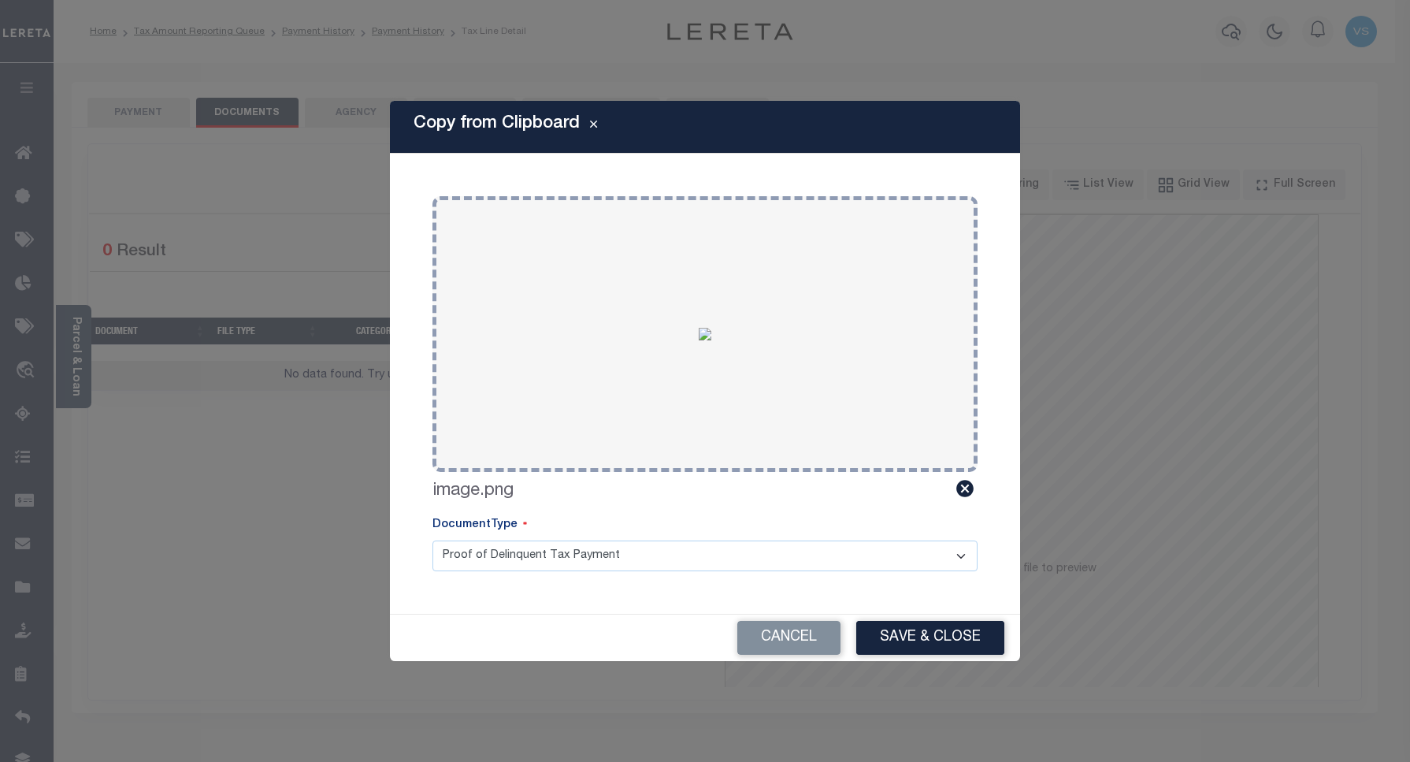
click at [905, 619] on div "Cancel Save & Close" at bounding box center [705, 638] width 630 height 46
click at [883, 636] on button "Save & Close" at bounding box center [930, 638] width 148 height 34
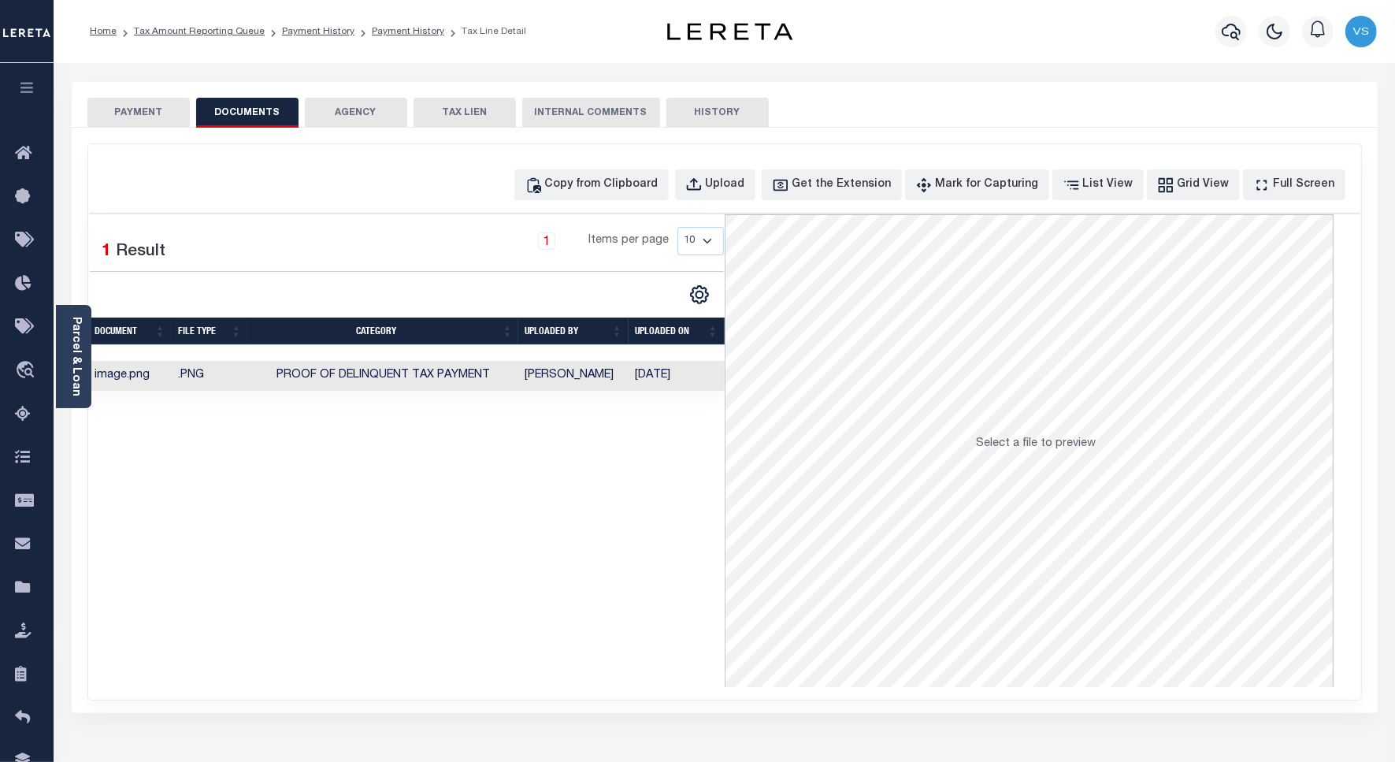
click at [143, 106] on button "PAYMENT" at bounding box center [138, 113] width 102 height 30
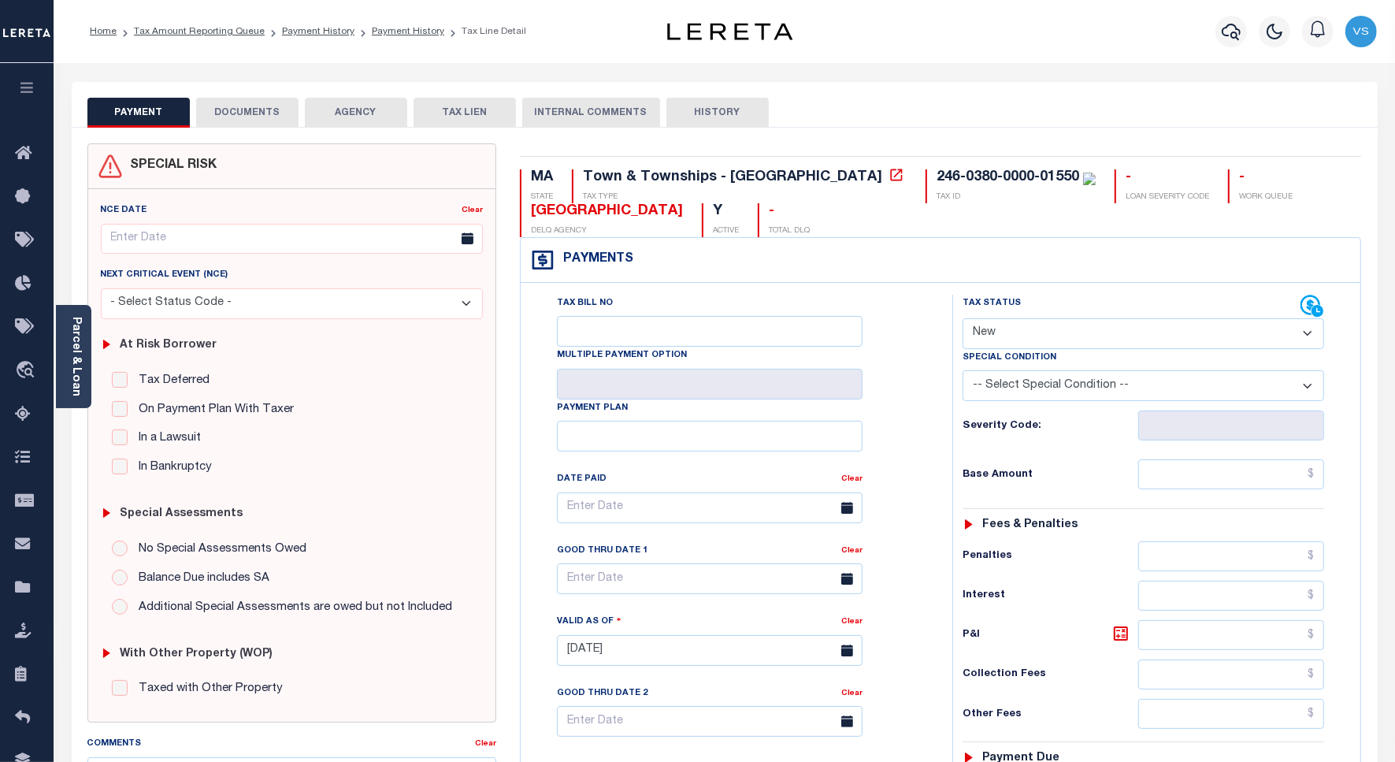
click at [1057, 333] on select "- Select Status Code - Open Due/Unpaid Paid Incomplete No Tax Due Internal Refu…" at bounding box center [1144, 333] width 362 height 31
select select "PYD"
click at [963, 320] on select "- Select Status Code - Open Due/Unpaid Paid Incomplete No Tax Due Internal Refu…" at bounding box center [1144, 333] width 362 height 31
type input "[DATE]"
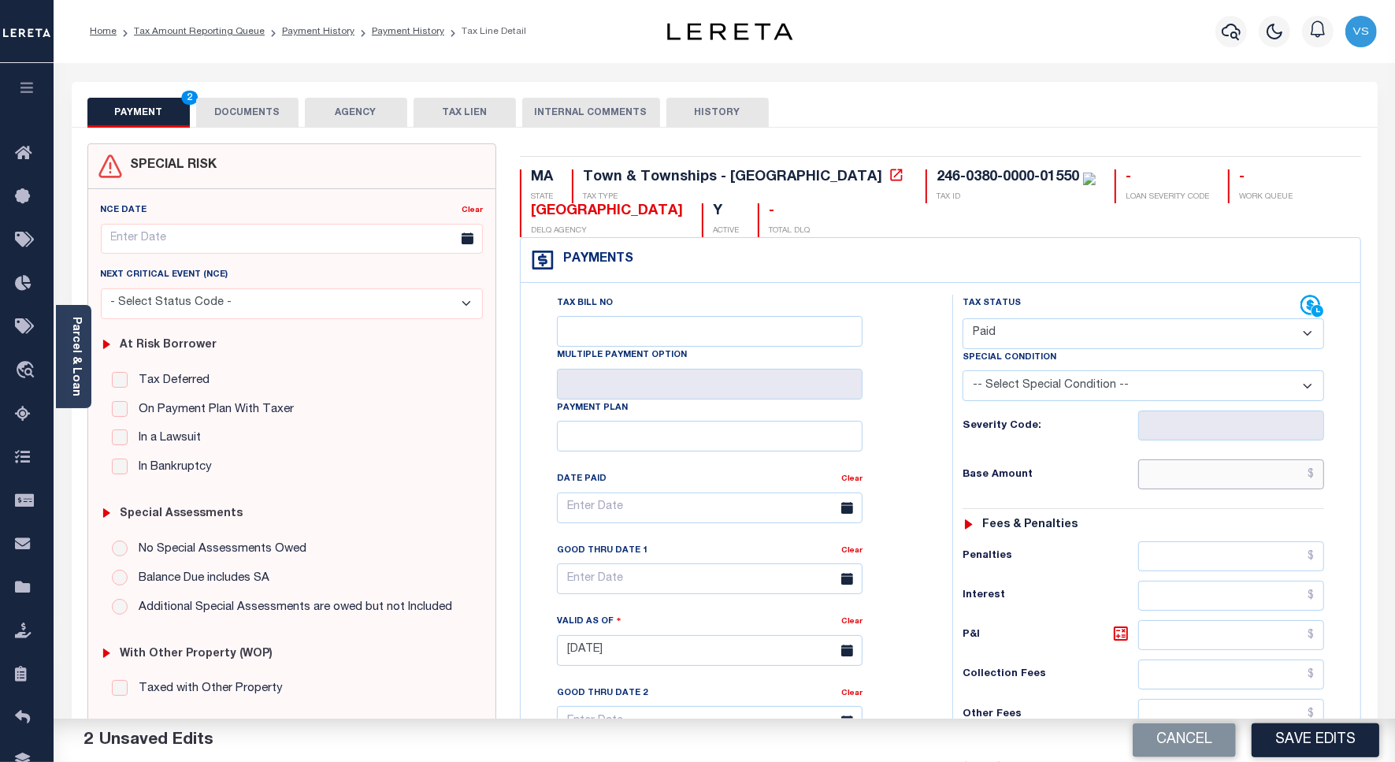
drag, startPoint x: 1203, startPoint y: 489, endPoint x: 1251, endPoint y: 479, distance: 49.0
click at [1203, 487] on input "text" at bounding box center [1232, 474] width 186 height 30
paste input "4,392.92"
type input "$4,392.92"
click at [1321, 726] on button "Save Edits" at bounding box center [1316, 740] width 128 height 34
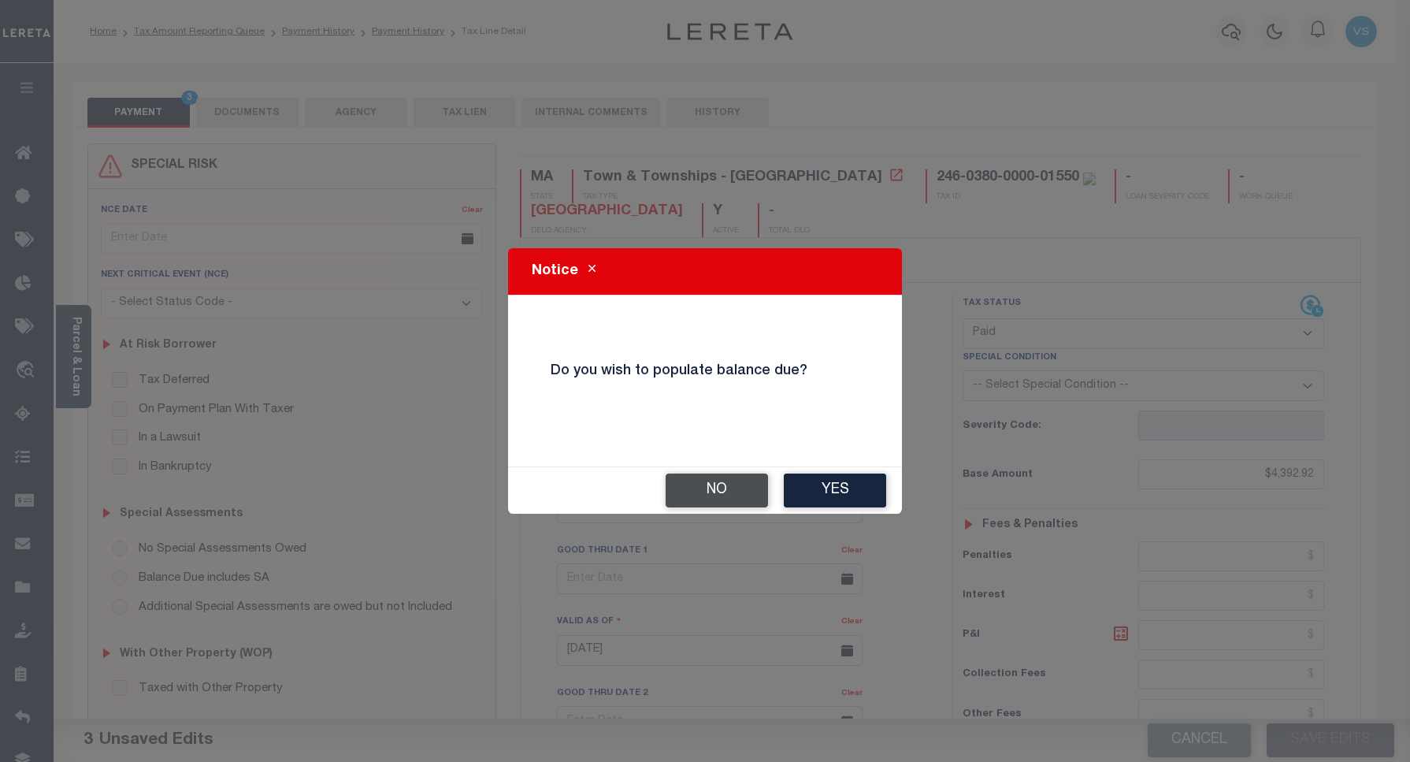
click at [674, 483] on button "No" at bounding box center [717, 491] width 102 height 34
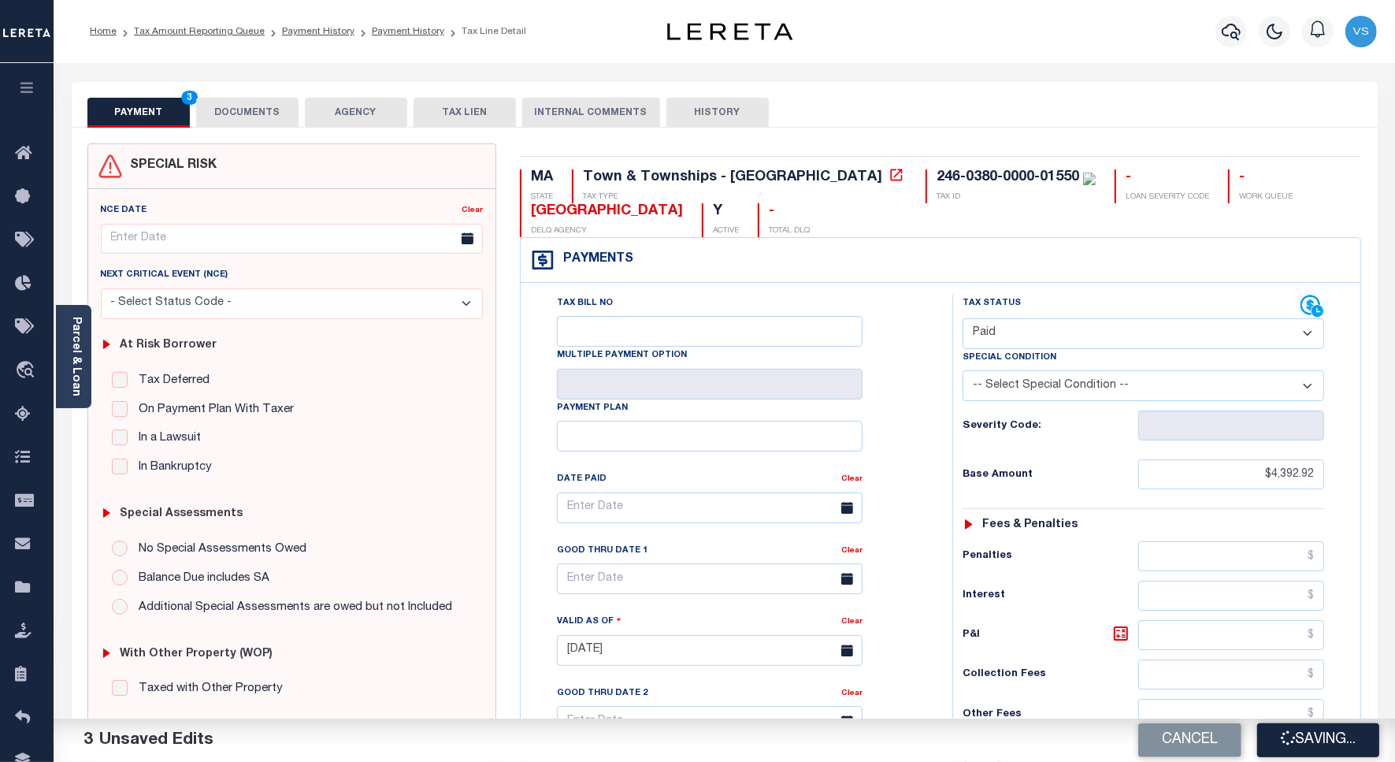
checkbox input "false"
type input "$4,392.92"
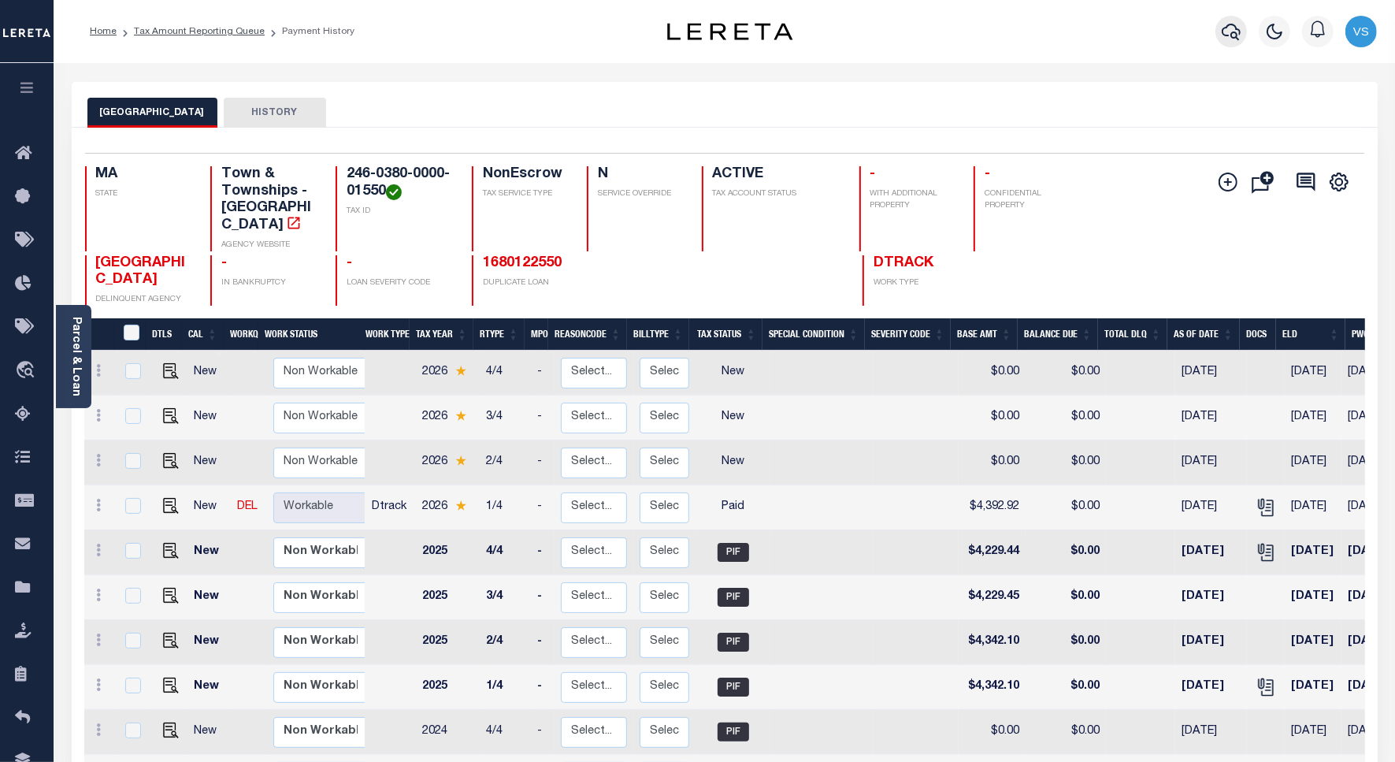
click at [1235, 36] on icon "button" at bounding box center [1231, 31] width 19 height 19
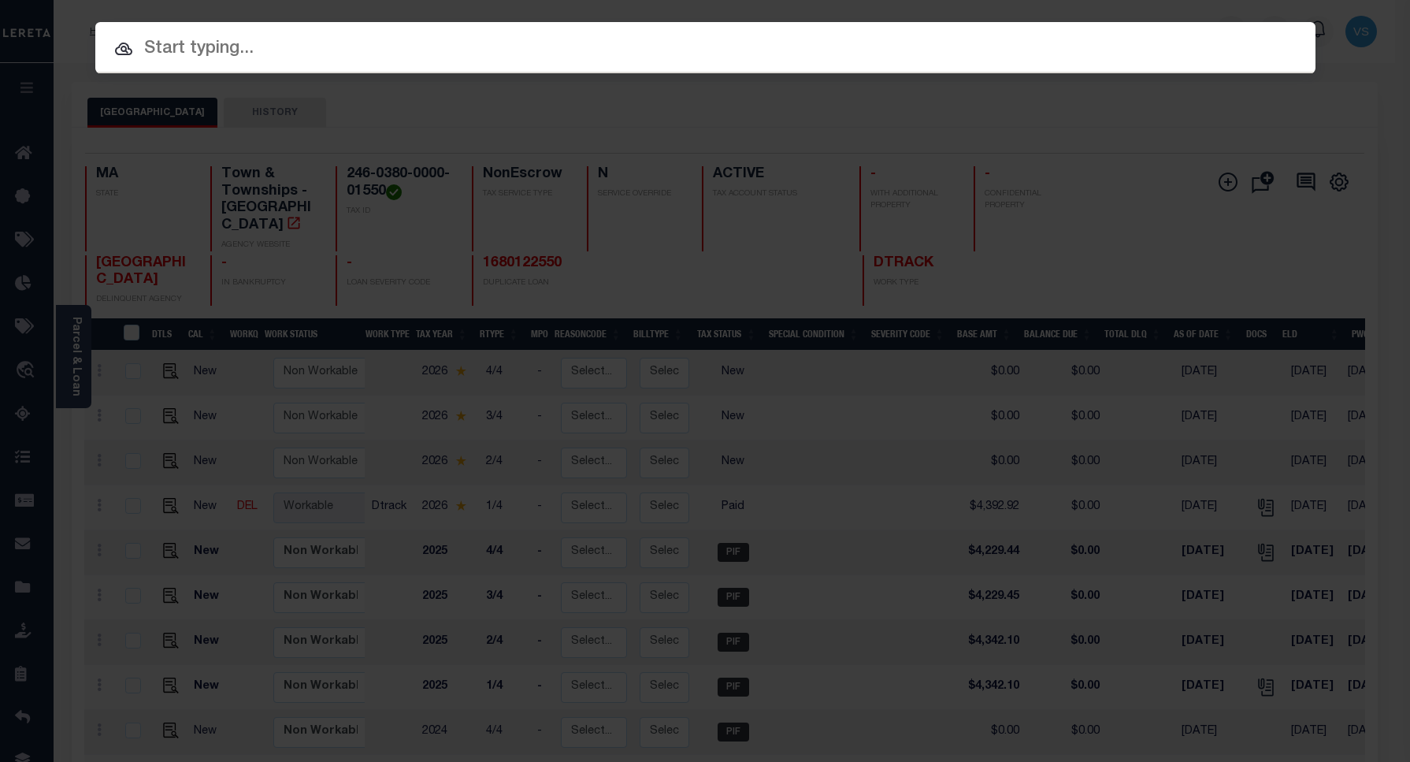
paste input "110016813"
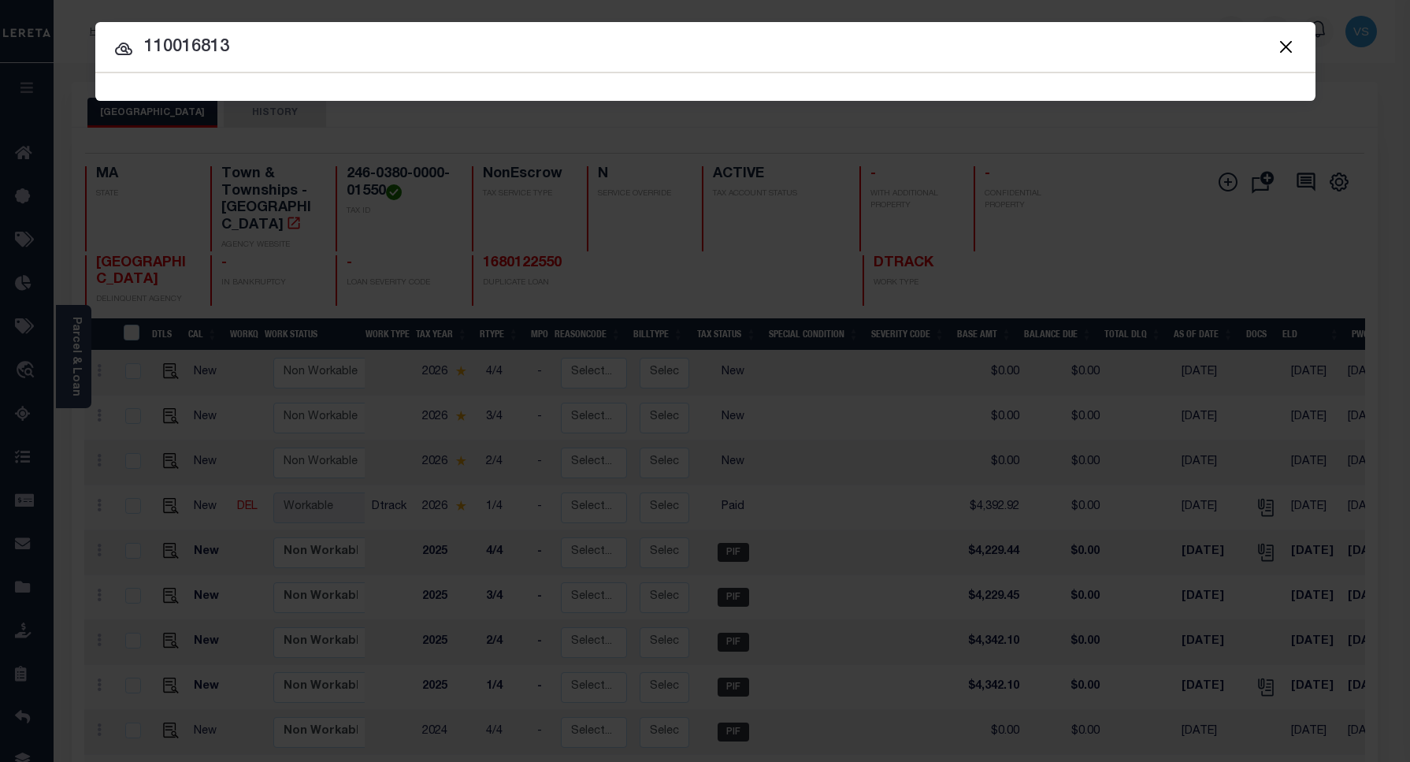
type input "110016813"
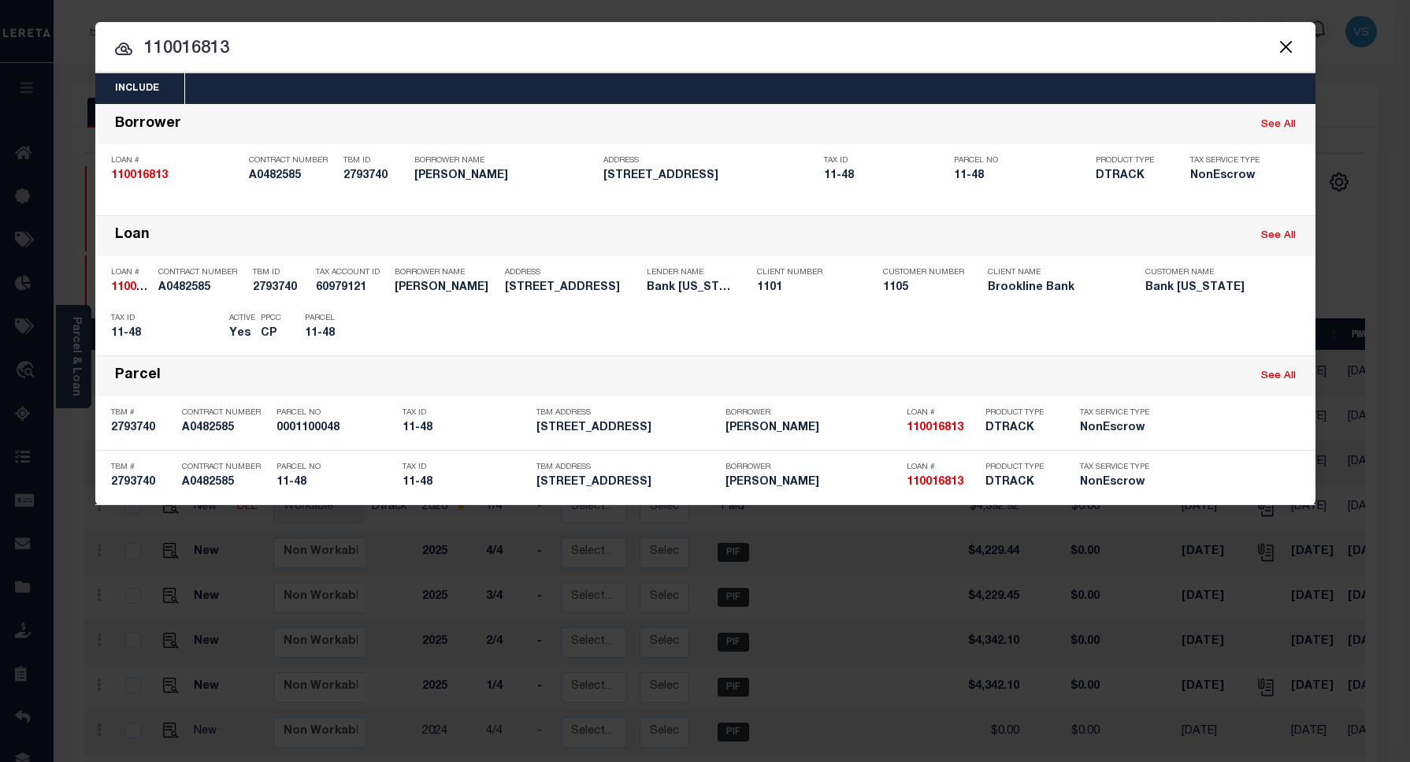
click at [278, 48] on input "110016813" at bounding box center [705, 49] width 1221 height 28
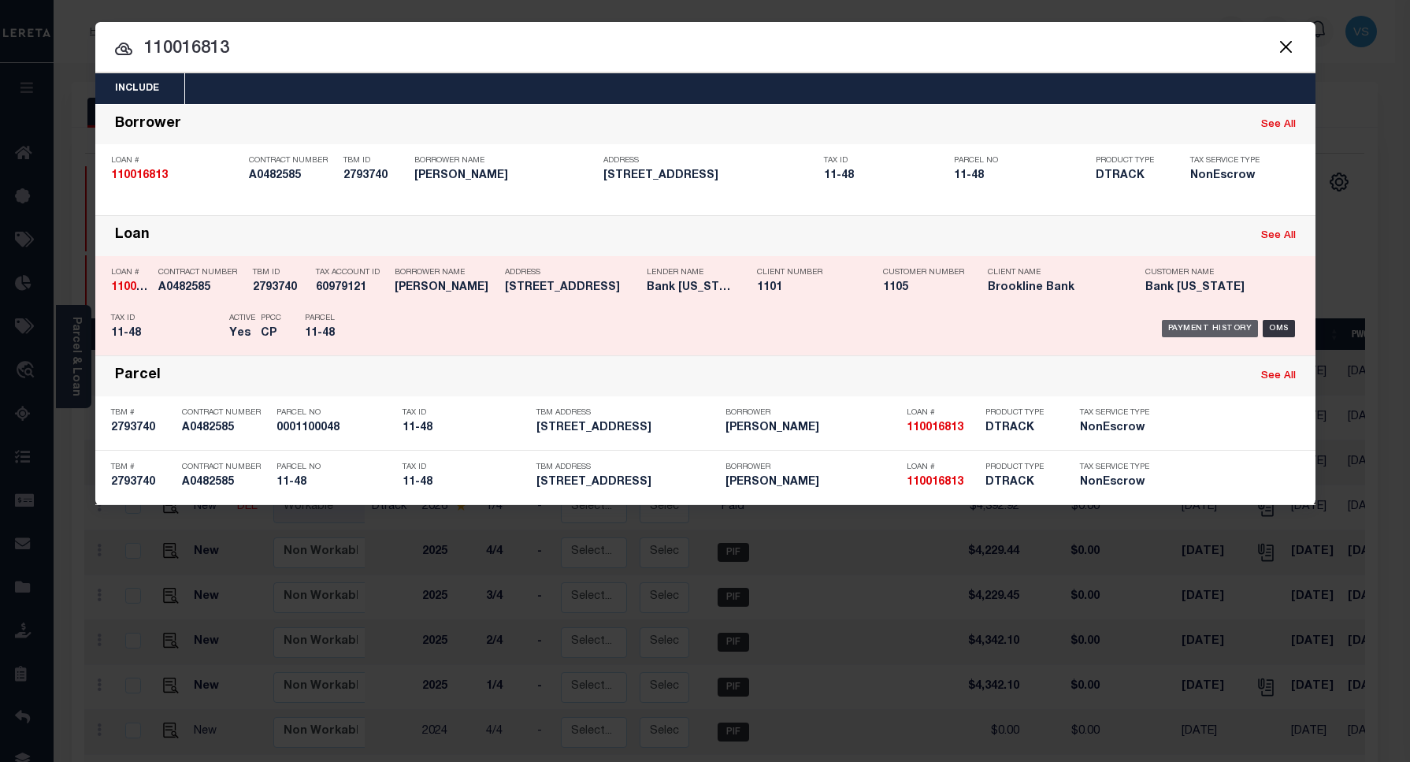
click at [1184, 335] on div "Payment History" at bounding box center [1210, 328] width 97 height 17
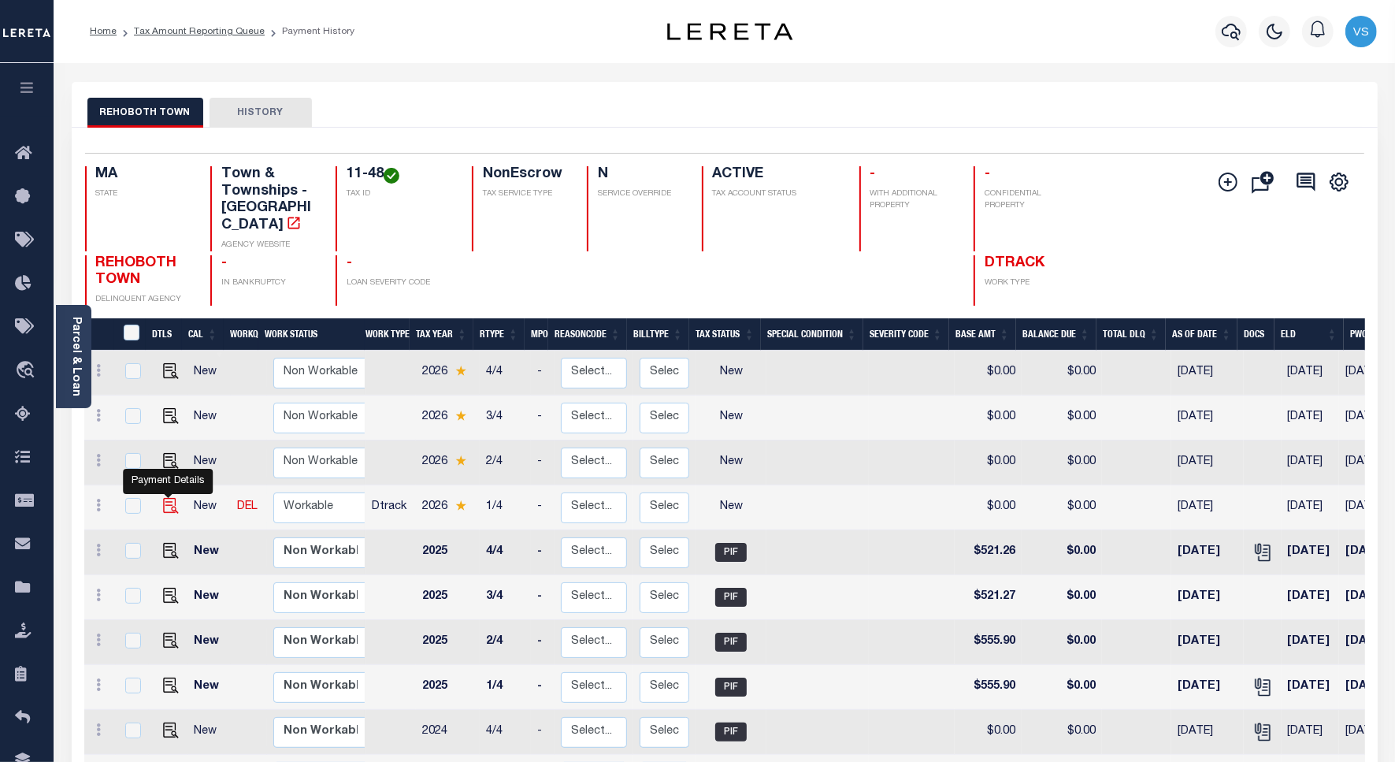
click at [164, 498] on img "" at bounding box center [171, 506] width 16 height 16
checkbox input "true"
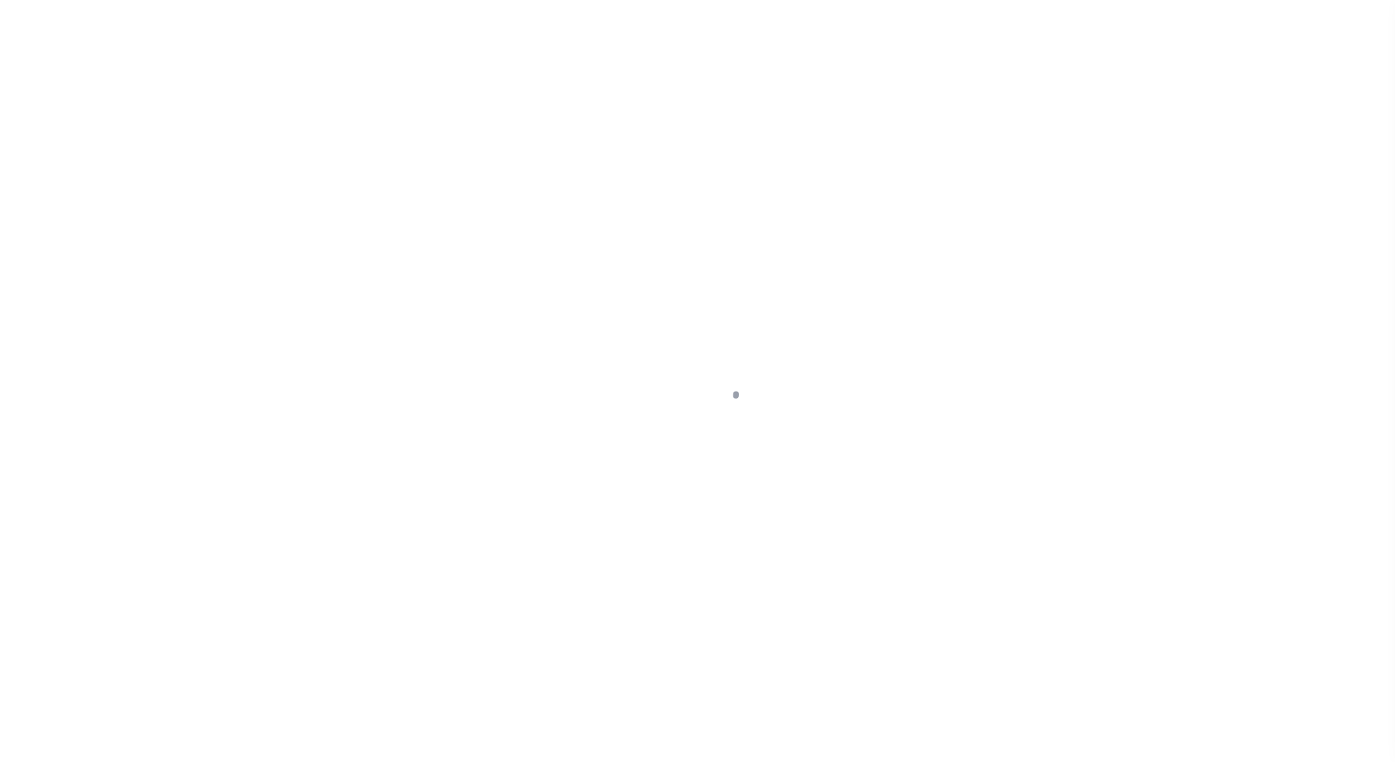
select select "NW2"
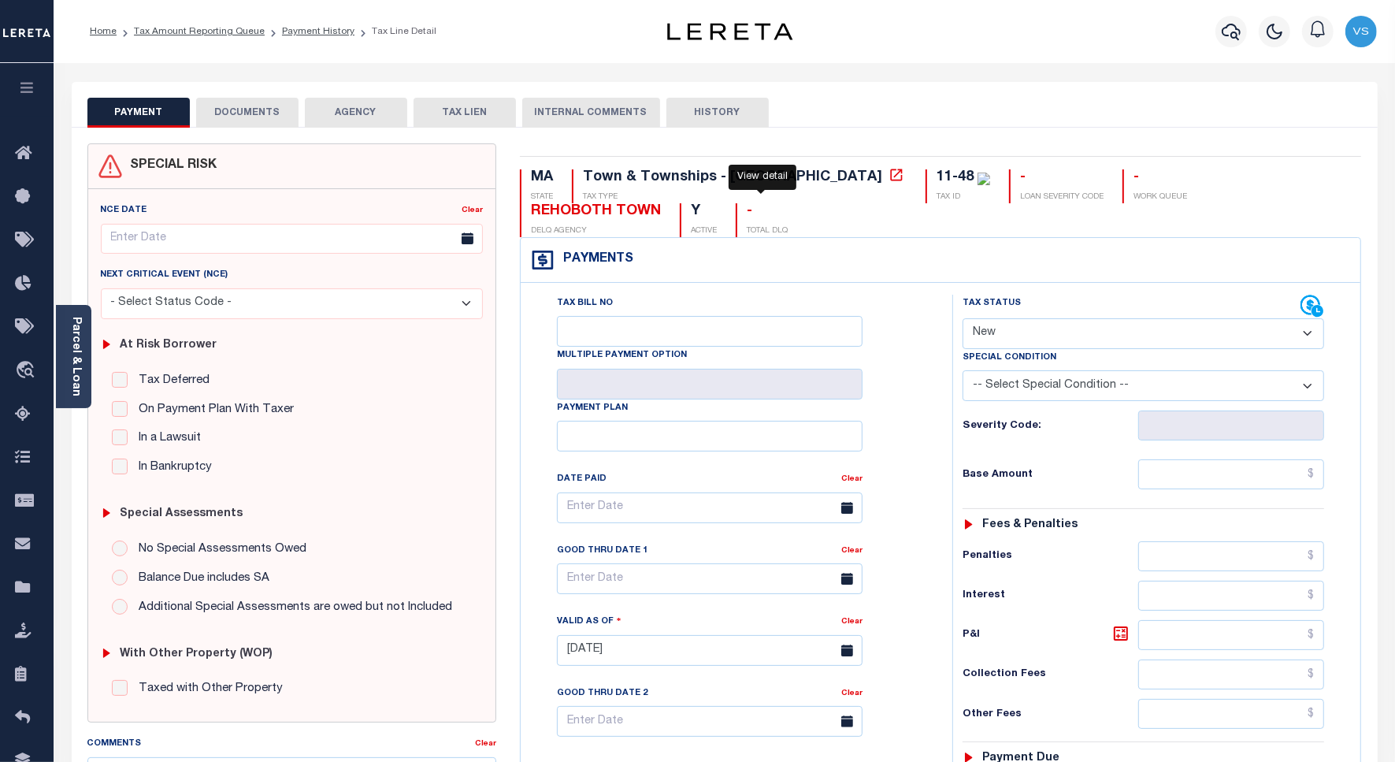
click at [889, 179] on icon at bounding box center [897, 175] width 16 height 16
click at [75, 374] on link "Parcel & Loan" at bounding box center [75, 357] width 11 height 80
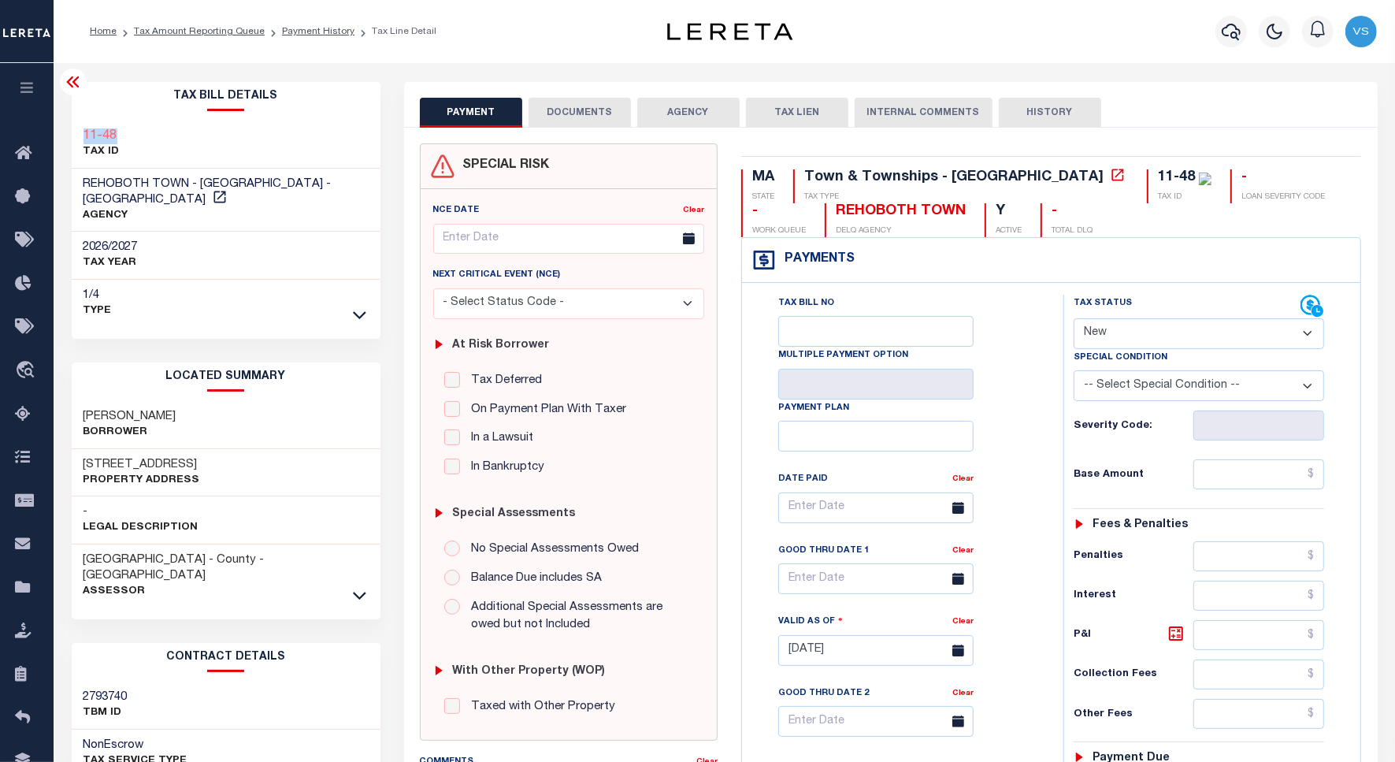
drag, startPoint x: 143, startPoint y: 136, endPoint x: 84, endPoint y: 134, distance: 59.9
click at [84, 134] on div "11-48 TAX ID" at bounding box center [226, 145] width 309 height 48
copy h3 "11-48"
drag, startPoint x: 168, startPoint y: 448, endPoint x: 80, endPoint y: 455, distance: 88.5
click at [80, 455] on div "55 SPRING ST Property Address" at bounding box center [226, 473] width 309 height 48
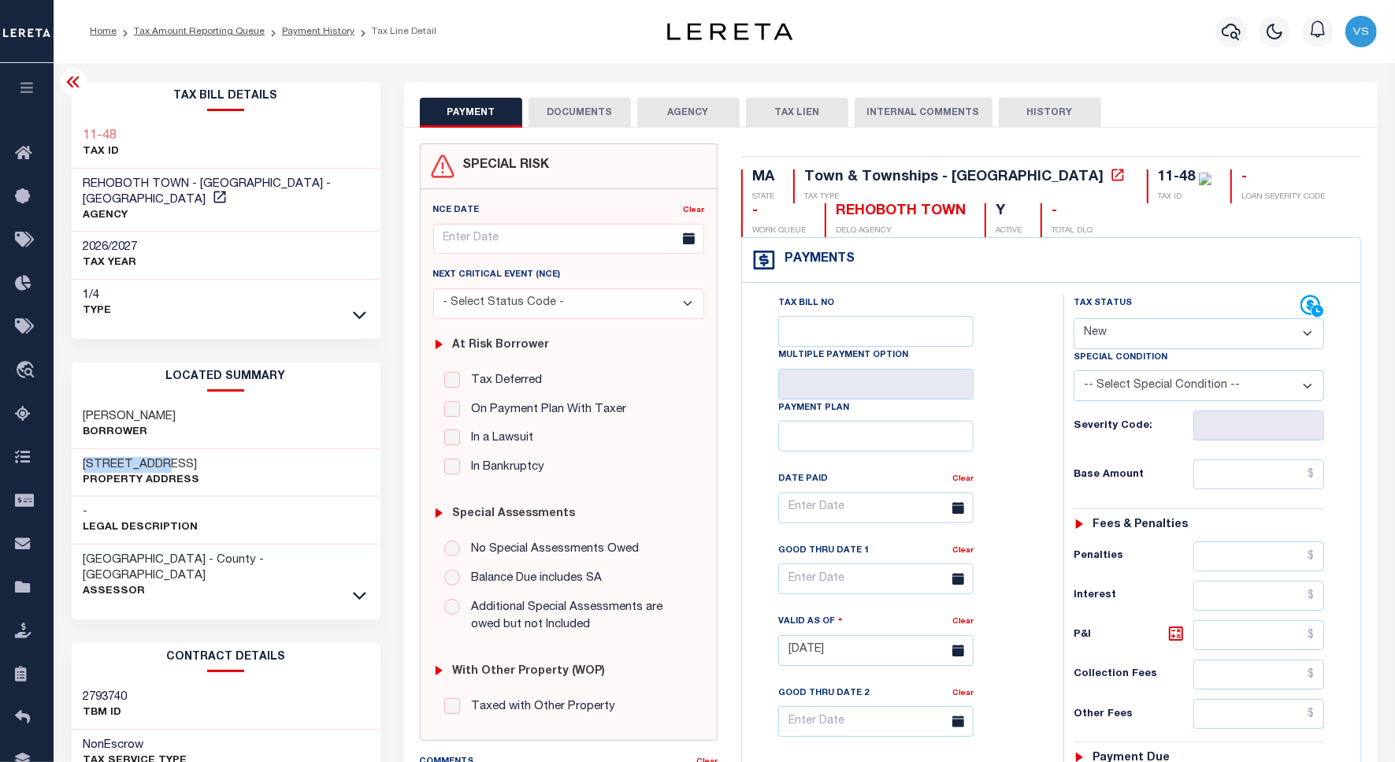
copy h3 "55 SPRING ST"
click at [566, 109] on button "DOCUMENTS" at bounding box center [580, 113] width 102 height 30
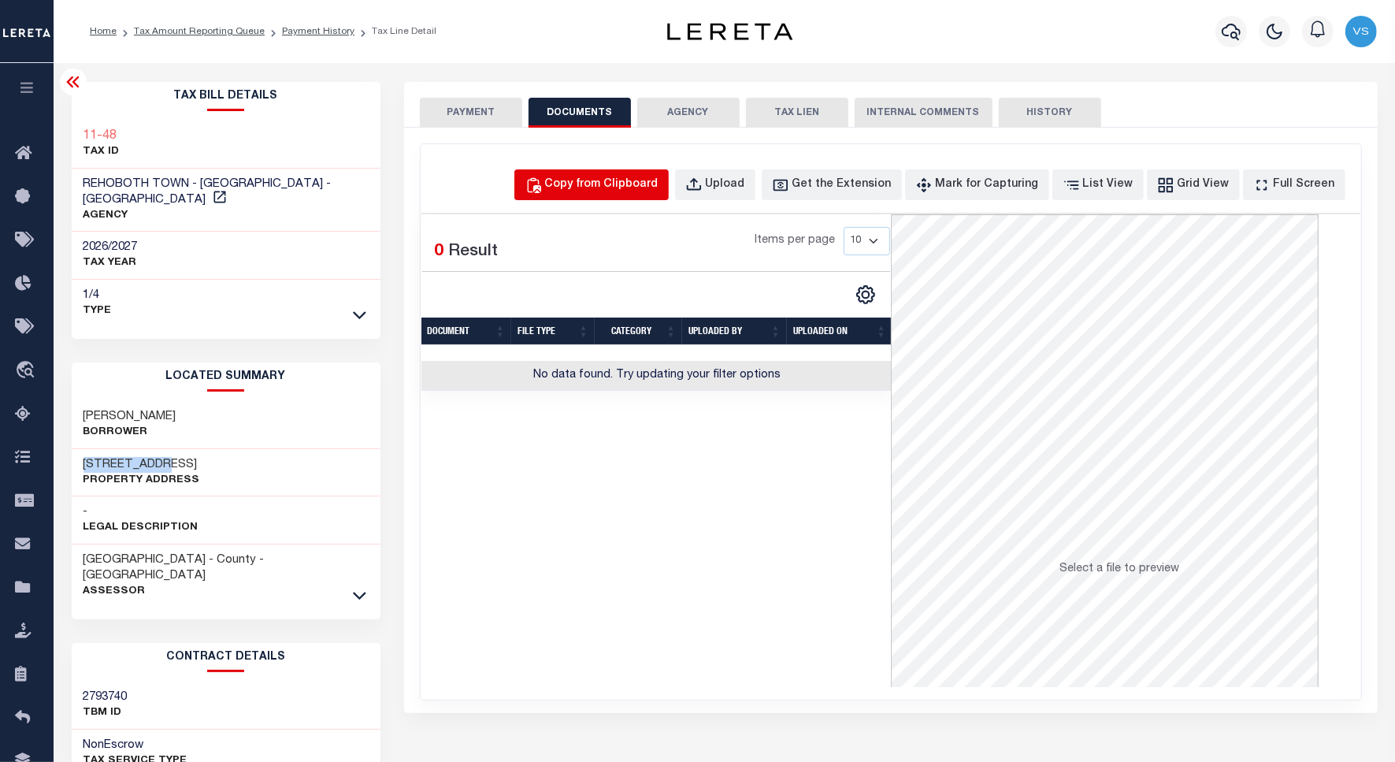
click at [659, 187] on div "Copy from Clipboard" at bounding box center [601, 184] width 113 height 17
select select "POP"
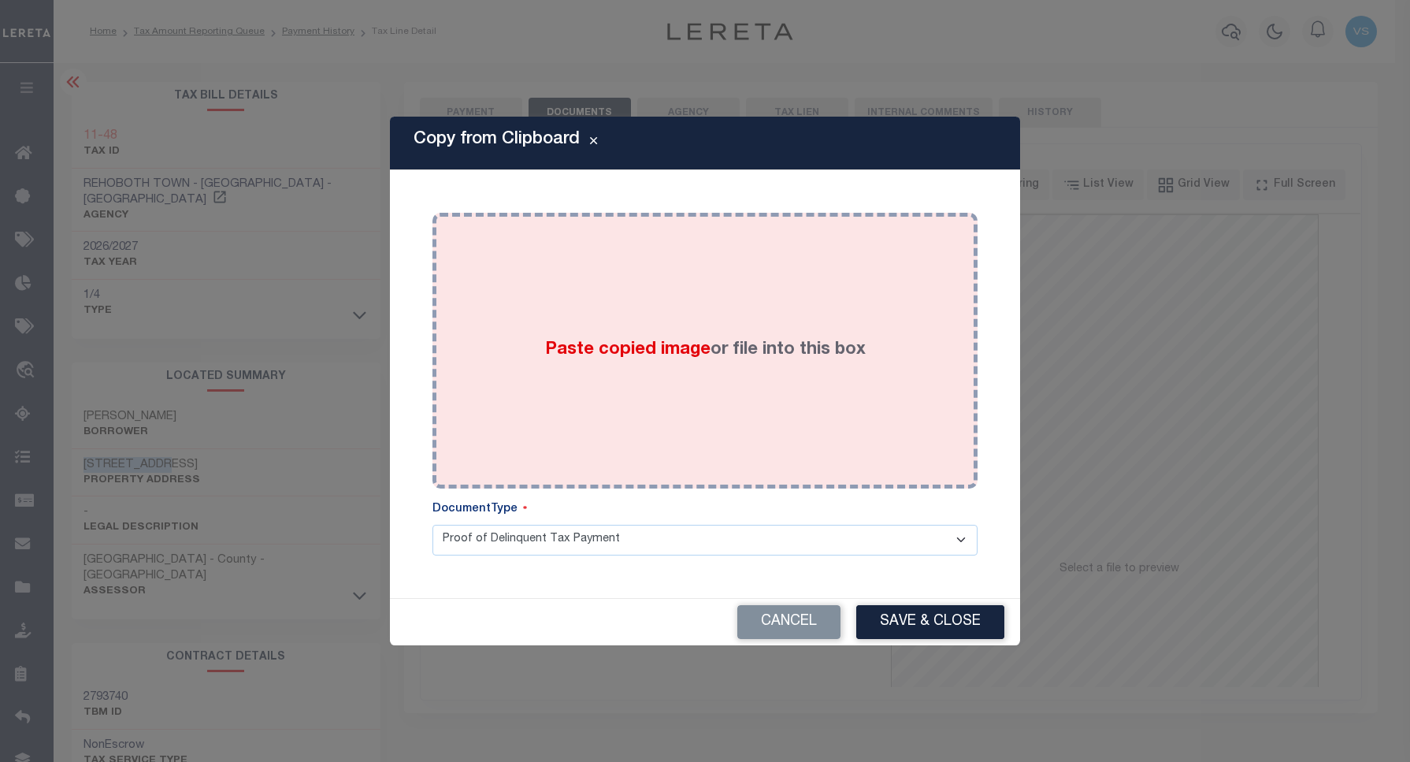
click at [717, 343] on label "Paste copied image or file into this box" at bounding box center [705, 350] width 321 height 26
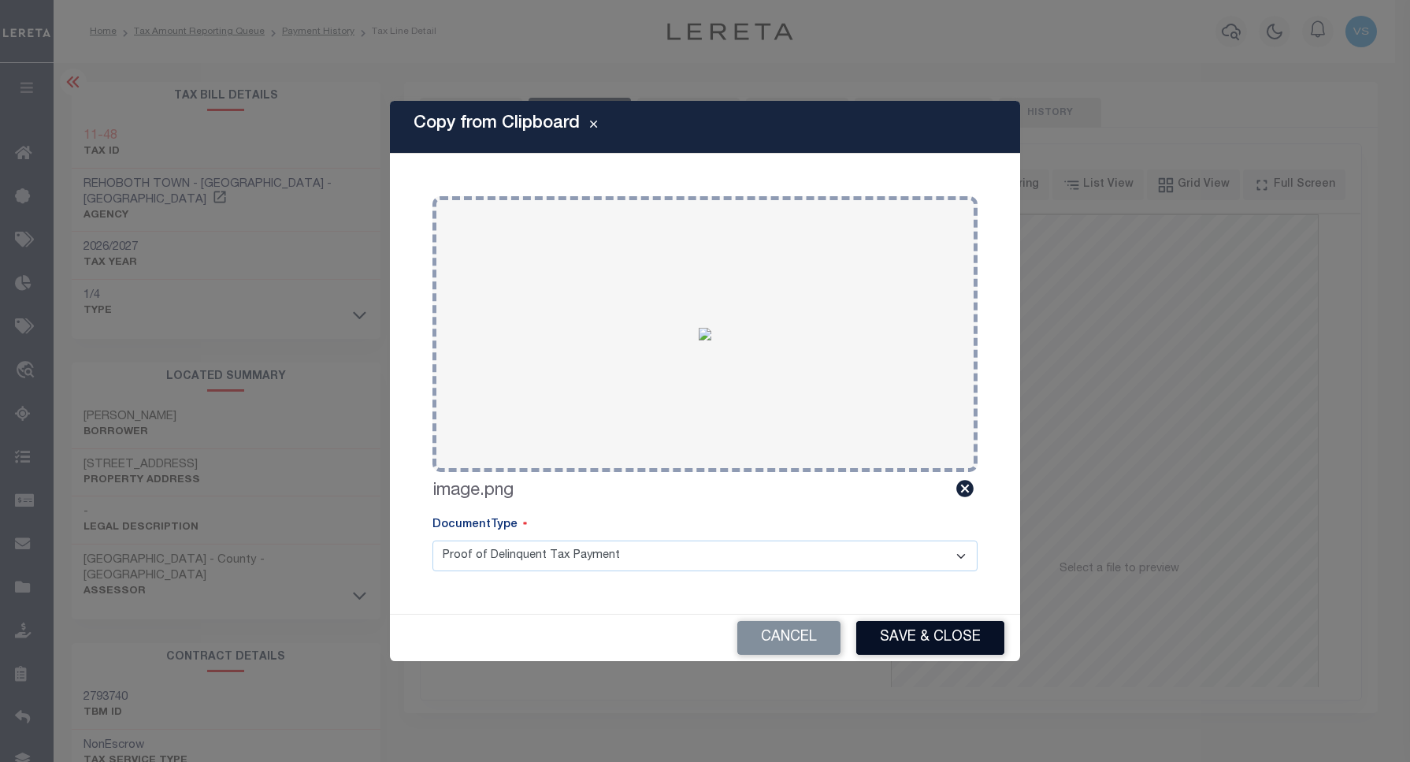
click at [899, 634] on button "Save & Close" at bounding box center [930, 638] width 148 height 34
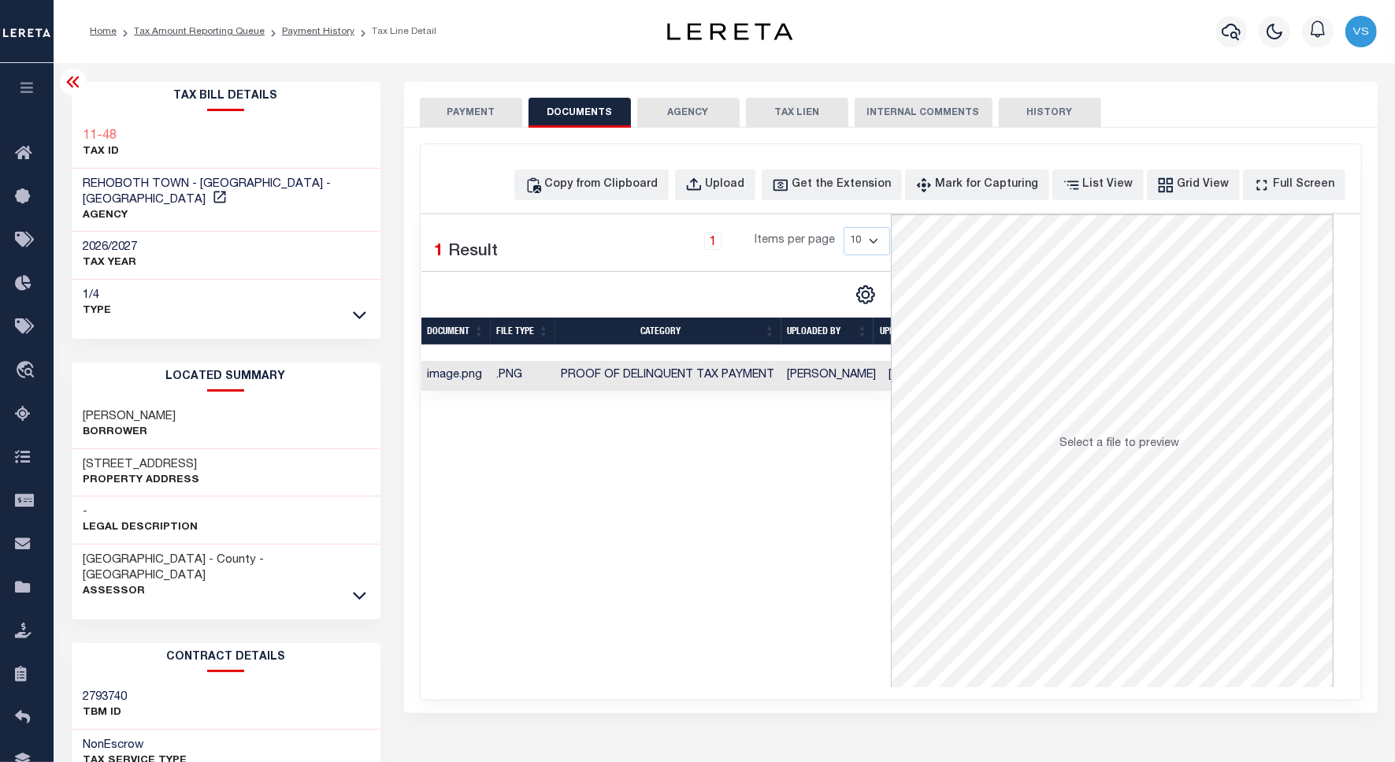
click at [446, 112] on button "PAYMENT" at bounding box center [471, 113] width 102 height 30
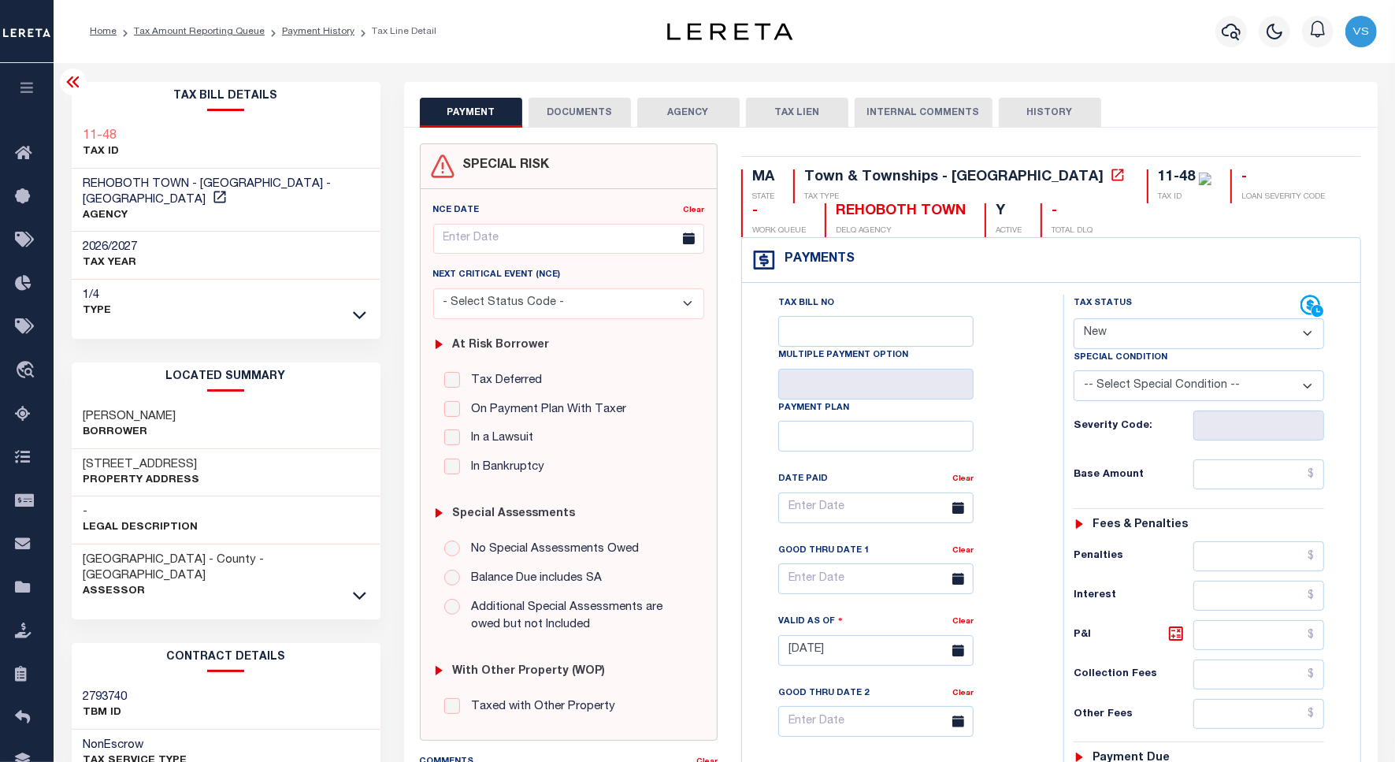
click at [1105, 331] on select "- Select Status Code - Open Due/Unpaid Paid Incomplete No Tax Due Internal Refu…" at bounding box center [1199, 333] width 251 height 31
select select "PYD"
click at [1074, 320] on select "- Select Status Code - Open Due/Unpaid Paid Incomplete No Tax Due Internal Refu…" at bounding box center [1199, 333] width 251 height 31
type input "[DATE]"
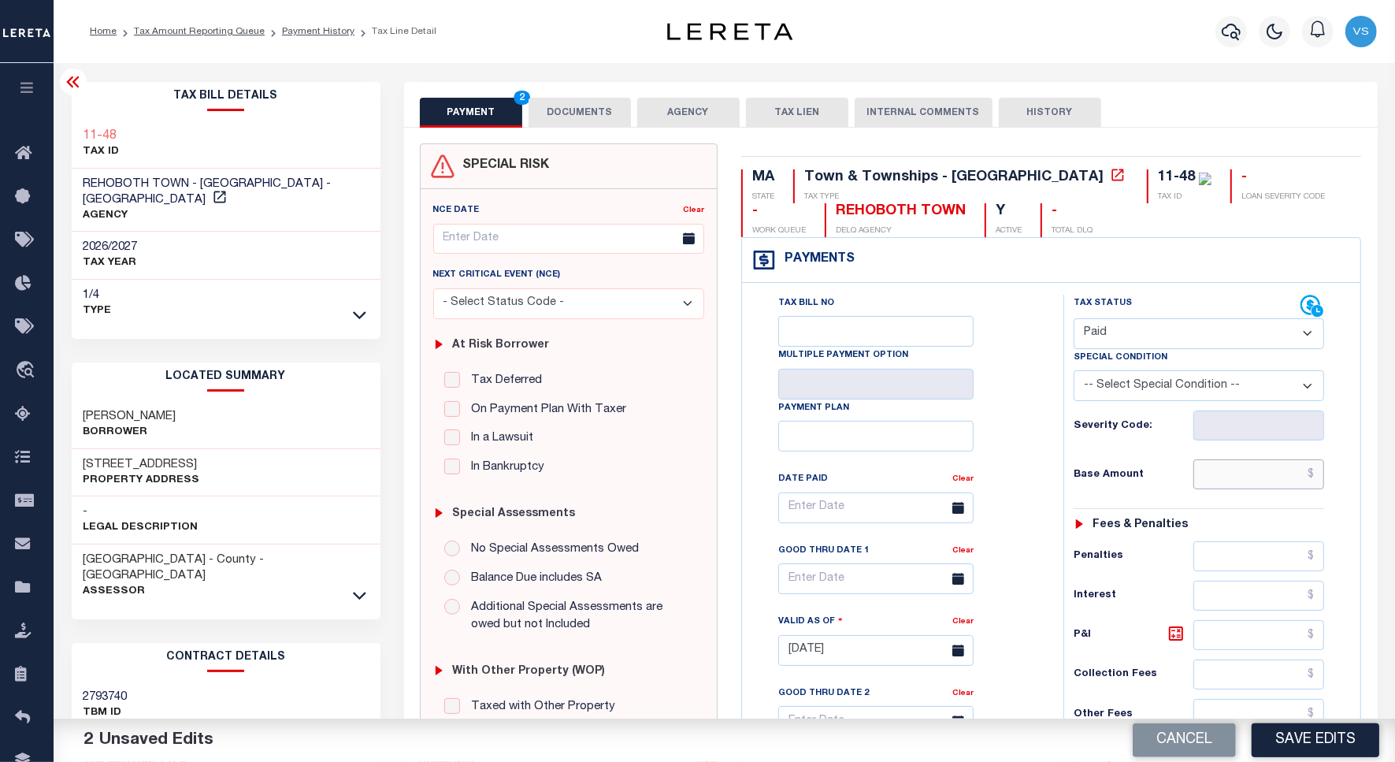
click at [1216, 477] on input "text" at bounding box center [1259, 474] width 131 height 30
paste input "538.59"
type input "$538.59"
click at [1280, 735] on button "Save Edits" at bounding box center [1316, 740] width 128 height 34
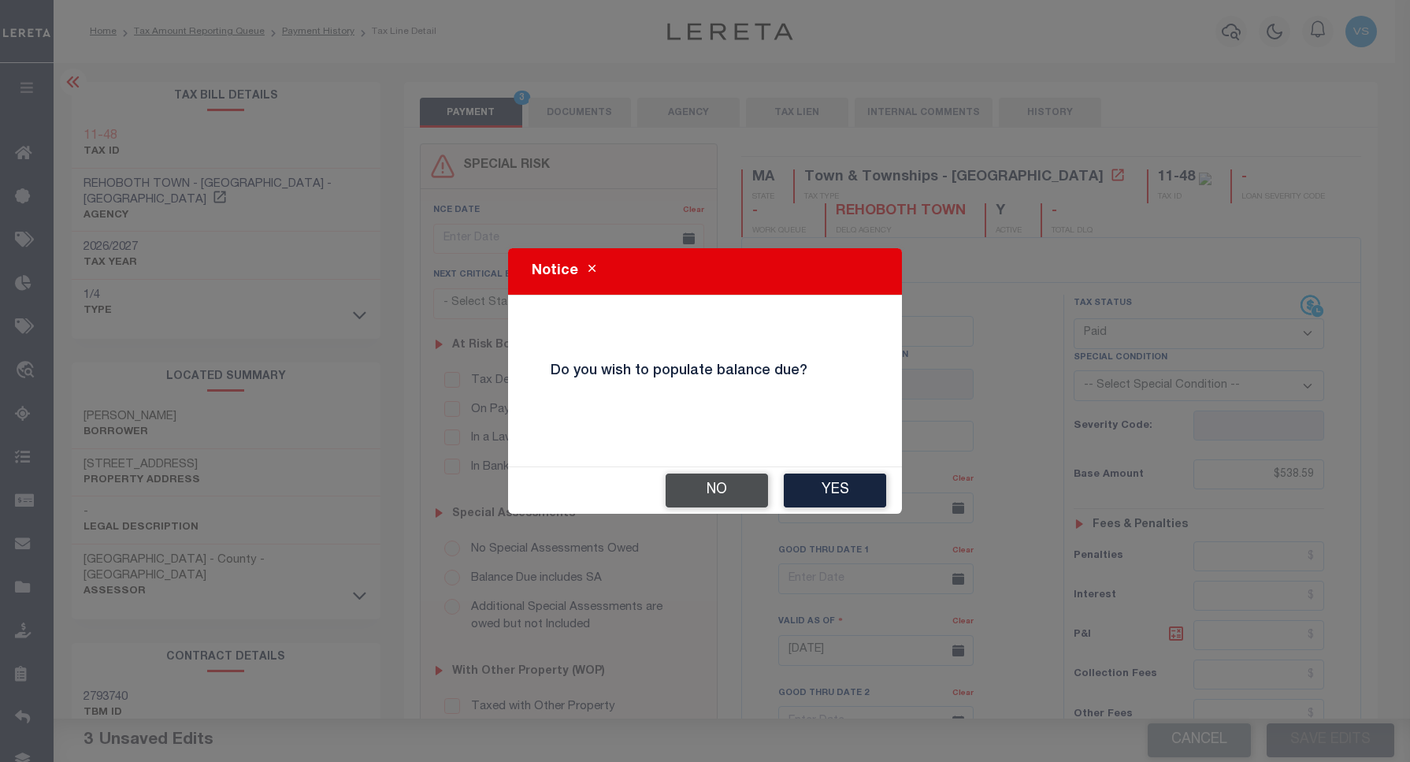
click at [712, 495] on button "No" at bounding box center [717, 491] width 102 height 34
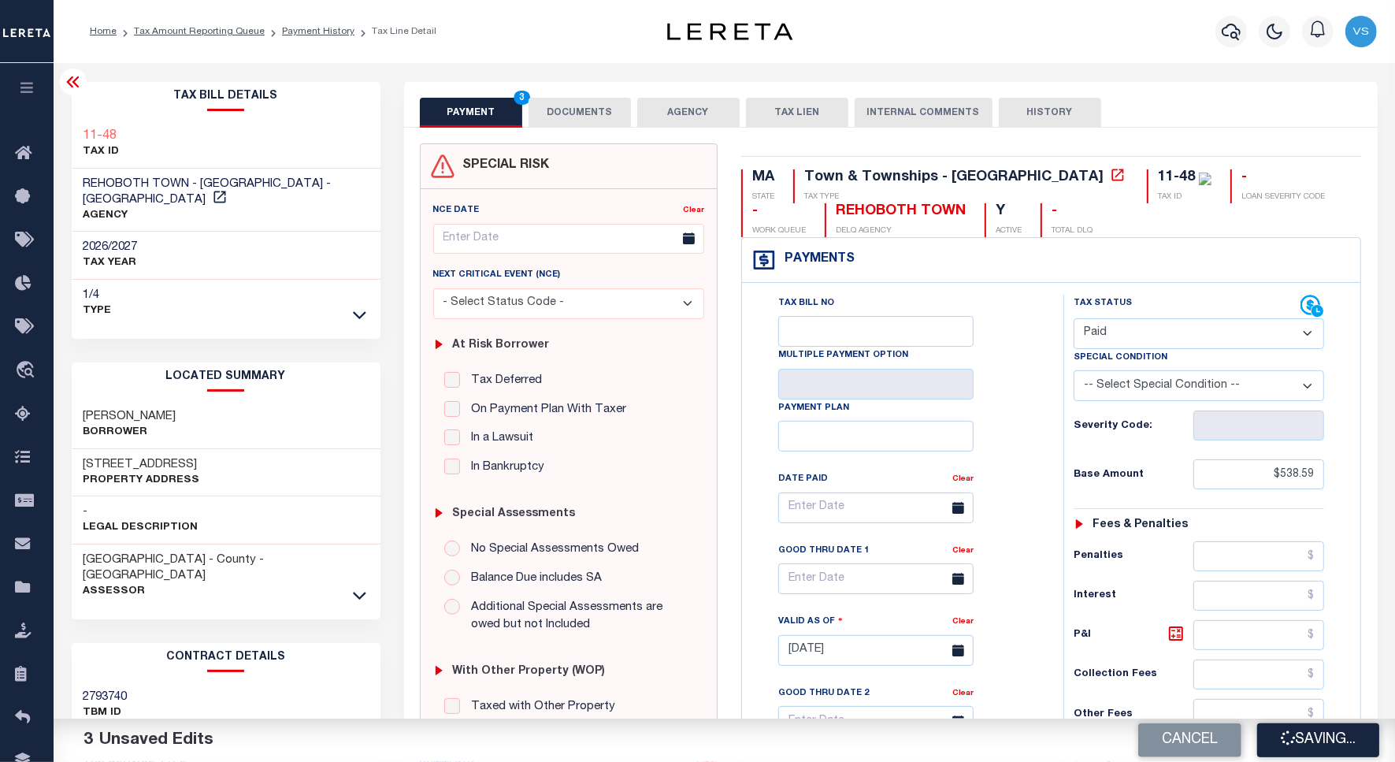
checkbox input "false"
type input "$538.59"
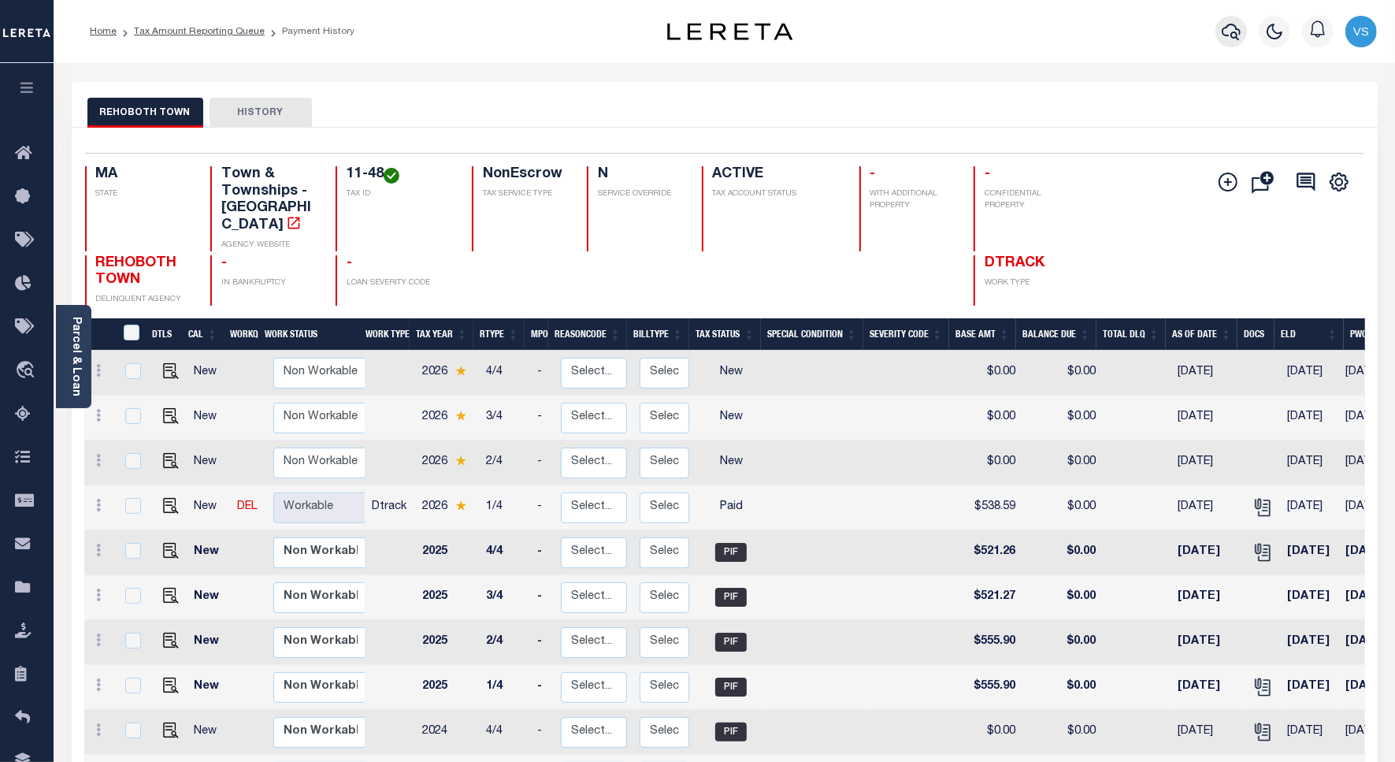
click at [1228, 35] on icon "button" at bounding box center [1231, 31] width 19 height 19
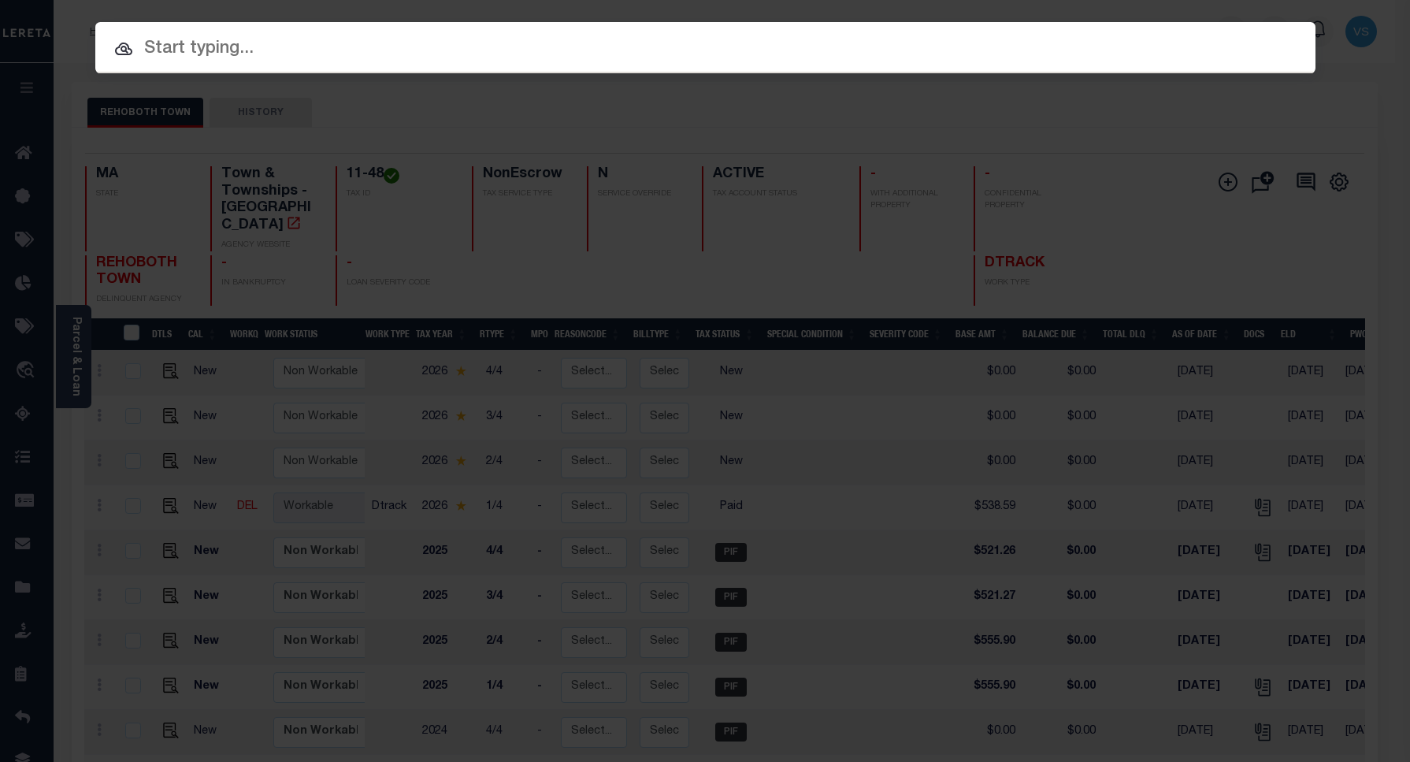
paste input "110018811"
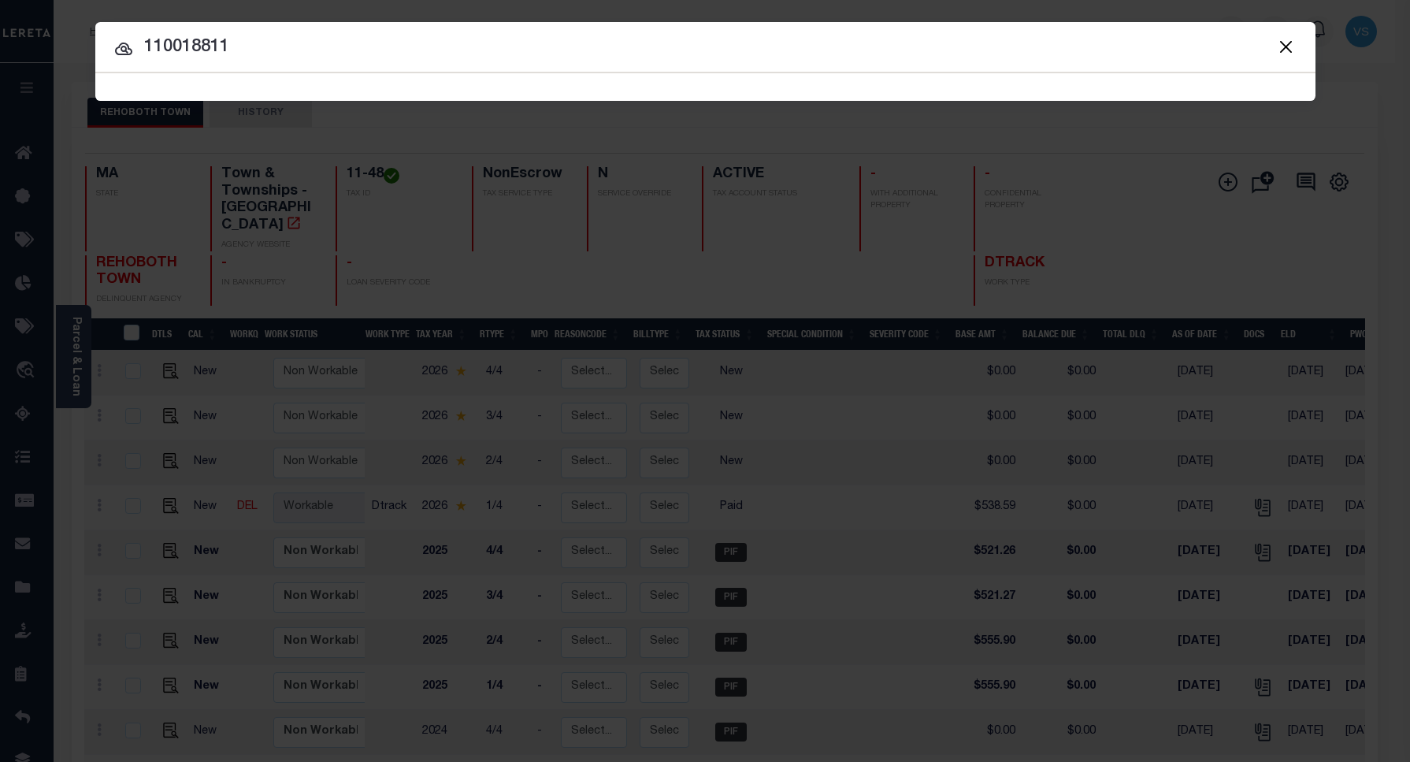
type input "110018811"
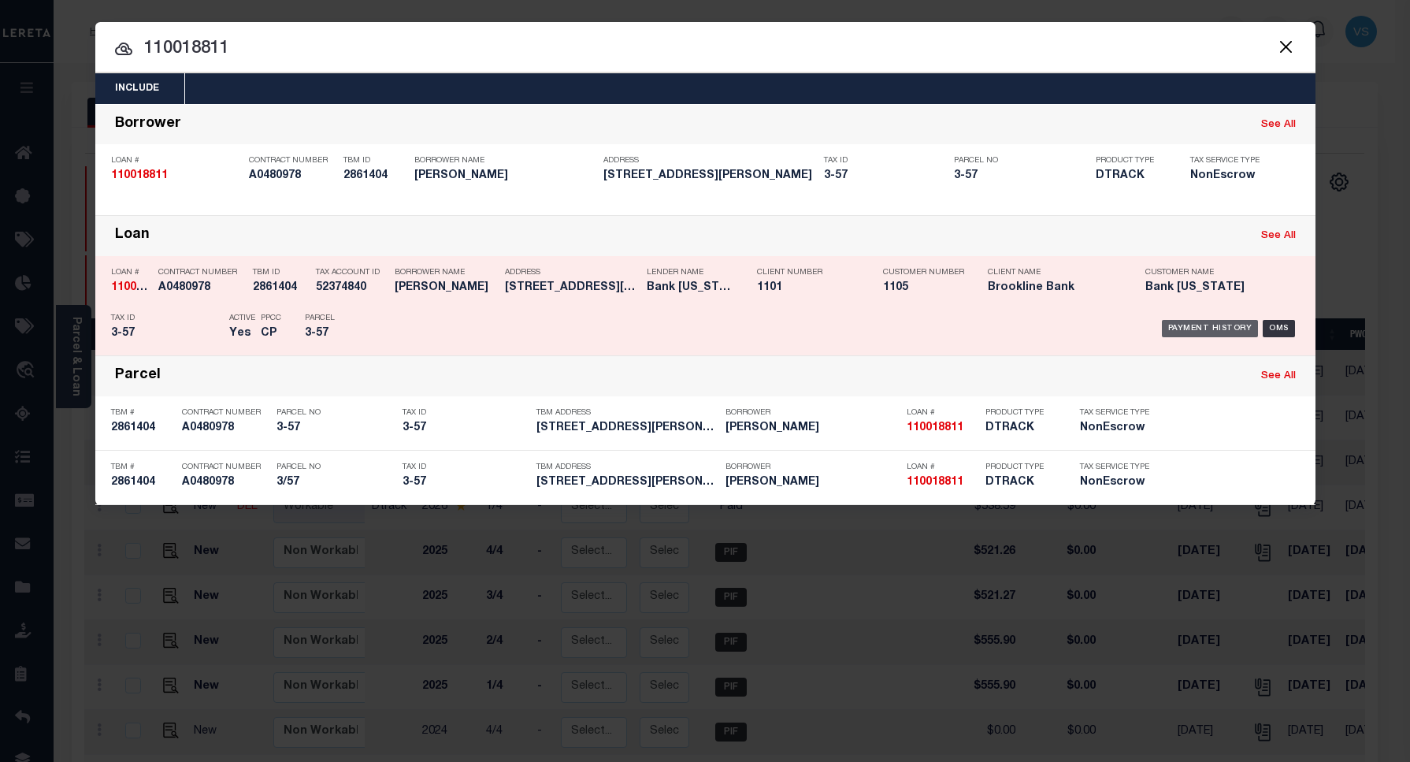
click at [1206, 329] on div "Payment History" at bounding box center [1210, 328] width 97 height 17
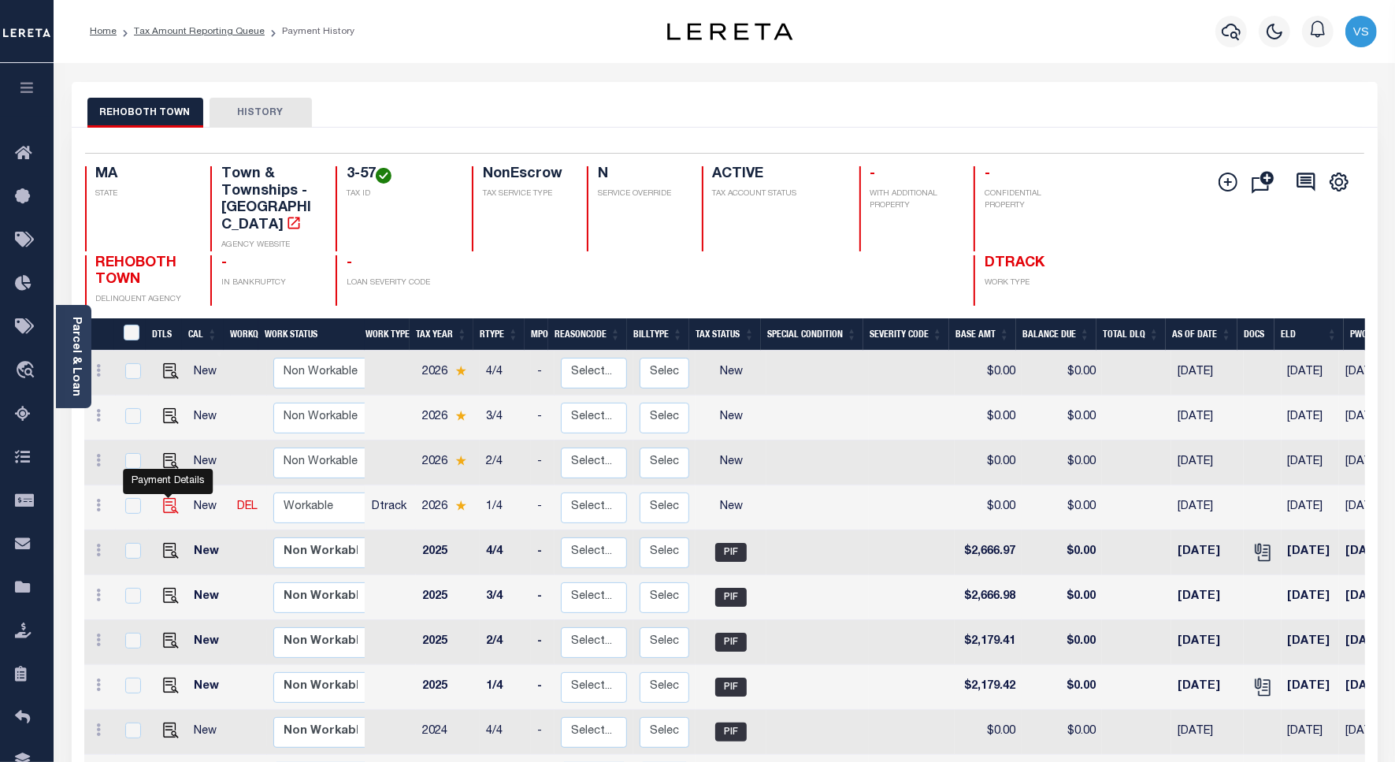
click at [169, 498] on img "" at bounding box center [171, 506] width 16 height 16
checkbox input "true"
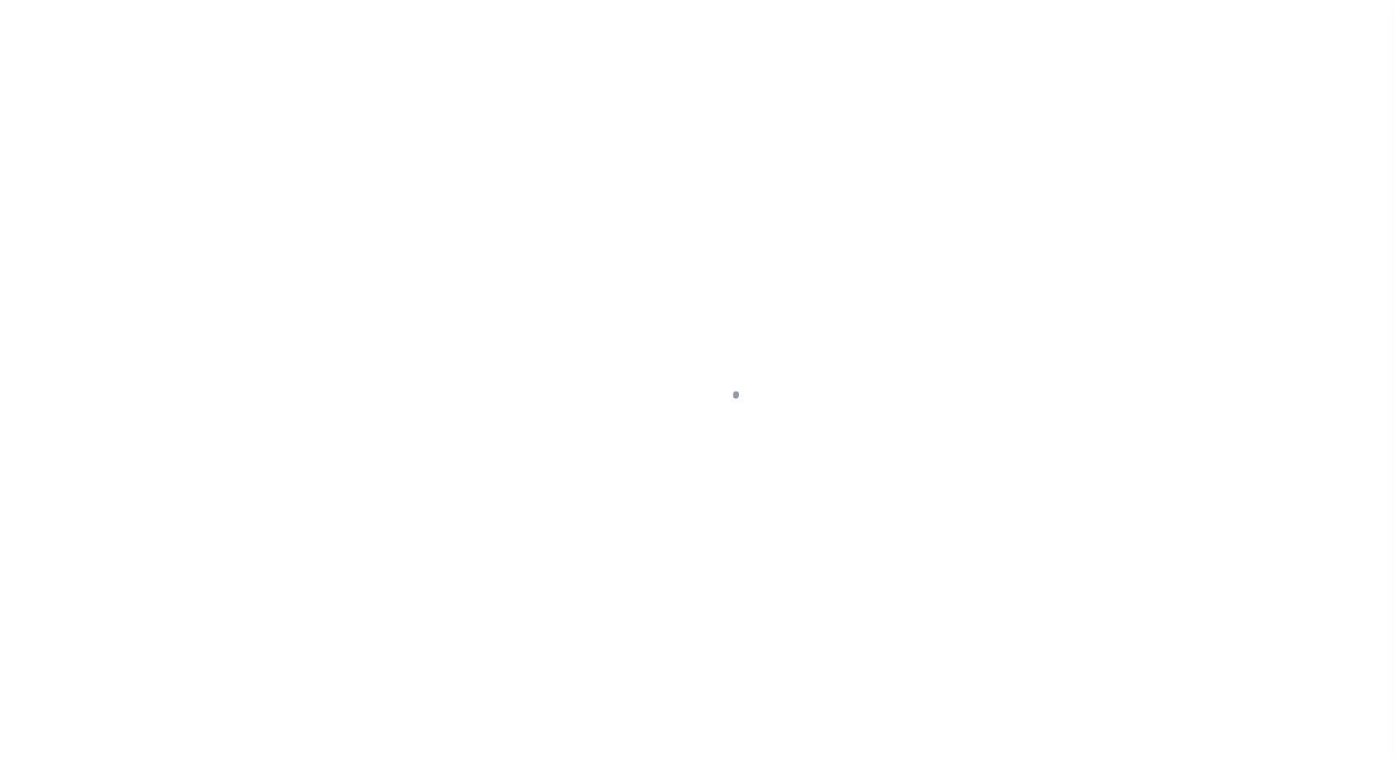
select select "NW2"
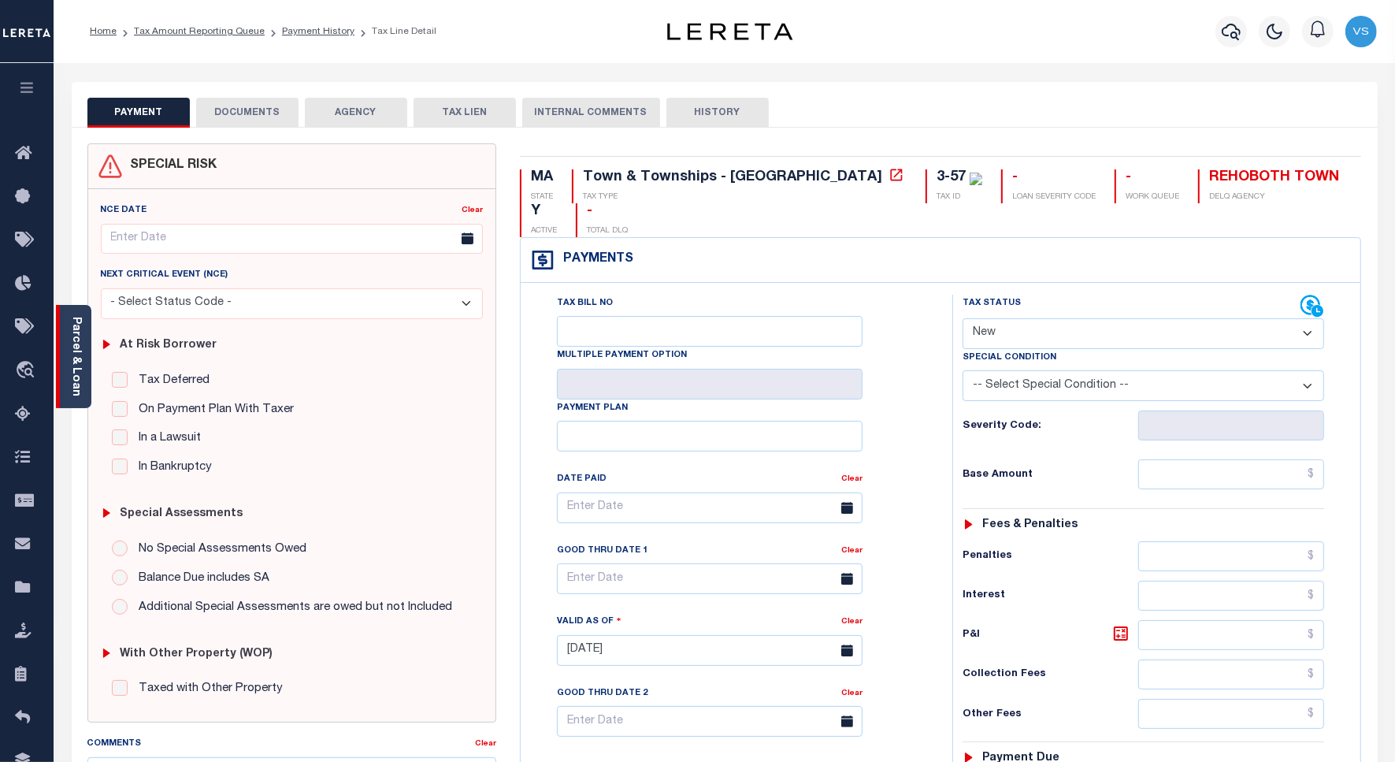
click at [77, 366] on link "Parcel & Loan" at bounding box center [75, 357] width 11 height 80
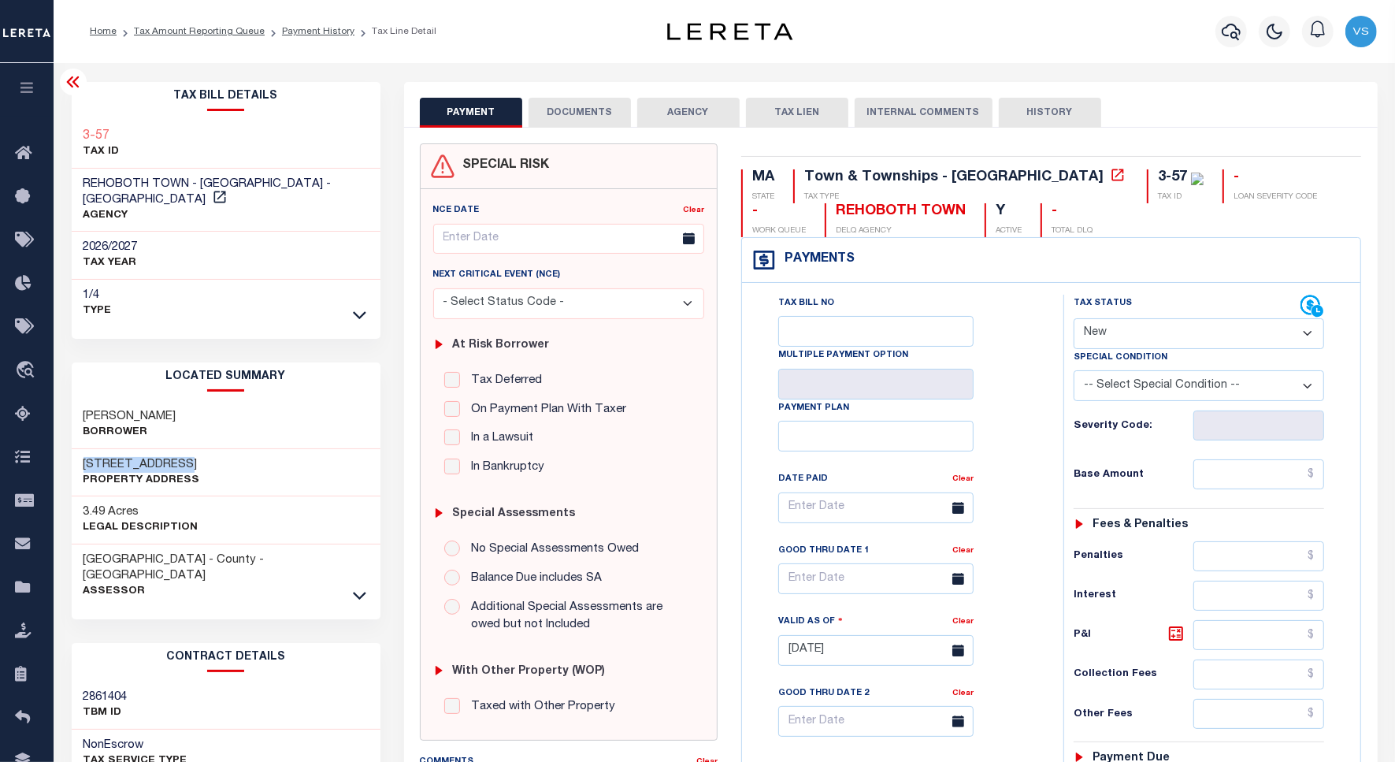
drag, startPoint x: 206, startPoint y: 444, endPoint x: 194, endPoint y: 514, distance: 71.3
click at [79, 449] on div "[STREET_ADDRESS] Property Address" at bounding box center [226, 473] width 309 height 48
click at [581, 109] on button "DOCUMENTS" at bounding box center [580, 113] width 102 height 30
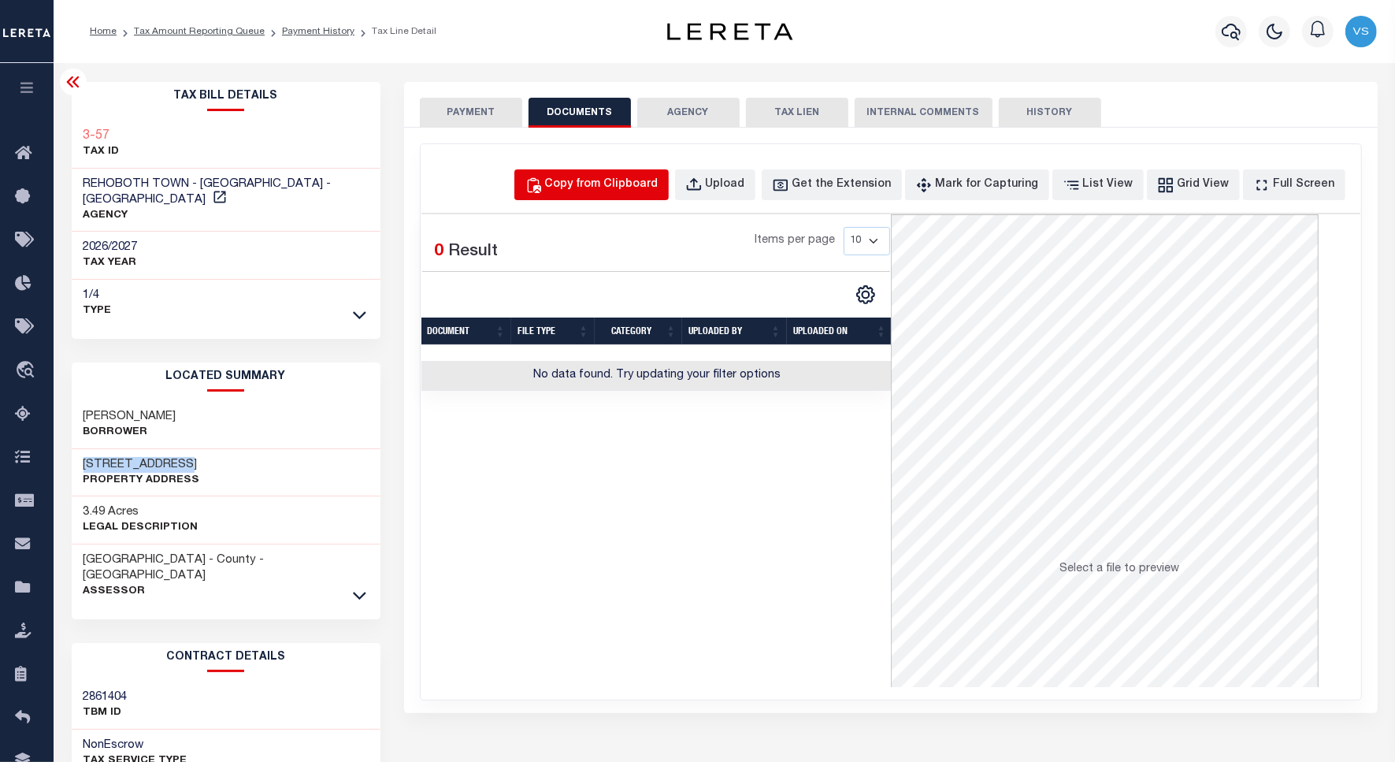
click at [595, 191] on div "Copy from Clipboard" at bounding box center [601, 184] width 113 height 17
select select "POP"
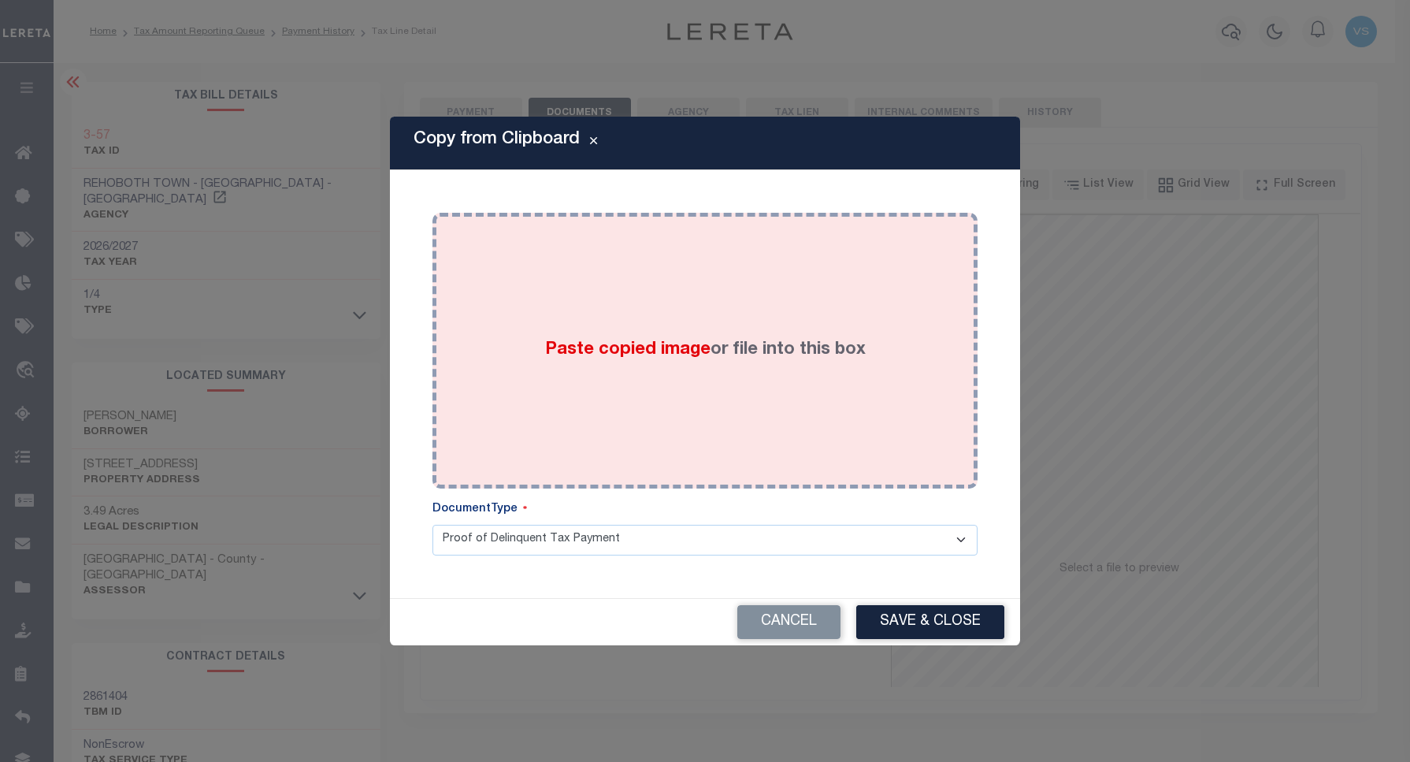
click at [630, 284] on div "Paste copied image or file into this box" at bounding box center [705, 351] width 522 height 252
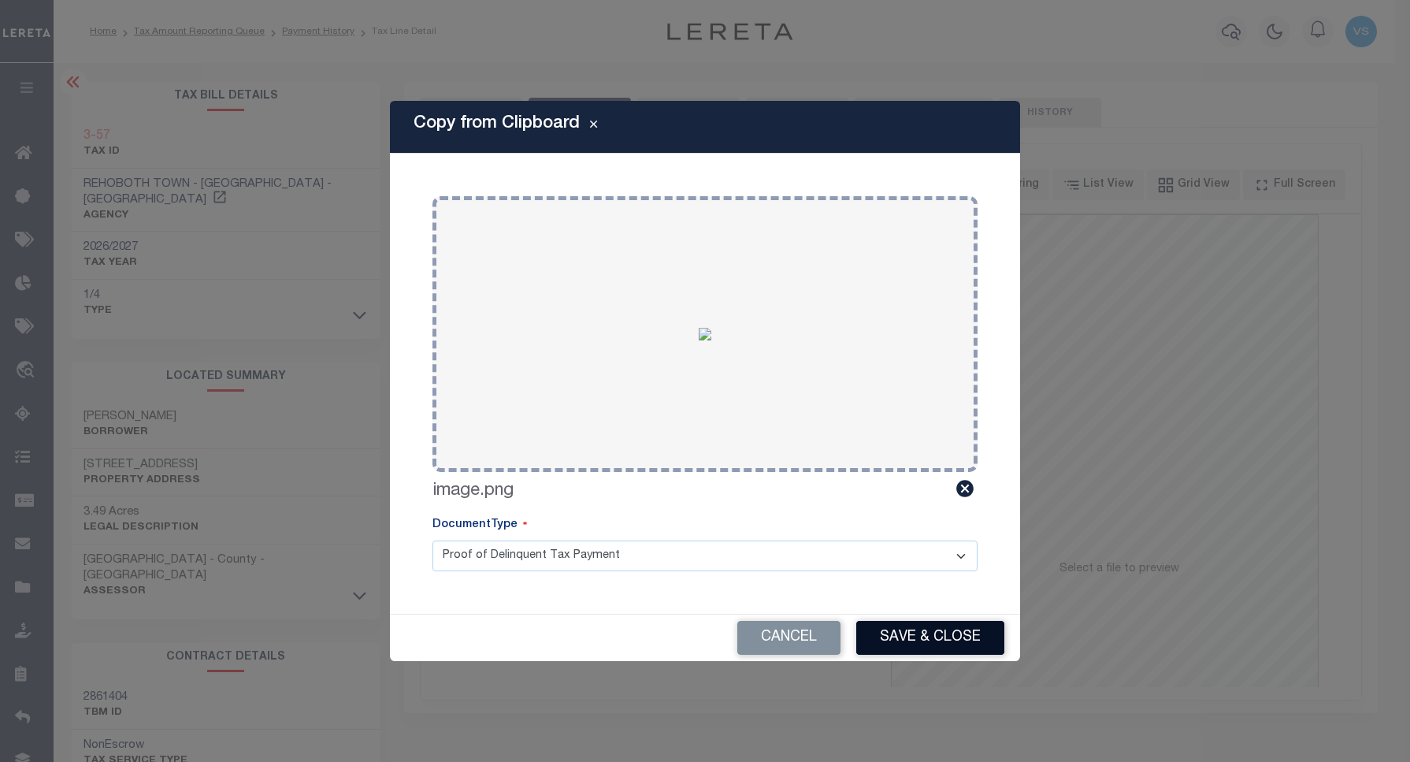
click at [931, 641] on button "Save & Close" at bounding box center [930, 638] width 148 height 34
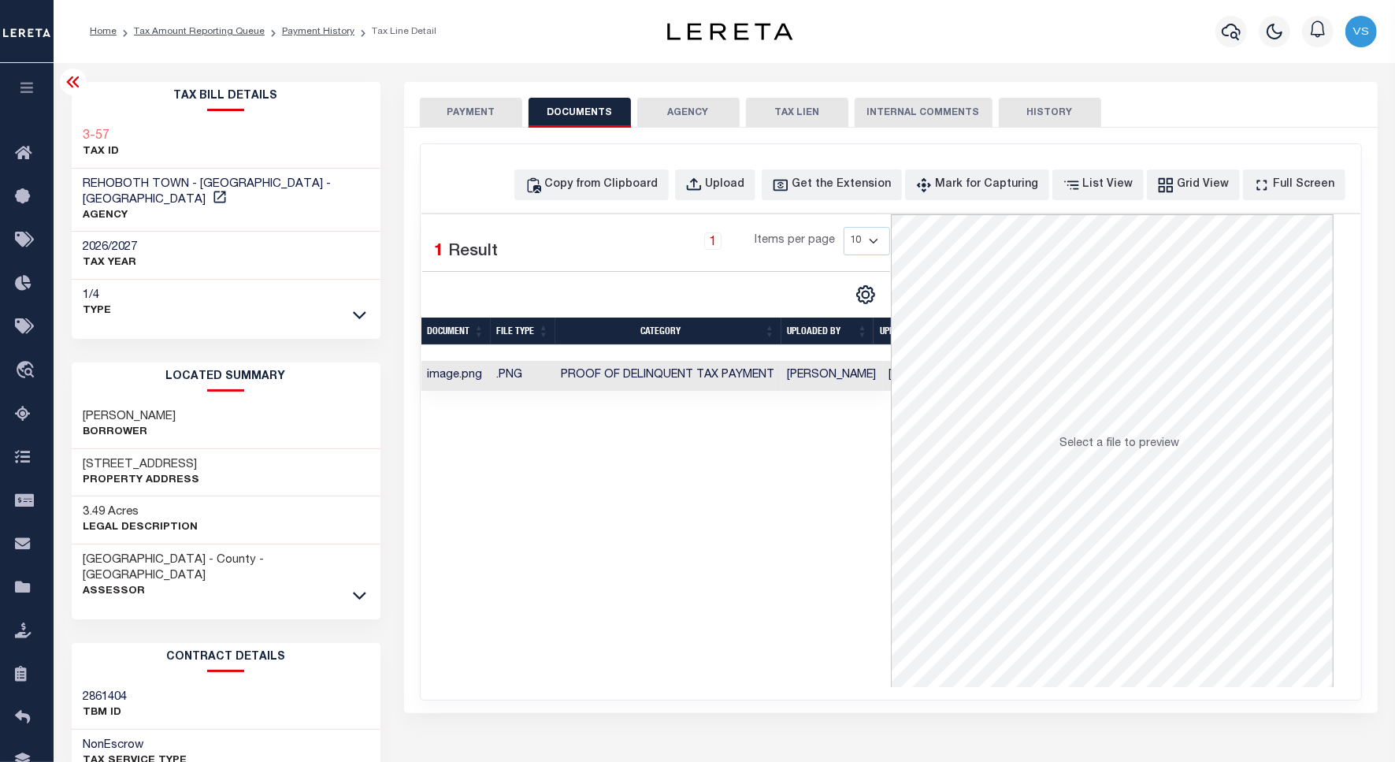
click at [444, 114] on button "PAYMENT" at bounding box center [471, 113] width 102 height 30
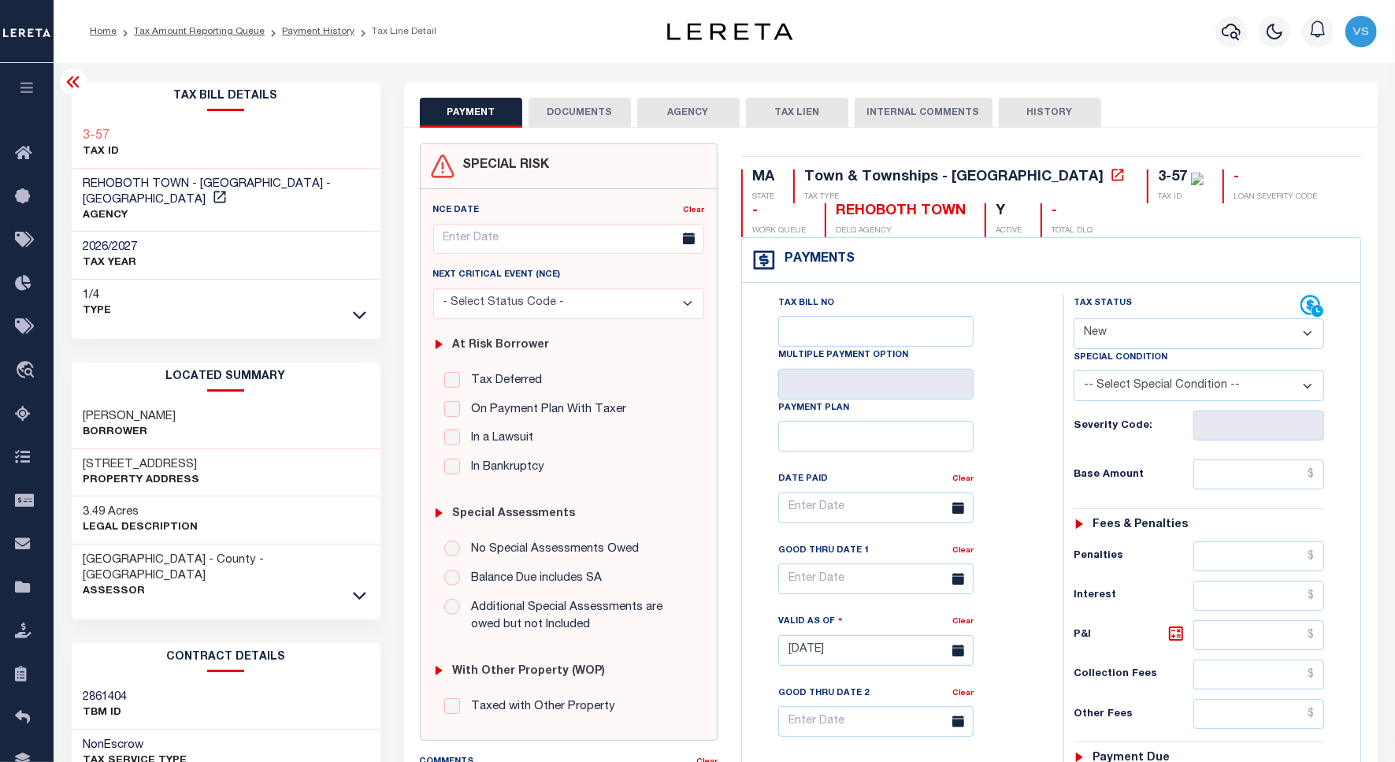
click at [1120, 329] on select "- Select Status Code - Open Due/Unpaid Paid Incomplete No Tax Due Internal Refu…" at bounding box center [1199, 333] width 251 height 31
select select "PYD"
click at [1074, 320] on select "- Select Status Code - Open Due/Unpaid Paid Incomplete No Tax Due Internal Refu…" at bounding box center [1199, 333] width 251 height 31
type input "09/15/2025"
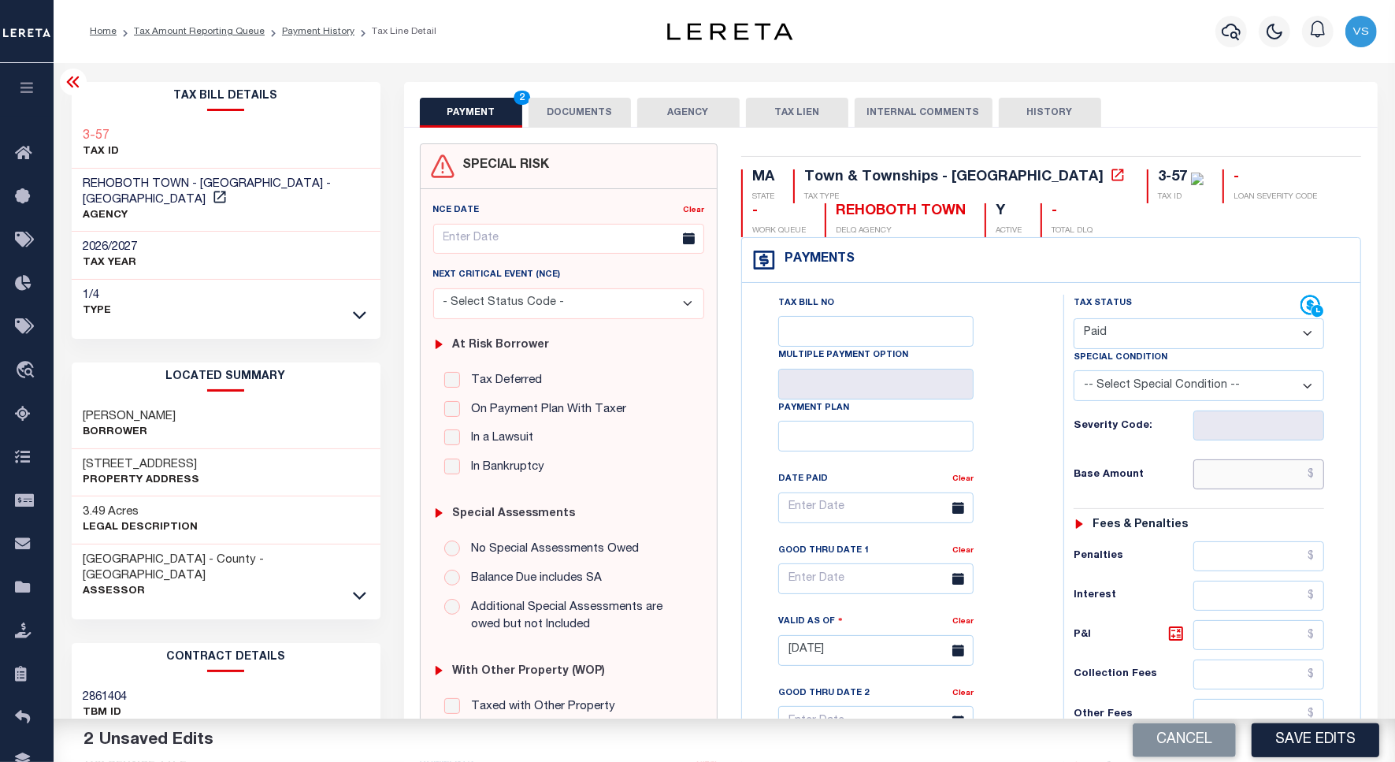
click at [1224, 474] on input "text" at bounding box center [1259, 474] width 131 height 30
paste input "2,423.20"
type input "$2,423.20"
click at [584, 103] on button "DOCUMENTS" at bounding box center [580, 113] width 102 height 30
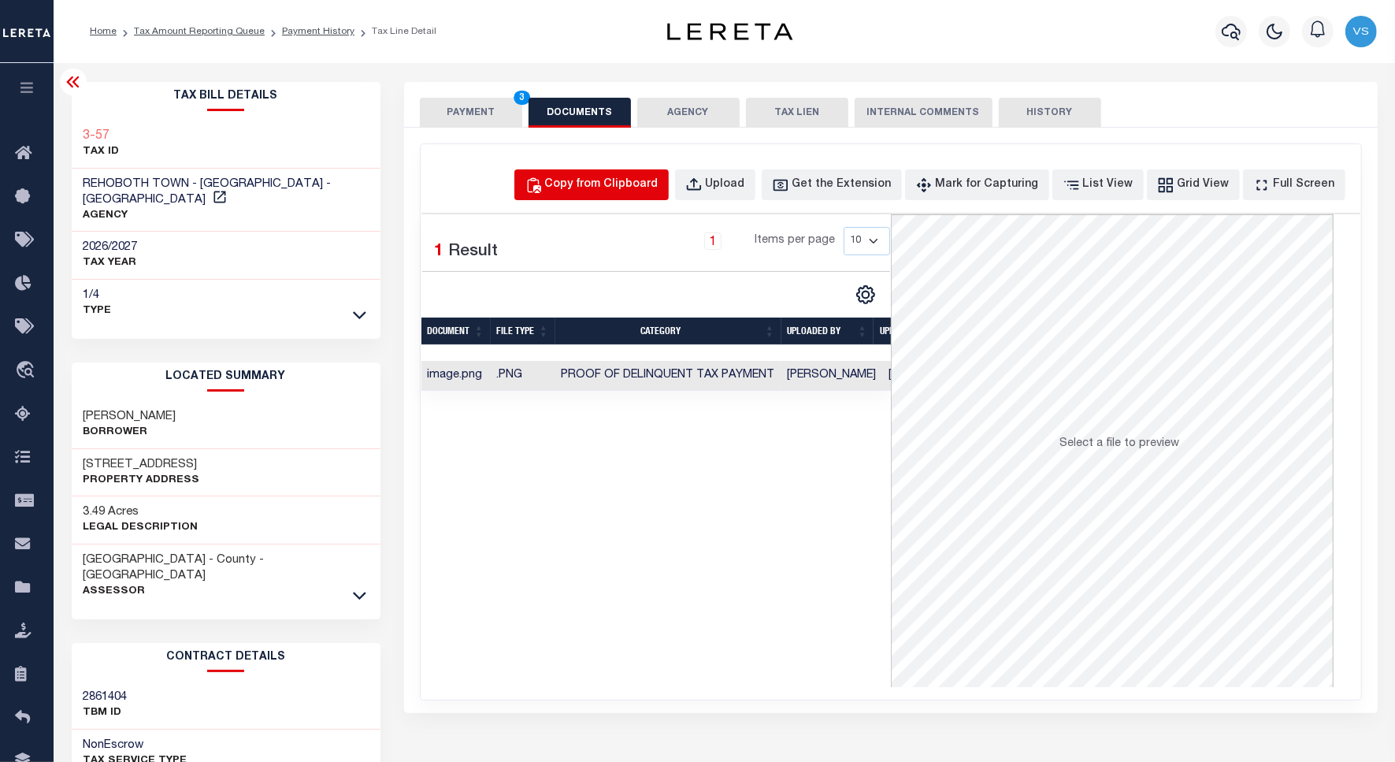
click at [609, 184] on div "Copy from Clipboard" at bounding box center [601, 184] width 113 height 17
select select "POP"
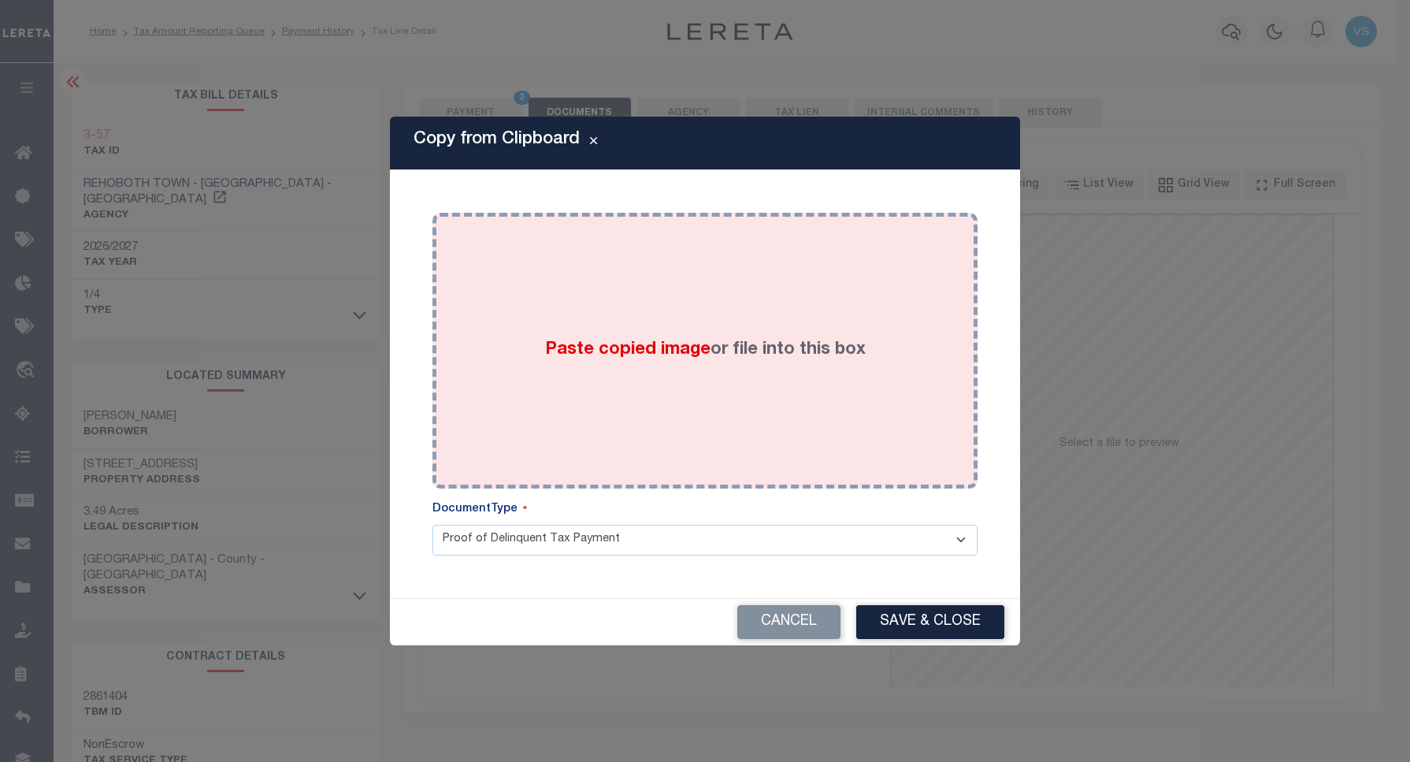
click at [652, 296] on div "Paste copied image or file into this box" at bounding box center [705, 351] width 522 height 252
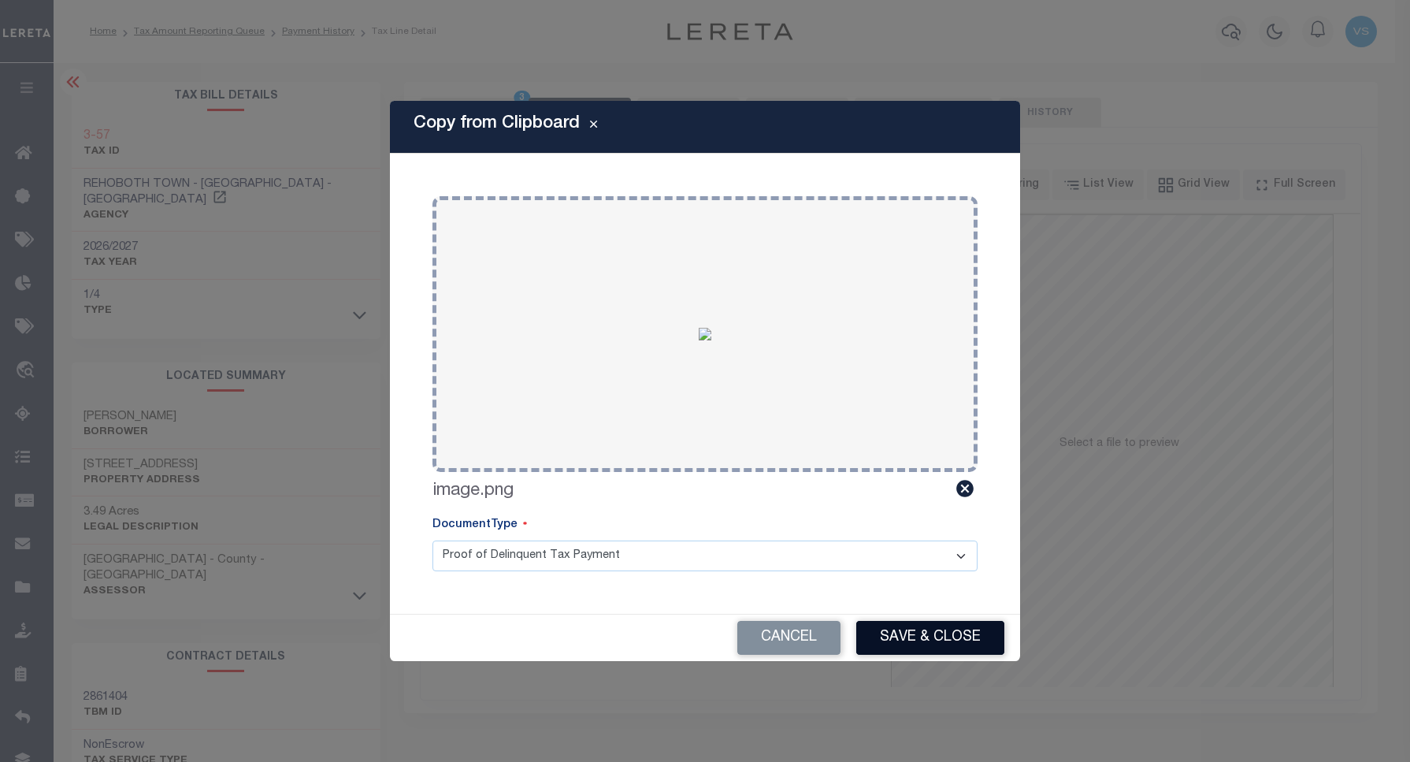
click at [885, 633] on button "Save & Close" at bounding box center [930, 638] width 148 height 34
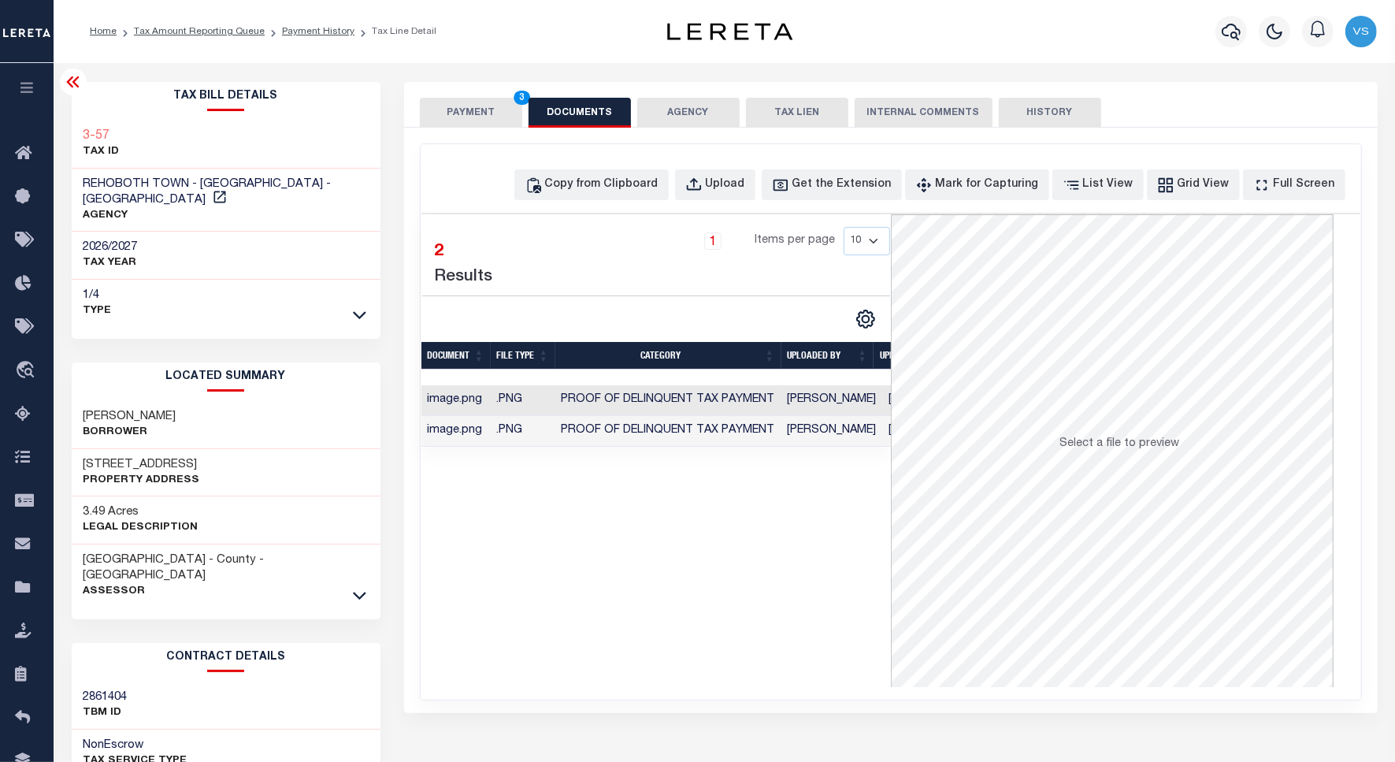
click at [441, 122] on button "PAYMENT 3" at bounding box center [471, 113] width 102 height 30
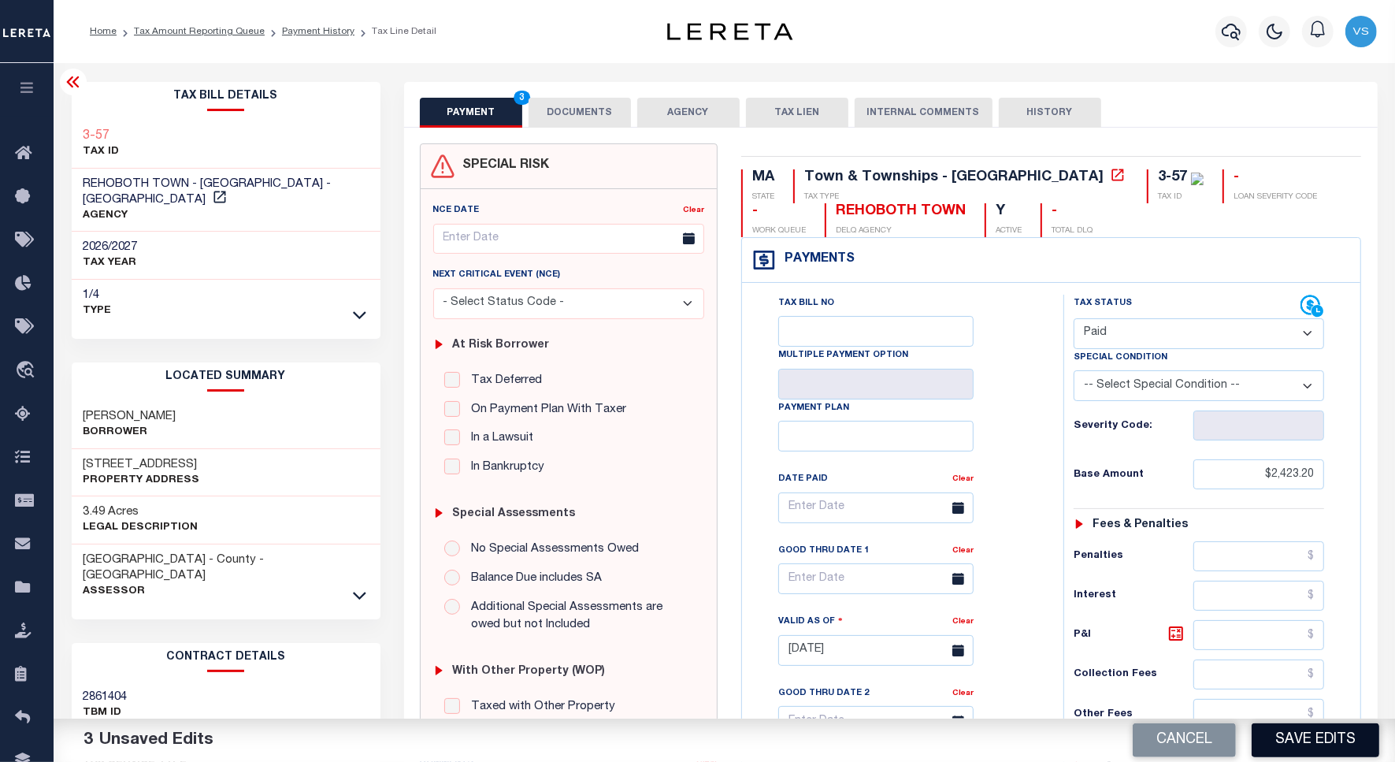
click at [1310, 726] on button "Save Edits" at bounding box center [1316, 740] width 128 height 34
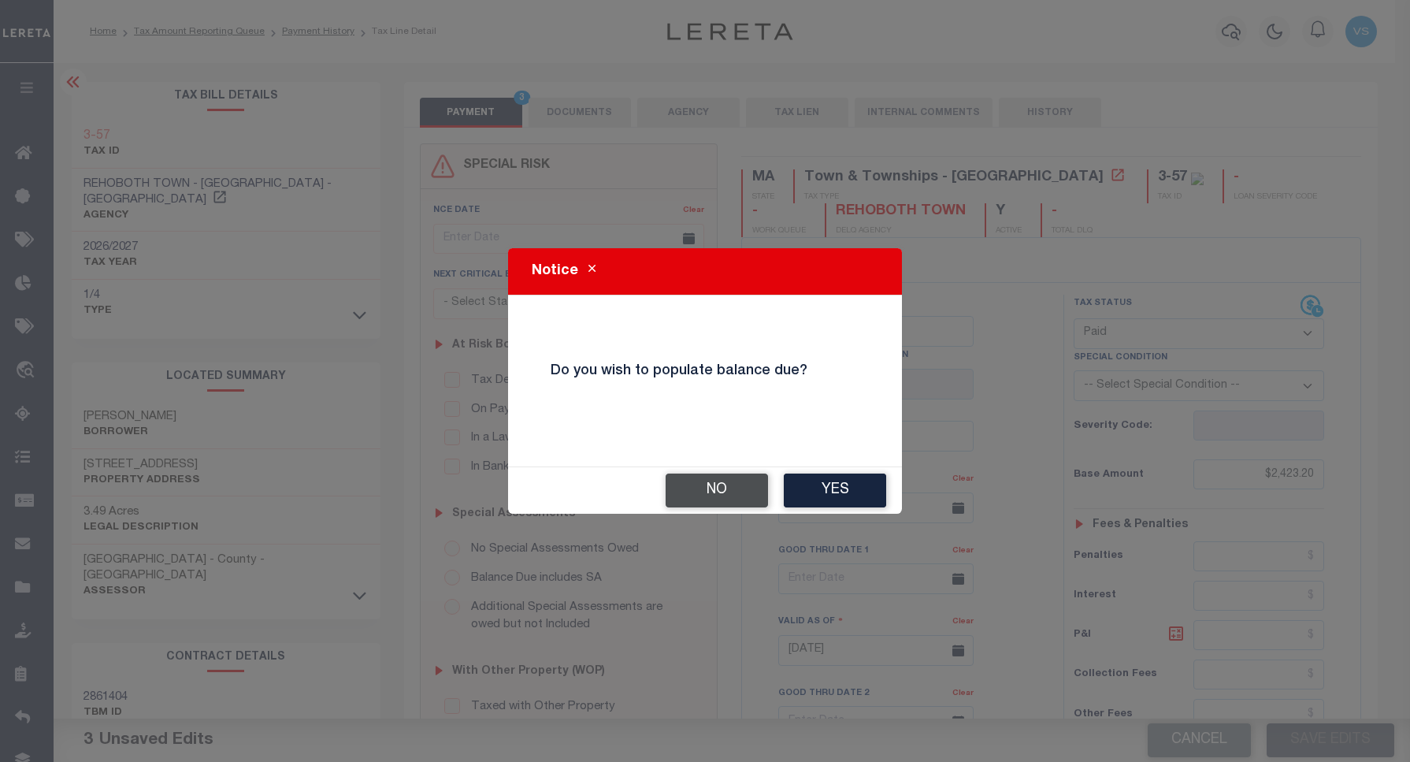
click at [743, 486] on button "No" at bounding box center [717, 491] width 102 height 34
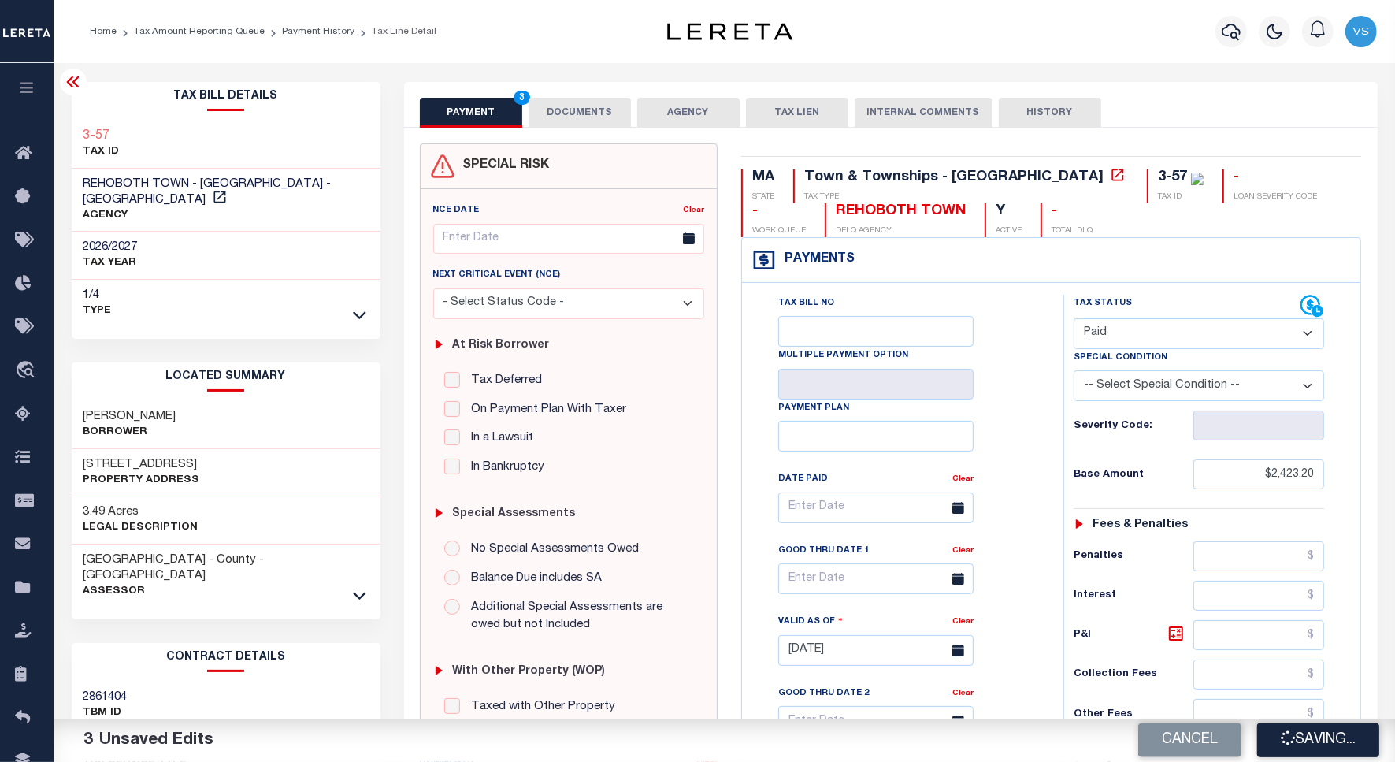
checkbox input "false"
type input "$2,423.2"
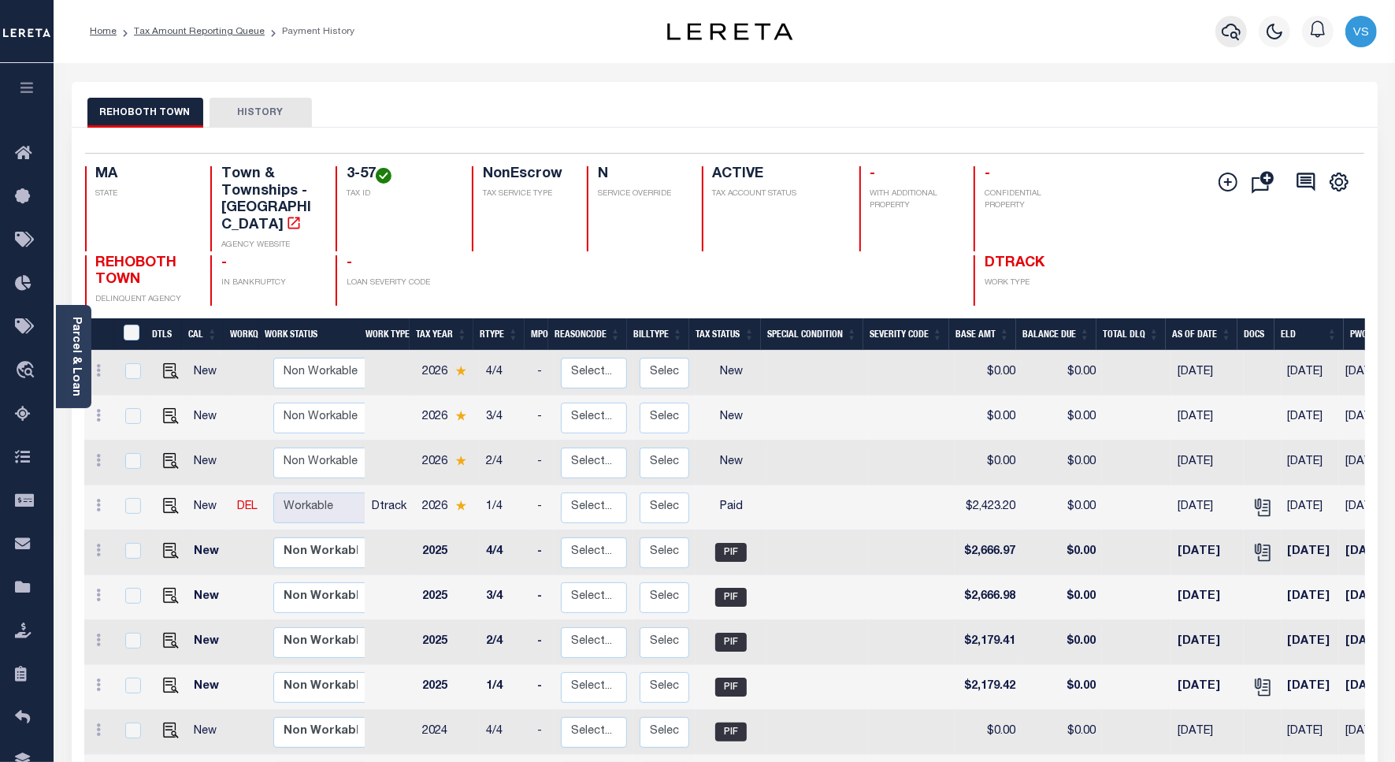
click at [1223, 35] on icon "button" at bounding box center [1231, 31] width 19 height 19
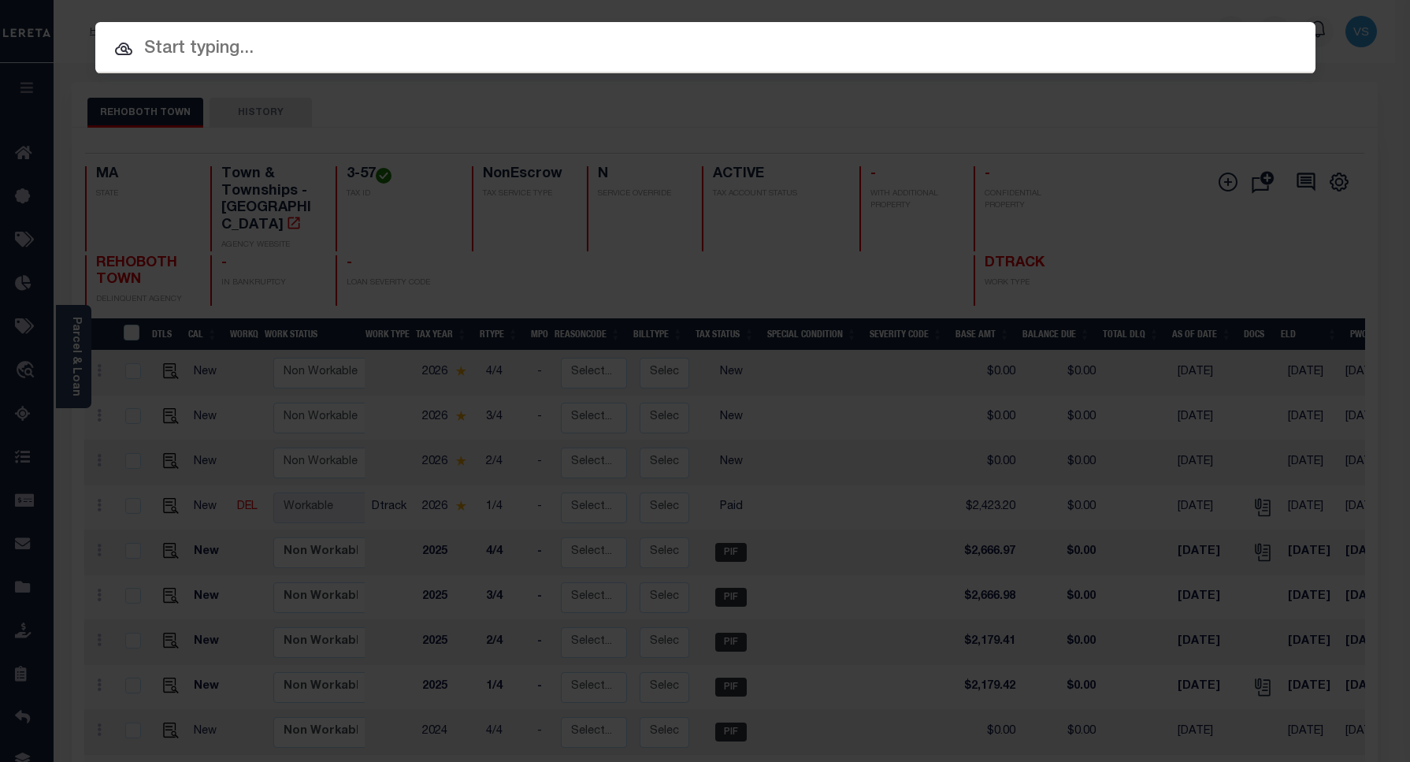
paste input "34823528"
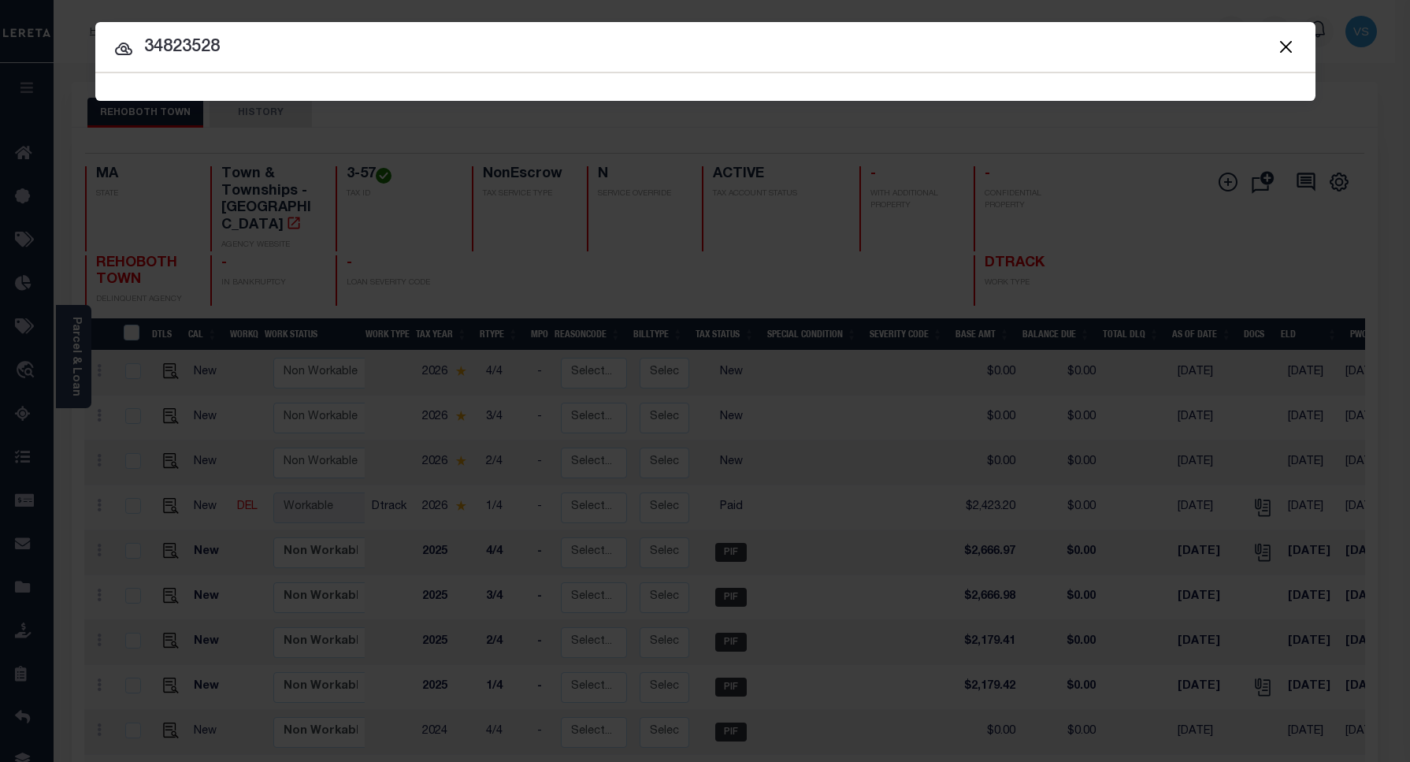
type input "34823528"
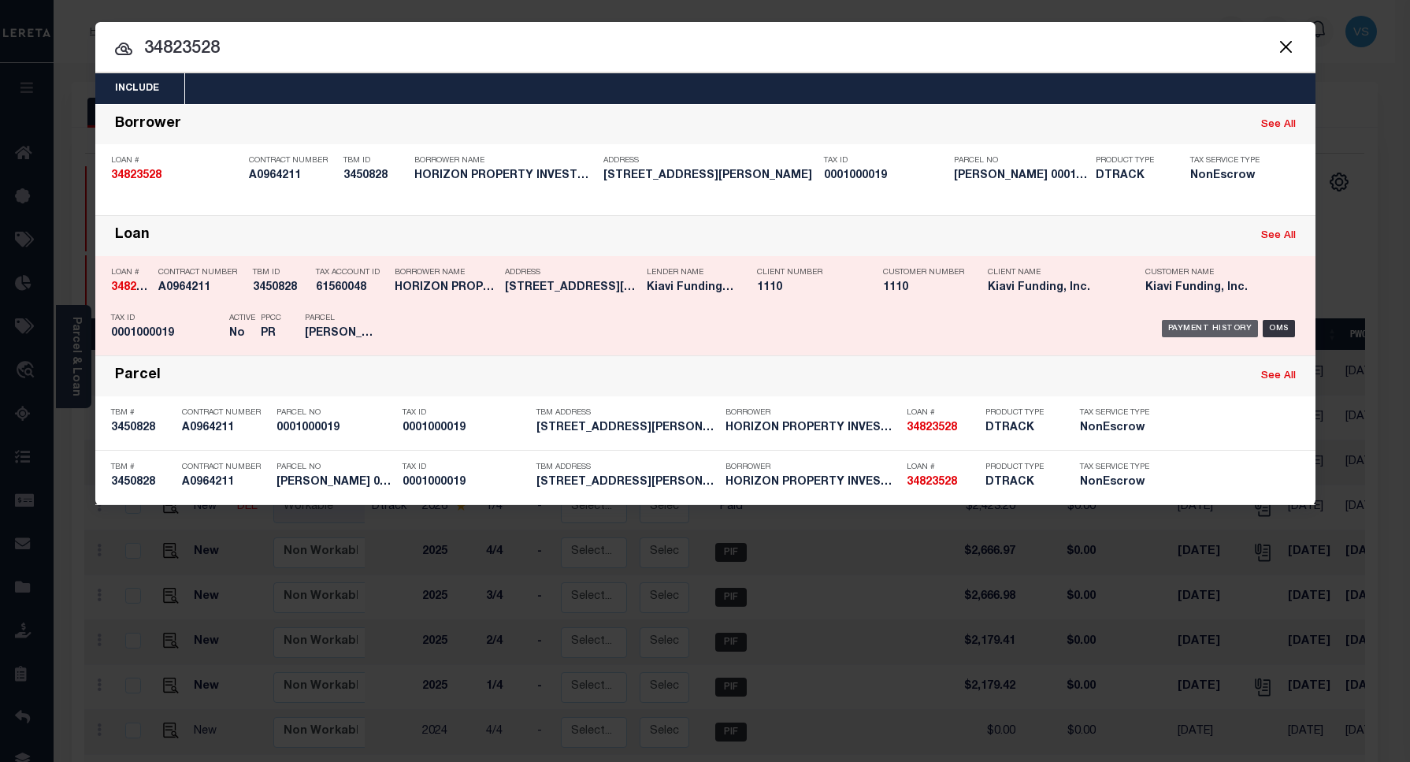
click at [1223, 323] on div "Payment History" at bounding box center [1210, 328] width 97 height 17
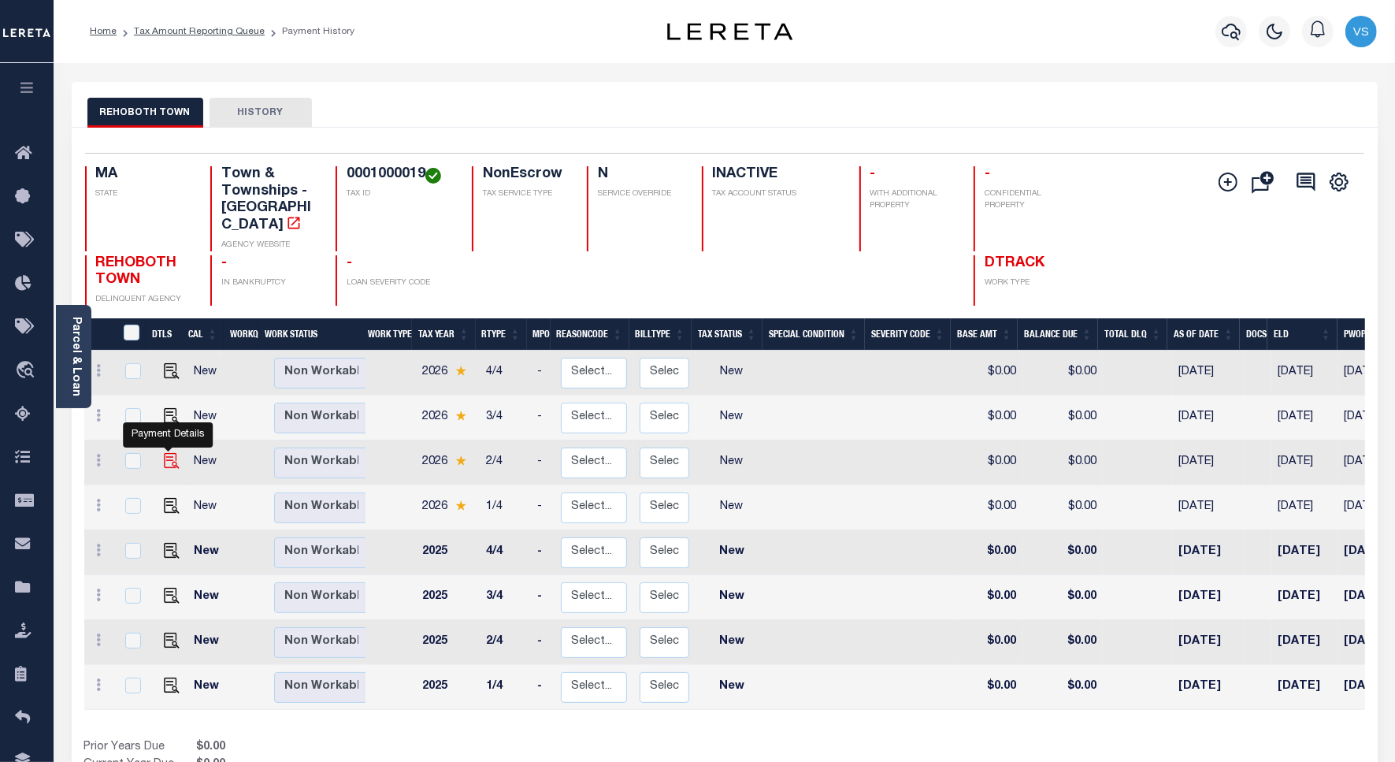
click at [164, 453] on img "" at bounding box center [172, 461] width 16 height 16
checkbox input "true"
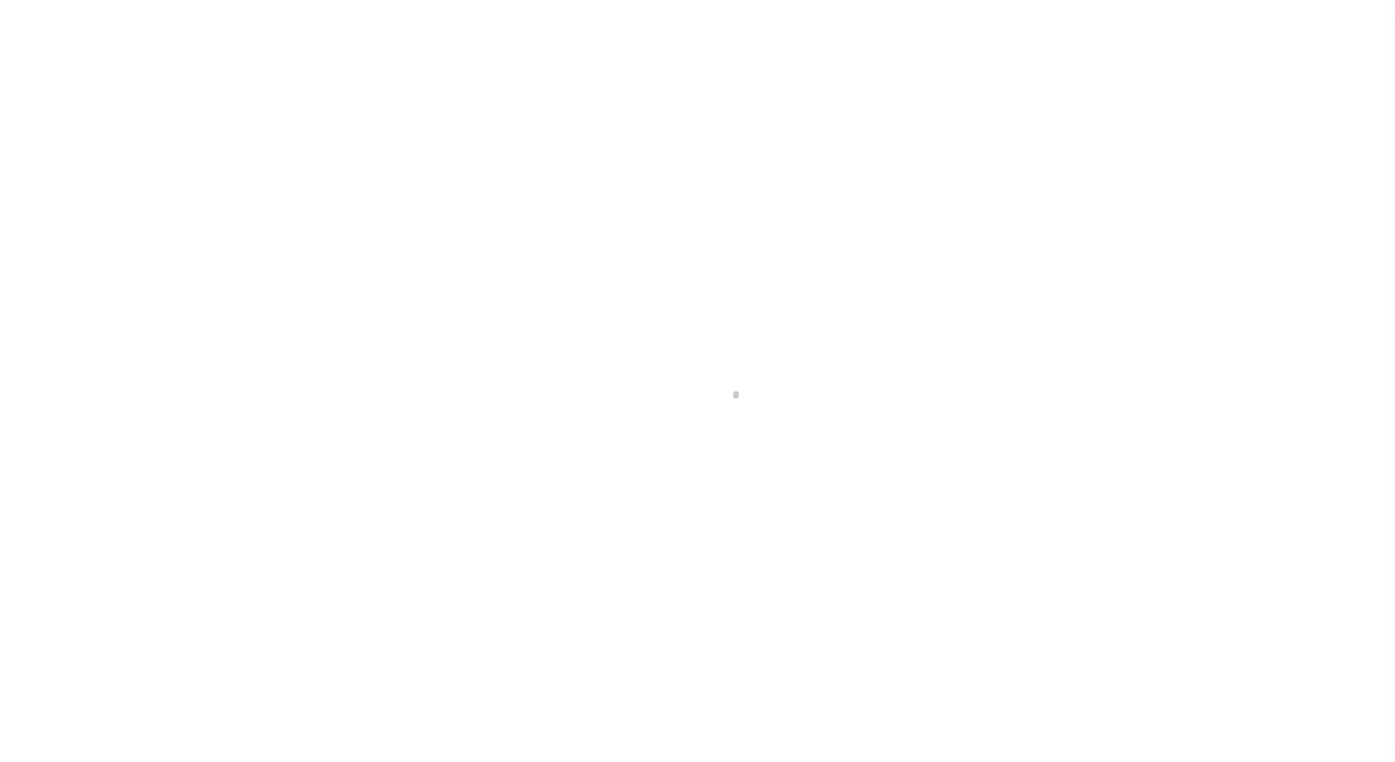
select select "NW2"
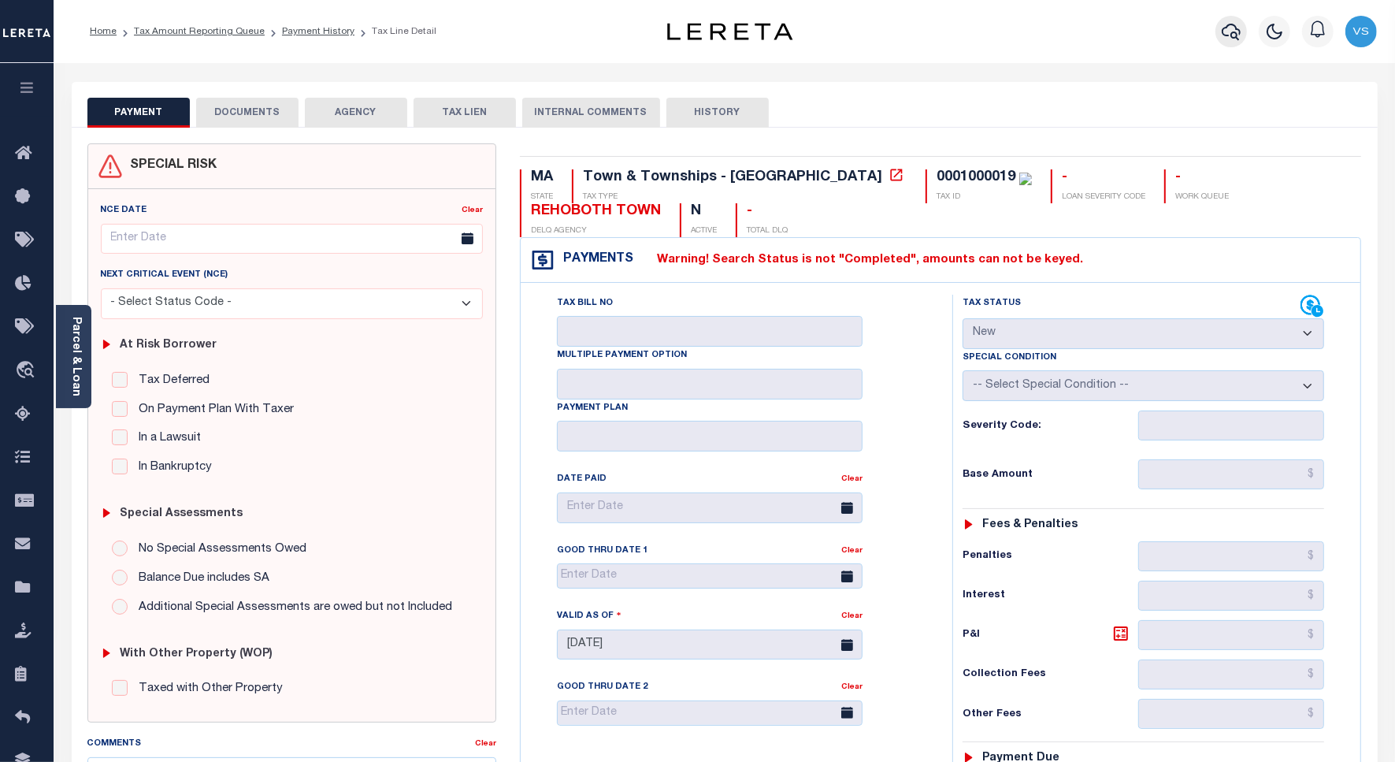
click at [1227, 34] on icon "button" at bounding box center [1231, 31] width 19 height 19
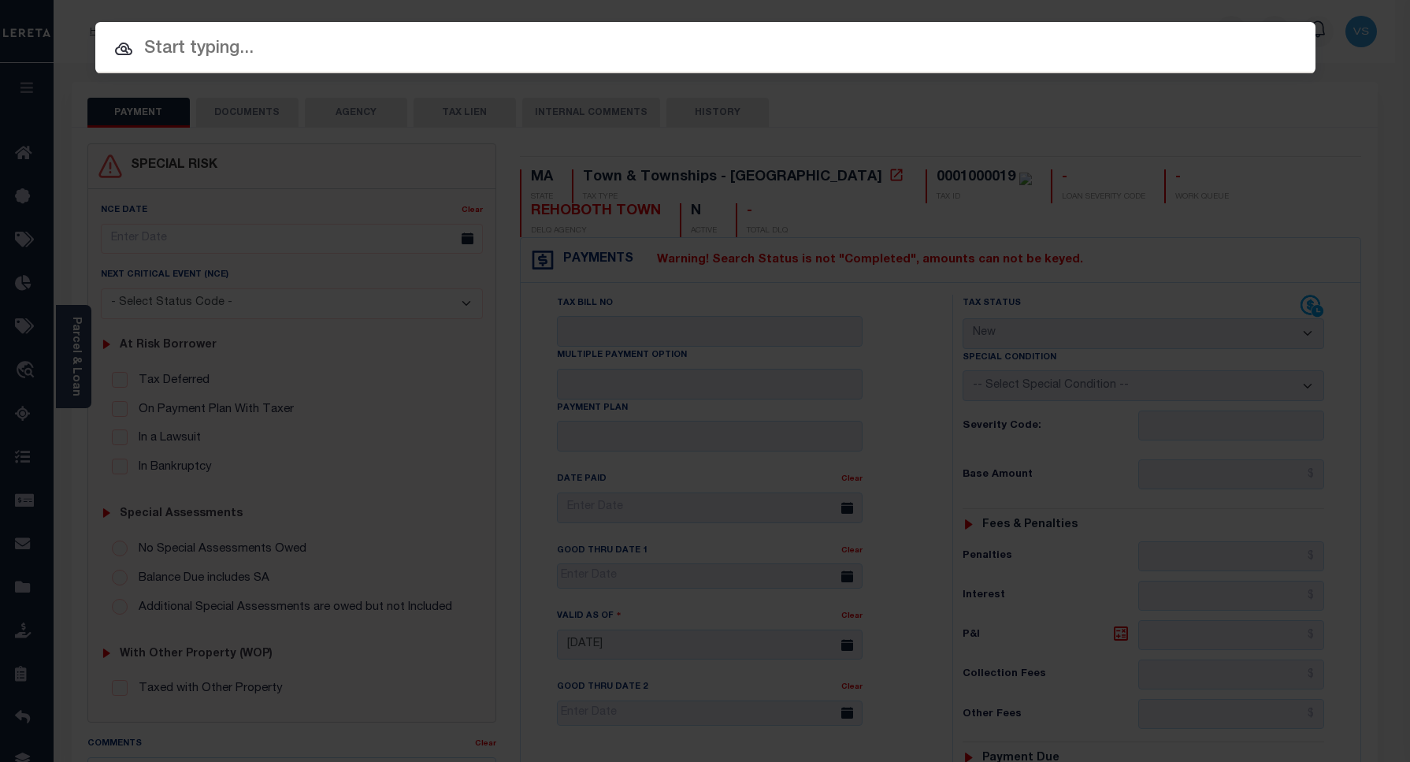
paste input "Retrieving data. Wait a few seconds and try to cut or copy again."
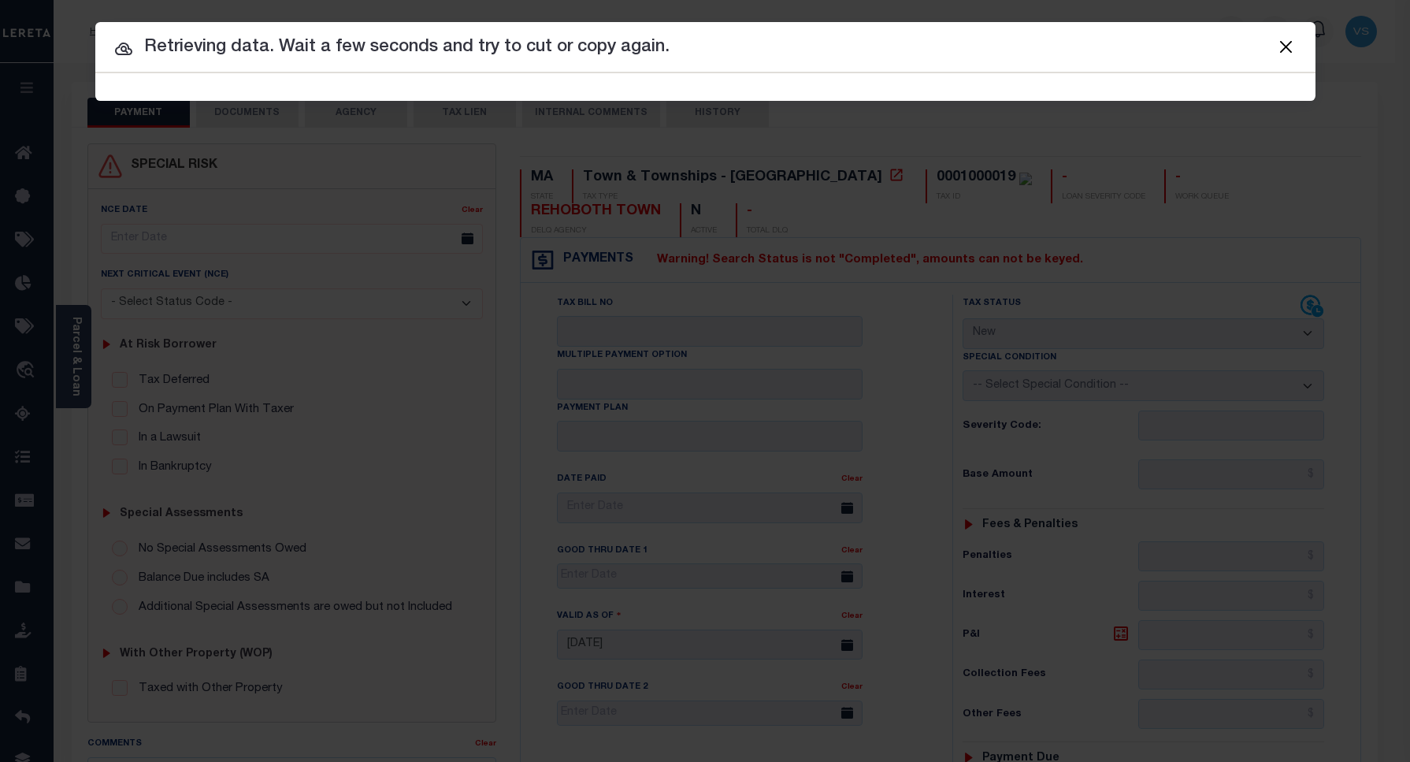
type input "Retrieving data. Wait a few seconds and try to cut or copy again."
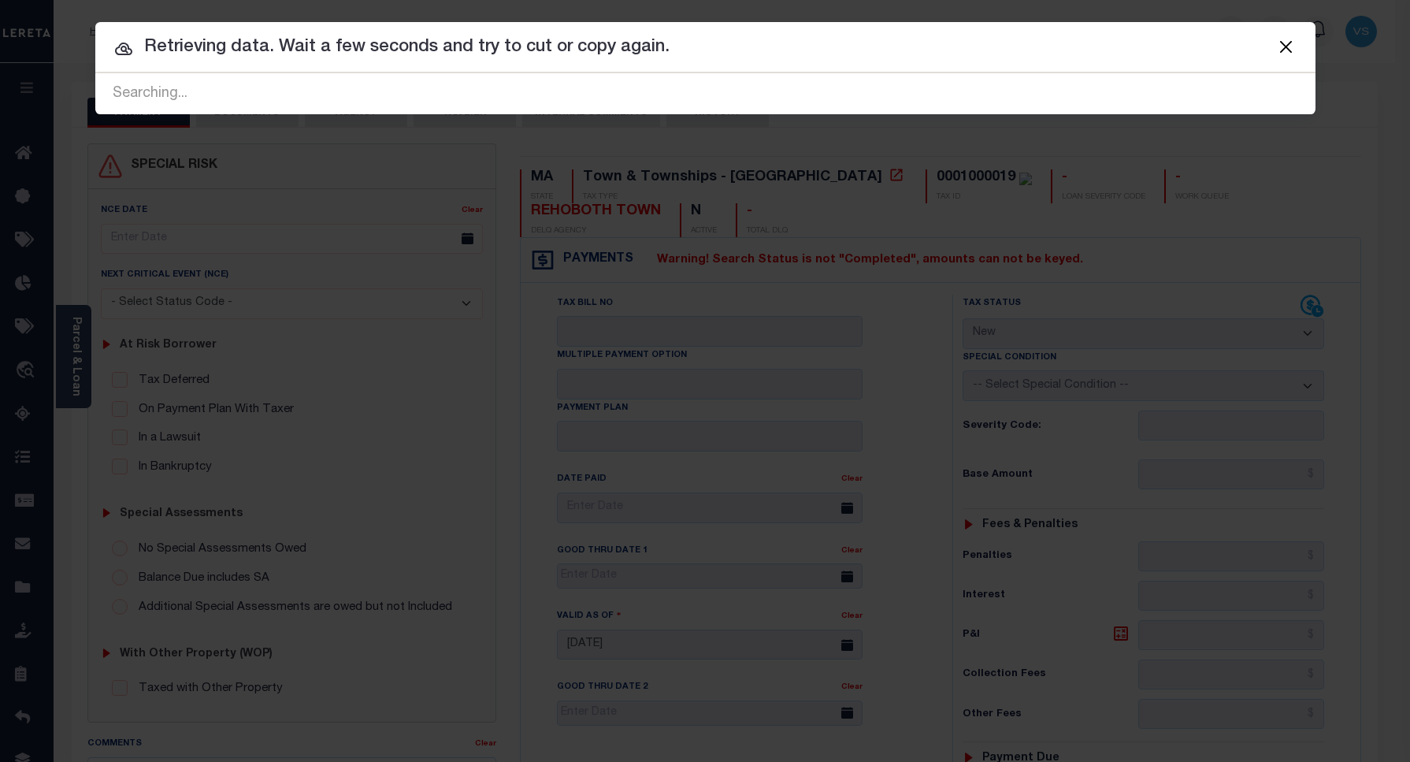
click at [1280, 49] on button "Close" at bounding box center [1286, 46] width 20 height 20
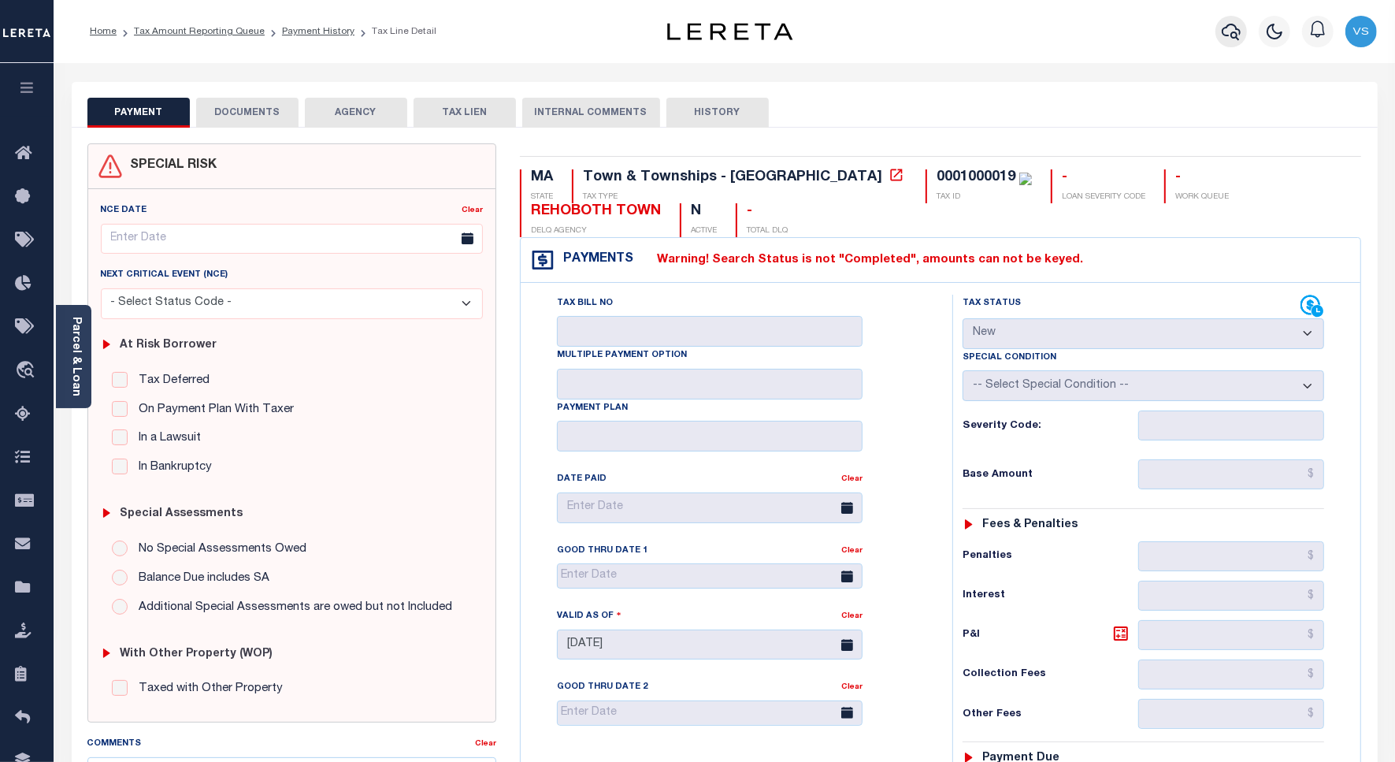
click at [1233, 33] on icon "button" at bounding box center [1231, 32] width 19 height 17
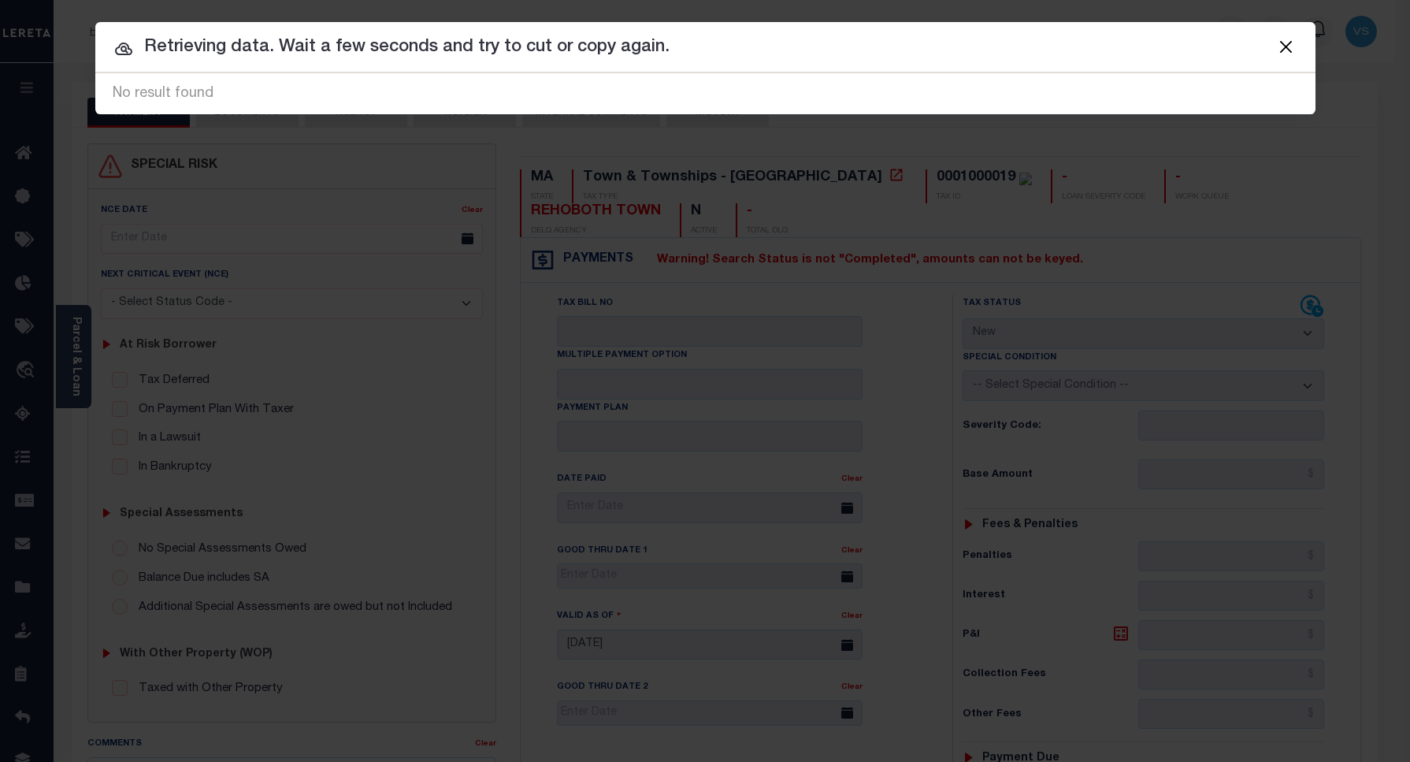
click at [691, 53] on input "Retrieving data. Wait a few seconds and try to cut or copy again." at bounding box center [705, 48] width 1221 height 28
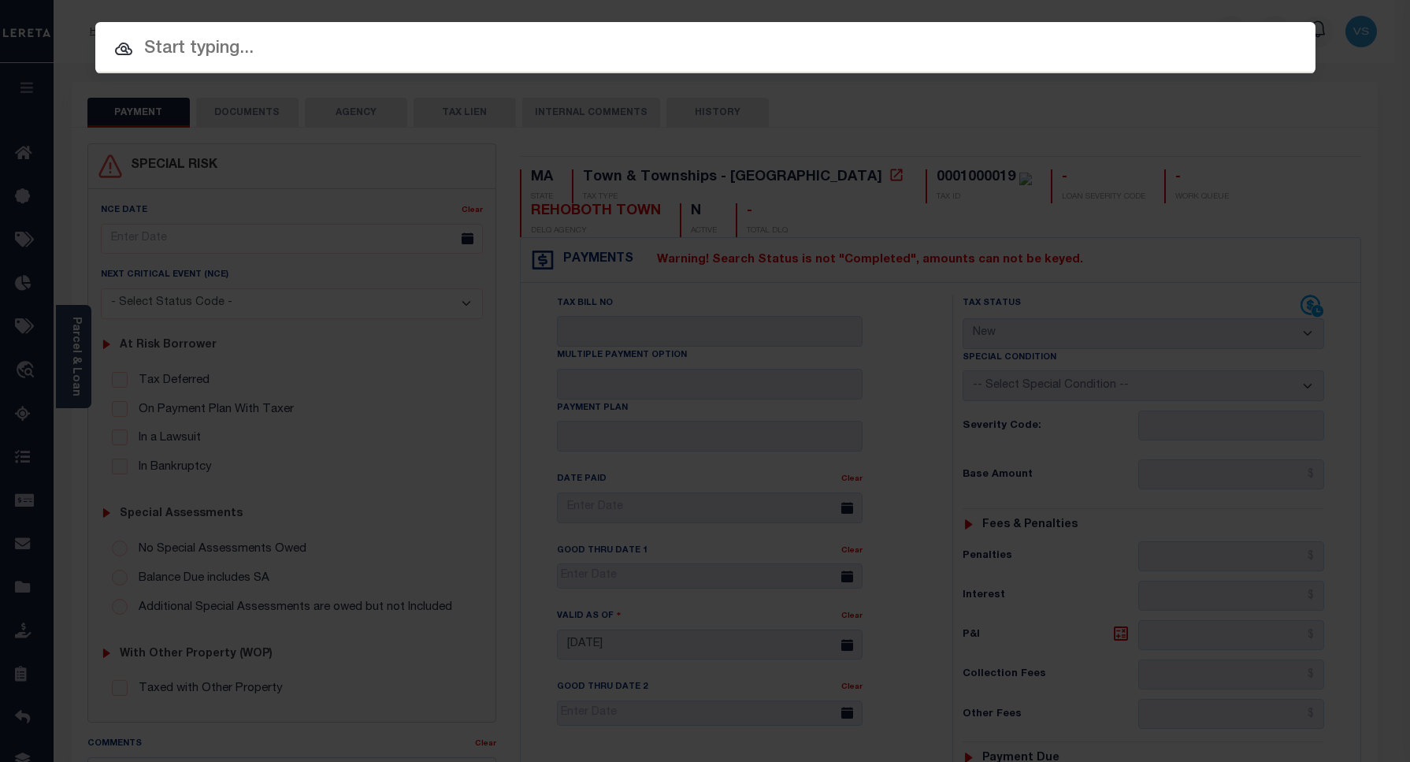
paste input "Retrieving data. Wait a few seconds and try to cut or copy again."
type input "Retrieving data. Wait a few seconds and try to cut or copy again."
paste input "34724890"
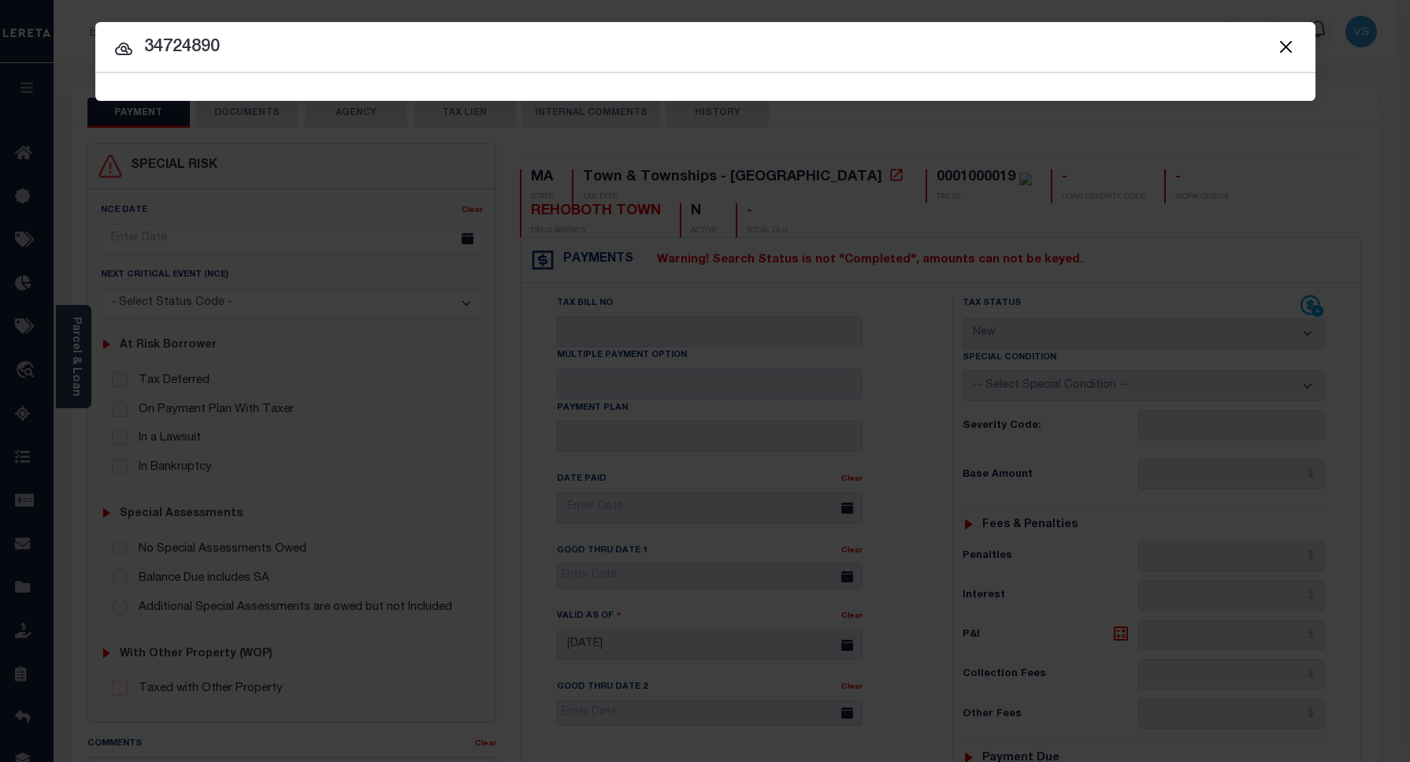
type input "34724890"
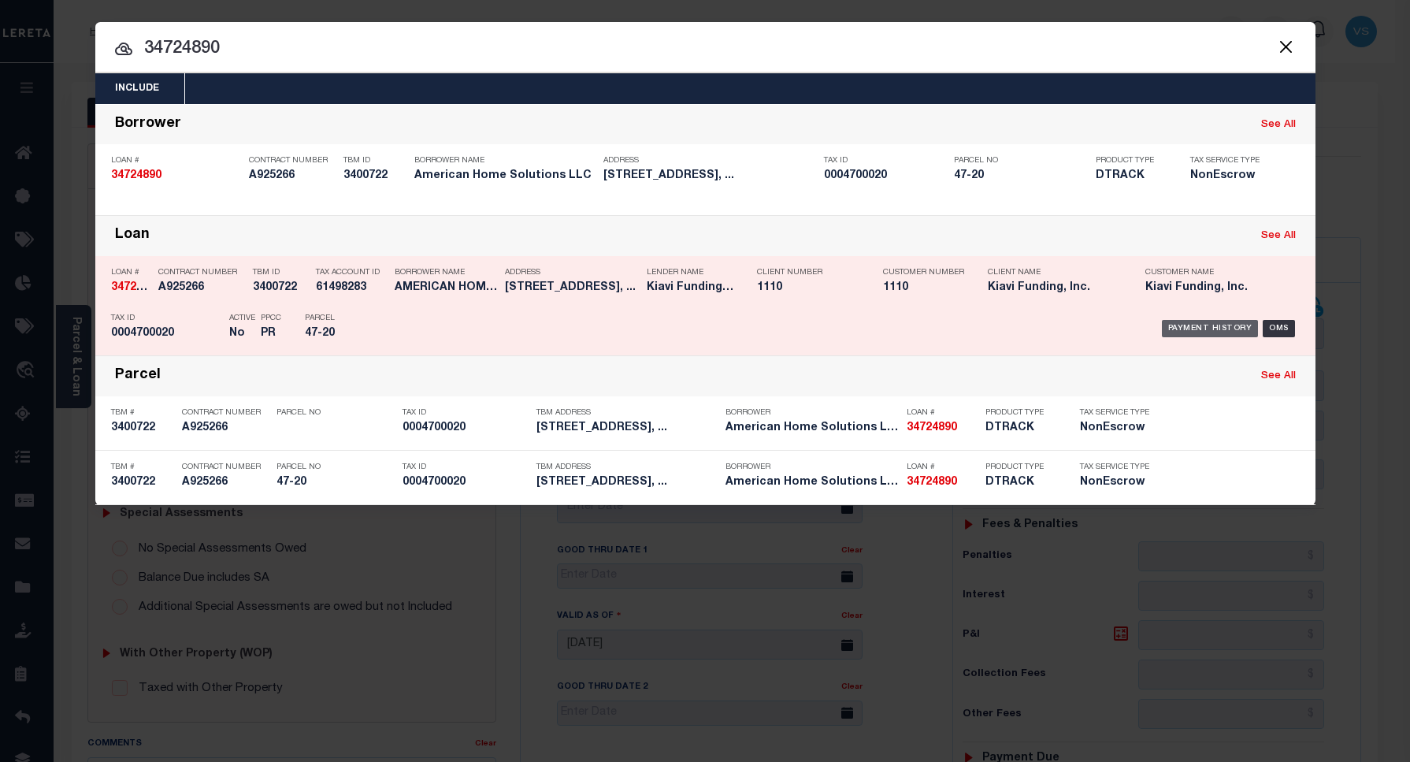
click at [1208, 332] on div "Payment History" at bounding box center [1210, 328] width 97 height 17
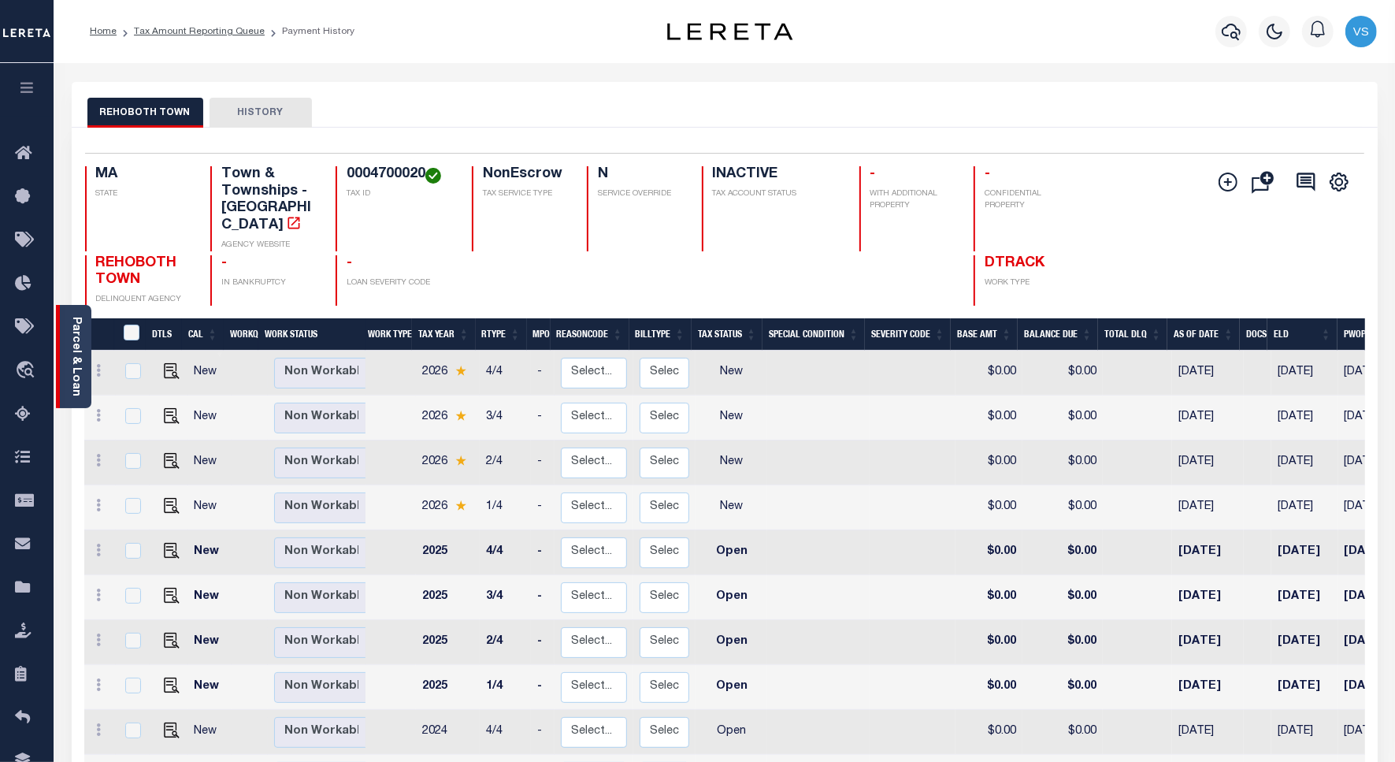
click at [72, 372] on link "Parcel & Loan" at bounding box center [75, 357] width 11 height 80
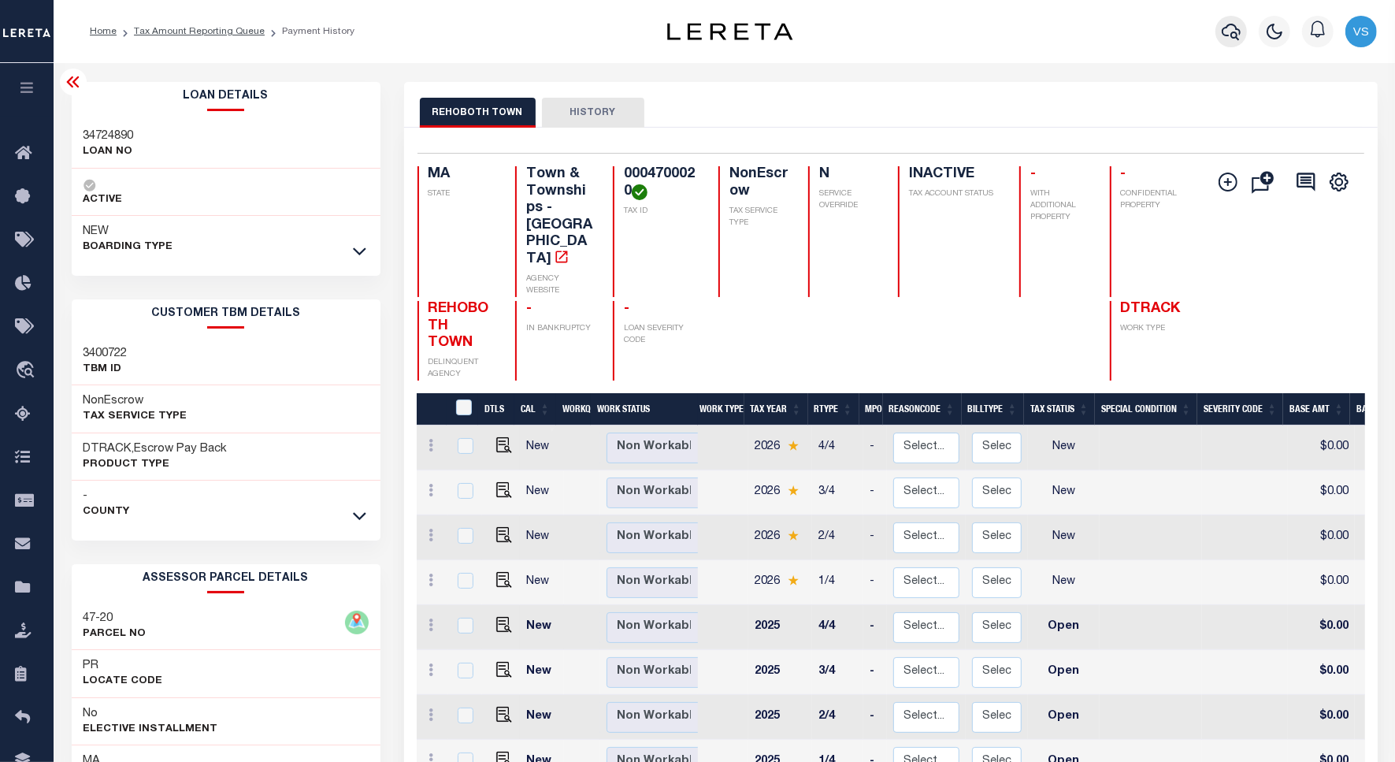
click at [1230, 29] on icon "button" at bounding box center [1231, 31] width 19 height 19
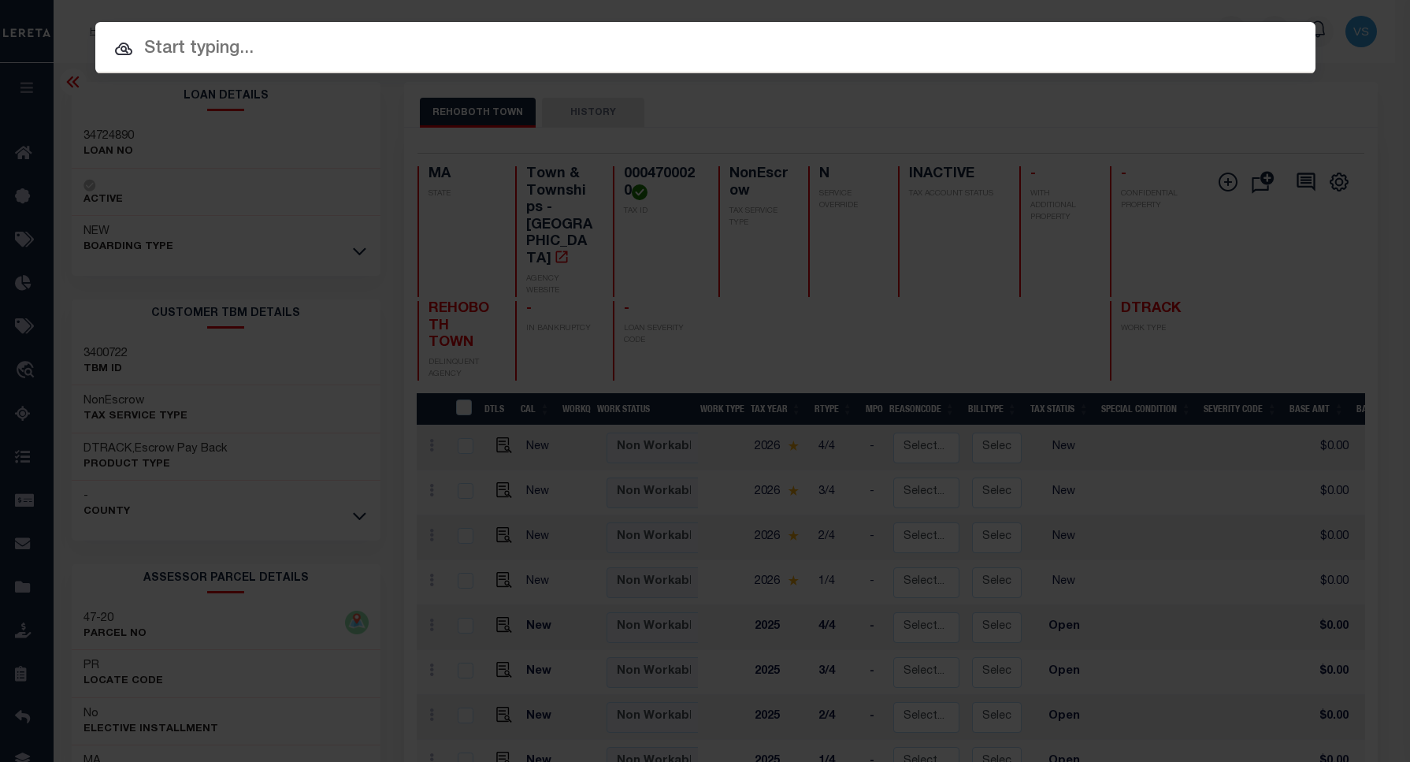
paste input "Retrieving data. Wait a few seconds and try to cut or copy again."
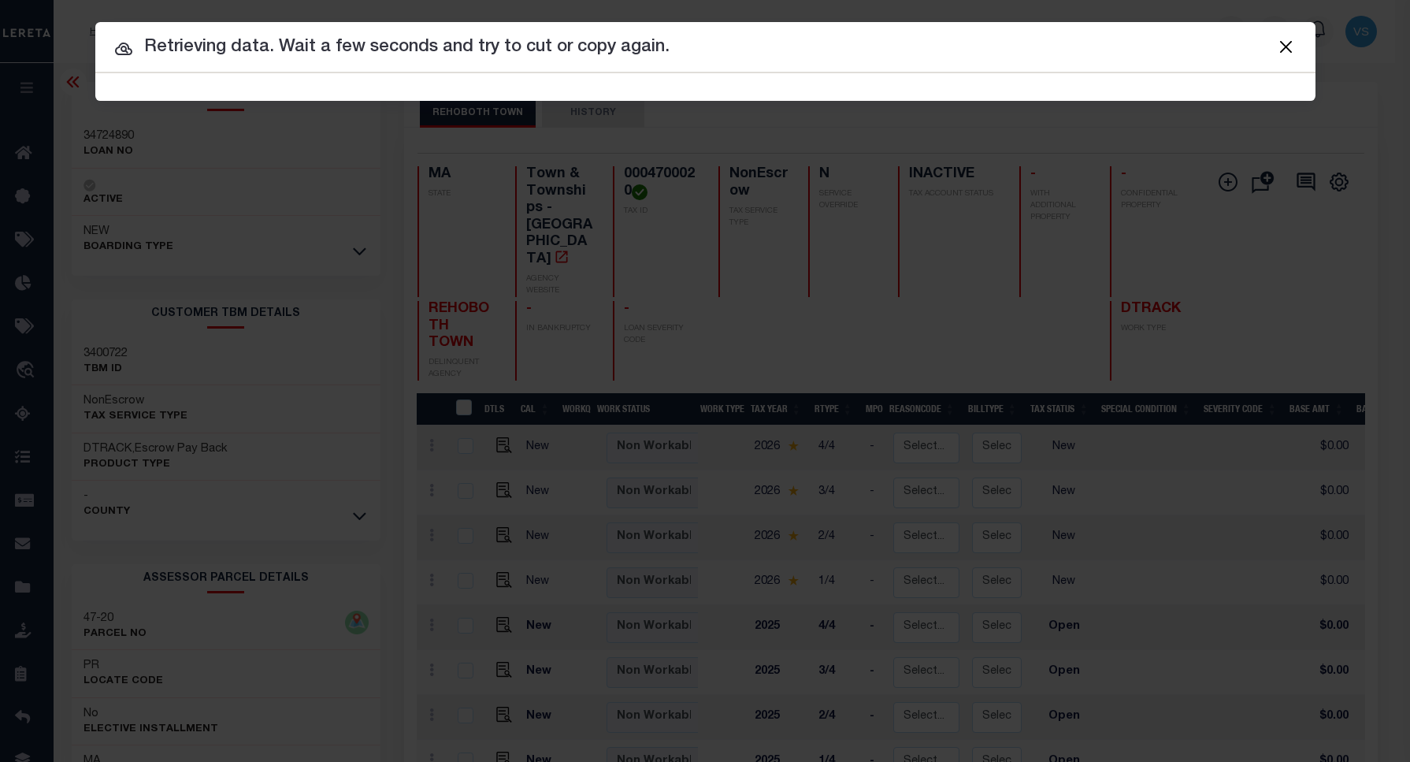
type input "Retrieving data. Wait a few seconds and try to cut or copy again."
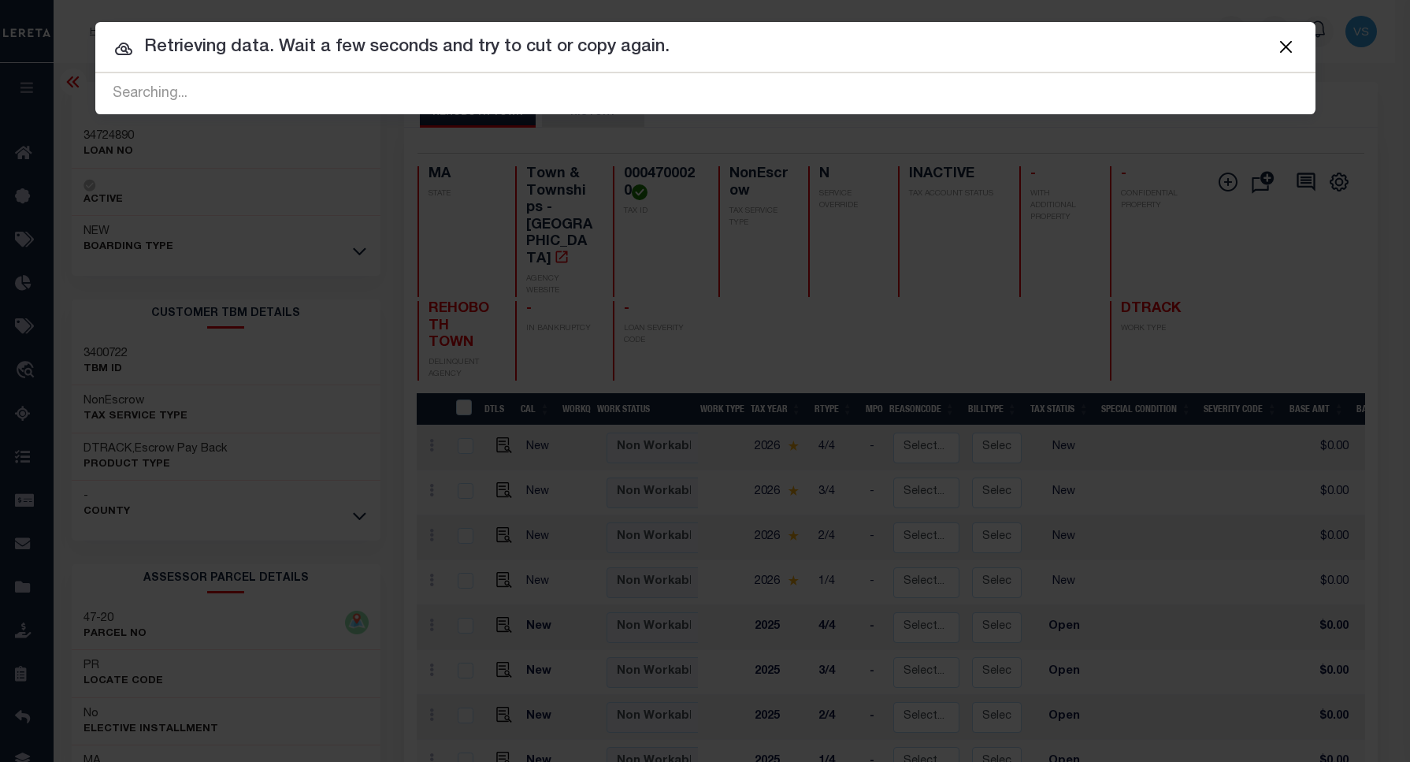
click at [297, 45] on input "Retrieving data. Wait a few seconds and try to cut or copy again." at bounding box center [705, 48] width 1221 height 28
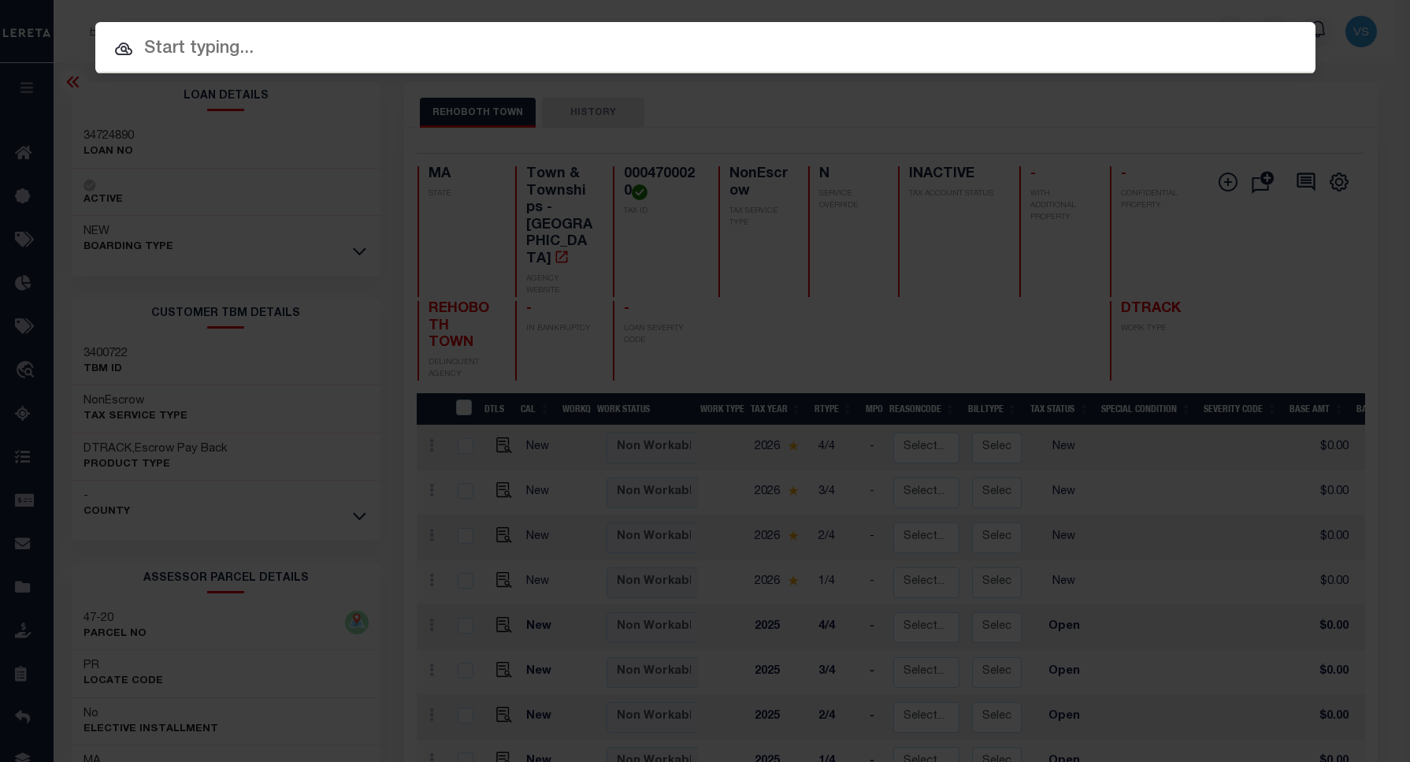
paste input "510020757"
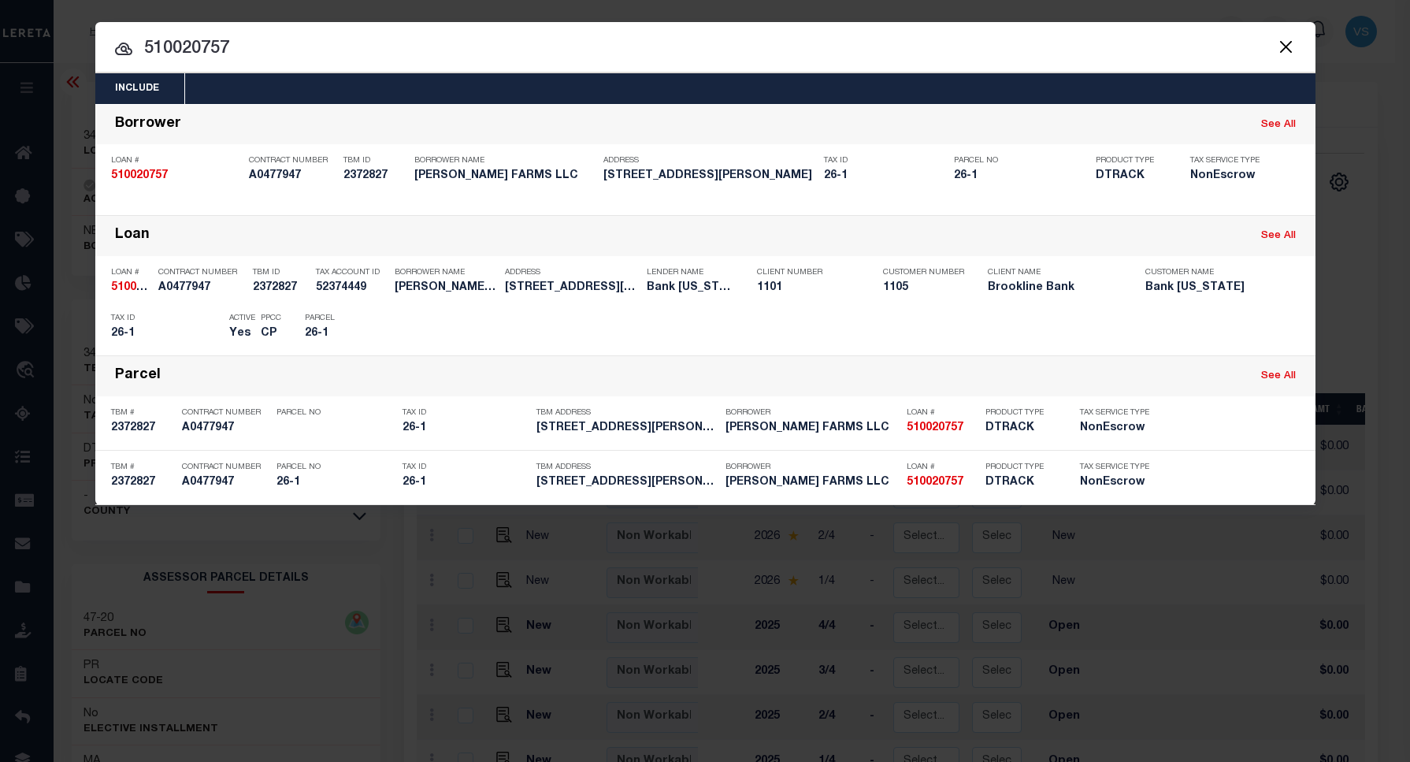
click at [190, 55] on input "510020757" at bounding box center [705, 49] width 1221 height 28
paste input "26-1"
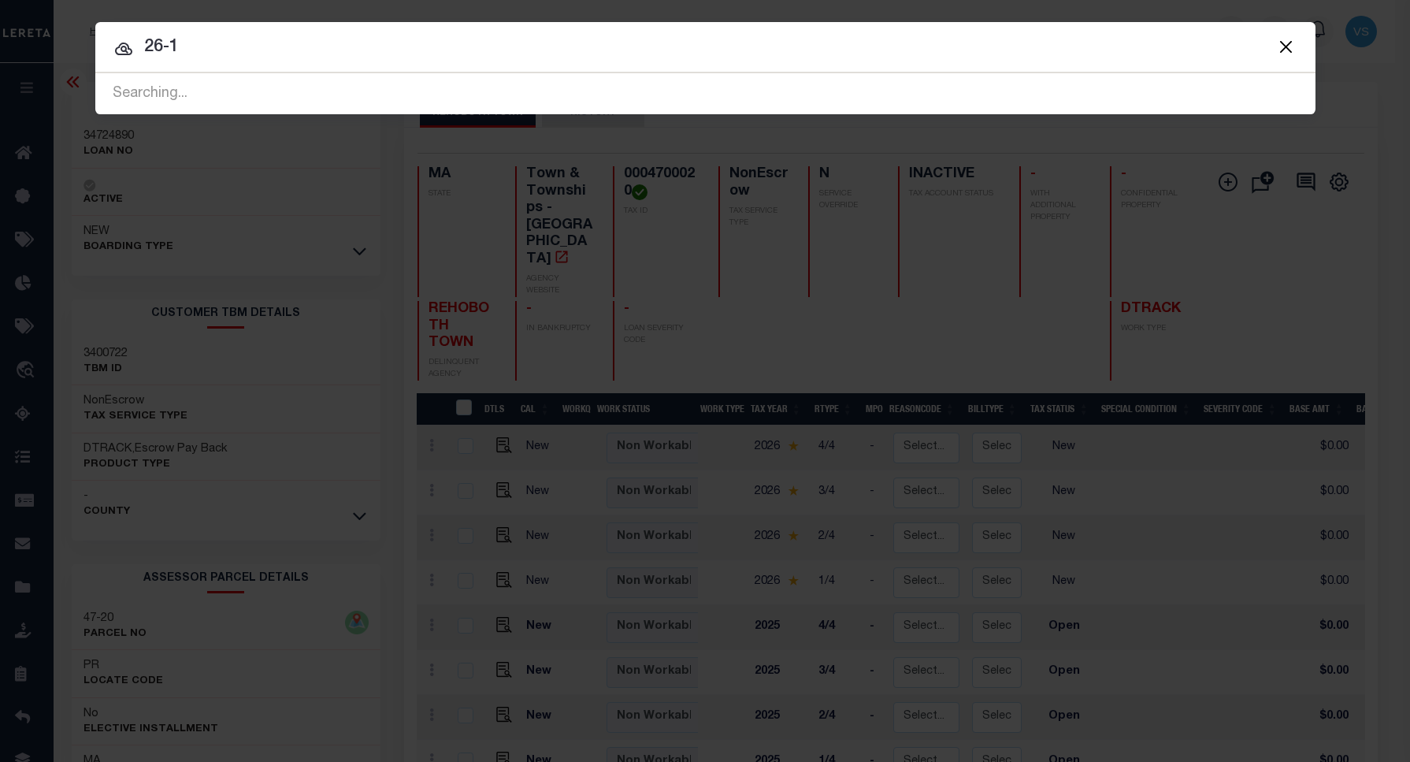
type input "510020757"
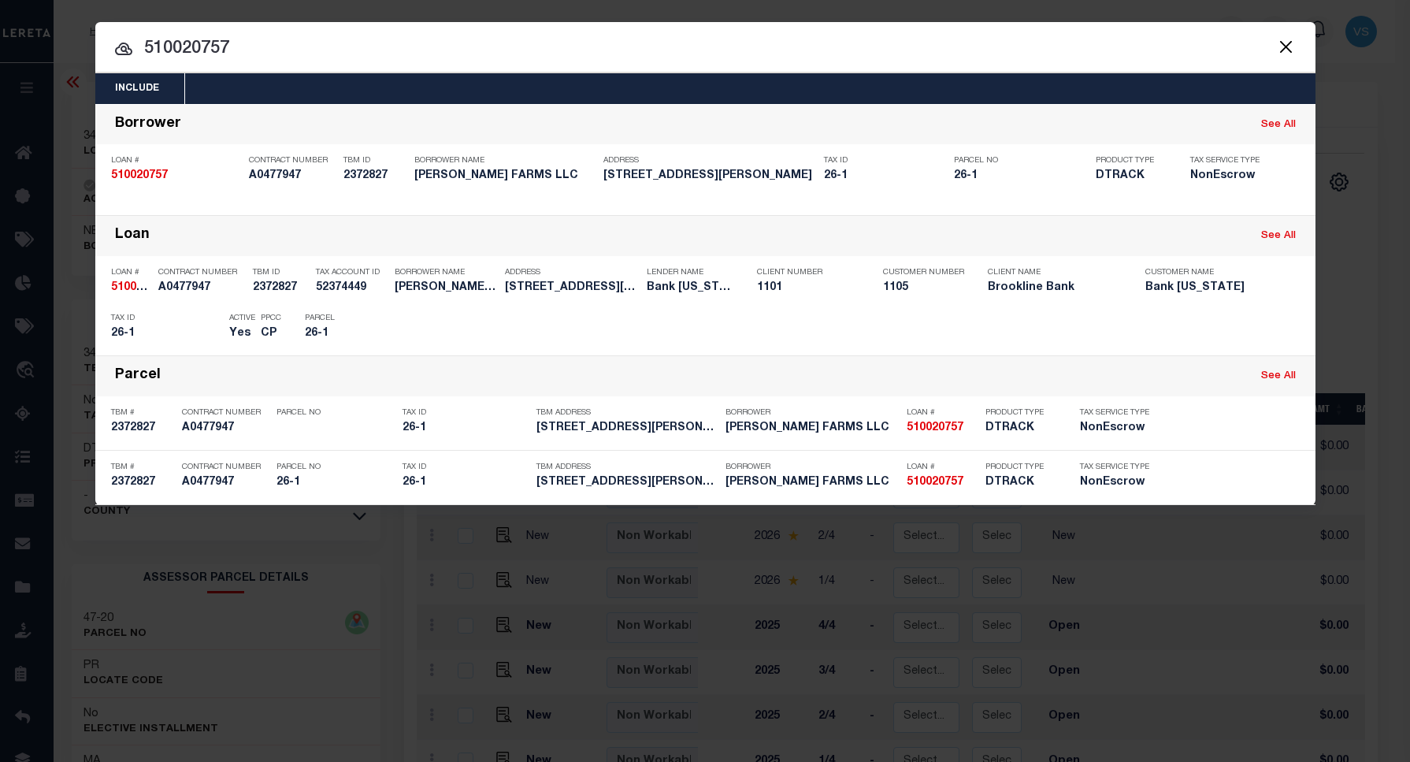
click at [310, 46] on input "510020757" at bounding box center [705, 49] width 1221 height 28
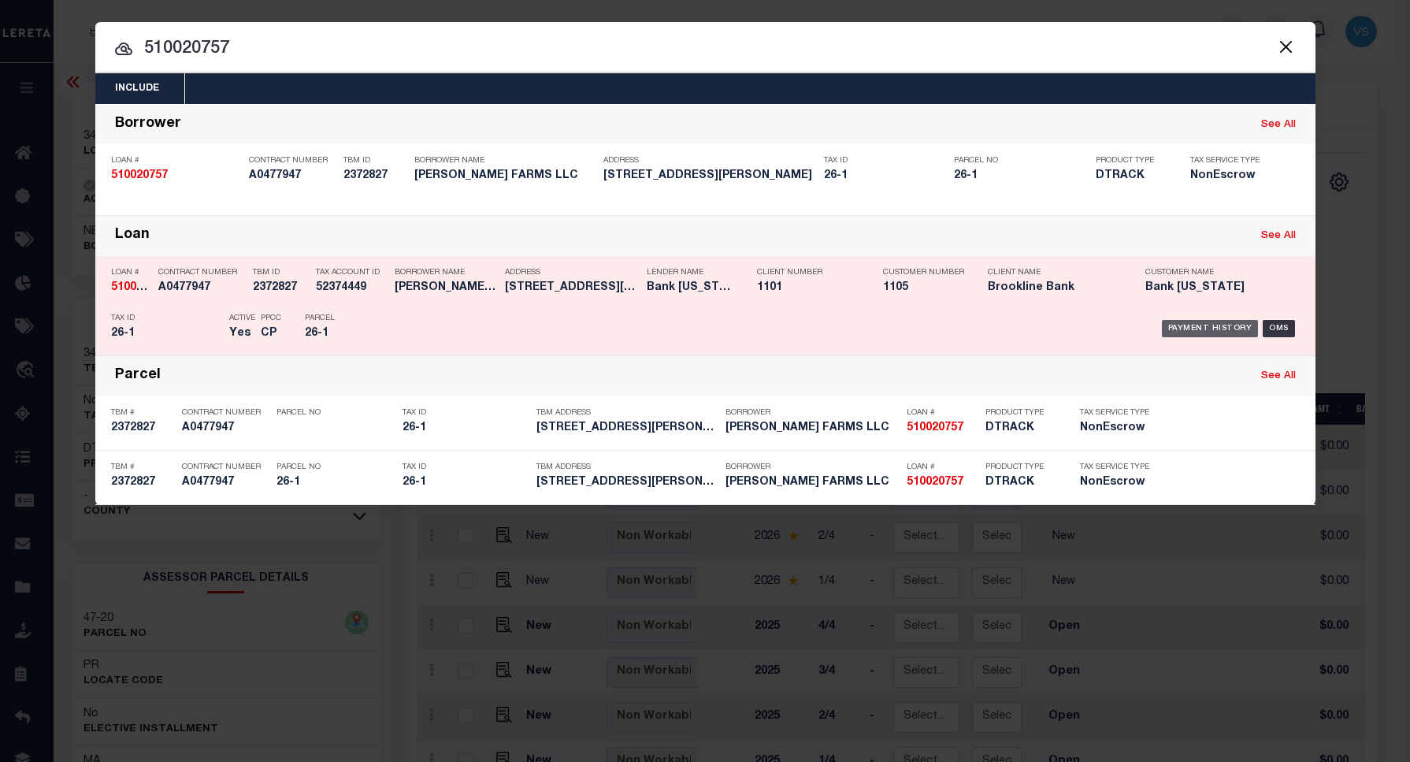
click at [1184, 324] on div "Payment History" at bounding box center [1210, 328] width 97 height 17
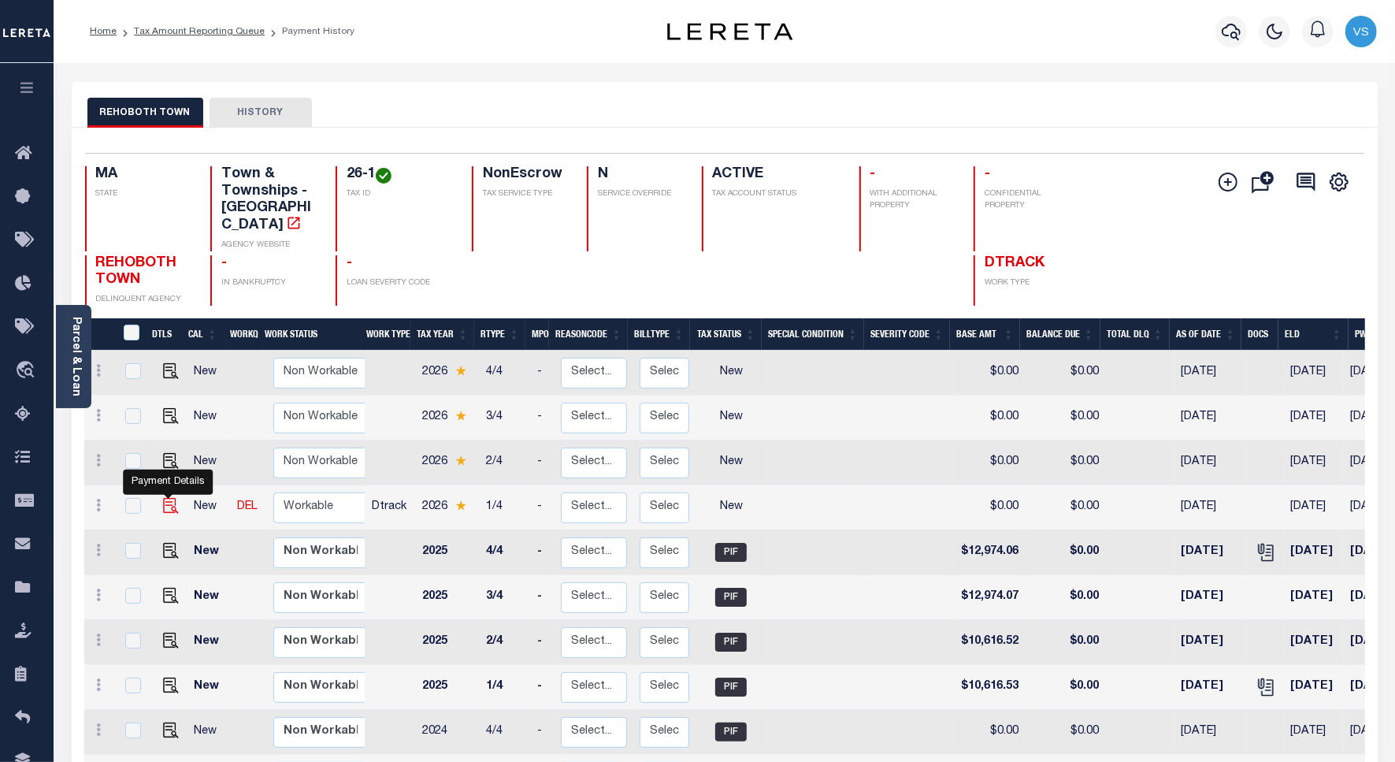
click at [171, 498] on img "" at bounding box center [171, 506] width 16 height 16
checkbox input "true"
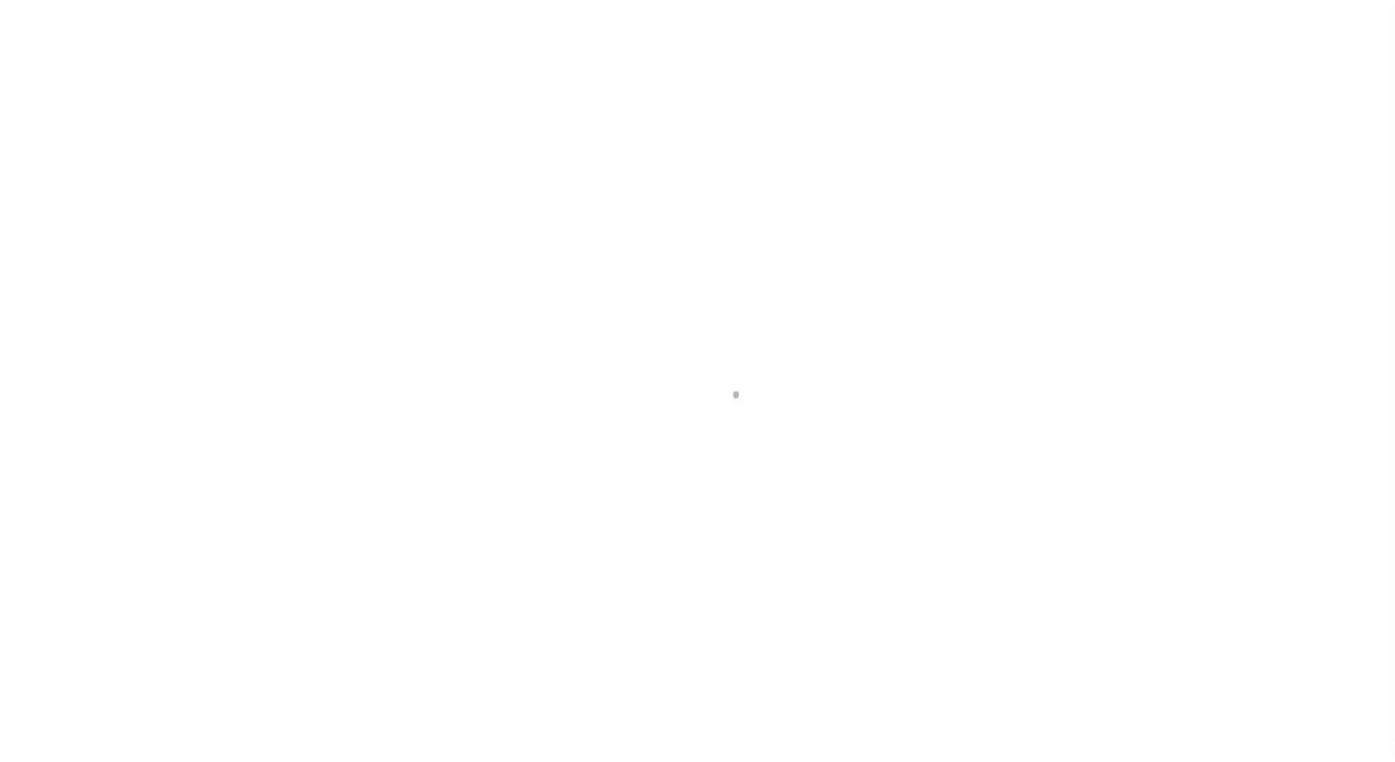
select select "NW2"
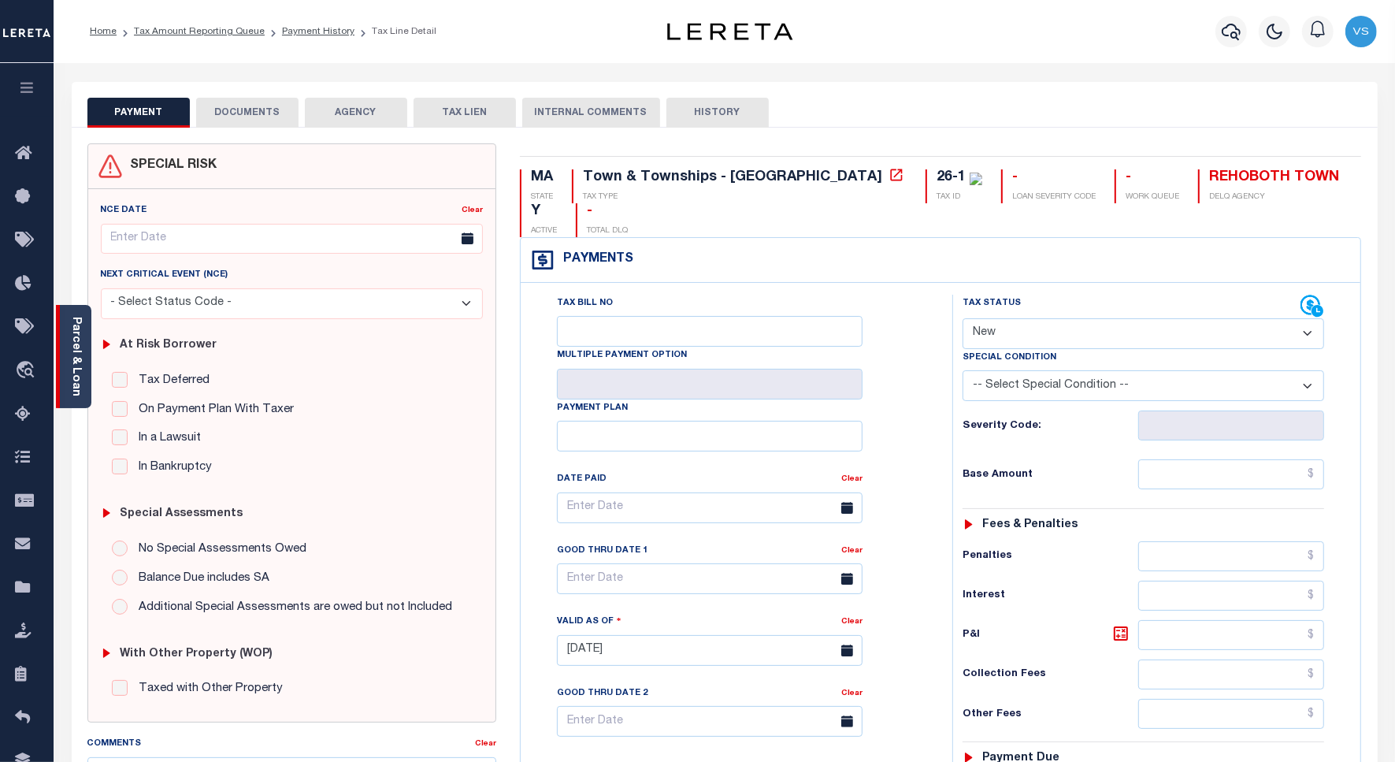
click at [75, 368] on link "Parcel & Loan" at bounding box center [75, 357] width 11 height 80
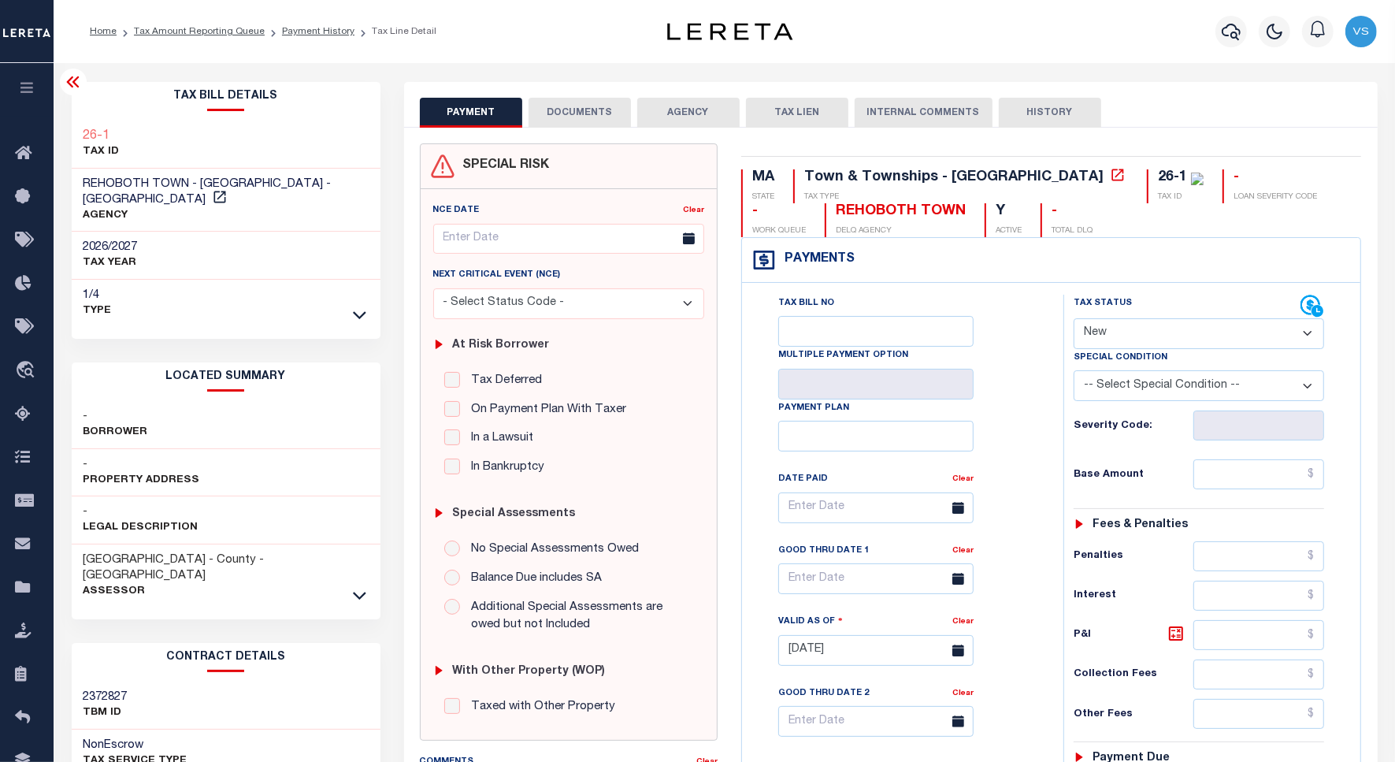
click at [1158, 172] on div "26-1" at bounding box center [1172, 177] width 29 height 14
drag, startPoint x: 1052, startPoint y: 178, endPoint x: 1014, endPoint y: 181, distance: 38.0
click at [1147, 181] on div "26-1 TAX ID" at bounding box center [1175, 186] width 57 height 34
copy div "26-1"
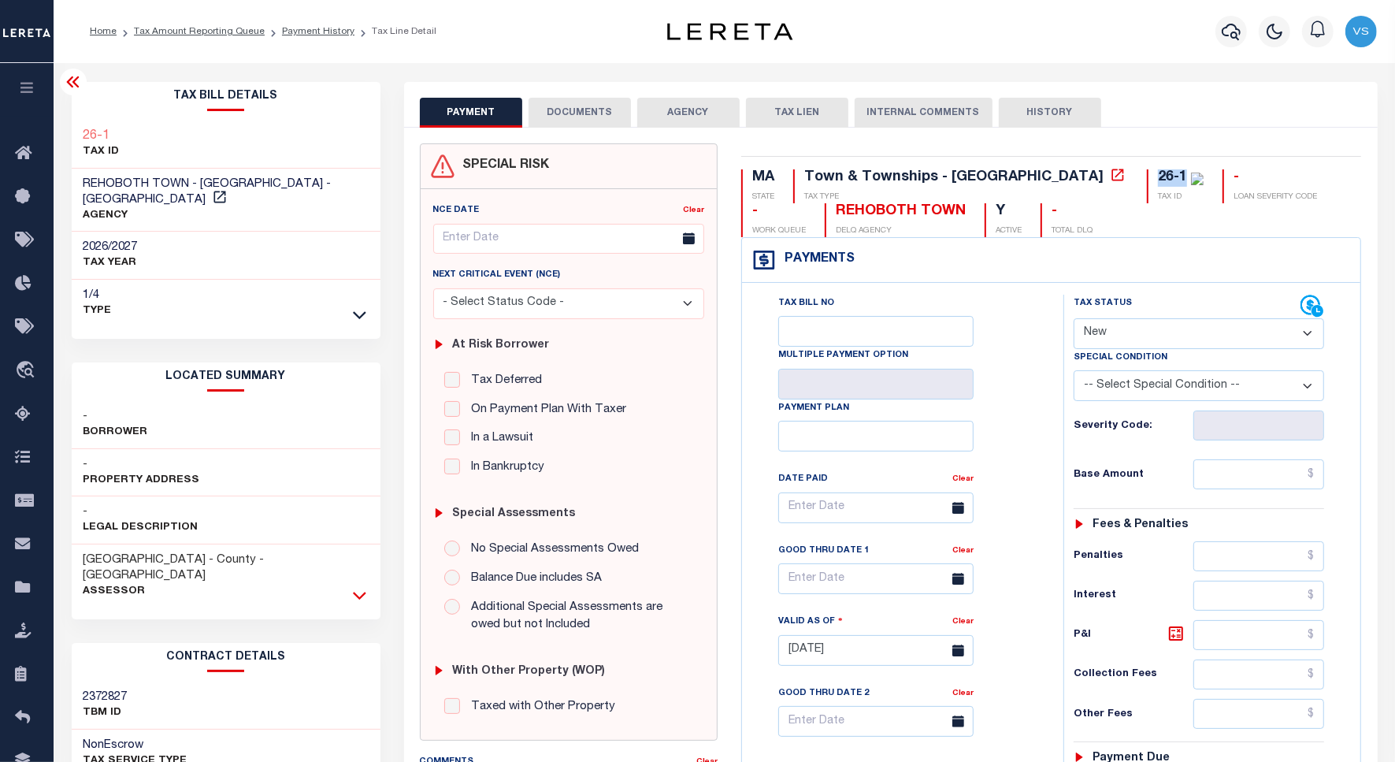
click at [356, 592] on icon at bounding box center [359, 596] width 13 height 8
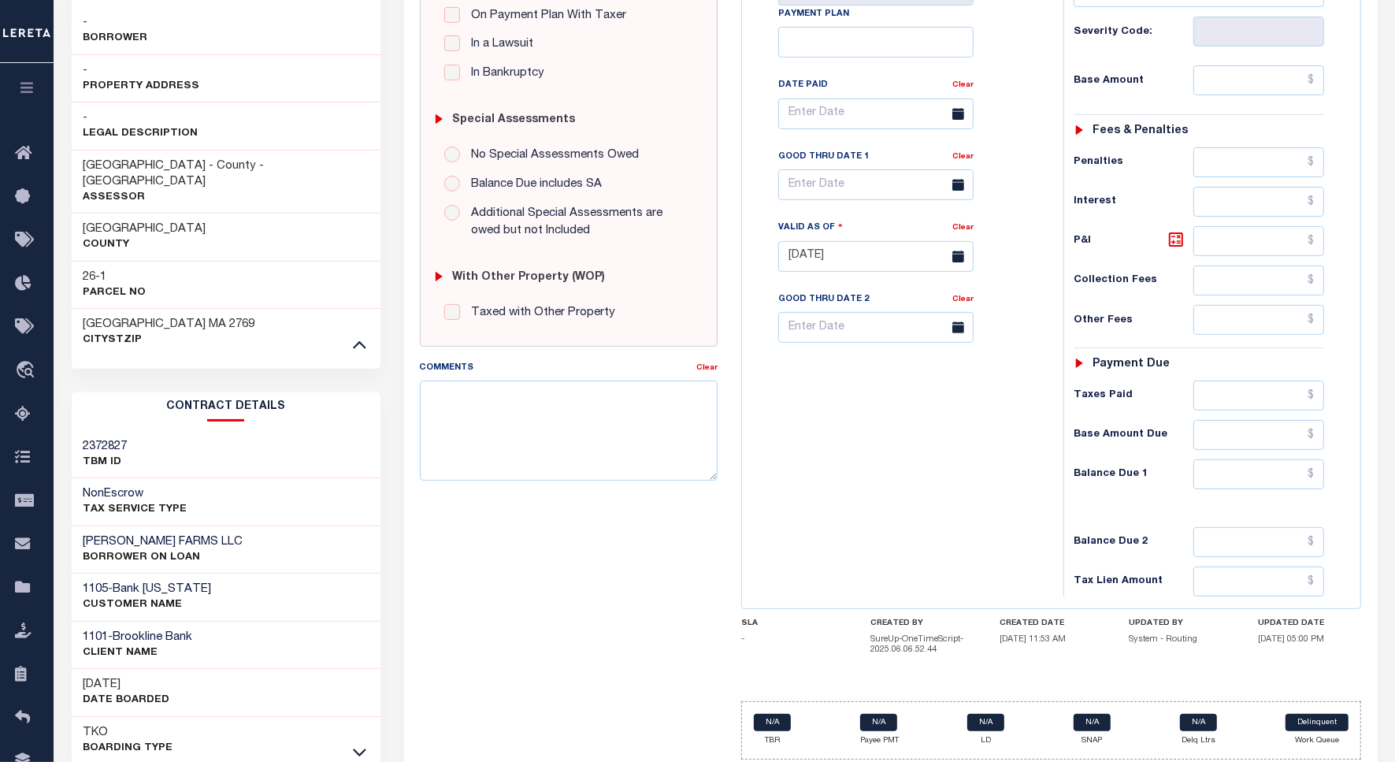
scroll to position [449, 0]
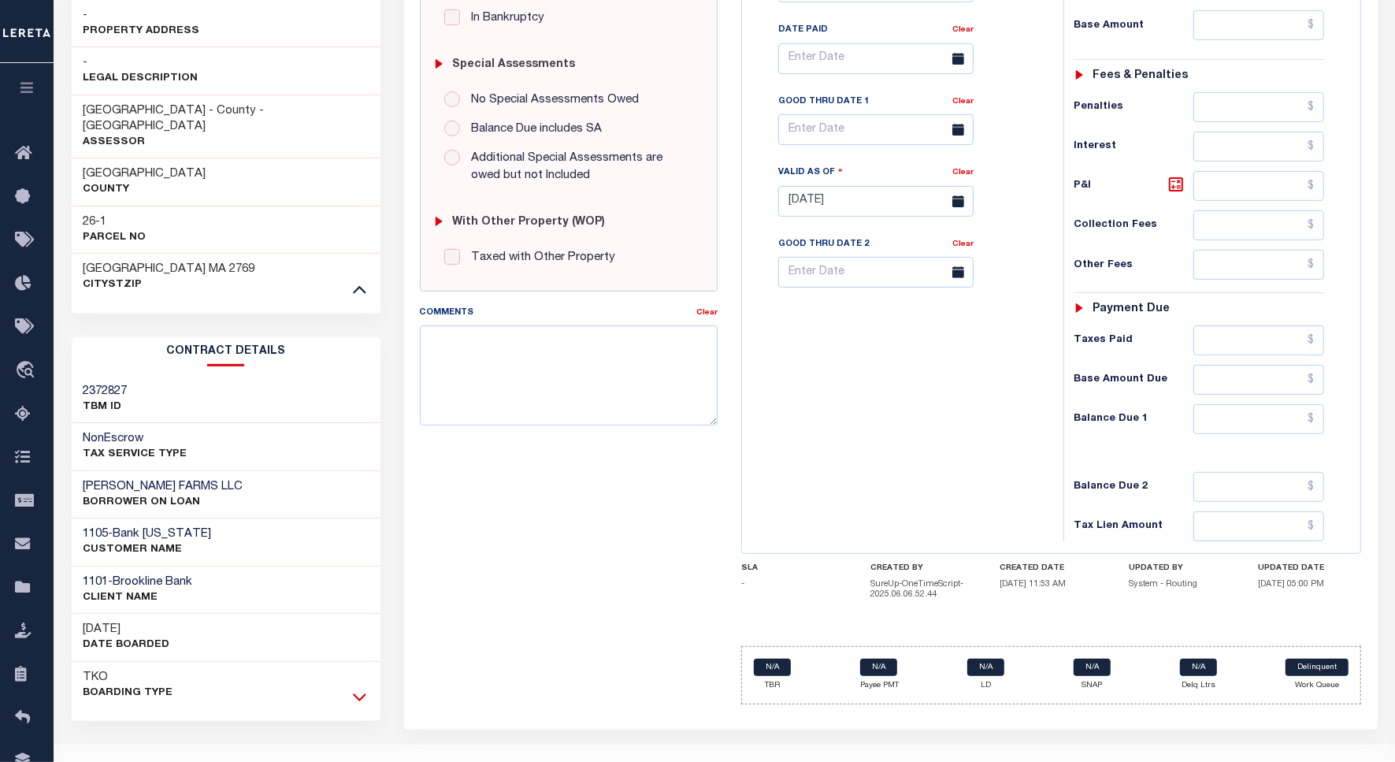
click at [360, 689] on icon at bounding box center [359, 697] width 13 height 17
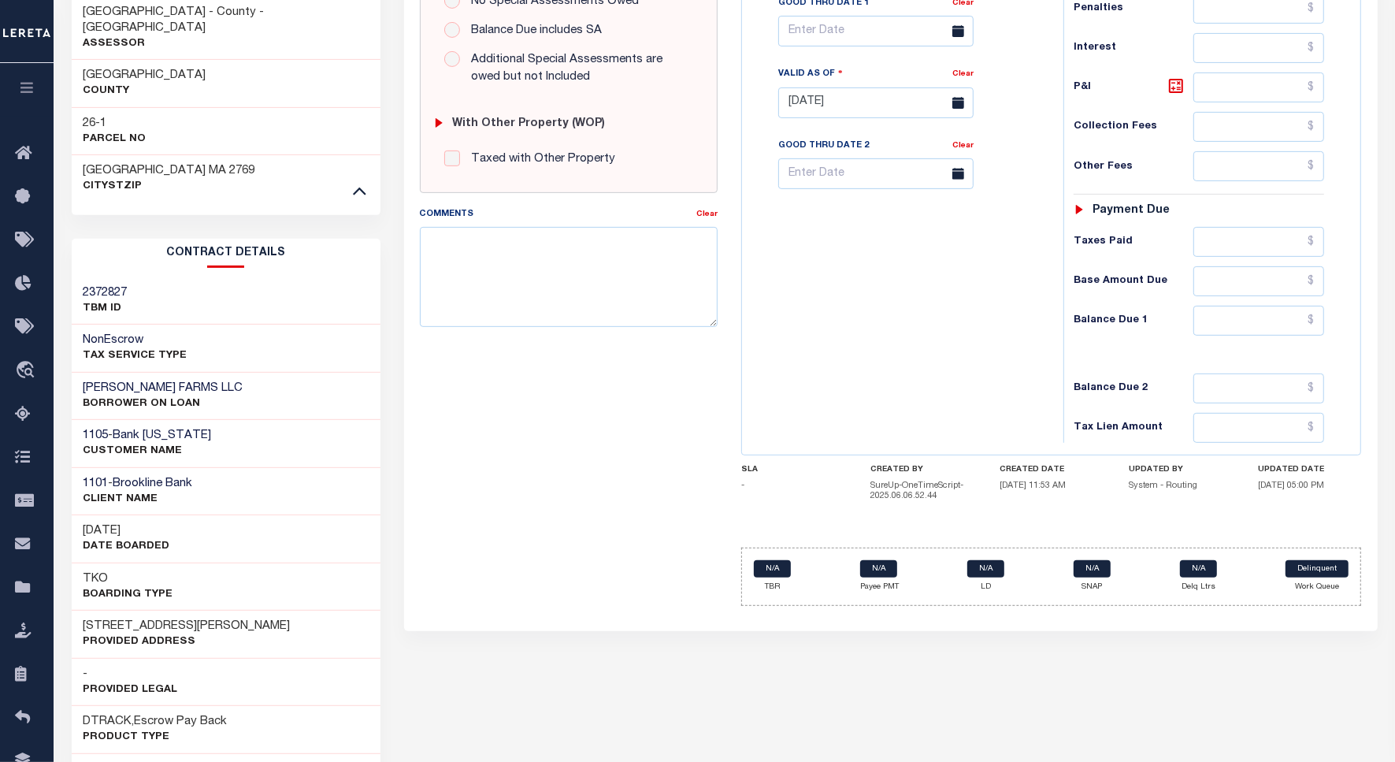
scroll to position [640, 0]
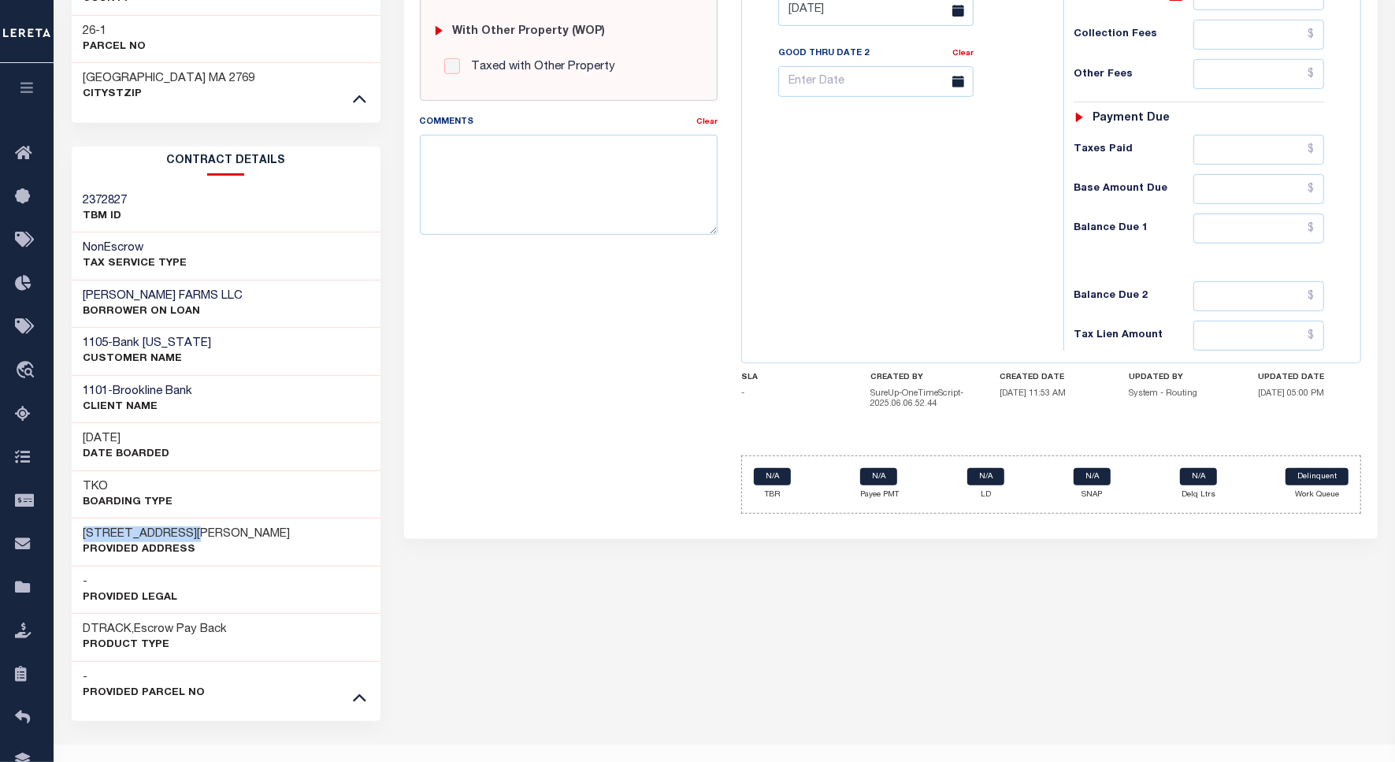
drag, startPoint x: 209, startPoint y: 499, endPoint x: 84, endPoint y: 499, distance: 124.5
click at [84, 518] on div "90 WHEELER STREET Provided Address" at bounding box center [226, 542] width 309 height 48
copy h3 "[STREET_ADDRESS][PERSON_NAME]"
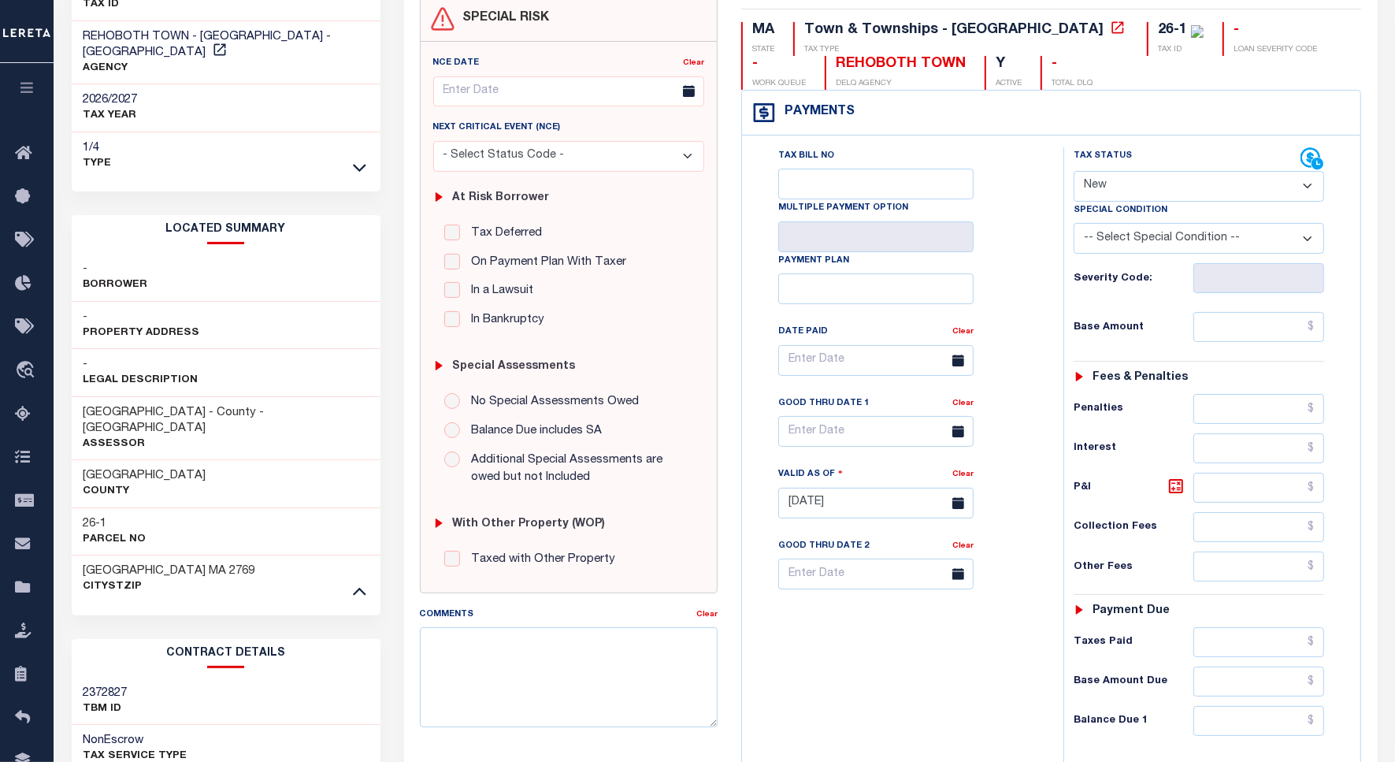
scroll to position [0, 0]
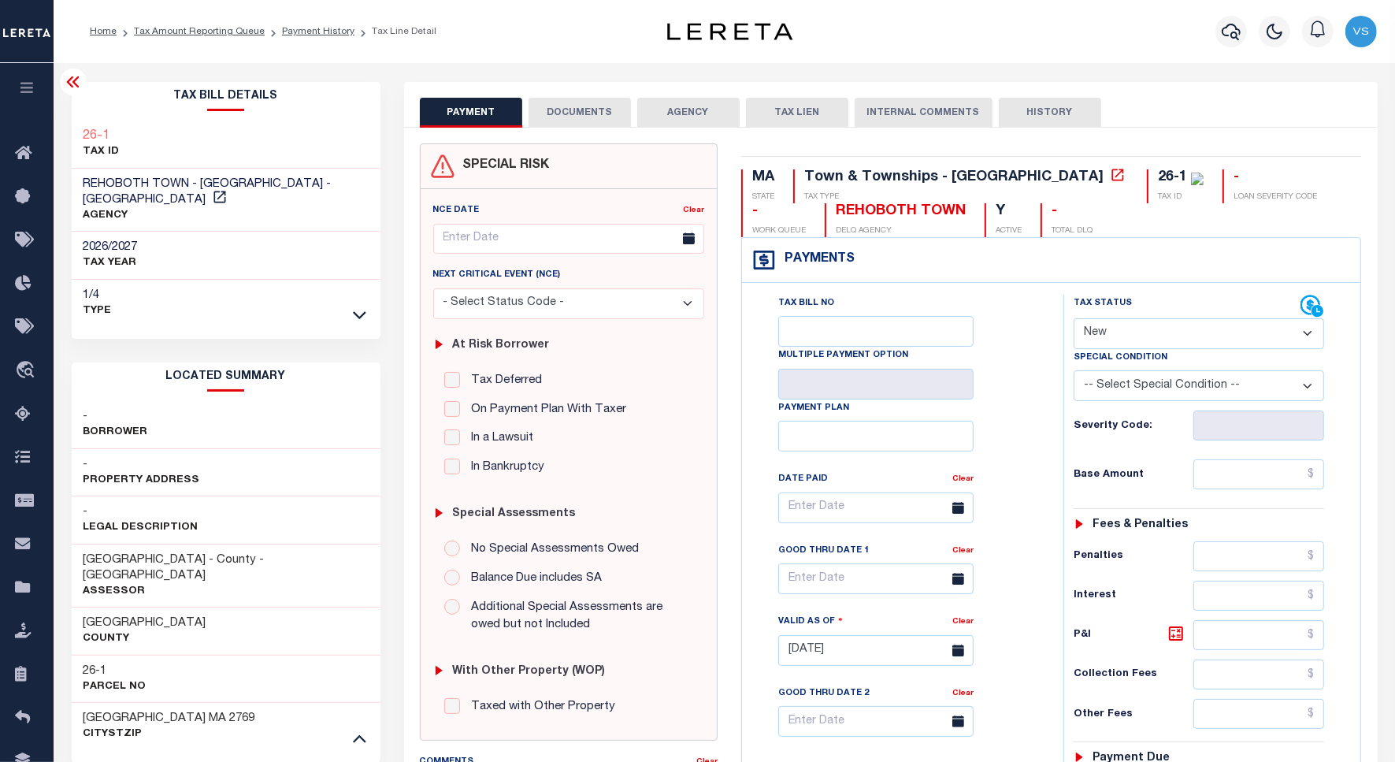
click at [577, 110] on button "DOCUMENTS" at bounding box center [580, 113] width 102 height 30
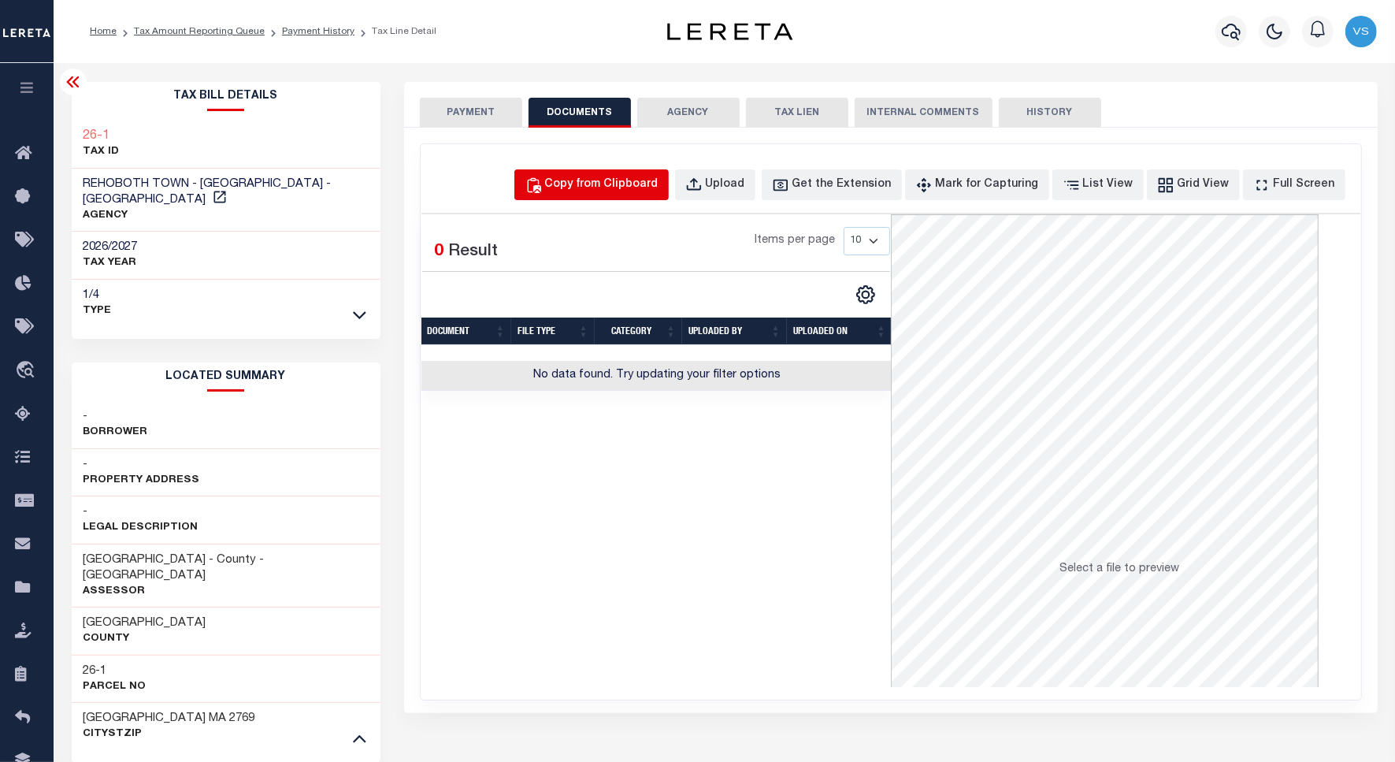
click at [628, 176] on div "Copy from Clipboard" at bounding box center [601, 184] width 113 height 17
select select "POP"
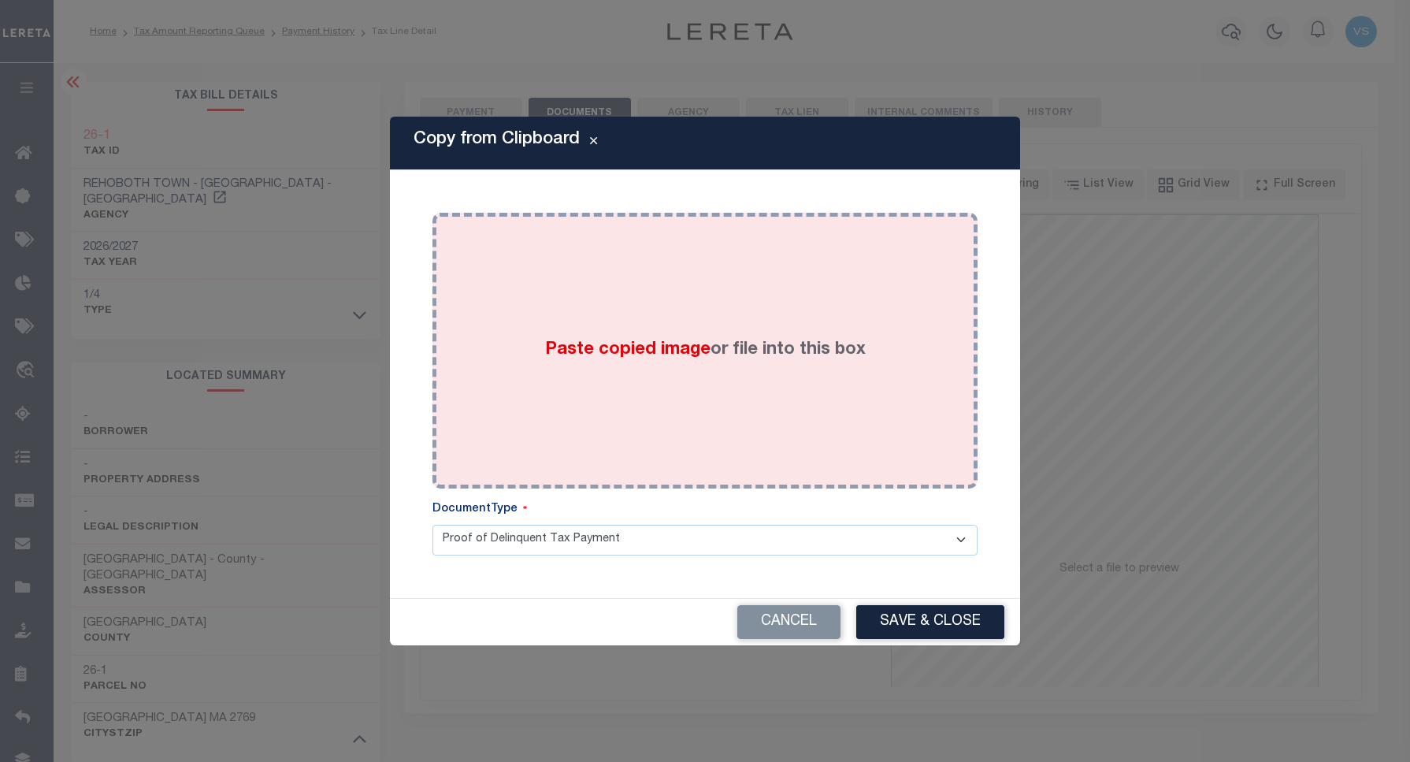
click at [593, 278] on div "Paste copied image or file into this box" at bounding box center [705, 351] width 522 height 252
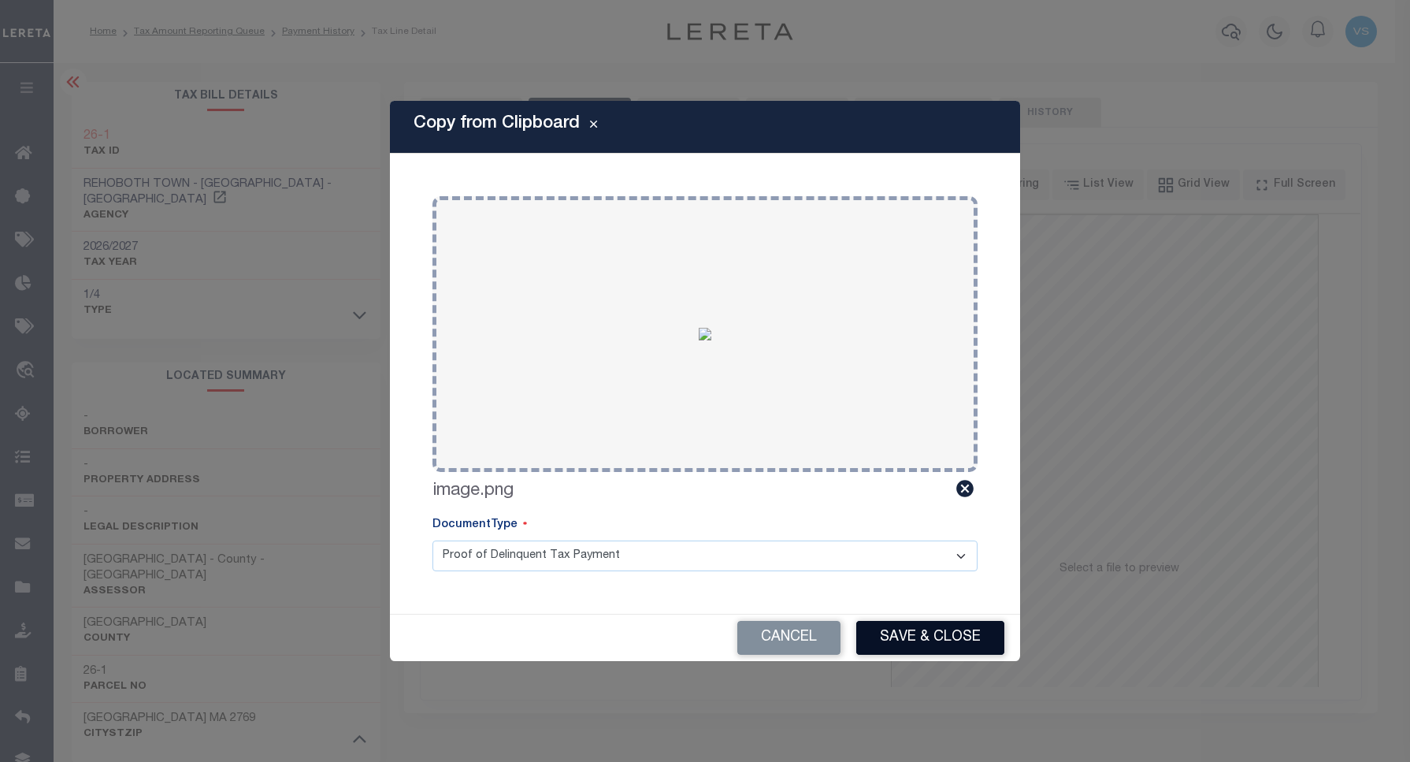
click at [884, 634] on button "Save & Close" at bounding box center [930, 638] width 148 height 34
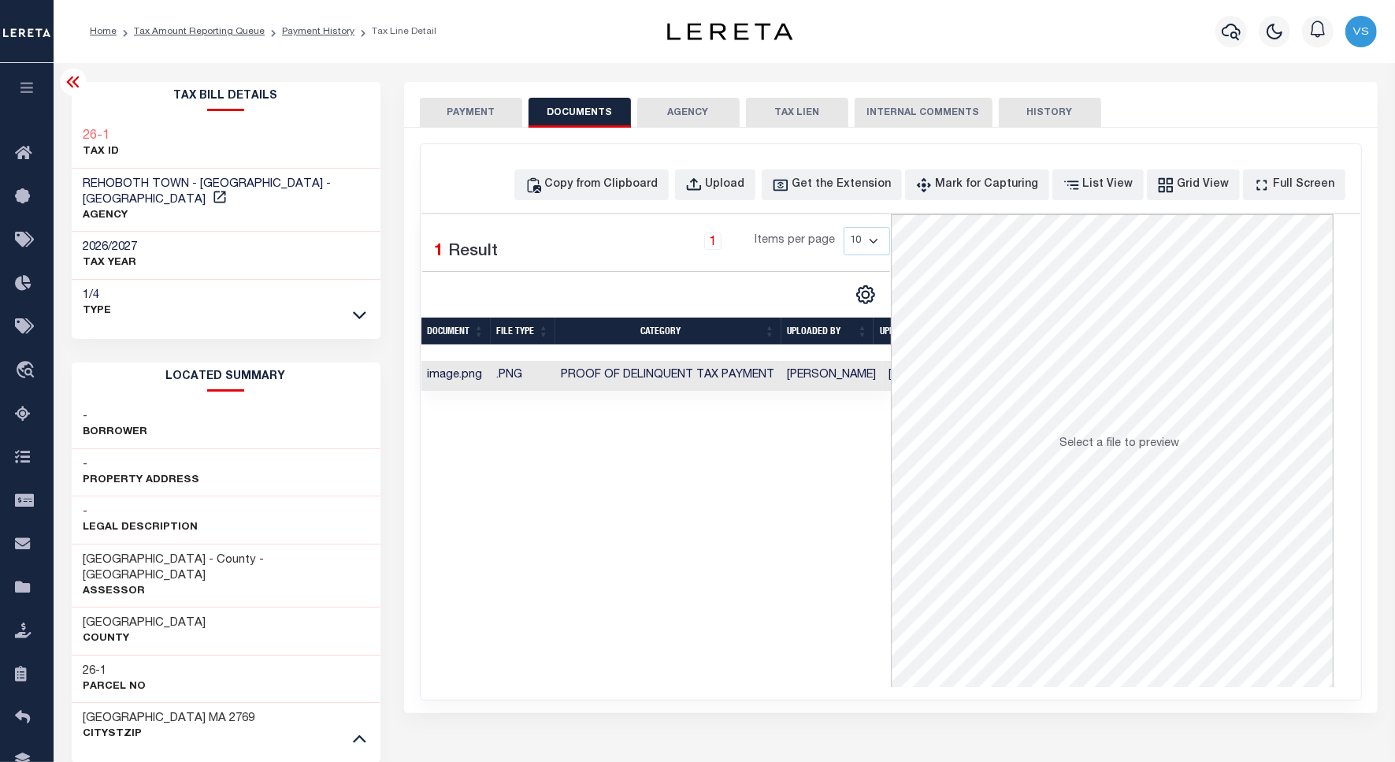
click at [462, 107] on button "PAYMENT" at bounding box center [471, 113] width 102 height 30
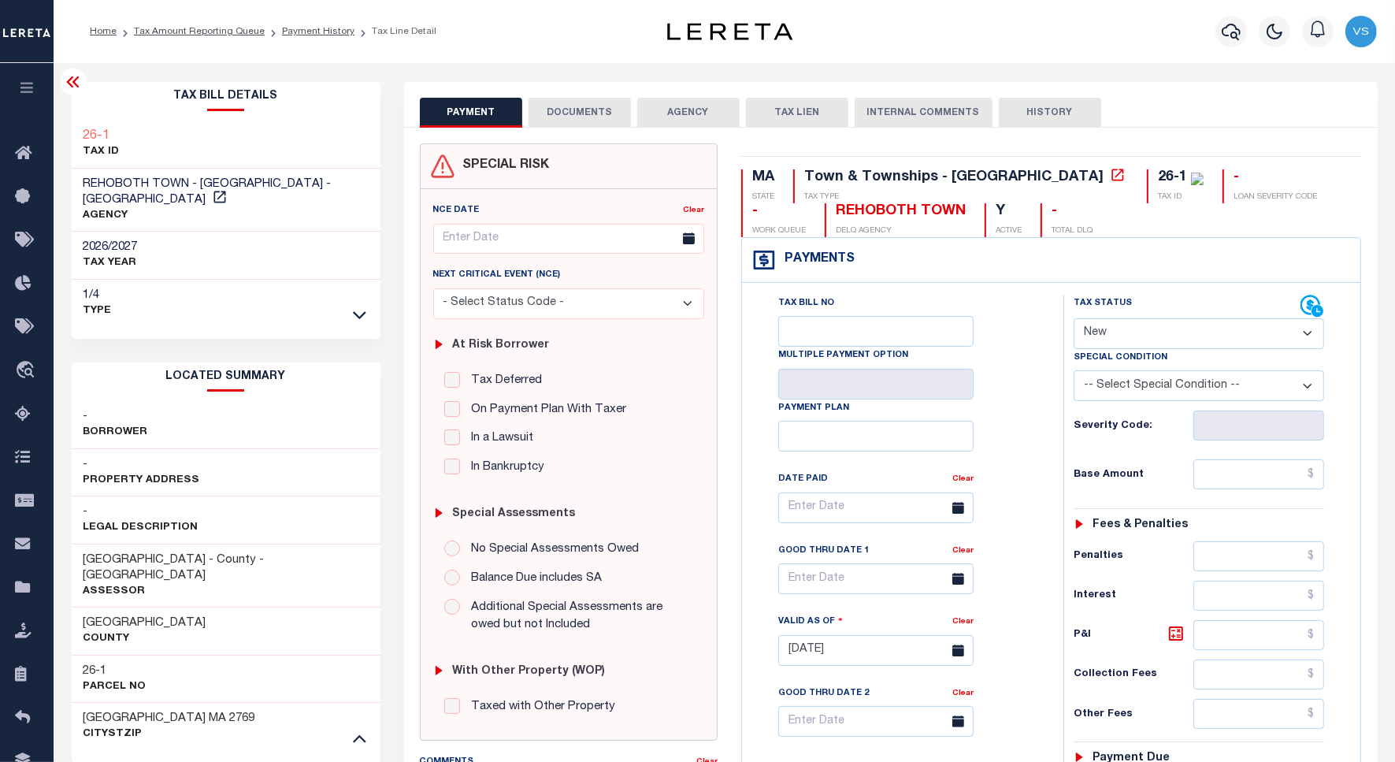
click at [1117, 340] on select "- Select Status Code - Open Due/Unpaid Paid Incomplete No Tax Due Internal Refu…" at bounding box center [1199, 333] width 251 height 31
select select "PYD"
click at [1074, 320] on select "- Select Status Code - Open Due/Unpaid Paid Incomplete No Tax Due Internal Refu…" at bounding box center [1199, 333] width 251 height 31
type input "09/15/2025"
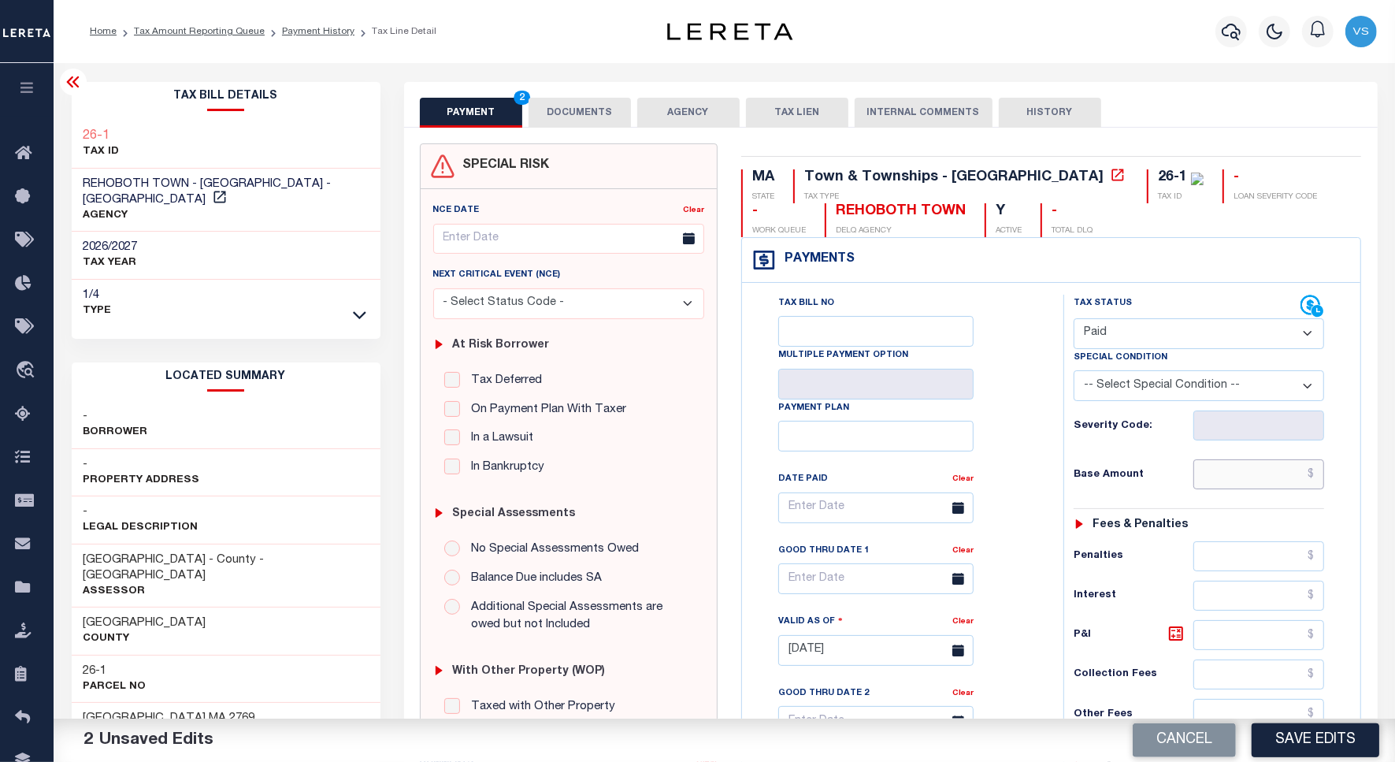
click at [1221, 481] on input "text" at bounding box center [1259, 474] width 131 height 30
paste input "11,795.30"
type input "$11,795.30"
click at [1289, 733] on button "Save Edits" at bounding box center [1316, 740] width 128 height 34
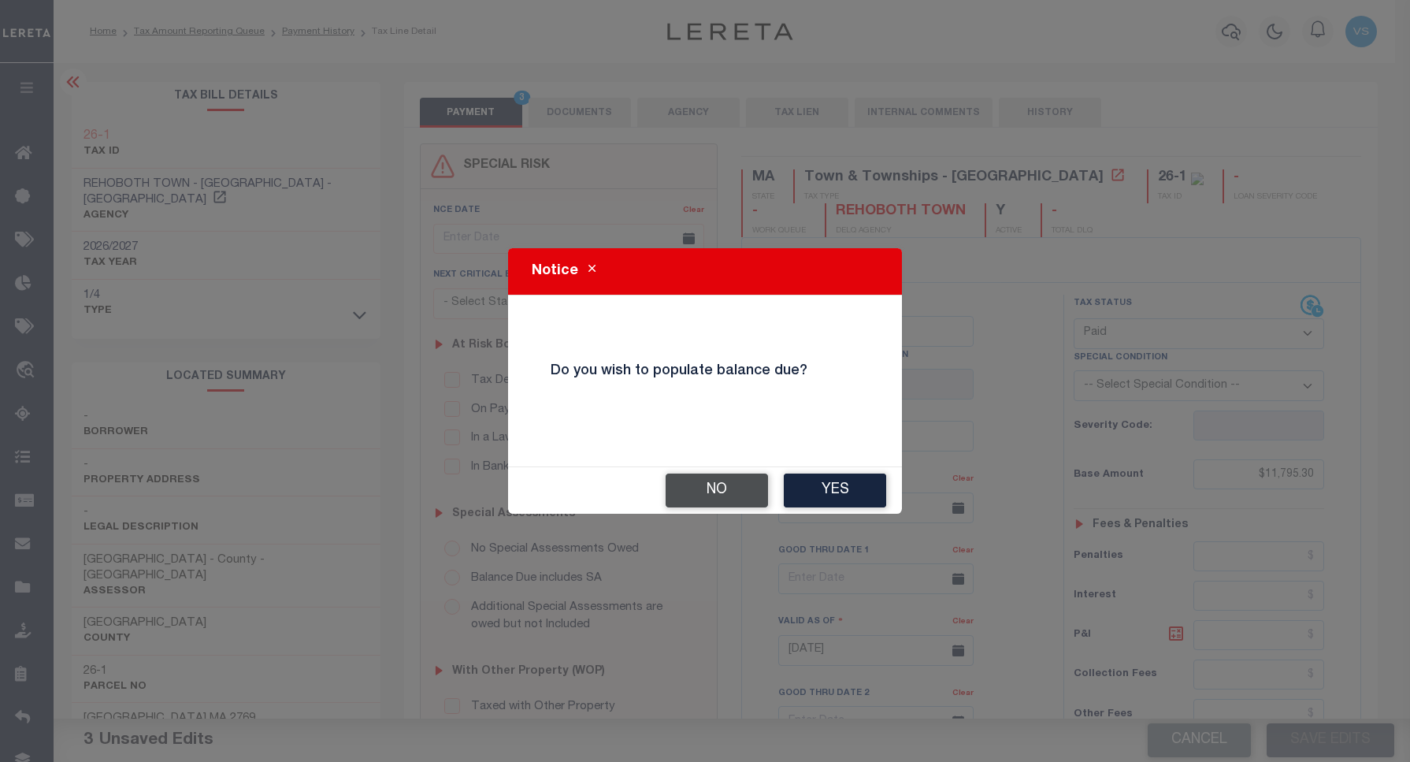
click at [700, 481] on button "No" at bounding box center [717, 491] width 102 height 34
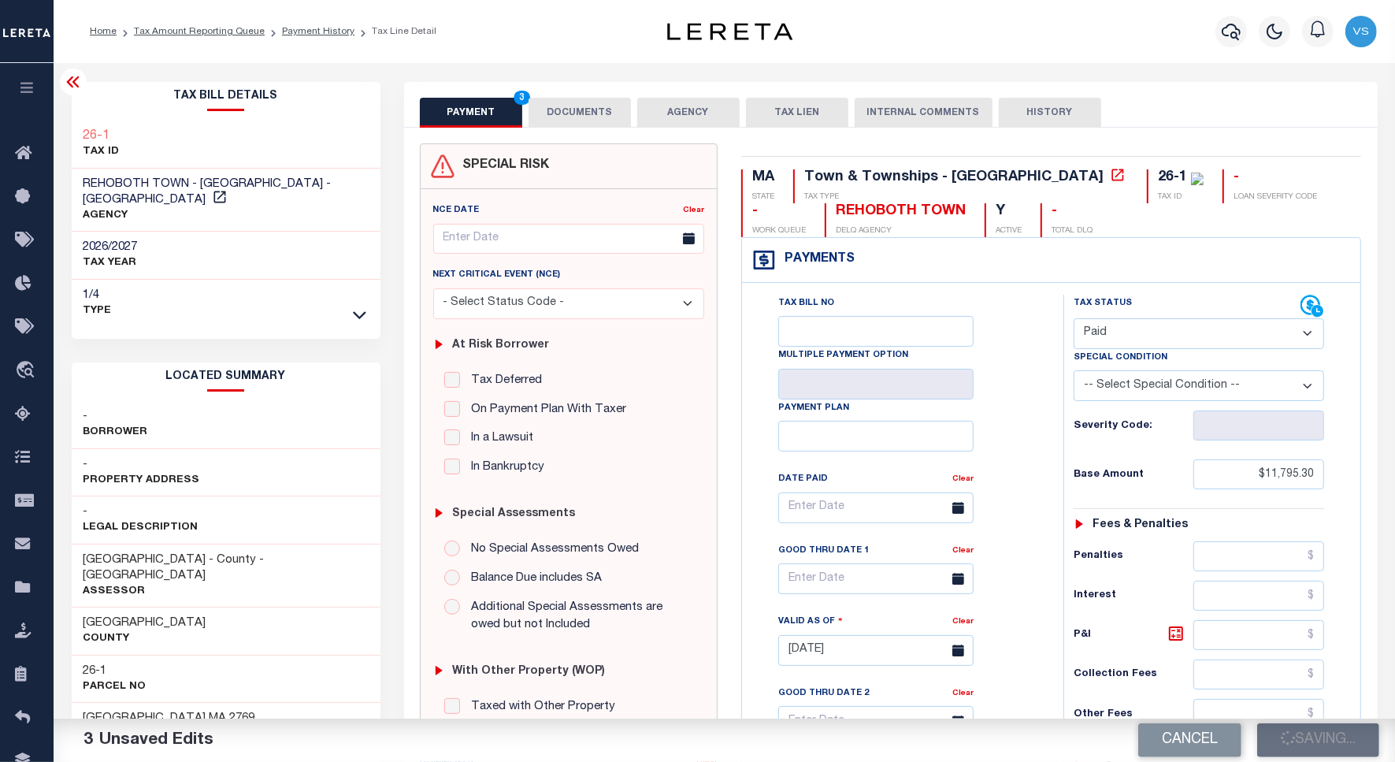
checkbox input "false"
type input "$11,795.3"
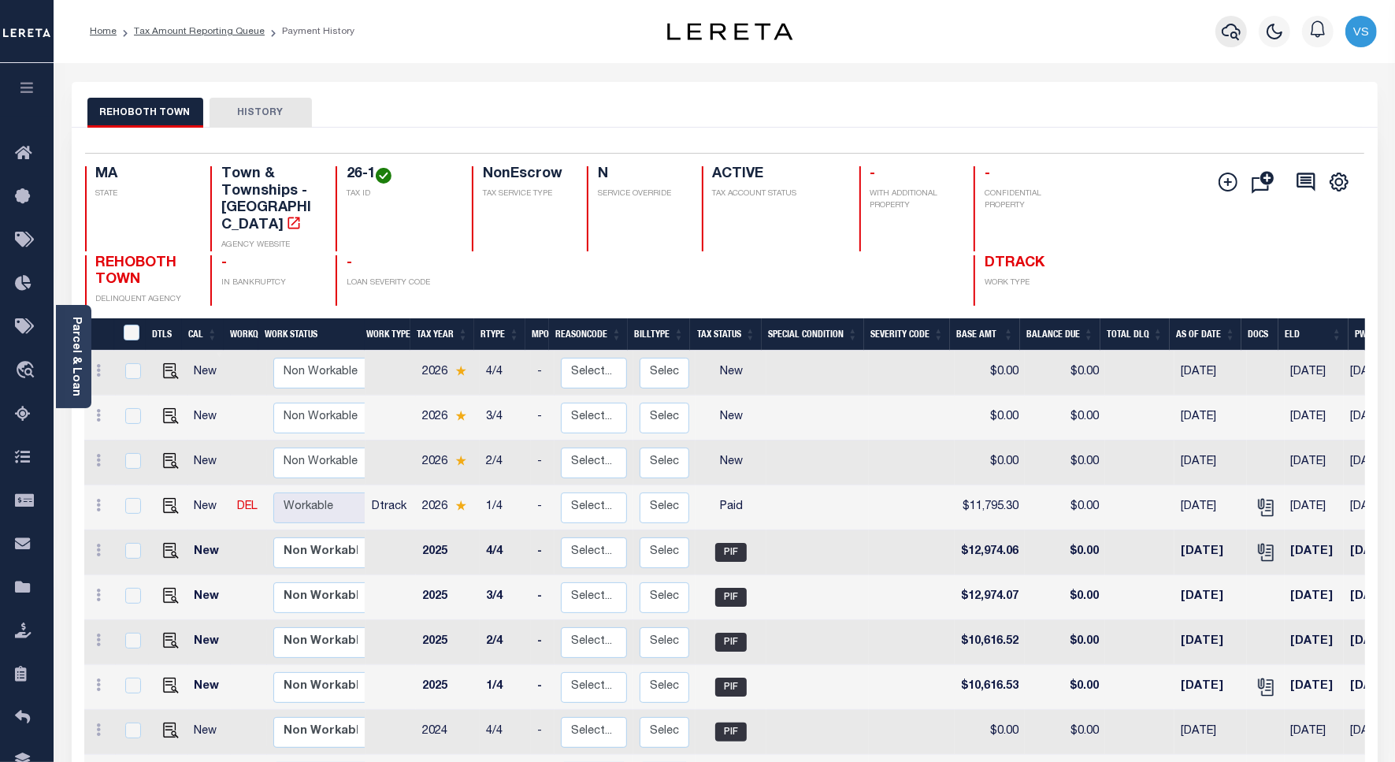
click at [1225, 32] on icon "button" at bounding box center [1231, 31] width 19 height 19
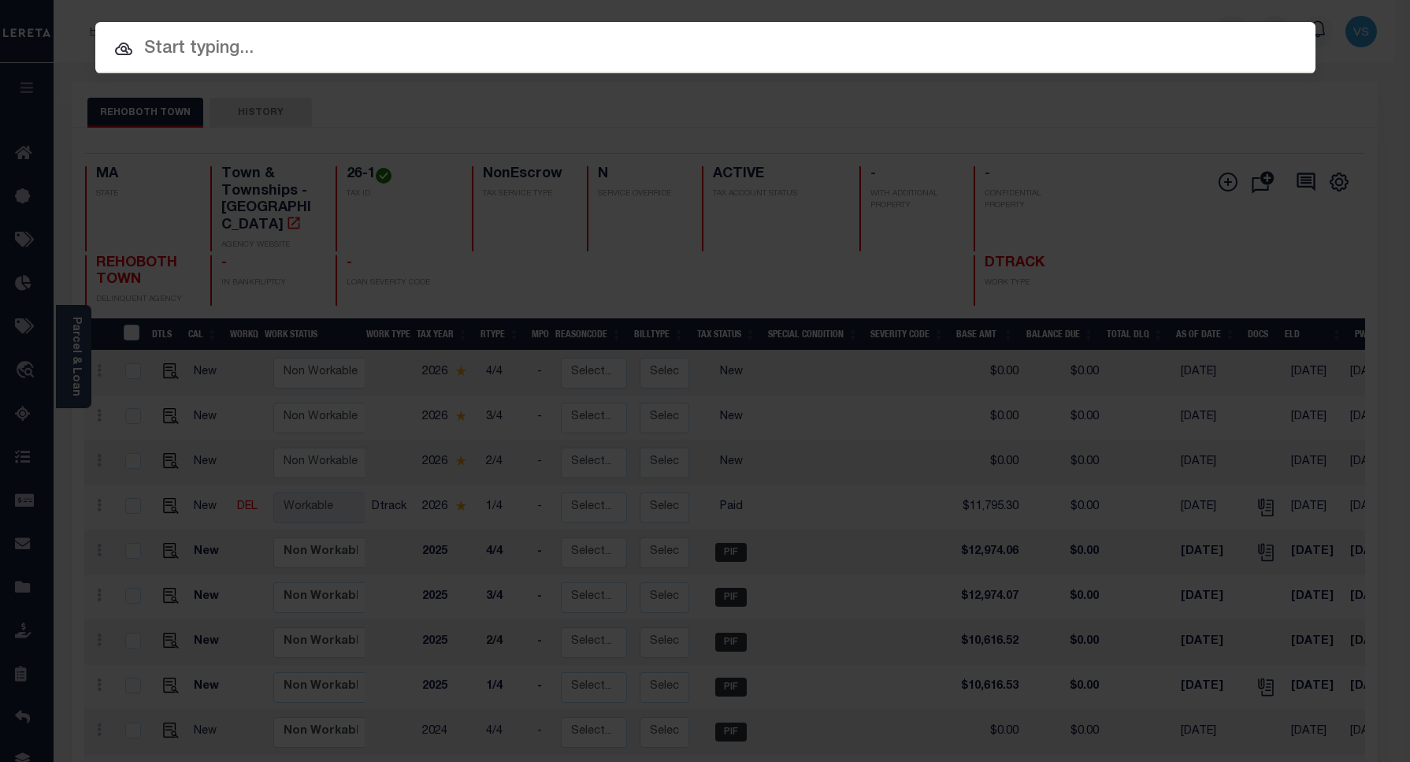
paste input "SGRT211139"
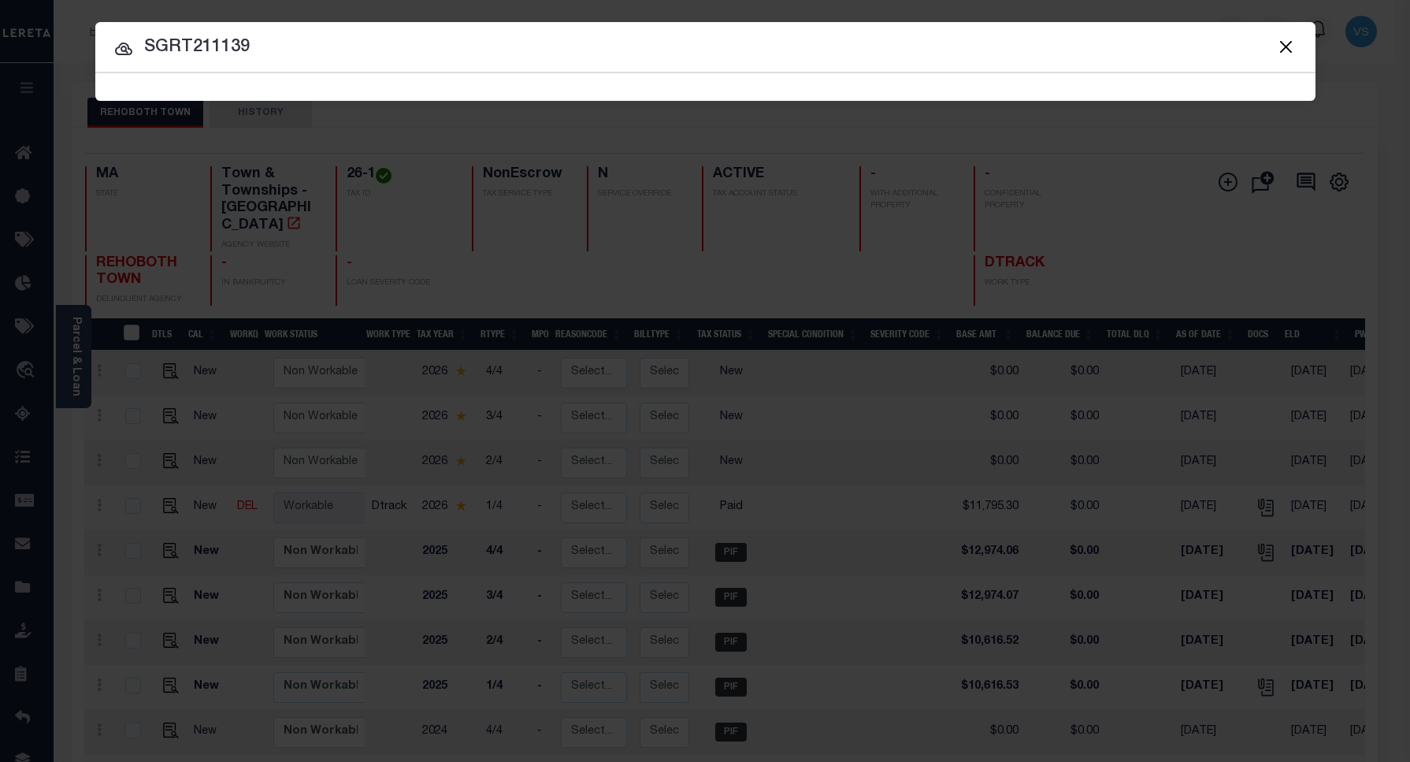
type input "SGRT211139"
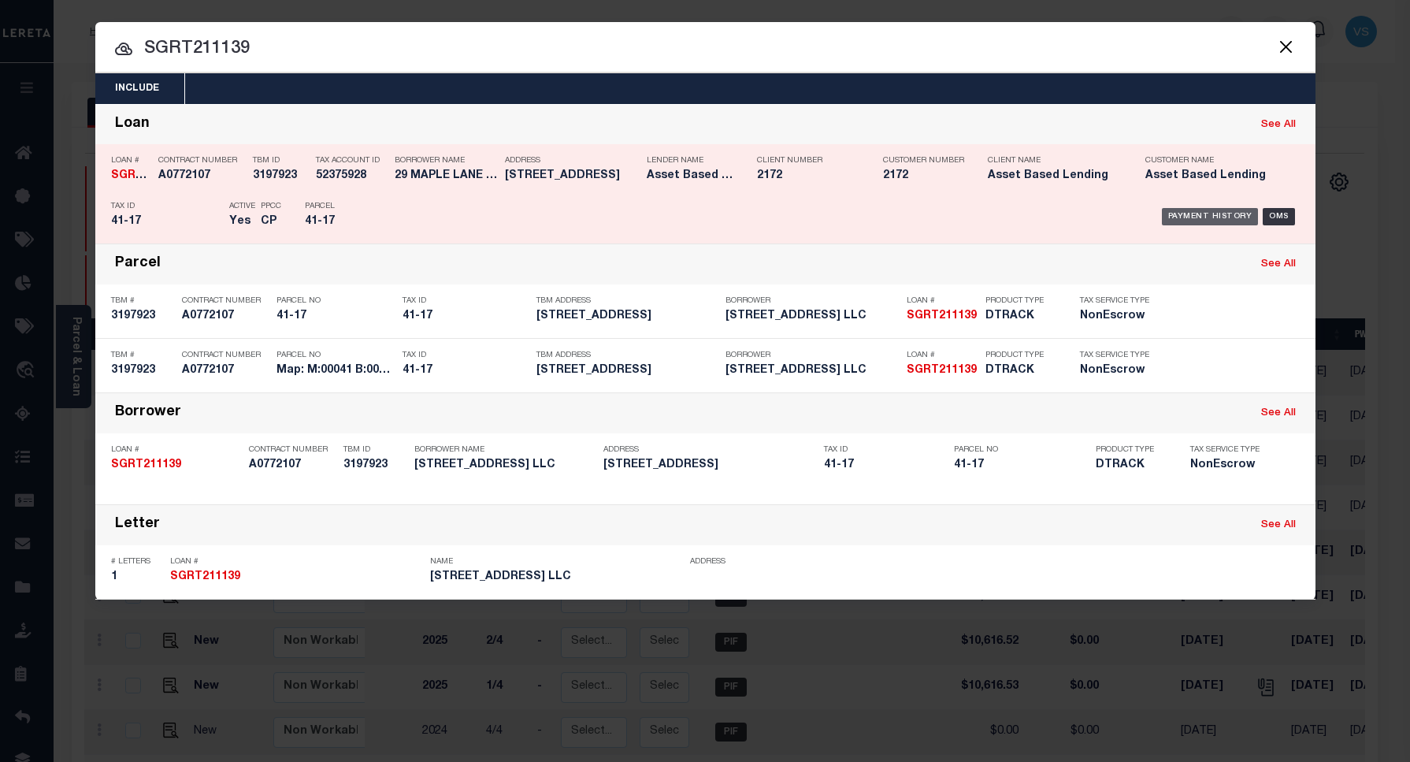
click at [1187, 214] on div "Payment History" at bounding box center [1210, 216] width 97 height 17
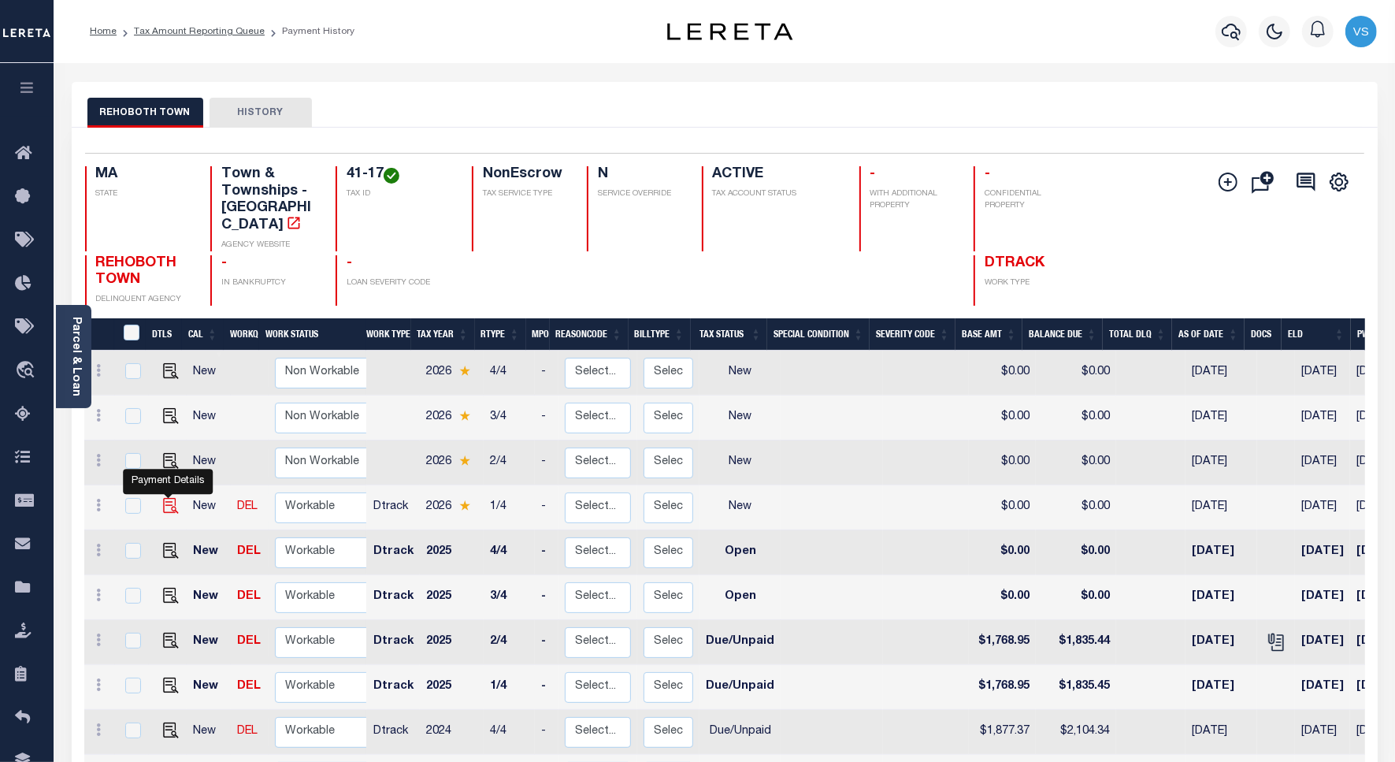
click at [167, 498] on img "" at bounding box center [171, 506] width 16 height 16
checkbox input "true"
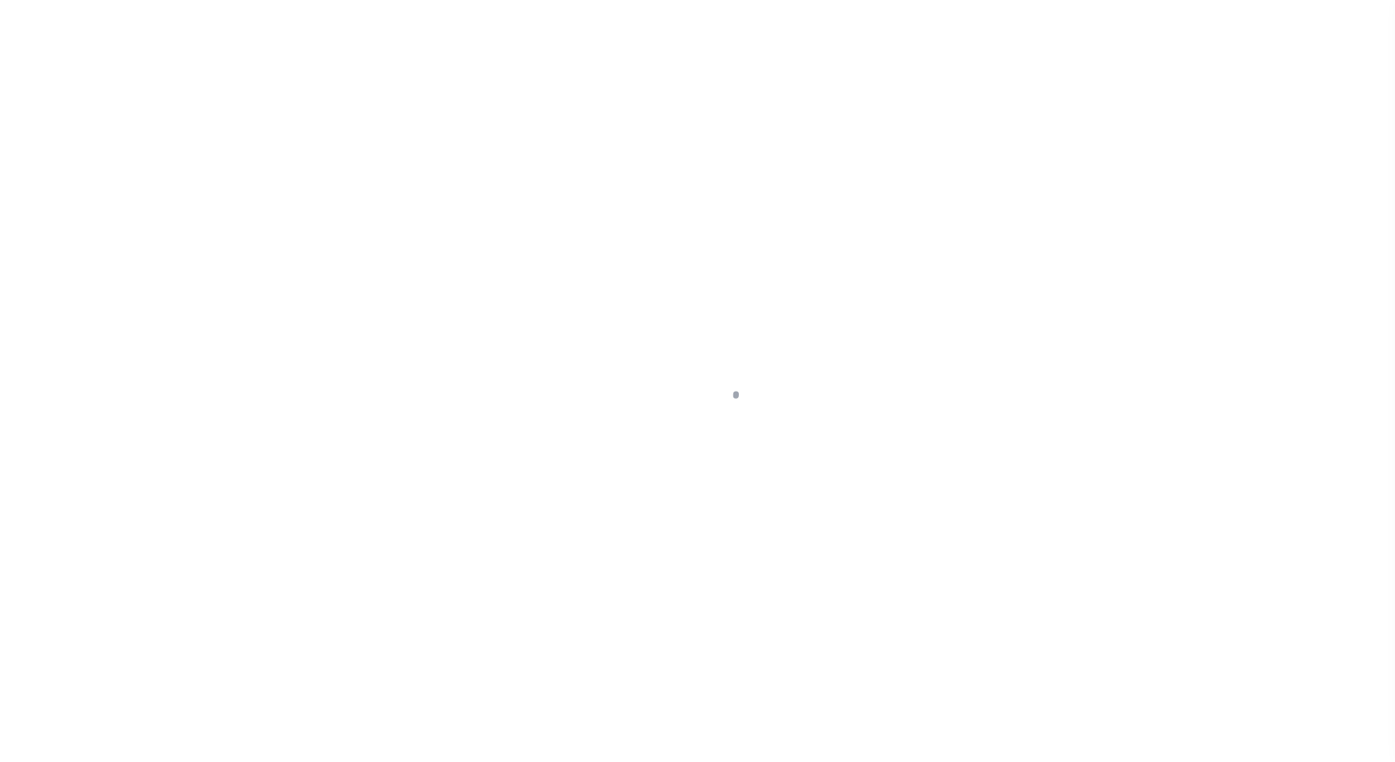
select select "NW2"
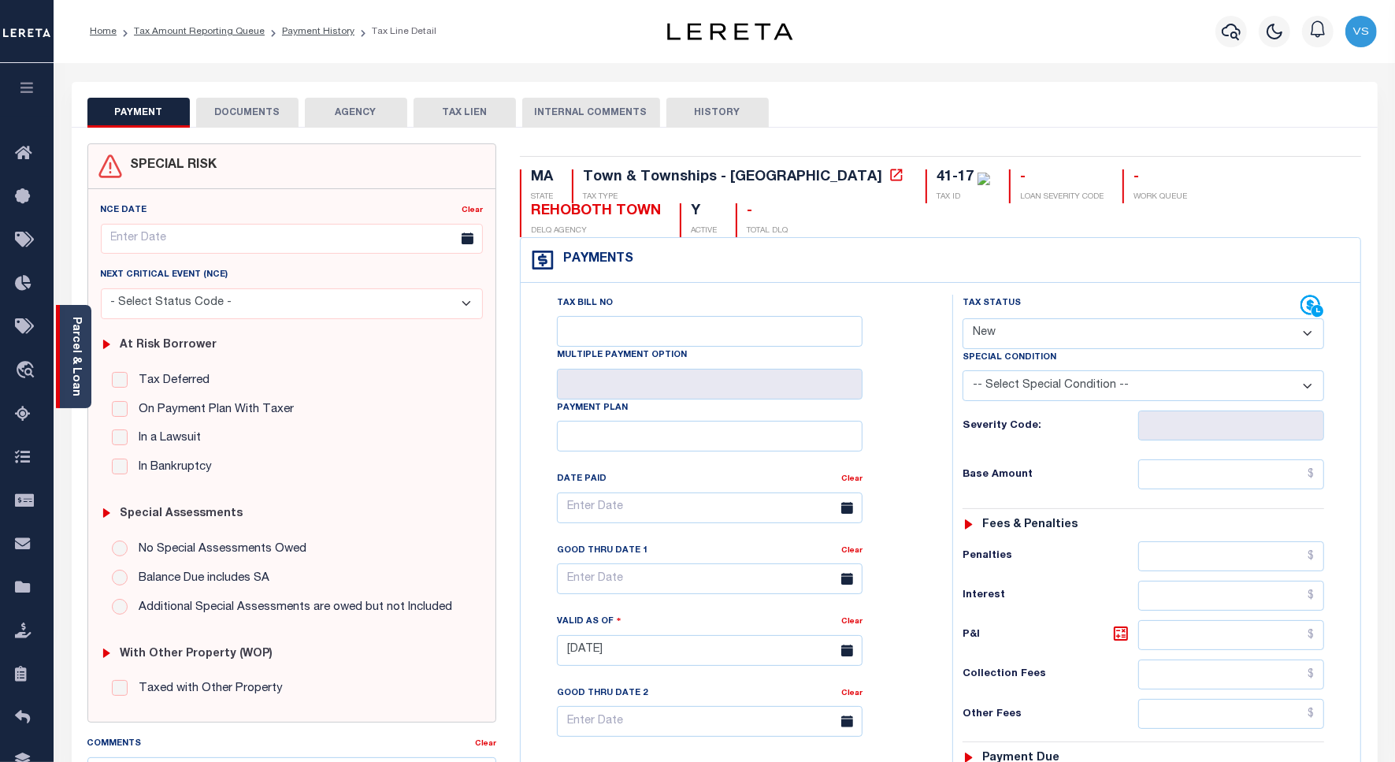
click at [80, 349] on link "Parcel & Loan" at bounding box center [75, 357] width 11 height 80
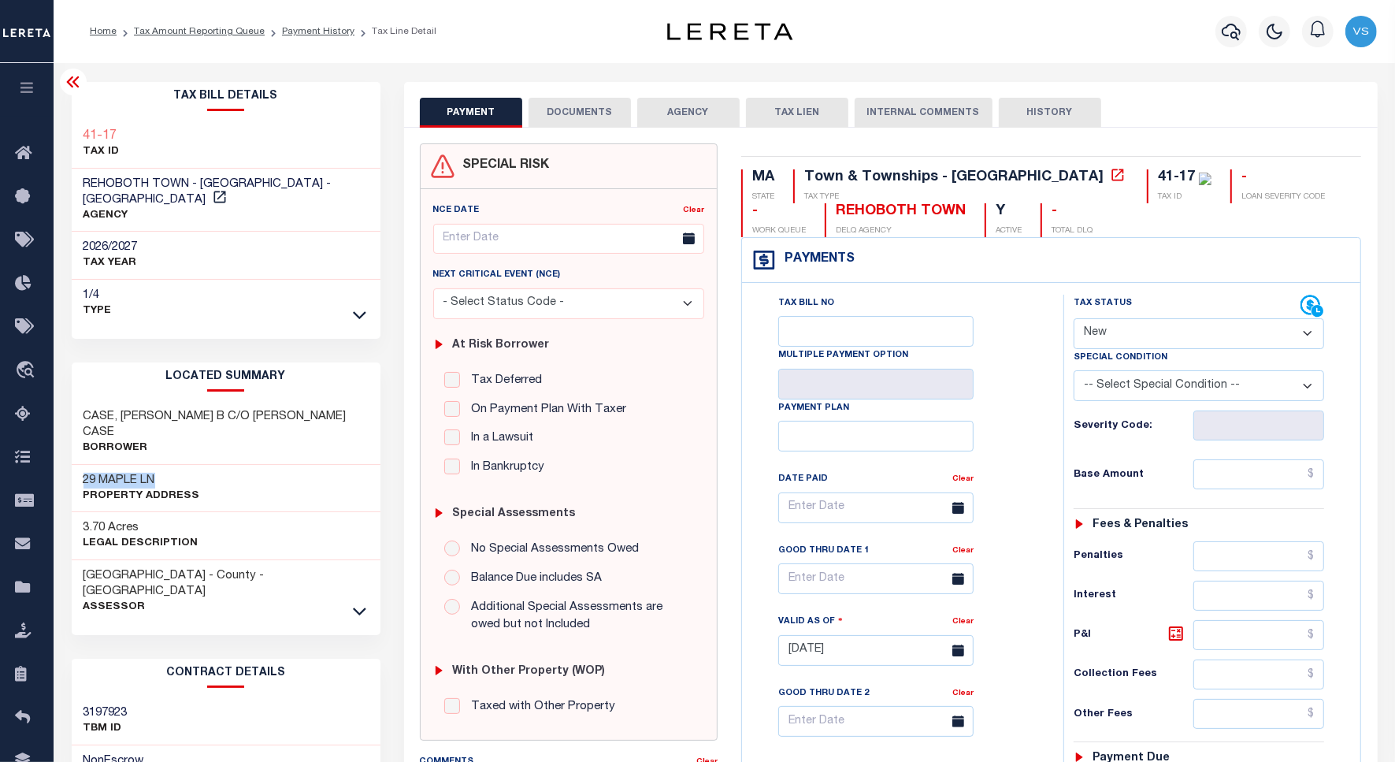
drag, startPoint x: 162, startPoint y: 443, endPoint x: 80, endPoint y: 445, distance: 82.0
click at [80, 465] on div "29 MAPLE LN Property Address" at bounding box center [226, 489] width 309 height 48
copy h3 "29 MAPLE LN"
drag, startPoint x: 304, startPoint y: 30, endPoint x: 323, endPoint y: 43, distance: 23.2
click at [303, 30] on link "Payment History" at bounding box center [318, 31] width 72 height 9
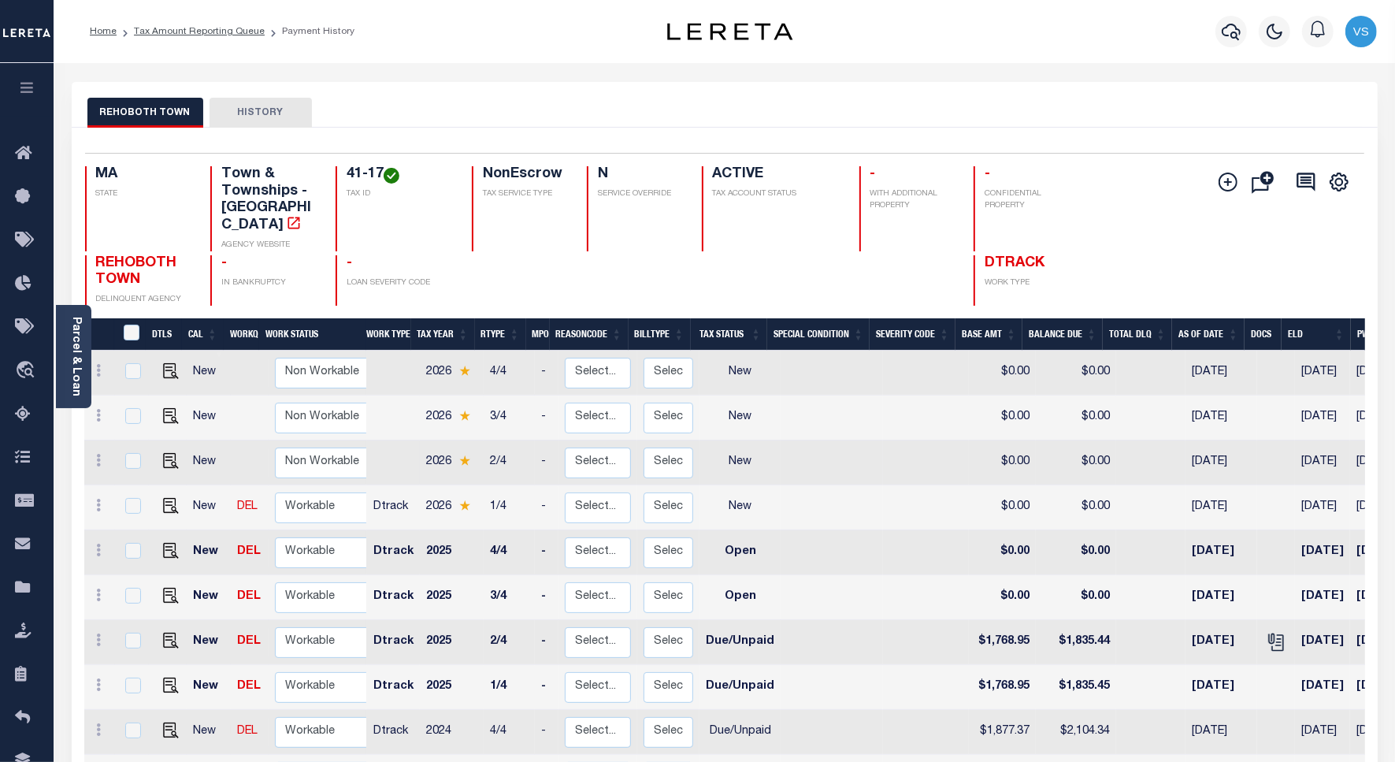
scroll to position [295, 0]
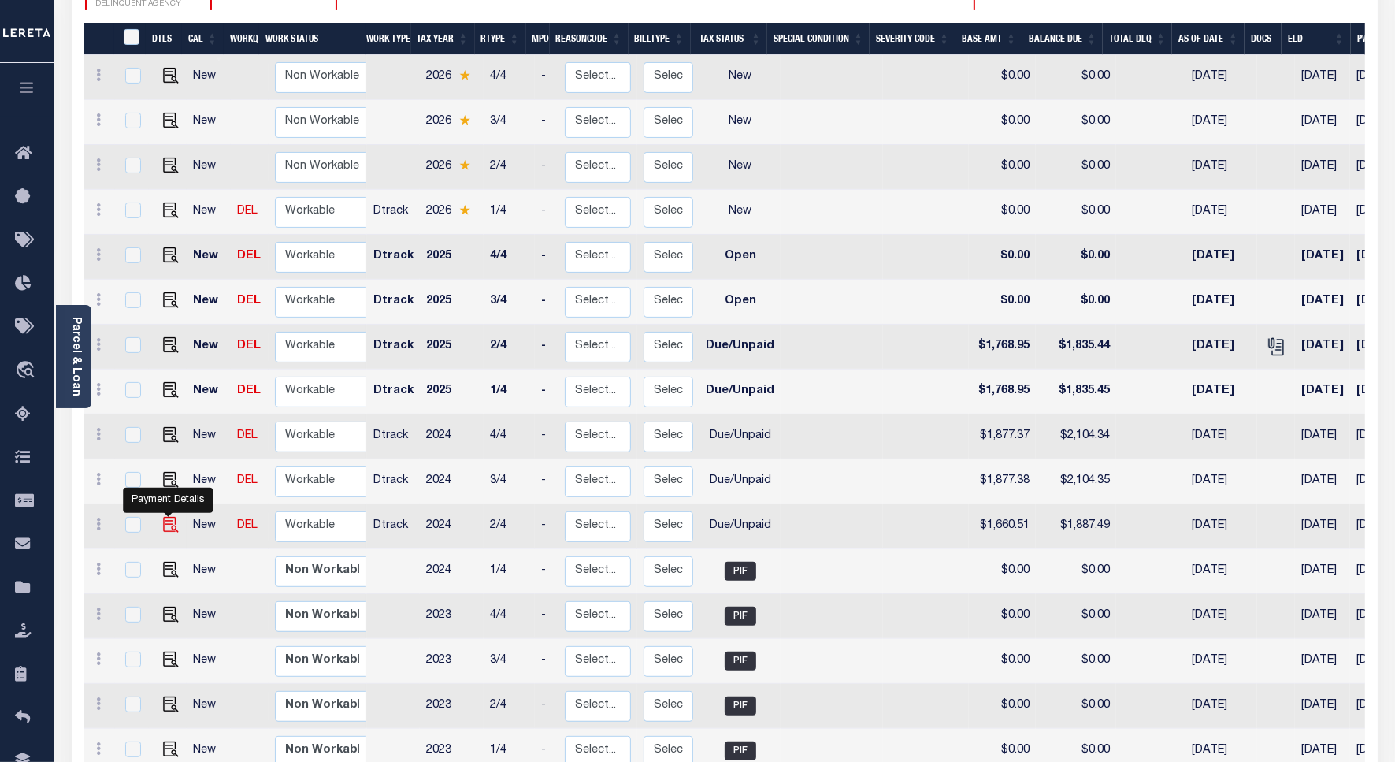
click at [164, 517] on img "" at bounding box center [171, 525] width 16 height 16
checkbox input "true"
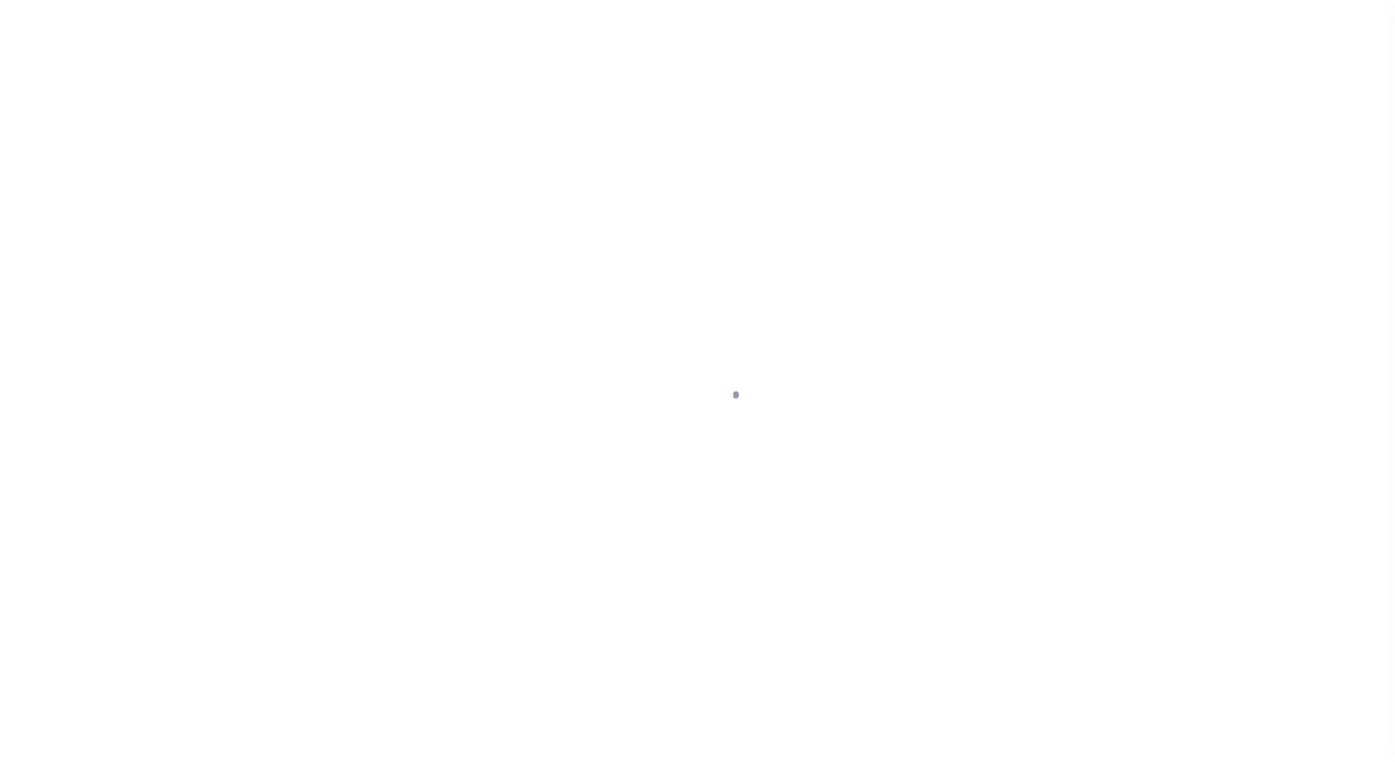
select select "DUE"
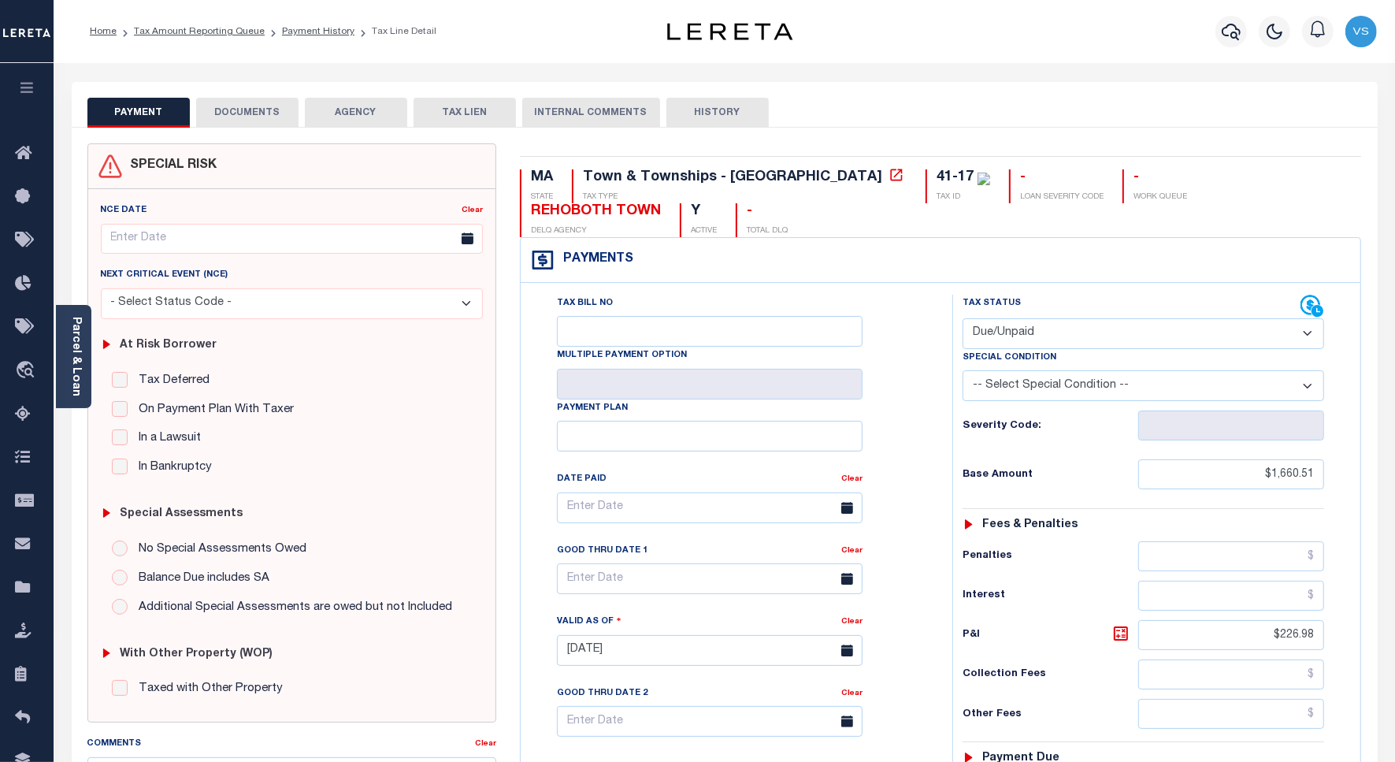
click at [254, 116] on button "DOCUMENTS" at bounding box center [247, 113] width 102 height 30
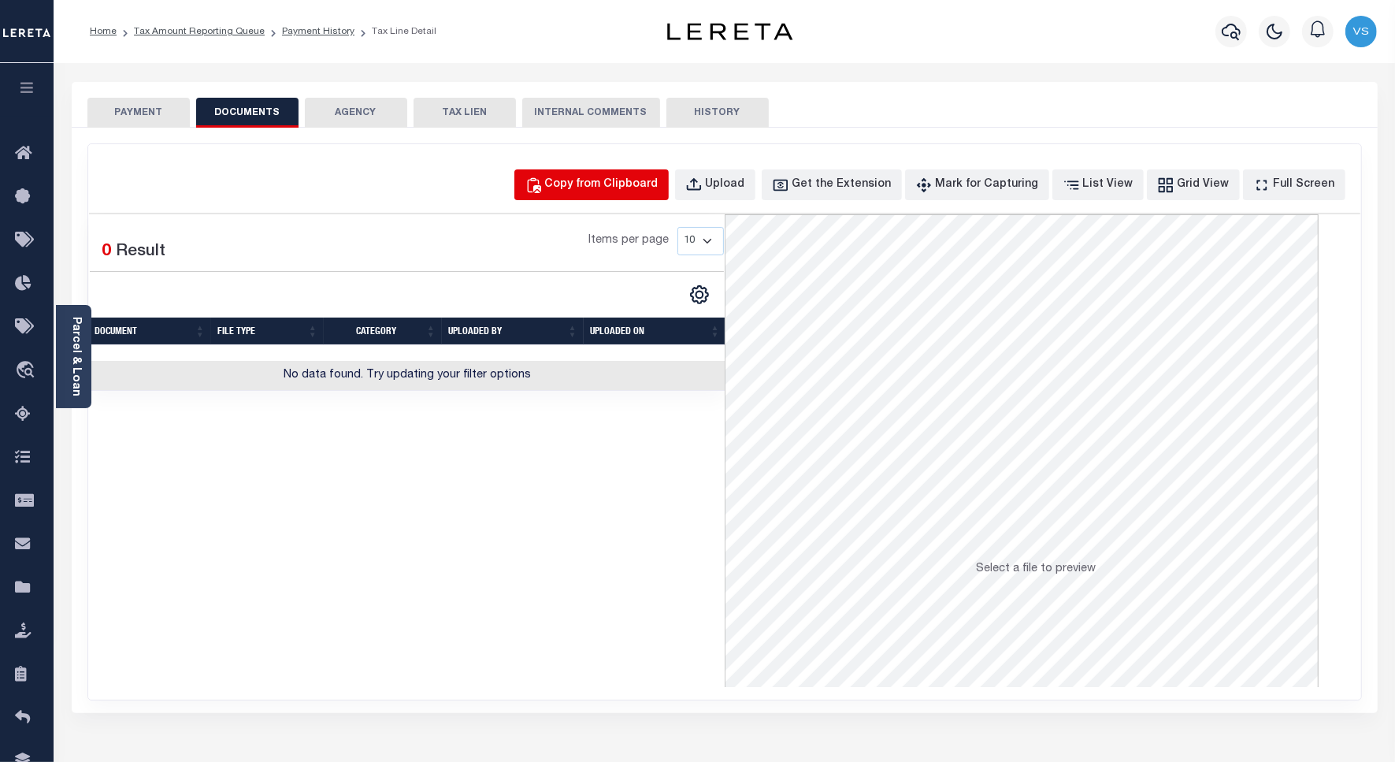
click at [596, 180] on div "Copy from Clipboard" at bounding box center [601, 184] width 113 height 17
select select "POP"
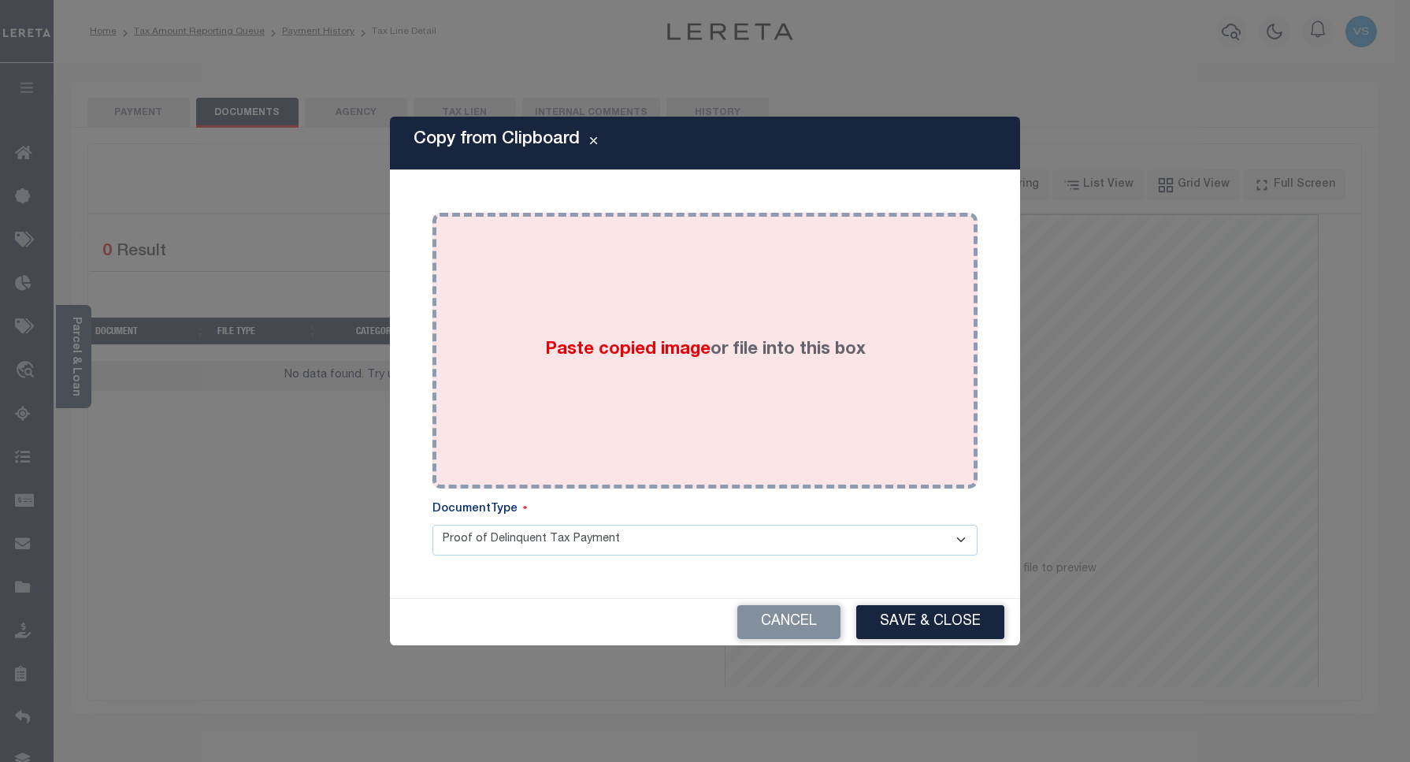
click at [645, 297] on div "Paste copied image or file into this box" at bounding box center [705, 351] width 522 height 252
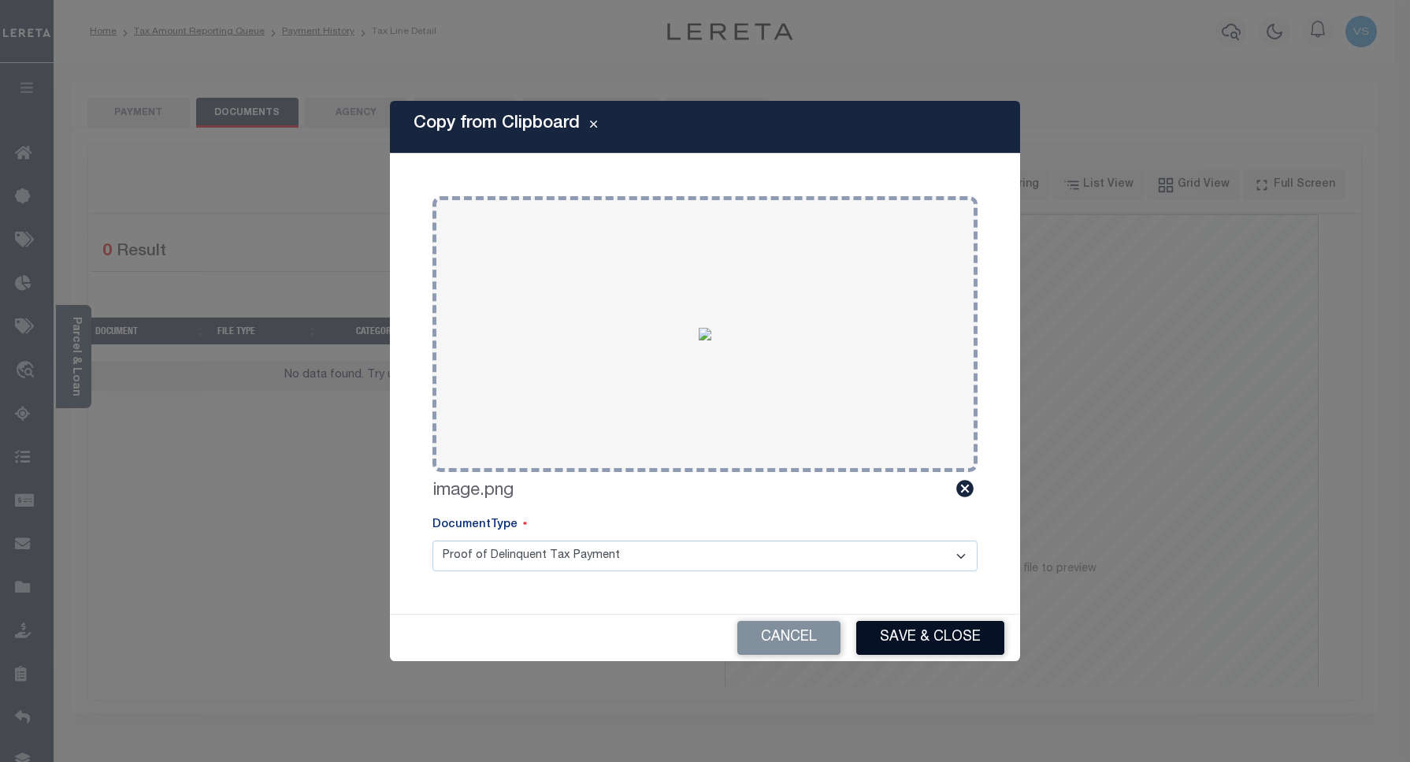
click at [895, 631] on button "Save & Close" at bounding box center [930, 638] width 148 height 34
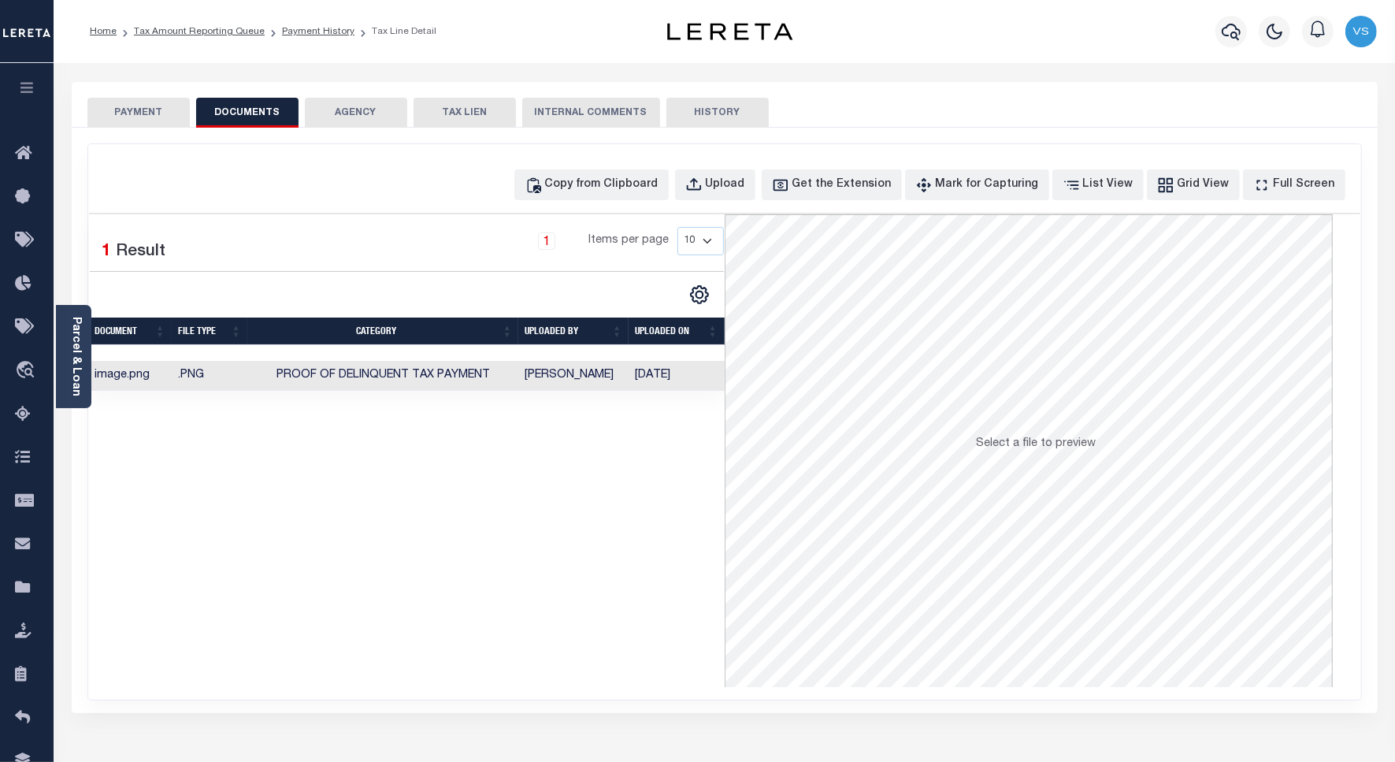
click at [154, 118] on button "PAYMENT" at bounding box center [138, 113] width 102 height 30
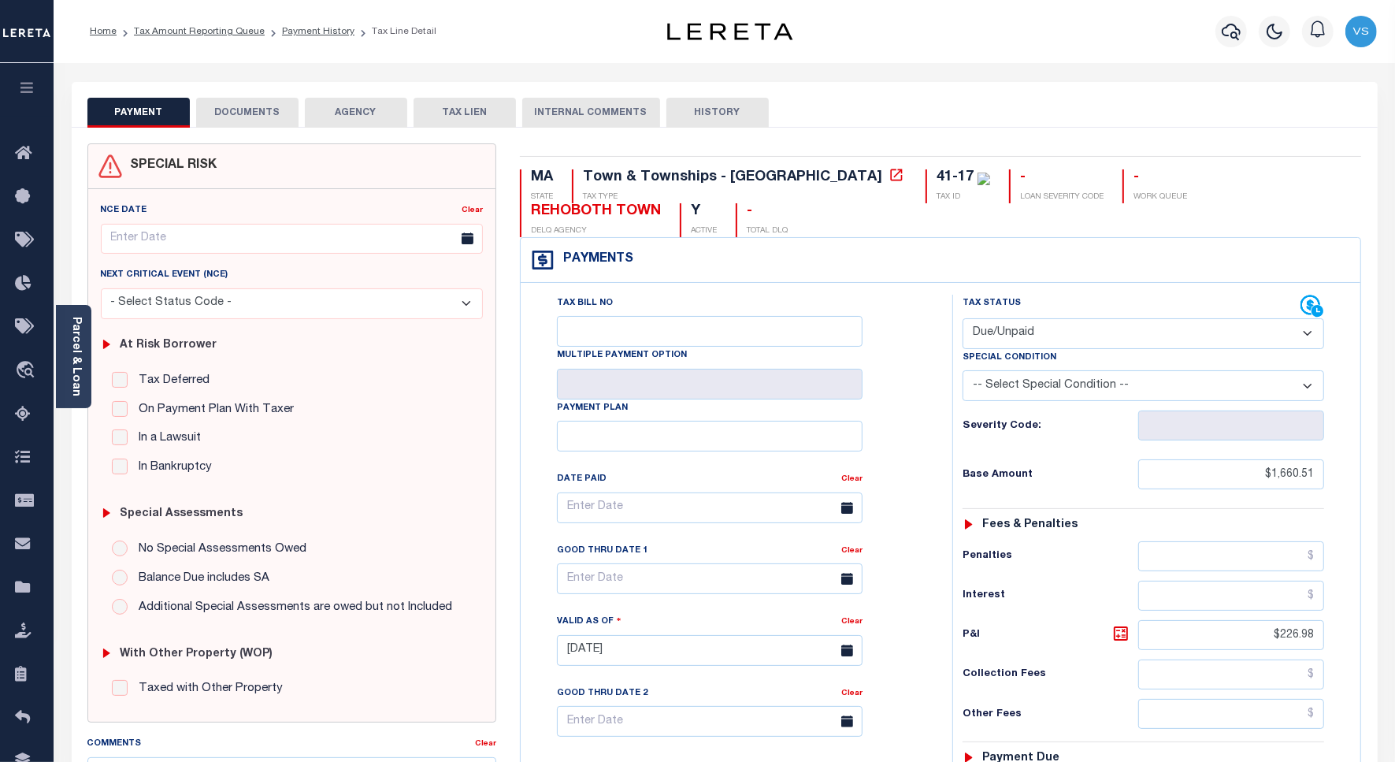
click at [1018, 238] on div "Payments Warning! Search Status is not "Completed", amounts can not be keyed." at bounding box center [941, 260] width 841 height 45
click at [1038, 318] on select "- Select Status Code - Open Due/Unpaid Paid Incomplete No Tax Due Internal Refu…" at bounding box center [1144, 333] width 362 height 31
select select "PYD"
click at [963, 318] on select "- Select Status Code - Open Due/Unpaid Paid Incomplete No Tax Due Internal Refu…" at bounding box center [1144, 333] width 362 height 31
type input "[DATE]"
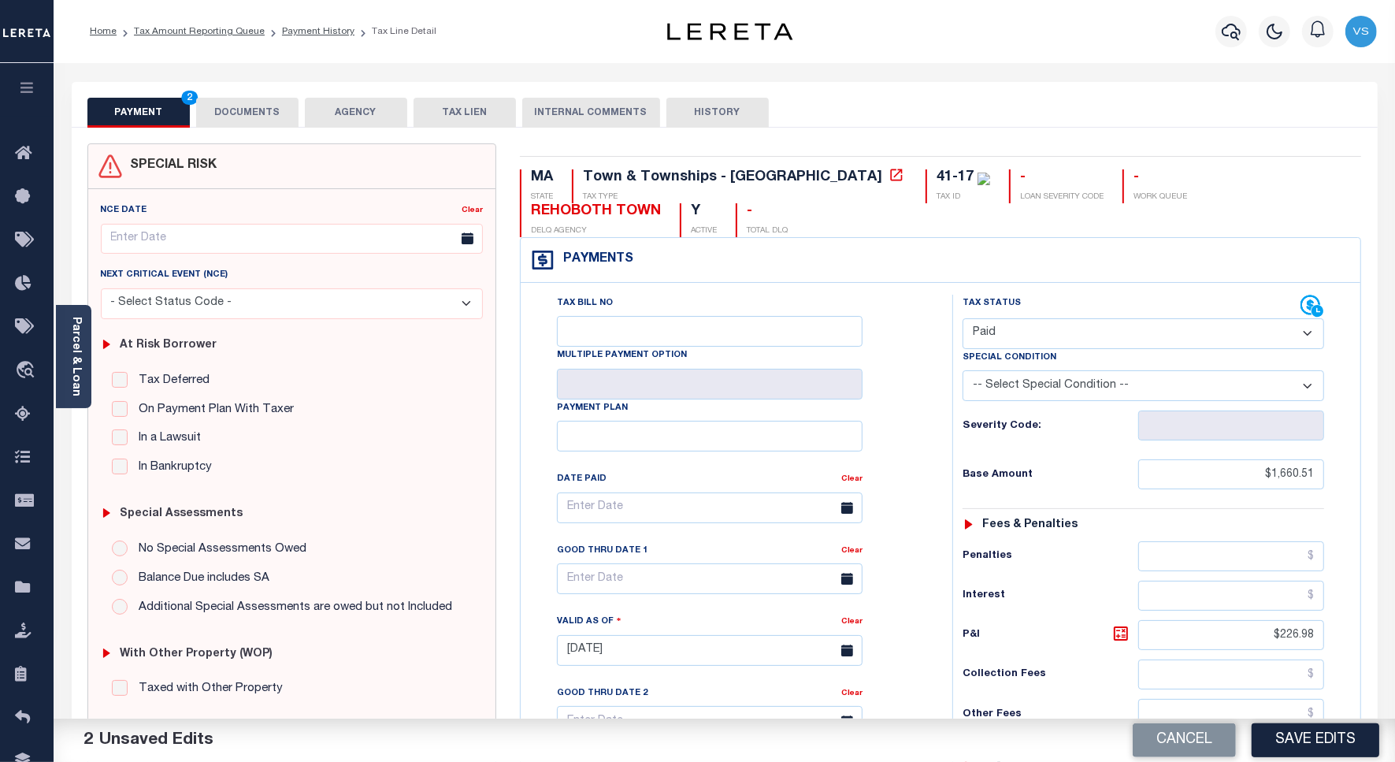
scroll to position [98, 0]
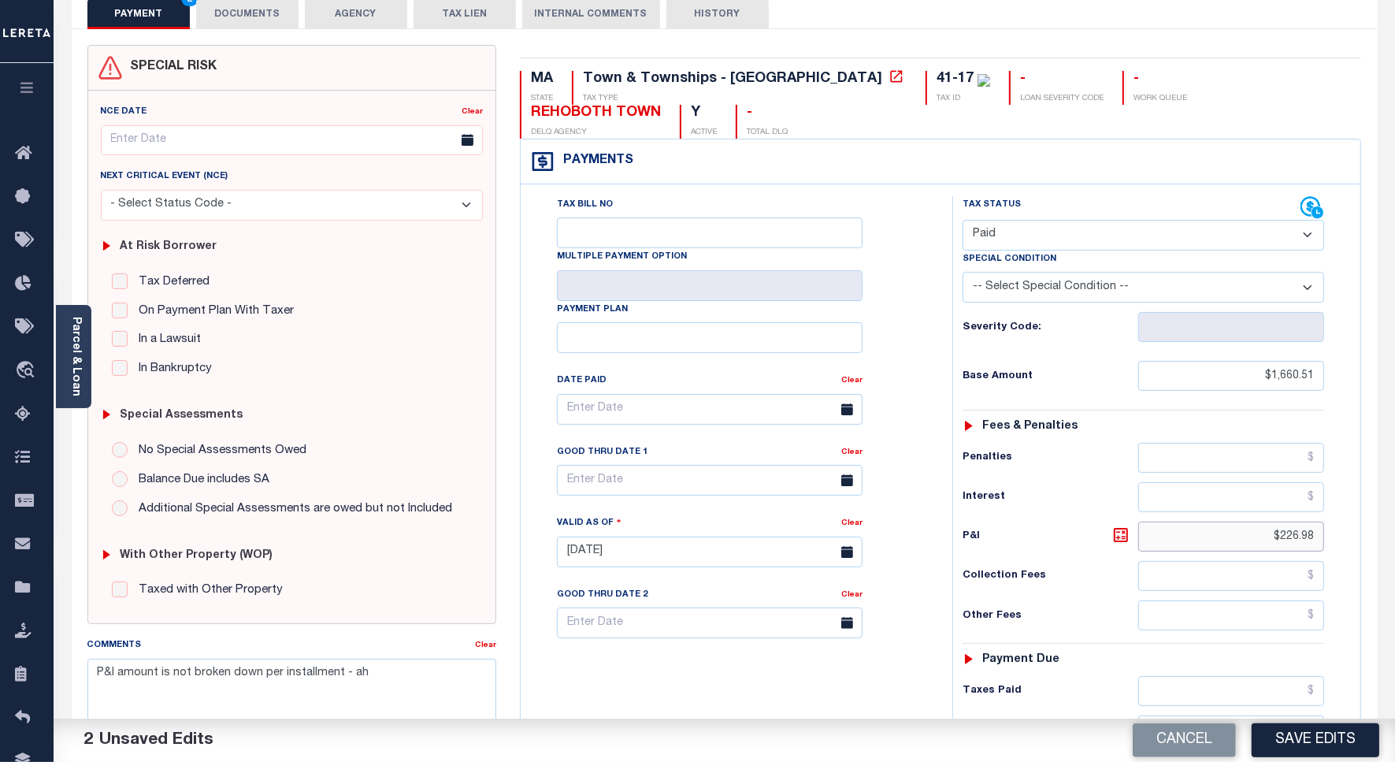
drag, startPoint x: 1282, startPoint y: 509, endPoint x: 1265, endPoint y: 509, distance: 16.5
click at [1265, 522] on input "$226.98" at bounding box center [1232, 537] width 186 height 30
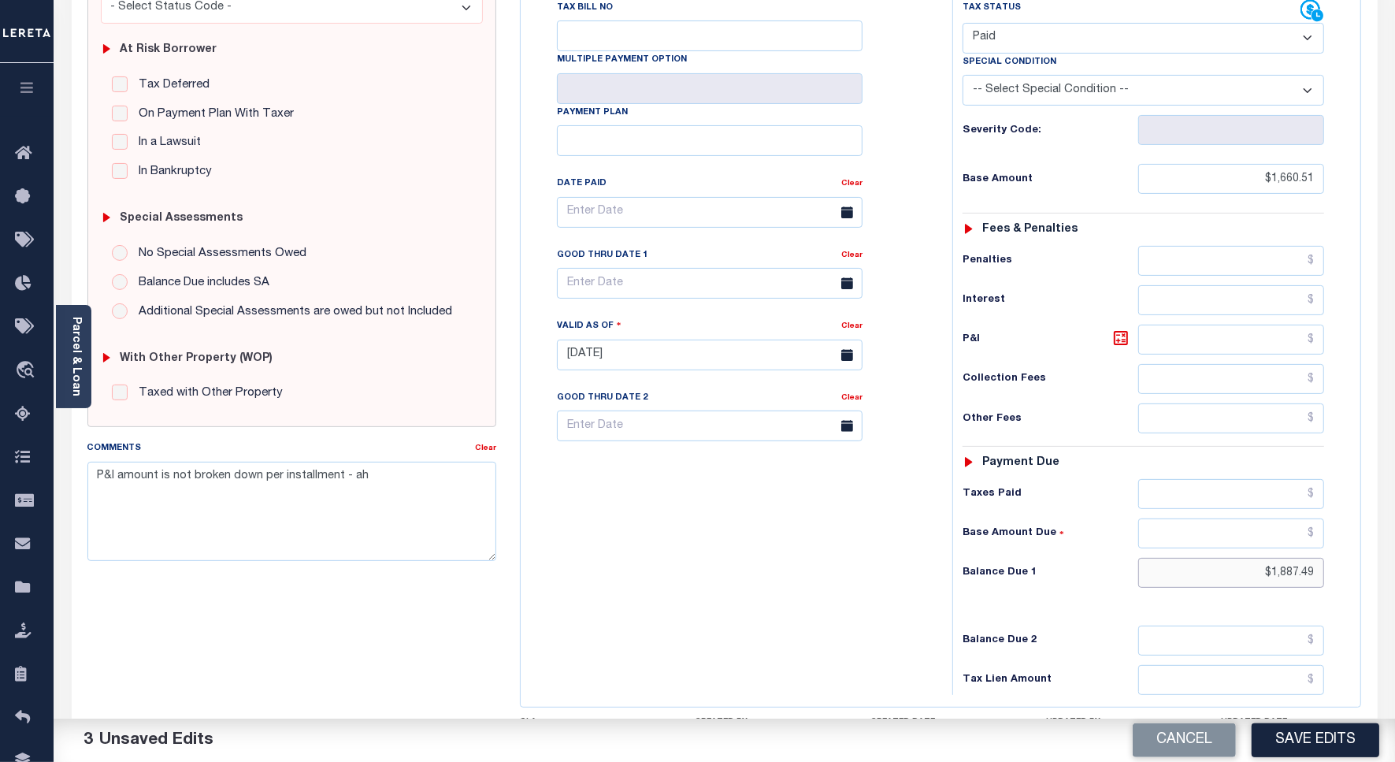
drag, startPoint x: 1316, startPoint y: 544, endPoint x: 1257, endPoint y: 546, distance: 59.1
click at [1257, 558] on input "$1,887.49" at bounding box center [1232, 573] width 186 height 30
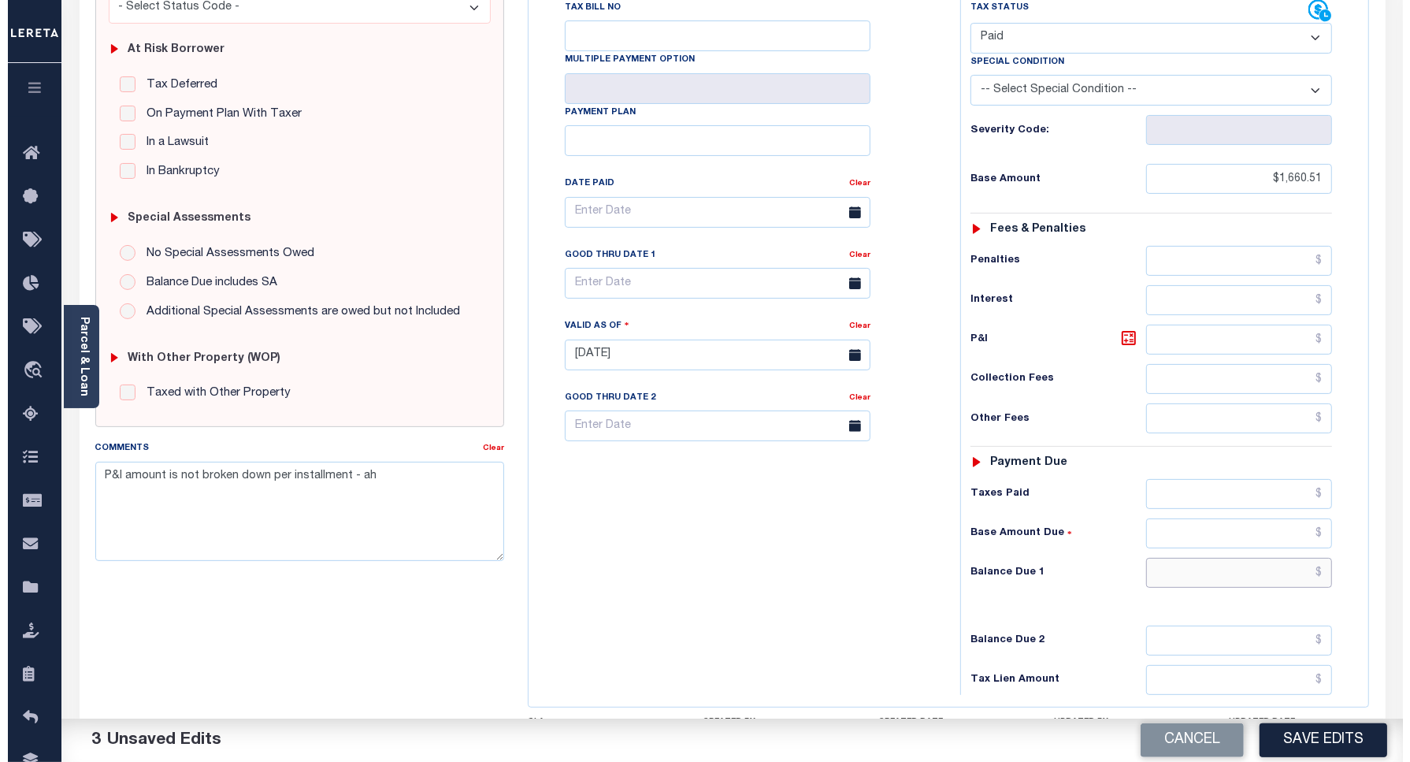
scroll to position [98, 0]
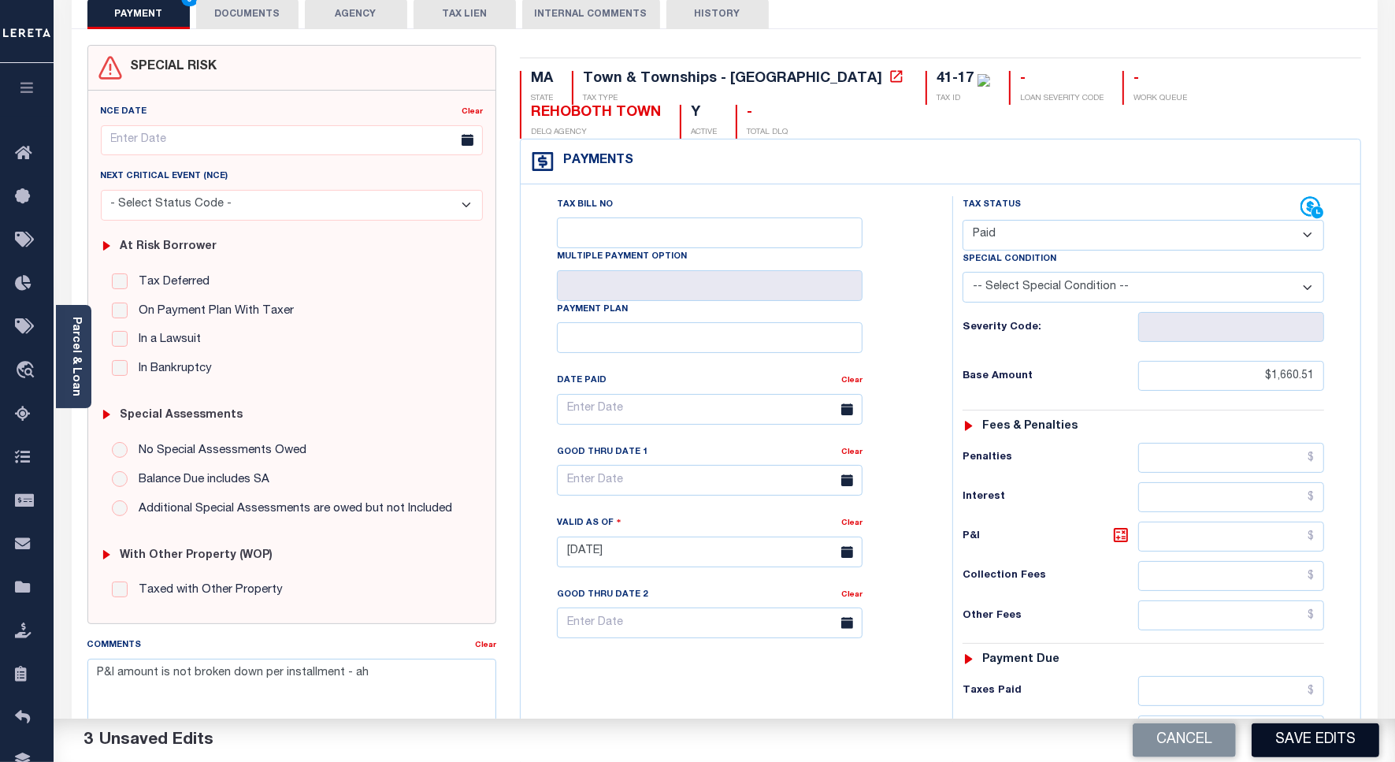
click at [1277, 745] on button "Save Edits" at bounding box center [1316, 740] width 128 height 34
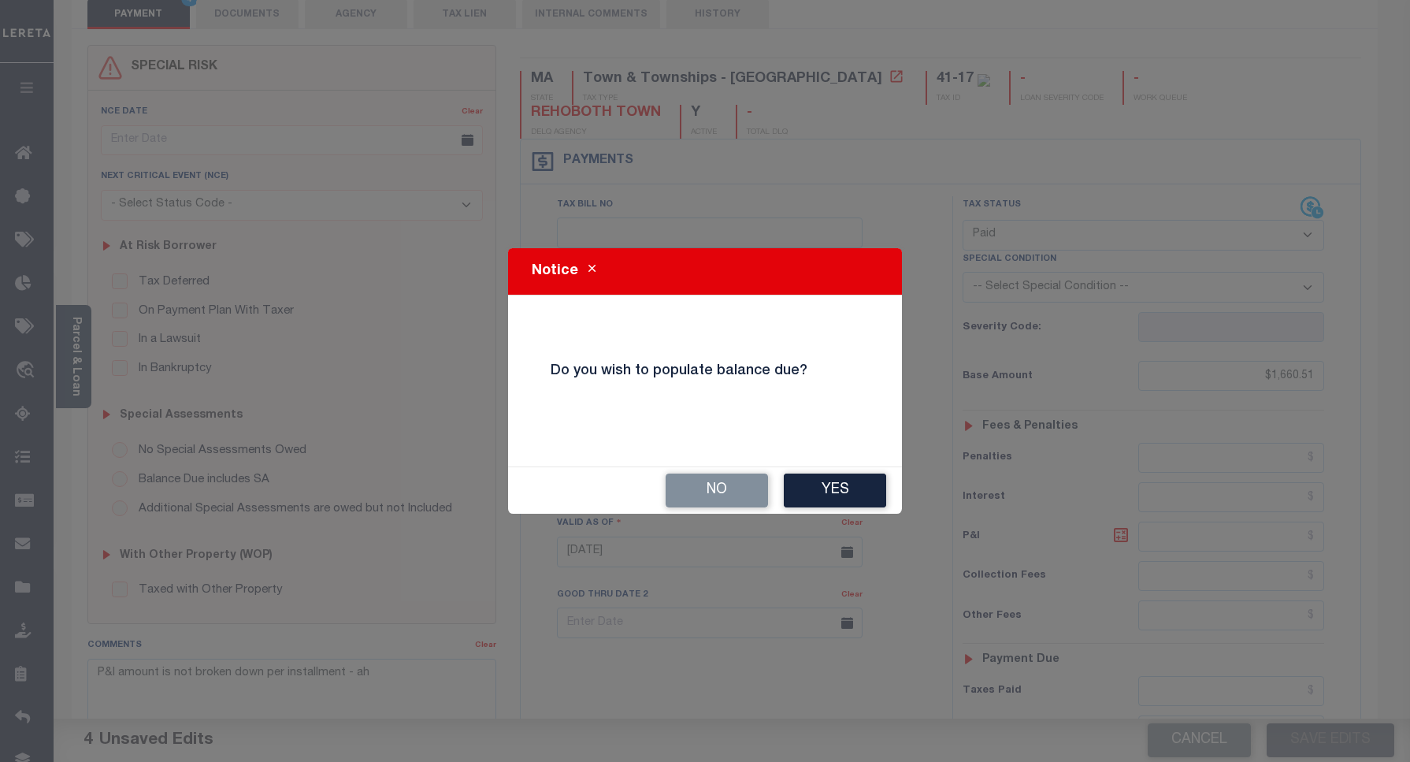
click at [718, 487] on button "No" at bounding box center [717, 491] width 102 height 34
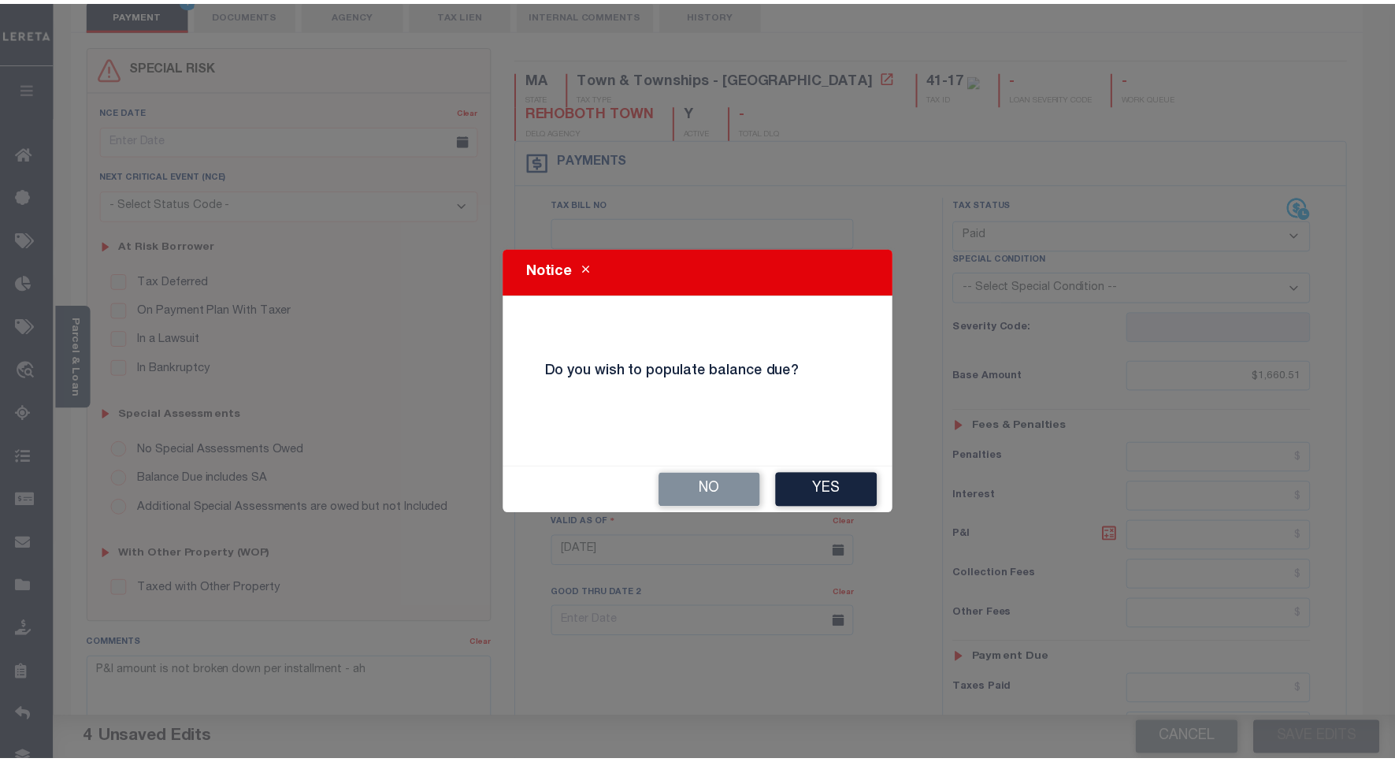
scroll to position [132, 0]
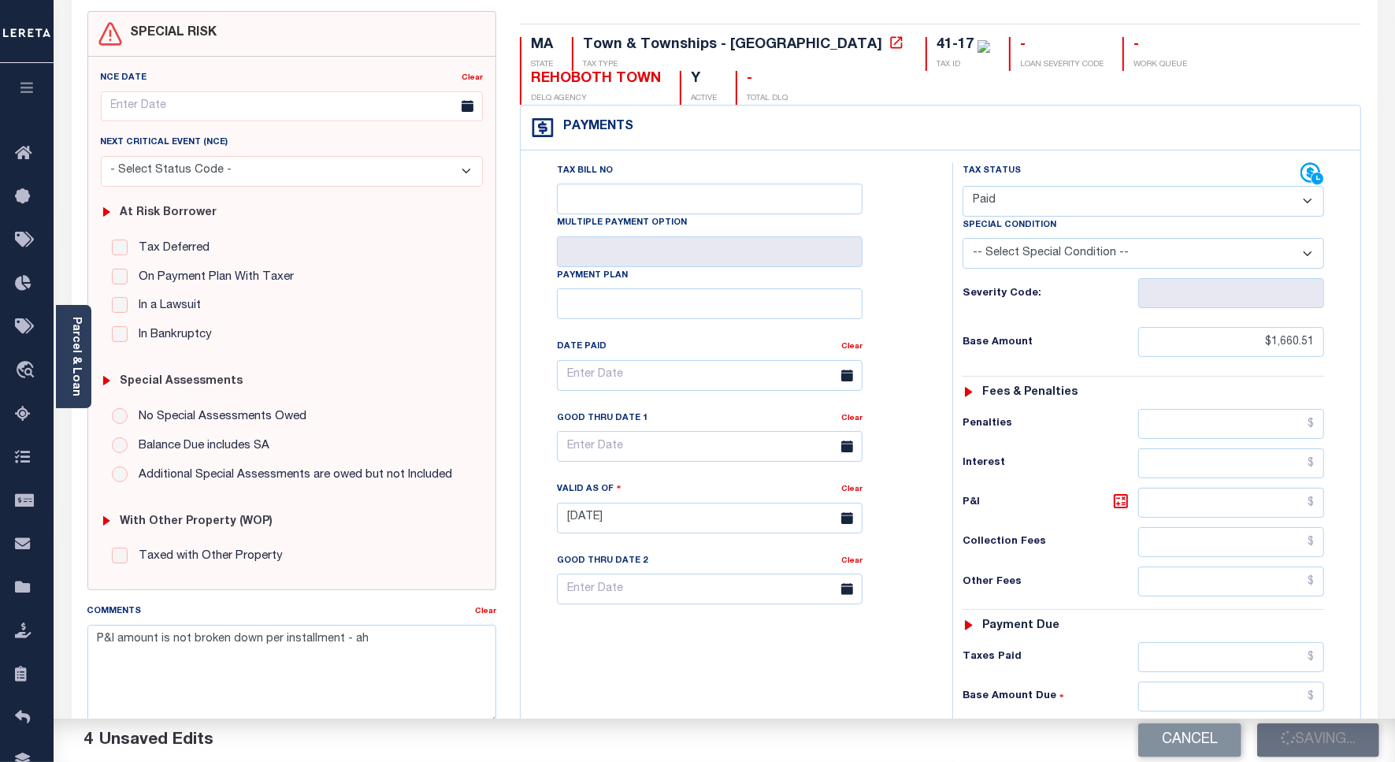
checkbox input "false"
type input "$1,660.51"
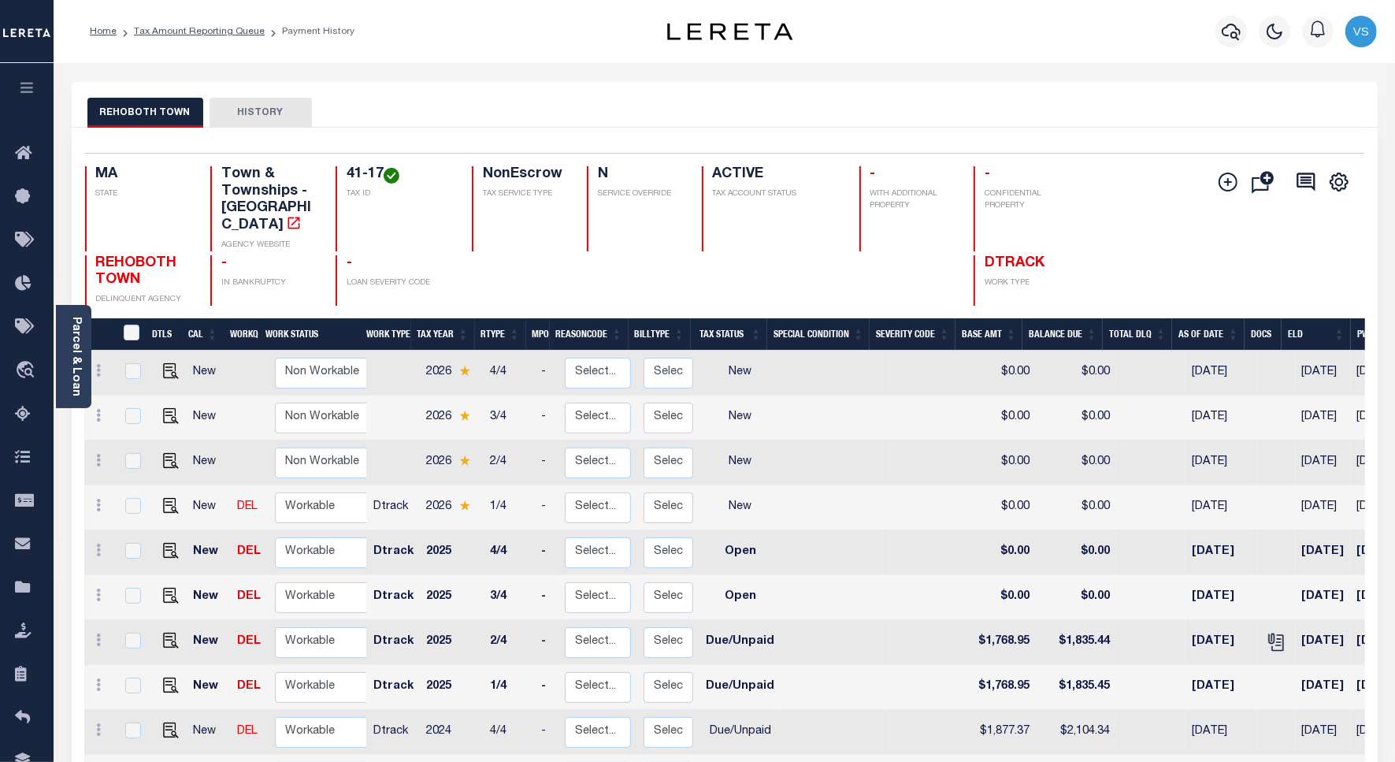
scroll to position [197, 0]
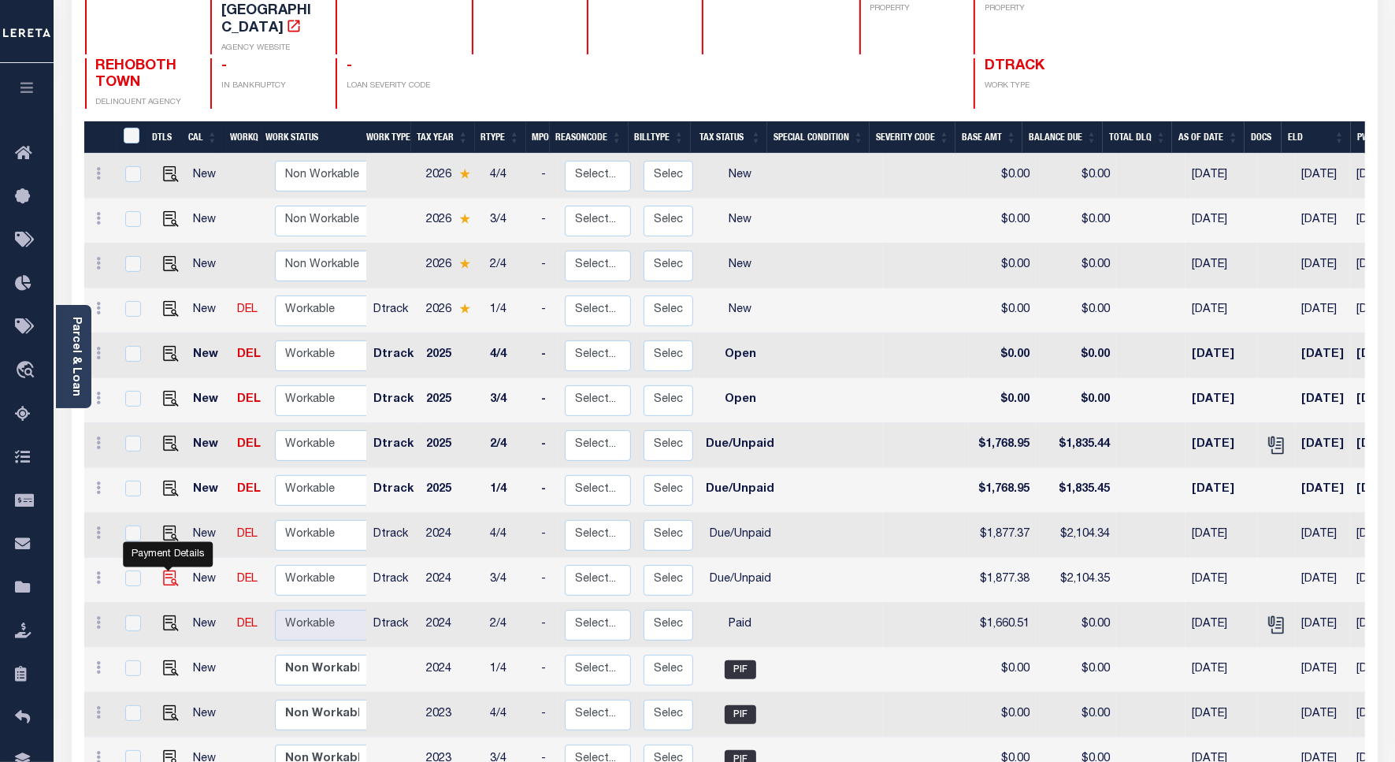
click at [169, 570] on img "" at bounding box center [171, 578] width 16 height 16
checkbox input "true"
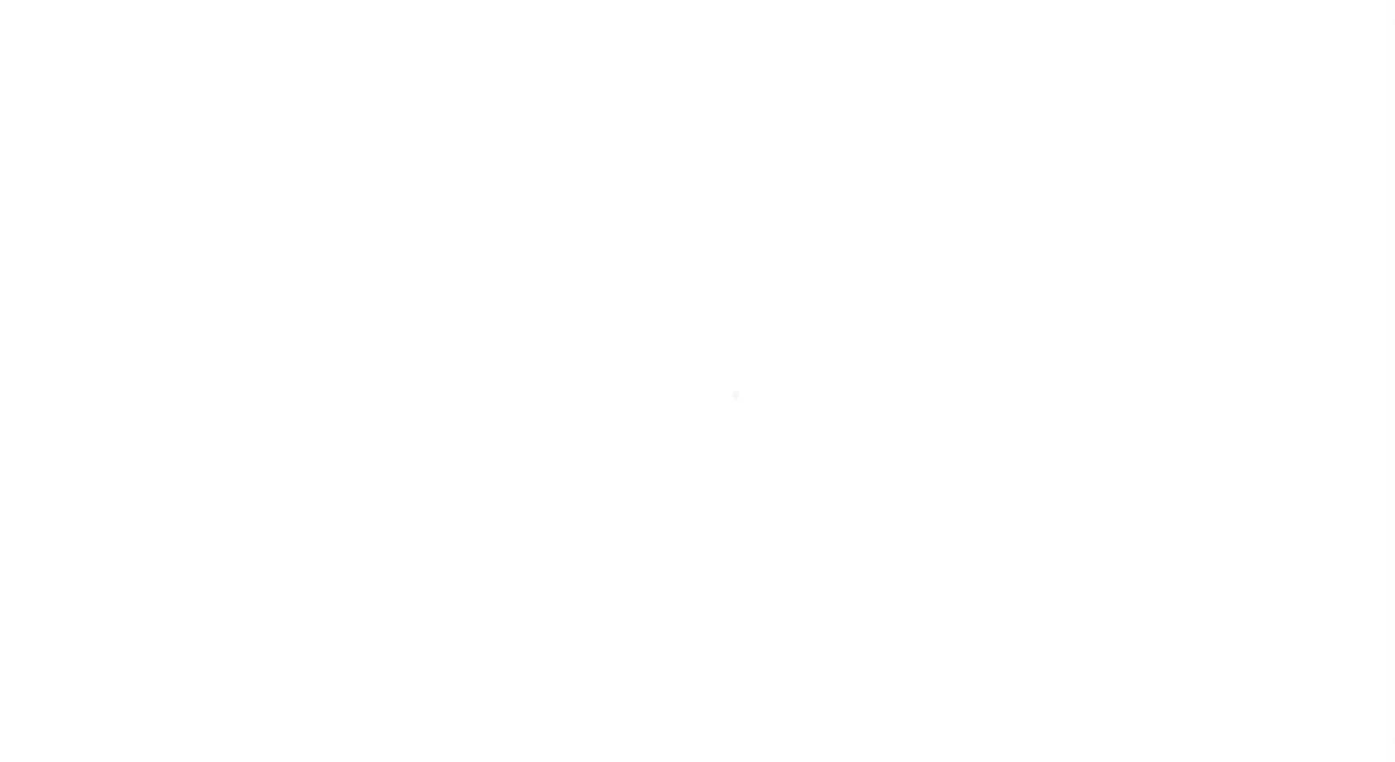
select select "DUE"
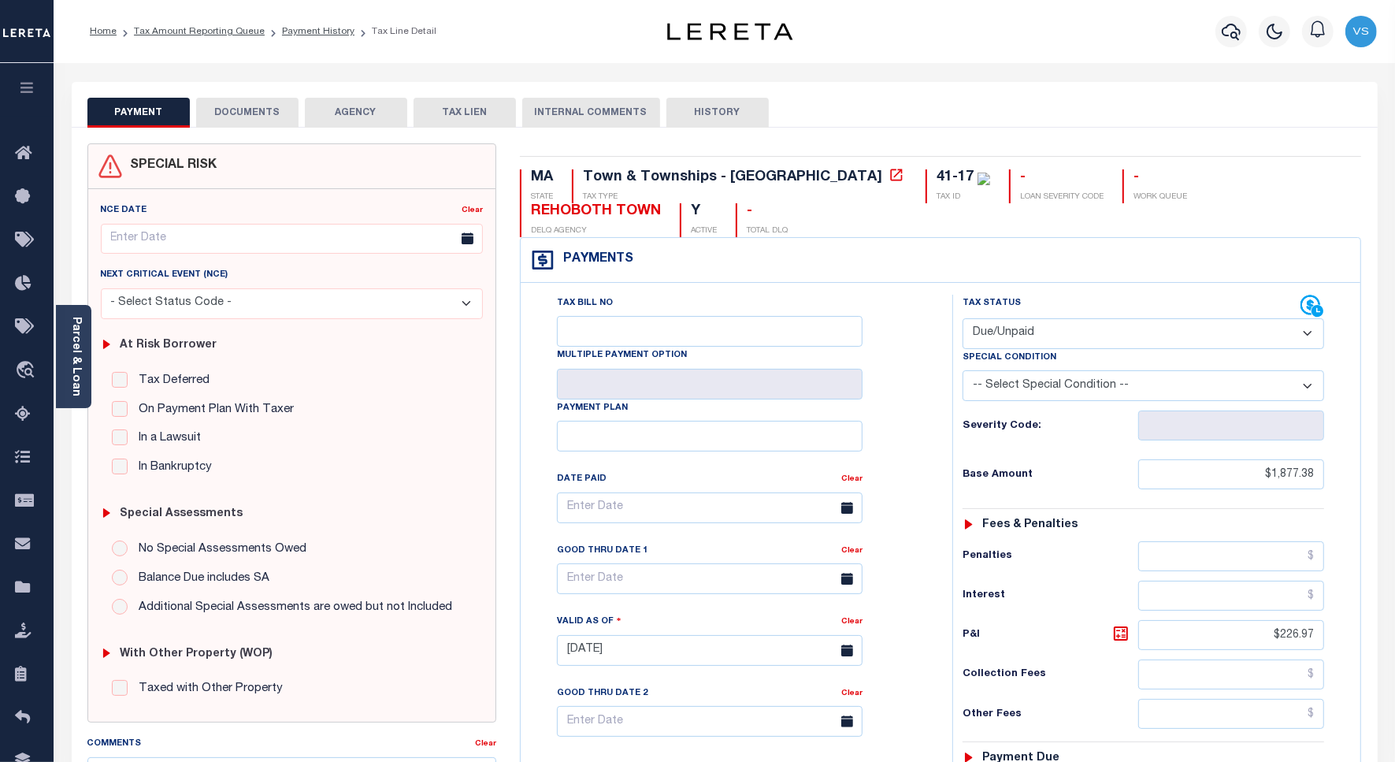
scroll to position [197, 0]
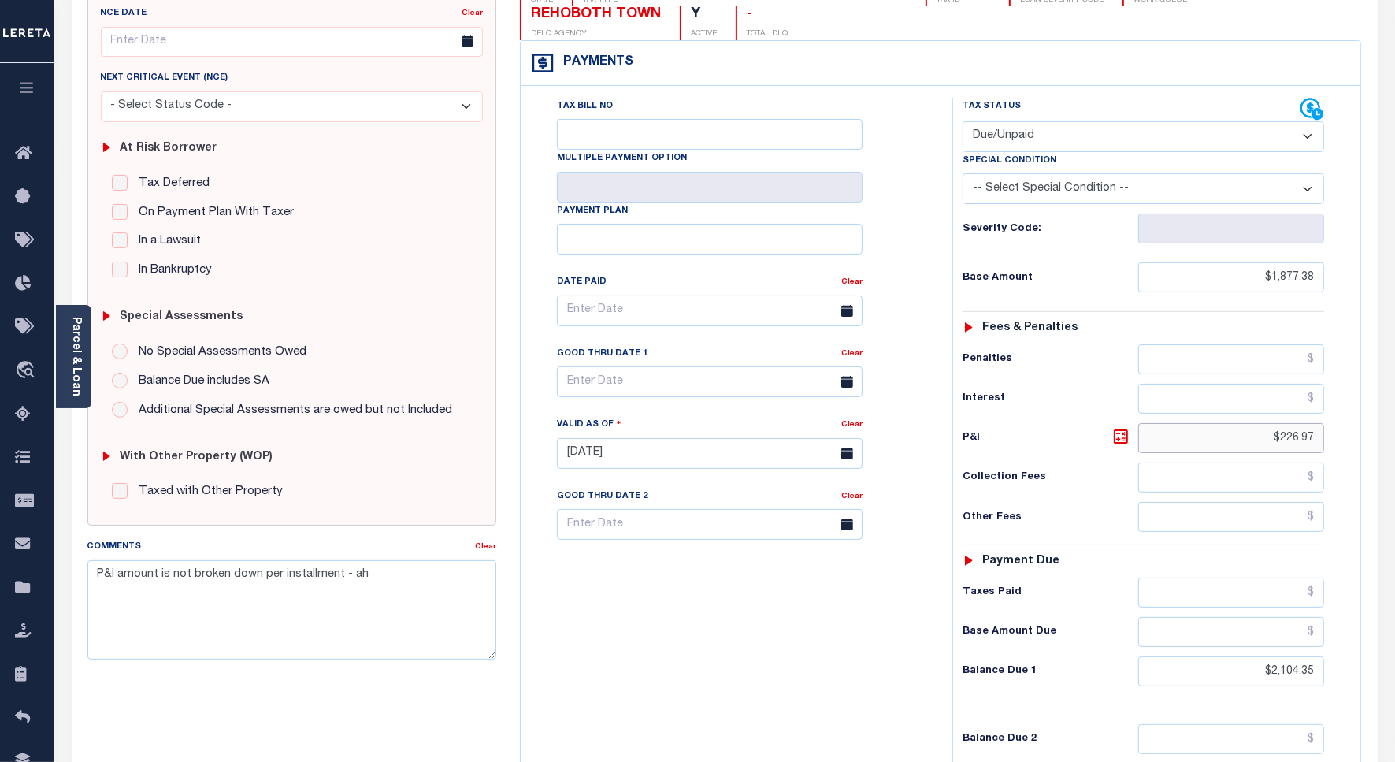
drag, startPoint x: 1317, startPoint y: 411, endPoint x: 1231, endPoint y: 412, distance: 85.9
click at [1231, 423] on input "$226.97" at bounding box center [1232, 438] width 186 height 30
type input "[DATE]"
drag, startPoint x: 1308, startPoint y: 642, endPoint x: 1204, endPoint y: 633, distance: 104.4
click at [1204, 656] on input "$2,104.35" at bounding box center [1232, 671] width 186 height 30
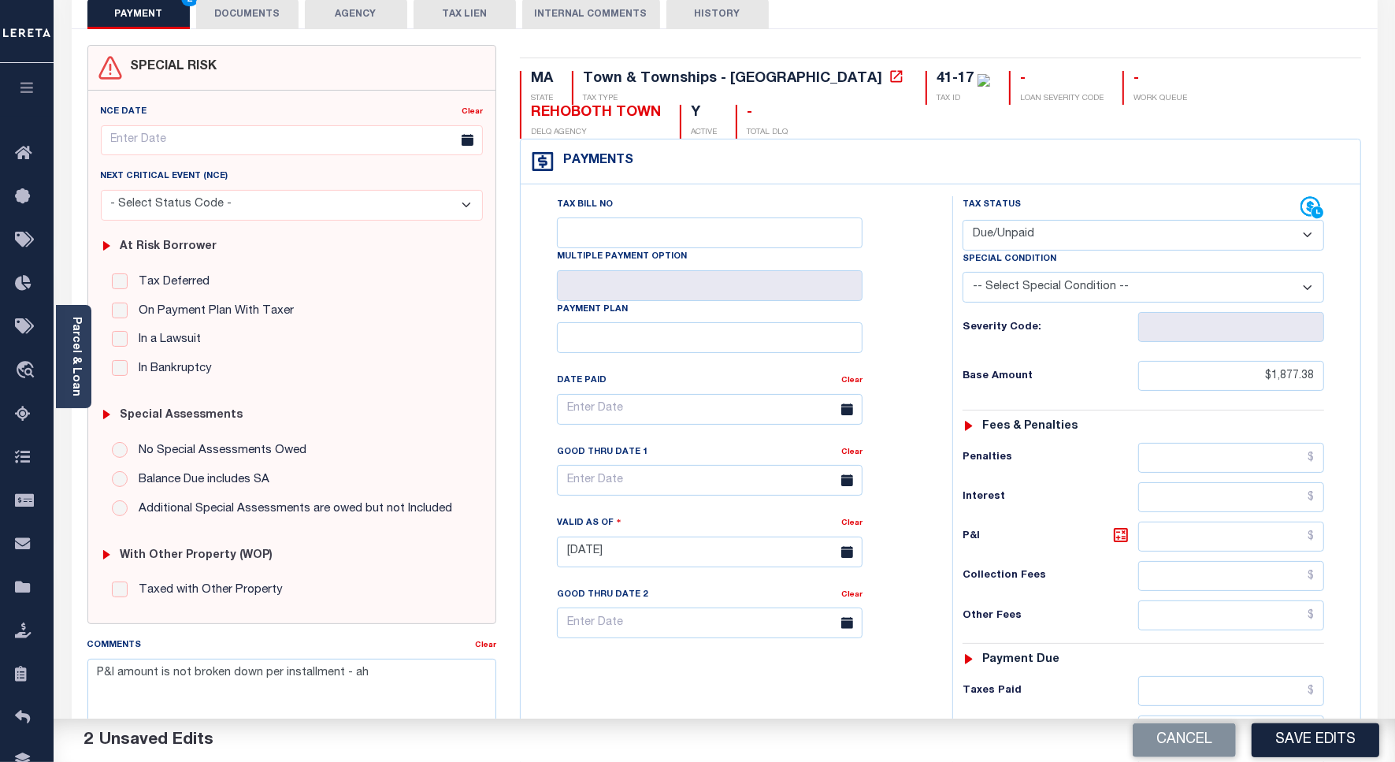
scroll to position [0, 0]
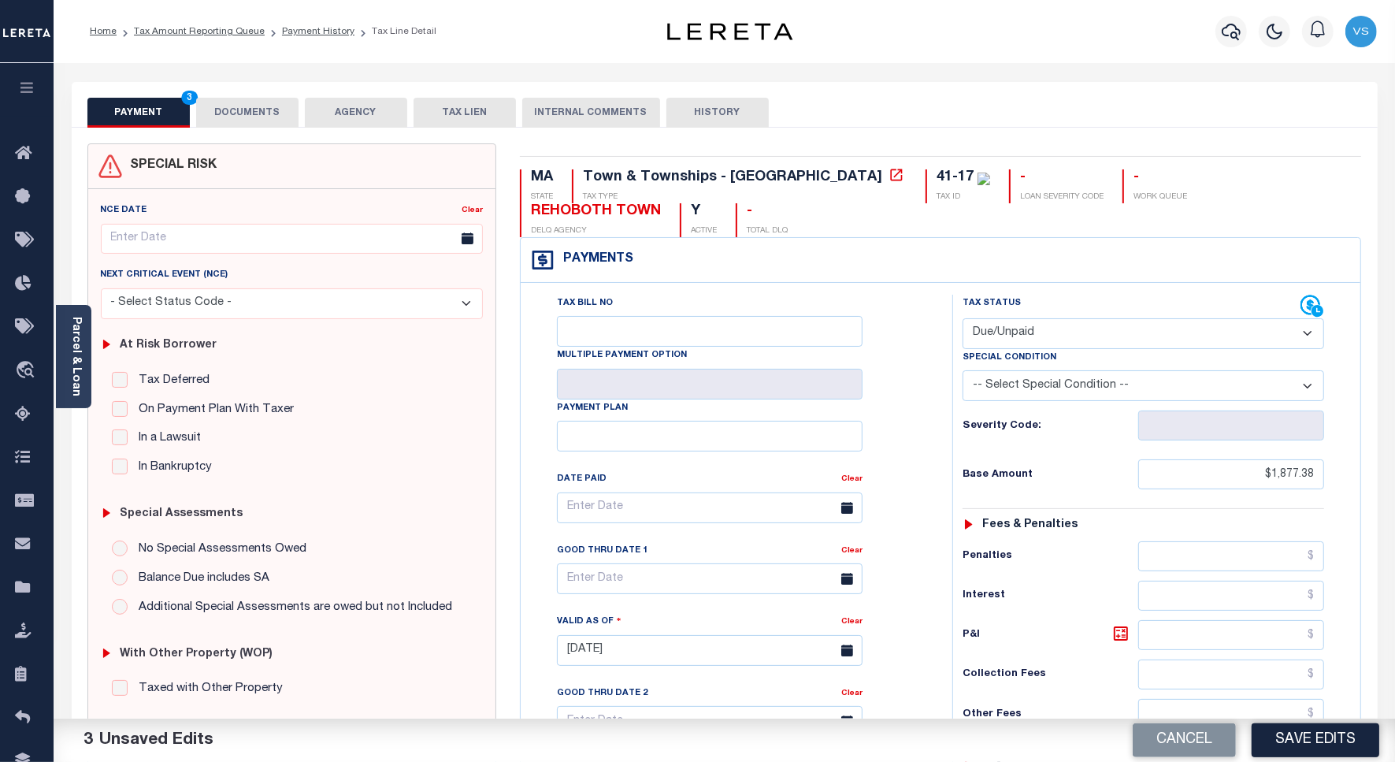
click at [268, 114] on button "DOCUMENTS" at bounding box center [247, 113] width 102 height 30
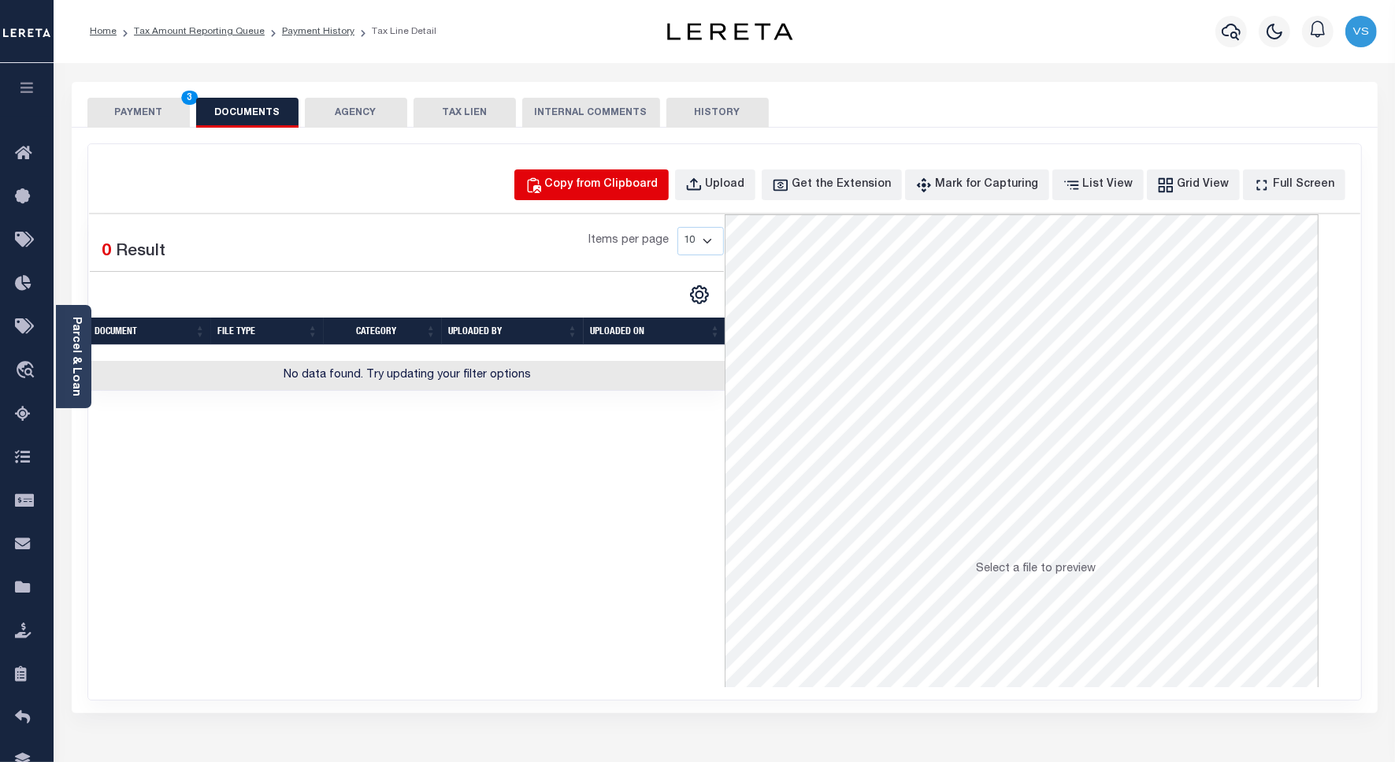
click at [607, 186] on div "Copy from Clipboard" at bounding box center [601, 184] width 113 height 17
select select "POP"
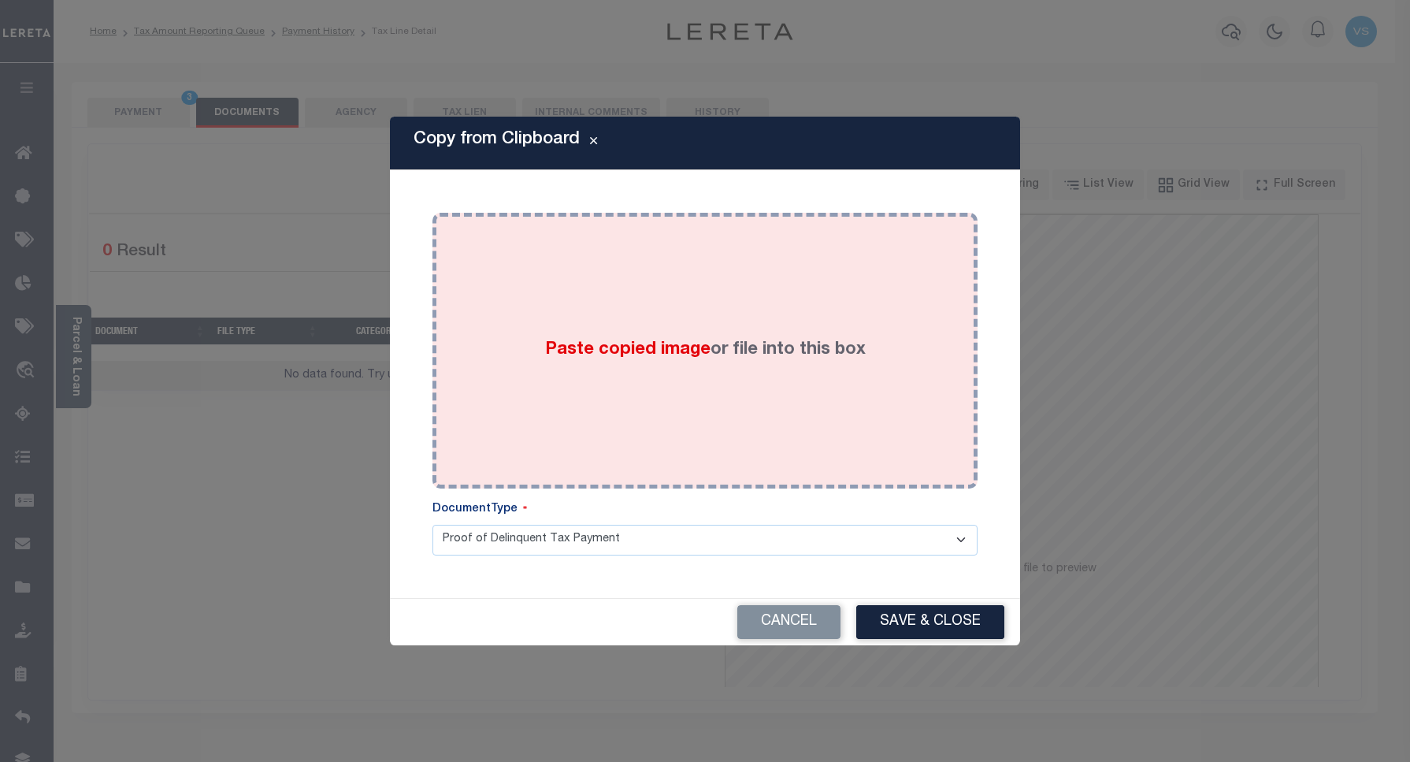
click at [635, 284] on div "Paste copied image or file into this box" at bounding box center [705, 351] width 522 height 252
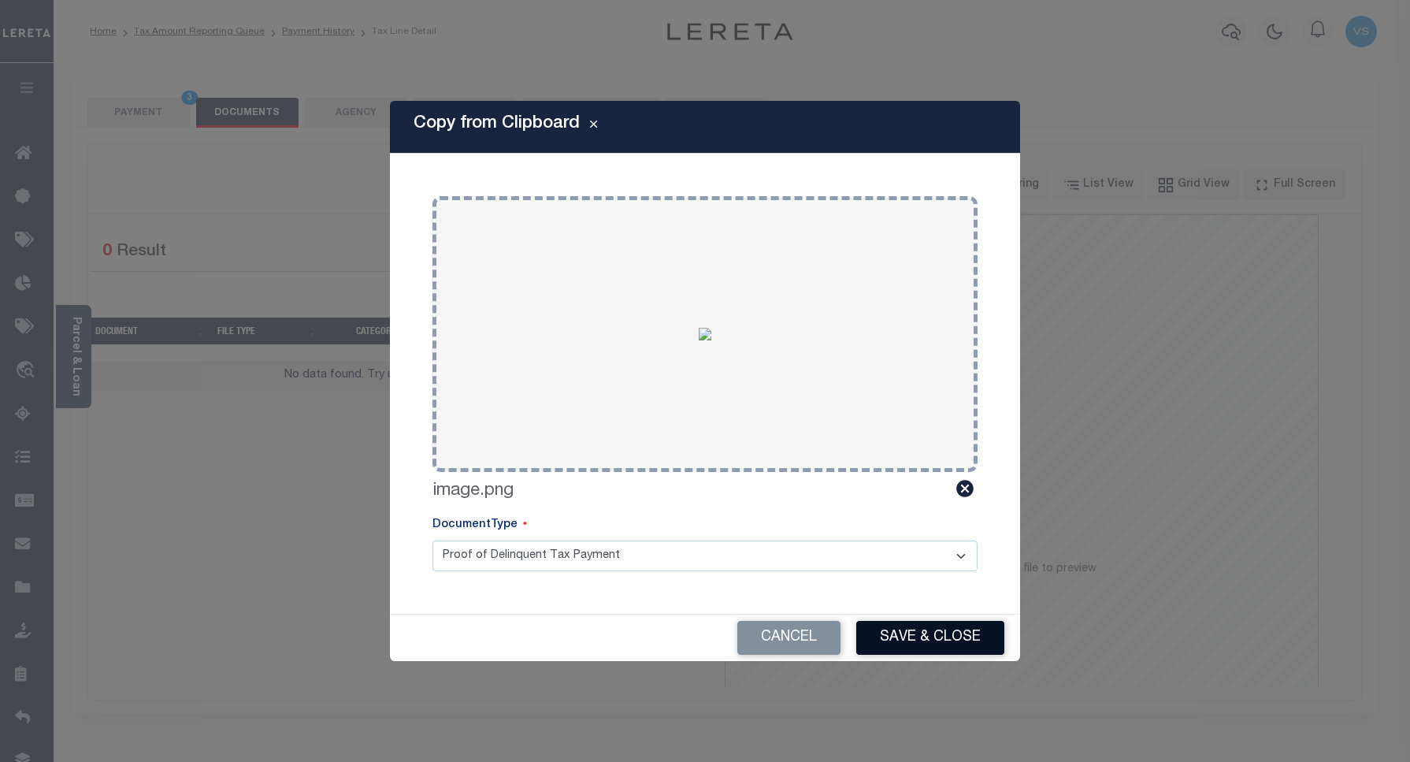
click at [891, 625] on button "Save & Close" at bounding box center [930, 638] width 148 height 34
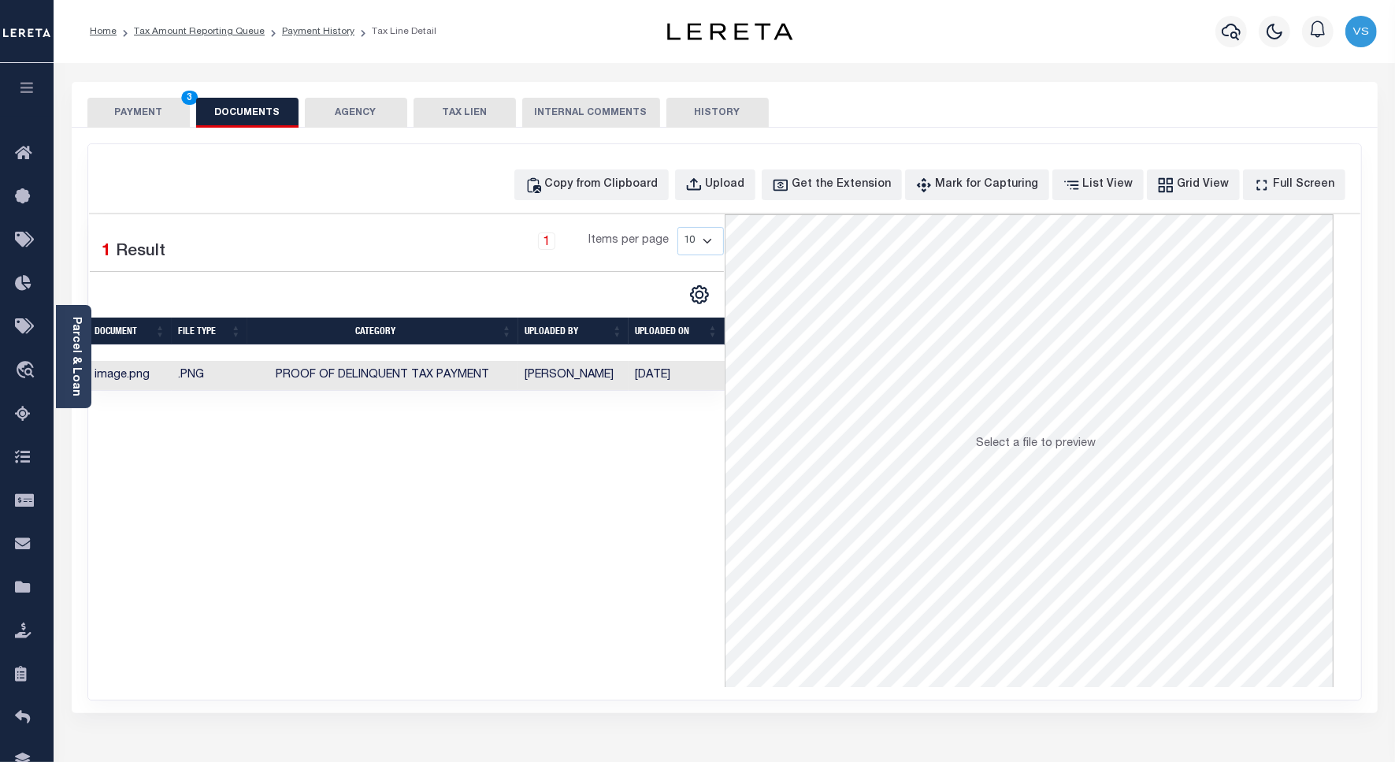
click at [132, 114] on button "PAYMENT 3" at bounding box center [138, 113] width 102 height 30
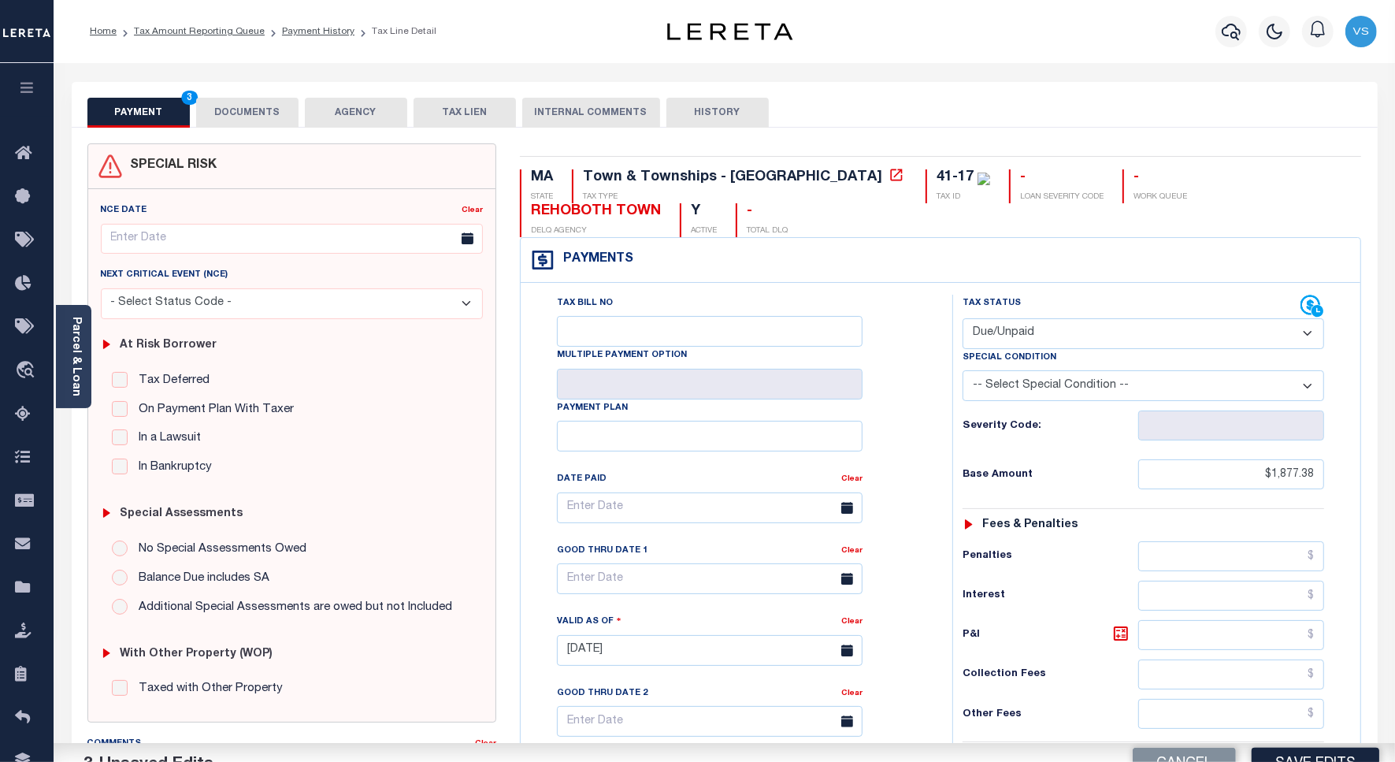
scroll to position [197, 0]
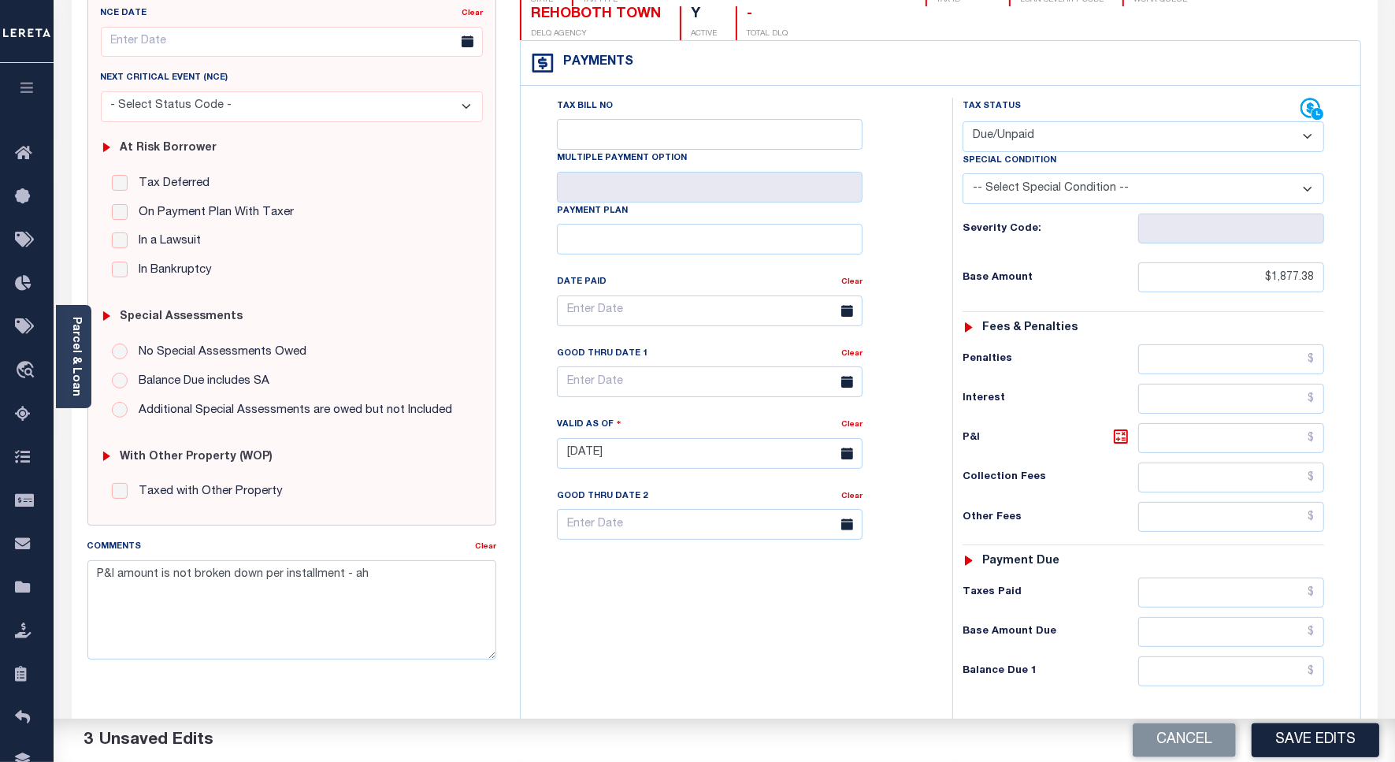
drag, startPoint x: 990, startPoint y: 104, endPoint x: 991, endPoint y: 118, distance: 14.2
click at [990, 121] on select "- Select Status Code - Open Due/Unpaid Paid Incomplete No Tax Due Internal Refu…" at bounding box center [1144, 136] width 362 height 31
select select "PYD"
click at [963, 121] on select "- Select Status Code - Open Due/Unpaid Paid Incomplete No Tax Due Internal Refu…" at bounding box center [1144, 136] width 362 height 31
drag, startPoint x: 1281, startPoint y: 734, endPoint x: 1227, endPoint y: 579, distance: 163.7
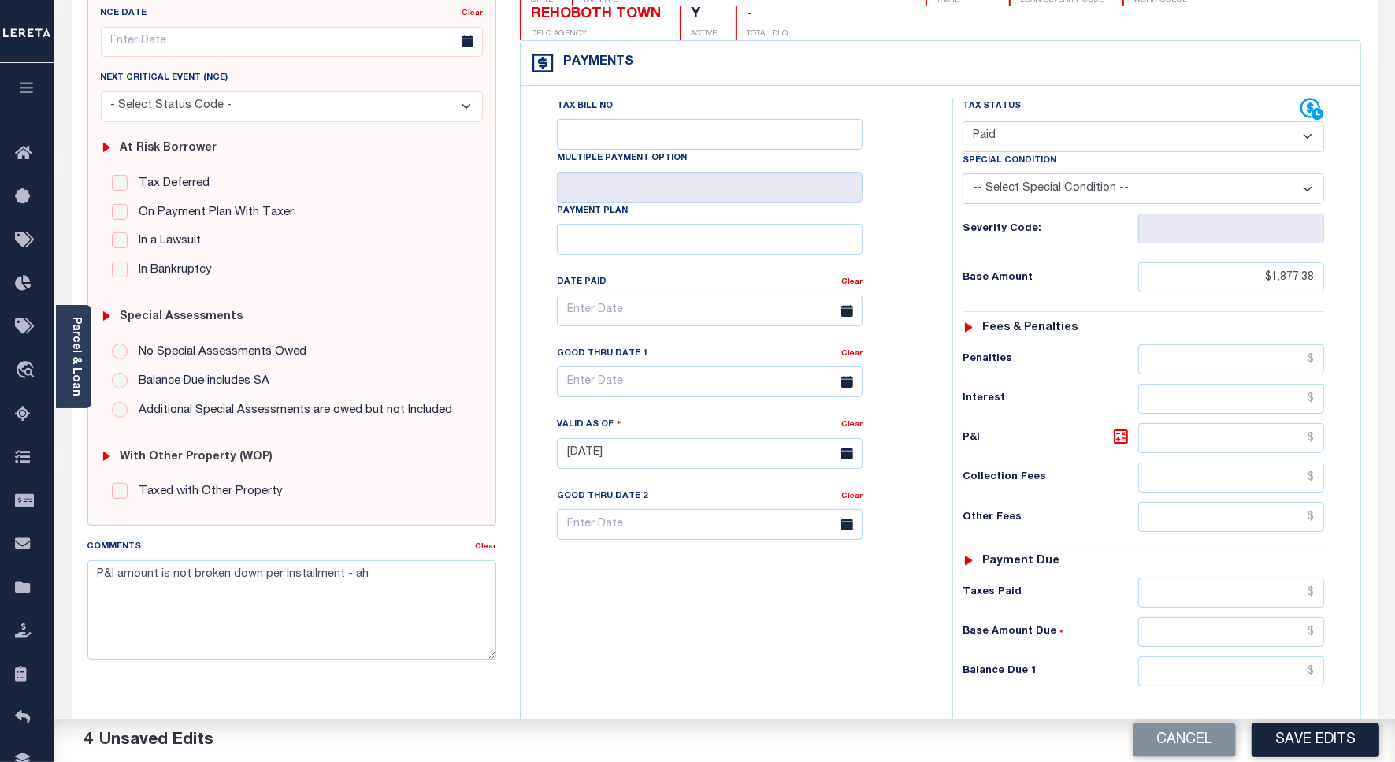
click at [1281, 734] on button "Save Edits" at bounding box center [1316, 740] width 128 height 34
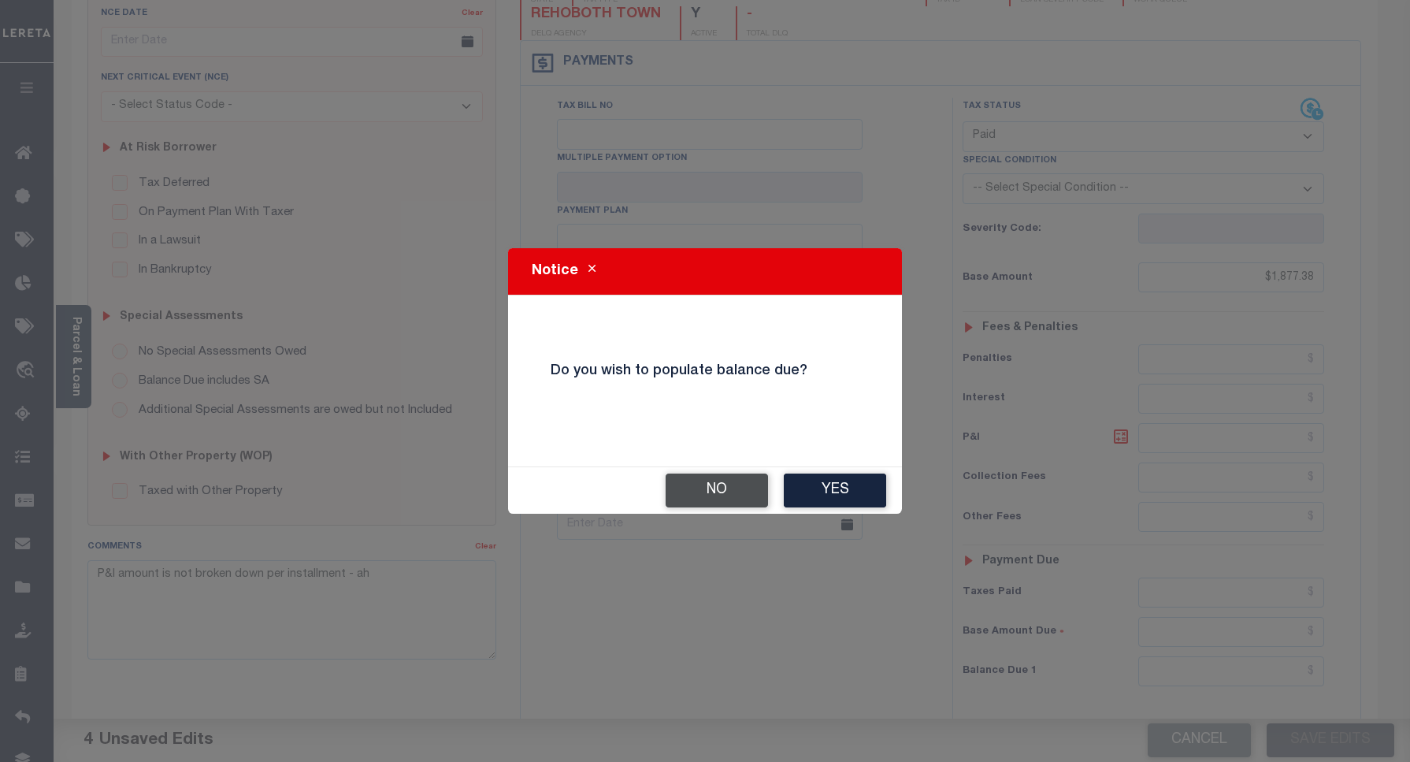
click at [719, 494] on button "No" at bounding box center [717, 491] width 102 height 34
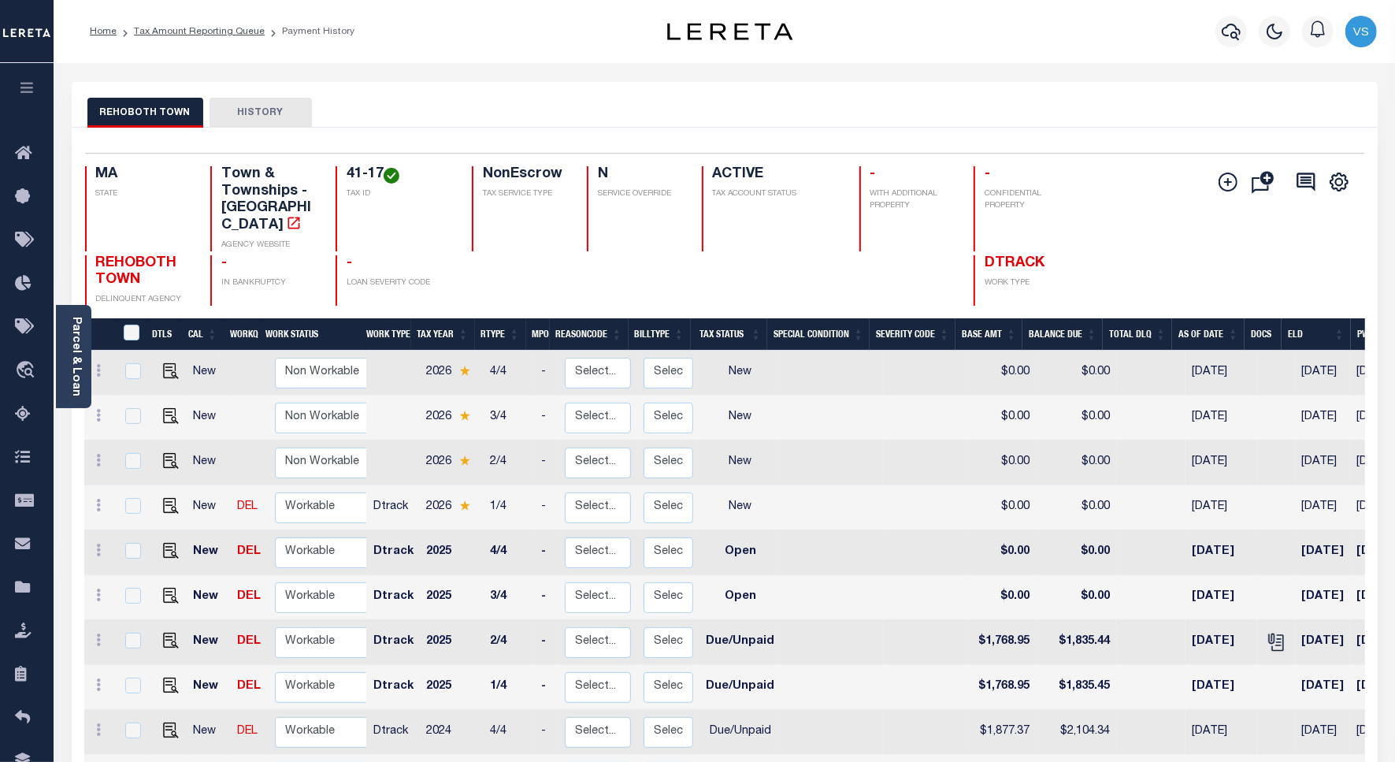
scroll to position [98, 0]
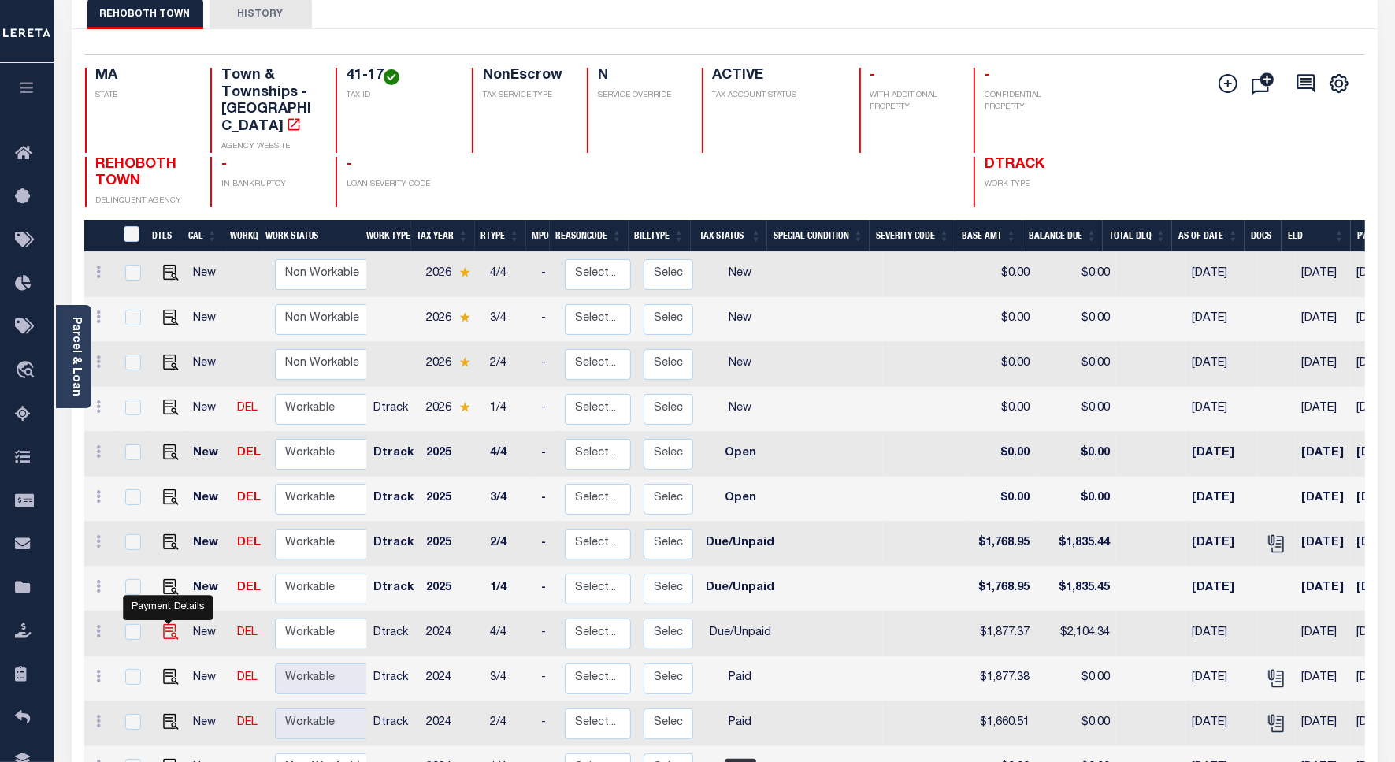
click at [164, 624] on img "" at bounding box center [171, 632] width 16 height 16
checkbox input "true"
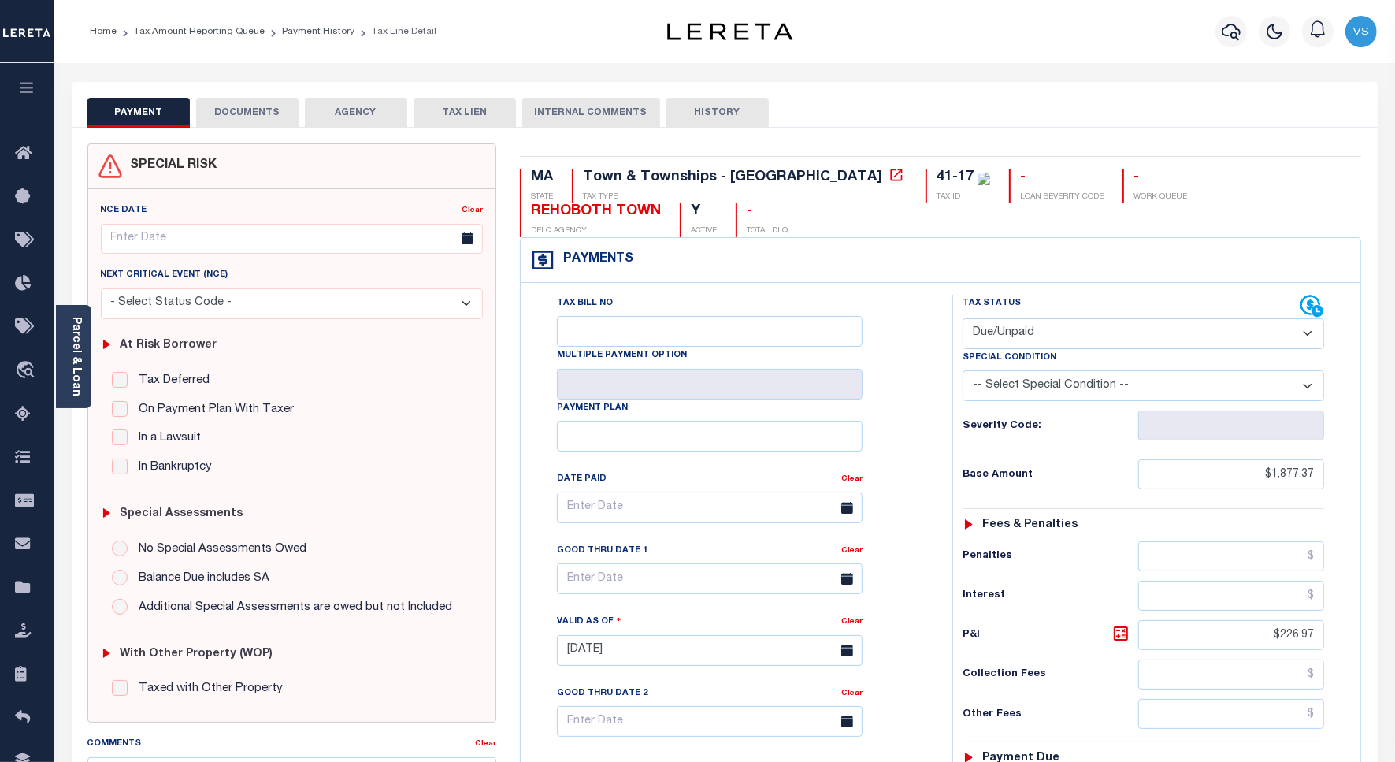
click at [1045, 318] on select "- Select Status Code - Open Due/Unpaid Paid Incomplete No Tax Due Internal Refu…" at bounding box center [1144, 333] width 362 height 31
select select "PYD"
click at [963, 318] on select "- Select Status Code - Open Due/Unpaid Paid Incomplete No Tax Due Internal Refu…" at bounding box center [1144, 333] width 362 height 31
type input "[DATE]"
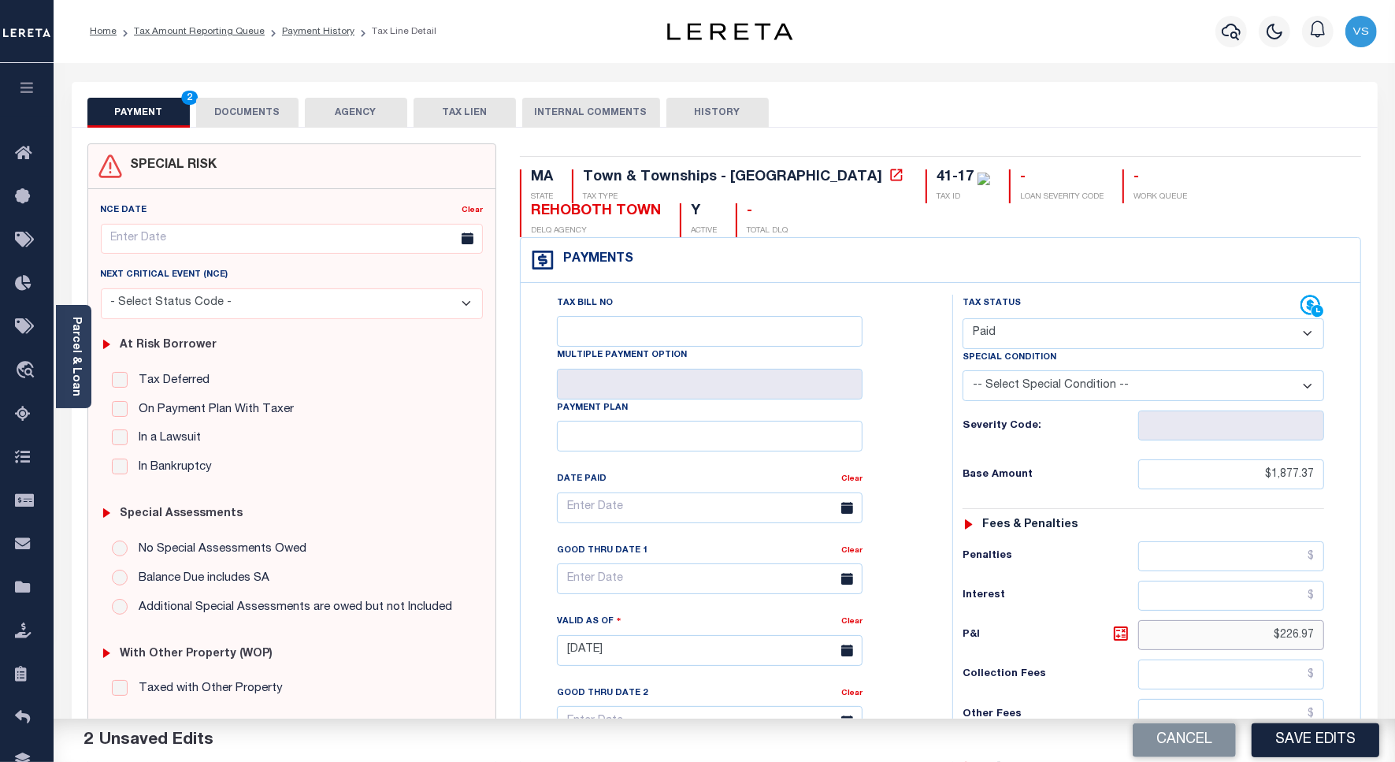
drag, startPoint x: 1292, startPoint y: 604, endPoint x: 1342, endPoint y: 600, distance: 49.8
click at [1263, 620] on input "$226.97" at bounding box center [1232, 635] width 186 height 30
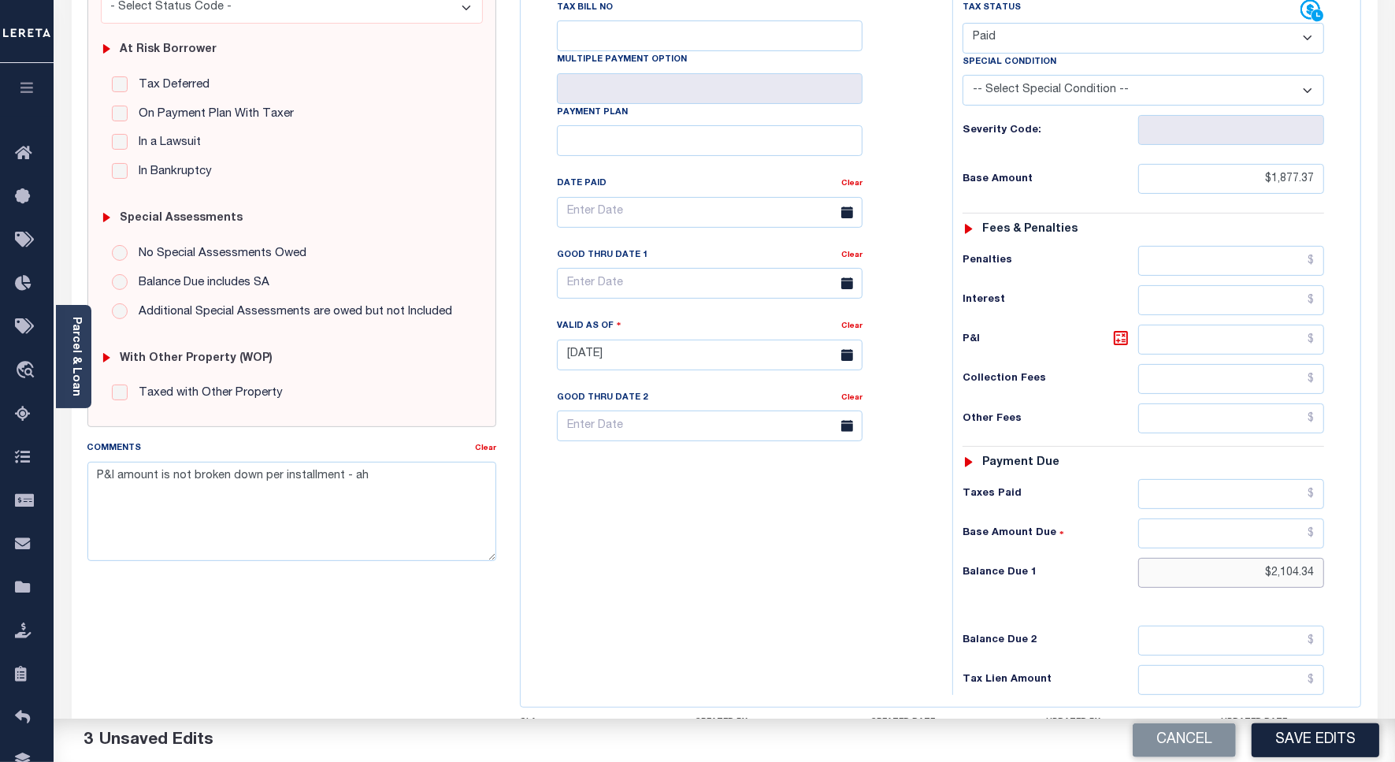
drag, startPoint x: 1279, startPoint y: 541, endPoint x: 1231, endPoint y: 533, distance: 48.6
click at [1231, 558] on input "$2,104.34" at bounding box center [1232, 573] width 186 height 30
click at [853, 251] on link "Clear" at bounding box center [852, 255] width 21 height 8
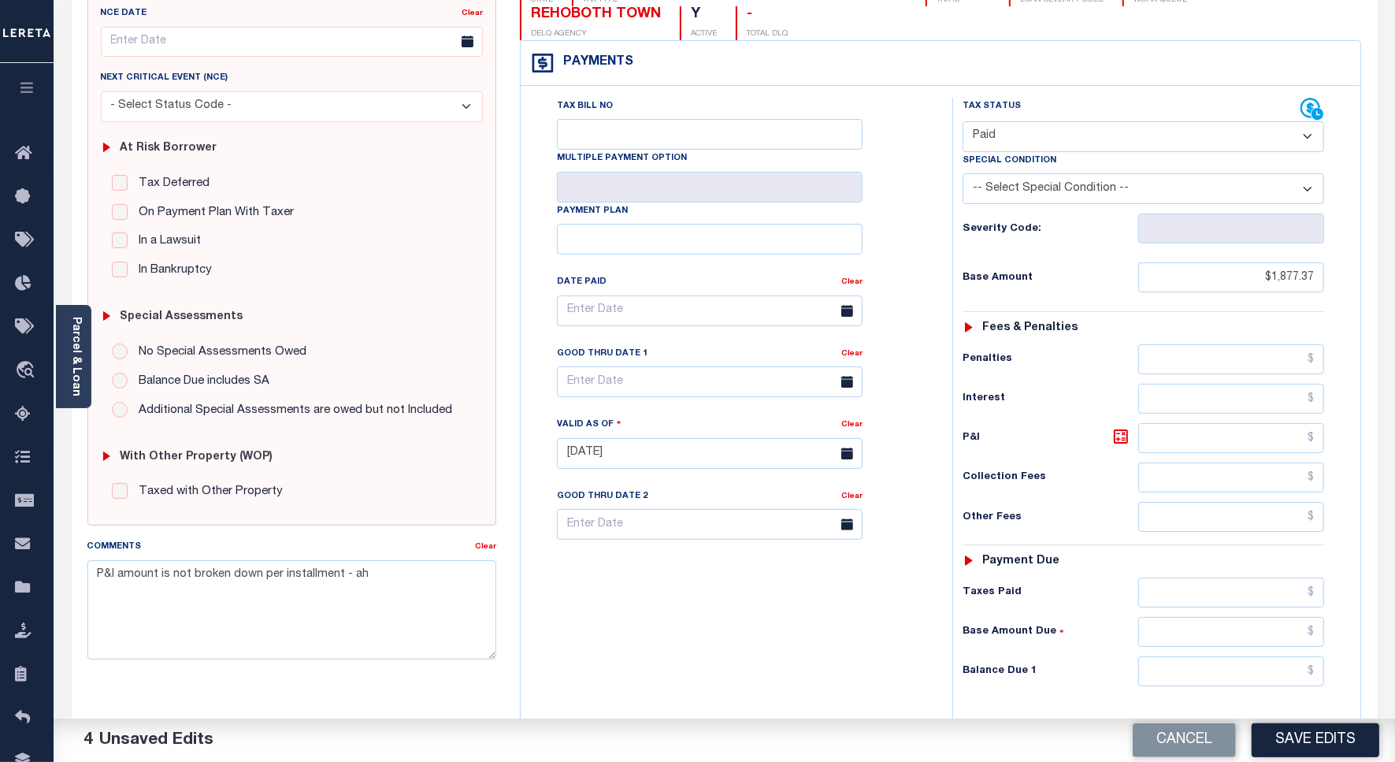
scroll to position [0, 0]
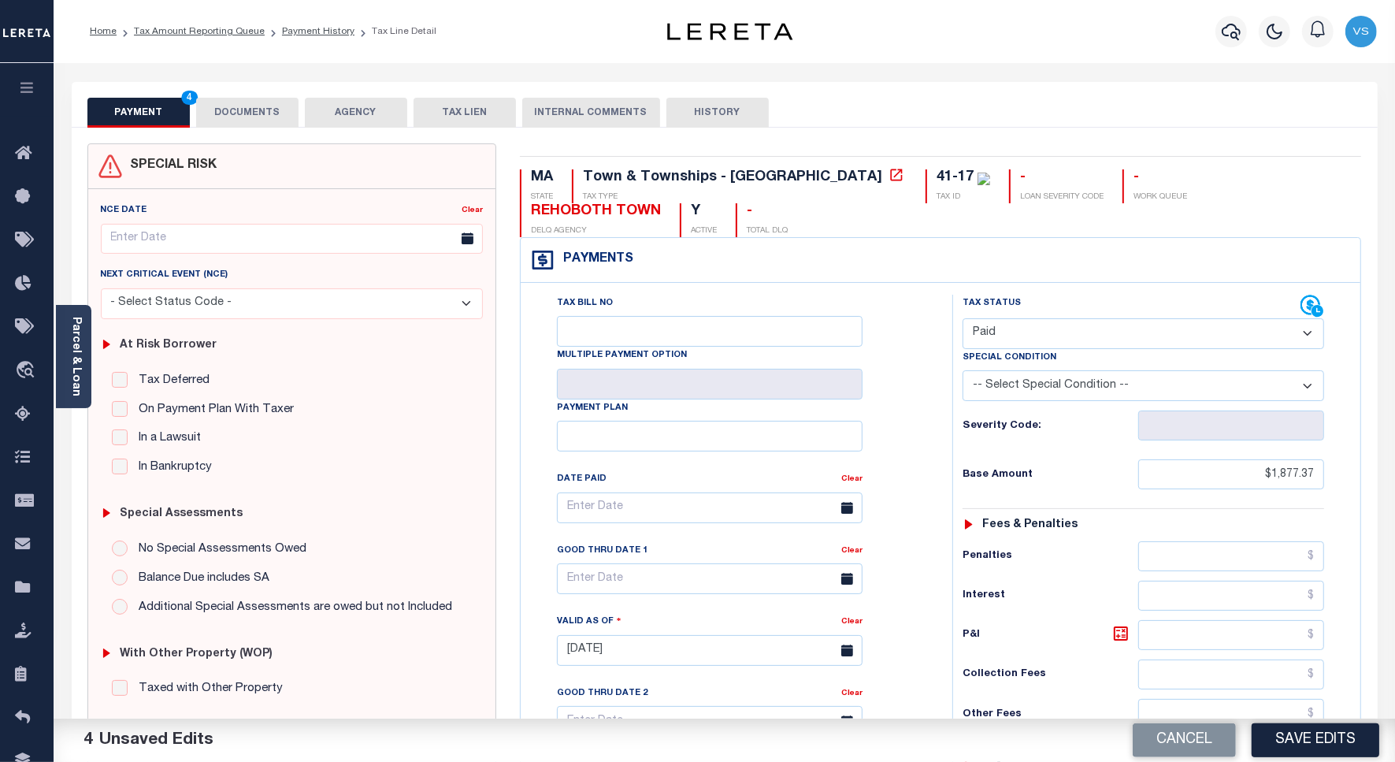
click at [249, 110] on button "DOCUMENTS" at bounding box center [247, 113] width 102 height 30
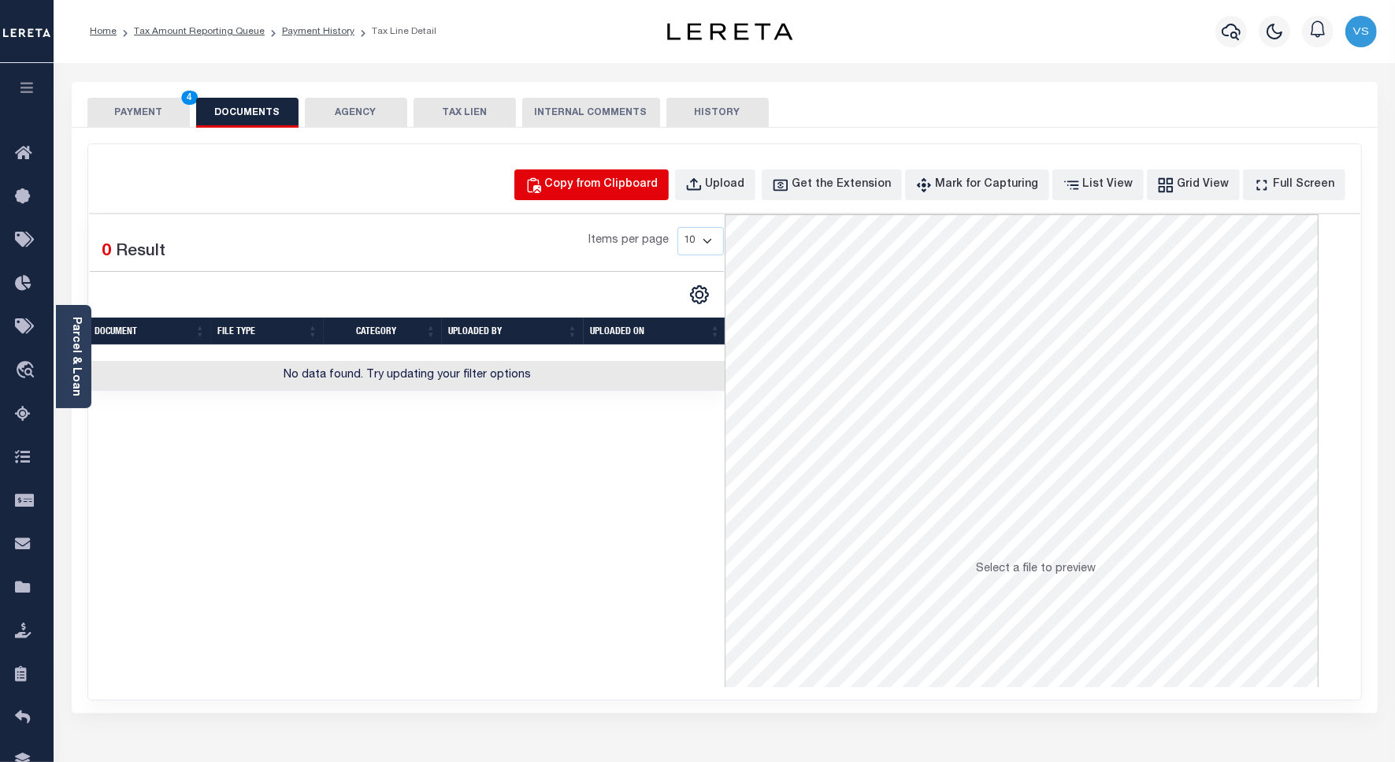
click at [608, 189] on div "Copy from Clipboard" at bounding box center [601, 184] width 113 height 17
select select "POP"
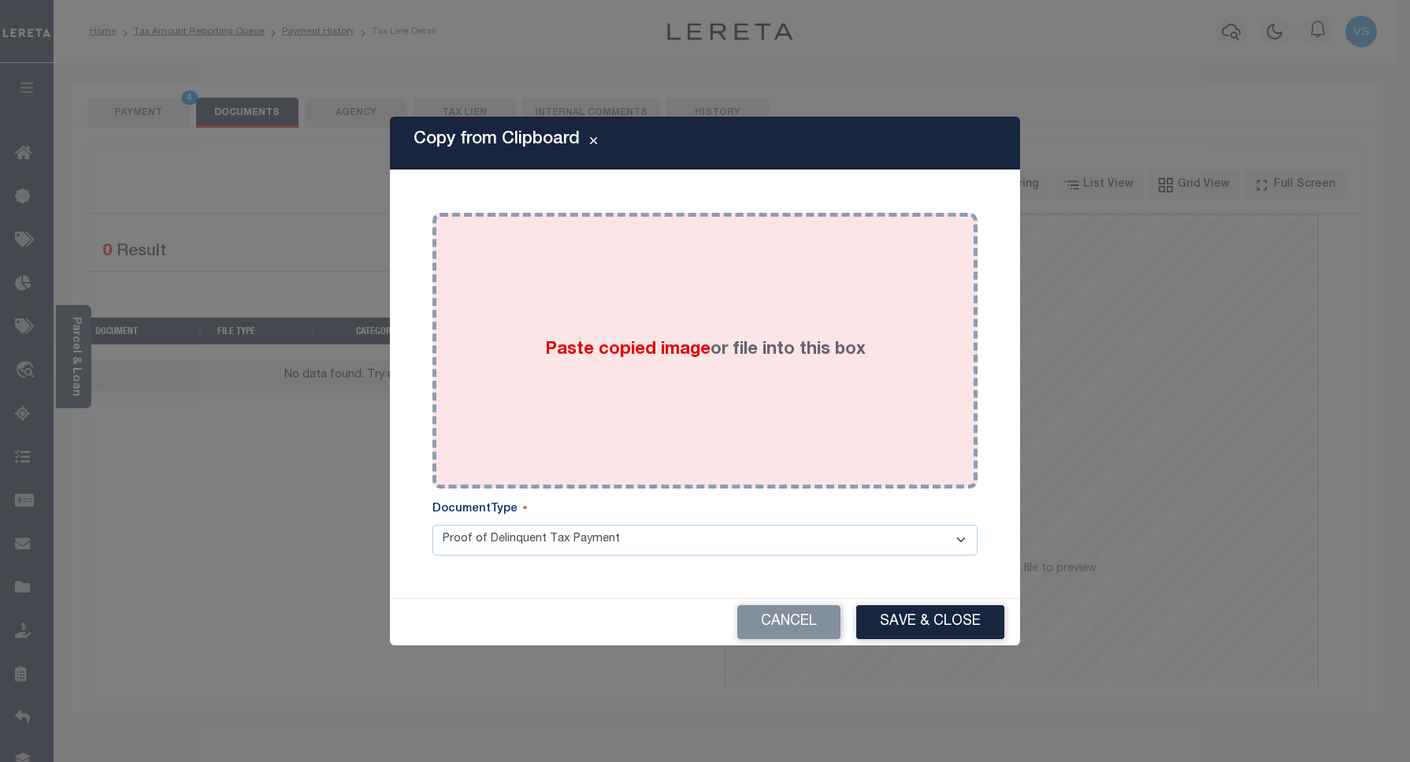
click at [664, 336] on div "Paste copied image or file into this box" at bounding box center [705, 351] width 522 height 252
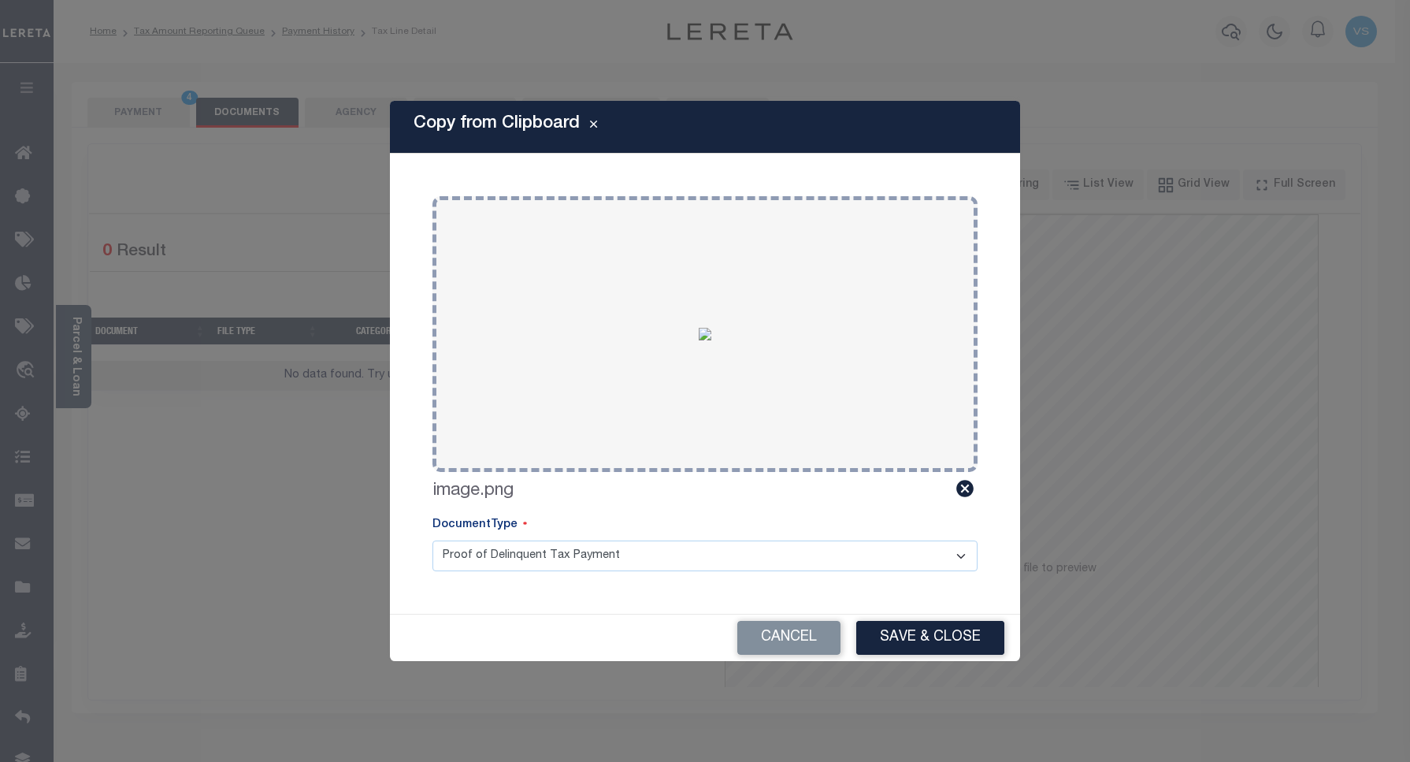
click div "Cancel Save & Close"
click button "Save & Close"
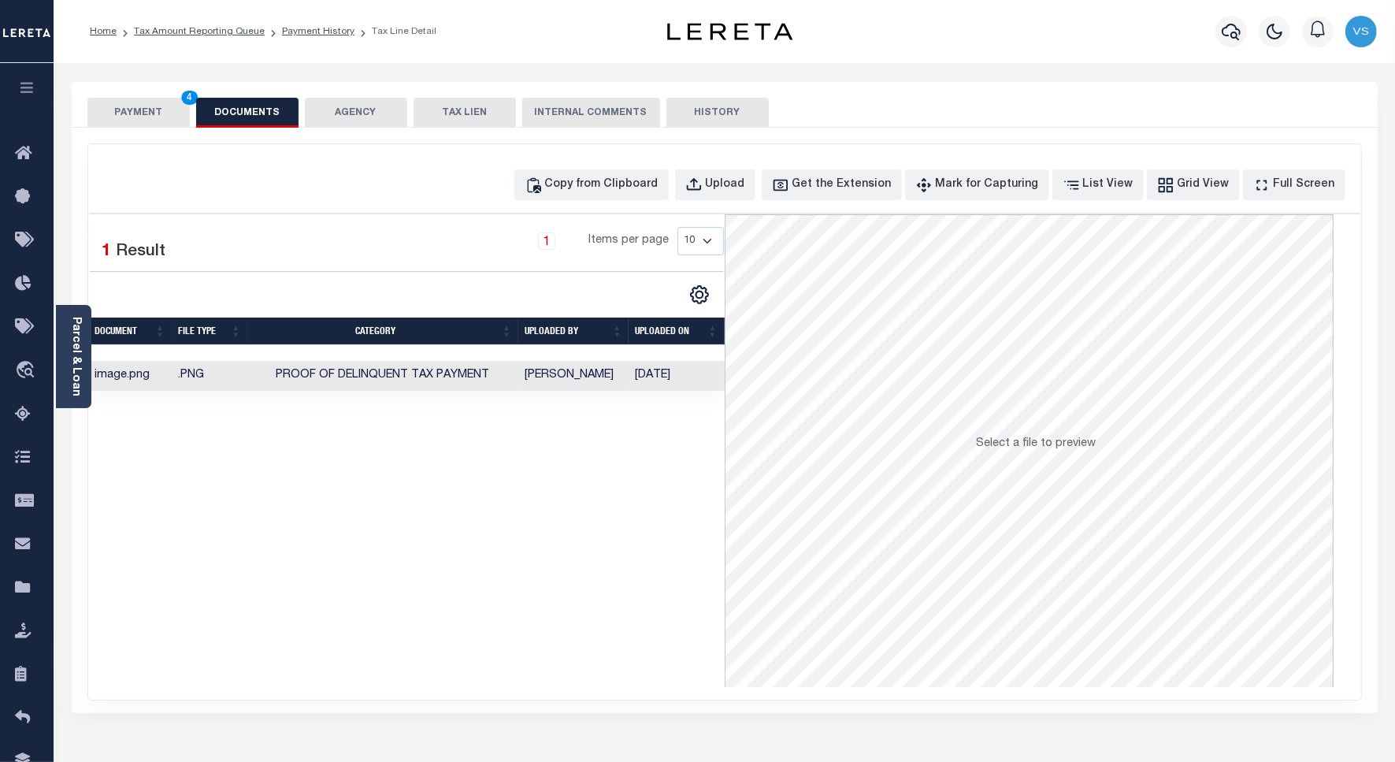
click button "PAYMENT 4"
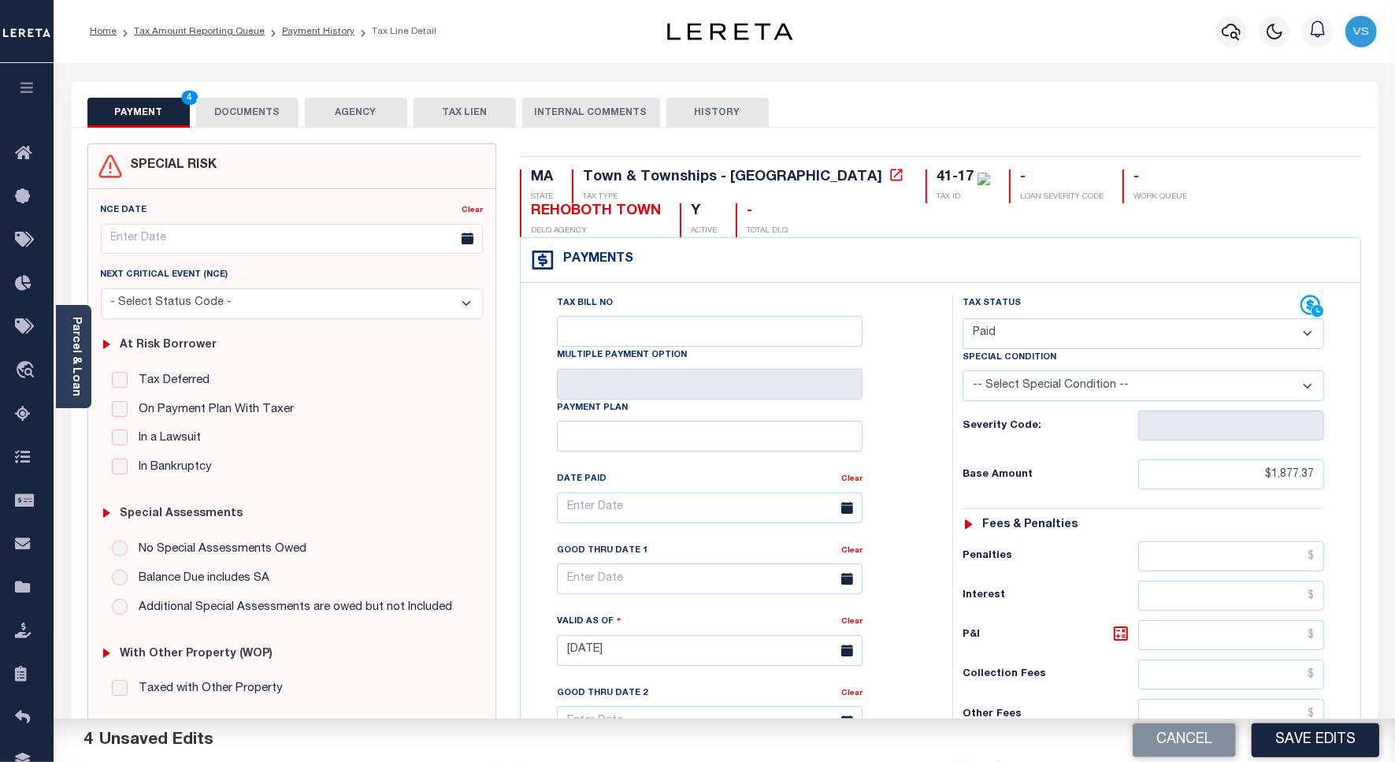
scroll to position [295, 0]
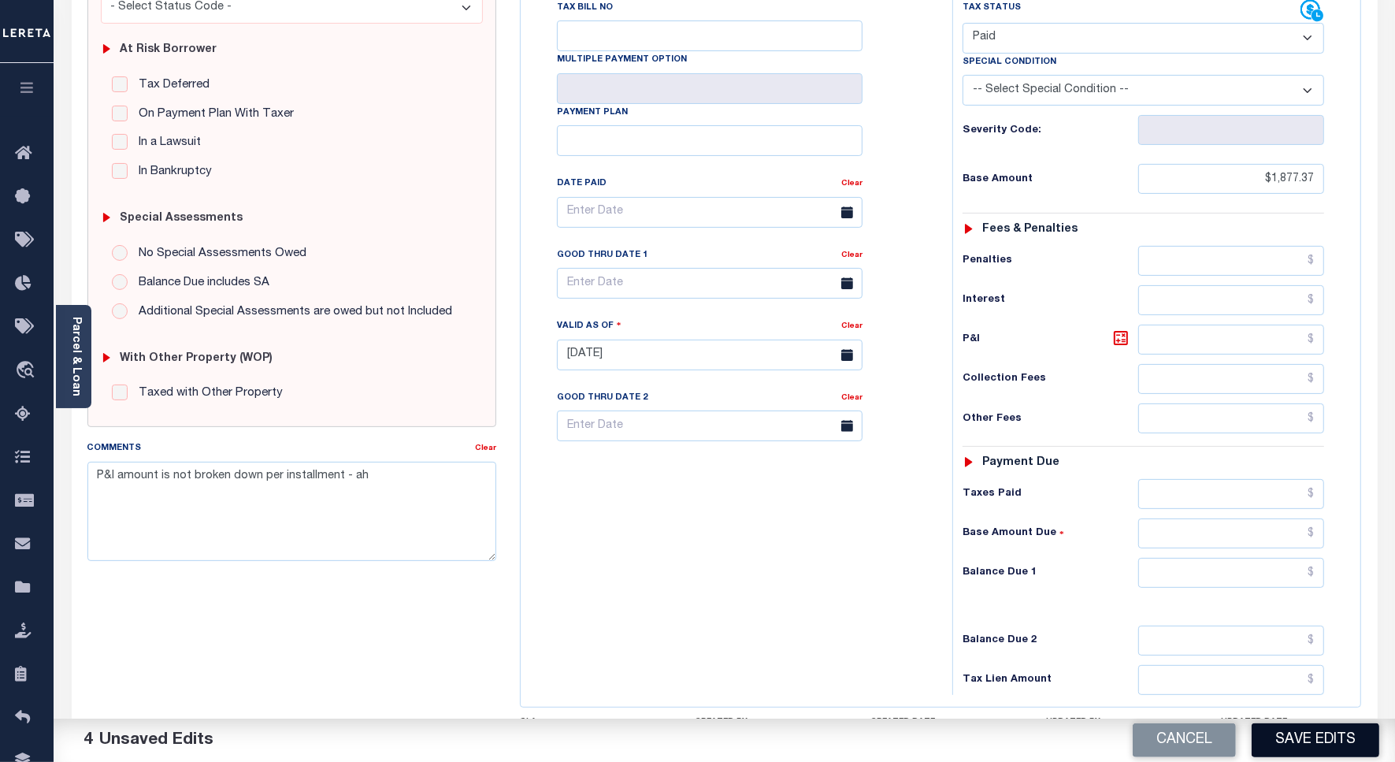
click button "Save Edits"
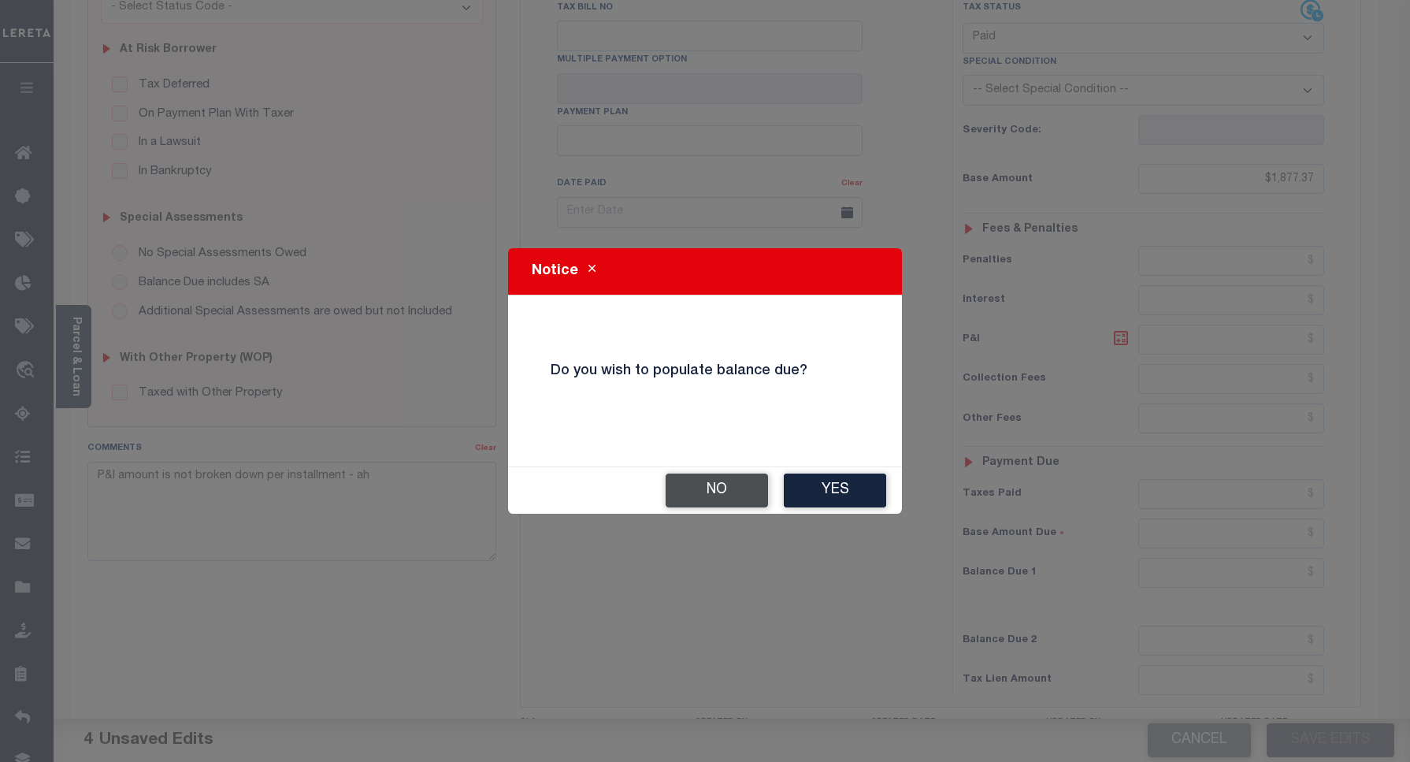
click button "No"
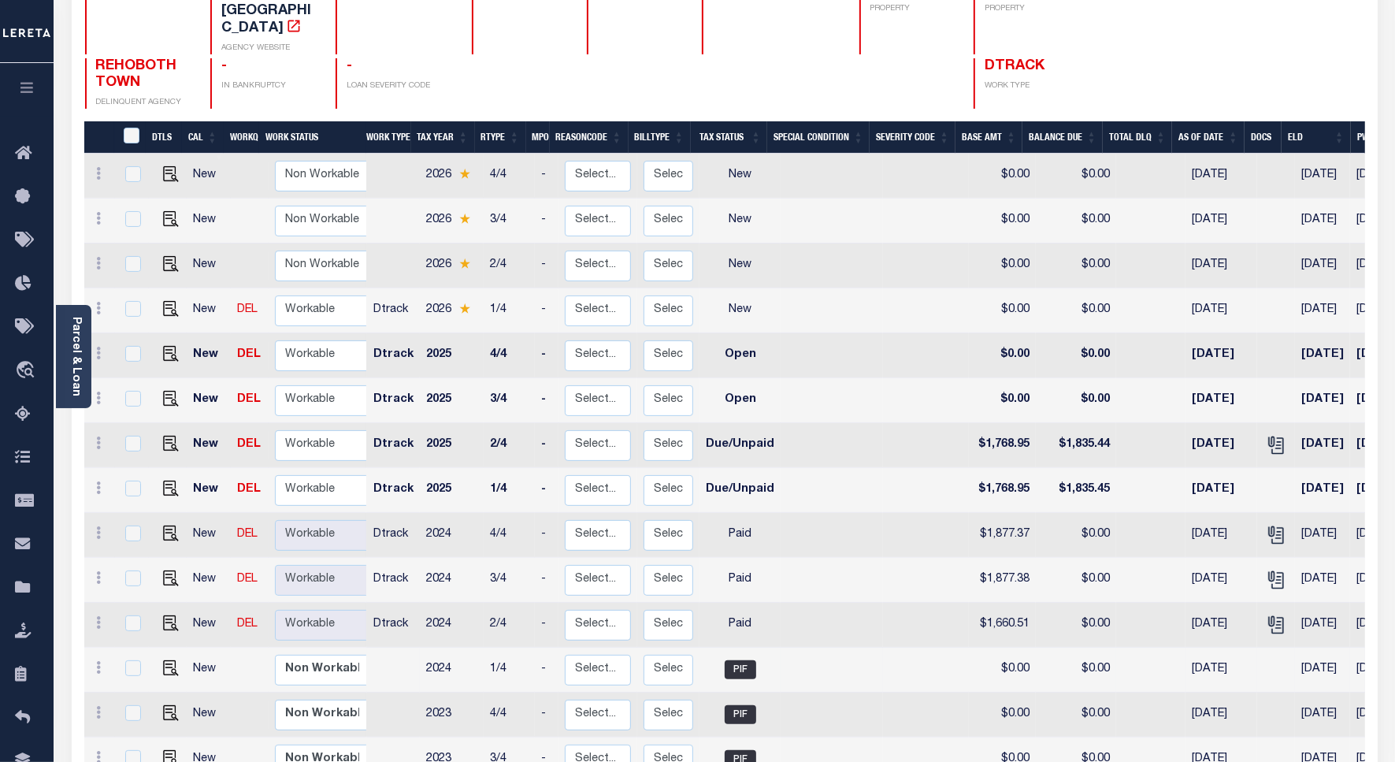
scroll to position [295, 0]
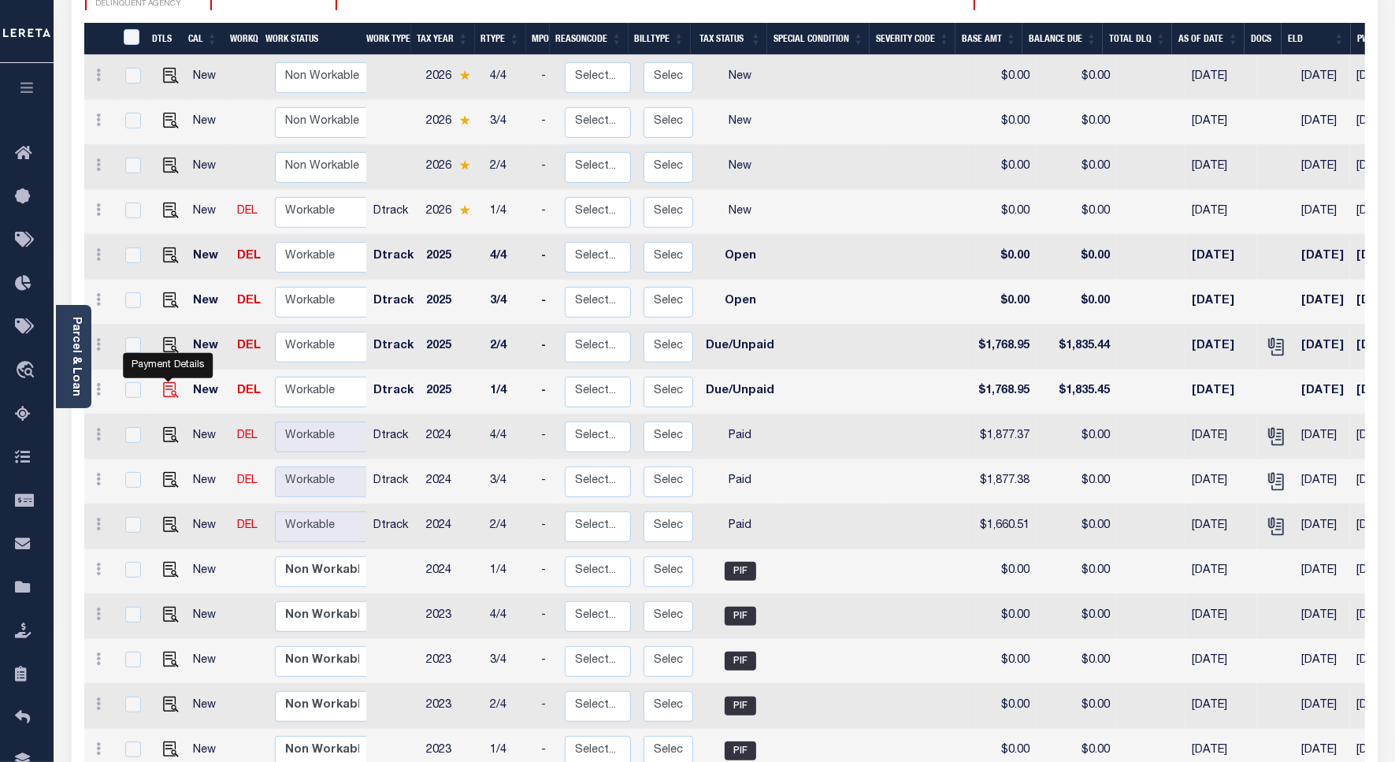
click at [167, 382] on img "" at bounding box center [171, 390] width 16 height 16
checkbox input "true"
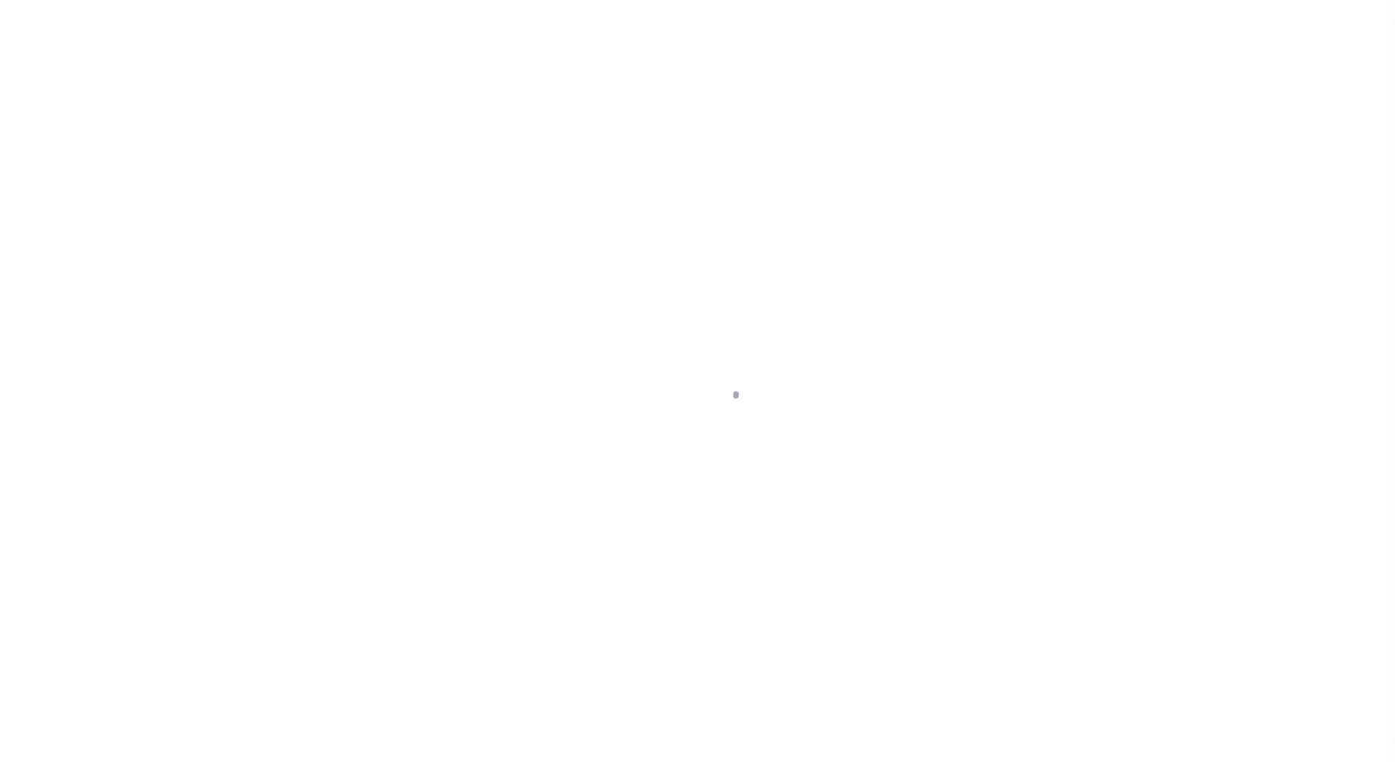
select select "DUE"
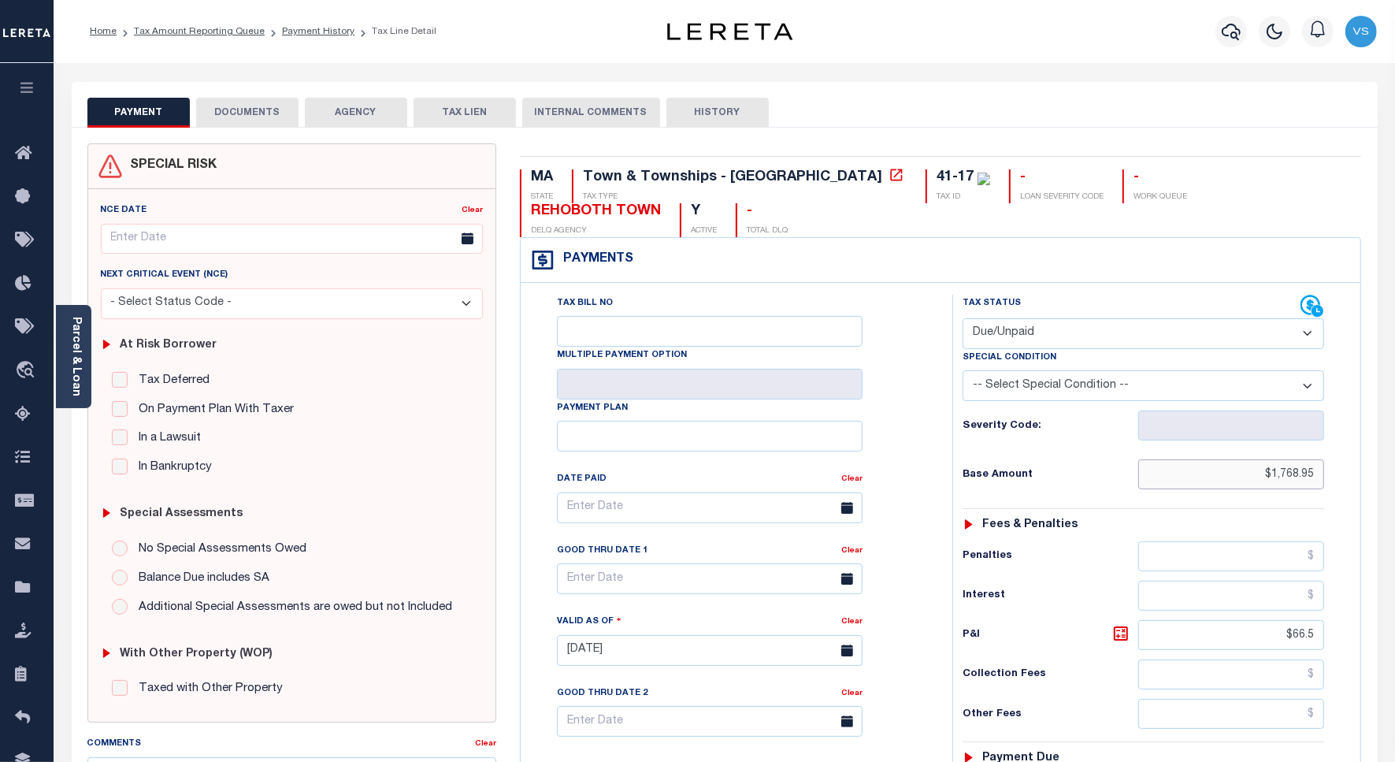
click at [1297, 459] on input "$1,768.95" at bounding box center [1232, 474] width 186 height 30
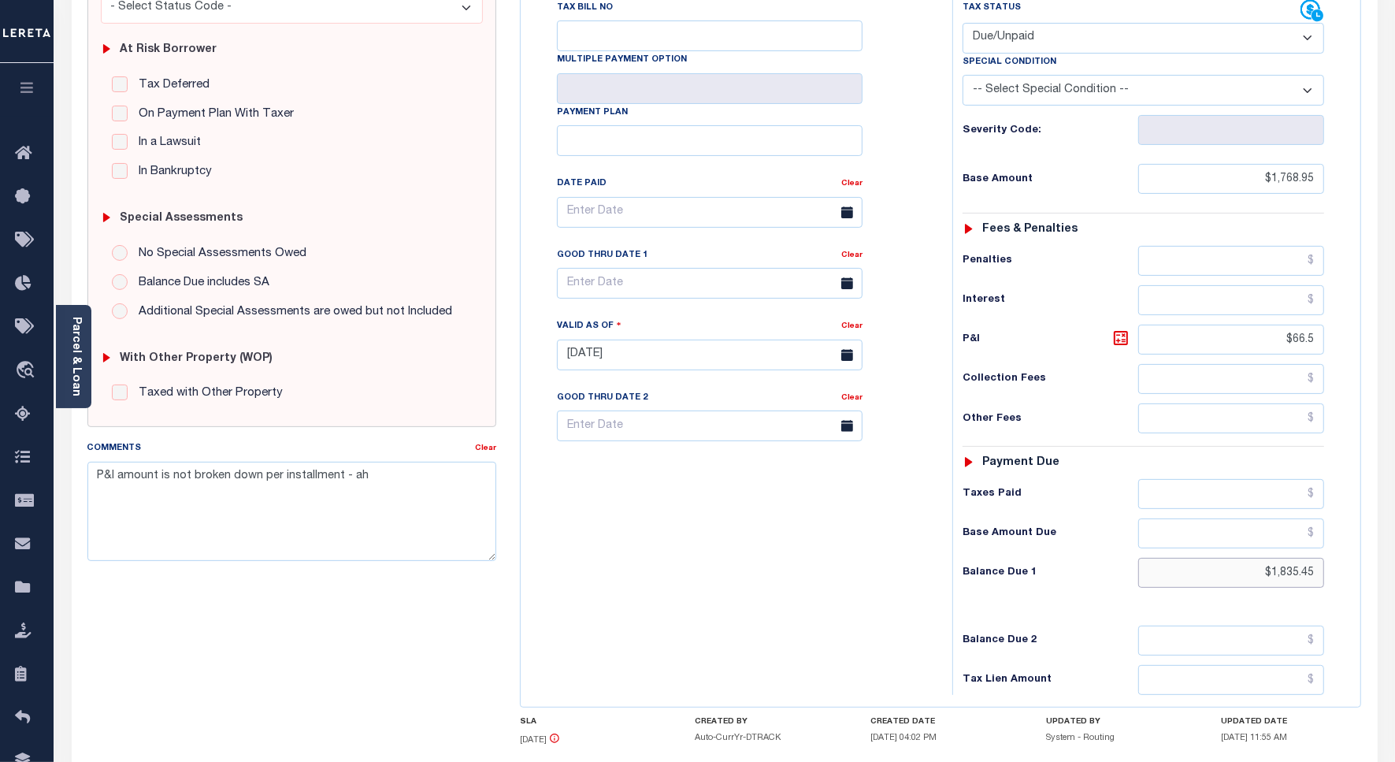
drag, startPoint x: 1289, startPoint y: 541, endPoint x: 1224, endPoint y: 541, distance: 65.4
click at [1224, 558] on input "$1,835.45" at bounding box center [1232, 573] width 186 height 30
drag, startPoint x: 1317, startPoint y: 541, endPoint x: 1192, endPoint y: 537, distance: 124.6
click at [1192, 558] on input "$1,835.45" at bounding box center [1232, 573] width 186 height 30
paste input "1,956.66"
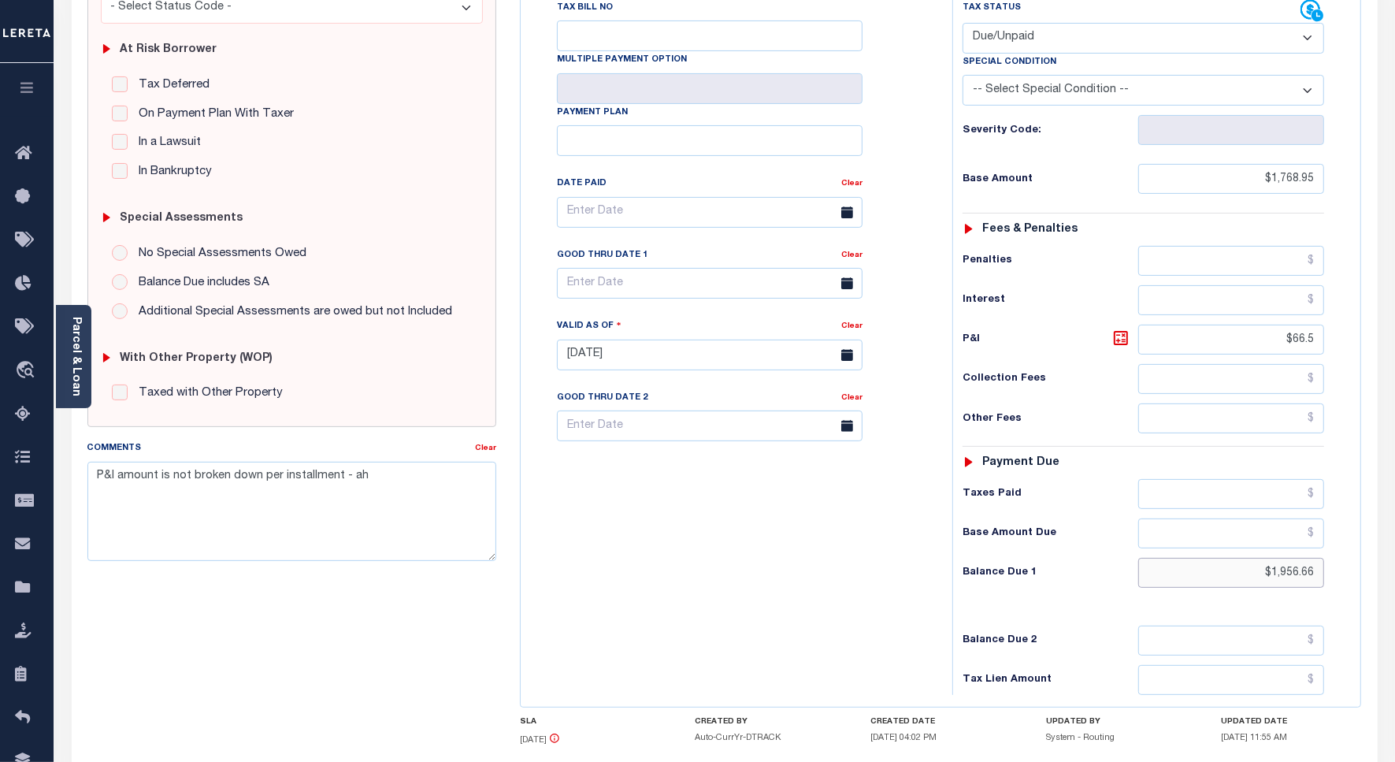
type input "$1,956.66"
type input "[DATE]"
click at [1304, 325] on input "$66.5" at bounding box center [1232, 340] width 186 height 30
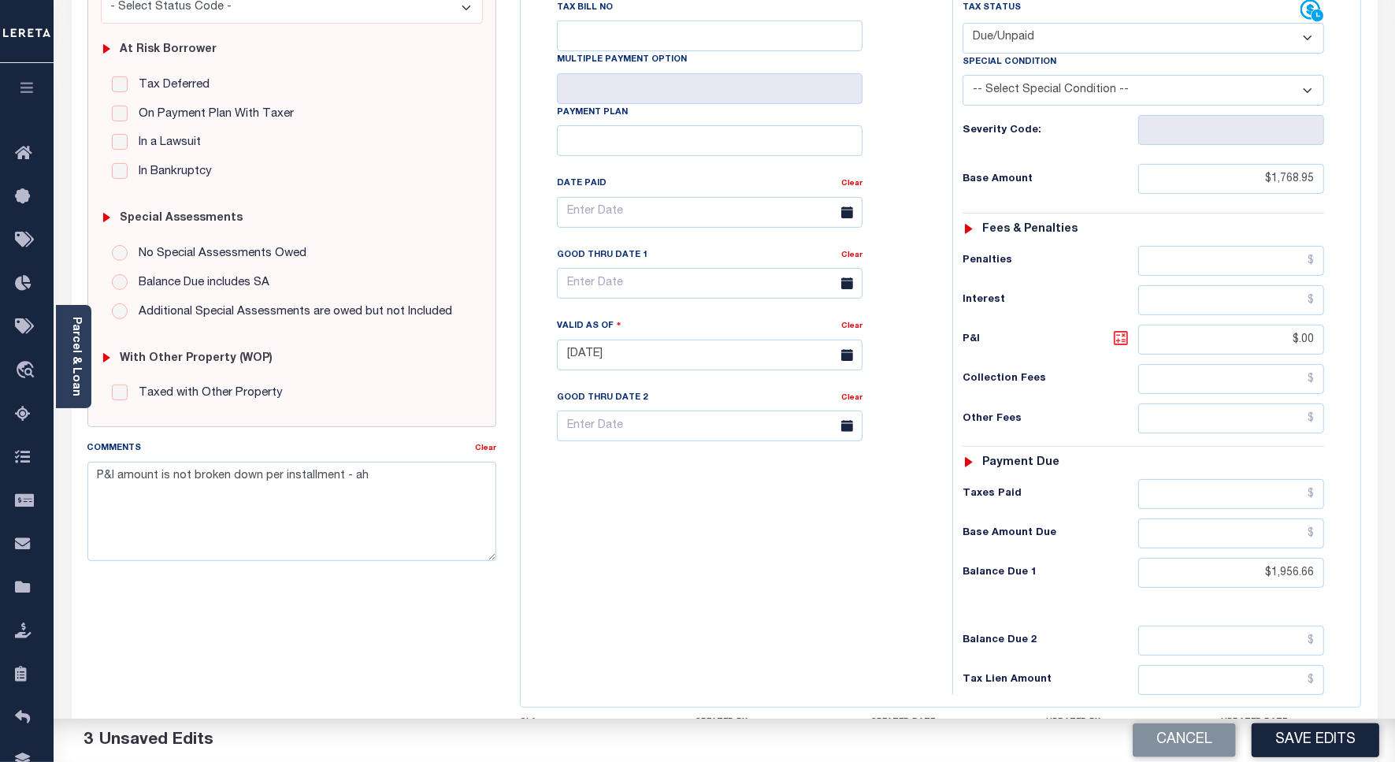
click at [1125, 333] on icon at bounding box center [1120, 337] width 9 height 9
type input "$187.71"
click at [604, 268] on input "text" at bounding box center [710, 283] width 306 height 31
click at [650, 470] on span "30" at bounding box center [644, 466] width 31 height 31
click at [584, 268] on input "09/30/2025" at bounding box center [710, 283] width 306 height 31
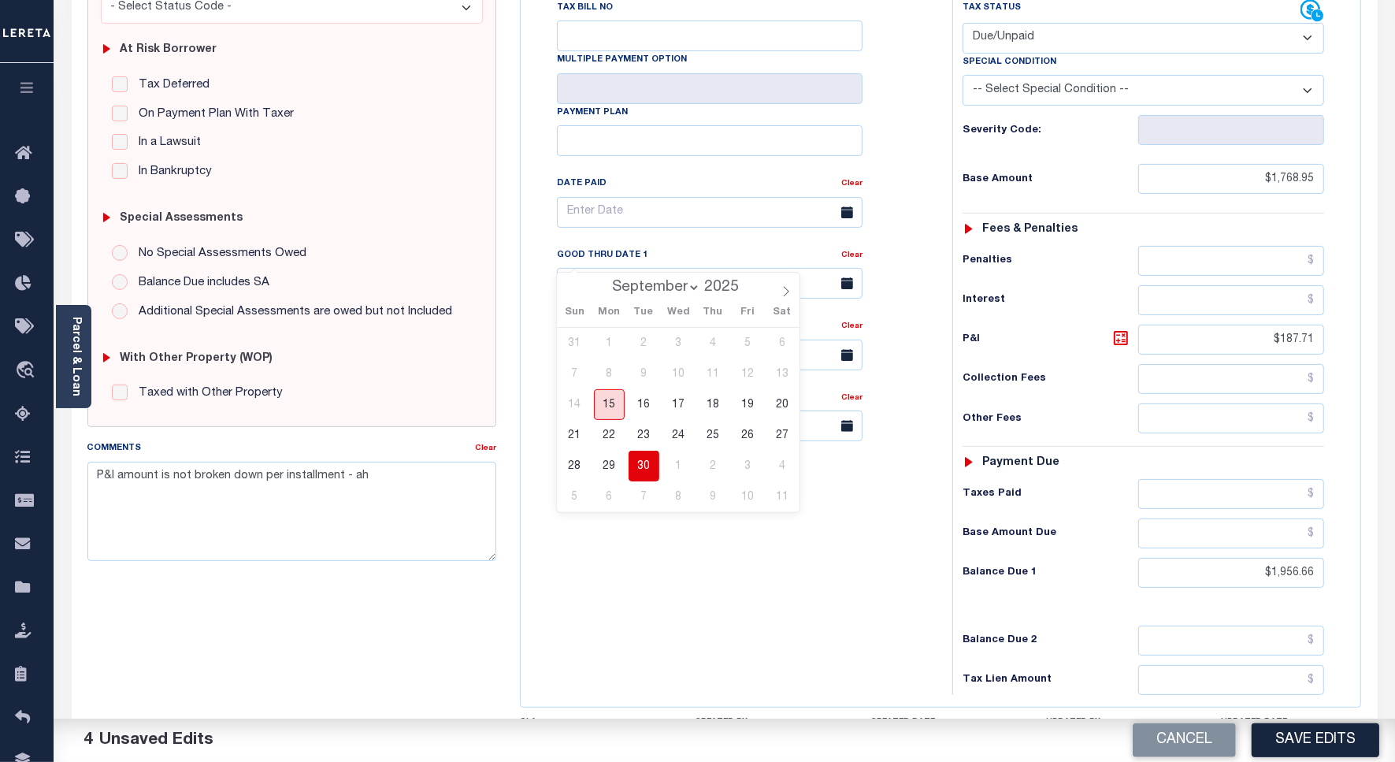
click at [611, 407] on span "15" at bounding box center [609, 404] width 31 height 31
type input "[DATE]"
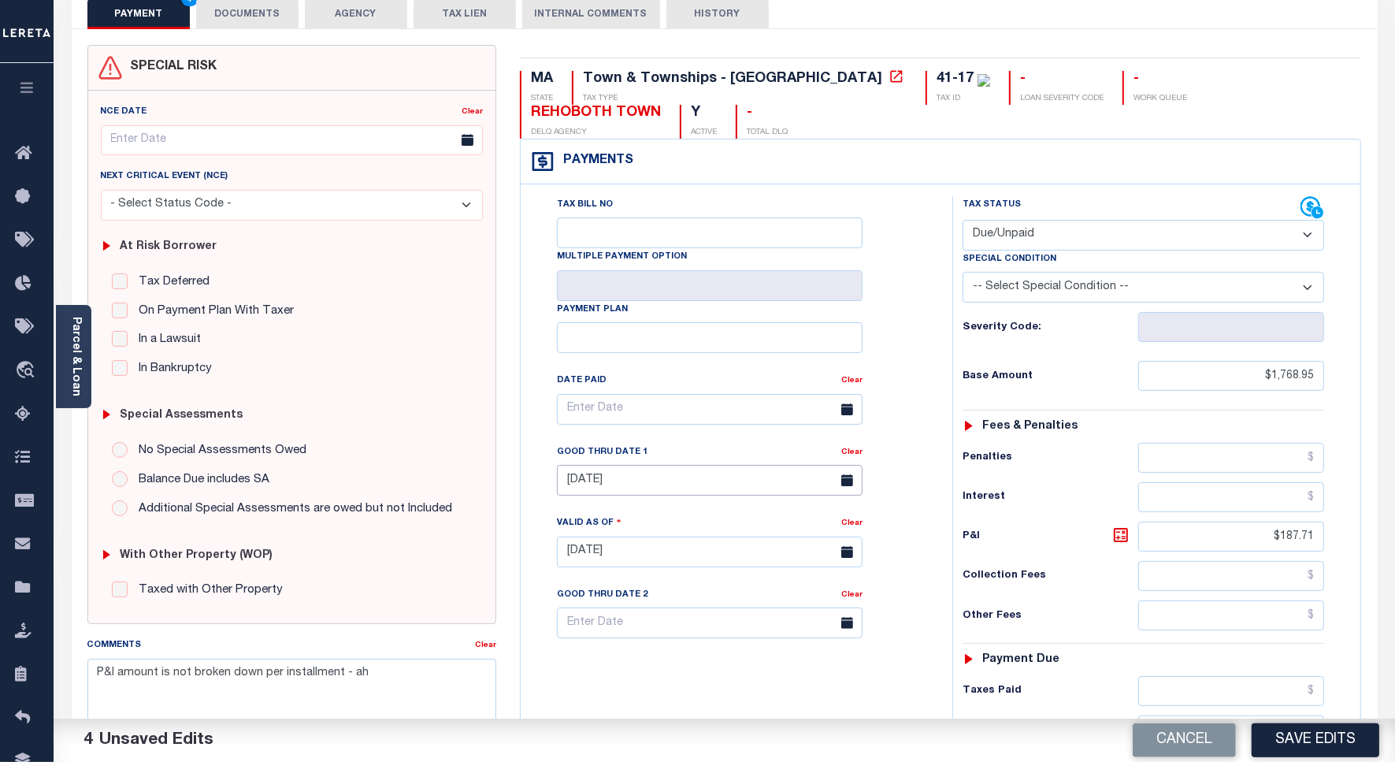
scroll to position [0, 0]
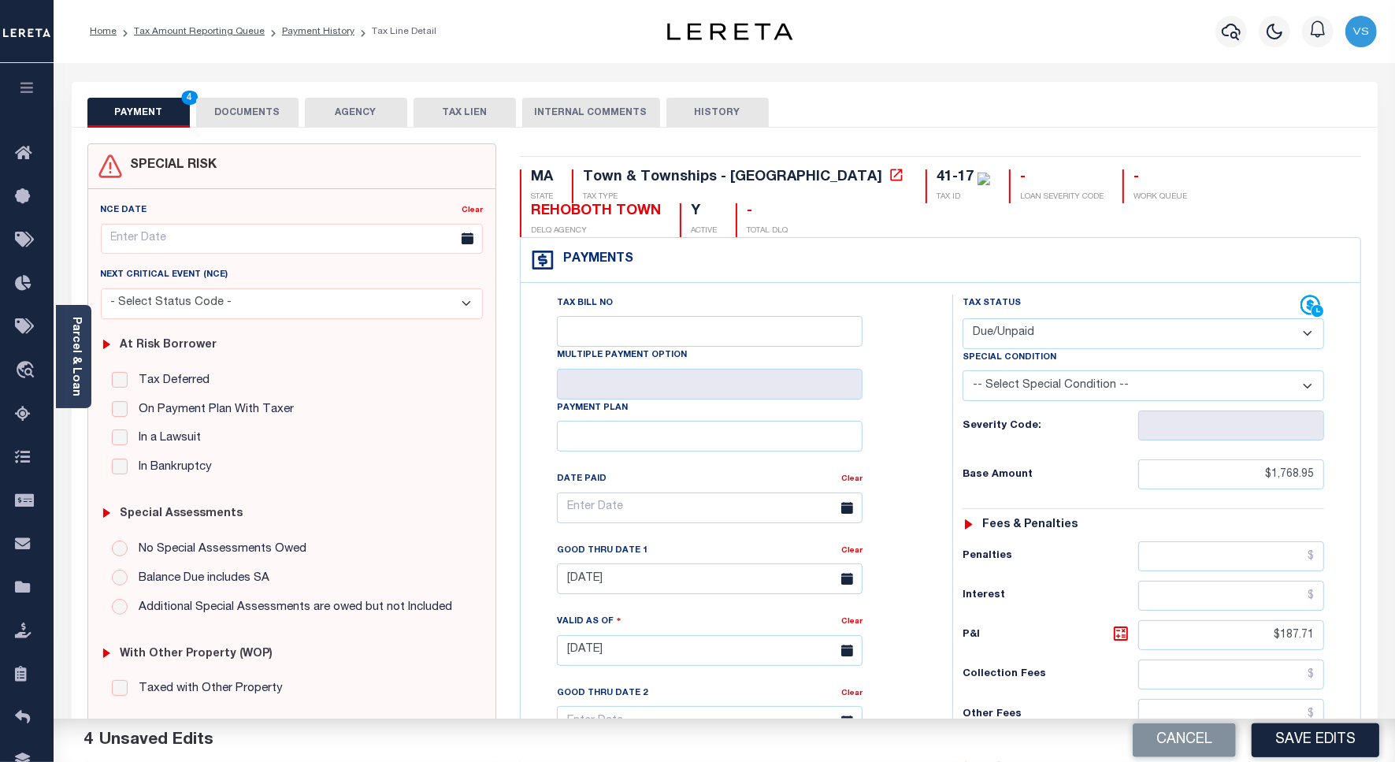
click at [261, 117] on button "DOCUMENTS" at bounding box center [247, 113] width 102 height 30
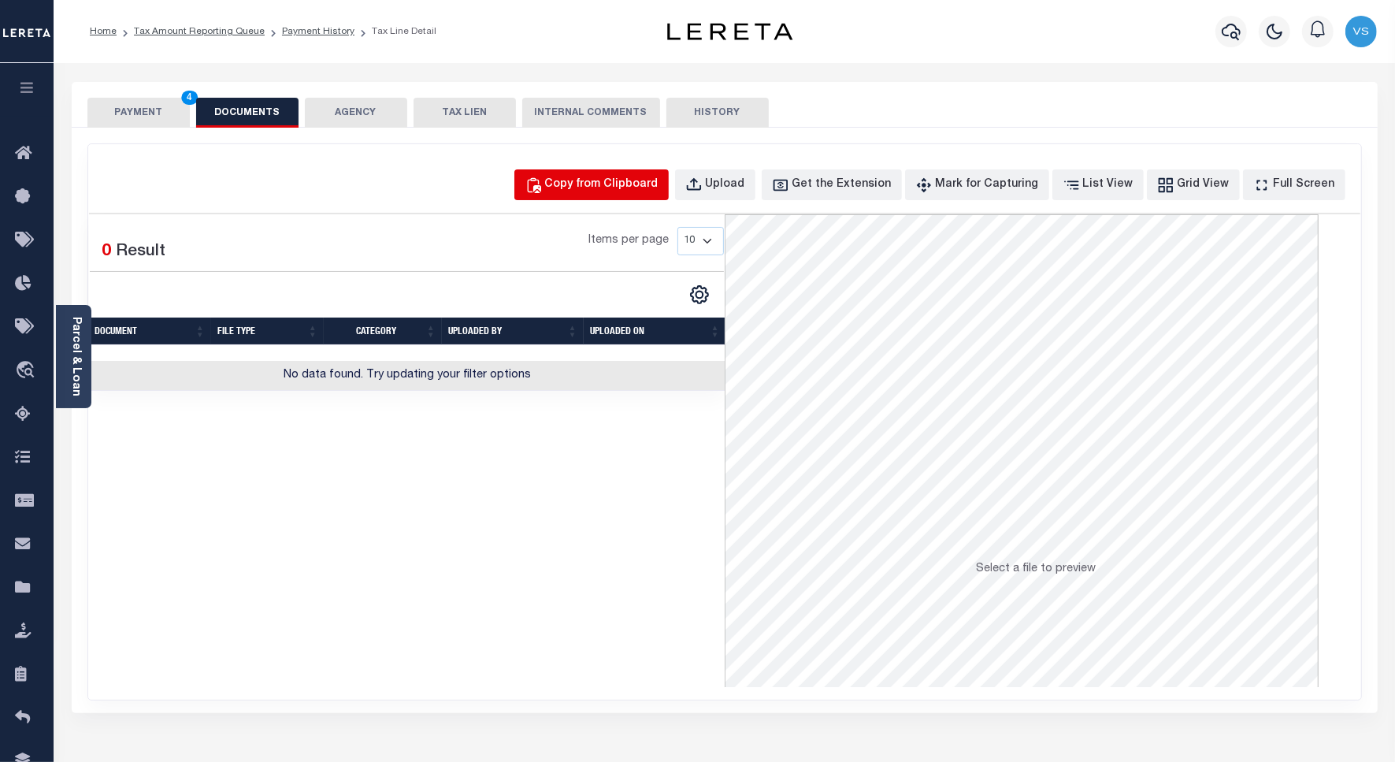
click at [617, 179] on div "Copy from Clipboard" at bounding box center [601, 184] width 113 height 17
select select "POP"
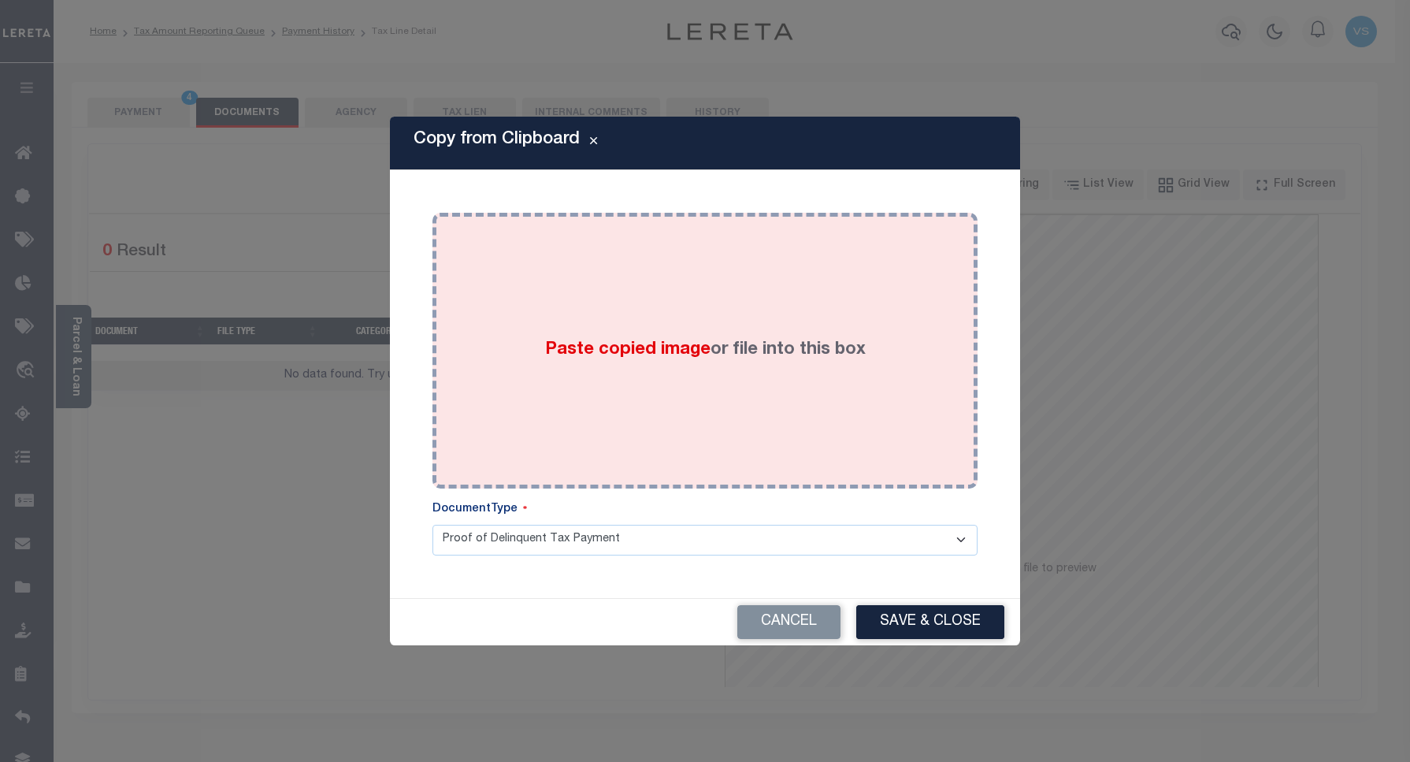
click at [696, 312] on div "Paste copied image or file into this box" at bounding box center [705, 351] width 522 height 252
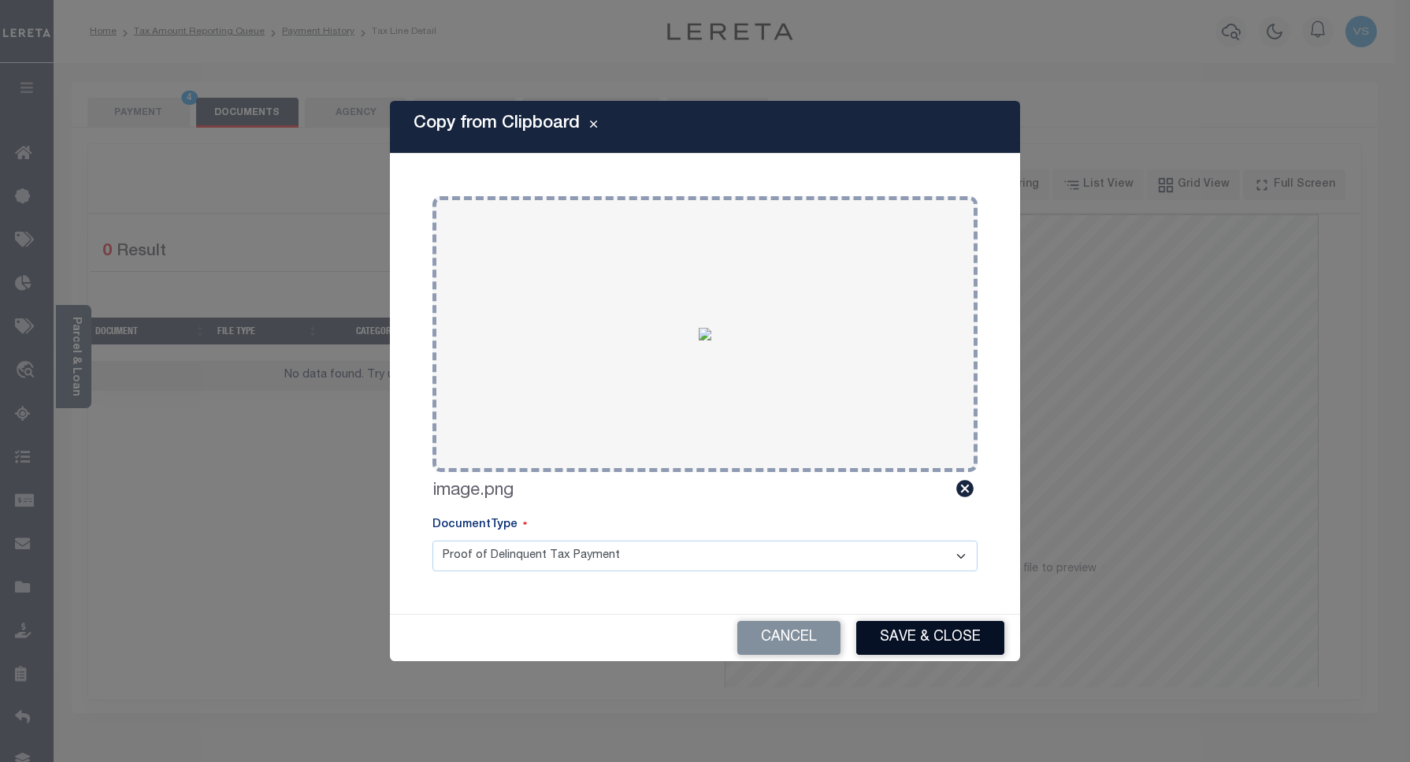
click at [900, 636] on button "Save & Close" at bounding box center [930, 638] width 148 height 34
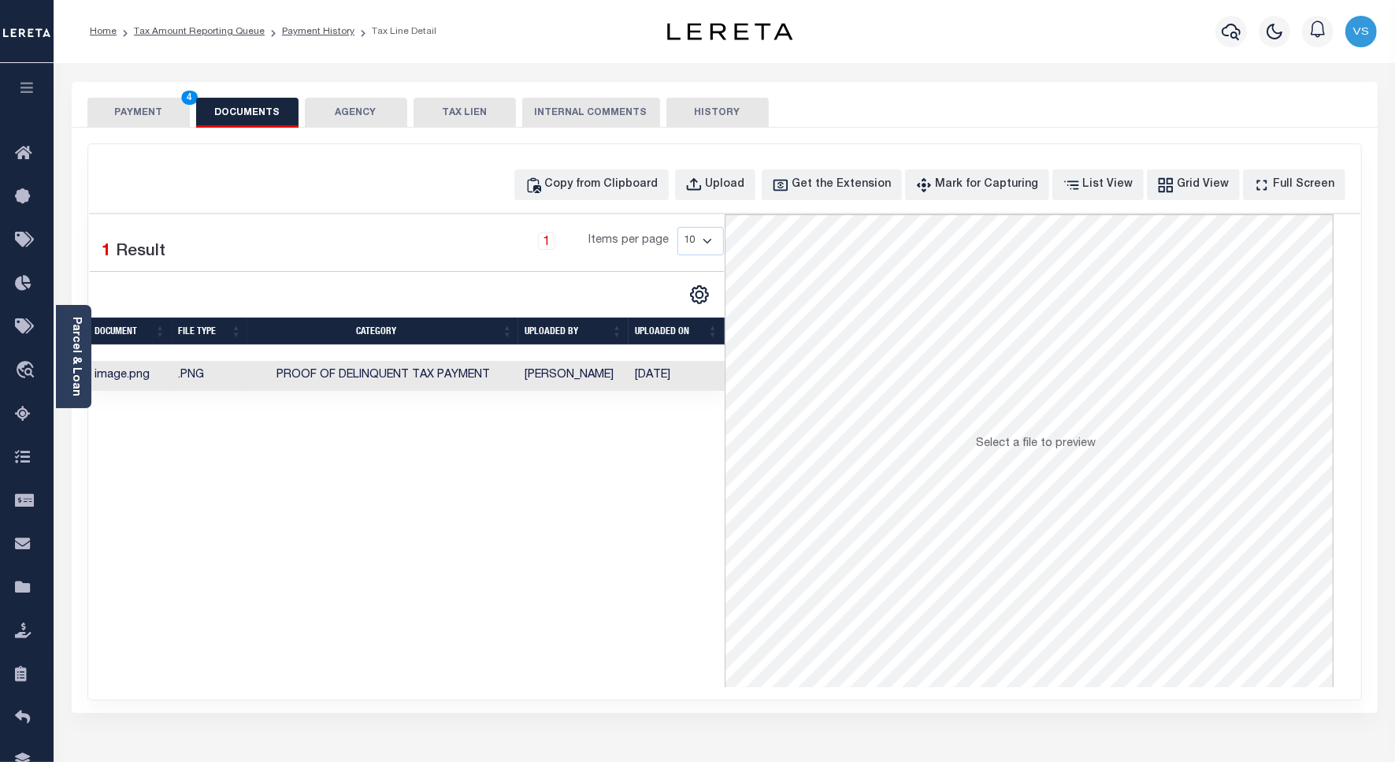
click at [121, 117] on button "PAYMENT 4" at bounding box center [138, 113] width 102 height 30
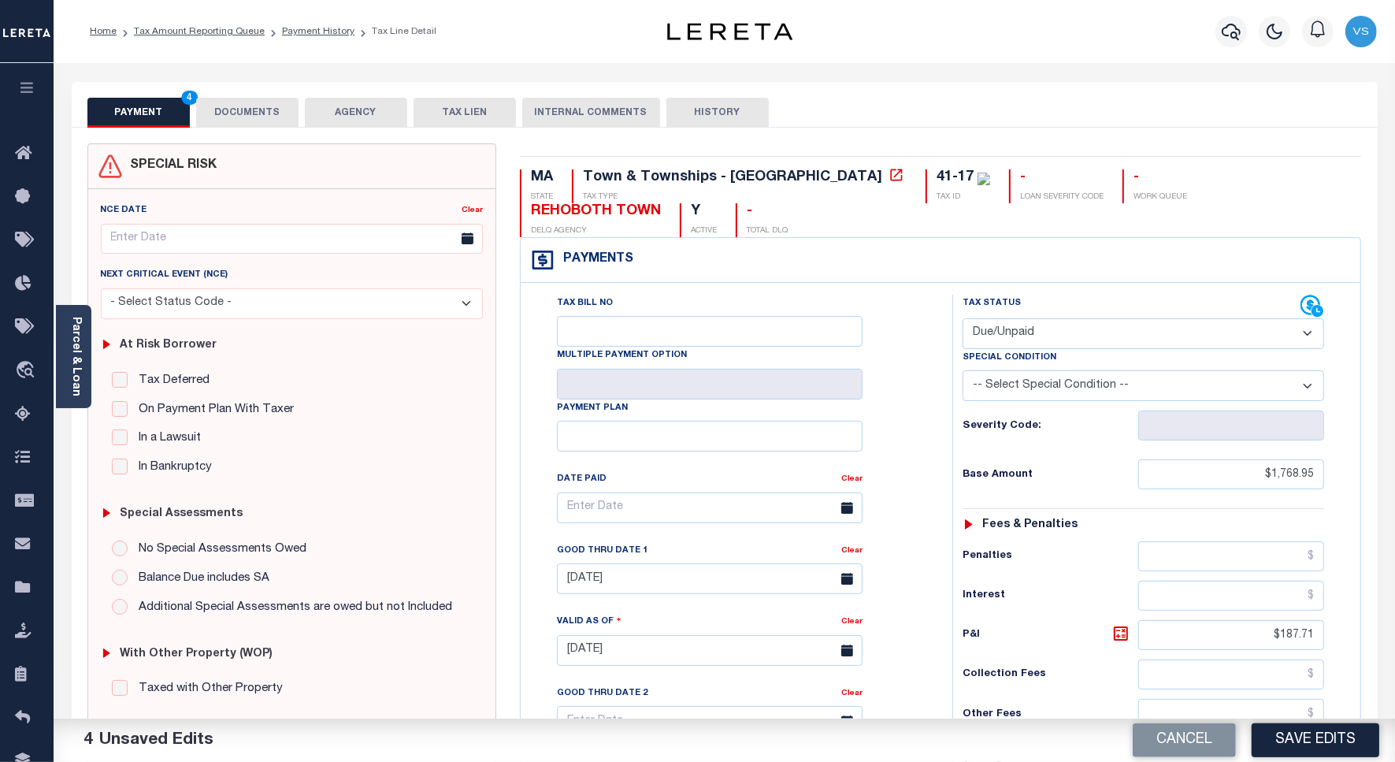
scroll to position [197, 0]
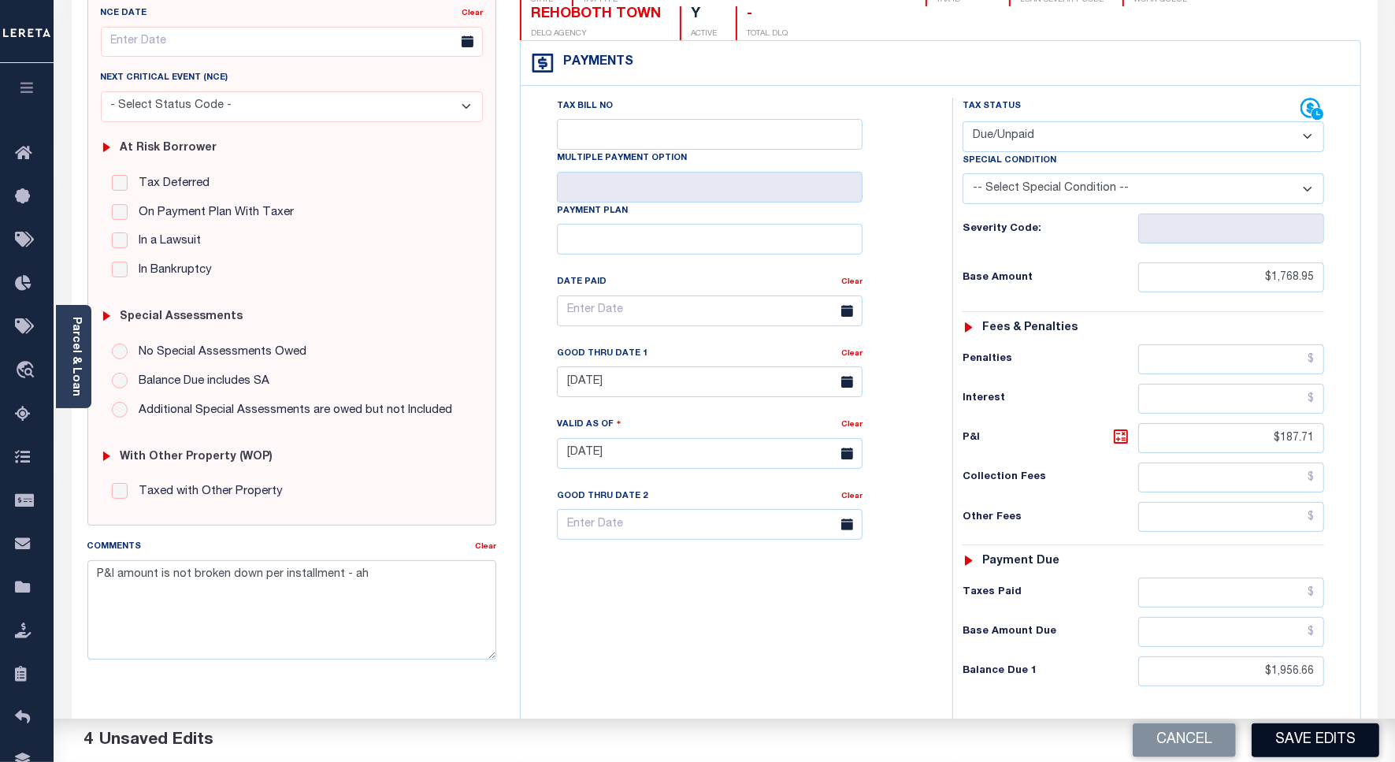
click at [1275, 733] on button "Save Edits" at bounding box center [1316, 740] width 128 height 34
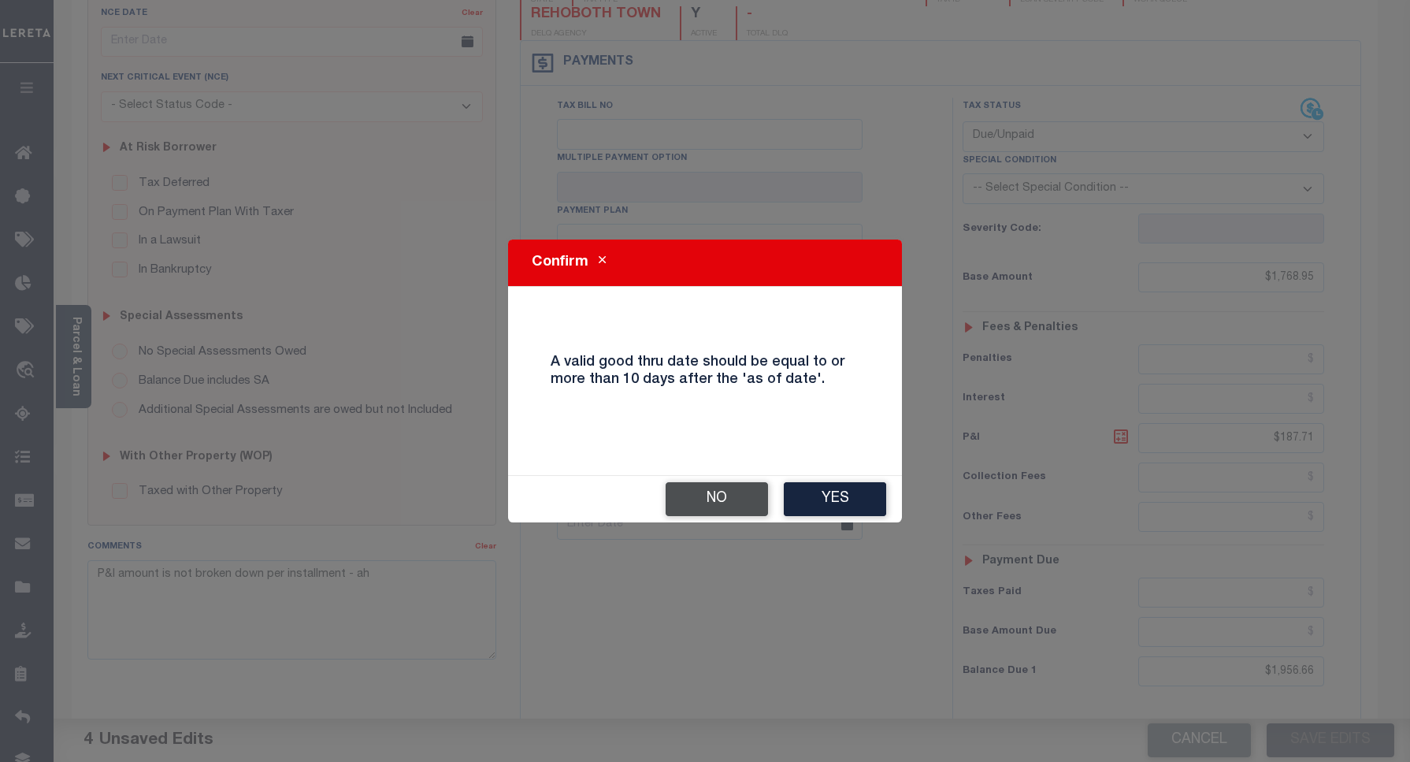
click at [712, 503] on button "No" at bounding box center [717, 499] width 102 height 34
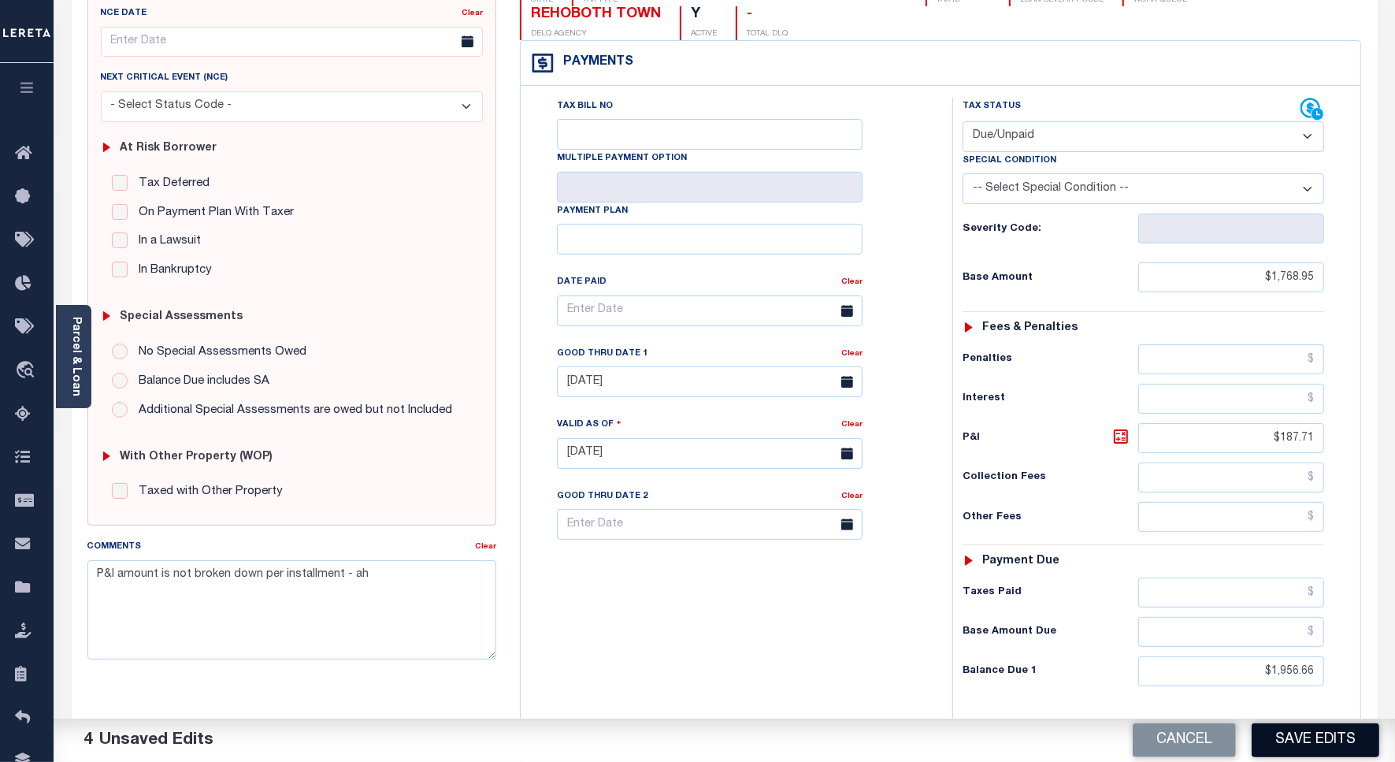
click at [1328, 741] on button "Save Edits" at bounding box center [1316, 740] width 128 height 34
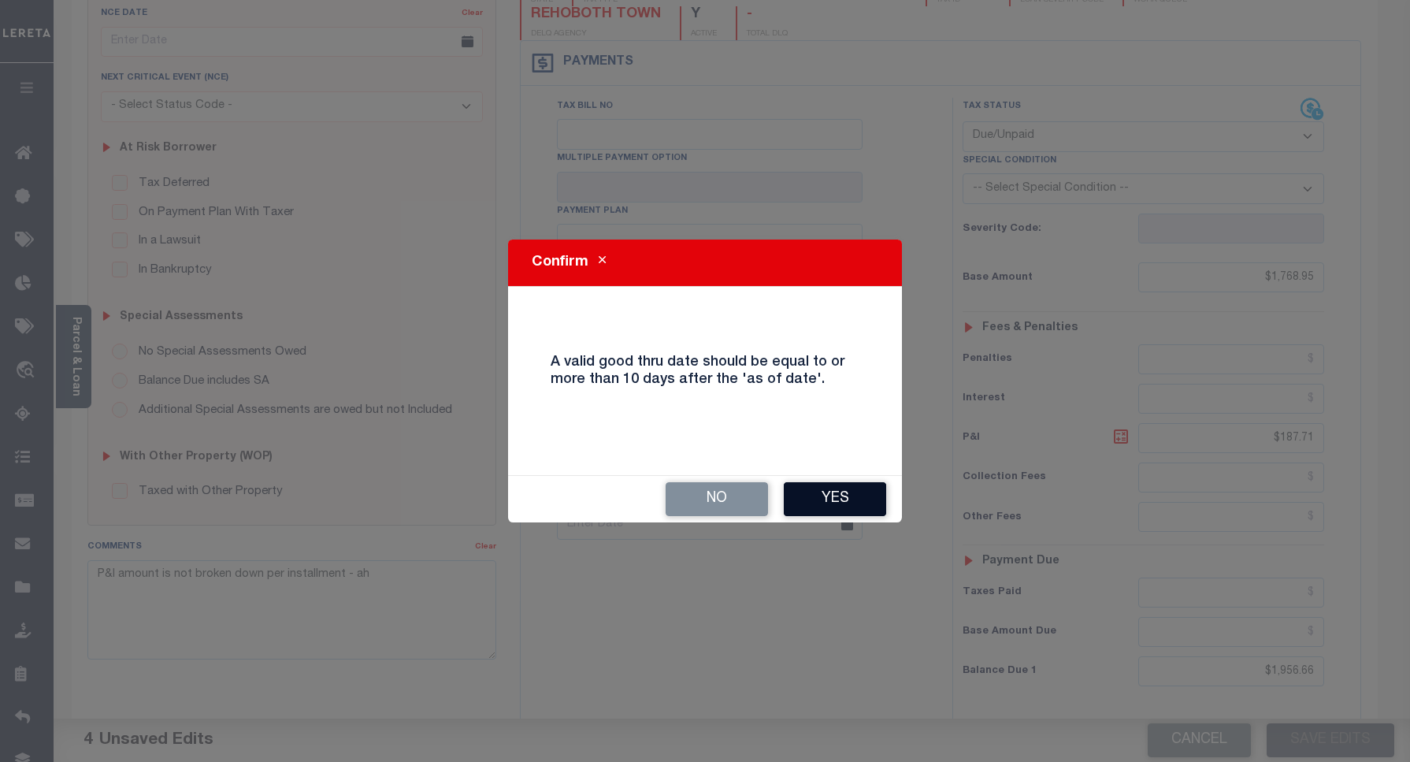
click at [816, 496] on button "Yes" at bounding box center [835, 499] width 102 height 34
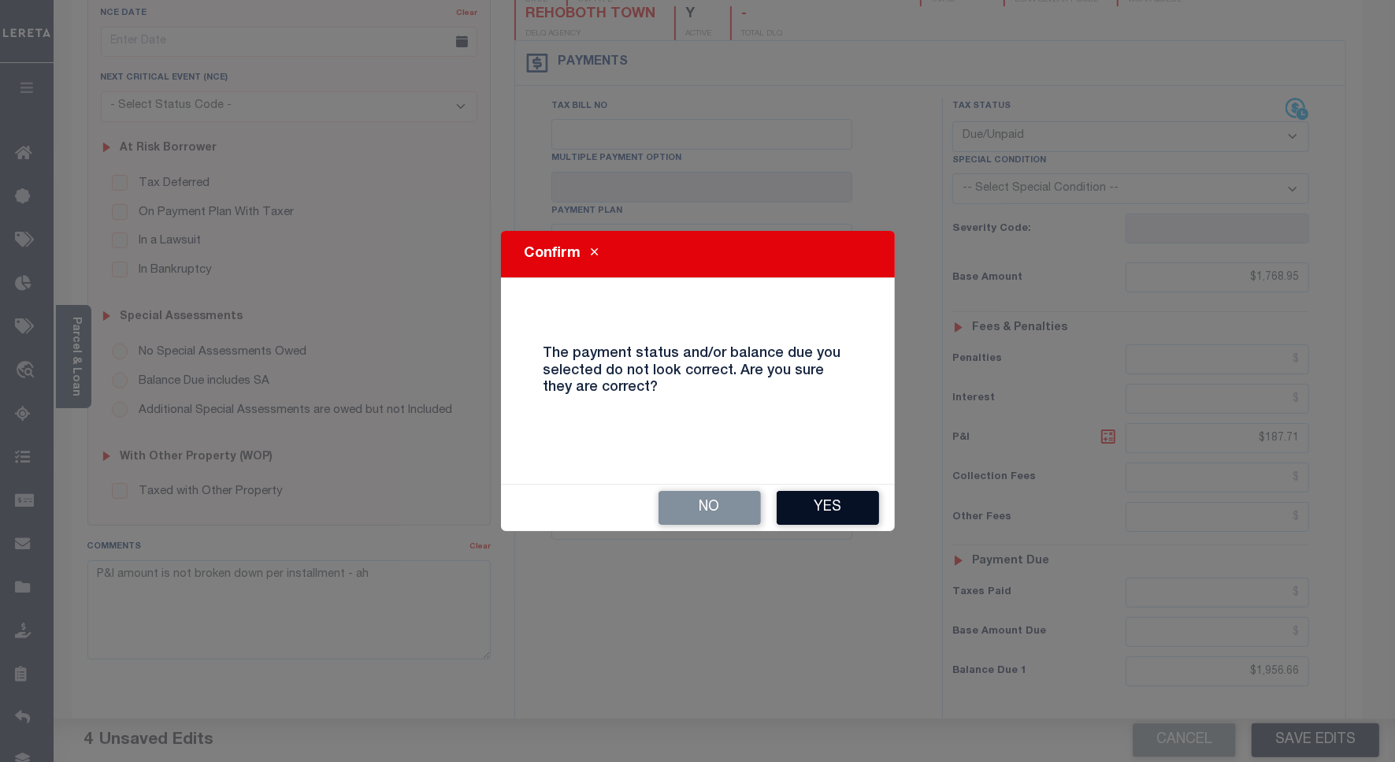
click at [805, 506] on button "Yes" at bounding box center [828, 508] width 102 height 34
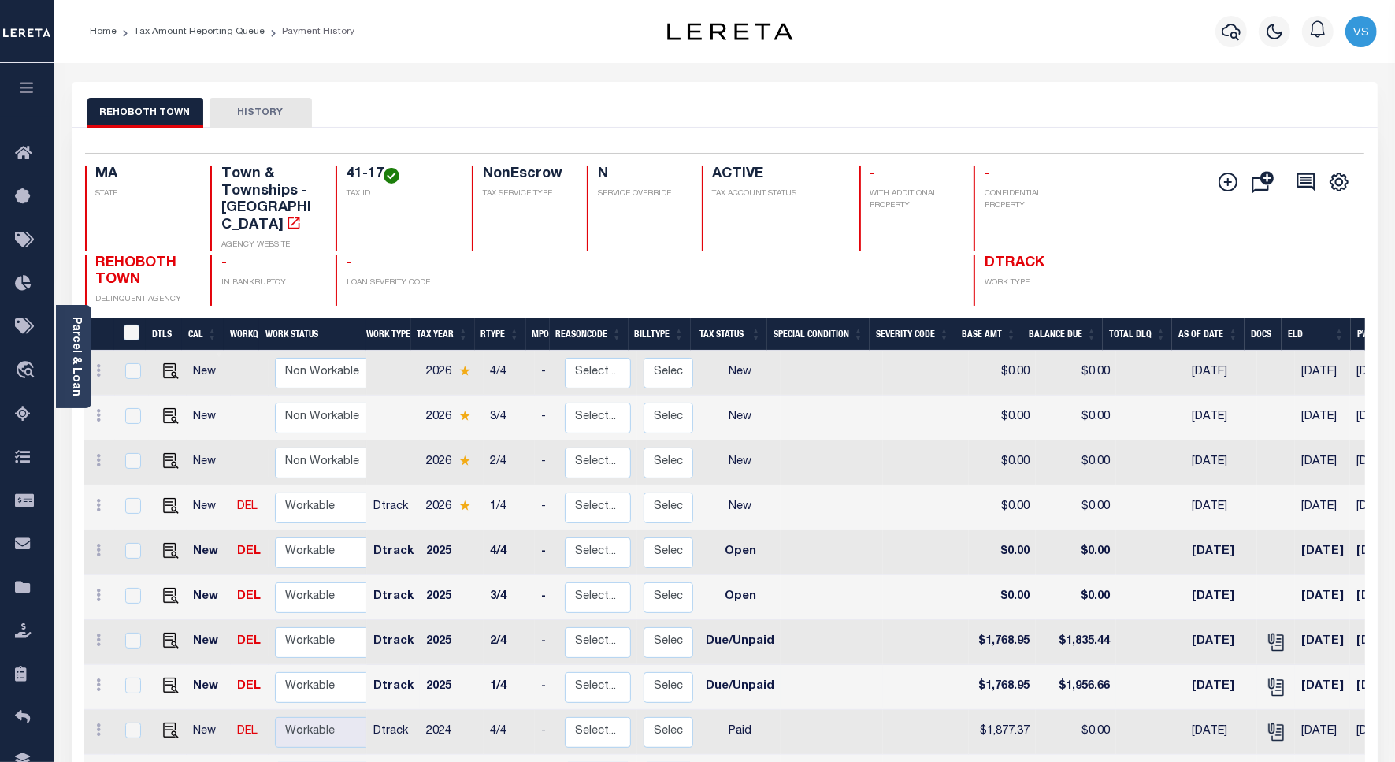
scroll to position [98, 0]
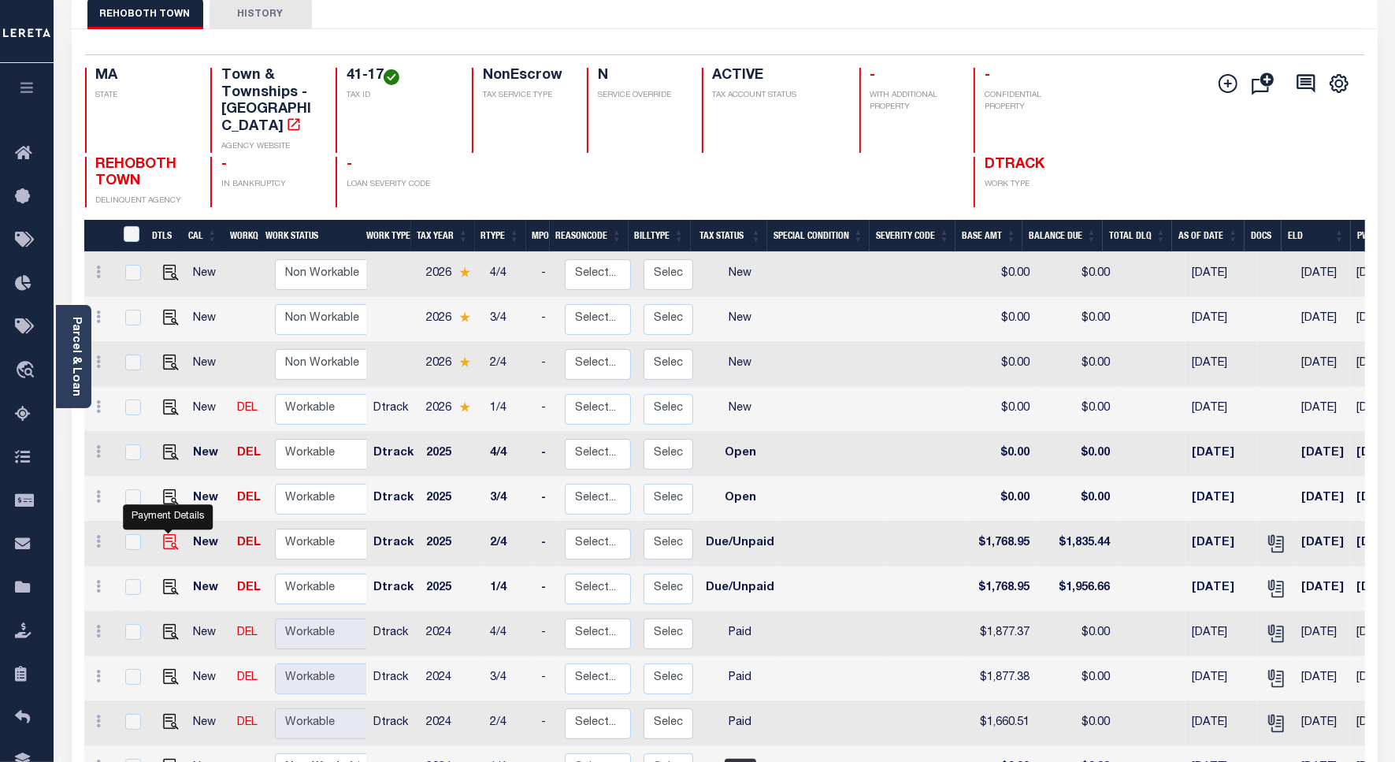
click at [169, 534] on img "" at bounding box center [171, 542] width 16 height 16
checkbox input "true"
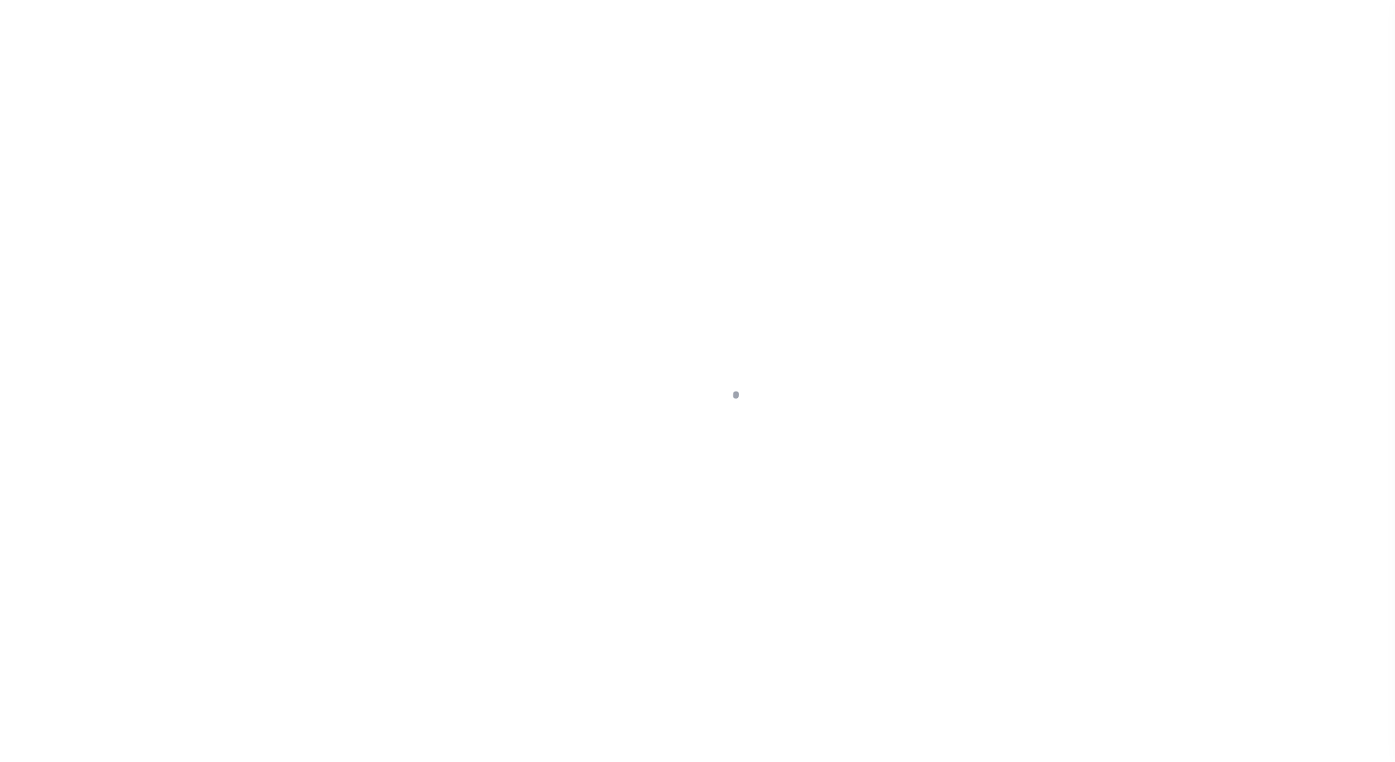
select select "DUE"
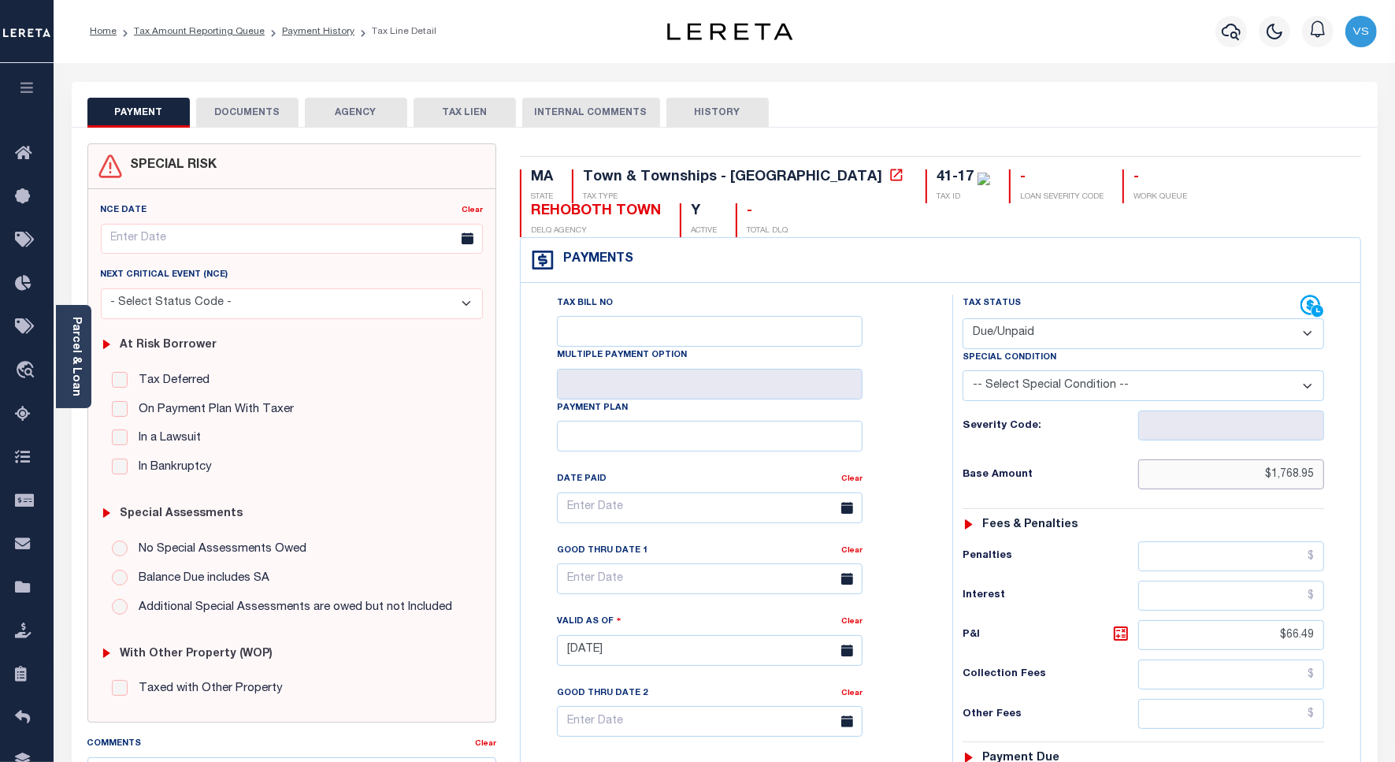
click at [1295, 459] on input "$1,768.95" at bounding box center [1232, 474] width 186 height 30
click at [1304, 459] on input "$1,768.95" at bounding box center [1232, 474] width 186 height 30
click at [1310, 459] on input "$1,768.95" at bounding box center [1232, 474] width 186 height 30
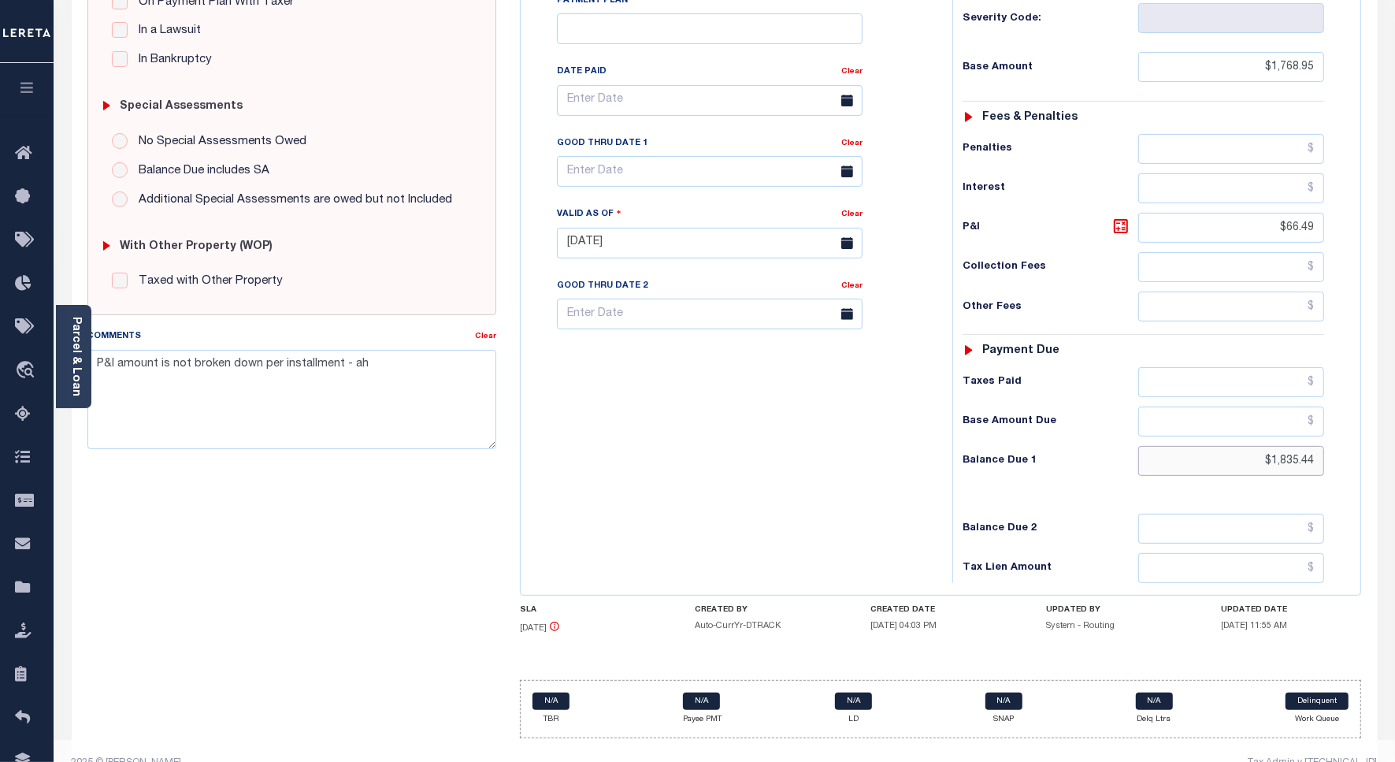
drag, startPoint x: 1324, startPoint y: 436, endPoint x: 1259, endPoint y: 437, distance: 64.6
click at [1259, 446] on input "$1,835.44" at bounding box center [1232, 461] width 186 height 30
paste input "1,956.66"
type input "$1,956.66"
type input "[DATE]"
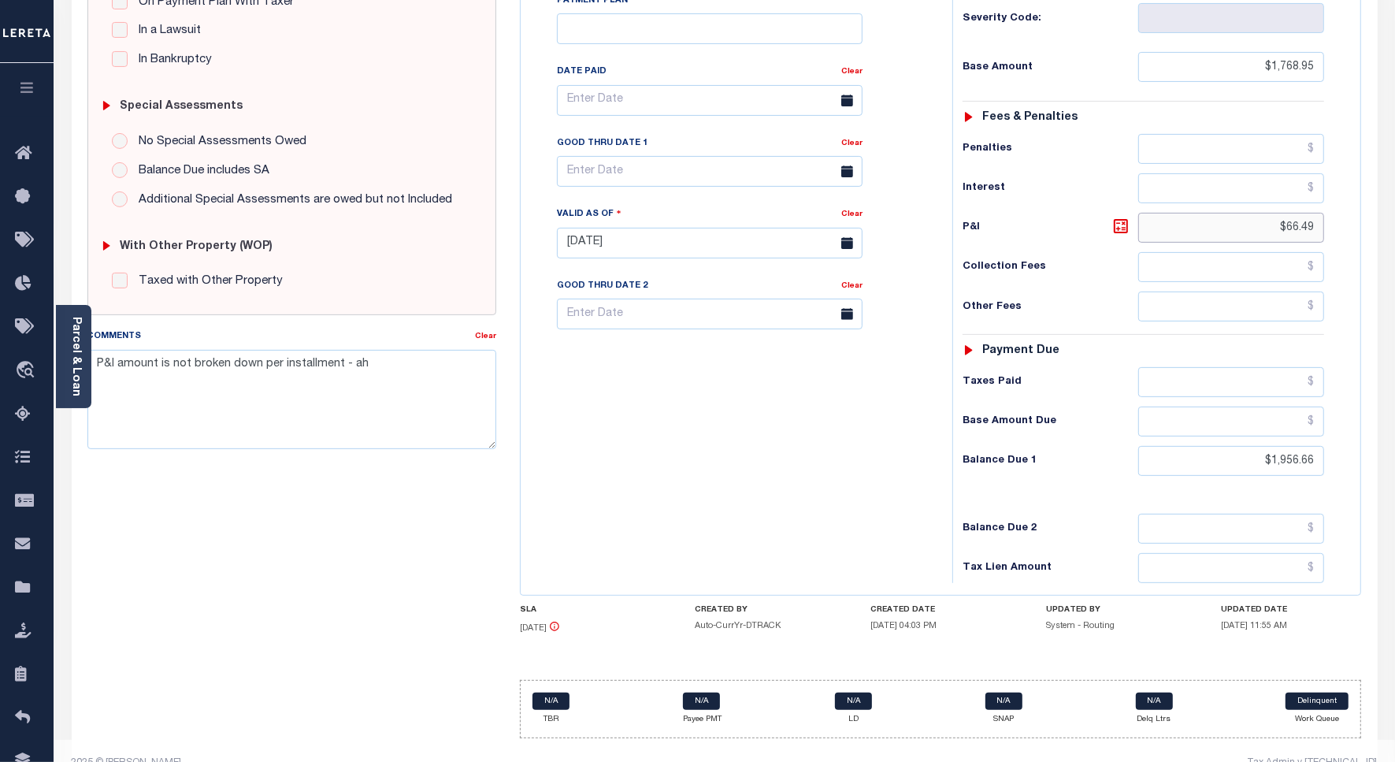
click at [1300, 213] on input "$66.49" at bounding box center [1232, 228] width 186 height 30
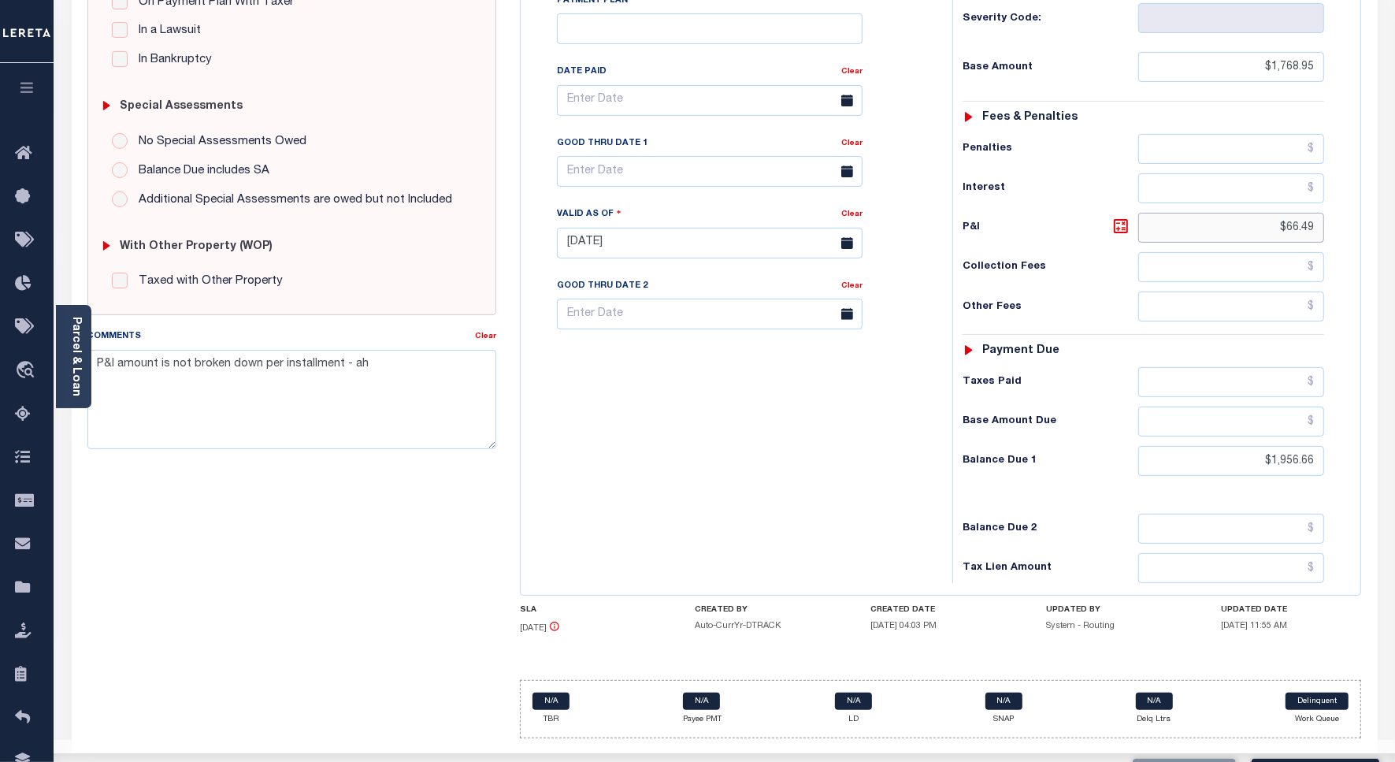
click at [1300, 213] on input "$66.49" at bounding box center [1232, 228] width 186 height 30
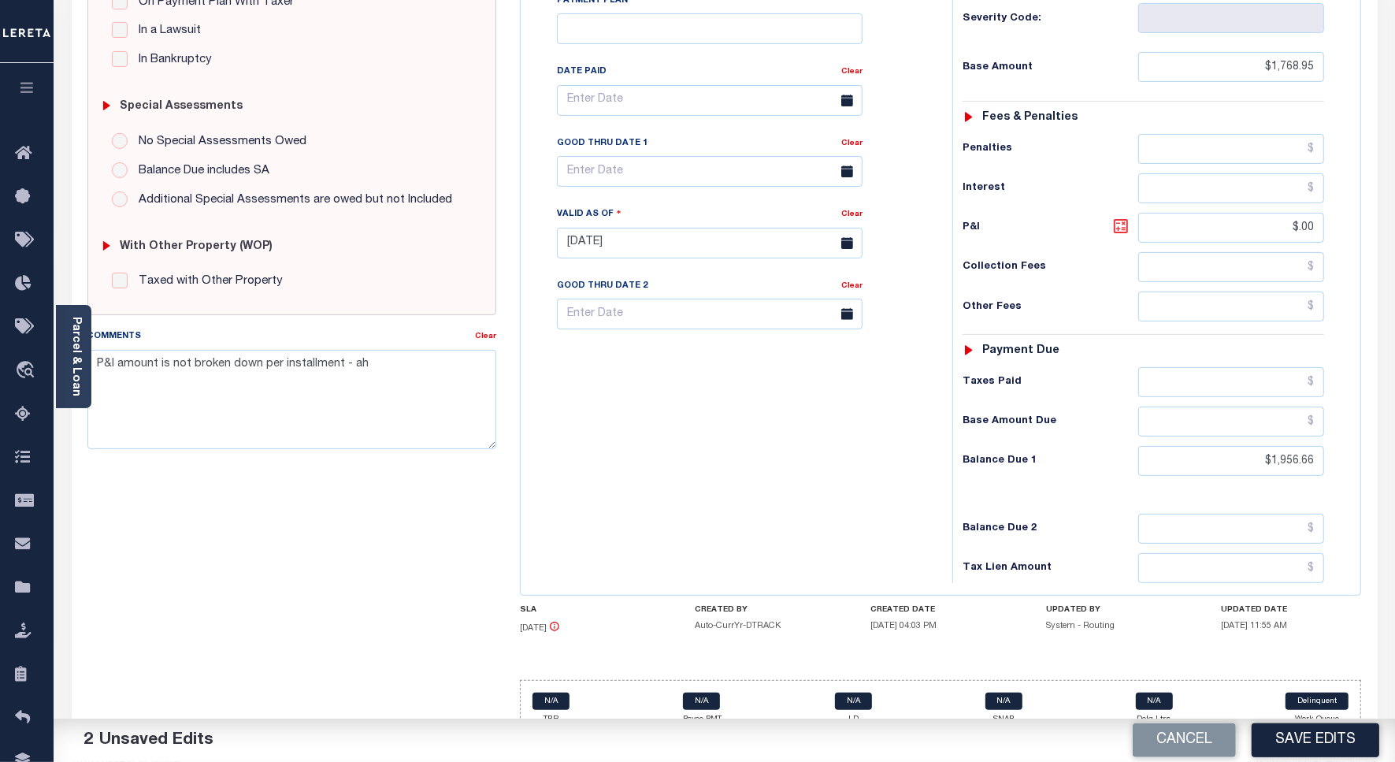
click at [1127, 217] on icon at bounding box center [1121, 226] width 19 height 19
type input "$187.71"
click at [611, 156] on input "text" at bounding box center [710, 171] width 306 height 31
click at [611, 288] on span "15" at bounding box center [609, 292] width 31 height 31
type input "[DATE]"
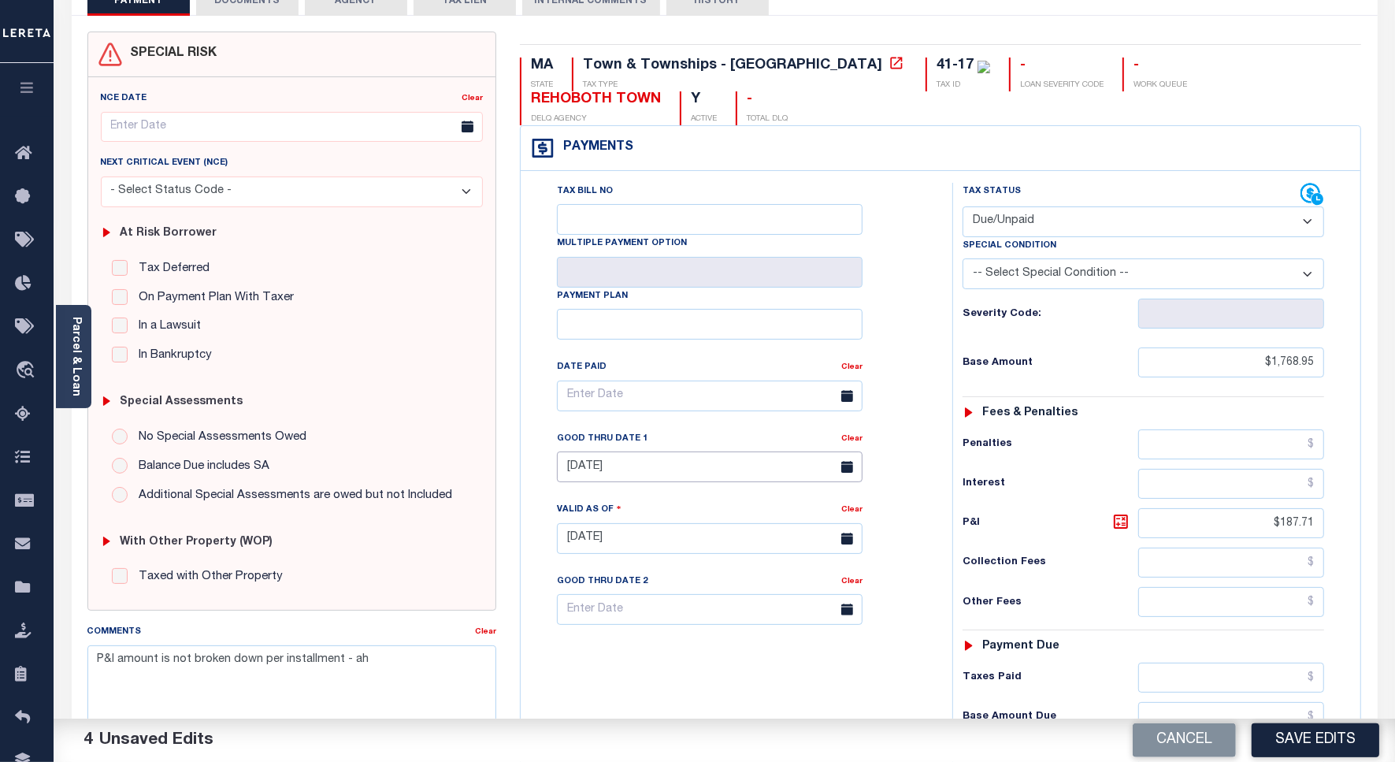
scroll to position [0, 0]
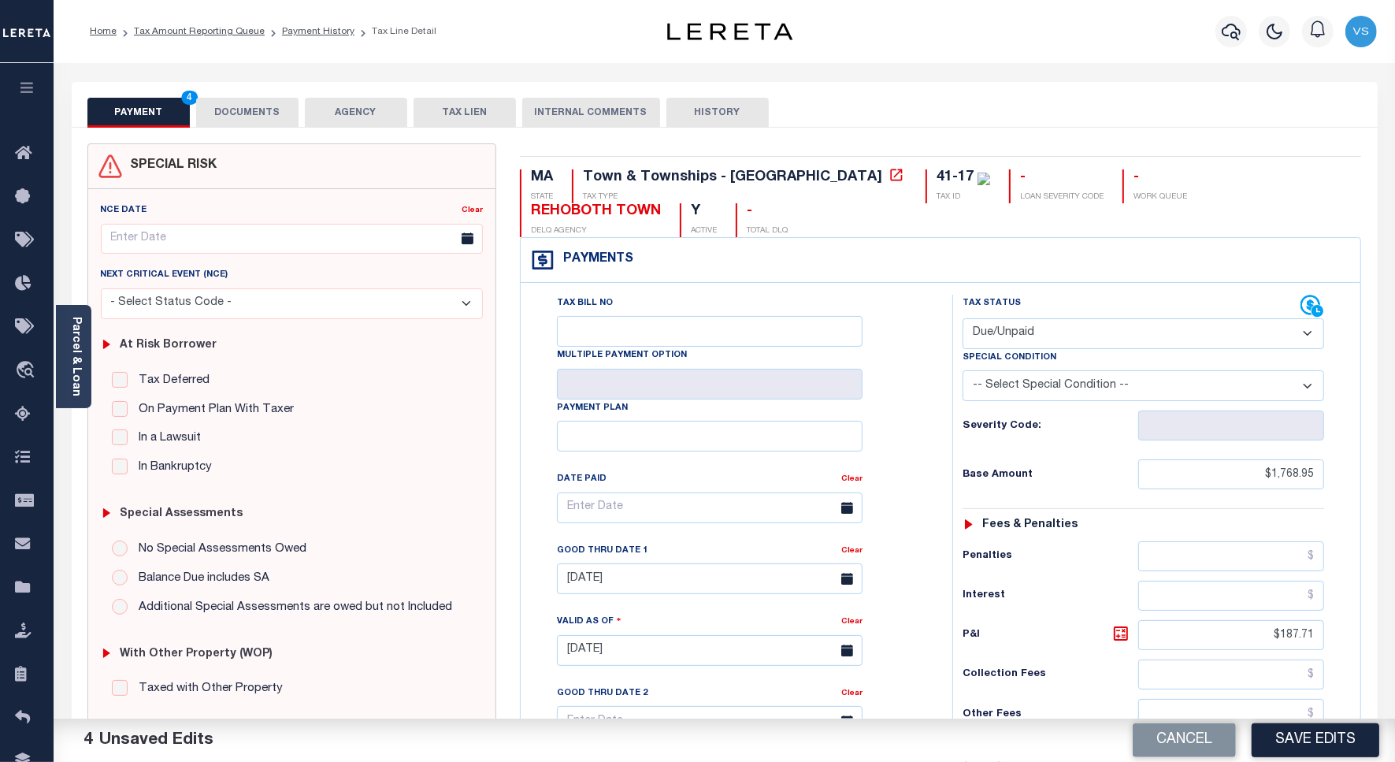
click at [231, 113] on button "DOCUMENTS" at bounding box center [247, 113] width 102 height 30
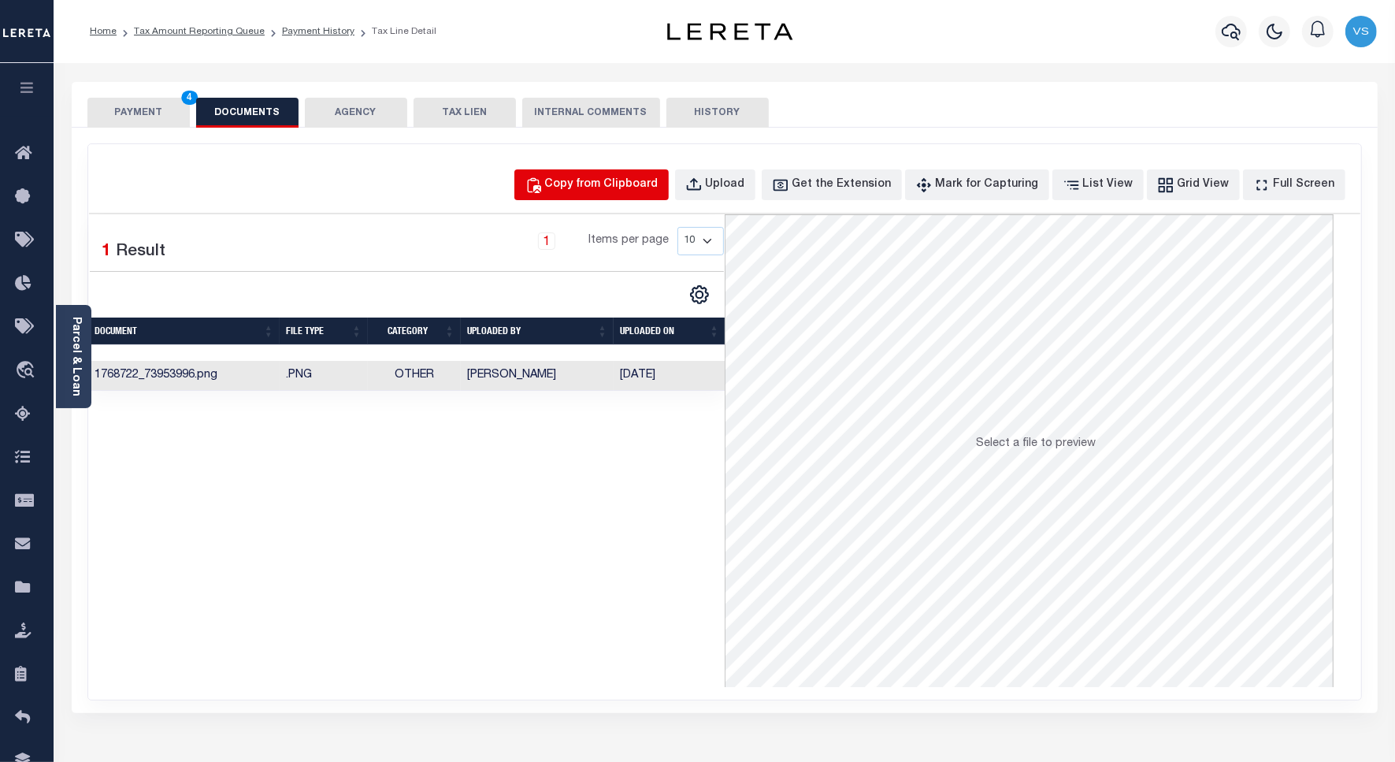
click at [585, 177] on div "Copy from Clipboard" at bounding box center [601, 184] width 113 height 17
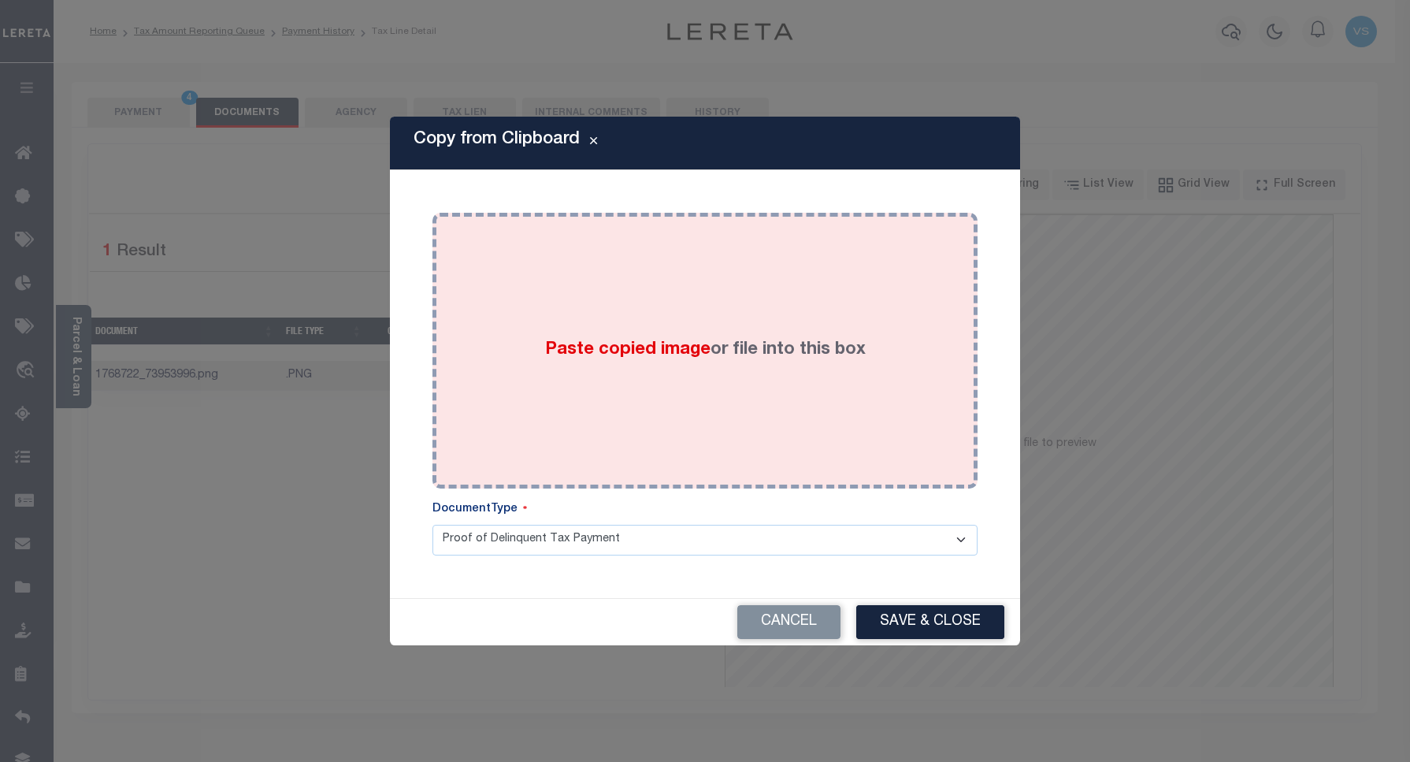
click at [656, 410] on div "Paste copied image or file into this box" at bounding box center [705, 351] width 522 height 252
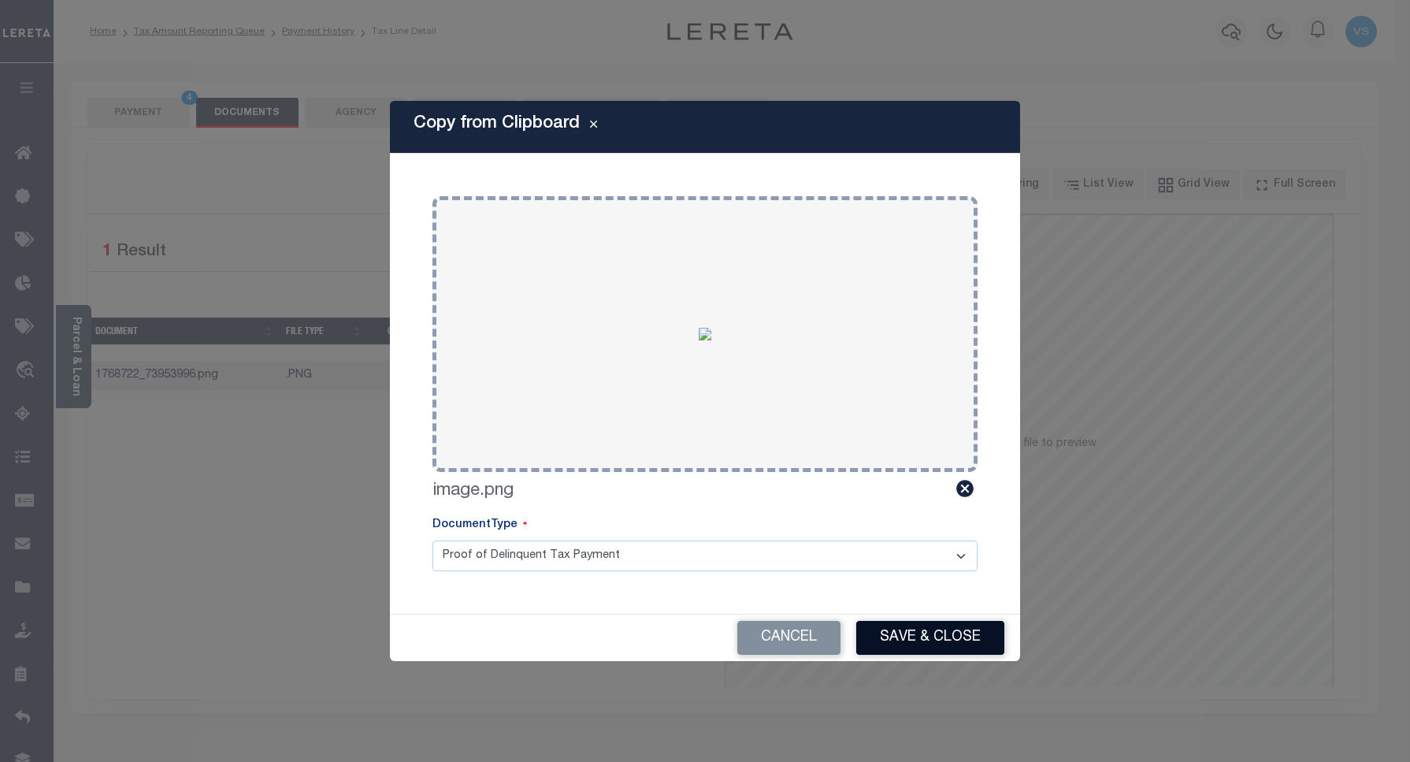
click at [914, 632] on button "Save & Close" at bounding box center [930, 638] width 148 height 34
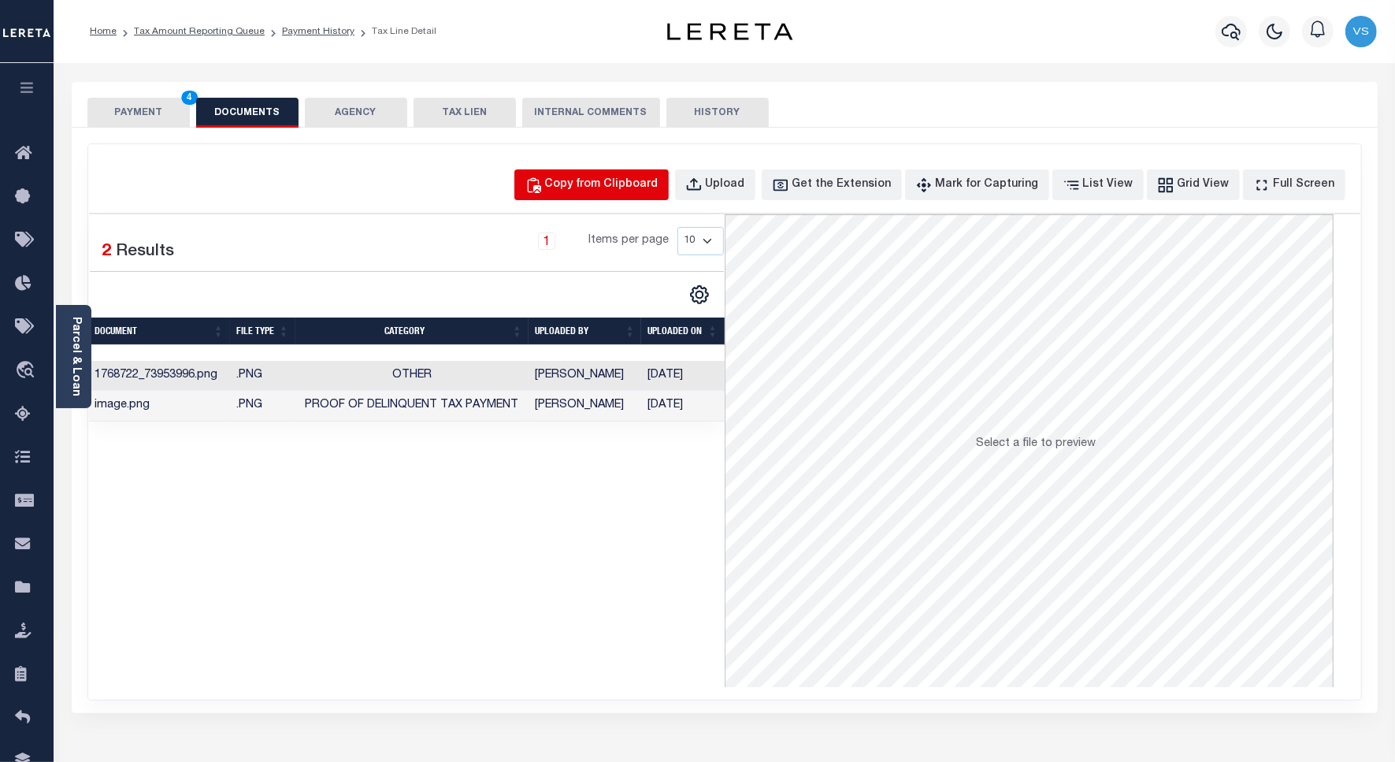
click at [585, 189] on div "Copy from Clipboard" at bounding box center [601, 184] width 113 height 17
select select "POP"
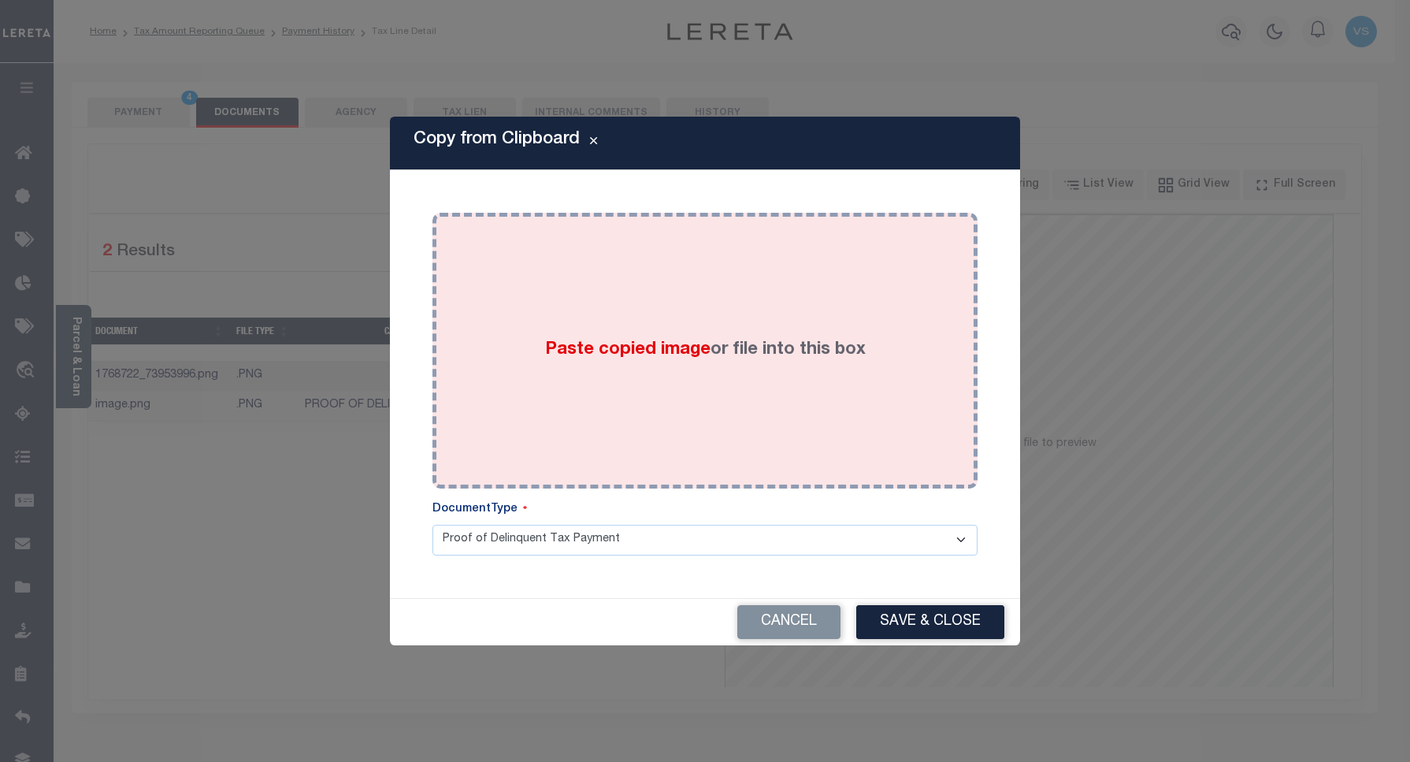
click at [648, 288] on div "Paste copied image or file into this box" at bounding box center [705, 351] width 522 height 252
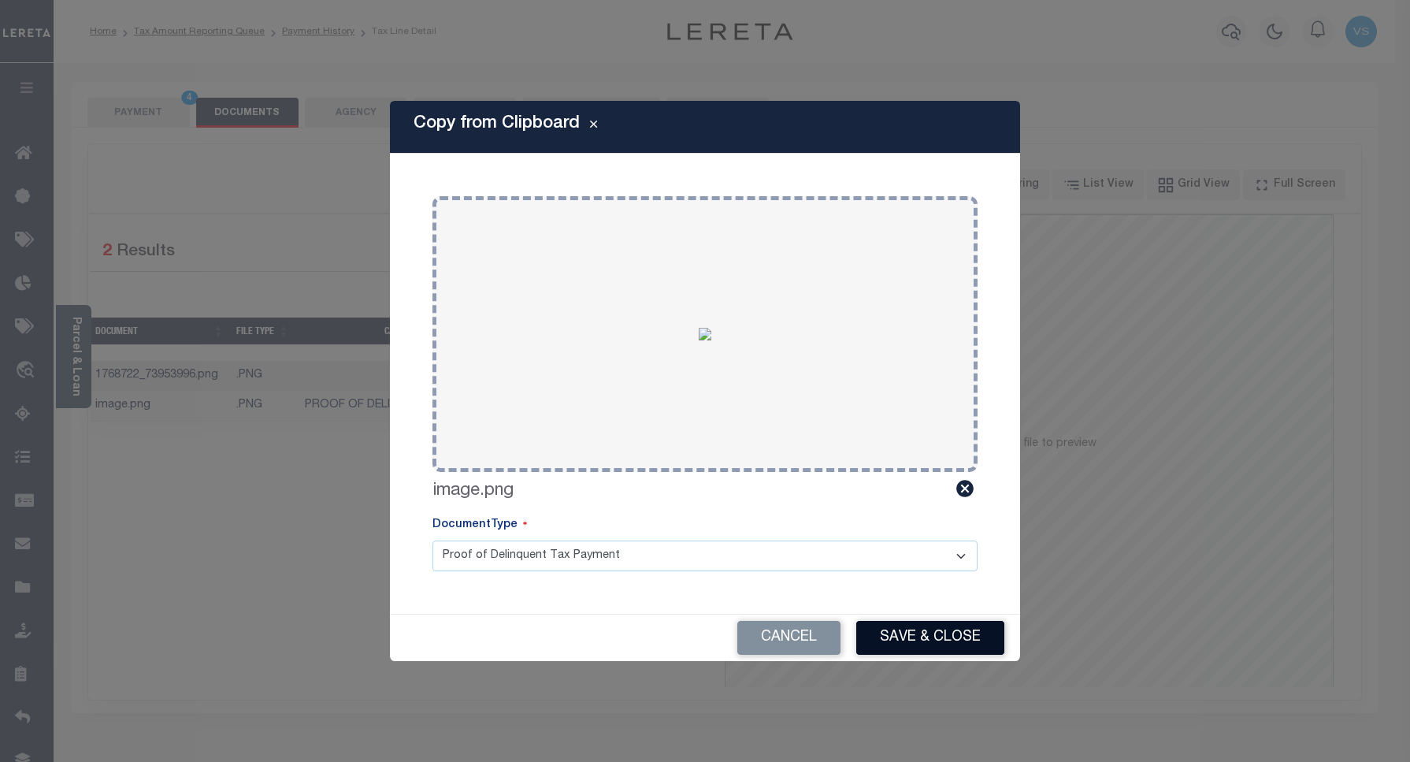
click at [897, 632] on button "Save & Close" at bounding box center [930, 638] width 148 height 34
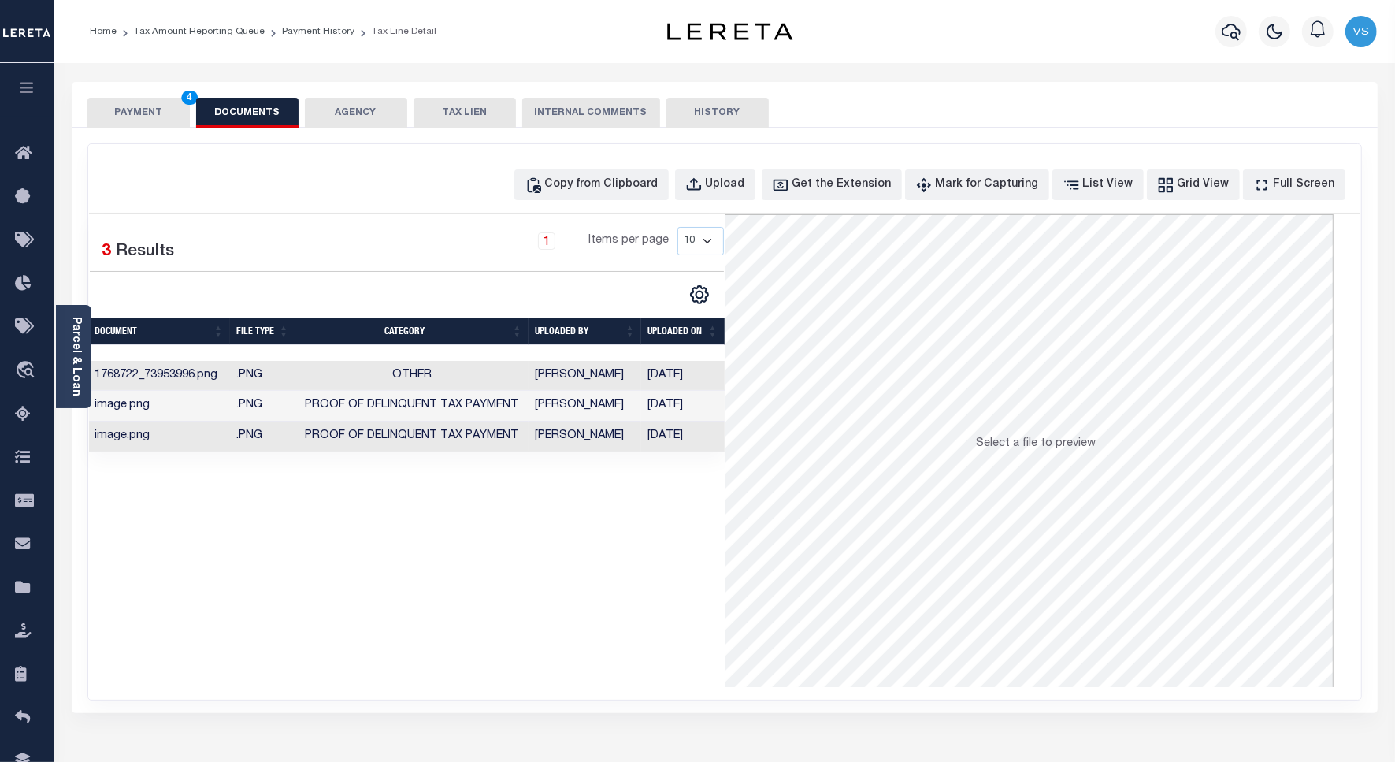
click at [140, 111] on button "PAYMENT 4" at bounding box center [138, 113] width 102 height 30
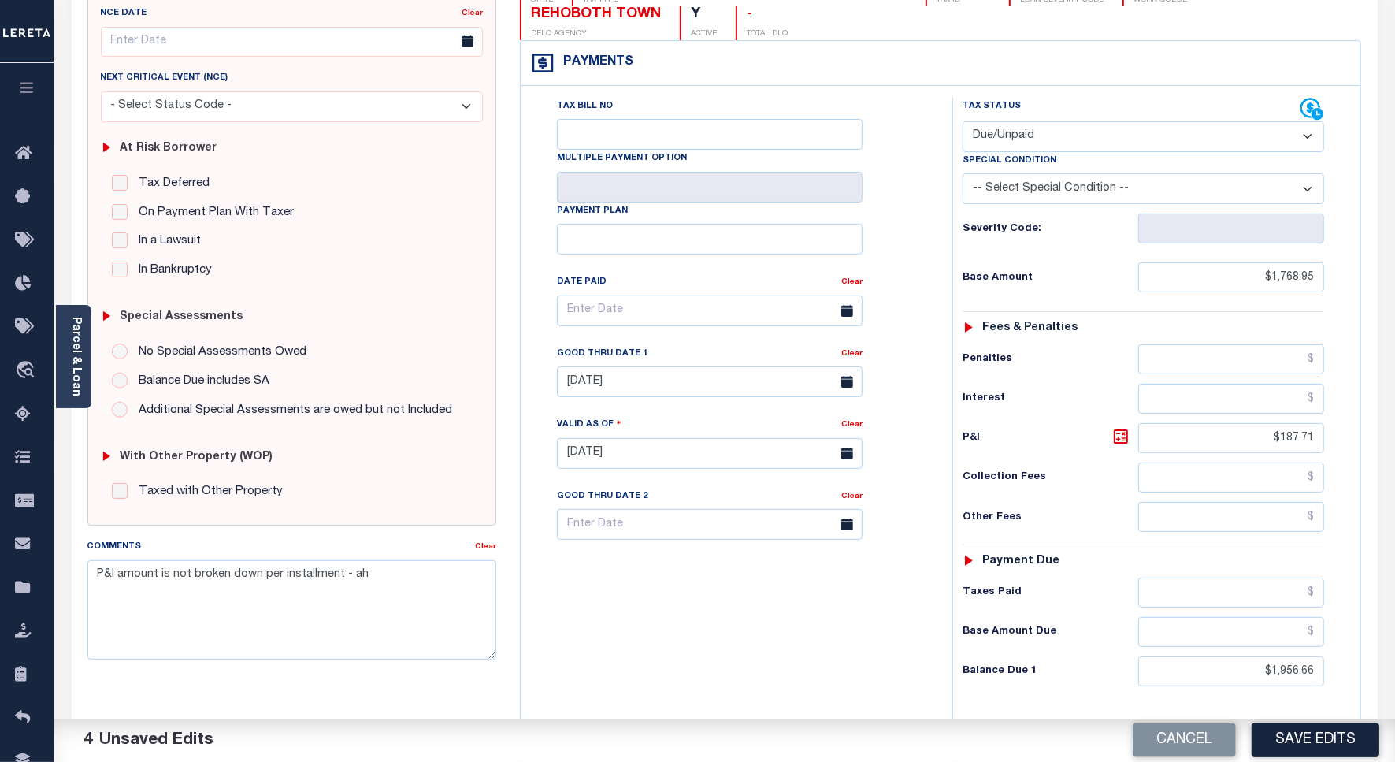
scroll to position [394, 0]
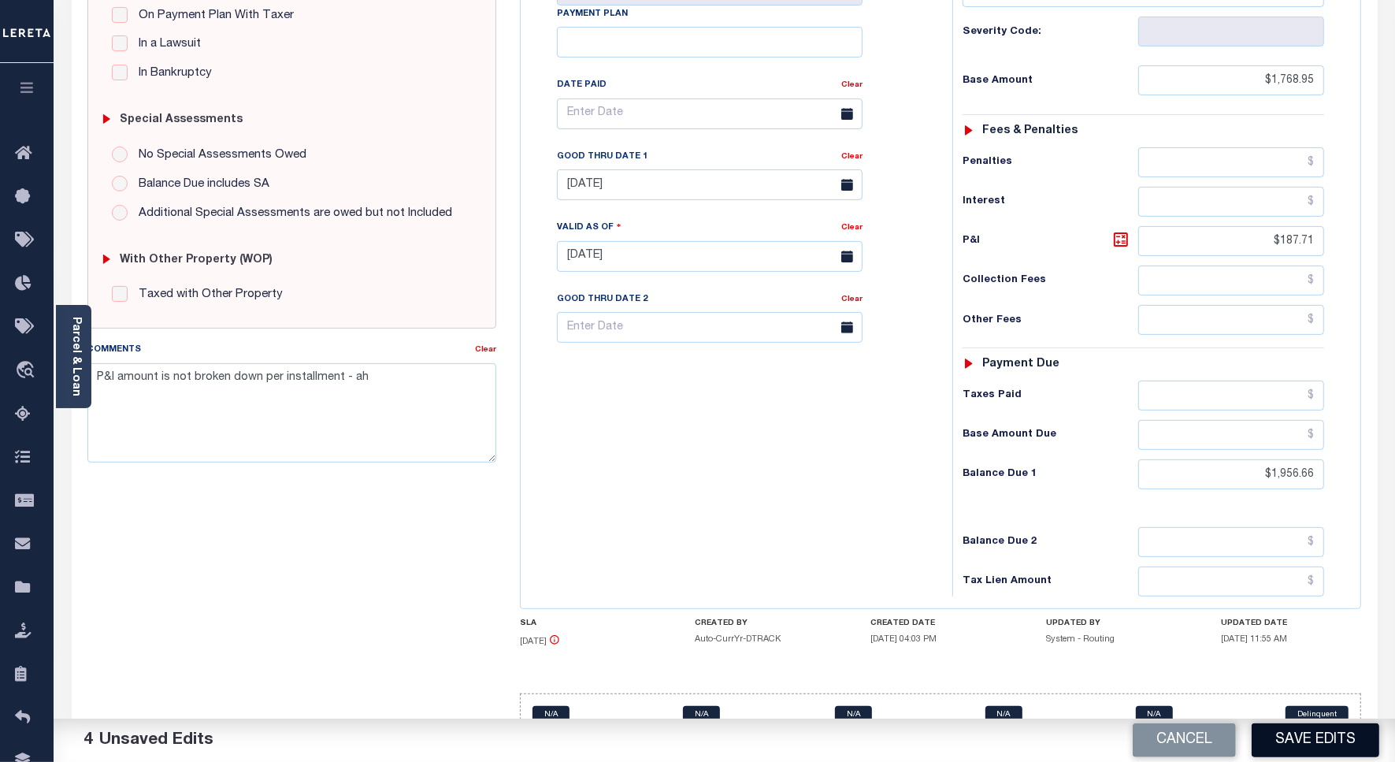
click at [1312, 745] on button "Save Edits" at bounding box center [1316, 740] width 128 height 34
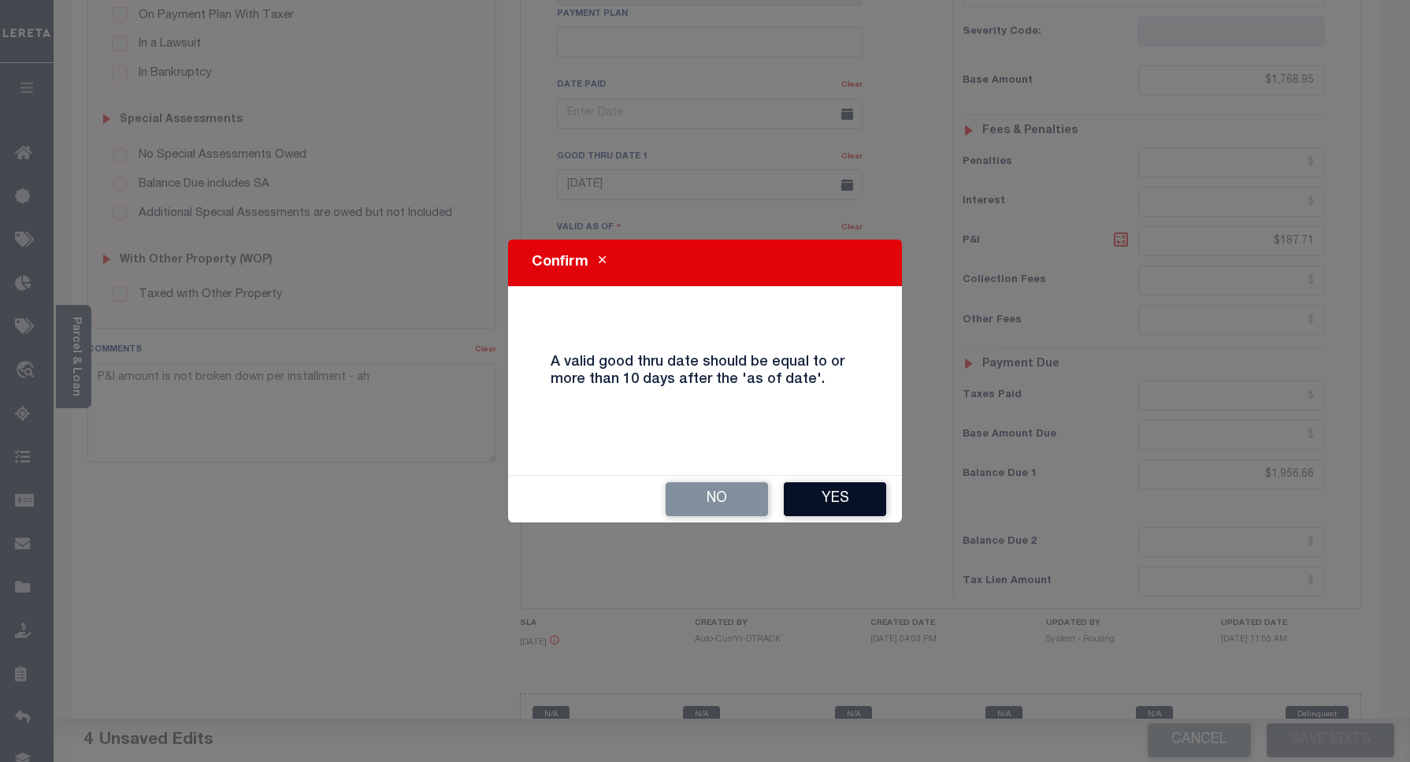
click at [824, 494] on button "Yes" at bounding box center [835, 499] width 102 height 34
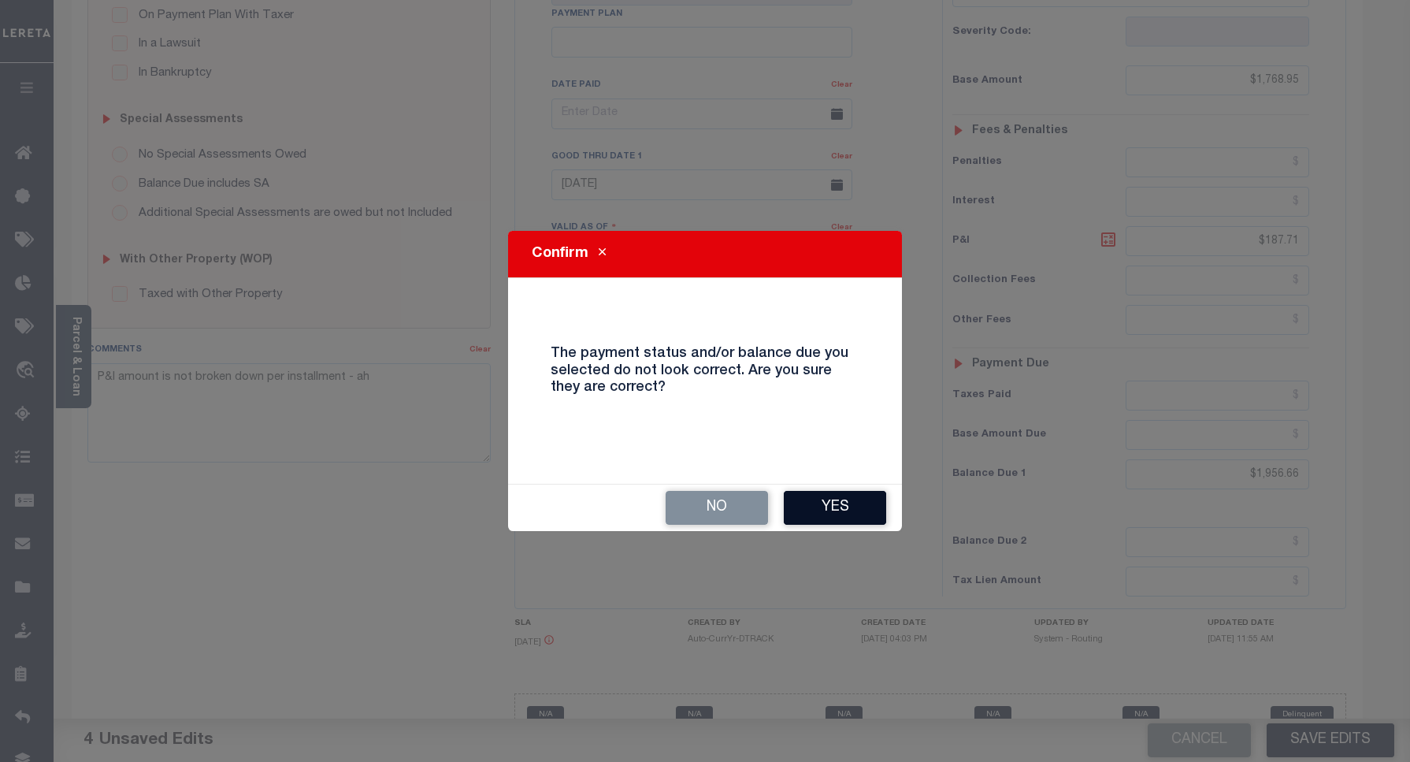
click at [812, 514] on button "Yes" at bounding box center [835, 508] width 102 height 34
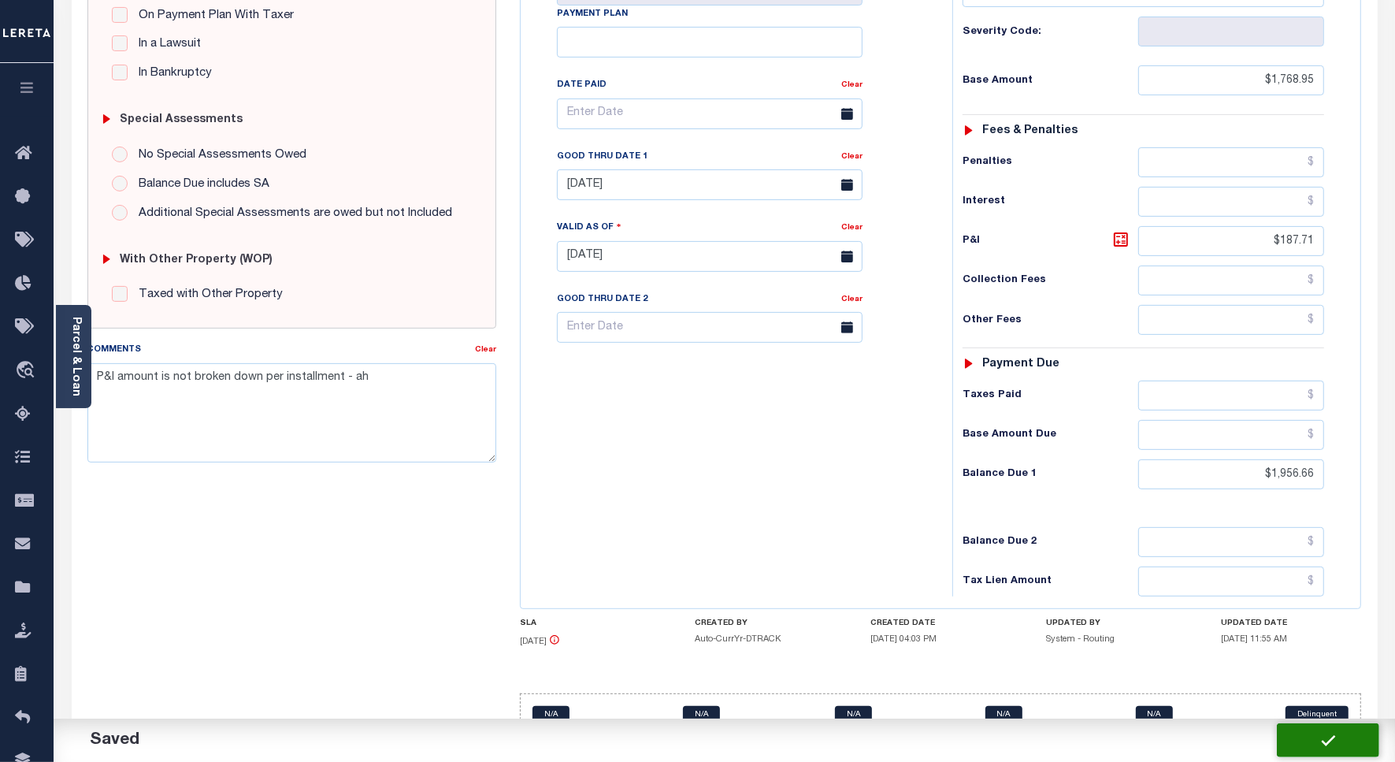
checkbox input "false"
type input "$1,768.95"
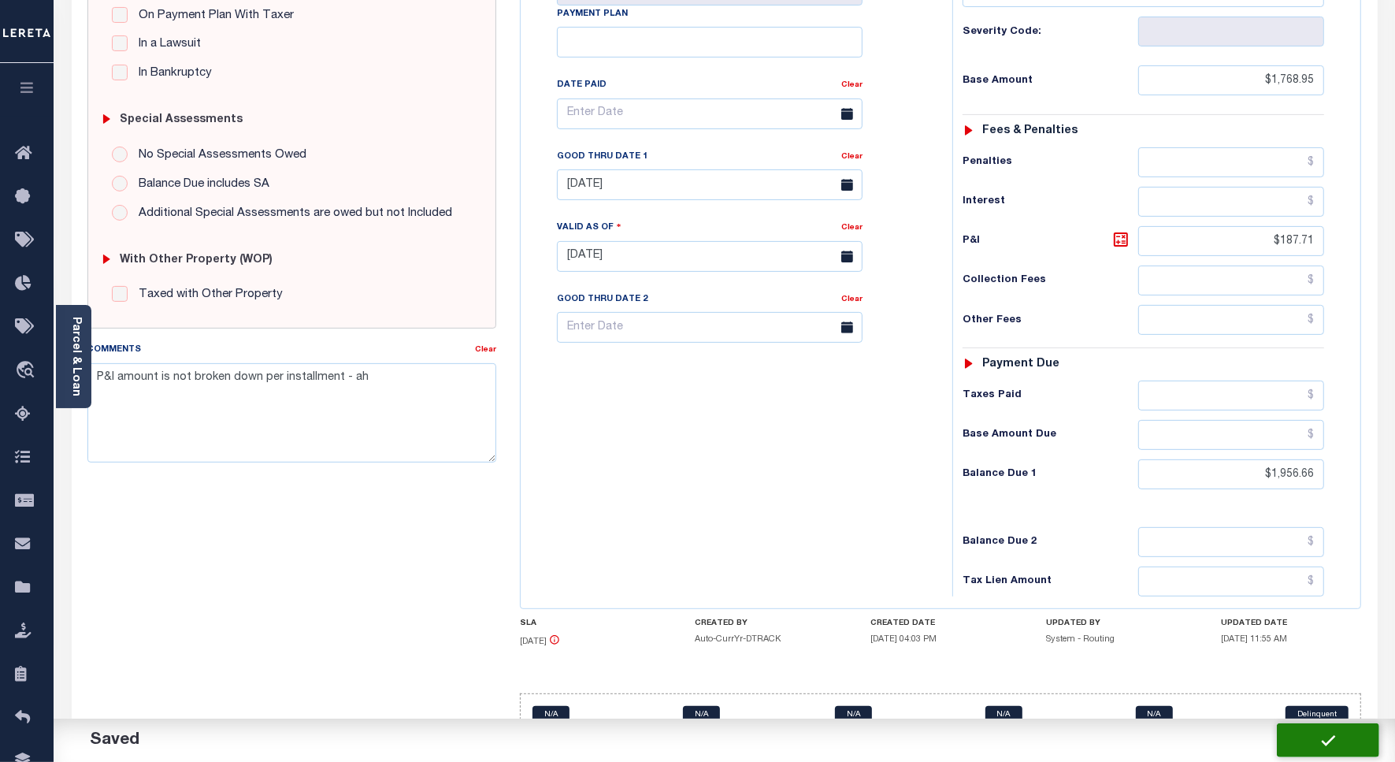
type input "$187.71"
type input "$1,956.66"
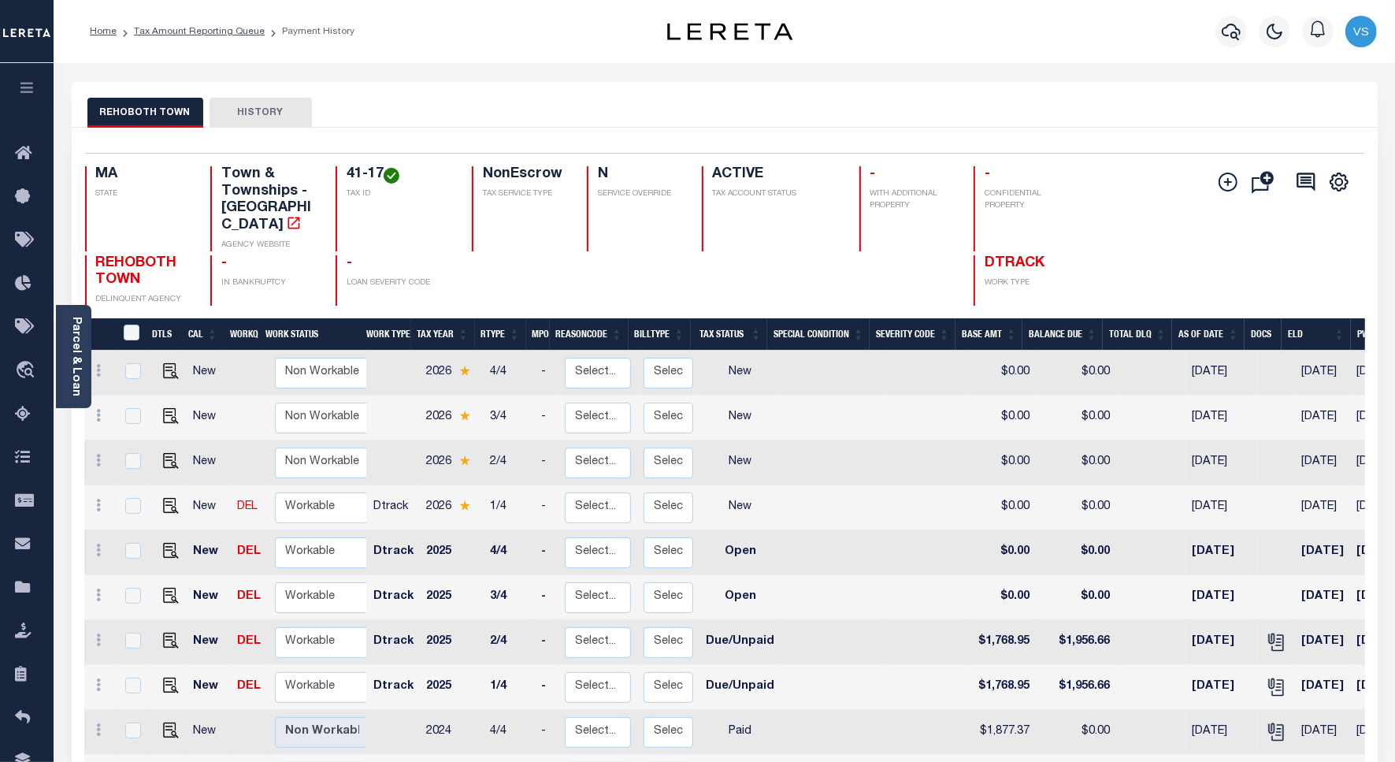
scroll to position [197, 0]
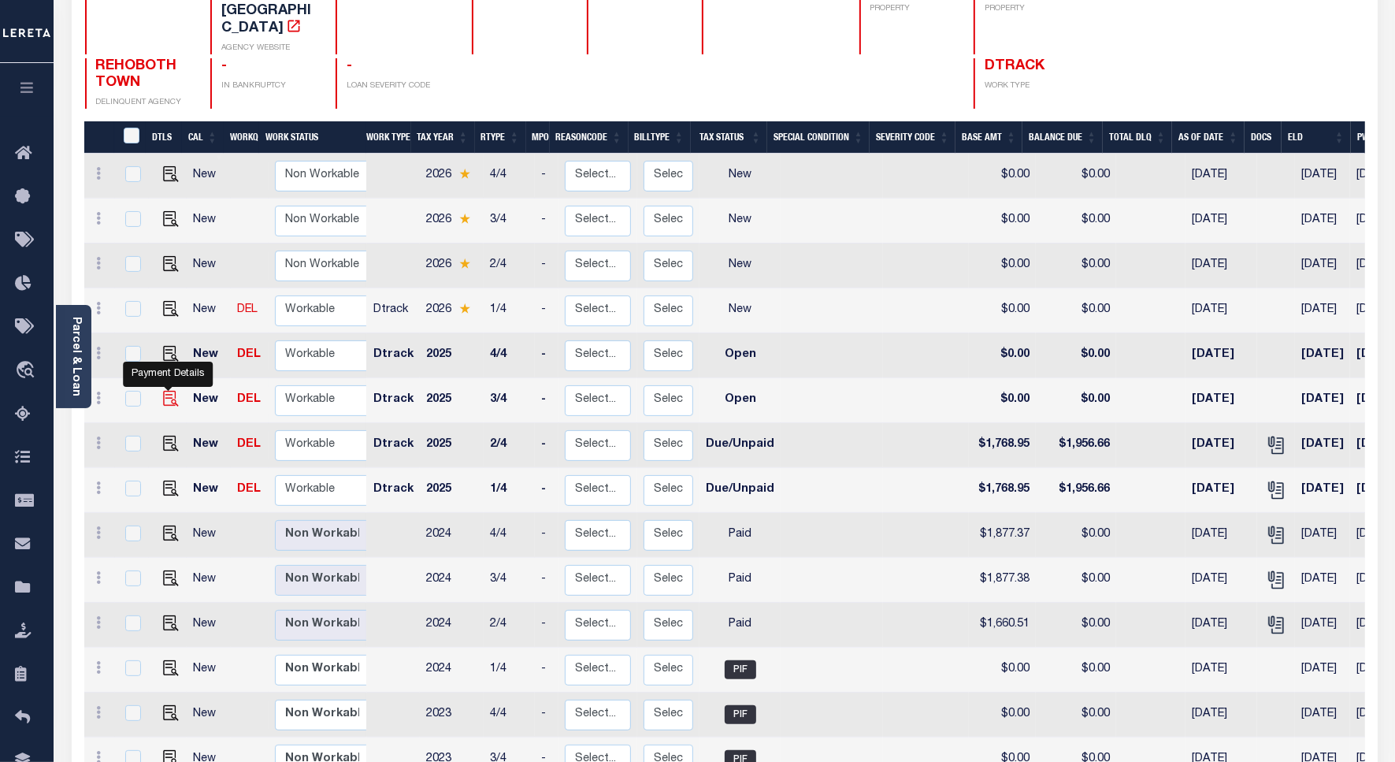
click at [163, 391] on img "" at bounding box center [171, 399] width 16 height 16
checkbox input "true"
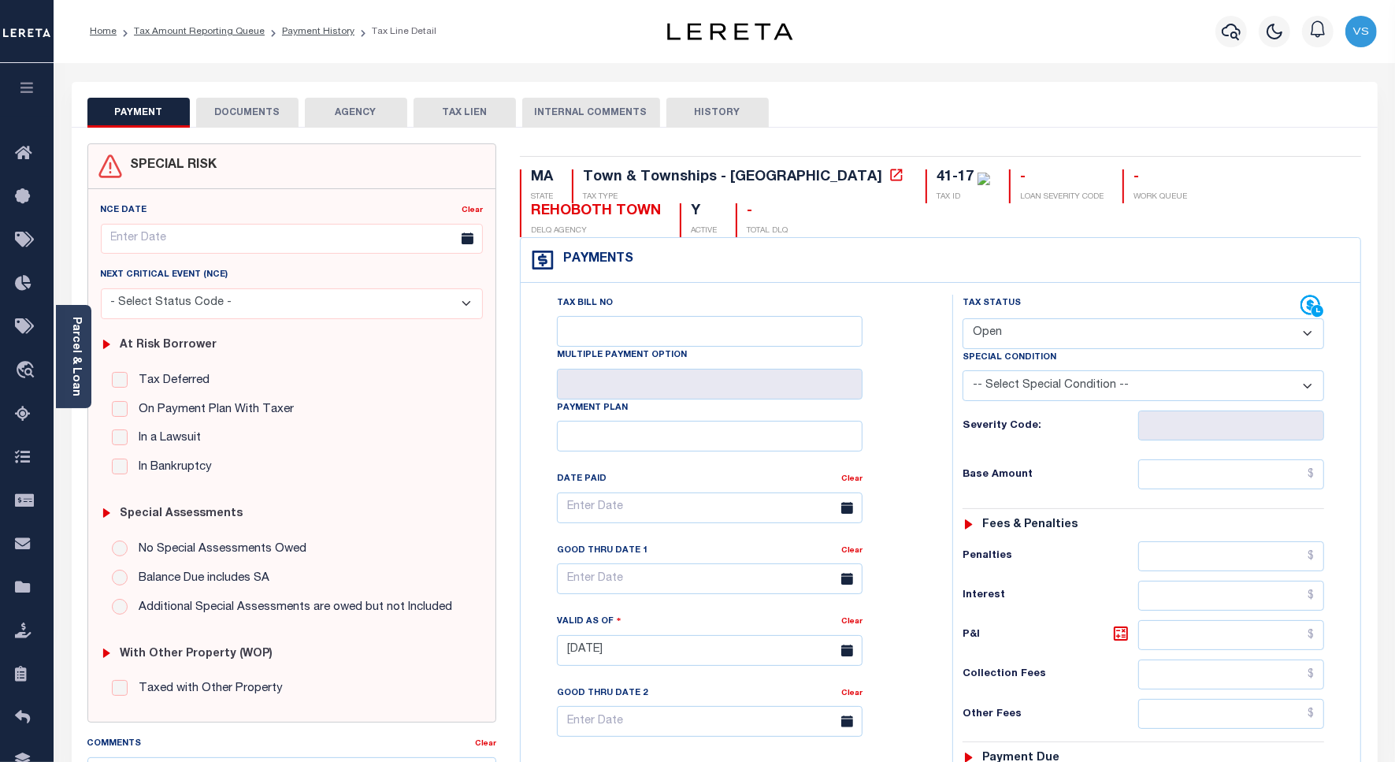
click at [1013, 318] on select "- Select Status Code - Open Due/Unpaid Paid Incomplete No Tax Due Internal Refu…" at bounding box center [1144, 333] width 362 height 31
select select "DUE"
click at [963, 318] on select "- Select Status Code - Open Due/Unpaid Paid Incomplete No Tax Due Internal Refu…" at bounding box center [1144, 333] width 362 height 31
type input "[DATE]"
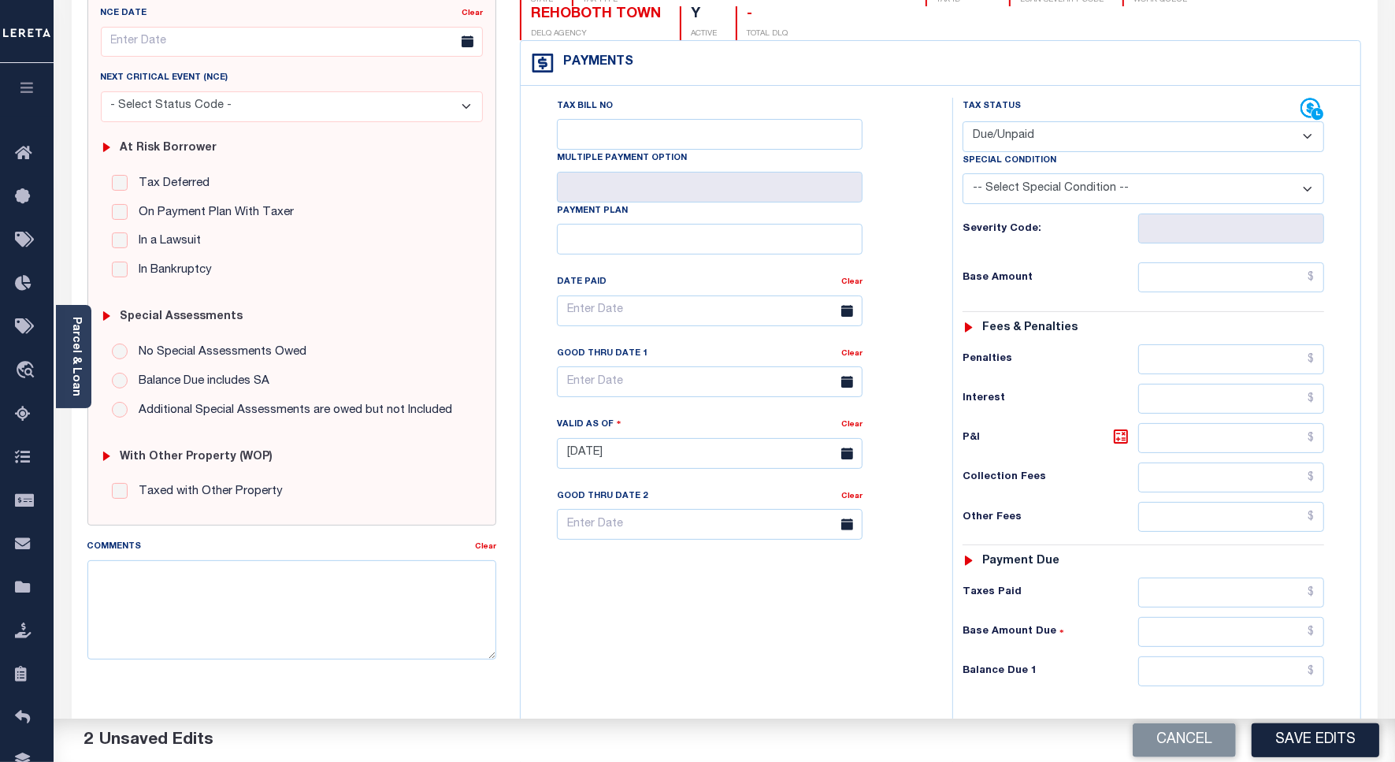
scroll to position [295, 0]
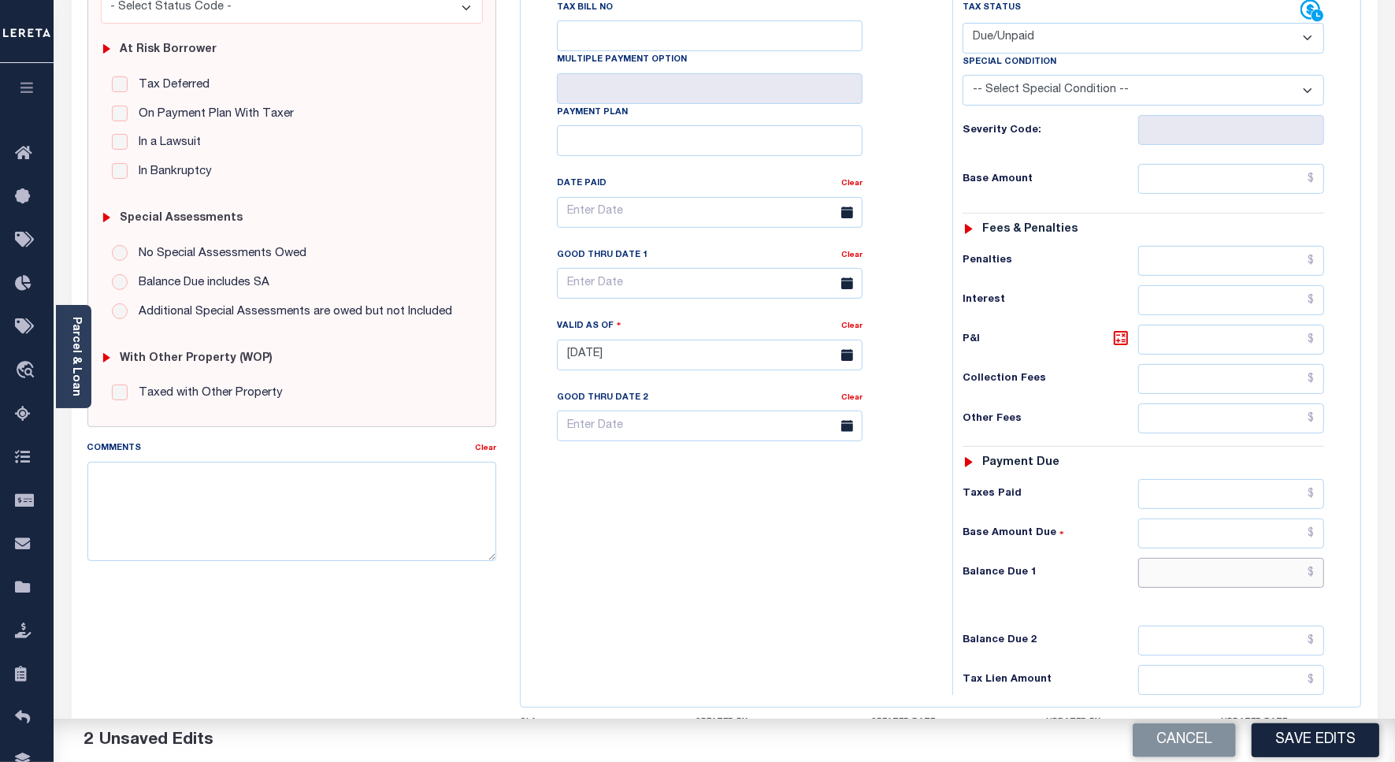
drag, startPoint x: 1183, startPoint y: 548, endPoint x: 1253, endPoint y: 548, distance: 70.1
click at [1183, 558] on input "text" at bounding box center [1232, 573] width 186 height 30
paste input "1,970.64"
type input "$1,970.64"
drag, startPoint x: 1172, startPoint y: 150, endPoint x: 1219, endPoint y: 155, distance: 47.5
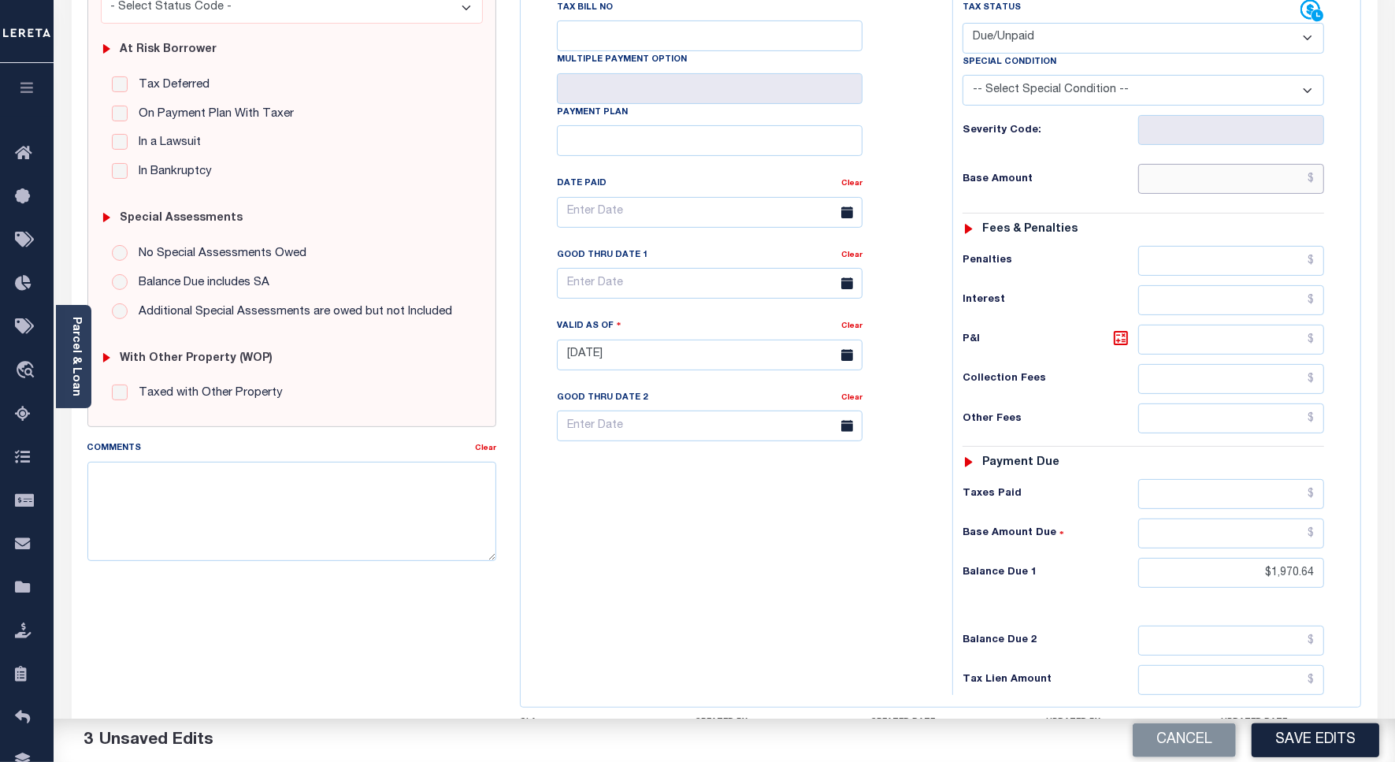
click at [1172, 164] on input "text" at bounding box center [1232, 179] width 186 height 30
paste input "1,782.93"
type input "$1,782.93"
click at [633, 268] on input "text" at bounding box center [710, 283] width 306 height 31
click at [612, 407] on span "15" at bounding box center [609, 404] width 31 height 31
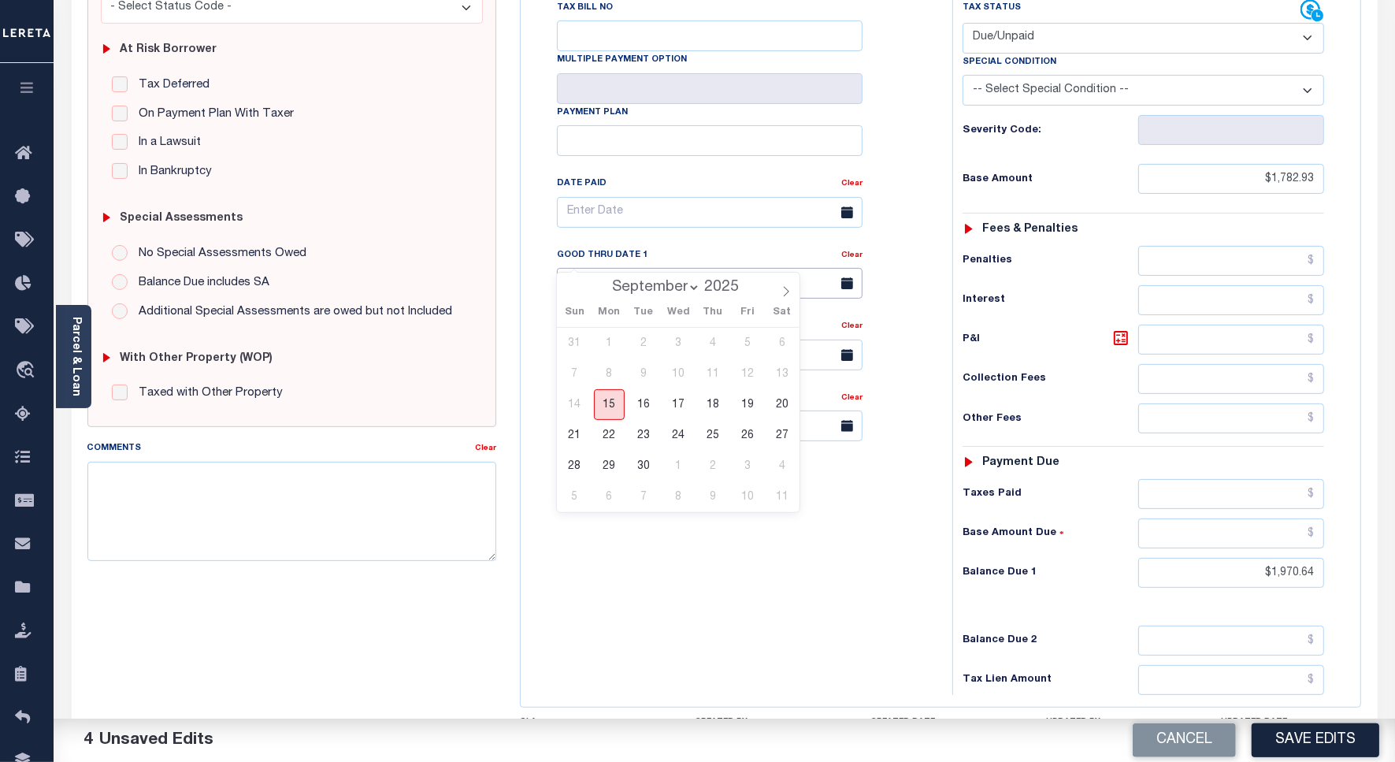
type input "[DATE]"
click at [1124, 329] on icon at bounding box center [1121, 338] width 19 height 19
type input "$187.71"
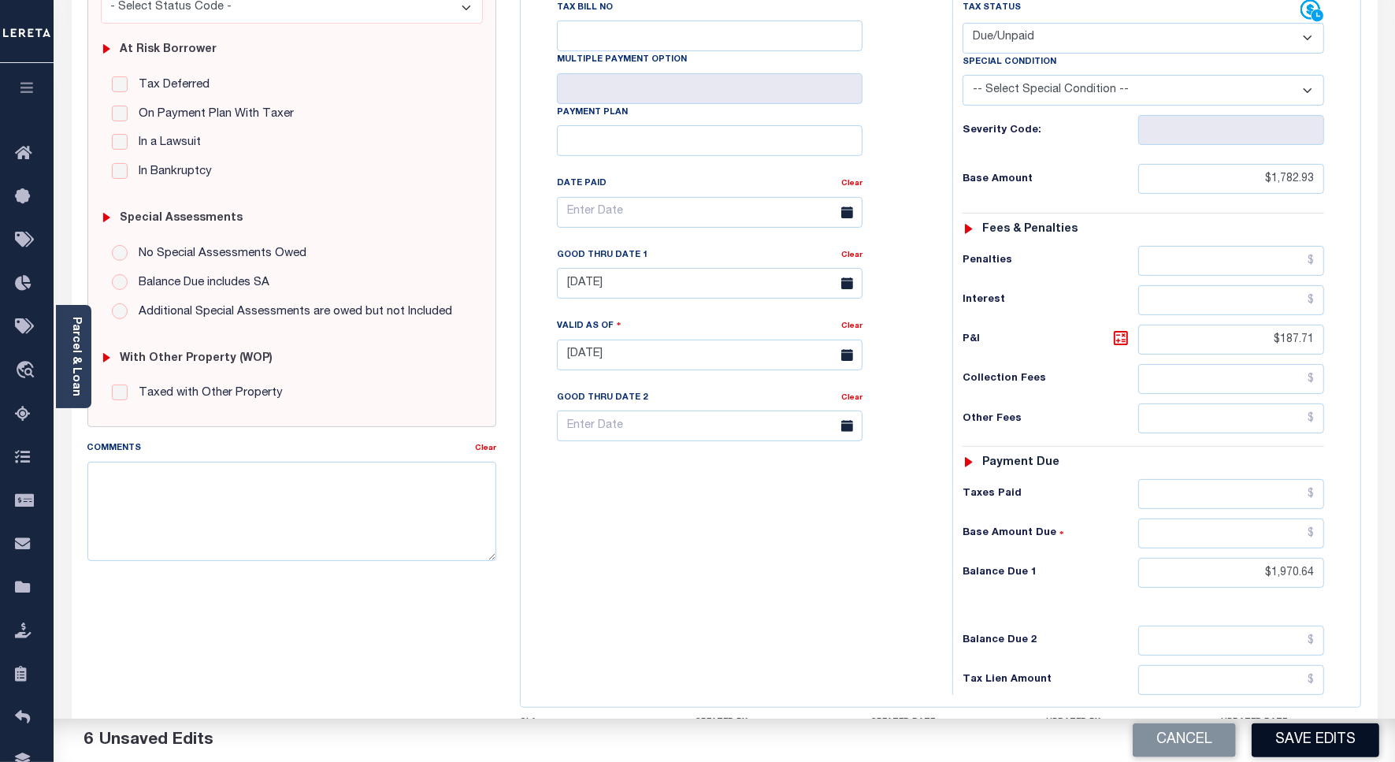
click at [1316, 741] on button "Save Edits" at bounding box center [1316, 740] width 128 height 34
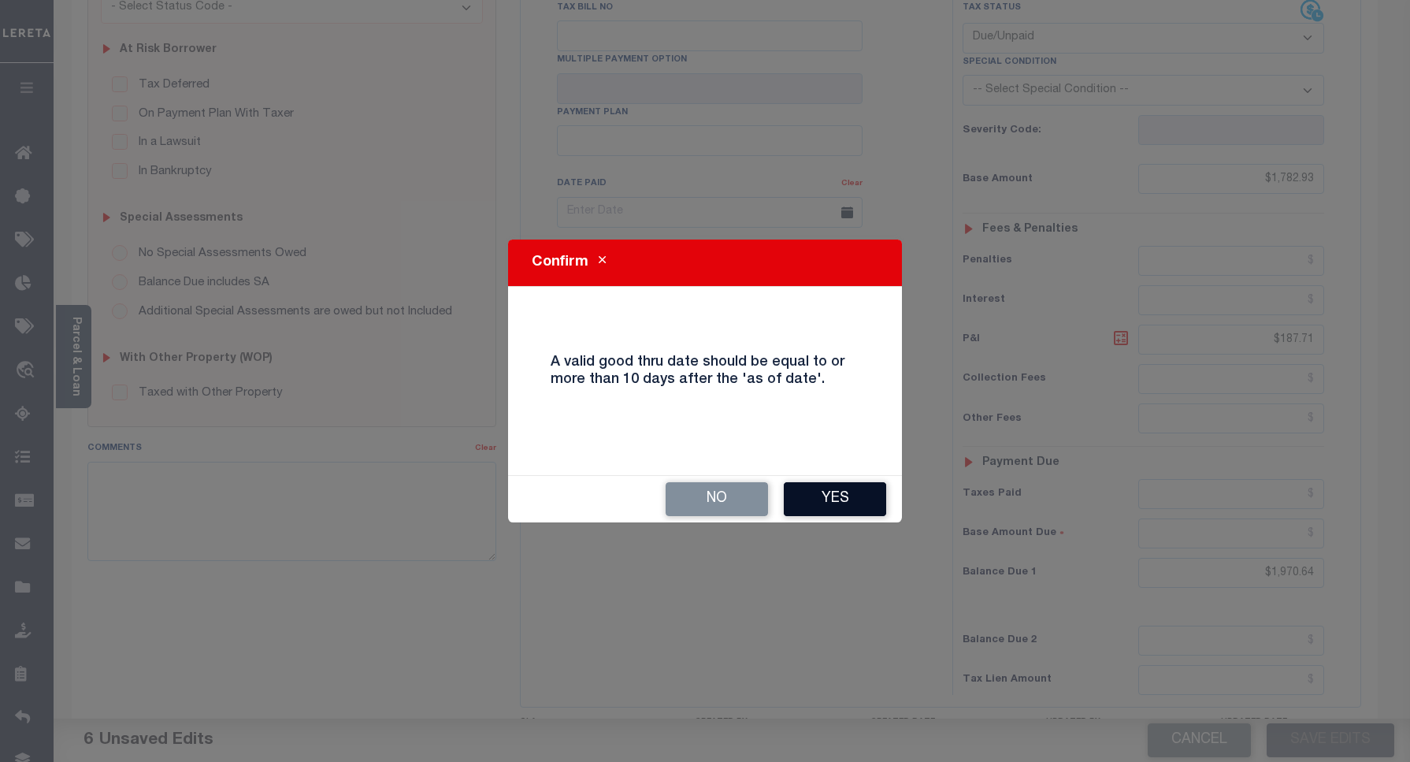
click at [802, 491] on button "Yes" at bounding box center [835, 499] width 102 height 34
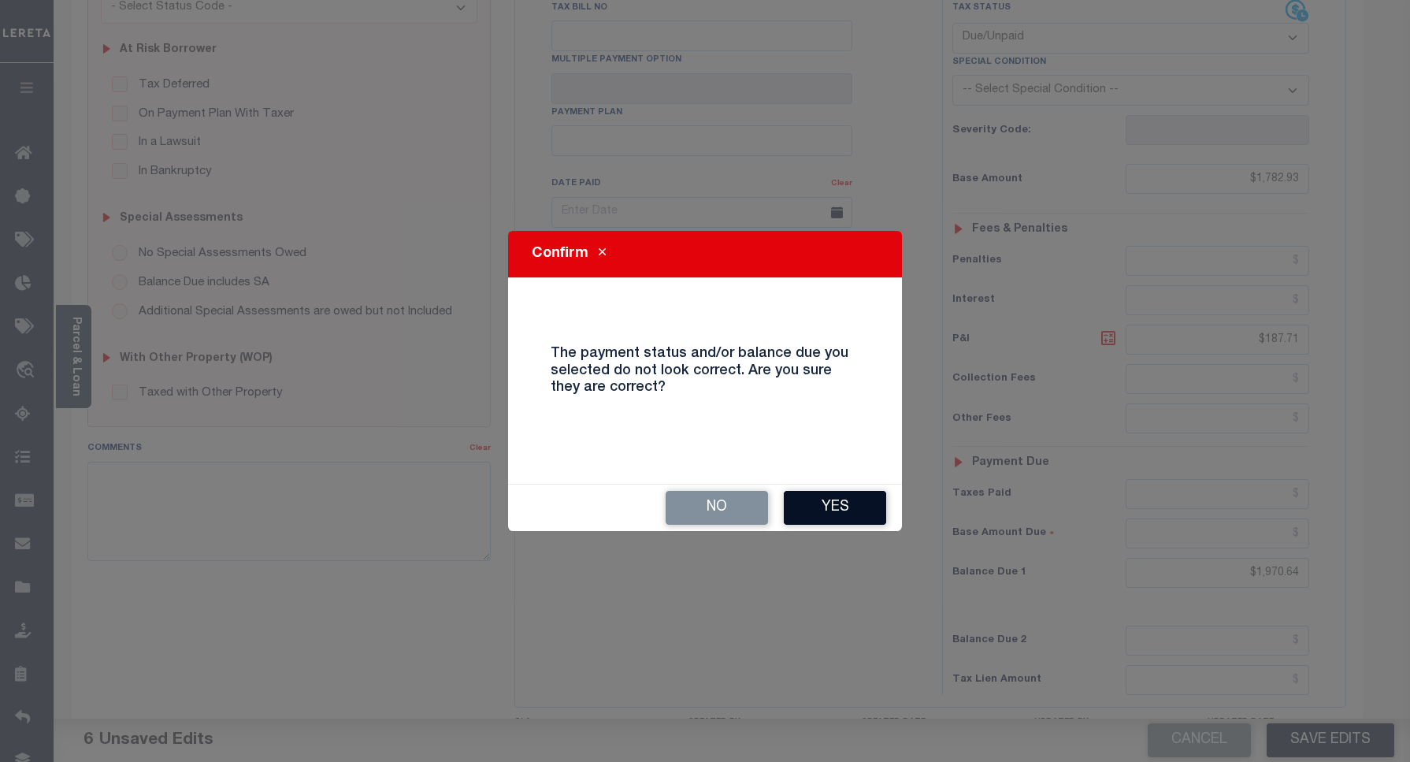
click at [823, 503] on button "Yes" at bounding box center [835, 508] width 102 height 34
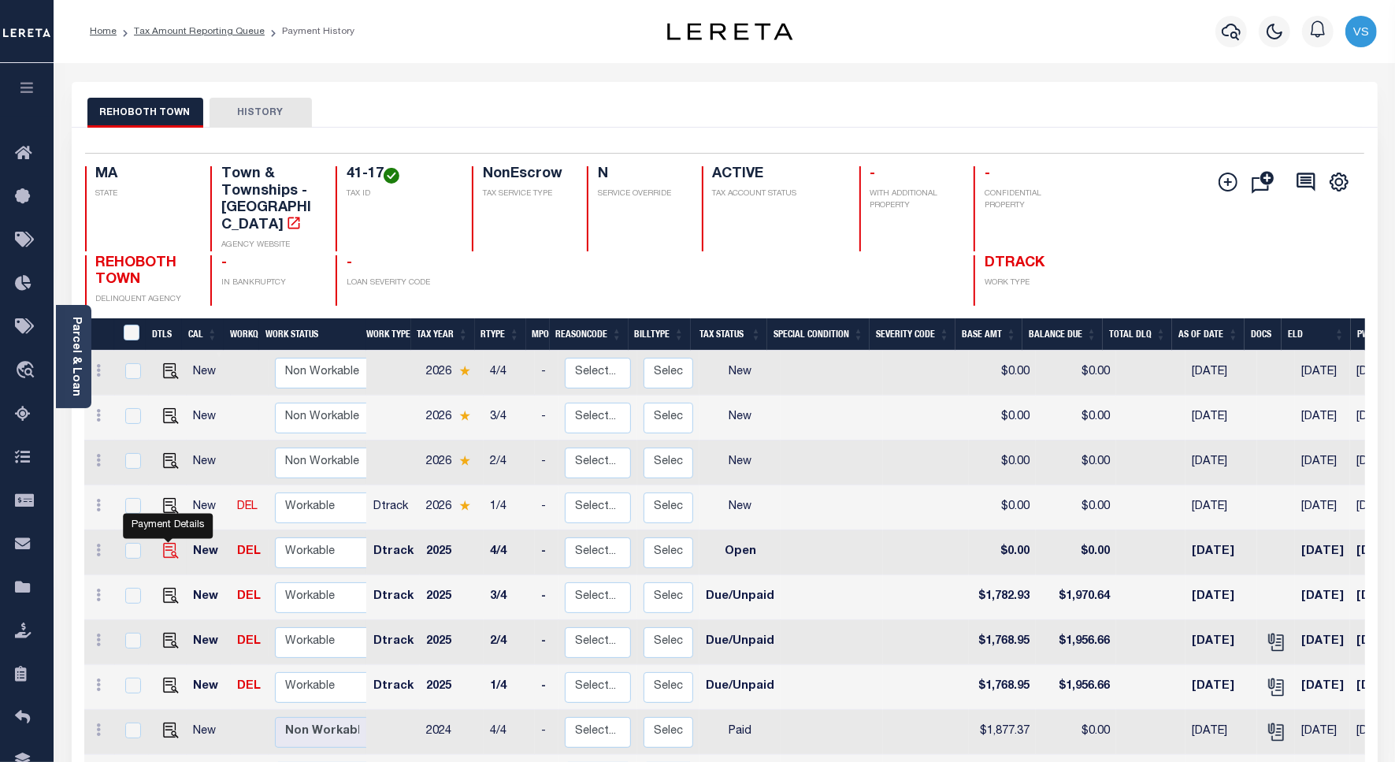
click at [170, 543] on img "" at bounding box center [171, 551] width 16 height 16
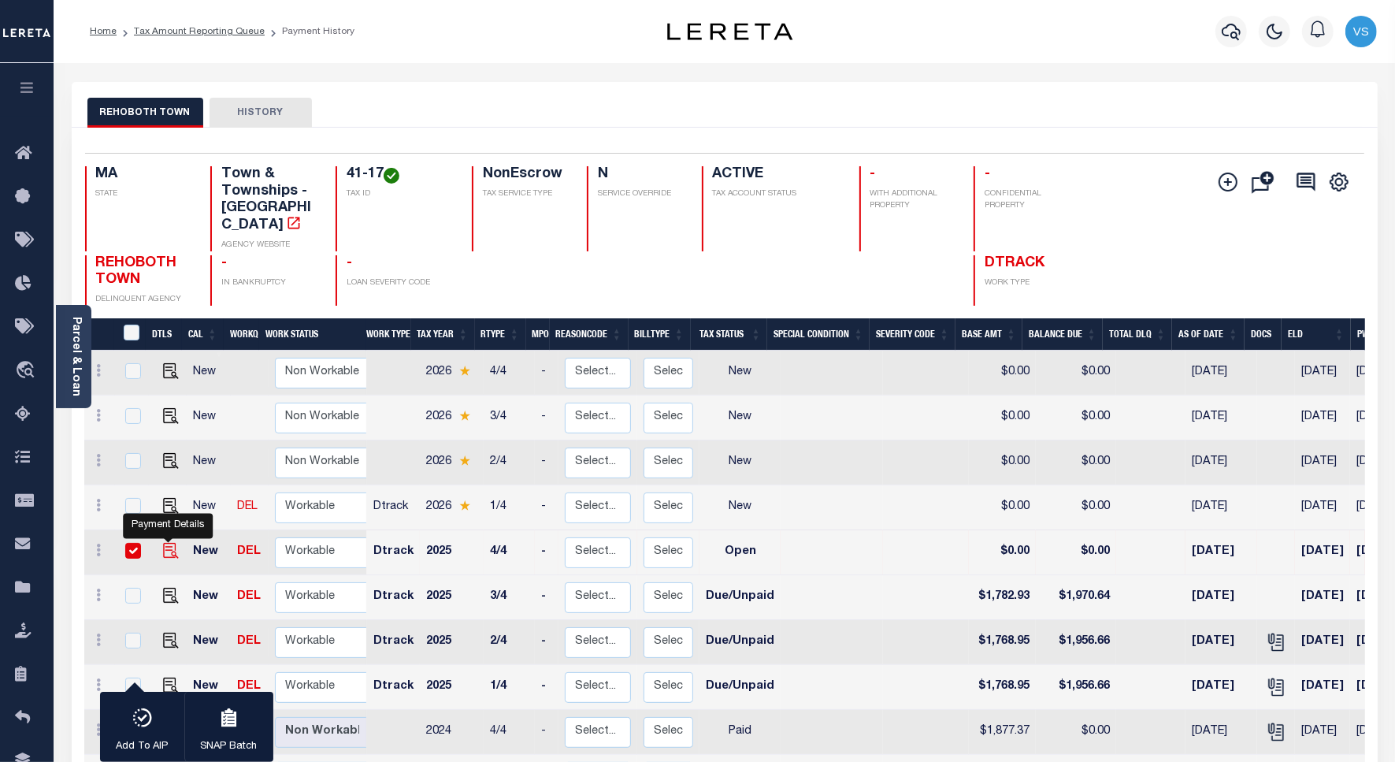
checkbox input "true"
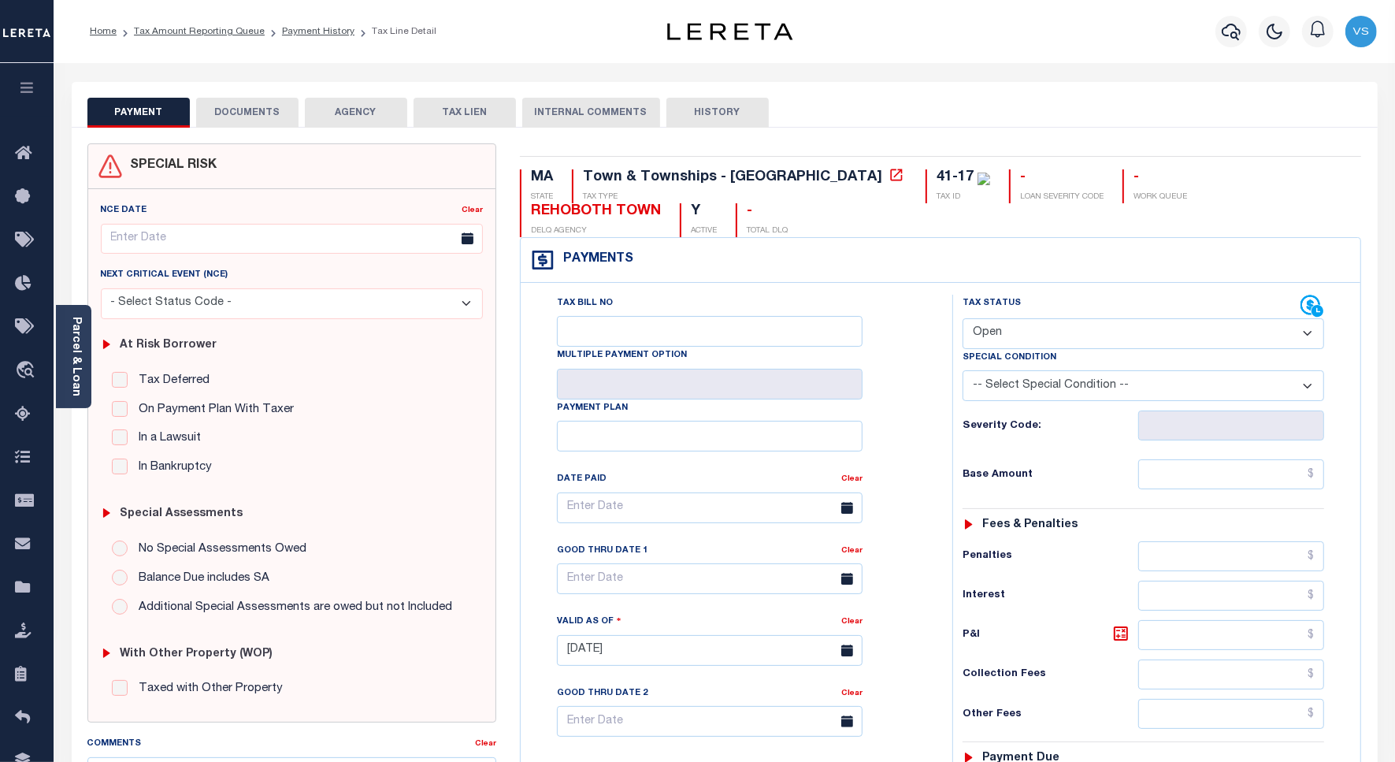
click at [1038, 318] on select "- Select Status Code - Open Due/Unpaid Paid Incomplete No Tax Due Internal Refu…" at bounding box center [1144, 333] width 362 height 31
select select "DUE"
click at [963, 318] on select "- Select Status Code - Open Due/Unpaid Paid Incomplete No Tax Due Internal Refu…" at bounding box center [1144, 333] width 362 height 31
type input "[DATE]"
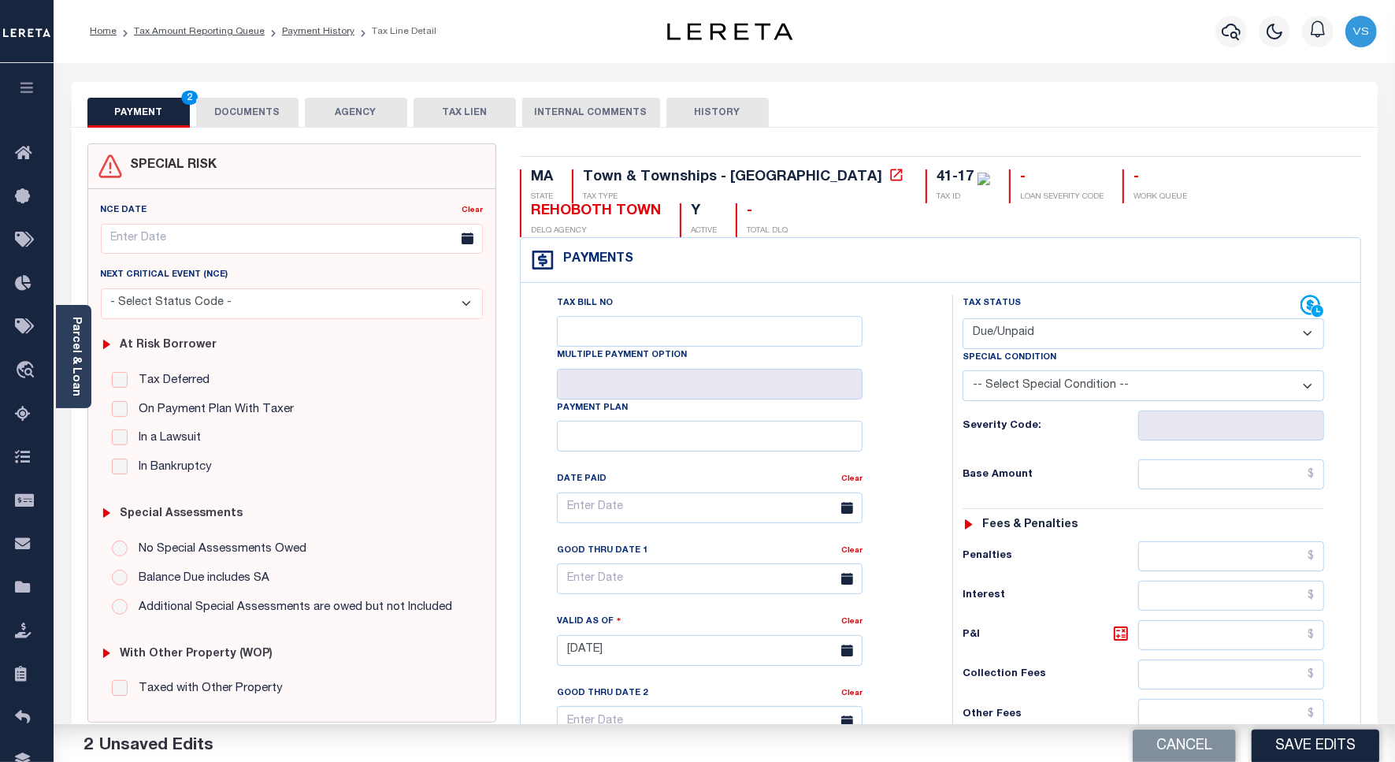
scroll to position [197, 0]
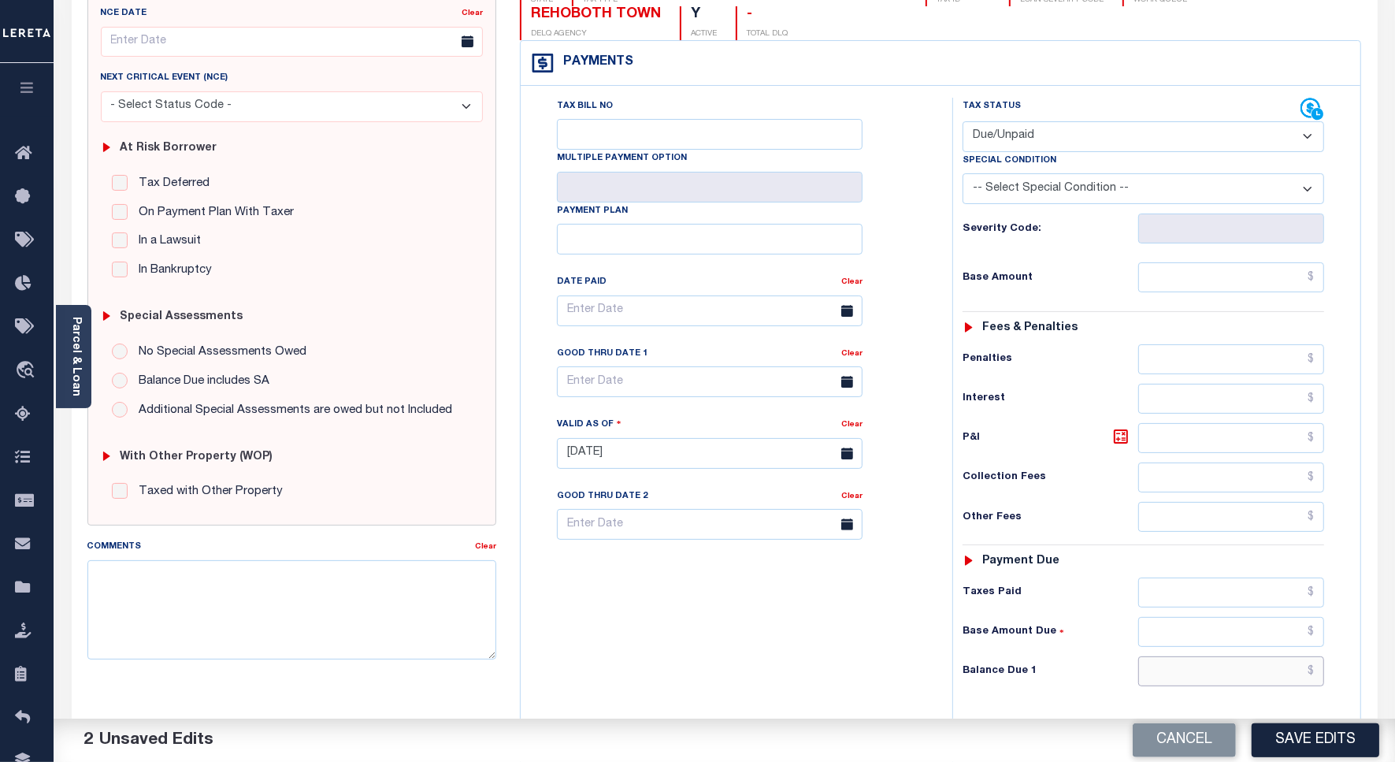
click at [1171, 656] on input "text" at bounding box center [1232, 671] width 186 height 30
paste input "1,970.64"
type input "$1,970.64"
click at [1227, 262] on input "text" at bounding box center [1232, 277] width 186 height 30
paste input "1,782.93"
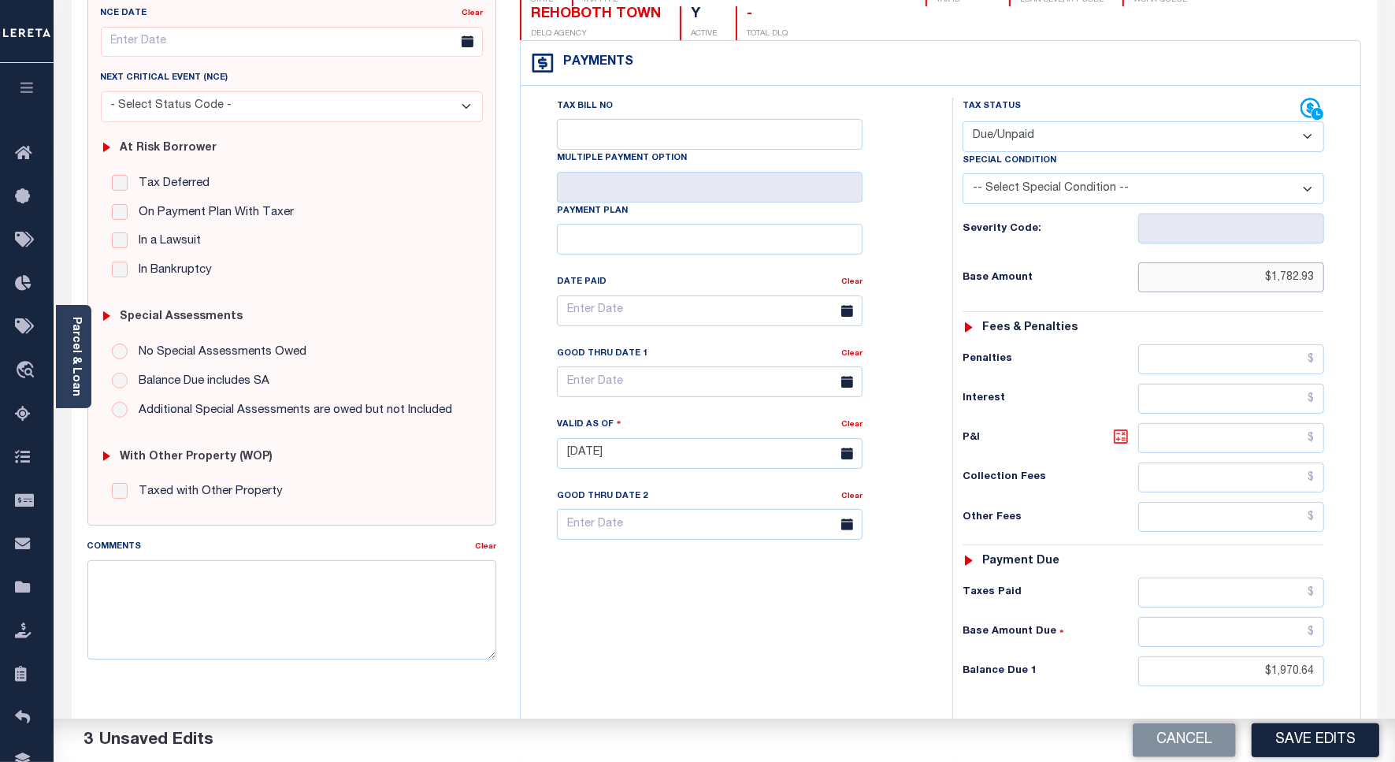
type input "$1,782.93"
click at [1117, 429] on icon at bounding box center [1121, 436] width 14 height 14
type input "$187.71"
click at [612, 366] on input "text" at bounding box center [710, 381] width 306 height 31
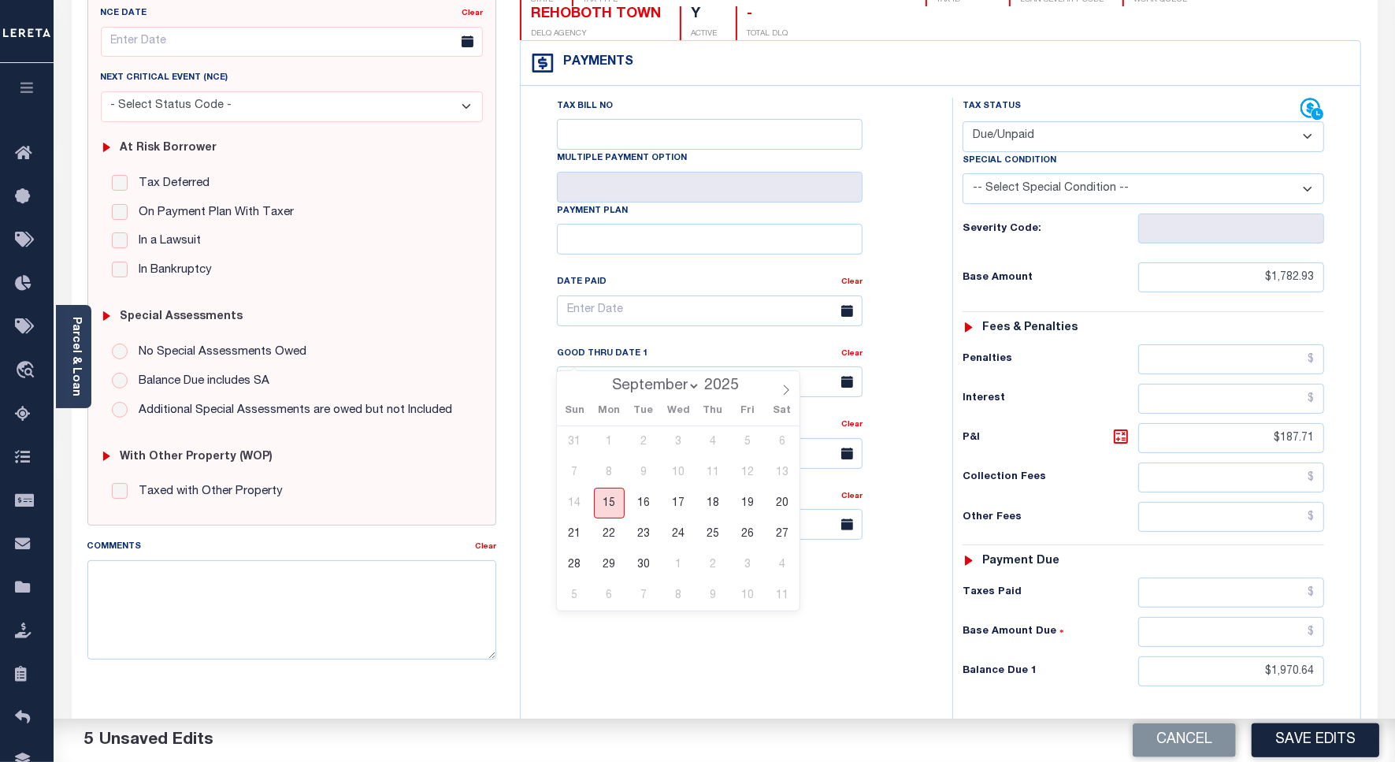
click at [612, 510] on span "15" at bounding box center [609, 503] width 31 height 31
type input "[DATE]"
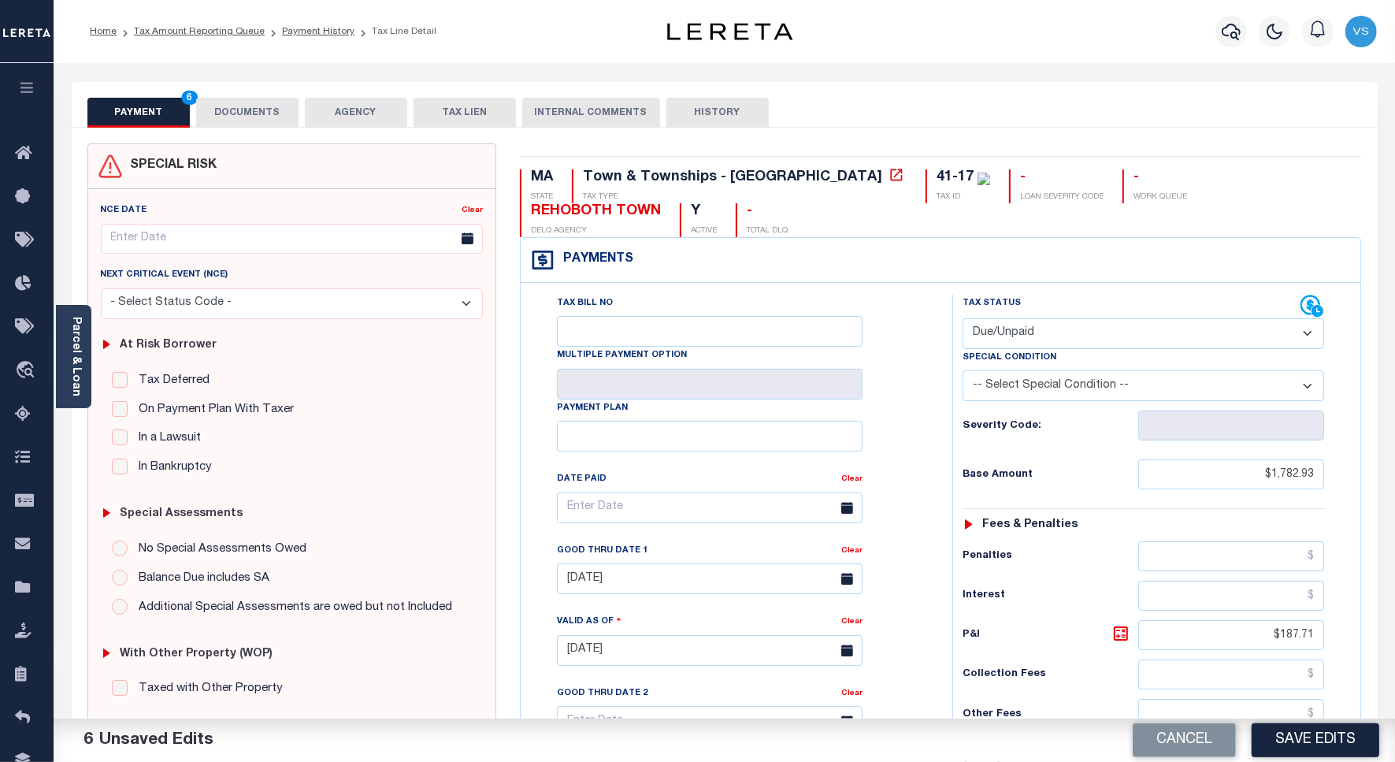
click at [231, 104] on button "DOCUMENTS" at bounding box center [247, 113] width 102 height 30
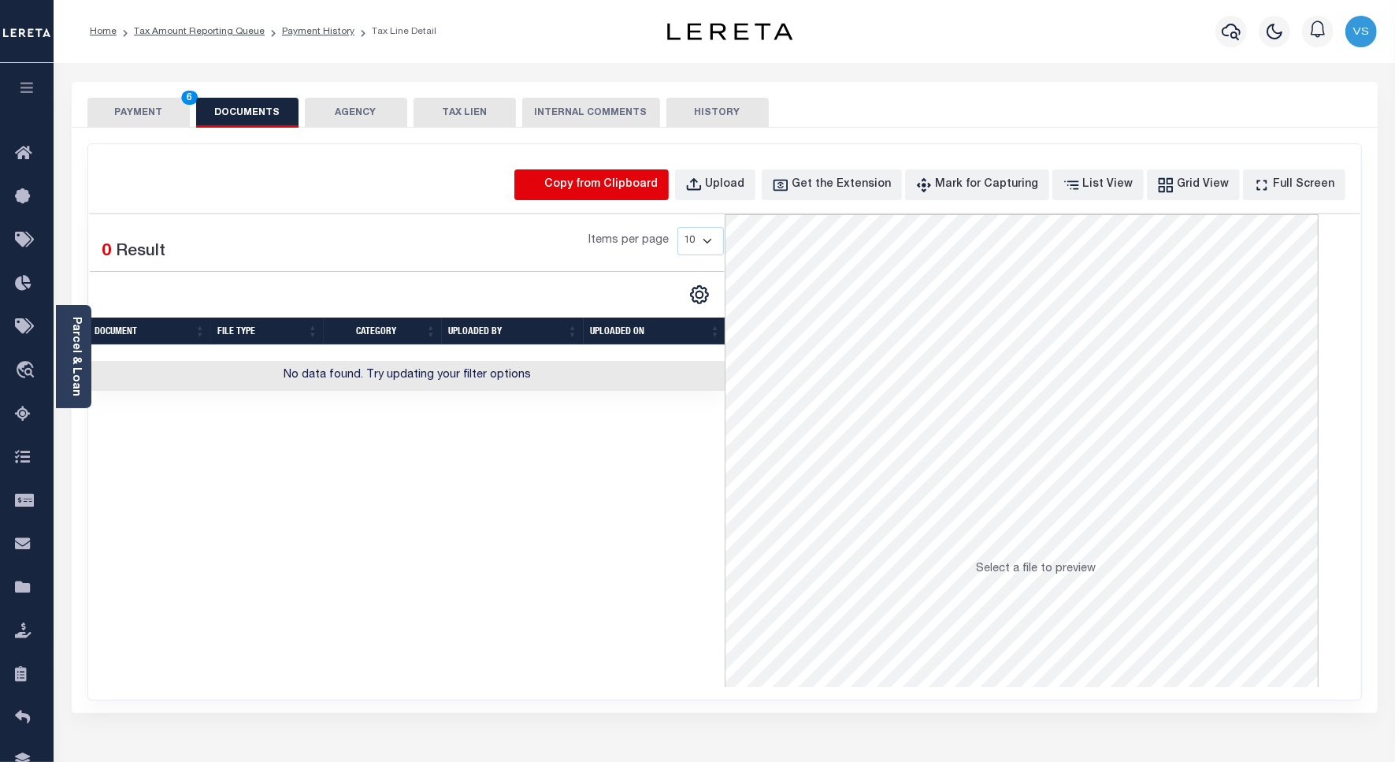
click at [542, 178] on icon "button" at bounding box center [533, 184] width 17 height 17
select select "POP"
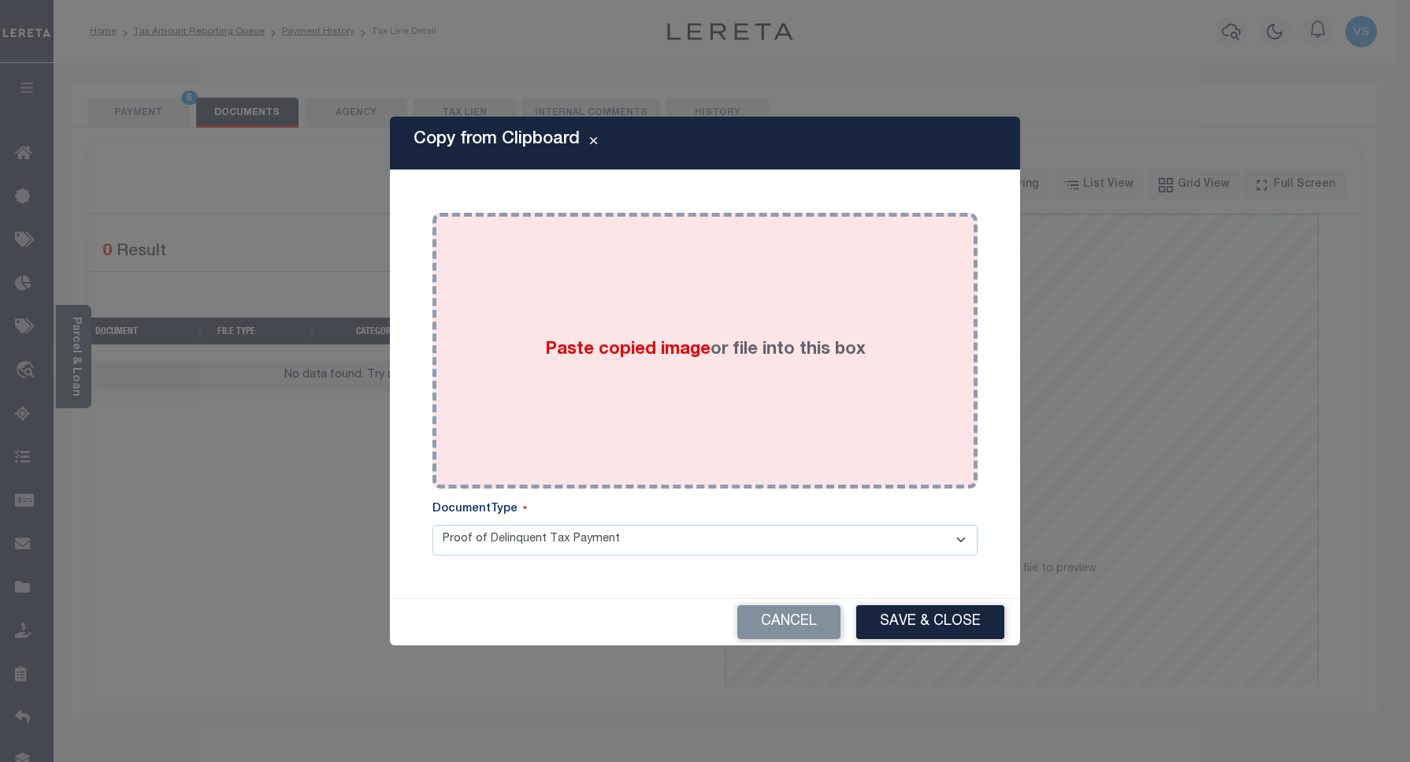
click at [613, 288] on div "Paste copied image or file into this box" at bounding box center [705, 351] width 522 height 252
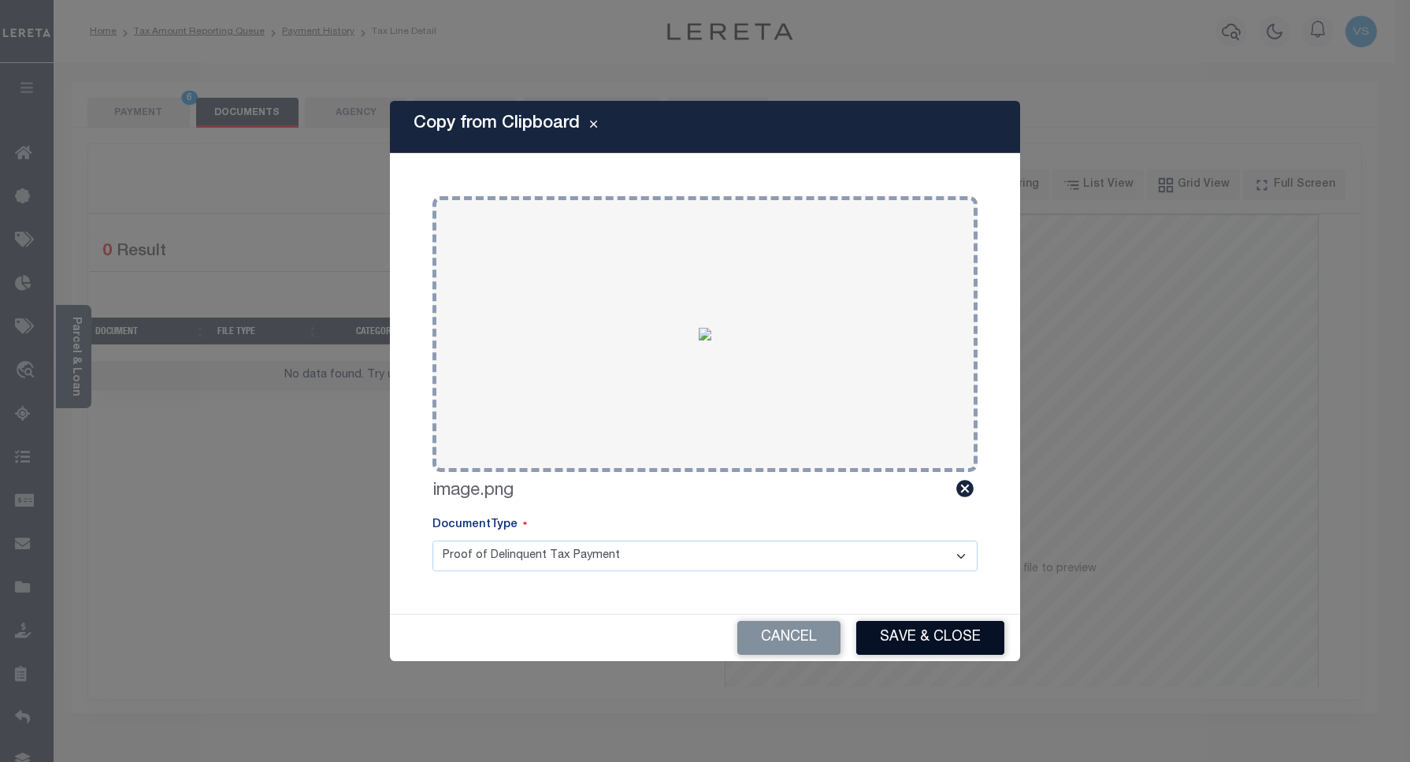
click at [898, 637] on button "Save & Close" at bounding box center [930, 638] width 148 height 34
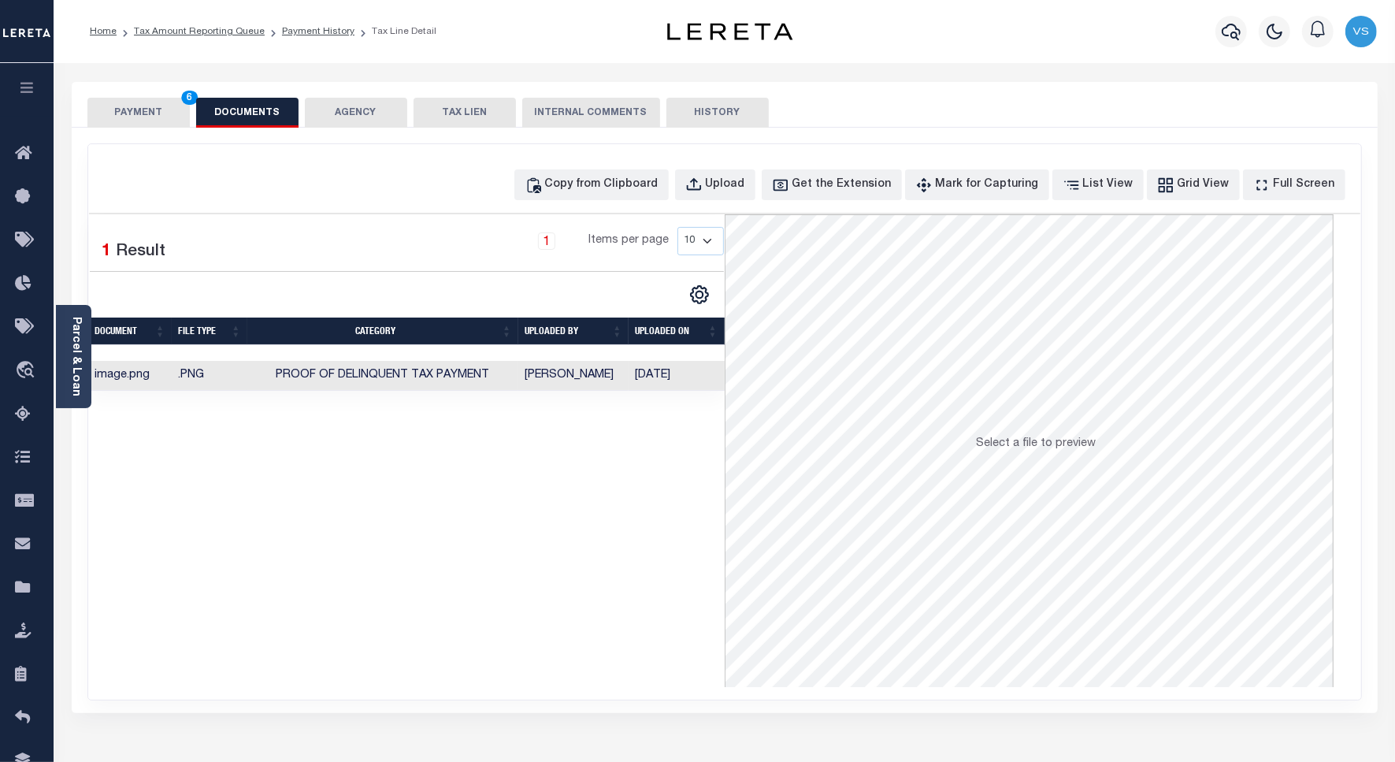
click at [131, 118] on button "PAYMENT 6" at bounding box center [138, 113] width 102 height 30
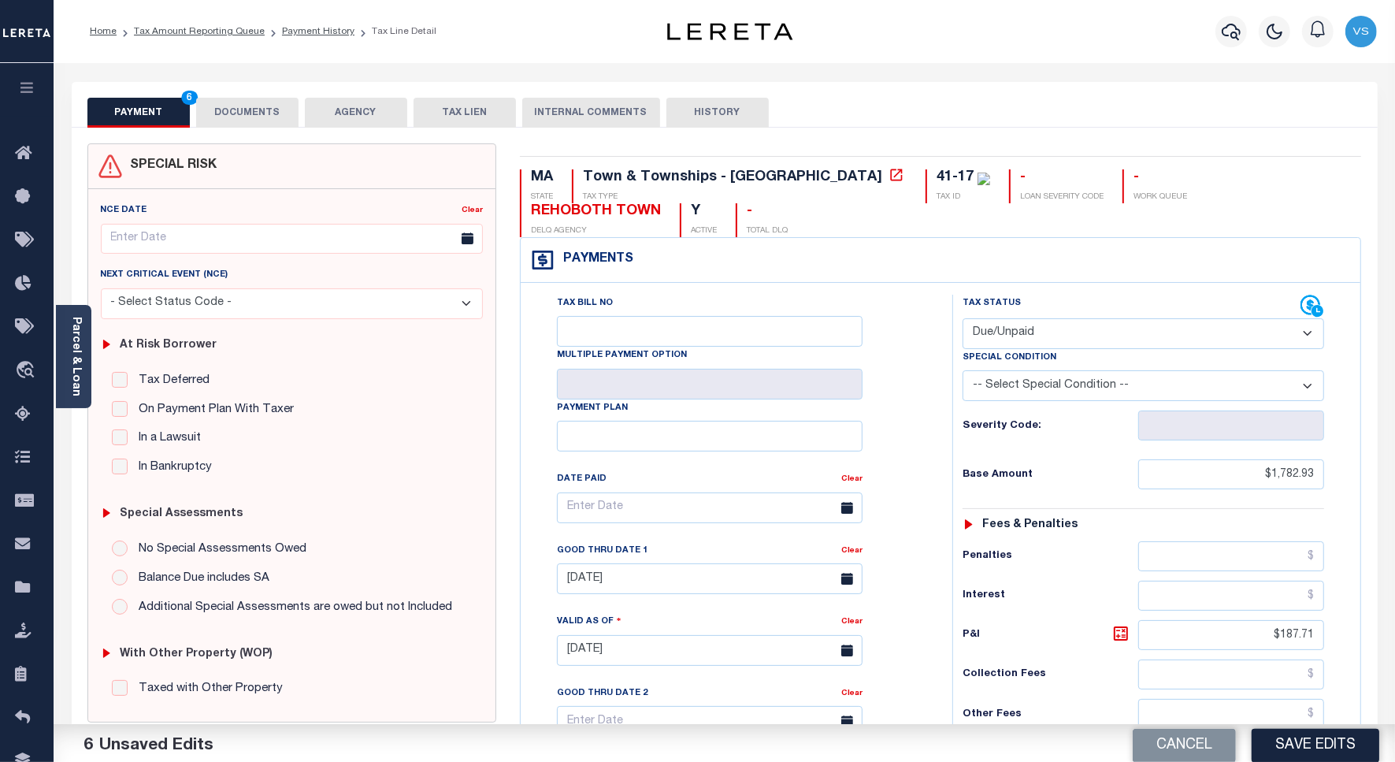
scroll to position [197, 0]
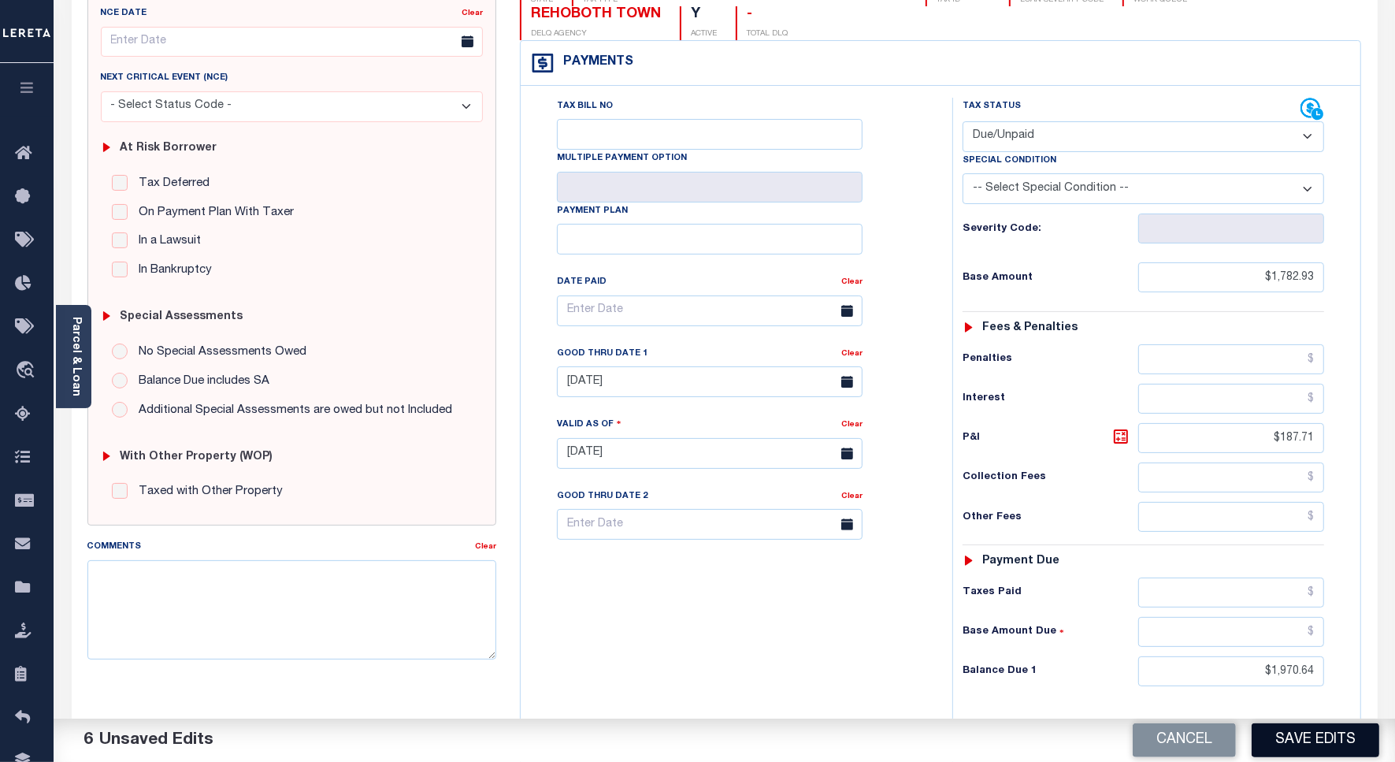
click at [1286, 734] on button "Save Edits" at bounding box center [1316, 740] width 128 height 34
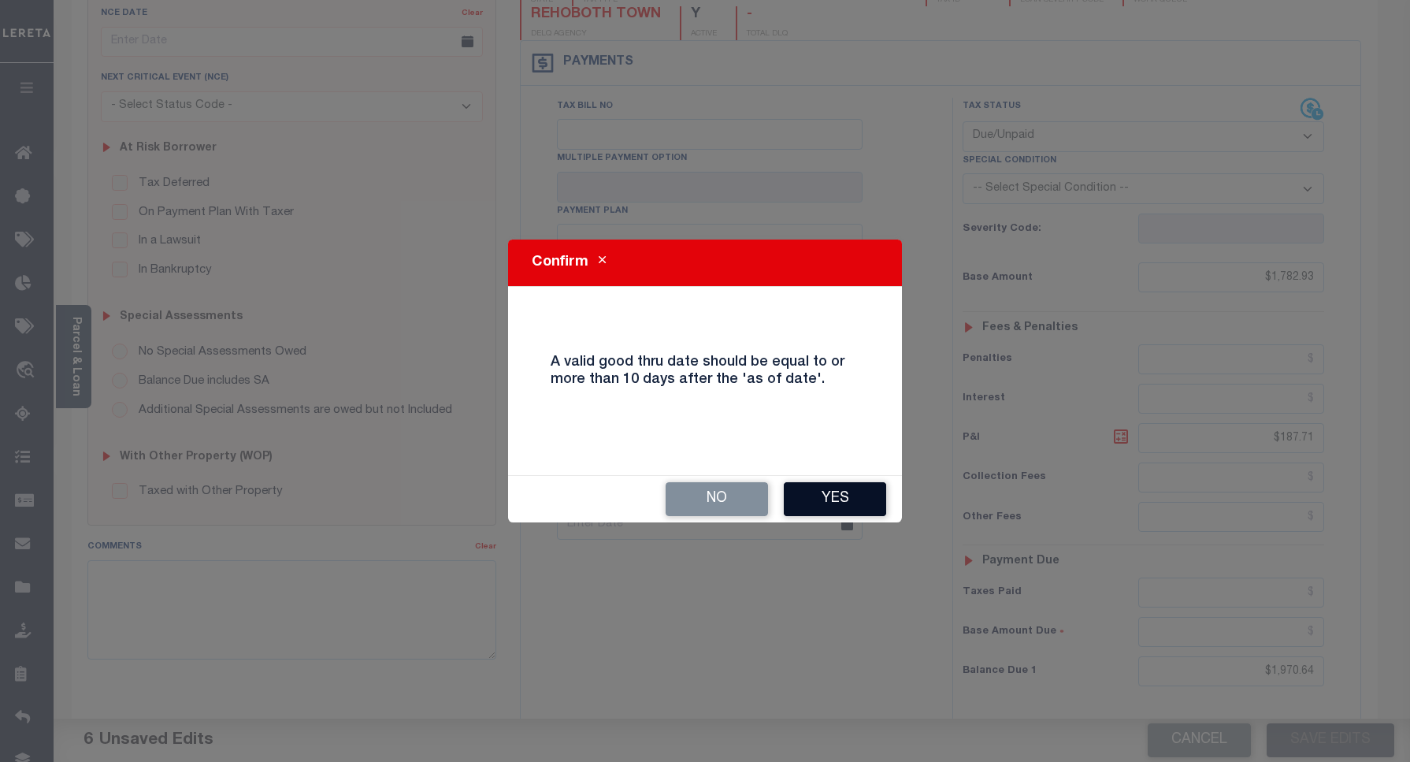
click at [816, 502] on button "Yes" at bounding box center [835, 499] width 102 height 34
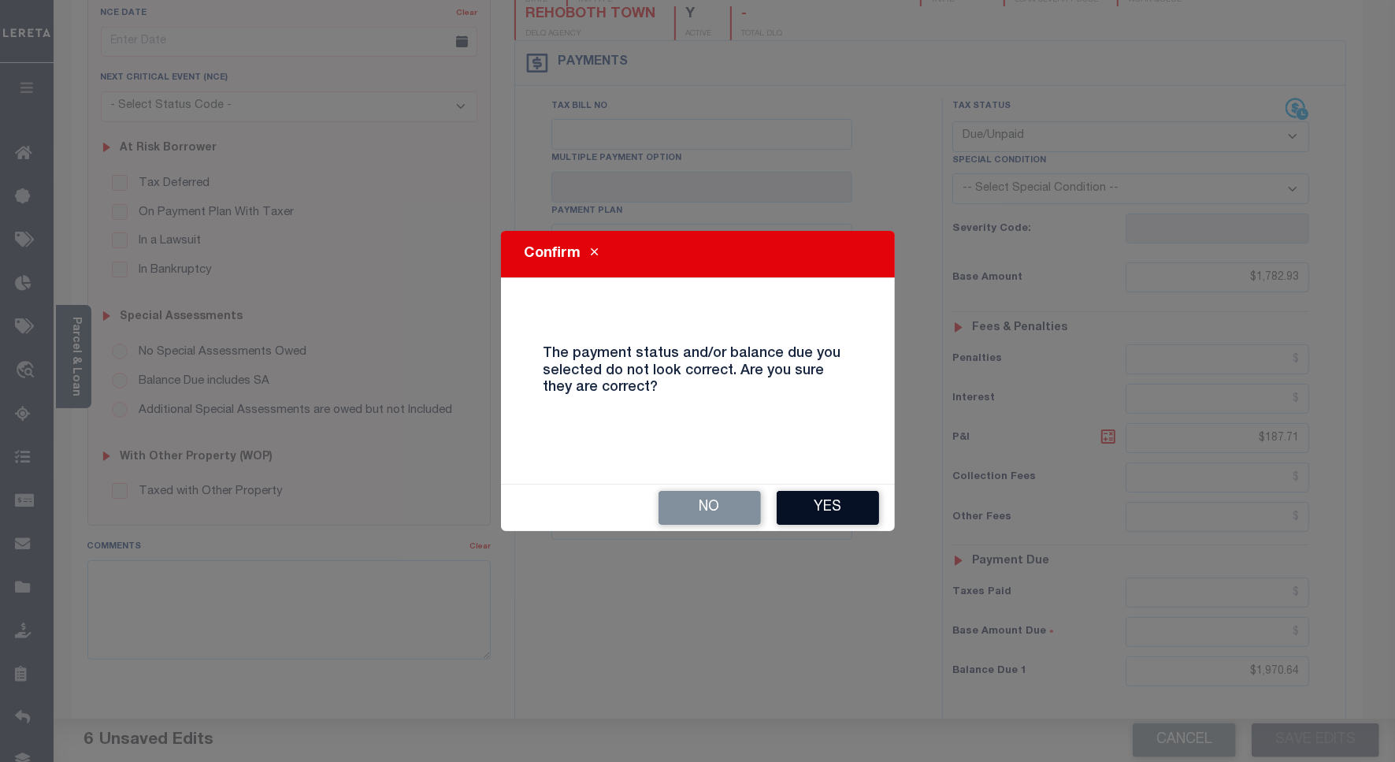
click at [826, 506] on button "Yes" at bounding box center [828, 508] width 102 height 34
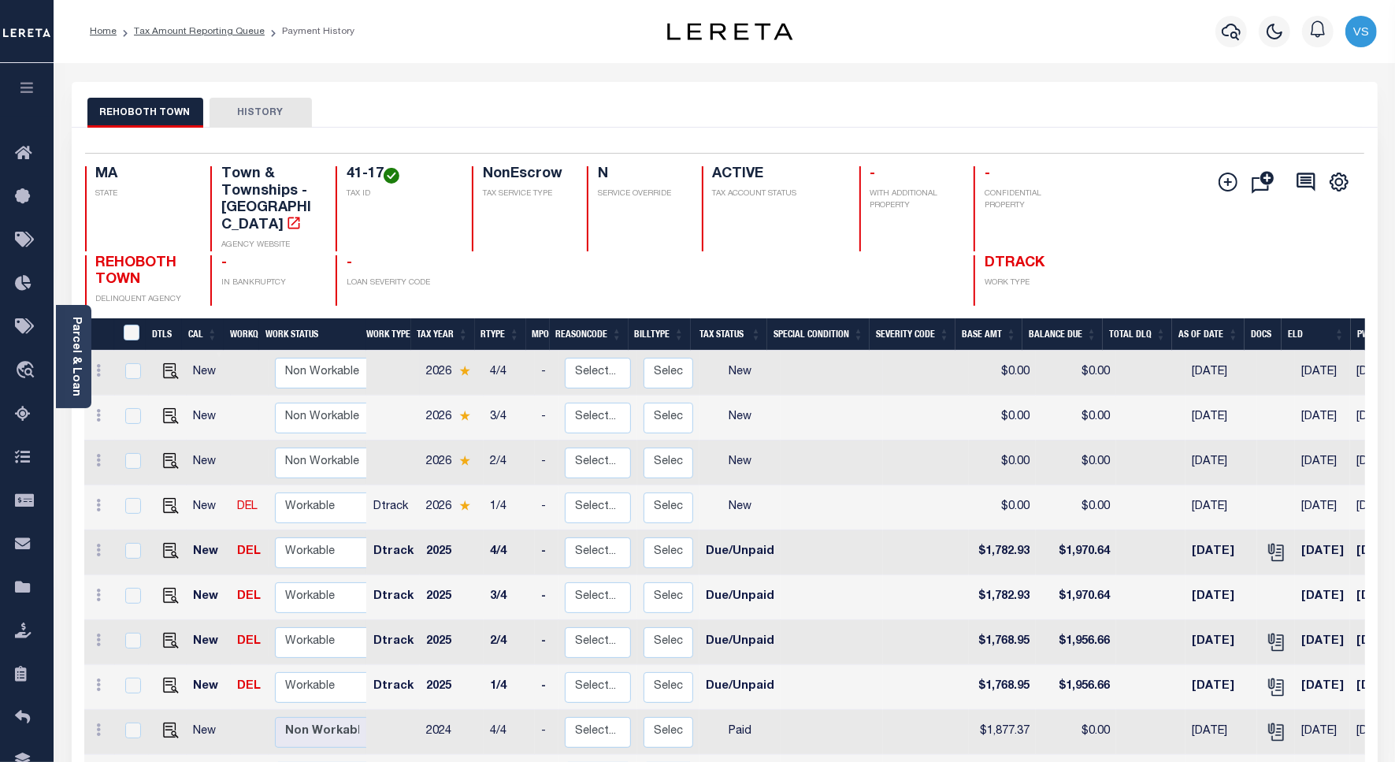
scroll to position [295, 0]
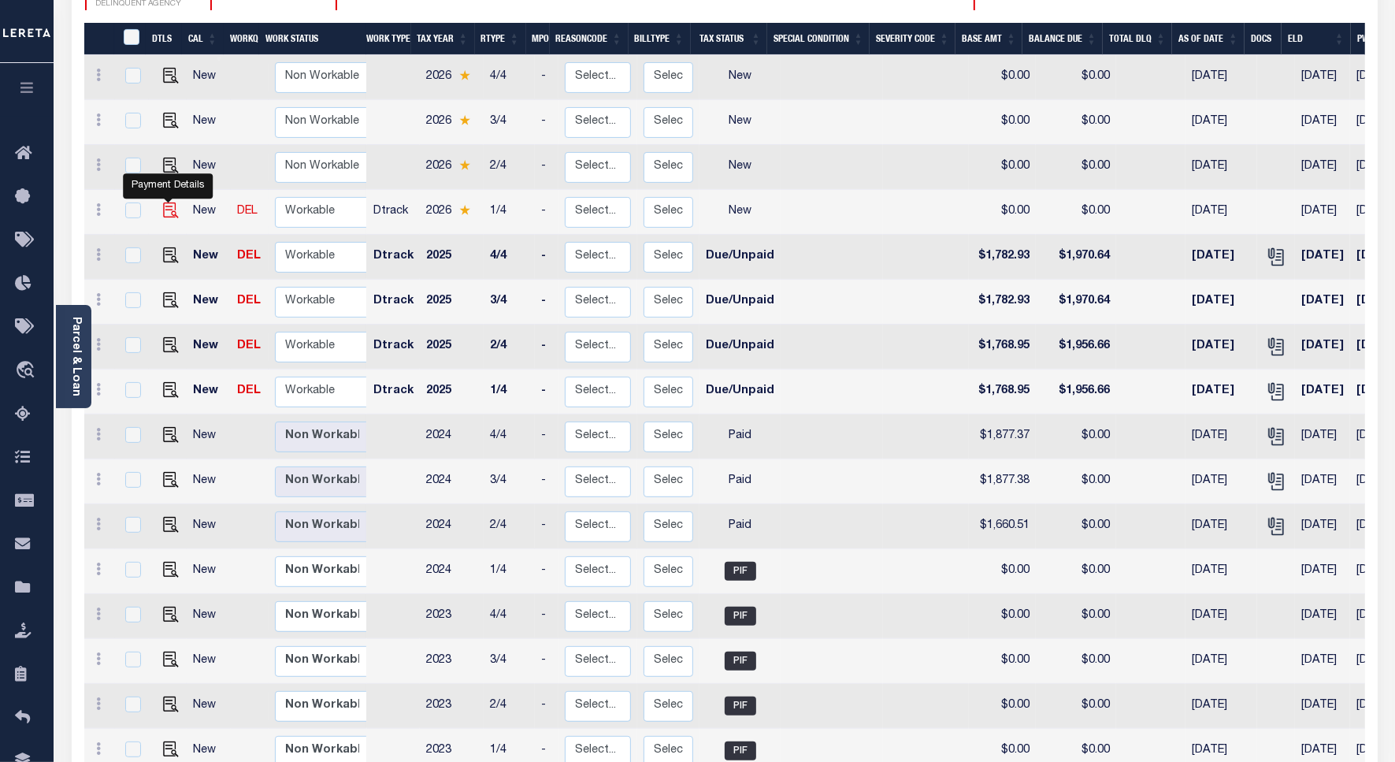
click at [163, 202] on img "" at bounding box center [171, 210] width 16 height 16
checkbox input "true"
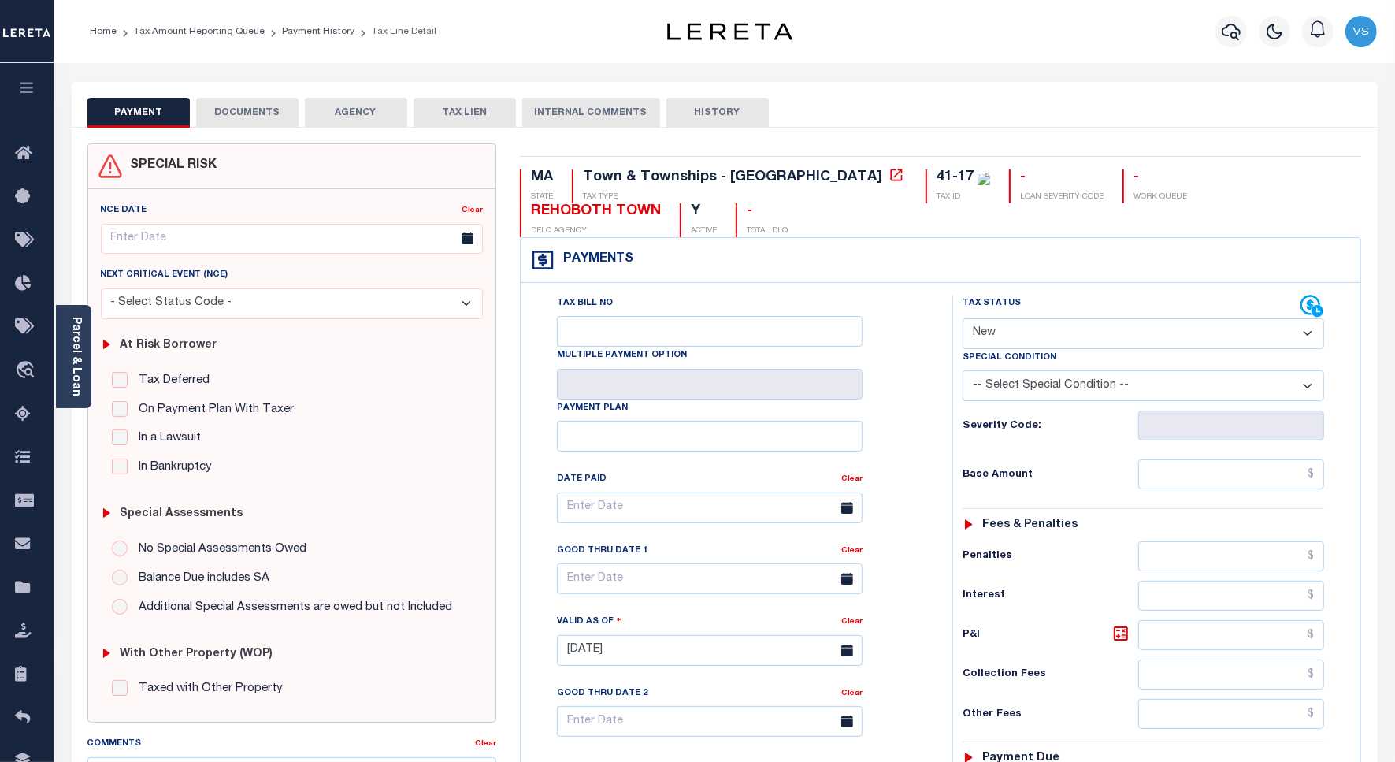
click at [986, 318] on select "- Select Status Code - Open Due/Unpaid Paid Incomplete No Tax Due Internal Refu…" at bounding box center [1144, 333] width 362 height 31
select select "DUE"
click at [963, 318] on select "- Select Status Code - Open Due/Unpaid Paid Incomplete No Tax Due Internal Refu…" at bounding box center [1144, 333] width 362 height 31
type input "[DATE]"
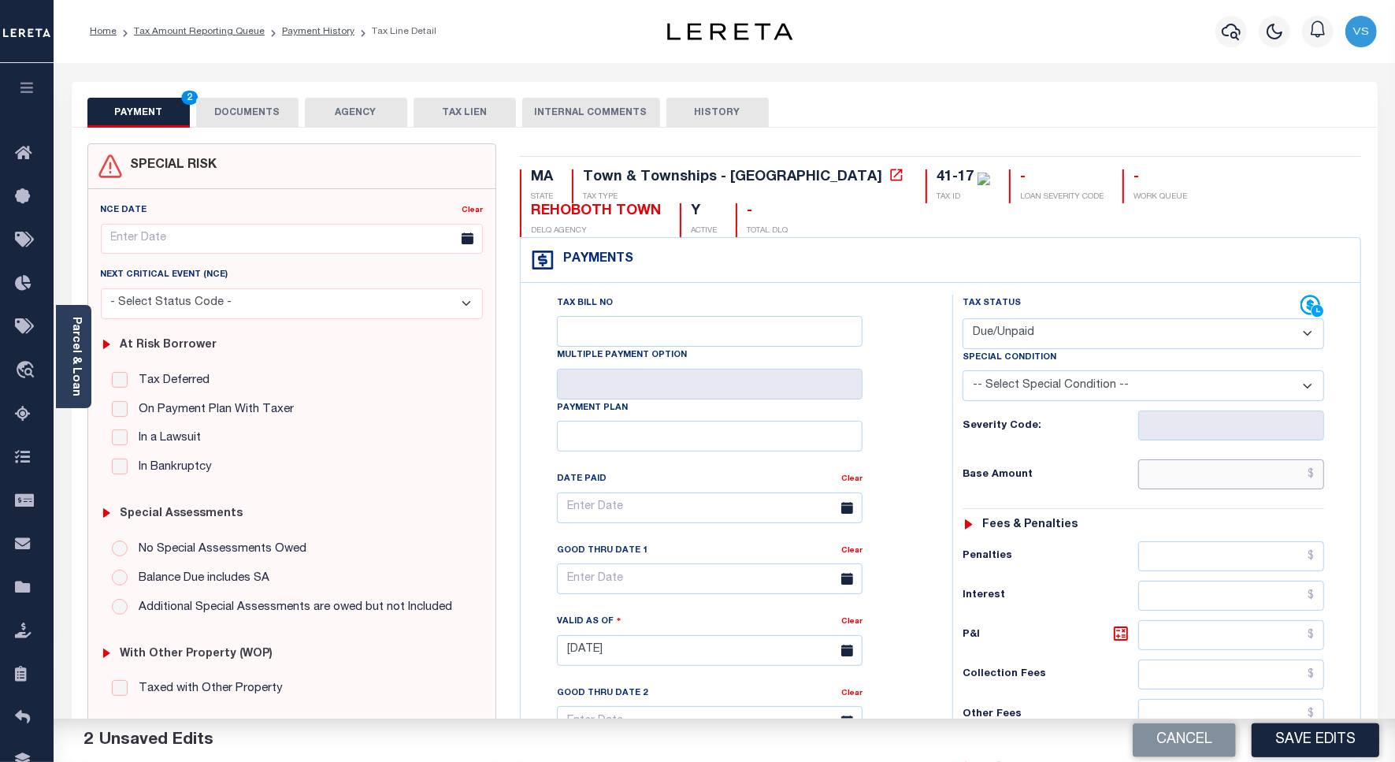
click at [1183, 459] on input "text" at bounding box center [1232, 474] width 186 height 30
paste input "1,775.94"
type input "$1,775.94"
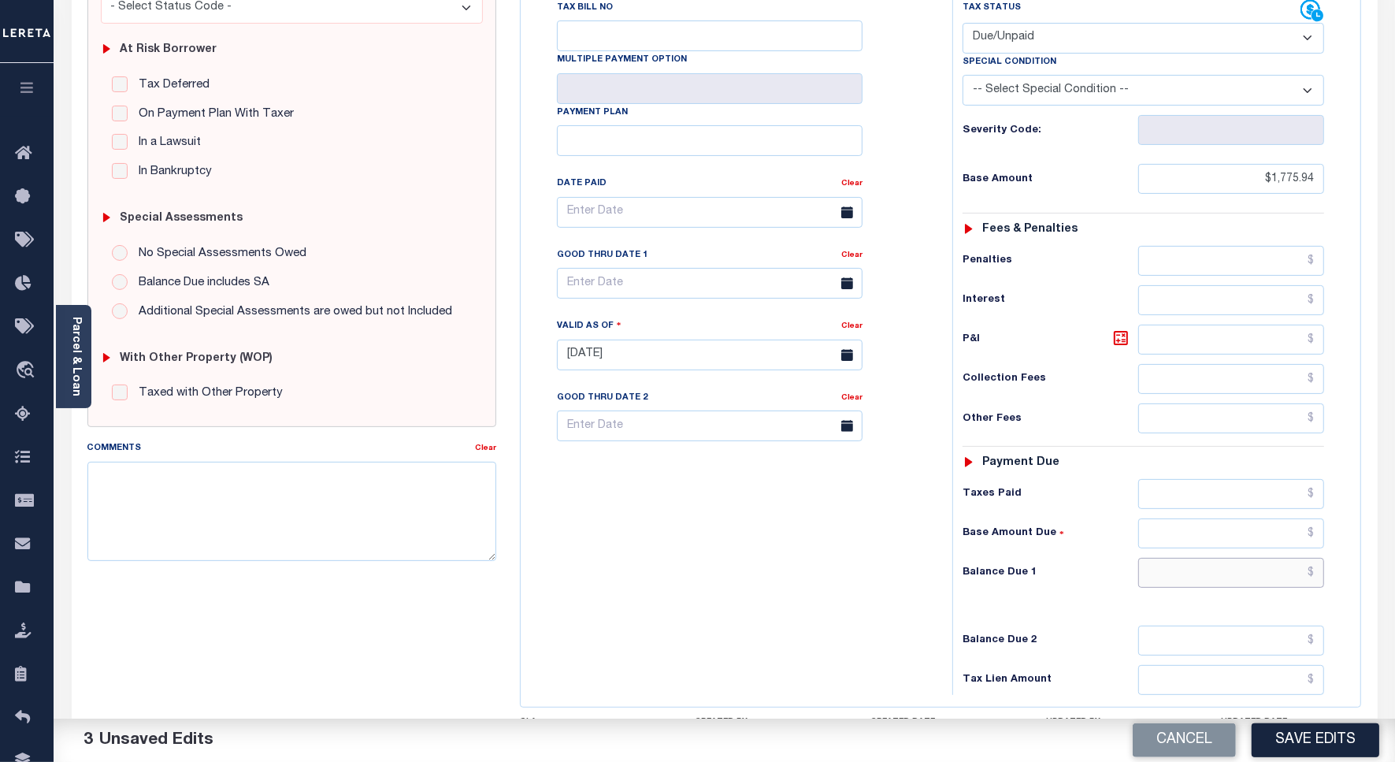
click at [1235, 558] on input "text" at bounding box center [1232, 573] width 186 height 30
paste input "1,806.59"
type input "$1,806.59"
click at [1119, 329] on icon at bounding box center [1121, 338] width 19 height 19
type input "$30.65"
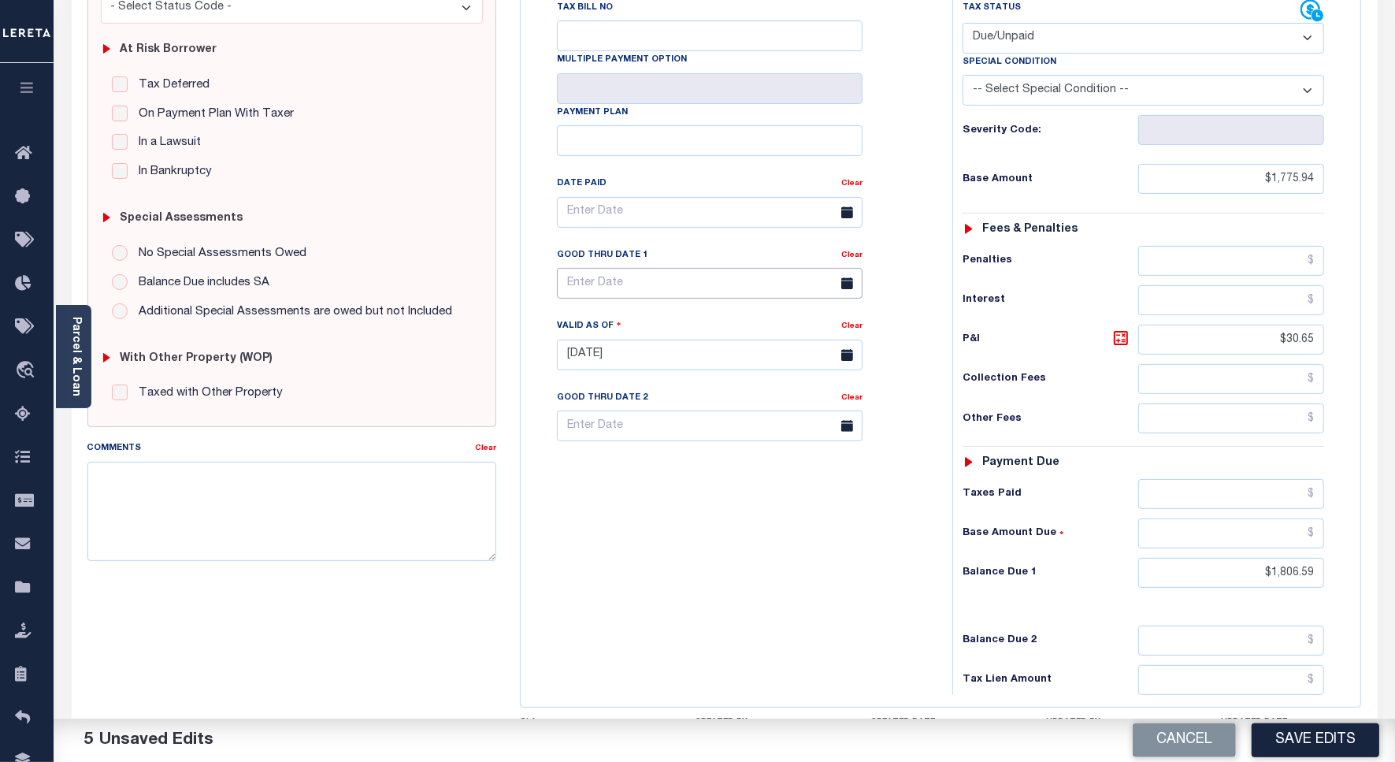
click at [591, 268] on input "text" at bounding box center [710, 283] width 306 height 31
click at [615, 408] on span "15" at bounding box center [609, 404] width 31 height 31
type input "[DATE]"
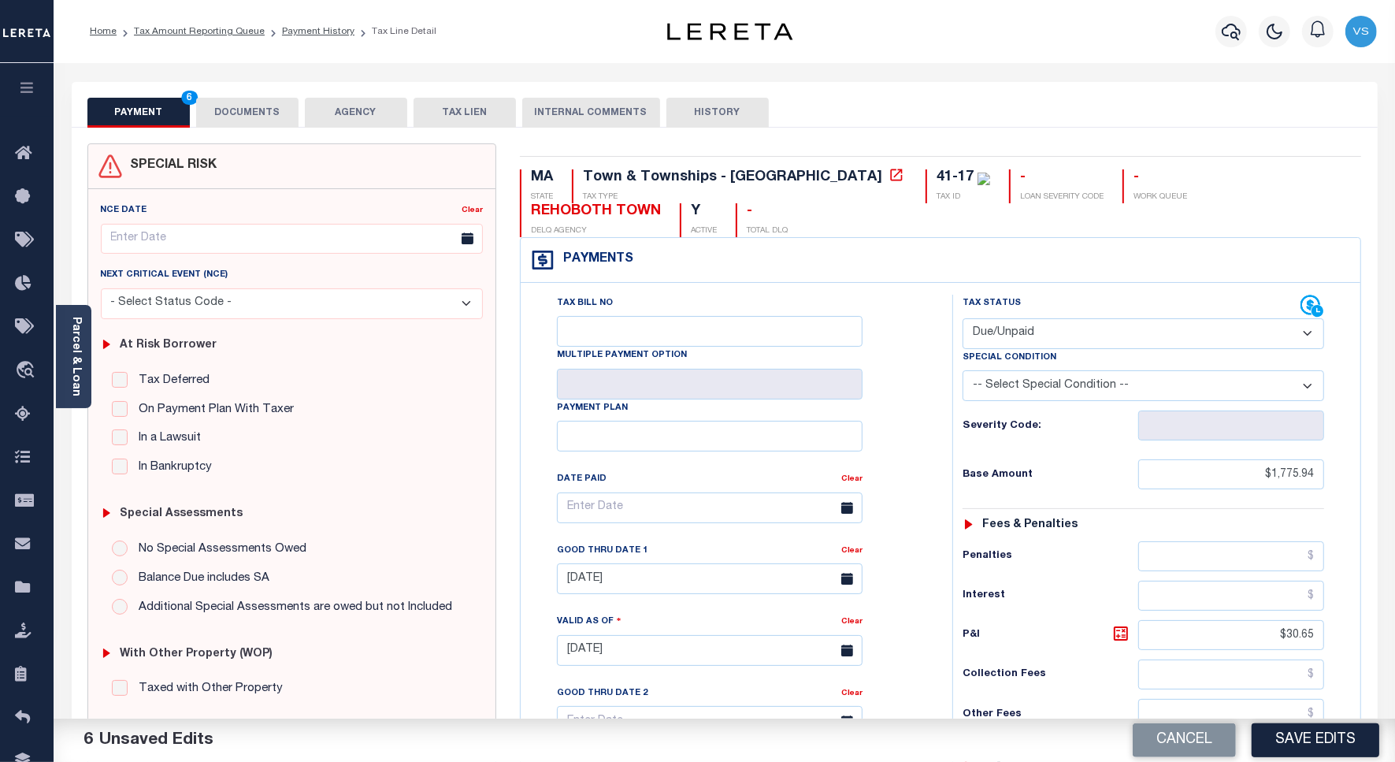
click at [261, 117] on button "DOCUMENTS" at bounding box center [247, 113] width 102 height 30
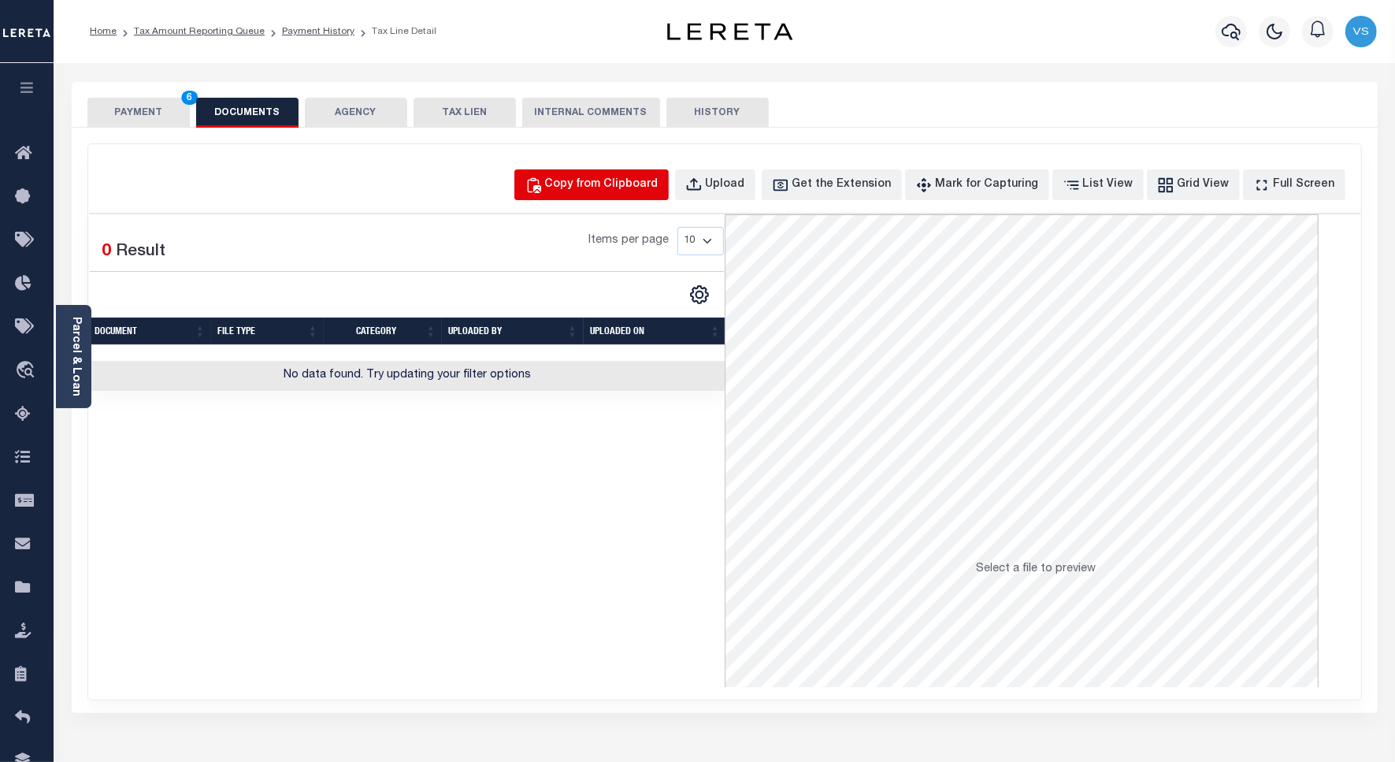
click at [601, 188] on div "Copy from Clipboard" at bounding box center [601, 184] width 113 height 17
select select "POP"
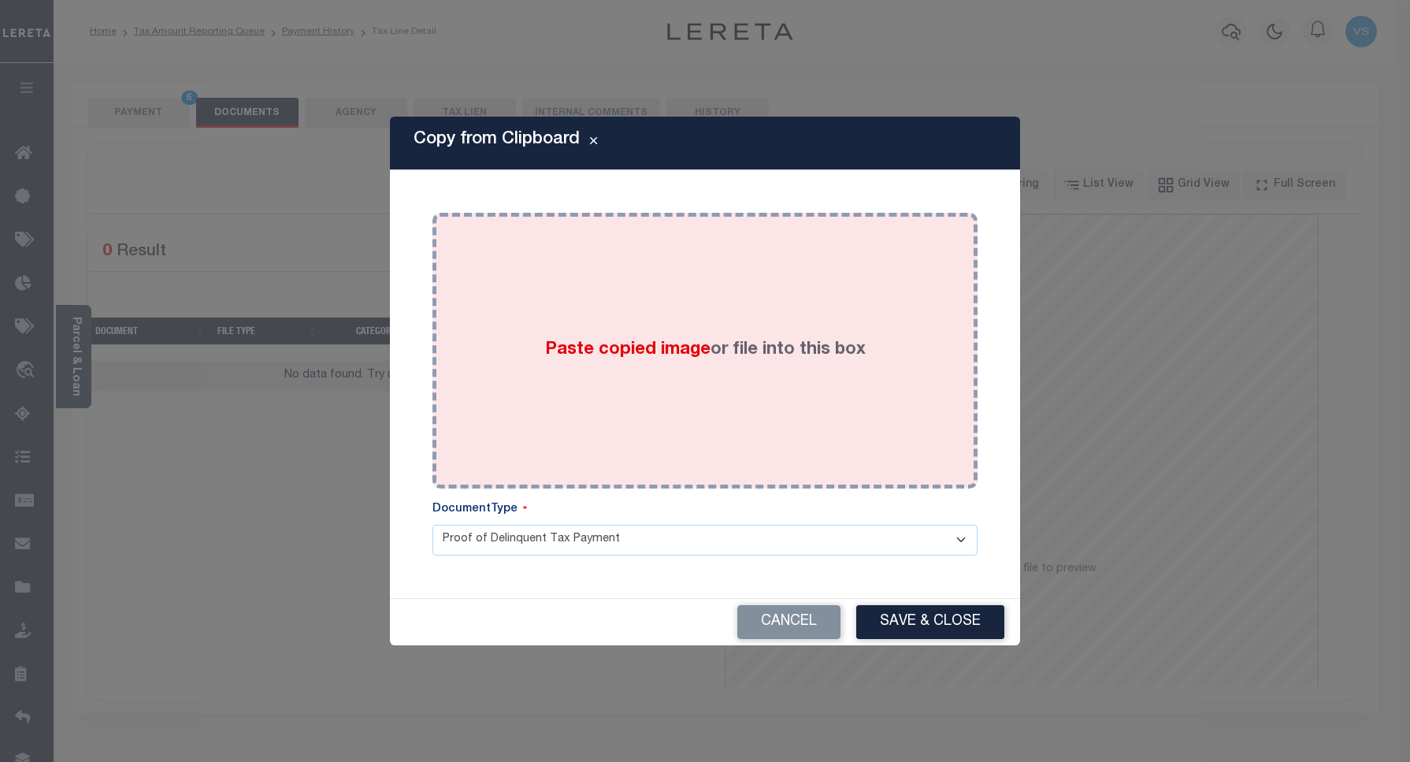
click at [655, 298] on div "Paste copied image or file into this box" at bounding box center [705, 351] width 522 height 252
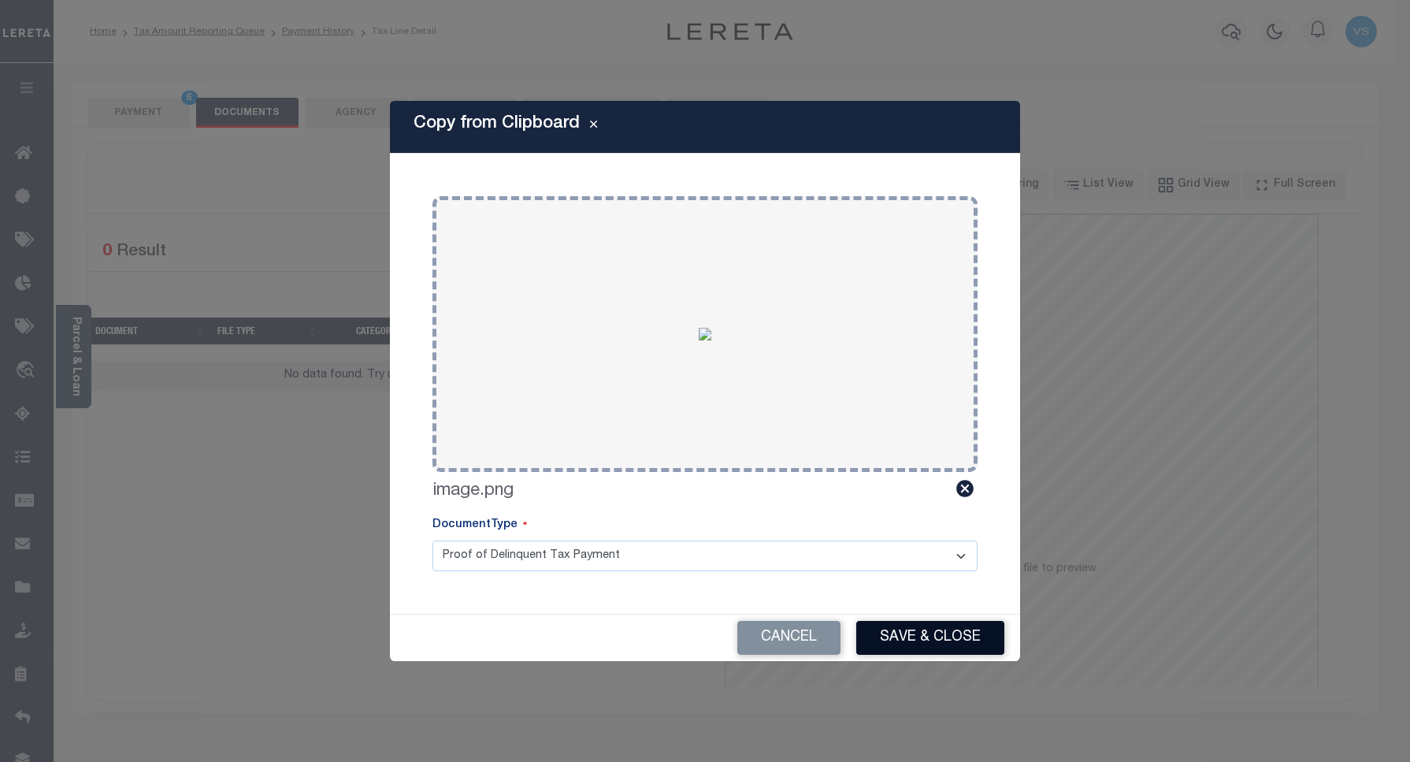
click at [910, 642] on button "Save & Close" at bounding box center [930, 638] width 148 height 34
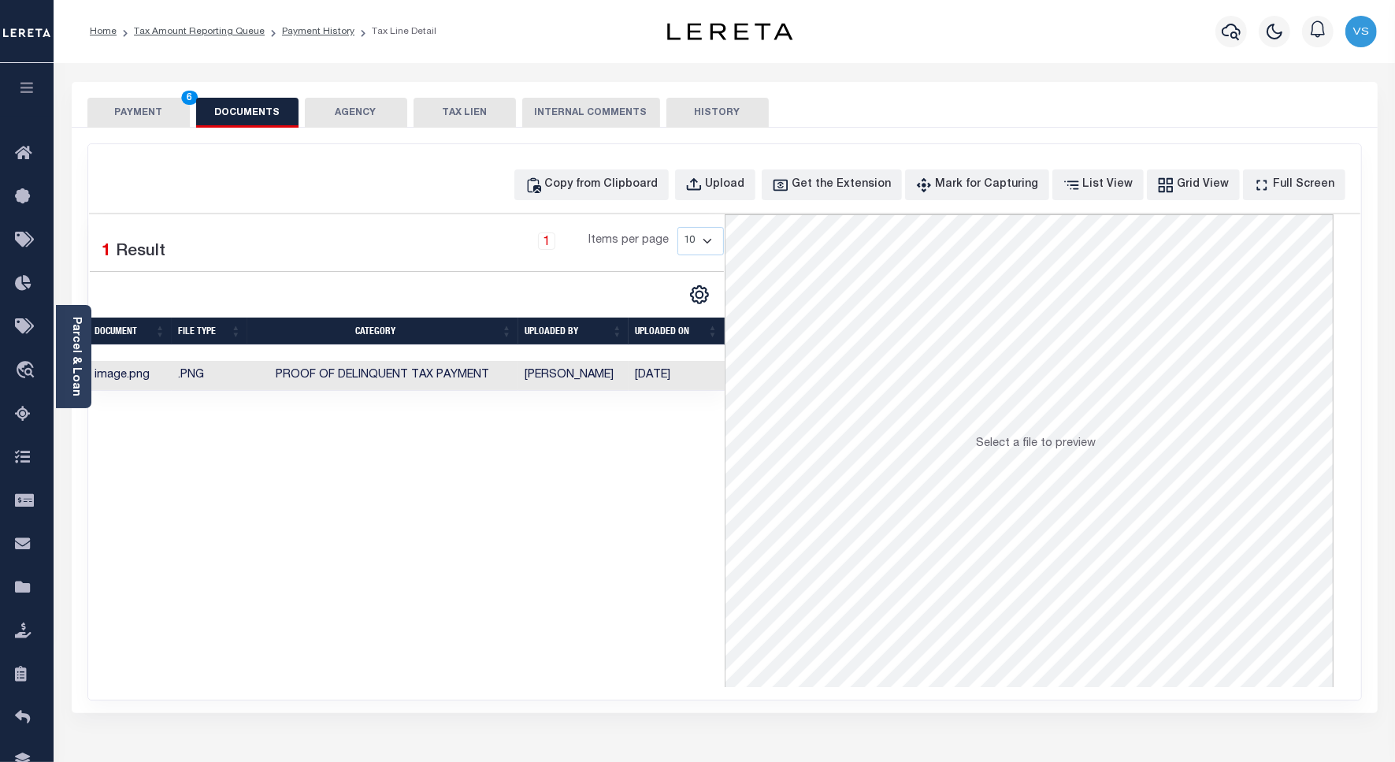
click at [127, 117] on button "PAYMENT 6" at bounding box center [138, 113] width 102 height 30
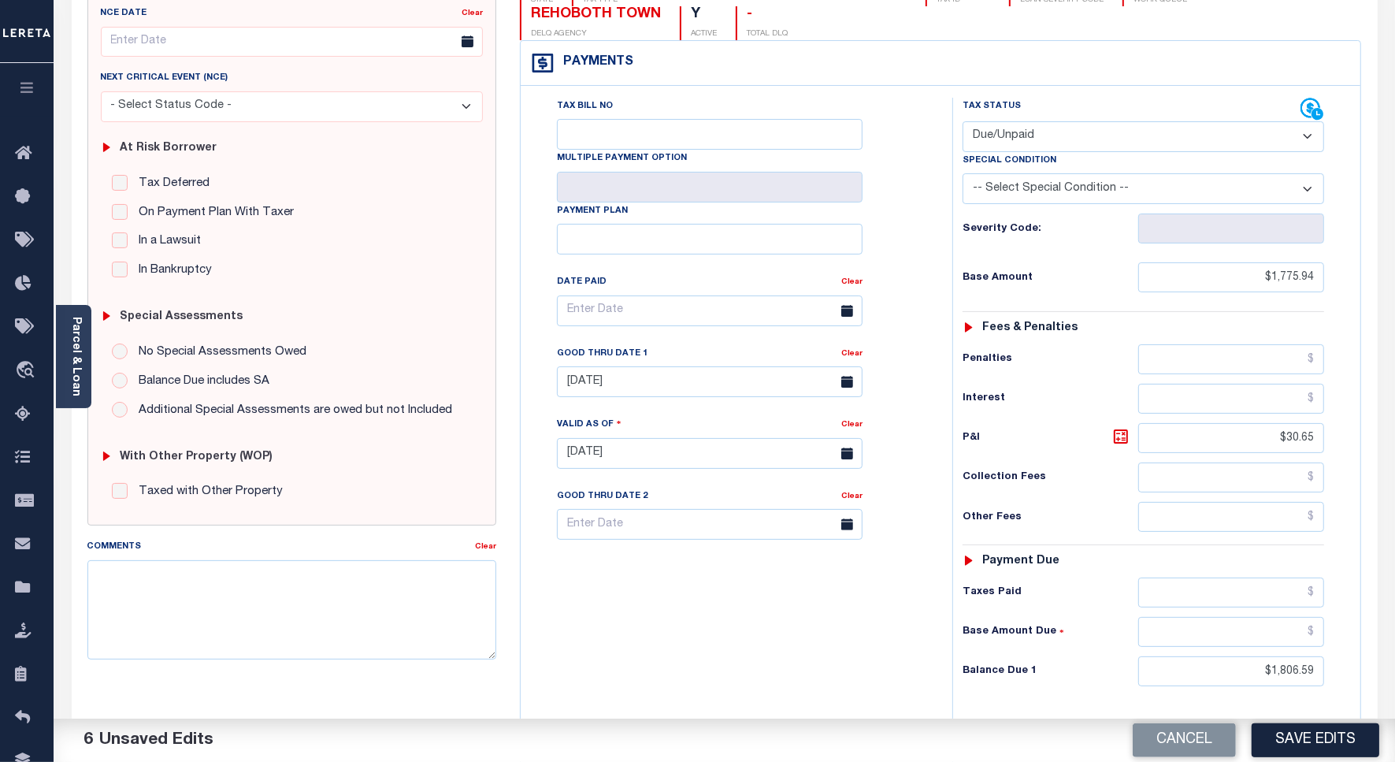
scroll to position [295, 0]
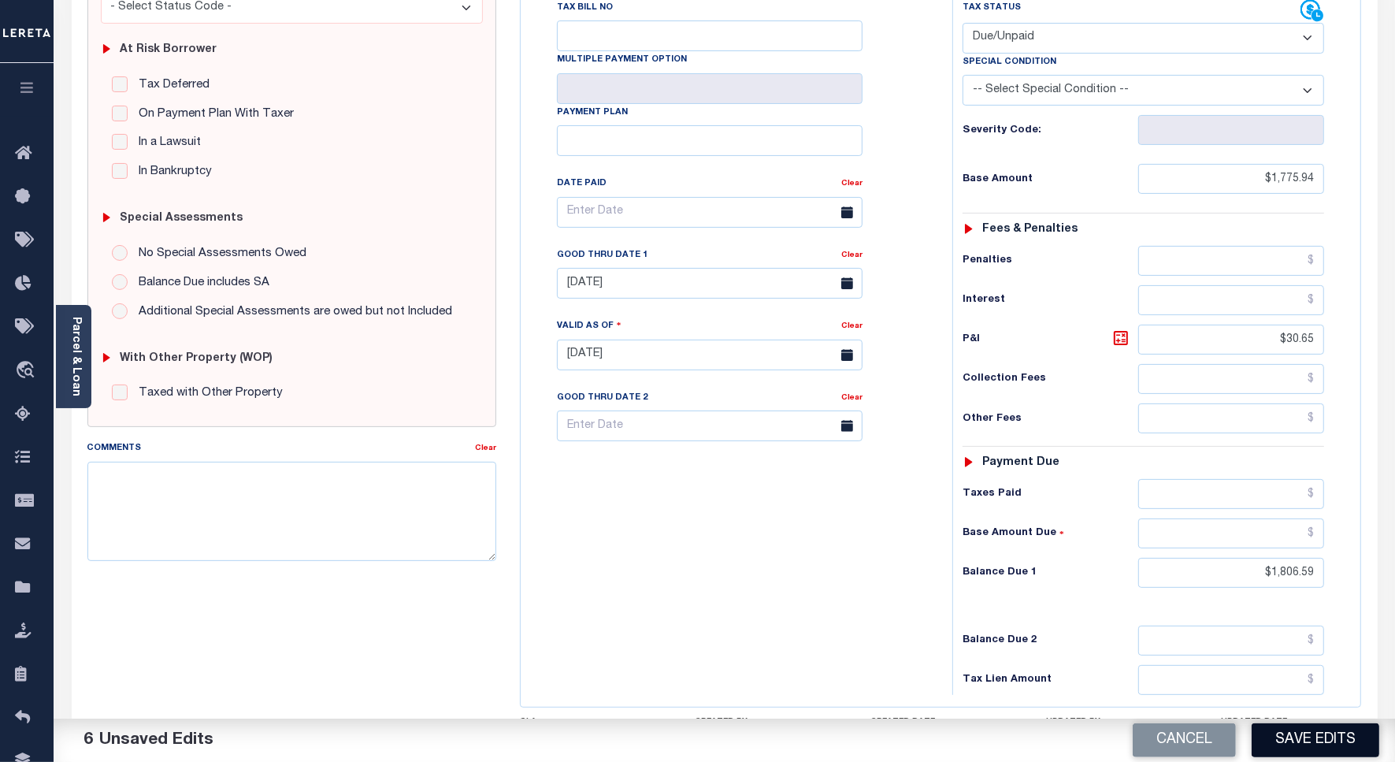
click at [1280, 745] on button "Save Edits" at bounding box center [1316, 740] width 128 height 34
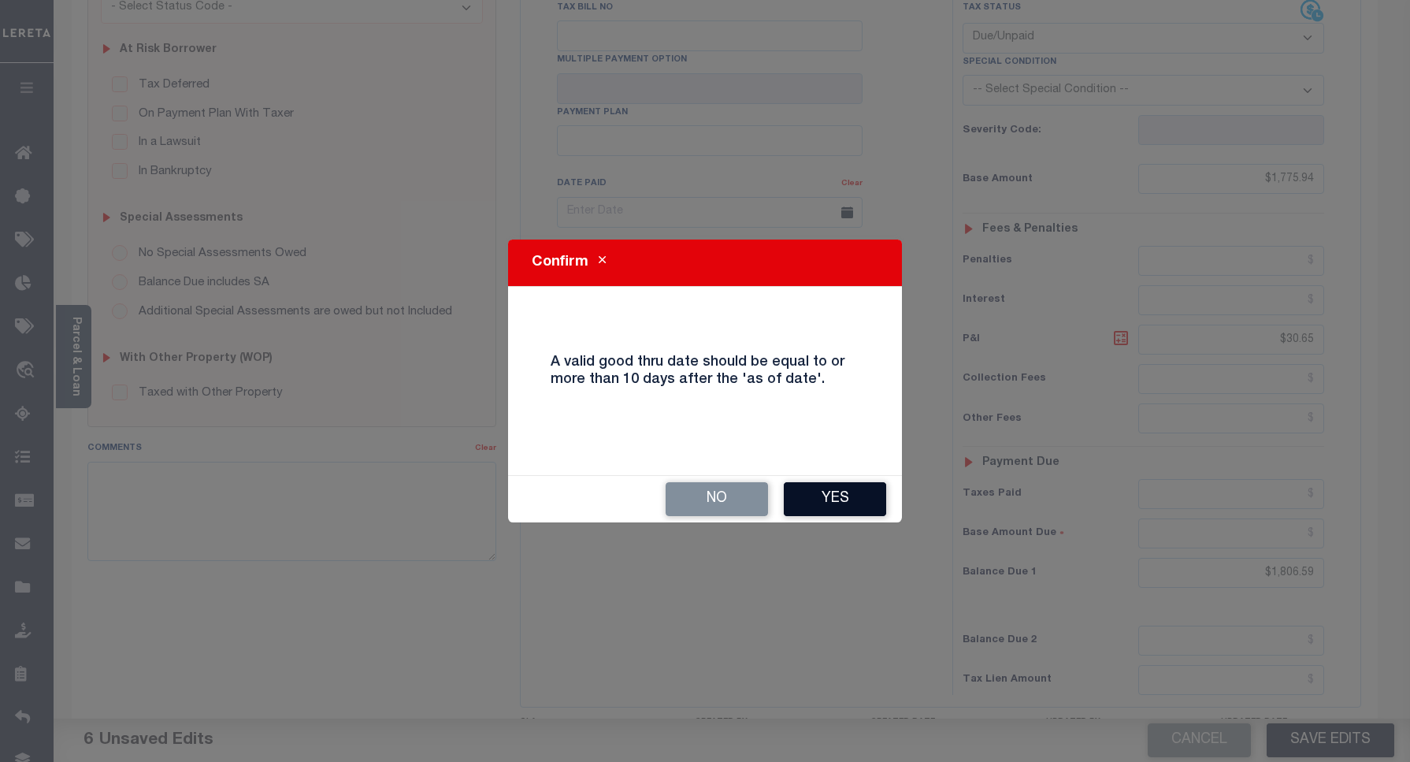
click at [824, 495] on button "Yes" at bounding box center [835, 499] width 102 height 34
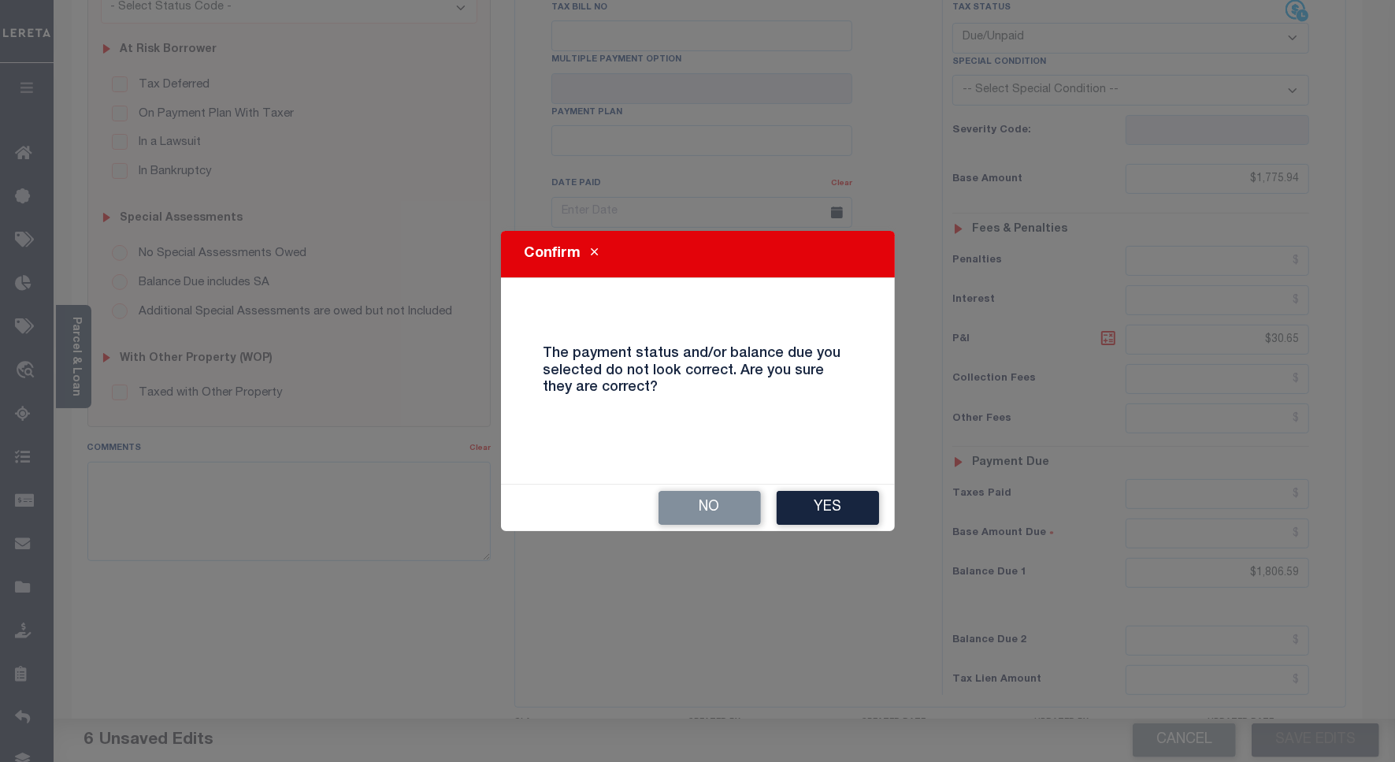
click at [785, 477] on div "Confirm The payment status and/or balance due you selected do not look correct.…" at bounding box center [698, 381] width 394 height 300
click at [802, 500] on button "Yes" at bounding box center [828, 508] width 102 height 34
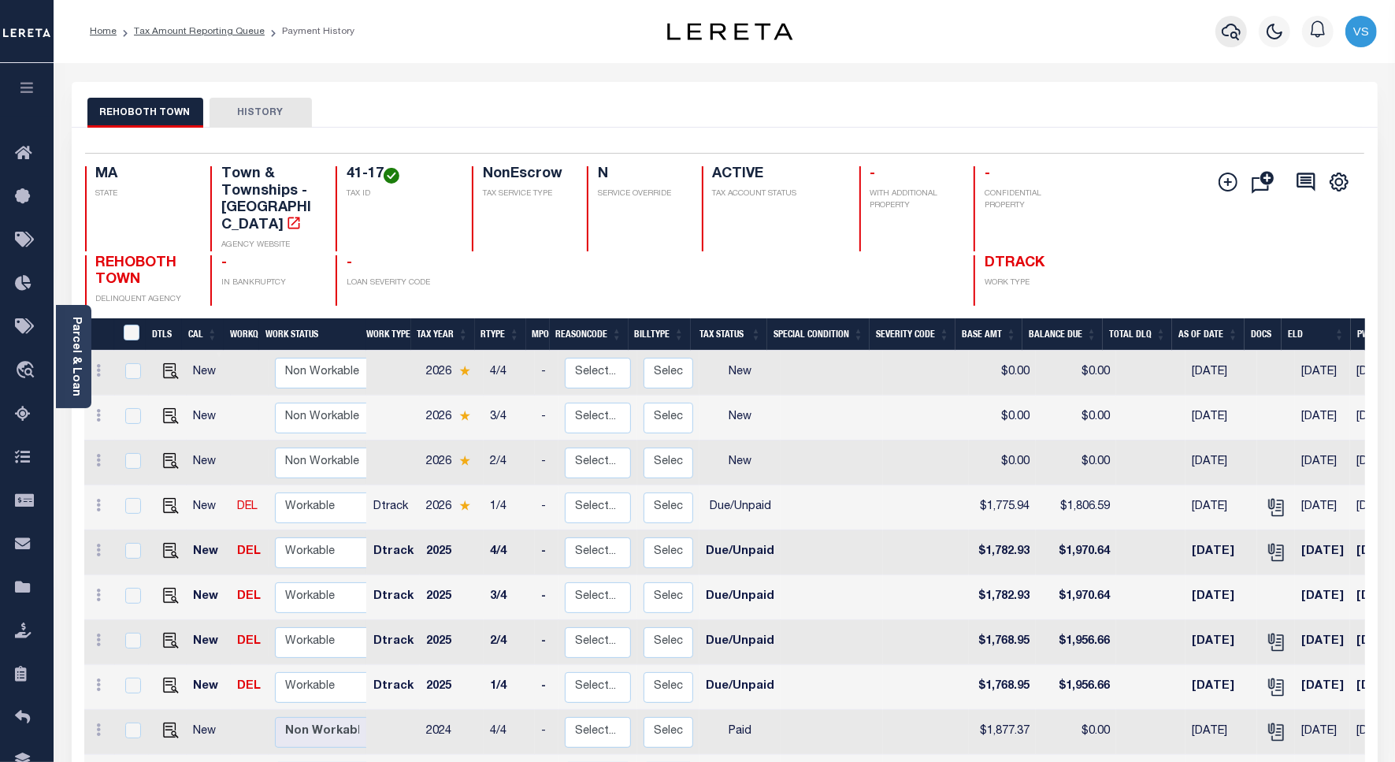
click at [1231, 32] on icon "button" at bounding box center [1231, 31] width 19 height 19
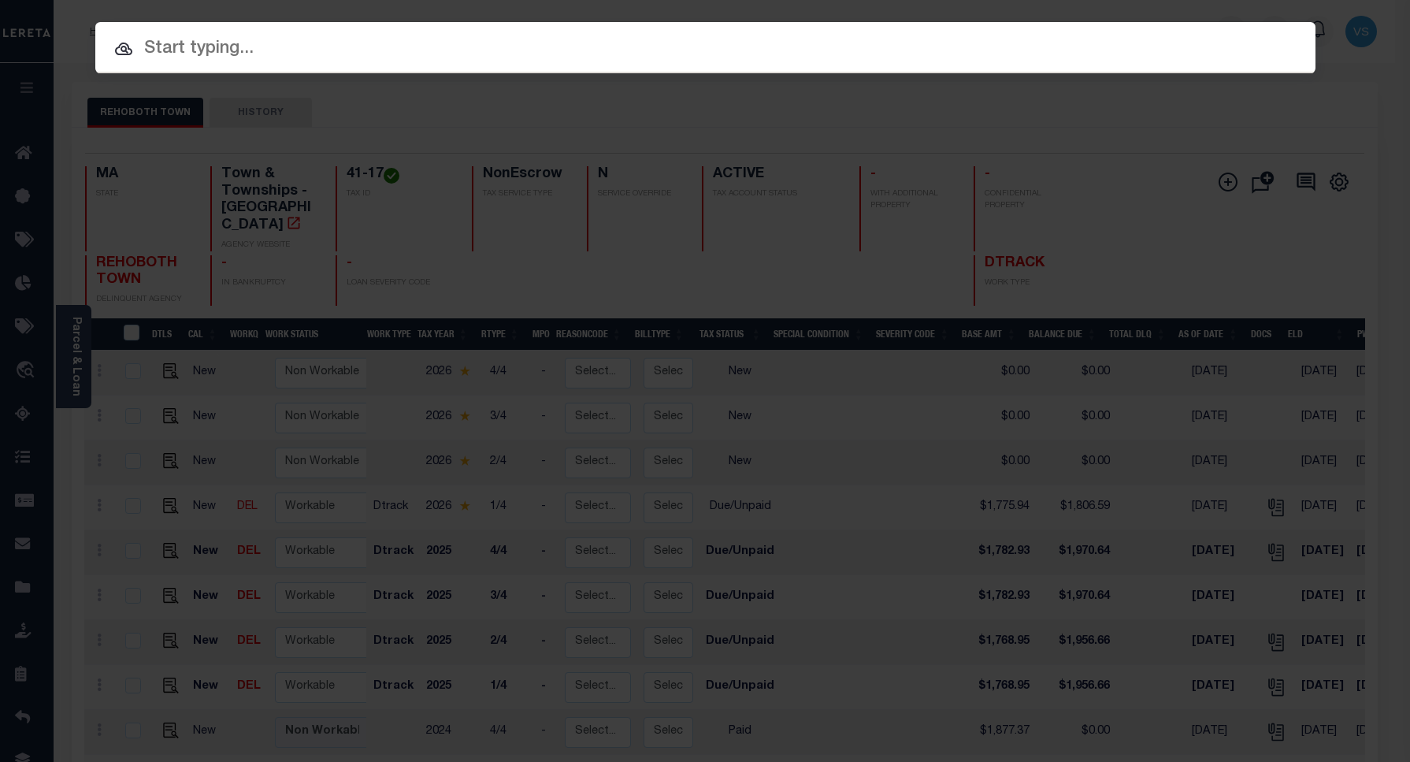
paste input "110016813"
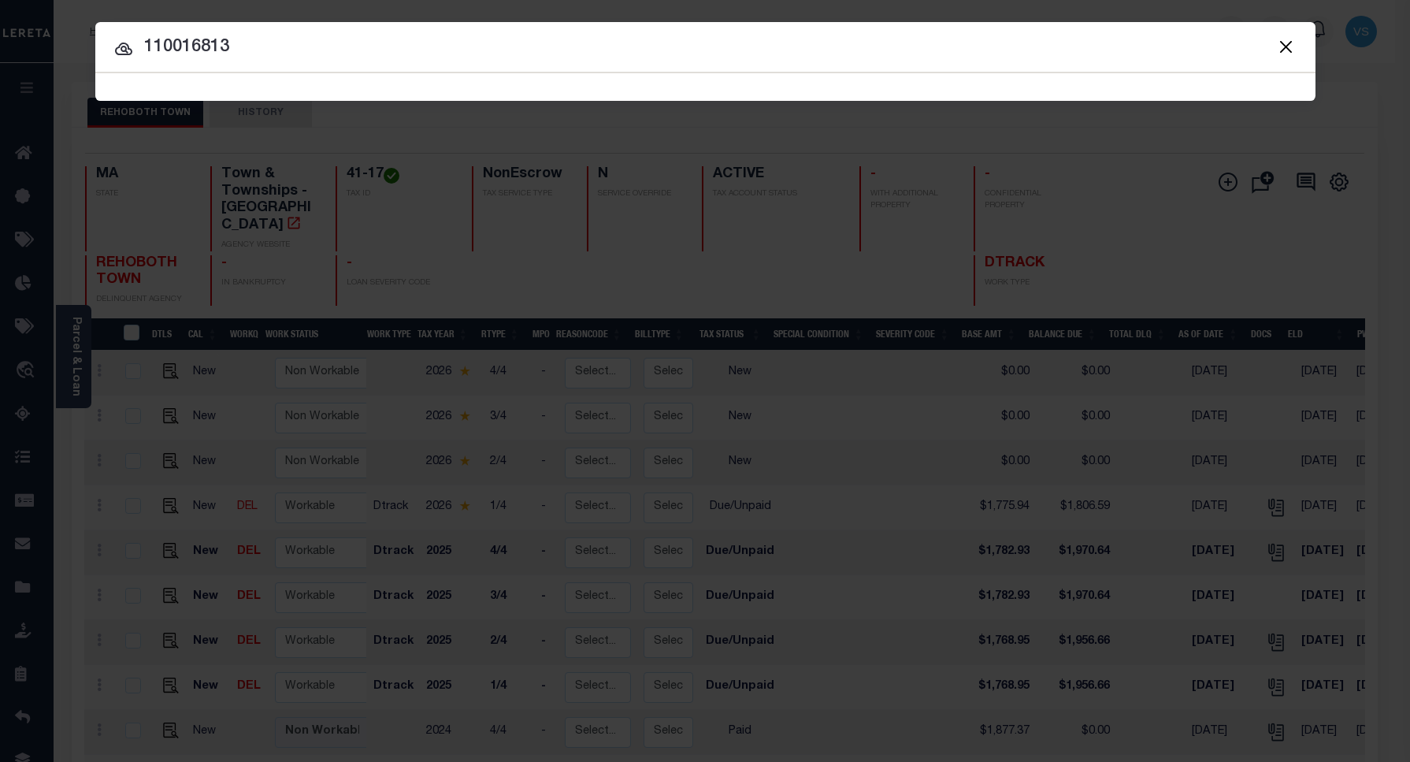
type input "110016813"
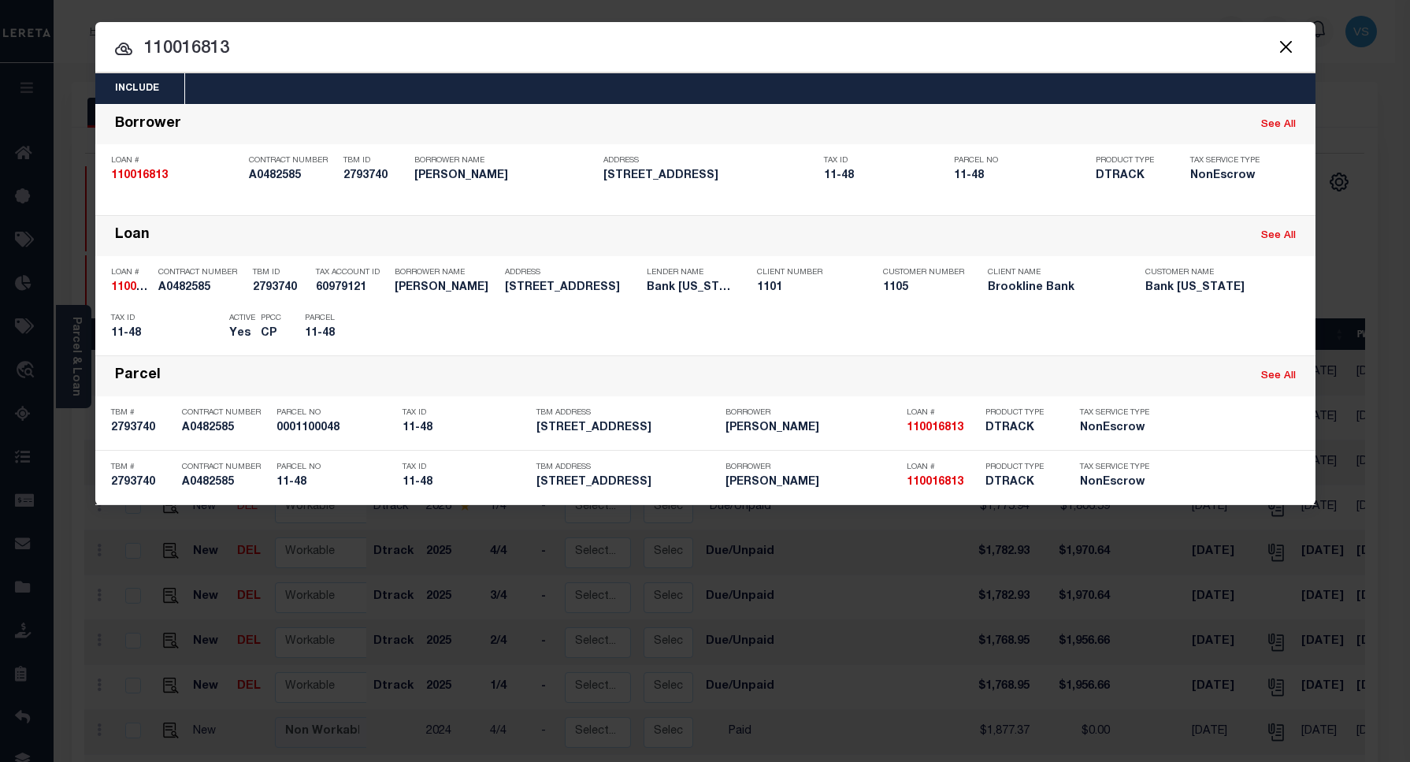
click at [266, 42] on input "110016813" at bounding box center [705, 49] width 1221 height 28
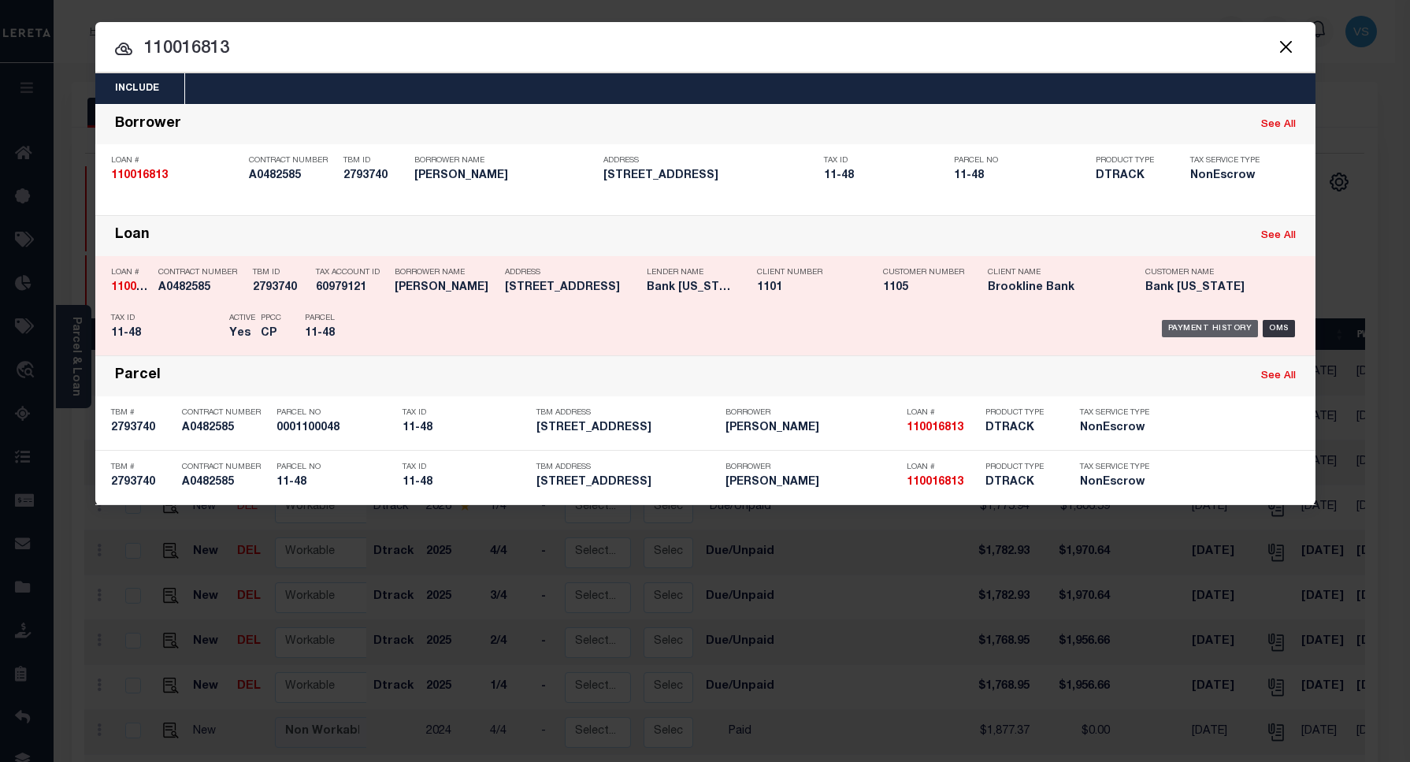
click at [1180, 323] on div "Payment History" at bounding box center [1210, 328] width 97 height 17
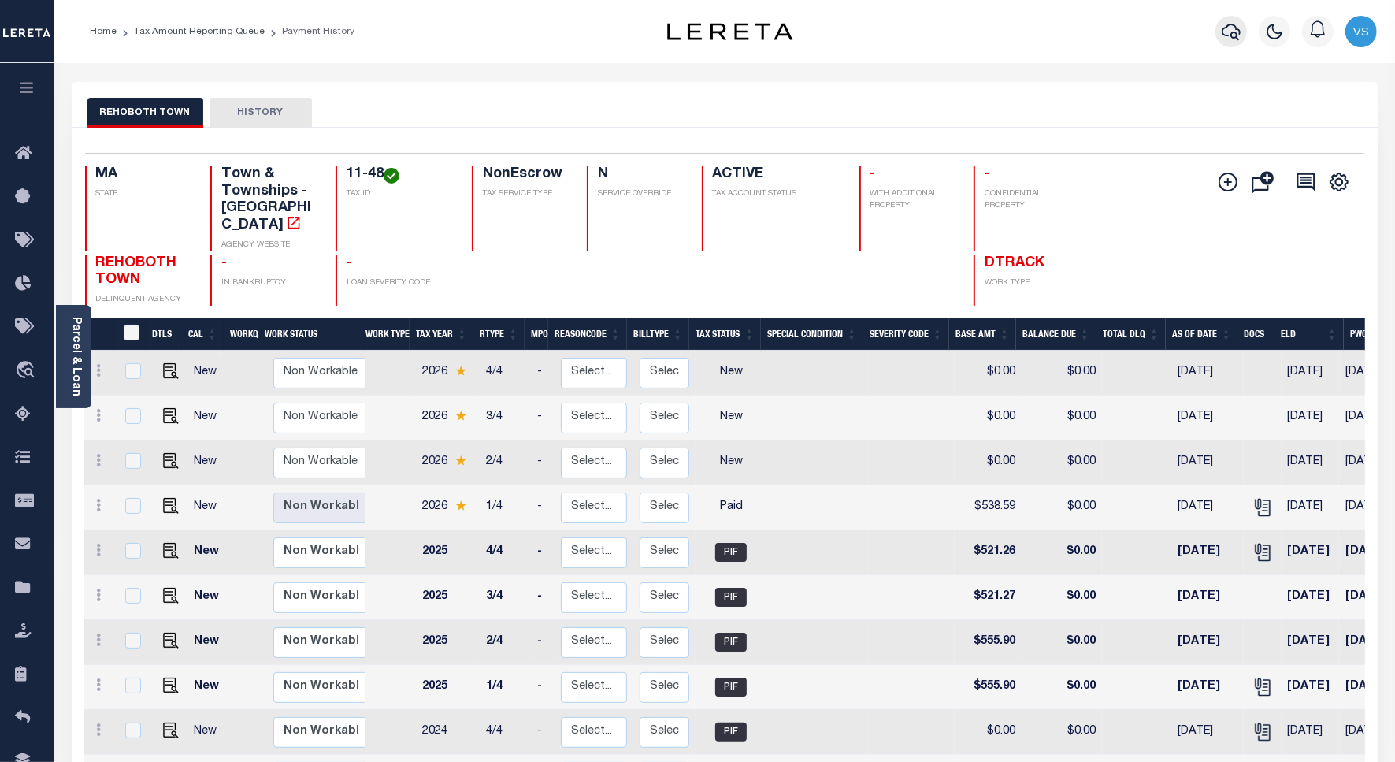
drag, startPoint x: 1238, startPoint y: 28, endPoint x: 473, endPoint y: 45, distance: 765.3
click at [1235, 28] on icon "button" at bounding box center [1231, 31] width 19 height 19
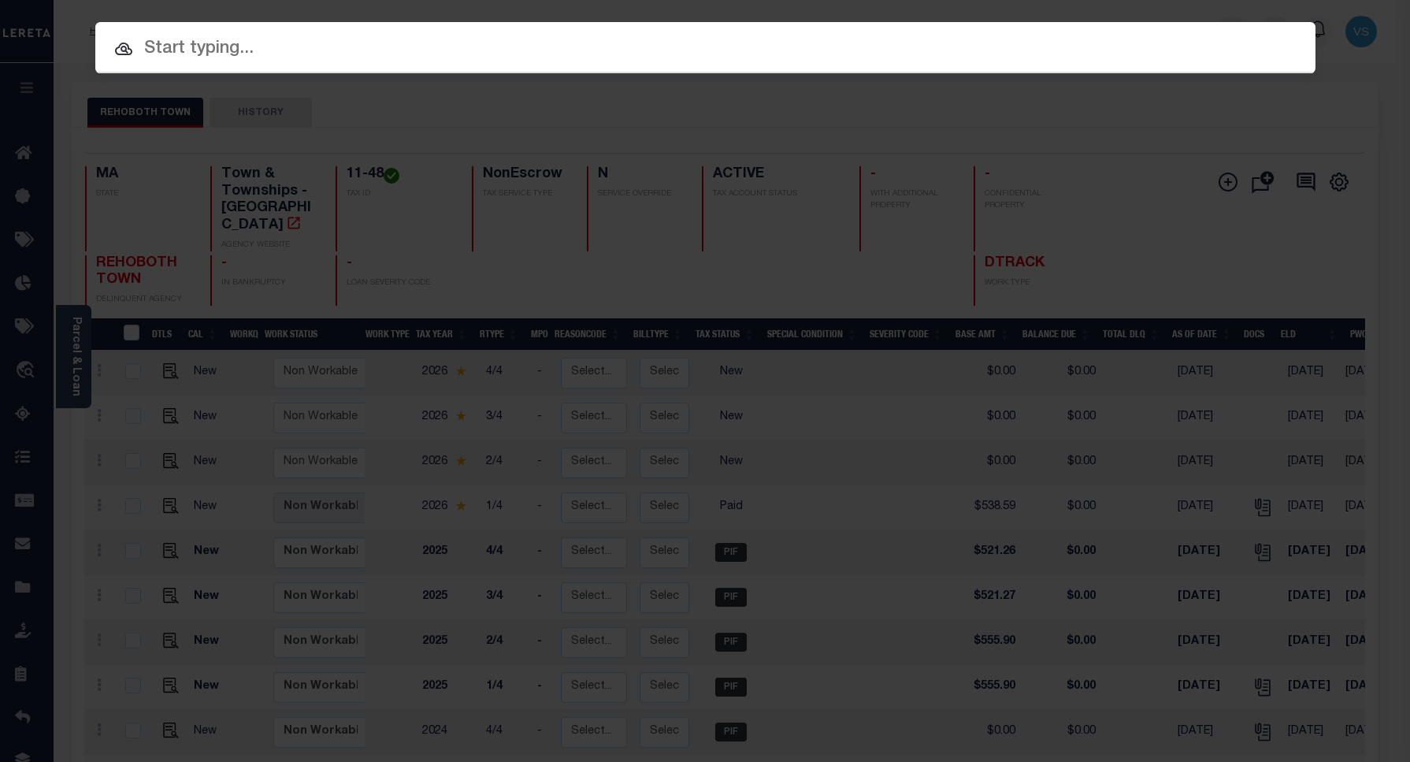
paste input "110018811"
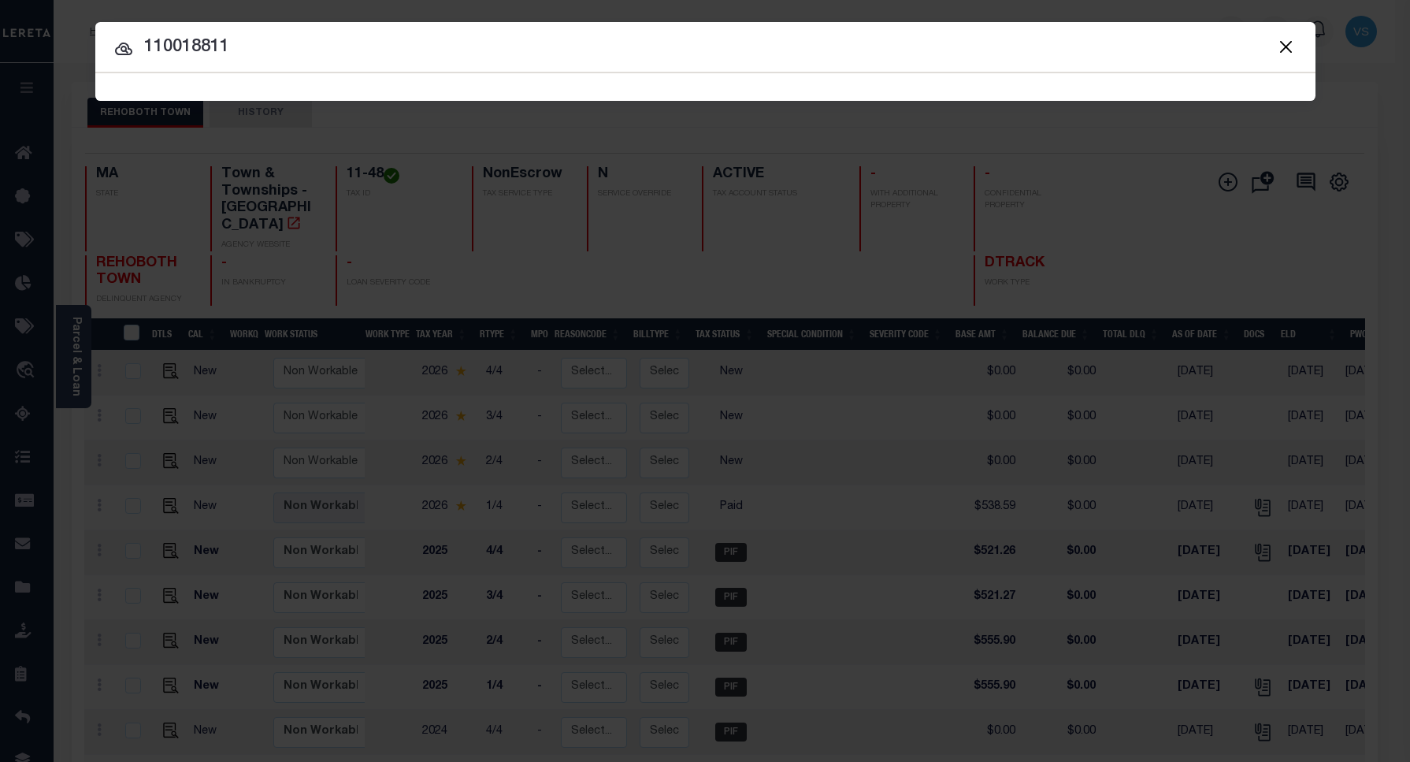
type input "110018811"
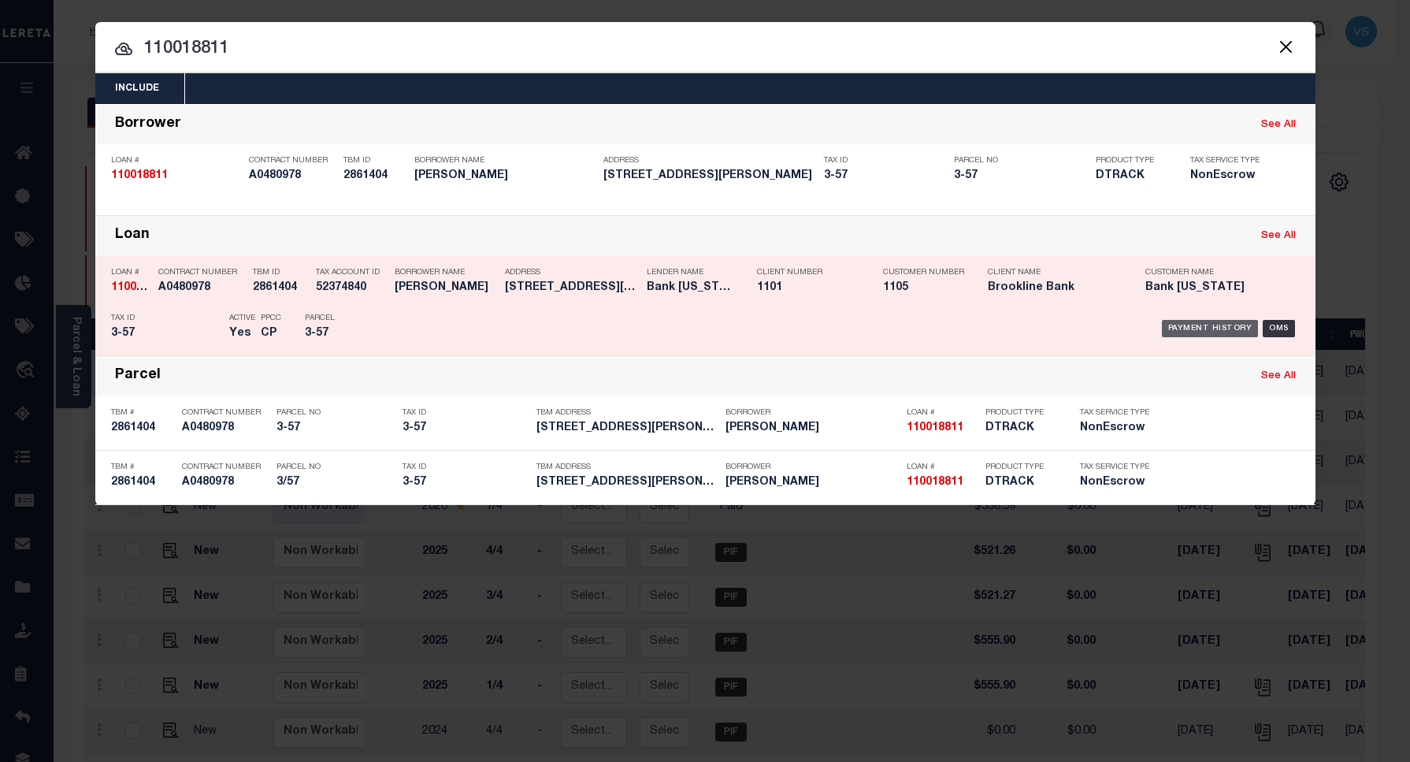
click at [1195, 325] on div "Payment History" at bounding box center [1210, 328] width 97 height 17
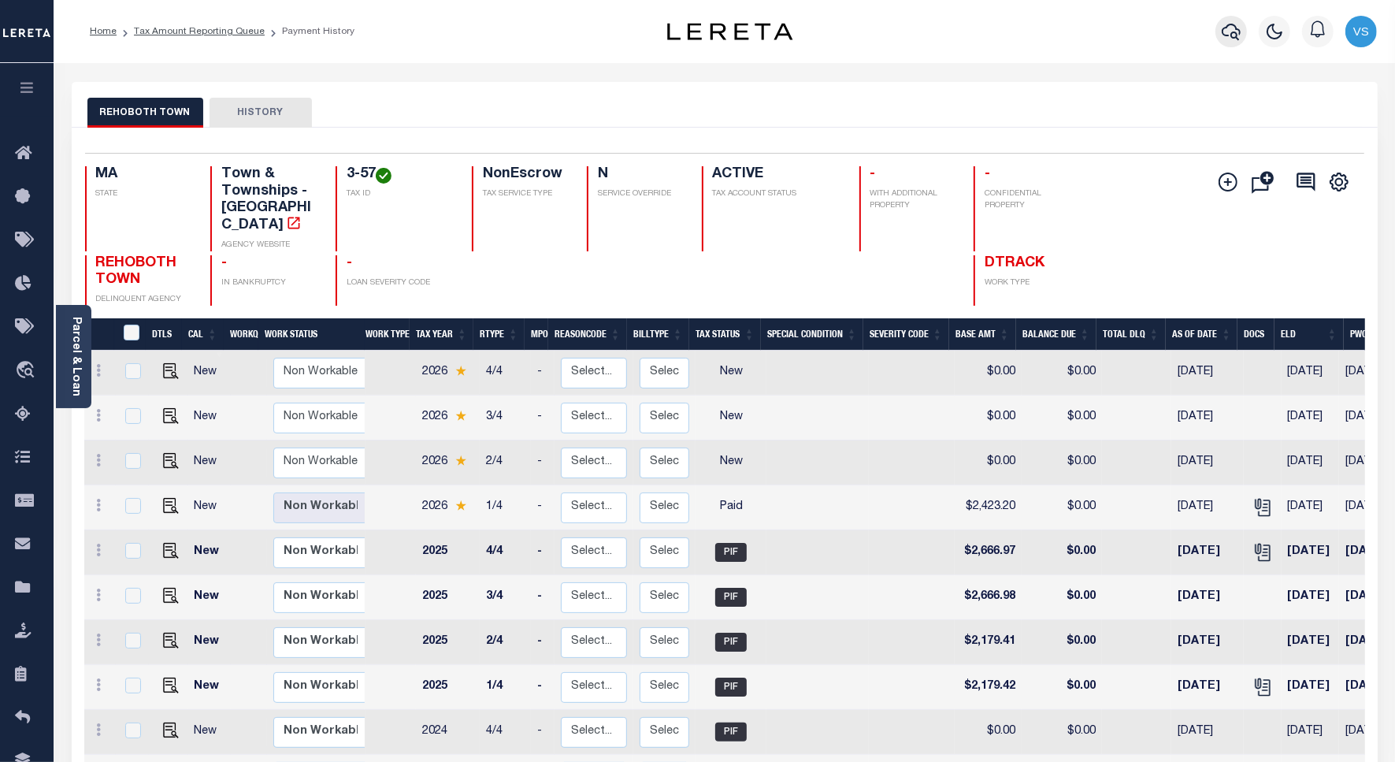
click at [1239, 32] on icon "button" at bounding box center [1231, 31] width 19 height 19
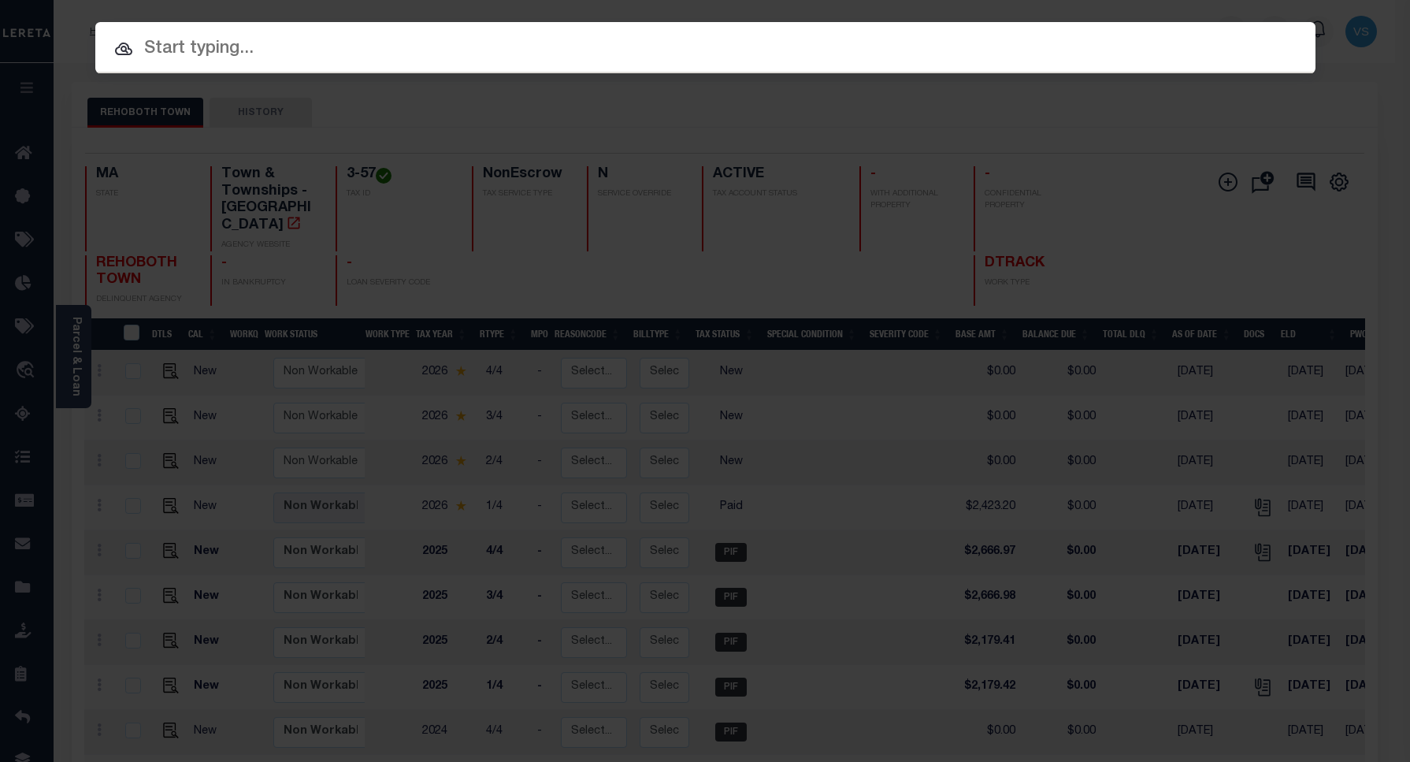
paste input "110020728"
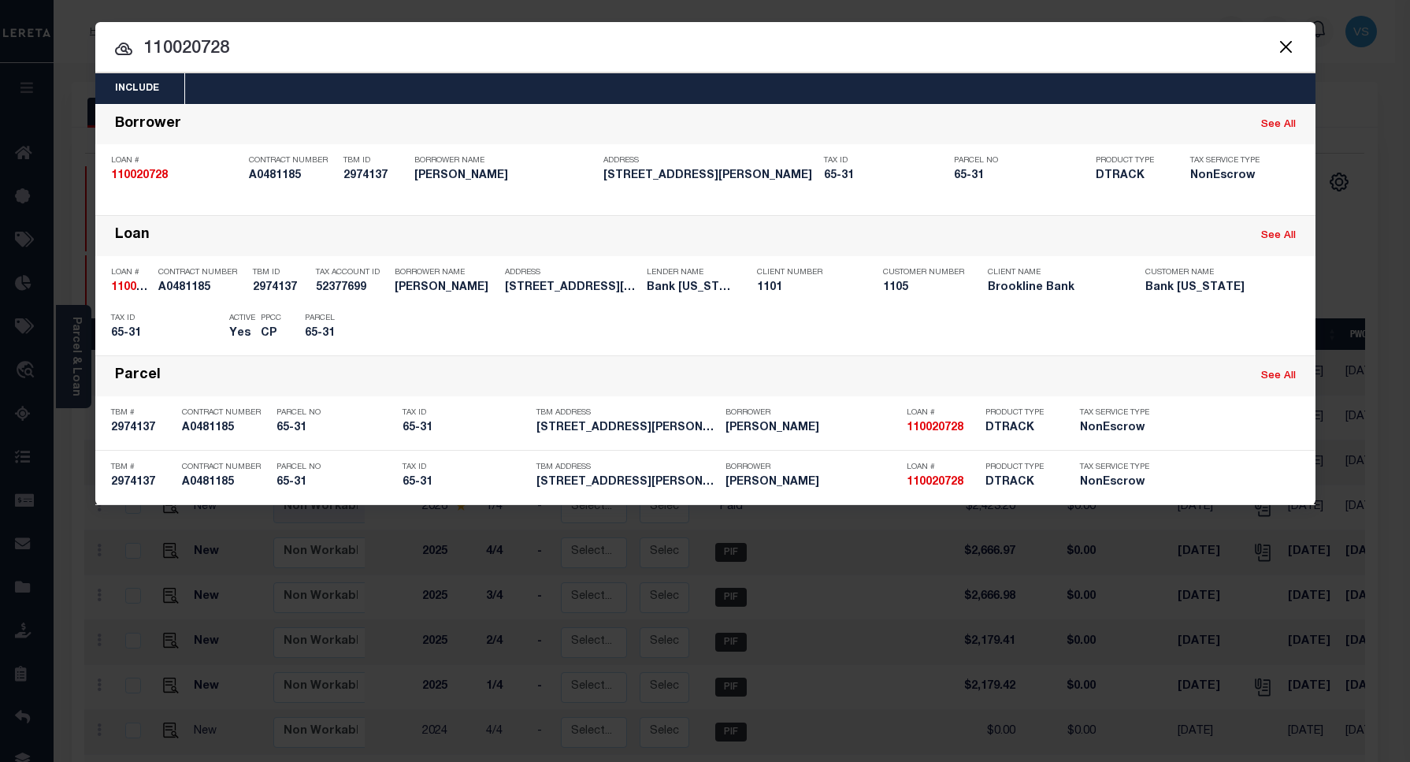
click at [453, 52] on input "110020728" at bounding box center [705, 49] width 1221 height 28
type input "110020728"
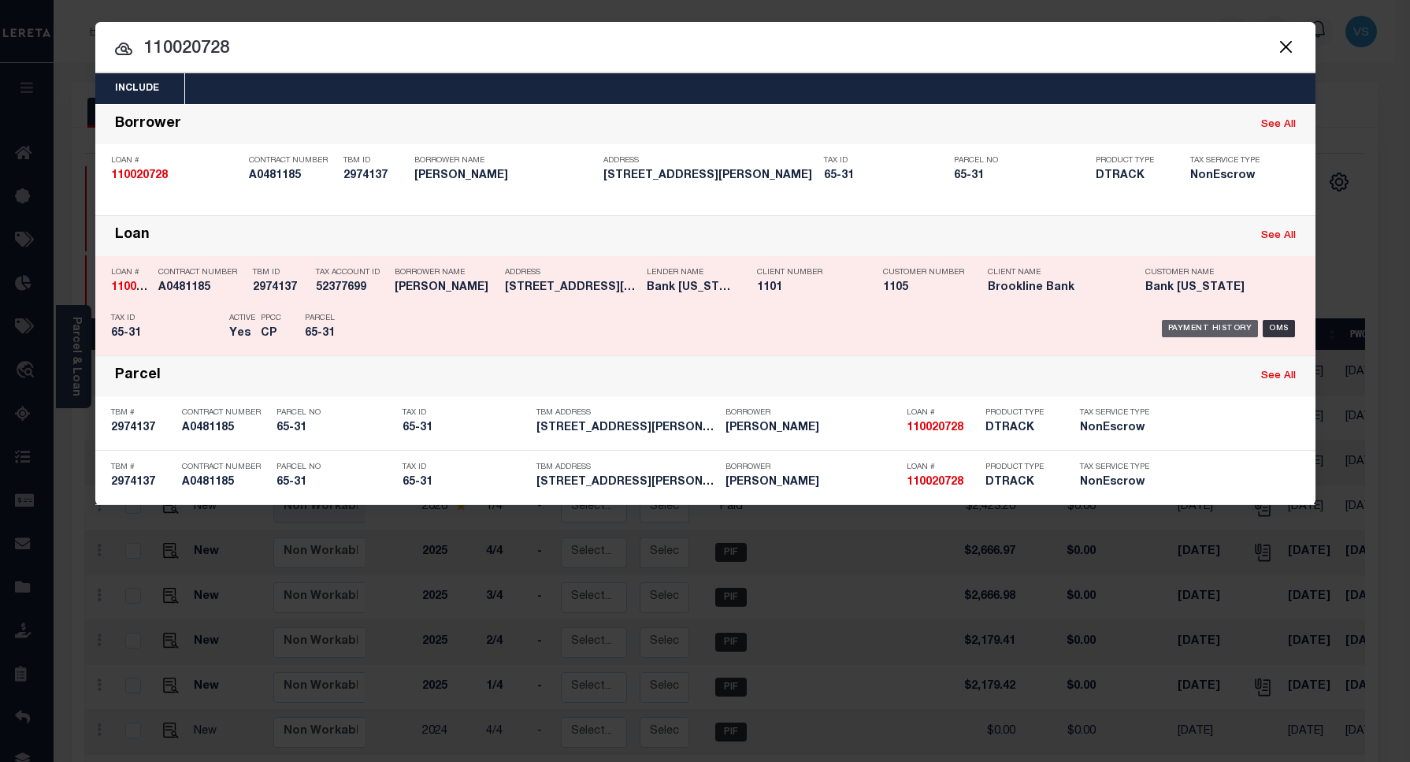
click at [1206, 331] on div "Payment History" at bounding box center [1210, 328] width 97 height 17
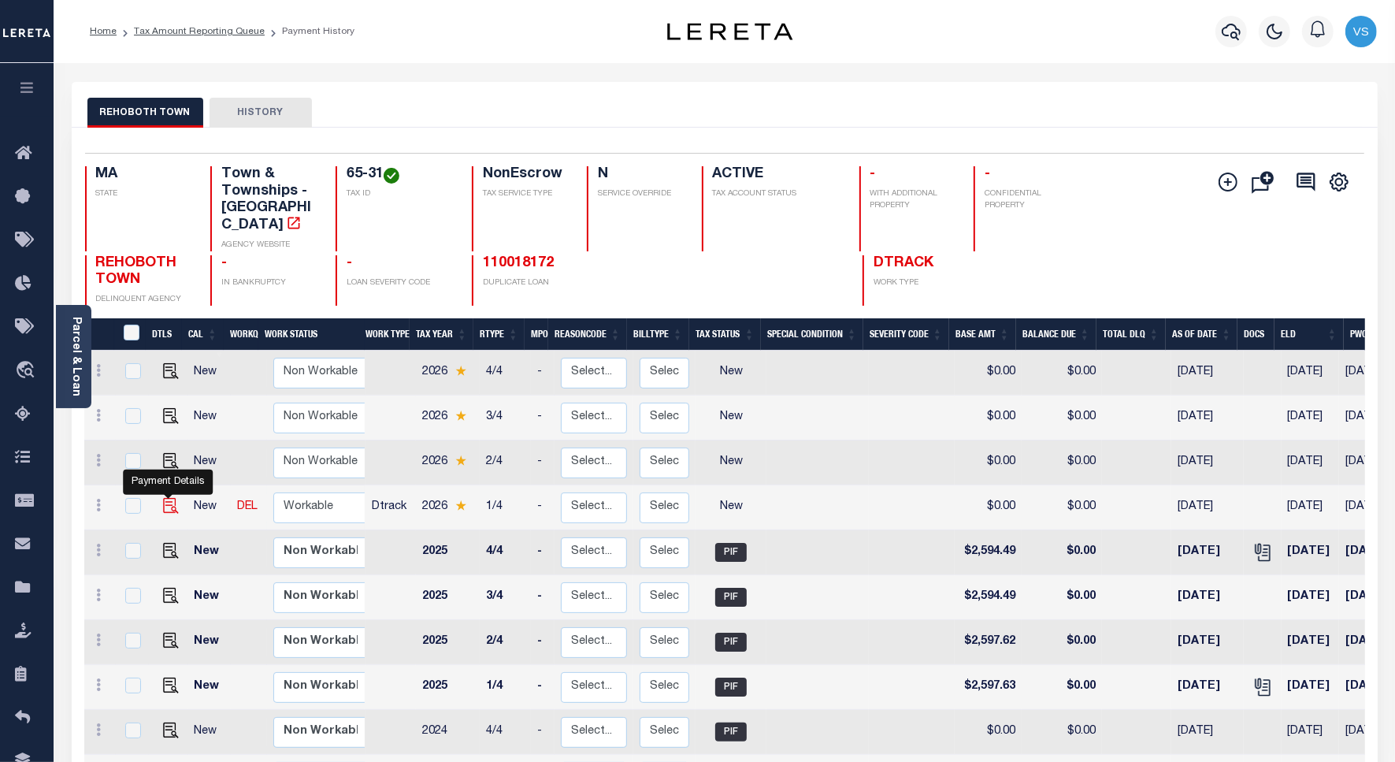
click at [163, 498] on img "" at bounding box center [171, 506] width 16 height 16
checkbox input "true"
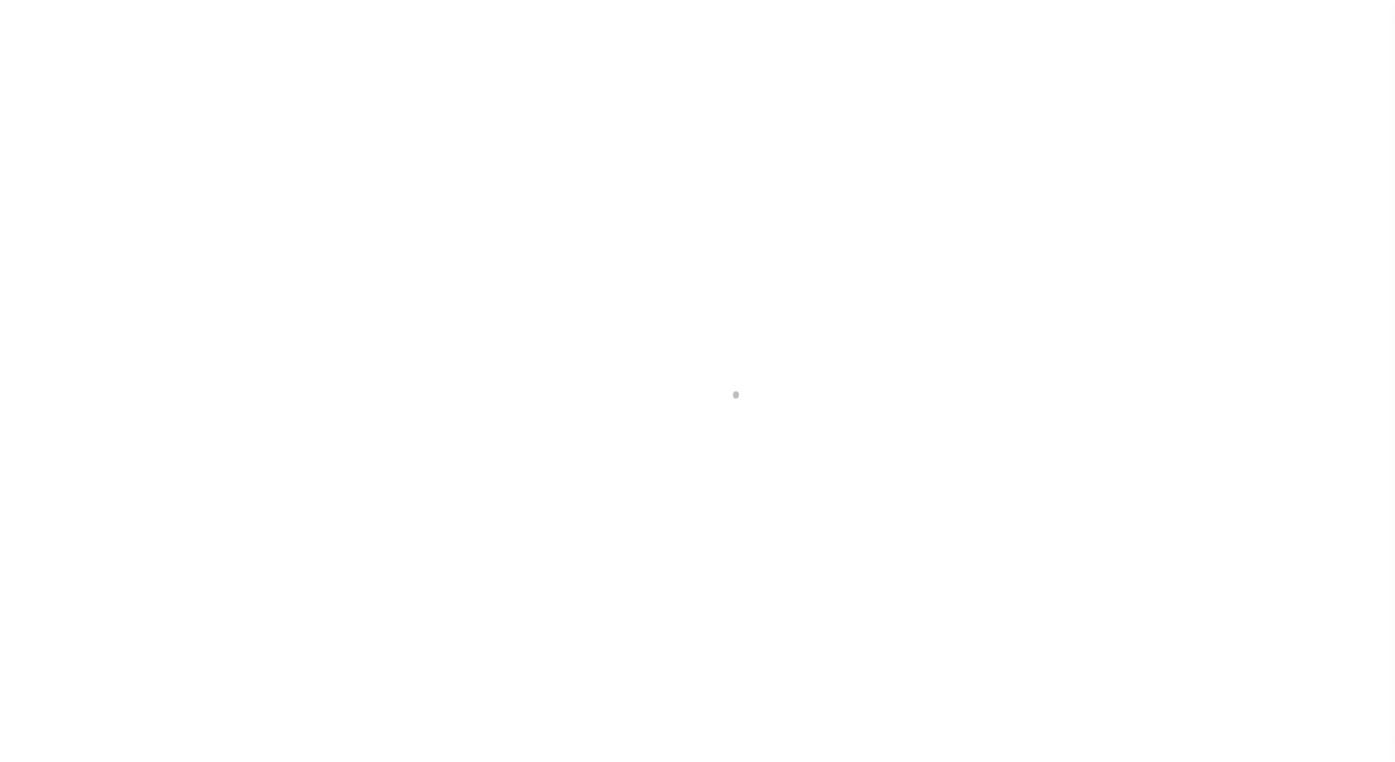
select select "NW2"
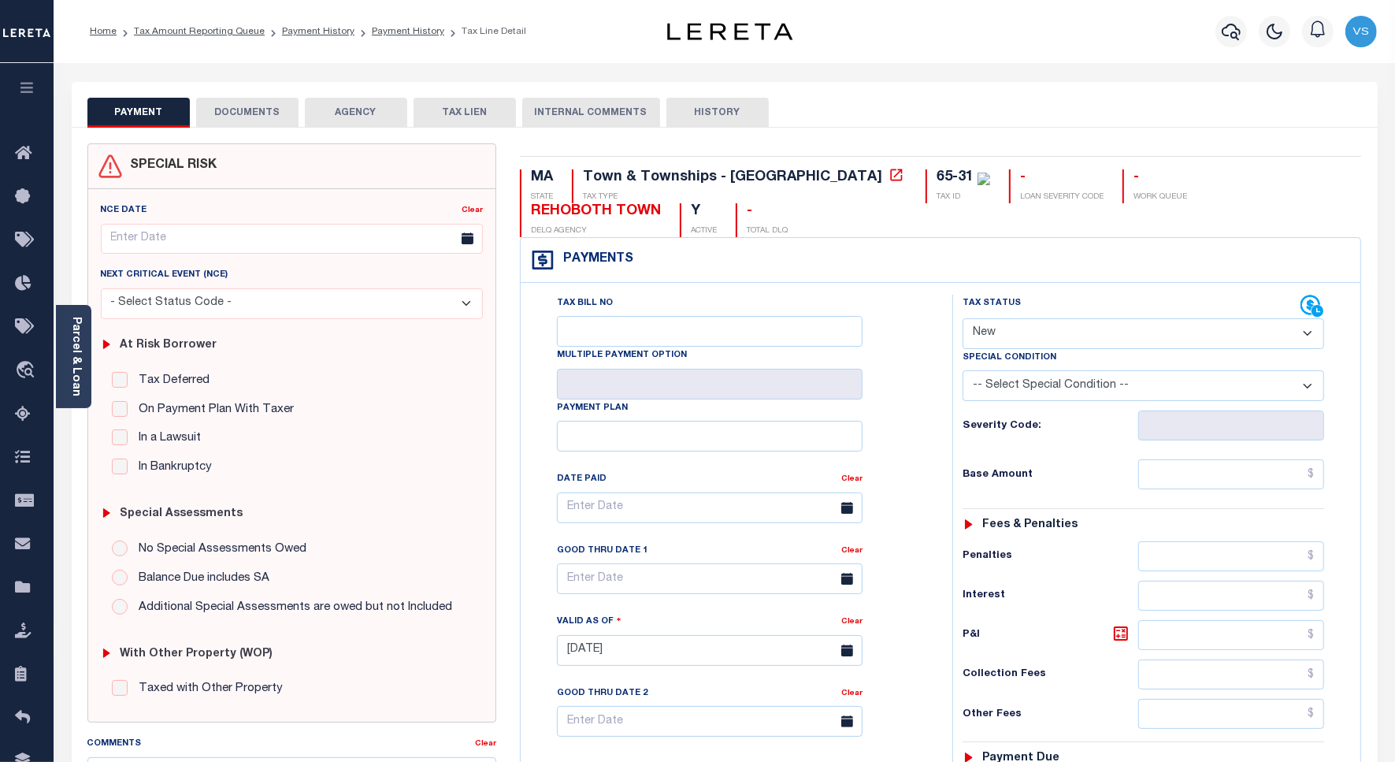
click at [867, 109] on div "PAYMENT DOCUMENTS AGENCY DELINQUENT PAYEE TAX LIEN HISTORY" at bounding box center [724, 112] width 1275 height 29
click at [84, 366] on div "Parcel & Loan" at bounding box center [73, 356] width 35 height 103
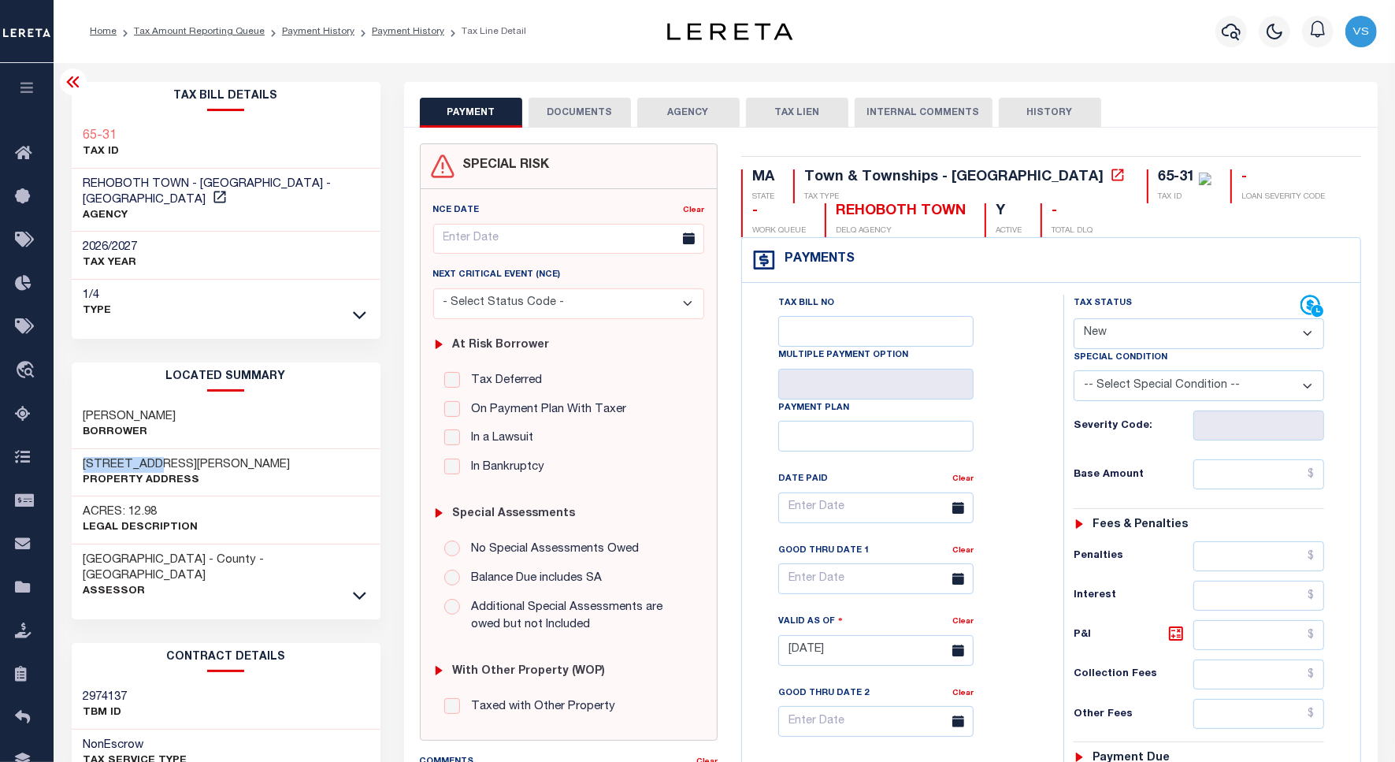
drag, startPoint x: 162, startPoint y: 449, endPoint x: 65, endPoint y: 451, distance: 97.7
click at [65, 451] on div "Tax Bill Details 65-31 TAX ID AGENCY" at bounding box center [226, 642] width 333 height 1120
copy h3 "[STREET_ADDRESS][PERSON_NAME]"
click at [589, 105] on button "DOCUMENTS" at bounding box center [580, 113] width 102 height 30
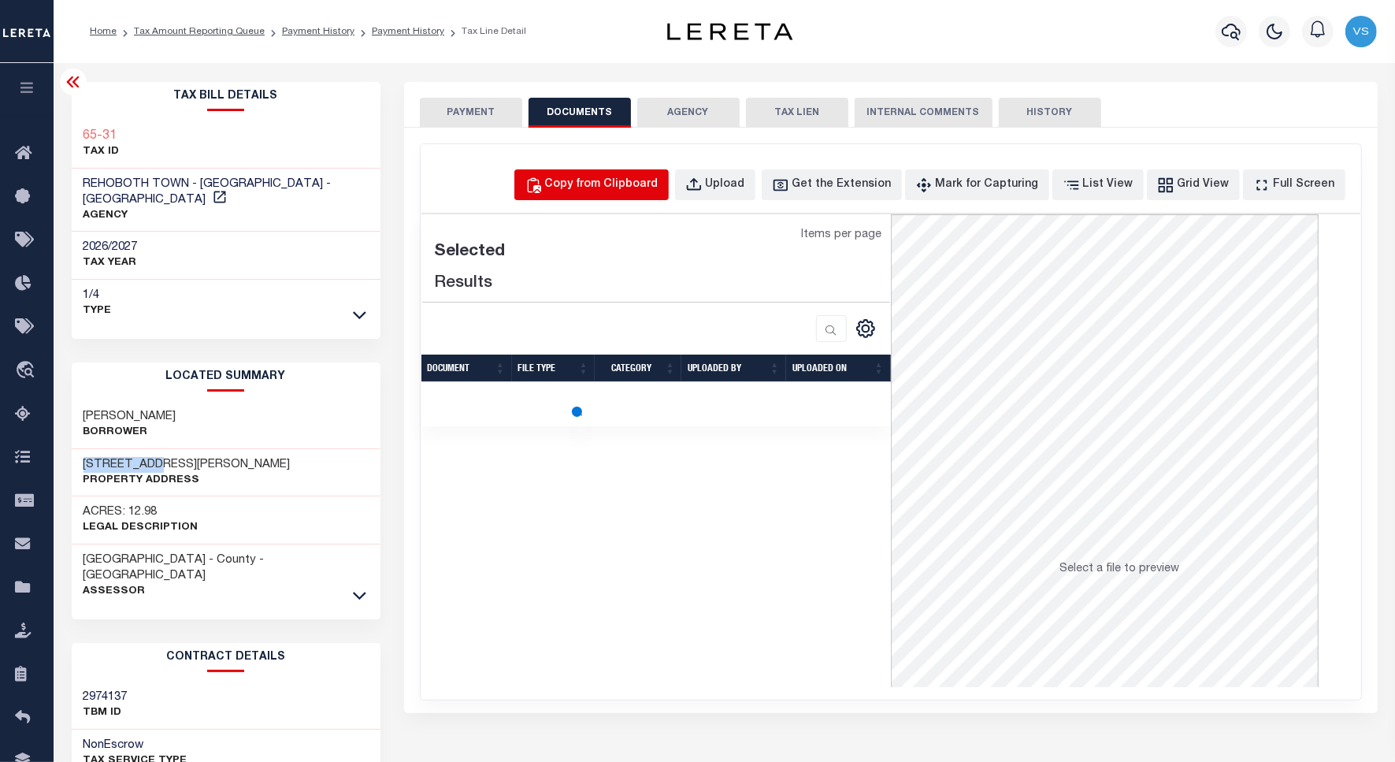
click at [611, 185] on div "Copy from Clipboard" at bounding box center [601, 184] width 113 height 17
select select "POP"
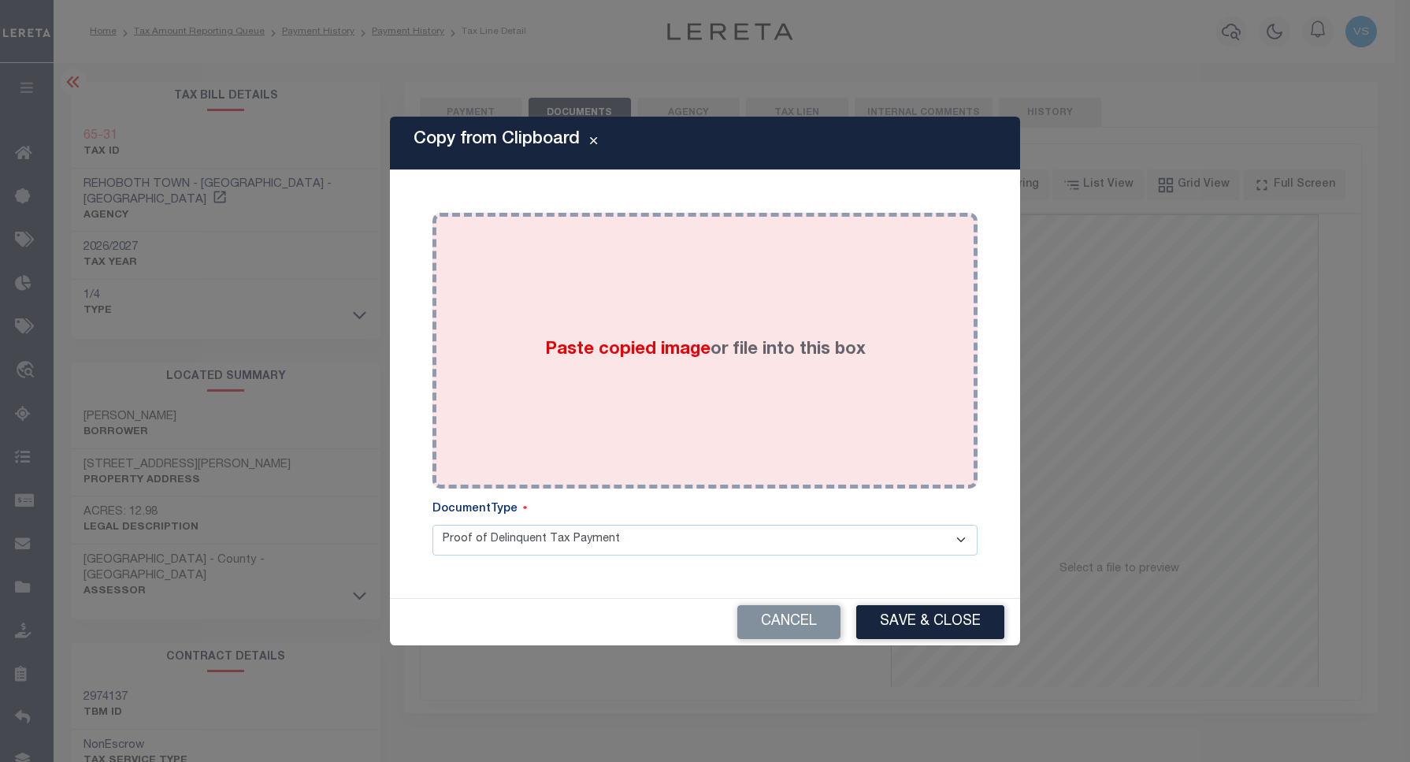
click at [687, 319] on div "Paste copied image or file into this box" at bounding box center [705, 351] width 522 height 252
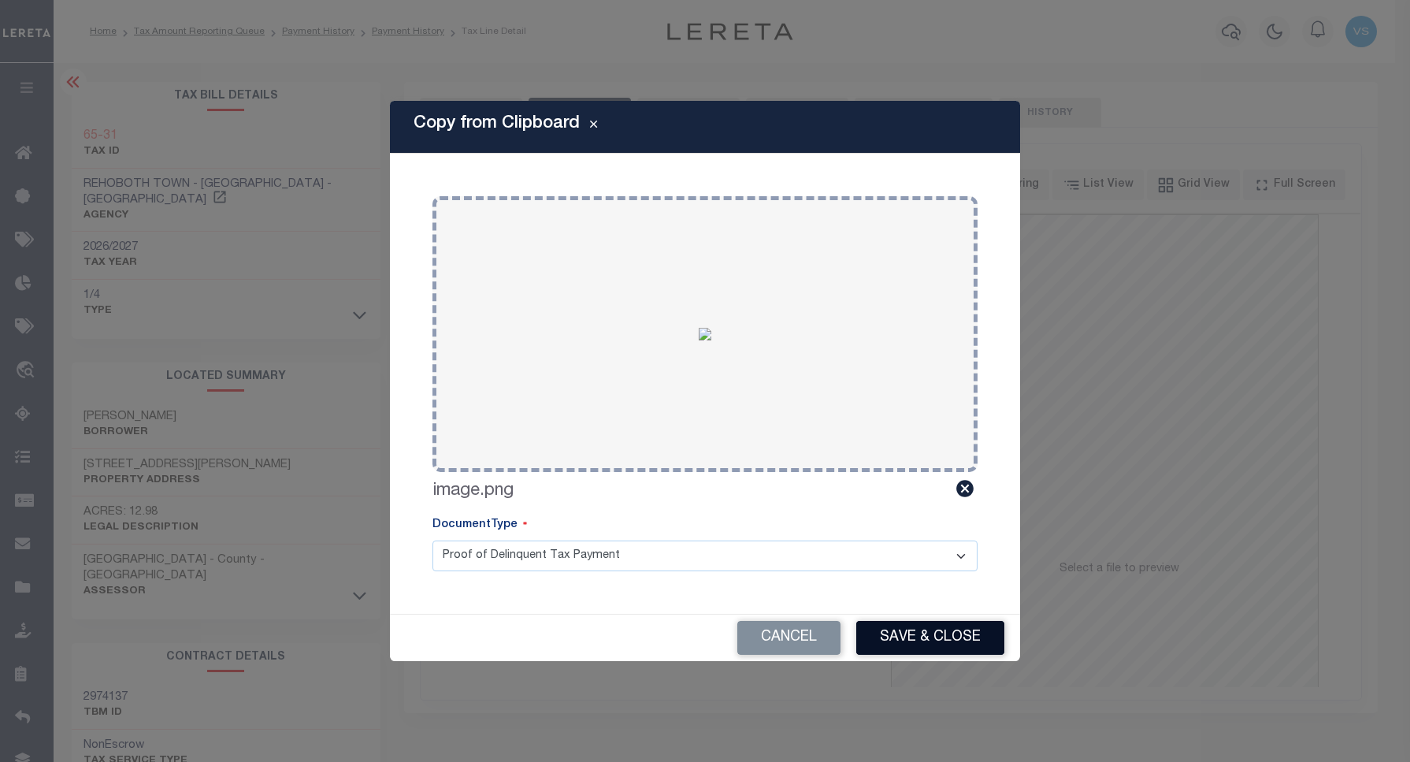
click at [908, 629] on button "Save & Close" at bounding box center [930, 638] width 148 height 34
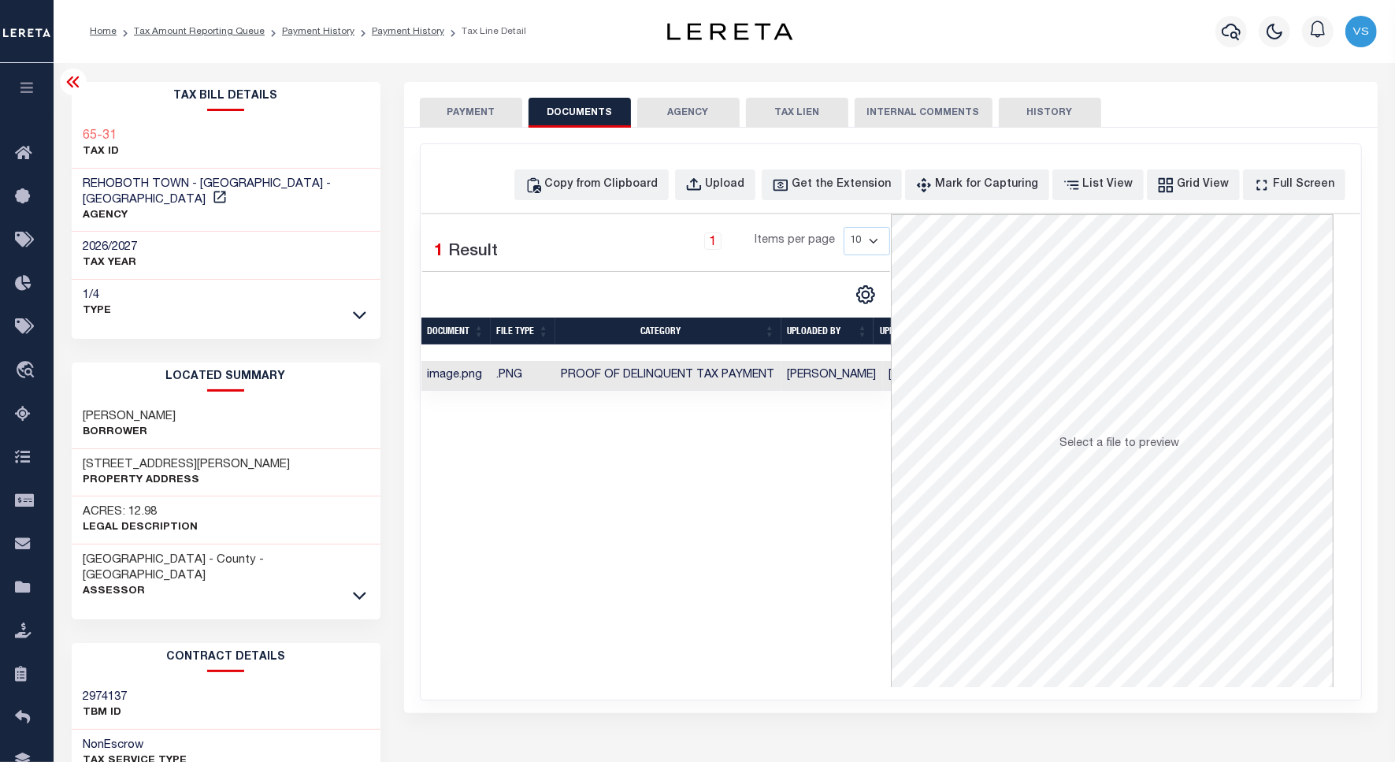
click at [478, 113] on button "PAYMENT" at bounding box center [471, 113] width 102 height 30
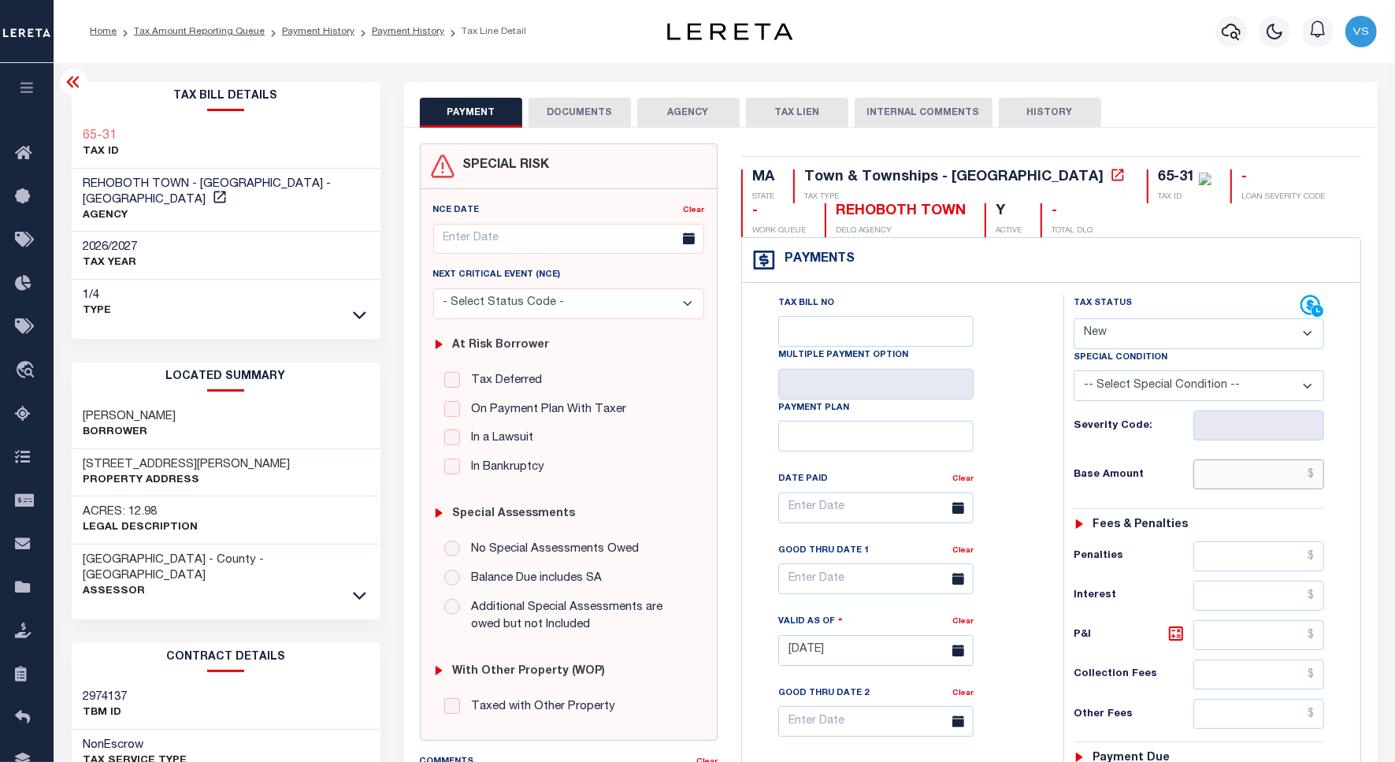
click at [1220, 474] on input "text" at bounding box center [1259, 474] width 131 height 30
paste input "2,596.06"
type input "$2,596.06"
type input "[DATE]"
drag, startPoint x: 1133, startPoint y: 328, endPoint x: 1135, endPoint y: 355, distance: 26.8
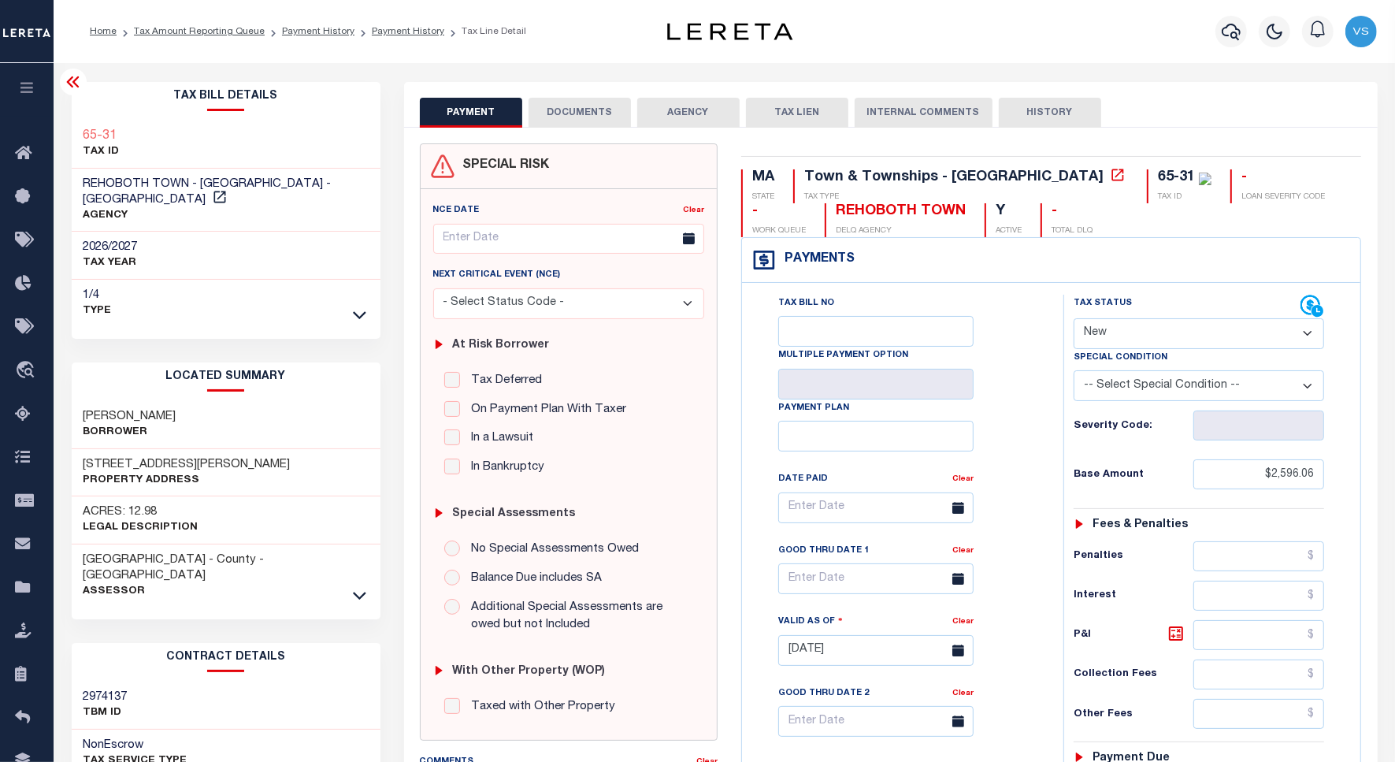
click at [1133, 328] on select "- Select Status Code - Open Due/Unpaid Paid Incomplete No Tax Due Internal Refu…" at bounding box center [1199, 333] width 251 height 31
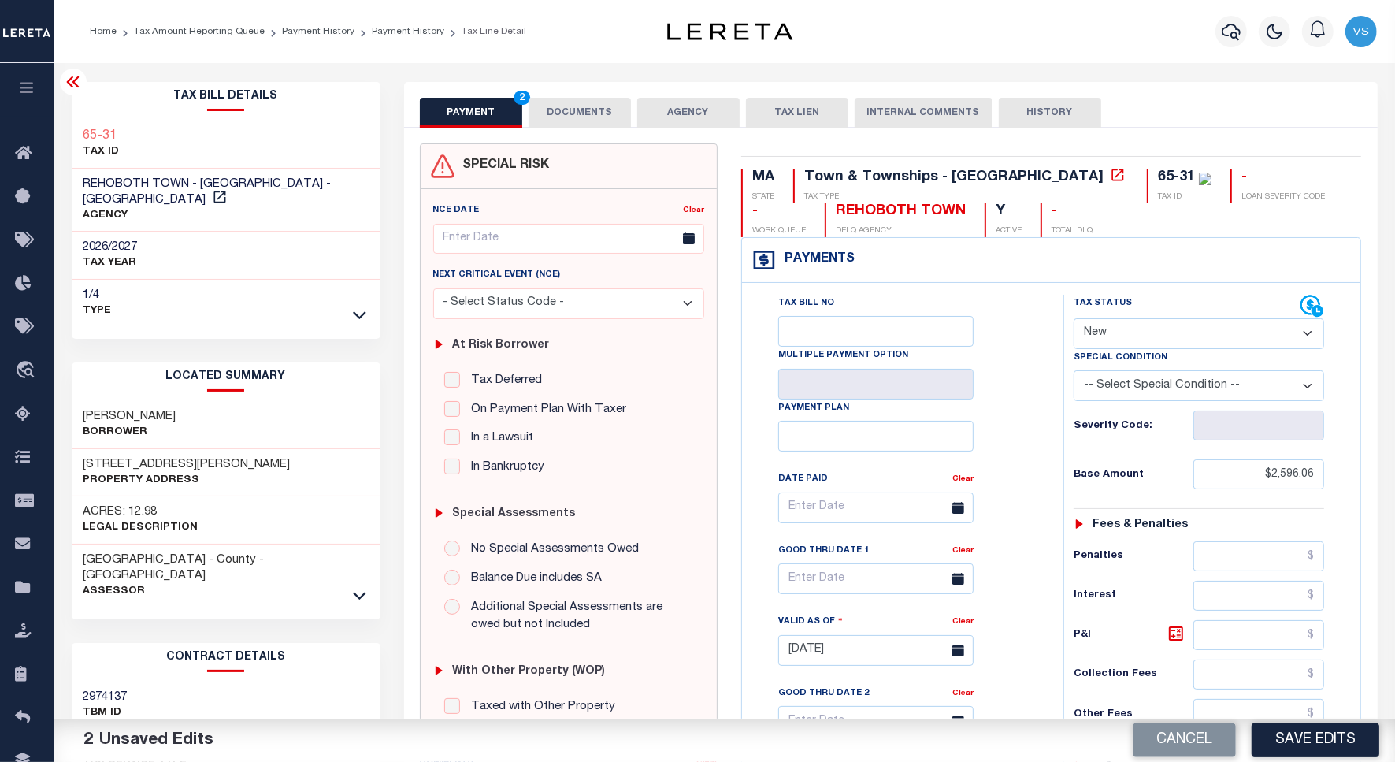
select select "PYD"
click at [1074, 320] on select "- Select Status Code - Open Due/Unpaid Paid Incomplete No Tax Due Internal Refu…" at bounding box center [1199, 333] width 251 height 31
click at [1297, 745] on button "Save Edits" at bounding box center [1316, 740] width 128 height 34
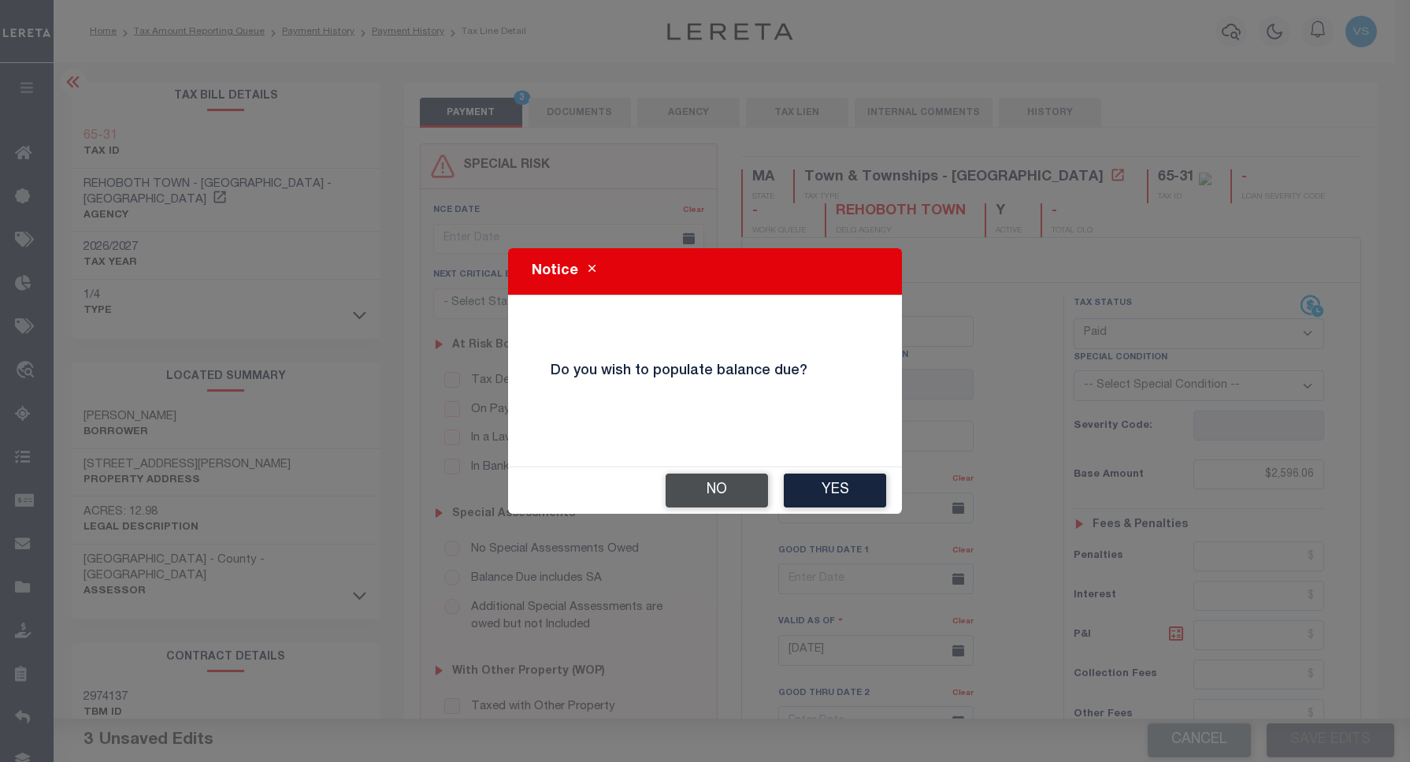
click at [738, 496] on button "No" at bounding box center [717, 491] width 102 height 34
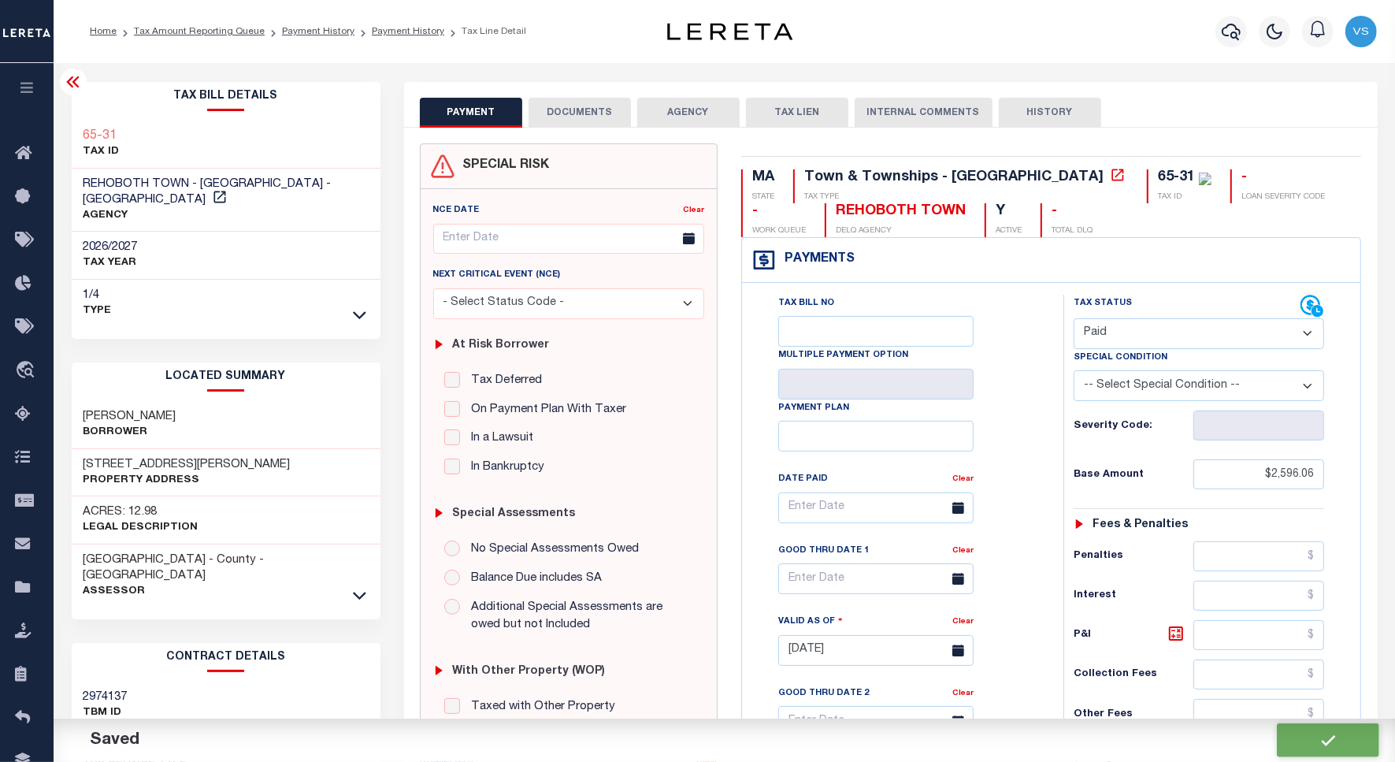
checkbox input "false"
type input "$2,596.06"
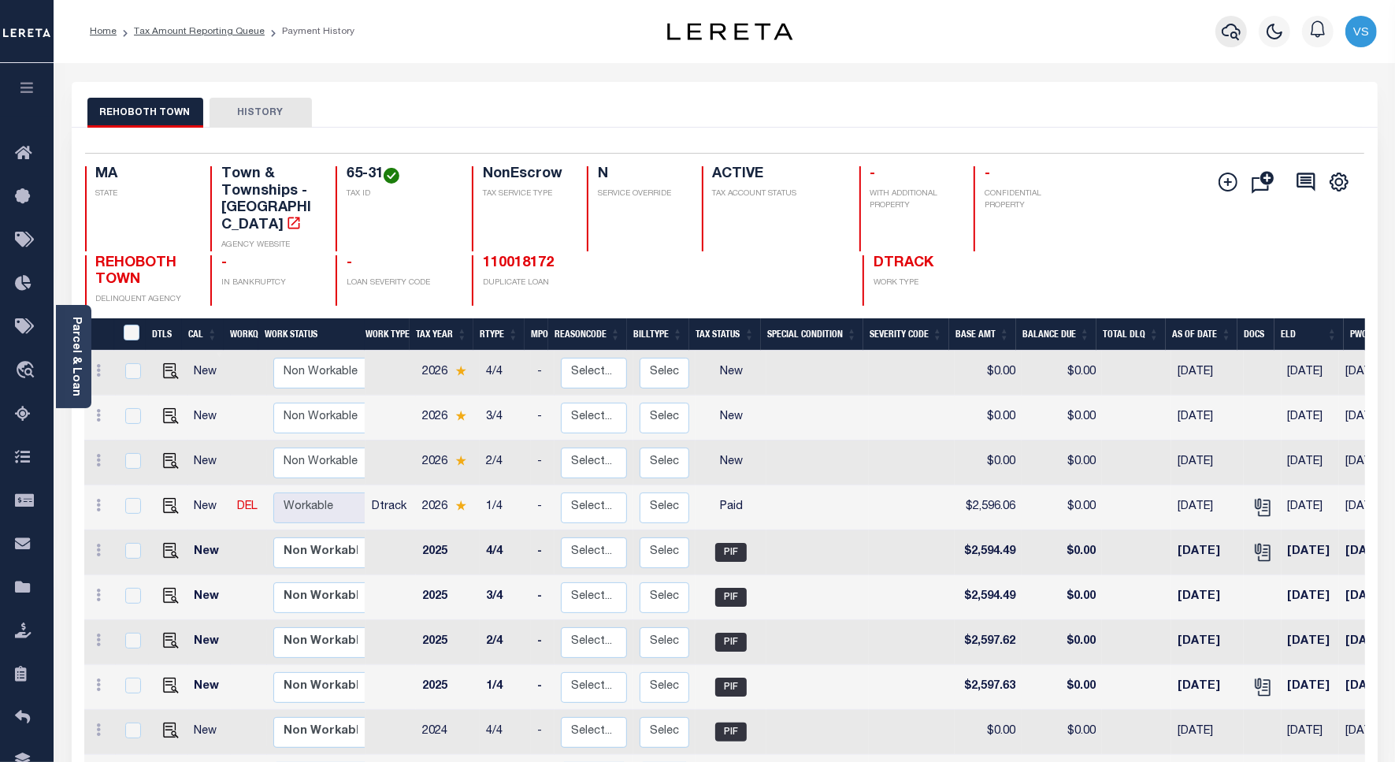
click at [1242, 32] on button "button" at bounding box center [1232, 32] width 32 height 32
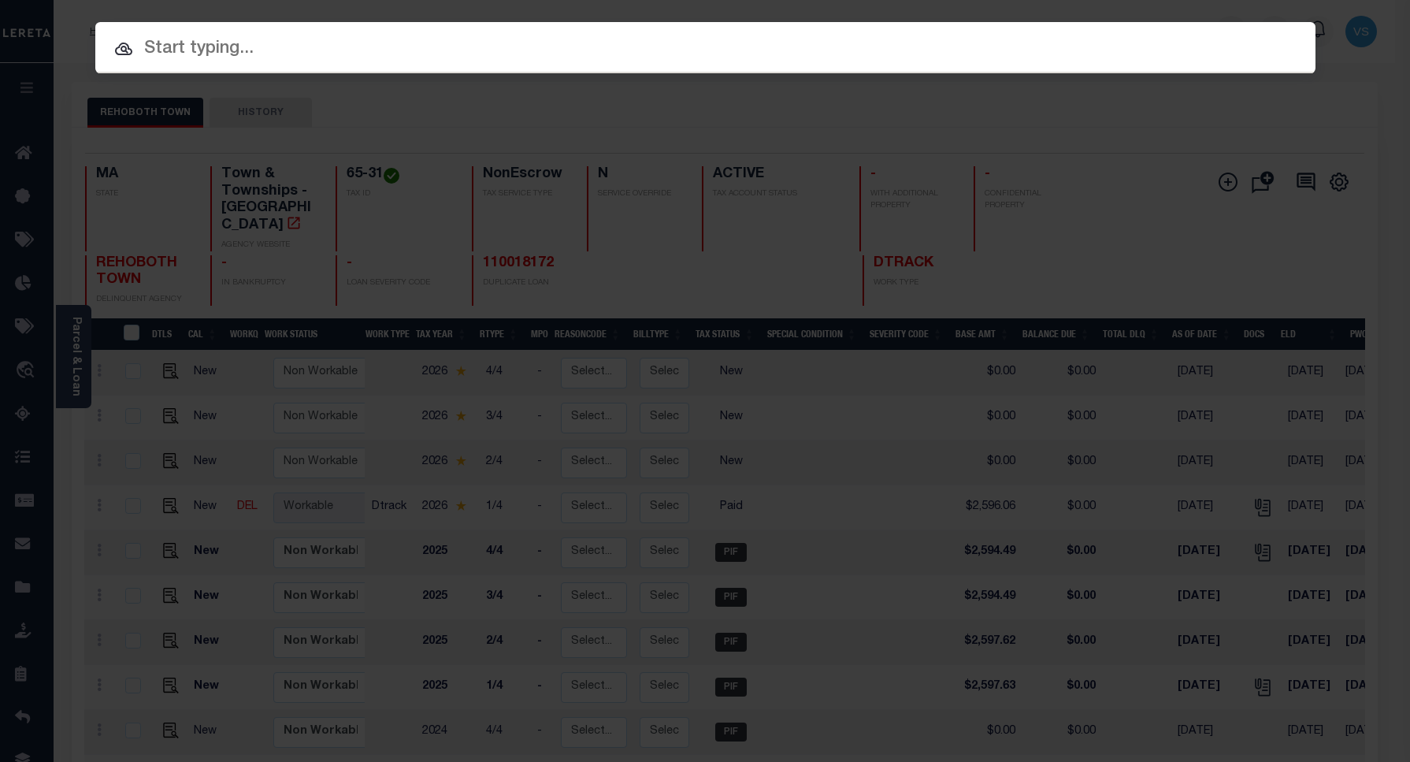
click at [1145, 44] on input "text" at bounding box center [705, 49] width 1221 height 28
paste input "34879017"
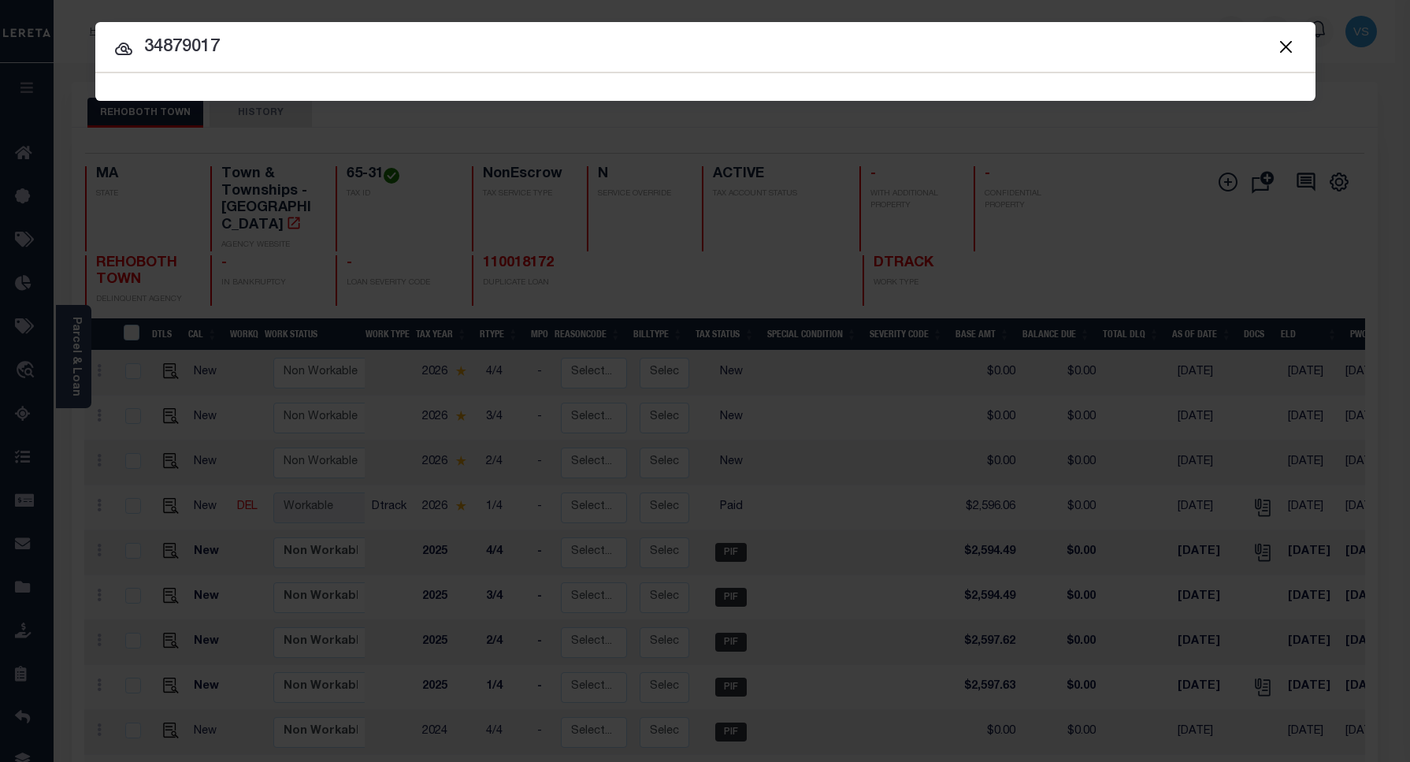
type input "34879017"
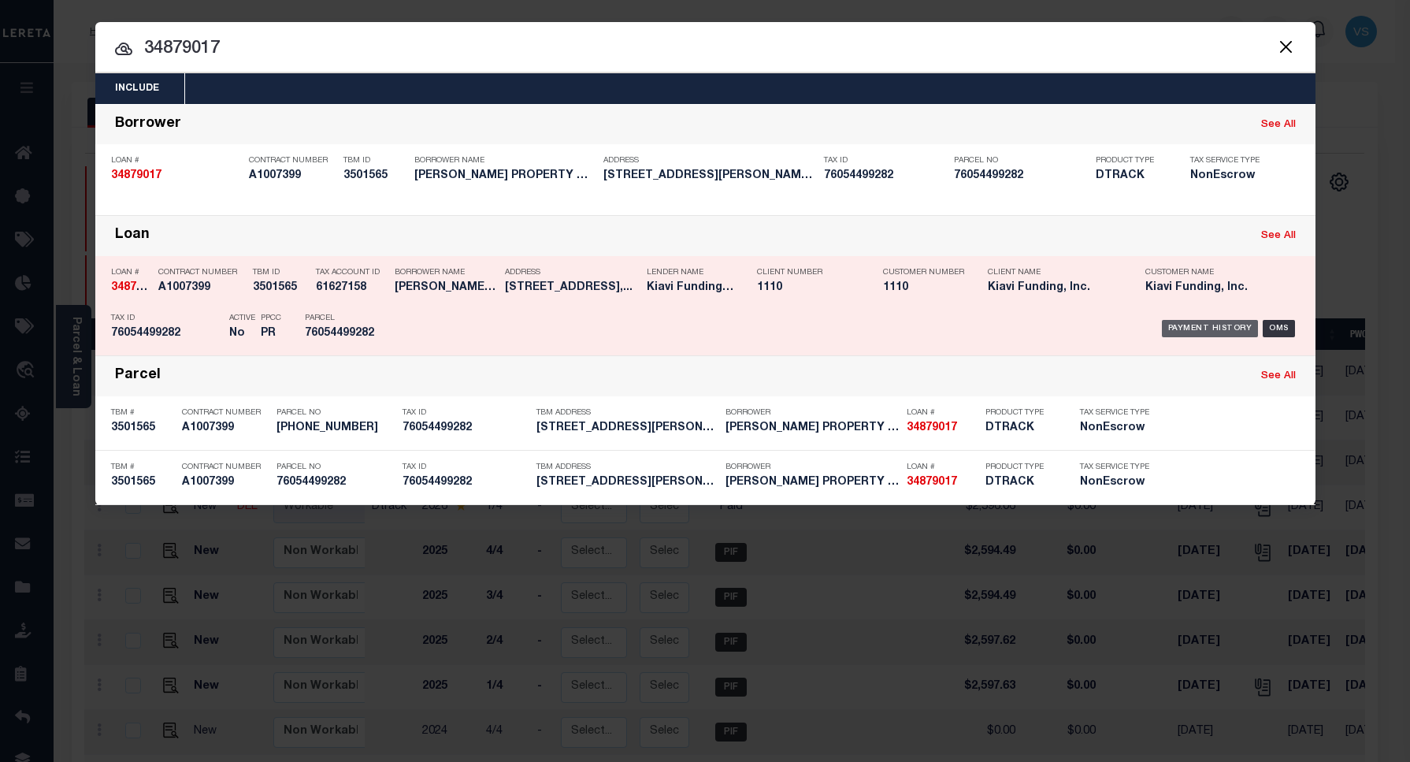
click at [1220, 331] on div "Payment History" at bounding box center [1210, 328] width 97 height 17
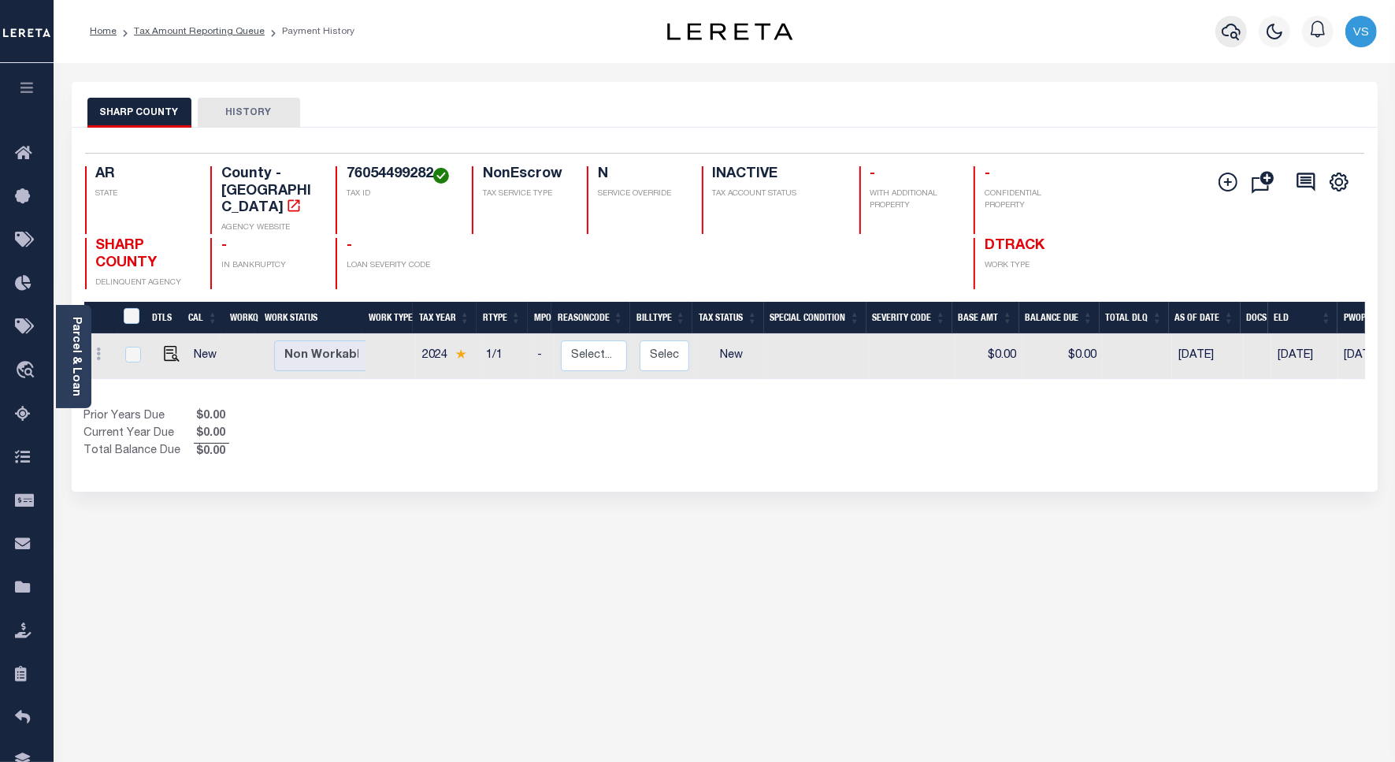
click at [1225, 28] on icon "button" at bounding box center [1231, 32] width 19 height 17
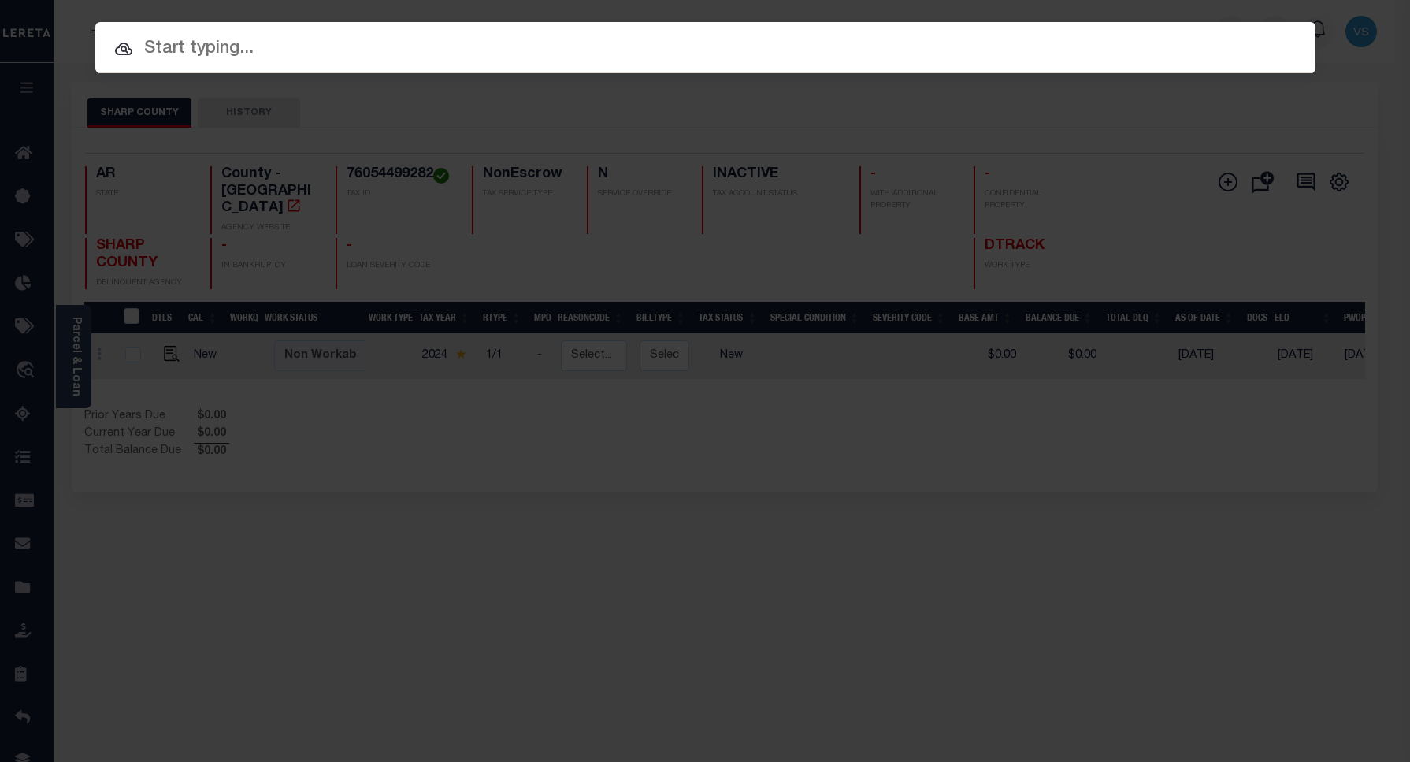
paste input "15001275"
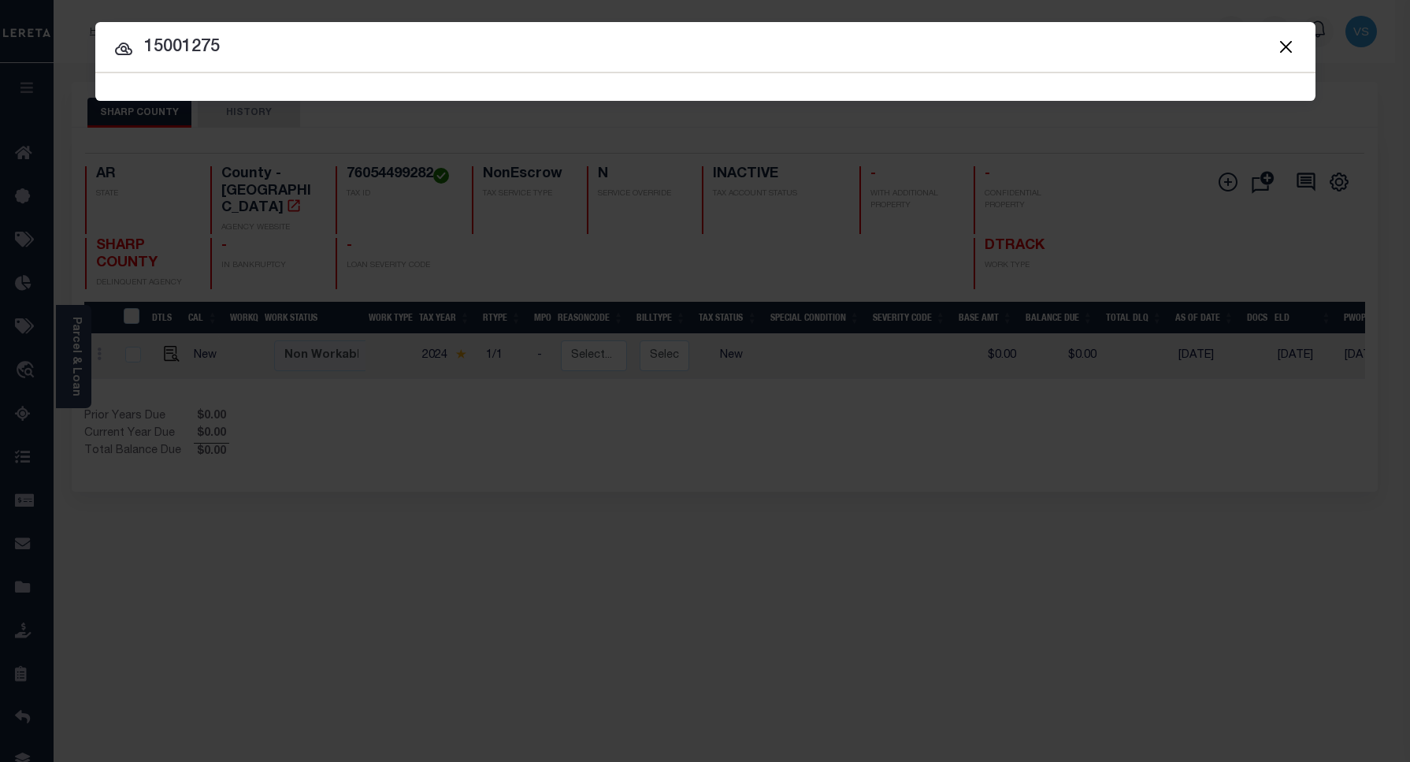
type input "15001275"
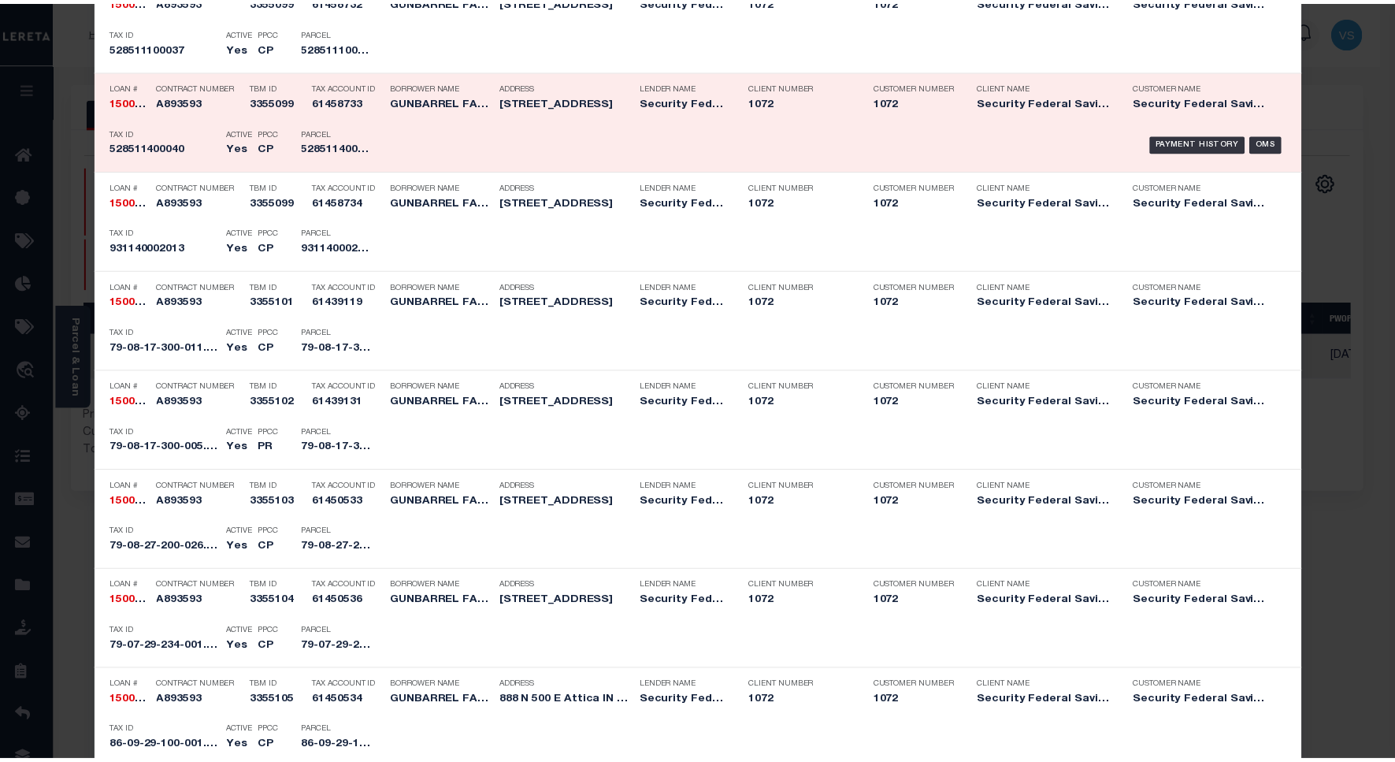
scroll to position [591, 0]
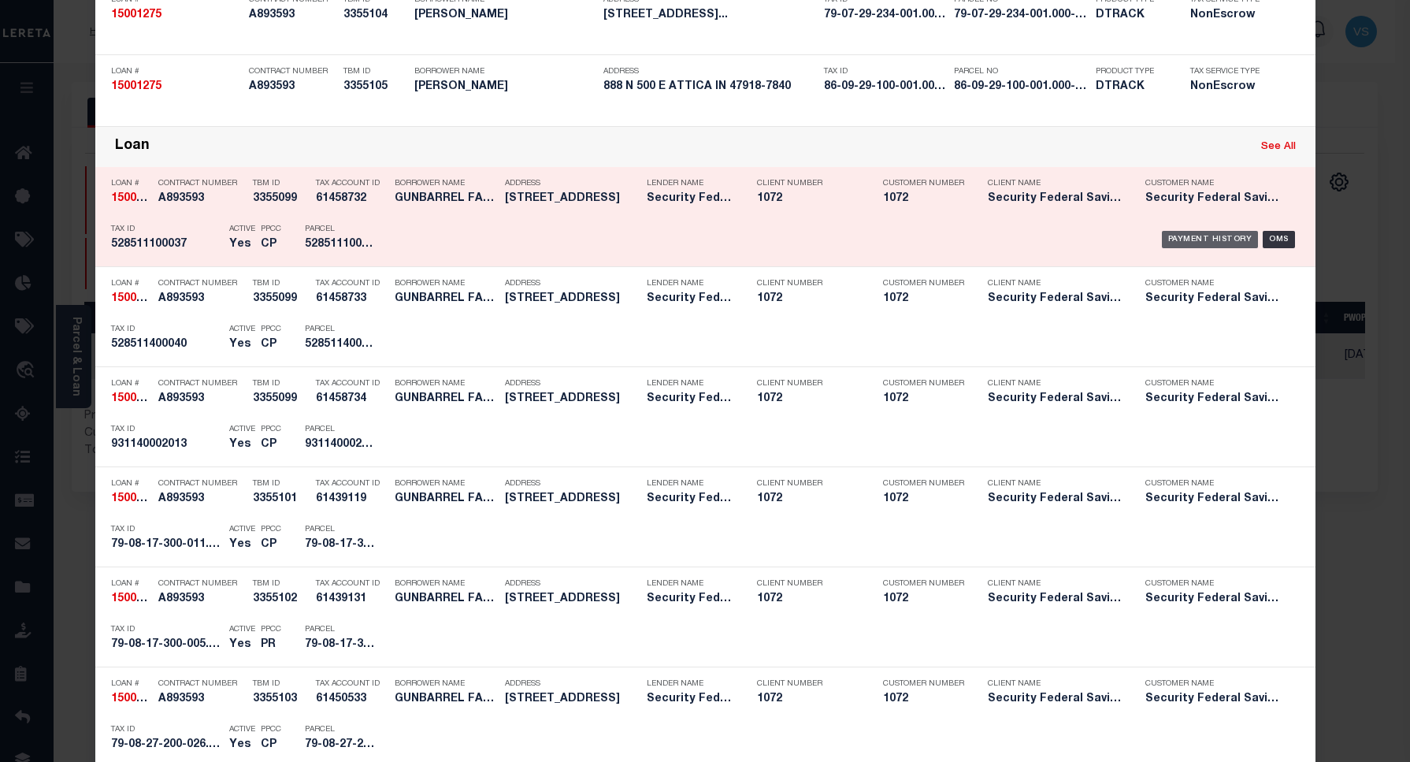
click at [1214, 235] on div "Payment History" at bounding box center [1210, 239] width 97 height 17
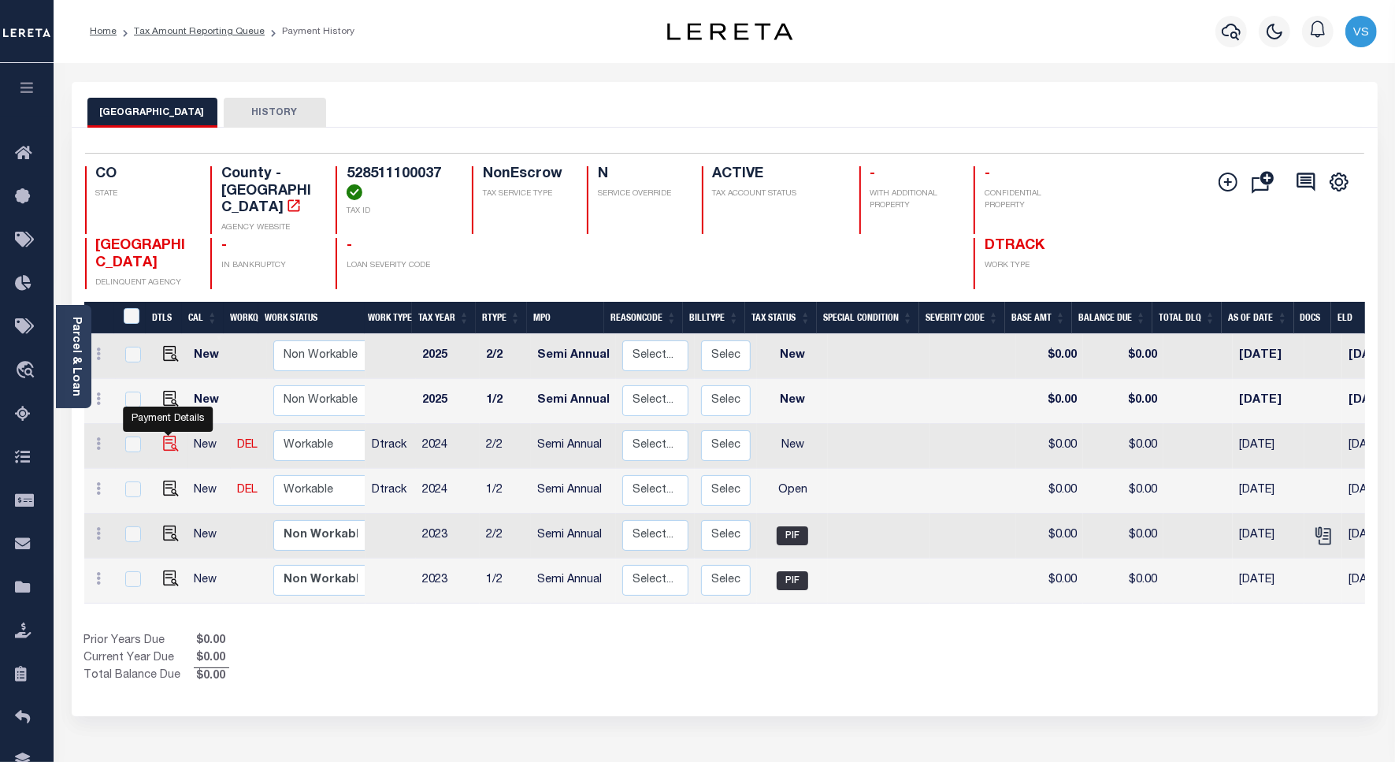
click at [163, 436] on img "" at bounding box center [171, 444] width 16 height 16
checkbox input "true"
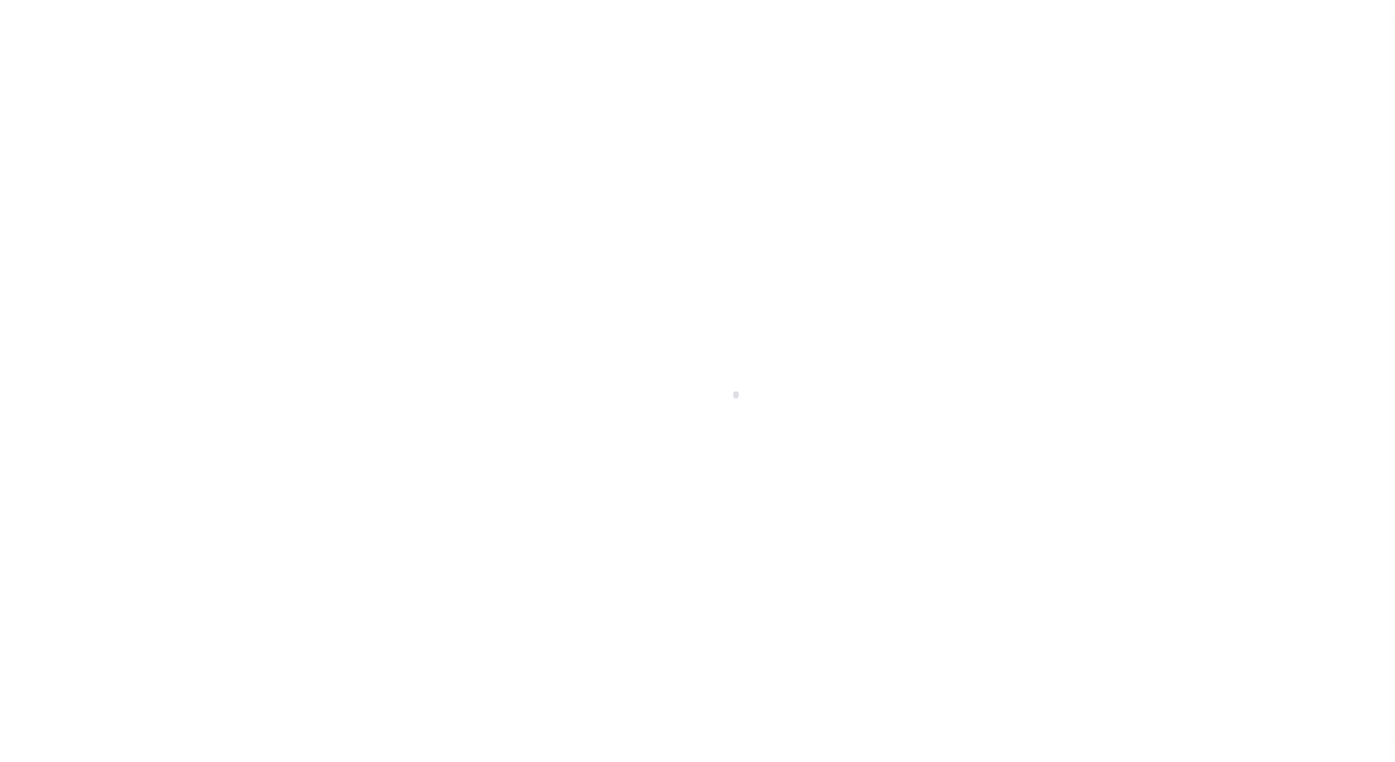
select select "NW2"
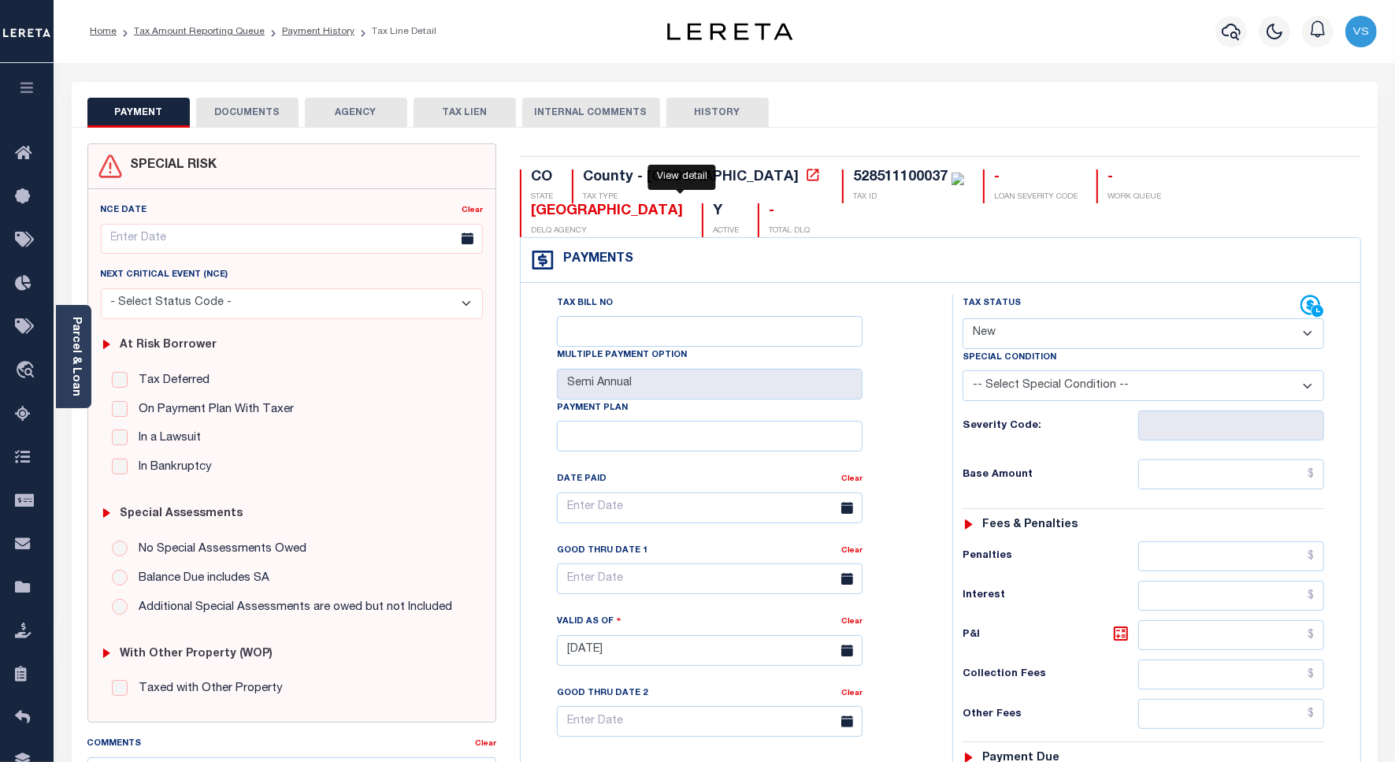
click at [805, 175] on icon at bounding box center [813, 175] width 16 height 16
click at [853, 174] on div "528511100037" at bounding box center [900, 177] width 95 height 14
copy div "528511100037"
